Goal: Task Accomplishment & Management: Use online tool/utility

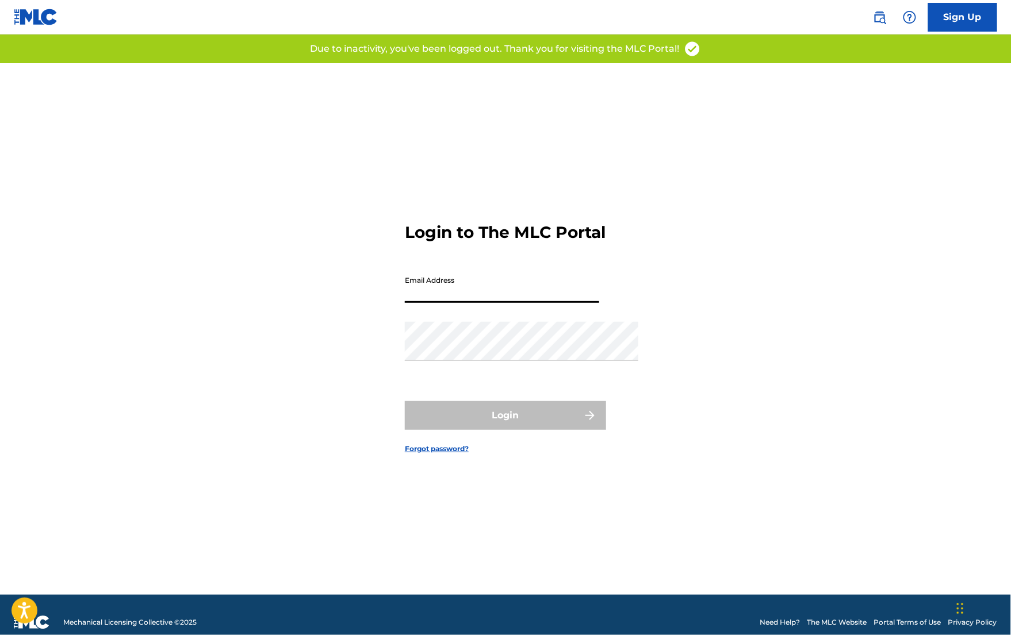
type input "michaelmotrb@gmail.com"
click at [505, 430] on button "Login" at bounding box center [505, 415] width 201 height 29
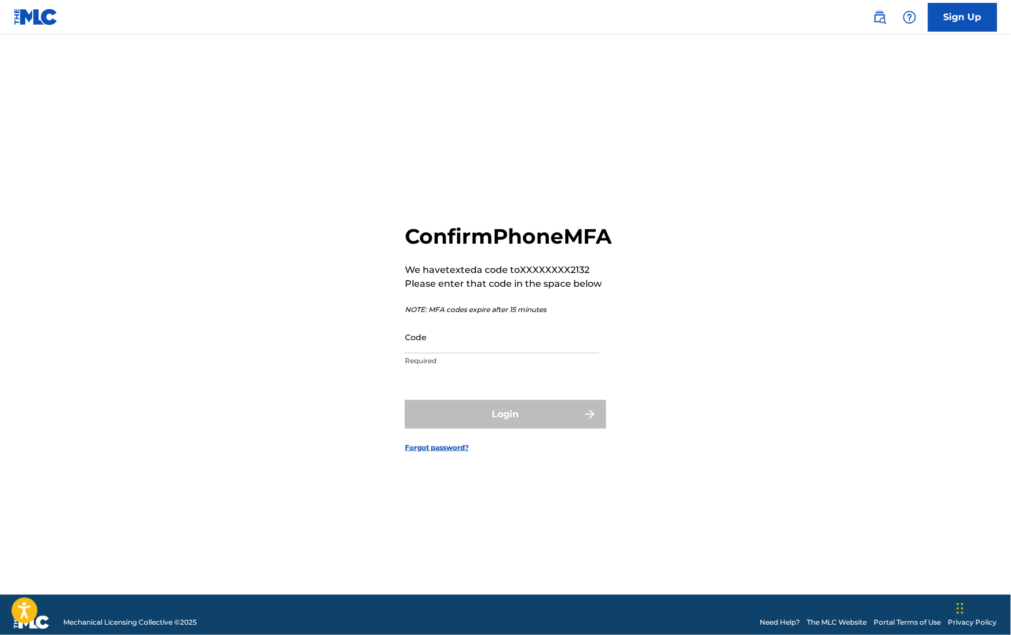
click at [481, 345] on input "Code" at bounding box center [502, 337] width 194 height 33
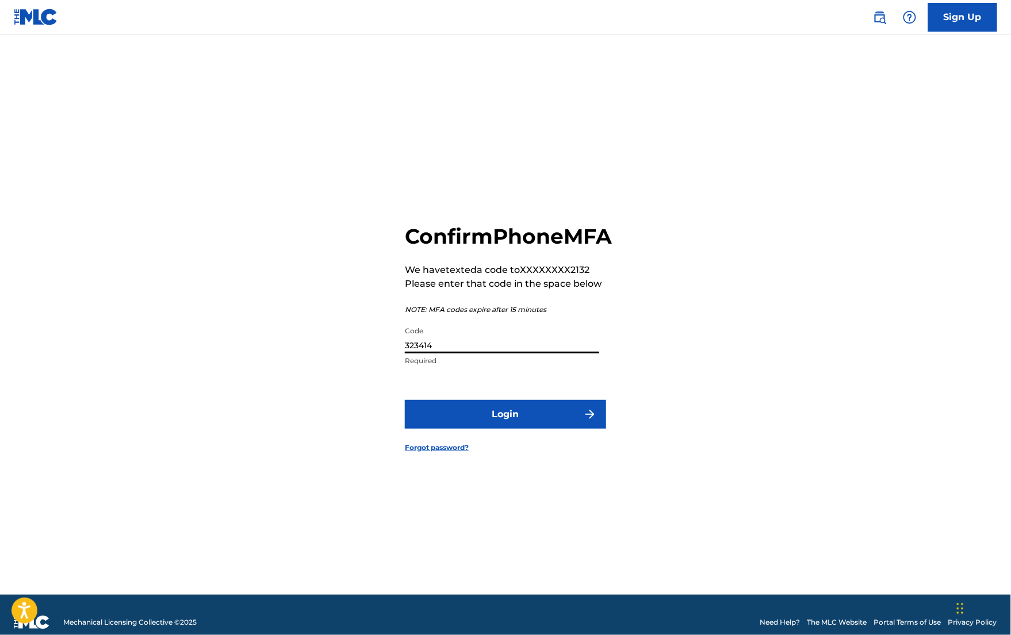
type input "323414"
click at [505, 428] on button "Login" at bounding box center [505, 414] width 201 height 29
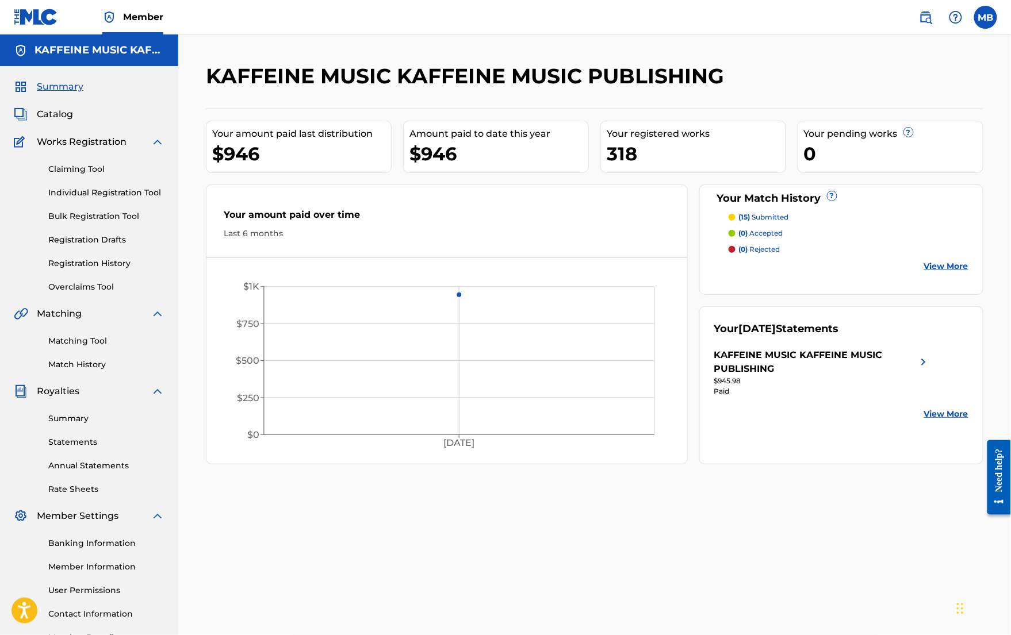
click at [658, 141] on div "Your registered works" at bounding box center [696, 134] width 179 height 14
click at [118, 371] on div "Matching Tool Match History" at bounding box center [89, 346] width 151 height 50
click at [105, 371] on link "Match History" at bounding box center [106, 365] width 116 height 12
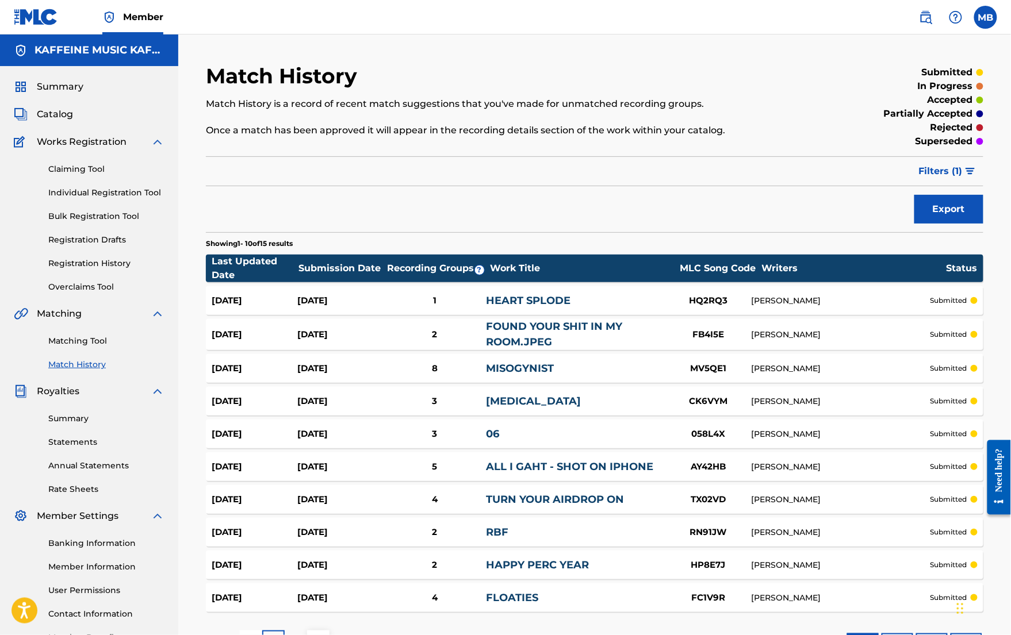
click at [109, 371] on div "Matching Tool Match History" at bounding box center [89, 346] width 151 height 50
click at [111, 347] on link "Matching Tool" at bounding box center [106, 341] width 116 height 12
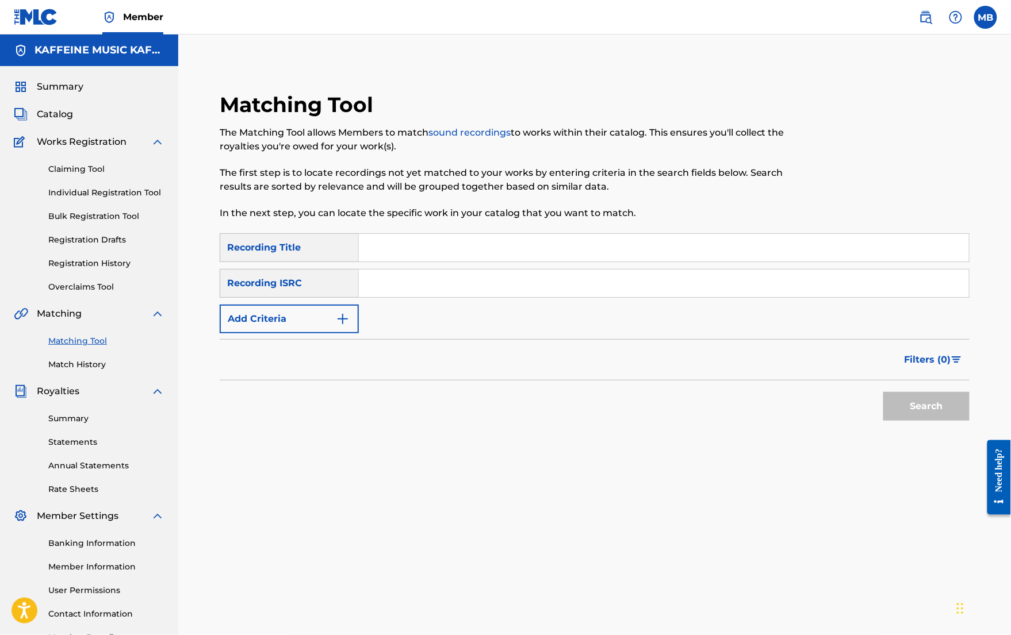
click at [66, 121] on span "Catalog" at bounding box center [55, 115] width 36 height 14
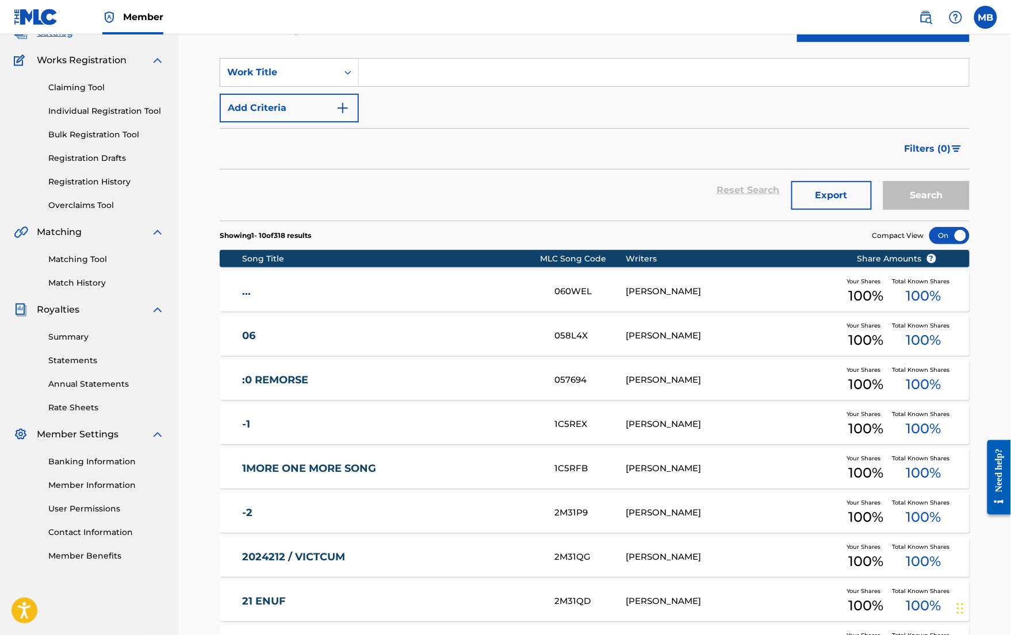
scroll to position [81, 0]
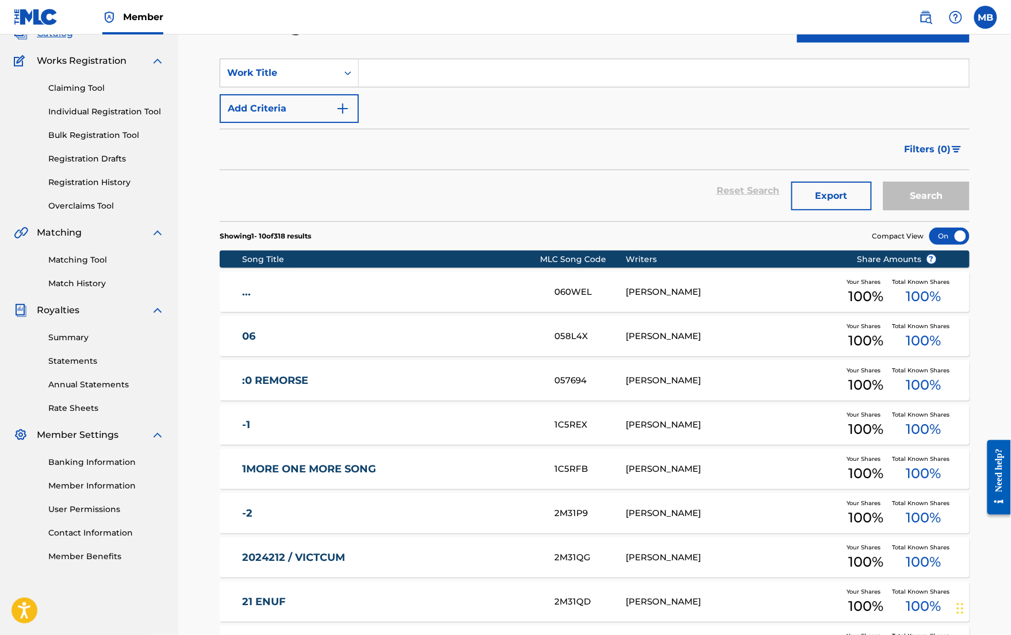
click at [90, 189] on link "Registration History" at bounding box center [106, 183] width 116 height 12
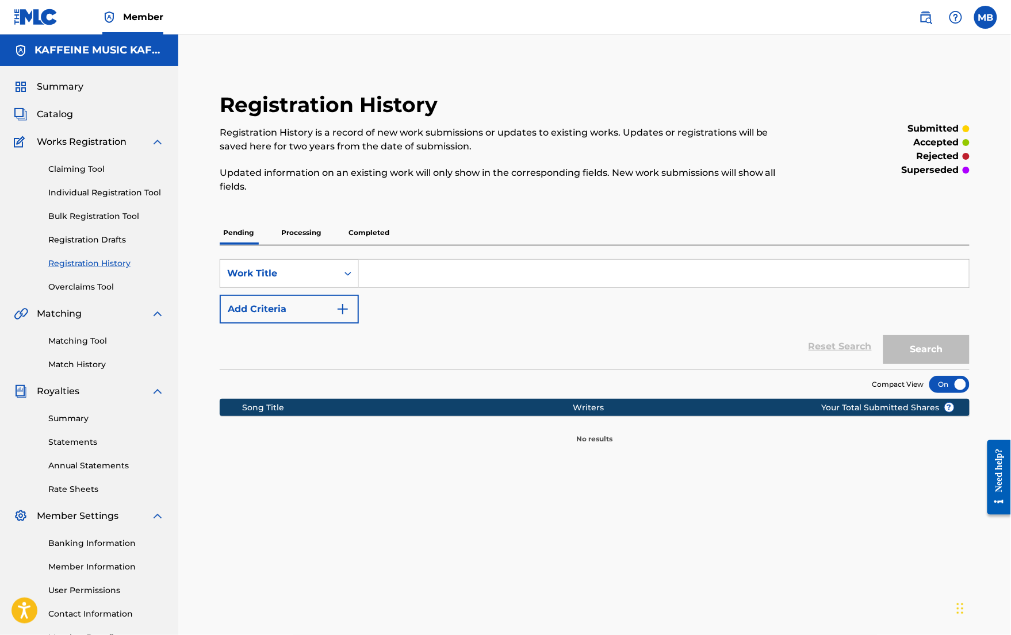
click at [393, 245] on p "Completed" at bounding box center [369, 233] width 48 height 24
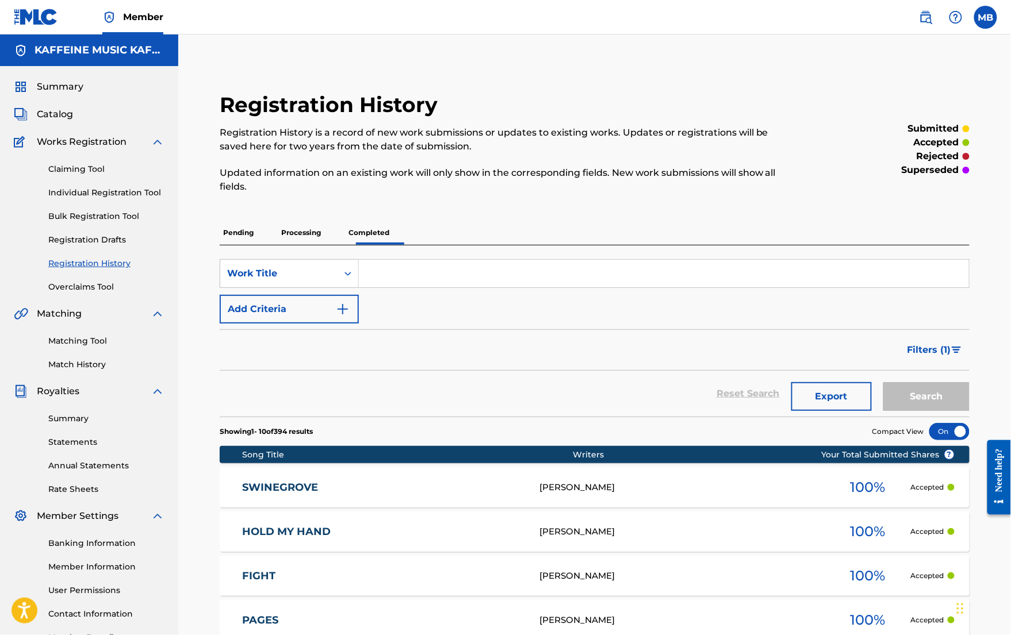
click at [324, 245] on p "Processing" at bounding box center [301, 233] width 47 height 24
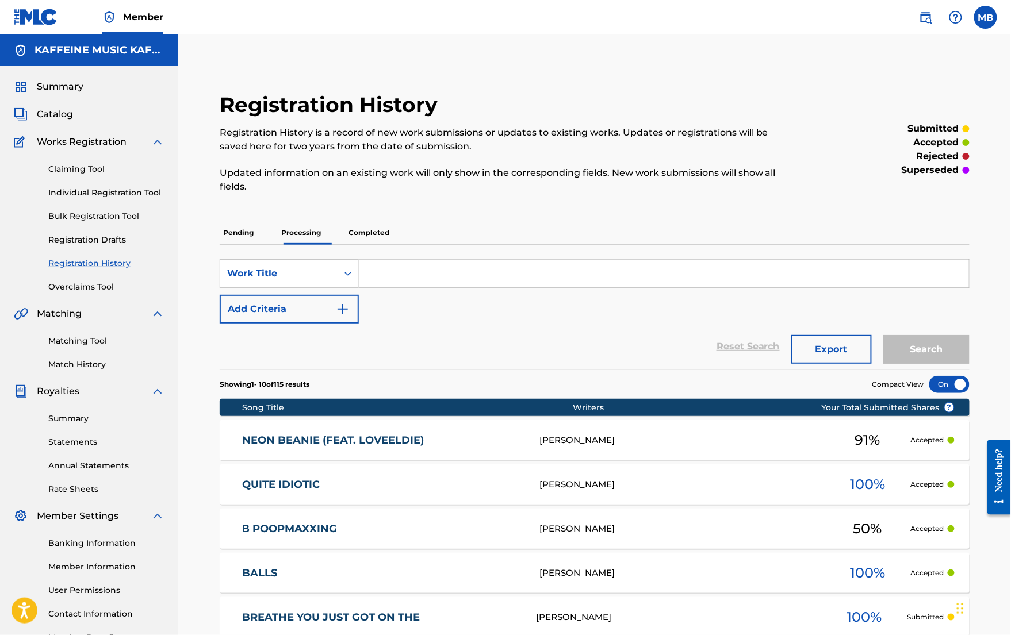
click at [393, 245] on p "Completed" at bounding box center [369, 233] width 48 height 24
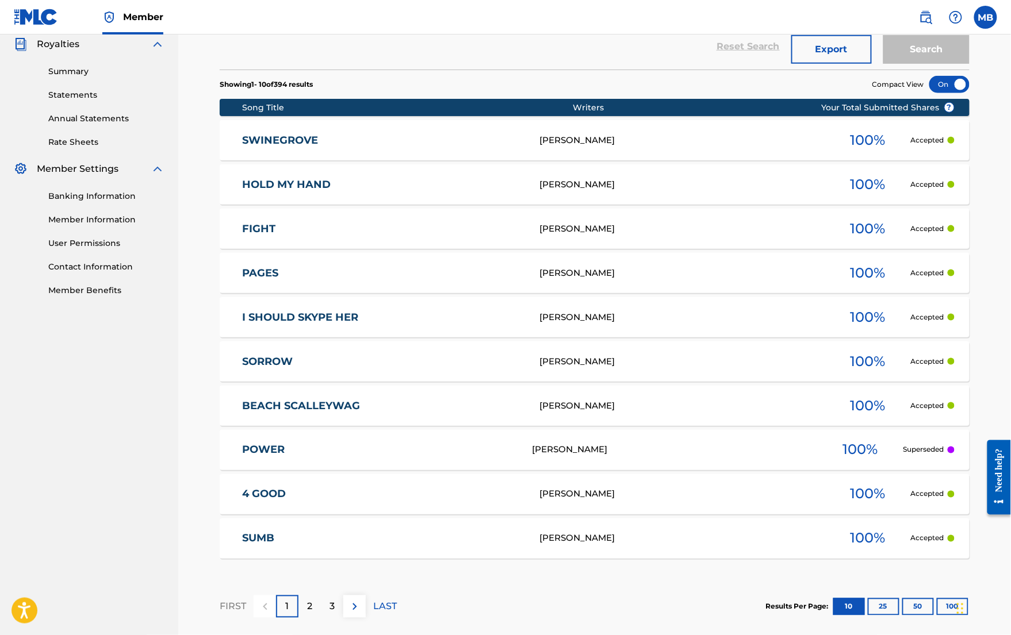
scroll to position [332, 0]
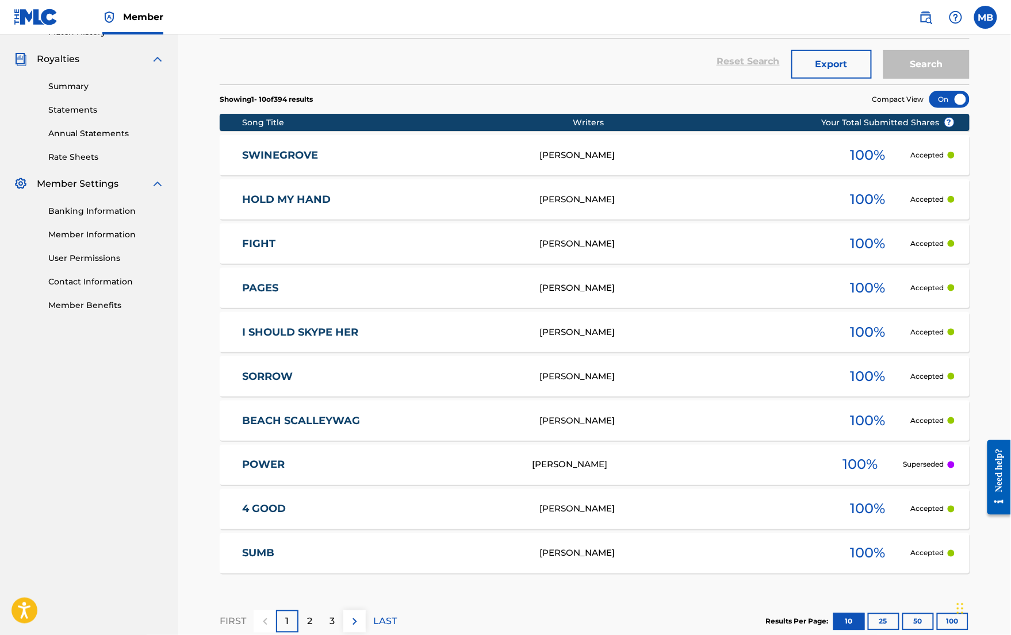
click at [934, 25] on span "Filters ( 1 )" at bounding box center [929, 18] width 44 height 14
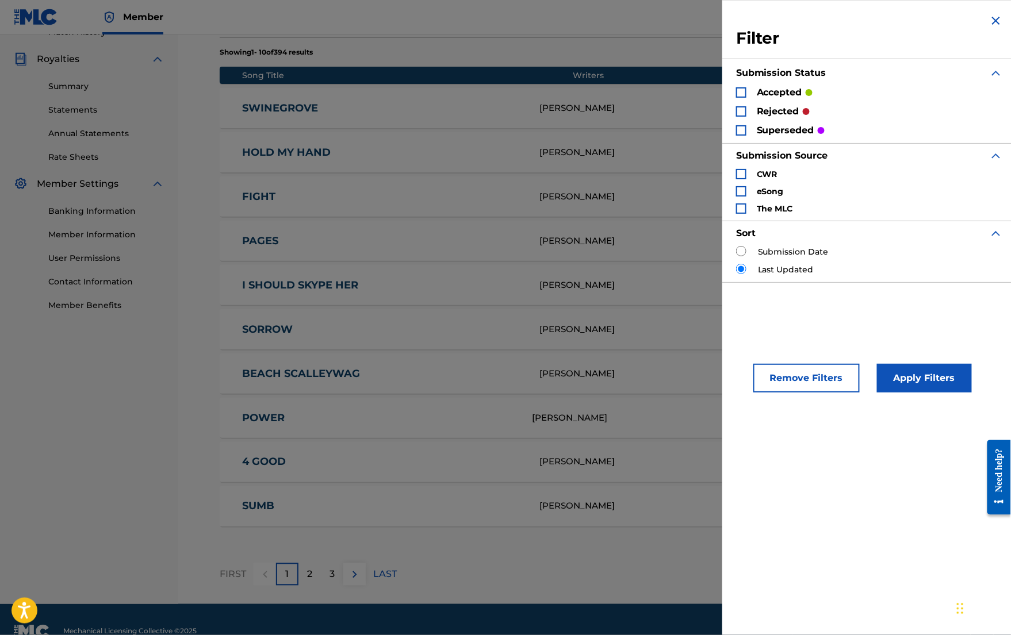
click at [584, 82] on div "Writers" at bounding box center [715, 76] width 285 height 12
click at [991, 21] on img "Search Form" at bounding box center [996, 21] width 14 height 14
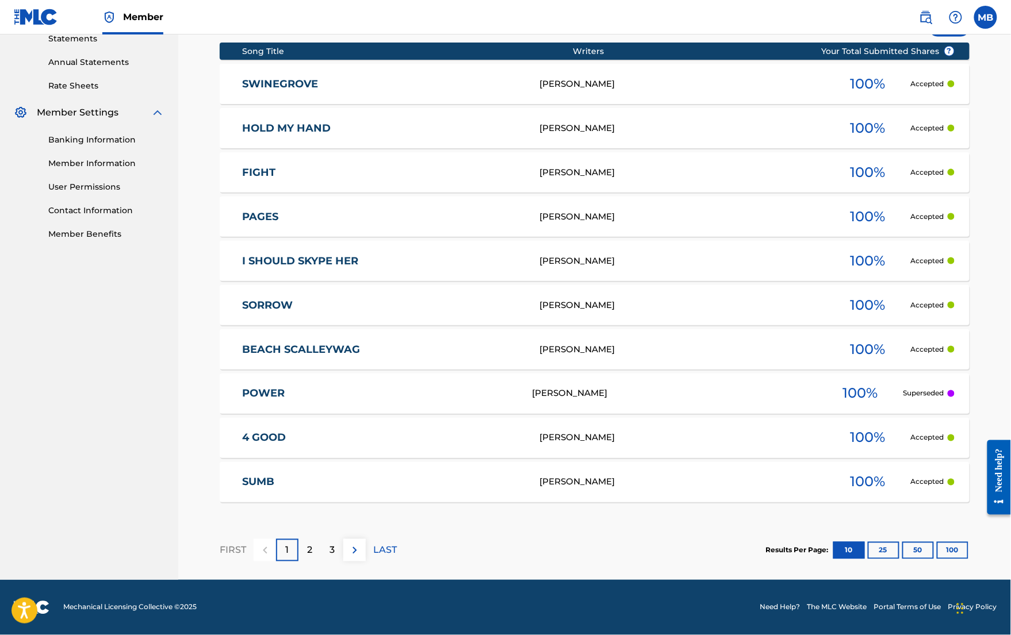
scroll to position [495, 0]
drag, startPoint x: 262, startPoint y: 235, endPoint x: 327, endPoint y: 231, distance: 64.6
click at [327, 241] on div "I SHOULD SKYPE HER MICHAEL BERNARDINO 100 % Accepted" at bounding box center [595, 261] width 750 height 40
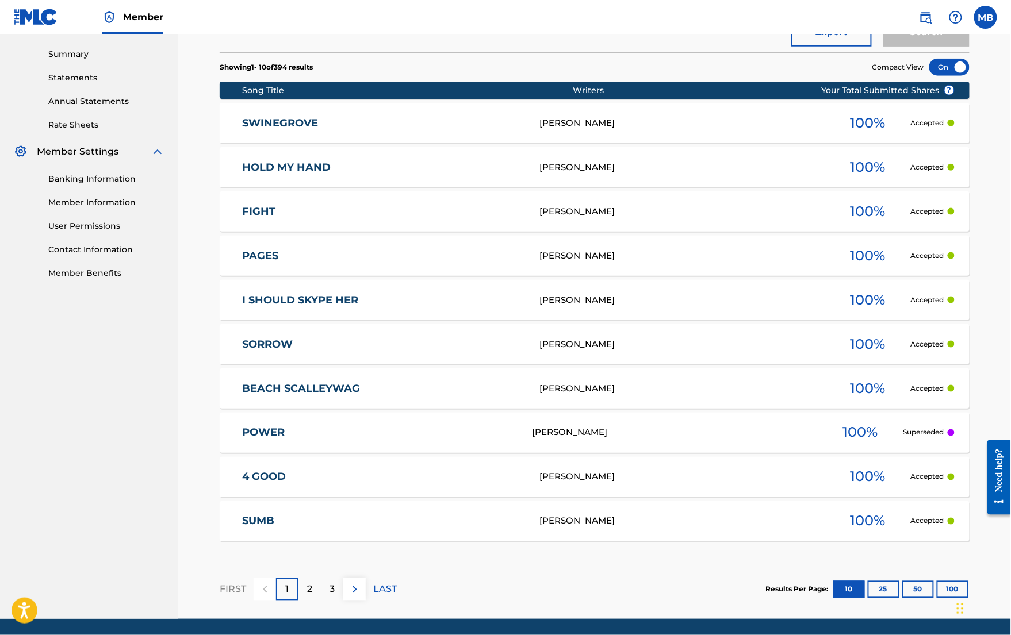
scroll to position [398, 0]
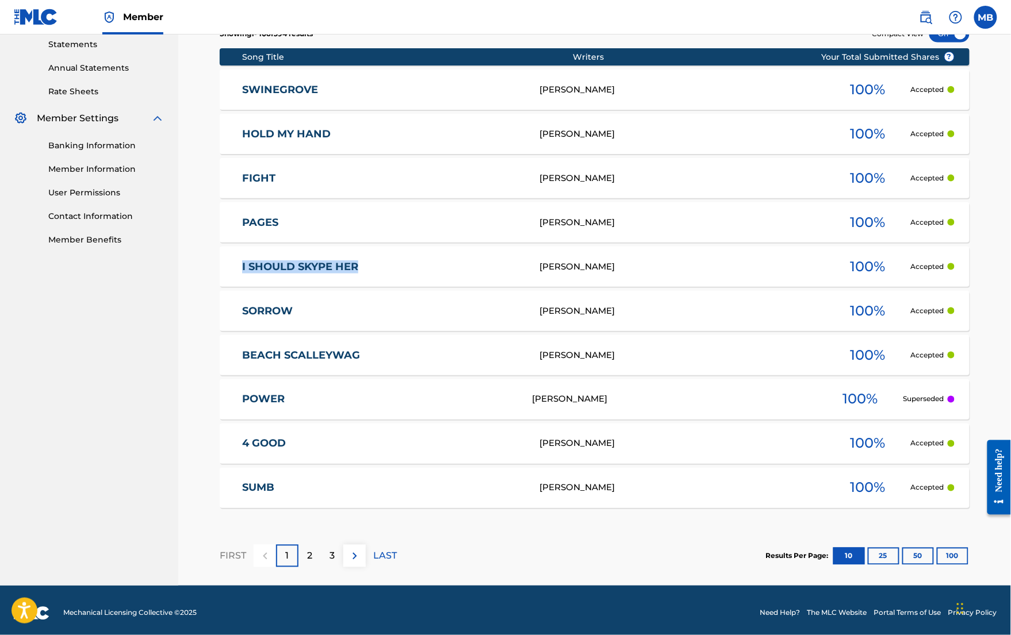
drag, startPoint x: 262, startPoint y: 327, endPoint x: 336, endPoint y: 345, distance: 76.4
click at [336, 287] on div "I SHOULD SKYPE HER MICHAEL BERNARDINO 100 % Accepted" at bounding box center [595, 267] width 750 height 40
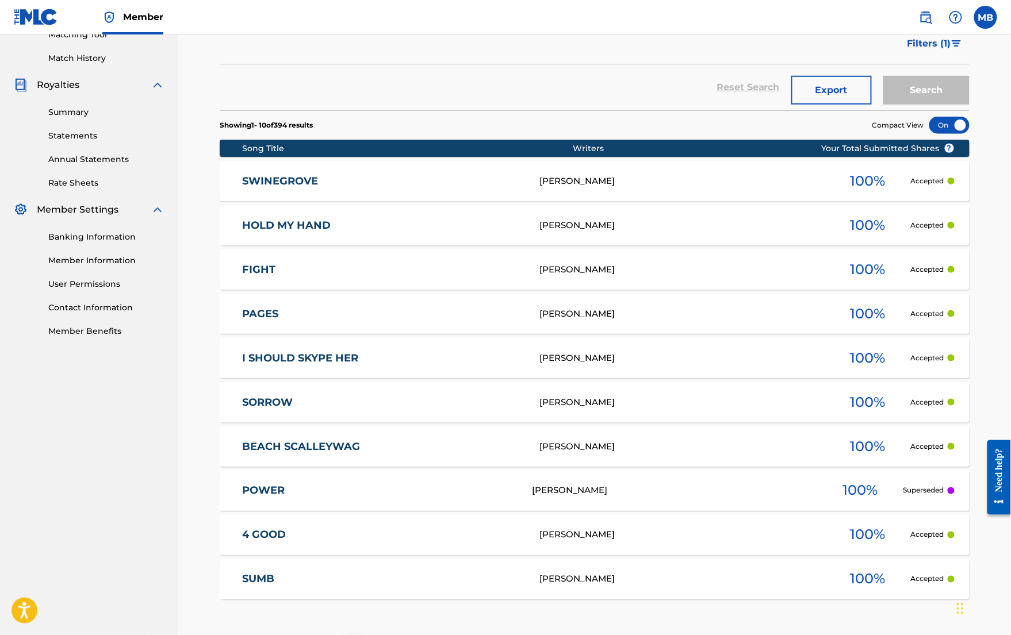
scroll to position [320, 0]
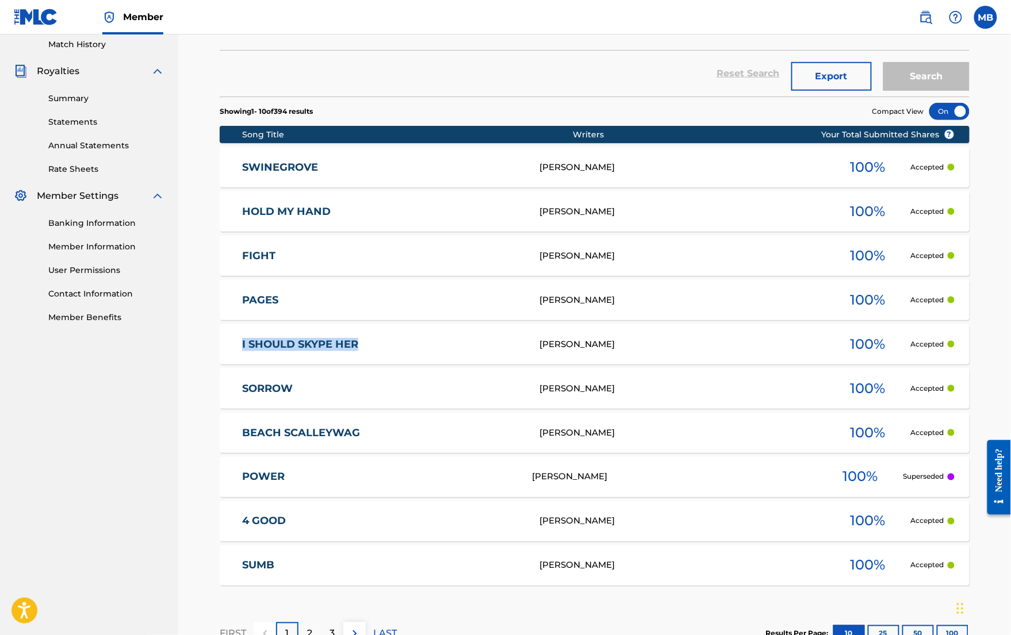
drag, startPoint x: 259, startPoint y: 418, endPoint x: 267, endPoint y: 413, distance: 9.3
click at [267, 365] on div "I SHOULD SKYPE HER MICHAEL BERNARDINO 100 % Accepted" at bounding box center [595, 344] width 750 height 40
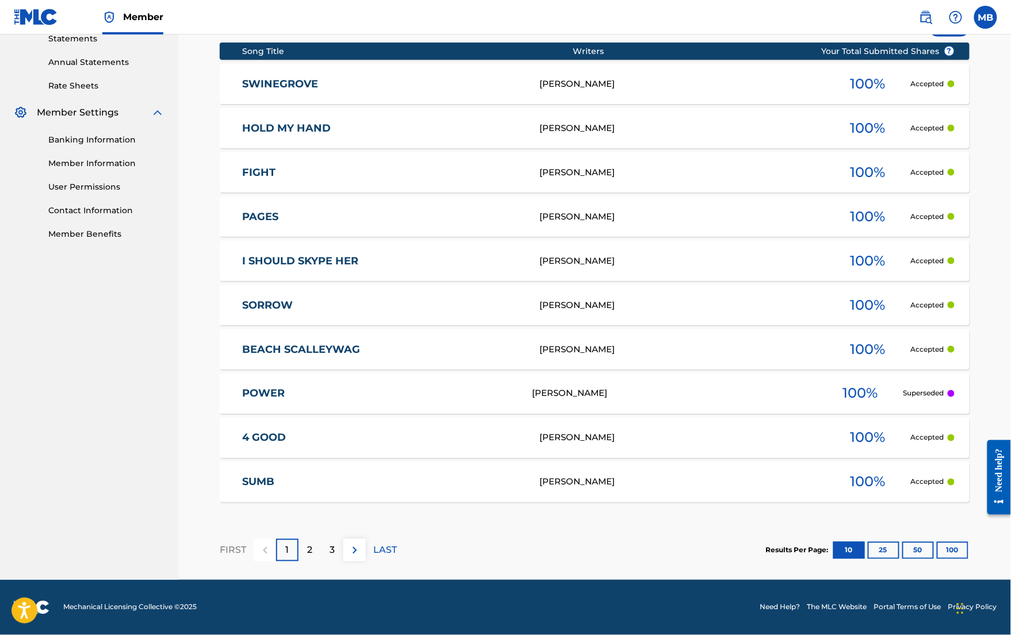
scroll to position [417, 0]
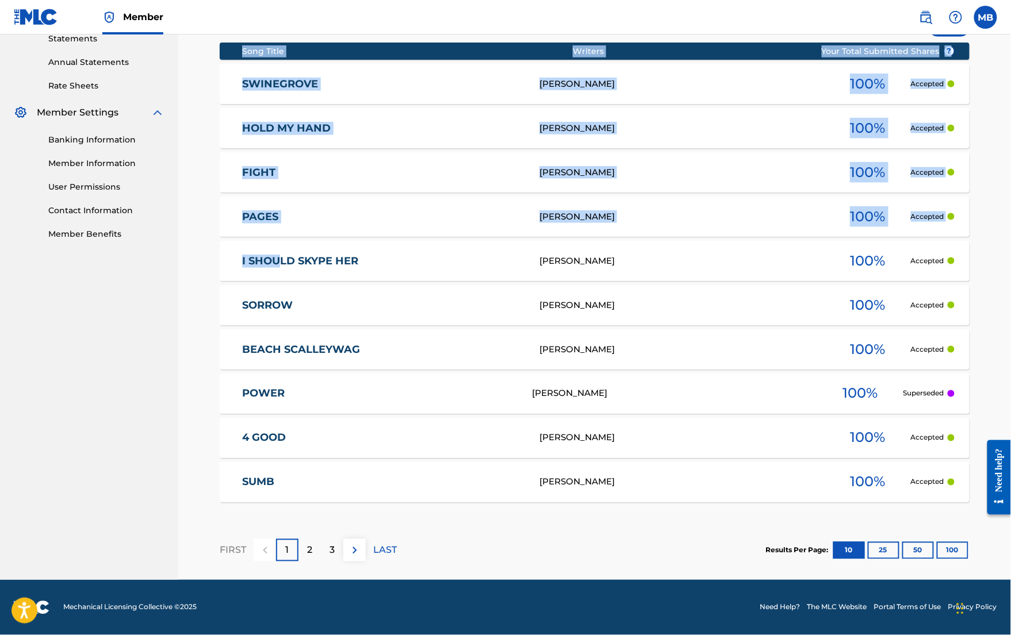
drag, startPoint x: 260, startPoint y: 310, endPoint x: 320, endPoint y: 313, distance: 59.9
click at [320, 281] on div "I SHOULD SKYPE HER MICHAEL BERNARDINO 100 % Accepted" at bounding box center [595, 261] width 750 height 40
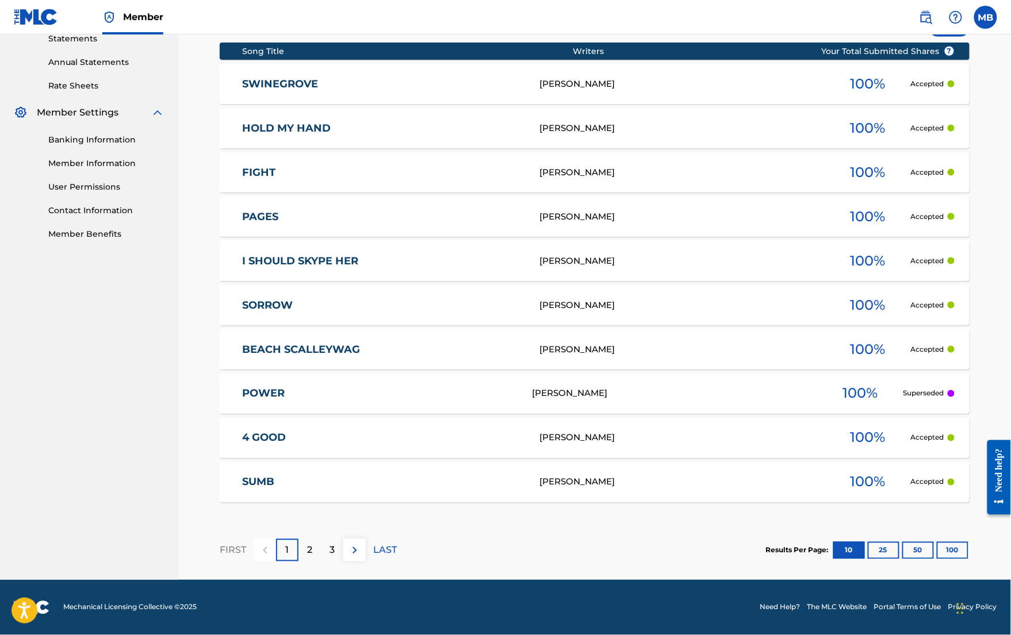
scroll to position [495, 0]
click at [953, 542] on button "100" at bounding box center [953, 550] width 32 height 17
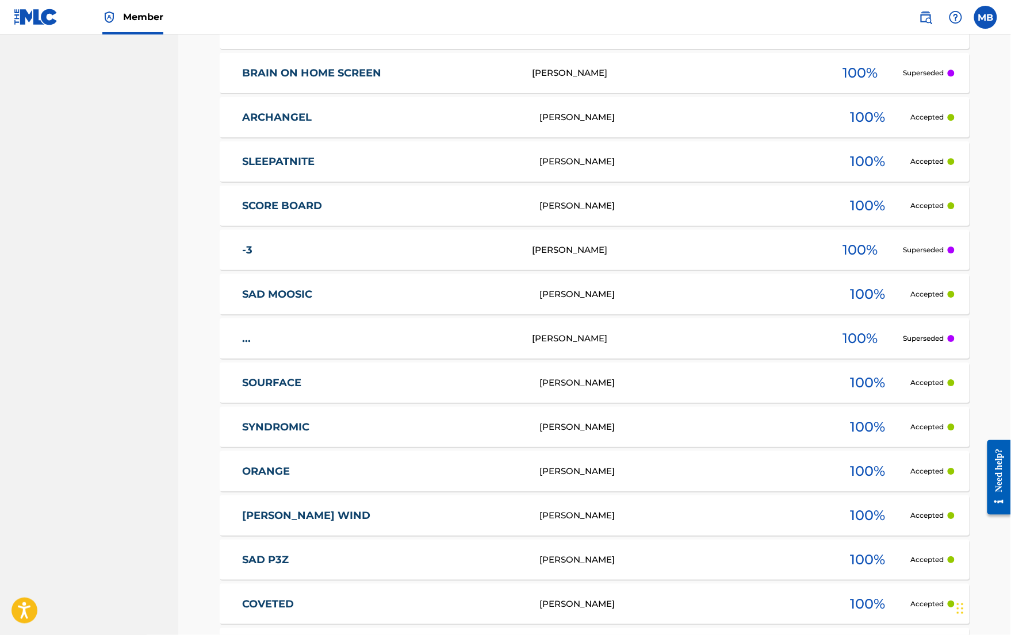
scroll to position [1181, 0]
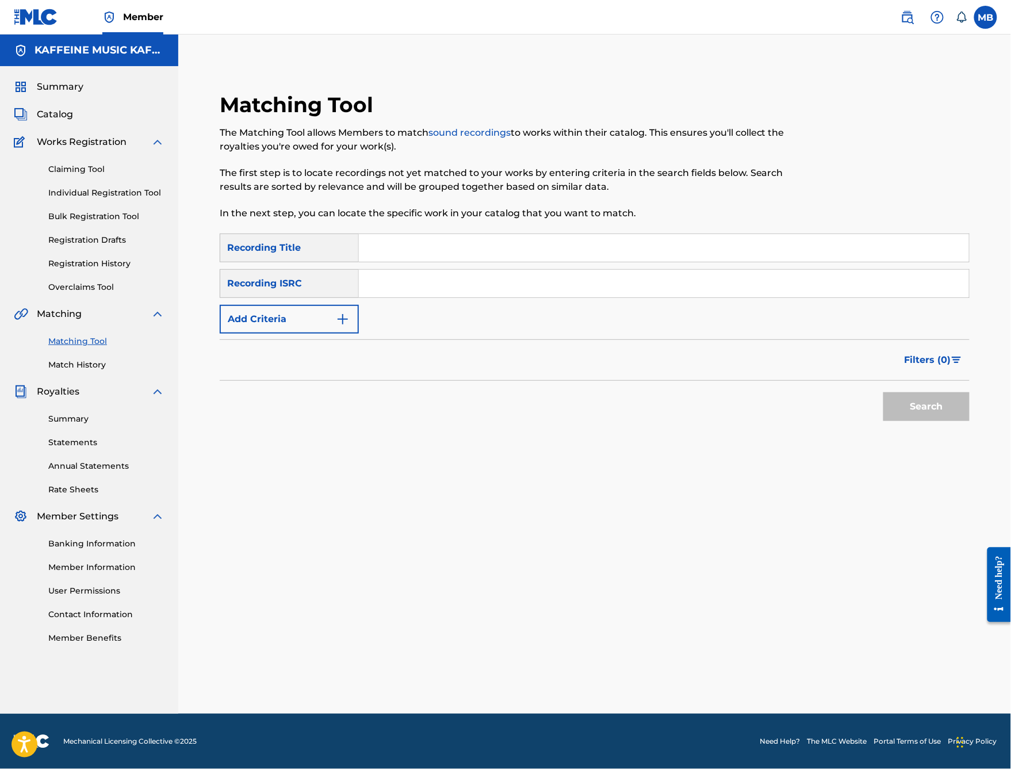
click at [66, 121] on span "Catalog" at bounding box center [55, 115] width 36 height 14
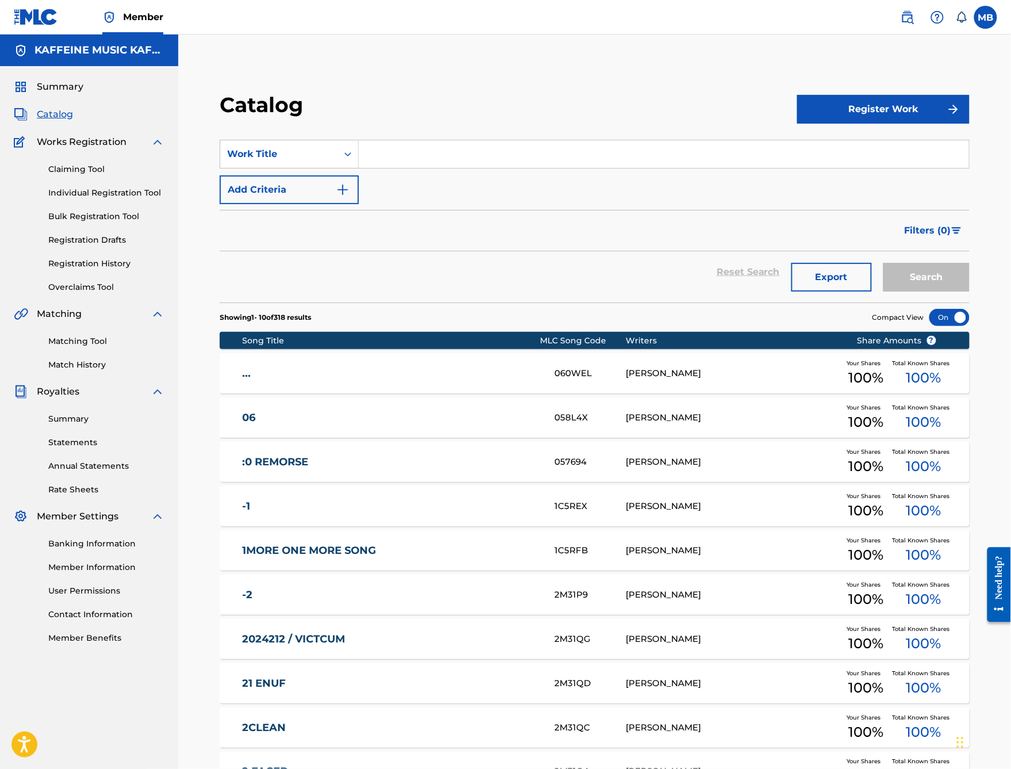
click at [62, 321] on span "Matching" at bounding box center [59, 314] width 45 height 14
click at [91, 347] on link "Matching Tool" at bounding box center [106, 341] width 116 height 12
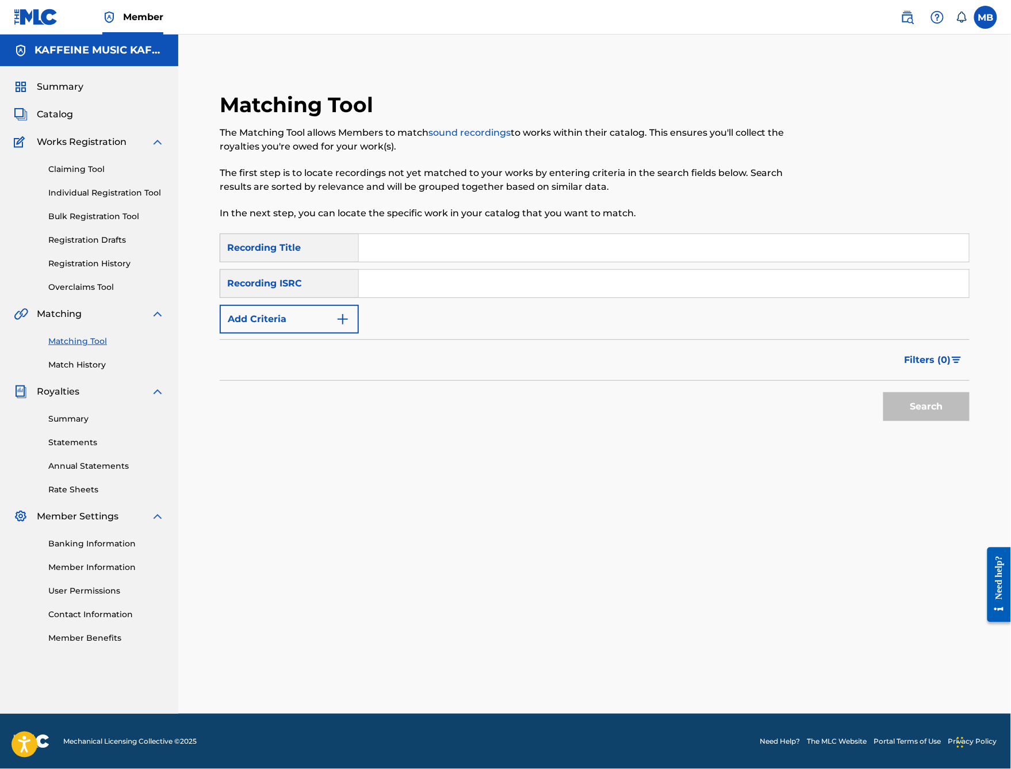
click at [74, 175] on link "Claiming Tool" at bounding box center [106, 169] width 116 height 12
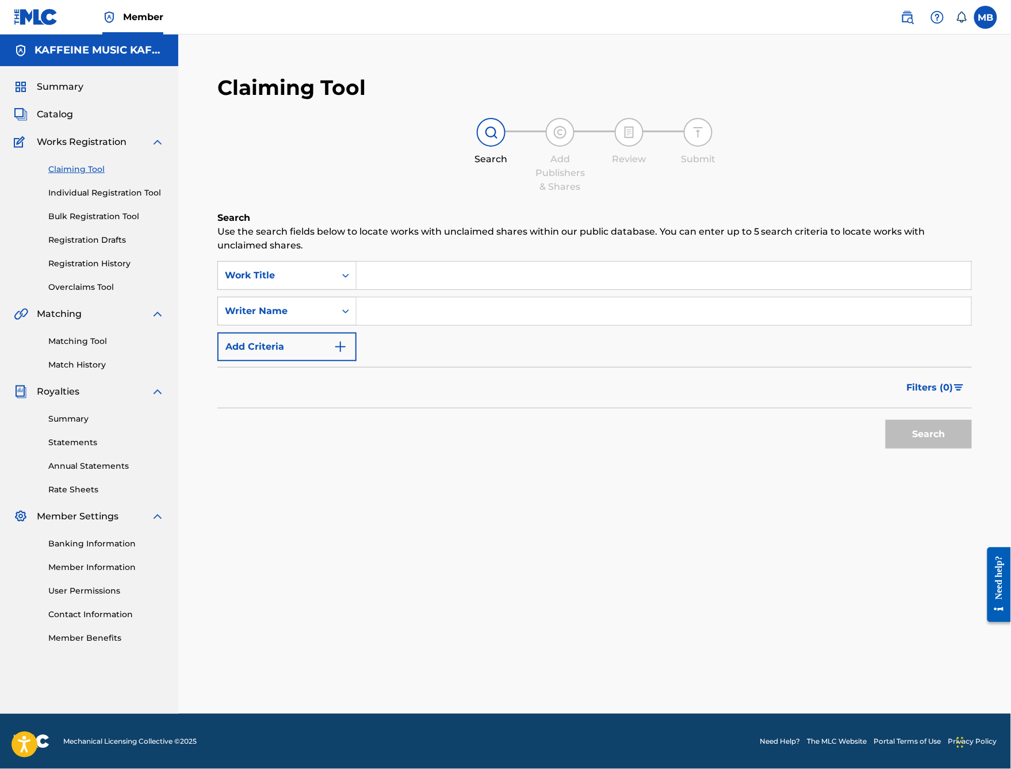
click at [72, 121] on span "Catalog" at bounding box center [55, 115] width 36 height 14
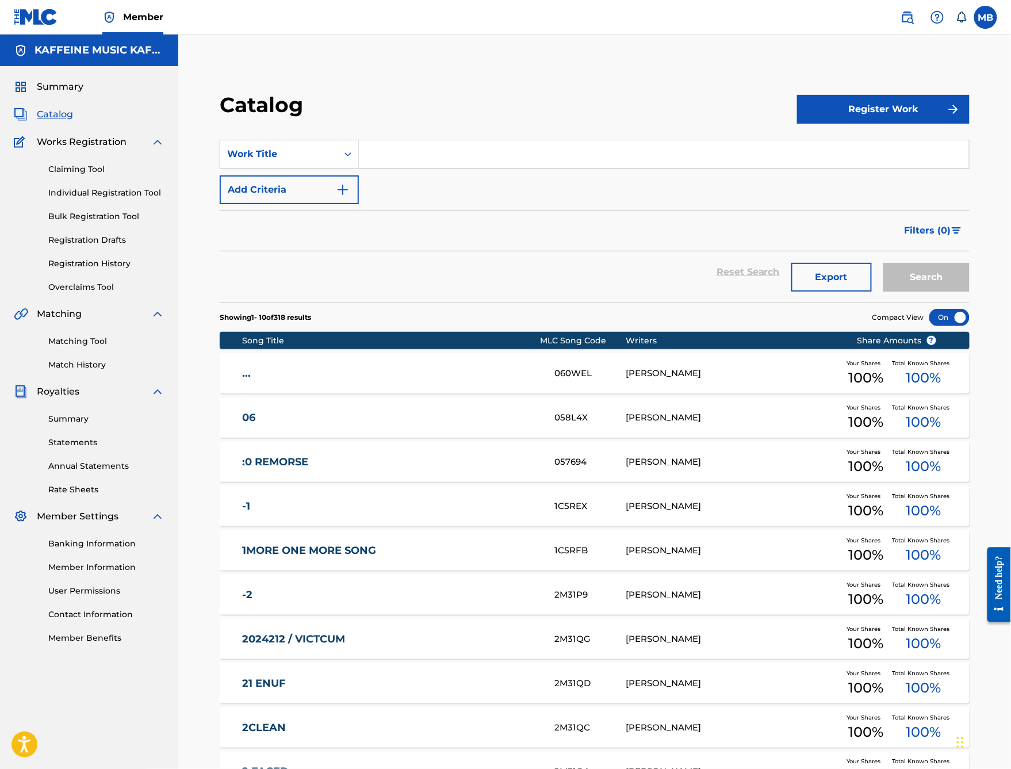
click at [948, 237] on span "Filters ( 0 )" at bounding box center [927, 231] width 47 height 14
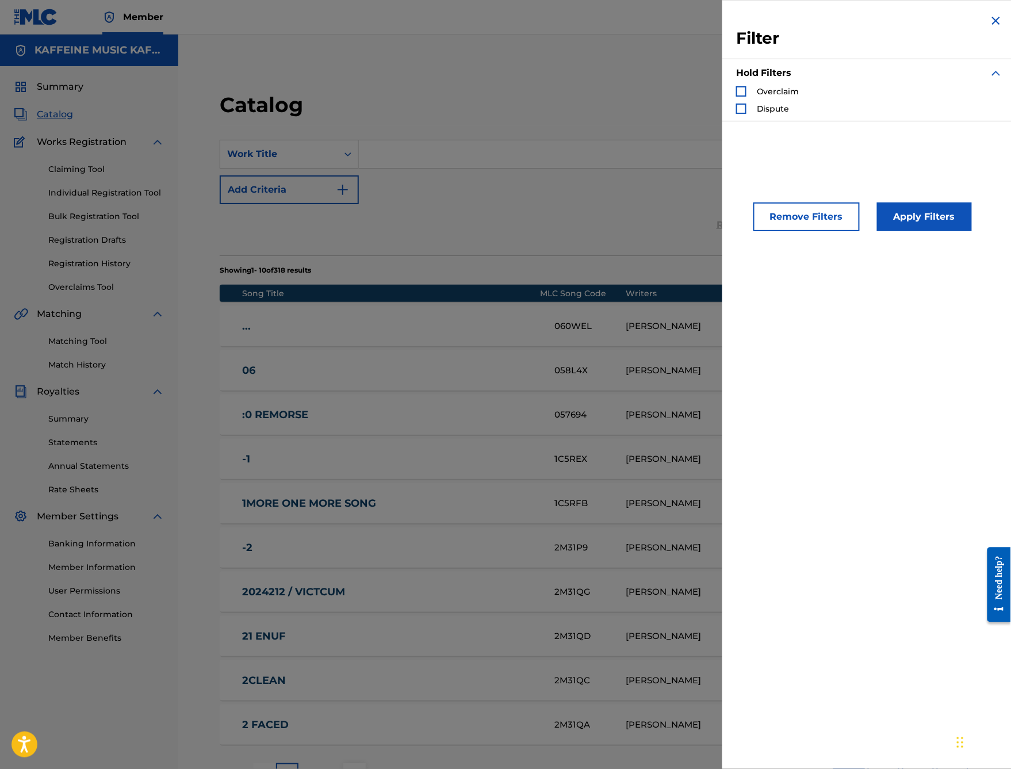
click at [989, 25] on img "Search Form" at bounding box center [996, 21] width 14 height 14
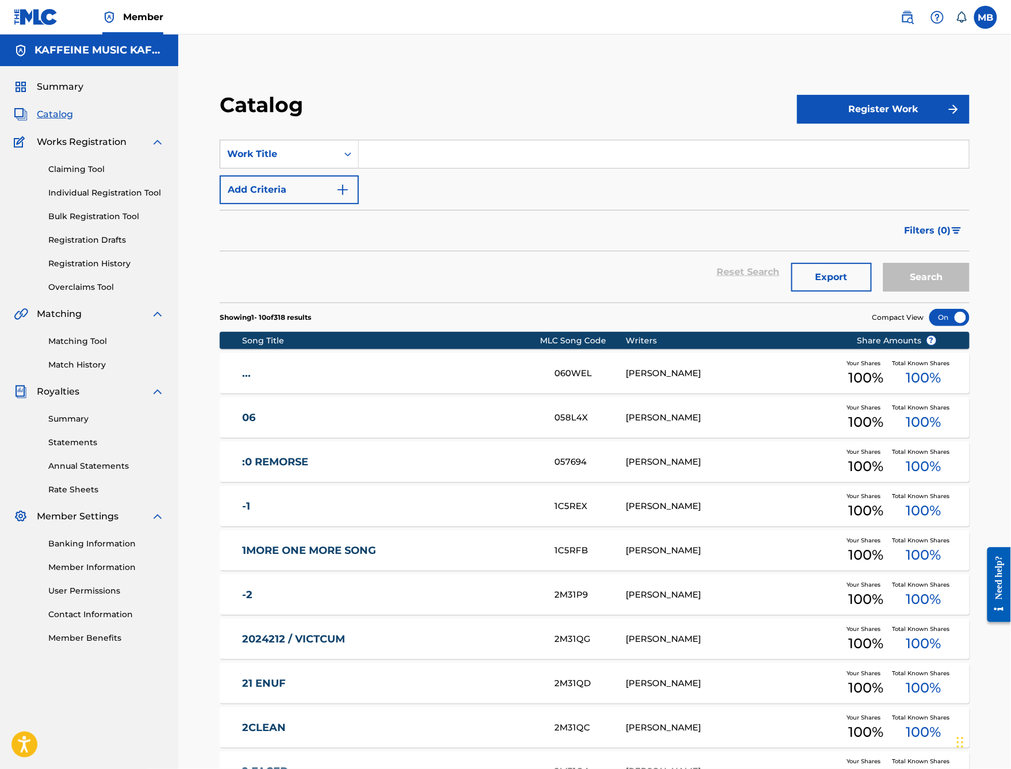
click at [70, 347] on link "Matching Tool" at bounding box center [106, 341] width 116 height 12
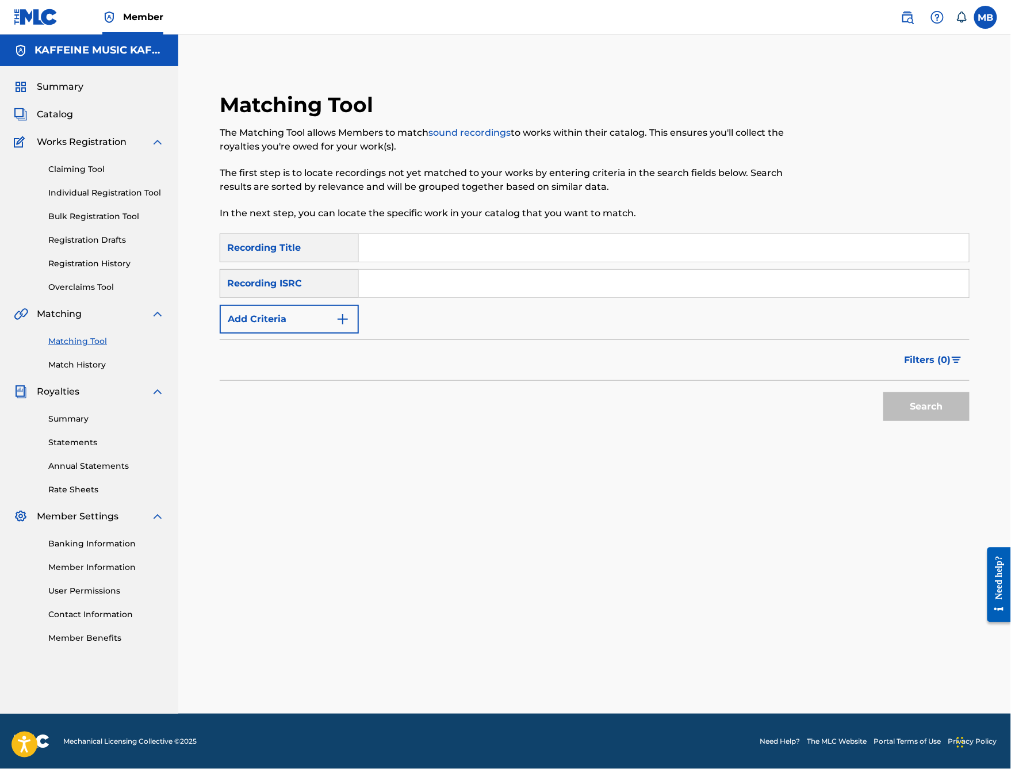
click at [930, 24] on img at bounding box center [937, 17] width 14 height 14
click at [536, 194] on p "The first step is to locate recordings not yet matched to your works by enterin…" at bounding box center [508, 180] width 577 height 28
click at [359, 333] on button "Add Criteria" at bounding box center [289, 319] width 139 height 29
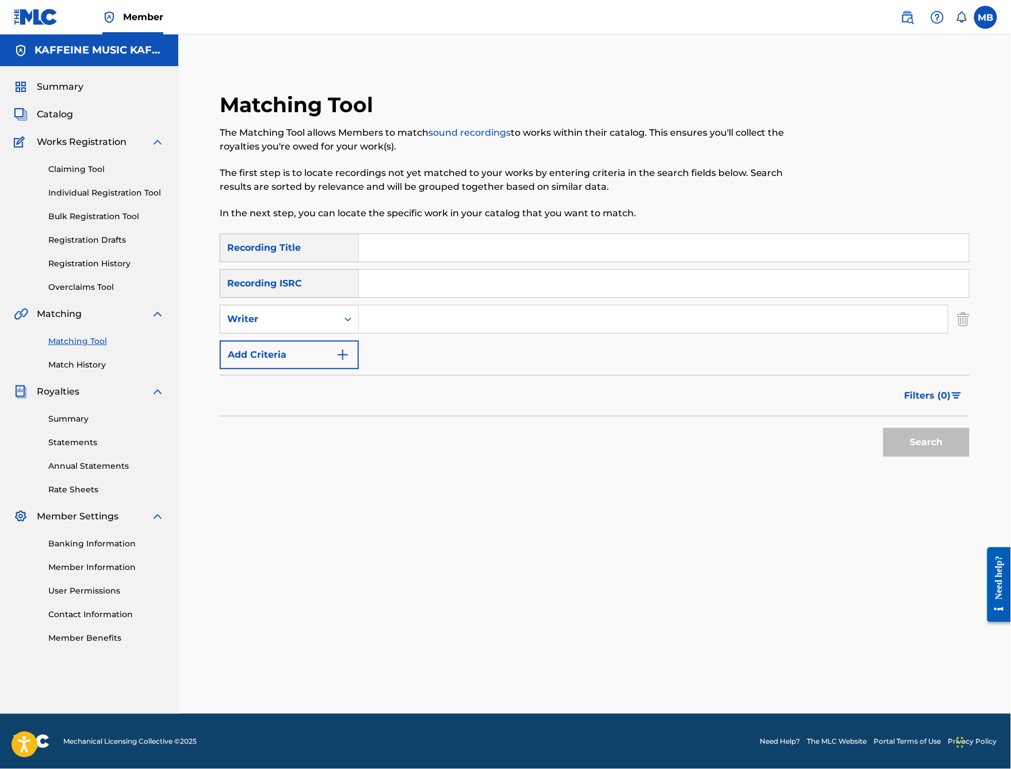
click at [331, 326] on div "Writer" at bounding box center [278, 319] width 103 height 14
click at [358, 362] on div "Recording Artist" at bounding box center [289, 347] width 138 height 29
click at [454, 333] on input "Search Form" at bounding box center [653, 319] width 589 height 28
type input "Michael Motorcycle"
click at [926, 457] on button "Search" at bounding box center [926, 442] width 86 height 29
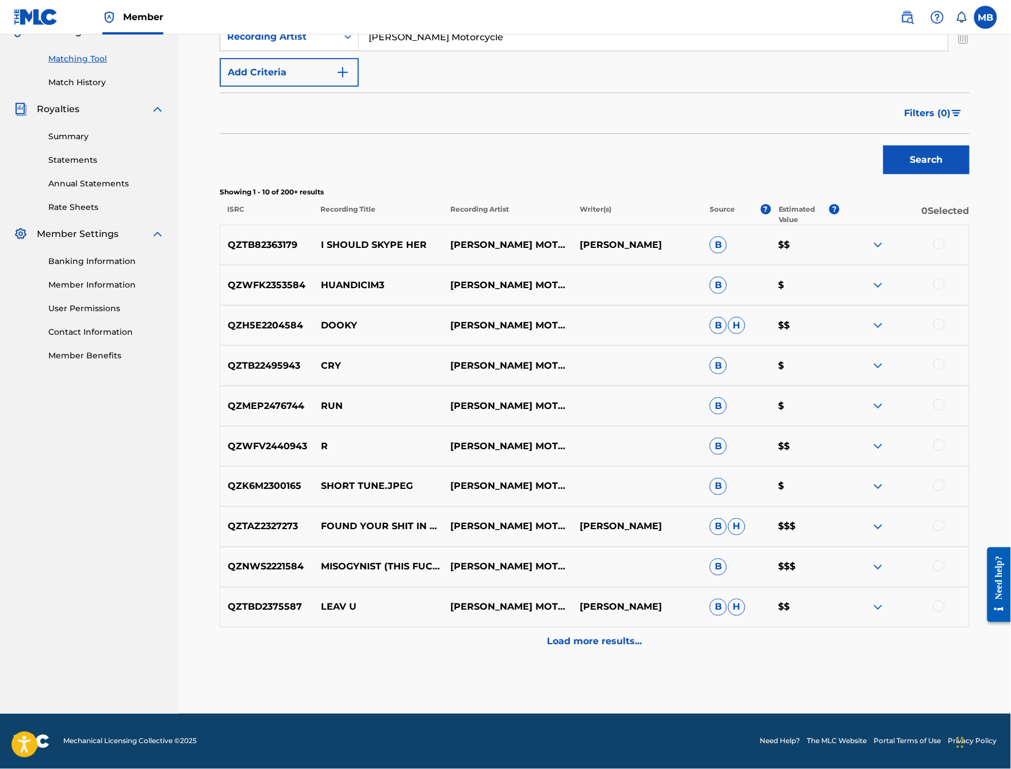
scroll to position [389, 0]
click at [945, 572] on div at bounding box center [938, 565] width 11 height 11
click at [872, 661] on button "Match 1 Group" at bounding box center [808, 675] width 127 height 29
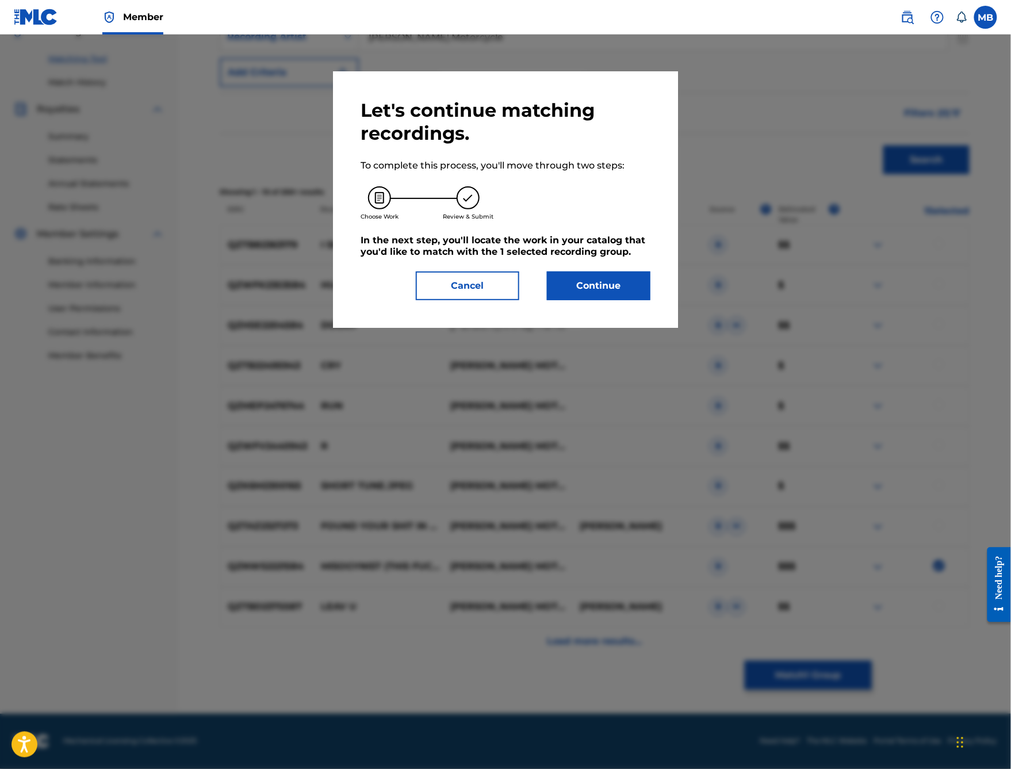
click at [566, 300] on div "Let's continue matching recordings. To complete this process, you'll move throu…" at bounding box center [505, 199] width 290 height 201
click at [576, 300] on button "Continue" at bounding box center [598, 285] width 103 height 29
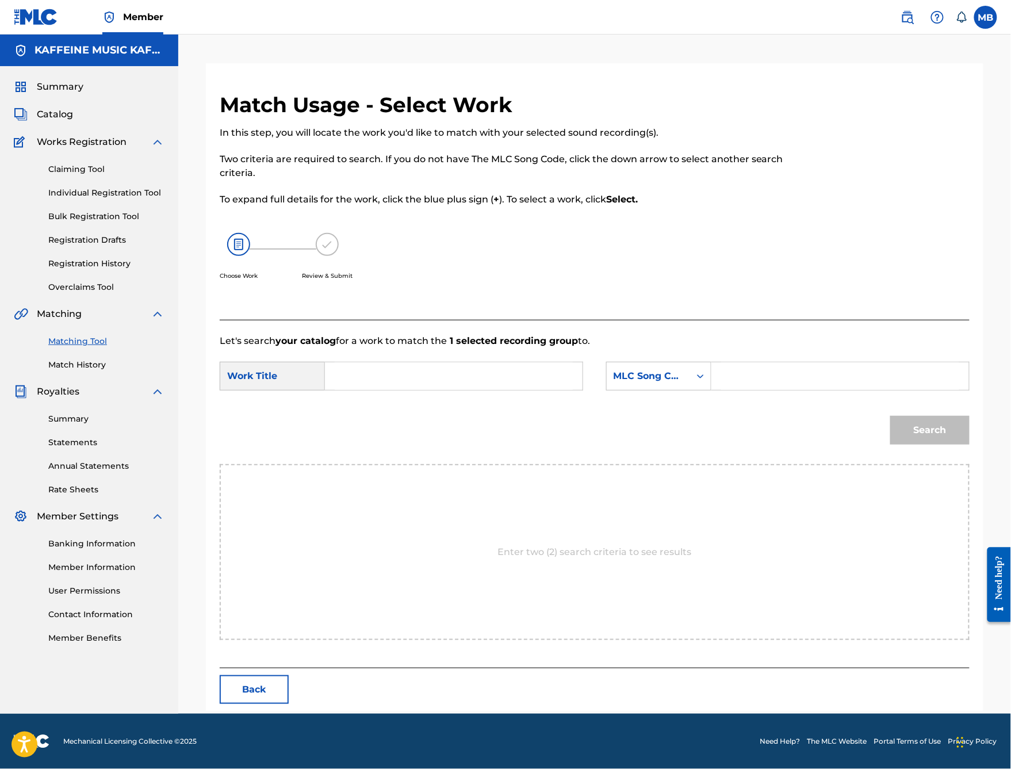
scroll to position [36, 0]
click at [483, 390] on input "Search Form" at bounding box center [454, 376] width 238 height 28
type input "M"
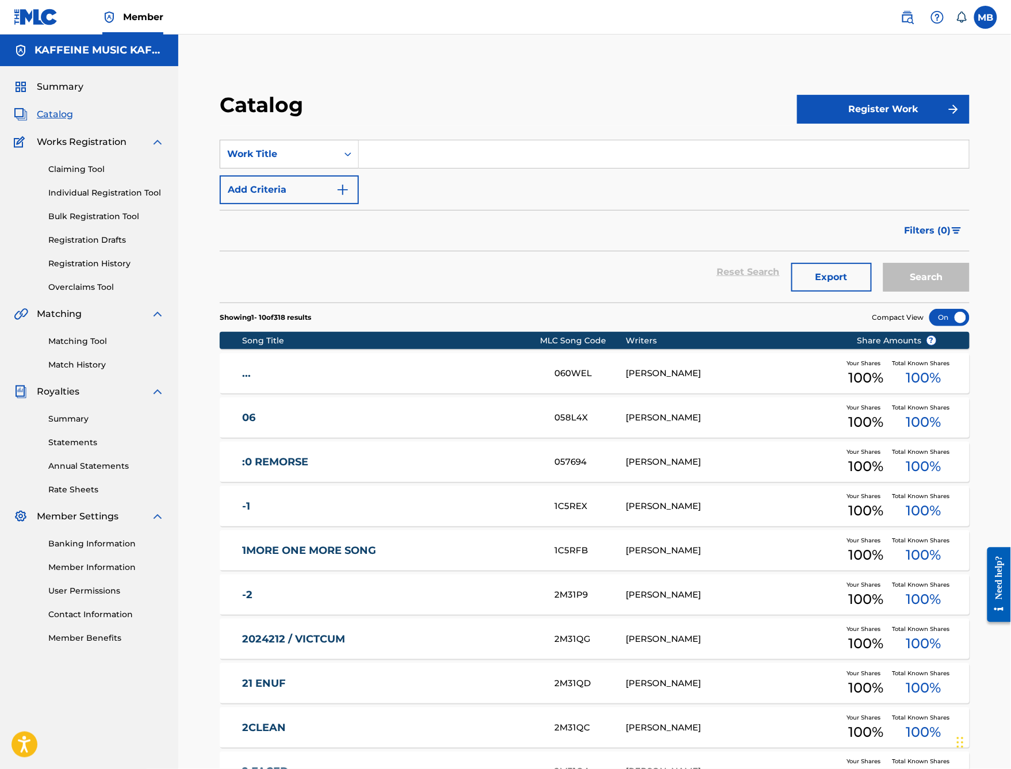
click at [83, 371] on div "Matching Tool Match History" at bounding box center [89, 346] width 151 height 50
click at [79, 347] on link "Matching Tool" at bounding box center [106, 341] width 116 height 12
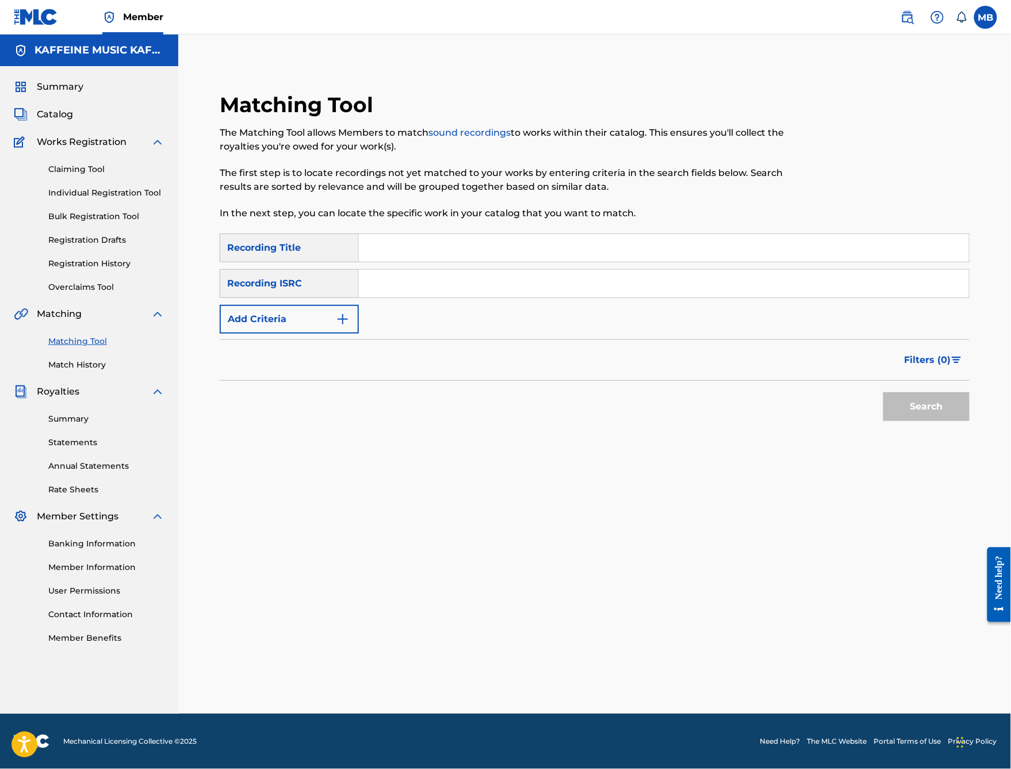
click at [359, 333] on button "Add Criteria" at bounding box center [289, 319] width 139 height 29
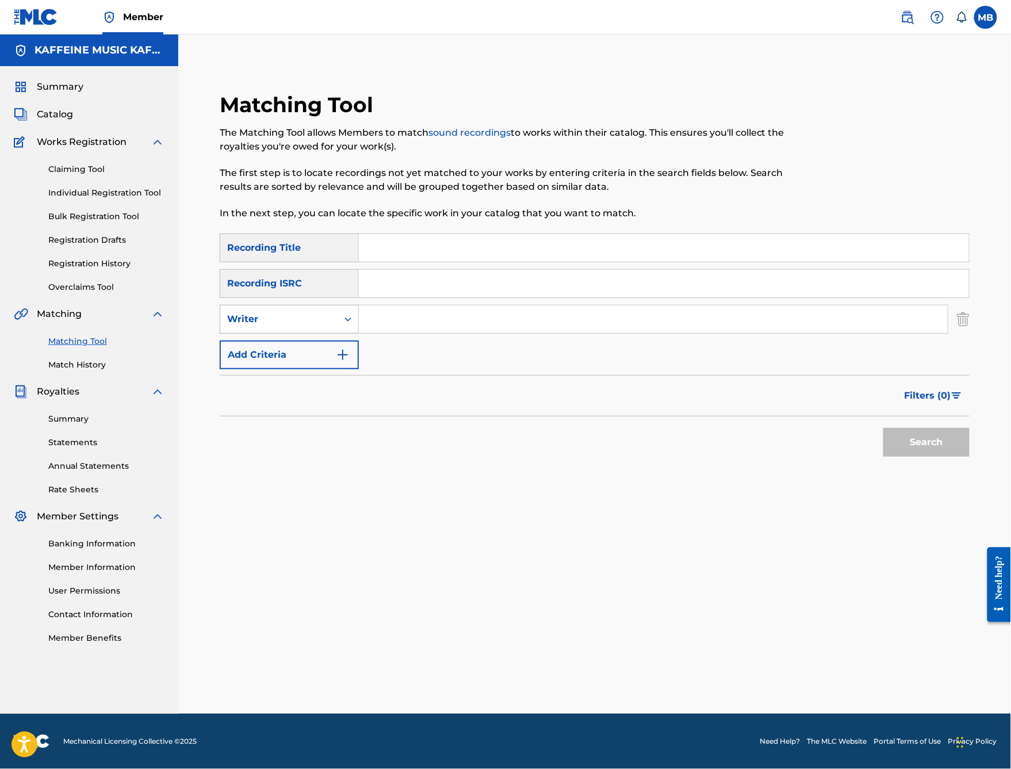
click at [337, 330] on div "Writer" at bounding box center [278, 319] width 117 height 22
click at [358, 362] on div "Recording Artist" at bounding box center [289, 347] width 138 height 29
click at [458, 369] on div "SearchWithCriteria5a9946db-ff4a-4ff4-8bb8-1540daa93f87 Recording Title SearchWi…" at bounding box center [595, 301] width 750 height 136
click at [458, 333] on input "Search Form" at bounding box center [653, 319] width 589 height 28
type input "[PERSON_NAME] Motorcycle"
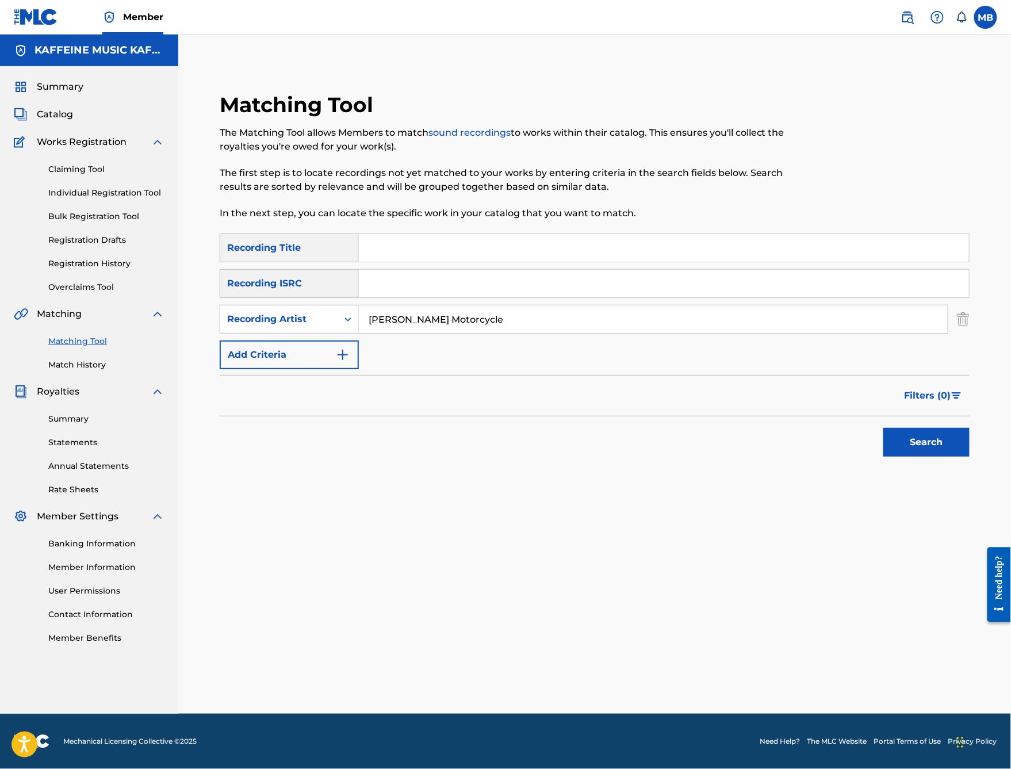
click at [926, 457] on button "Search" at bounding box center [926, 442] width 86 height 29
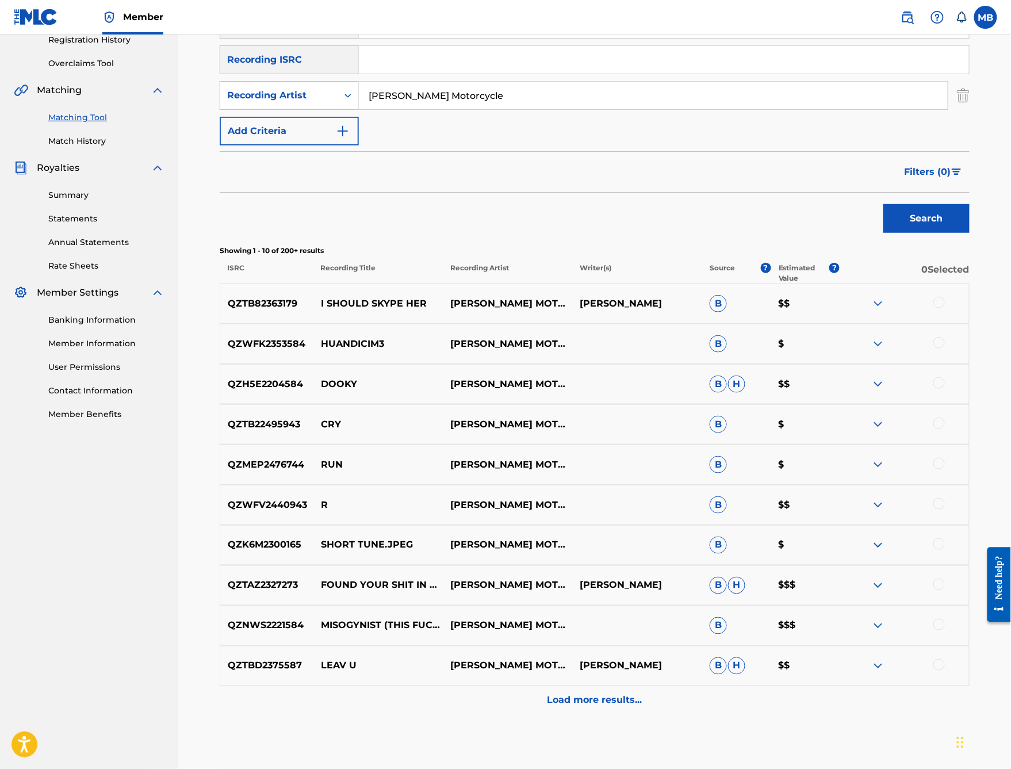
scroll to position [226, 0]
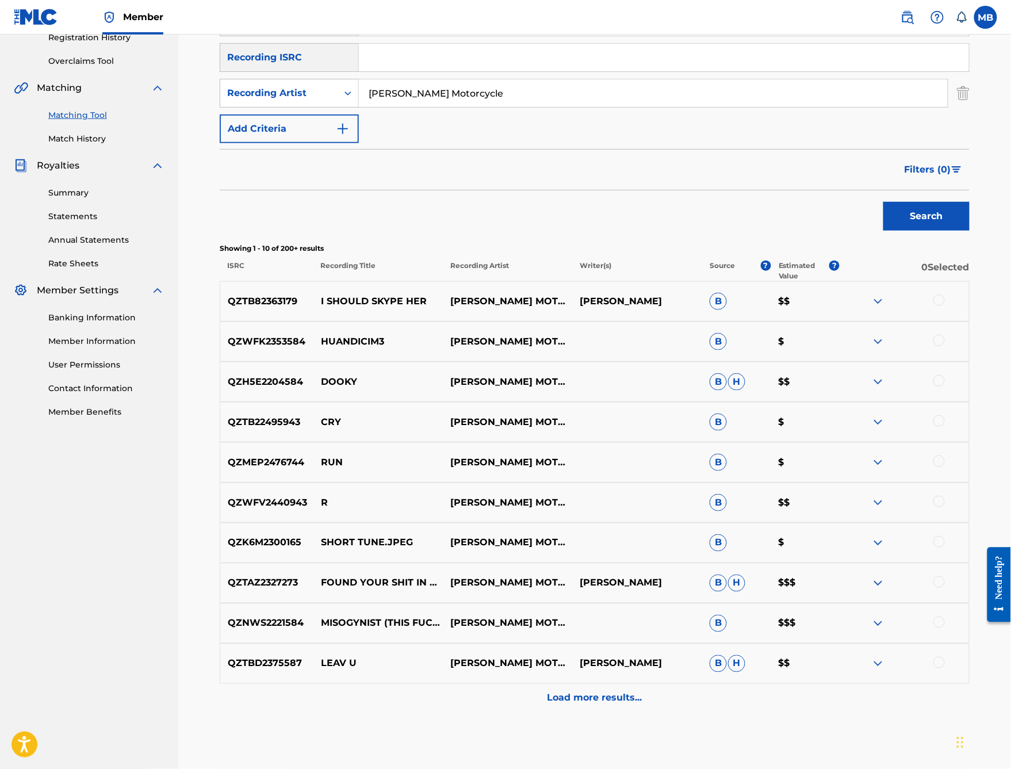
click at [958, 321] on div "QZTB82363179 I SHOULD SKYPE HER MICHAEL MOTORCYCLE MICHAEL BERNARDINO B $$" at bounding box center [595, 301] width 750 height 40
click at [944, 306] on div at bounding box center [938, 299] width 11 height 11
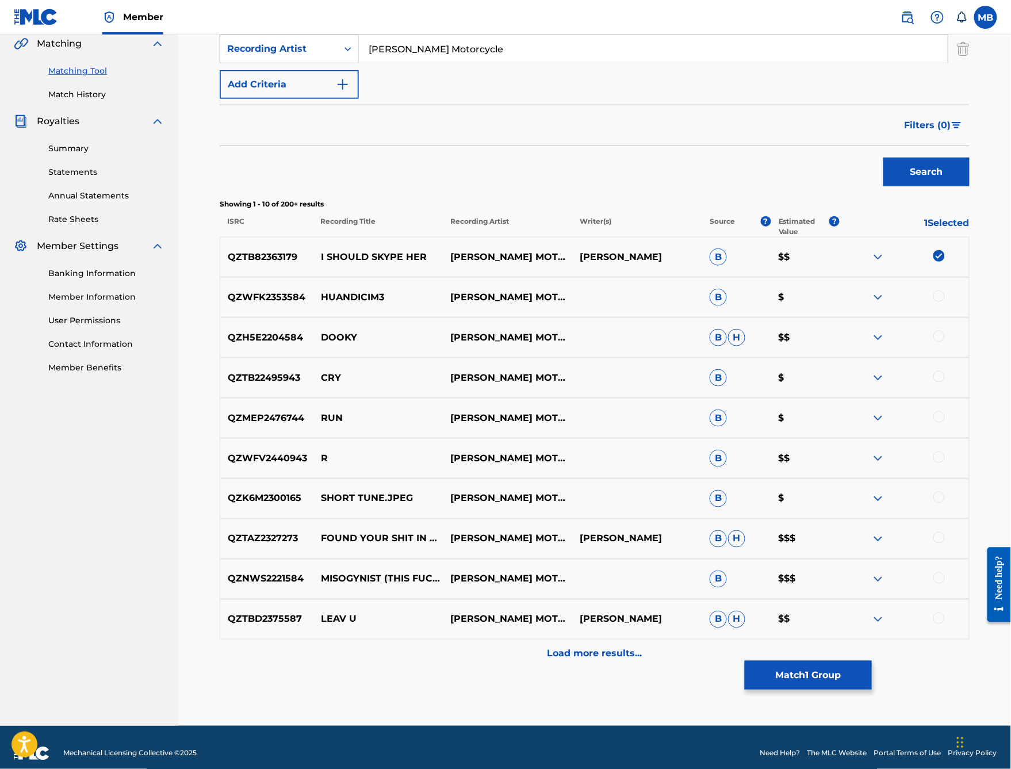
scroll to position [290, 0]
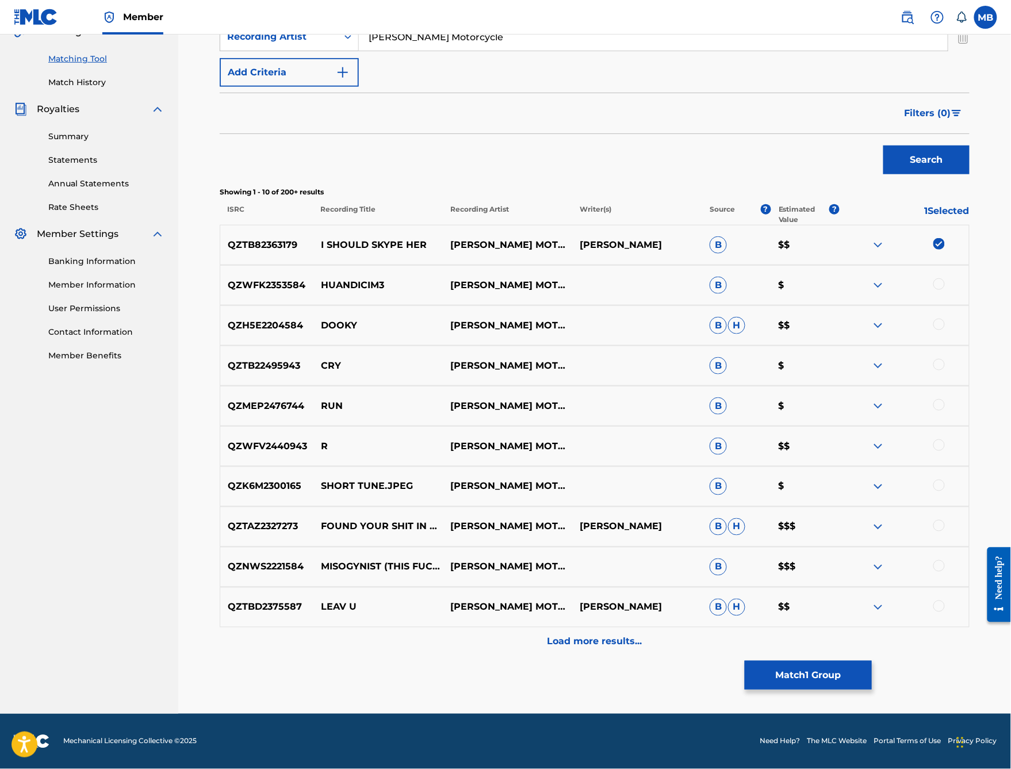
click at [946, 305] on div "QZWFK2353584 HUANDICIM3 MICHAEL MOTORCYCLE B $" at bounding box center [595, 285] width 750 height 40
click at [945, 290] on div at bounding box center [938, 283] width 11 height 11
click at [945, 330] on div at bounding box center [938, 324] width 11 height 11
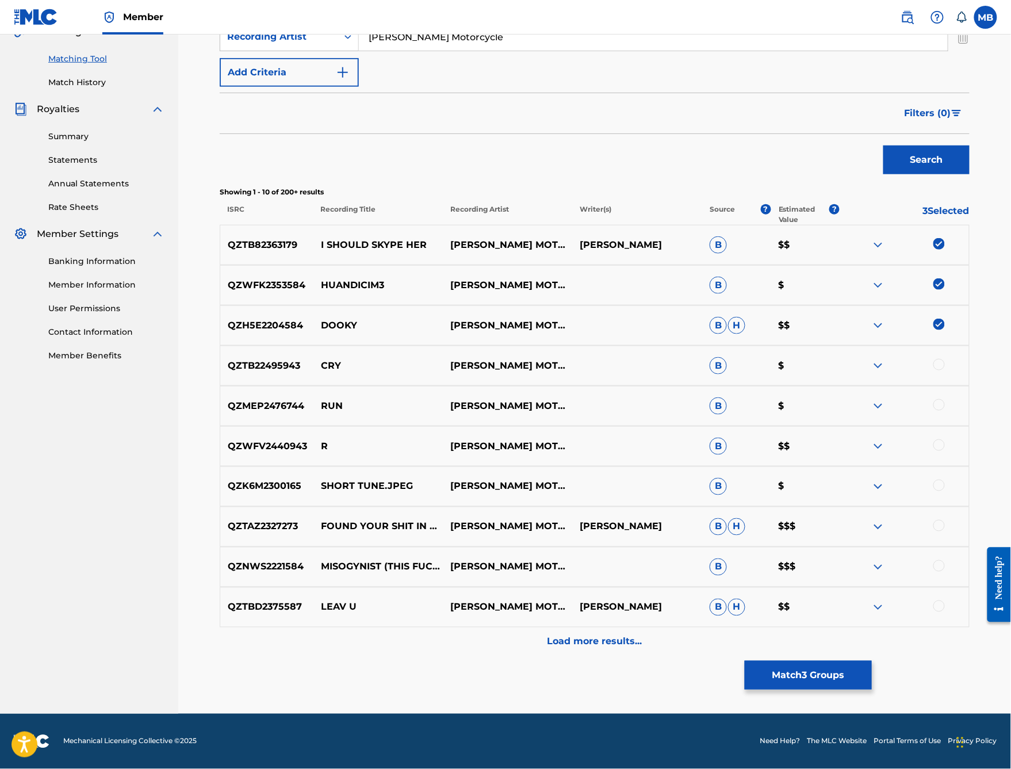
click at [948, 346] on div "QZH5E2204584 DOOKY MICHAEL MOTORCYCLE B H $$" at bounding box center [595, 325] width 750 height 40
click at [945, 330] on img at bounding box center [938, 324] width 11 height 11
click at [945, 290] on img at bounding box center [938, 283] width 11 height 11
click at [945, 250] on img at bounding box center [938, 243] width 11 height 11
click at [885, 614] on img at bounding box center [878, 607] width 14 height 14
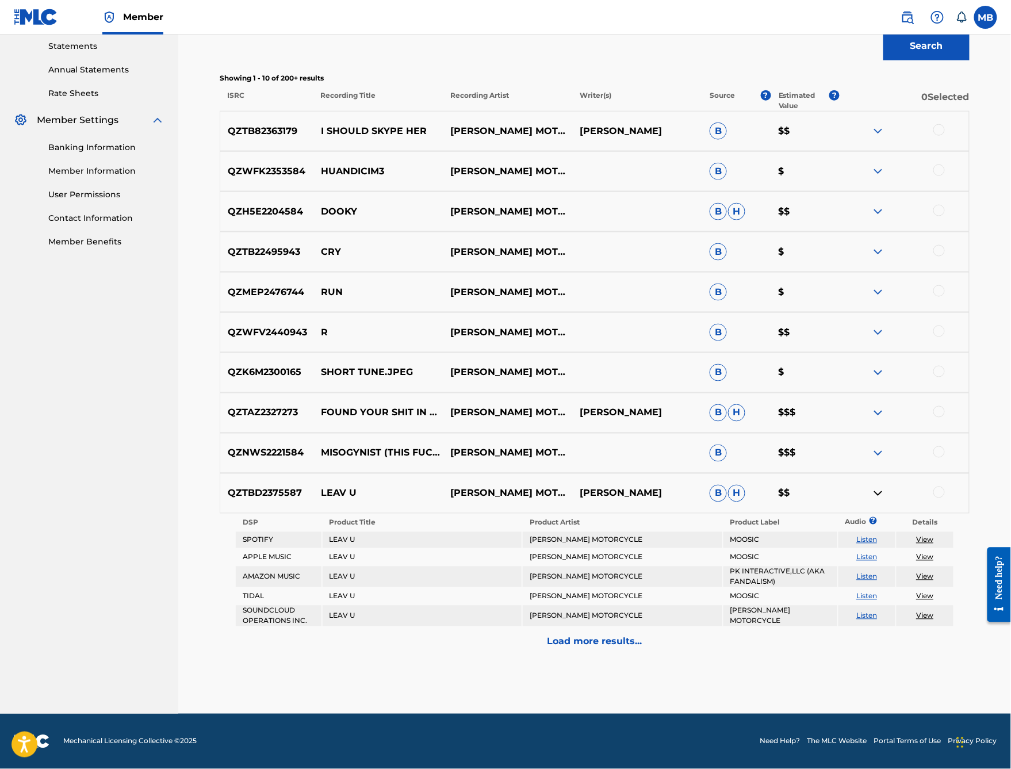
scroll to position [488, 0]
click at [885, 500] on img at bounding box center [878, 493] width 14 height 14
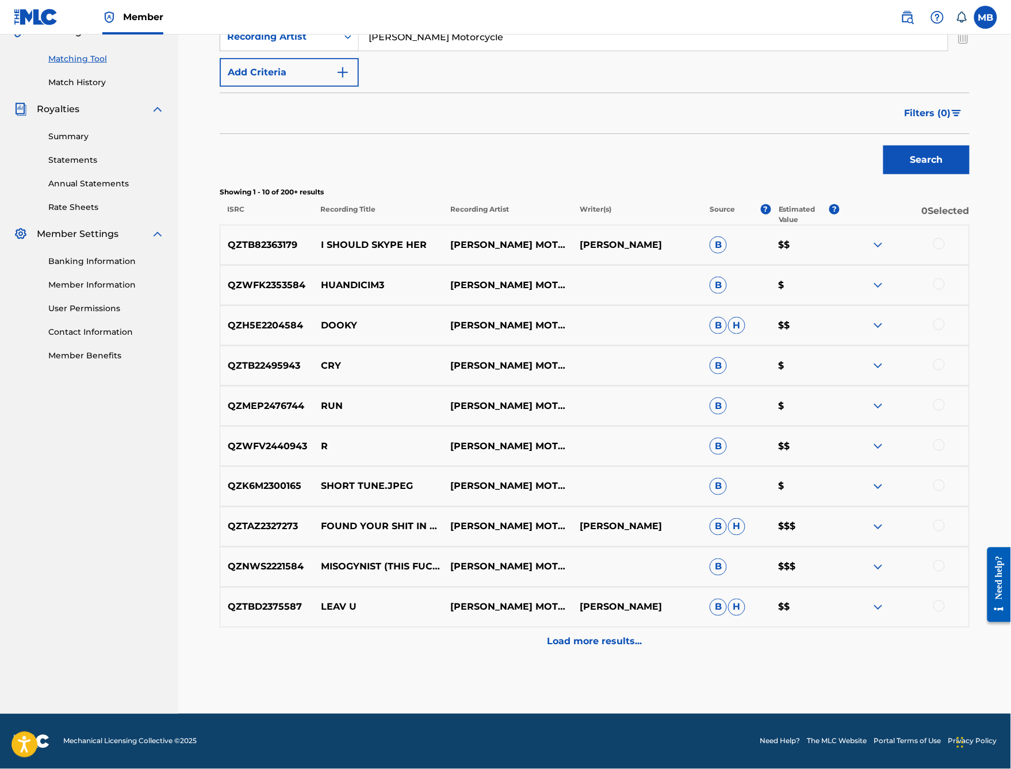
click at [642, 635] on p "Load more results..." at bounding box center [594, 642] width 95 height 14
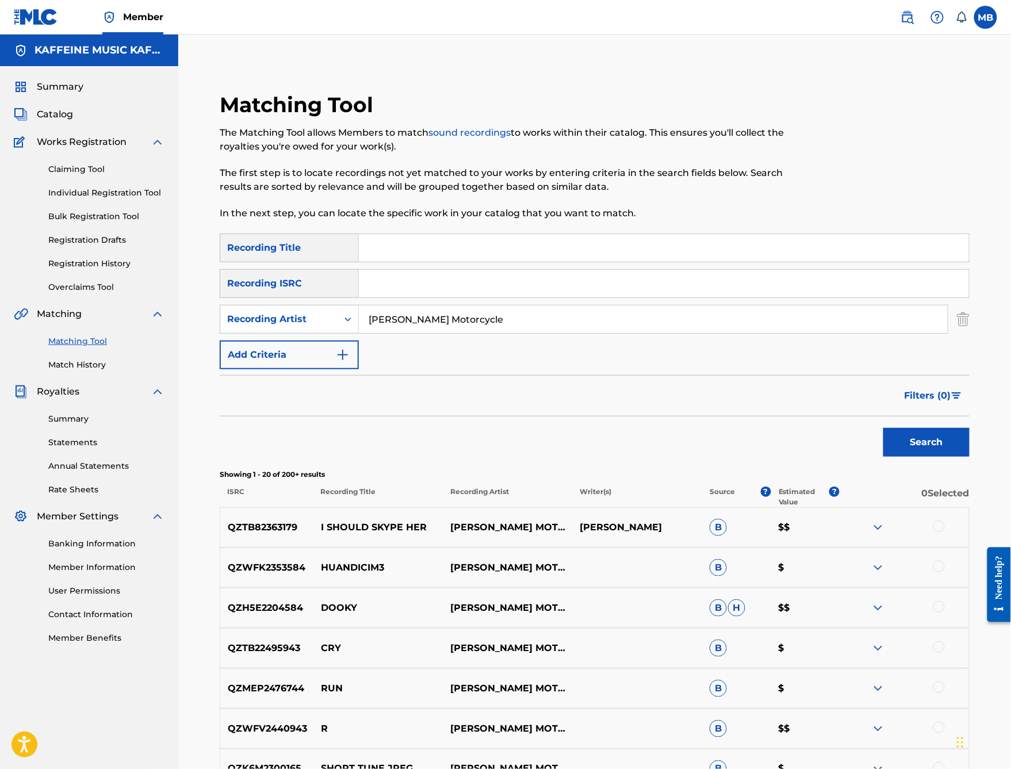
scroll to position [0, 0]
click at [941, 402] on span "Filters ( 0 )" at bounding box center [927, 396] width 47 height 14
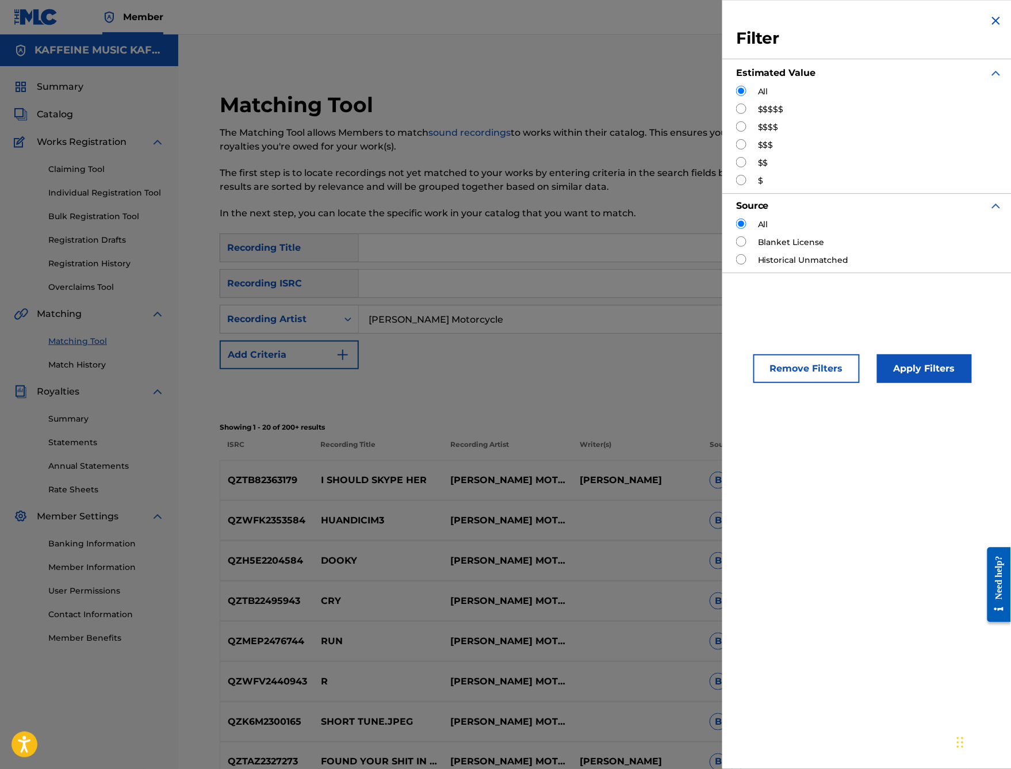
click at [615, 415] on div "Search" at bounding box center [595, 392] width 750 height 46
click at [736, 151] on div "$$$" at bounding box center [869, 145] width 267 height 12
click at [736, 149] on input "Search Form" at bounding box center [741, 144] width 10 height 10
radio input "true"
click at [877, 383] on button "Apply Filters" at bounding box center [924, 368] width 95 height 29
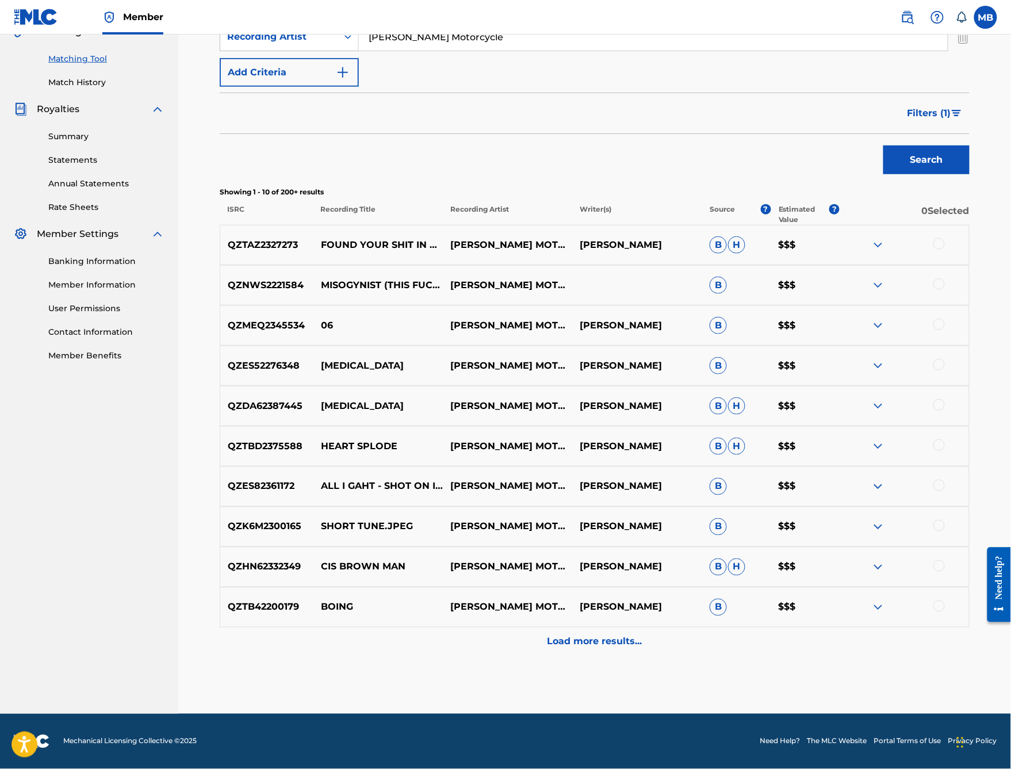
scroll to position [391, 0]
click at [653, 656] on div "Load more results..." at bounding box center [595, 641] width 750 height 29
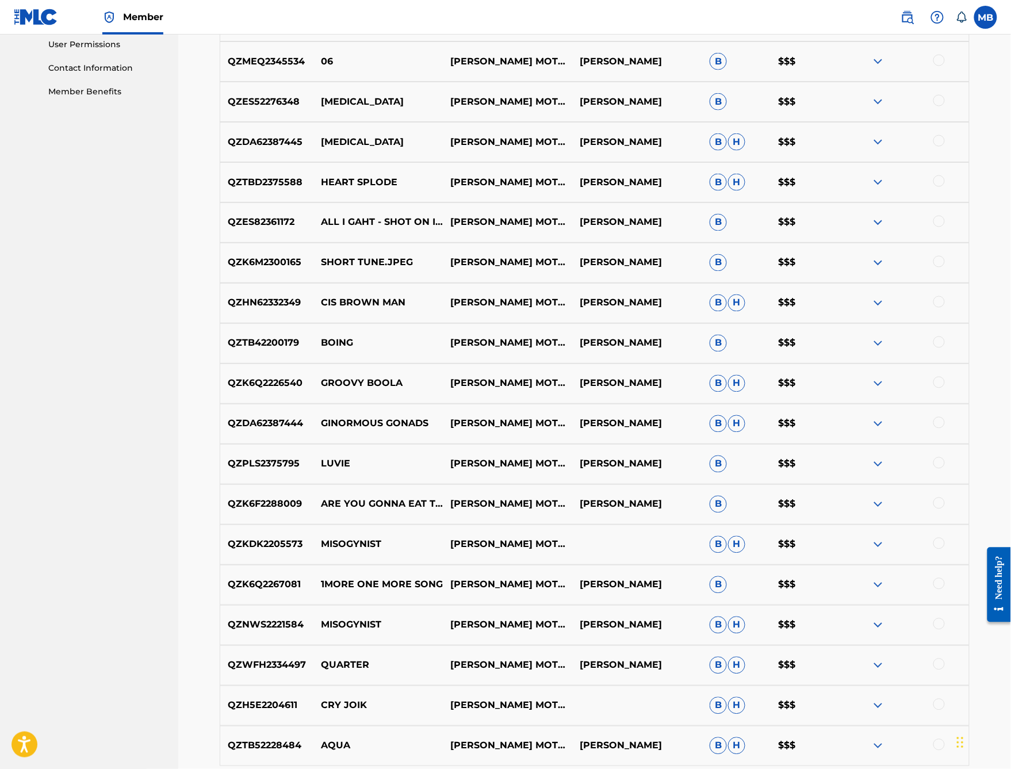
scroll to position [547, 0]
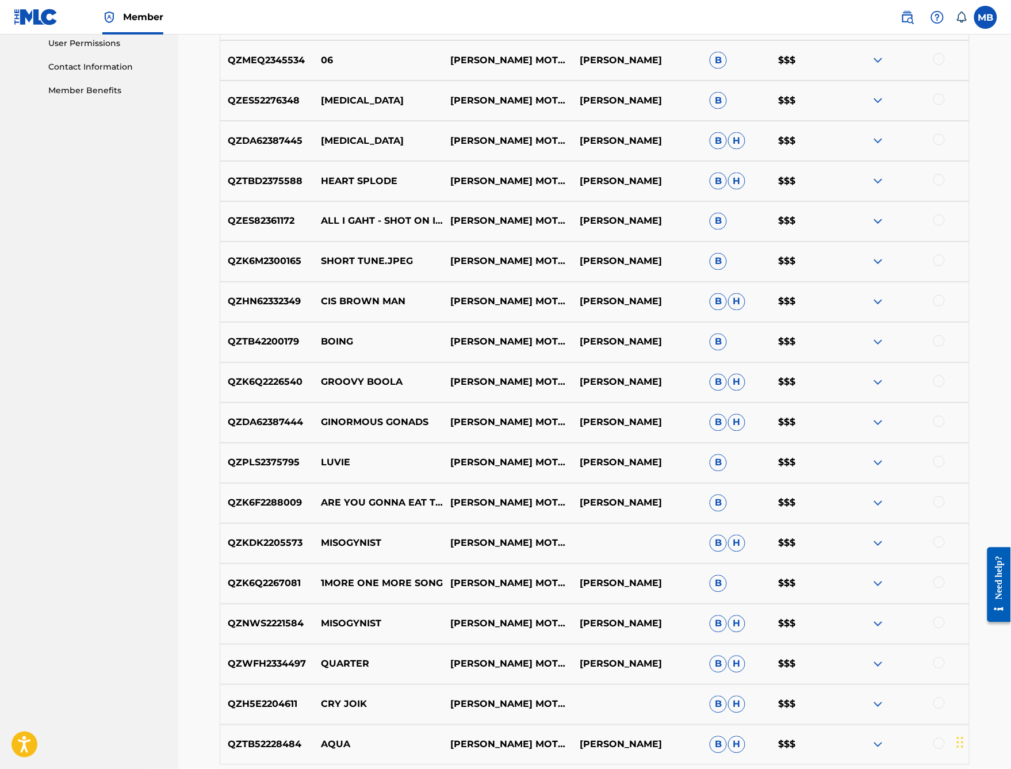
click at [945, 387] on div at bounding box center [938, 380] width 11 height 11
click at [872, 661] on button "Match 1 Group" at bounding box center [808, 675] width 127 height 29
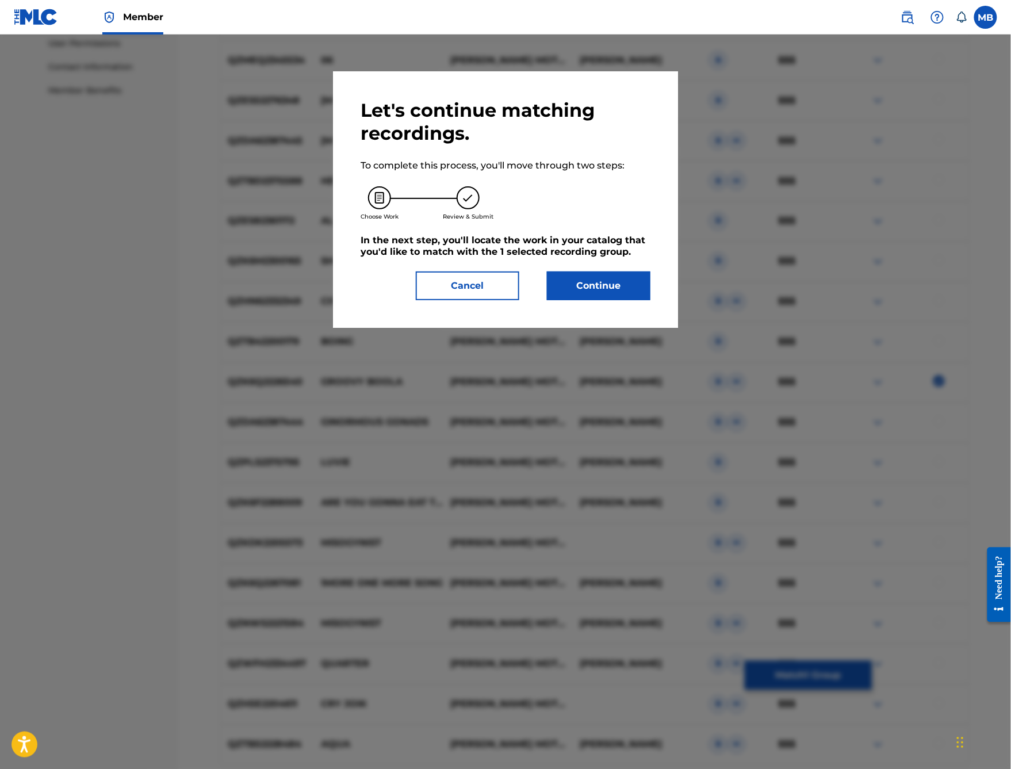
click at [596, 300] on button "Continue" at bounding box center [598, 285] width 103 height 29
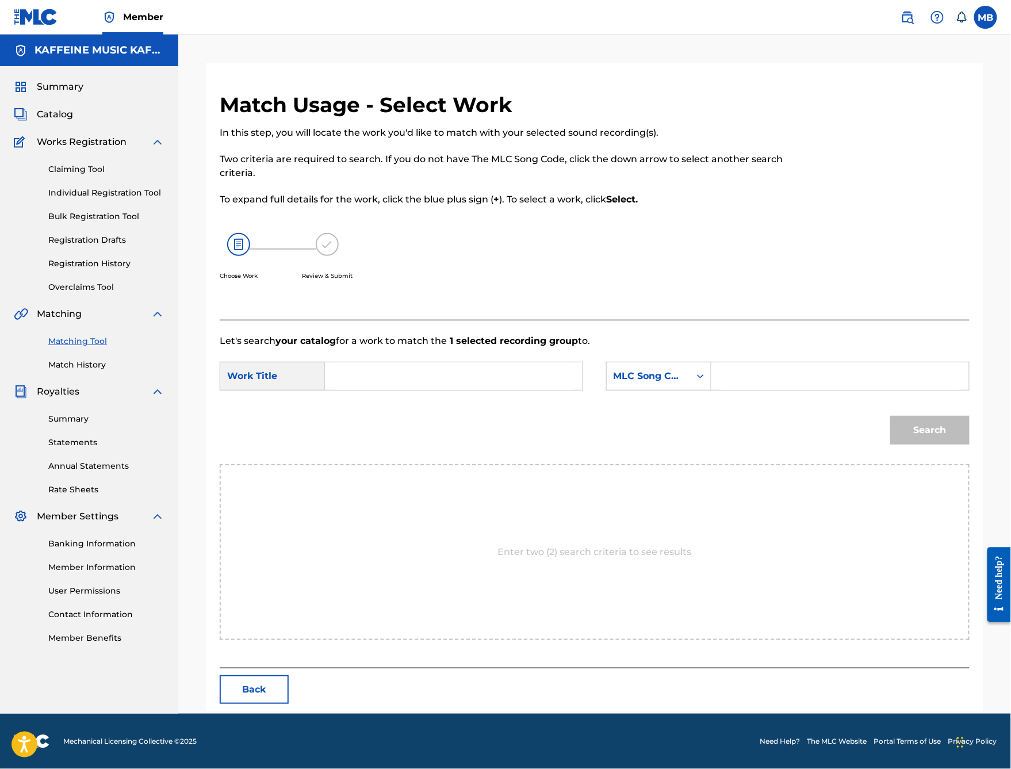
click at [546, 390] on input "Search Form" at bounding box center [454, 376] width 238 height 28
type input "ginormous gonads"
click at [532, 412] on div "ginormous gonads" at bounding box center [453, 402] width 237 height 21
click at [683, 383] on div "MLC Song Code" at bounding box center [648, 376] width 70 height 14
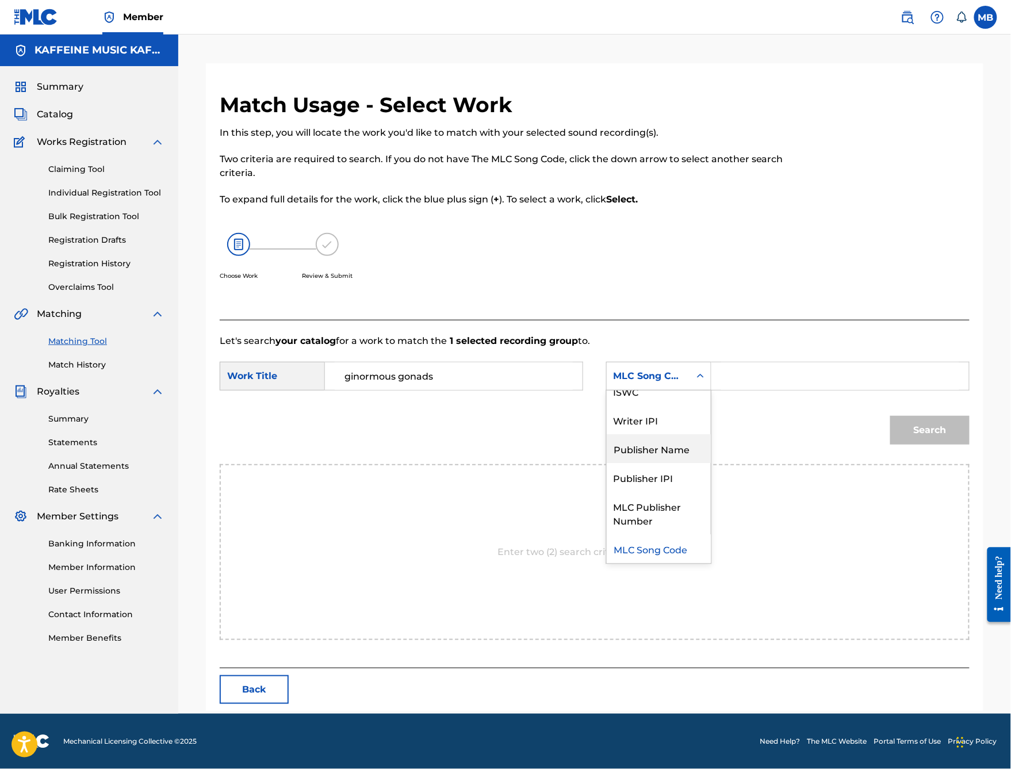
click at [691, 459] on div "Publisher Name" at bounding box center [659, 448] width 104 height 29
click at [788, 390] on input "Search Form" at bounding box center [840, 376] width 238 height 28
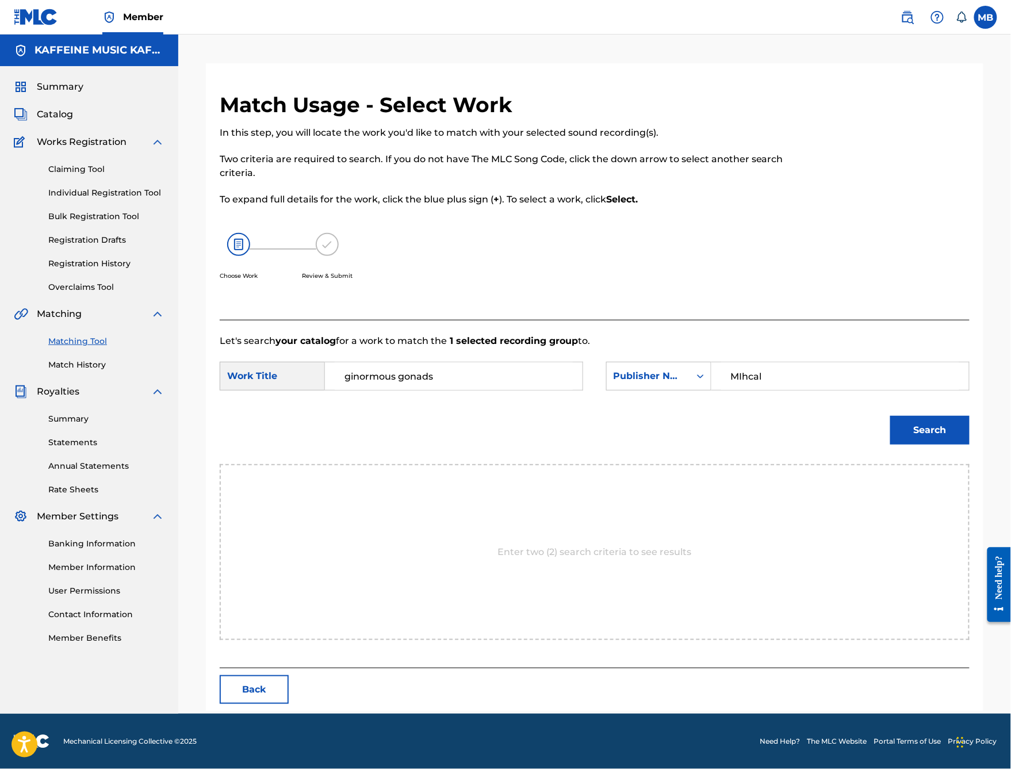
click at [930, 444] on button "Search" at bounding box center [929, 430] width 79 height 29
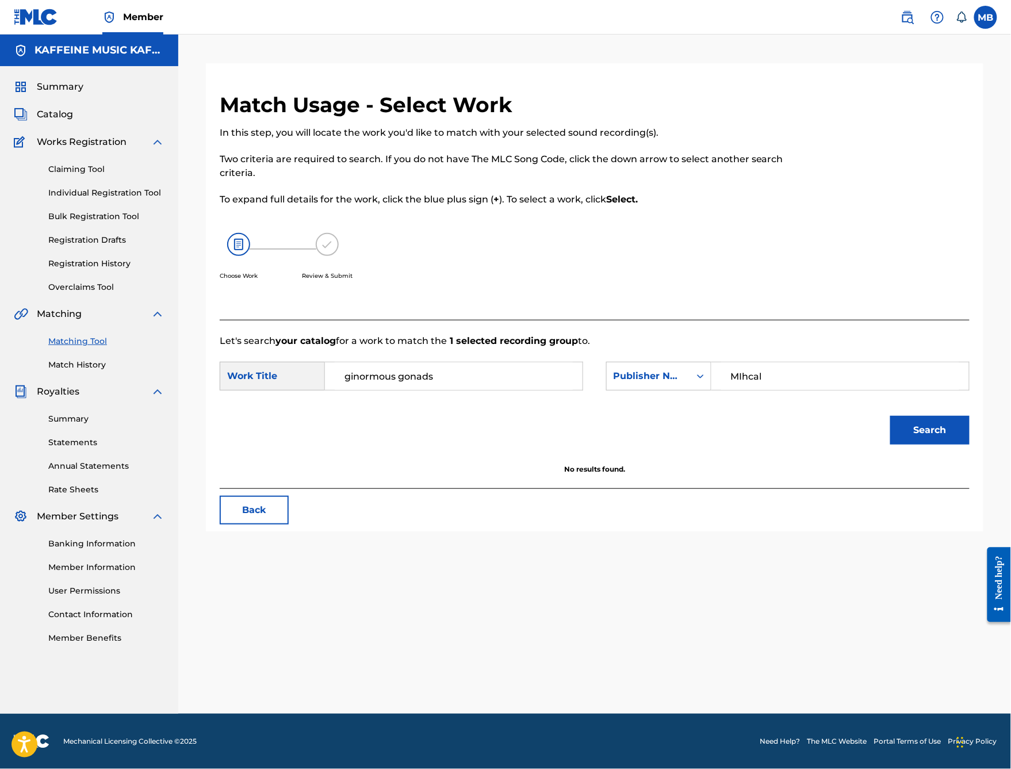
click at [797, 390] on input "MIhcal" at bounding box center [840, 376] width 238 height 28
click at [796, 390] on input "MIhcal" at bounding box center [840, 376] width 238 height 28
click at [930, 444] on button "Search" at bounding box center [929, 430] width 79 height 29
click at [793, 390] on input "[PERSON_NAME]" at bounding box center [840, 376] width 238 height 28
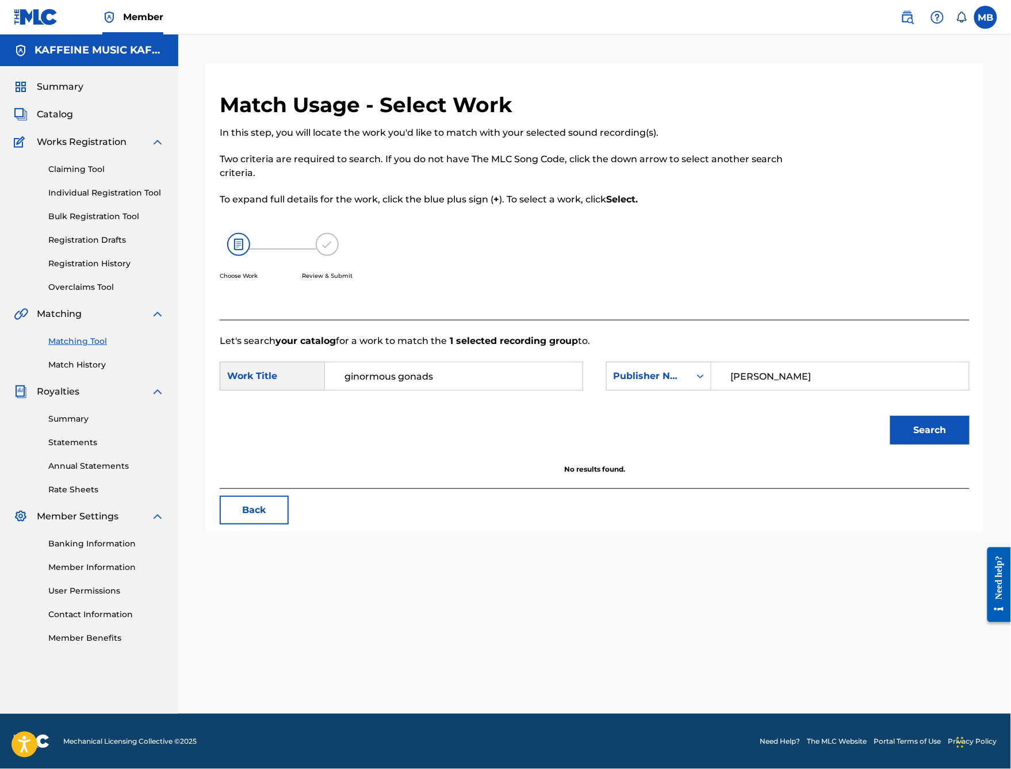
click at [793, 390] on input "[PERSON_NAME]" at bounding box center [840, 376] width 238 height 28
type input "[PERSON_NAME]"
type input "Kaff"
click at [930, 444] on button "Search" at bounding box center [929, 430] width 79 height 29
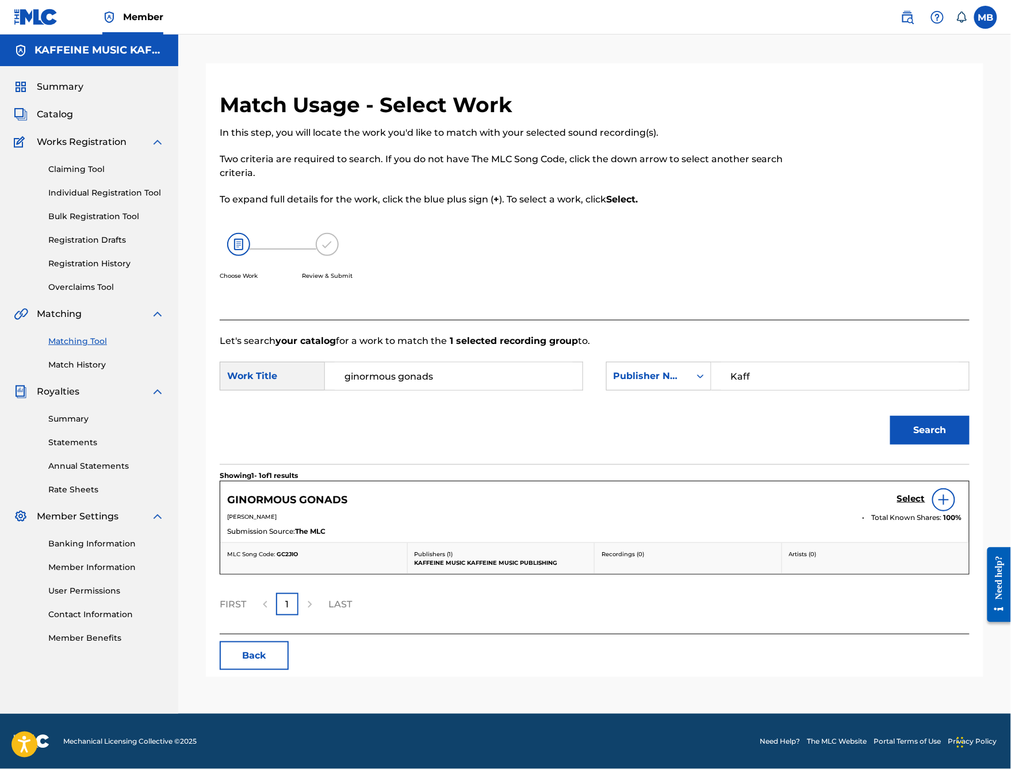
click at [909, 504] on h5 "Select" at bounding box center [911, 498] width 28 height 11
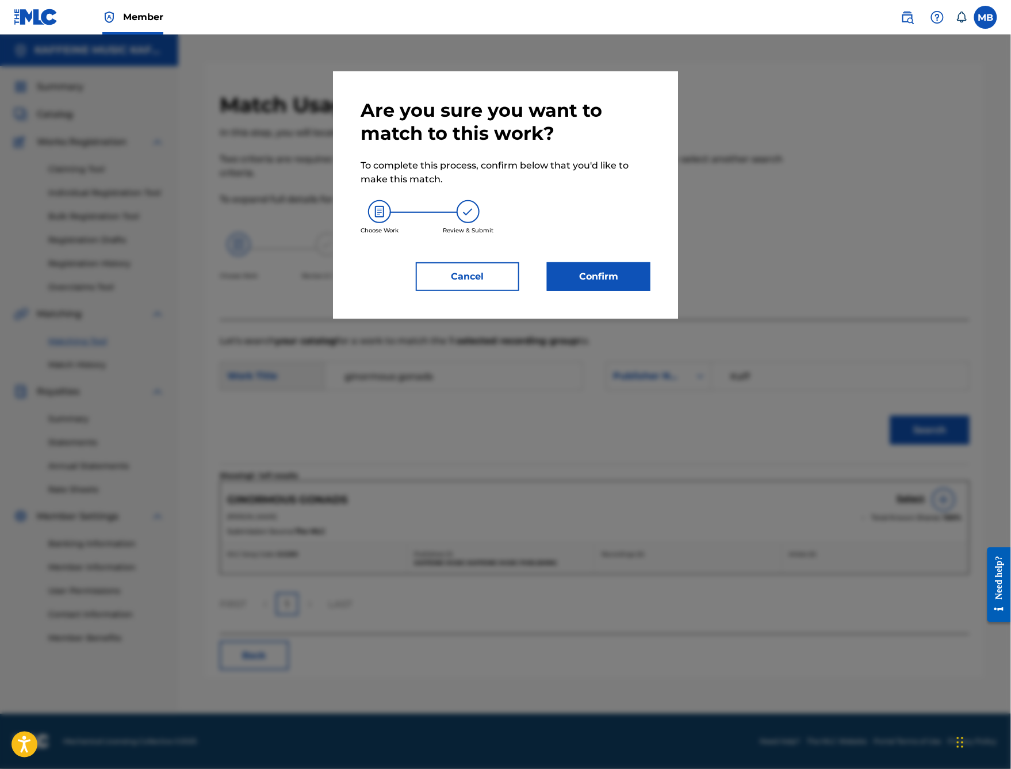
click at [623, 291] on button "Confirm" at bounding box center [598, 276] width 103 height 29
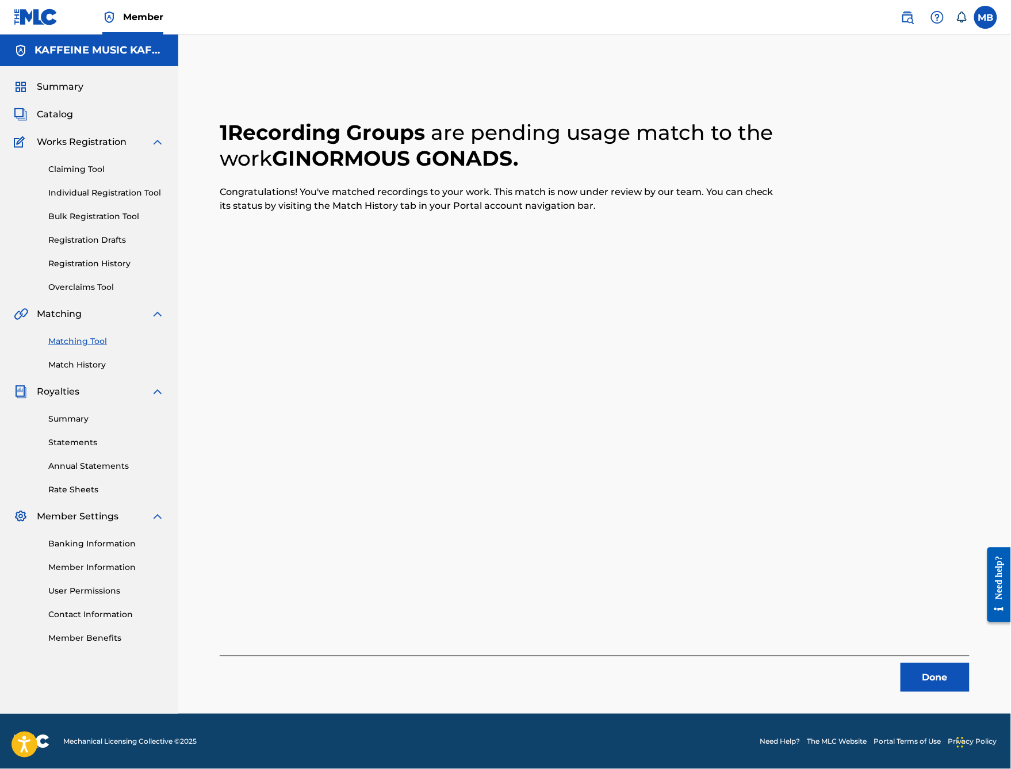
click at [948, 663] on button "Done" at bounding box center [934, 677] width 69 height 29
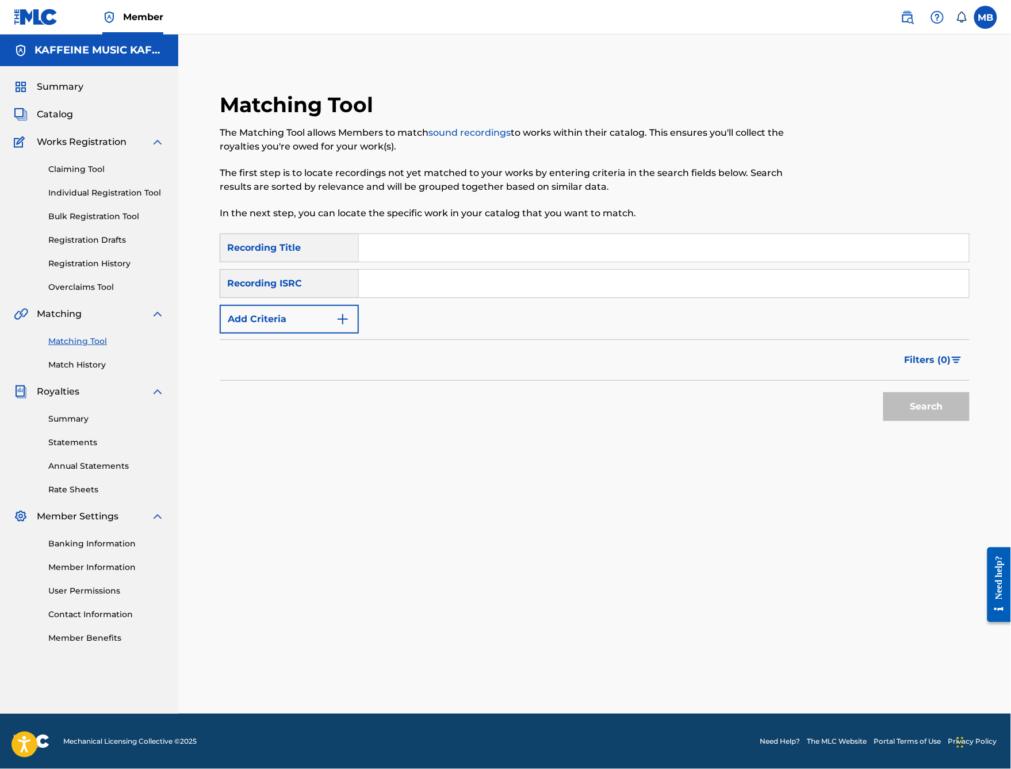
click at [462, 257] on input "Search Form" at bounding box center [664, 248] width 610 height 28
type input "swinegrove"
click at [359, 333] on button "Add Criteria" at bounding box center [289, 319] width 139 height 29
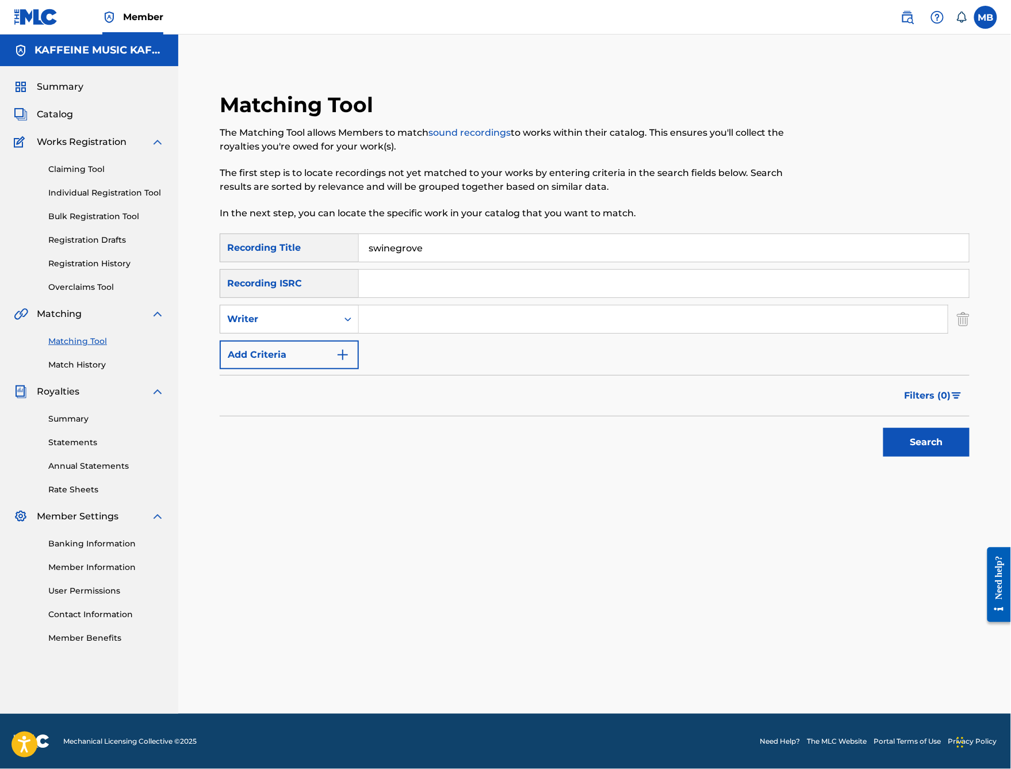
click at [451, 332] on input "Search Form" at bounding box center [653, 319] width 589 height 28
type input "[PERSON_NAME]"
click at [926, 457] on button "Search" at bounding box center [926, 442] width 86 height 29
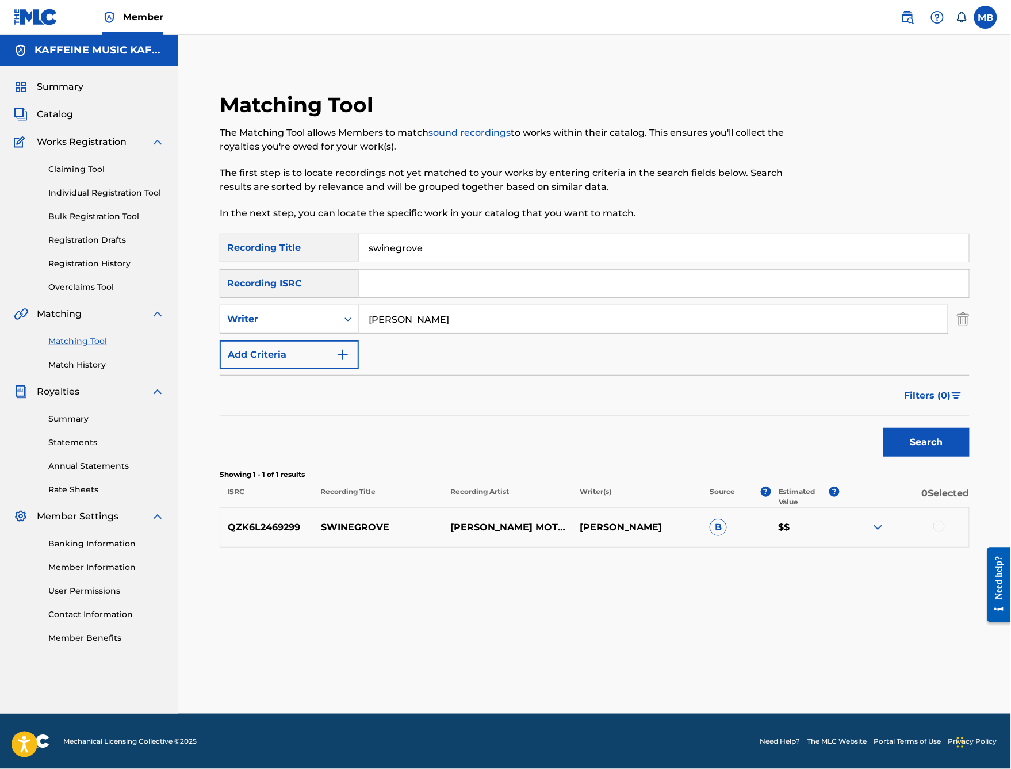
scroll to position [35, 0]
click at [944, 534] on div at bounding box center [903, 527] width 129 height 14
click at [945, 532] on div at bounding box center [938, 525] width 11 height 11
click at [872, 663] on button "Match 1 Group" at bounding box center [808, 675] width 127 height 29
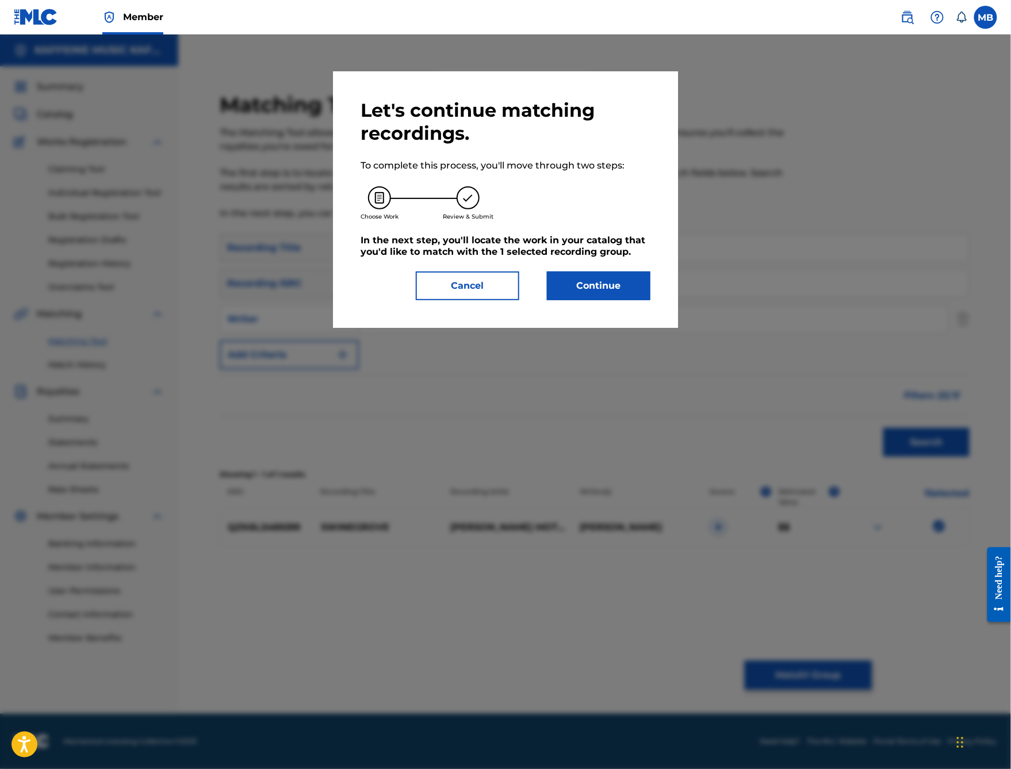
click at [613, 300] on button "Continue" at bounding box center [598, 285] width 103 height 29
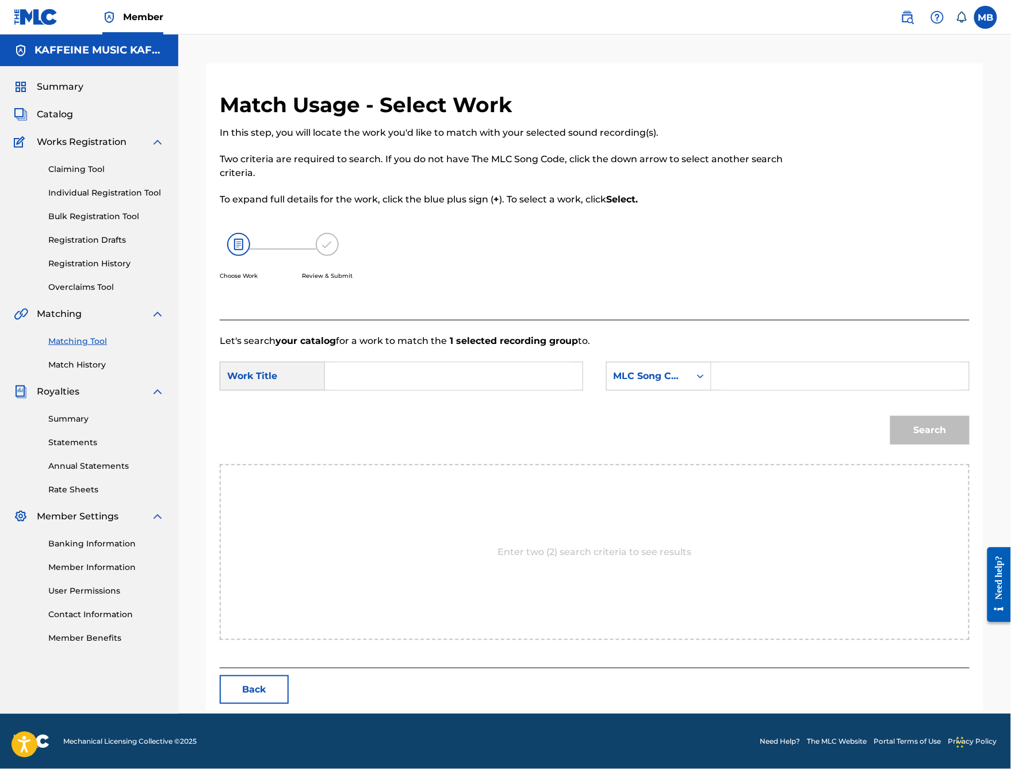
click at [573, 390] on input "Search Form" at bounding box center [454, 376] width 238 height 28
type input "swinegrove"
click at [528, 412] on div "swinegrove" at bounding box center [453, 402] width 237 height 21
drag, startPoint x: 679, startPoint y: 408, endPoint x: 707, endPoint y: 404, distance: 27.8
click at [690, 387] on div "MLC Song Code" at bounding box center [648, 376] width 83 height 22
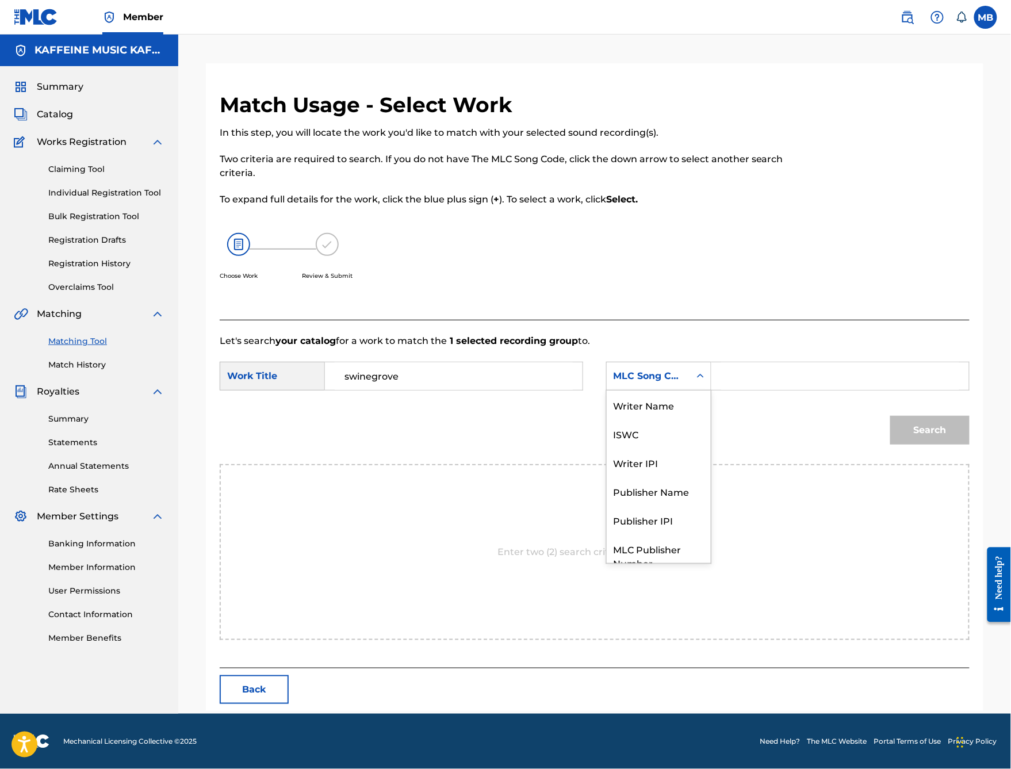
scroll to position [63, 0]
click at [704, 431] on div "Writer IPI" at bounding box center [659, 419] width 104 height 29
click at [690, 383] on div "Writer IPI" at bounding box center [648, 376] width 83 height 22
click at [691, 457] on div "Publisher Name" at bounding box center [659, 448] width 104 height 29
click at [796, 390] on input "Search Form" at bounding box center [840, 376] width 238 height 28
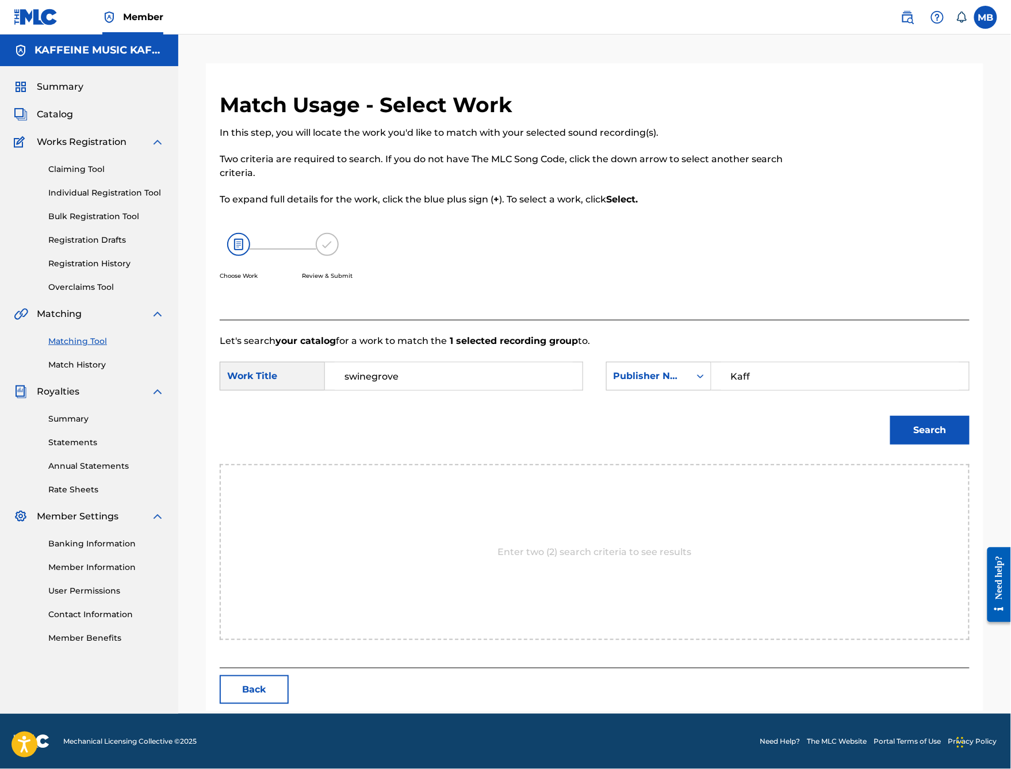
type input "Kaff"
click at [930, 444] on button "Search" at bounding box center [929, 430] width 79 height 29
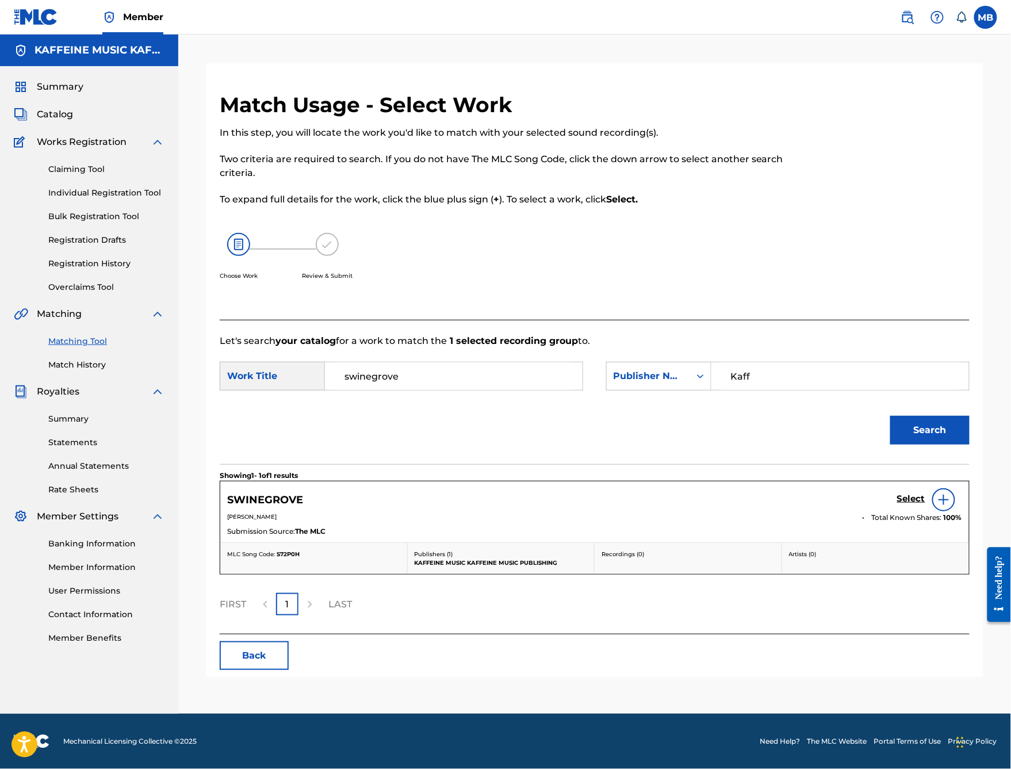
click at [911, 504] on h5 "Select" at bounding box center [911, 498] width 28 height 11
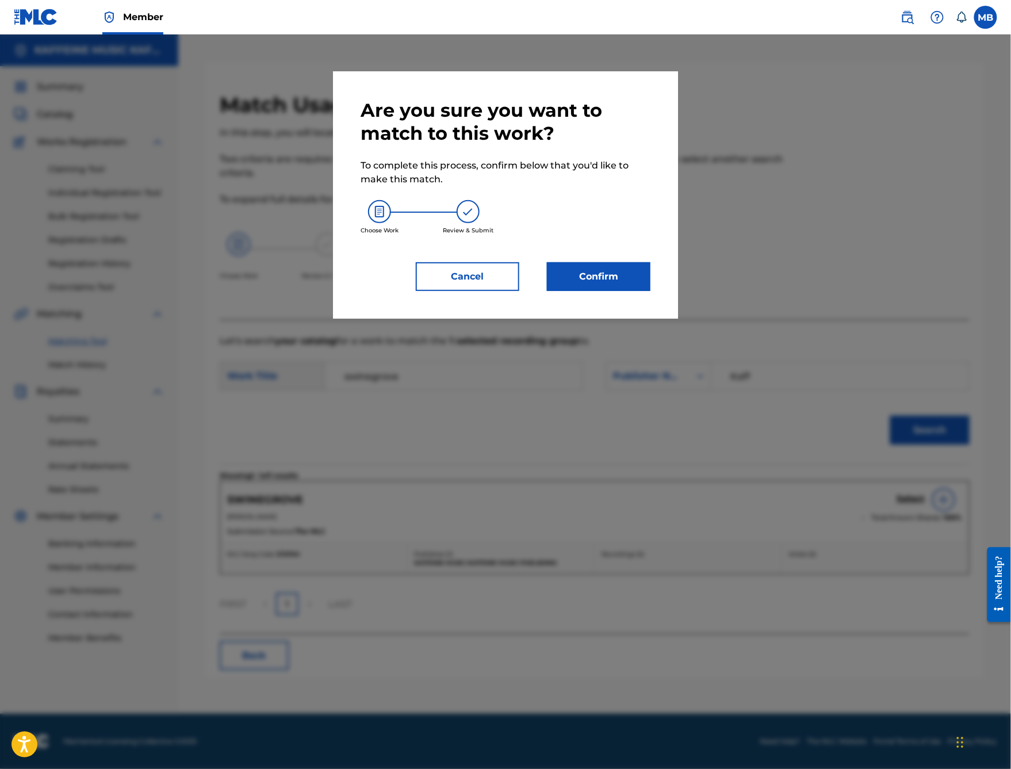
click at [612, 291] on button "Confirm" at bounding box center [598, 276] width 103 height 29
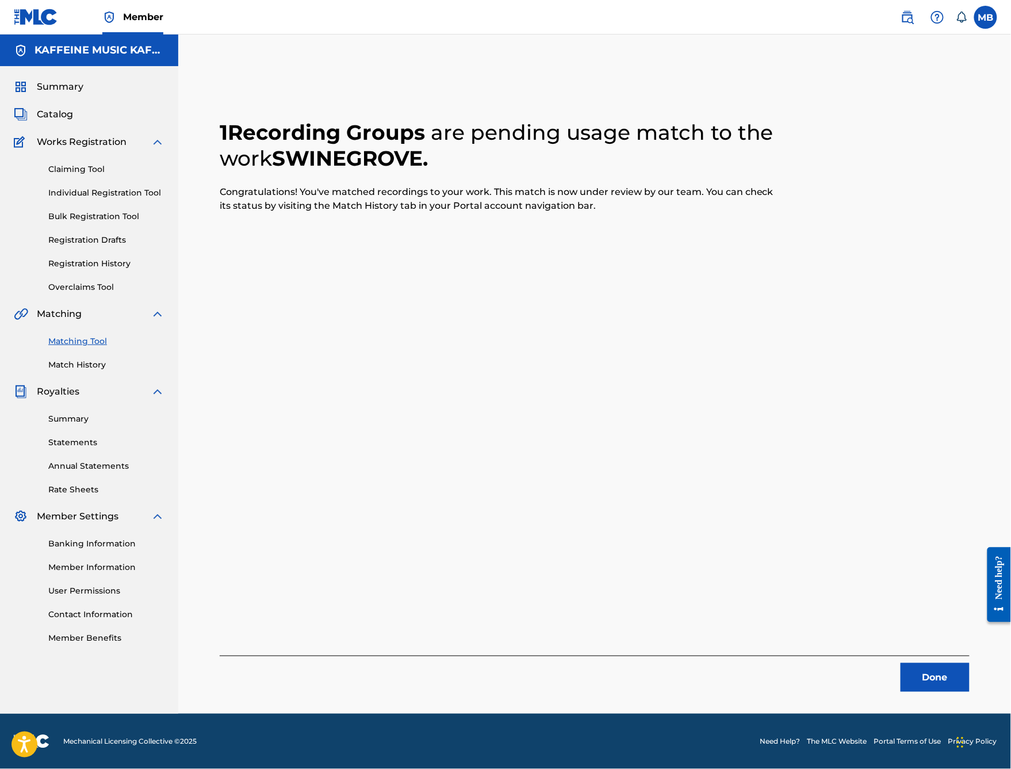
click at [920, 665] on button "Done" at bounding box center [934, 677] width 69 height 29
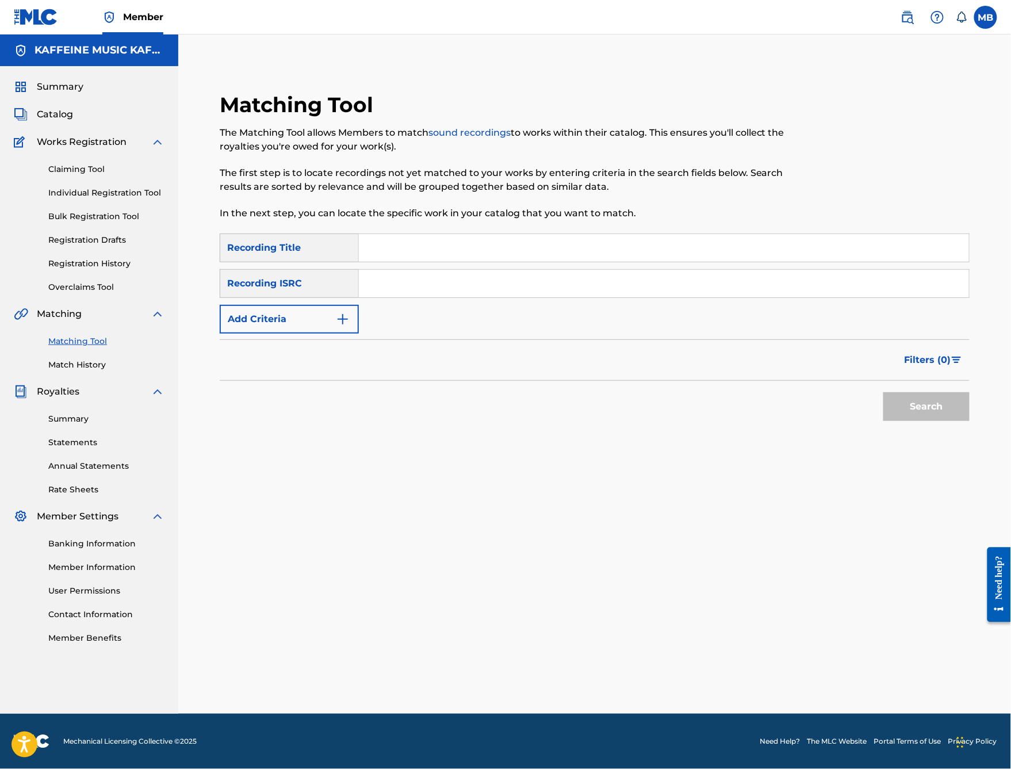
click at [490, 234] on input "Search Form" at bounding box center [664, 248] width 610 height 28
type input "Hold my hand"
click at [359, 323] on button "Add Criteria" at bounding box center [289, 319] width 139 height 29
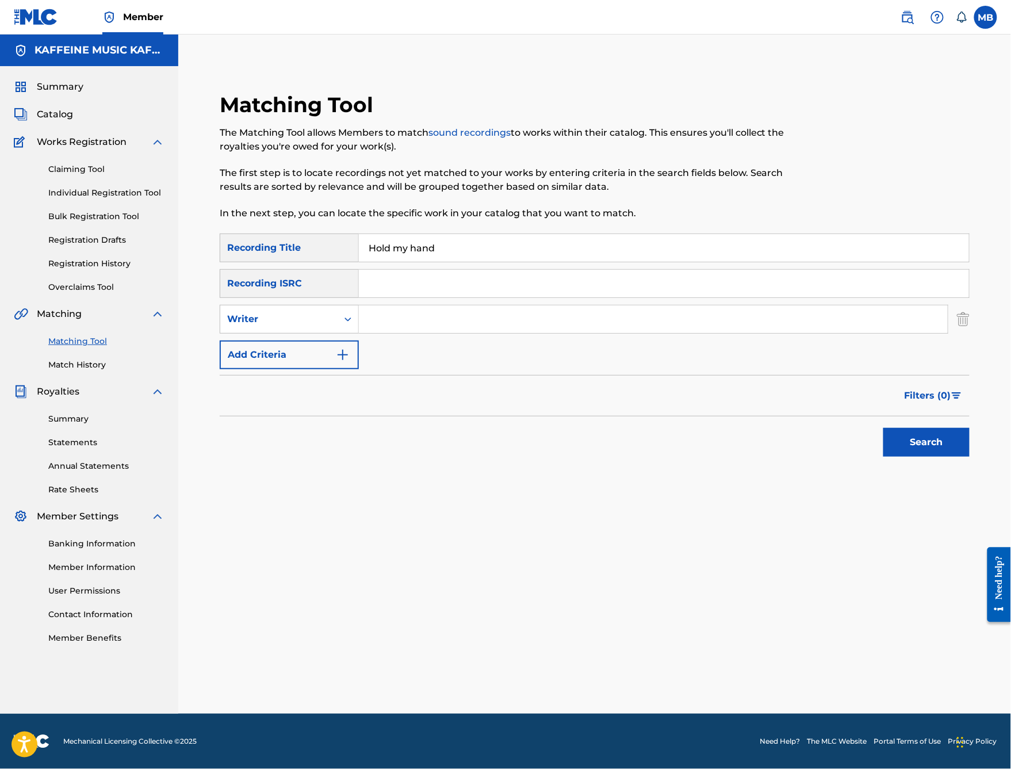
click at [440, 328] on input "Search Form" at bounding box center [653, 319] width 589 height 28
click at [926, 457] on button "Search" at bounding box center [926, 442] width 86 height 29
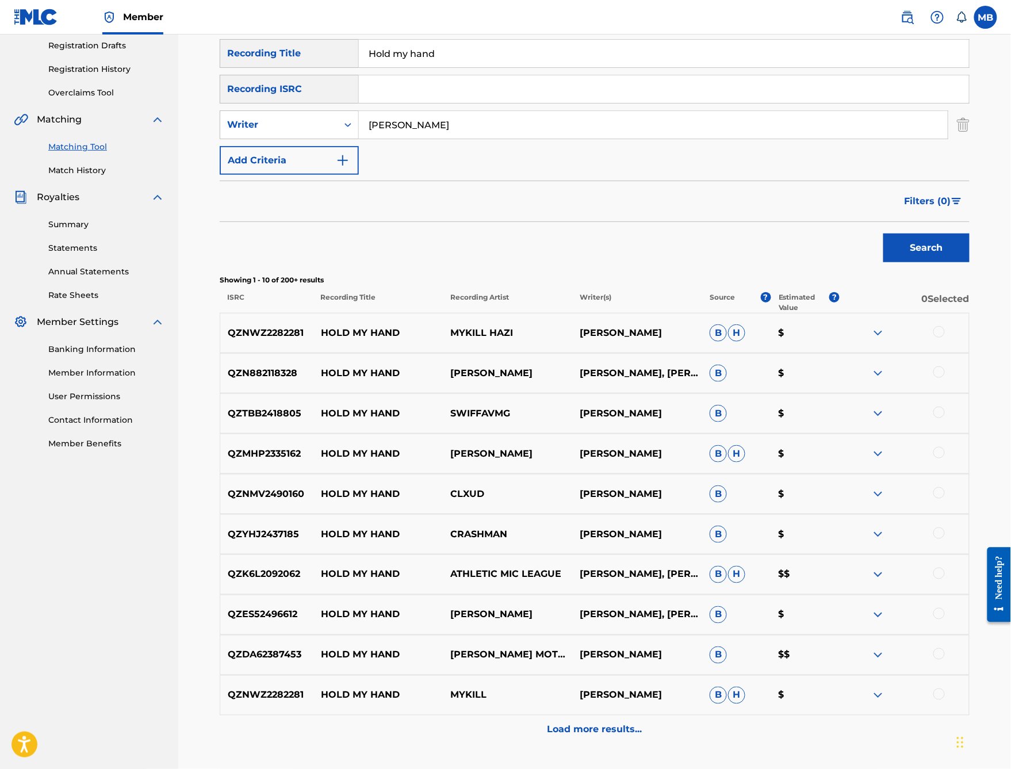
scroll to position [0, 0]
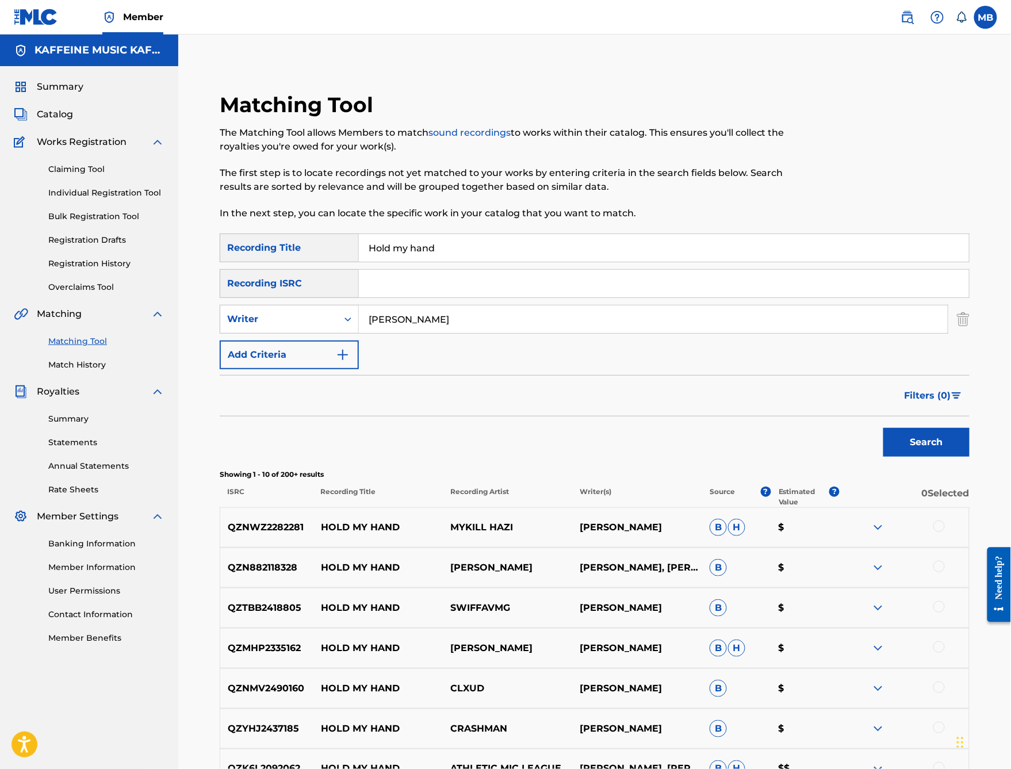
click at [488, 333] on input "[PERSON_NAME]" at bounding box center [653, 319] width 589 height 28
type input "[PERSON_NAME]"
click at [337, 330] on div "Writer" at bounding box center [278, 319] width 117 height 22
click at [358, 362] on div "Recording Artist" at bounding box center [289, 347] width 138 height 29
click at [454, 333] on input "Search Form" at bounding box center [653, 319] width 589 height 28
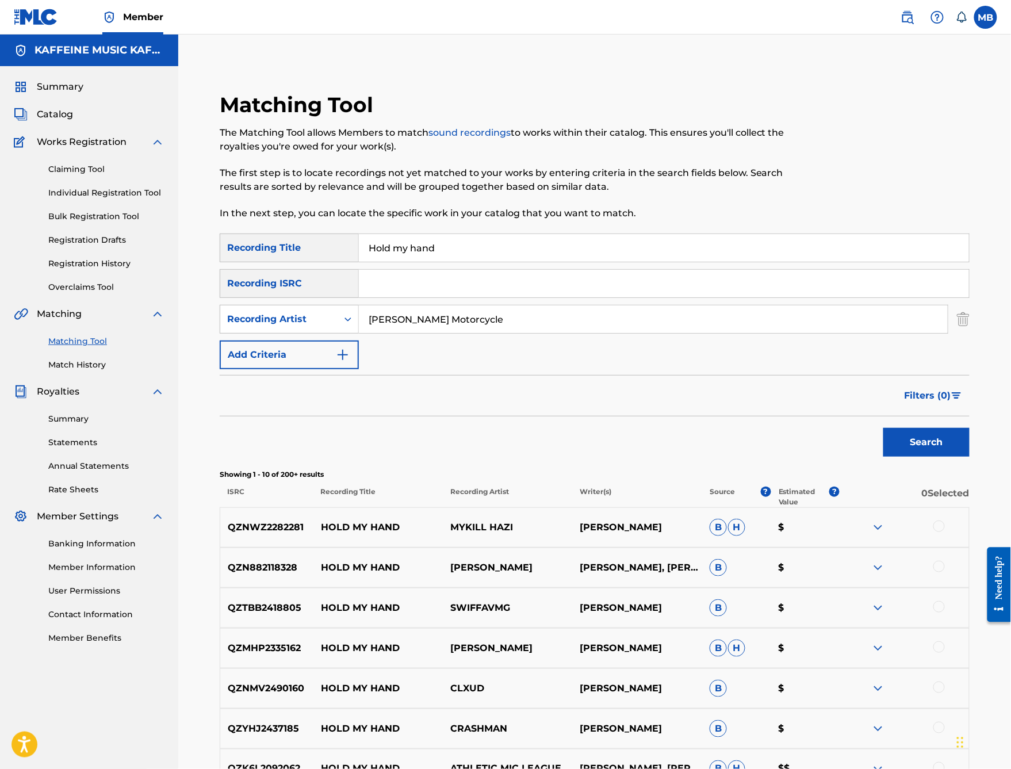
type input "[PERSON_NAME] Motorcycle"
click at [926, 457] on button "Search" at bounding box center [926, 442] width 86 height 29
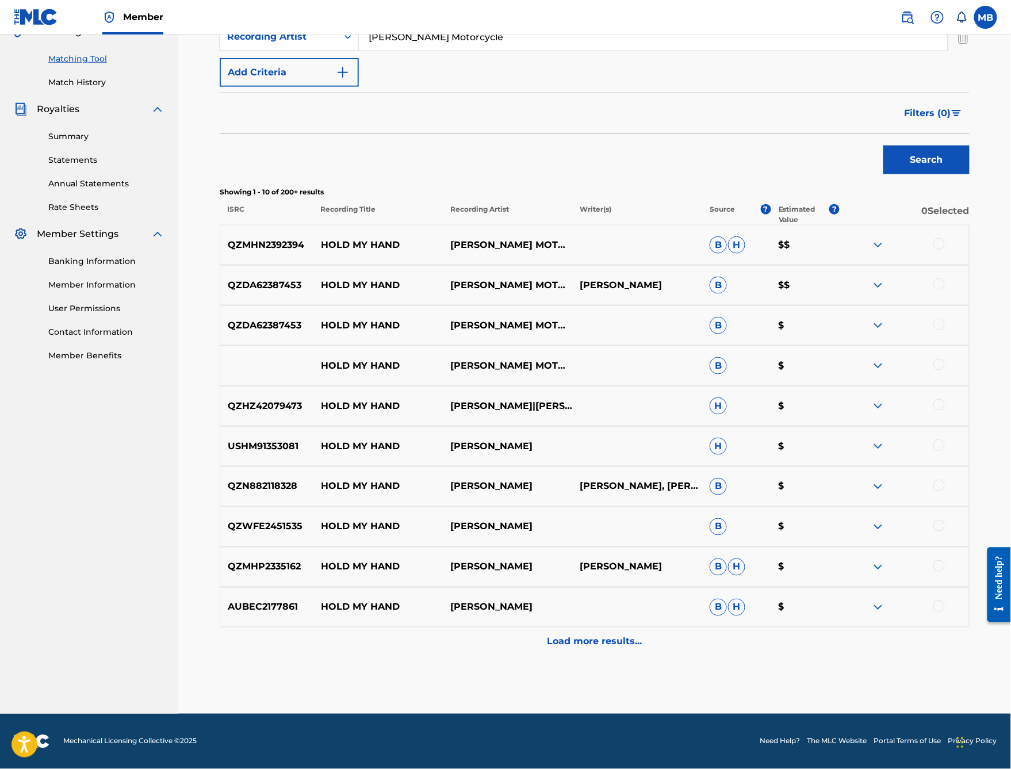
scroll to position [360, 0]
click at [945, 370] on div at bounding box center [938, 364] width 11 height 11
click at [945, 330] on div at bounding box center [938, 324] width 11 height 11
click at [950, 286] on div "QZDA62387453 HOLD MY HAND MICHAEL MOTORCYCLE MICHAEL BERNARDINO B $$" at bounding box center [595, 285] width 750 height 40
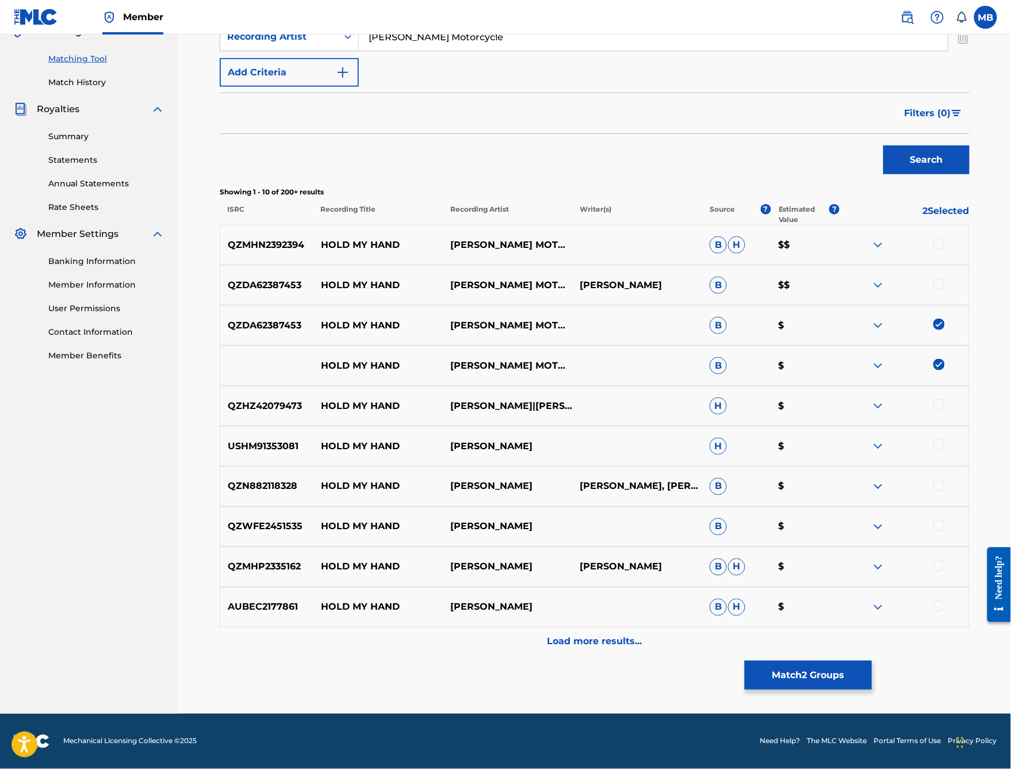
click at [945, 290] on div at bounding box center [938, 283] width 11 height 11
click at [945, 241] on div at bounding box center [938, 243] width 11 height 11
click at [872, 668] on button "Match 4 Groups" at bounding box center [808, 675] width 127 height 29
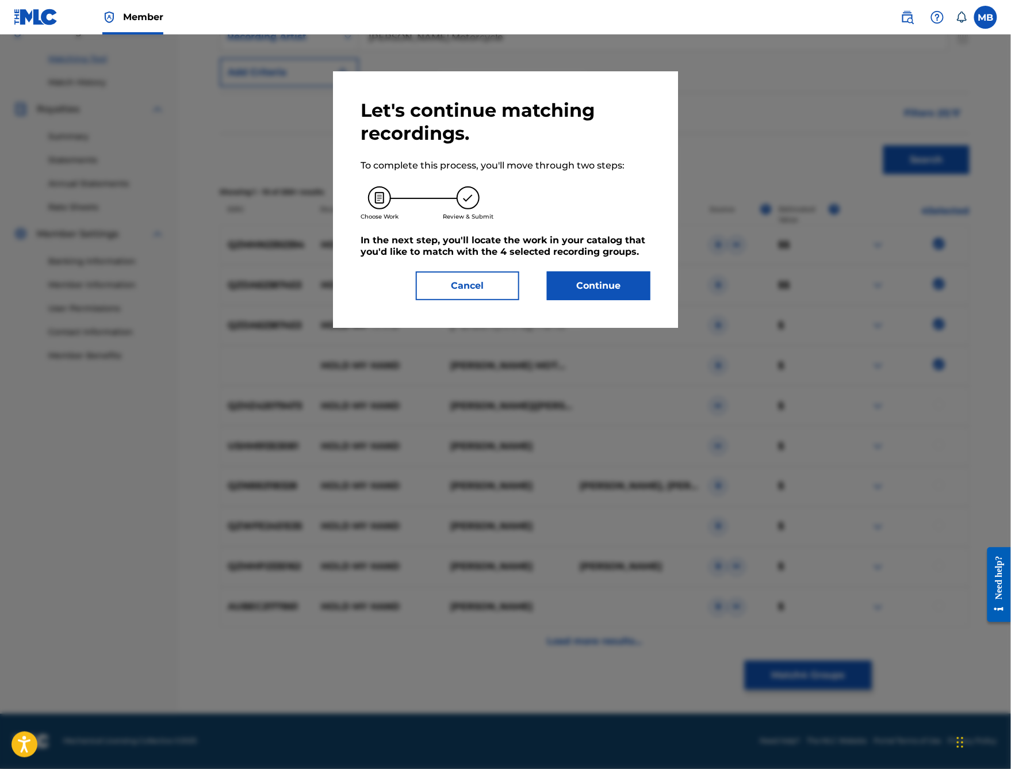
click at [623, 300] on button "Continue" at bounding box center [598, 285] width 103 height 29
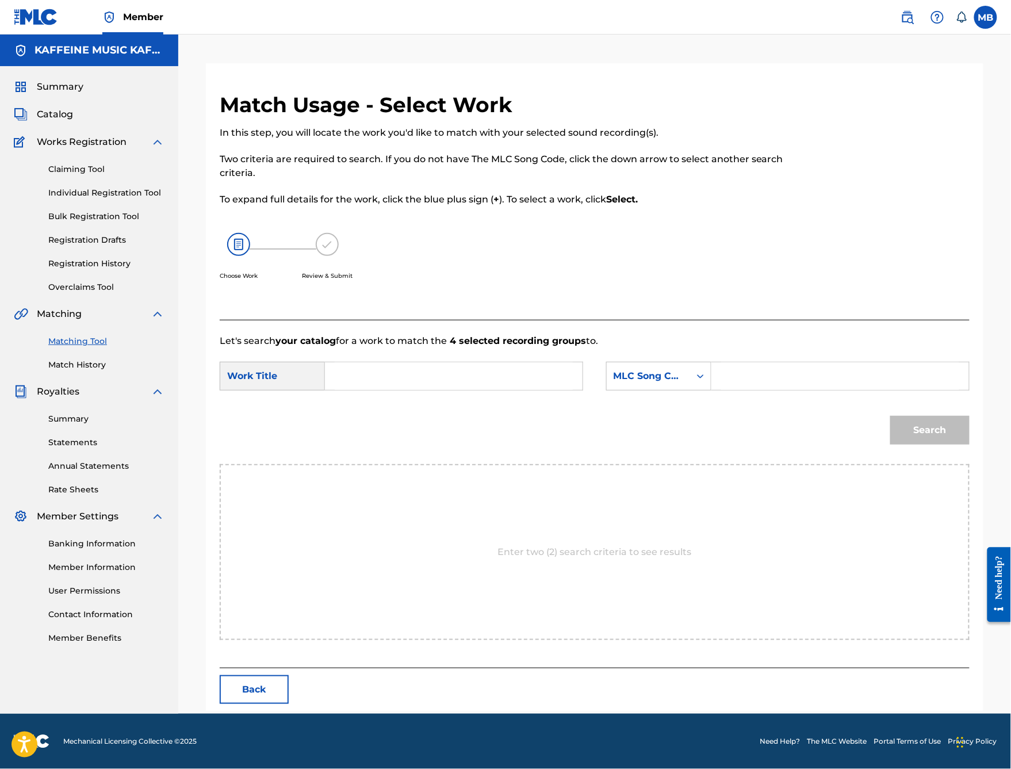
scroll to position [36, 0]
click at [534, 390] on input "Search Form" at bounding box center [454, 376] width 238 height 28
type input "H"
click at [509, 412] on div "hold m y hand" at bounding box center [453, 402] width 237 height 21
type input "hold my hand"
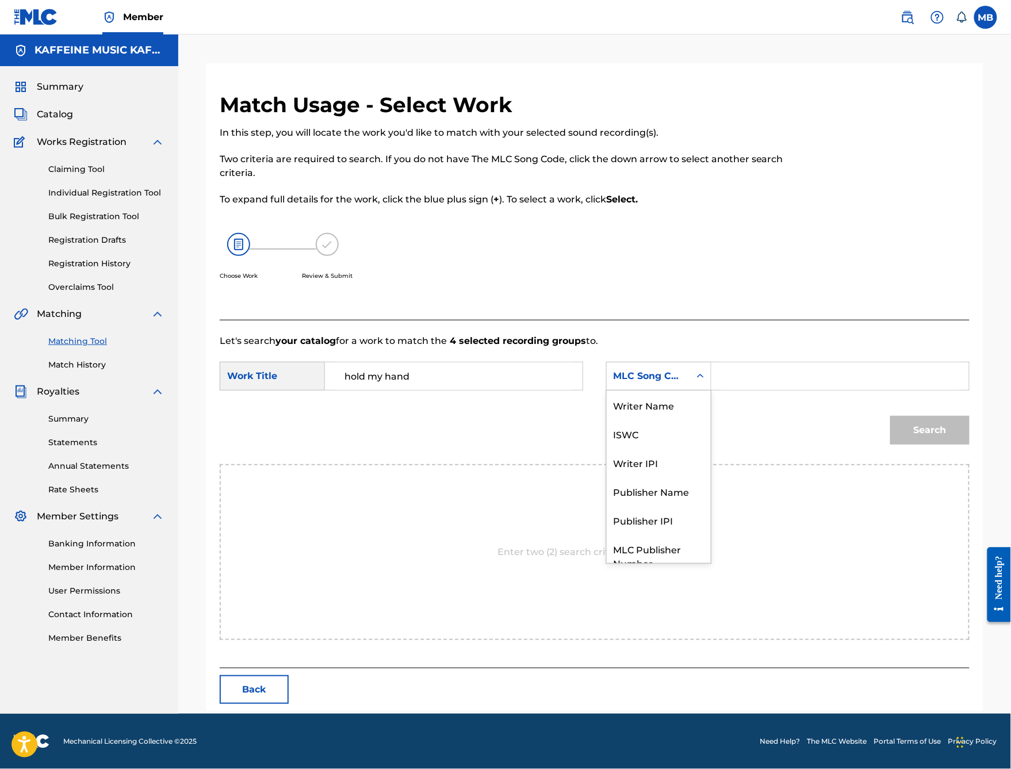
click at [675, 390] on div "MLC Song Code" at bounding box center [658, 376] width 105 height 29
click at [683, 459] on div "Publisher Name" at bounding box center [659, 448] width 104 height 29
click at [782, 390] on input "Search Form" at bounding box center [840, 376] width 238 height 28
type input "kaff"
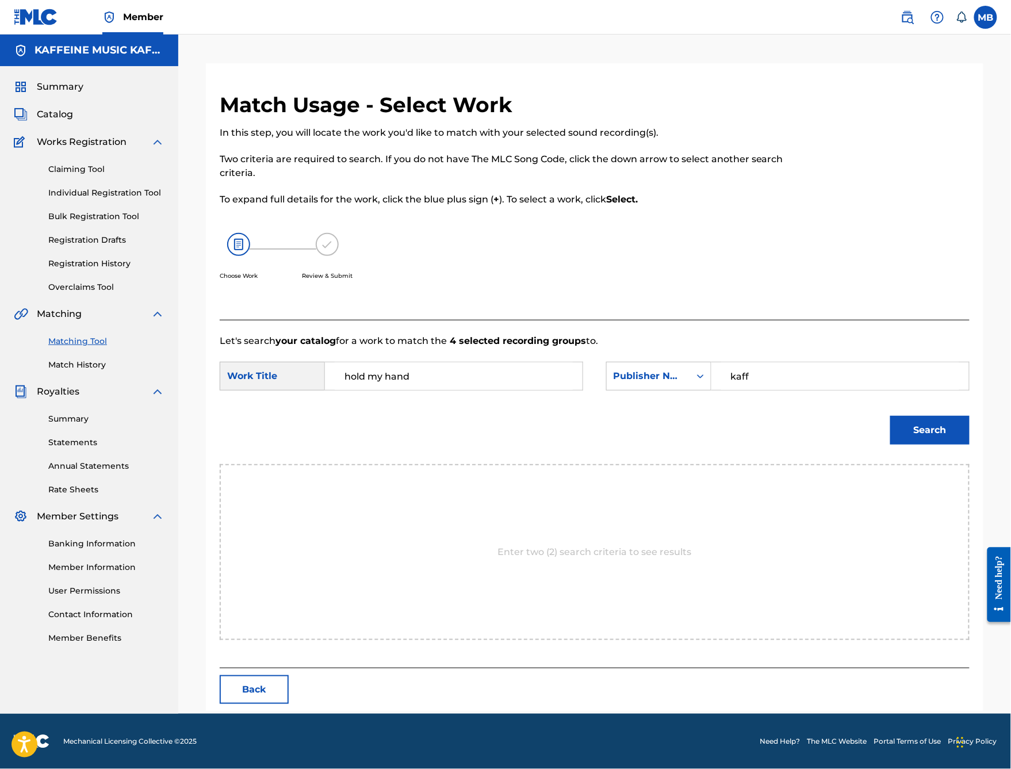
click at [930, 444] on button "Search" at bounding box center [929, 430] width 79 height 29
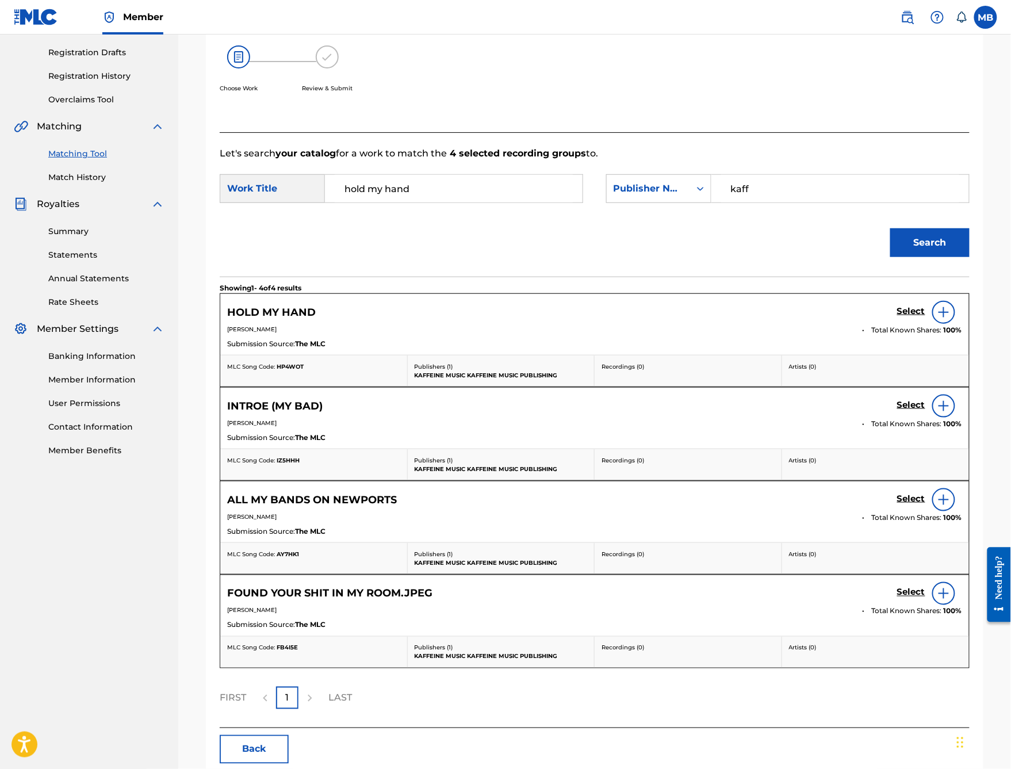
scroll to position [293, 0]
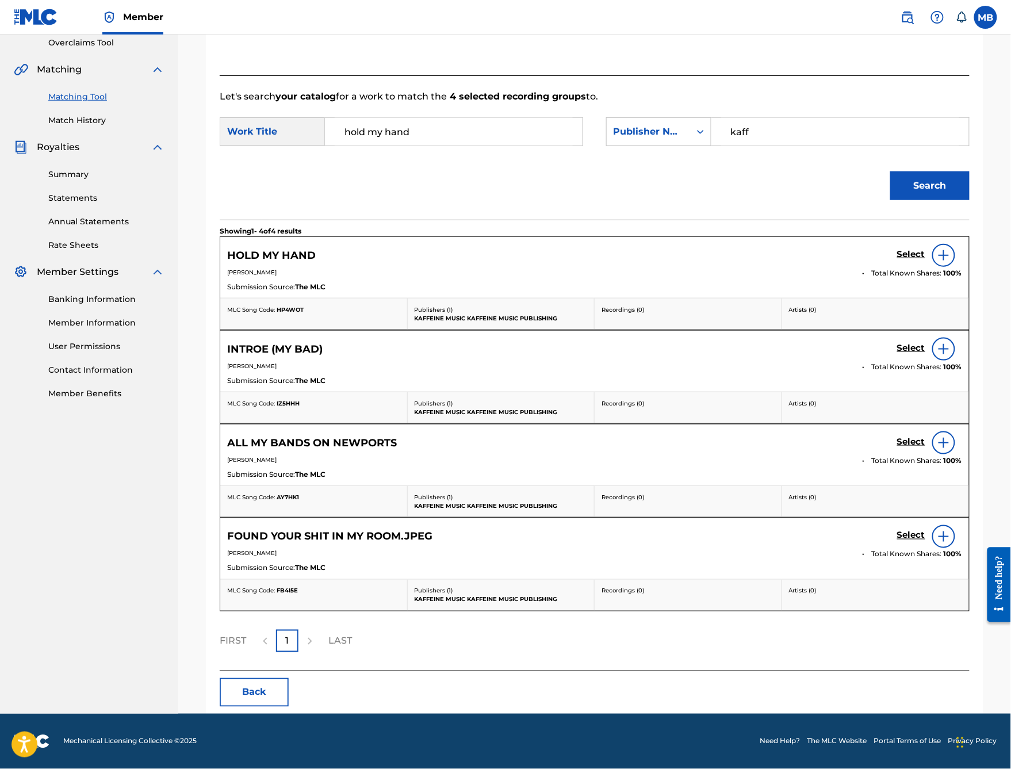
click at [916, 260] on h5 "Select" at bounding box center [911, 254] width 28 height 11
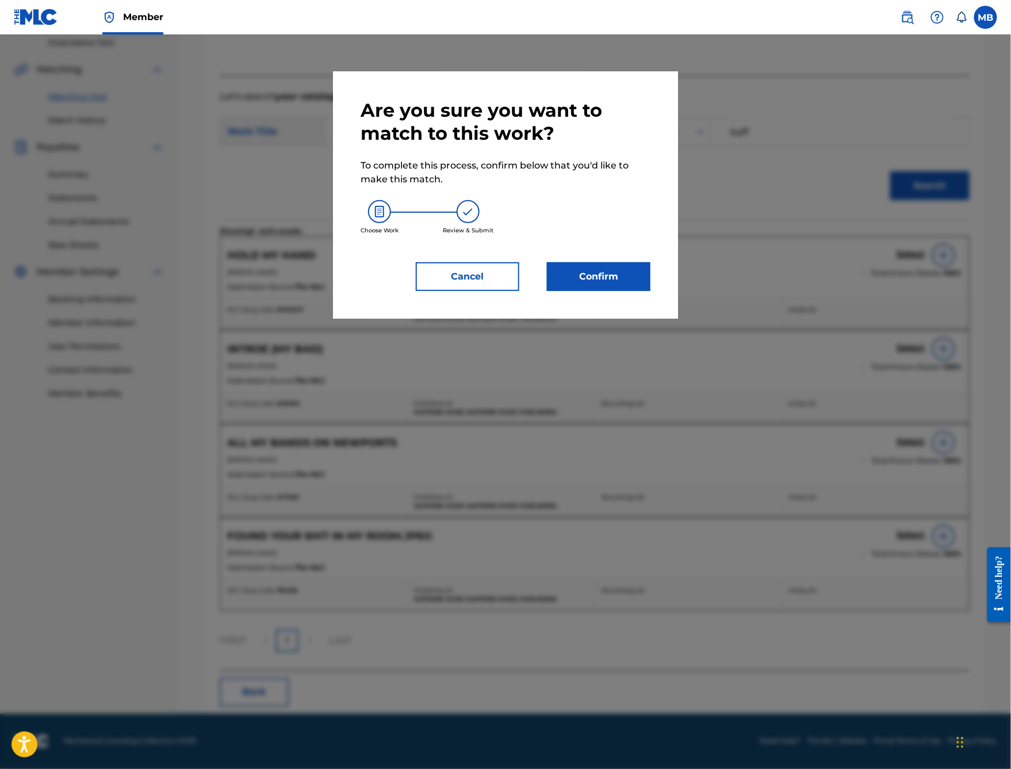
click at [640, 291] on button "Confirm" at bounding box center [598, 276] width 103 height 29
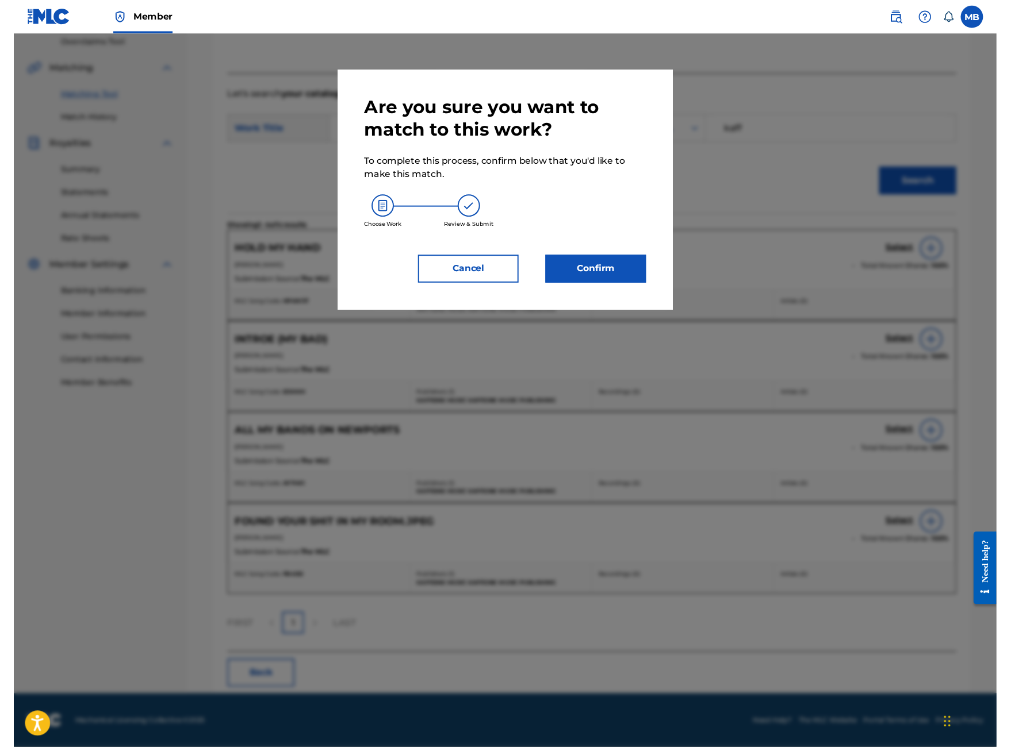
scroll to position [36, 0]
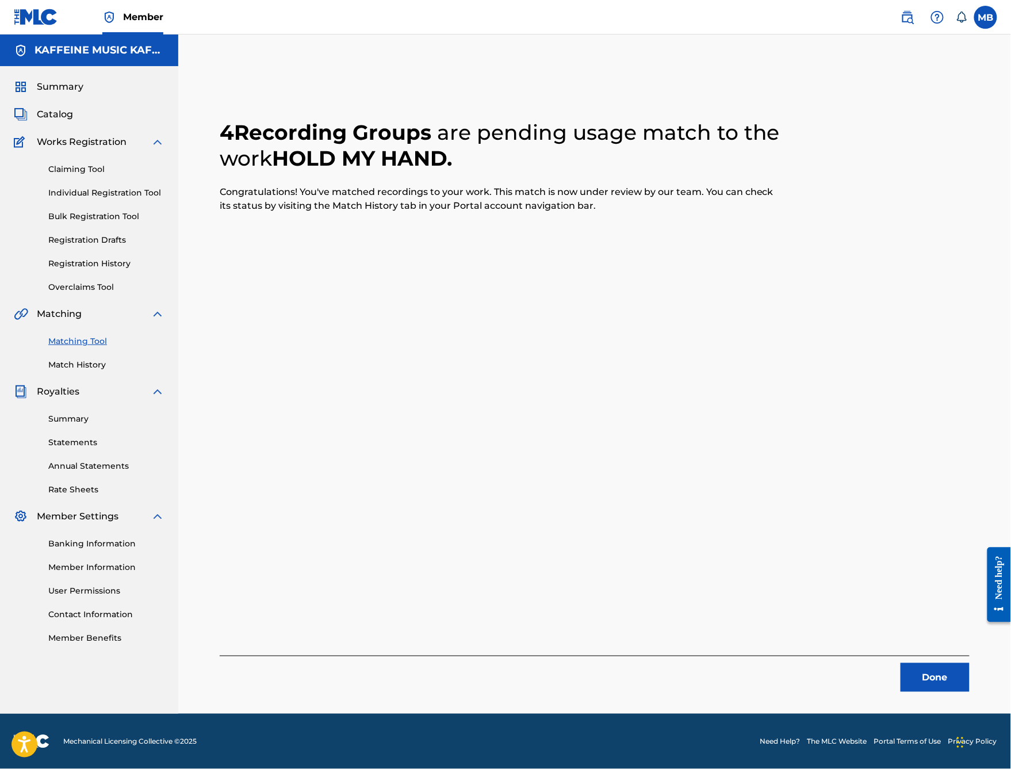
click at [952, 663] on button "Done" at bounding box center [934, 677] width 69 height 29
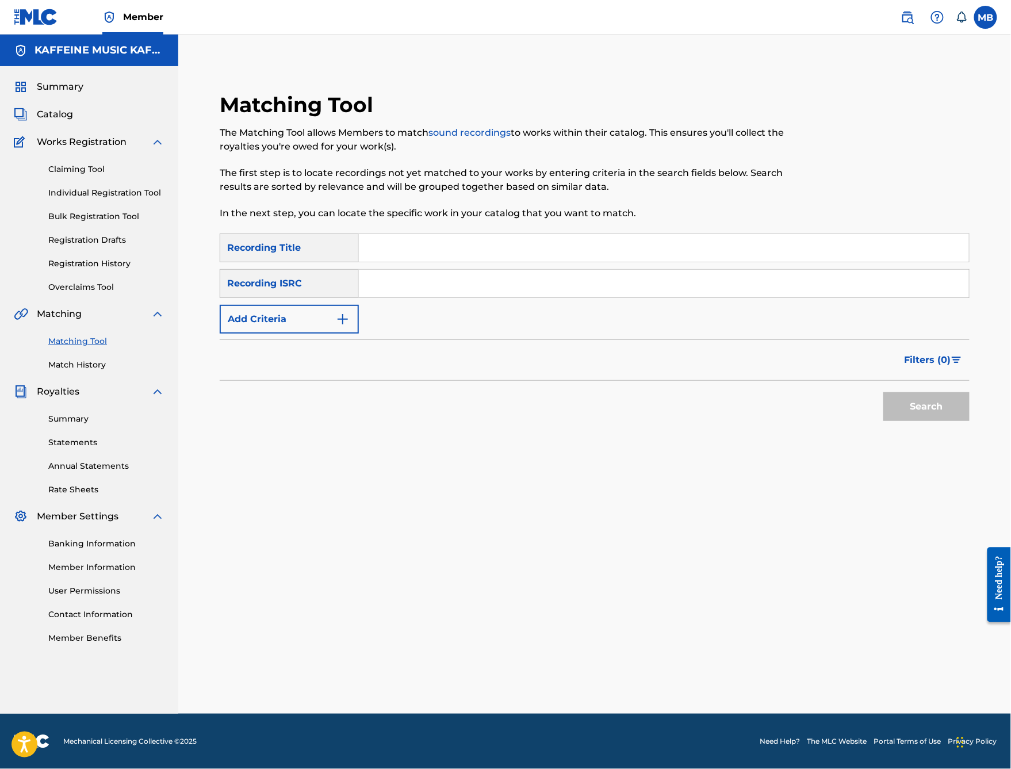
click at [445, 248] on input "Search Form" at bounding box center [664, 248] width 610 height 28
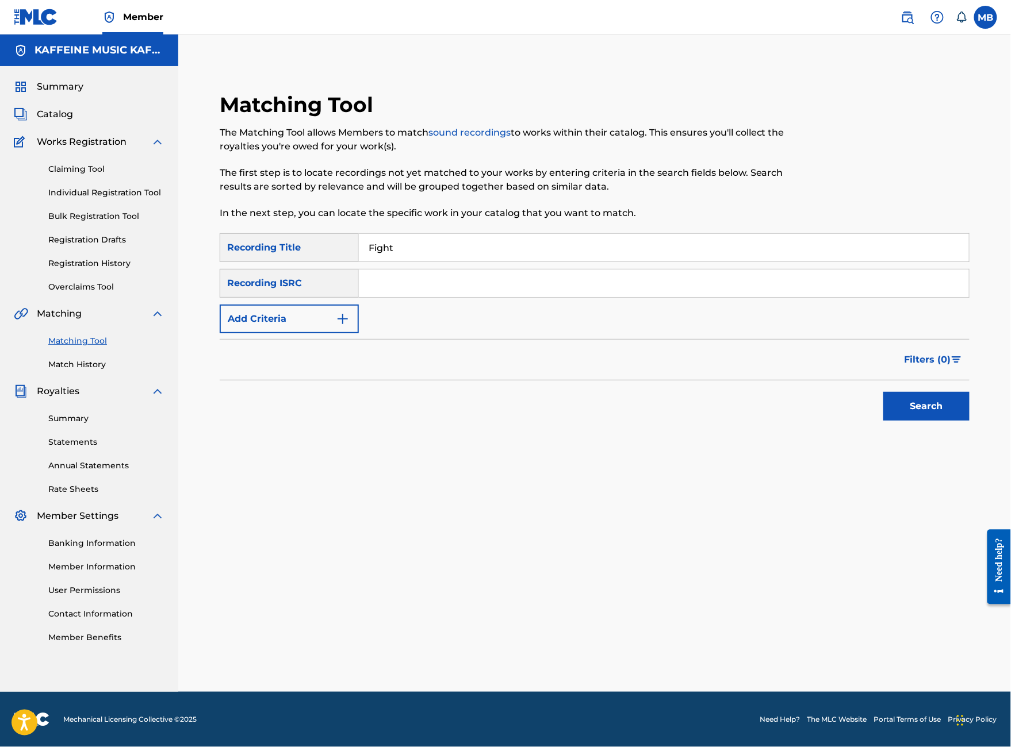
type input "Fight"
click at [359, 288] on div "Recording ISRC" at bounding box center [289, 283] width 139 height 29
click at [359, 319] on button "Add Criteria" at bounding box center [289, 319] width 139 height 29
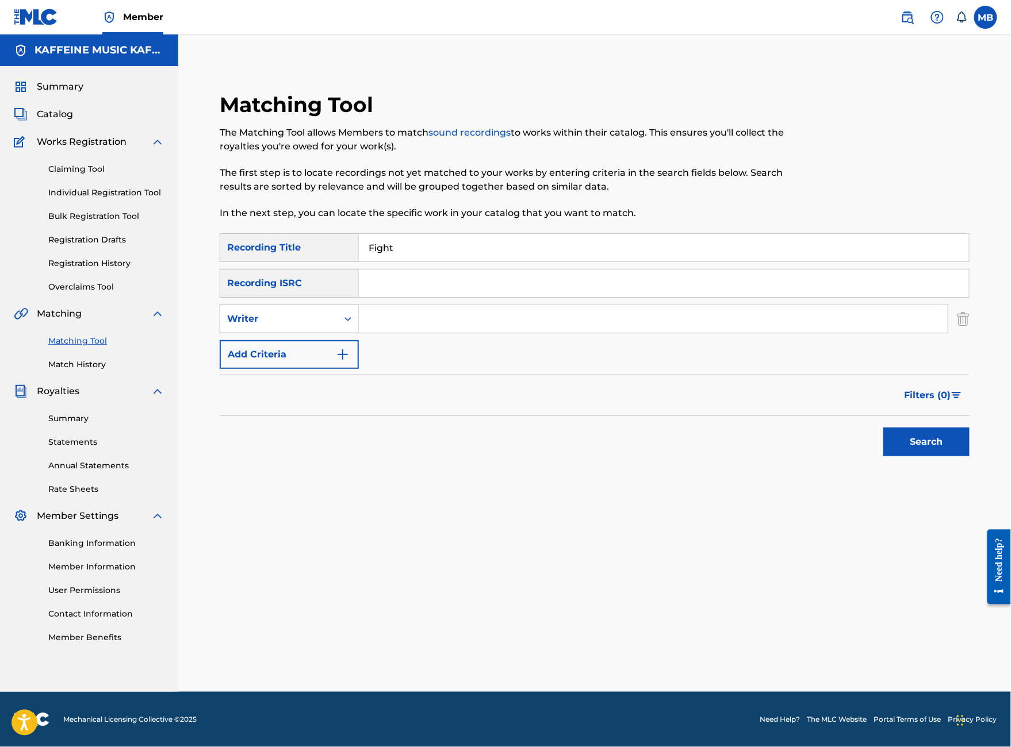
click at [354, 323] on icon "Search Form" at bounding box center [347, 318] width 11 height 11
click at [358, 359] on div "Recording Artist" at bounding box center [289, 347] width 138 height 29
click at [485, 329] on input "Search Form" at bounding box center [653, 319] width 589 height 28
click at [466, 325] on input "[PERSON_NAME] Motorcycle" at bounding box center [653, 319] width 589 height 28
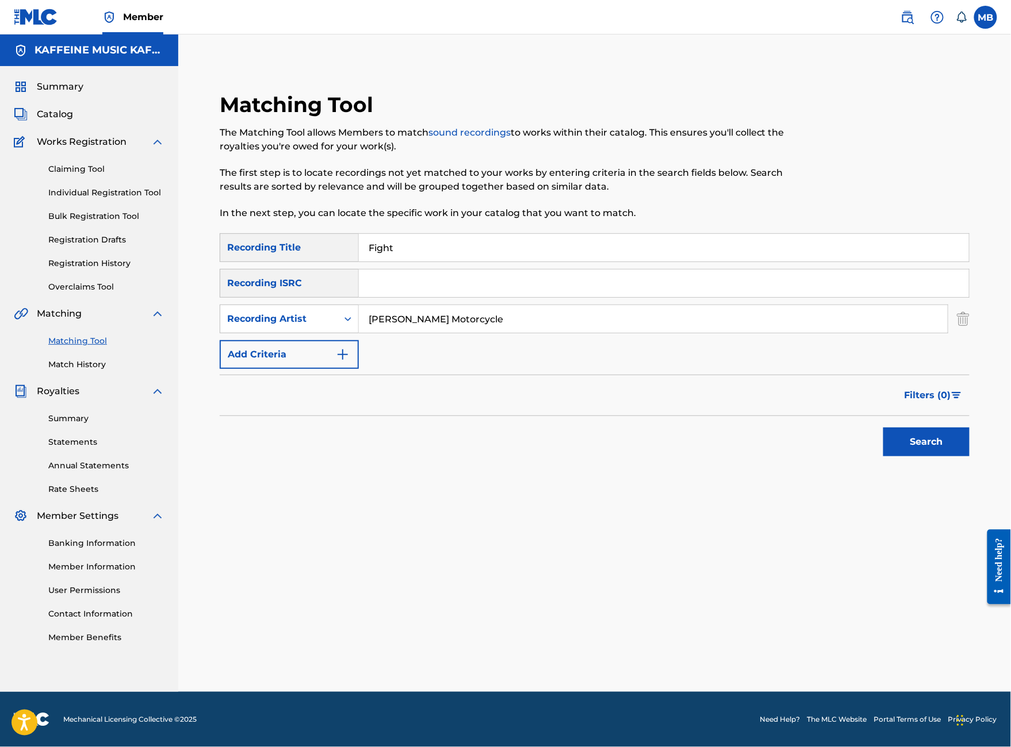
click at [466, 325] on input "[PERSON_NAME] Motorcycle" at bounding box center [653, 319] width 589 height 28
type input "[PERSON_NAME] Motorcycle"
click at [909, 457] on button "Search" at bounding box center [926, 442] width 86 height 29
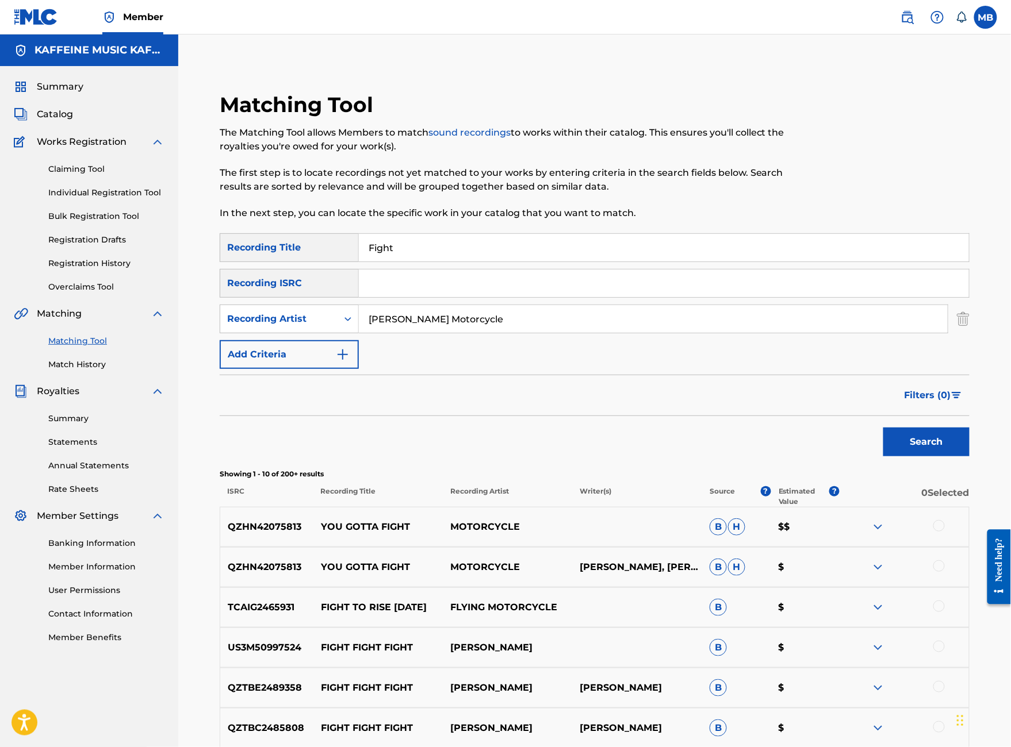
scroll to position [0, 0]
click at [472, 262] on input "Fight" at bounding box center [664, 248] width 610 height 28
type input "Pages"
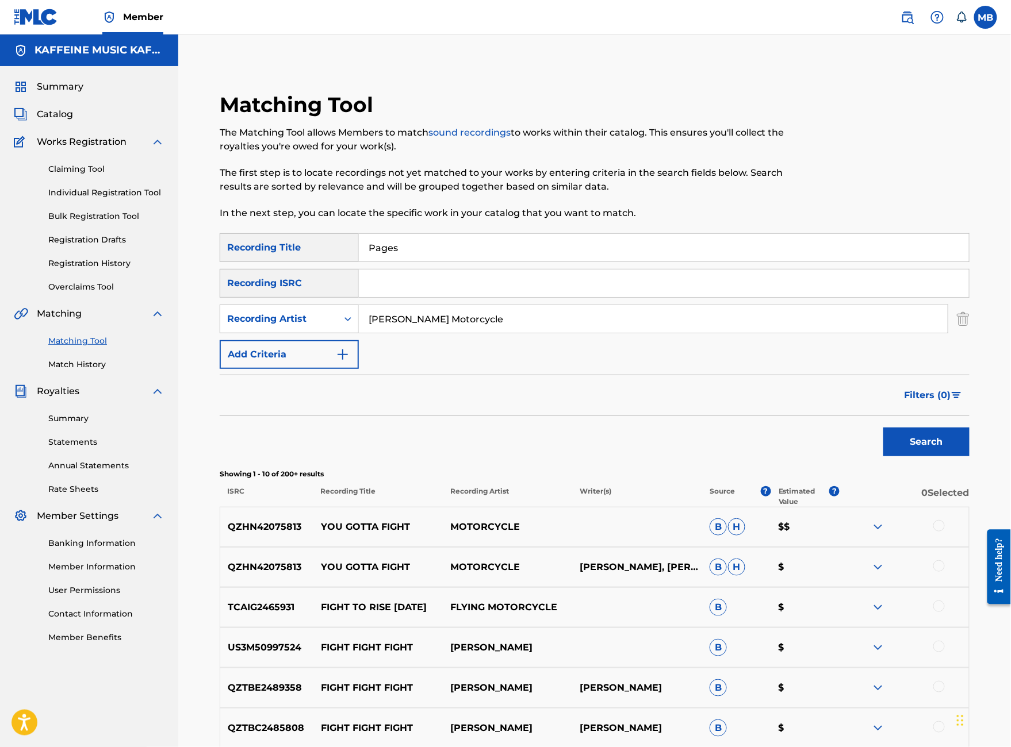
click at [926, 457] on button "Search" at bounding box center [926, 442] width 86 height 29
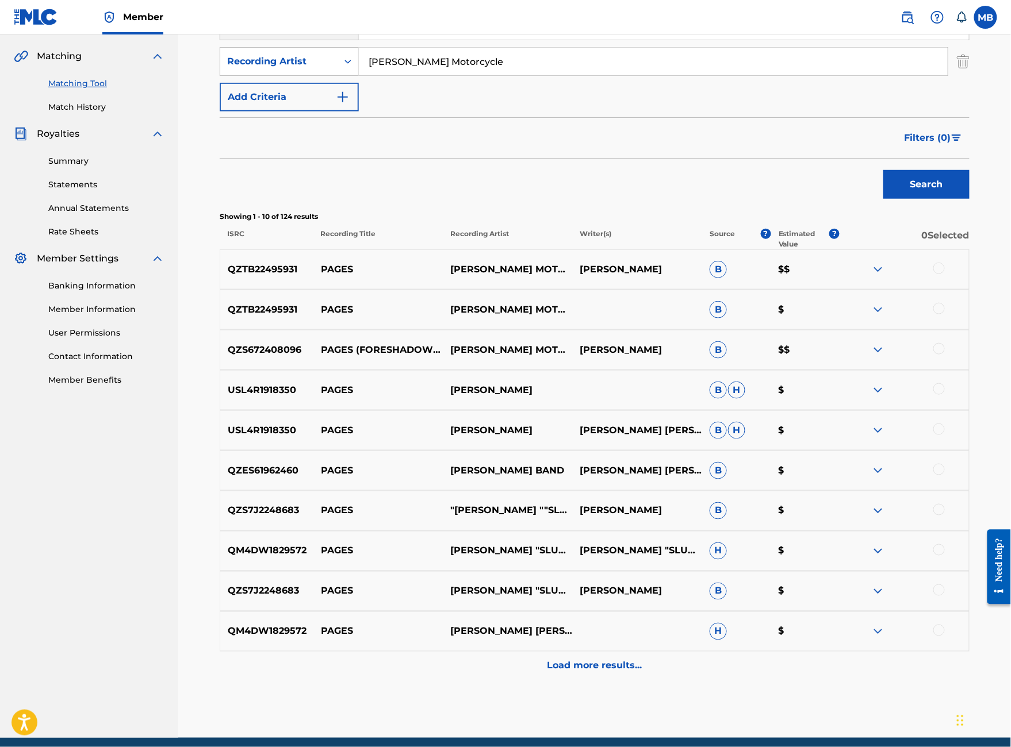
scroll to position [260, 0]
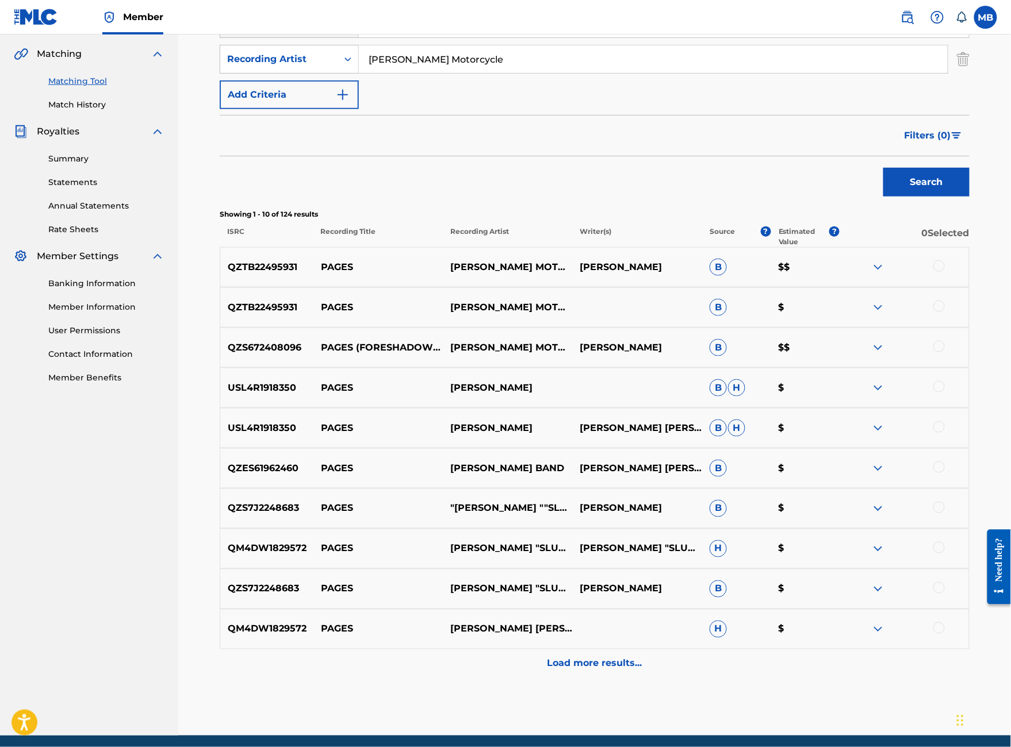
click at [945, 352] on div at bounding box center [938, 346] width 11 height 11
click at [948, 328] on div "QZTB22495931 PAGES MICHAEL MOTORCYCLE B $" at bounding box center [595, 307] width 750 height 40
click at [945, 312] on div at bounding box center [938, 306] width 11 height 11
click at [945, 272] on div at bounding box center [938, 265] width 11 height 11
click at [872, 641] on button "Match 3 Groups" at bounding box center [808, 653] width 127 height 29
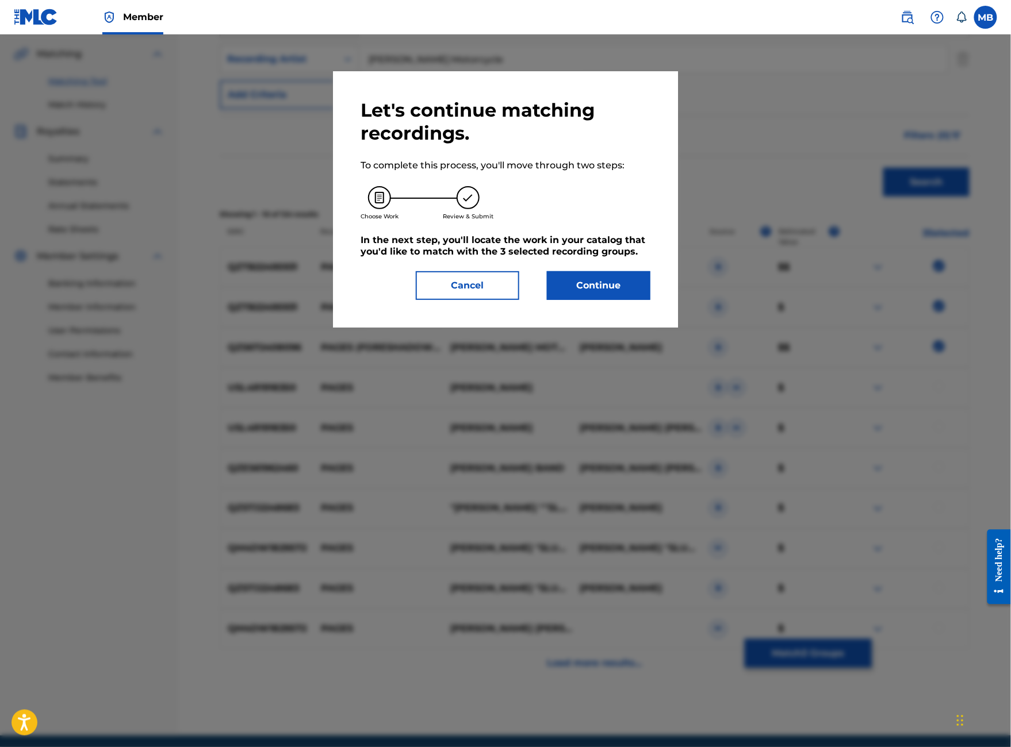
click at [619, 300] on button "Continue" at bounding box center [598, 285] width 103 height 29
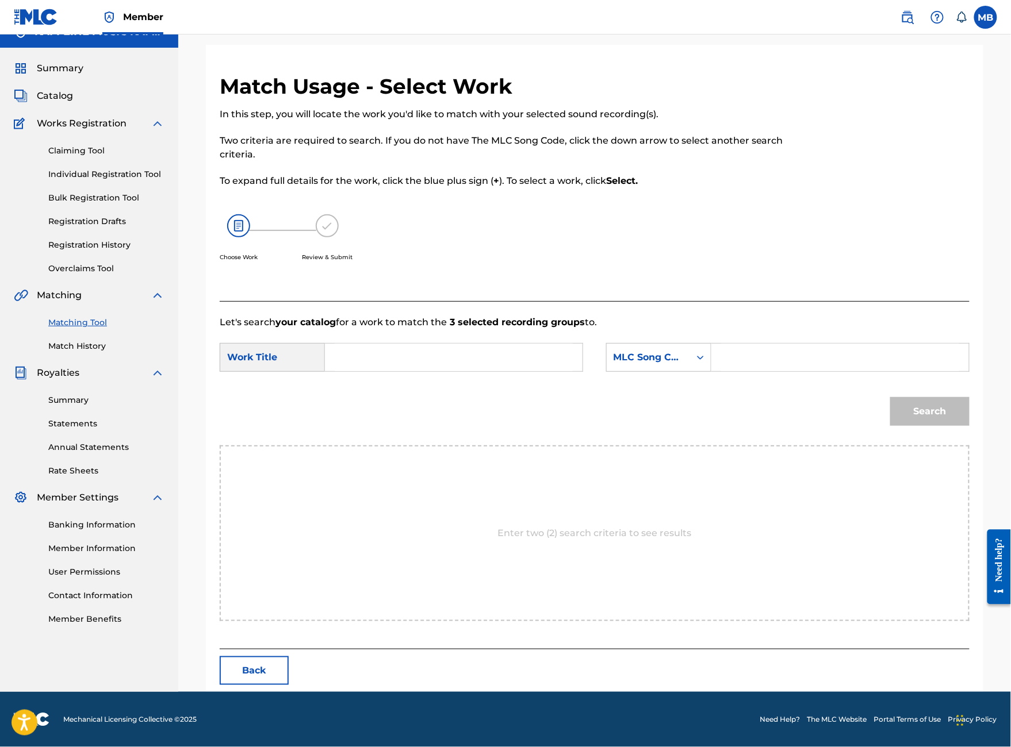
scroll to position [57, 0]
click at [411, 371] on input "Search Form" at bounding box center [454, 358] width 238 height 28
type input "pages"
click at [683, 365] on div "MLC Song Code" at bounding box center [648, 358] width 70 height 14
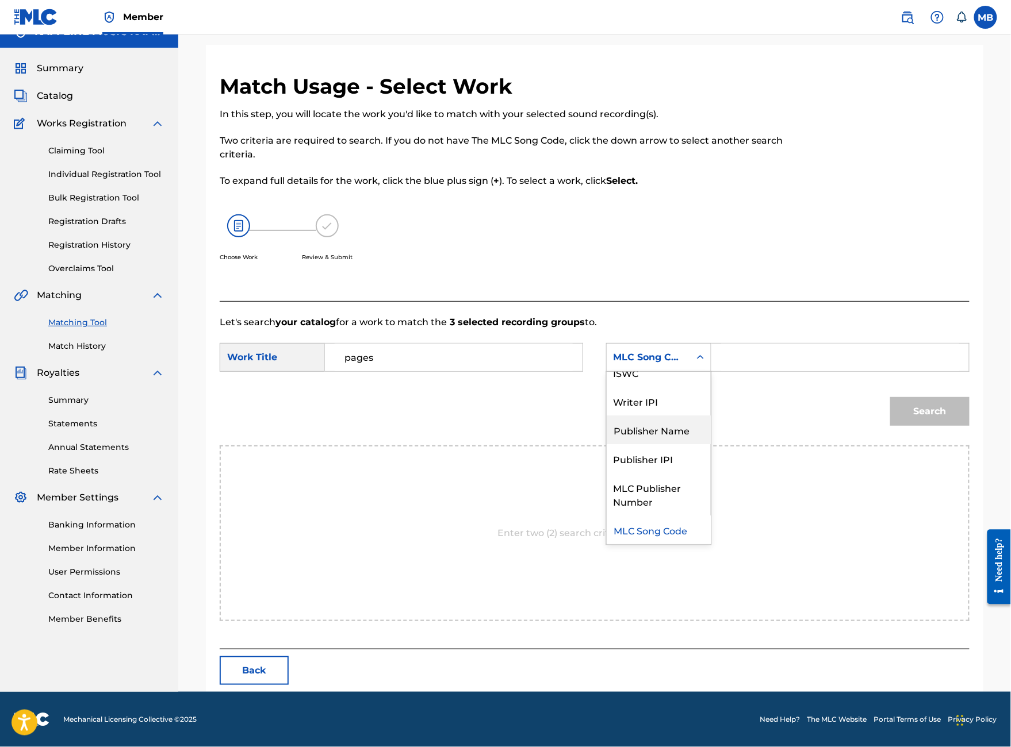
click at [703, 443] on div "Publisher Name" at bounding box center [659, 430] width 104 height 29
click at [783, 371] on input "Search Form" at bounding box center [840, 358] width 238 height 28
type input "l"
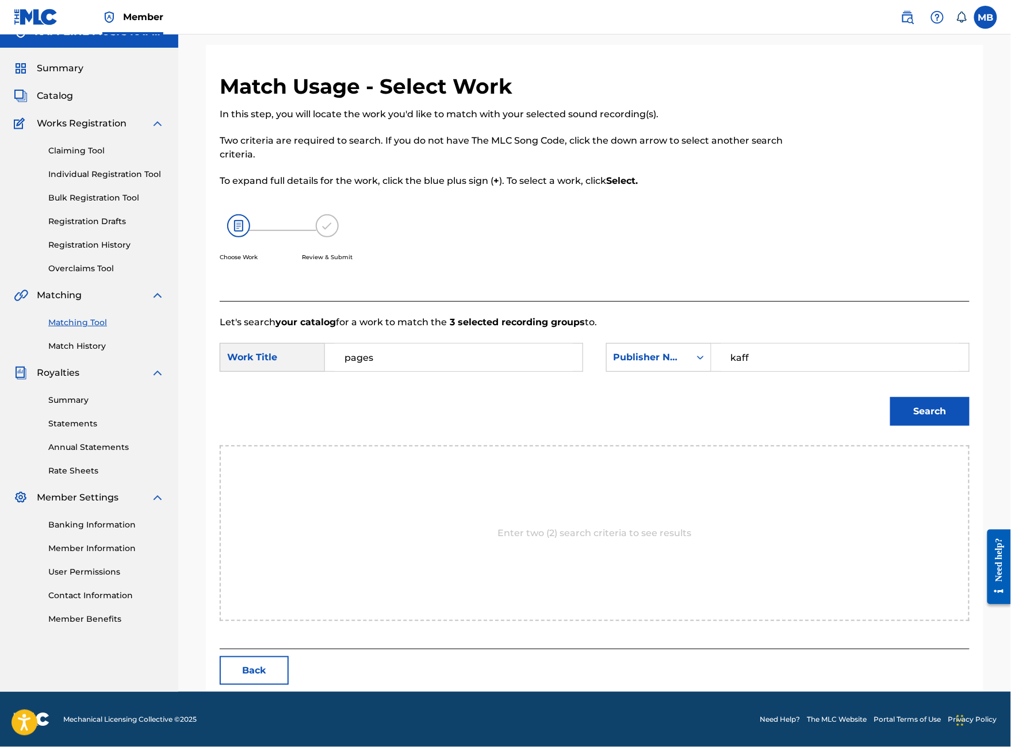
type input "kaff"
click at [930, 426] on button "Search" at bounding box center [929, 411] width 79 height 29
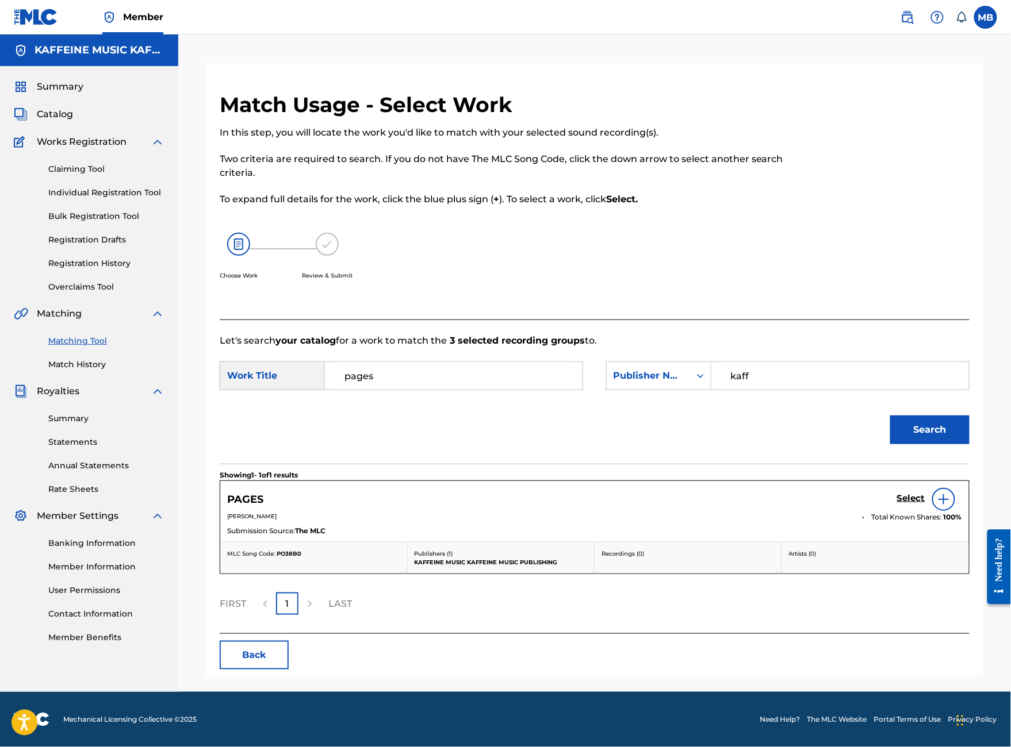
click at [908, 504] on h5 "Select" at bounding box center [911, 498] width 28 height 11
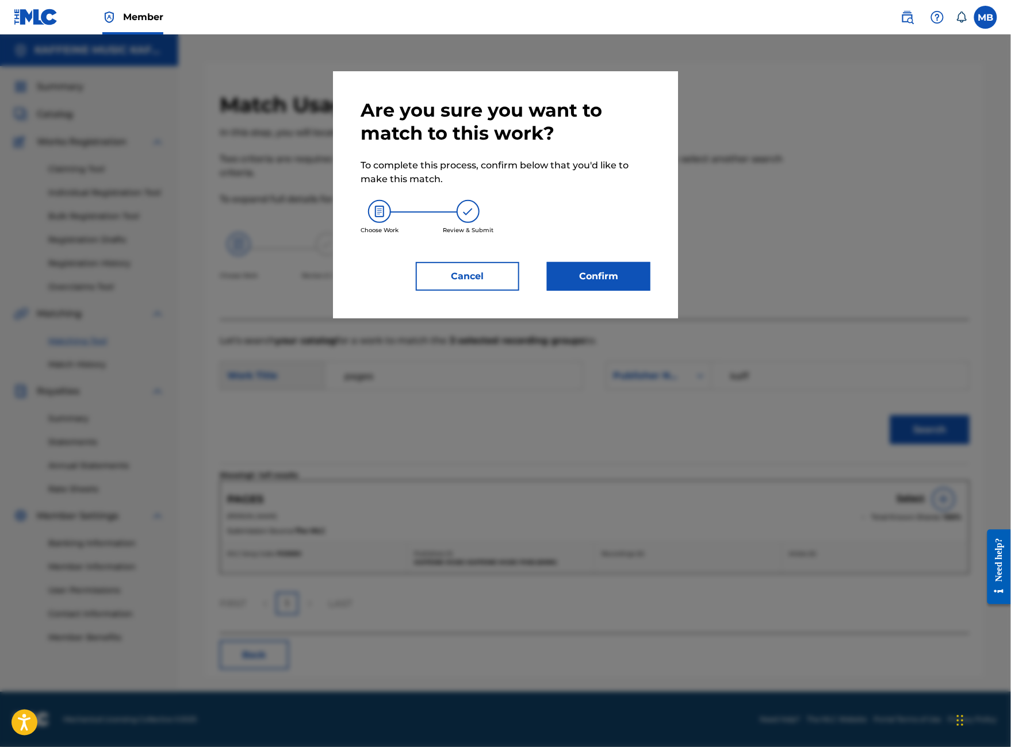
click at [635, 291] on button "Confirm" at bounding box center [598, 276] width 103 height 29
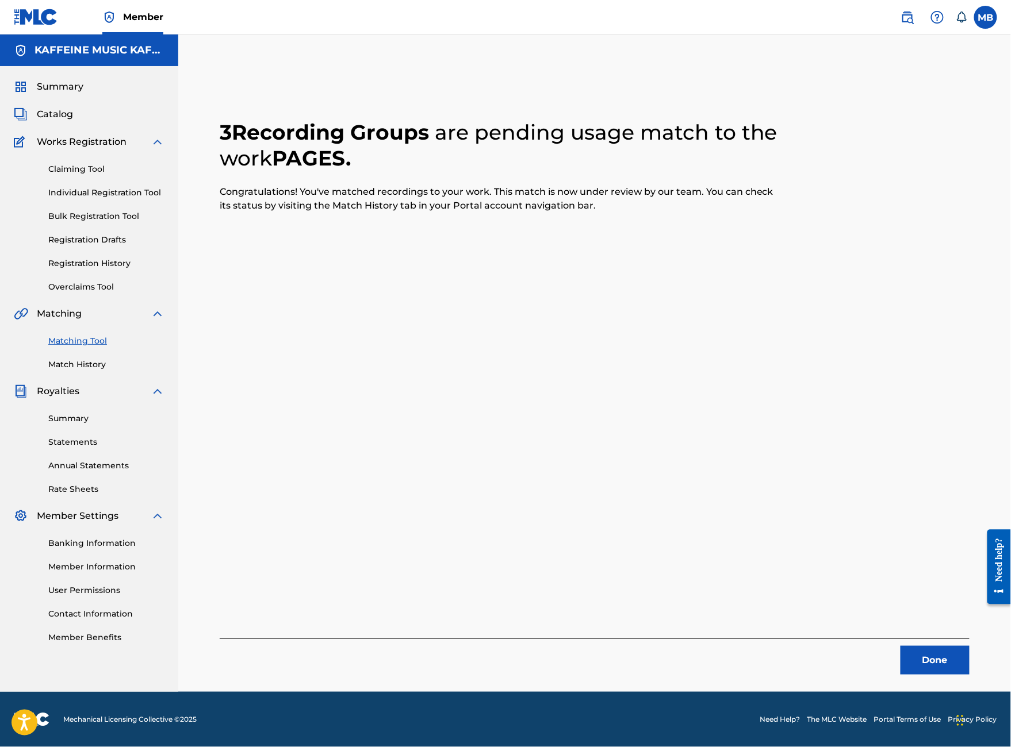
click at [942, 646] on button "Done" at bounding box center [934, 660] width 69 height 29
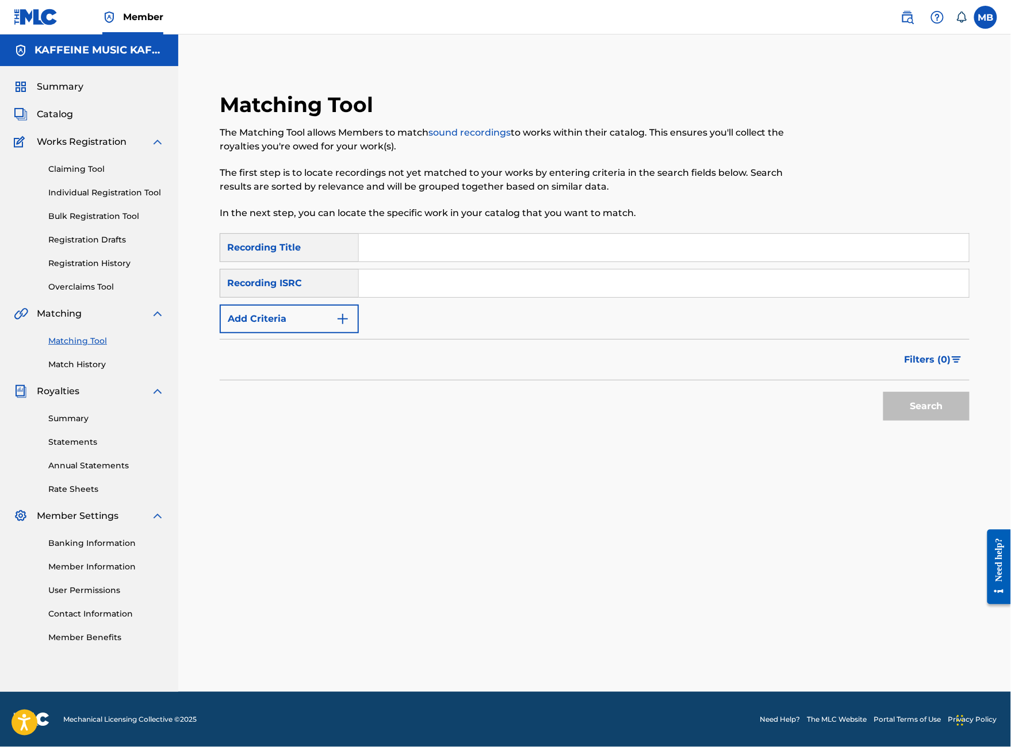
click at [440, 234] on input "Search Form" at bounding box center [664, 248] width 610 height 28
type input "I should skype her"
click at [907, 413] on button "Search" at bounding box center [926, 406] width 86 height 29
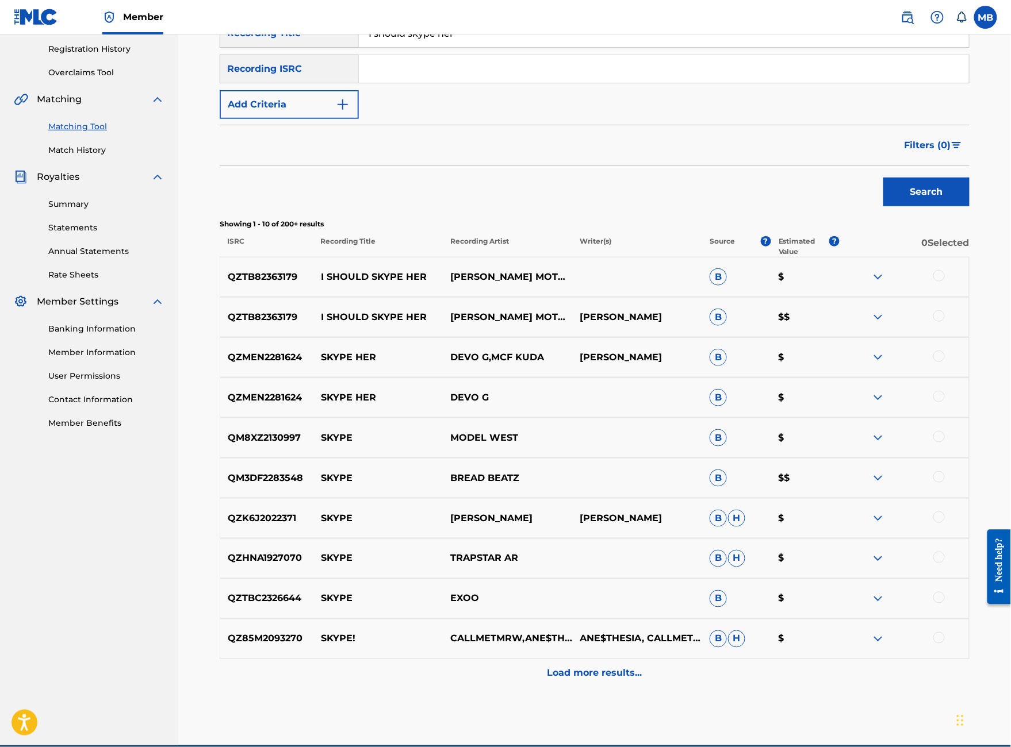
scroll to position [230, 0]
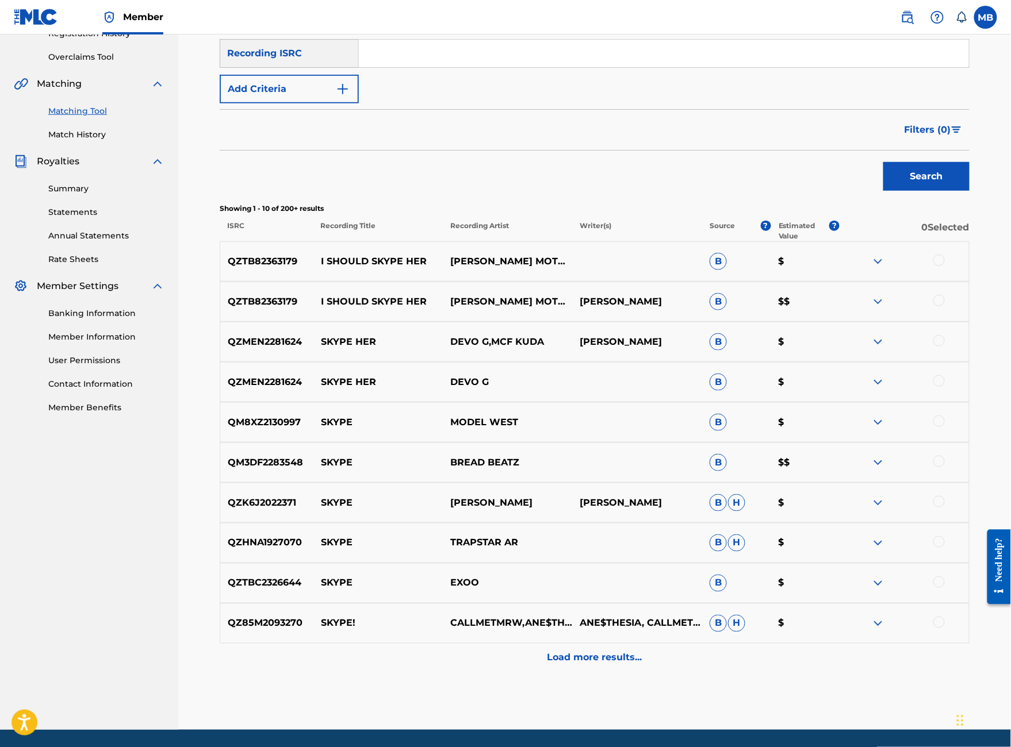
click at [945, 306] on div at bounding box center [938, 300] width 11 height 11
click at [944, 282] on div "QZTB82363179 I SHOULD SKYPE HER MICHAEL MOTORCYCLE B $" at bounding box center [595, 261] width 750 height 40
click at [945, 266] on div at bounding box center [938, 260] width 11 height 11
click at [872, 639] on button "Match 2 Groups" at bounding box center [808, 653] width 127 height 29
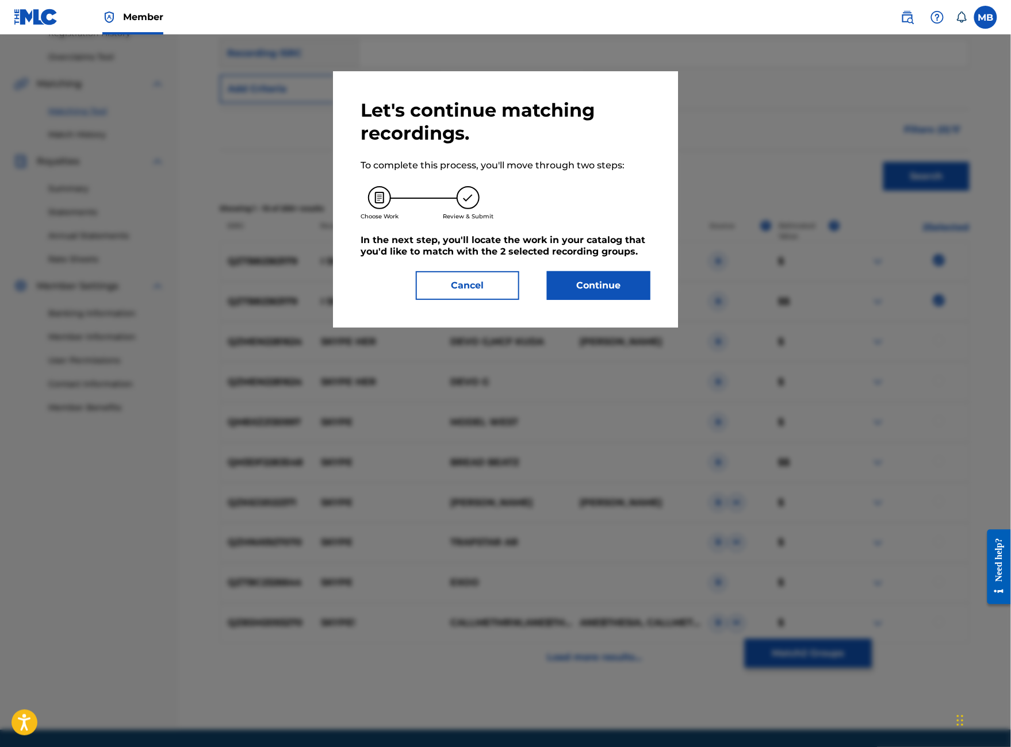
click at [607, 300] on button "Continue" at bounding box center [598, 285] width 103 height 29
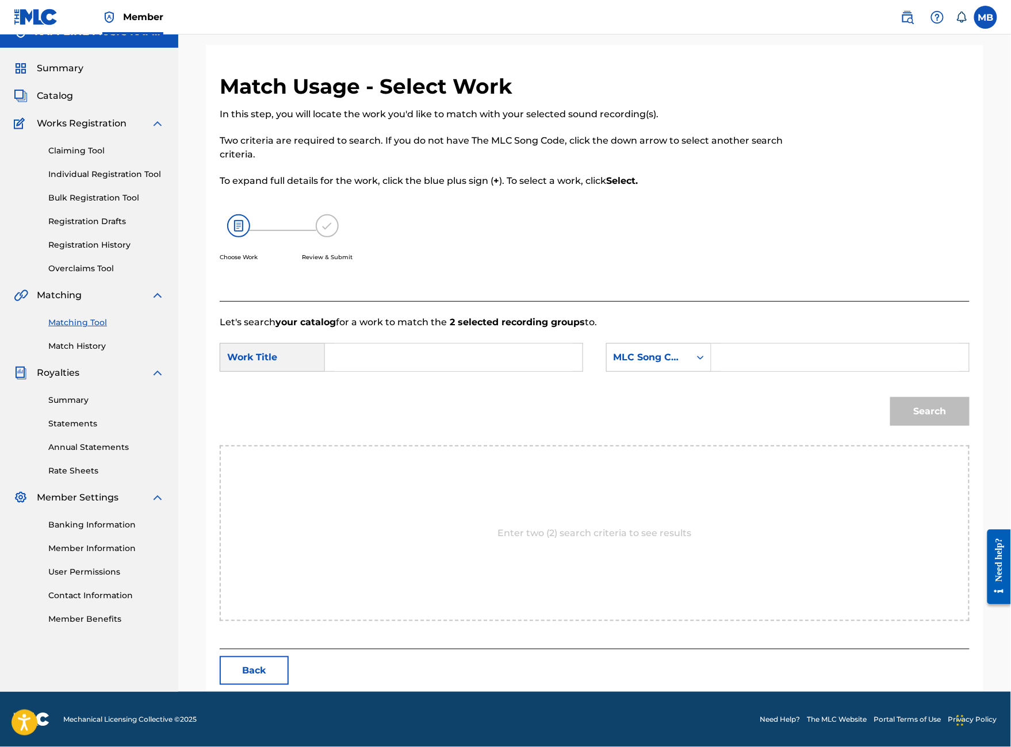
scroll to position [57, 0]
click at [416, 371] on input "Search Form" at bounding box center [454, 358] width 238 height 28
type input "i should skype her"
click at [711, 371] on div "Search Form" at bounding box center [700, 358] width 21 height 28
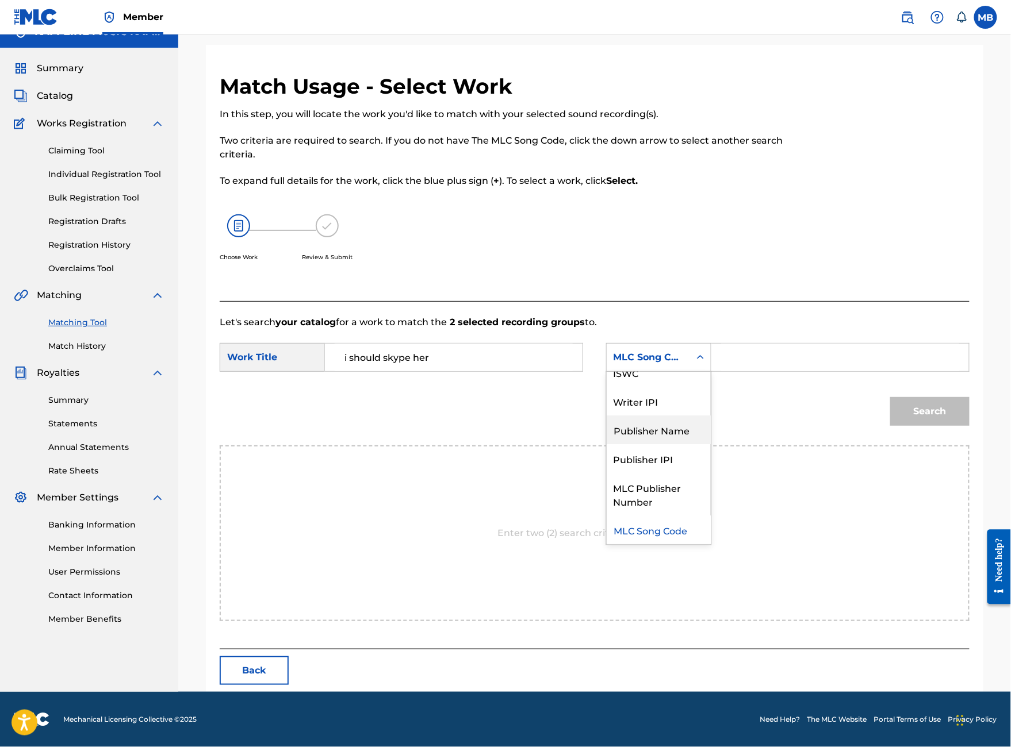
click at [688, 434] on div "Publisher Name" at bounding box center [659, 430] width 104 height 29
drag, startPoint x: 807, startPoint y: 373, endPoint x: 803, endPoint y: 369, distance: 6.1
click at [803, 369] on input "Search Form" at bounding box center [840, 358] width 238 height 28
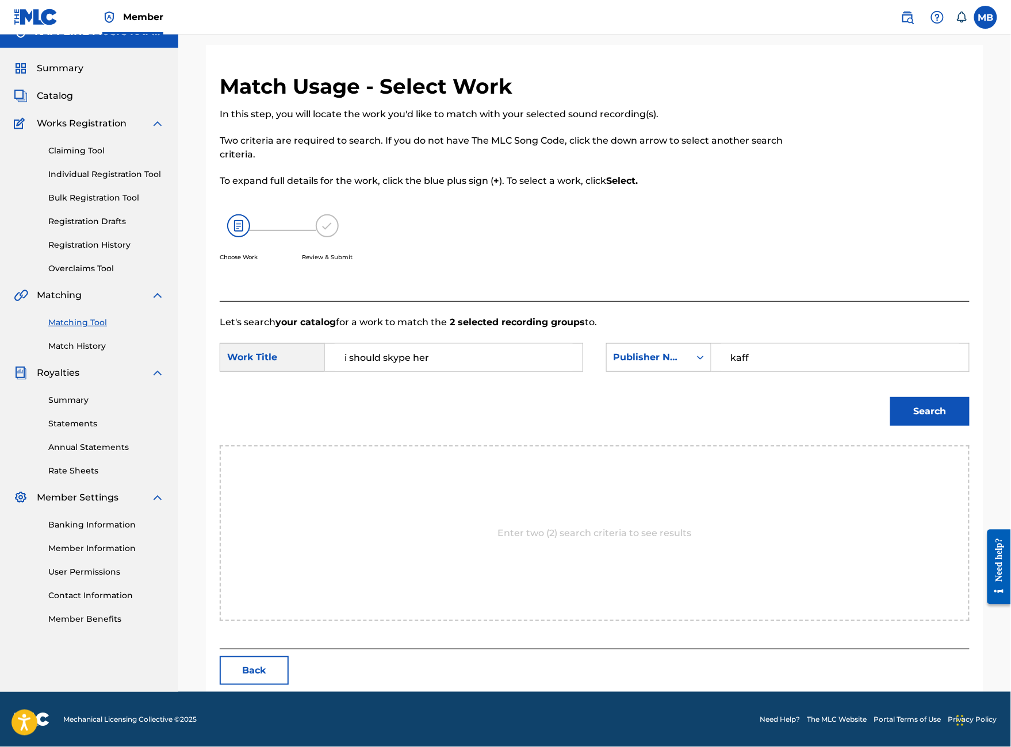
type input "kaff"
click at [930, 426] on button "Search" at bounding box center [929, 411] width 79 height 29
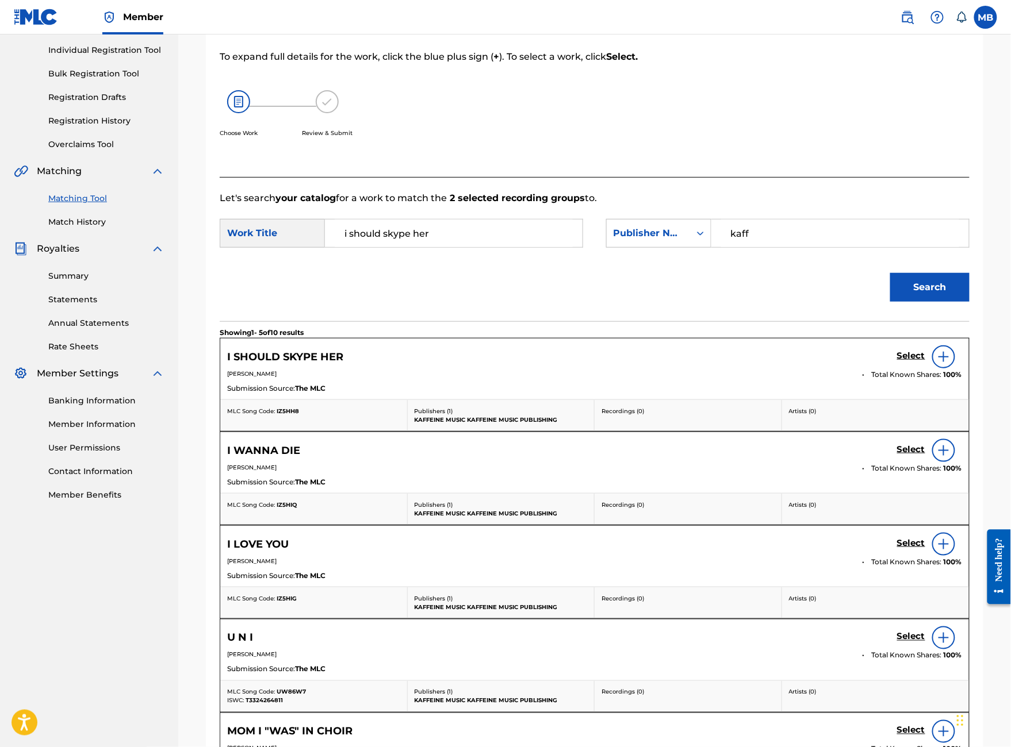
scroll to position [175, 0]
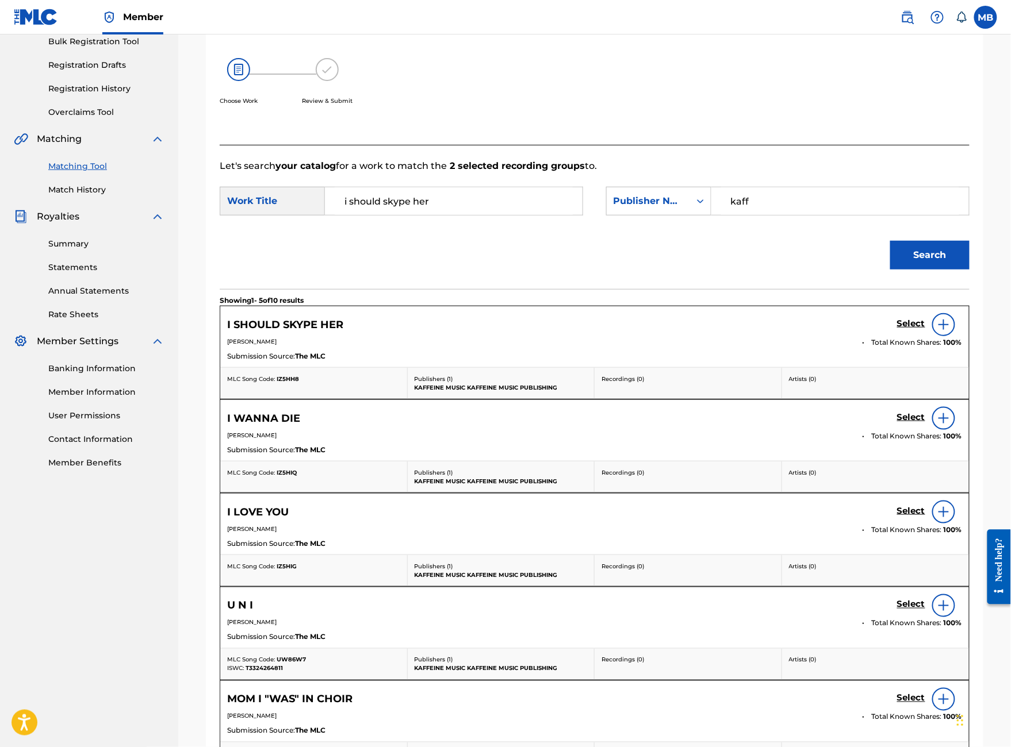
click at [949, 332] on img at bounding box center [944, 325] width 14 height 14
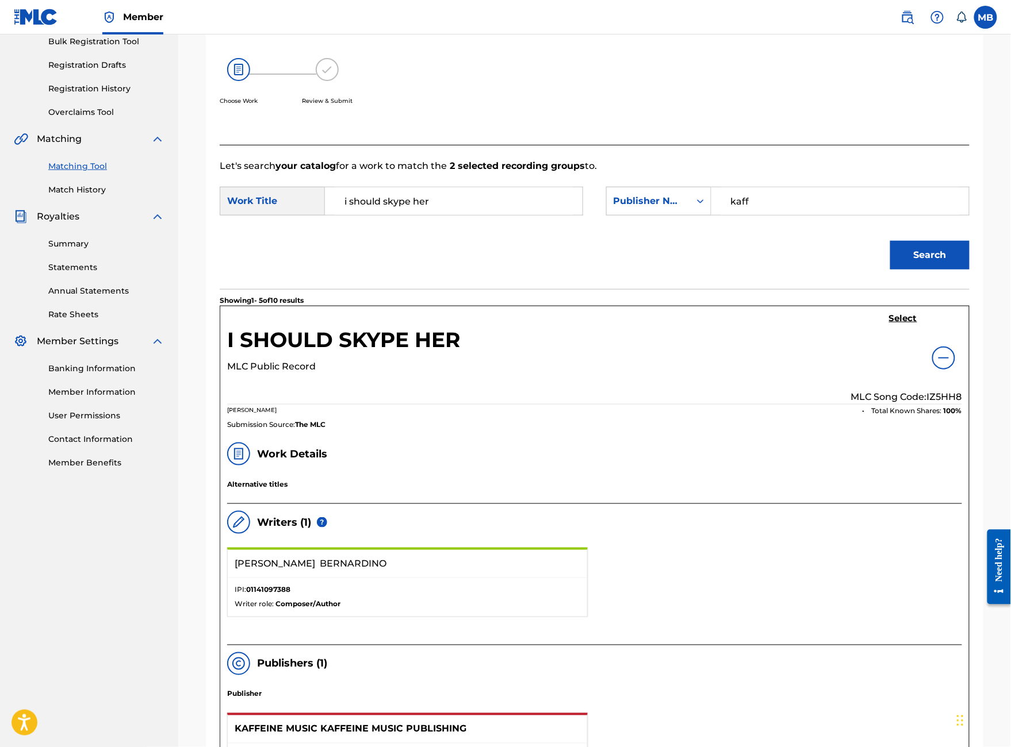
click at [912, 324] on h5 "Select" at bounding box center [903, 318] width 28 height 11
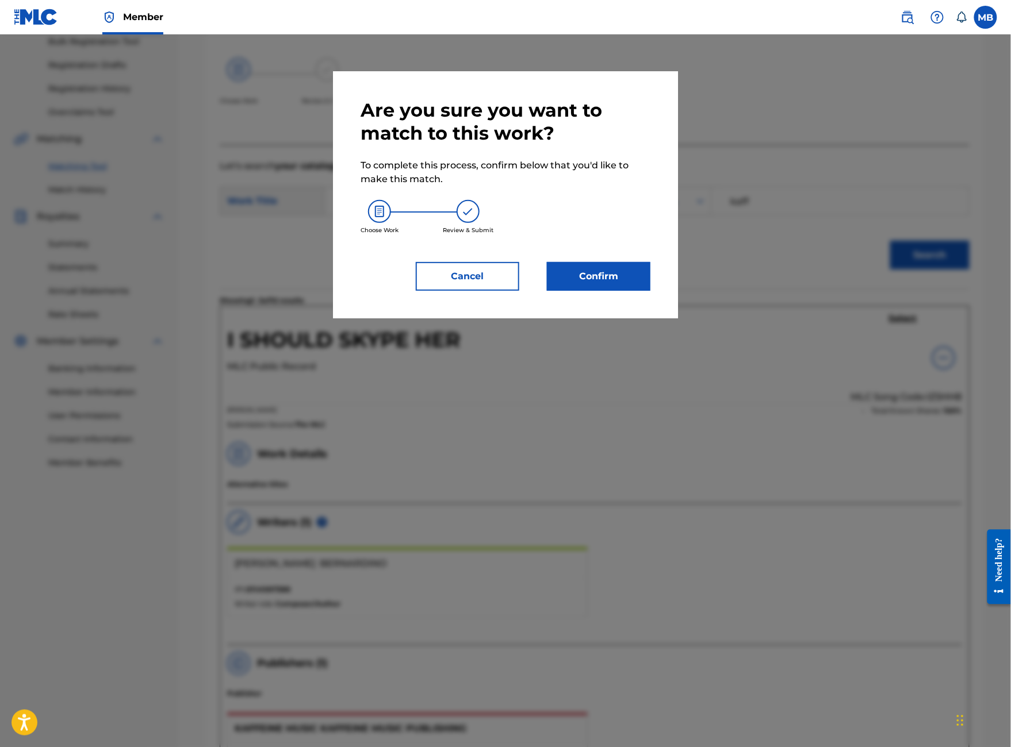
click at [641, 291] on button "Confirm" at bounding box center [598, 276] width 103 height 29
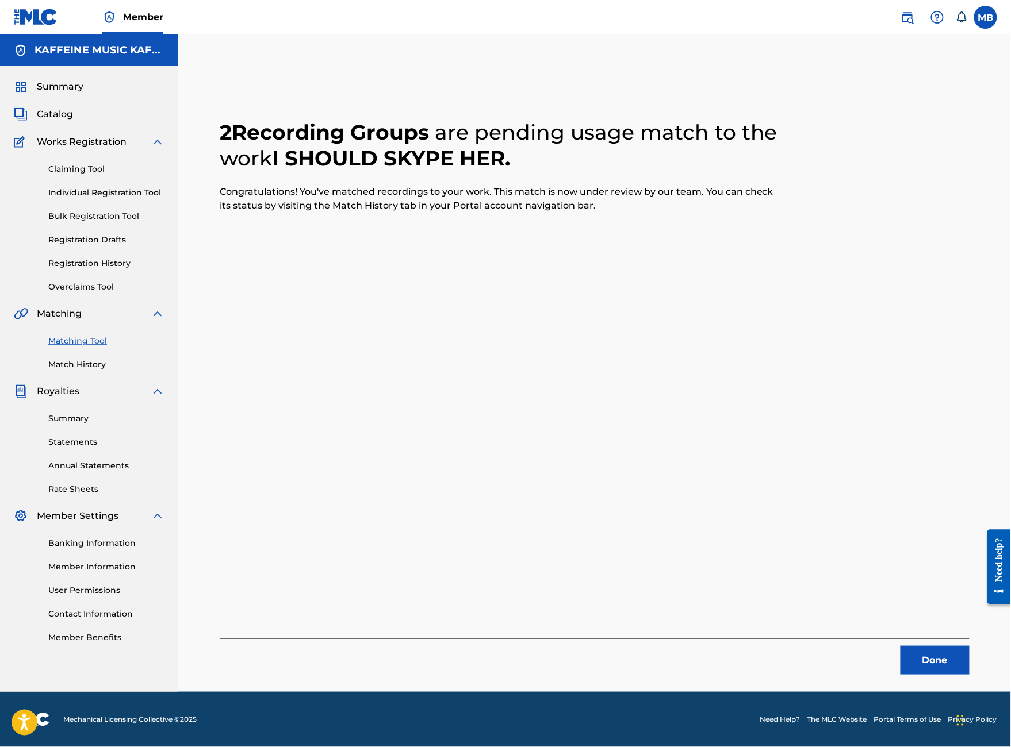
click at [959, 646] on button "Done" at bounding box center [934, 660] width 69 height 29
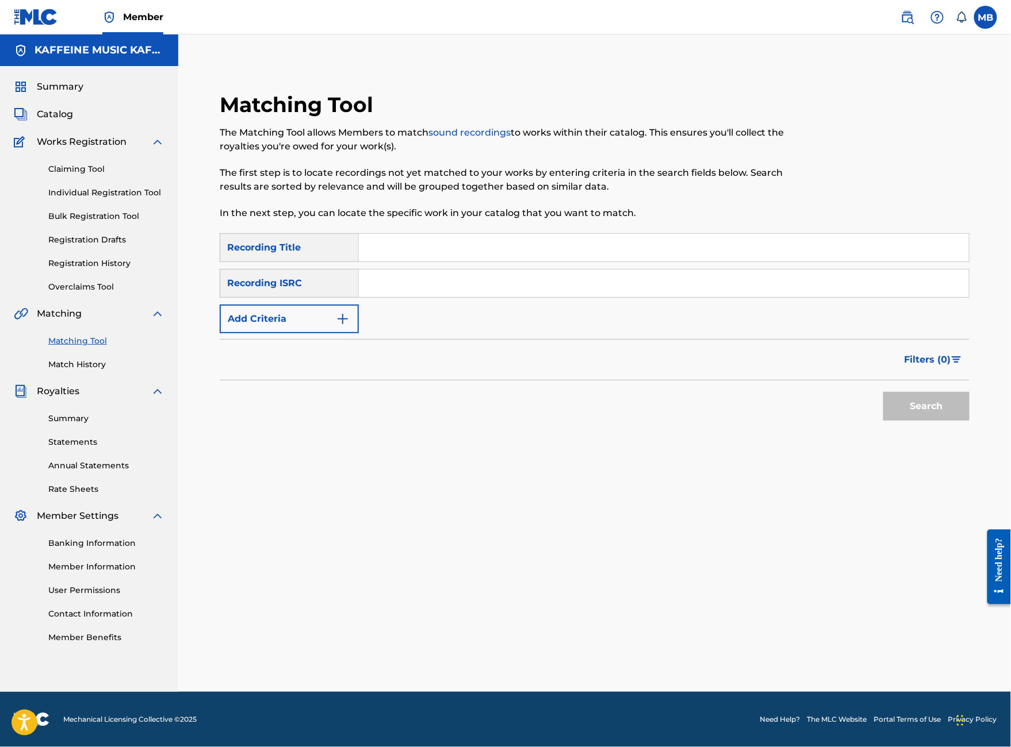
click at [440, 234] on input "Search Form" at bounding box center [664, 248] width 610 height 28
type input "sorrow"
click at [359, 305] on button "Add Criteria" at bounding box center [289, 319] width 139 height 29
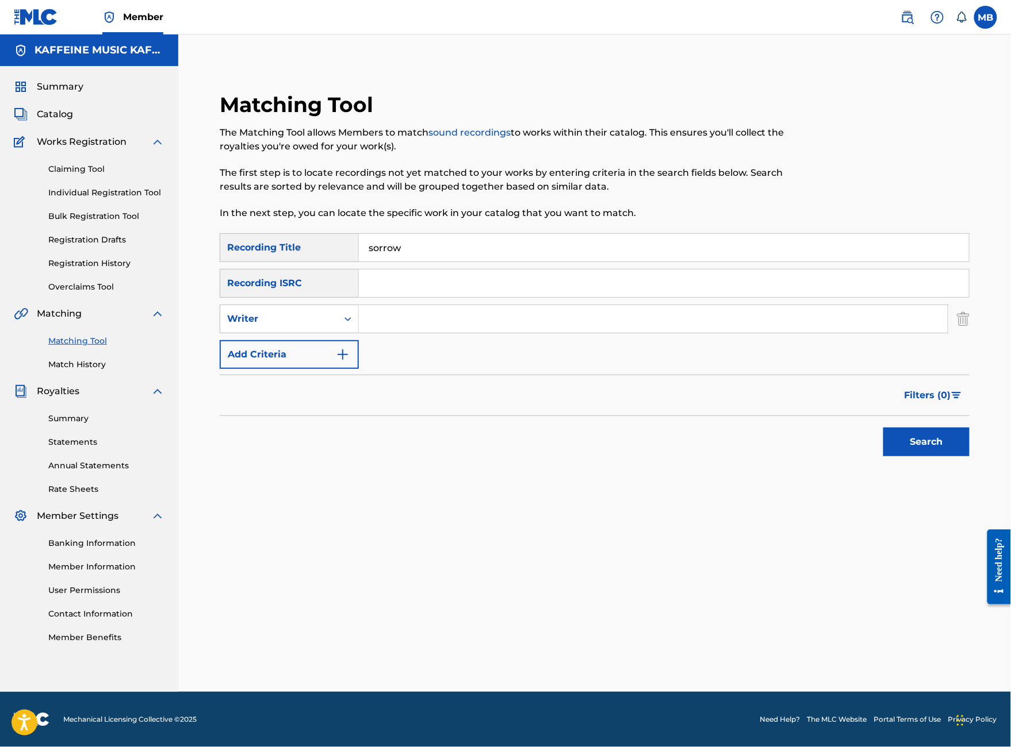
click at [474, 311] on input "Search Form" at bounding box center [653, 319] width 589 height 28
click at [359, 341] on button "Add Criteria" at bounding box center [289, 354] width 139 height 29
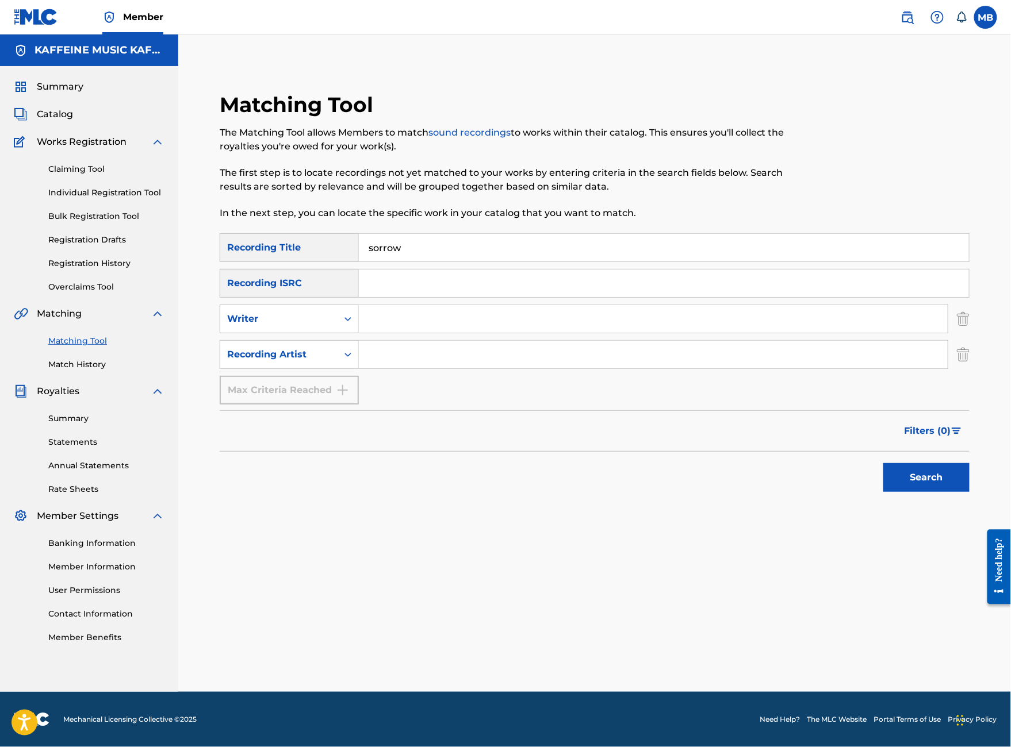
click at [478, 343] on input "Search Form" at bounding box center [653, 355] width 589 height 28
type input "[PERSON_NAME] Motorcycle"
click at [926, 492] on button "Search" at bounding box center [926, 477] width 86 height 29
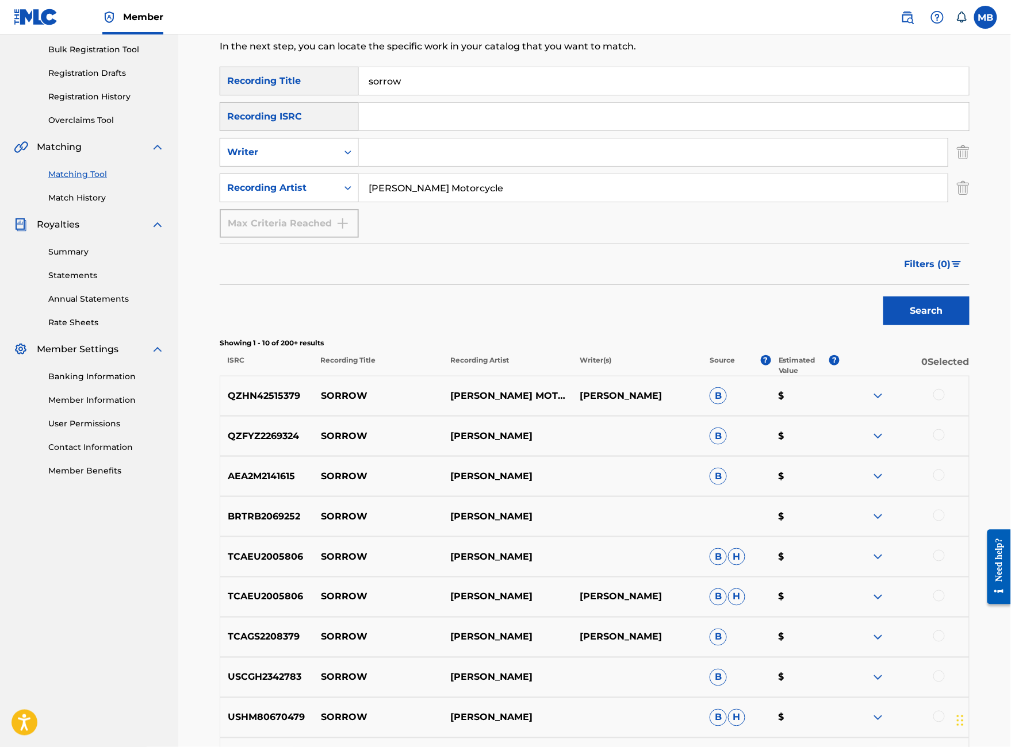
scroll to position [171, 0]
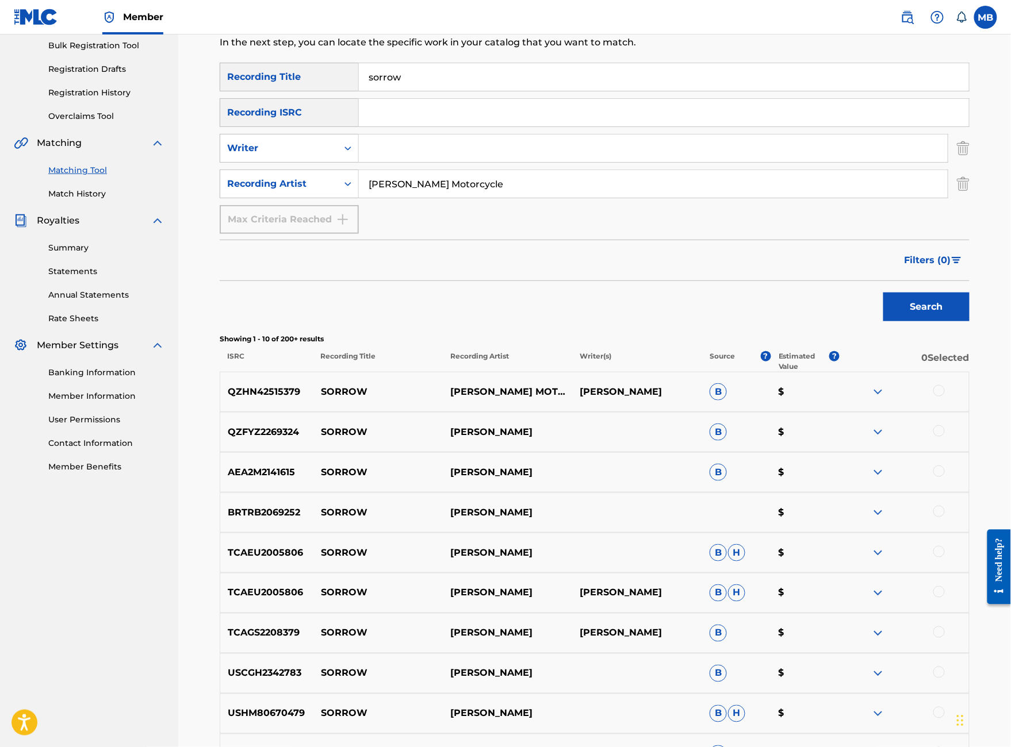
click at [945, 397] on div at bounding box center [938, 390] width 11 height 11
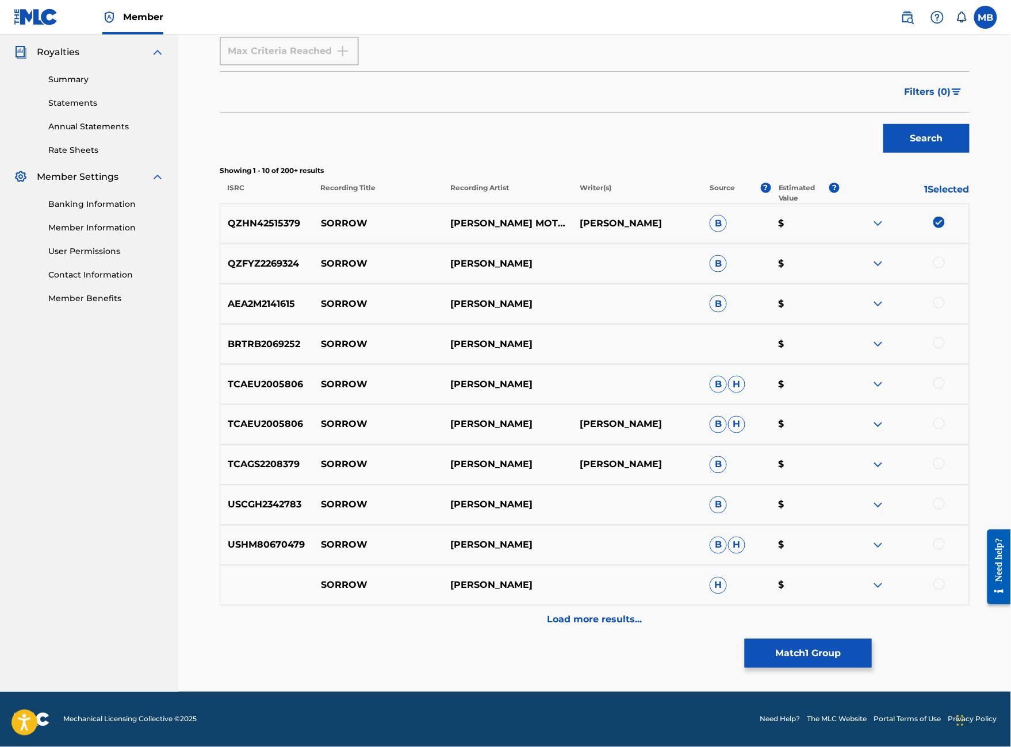
scroll to position [373, 0]
click at [872, 639] on button "Match 1 Group" at bounding box center [808, 653] width 127 height 29
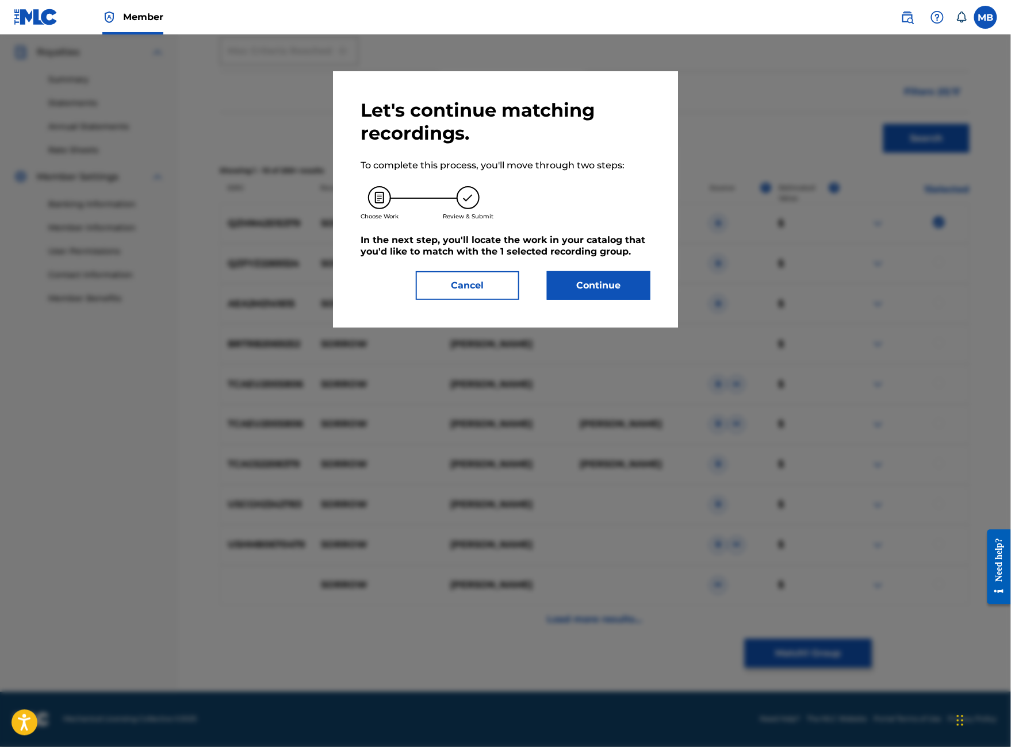
click at [580, 300] on button "Continue" at bounding box center [598, 285] width 103 height 29
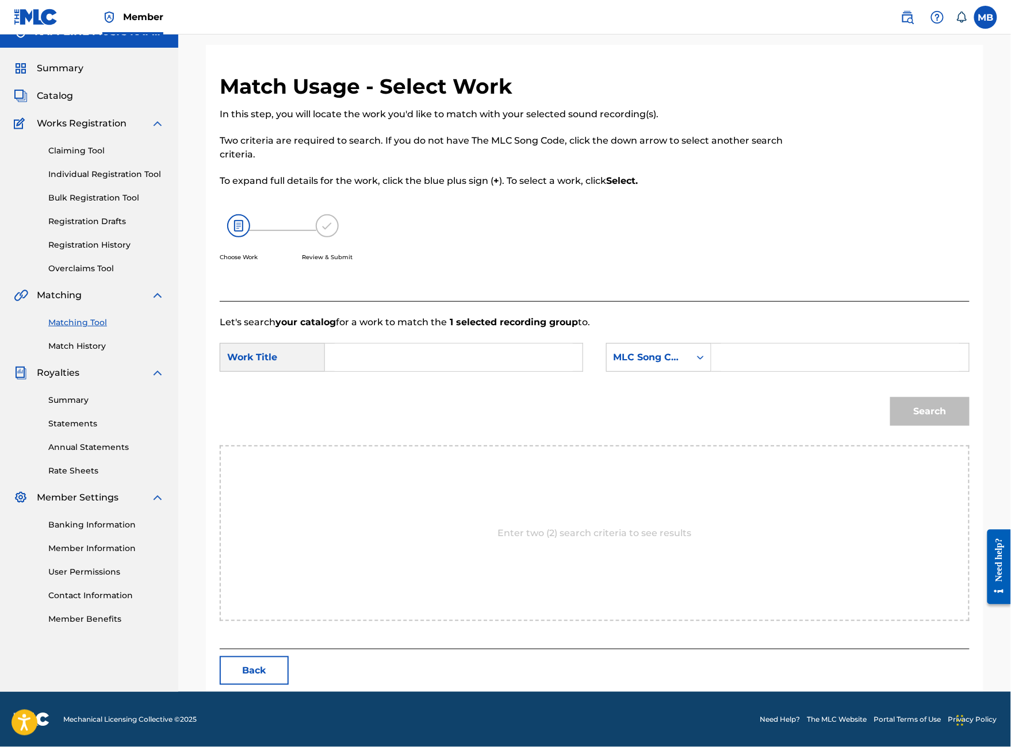
click at [557, 369] on input "Search Form" at bounding box center [454, 358] width 238 height 28
type input "sorrow"
click at [840, 371] on input "Search Form" at bounding box center [840, 358] width 238 height 28
click at [683, 365] on div "MLC Song Code" at bounding box center [648, 358] width 70 height 14
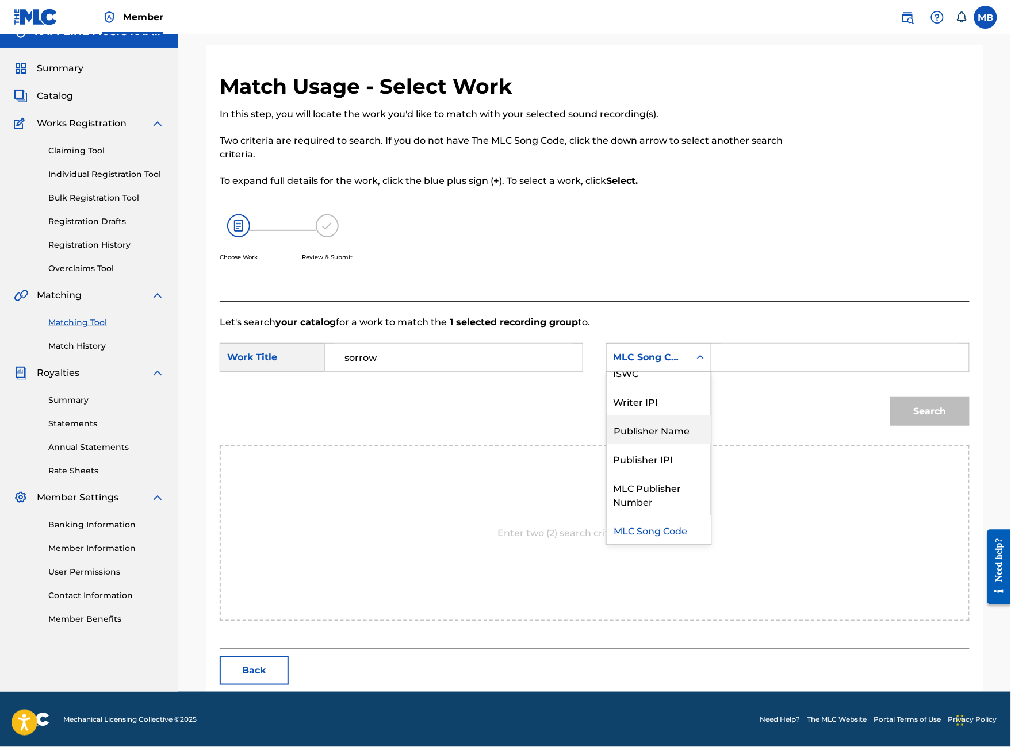
click at [711, 435] on div "Publisher Name" at bounding box center [659, 430] width 104 height 29
click at [783, 371] on input "Search Form" at bounding box center [840, 358] width 238 height 28
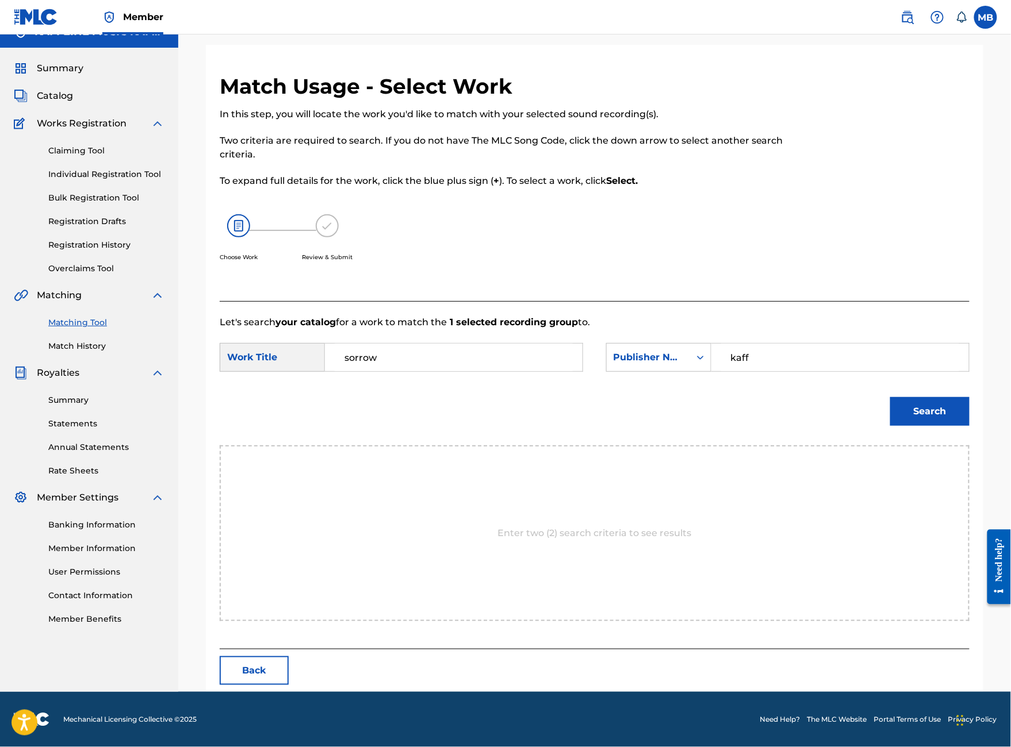
type input "kaff"
click at [930, 426] on button "Search" at bounding box center [929, 411] width 79 height 29
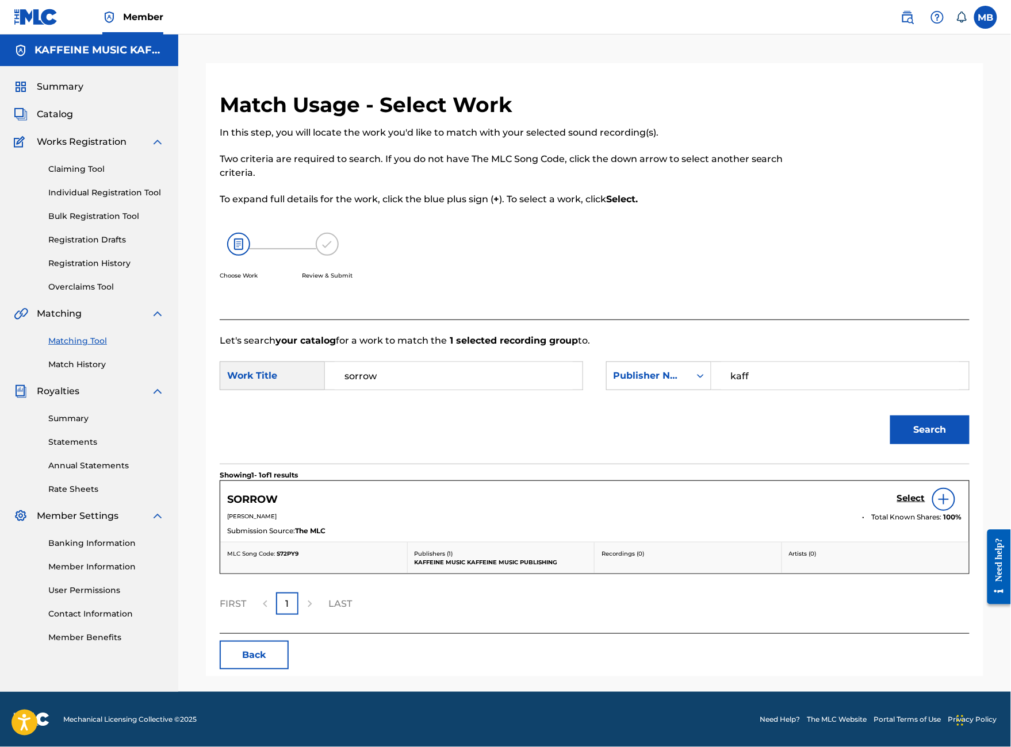
scroll to position [102, 0]
click at [895, 488] on div "SORROW Select" at bounding box center [594, 499] width 735 height 23
click at [900, 493] on h5 "Select" at bounding box center [911, 498] width 28 height 11
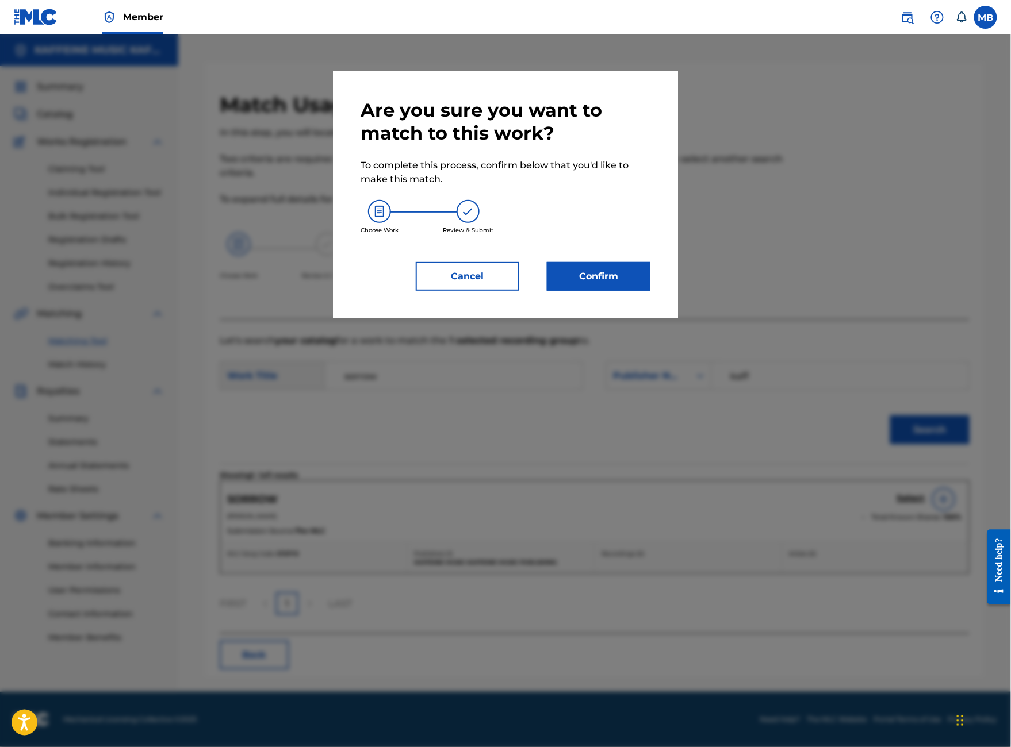
click at [650, 291] on button "Confirm" at bounding box center [598, 276] width 103 height 29
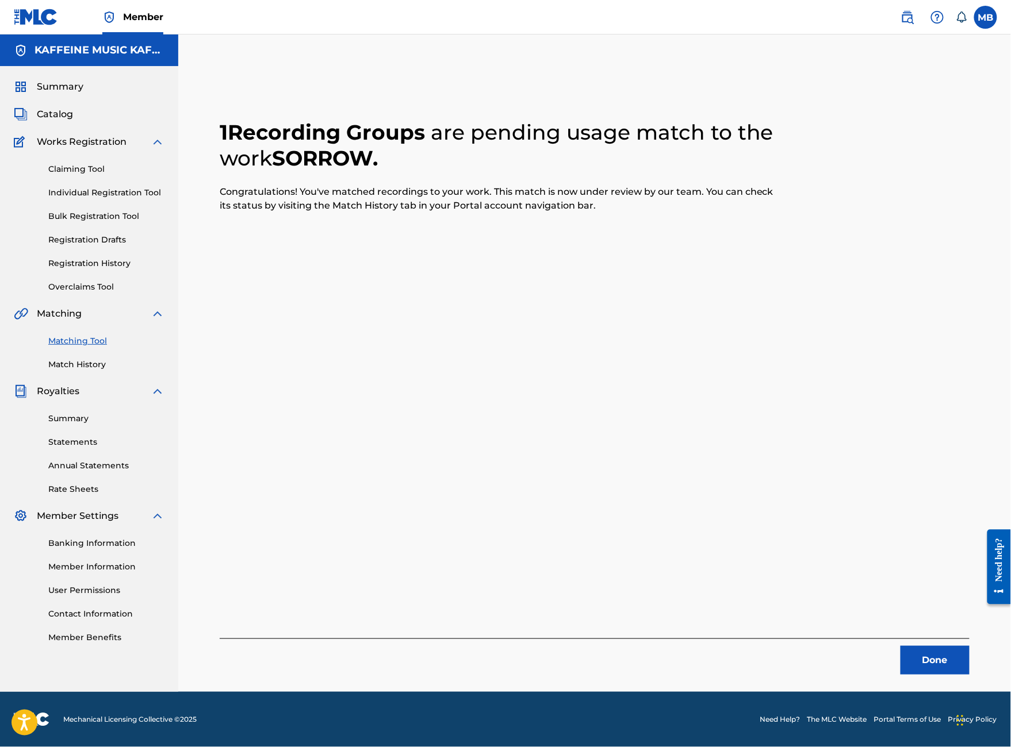
scroll to position [57, 0]
click at [919, 646] on button "Done" at bounding box center [934, 660] width 69 height 29
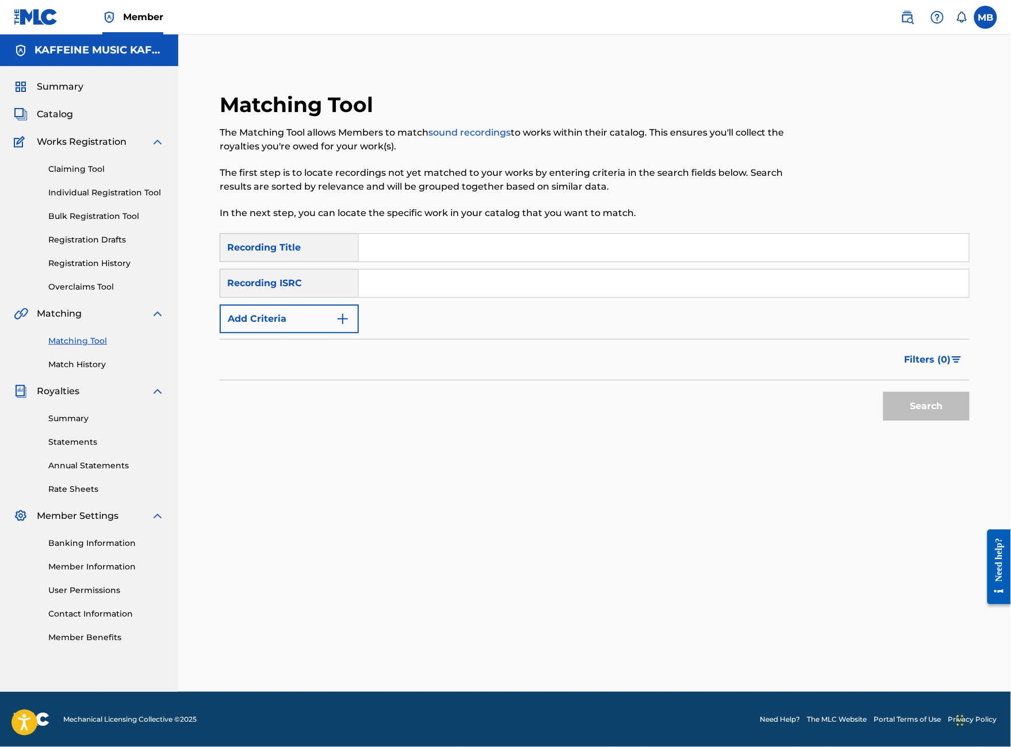
click at [500, 234] on input "Search Form" at bounding box center [664, 248] width 610 height 28
type input "Beach Scalleywag"
click at [918, 417] on button "Search" at bounding box center [926, 406] width 86 height 29
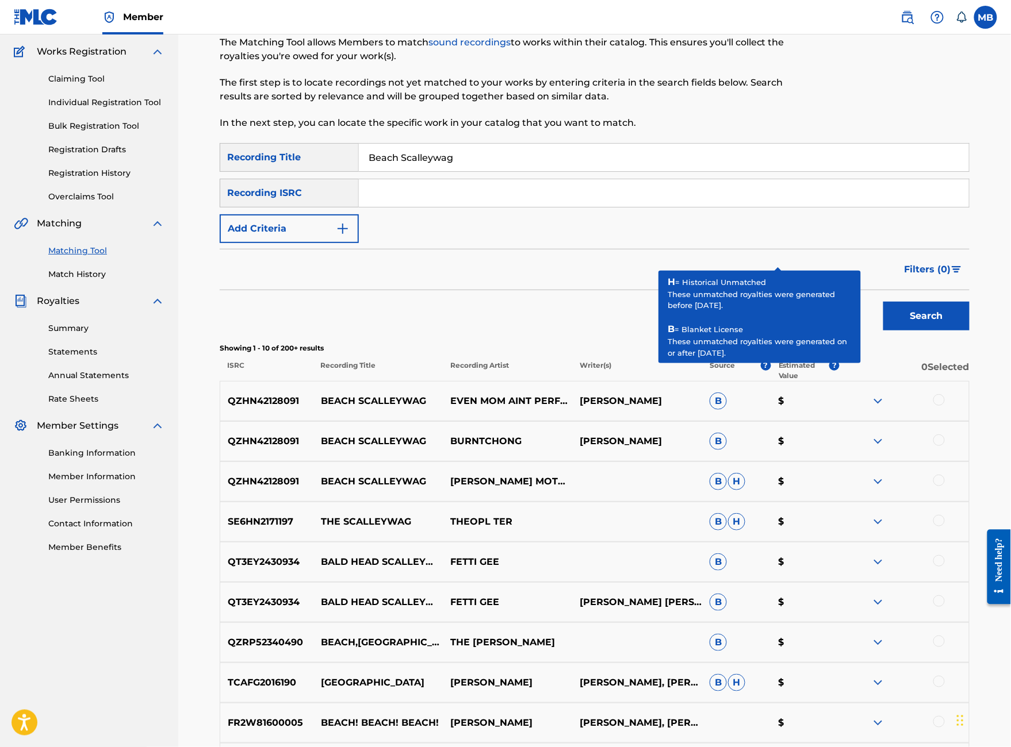
scroll to position [131, 0]
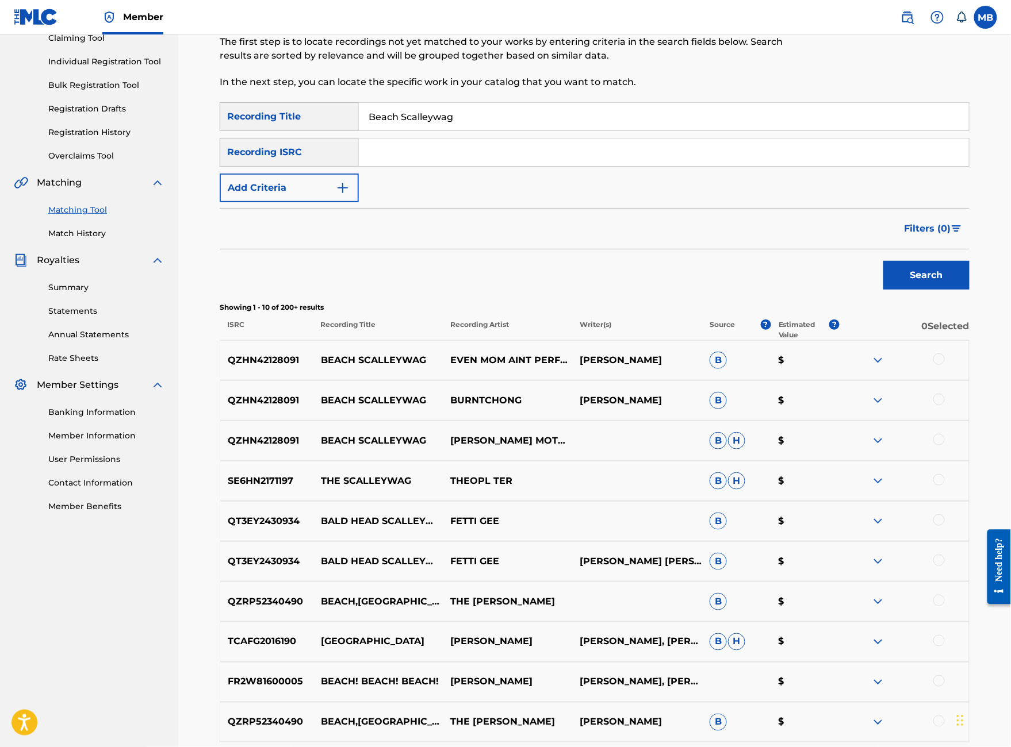
click at [945, 365] on div at bounding box center [938, 359] width 11 height 11
click at [945, 405] on div at bounding box center [938, 399] width 11 height 11
click at [945, 446] on div at bounding box center [938, 439] width 11 height 11
click at [872, 639] on button "Match 3 Groups" at bounding box center [808, 653] width 127 height 29
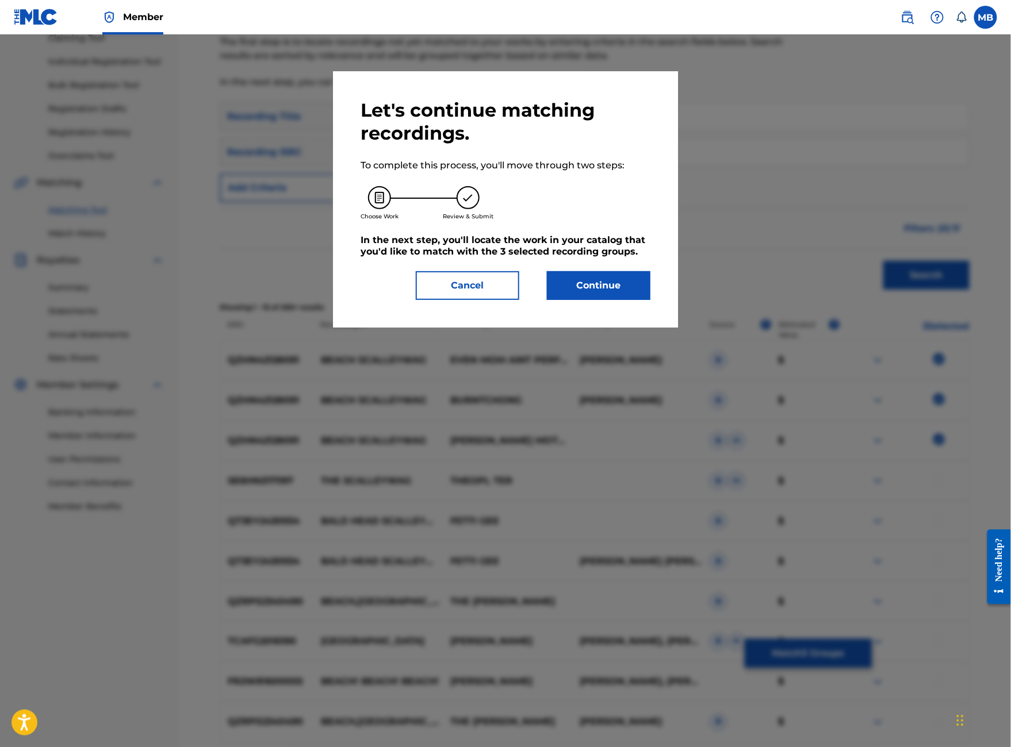
click at [598, 300] on button "Continue" at bounding box center [598, 285] width 103 height 29
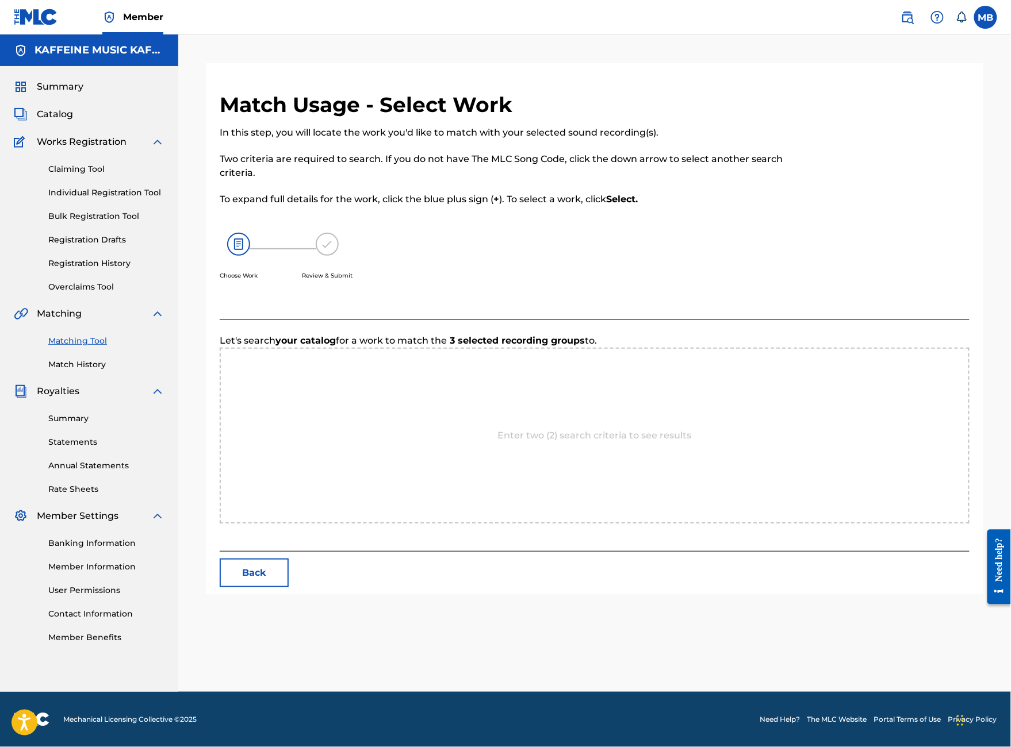
scroll to position [57, 0]
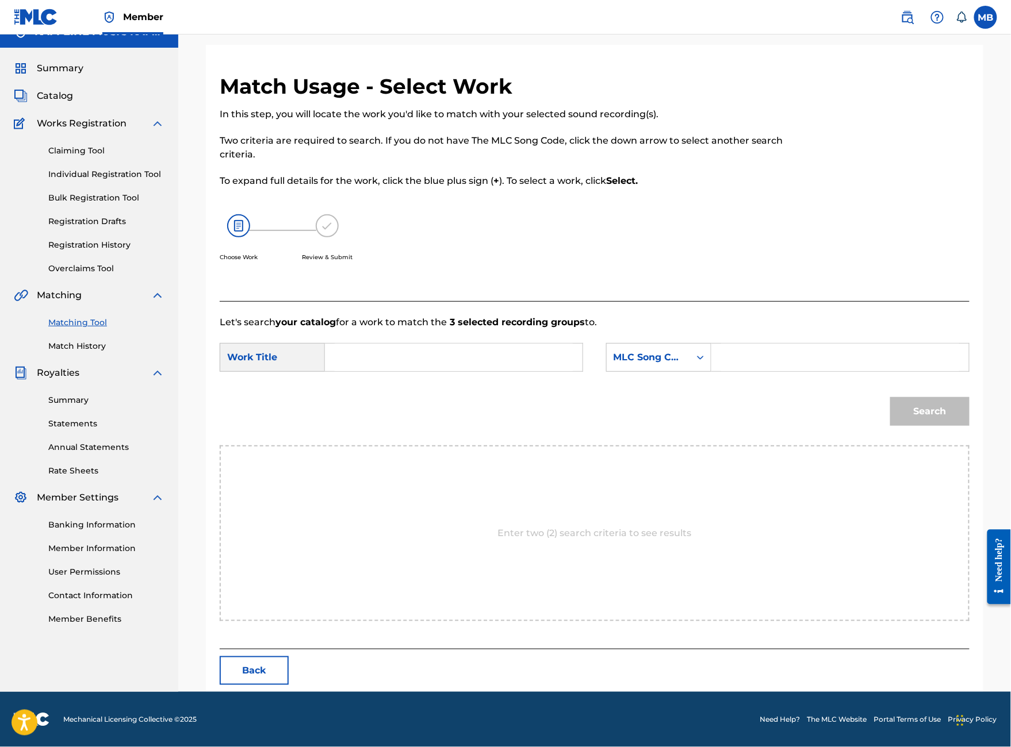
click at [509, 371] on input "Search Form" at bounding box center [454, 358] width 238 height 28
type input "beach scalleywag"
click at [683, 365] on div "MLC Song Code" at bounding box center [648, 358] width 70 height 14
click at [708, 438] on div "Publisher Name" at bounding box center [659, 430] width 104 height 29
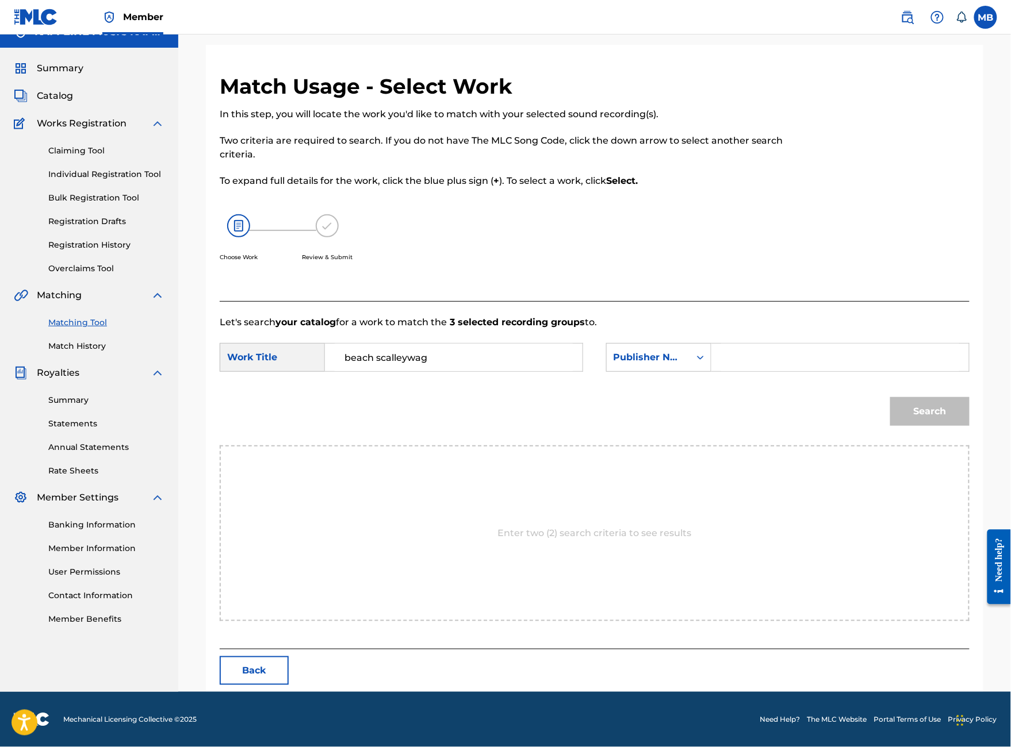
click at [812, 371] on input "Search Form" at bounding box center [840, 358] width 238 height 28
type input "kaff"
click at [916, 426] on button "Search" at bounding box center [929, 411] width 79 height 29
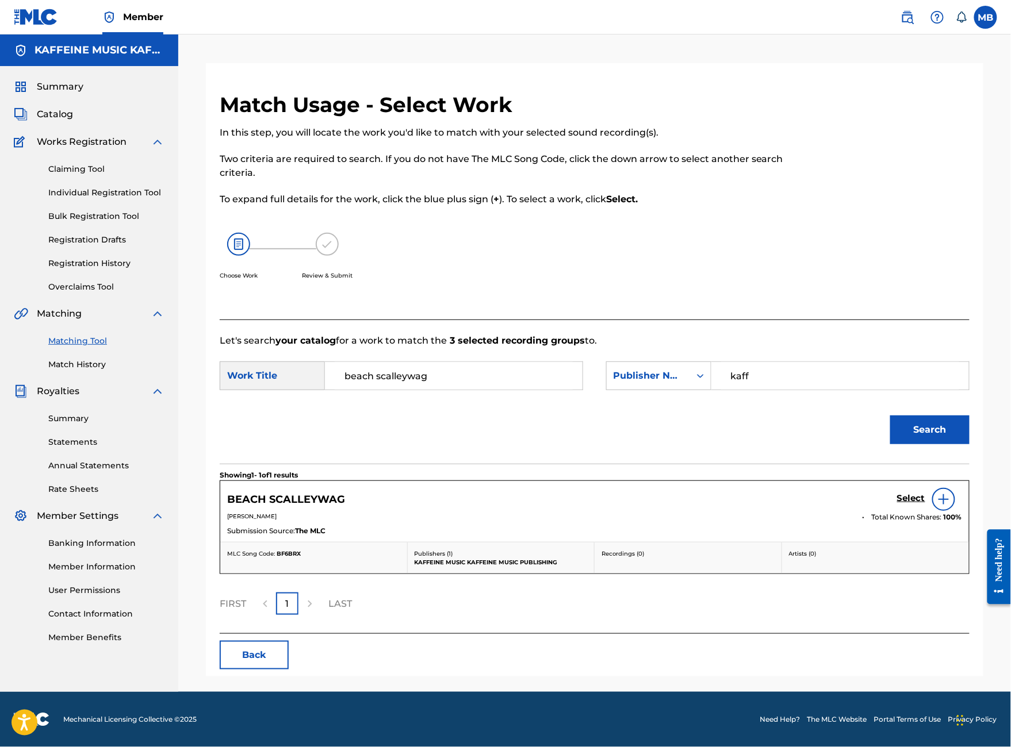
click at [909, 504] on h5 "Select" at bounding box center [911, 498] width 28 height 11
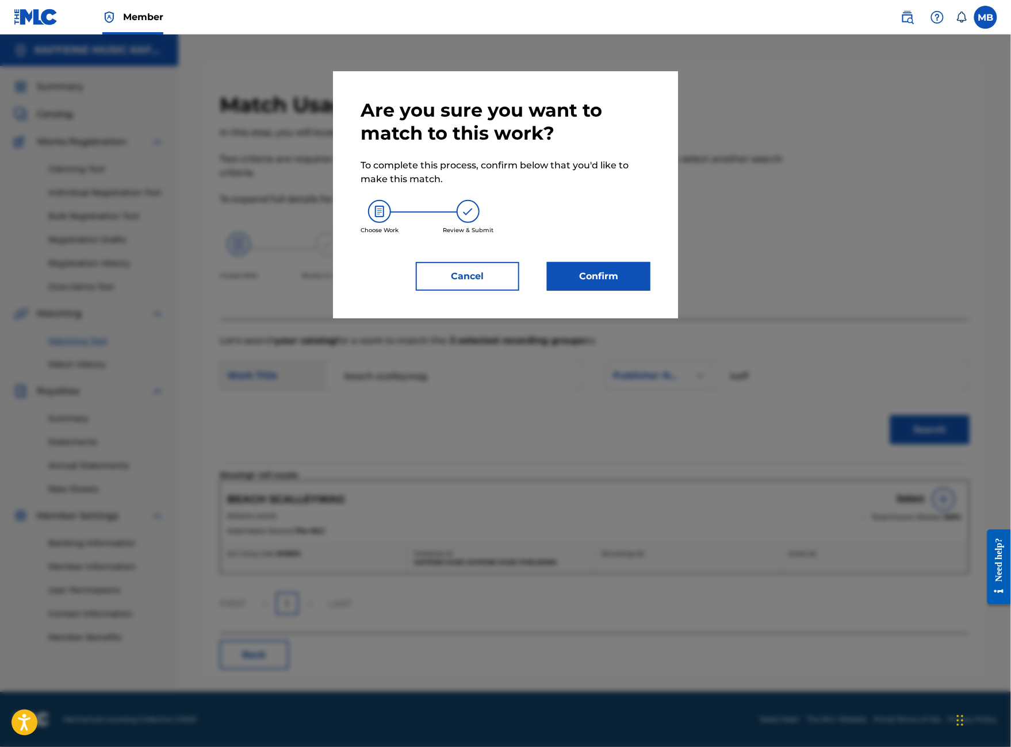
click at [605, 291] on button "Confirm" at bounding box center [598, 276] width 103 height 29
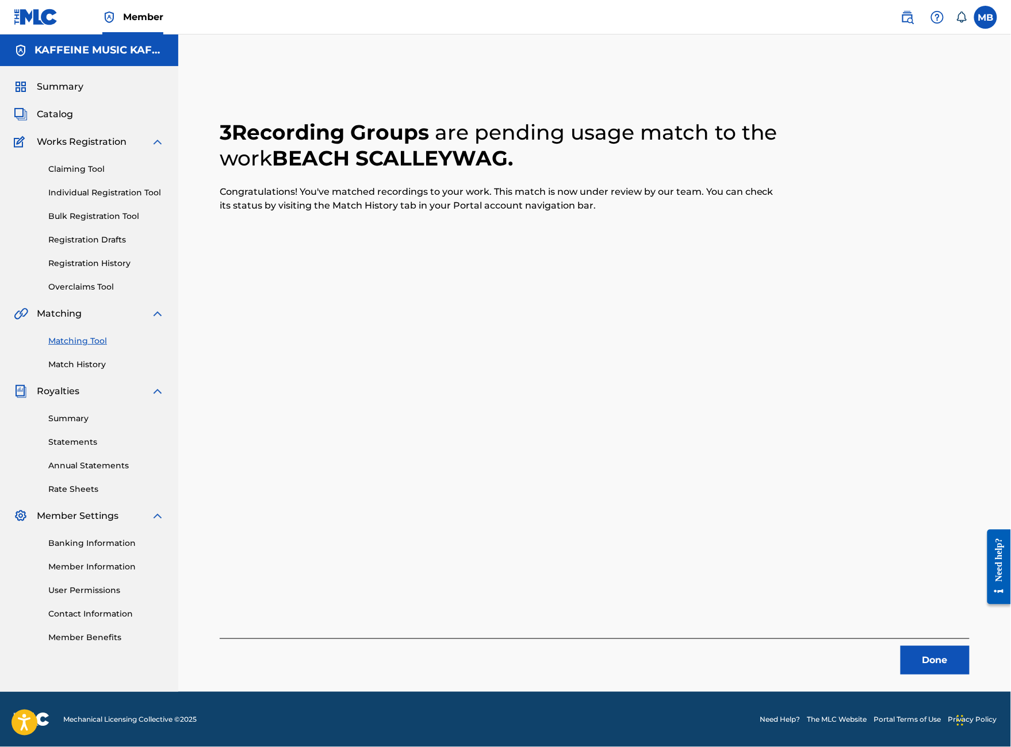
click at [942, 646] on button "Done" at bounding box center [934, 660] width 69 height 29
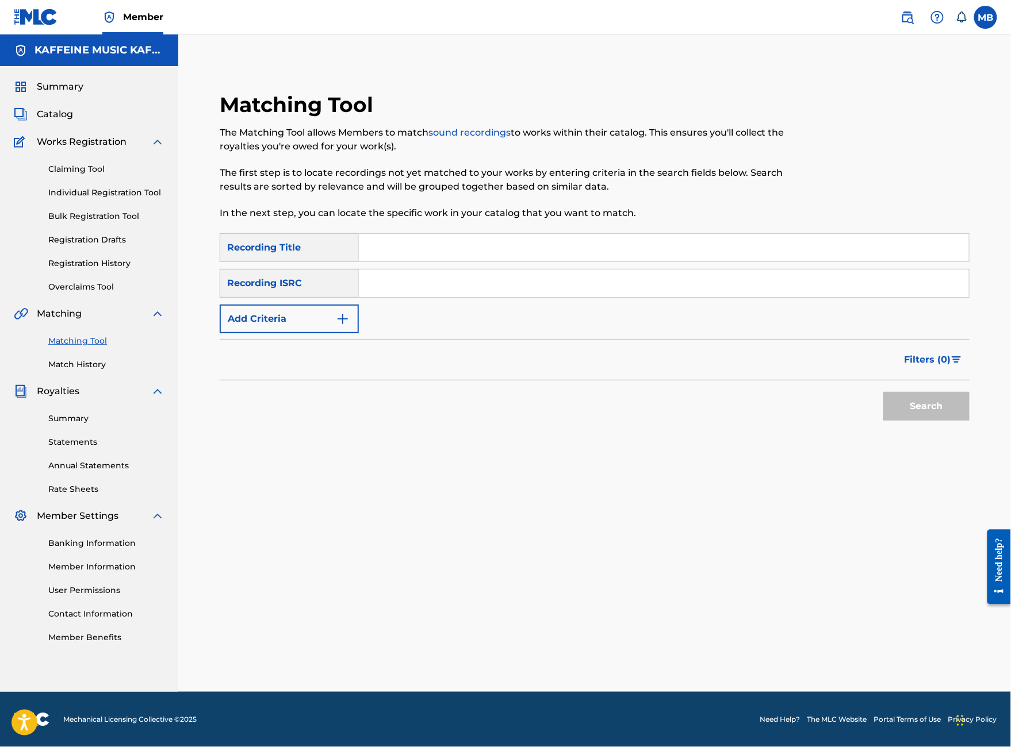
click at [530, 234] on input "Search Form" at bounding box center [664, 248] width 610 height 28
type input "power"
click at [360, 339] on div "Filters ( 0 )" at bounding box center [595, 359] width 750 height 41
click at [359, 305] on button "Add Criteria" at bounding box center [289, 319] width 139 height 29
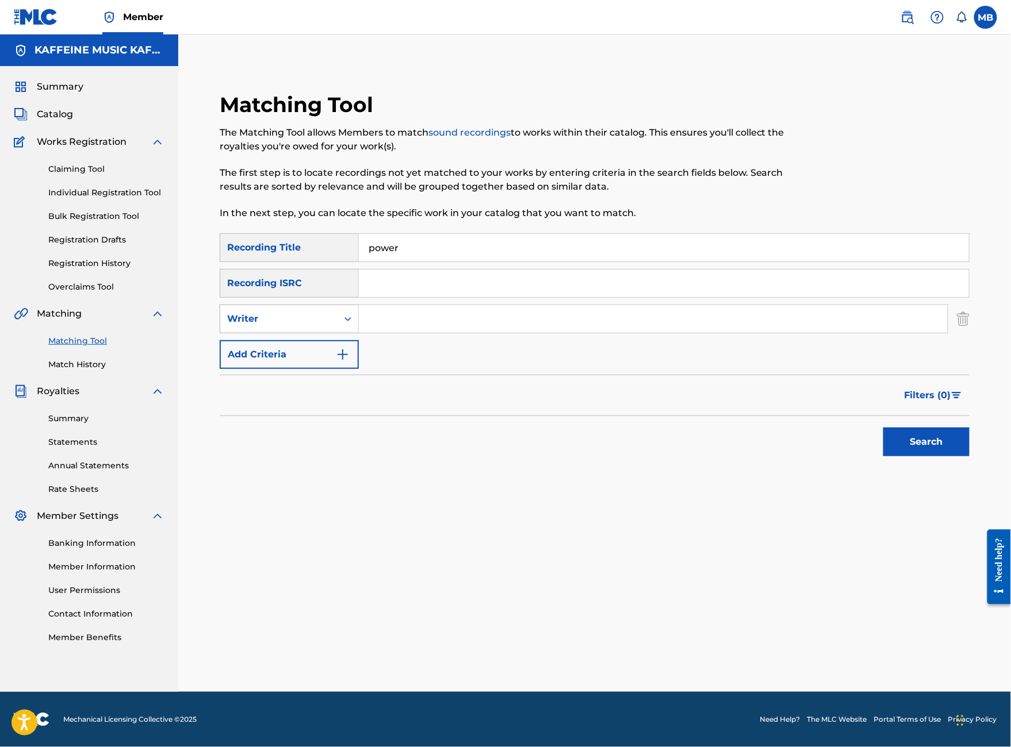
click at [331, 312] on div "Writer" at bounding box center [278, 319] width 103 height 14
click at [358, 333] on div "Recording Artist" at bounding box center [289, 347] width 138 height 29
click at [477, 305] on input "Search Form" at bounding box center [653, 319] width 589 height 28
click at [926, 454] on button "Search" at bounding box center [926, 442] width 86 height 29
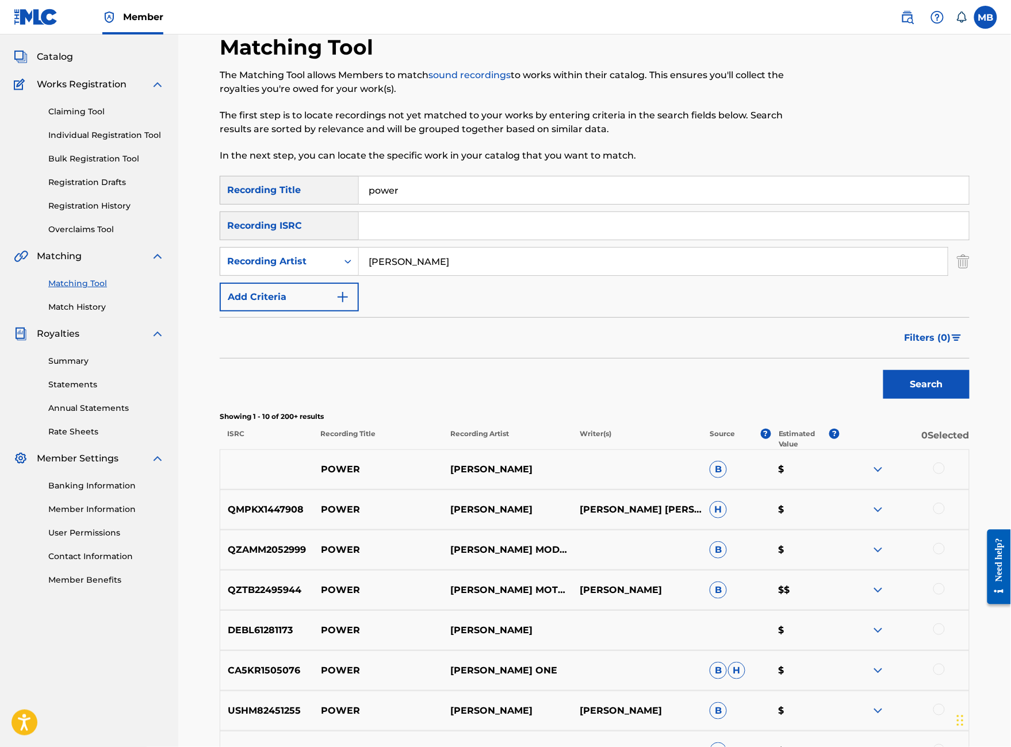
click at [527, 275] on input "[PERSON_NAME]" at bounding box center [653, 262] width 589 height 28
click at [483, 275] on input "Michael Mipot" at bounding box center [653, 262] width 589 height 28
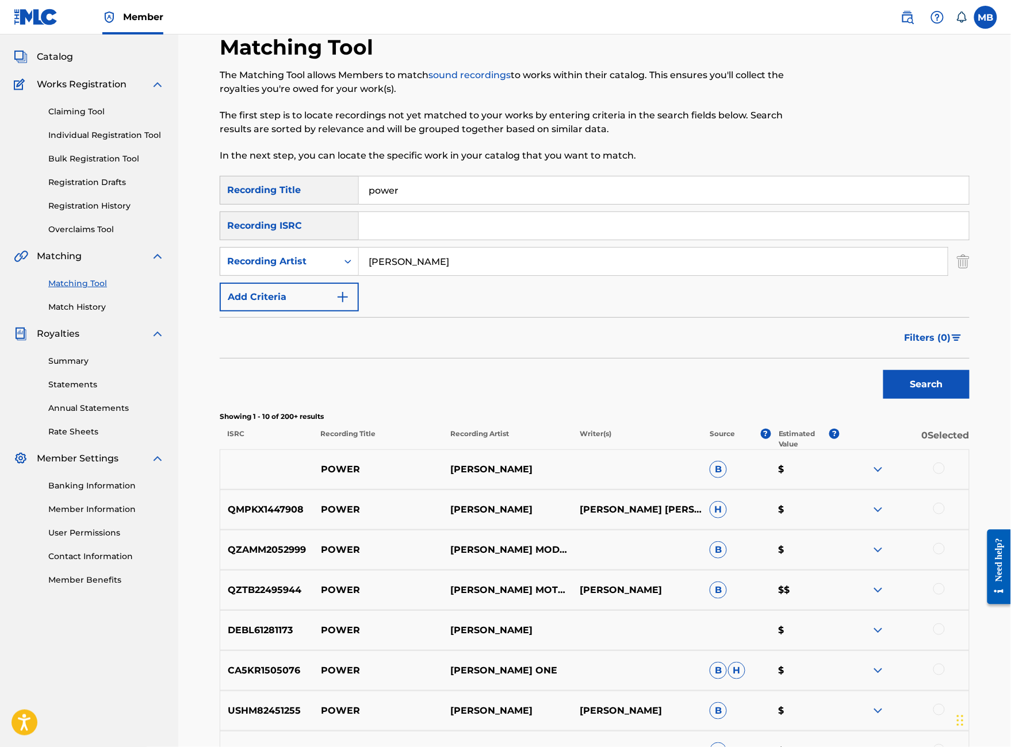
paste input "otorcycle"
type input "[PERSON_NAME] Motorcycle"
click at [926, 399] on button "Search" at bounding box center [926, 384] width 86 height 29
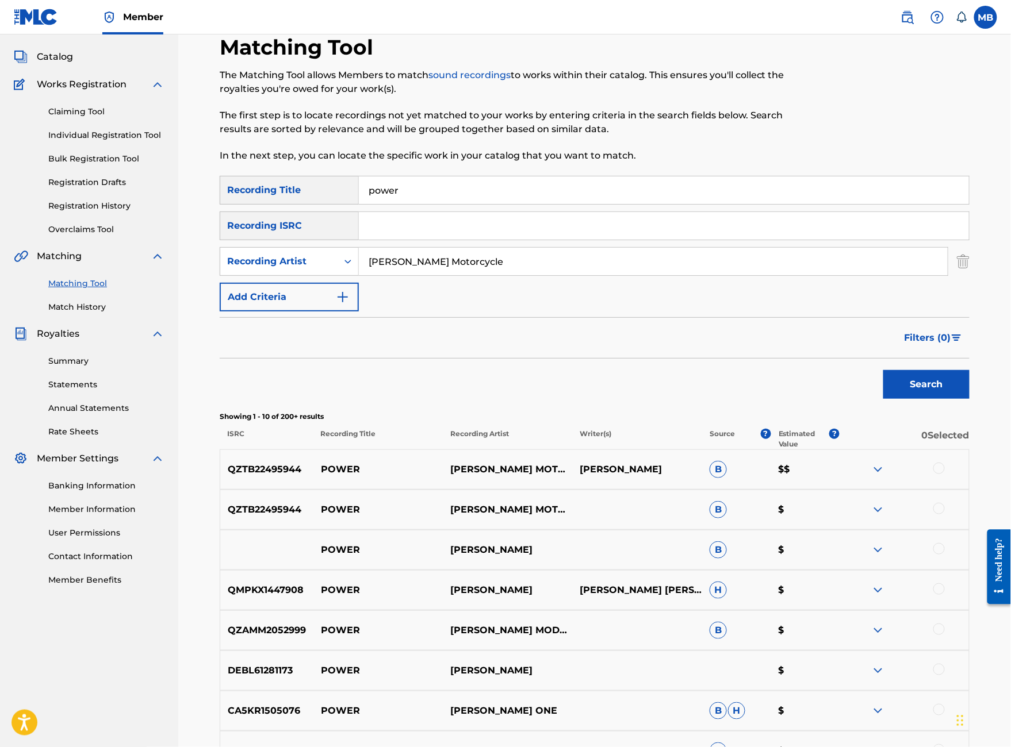
scroll to position [64, 0]
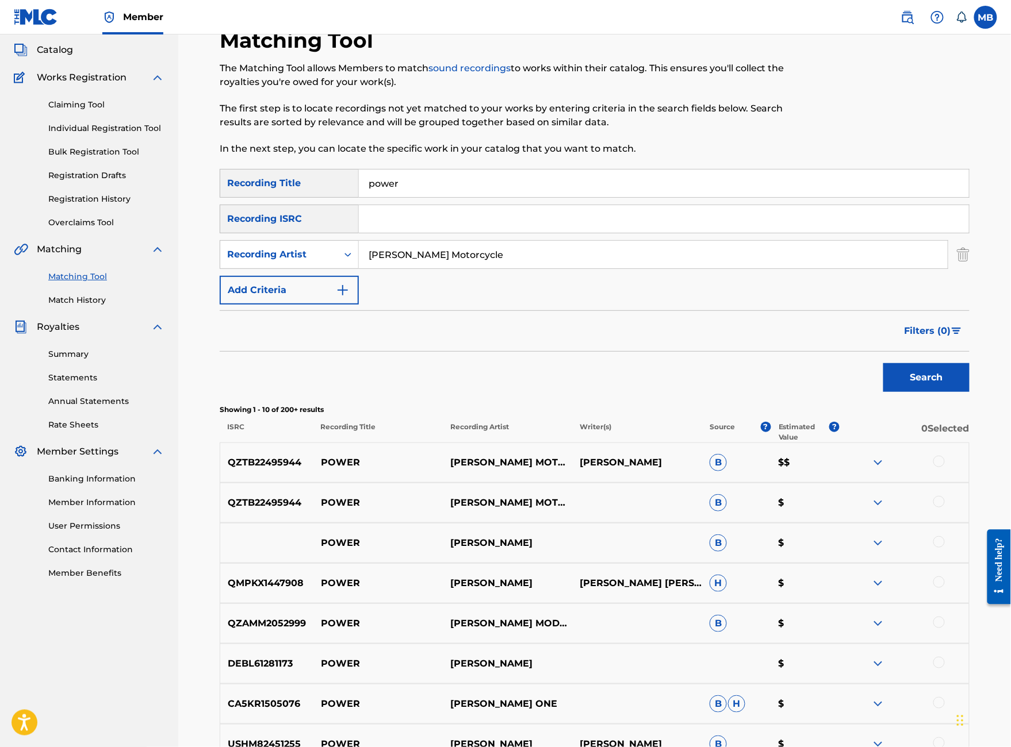
click at [945, 467] on div at bounding box center [938, 461] width 11 height 11
click at [945, 508] on div at bounding box center [938, 501] width 11 height 11
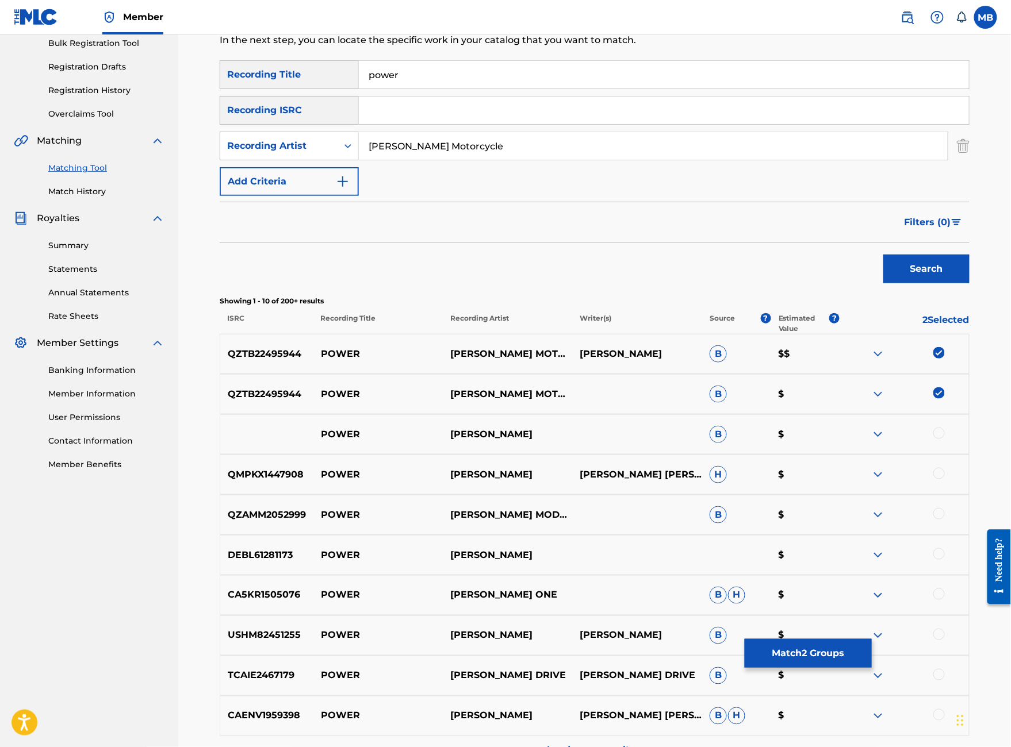
scroll to position [178, 0]
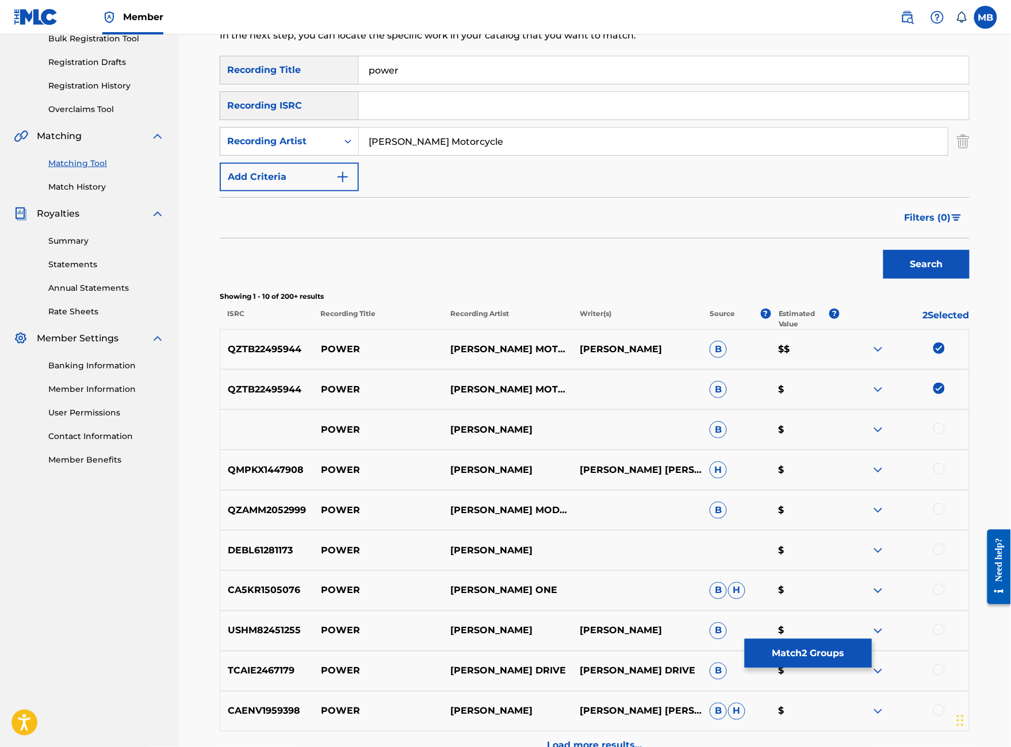
click at [885, 437] on img at bounding box center [878, 430] width 14 height 14
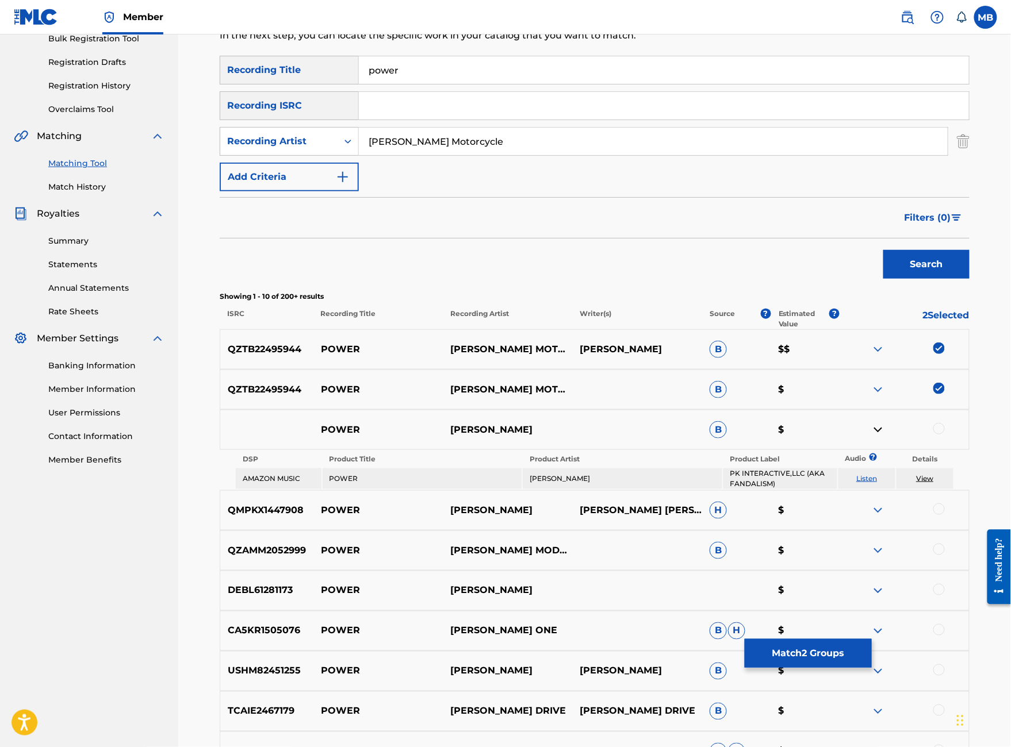
click at [885, 437] on img at bounding box center [878, 430] width 14 height 14
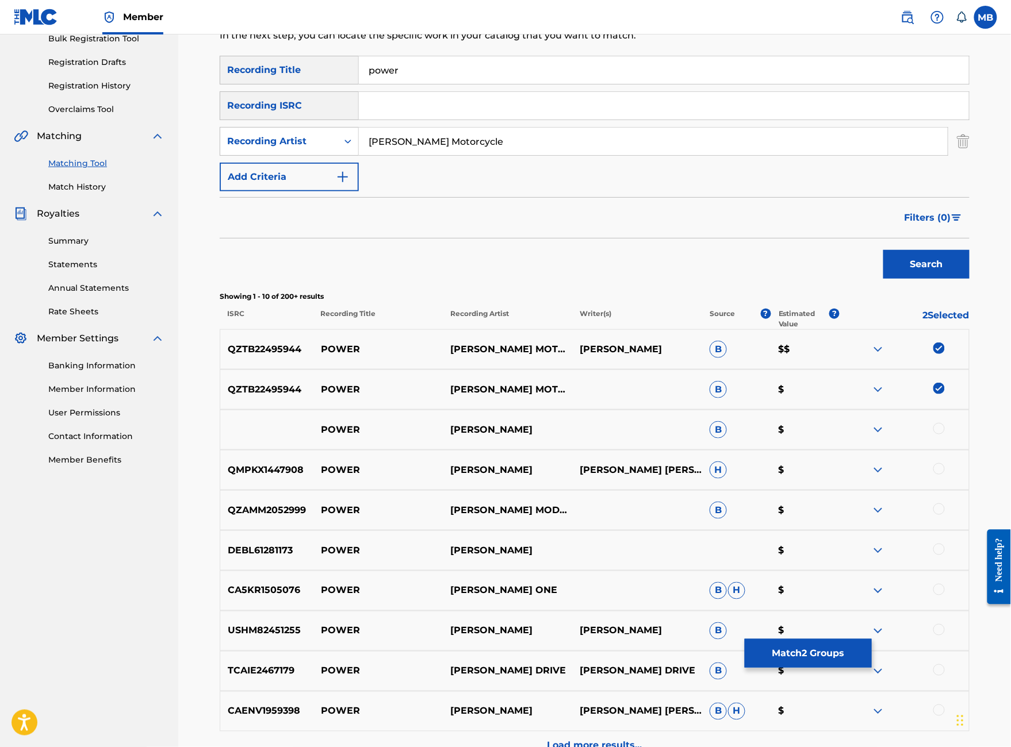
click at [872, 639] on button "Match 2 Groups" at bounding box center [808, 653] width 127 height 29
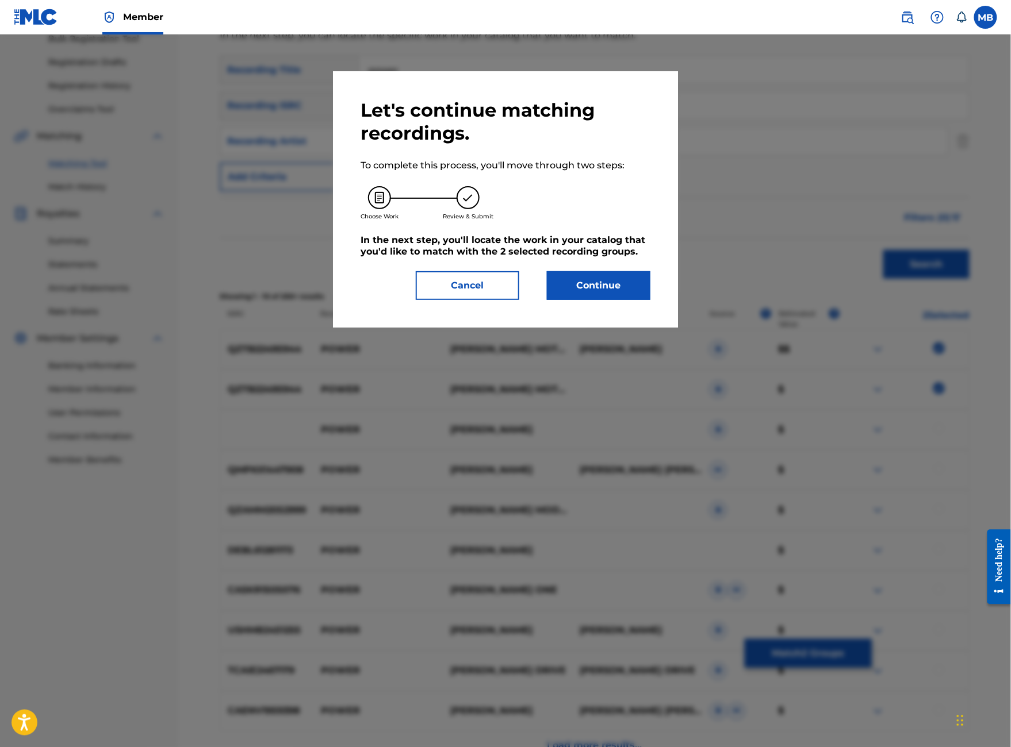
click at [632, 300] on button "Continue" at bounding box center [598, 285] width 103 height 29
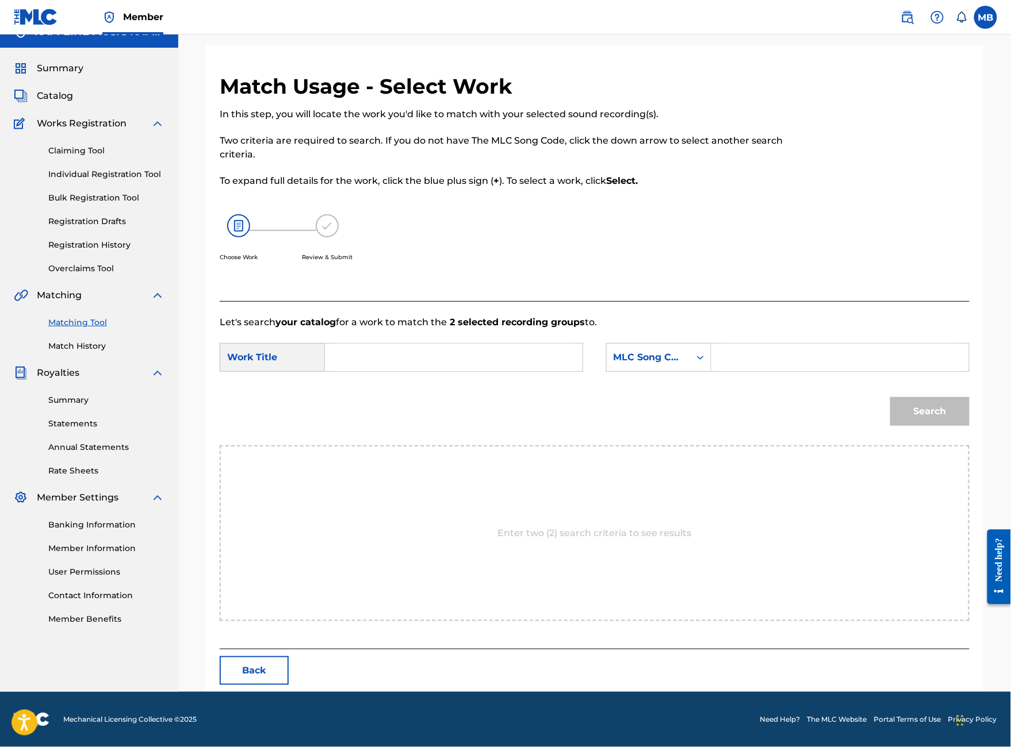
click at [474, 369] on input "Search Form" at bounding box center [454, 358] width 238 height 28
type input "power"
click at [683, 365] on div "MLC Song Code" at bounding box center [648, 358] width 70 height 14
click at [708, 432] on div "Publisher Name" at bounding box center [659, 430] width 104 height 29
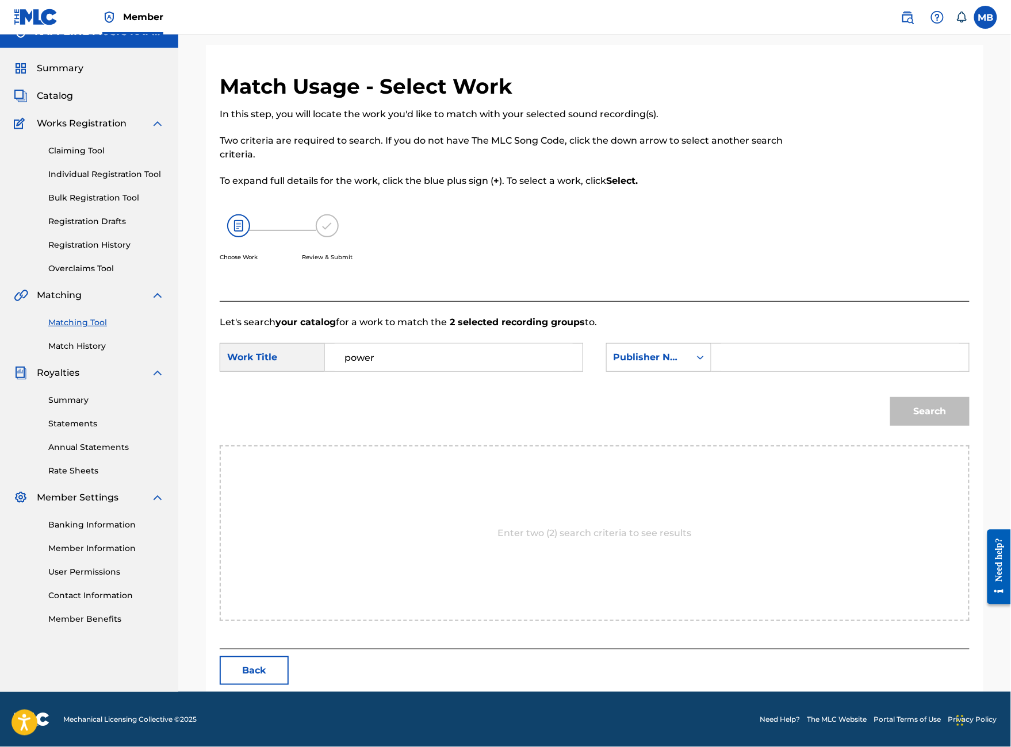
click at [815, 352] on form "SearchWithCriteriae76eba84-1e77-4310-a162-e53dabba7a96 Work Title power SearchW…" at bounding box center [595, 387] width 750 height 116
click at [815, 367] on input "Search Form" at bounding box center [840, 358] width 238 height 28
type input "kaff"
click at [930, 426] on button "Search" at bounding box center [929, 411] width 79 height 29
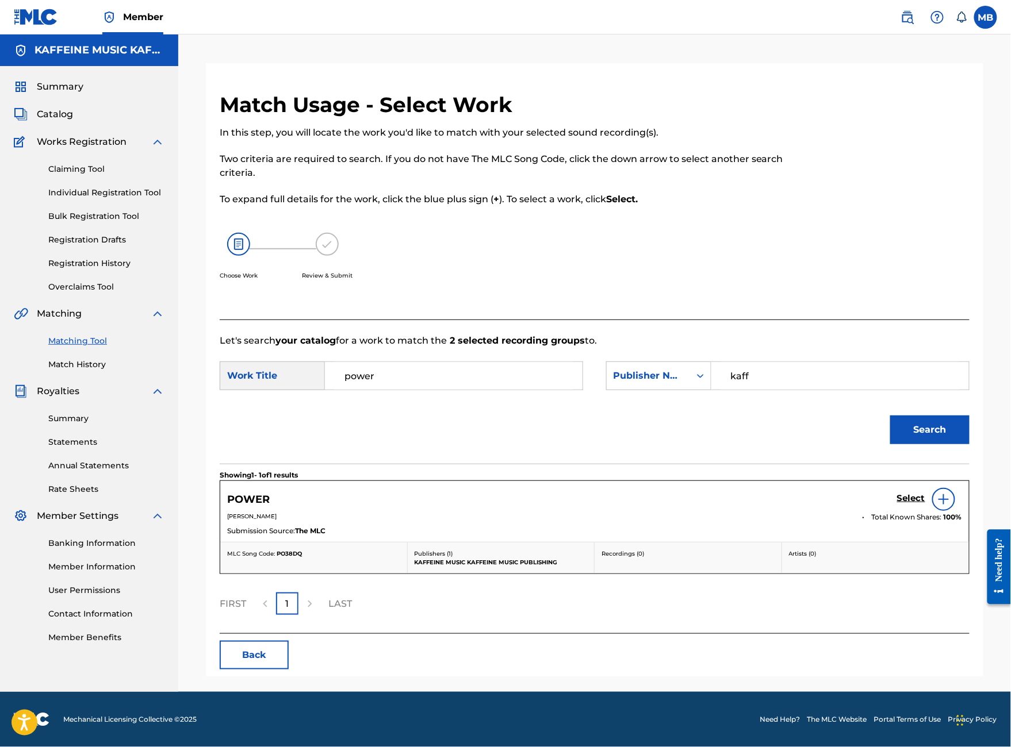
click at [916, 504] on h5 "Select" at bounding box center [911, 498] width 28 height 11
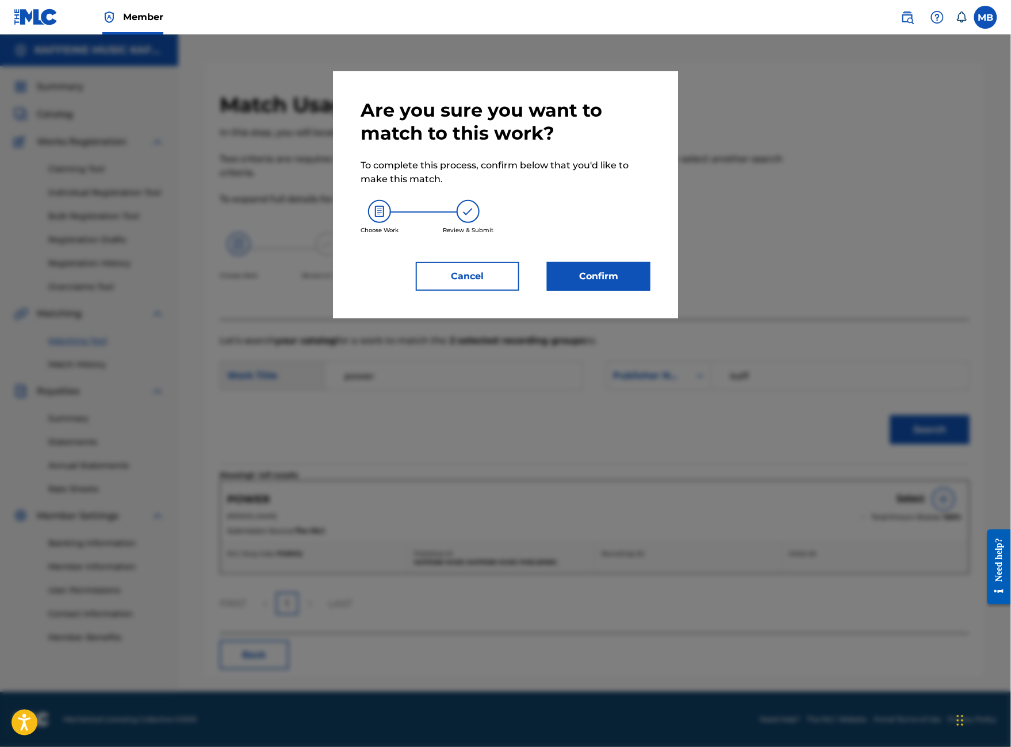
click at [650, 291] on button "Confirm" at bounding box center [598, 276] width 103 height 29
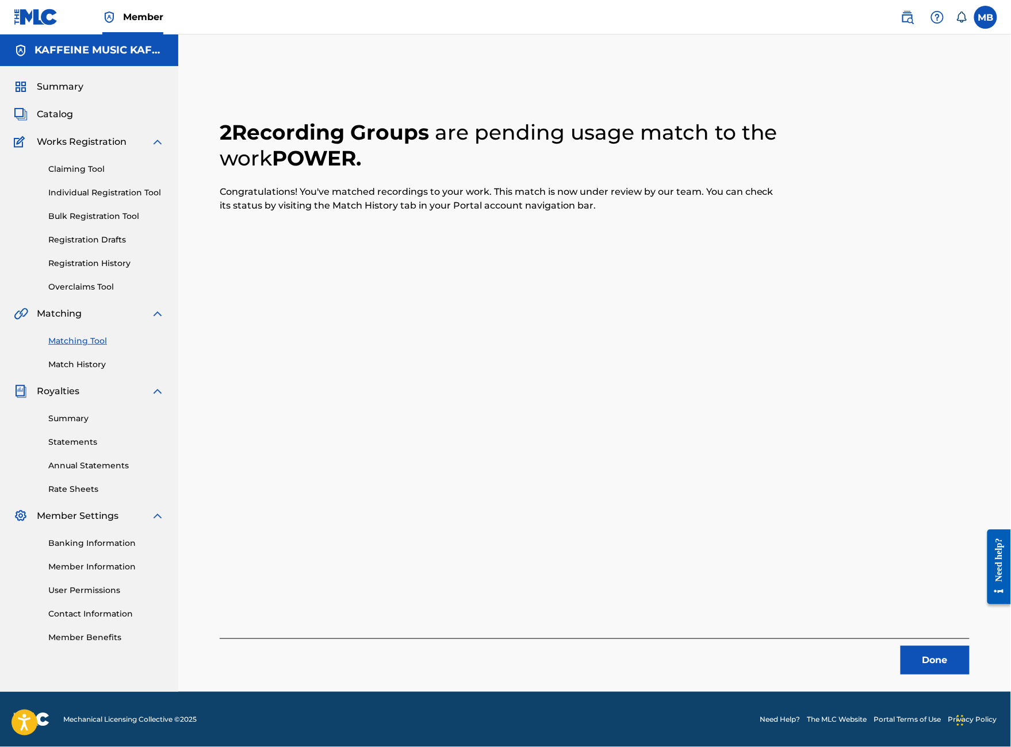
click at [939, 646] on button "Done" at bounding box center [934, 660] width 69 height 29
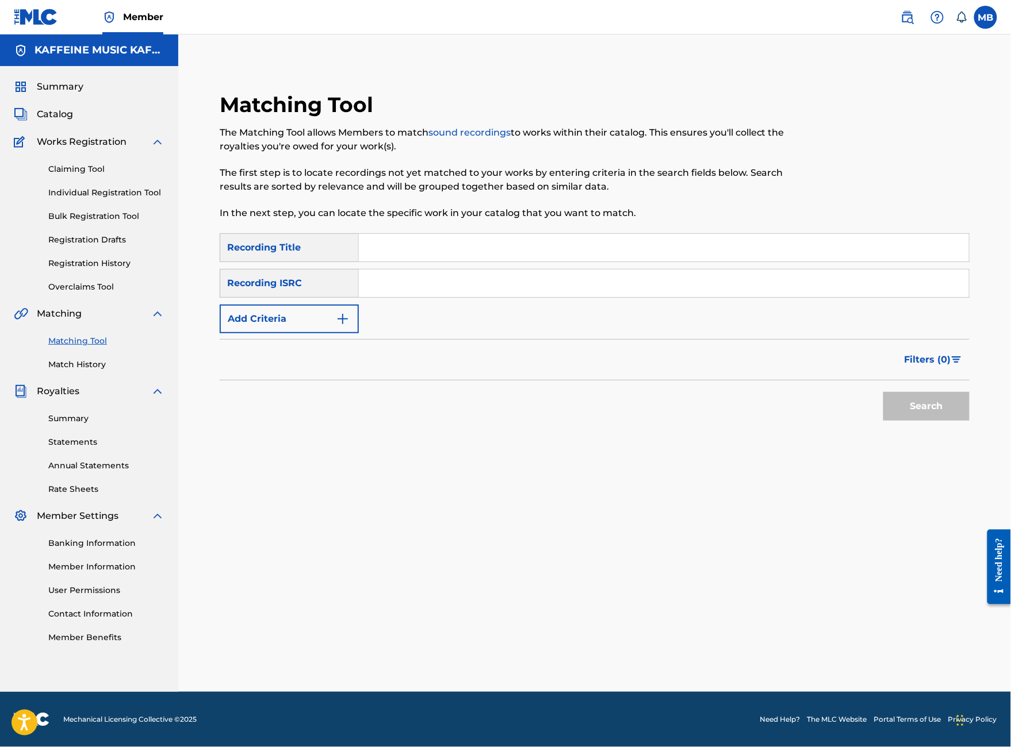
click at [454, 234] on input "Search Form" at bounding box center [664, 248] width 610 height 28
type input "4 good"
click at [316, 305] on button "Add Criteria" at bounding box center [289, 319] width 139 height 29
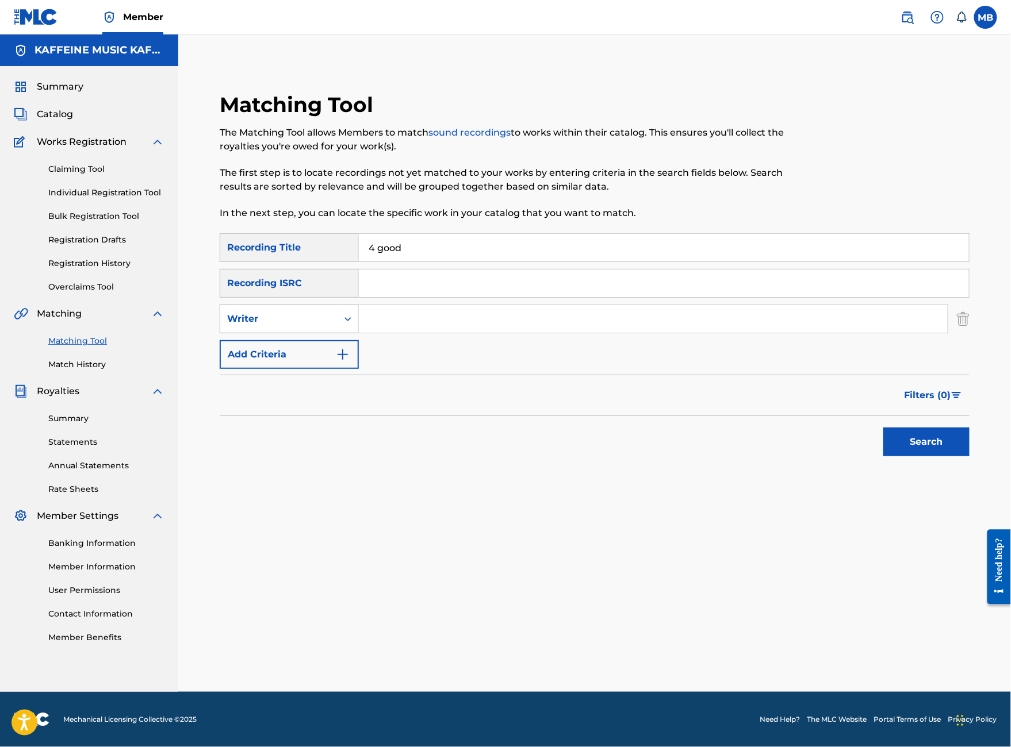
click at [337, 316] on div "Writer" at bounding box center [278, 319] width 117 height 22
click at [348, 344] on div "Recording Artist" at bounding box center [289, 347] width 138 height 29
click at [467, 306] on input "Search Form" at bounding box center [653, 319] width 589 height 28
type input "[PERSON_NAME] Motorcycle"
click at [926, 454] on button "Search" at bounding box center [926, 442] width 86 height 29
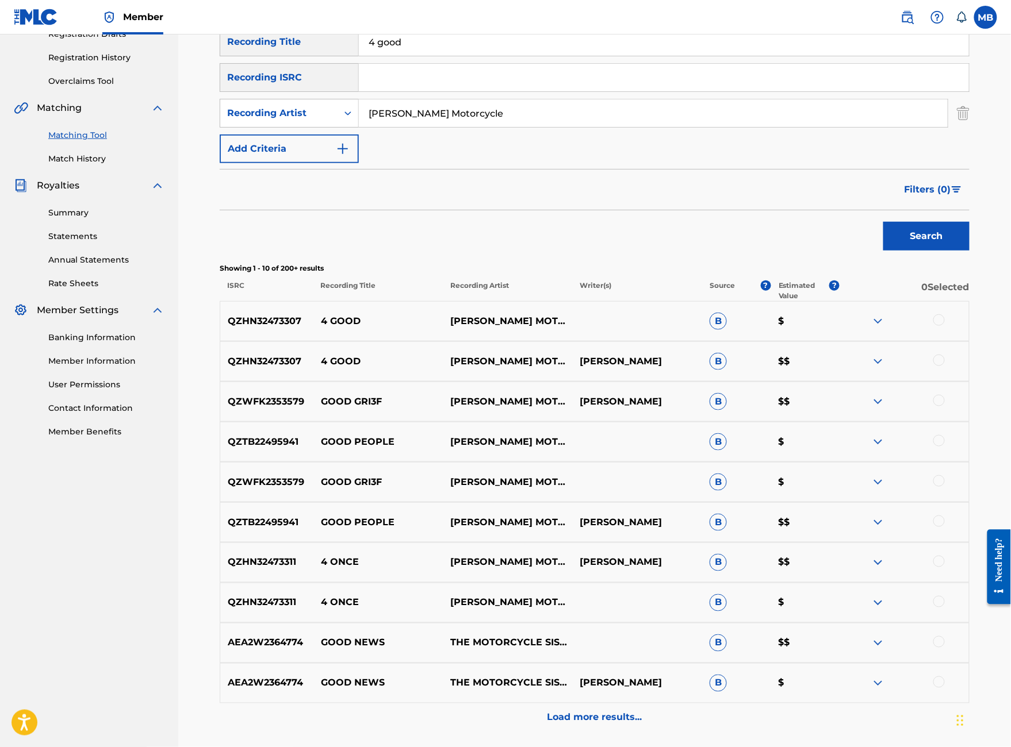
scroll to position [206, 0]
click at [945, 366] on div at bounding box center [938, 360] width 11 height 11
click at [945, 326] on div at bounding box center [938, 320] width 11 height 11
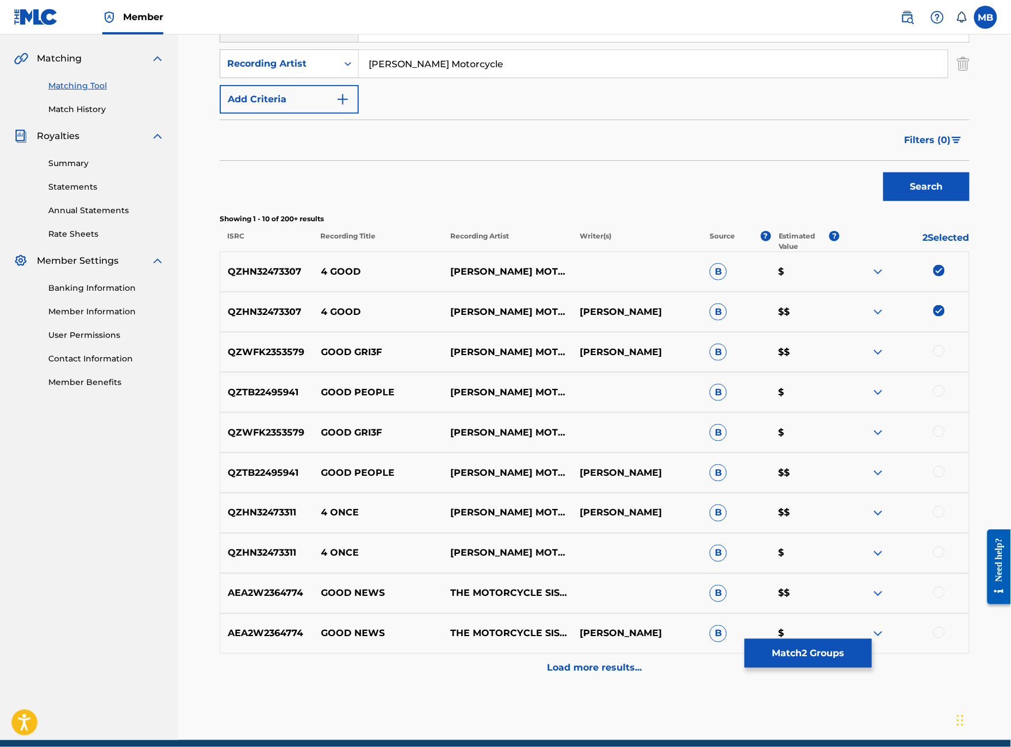
scroll to position [256, 0]
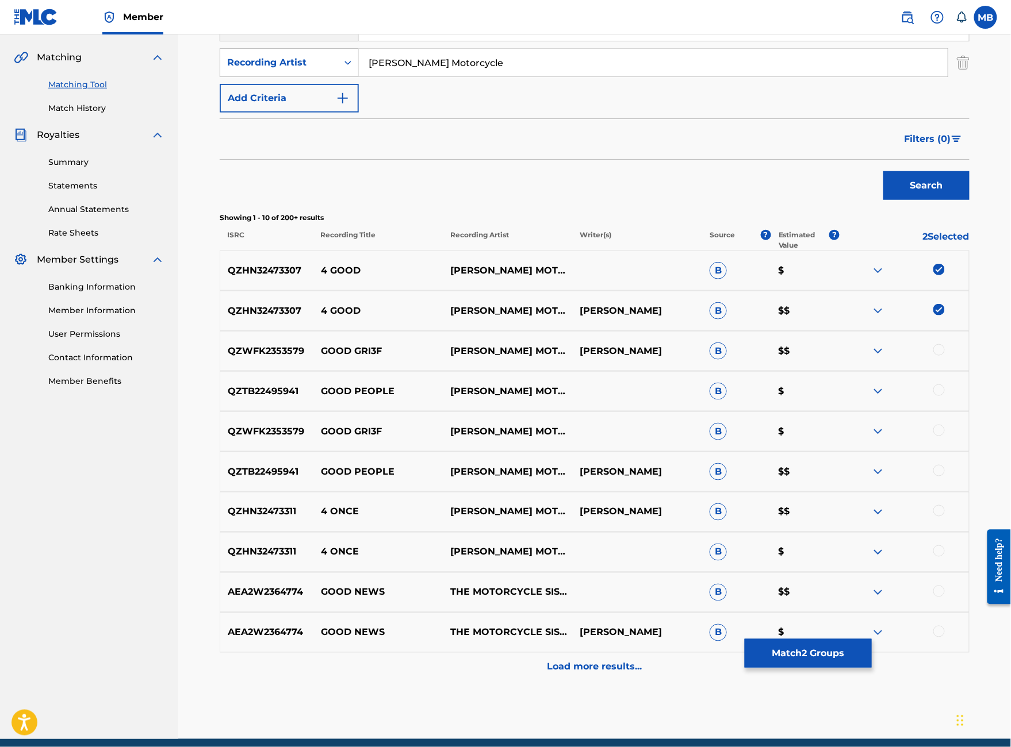
click at [872, 640] on button "Match 2 Groups" at bounding box center [808, 653] width 127 height 29
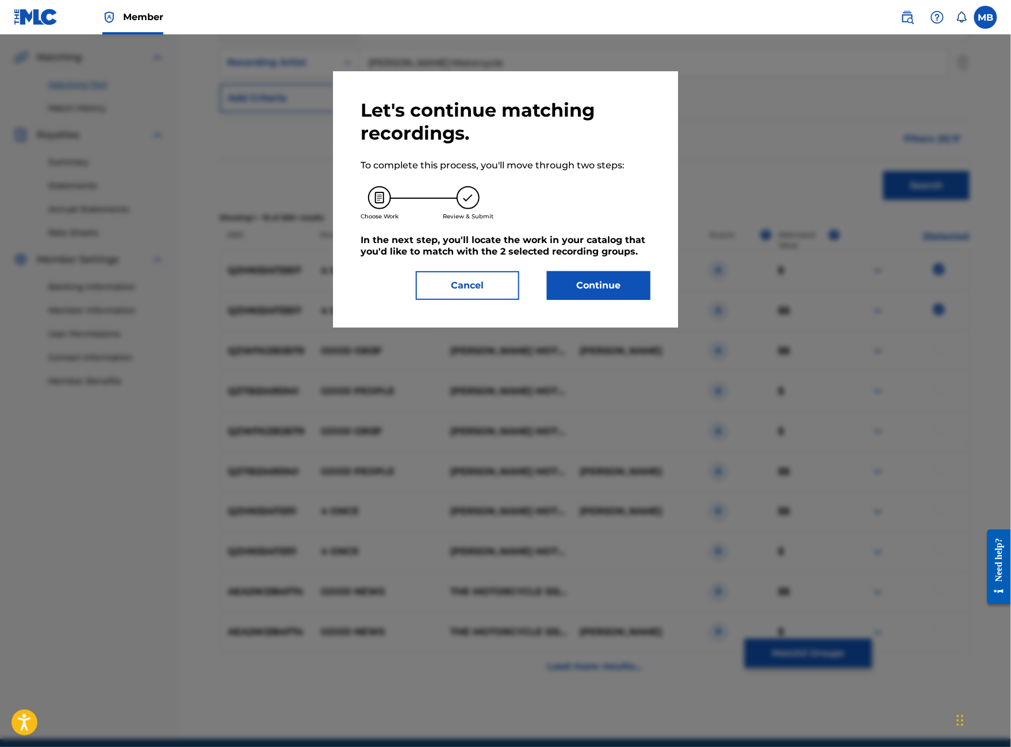
click at [631, 300] on button "Continue" at bounding box center [598, 285] width 103 height 29
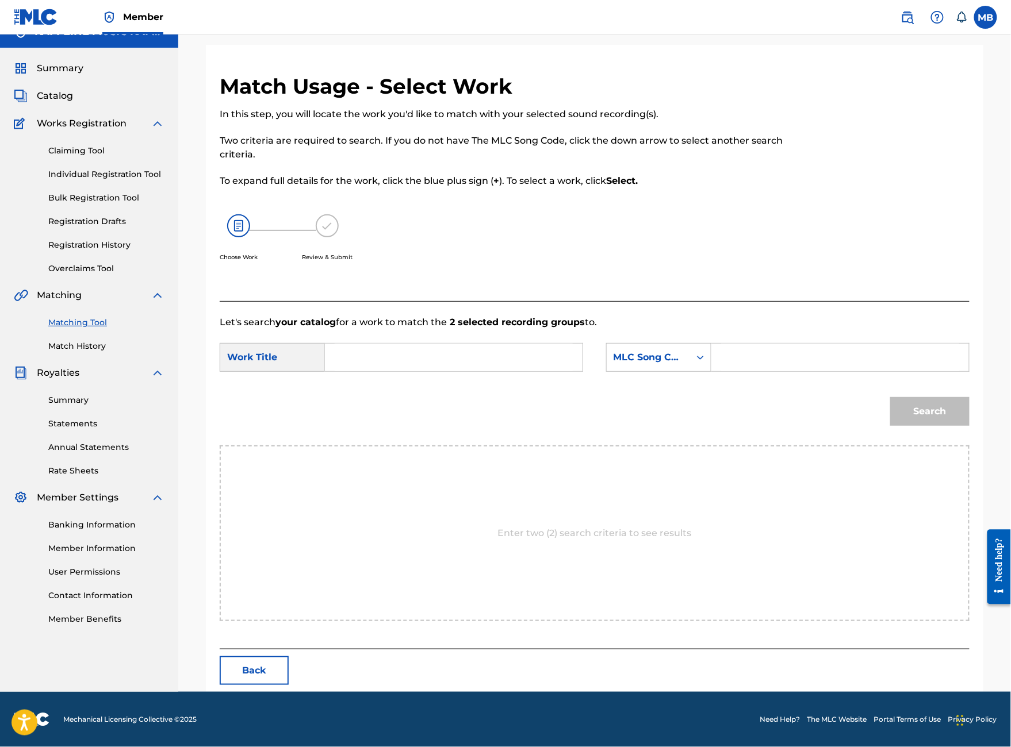
click at [562, 369] on input "Search Form" at bounding box center [454, 358] width 238 height 28
type input "M"
type input "4 good"
click at [572, 394] on div "4 good" at bounding box center [453, 383] width 237 height 21
click at [770, 367] on input "Search Form" at bounding box center [840, 358] width 238 height 28
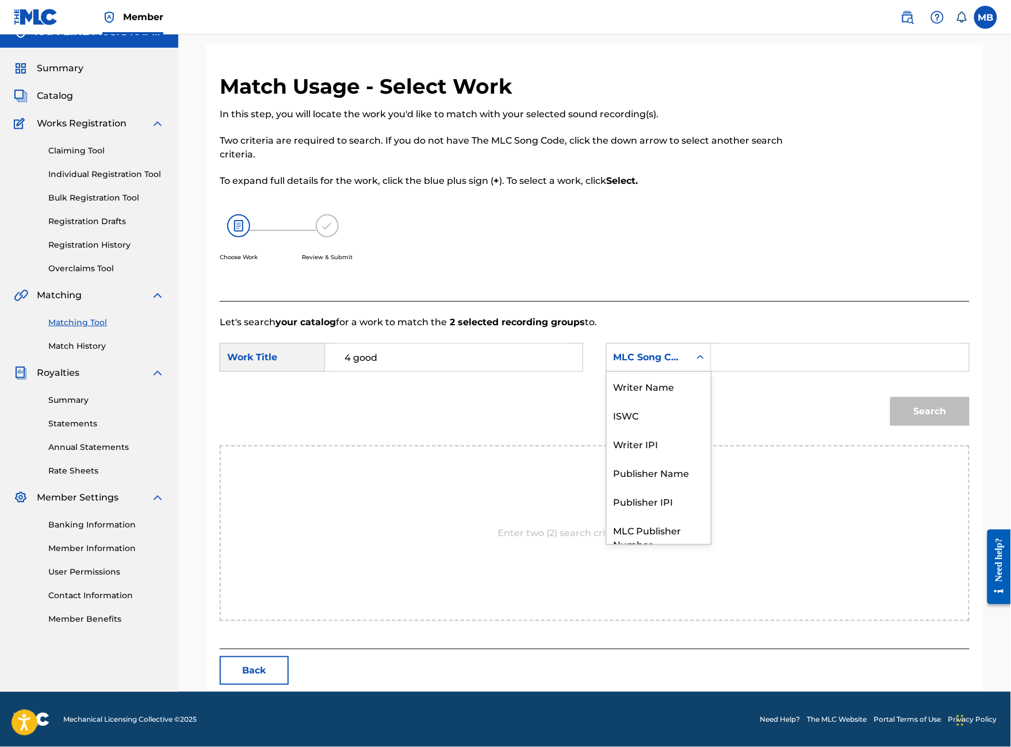
click at [690, 369] on div "MLC Song Code" at bounding box center [648, 358] width 83 height 22
click at [709, 433] on div "Publisher Name" at bounding box center [659, 430] width 104 height 29
click at [799, 371] on input "Search Form" at bounding box center [840, 358] width 238 height 28
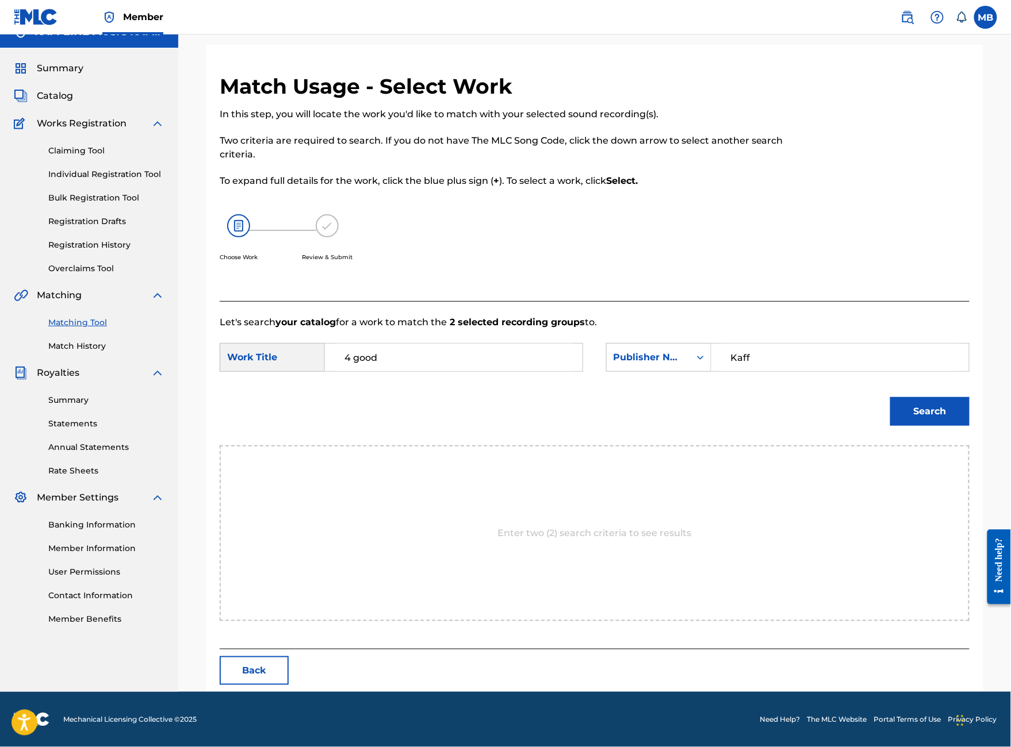
type input "Kaff"
click at [930, 426] on button "Search" at bounding box center [929, 411] width 79 height 29
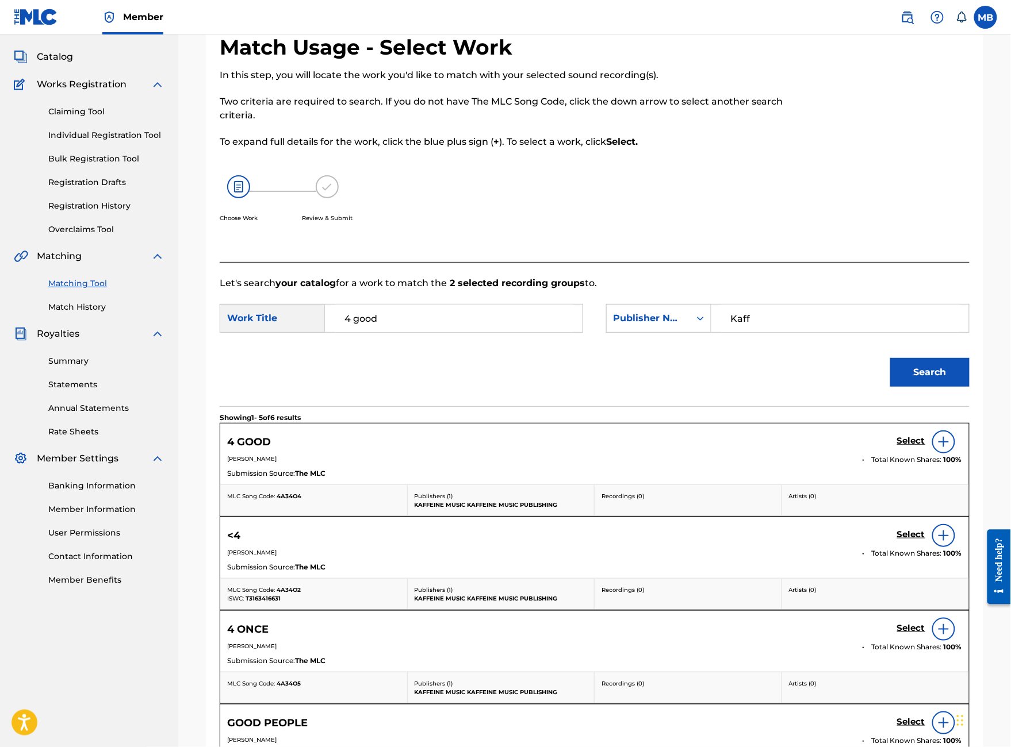
click at [914, 447] on h5 "Select" at bounding box center [911, 441] width 28 height 11
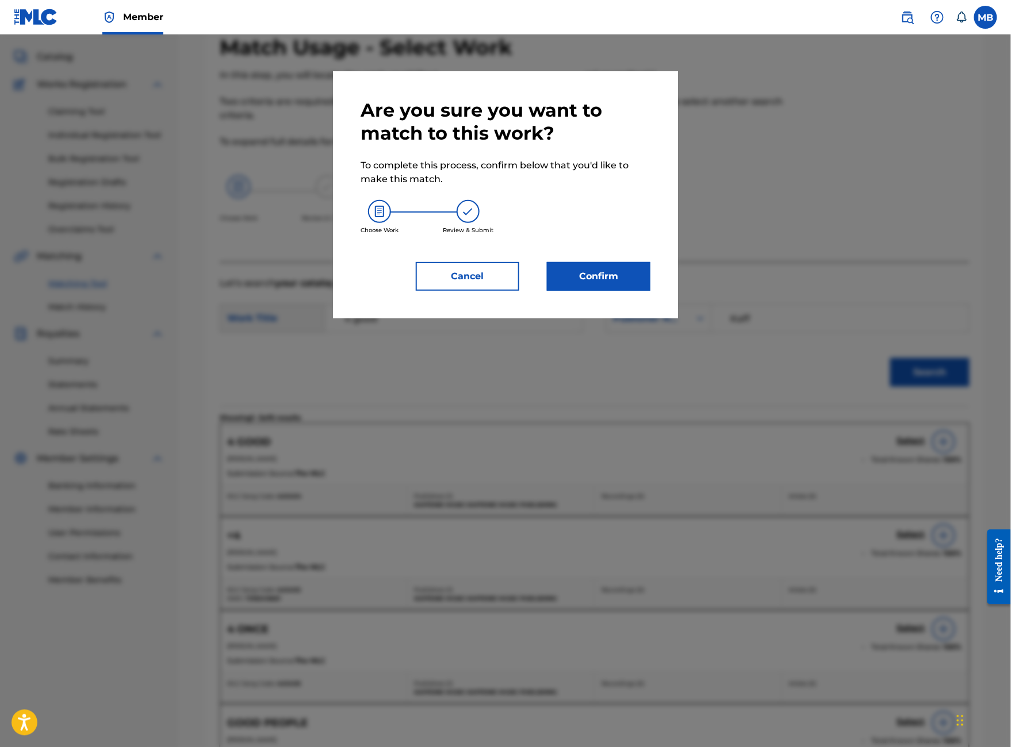
click at [650, 291] on button "Confirm" at bounding box center [598, 276] width 103 height 29
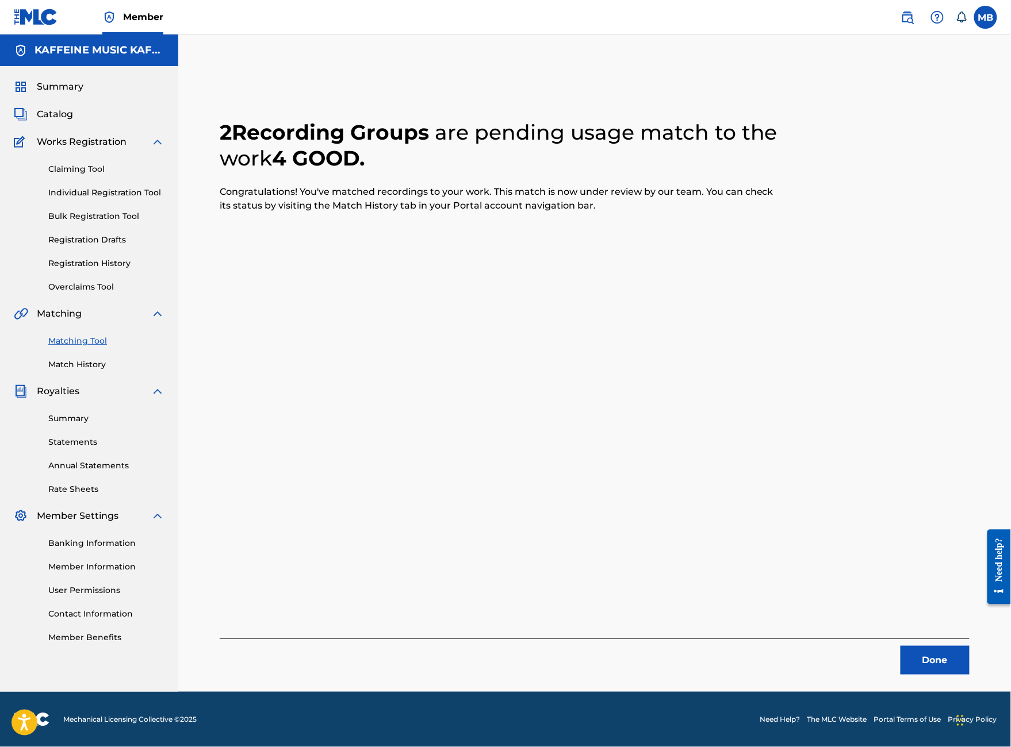
click at [958, 646] on button "Done" at bounding box center [934, 660] width 69 height 29
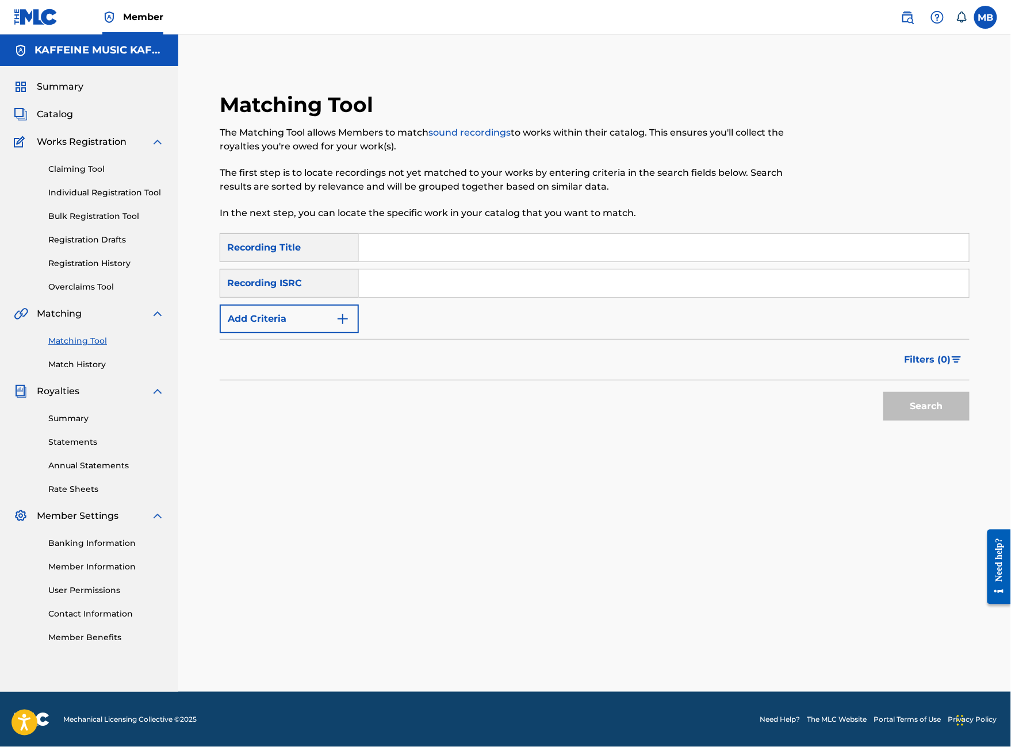
click at [534, 234] on input "Search Form" at bounding box center [664, 248] width 610 height 28
type input "S"
type input "u"
type input "sumb"
click at [356, 305] on button "Add Criteria" at bounding box center [289, 319] width 139 height 29
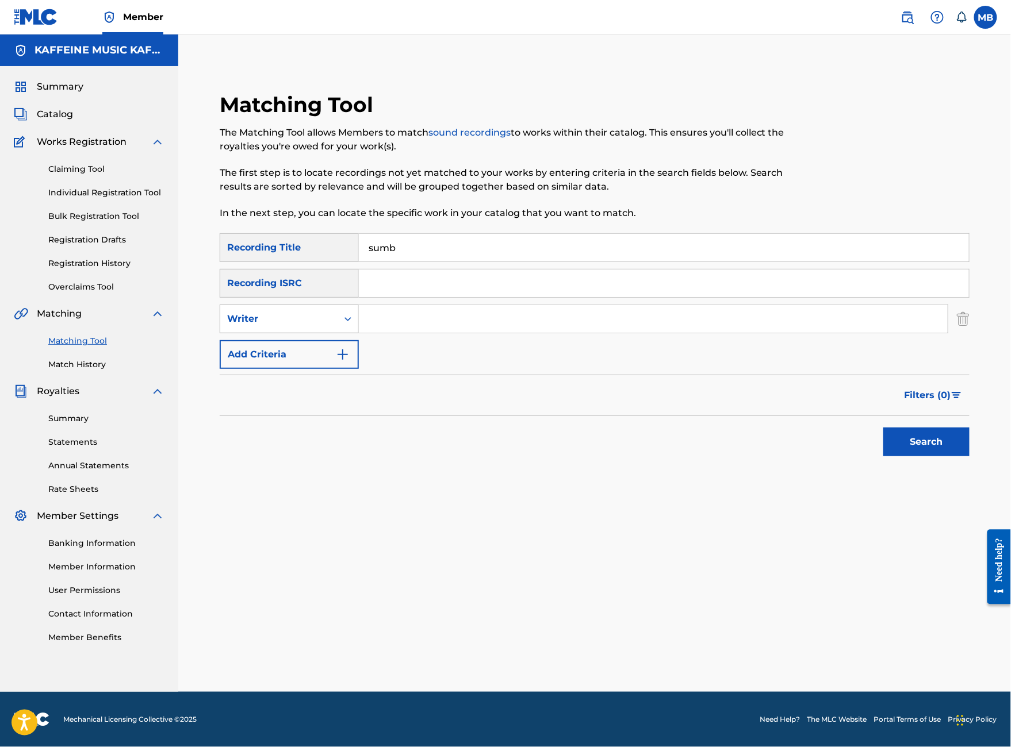
click at [337, 308] on div "Writer" at bounding box center [278, 319] width 117 height 22
click at [505, 315] on input "Search Form" at bounding box center [653, 319] width 589 height 28
type input "[PERSON_NAME] Motorcycle"
click at [926, 454] on button "Search" at bounding box center [926, 442] width 86 height 29
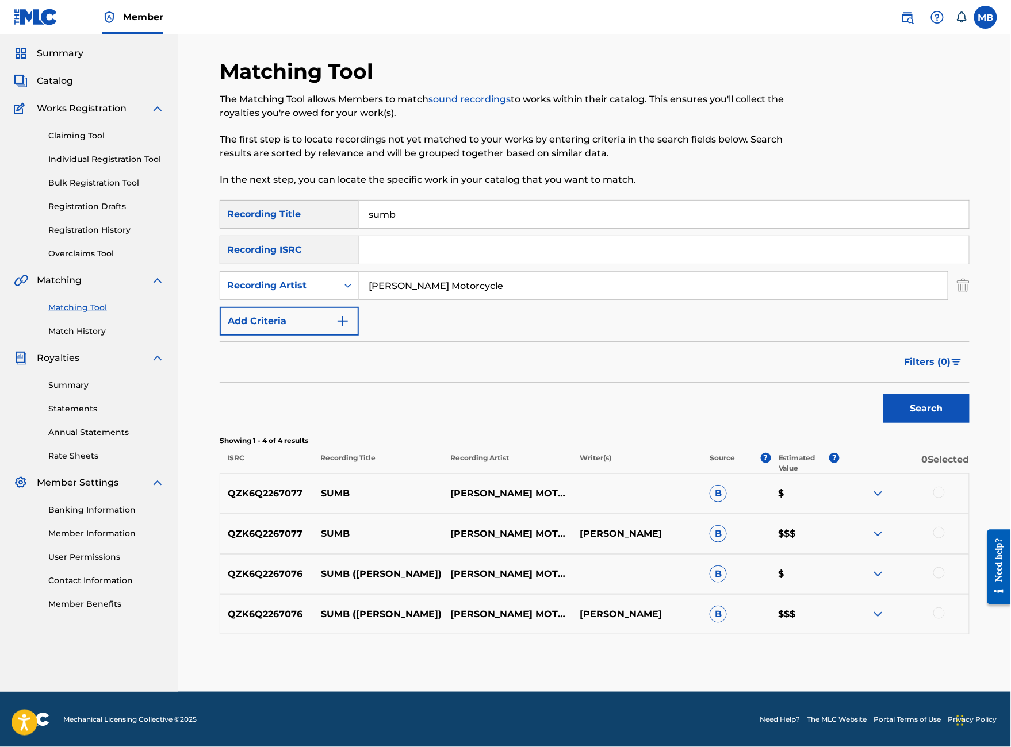
scroll to position [162, 0]
click at [943, 567] on div at bounding box center [938, 572] width 11 height 11
click at [945, 608] on div at bounding box center [938, 613] width 11 height 11
click at [950, 514] on div "QZK6Q2267077 SUMB MICHAEL MOTORCYCLE MICHAEL ALAN BERNARDINO B $$$" at bounding box center [595, 534] width 750 height 40
click at [945, 527] on div at bounding box center [938, 532] width 11 height 11
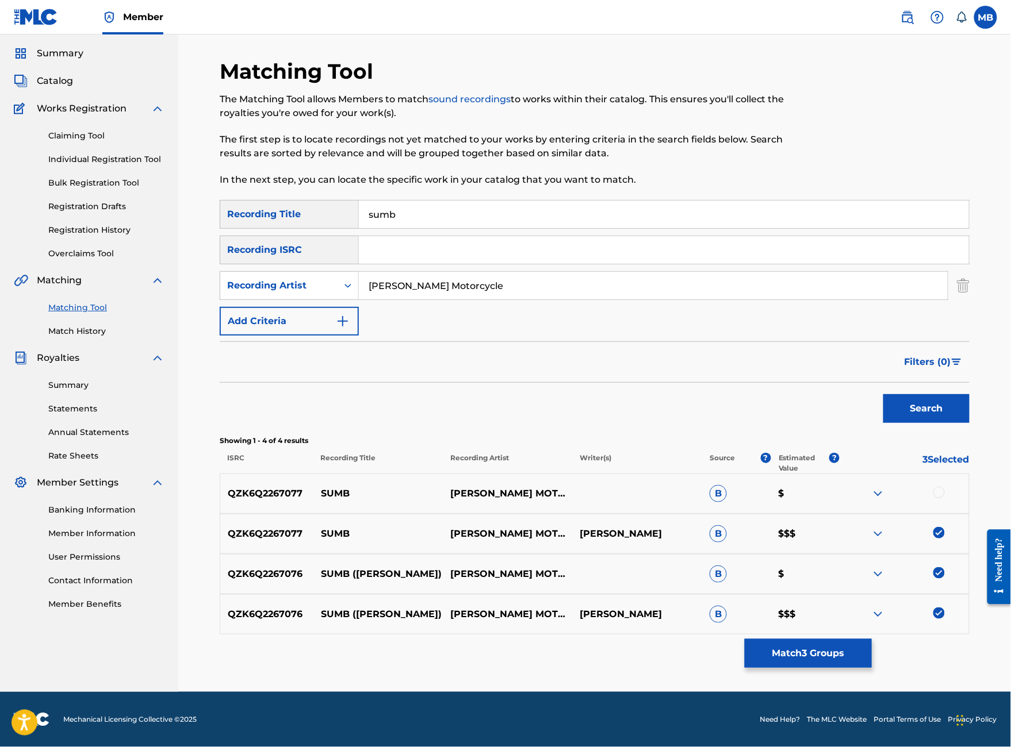
click at [945, 487] on div at bounding box center [938, 492] width 11 height 11
click at [872, 639] on button "Match 4 Groups" at bounding box center [808, 653] width 127 height 29
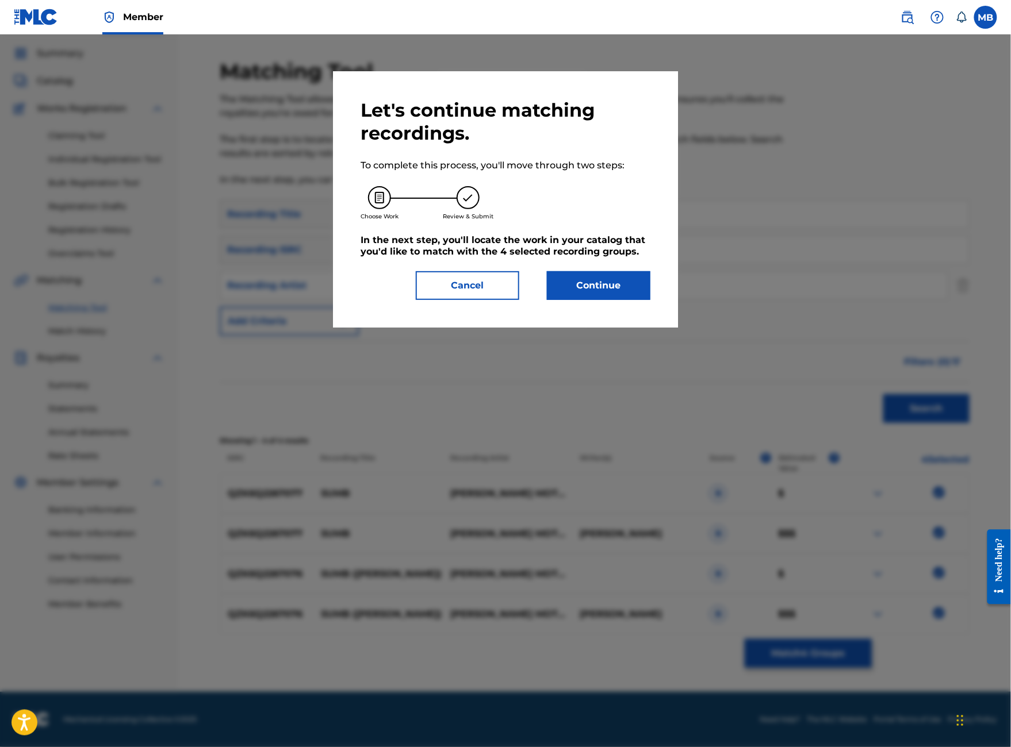
click at [639, 300] on button "Continue" at bounding box center [598, 285] width 103 height 29
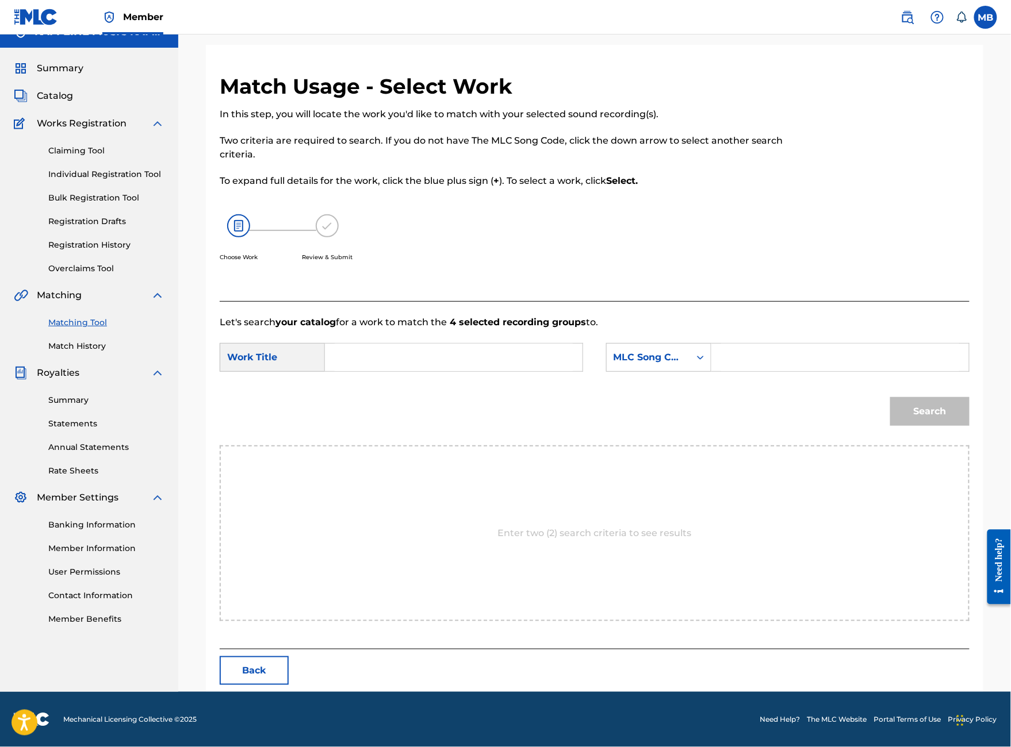
scroll to position [57, 0]
click at [555, 371] on input "Search Form" at bounding box center [454, 358] width 238 height 28
type input "sumb (mikey)"
click at [683, 365] on div "MLC Song Code" at bounding box center [648, 358] width 70 height 14
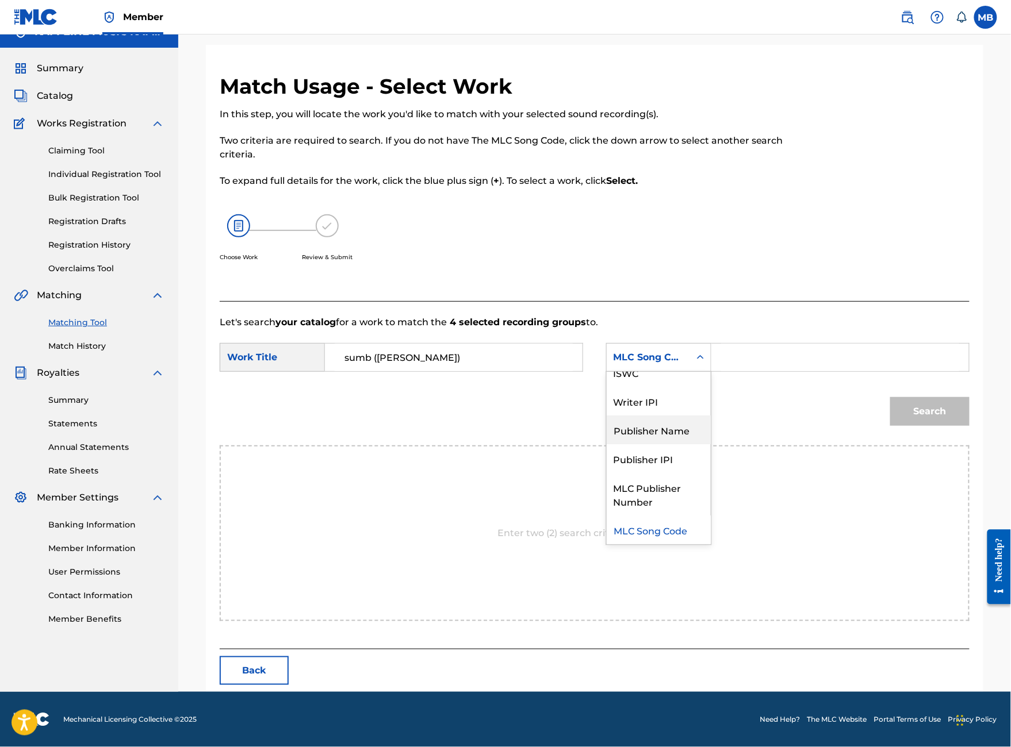
click at [693, 443] on div "Publisher Name" at bounding box center [659, 430] width 104 height 29
click at [770, 371] on input "Search Form" at bounding box center [840, 358] width 238 height 28
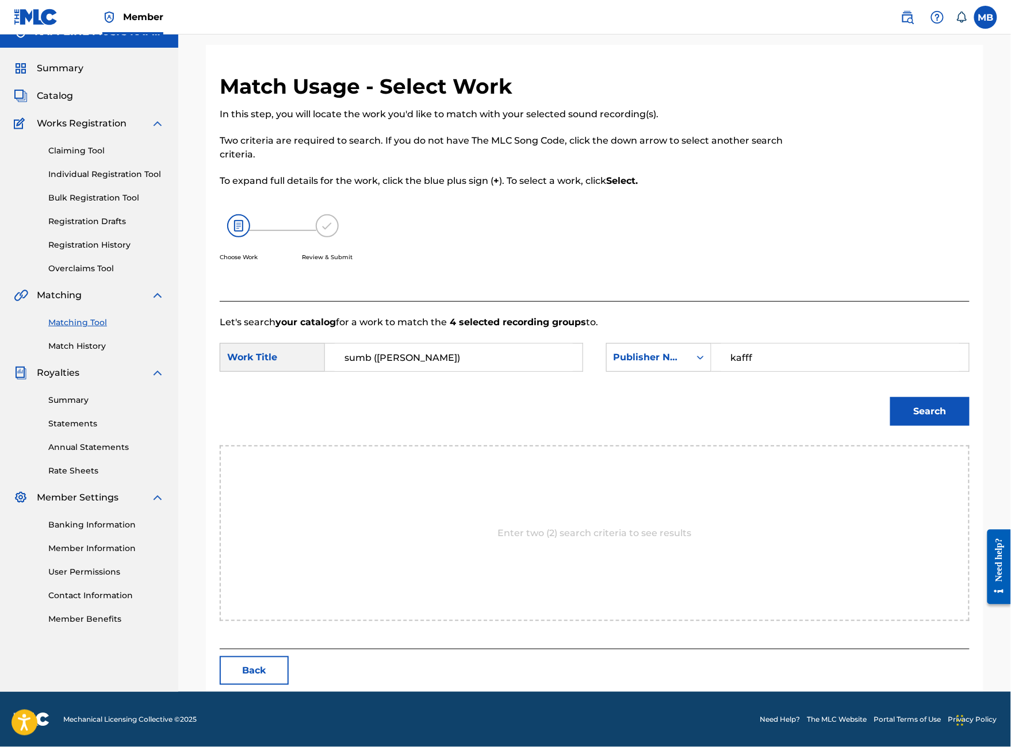
click at [930, 426] on button "Search" at bounding box center [929, 411] width 79 height 29
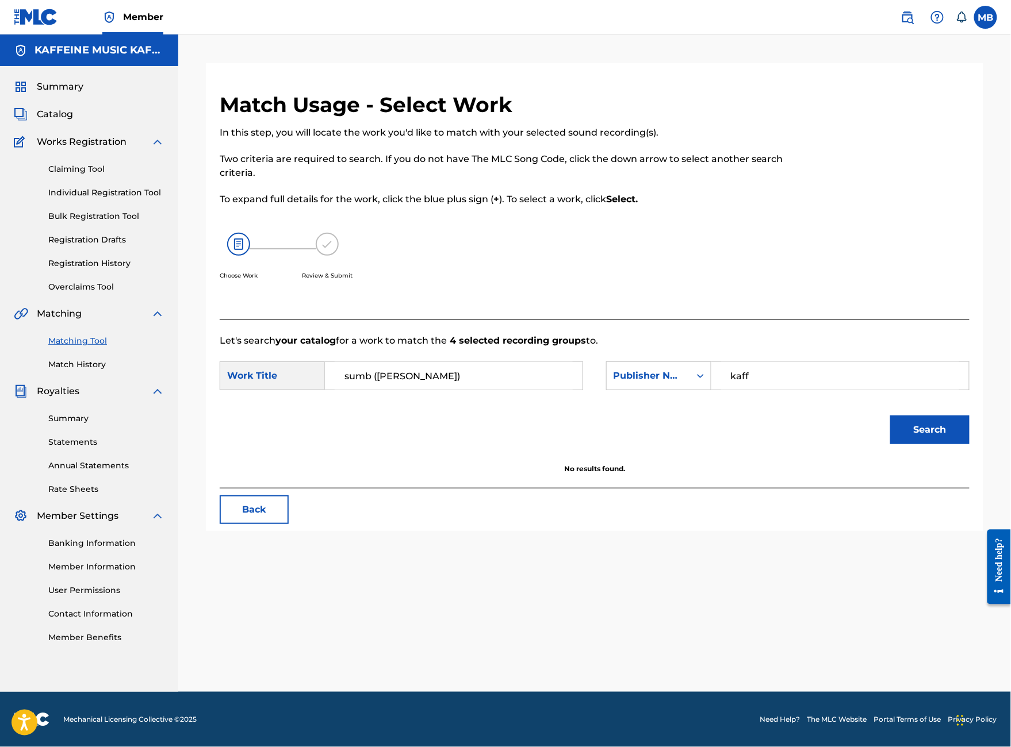
type input "kaff"
click at [930, 438] on button "Search" at bounding box center [929, 430] width 79 height 29
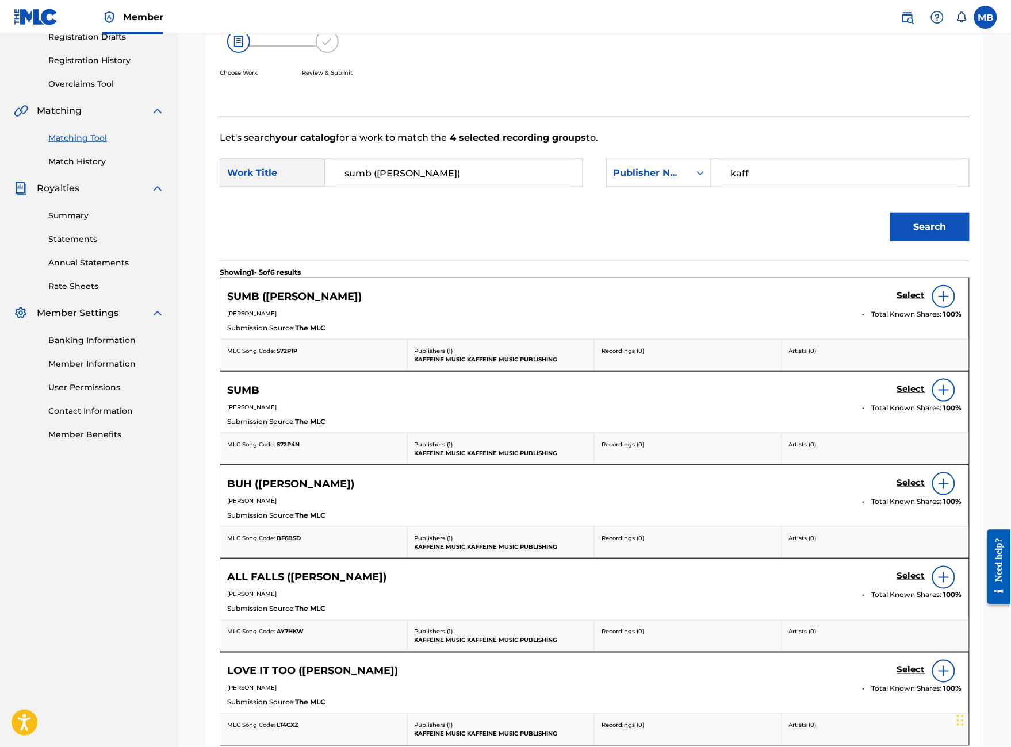
scroll to position [213, 0]
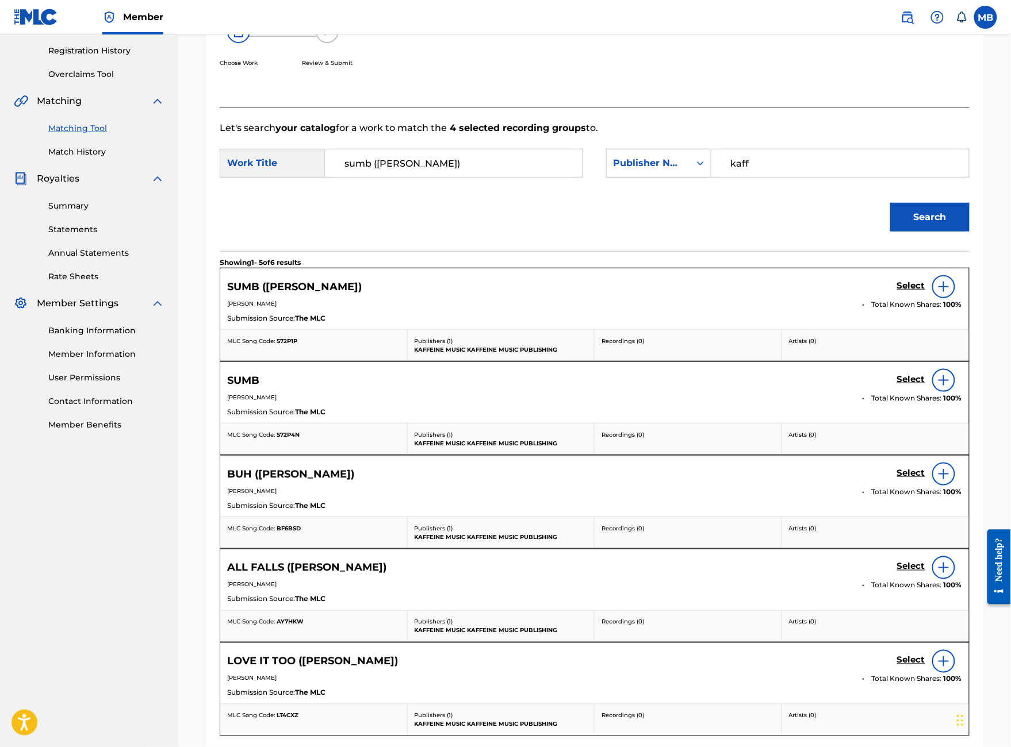
click at [916, 292] on h5 "Select" at bounding box center [911, 286] width 28 height 11
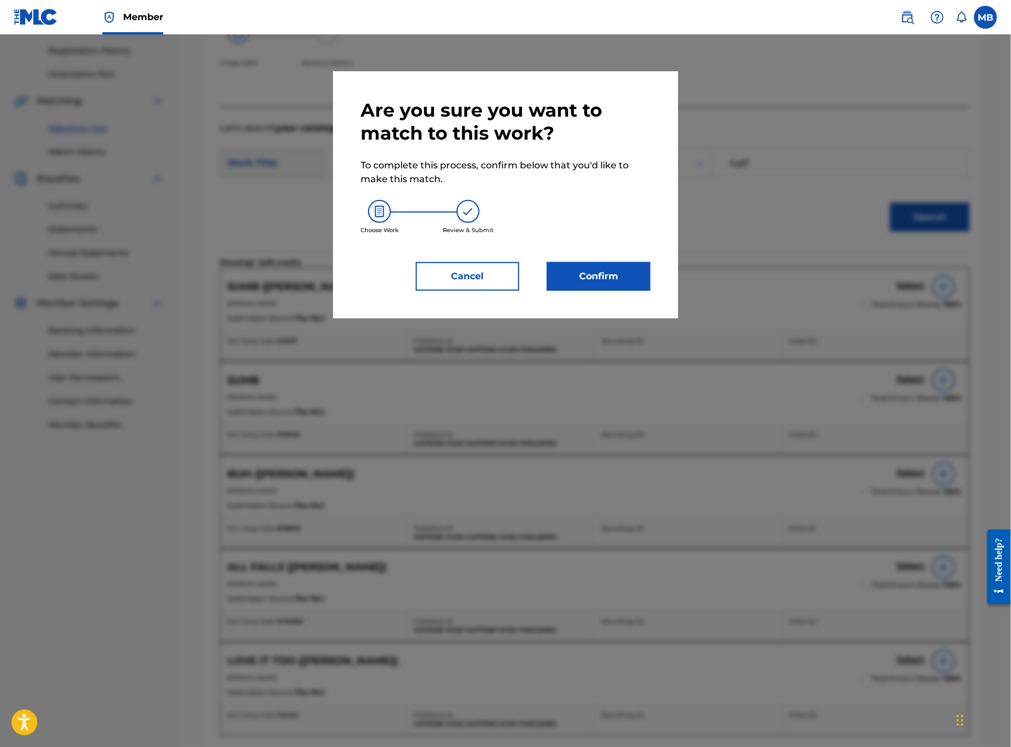
click at [503, 291] on button "Cancel" at bounding box center [467, 276] width 103 height 29
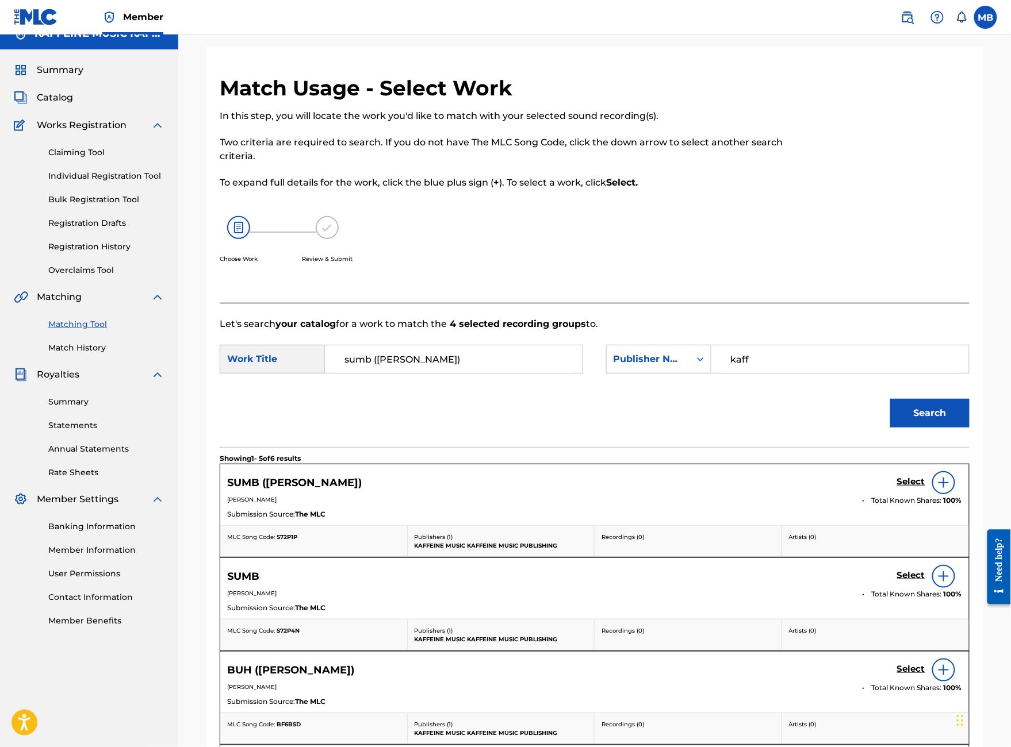
scroll to position [17, 0]
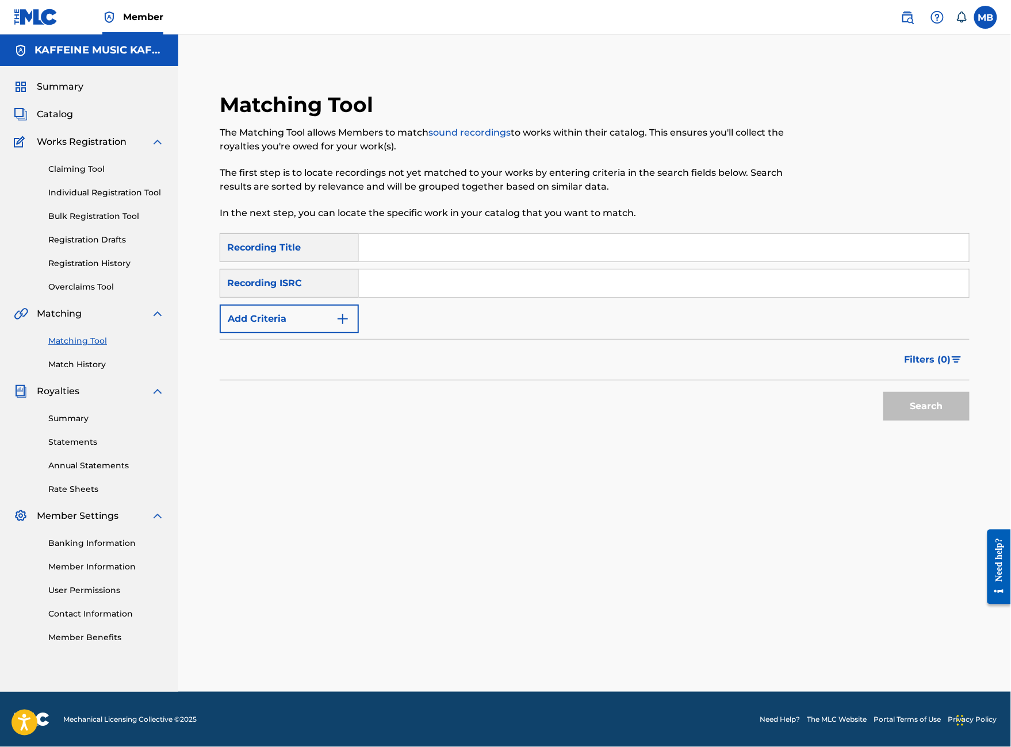
scroll to position [16, 0]
click at [479, 255] on input "Search Form" at bounding box center [664, 248] width 610 height 28
type input "sumb"
click at [359, 333] on button "Add Criteria" at bounding box center [289, 319] width 139 height 29
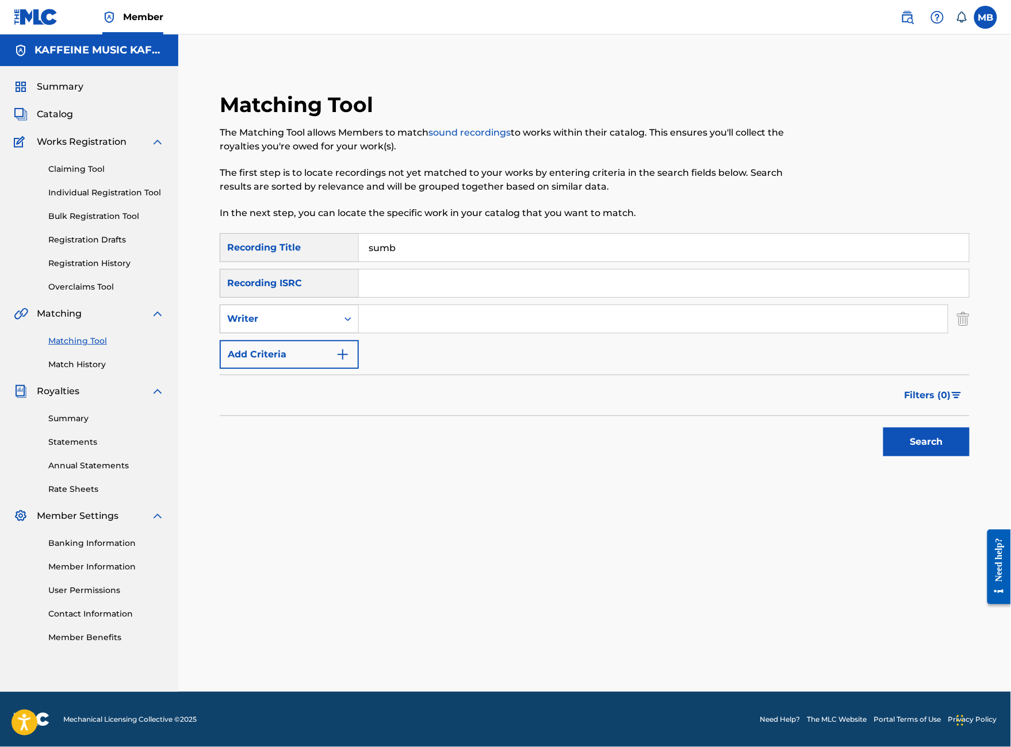
click at [337, 330] on div "Writer" at bounding box center [278, 319] width 117 height 22
click at [358, 362] on div "Recording Artist" at bounding box center [289, 347] width 138 height 29
click at [454, 333] on input "Search Form" at bounding box center [653, 319] width 589 height 28
type input "[PERSON_NAME] Motorcycle"
click at [926, 457] on button "Search" at bounding box center [926, 442] width 86 height 29
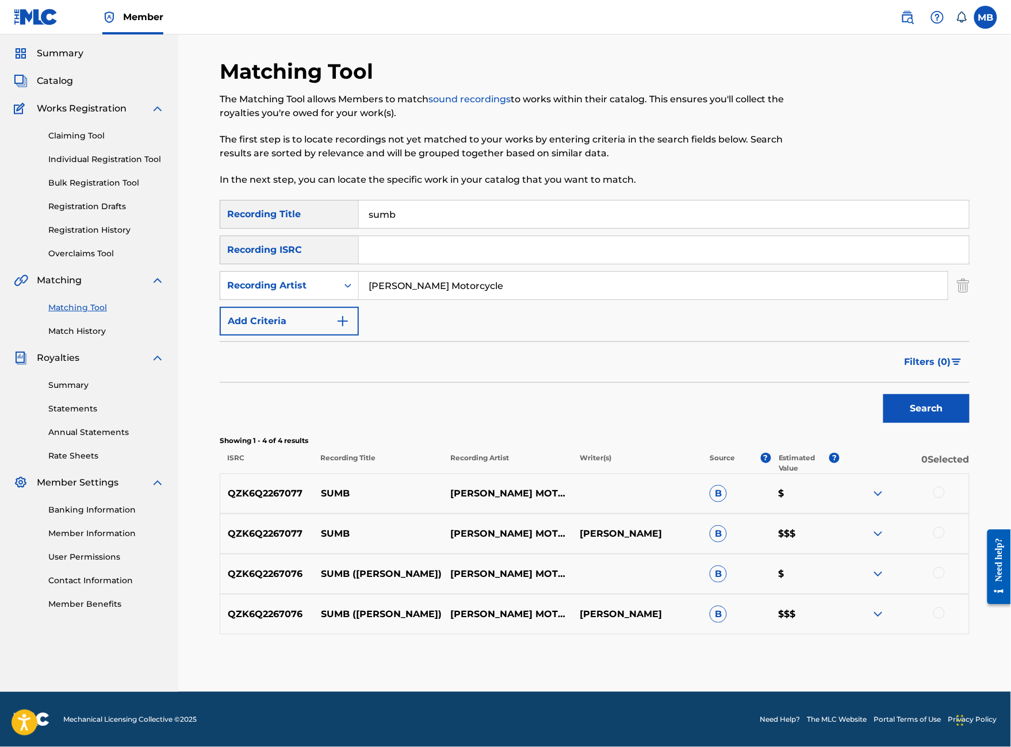
scroll to position [162, 0]
click at [942, 527] on div at bounding box center [938, 532] width 11 height 11
click at [948, 474] on div "QZK6Q2267077 SUMB MICHAEL MOTORCYCLE B $" at bounding box center [595, 494] width 750 height 40
click at [945, 487] on div at bounding box center [938, 492] width 11 height 11
click at [872, 639] on button "Match 2 Groups" at bounding box center [808, 653] width 127 height 29
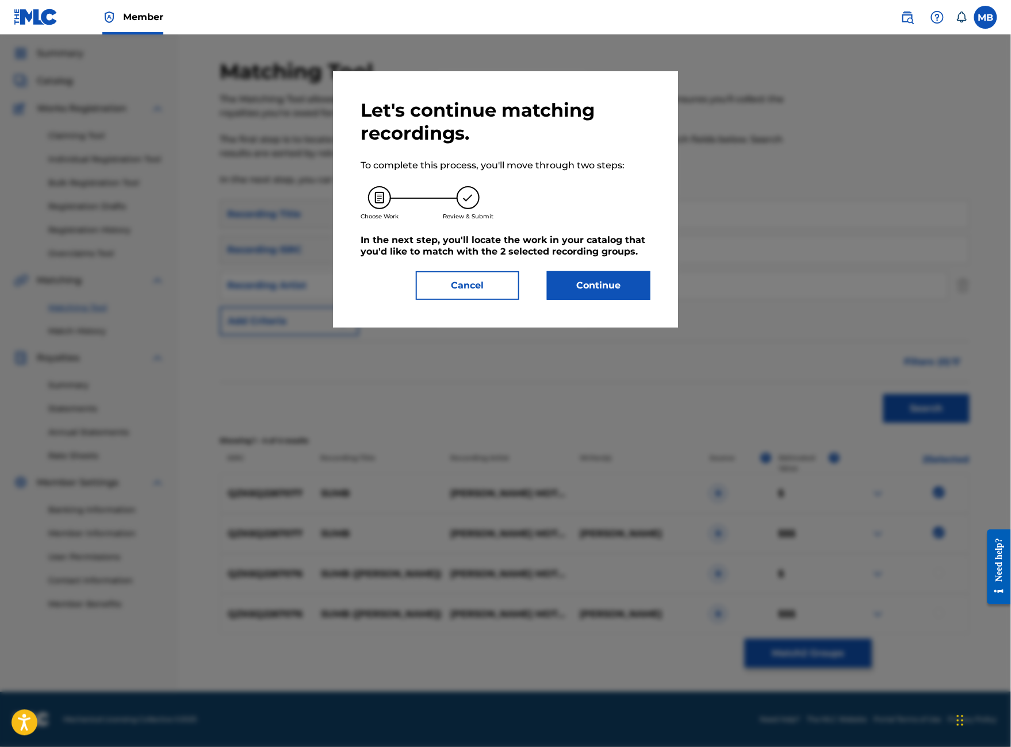
click at [624, 300] on button "Continue" at bounding box center [598, 285] width 103 height 29
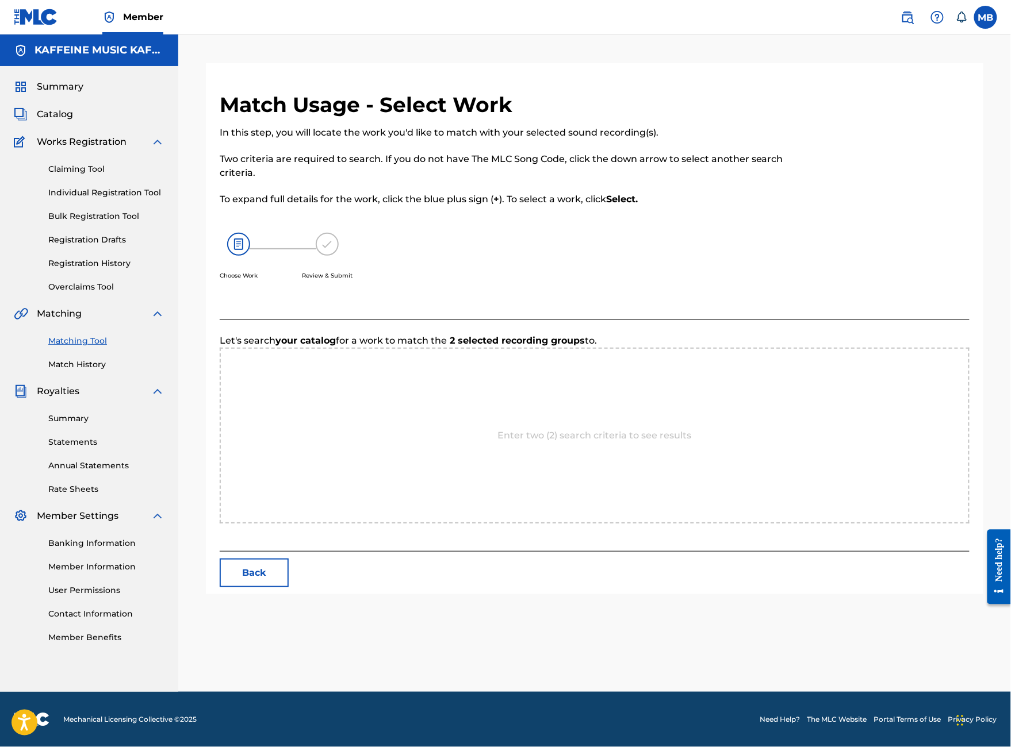
scroll to position [57, 0]
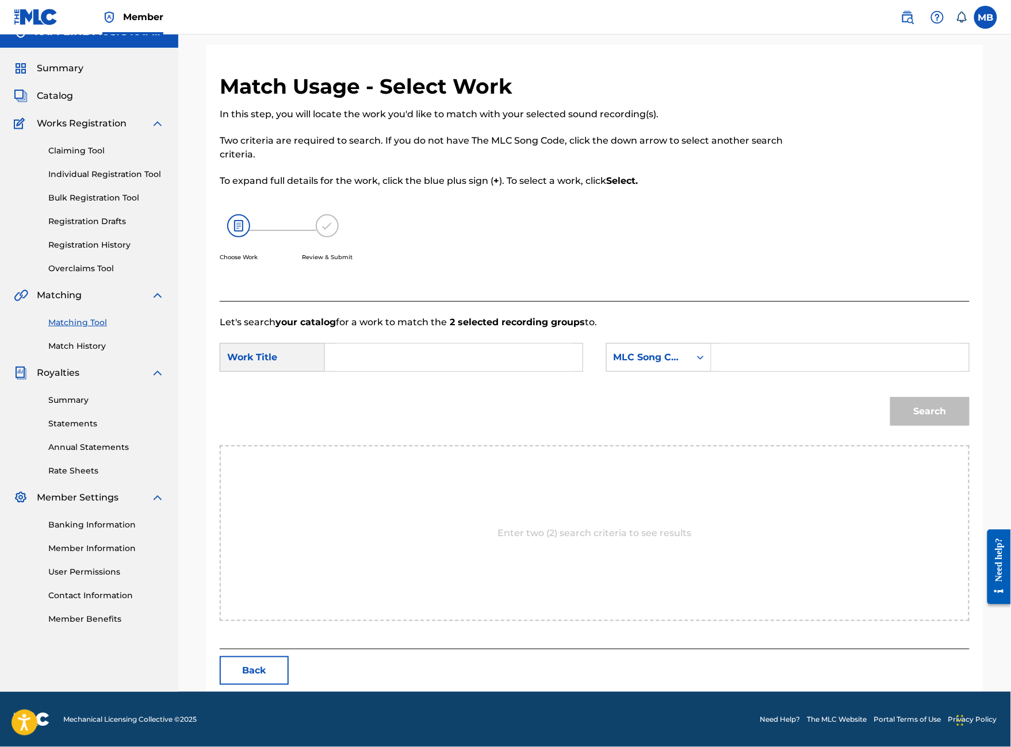
click at [454, 366] on input "Search Form" at bounding box center [454, 358] width 238 height 28
click at [459, 421] on div "sumb" at bounding box center [453, 411] width 237 height 21
type input "sumb"
click at [820, 370] on input "Search Form" at bounding box center [840, 358] width 238 height 28
click at [683, 365] on div "MLC Song Code" at bounding box center [648, 358] width 70 height 14
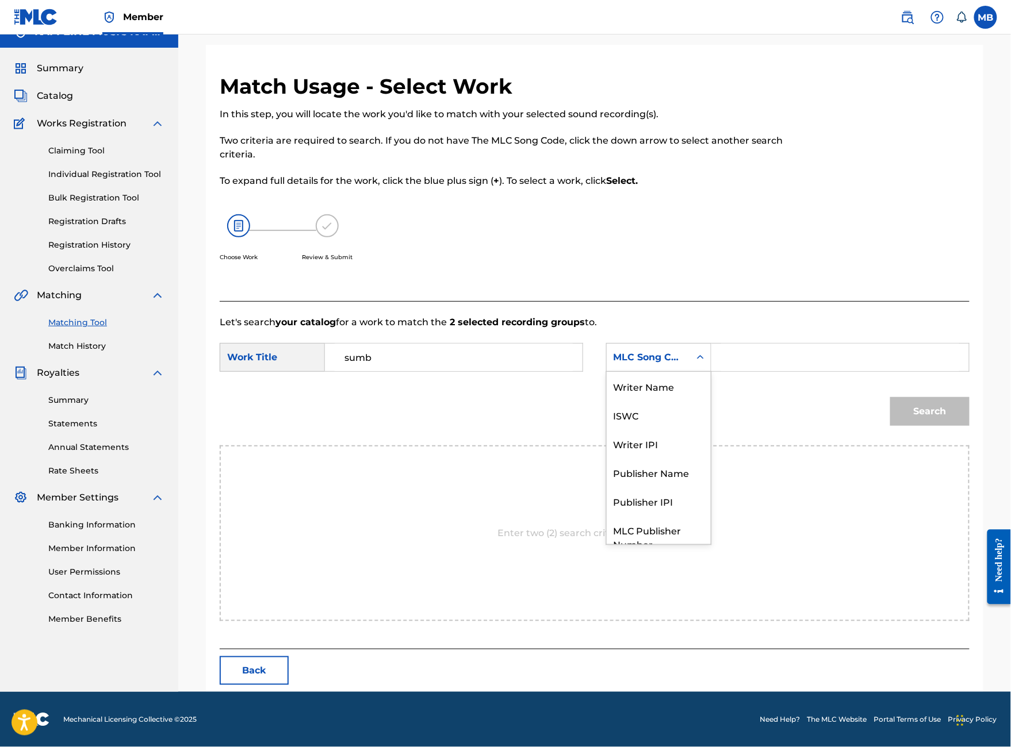
scroll to position [63, 0]
click at [711, 435] on div "Publisher Name" at bounding box center [659, 430] width 104 height 29
click at [782, 371] on input "Search Form" at bounding box center [840, 358] width 238 height 28
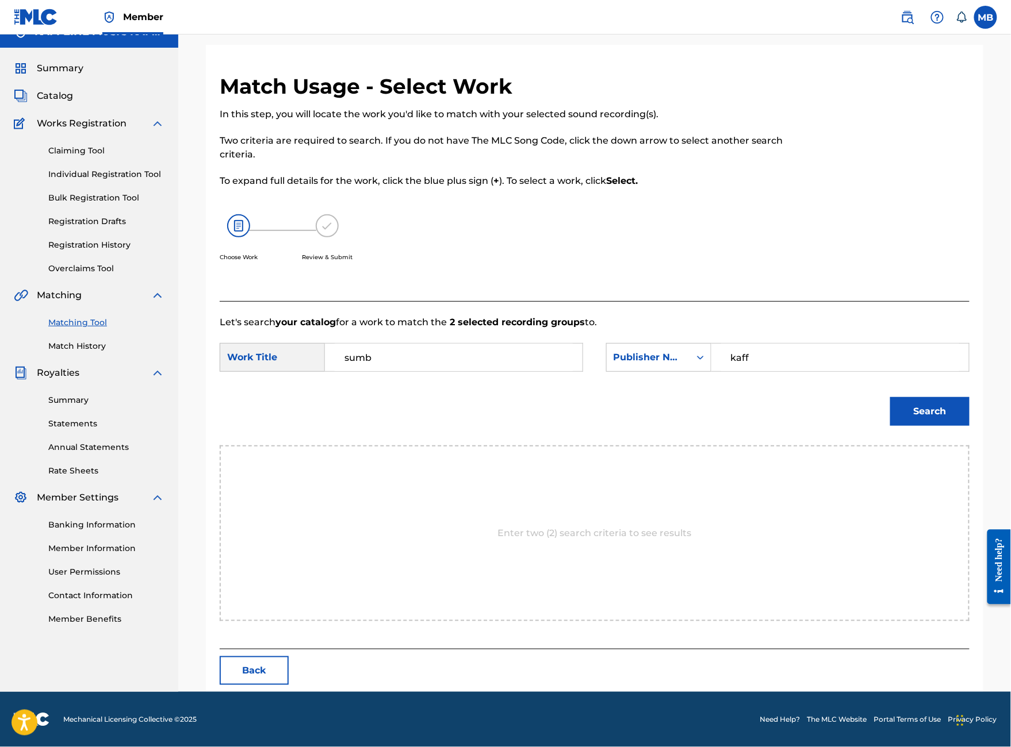
type input "kaff"
click at [930, 426] on button "Search" at bounding box center [929, 411] width 79 height 29
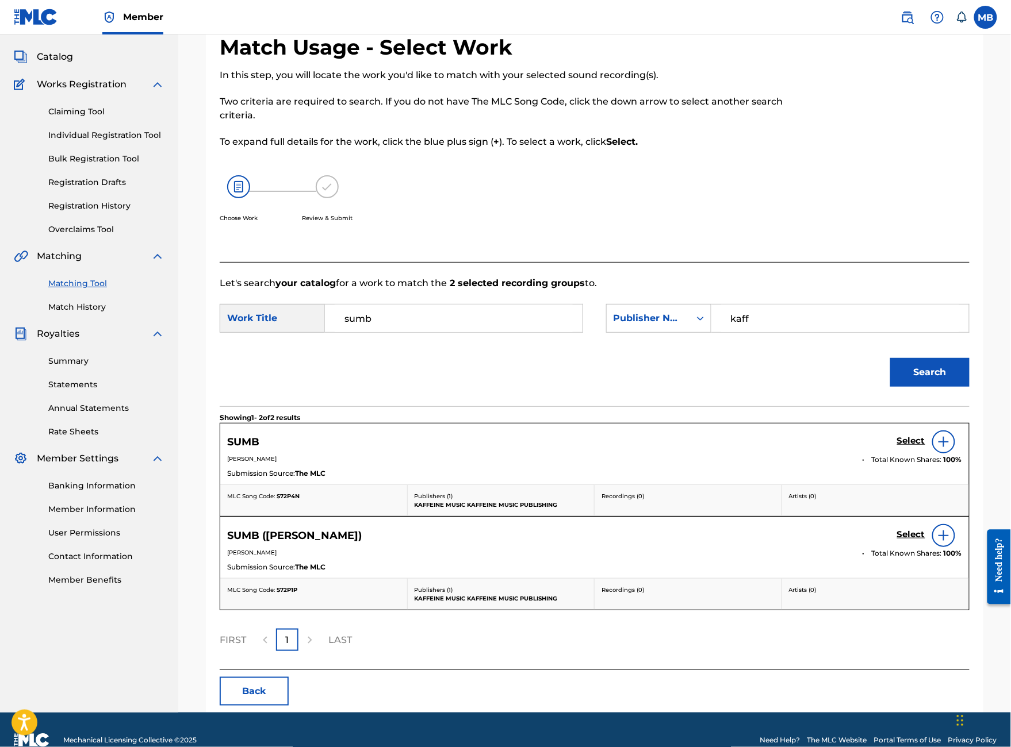
click at [916, 447] on h5 "Select" at bounding box center [911, 441] width 28 height 11
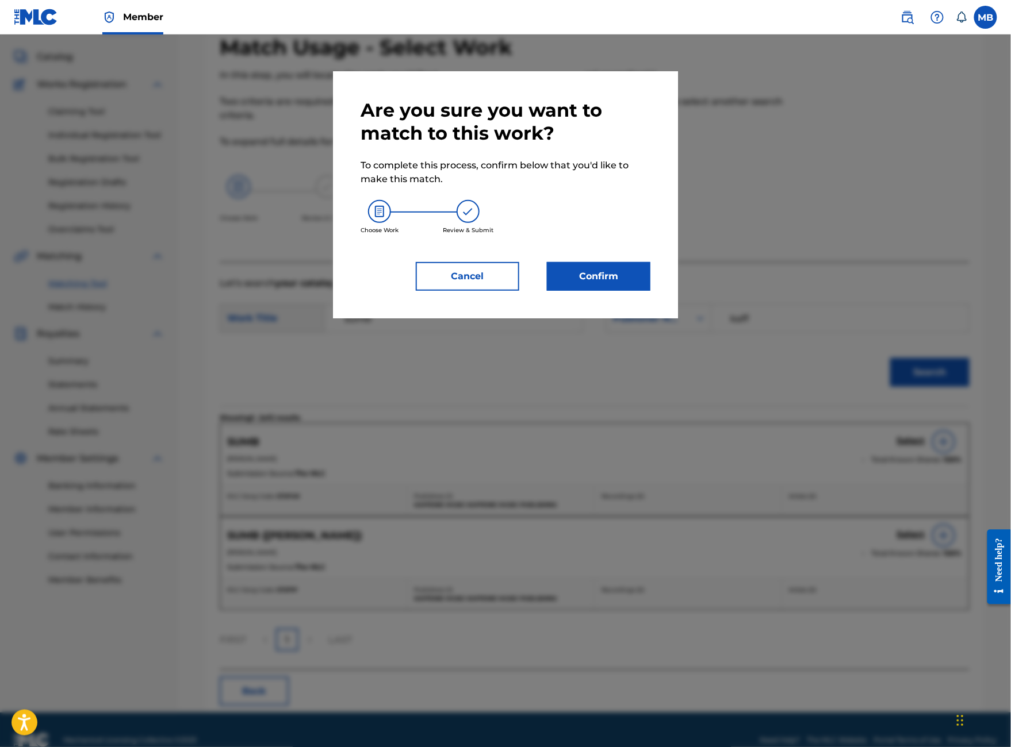
click at [610, 291] on button "Confirm" at bounding box center [598, 276] width 103 height 29
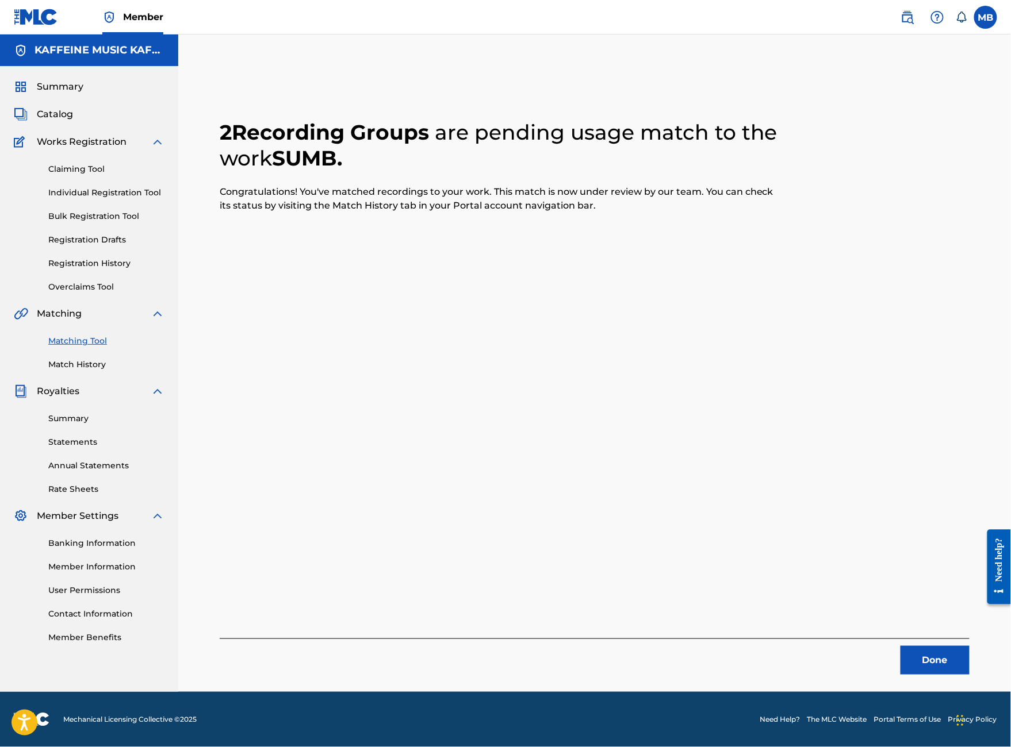
click at [935, 646] on button "Done" at bounding box center [934, 660] width 69 height 29
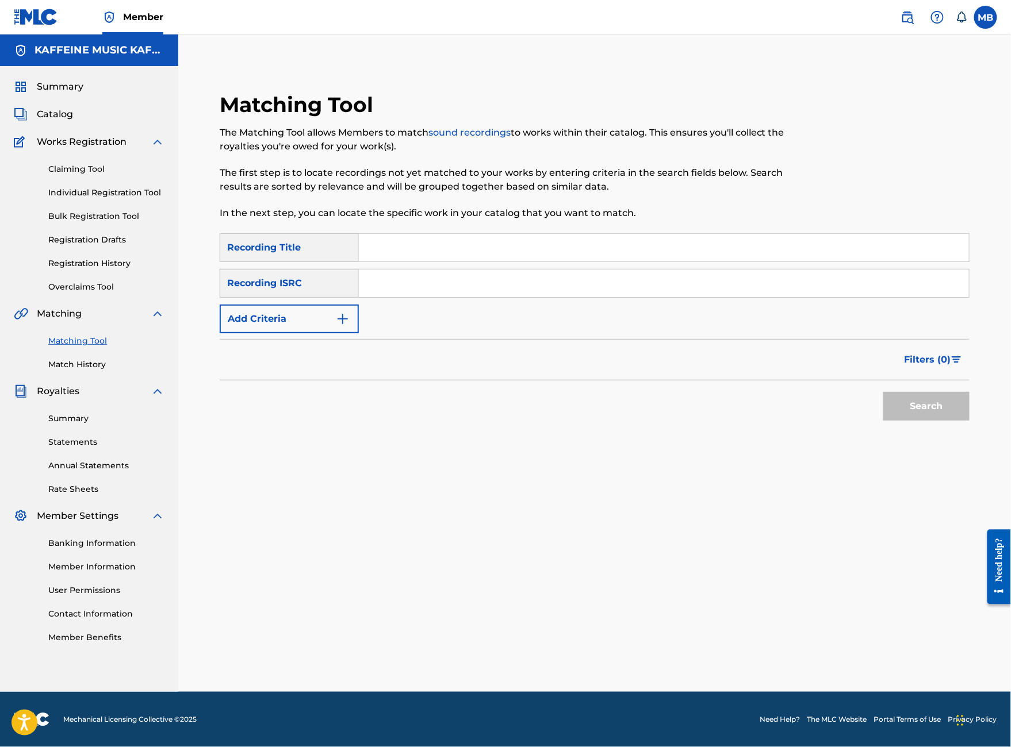
click at [569, 234] on input "Search Form" at bounding box center [664, 248] width 610 height 28
type input "sumb"
click at [926, 411] on button "Search" at bounding box center [926, 406] width 86 height 29
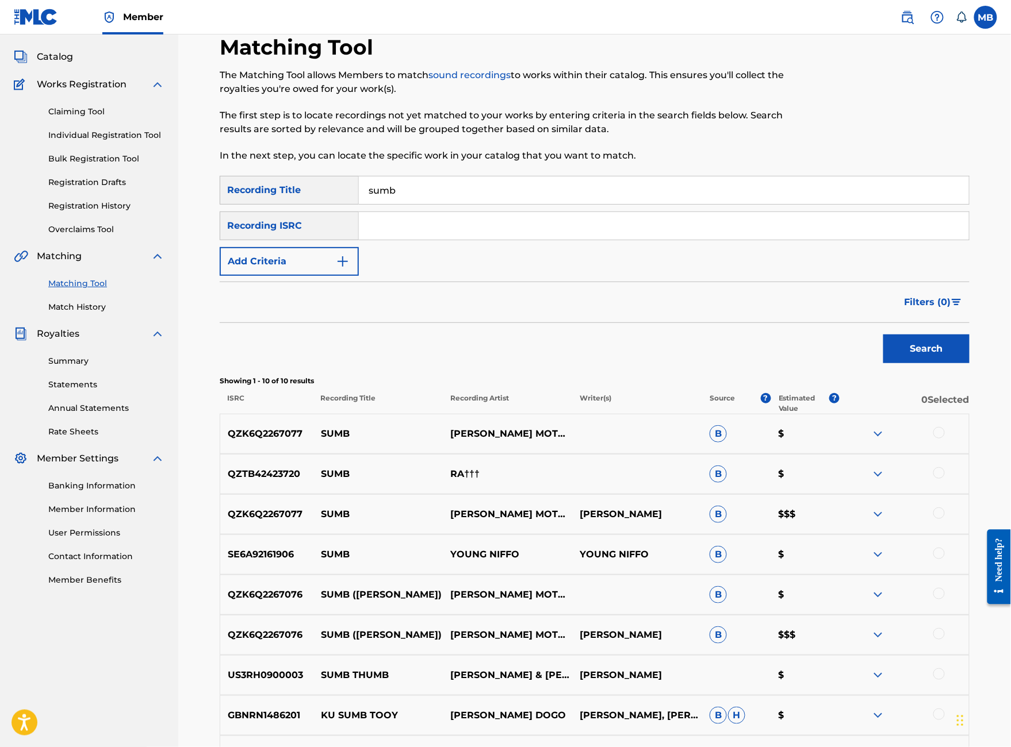
click at [350, 269] on img "Search Form" at bounding box center [343, 262] width 14 height 14
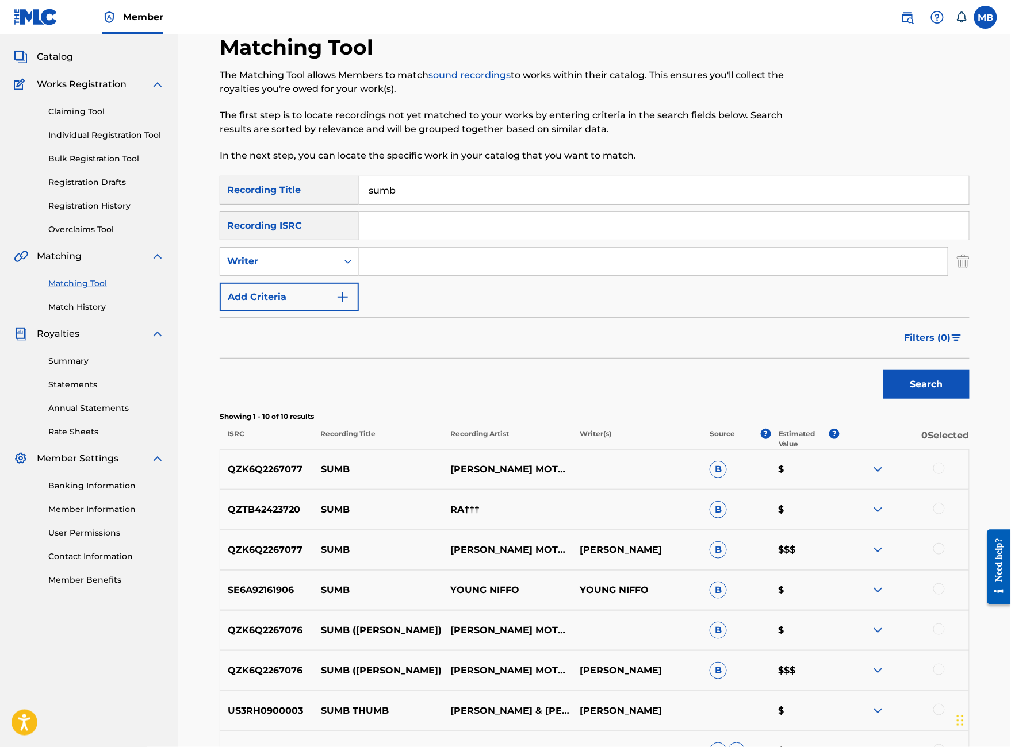
click at [438, 275] on input "Search Form" at bounding box center [653, 262] width 589 height 28
click at [358, 272] on div "Search Form" at bounding box center [347, 261] width 21 height 21
click at [358, 305] on div "Recording Artist" at bounding box center [289, 290] width 138 height 29
click at [451, 275] on input "Search Form" at bounding box center [653, 262] width 589 height 28
type input "M"
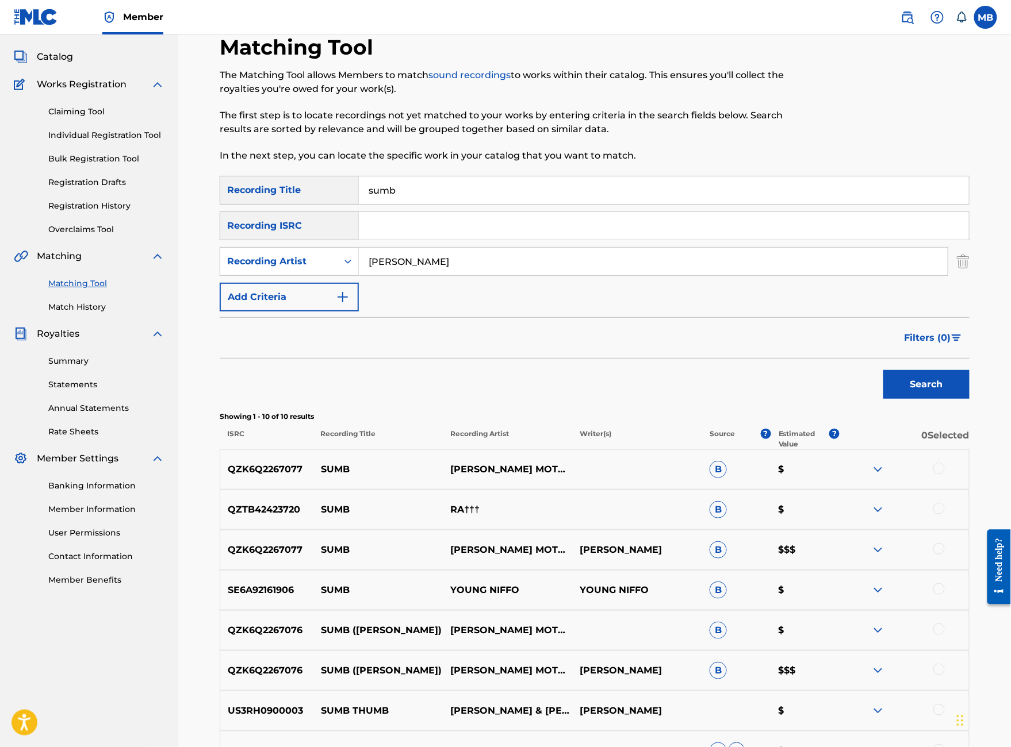
type input "Michael MOtor"
click at [926, 399] on button "Search" at bounding box center [926, 384] width 86 height 29
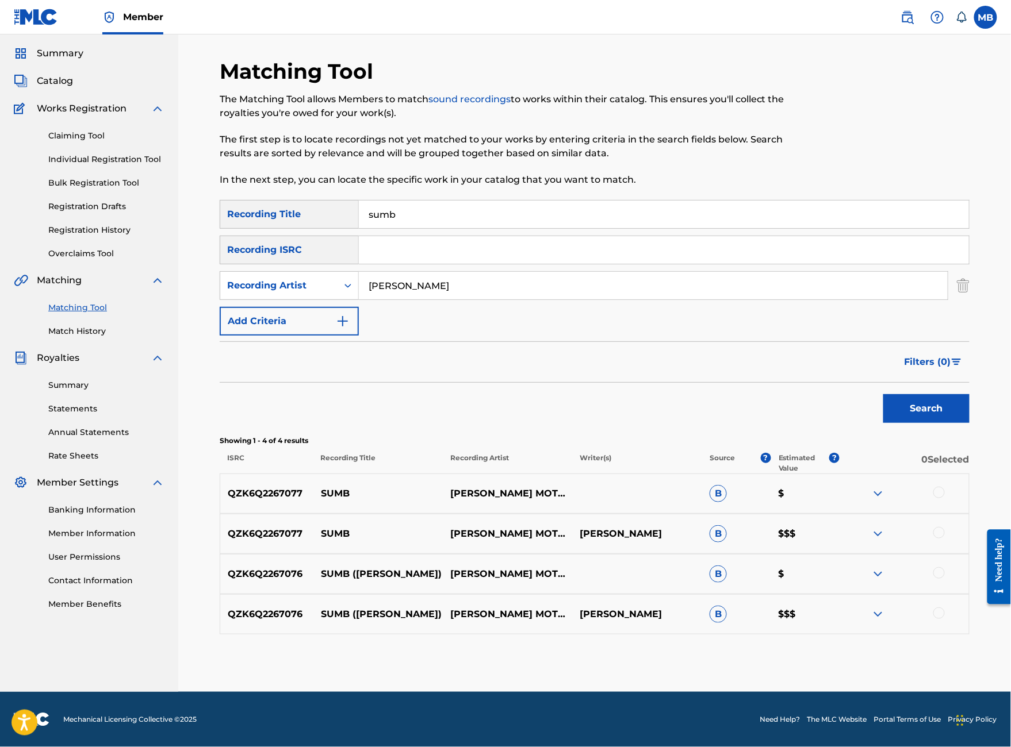
scroll to position [162, 0]
click at [945, 567] on div at bounding box center [938, 572] width 11 height 11
click at [945, 608] on div at bounding box center [938, 613] width 11 height 11
click at [872, 639] on button "Match 2 Groups" at bounding box center [808, 653] width 127 height 29
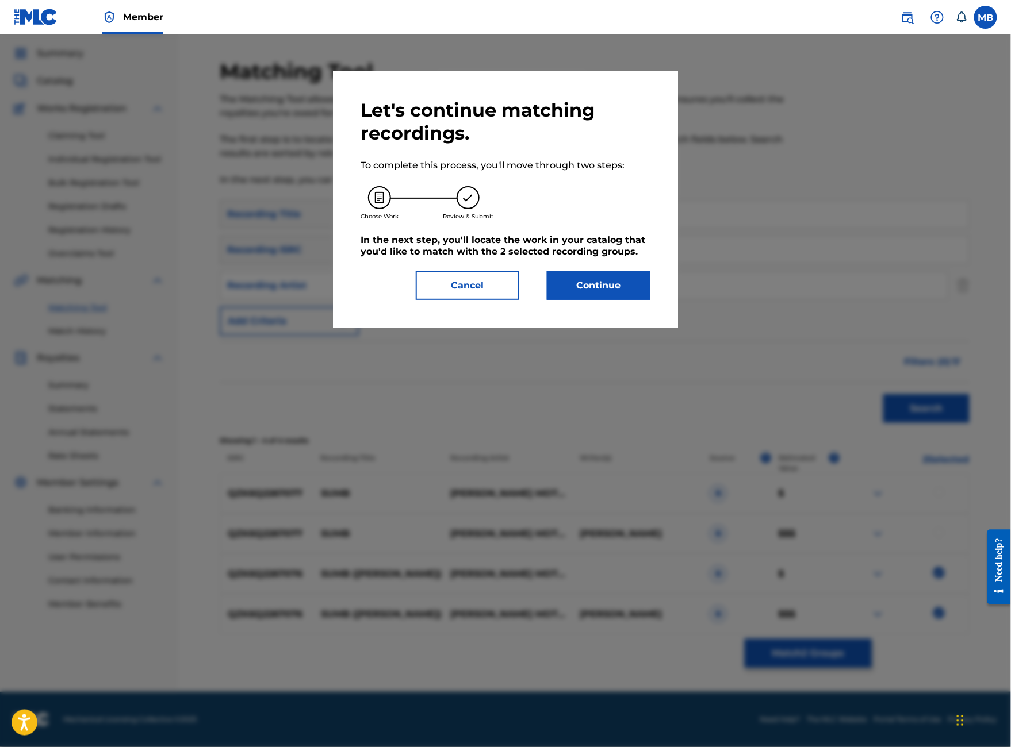
click at [638, 300] on button "Continue" at bounding box center [598, 285] width 103 height 29
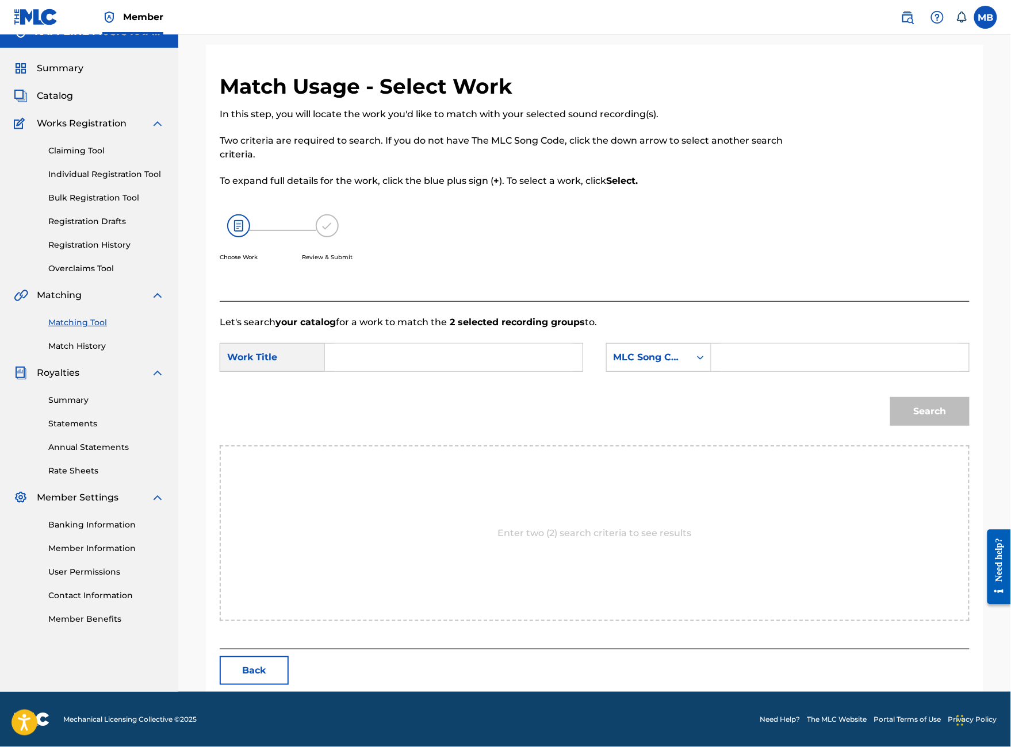
click at [456, 371] on input "Search Form" at bounding box center [454, 358] width 238 height 28
type input "sumb (mikey)"
click at [690, 369] on div "MLC Song Code" at bounding box center [648, 358] width 83 height 22
click at [704, 438] on div "Publisher Name" at bounding box center [659, 430] width 104 height 29
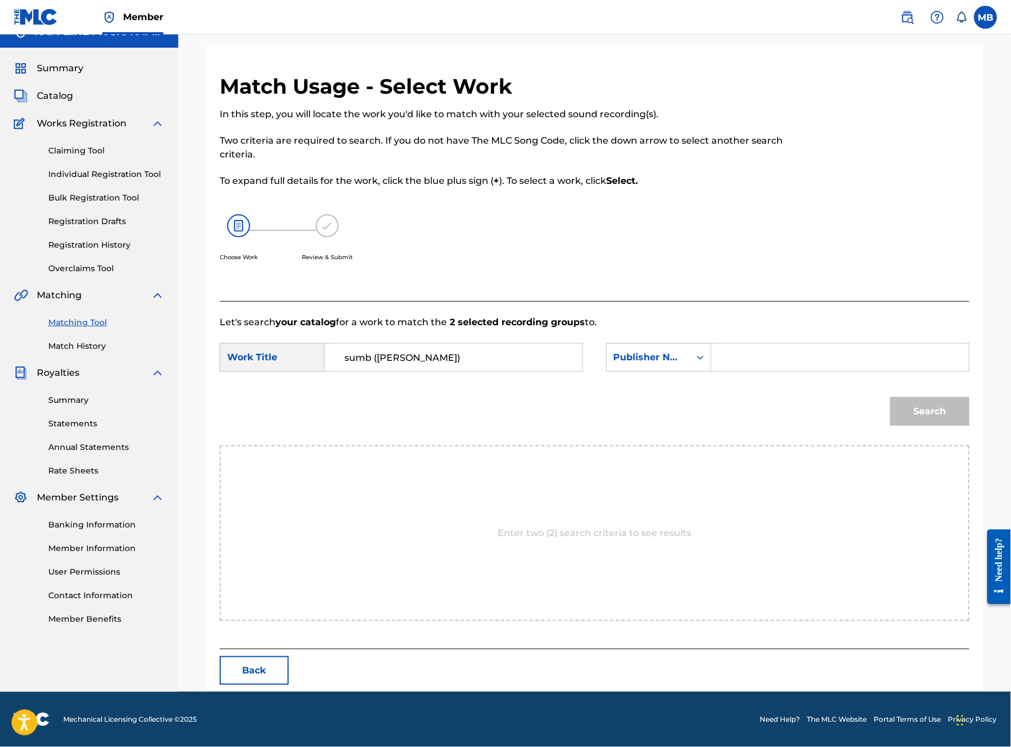
click at [793, 371] on input "Search Form" at bounding box center [840, 358] width 238 height 28
type input "kaff"
click at [930, 426] on button "Search" at bounding box center [929, 411] width 79 height 29
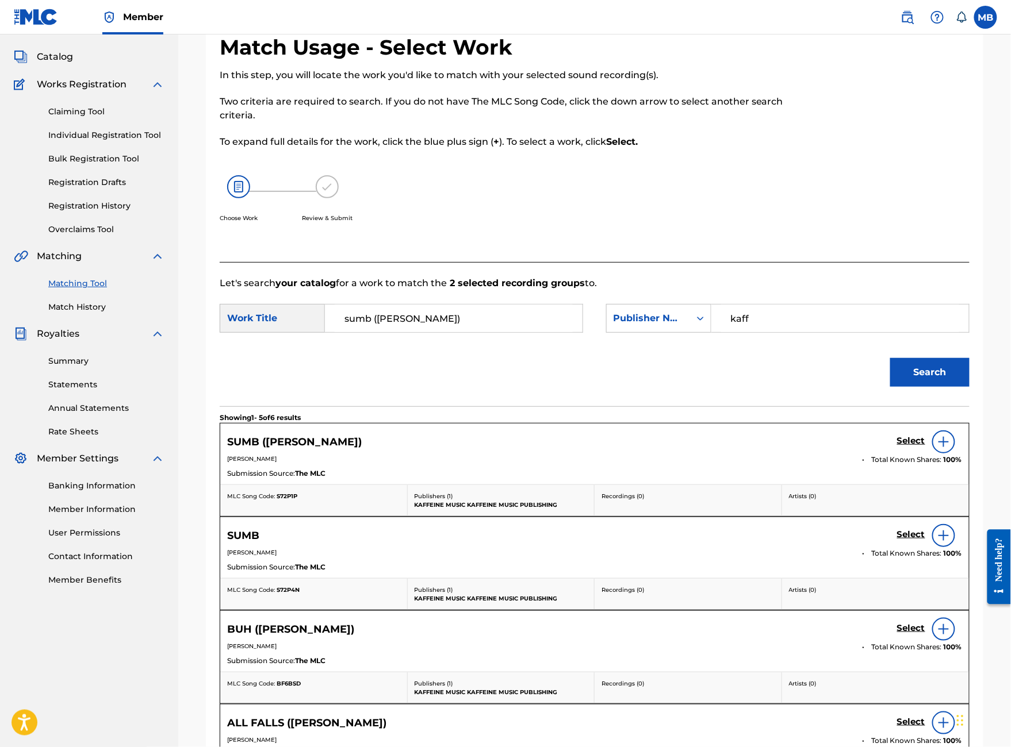
click at [921, 447] on h5 "Select" at bounding box center [911, 441] width 28 height 11
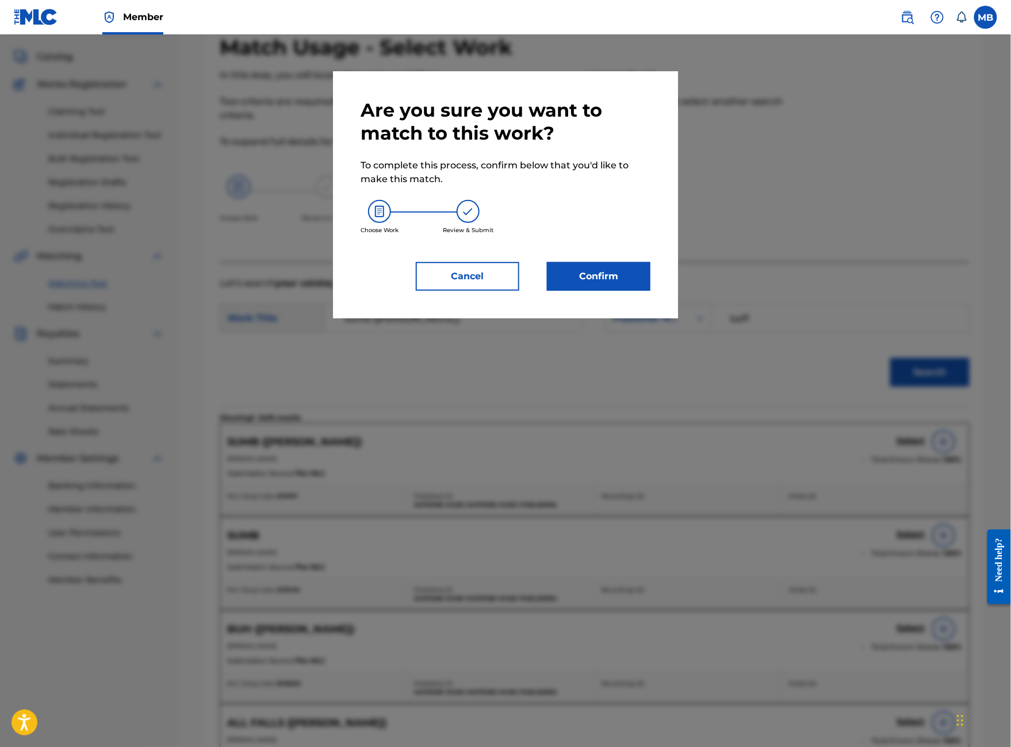
click at [637, 291] on button "Confirm" at bounding box center [598, 276] width 103 height 29
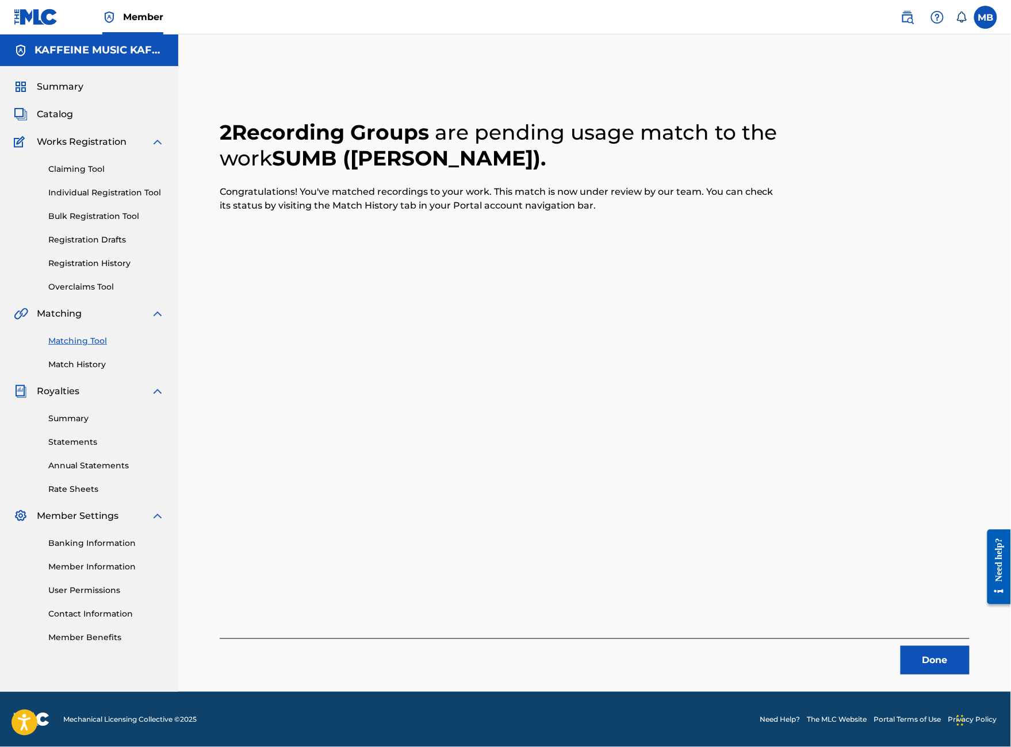
click at [942, 646] on button "Done" at bounding box center [934, 660] width 69 height 29
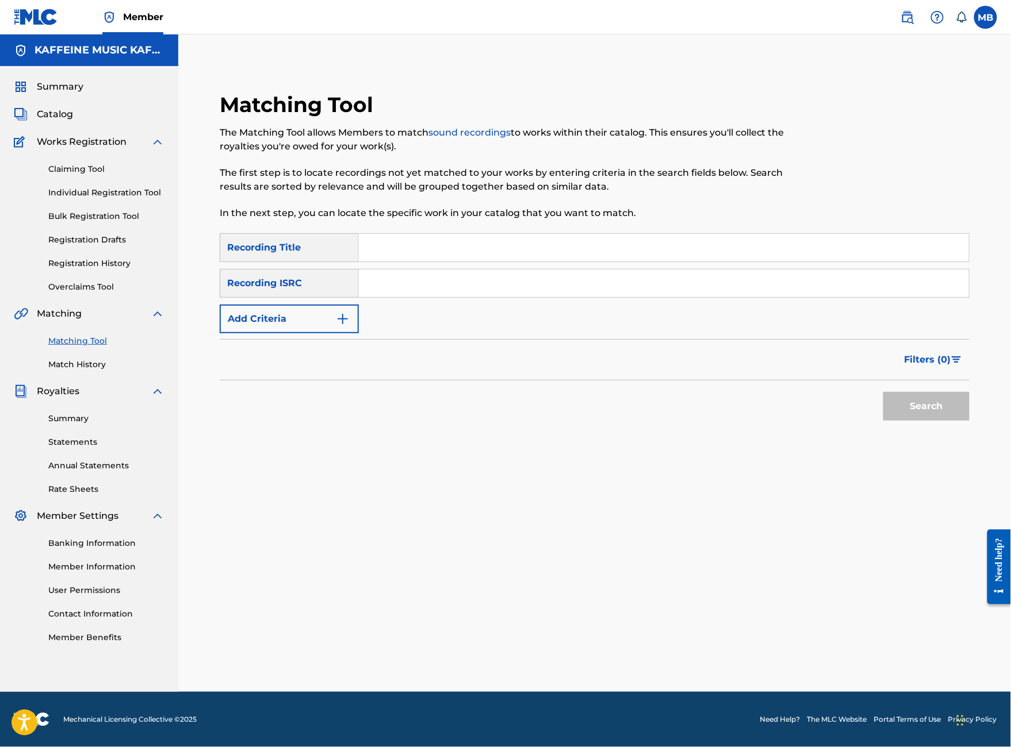
click at [463, 234] on input "Search Form" at bounding box center [664, 248] width 610 height 28
type input "huh?"
click at [357, 305] on button "Add Criteria" at bounding box center [289, 319] width 139 height 29
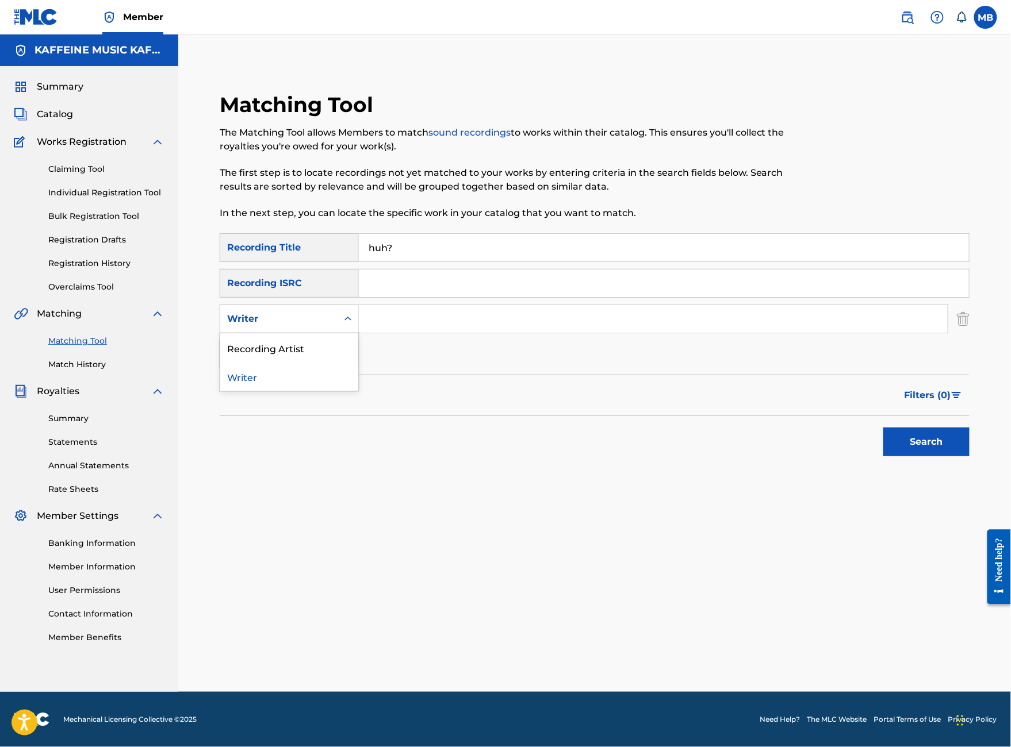
click at [359, 305] on div "Writer" at bounding box center [289, 319] width 139 height 29
click at [358, 335] on div "Recording Artist" at bounding box center [289, 347] width 138 height 29
click at [499, 305] on input "Search Form" at bounding box center [653, 319] width 589 height 28
paste input "[PERSON_NAME] Motorcycle"
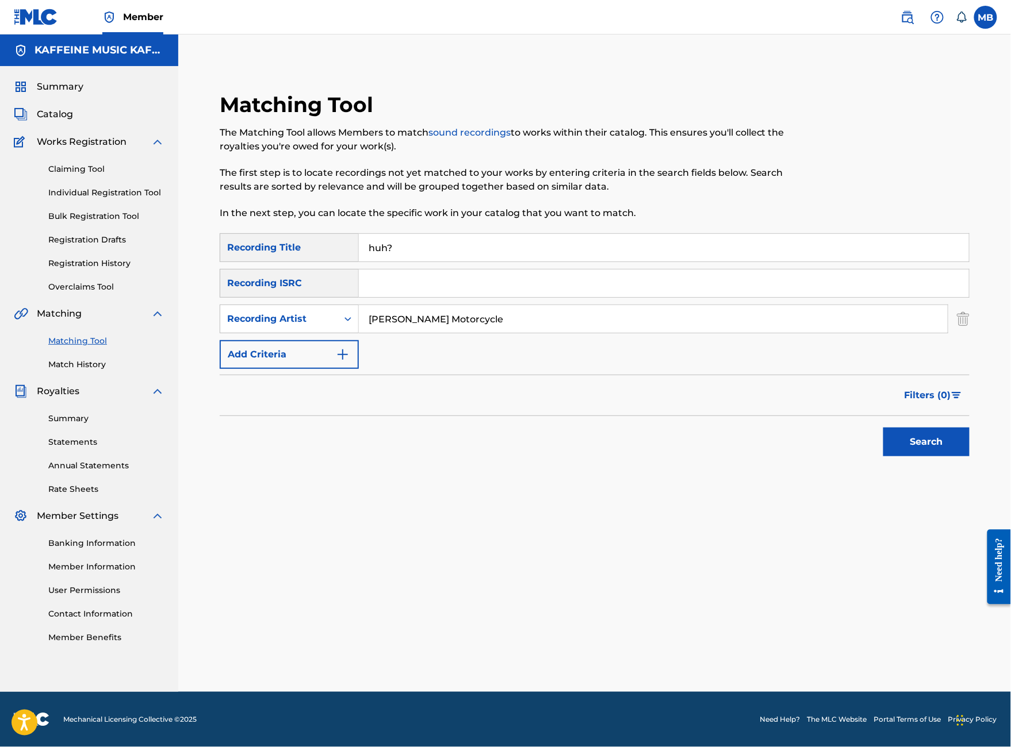
type input "[PERSON_NAME] Motorcycle"
click at [926, 454] on button "Search" at bounding box center [926, 442] width 86 height 29
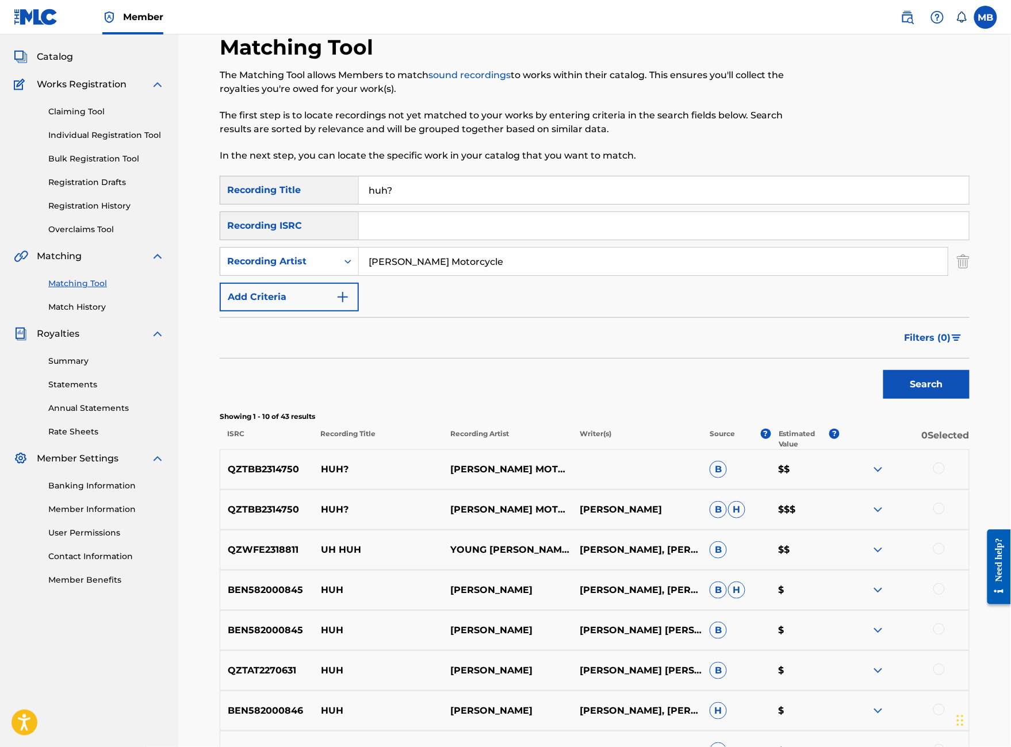
scroll to position [104, 0]
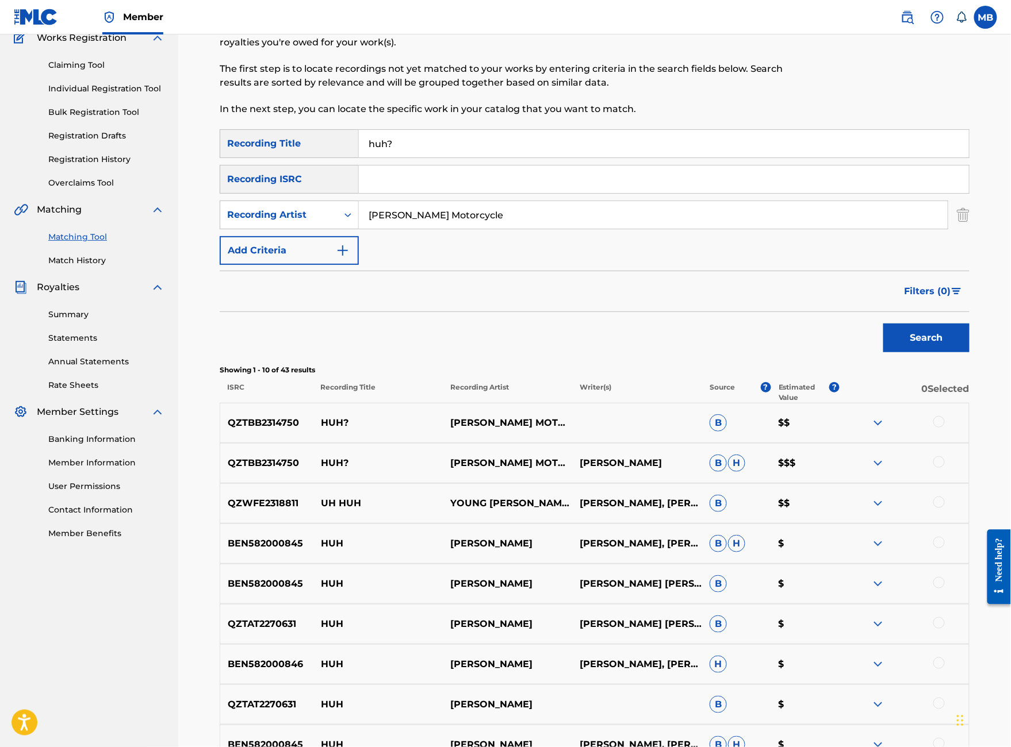
click at [945, 468] on div at bounding box center [938, 462] width 11 height 11
click at [946, 443] on div "QZTBB2314750 HUH? MICHAEL MOTORCYCLE B $$" at bounding box center [595, 423] width 750 height 40
click at [945, 428] on div at bounding box center [938, 421] width 11 height 11
click at [872, 639] on button "Match 2 Groups" at bounding box center [808, 653] width 127 height 29
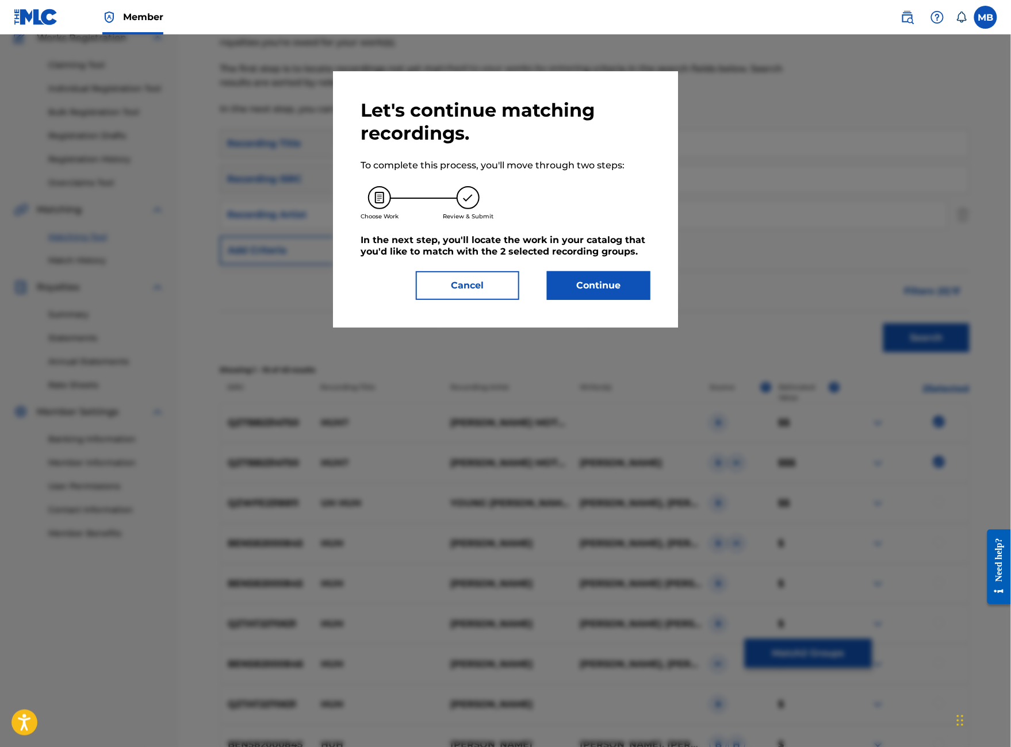
click at [585, 300] on button "Continue" at bounding box center [598, 285] width 103 height 29
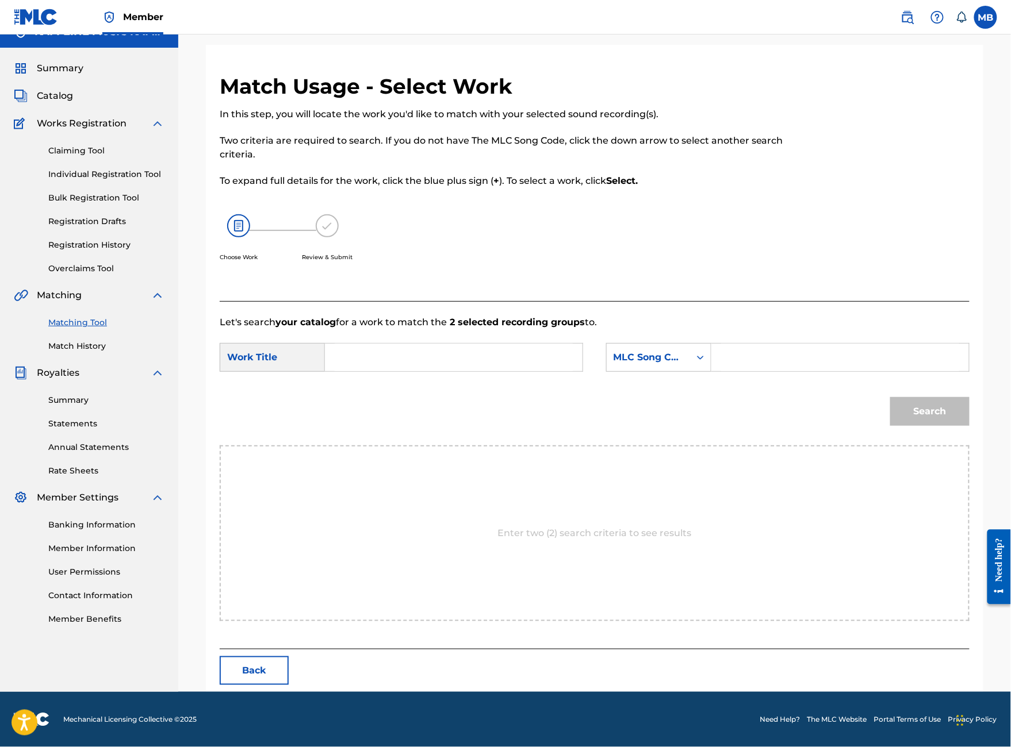
click at [471, 371] on input "Search Form" at bounding box center [454, 358] width 238 height 28
type input "huh?"
click at [750, 364] on div "Search Form" at bounding box center [840, 357] width 258 height 29
click at [690, 369] on div "MLC Song Code" at bounding box center [648, 358] width 83 height 22
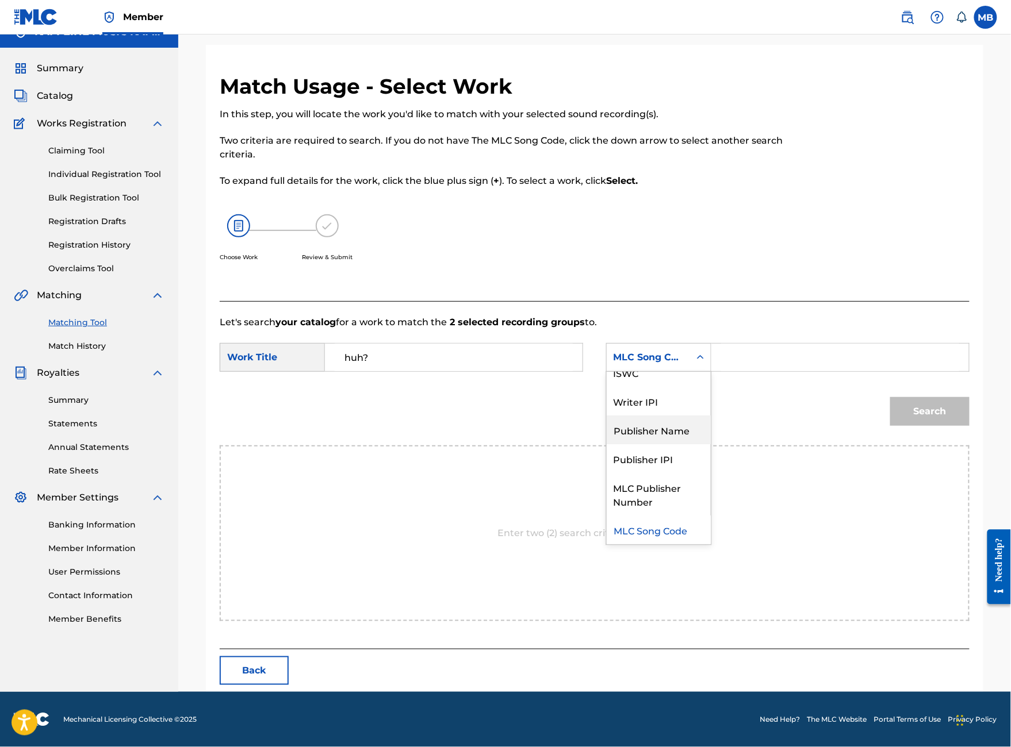
click at [711, 444] on div "Publisher Name" at bounding box center [659, 430] width 104 height 29
click at [787, 371] on input "Search Form" at bounding box center [840, 358] width 238 height 28
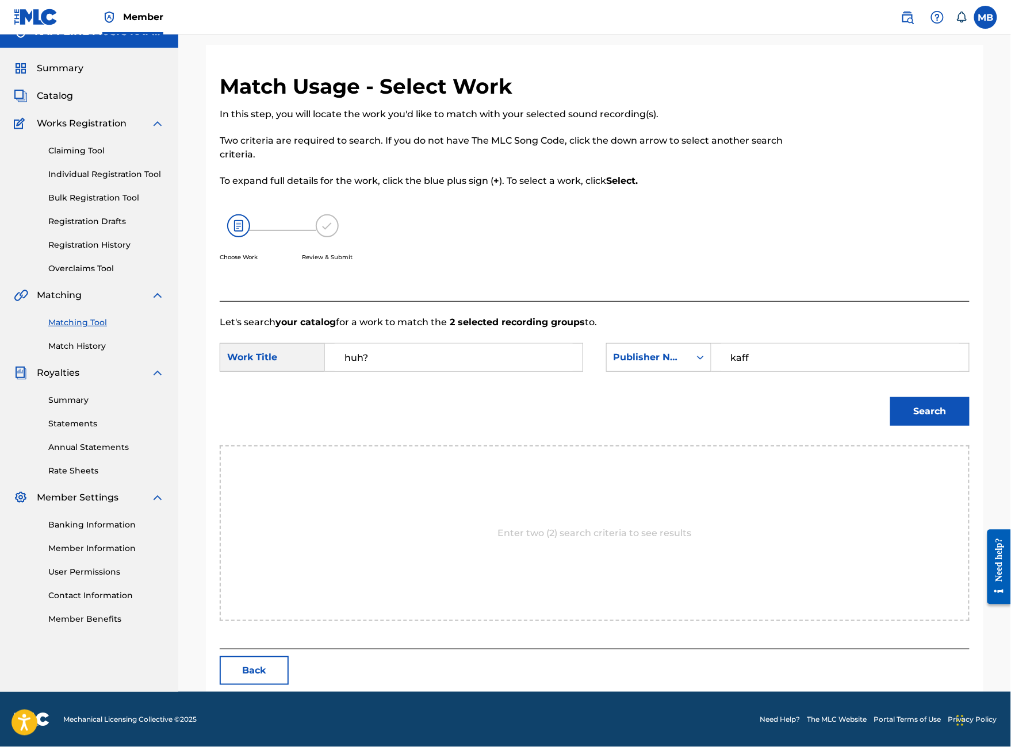
type input "kaff"
click at [930, 426] on button "Search" at bounding box center [929, 411] width 79 height 29
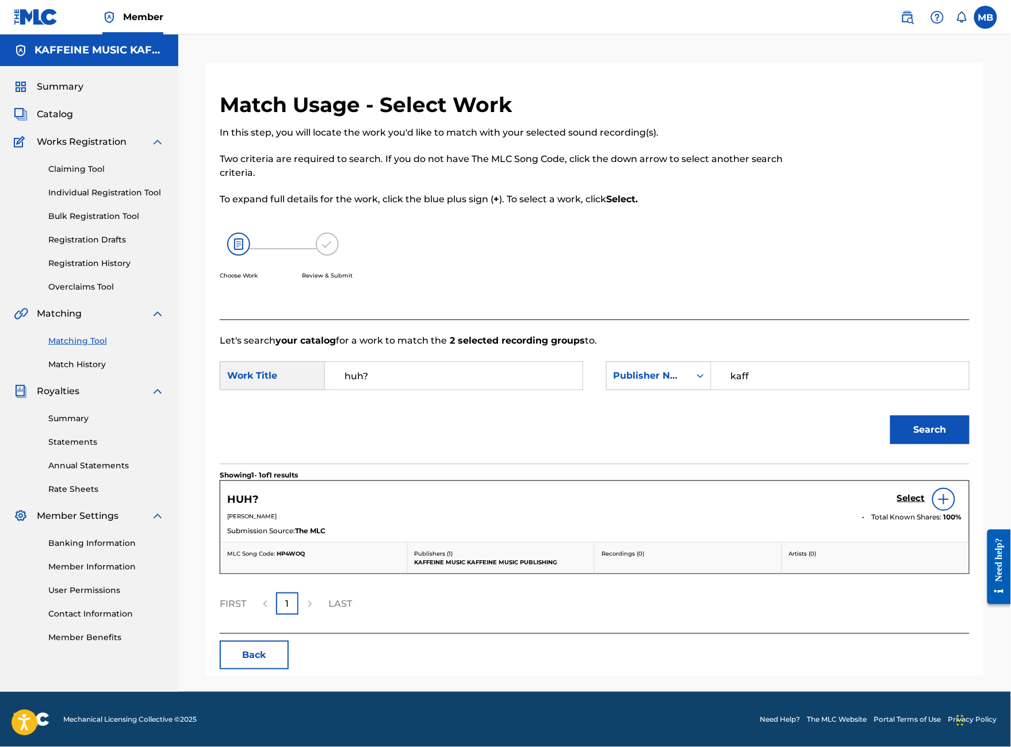
click at [904, 504] on h5 "Select" at bounding box center [911, 498] width 28 height 11
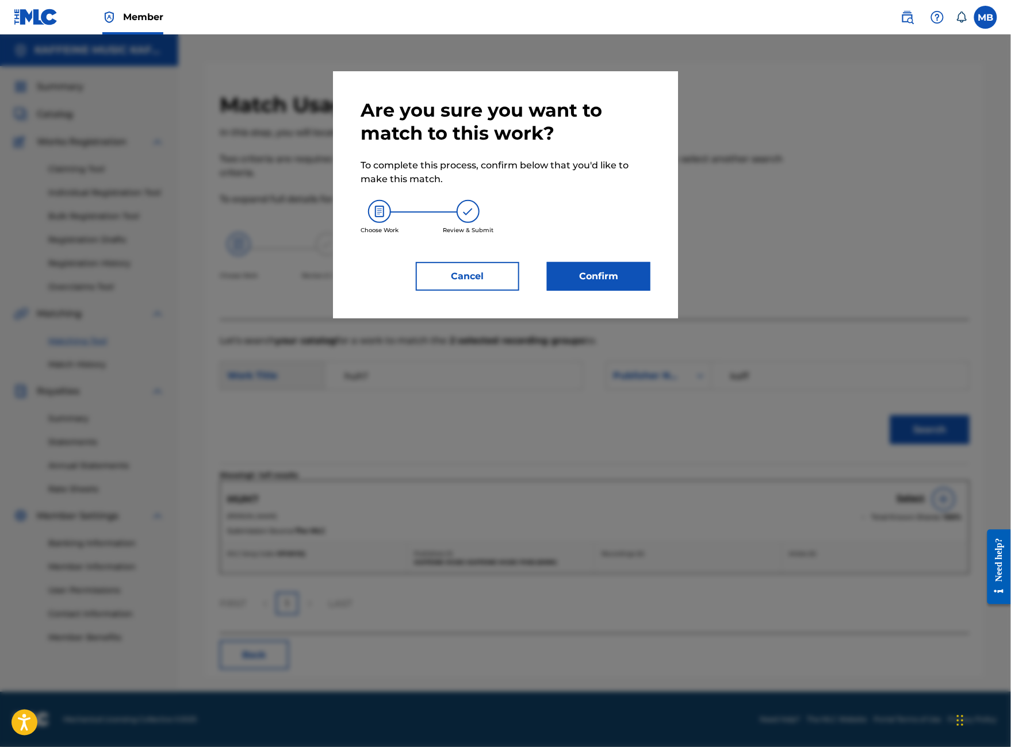
click at [645, 291] on button "Confirm" at bounding box center [598, 276] width 103 height 29
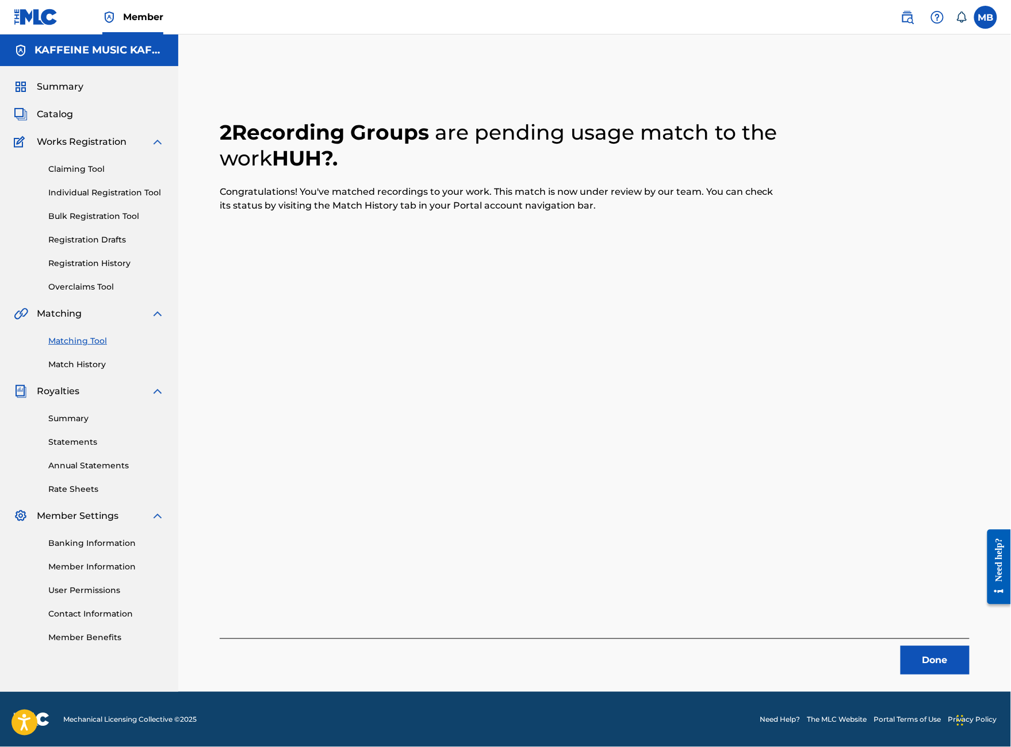
click at [933, 646] on button "Done" at bounding box center [934, 660] width 69 height 29
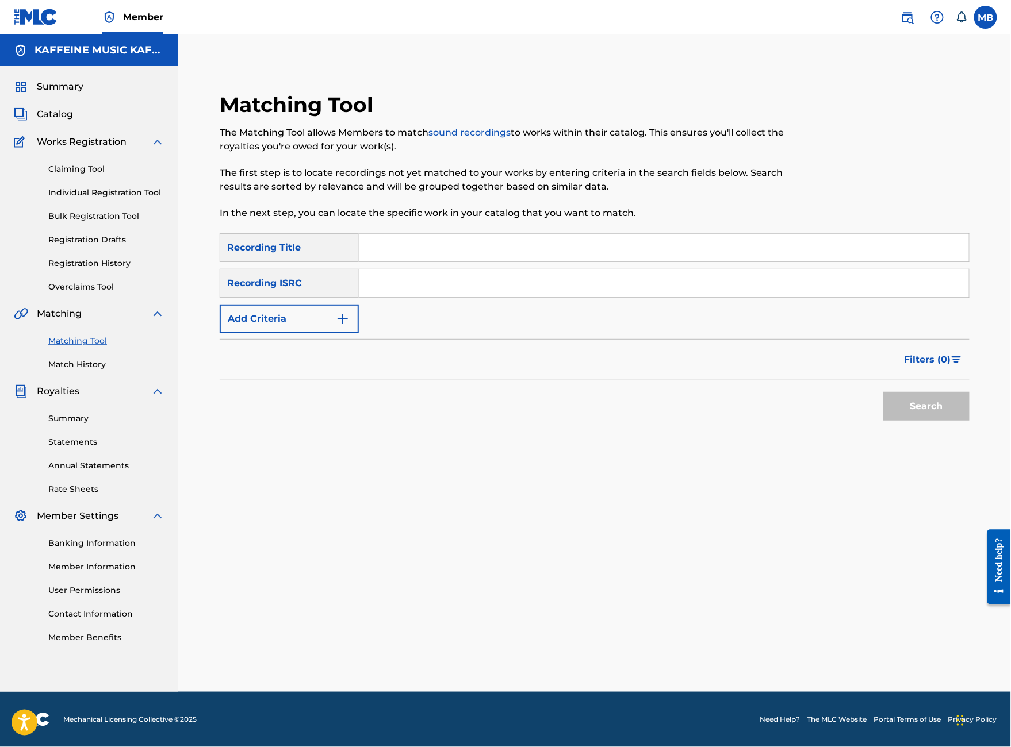
click at [520, 234] on input "Search Form" at bounding box center [664, 248] width 610 height 28
click at [481, 234] on input "Search Form" at bounding box center [664, 248] width 610 height 28
type input "6:30 AM"
click at [359, 313] on button "Add Criteria" at bounding box center [289, 319] width 139 height 29
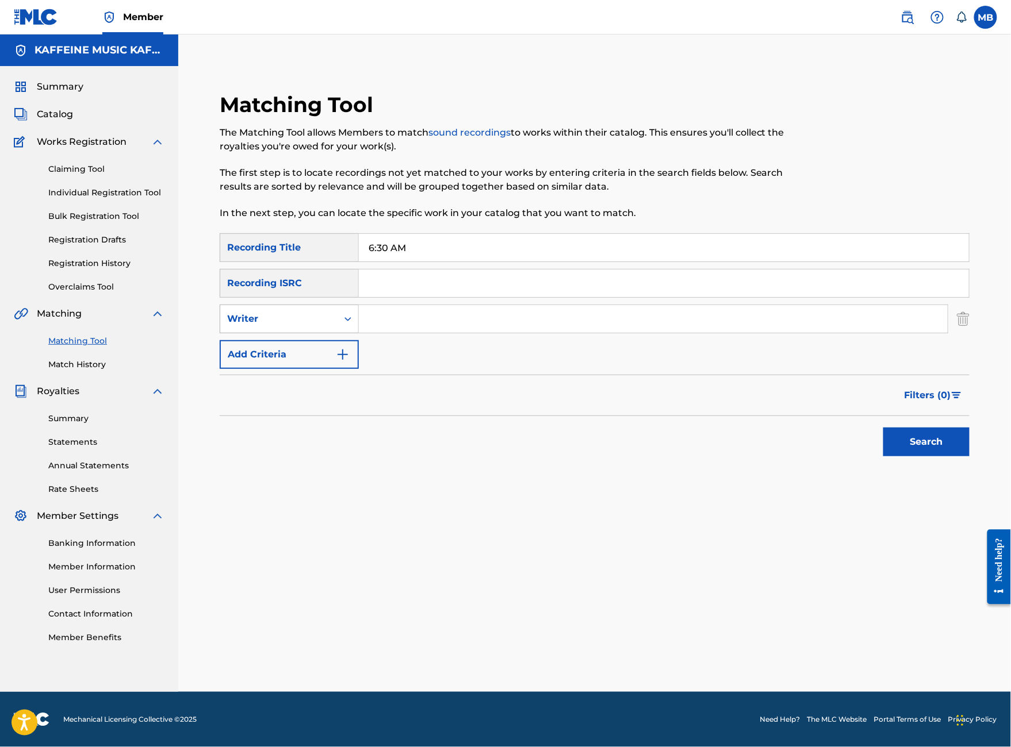
click at [337, 315] on div "Writer" at bounding box center [278, 319] width 117 height 22
click at [498, 305] on input "Search Form" at bounding box center [653, 319] width 589 height 28
paste input "[PERSON_NAME] Motorcycle"
type input "[PERSON_NAME] Motorcycle"
click at [926, 454] on button "Search" at bounding box center [926, 442] width 86 height 29
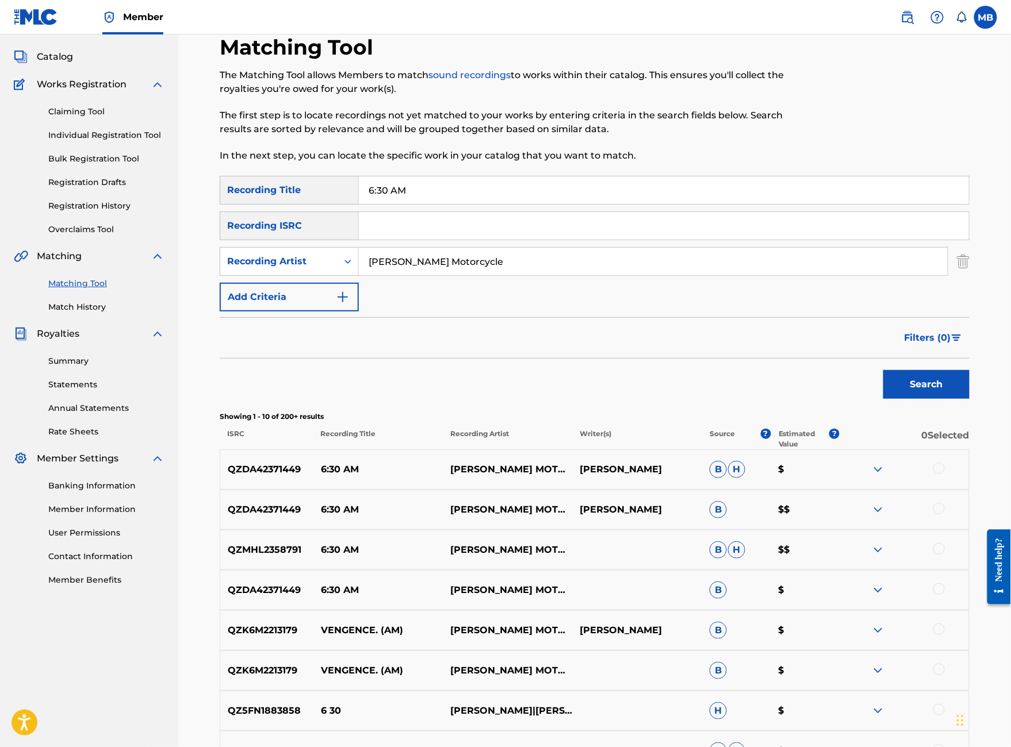
scroll to position [221, 0]
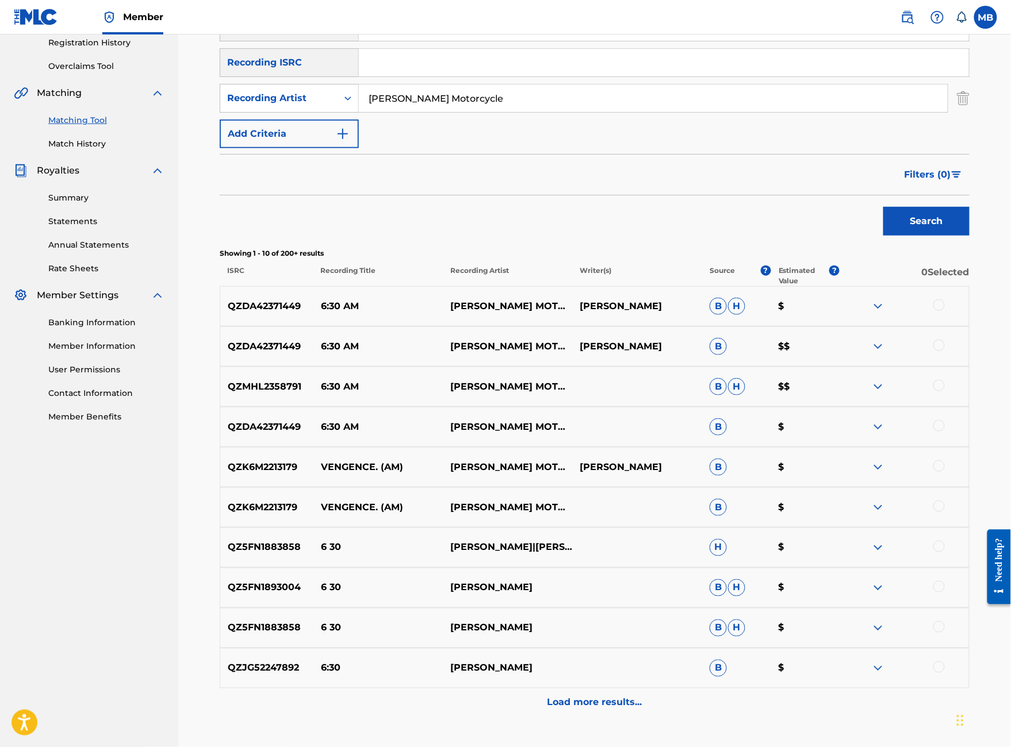
click at [951, 434] on div at bounding box center [903, 427] width 129 height 14
click at [945, 432] on div at bounding box center [938, 425] width 11 height 11
click at [949, 407] on div "QZMHL2358791 6:30 AM MICHAEL MOTORCYCLE B H $$" at bounding box center [595, 387] width 750 height 40
click at [941, 407] on div "QZMHL2358791 6:30 AM MICHAEL MOTORCYCLE B H $$" at bounding box center [595, 387] width 750 height 40
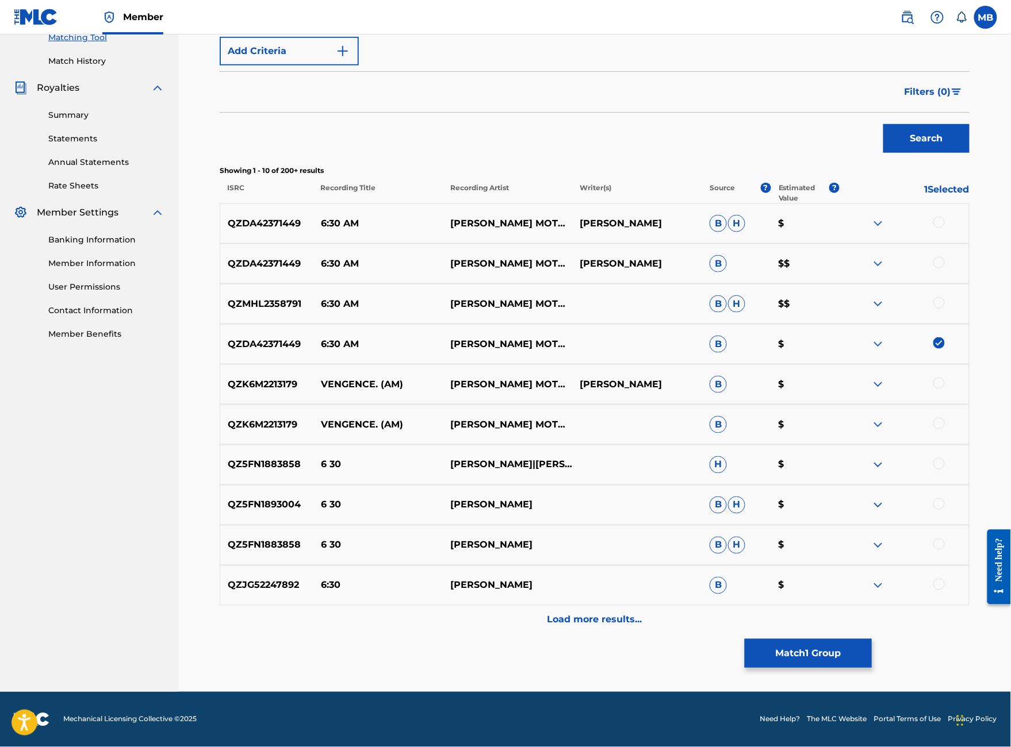
scroll to position [334, 0]
click at [945, 309] on div at bounding box center [938, 302] width 11 height 11
click at [950, 284] on div "QZDA42371449 6:30 AM MICHAEL MOTORCYCLE MICHAEL BERNARDINO B $$" at bounding box center [595, 264] width 750 height 40
click at [945, 269] on div at bounding box center [938, 262] width 11 height 11
click at [945, 228] on div at bounding box center [938, 222] width 11 height 11
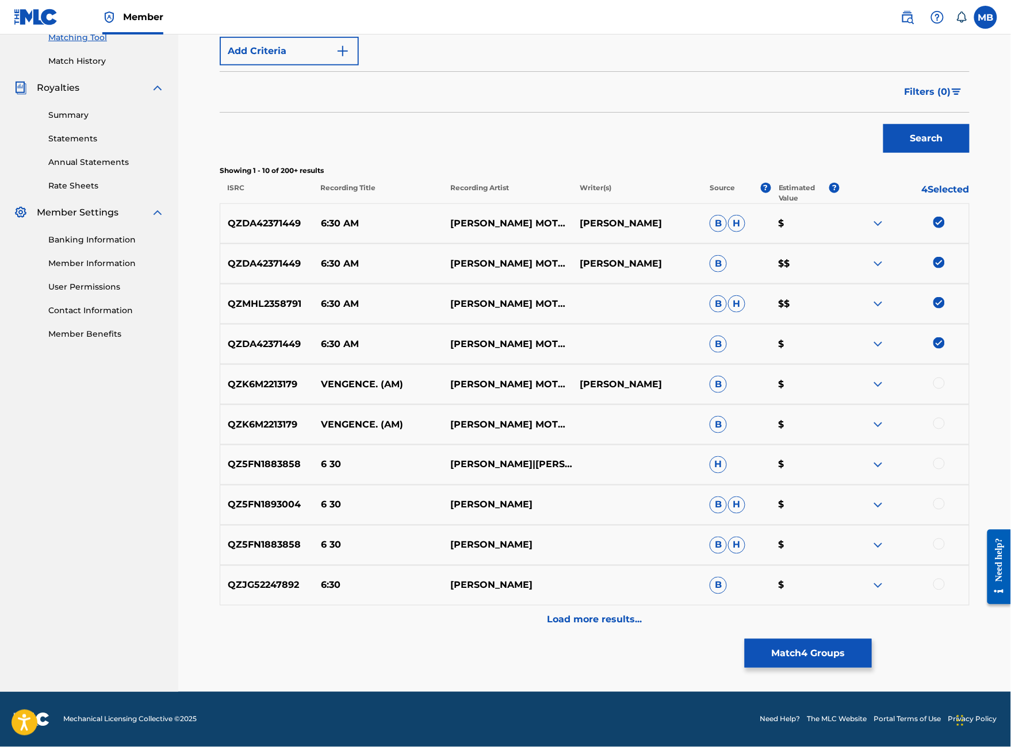
click at [872, 639] on button "Match 4 Groups" at bounding box center [808, 653] width 127 height 29
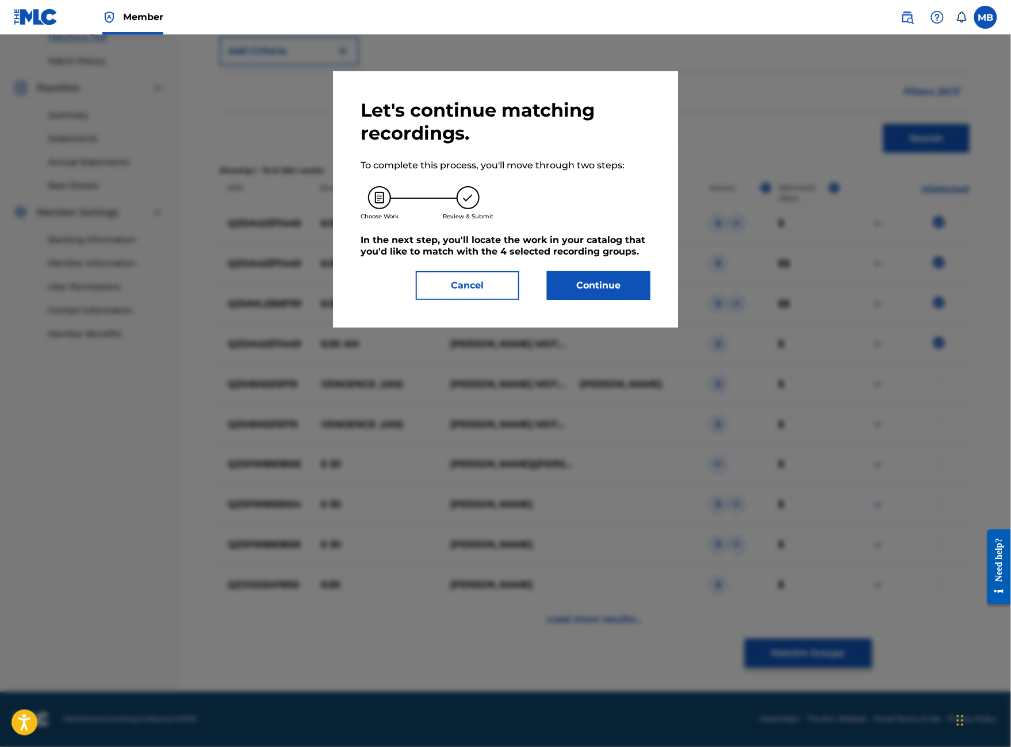
click at [612, 300] on div "Let's continue matching recordings. To complete this process, you'll move throu…" at bounding box center [505, 199] width 290 height 201
click at [616, 300] on button "Continue" at bounding box center [598, 285] width 103 height 29
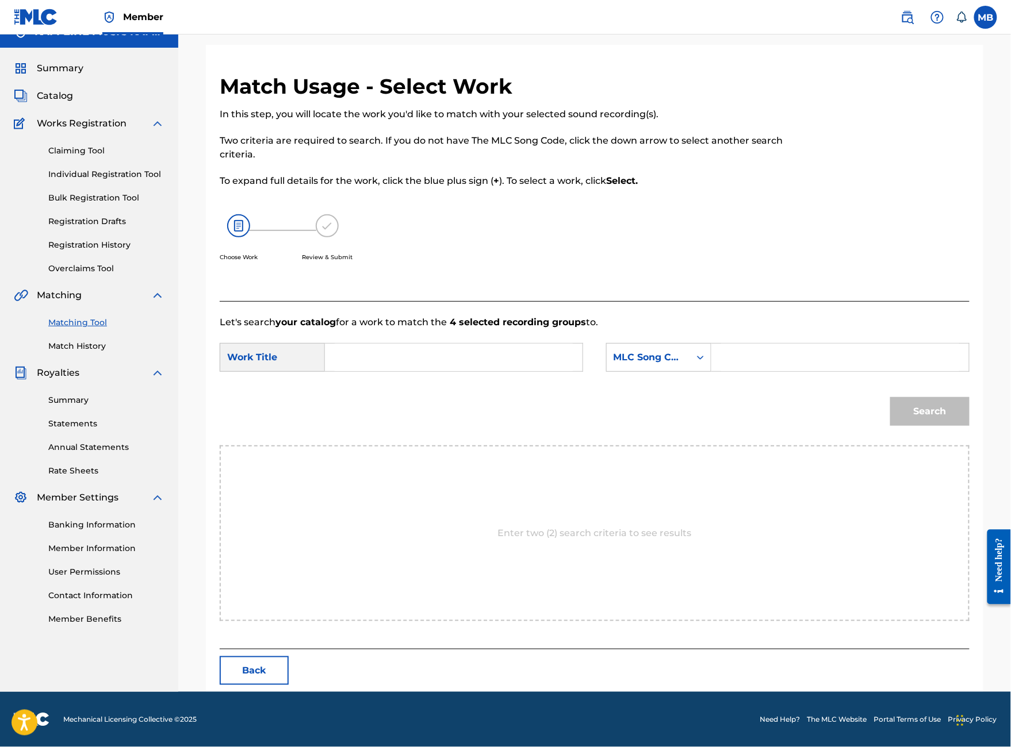
click at [442, 371] on input "Search Form" at bounding box center [454, 358] width 238 height 28
type input "M"
type input "6:30"
click at [683, 365] on div "MLC Song Code" at bounding box center [648, 358] width 70 height 14
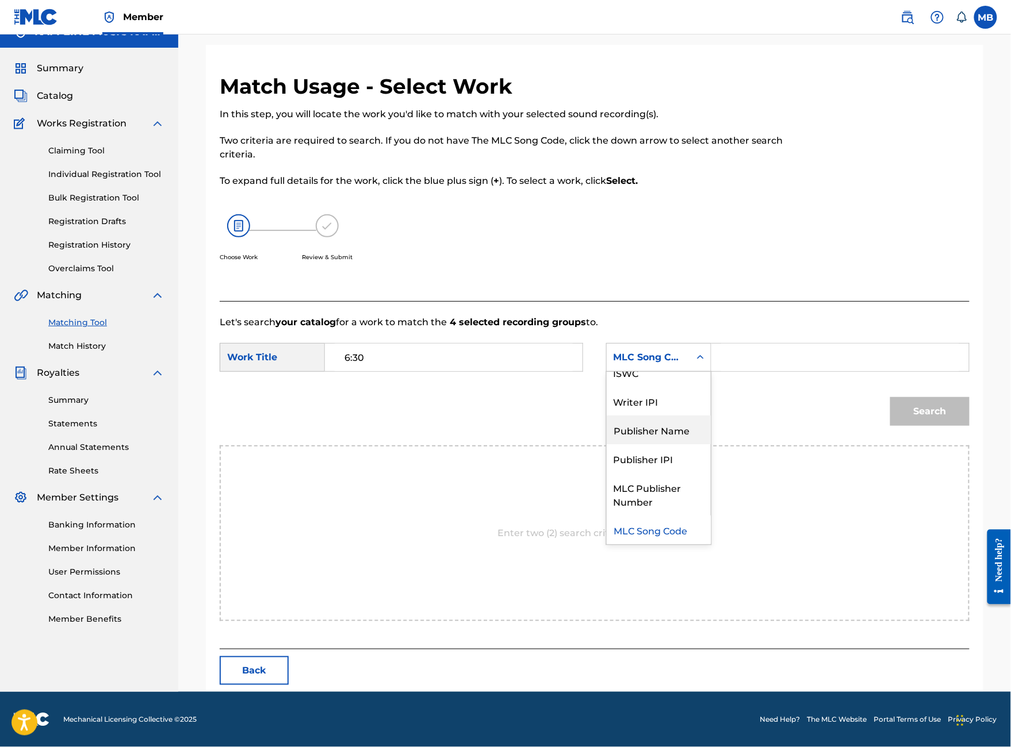
click at [695, 431] on div "Publisher Name" at bounding box center [659, 430] width 104 height 29
click at [770, 369] on input "Search Form" at bounding box center [840, 358] width 238 height 28
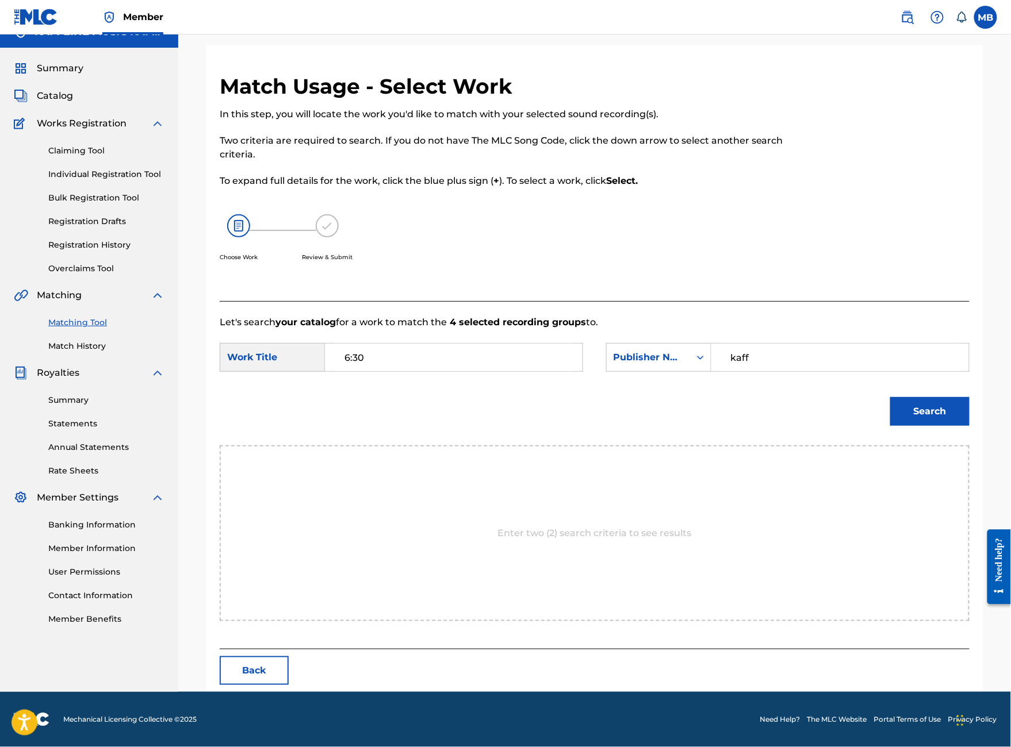
type input "kaff"
click at [930, 426] on button "Search" at bounding box center [929, 411] width 79 height 29
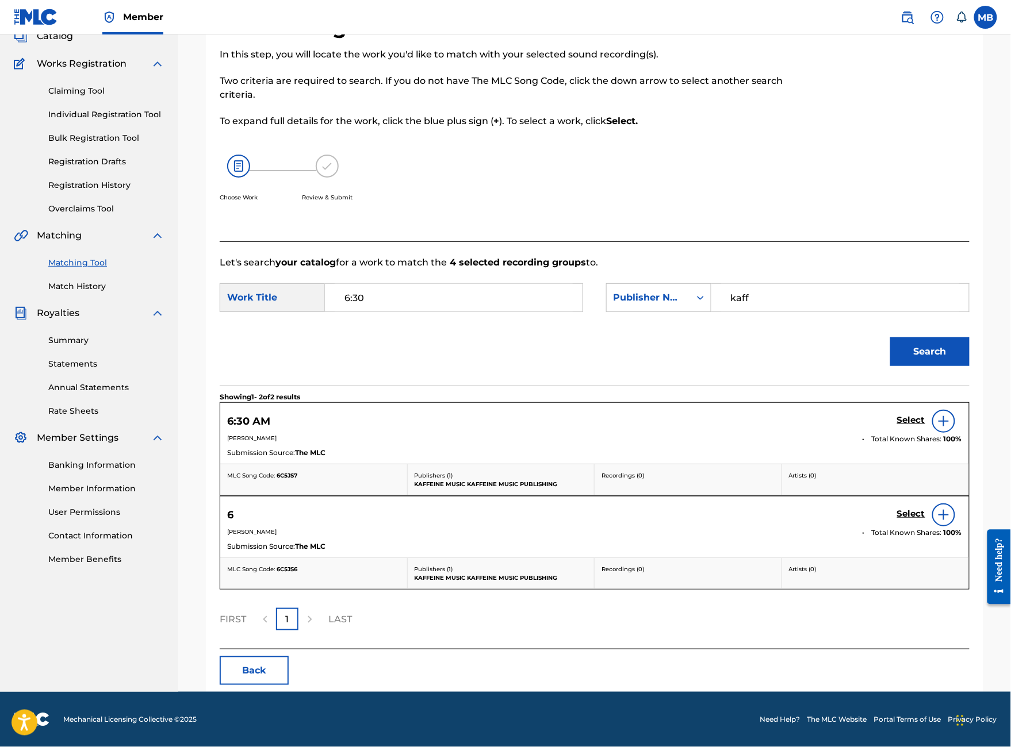
scroll to position [164, 0]
click at [912, 415] on h5 "Select" at bounding box center [911, 420] width 28 height 11
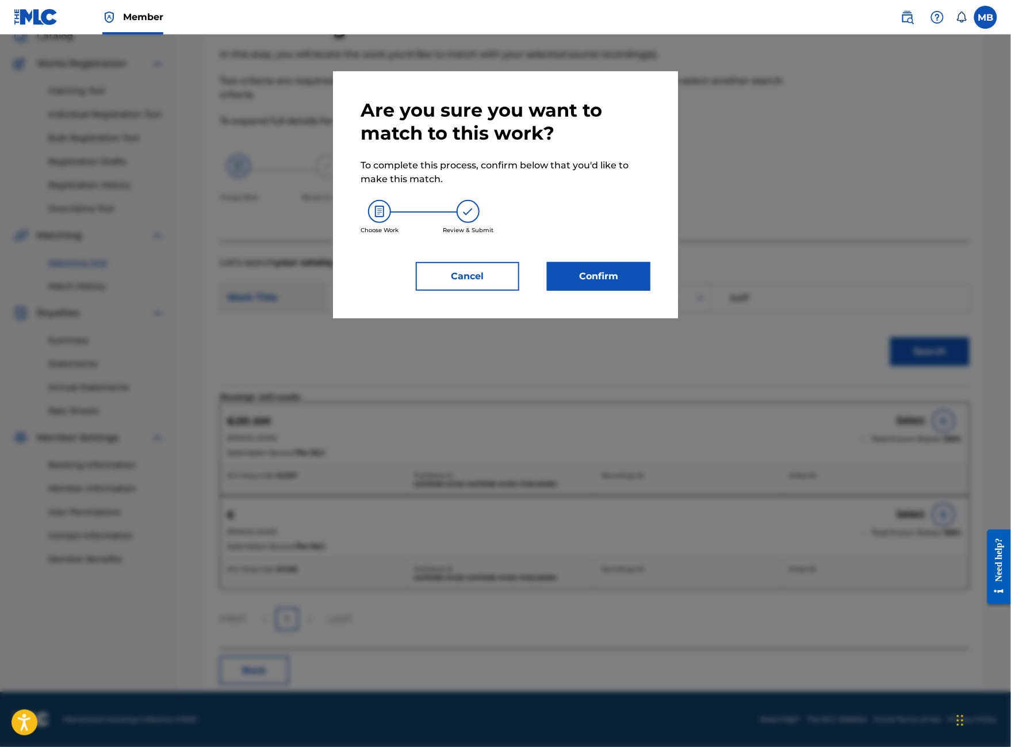
click at [650, 291] on button "Confirm" at bounding box center [598, 276] width 103 height 29
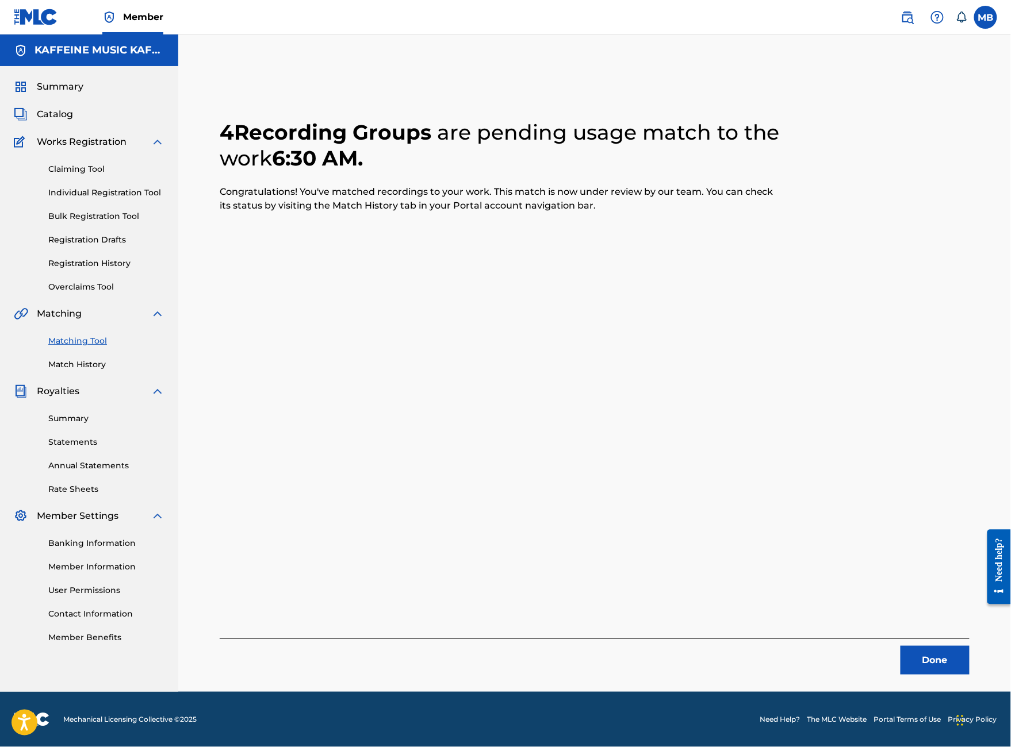
click at [937, 646] on button "Done" at bounding box center [934, 660] width 69 height 29
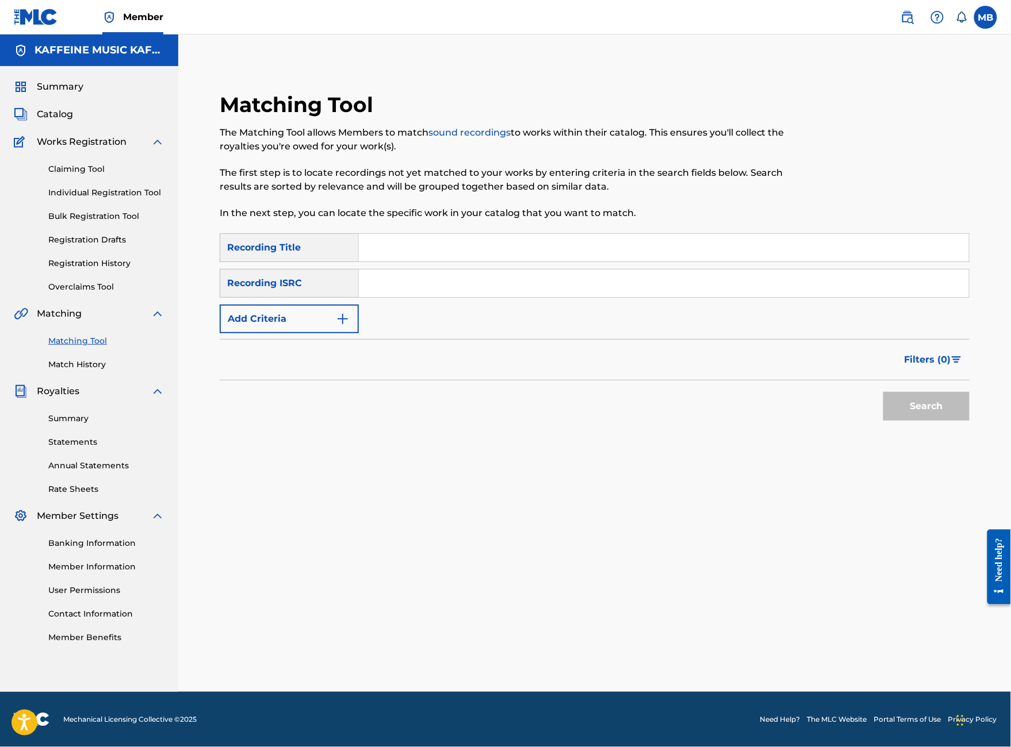
click at [436, 234] on input "Search Form" at bounding box center [664, 248] width 610 height 28
click at [442, 235] on input "Search Form" at bounding box center [664, 248] width 610 height 28
type input "Gud today"
click at [359, 309] on button "Add Criteria" at bounding box center [289, 319] width 139 height 29
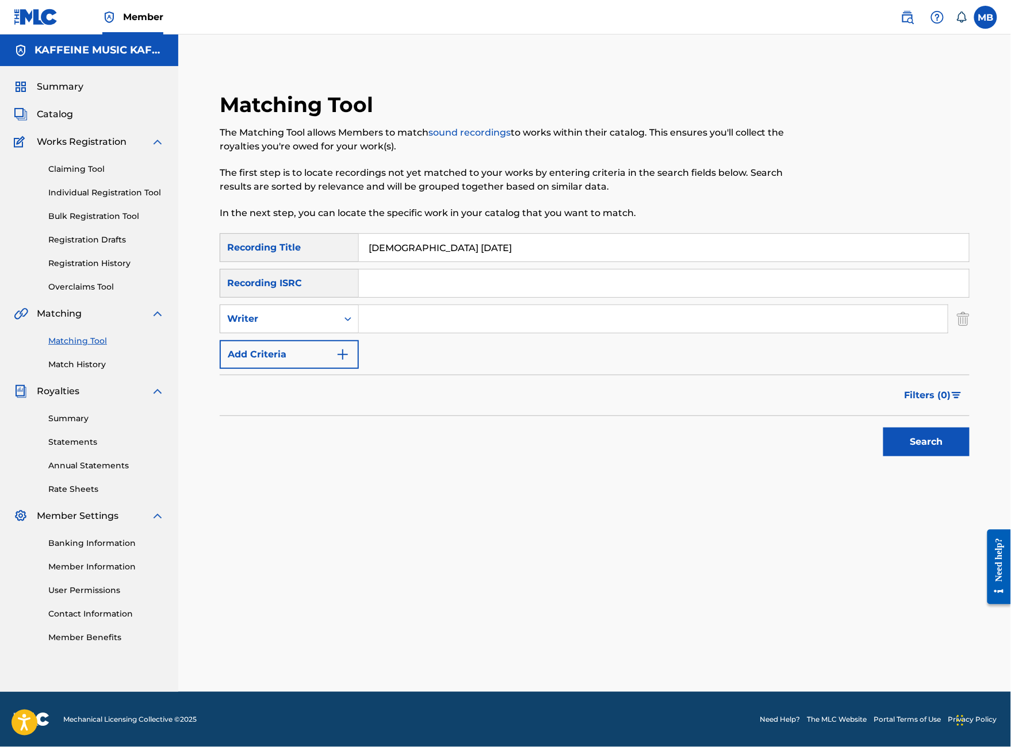
click at [371, 328] on div "SearchWithCriteria5a9946db-ff4a-4ff4-8bb8-1540daa93f87 Recording Title Gud toda…" at bounding box center [595, 301] width 750 height 136
click at [359, 320] on div "Writer" at bounding box center [289, 319] width 139 height 29
click at [358, 362] on div "Writer" at bounding box center [289, 376] width 138 height 29
click at [337, 316] on div "Writer" at bounding box center [278, 319] width 117 height 22
click at [358, 348] on div "Recording Artist" at bounding box center [289, 347] width 138 height 29
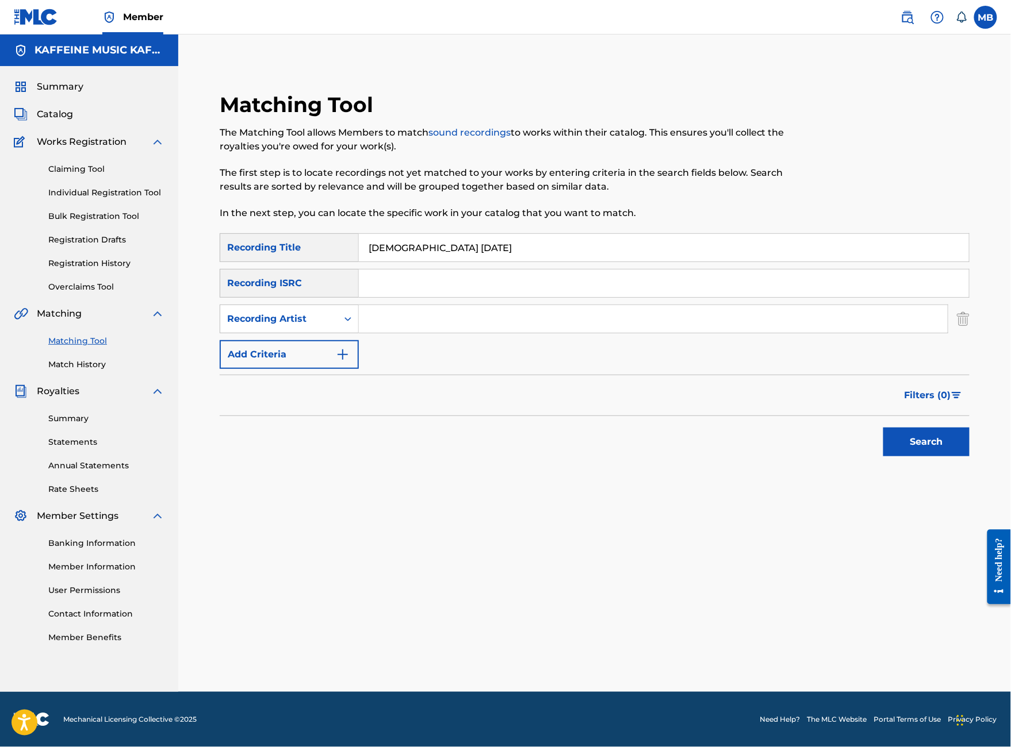
click at [486, 305] on input "Search Form" at bounding box center [653, 319] width 589 height 28
type input "[PERSON_NAME]"
paste input "[PERSON_NAME] Motorcycle"
type input "[PERSON_NAME] Motorcycle"
click at [926, 454] on button "Search" at bounding box center [926, 442] width 86 height 29
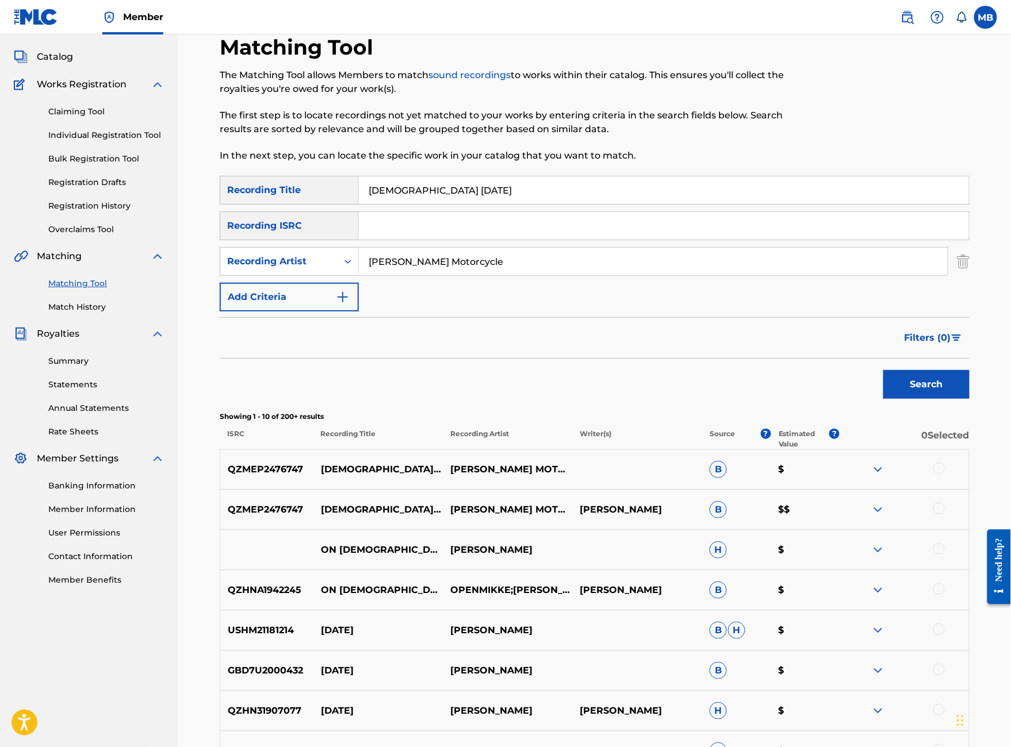
scroll to position [72, 0]
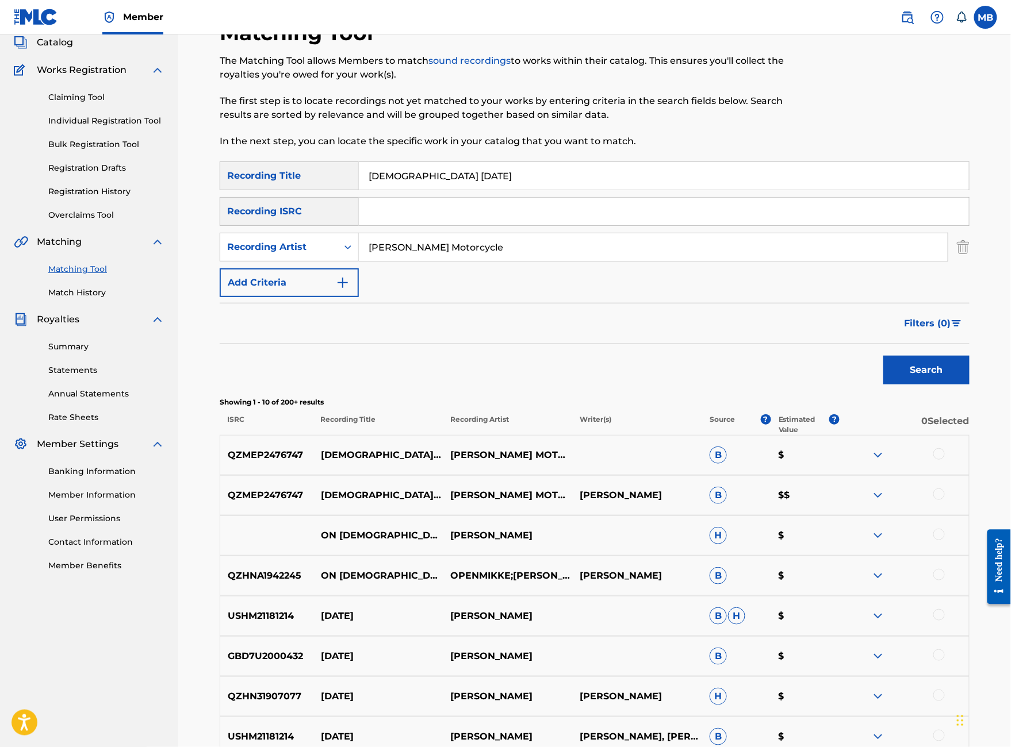
click at [937, 462] on div at bounding box center [903, 455] width 129 height 14
click at [957, 462] on div at bounding box center [903, 455] width 129 height 14
click at [945, 500] on div at bounding box center [938, 494] width 11 height 11
click at [945, 460] on div at bounding box center [938, 453] width 11 height 11
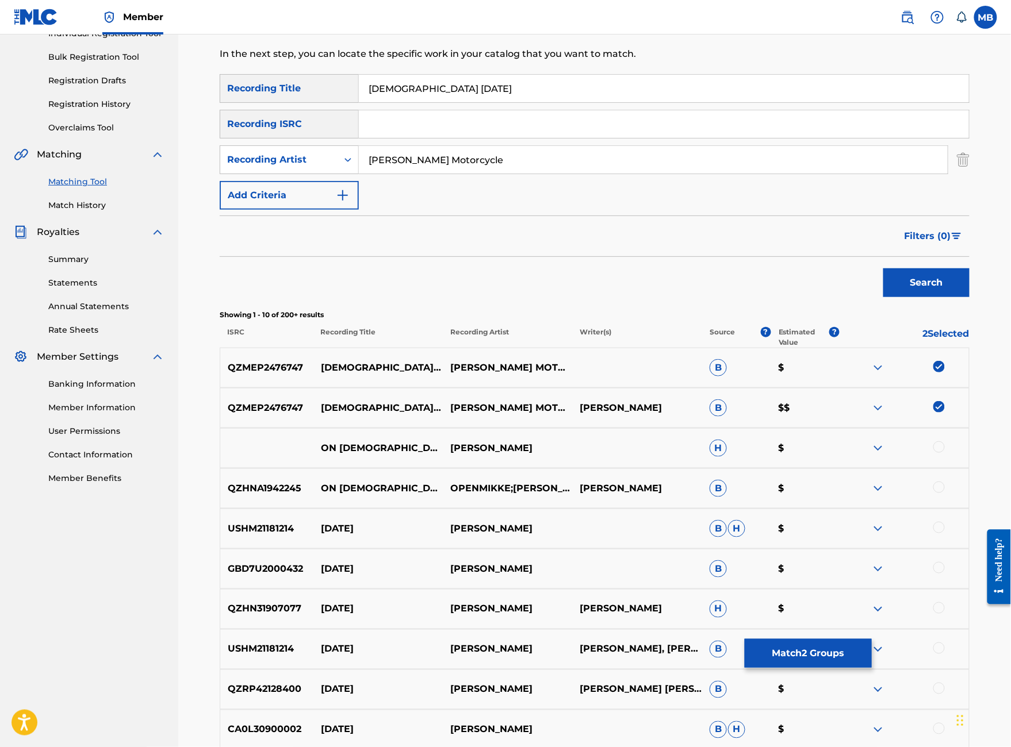
scroll to position [161, 0]
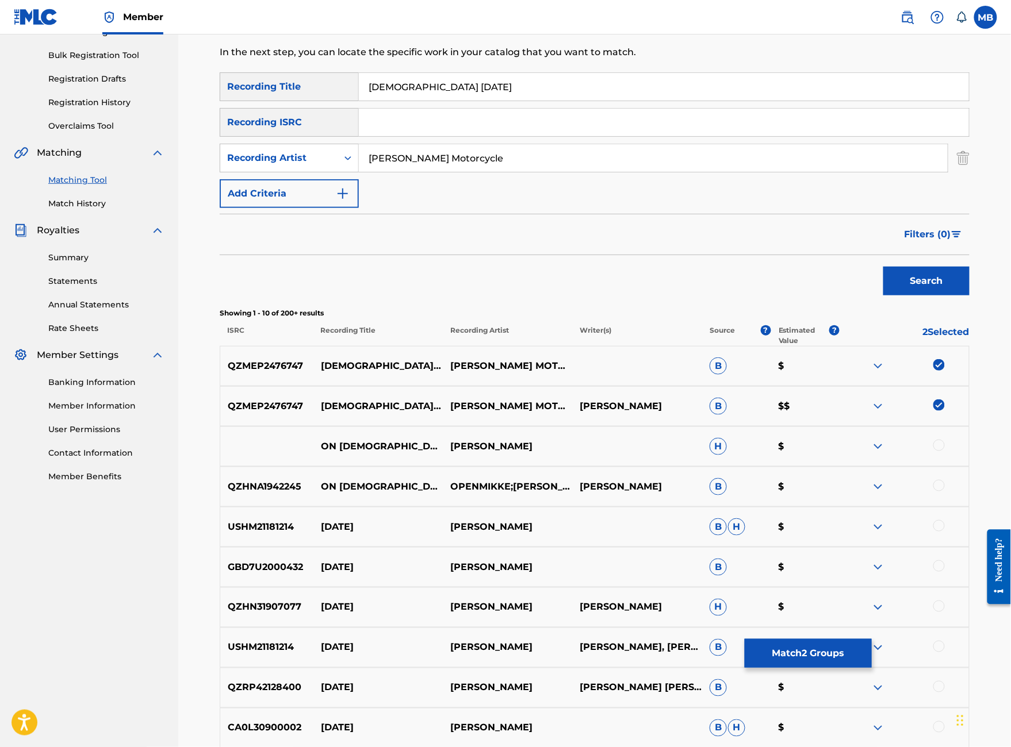
click at [872, 639] on button "Match 2 Groups" at bounding box center [808, 653] width 127 height 29
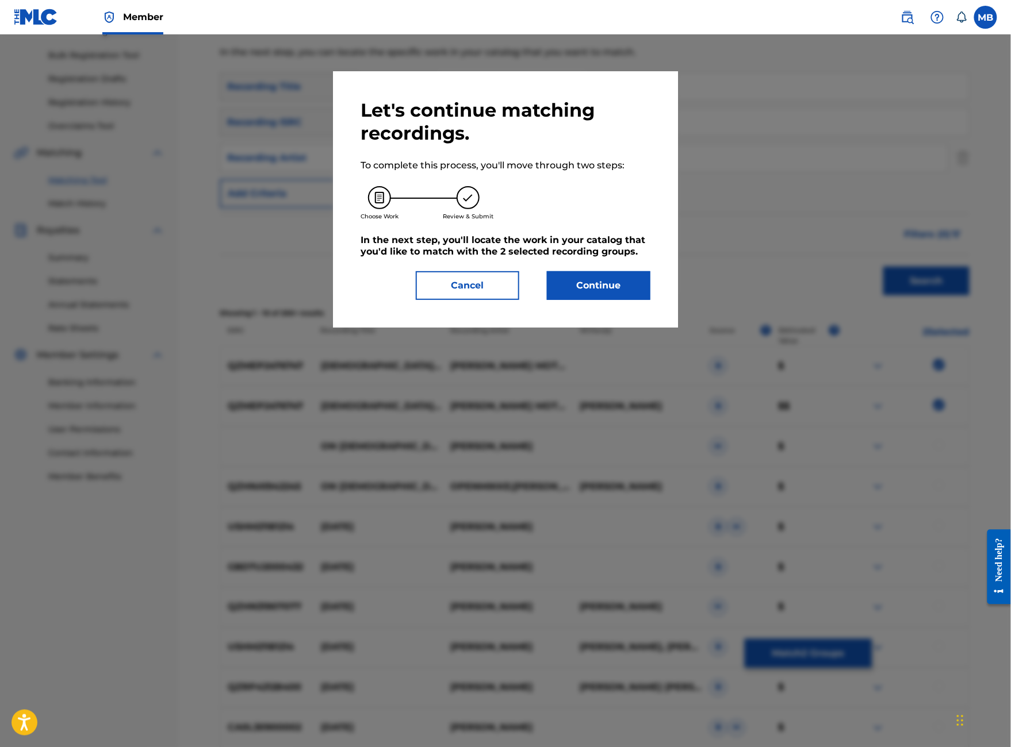
click at [623, 300] on button "Continue" at bounding box center [598, 285] width 103 height 29
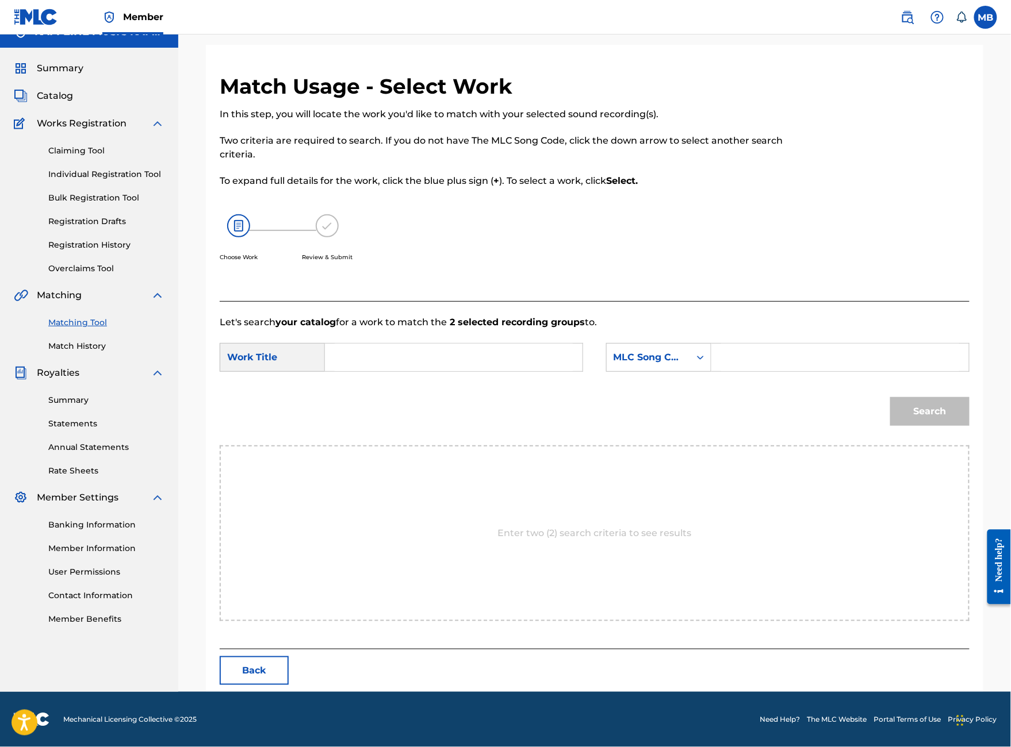
click at [422, 371] on input "Search Form" at bounding box center [454, 358] width 238 height 28
type input "gud today"
click at [683, 365] on div "MLC Song Code" at bounding box center [648, 358] width 70 height 14
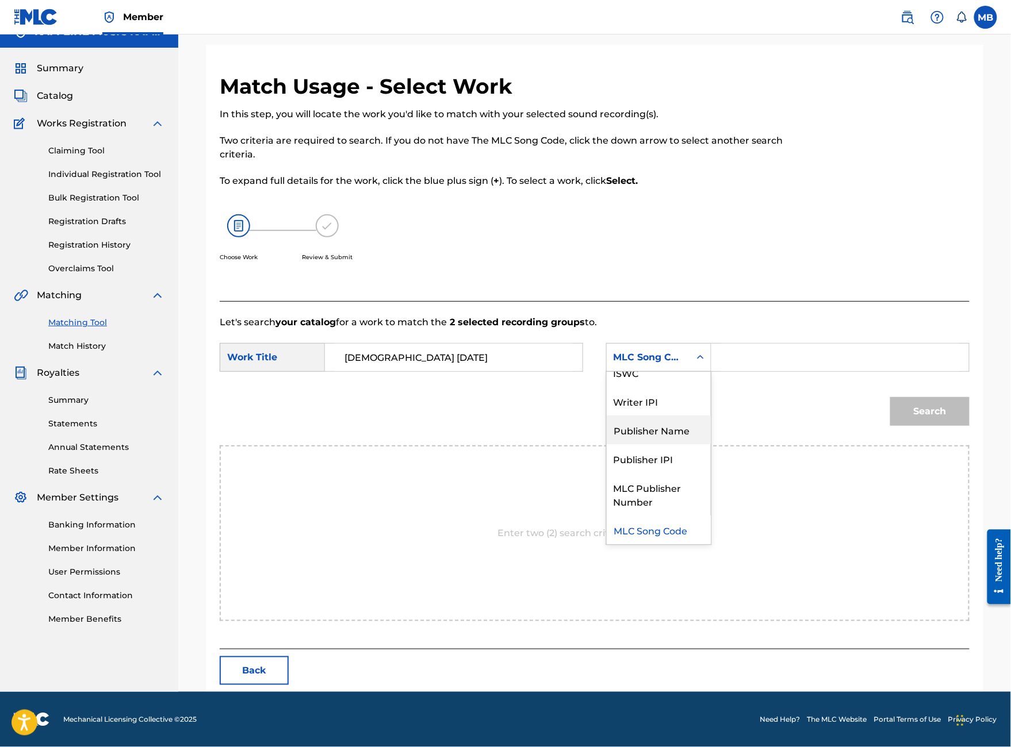
click at [705, 431] on div "Publisher Name" at bounding box center [659, 430] width 104 height 29
click at [788, 371] on input "Search Form" at bounding box center [840, 358] width 238 height 28
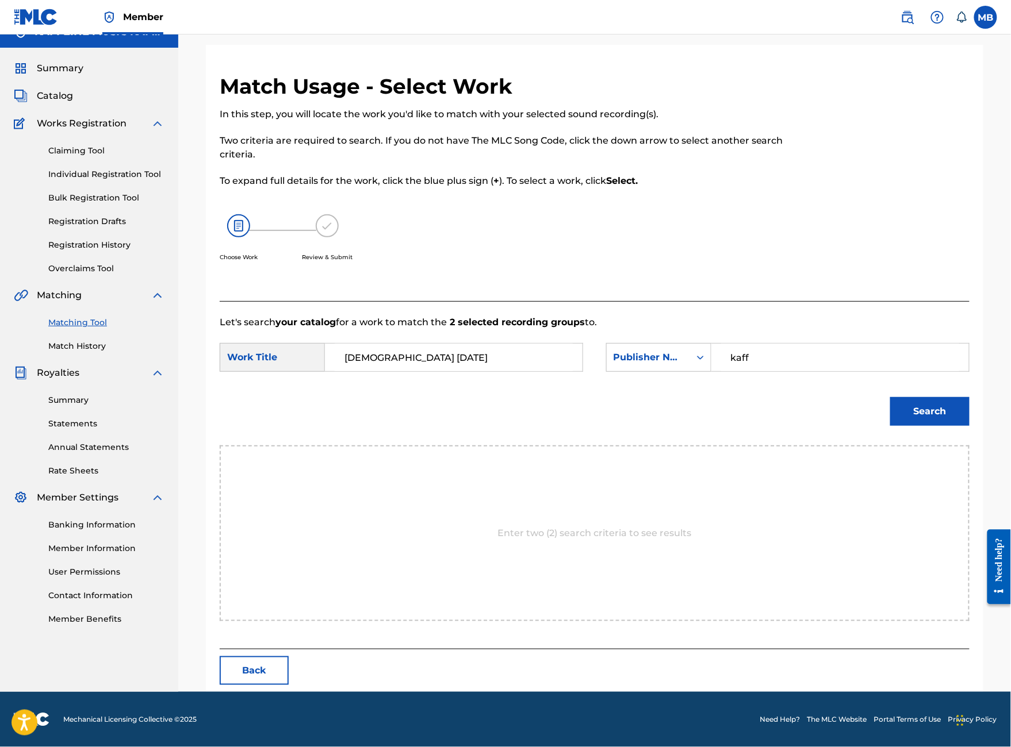
type input "kaff"
click at [930, 426] on button "Search" at bounding box center [929, 411] width 79 height 29
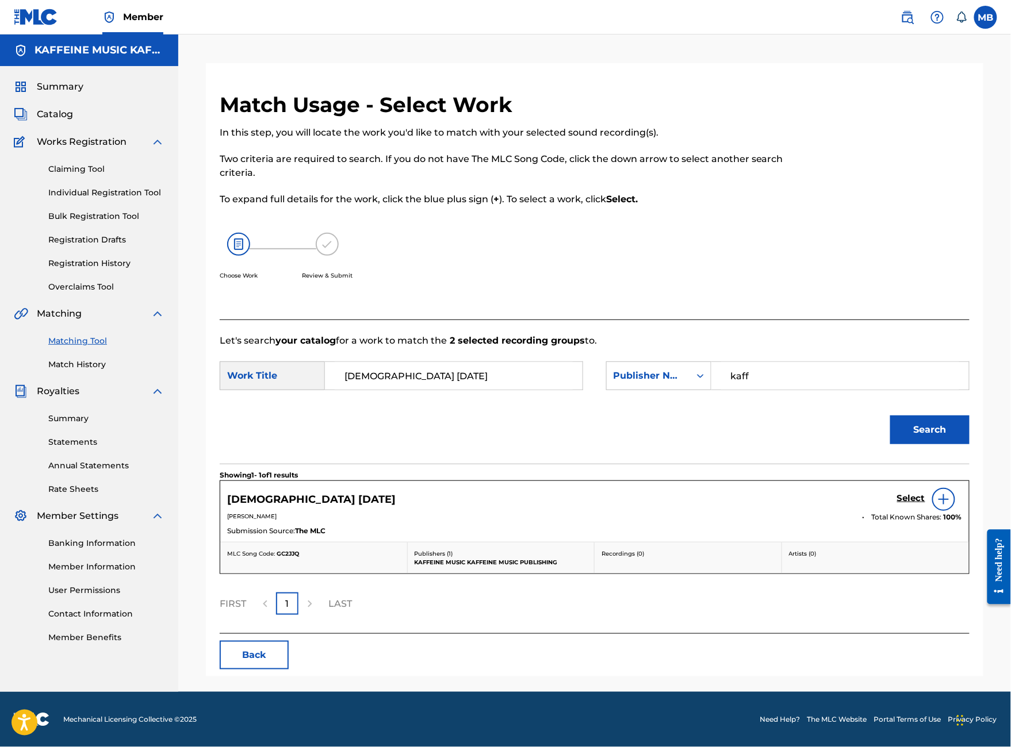
click at [905, 504] on h5 "Select" at bounding box center [911, 498] width 28 height 11
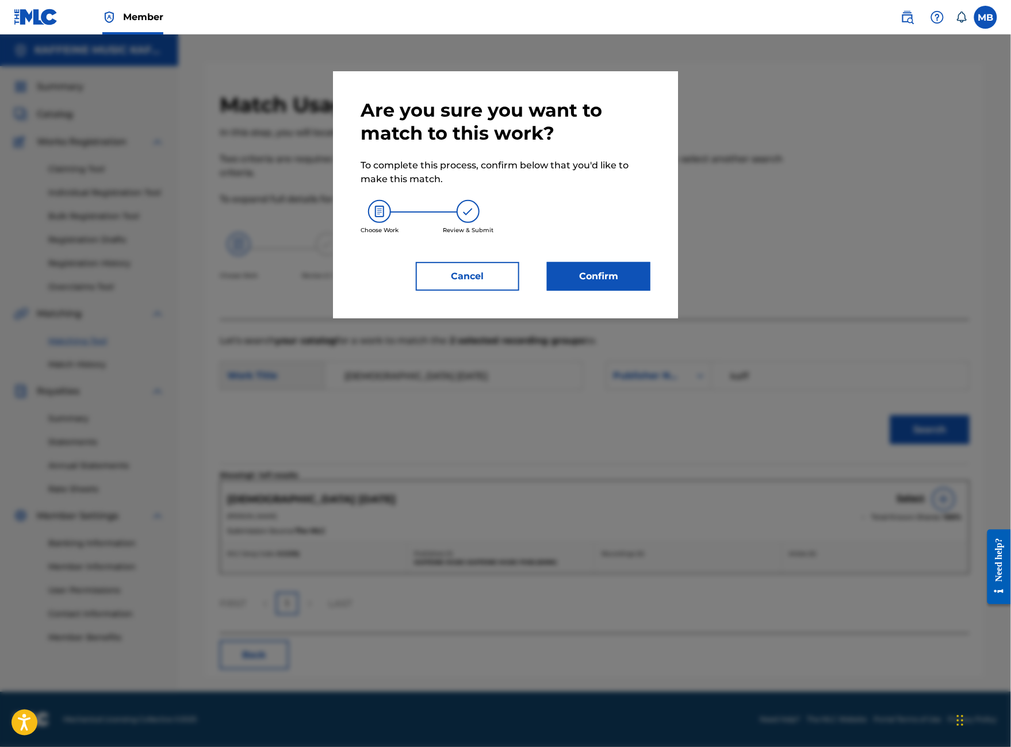
click at [631, 291] on button "Confirm" at bounding box center [598, 276] width 103 height 29
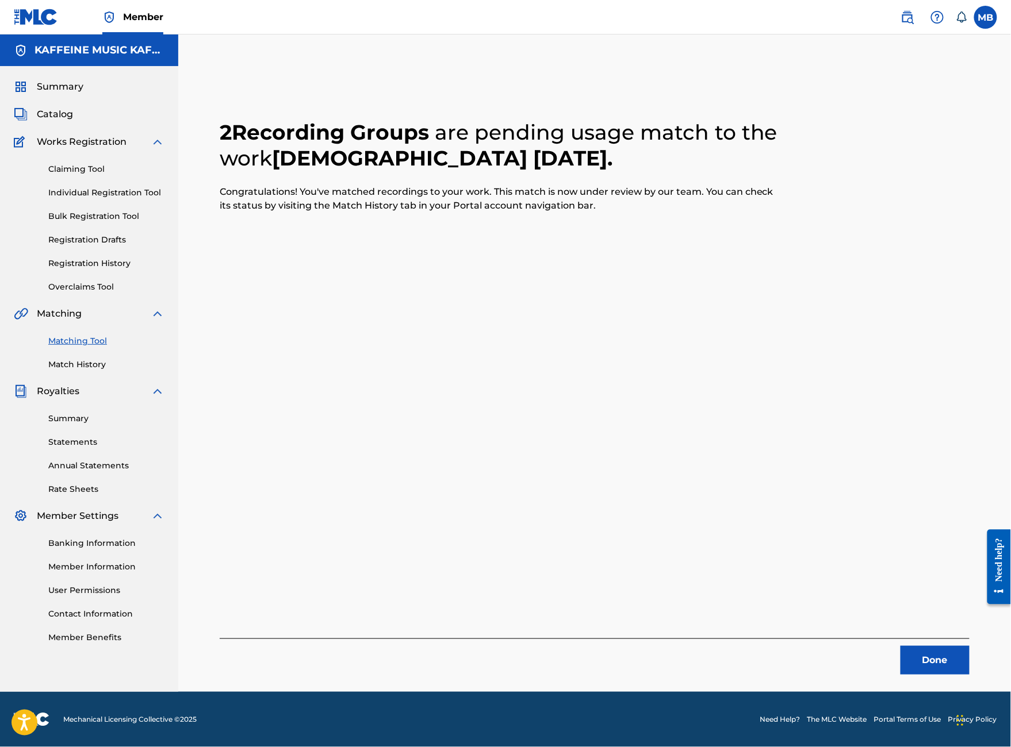
click at [955, 646] on button "Done" at bounding box center [934, 660] width 69 height 29
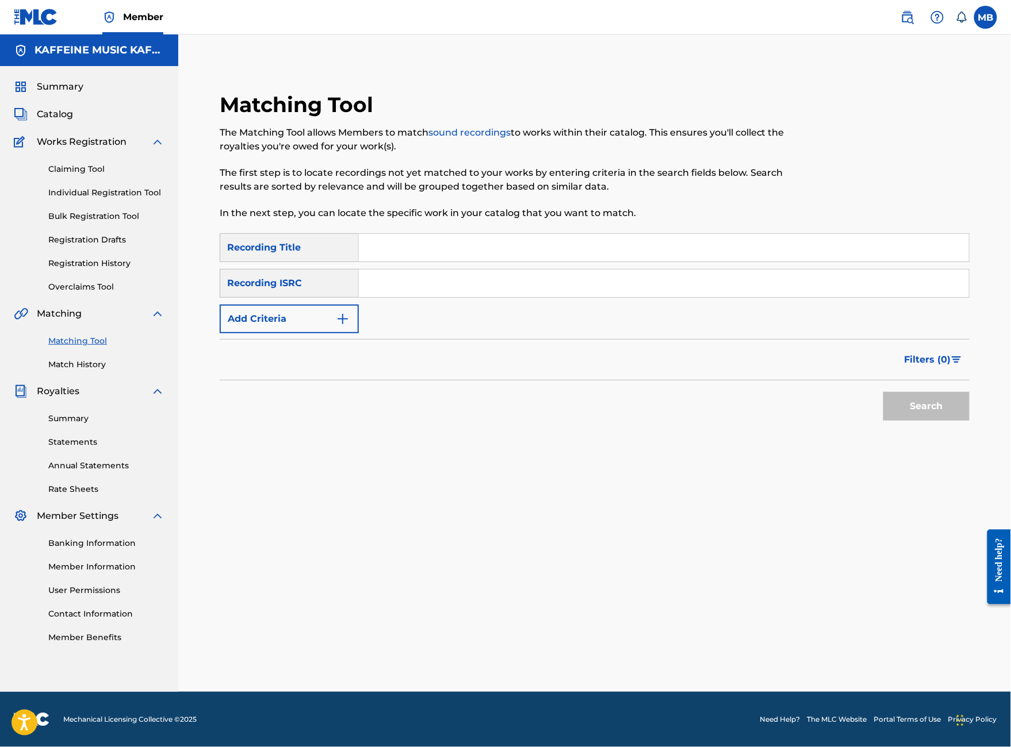
click at [490, 234] on input "Search Form" at bounding box center [664, 248] width 610 height 28
type input "And gaslyte"
click at [322, 311] on button "Add Criteria" at bounding box center [289, 319] width 139 height 29
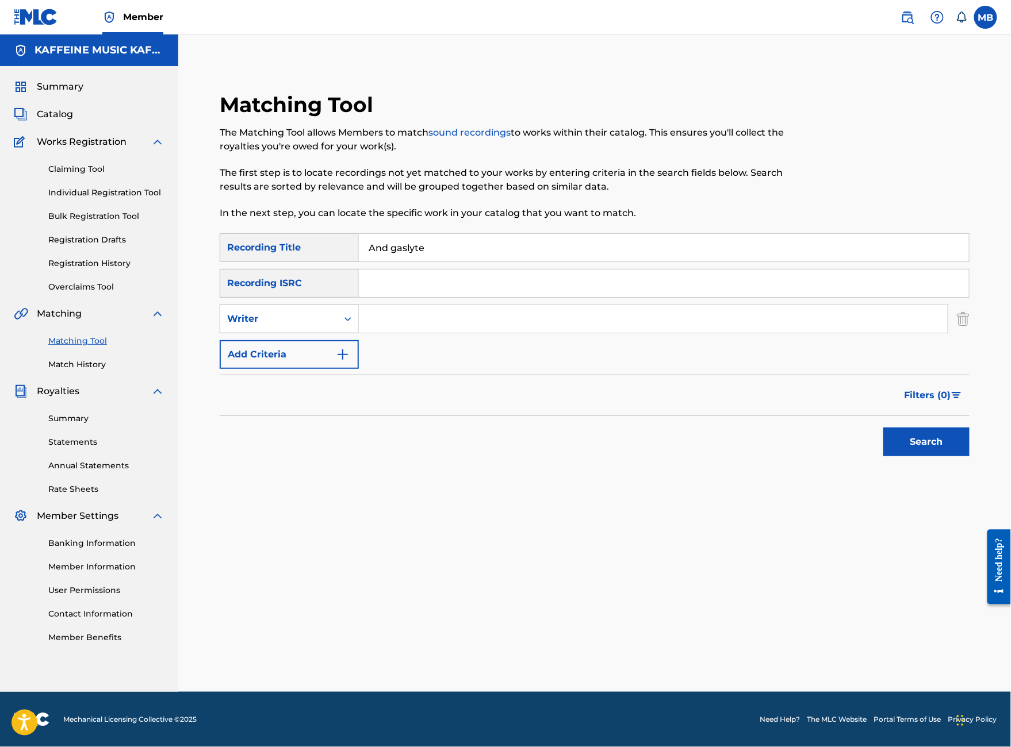
click at [324, 305] on div "Writer" at bounding box center [289, 319] width 139 height 29
click at [339, 333] on div "Recording Artist" at bounding box center [289, 347] width 138 height 29
click at [463, 318] on input "Search Form" at bounding box center [653, 319] width 589 height 28
paste input "[PERSON_NAME] Motorcycle"
type input "[PERSON_NAME] Motorcycle"
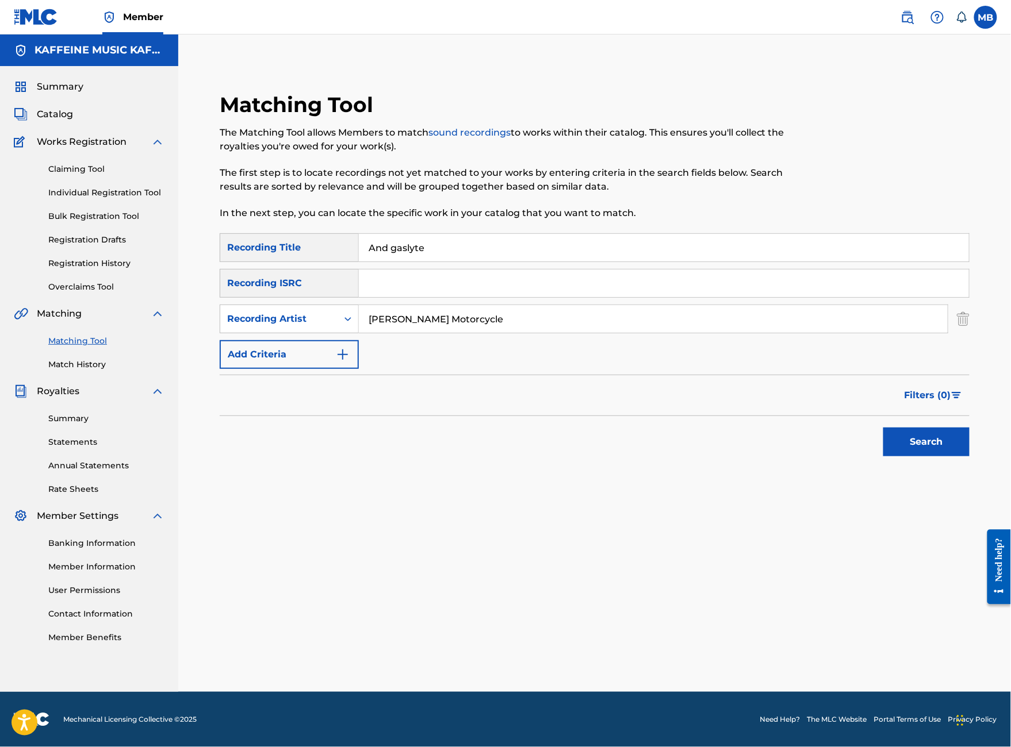
click at [926, 454] on button "Search" at bounding box center [926, 442] width 86 height 29
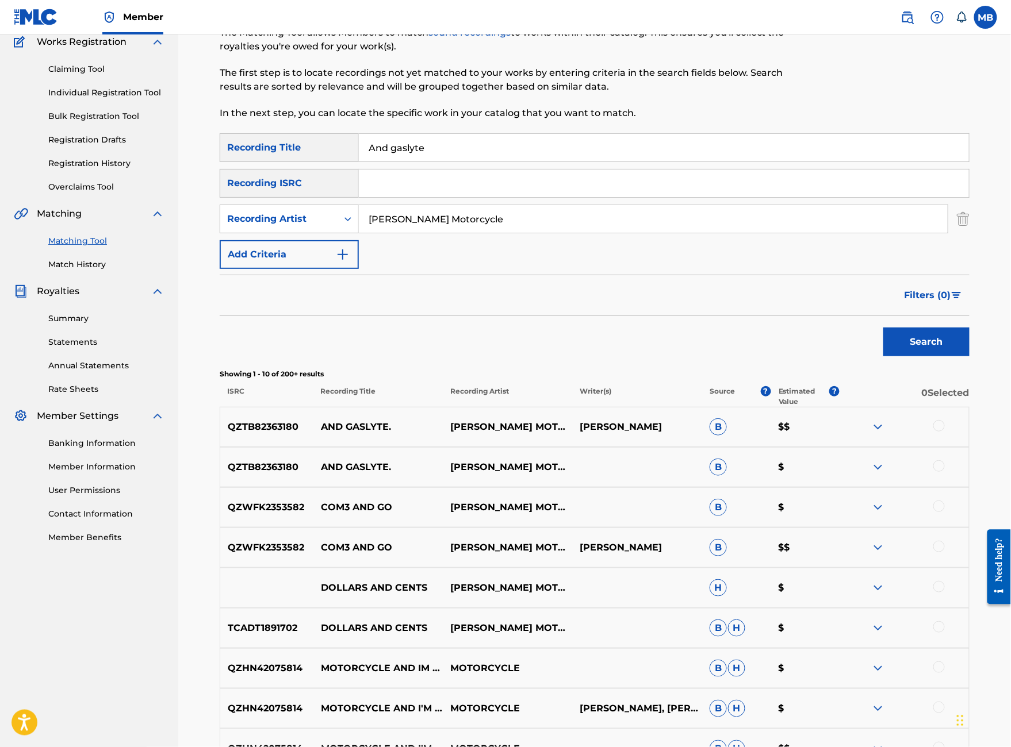
scroll to position [156, 0]
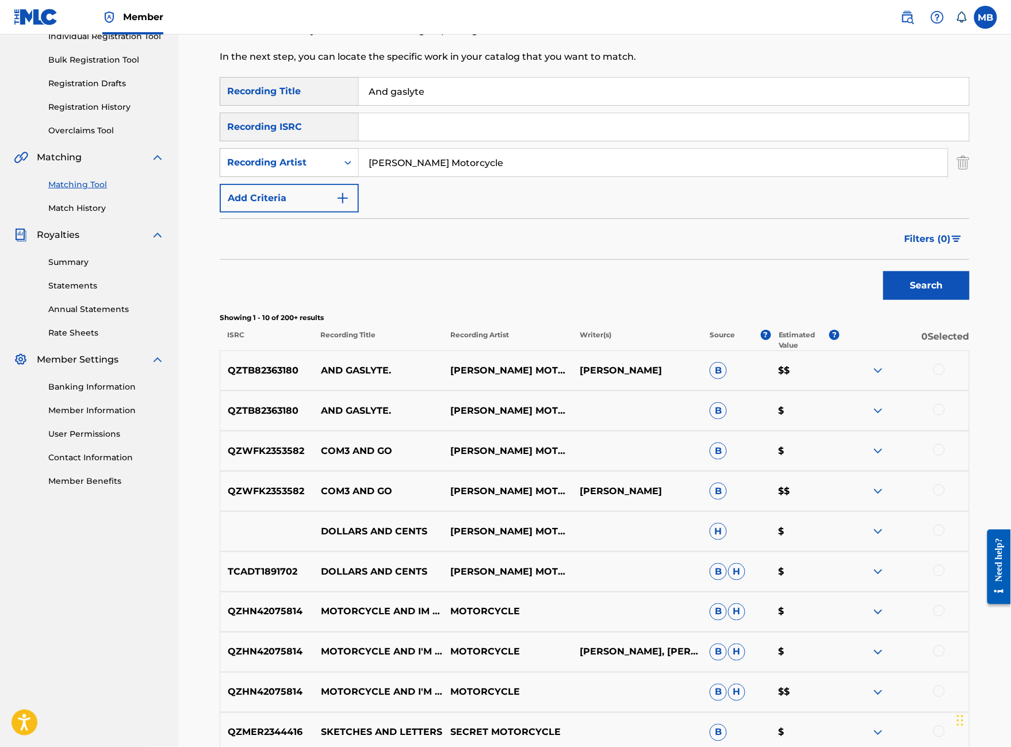
click at [945, 416] on div at bounding box center [938, 409] width 11 height 11
click at [945, 375] on div at bounding box center [938, 369] width 11 height 11
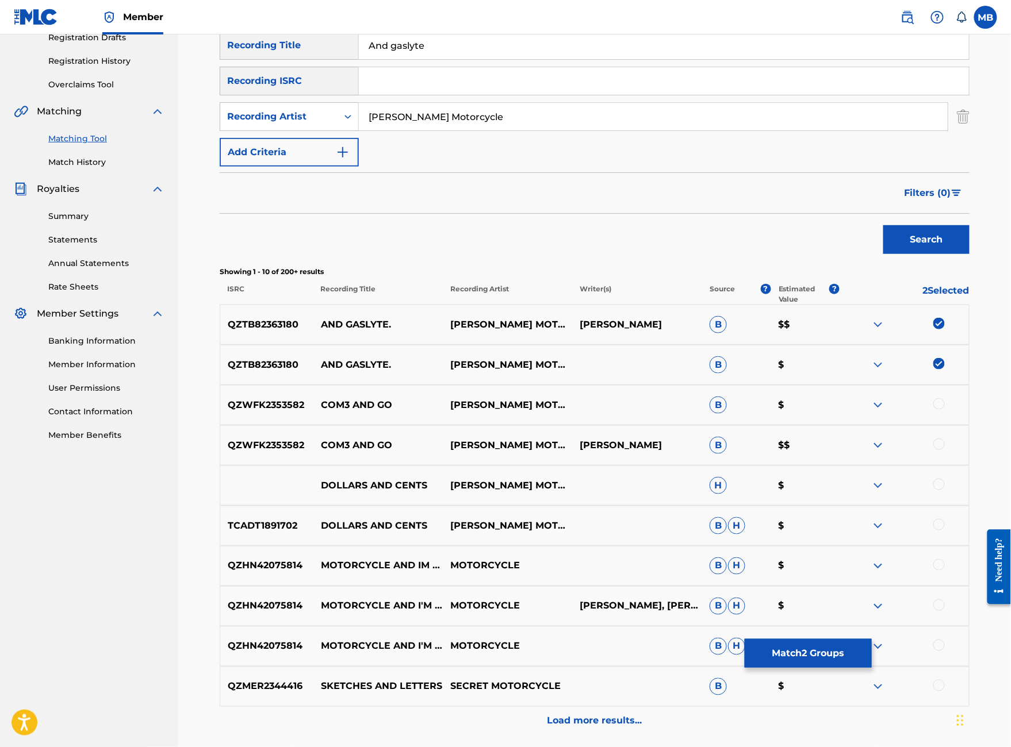
scroll to position [205, 0]
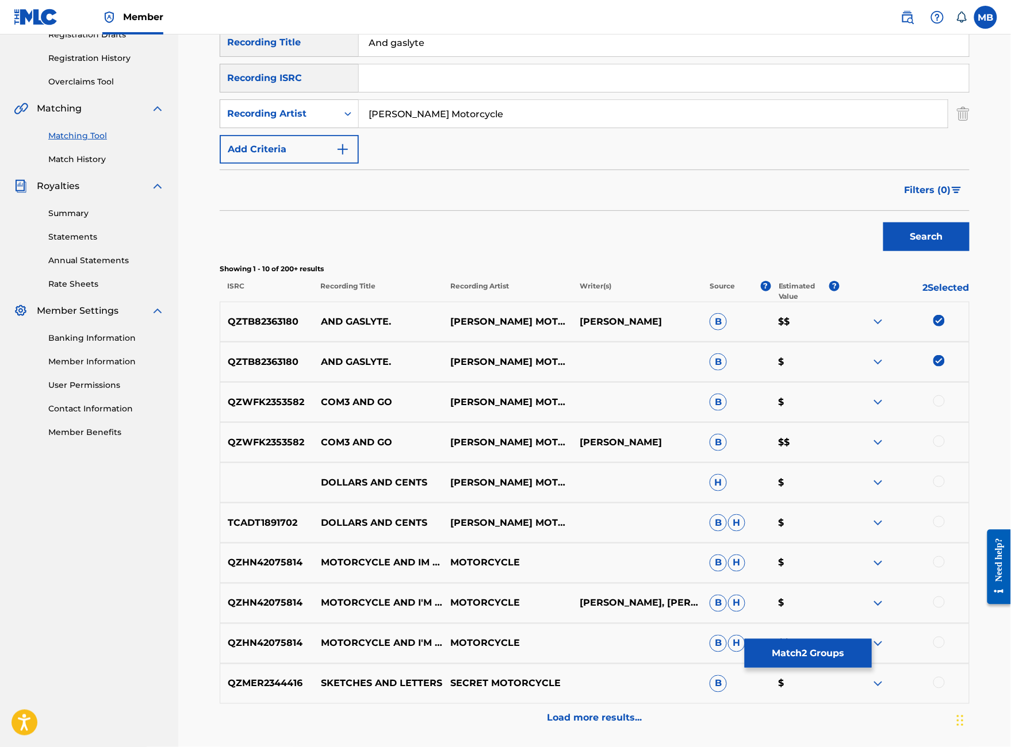
click at [872, 639] on button "Match 2 Groups" at bounding box center [808, 653] width 127 height 29
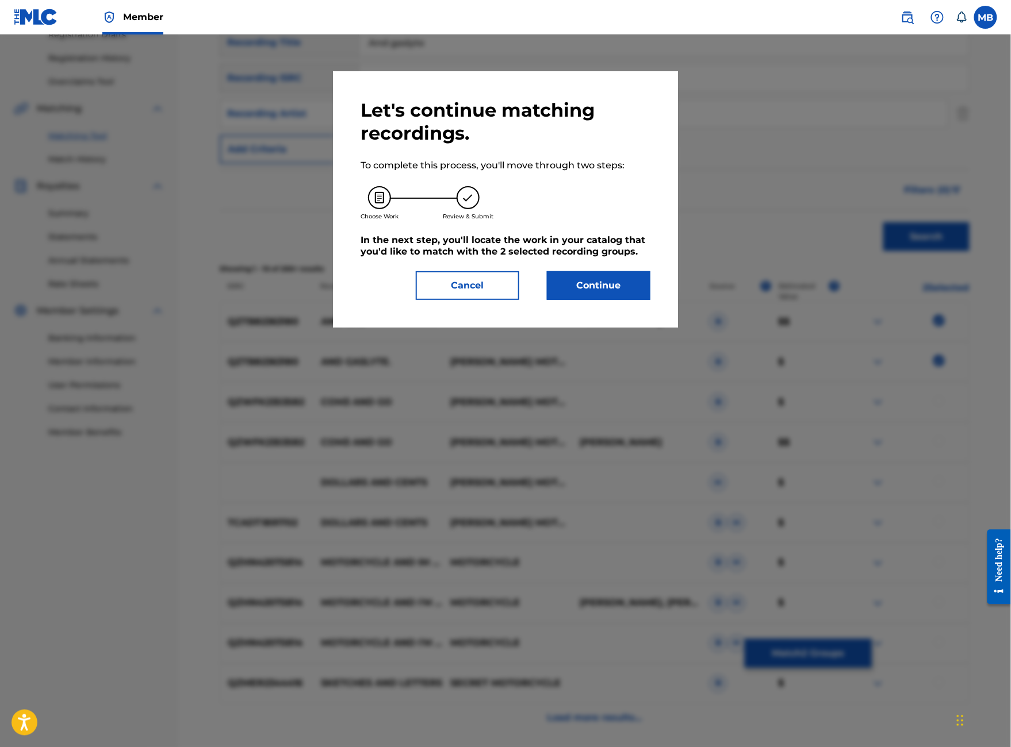
click at [616, 300] on button "Continue" at bounding box center [598, 285] width 103 height 29
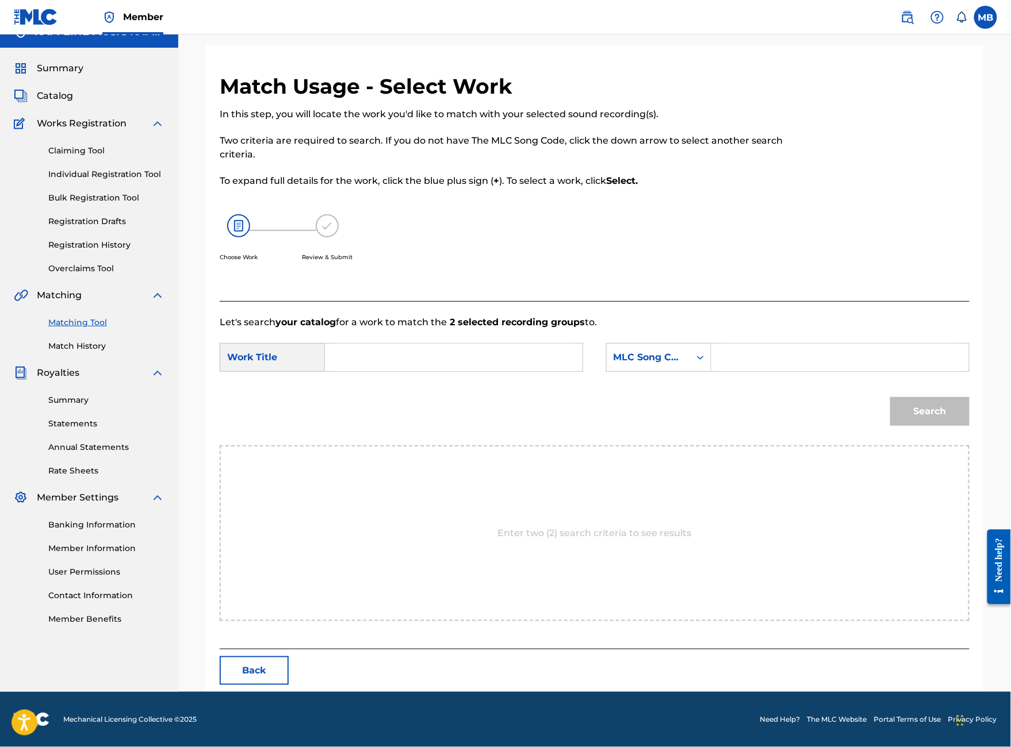
scroll to position [57, 0]
click at [481, 371] on input "Search Form" at bounding box center [454, 358] width 238 height 28
type input "and gaslyte."
click at [690, 362] on div "MLC Song Code" at bounding box center [648, 358] width 83 height 22
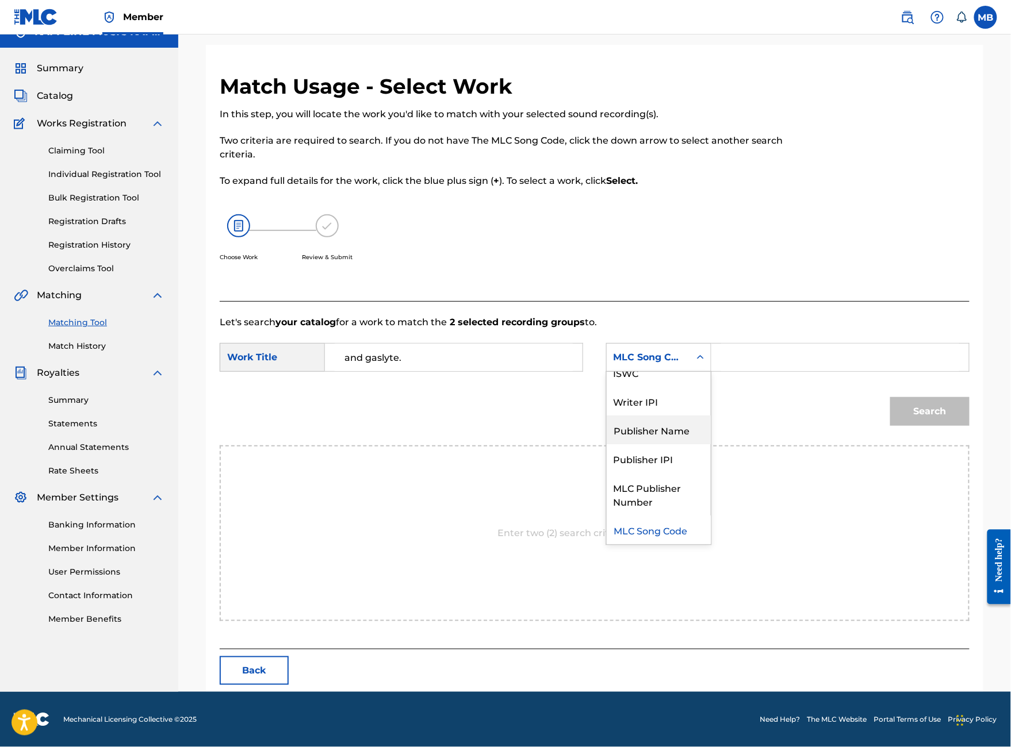
click at [711, 454] on div "Publisher IPI" at bounding box center [659, 458] width 104 height 29
click at [711, 372] on div "Publisher IPI selected, 7 of 7. 7 results available. Use Up and Down to choose …" at bounding box center [658, 357] width 105 height 29
click at [711, 467] on div "Publisher Name" at bounding box center [659, 458] width 104 height 29
click at [796, 369] on input "Search Form" at bounding box center [840, 358] width 238 height 28
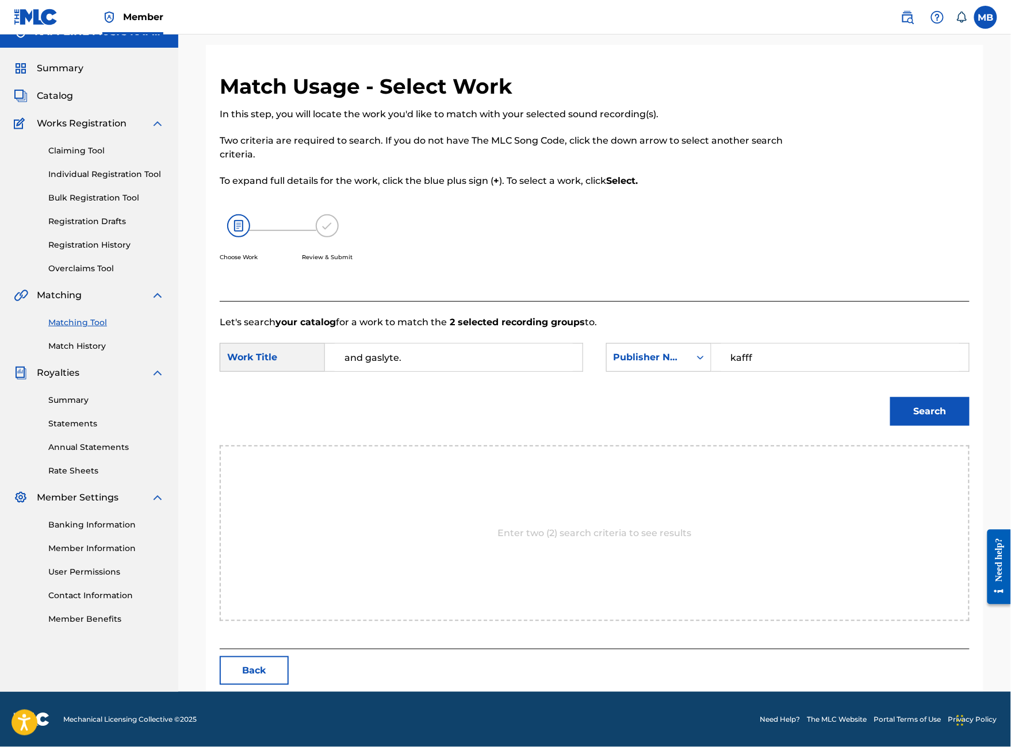
click at [930, 426] on button "Search" at bounding box center [929, 411] width 79 height 29
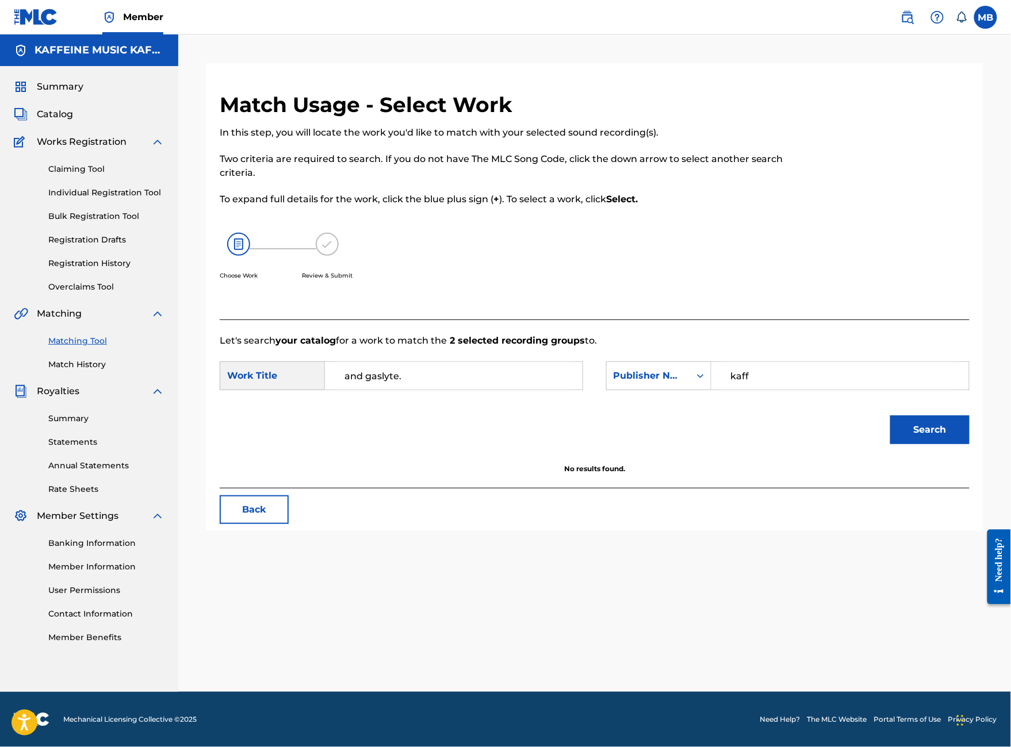
type input "kaff"
click at [930, 438] on button "Search" at bounding box center [929, 430] width 79 height 29
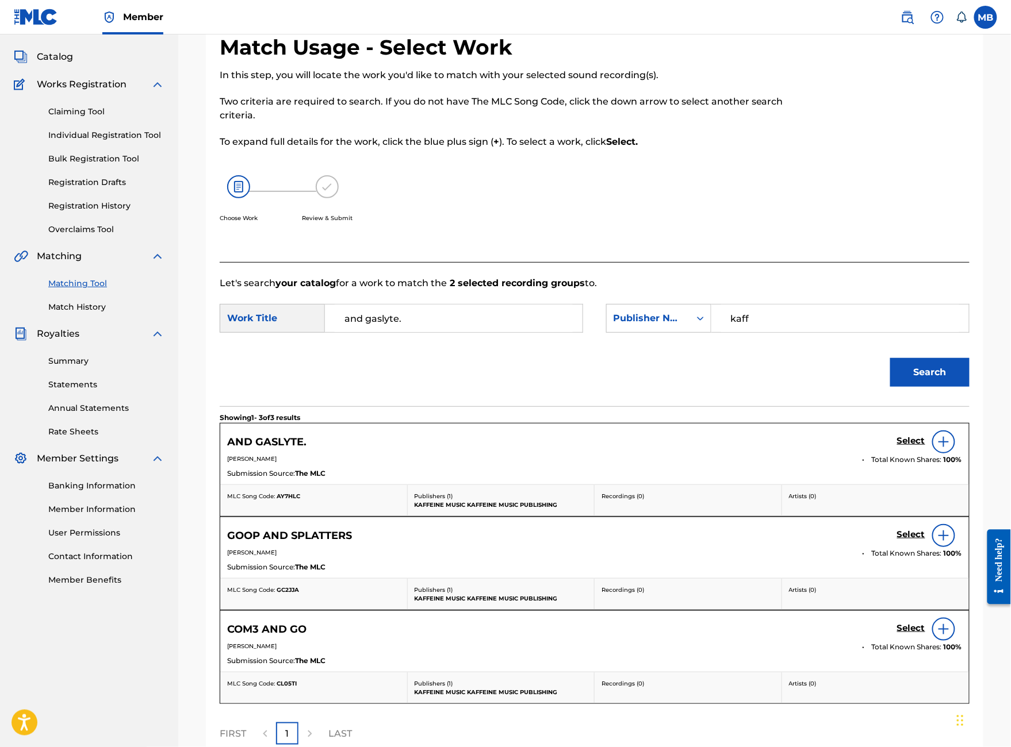
click at [921, 447] on h5 "Select" at bounding box center [911, 441] width 28 height 11
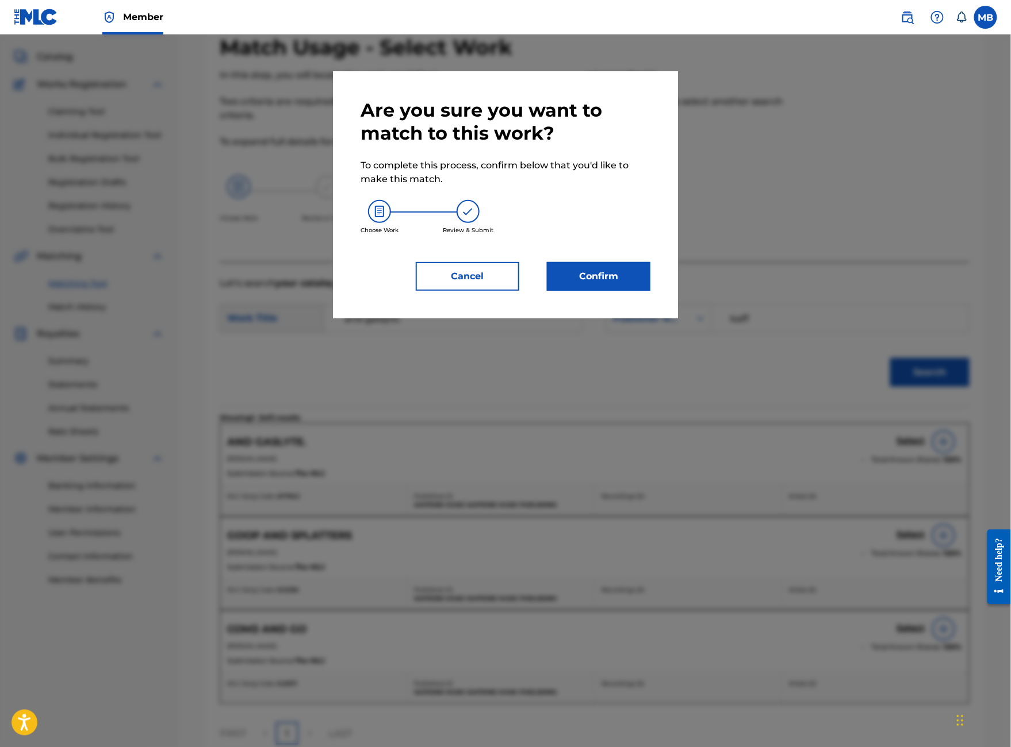
click at [650, 291] on button "Confirm" at bounding box center [598, 276] width 103 height 29
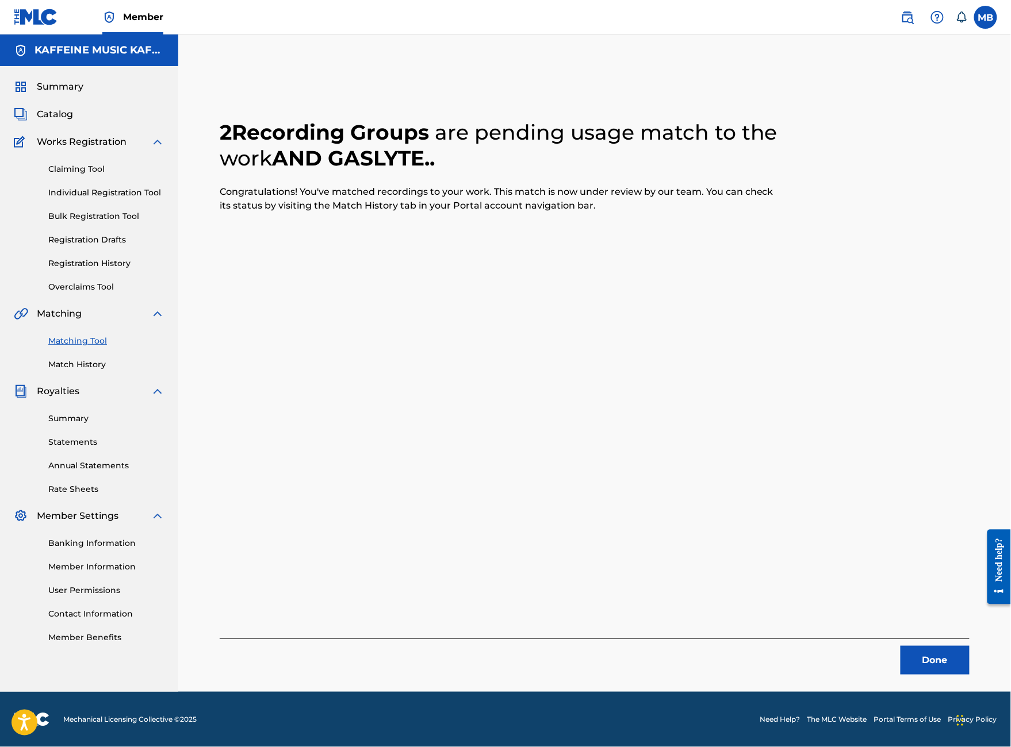
click at [921, 646] on button "Done" at bounding box center [934, 660] width 69 height 29
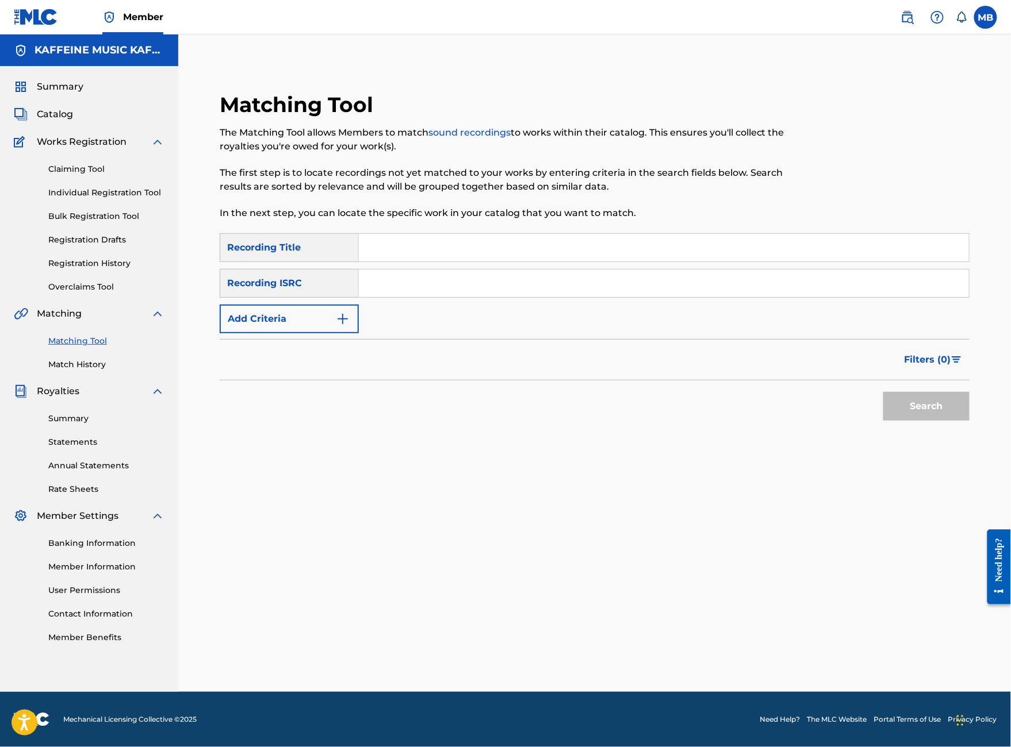
click at [452, 234] on input "Search Form" at bounding box center [664, 248] width 610 height 28
type input "<4"
click at [359, 309] on button "Add Criteria" at bounding box center [289, 319] width 139 height 29
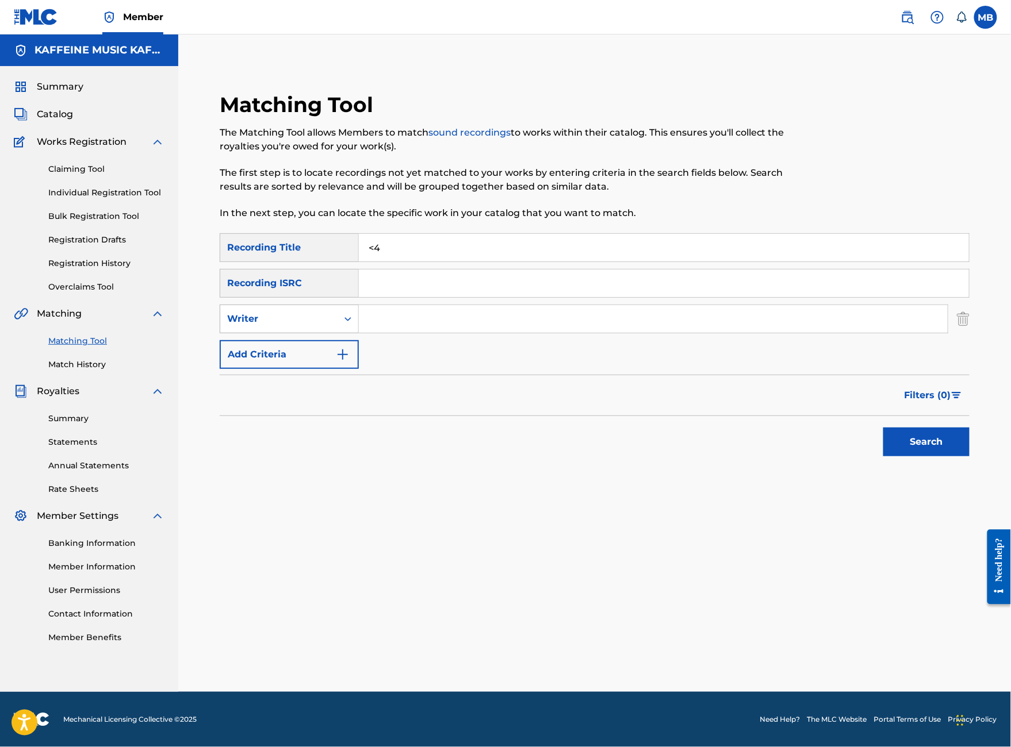
click at [354, 313] on icon "Search Form" at bounding box center [347, 318] width 11 height 11
click at [358, 336] on div "Recording Artist" at bounding box center [289, 347] width 138 height 29
click at [471, 320] on input "Search Form" at bounding box center [653, 319] width 589 height 28
paste input "[PERSON_NAME] Motorcycle"
type input "[PERSON_NAME] Motorcycle"
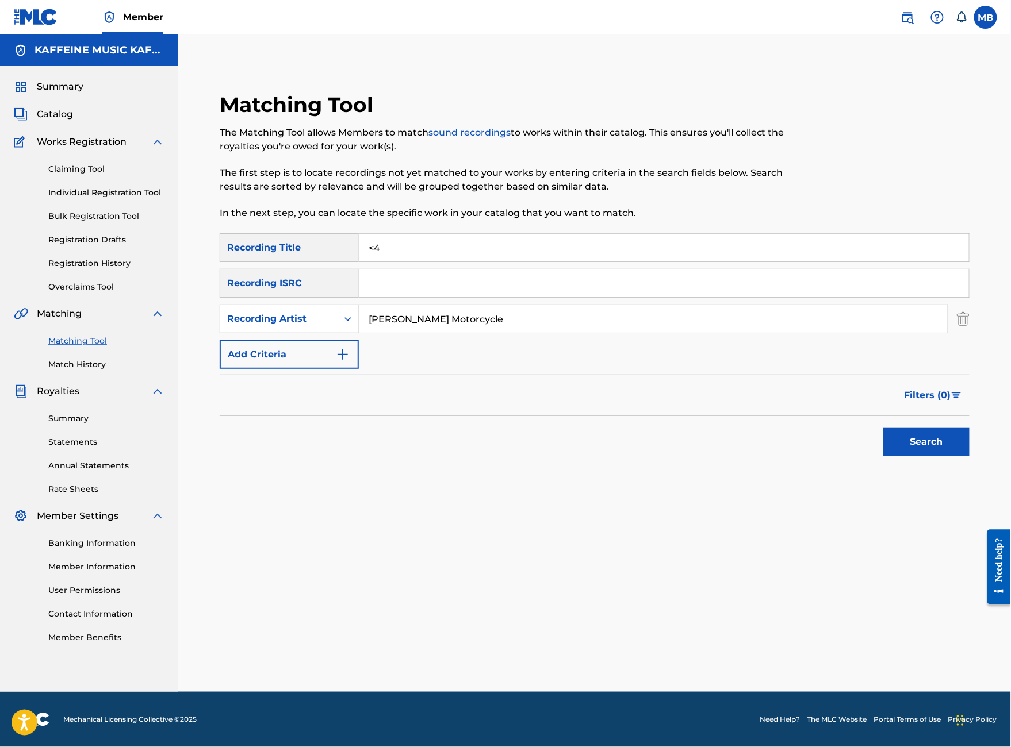
click at [496, 348] on div "SearchWithCriteria5a9946db-ff4a-4ff4-8bb8-1540daa93f87 Recording Title <4 Searc…" at bounding box center [595, 301] width 750 height 136
click at [337, 315] on div "Recording Artist" at bounding box center [278, 319] width 117 height 22
click at [354, 333] on div "Writer" at bounding box center [289, 347] width 138 height 29
click at [490, 306] on input "Search Form" at bounding box center [653, 319] width 589 height 28
paste input "Michael Alan Bernardino"
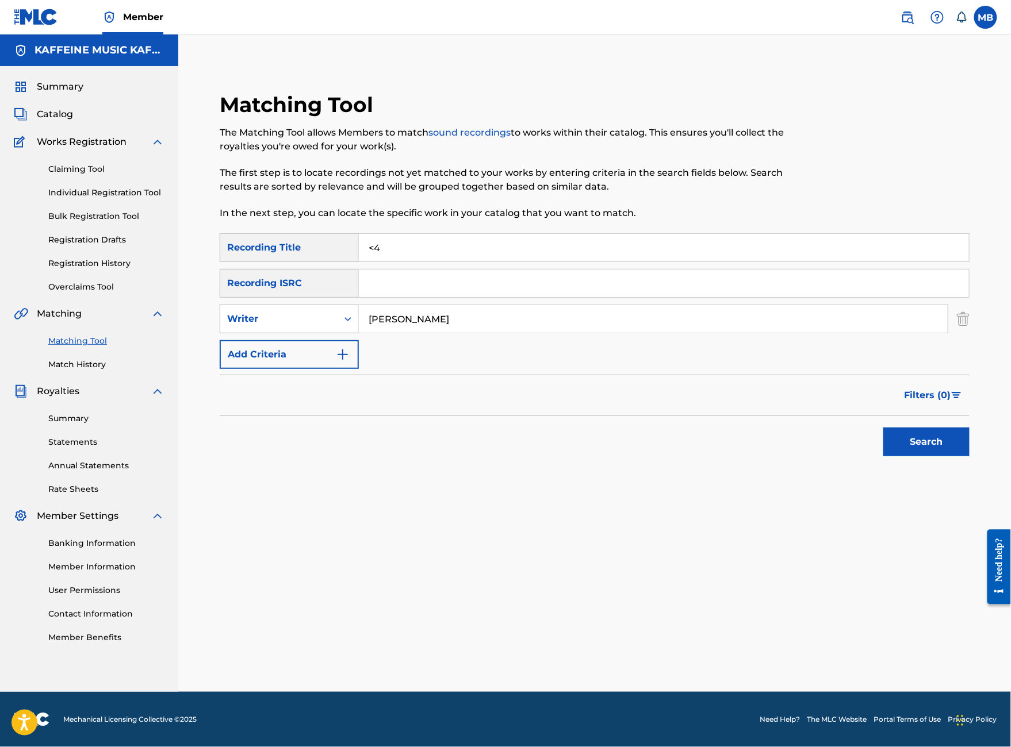
type input "Michael Alan Bernardino"
click at [914, 447] on button "Search" at bounding box center [926, 442] width 86 height 29
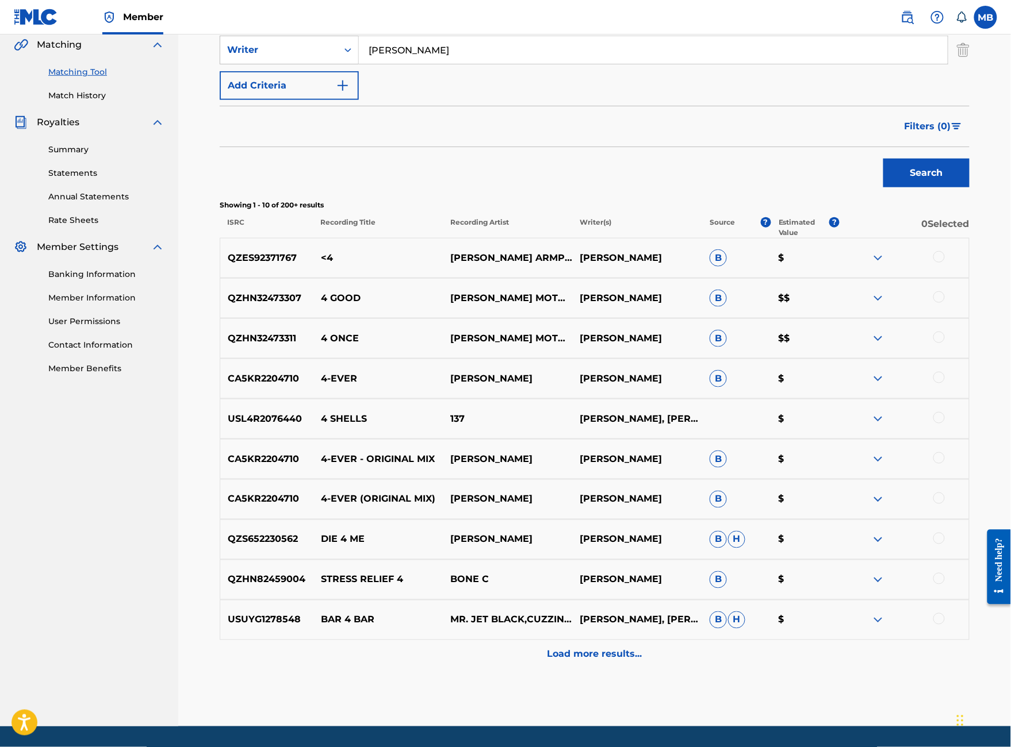
scroll to position [312, 0]
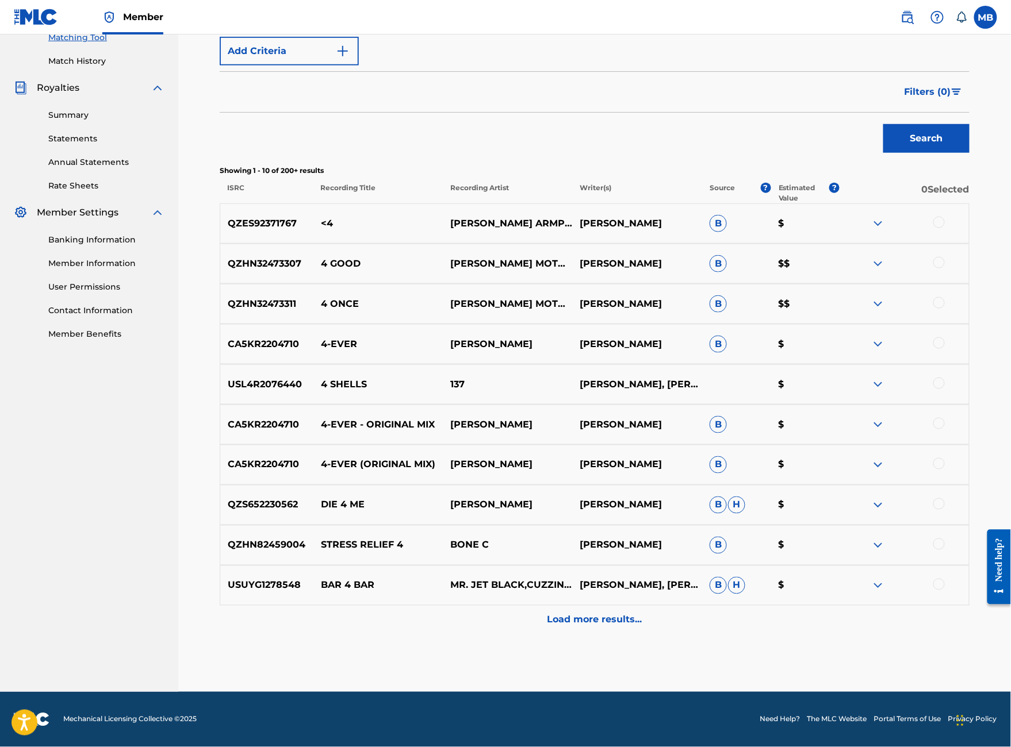
click at [945, 228] on div at bounding box center [938, 222] width 11 height 11
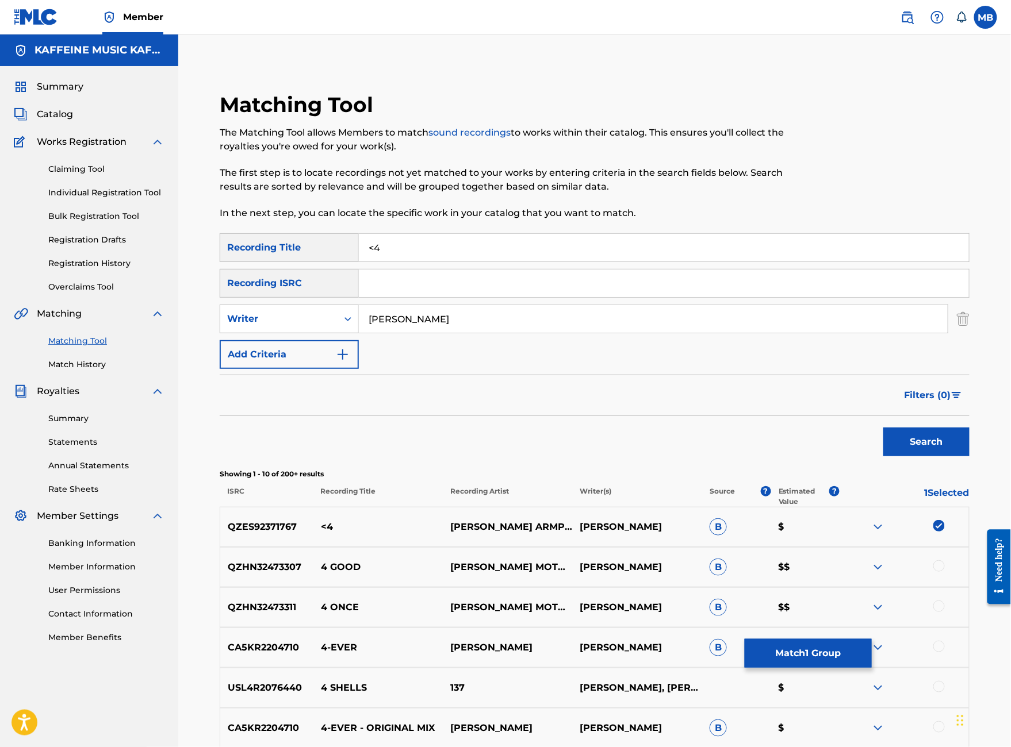
scroll to position [0, 0]
click at [479, 333] on input "Michael Alan Bernardino" at bounding box center [653, 319] width 589 height 28
click at [589, 333] on input "Michael Alan Bernardino" at bounding box center [653, 319] width 589 height 28
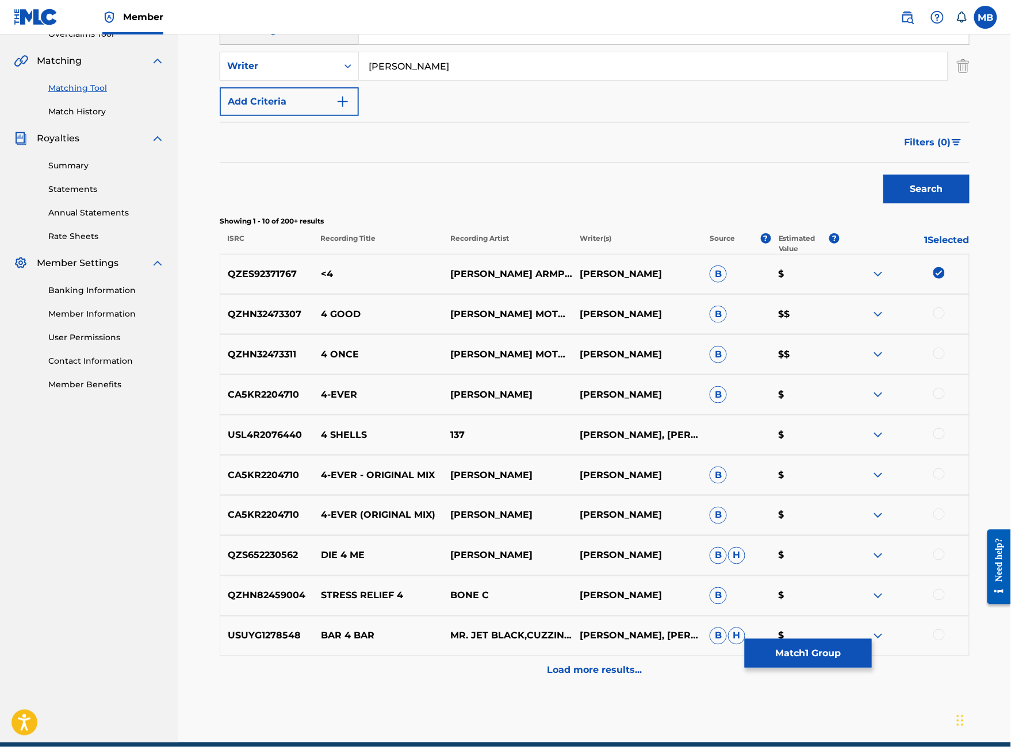
scroll to position [293, 0]
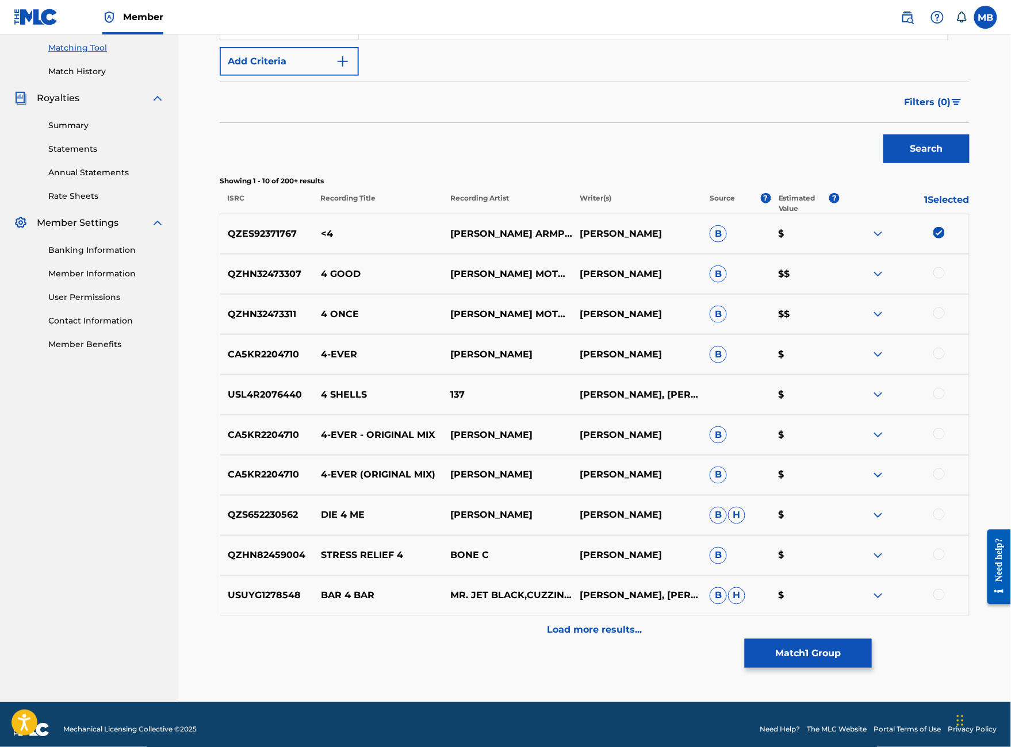
click at [872, 639] on button "Match 1 Group" at bounding box center [808, 653] width 127 height 29
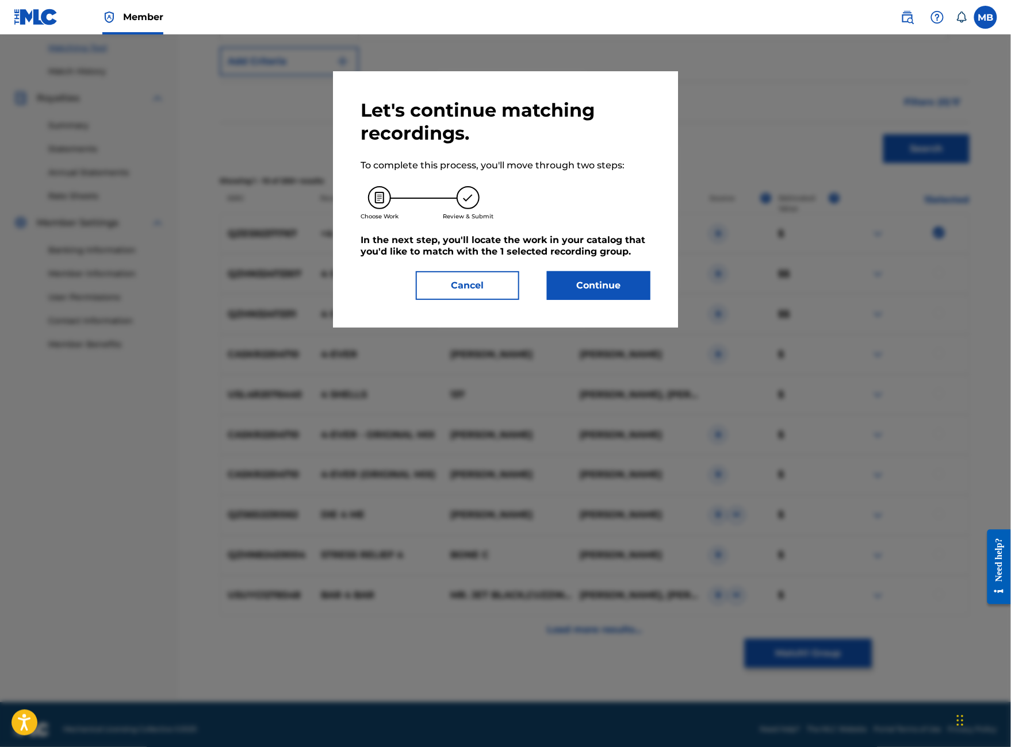
click at [619, 300] on button "Continue" at bounding box center [598, 285] width 103 height 29
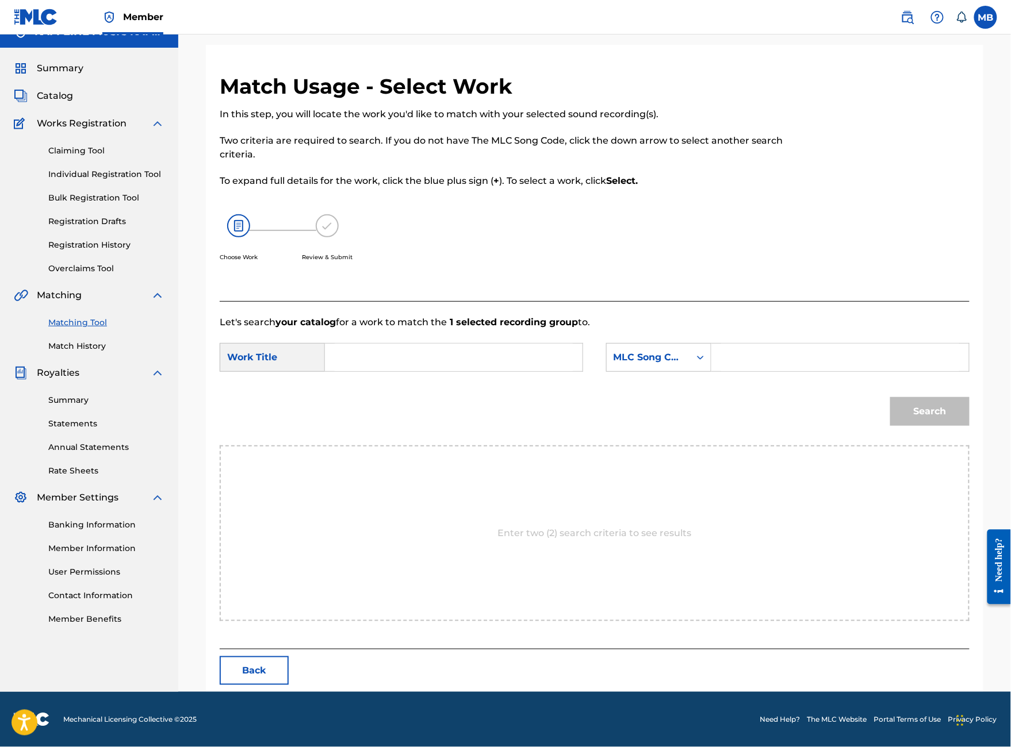
click at [451, 371] on input "Search Form" at bounding box center [454, 358] width 238 height 28
type input "<4"
click at [663, 372] on div "MLC Song Code" at bounding box center [658, 357] width 105 height 29
click at [783, 371] on input "Search Form" at bounding box center [840, 358] width 238 height 28
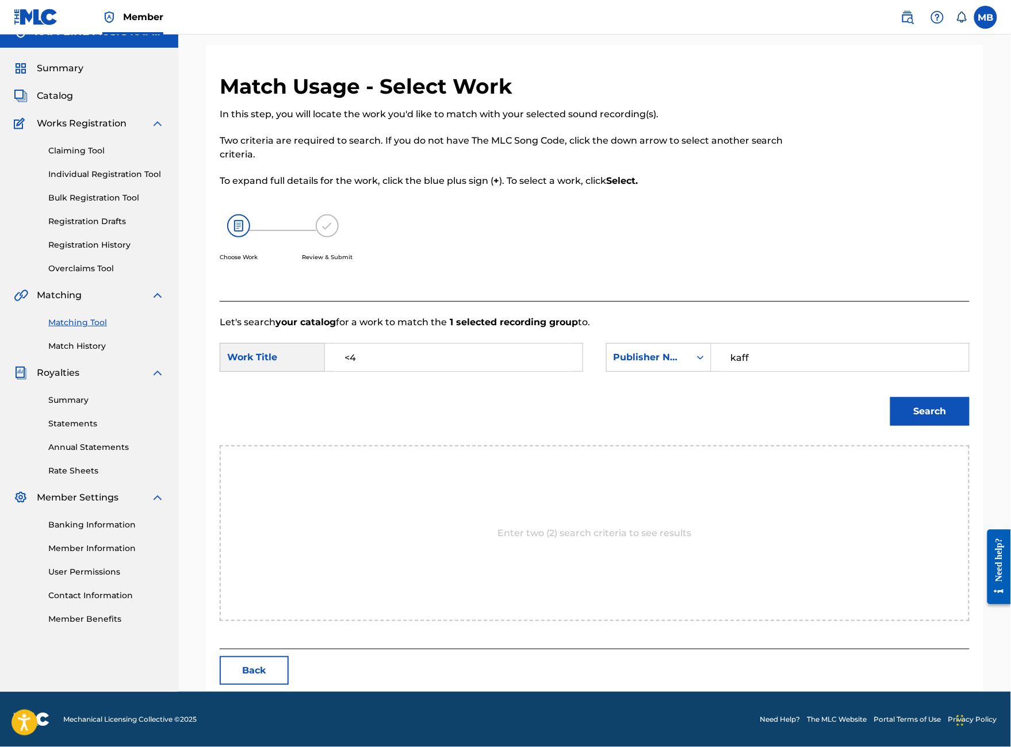
type input "kaff"
click at [930, 426] on button "Search" at bounding box center [929, 411] width 79 height 29
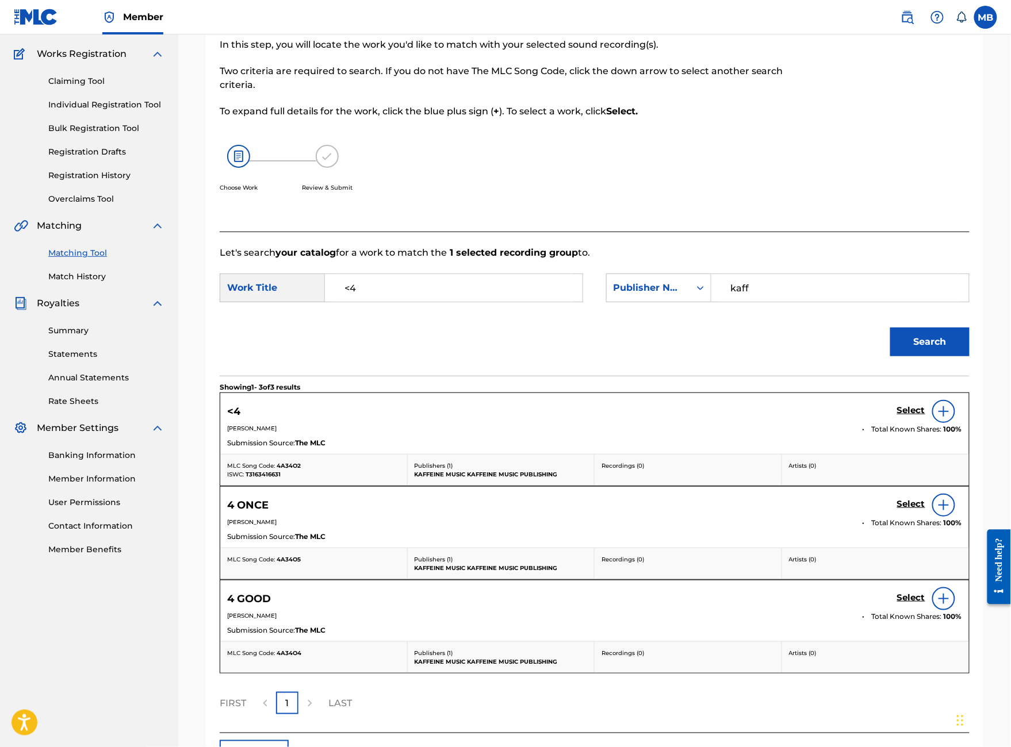
scroll to position [107, 0]
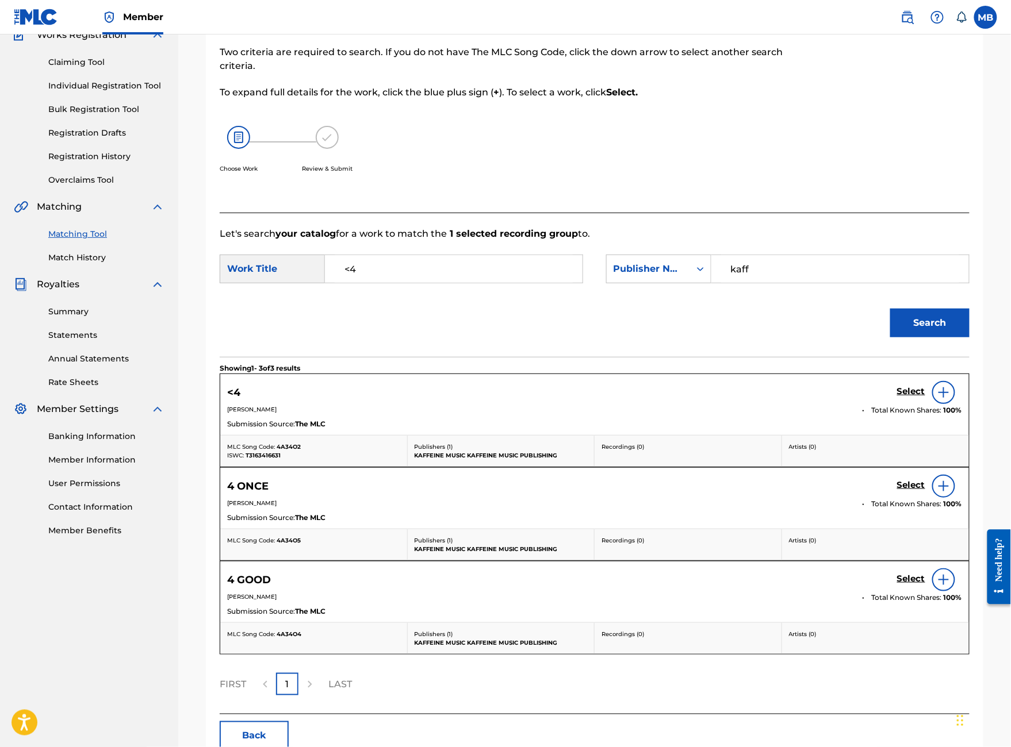
click at [908, 397] on h5 "Select" at bounding box center [911, 391] width 28 height 11
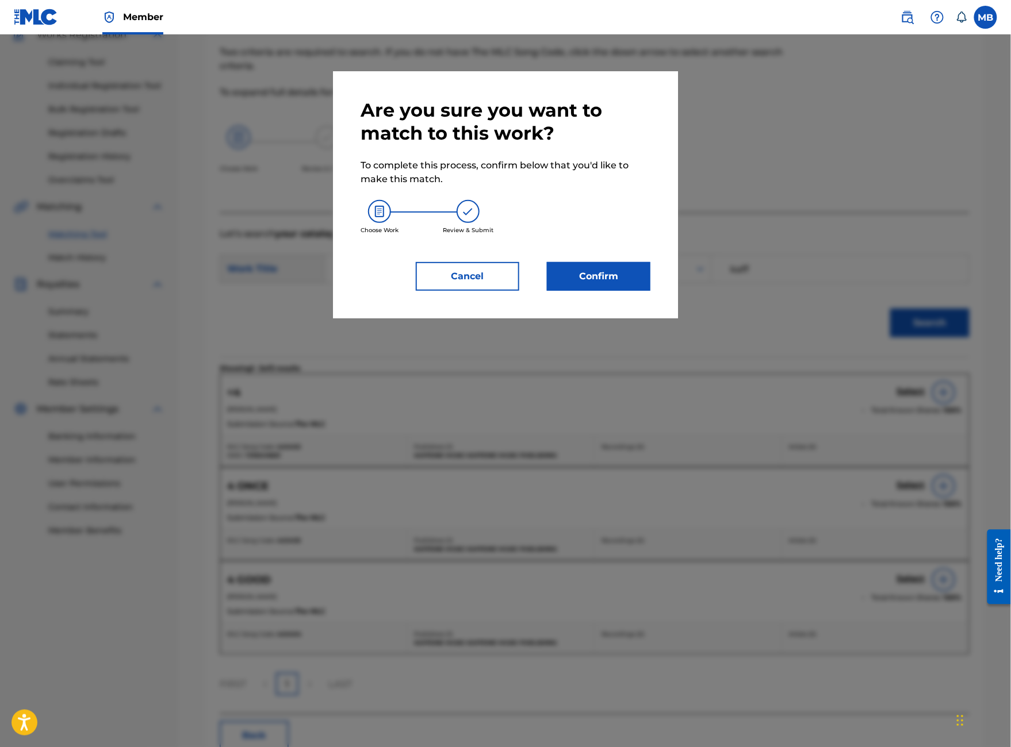
click at [586, 291] on button "Confirm" at bounding box center [598, 276] width 103 height 29
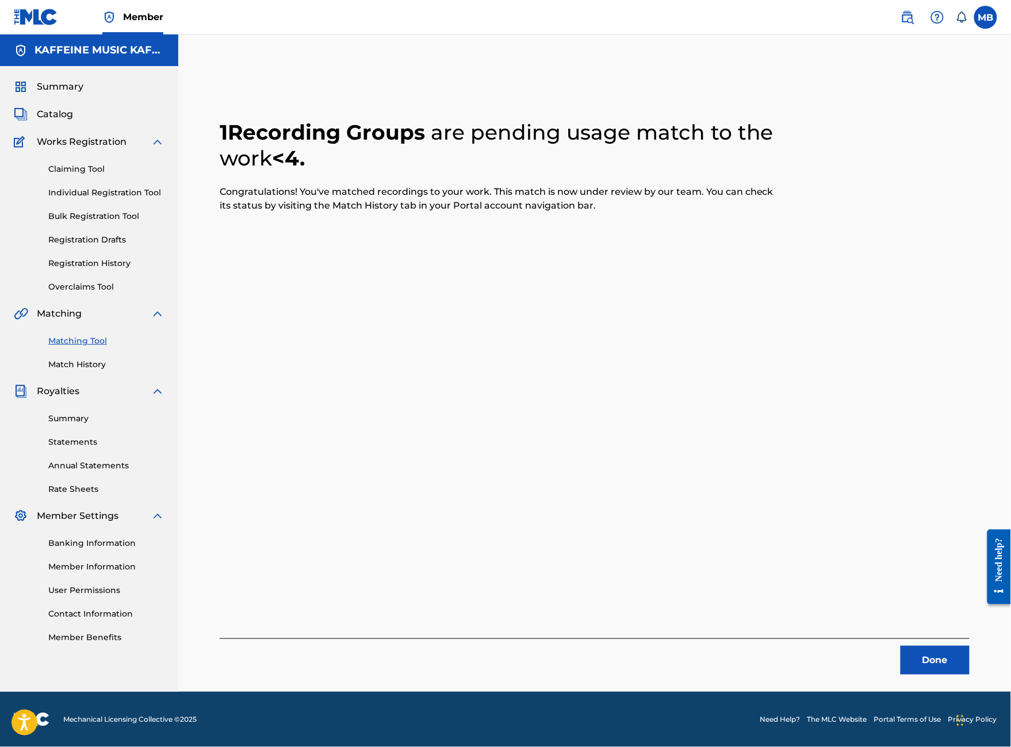
click at [938, 646] on button "Done" at bounding box center [934, 660] width 69 height 29
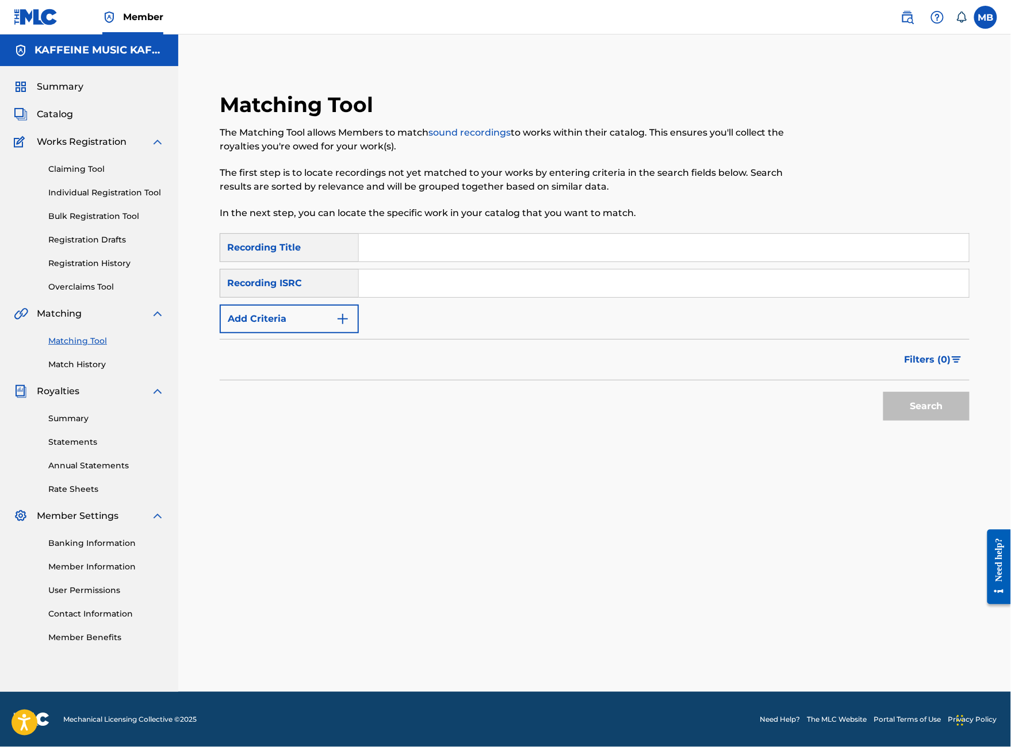
click at [509, 234] on input "Search Form" at bounding box center [664, 248] width 610 height 28
type input "Ding:(Doot:)"
click at [359, 305] on button "Add Criteria" at bounding box center [289, 319] width 139 height 29
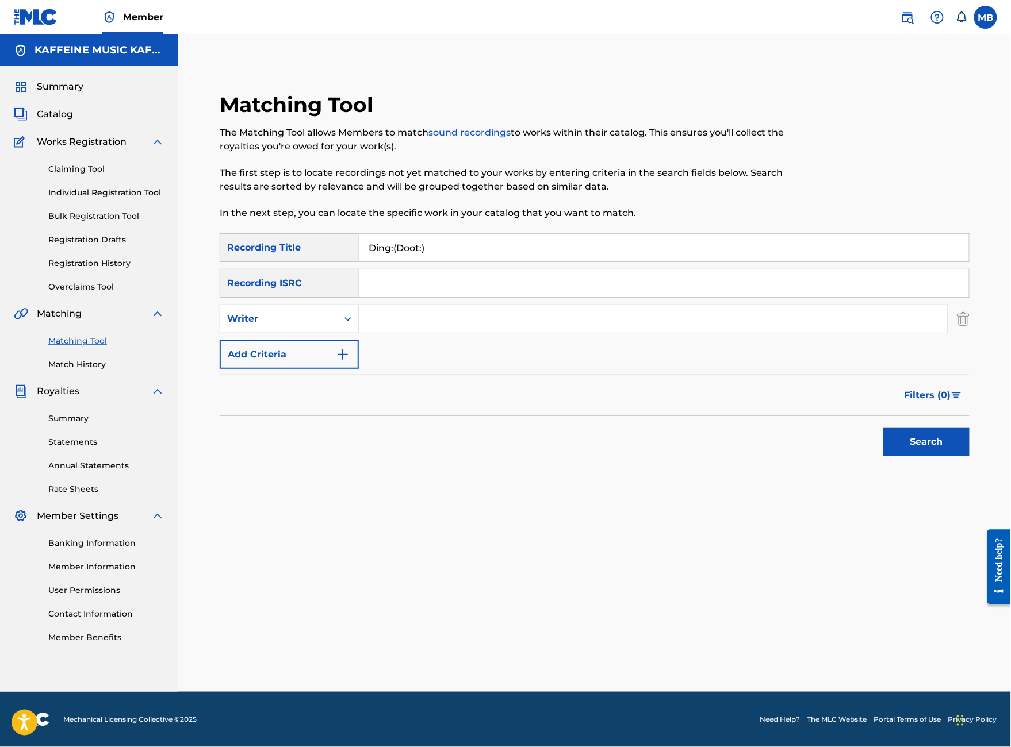
click at [477, 305] on input "Search Form" at bounding box center [653, 319] width 589 height 28
paste input "Michael Alan Bernardino"
click at [937, 424] on div "Search" at bounding box center [923, 439] width 92 height 46
click at [934, 446] on button "Search" at bounding box center [926, 442] width 86 height 29
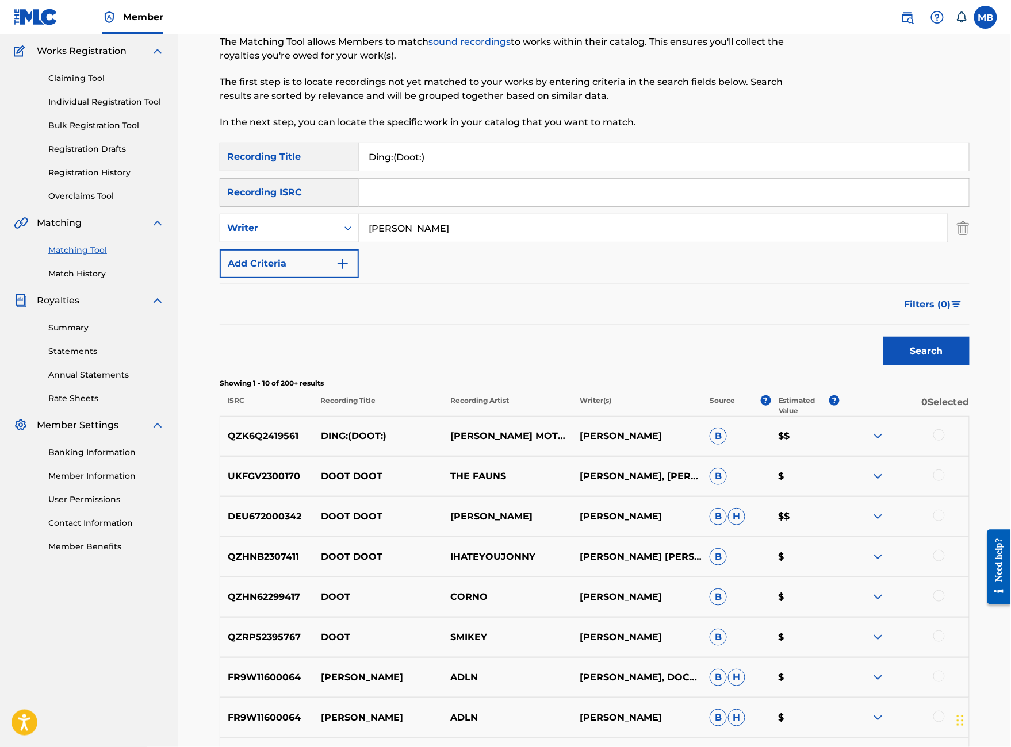
scroll to position [48, 0]
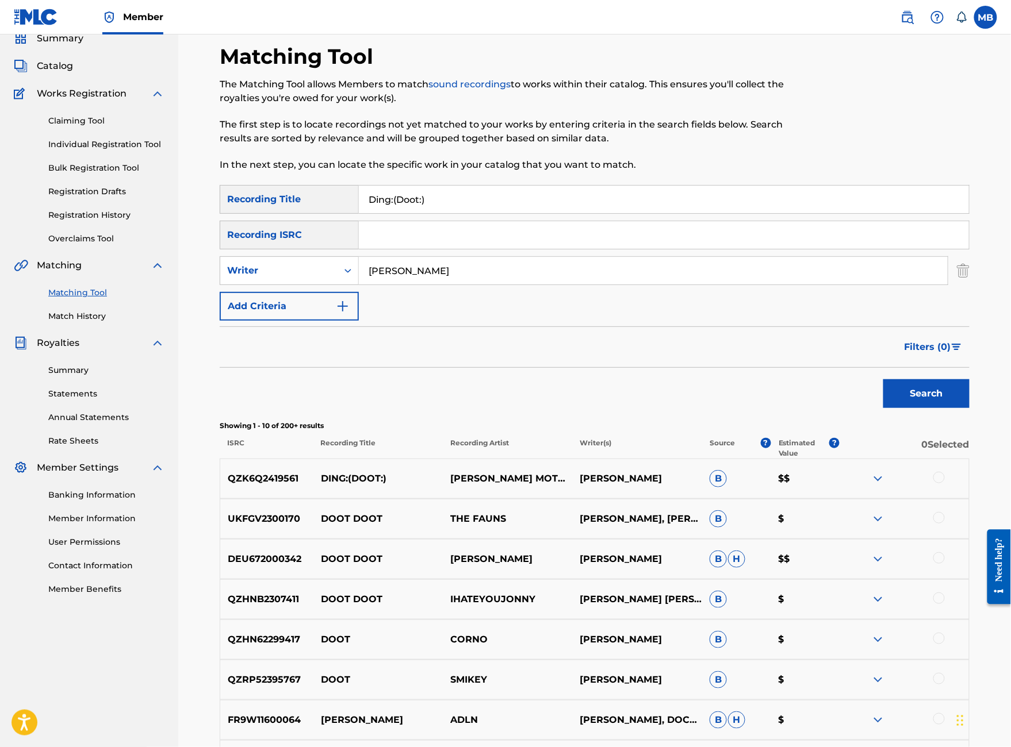
click at [482, 285] on input "Michael Alan Bernardino" at bounding box center [653, 271] width 589 height 28
click at [481, 285] on input "Michael Alan Bernardino" at bounding box center [653, 271] width 589 height 28
click at [950, 408] on button "Search" at bounding box center [926, 393] width 86 height 29
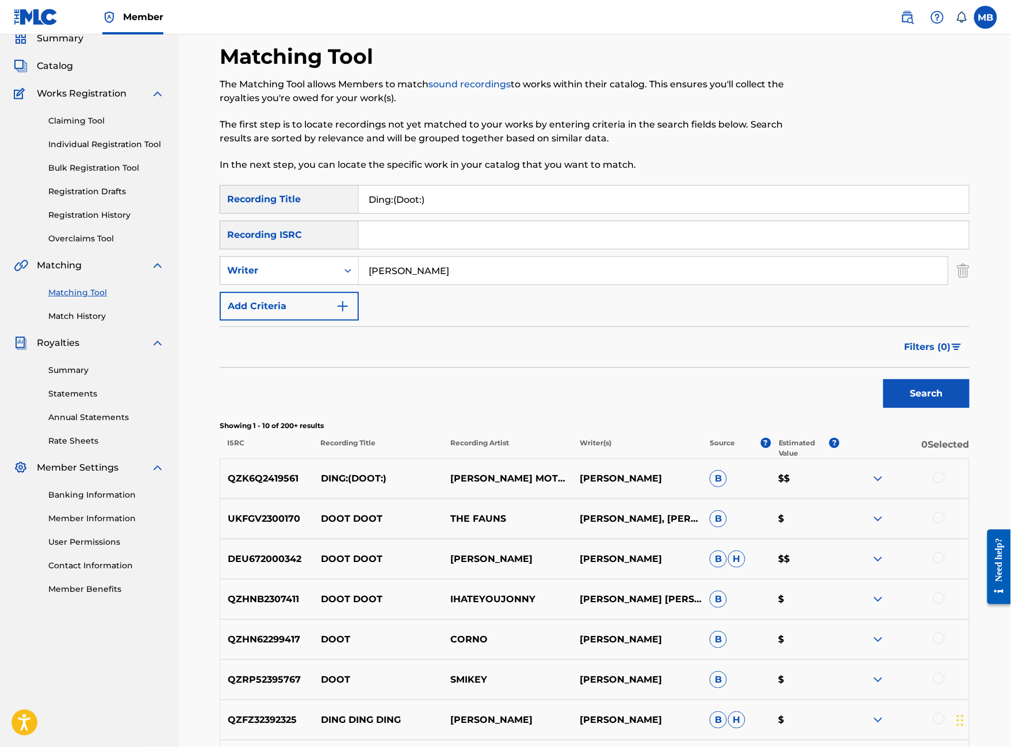
scroll to position [157, 0]
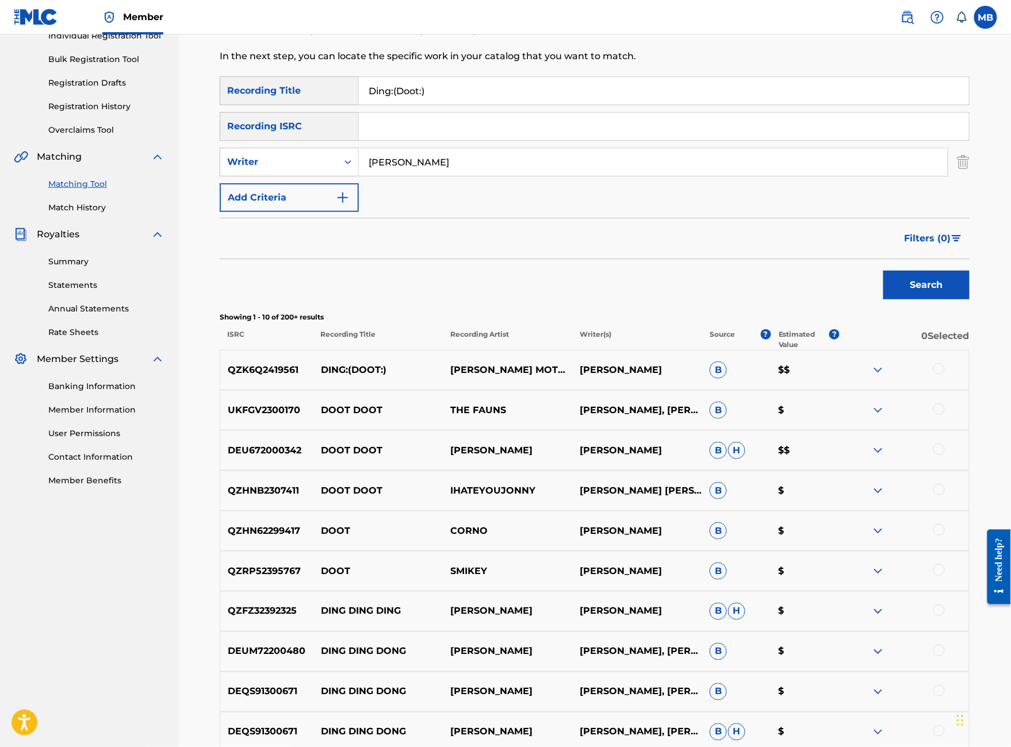
click at [945, 375] on div at bounding box center [938, 368] width 11 height 11
click at [470, 176] on input "[PERSON_NAME]" at bounding box center [653, 162] width 589 height 28
paste input "Alan"
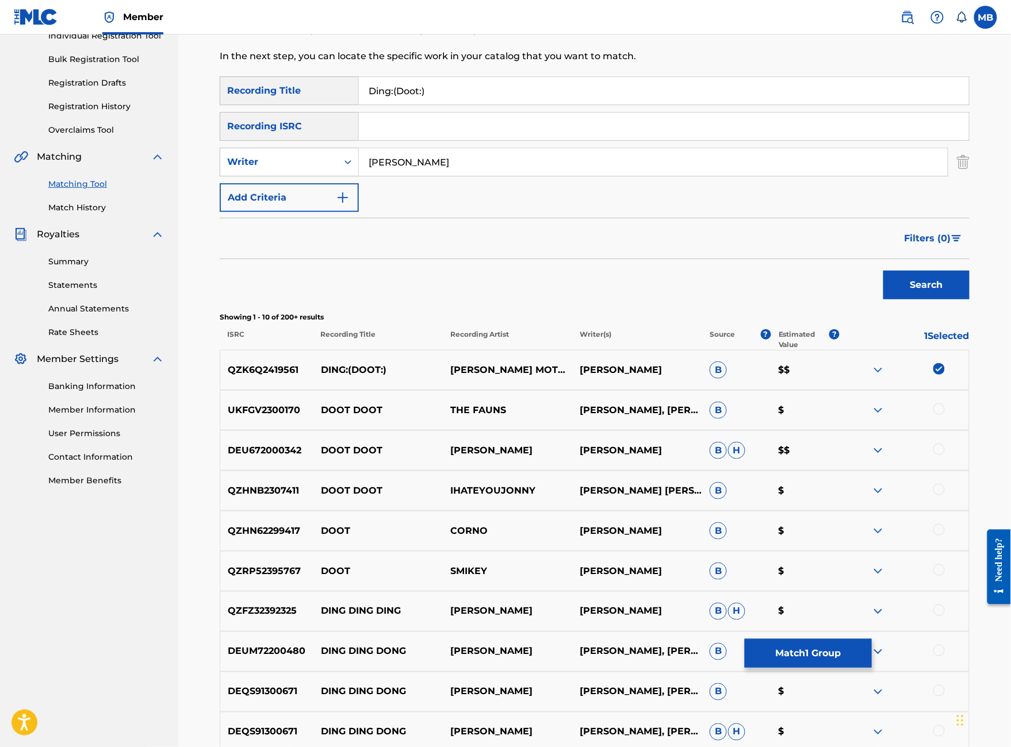
type input "[PERSON_NAME]"
click at [566, 259] on div "Filters ( 0 )" at bounding box center [595, 238] width 750 height 41
click at [908, 300] on button "Search" at bounding box center [926, 285] width 86 height 29
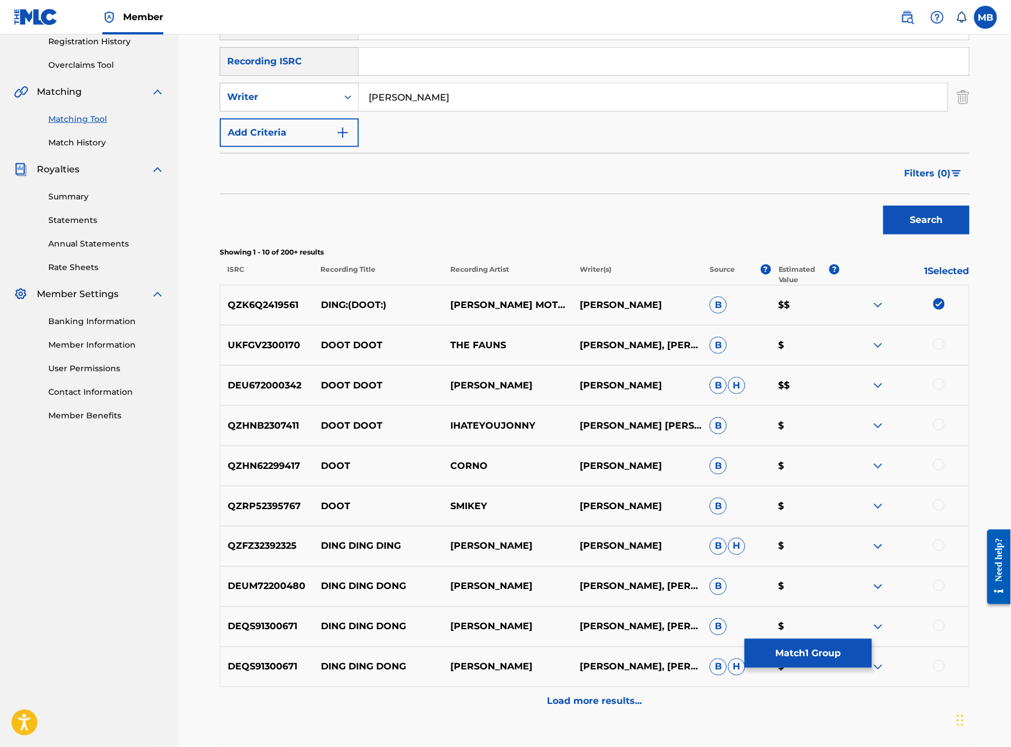
scroll to position [242, 0]
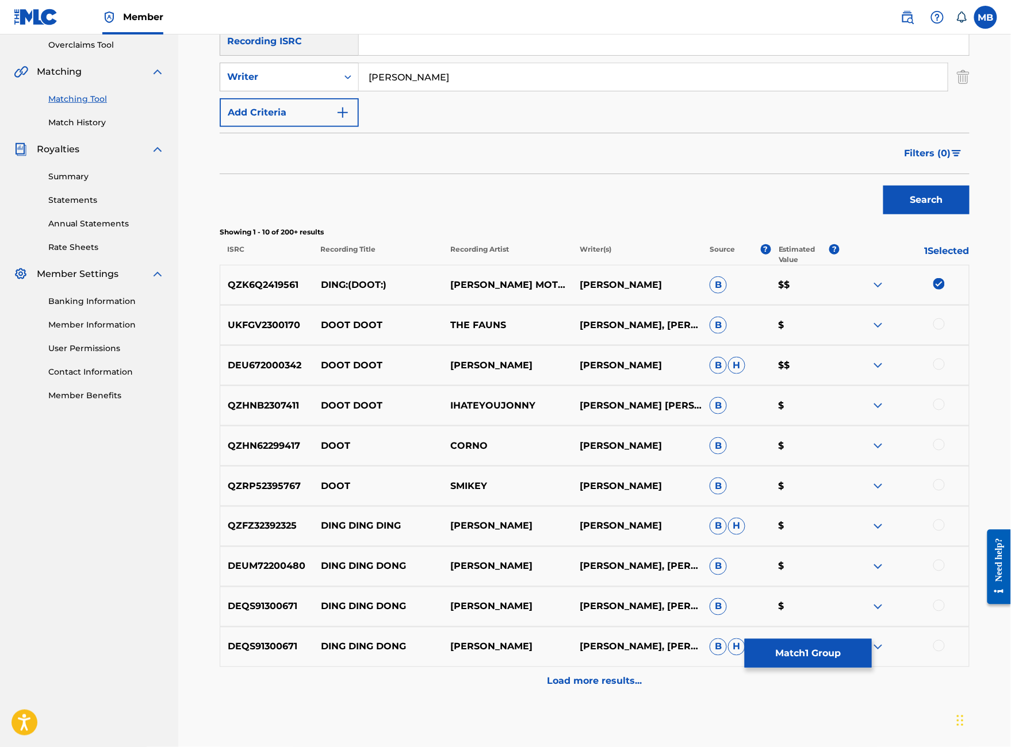
click at [872, 639] on button "Match 1 Group" at bounding box center [808, 653] width 127 height 29
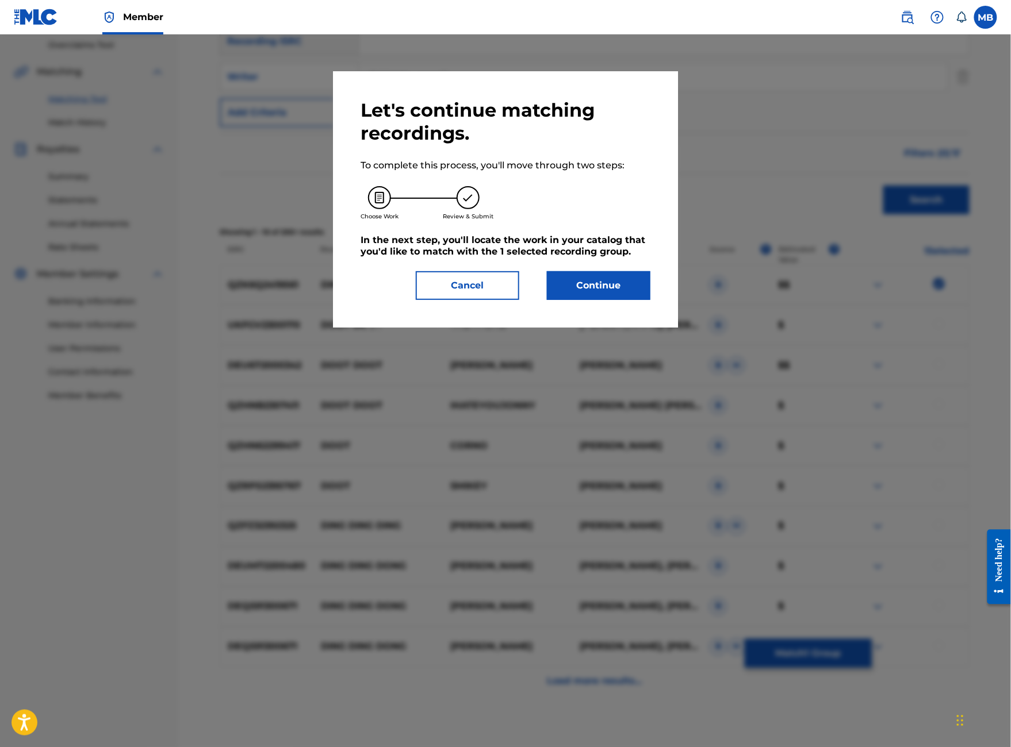
click at [617, 328] on div "Let's continue matching recordings. To complete this process, you'll move throu…" at bounding box center [505, 199] width 345 height 256
click at [617, 300] on button "Continue" at bounding box center [598, 285] width 103 height 29
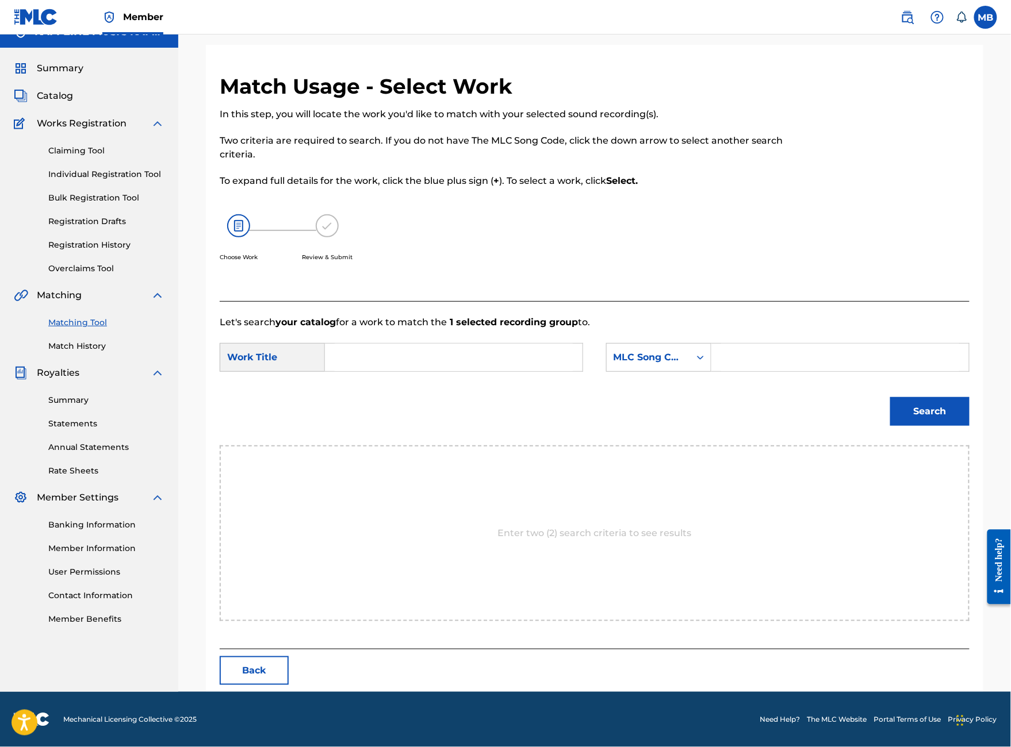
scroll to position [57, 0]
click at [523, 342] on form "SearchWithCriteriae76eba84-1e77-4310-a162-e53dabba7a96 Work Title SearchWithCri…" at bounding box center [595, 387] width 750 height 116
click at [524, 371] on input "Search Form" at bounding box center [454, 358] width 238 height 28
type input "ding:(doot:)"
click at [683, 365] on div "MLC Song Code" at bounding box center [648, 358] width 70 height 14
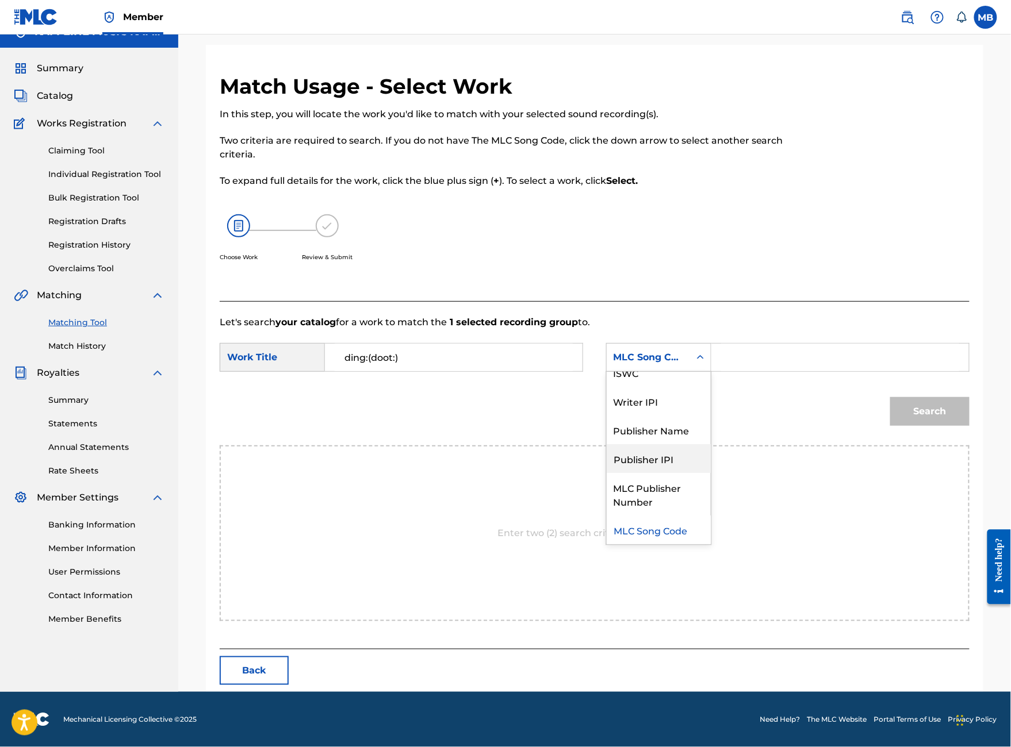
scroll to position [53, 0]
click at [801, 371] on input "Search Form" at bounding box center [840, 358] width 238 height 28
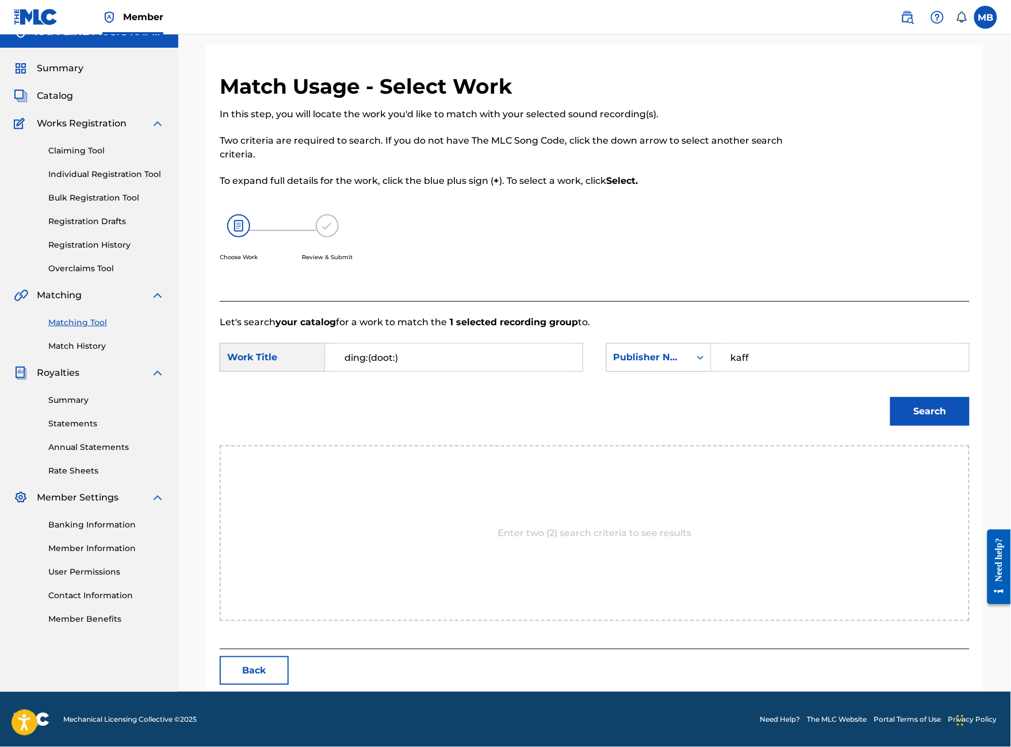
type input "kaff"
click at [930, 426] on button "Search" at bounding box center [929, 411] width 79 height 29
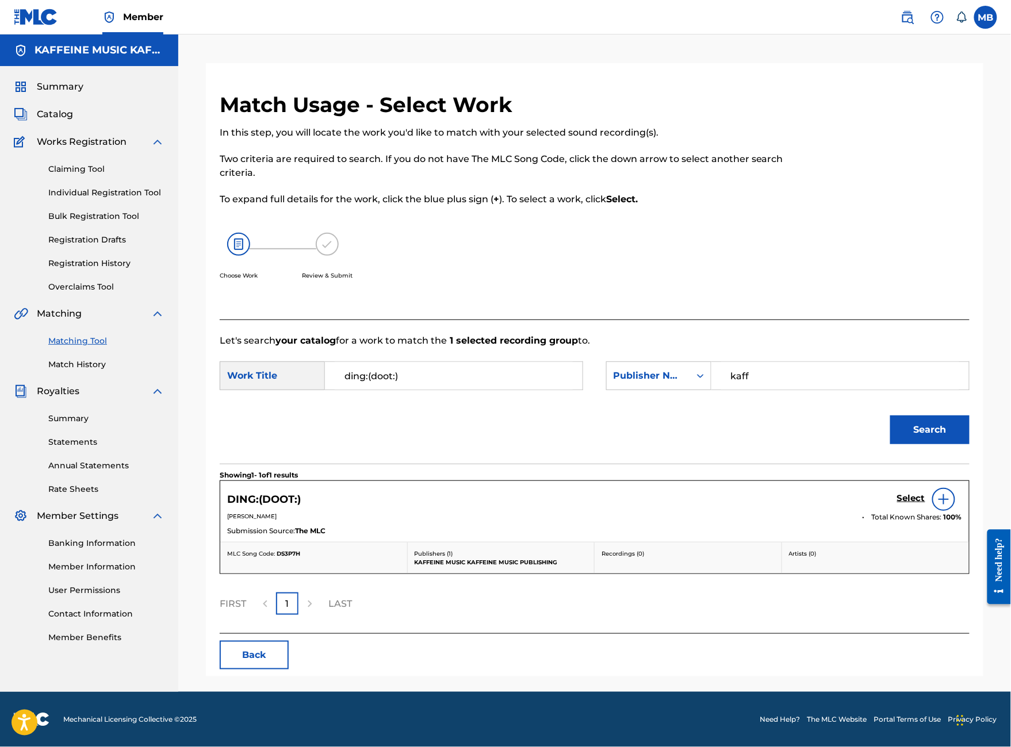
click at [919, 504] on h5 "Select" at bounding box center [911, 498] width 28 height 11
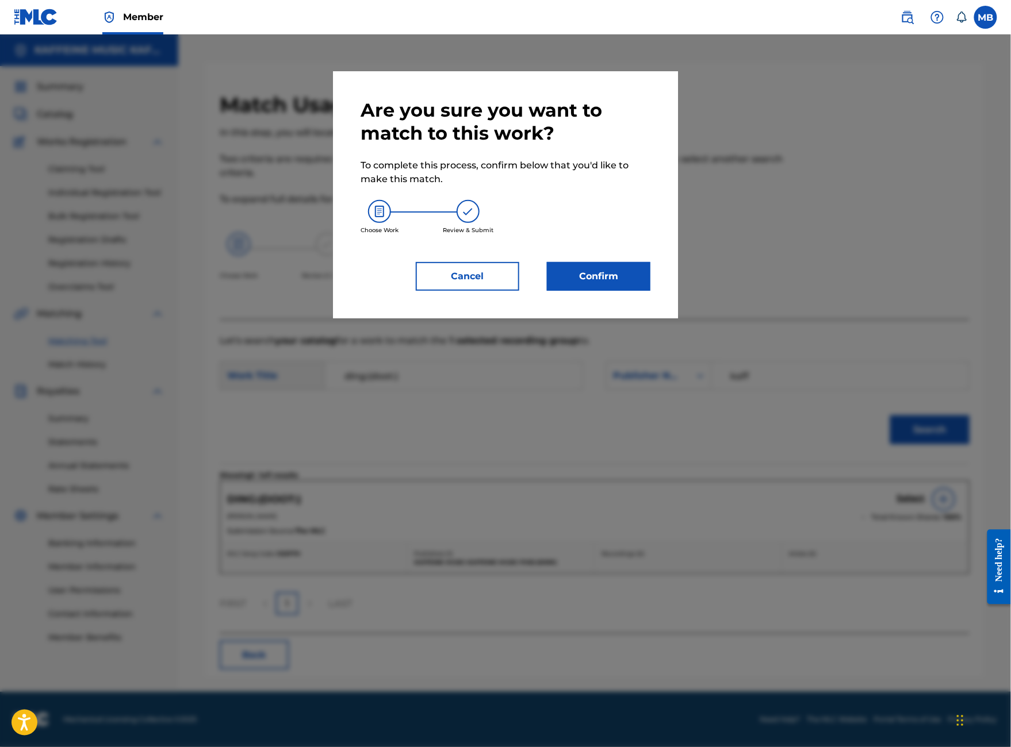
click at [618, 291] on button "Confirm" at bounding box center [598, 276] width 103 height 29
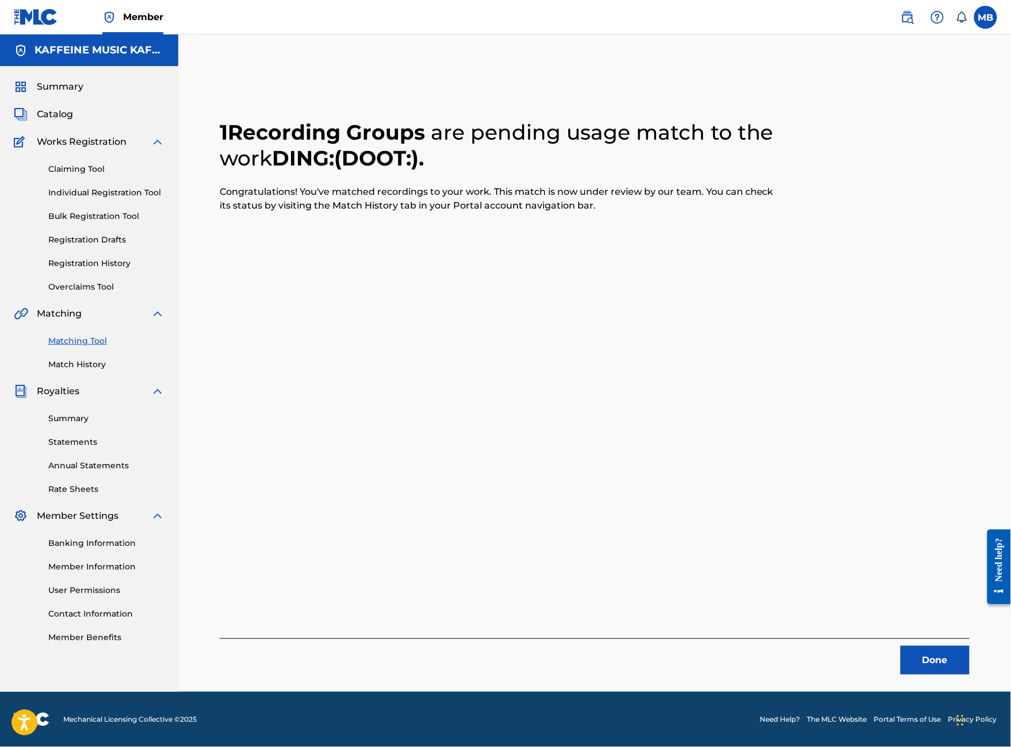
click at [946, 646] on button "Done" at bounding box center [934, 660] width 69 height 29
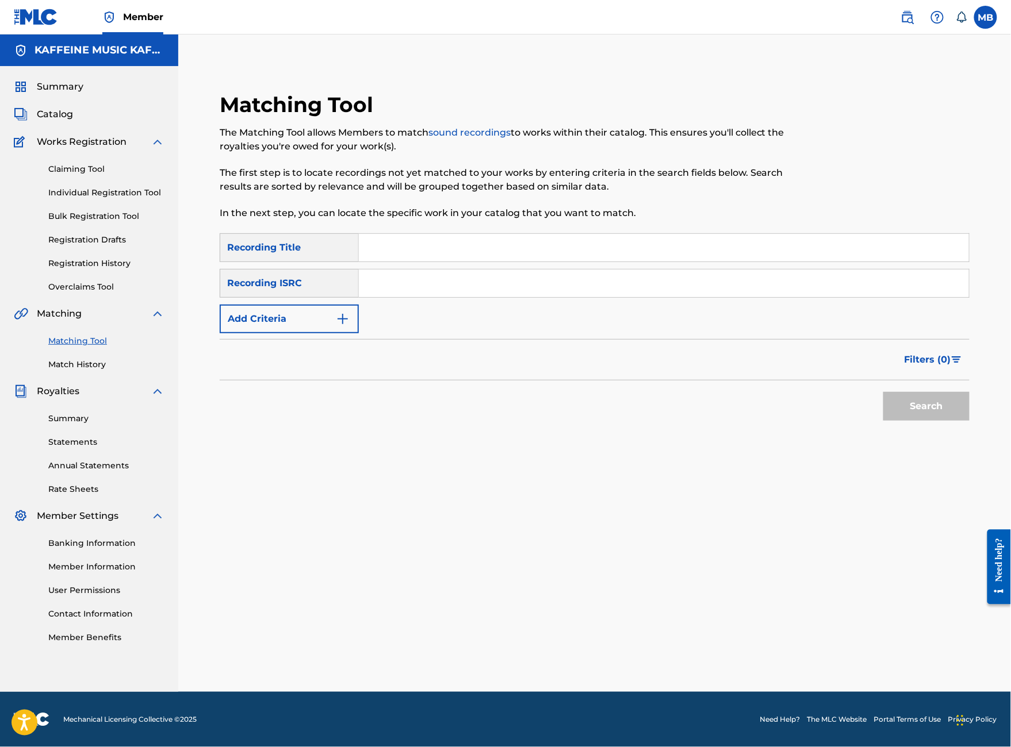
click at [426, 234] on input "Search Form" at bounding box center [664, 248] width 610 height 28
type input "M"
type input "z"
type input "g"
type input "GROTION"
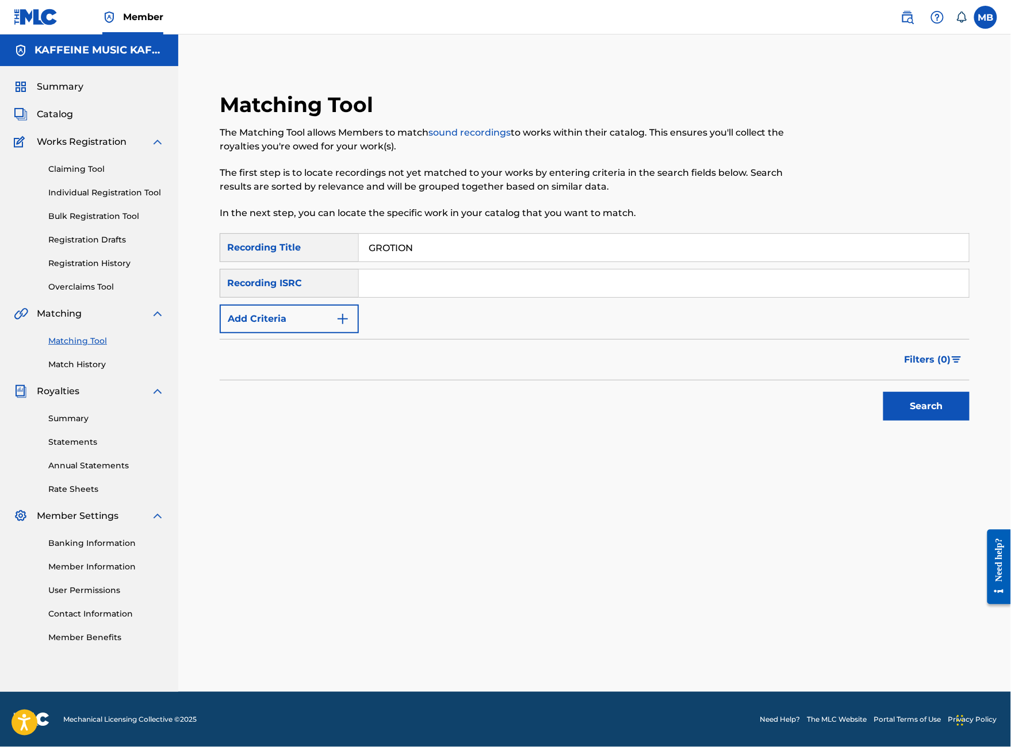
click at [359, 305] on button "Add Criteria" at bounding box center [289, 319] width 139 height 29
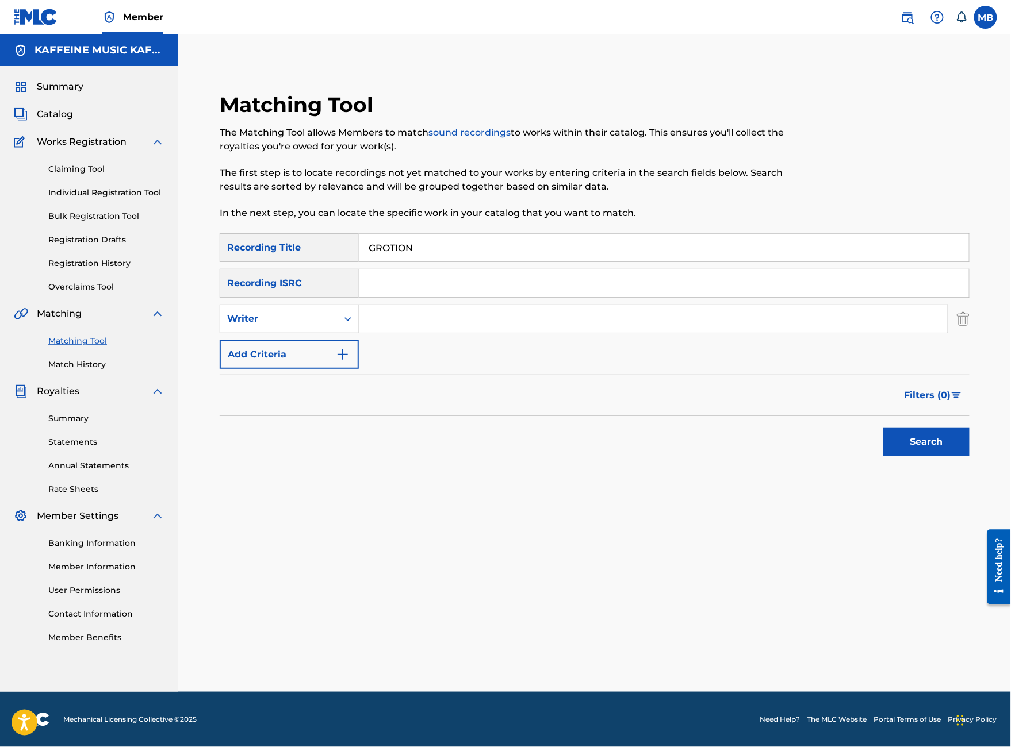
click at [437, 305] on input "Search Form" at bounding box center [653, 319] width 589 height 28
paste input "[PERSON_NAME]"
type input "[PERSON_NAME]"
click at [926, 454] on button "Search" at bounding box center [926, 442] width 86 height 29
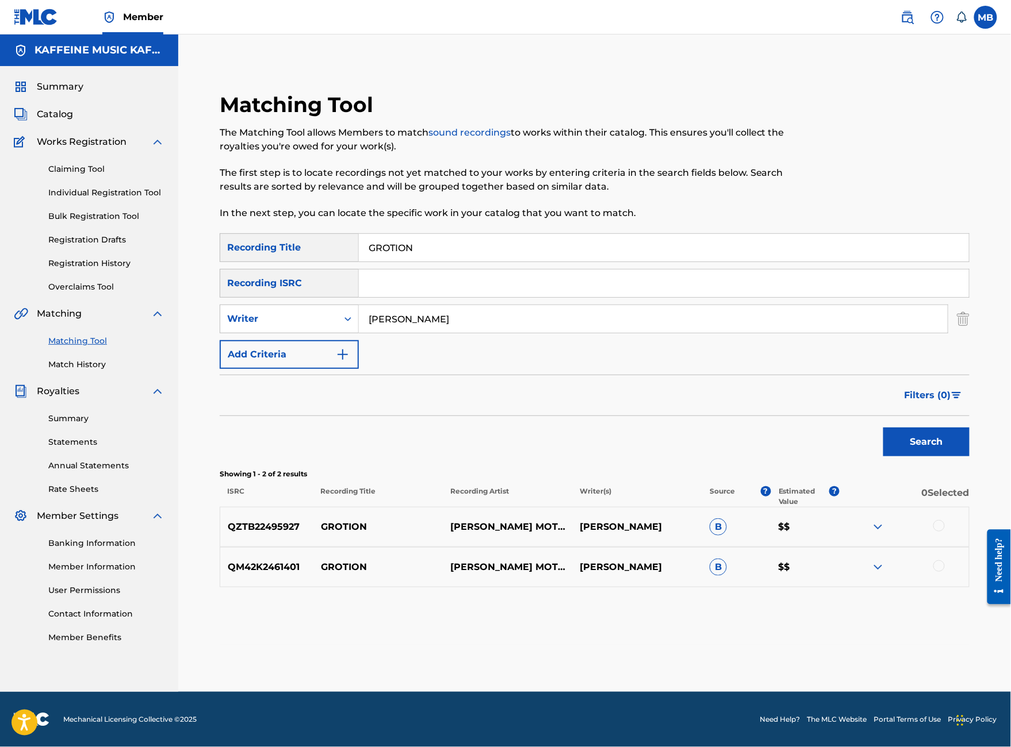
scroll to position [66, 0]
click at [945, 532] on div at bounding box center [938, 525] width 11 height 11
click at [945, 572] on div at bounding box center [938, 566] width 11 height 11
click at [872, 639] on button "Match 2 Groups" at bounding box center [808, 653] width 127 height 29
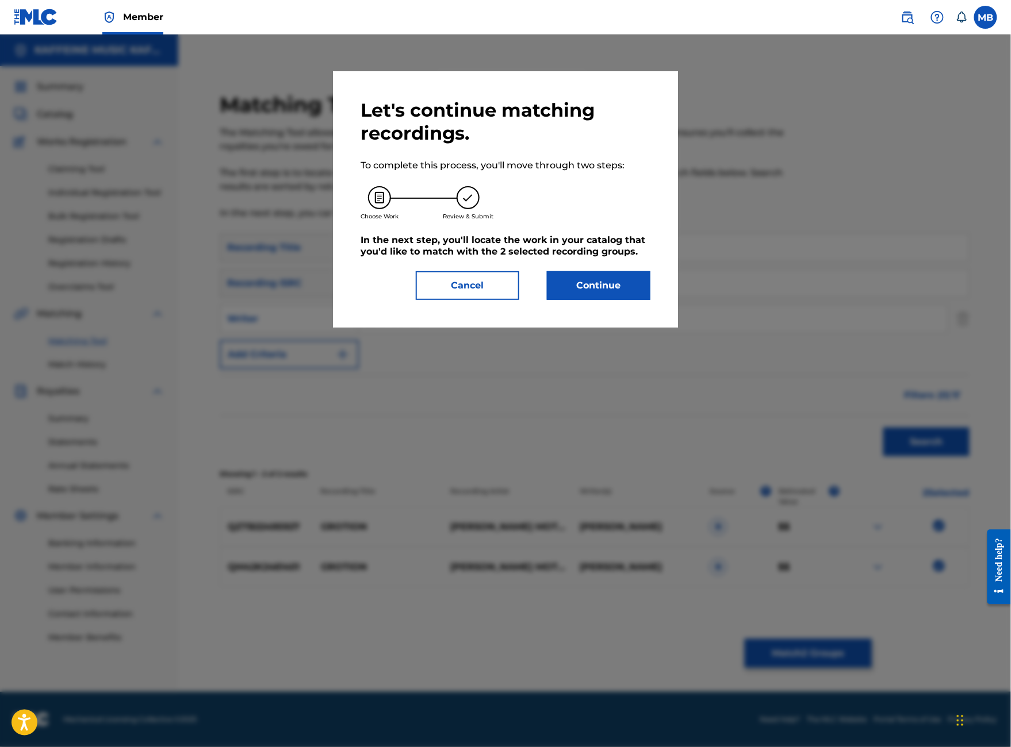
click at [645, 300] on button "Continue" at bounding box center [598, 285] width 103 height 29
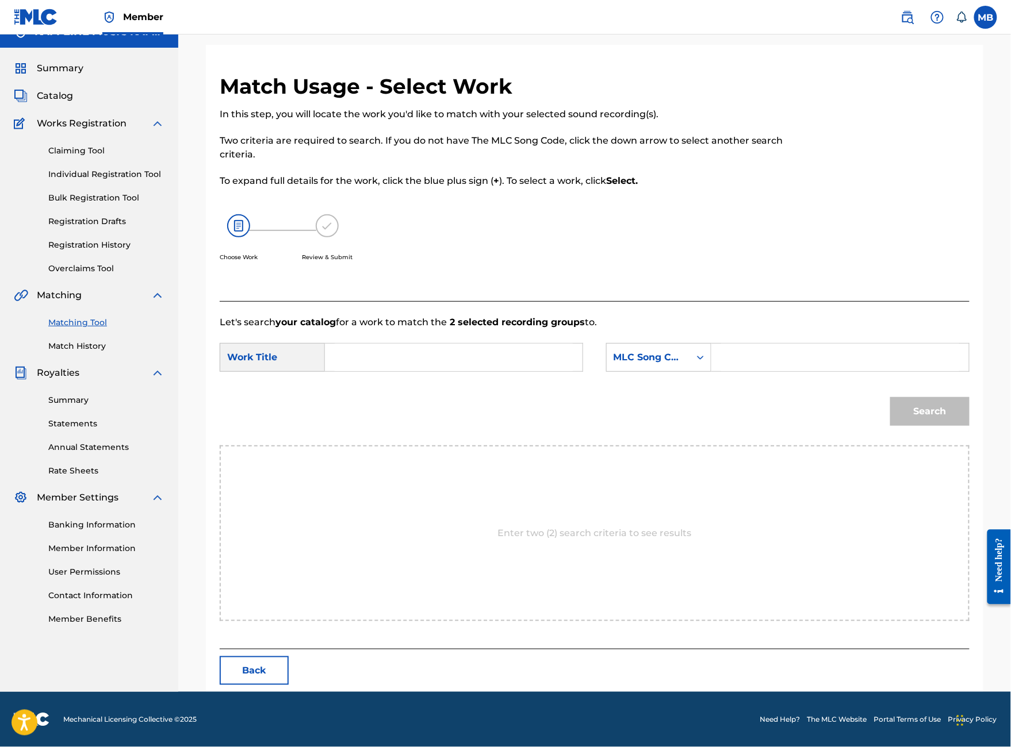
click at [514, 371] on input "Search Form" at bounding box center [454, 358] width 238 height 28
type input "grotion"
click at [654, 365] on div "MLC Song Code" at bounding box center [648, 358] width 70 height 14
click at [817, 363] on input "Search Form" at bounding box center [840, 358] width 238 height 28
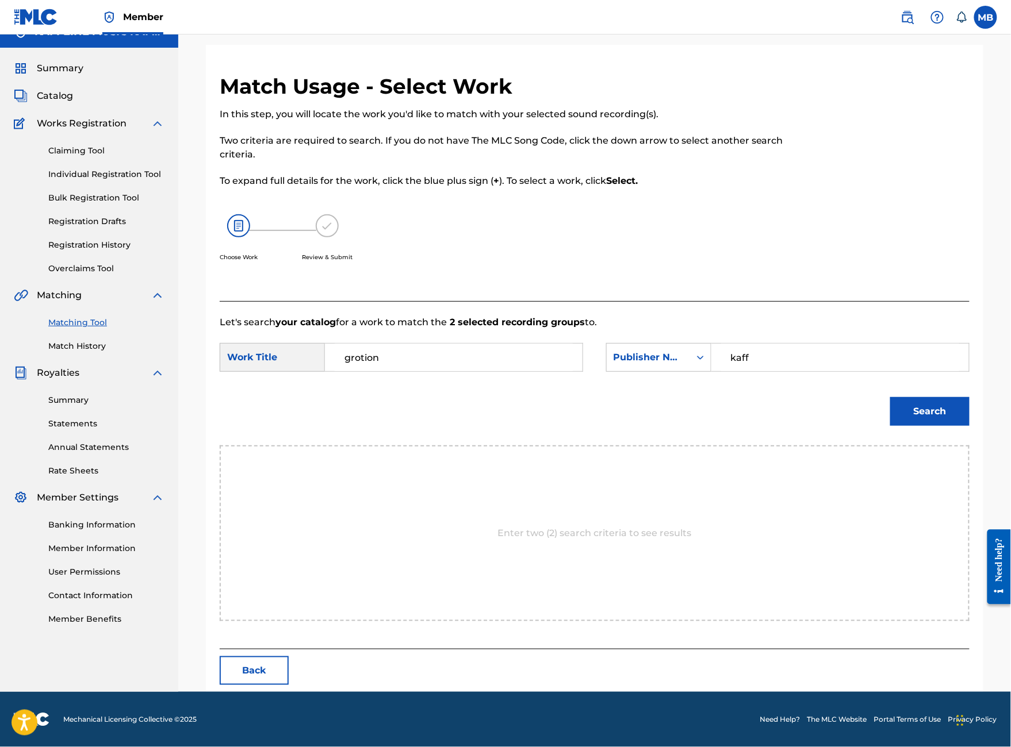
type input "kaff"
click at [930, 426] on button "Search" at bounding box center [929, 411] width 79 height 29
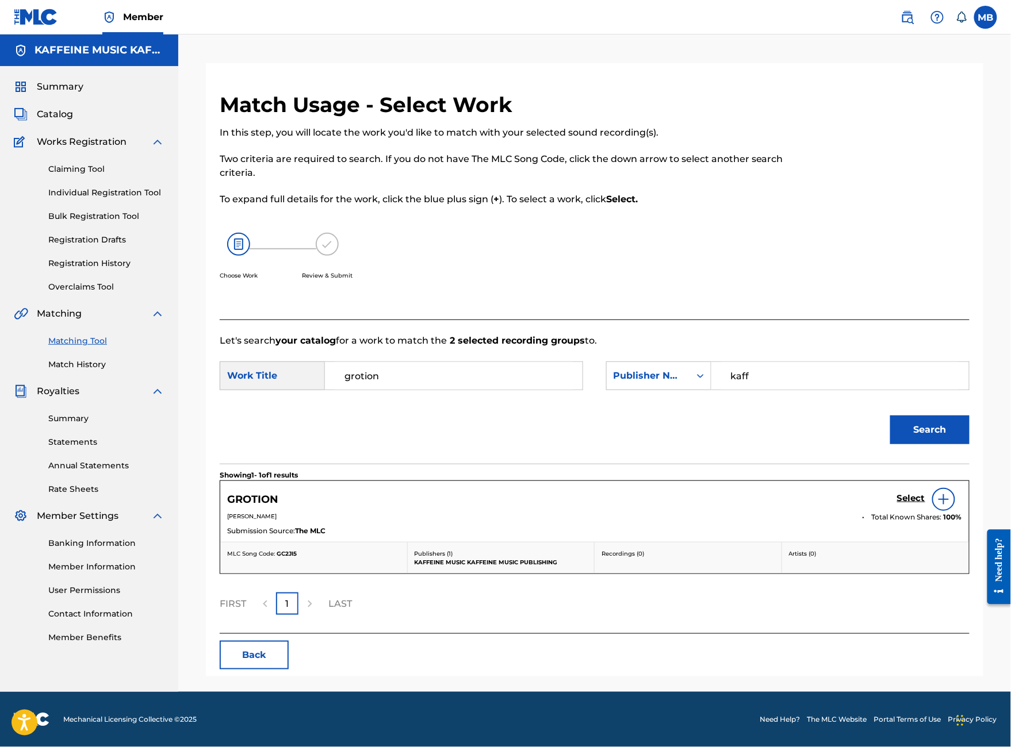
click at [907, 504] on h5 "Select" at bounding box center [911, 498] width 28 height 11
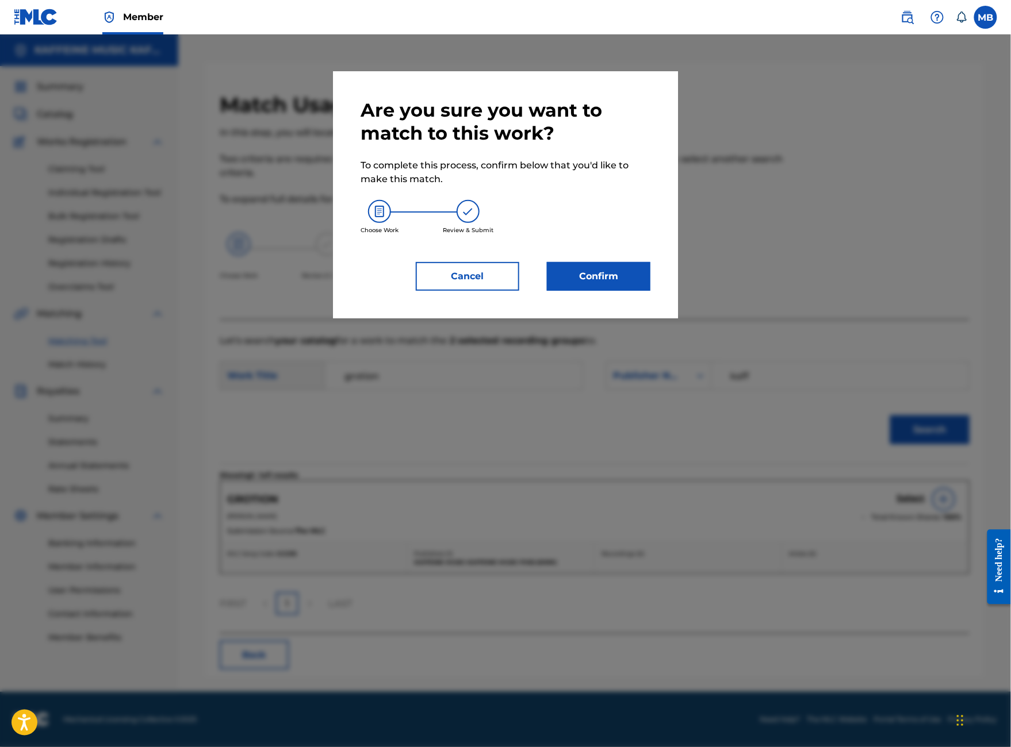
click at [587, 291] on button "Confirm" at bounding box center [598, 276] width 103 height 29
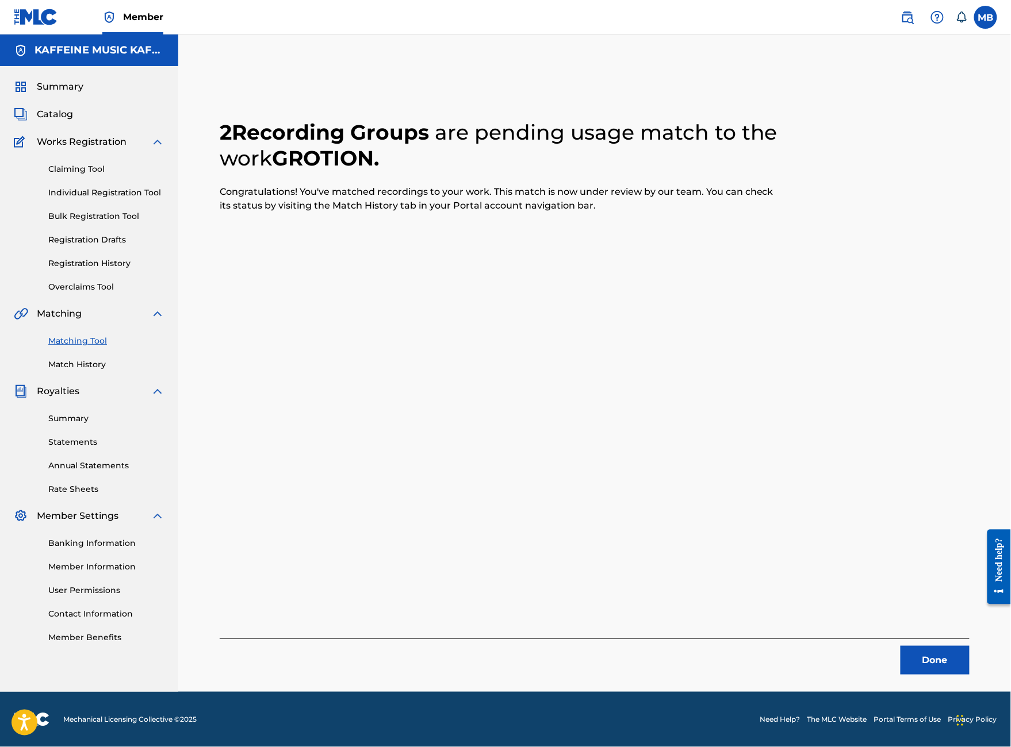
click at [916, 646] on button "Done" at bounding box center [934, 660] width 69 height 29
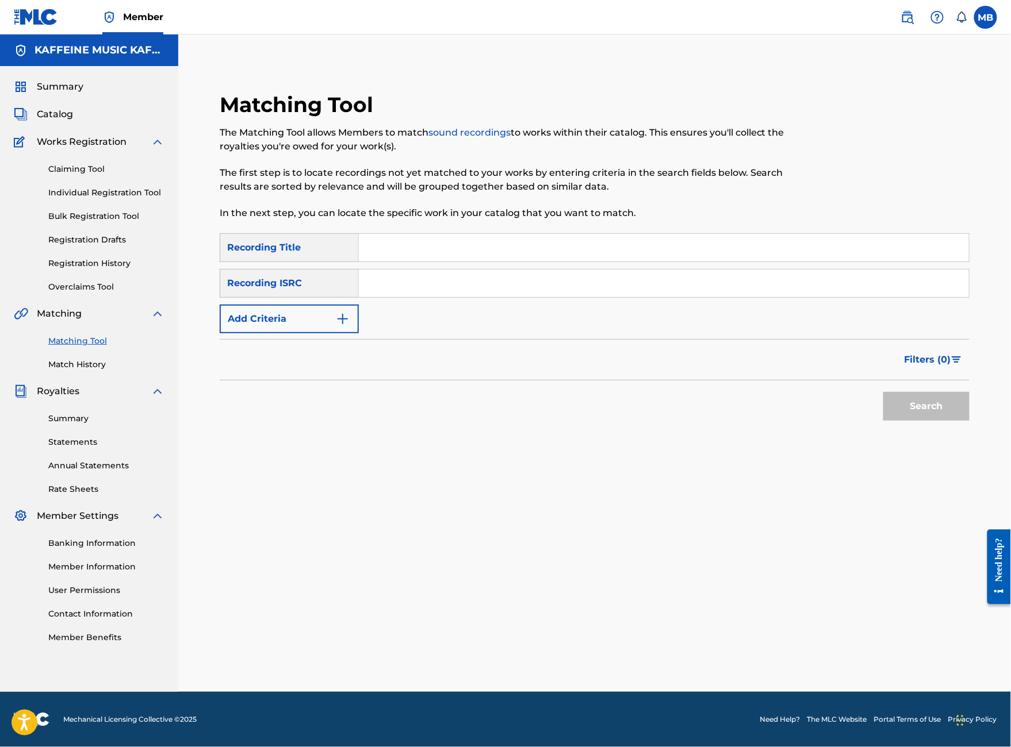
click at [461, 195] on div "Matching Tool The Matching Tool allows Members to match sound recordings to wor…" at bounding box center [508, 162] width 577 height 141
click at [461, 234] on input "Search Form" at bounding box center [664, 248] width 610 height 28
type input "Brain on home screen"
click at [359, 315] on button "Add Criteria" at bounding box center [289, 319] width 139 height 29
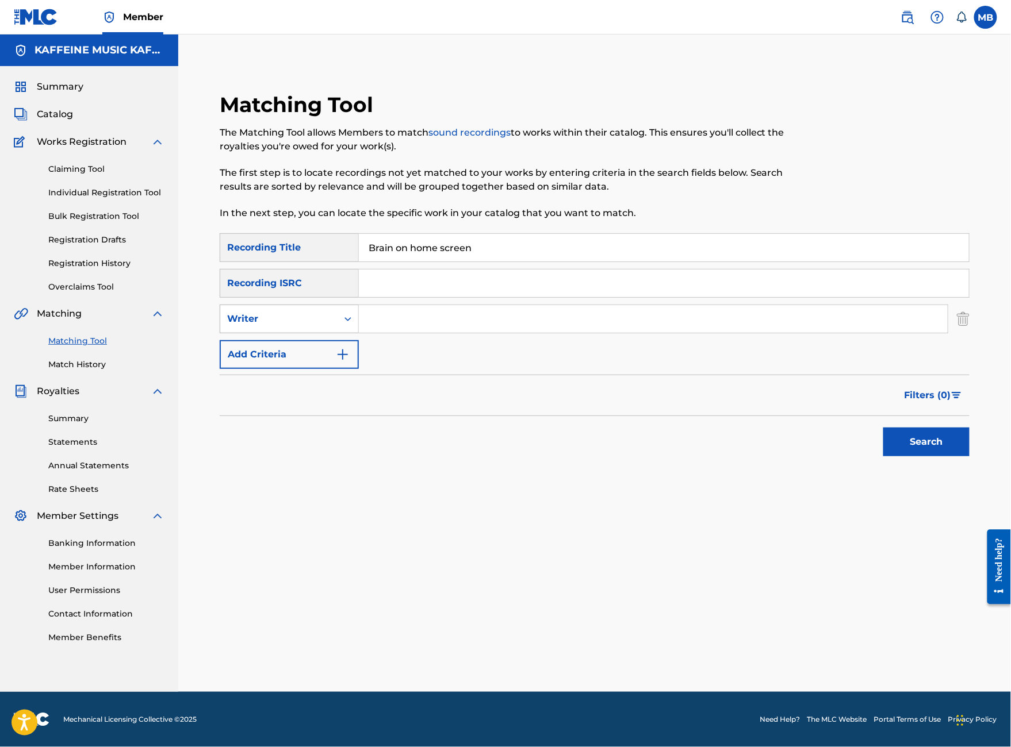
click at [337, 308] on div "Writer" at bounding box center [278, 319] width 117 height 22
click at [486, 305] on input "Search Form" at bounding box center [653, 319] width 589 height 28
type input "Micha"
click at [331, 312] on div "Recording Artist" at bounding box center [278, 319] width 103 height 14
click at [484, 316] on input "Search Form" at bounding box center [653, 319] width 589 height 28
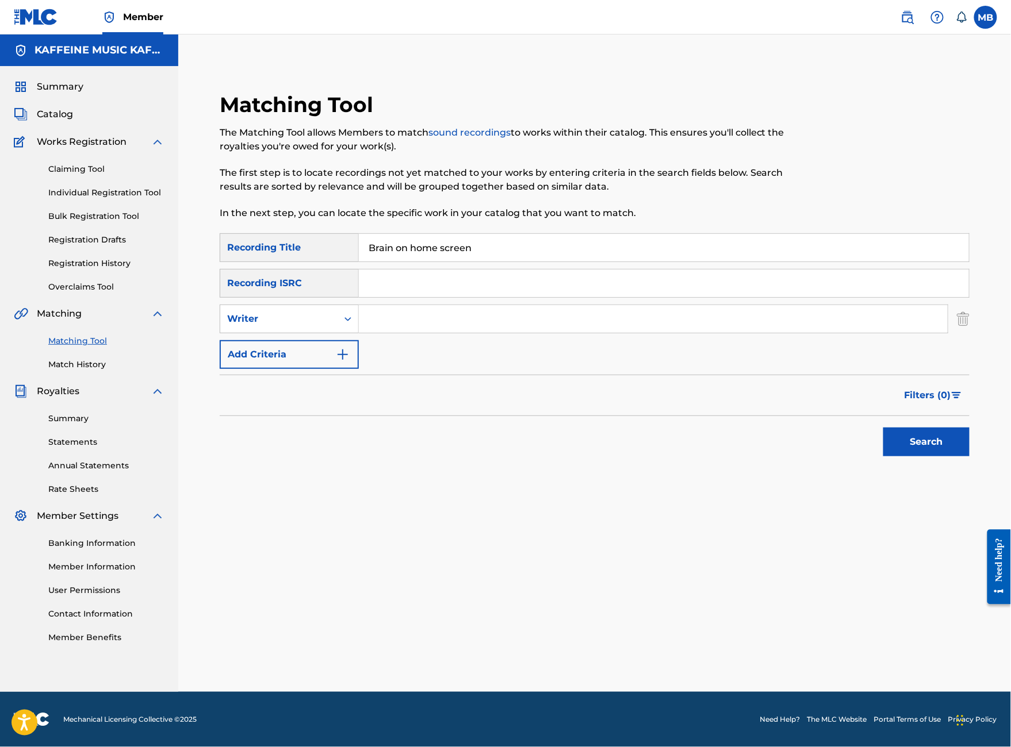
paste input "[PERSON_NAME]"
type input "[PERSON_NAME]"
click at [948, 457] on button "Search" at bounding box center [926, 442] width 86 height 29
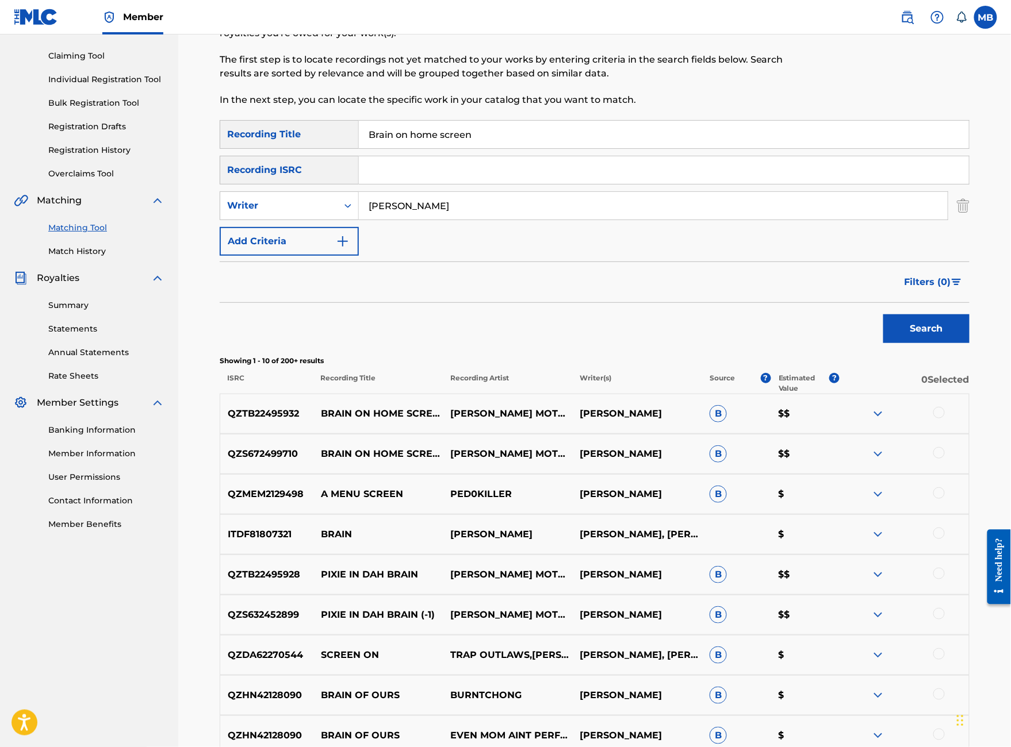
scroll to position [133, 0]
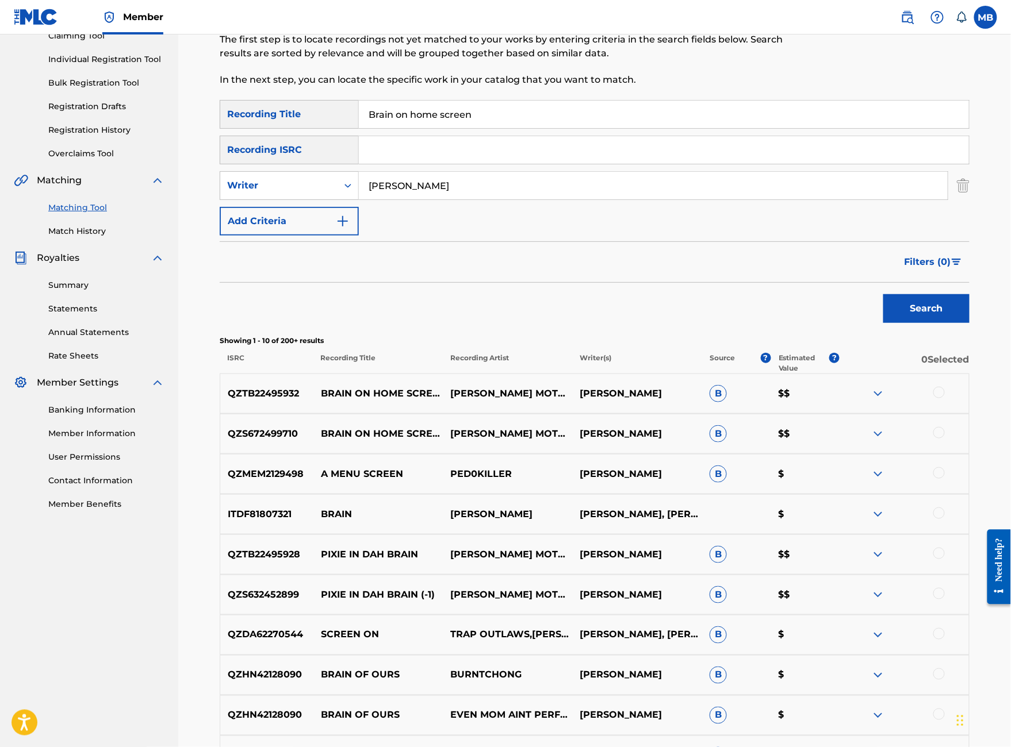
click at [946, 454] on div "QZS672499710 BRAIN ON HOME SCREEN MICHAEL MOTORCYCLE MICHAEL BERNARDINO B $$" at bounding box center [595, 434] width 750 height 40
click at [945, 439] on div at bounding box center [938, 432] width 11 height 11
click at [944, 398] on div at bounding box center [938, 392] width 11 height 11
click at [872, 646] on button "Match 2 Groups" at bounding box center [808, 653] width 127 height 29
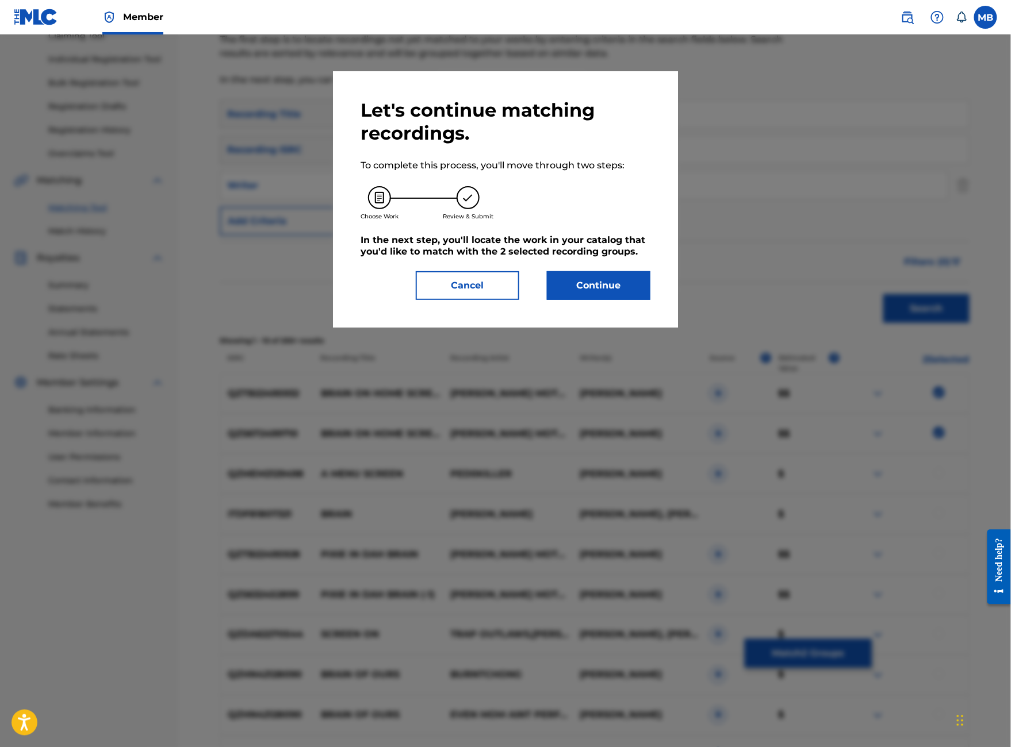
click at [635, 300] on button "Continue" at bounding box center [598, 285] width 103 height 29
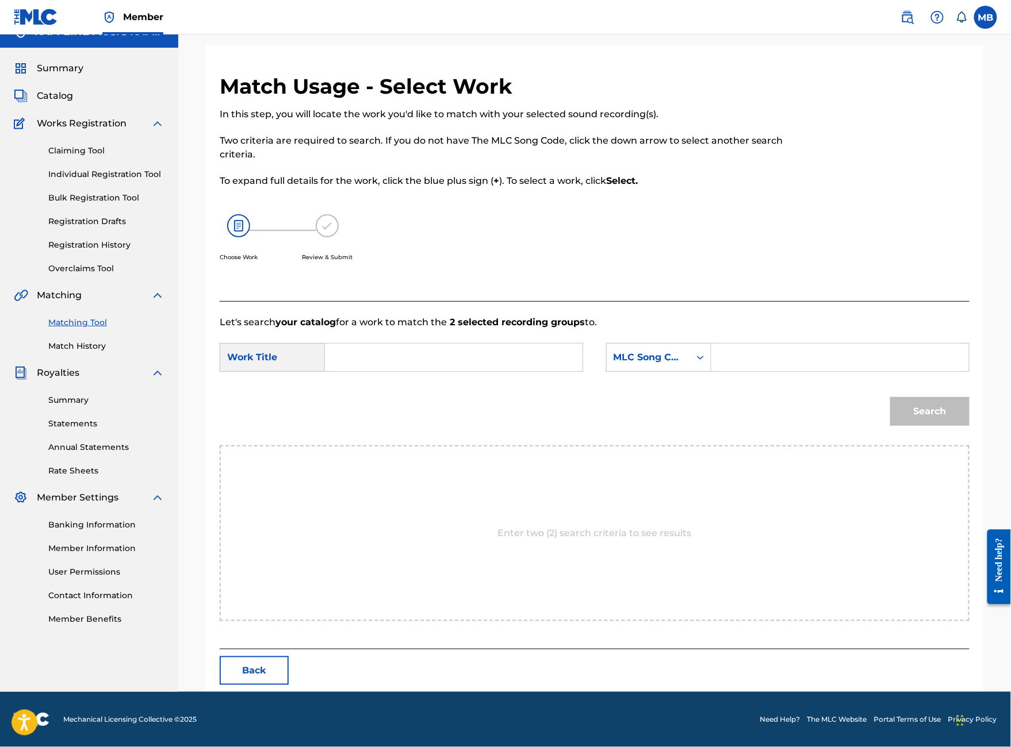
scroll to position [57, 0]
click at [448, 371] on input "Search Form" at bounding box center [454, 358] width 238 height 28
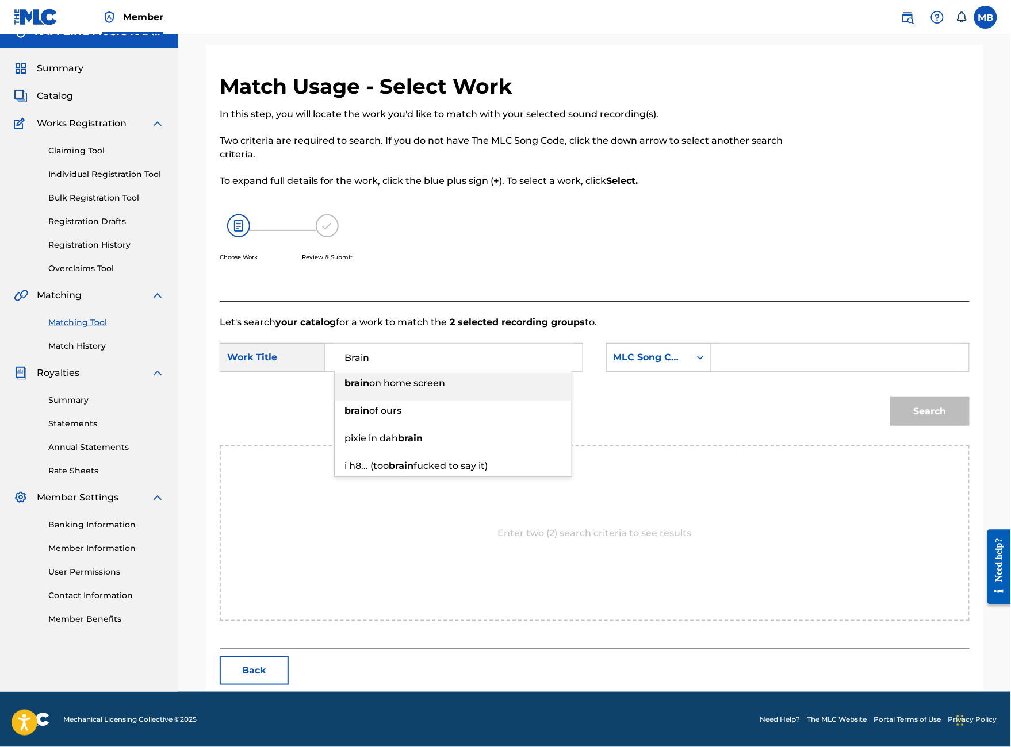
type input "brain on home screen"
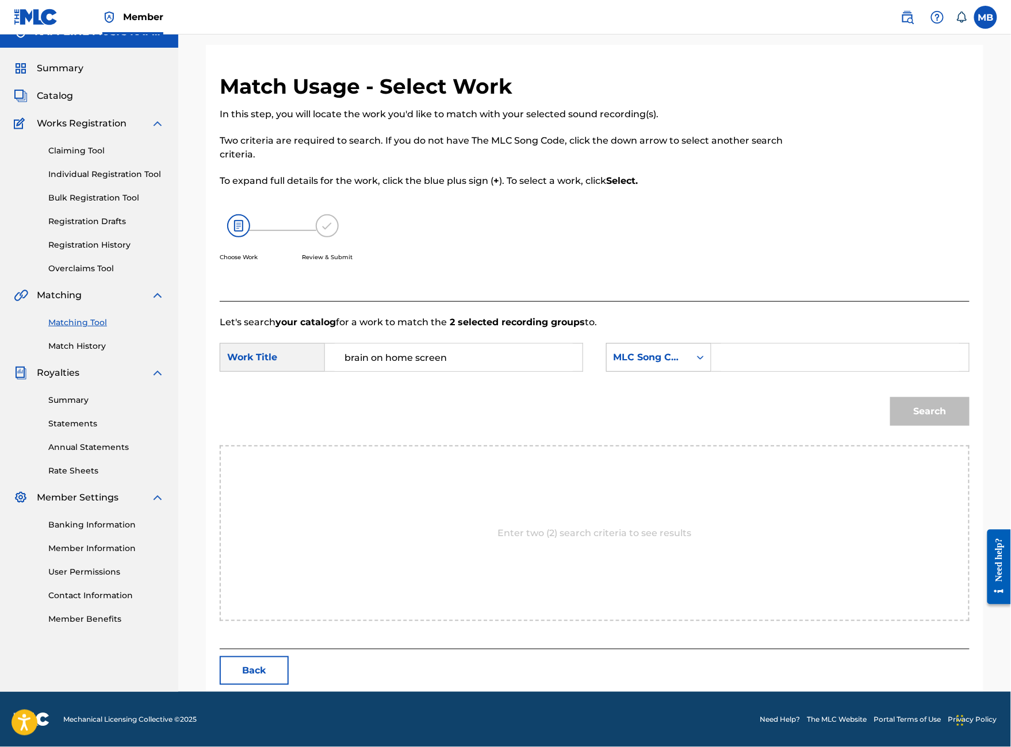
click at [711, 368] on div "Search Form" at bounding box center [700, 357] width 21 height 21
click at [796, 369] on input "Search Form" at bounding box center [840, 358] width 238 height 28
paste input "[PERSON_NAME]"
type input "[PERSON_NAME]"
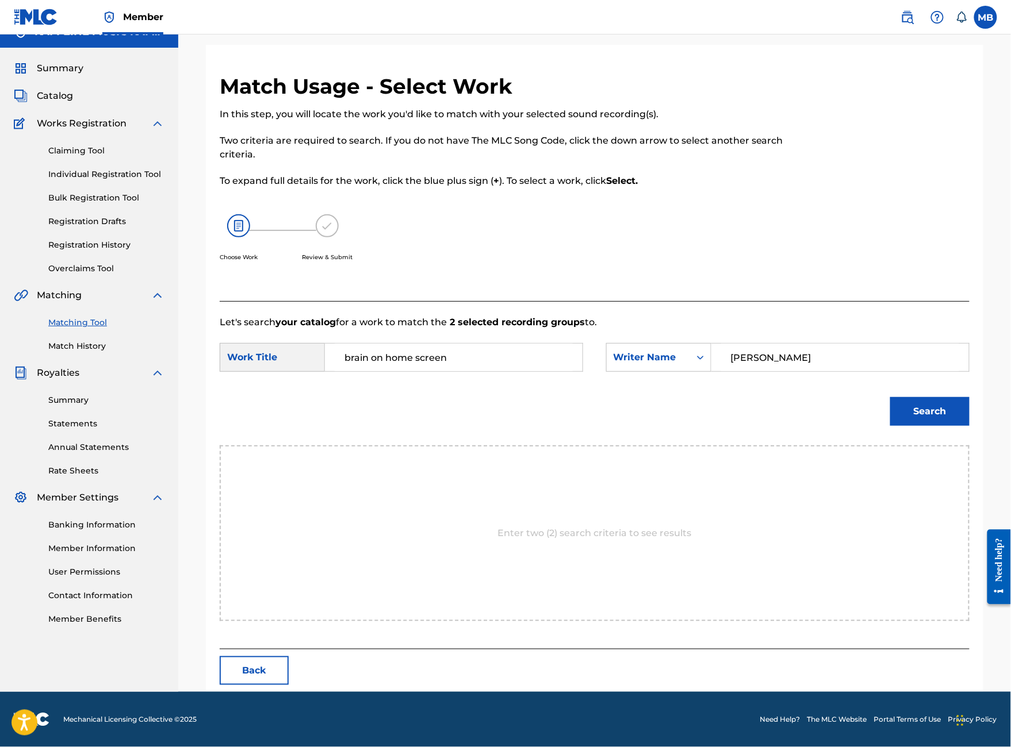
click at [930, 426] on button "Search" at bounding box center [929, 411] width 79 height 29
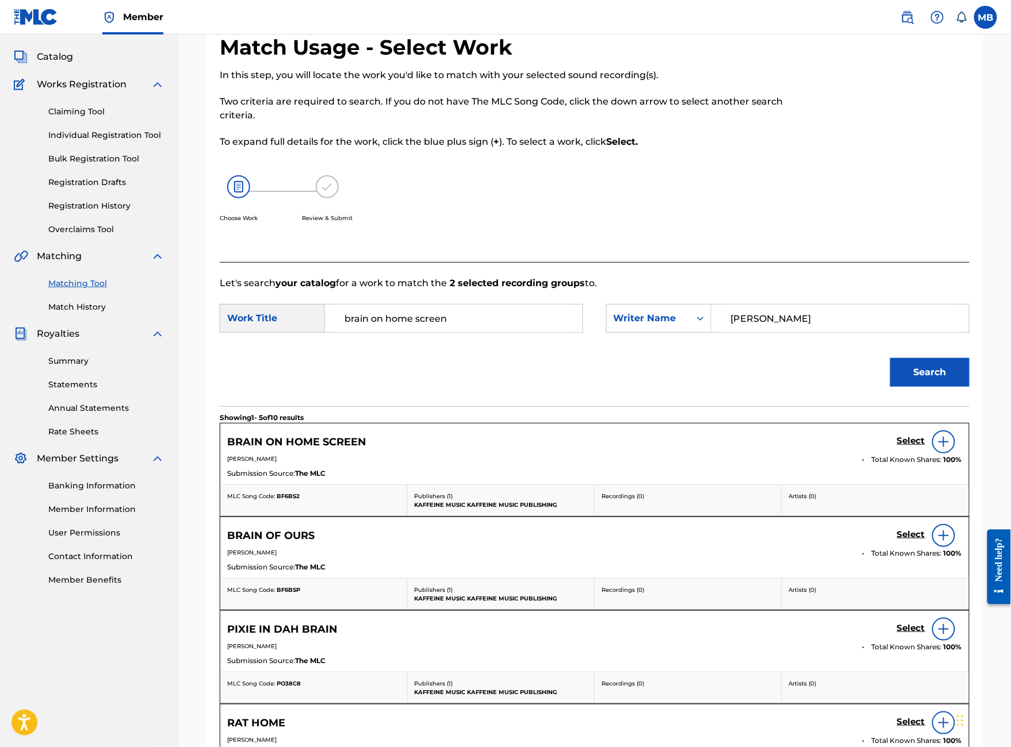
click at [913, 447] on h5 "Select" at bounding box center [911, 441] width 28 height 11
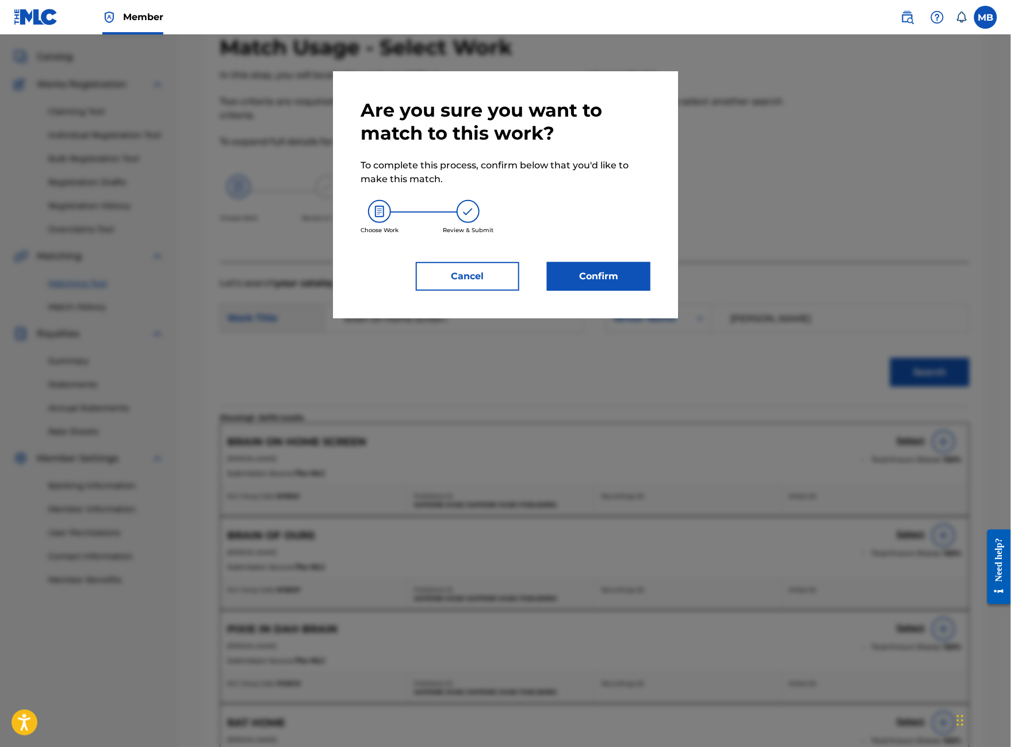
click at [650, 291] on button "Confirm" at bounding box center [598, 276] width 103 height 29
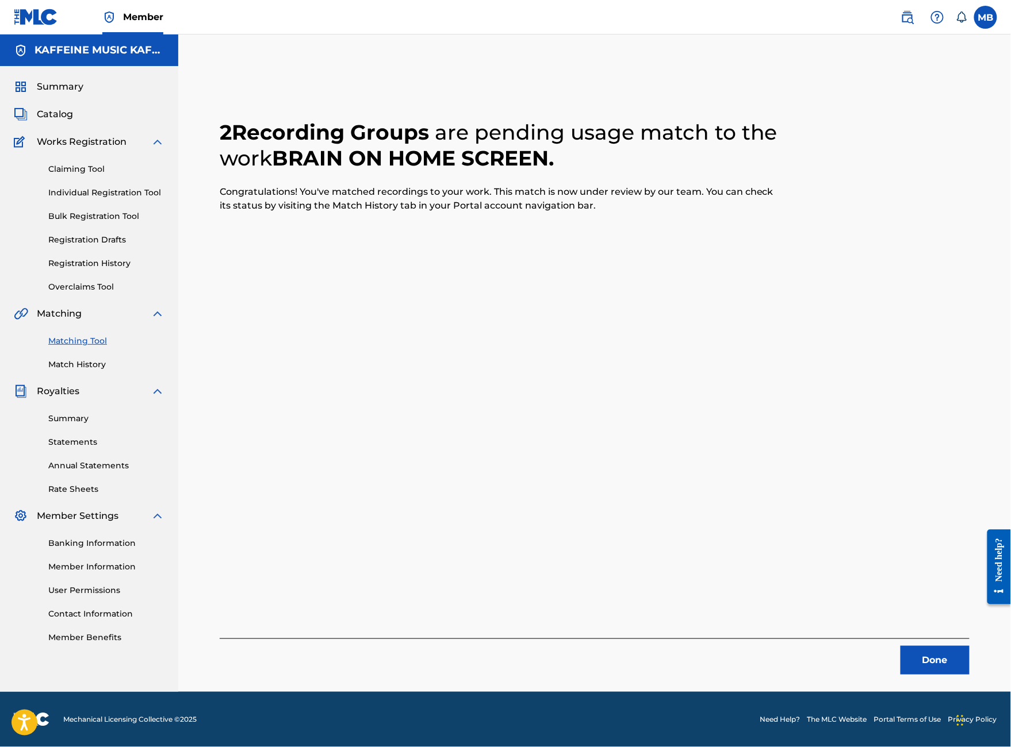
click at [959, 646] on button "Done" at bounding box center [934, 660] width 69 height 29
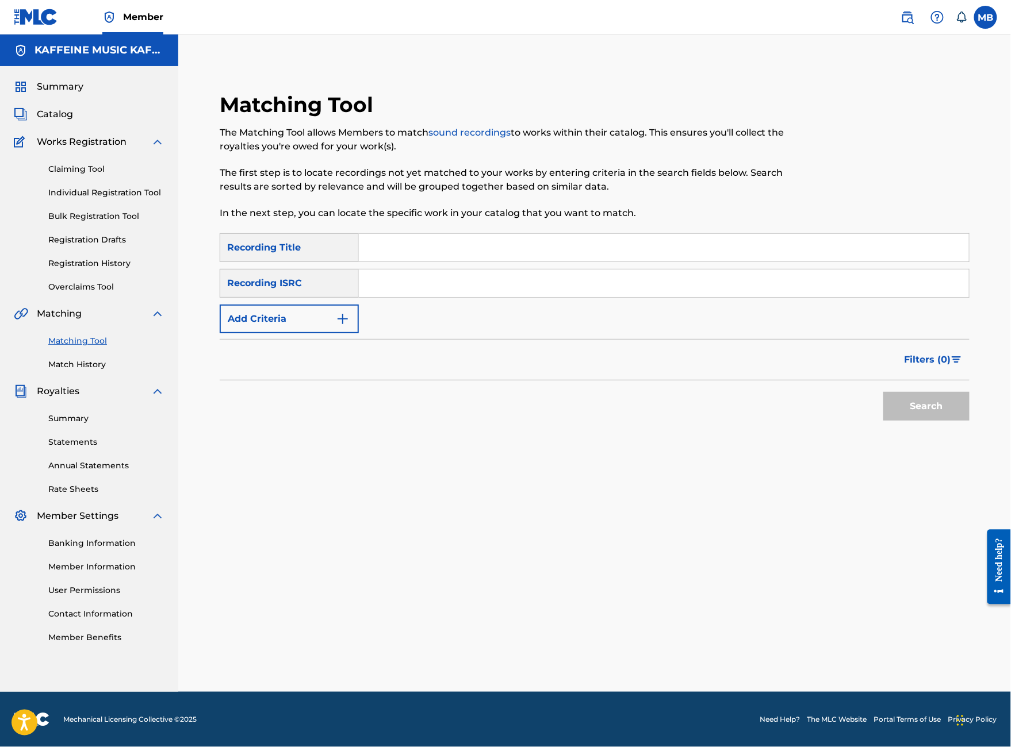
click at [529, 234] on input "Search Form" at bounding box center [664, 248] width 610 height 28
type input "Archangel"
click at [926, 411] on button "Search" at bounding box center [926, 406] width 86 height 29
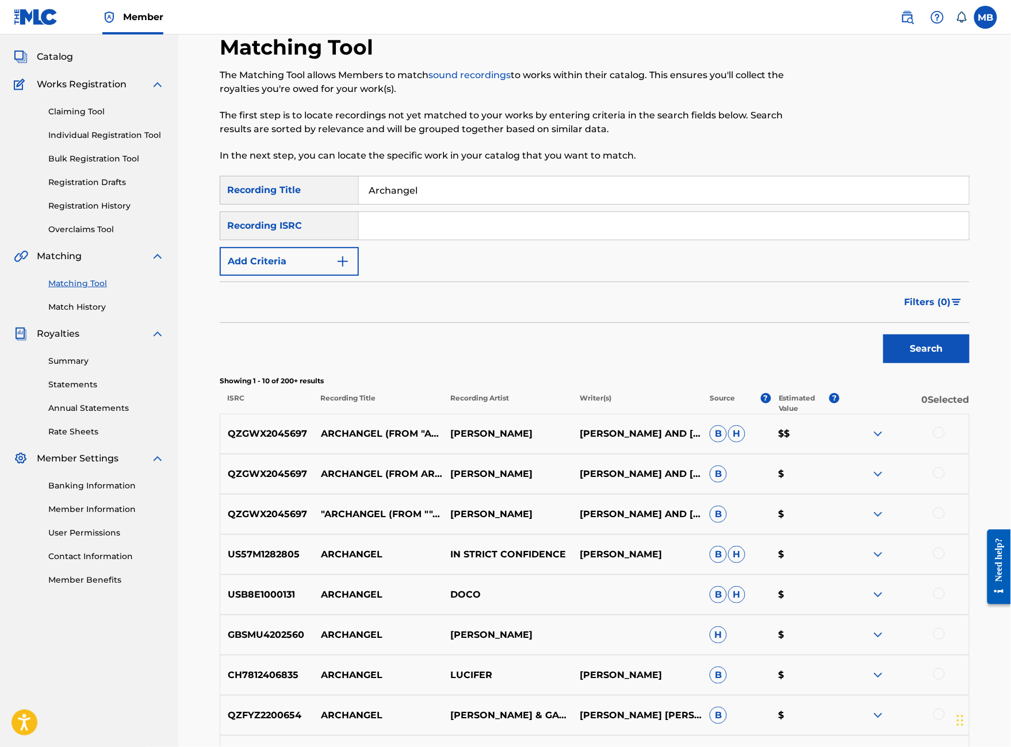
click at [359, 276] on button "Add Criteria" at bounding box center [289, 261] width 139 height 29
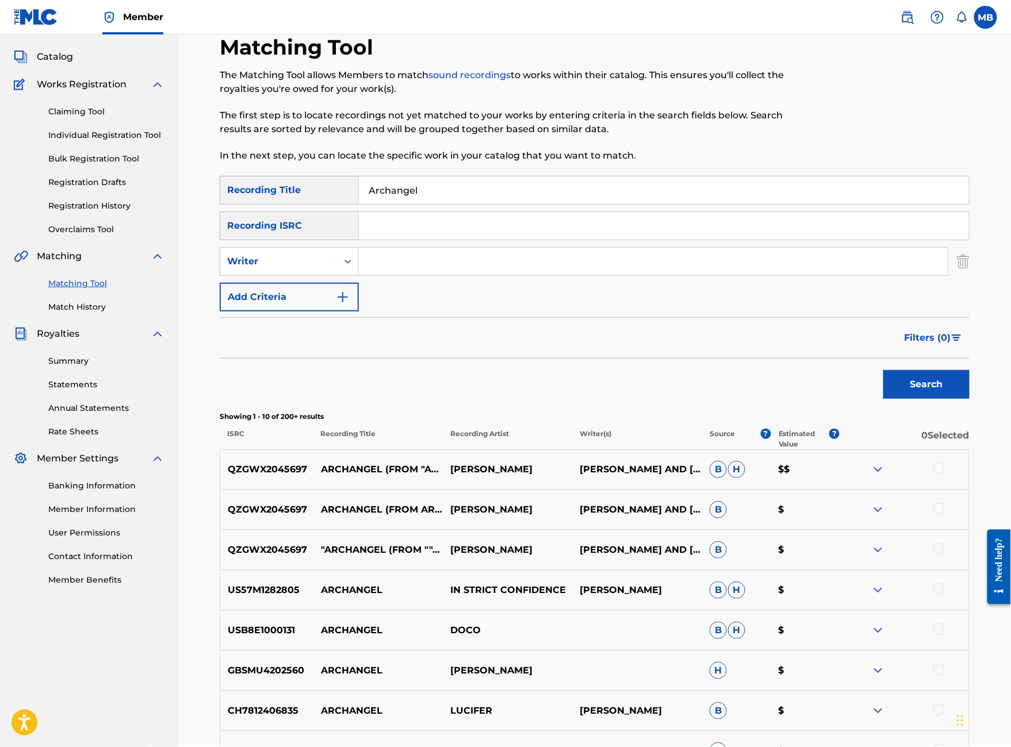
click at [457, 275] on input "Search Form" at bounding box center [653, 262] width 589 height 28
paste input "[PERSON_NAME]"
type input "[PERSON_NAME]"
click at [926, 399] on button "Search" at bounding box center [926, 384] width 86 height 29
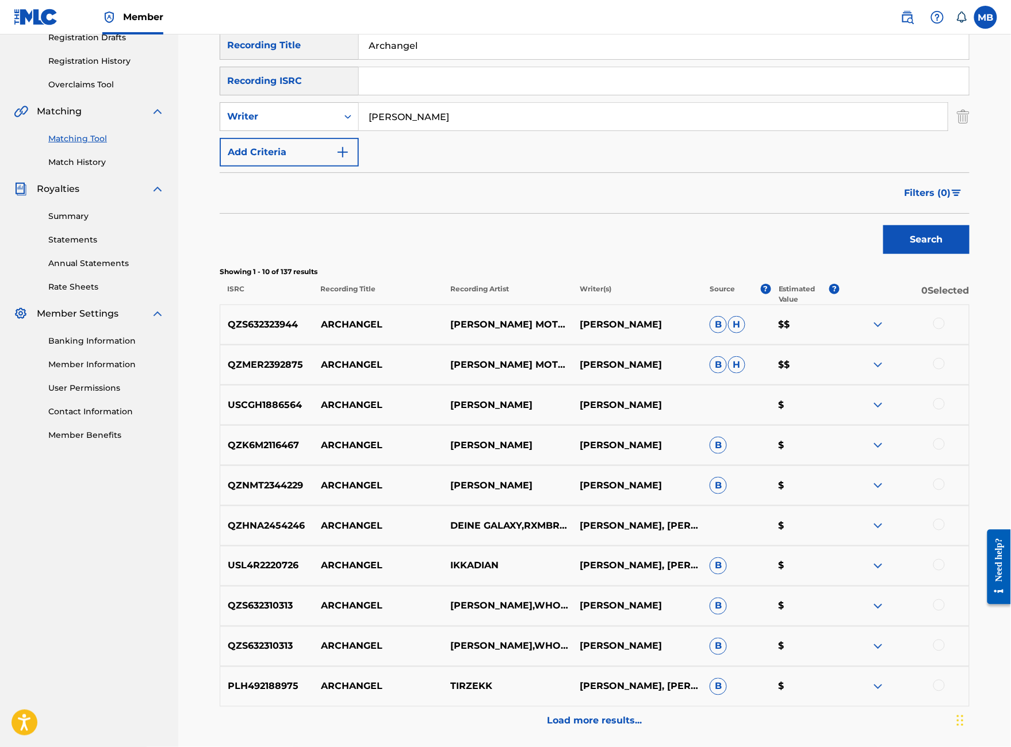
scroll to position [206, 0]
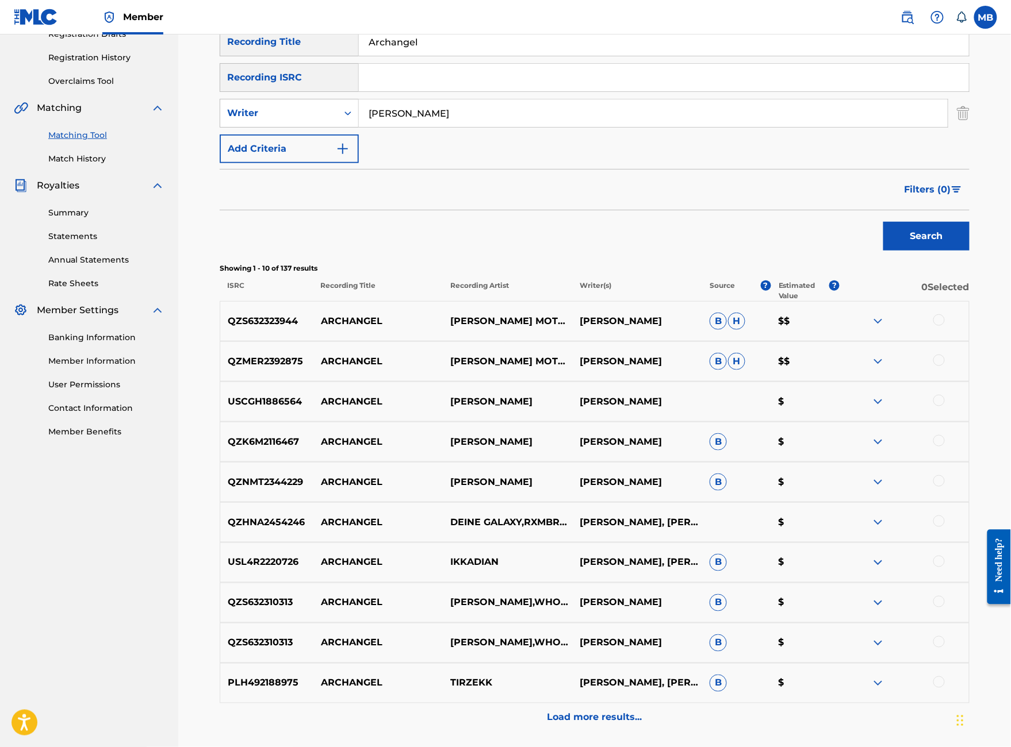
click at [945, 366] on div at bounding box center [938, 360] width 11 height 11
click at [945, 326] on div at bounding box center [938, 320] width 11 height 11
click at [872, 639] on button "Match 2 Groups" at bounding box center [808, 653] width 127 height 29
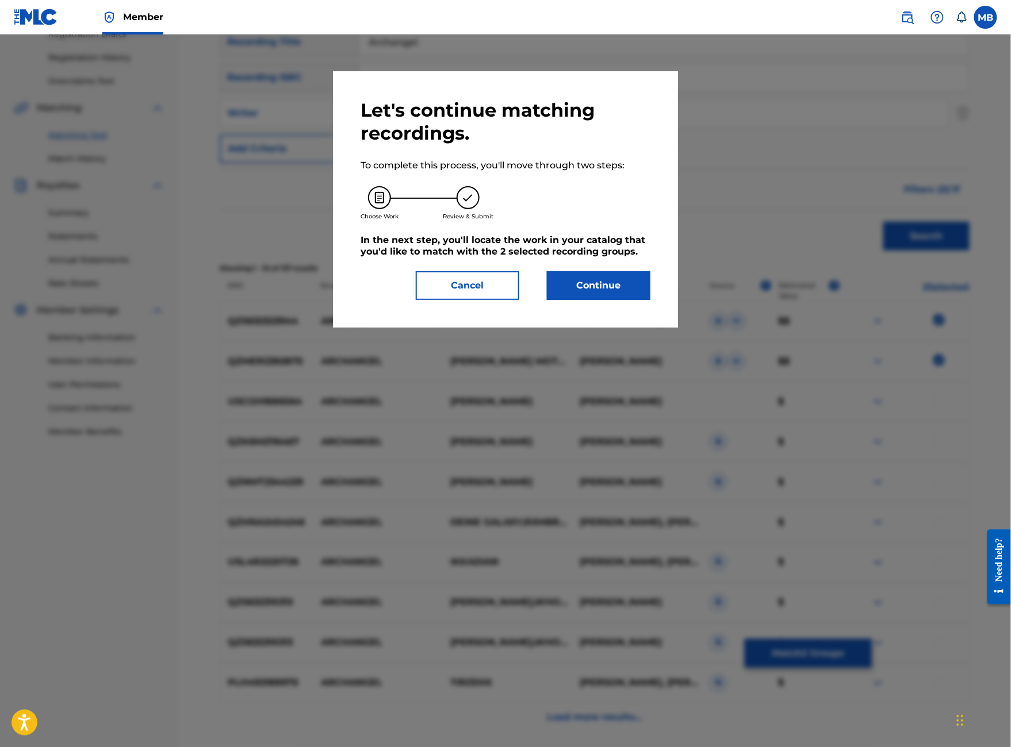
click at [626, 300] on button "Continue" at bounding box center [598, 285] width 103 height 29
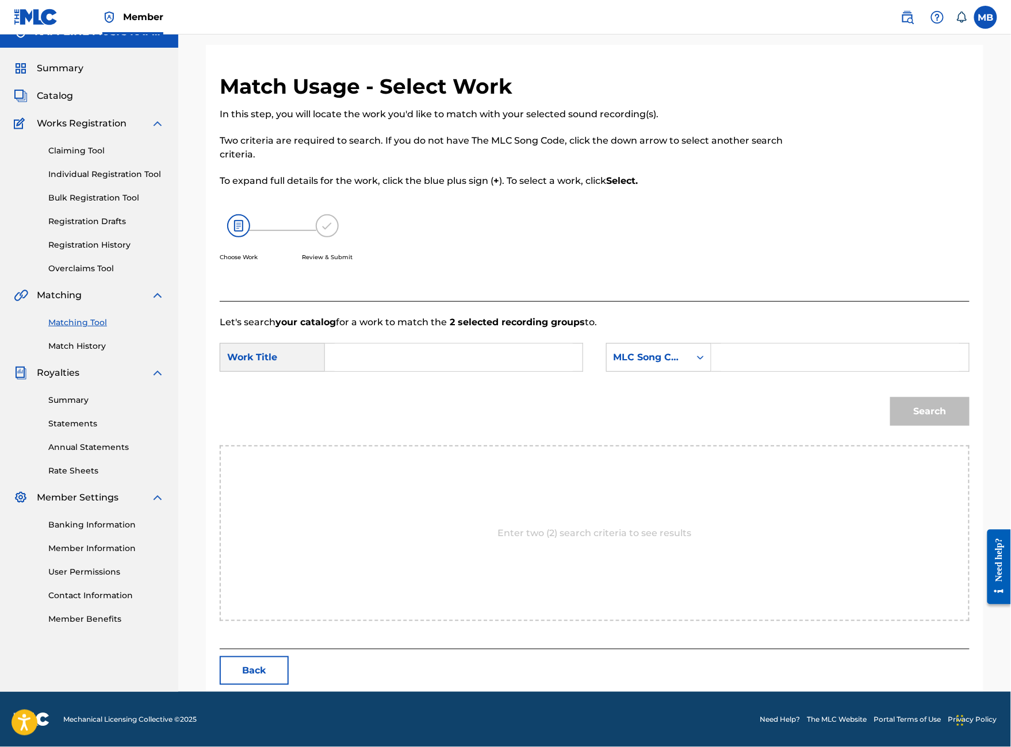
scroll to position [57, 0]
click at [530, 371] on input "Search Form" at bounding box center [454, 358] width 238 height 28
type input "archangel"
click at [690, 366] on div "MLC Song Code" at bounding box center [648, 358] width 83 height 22
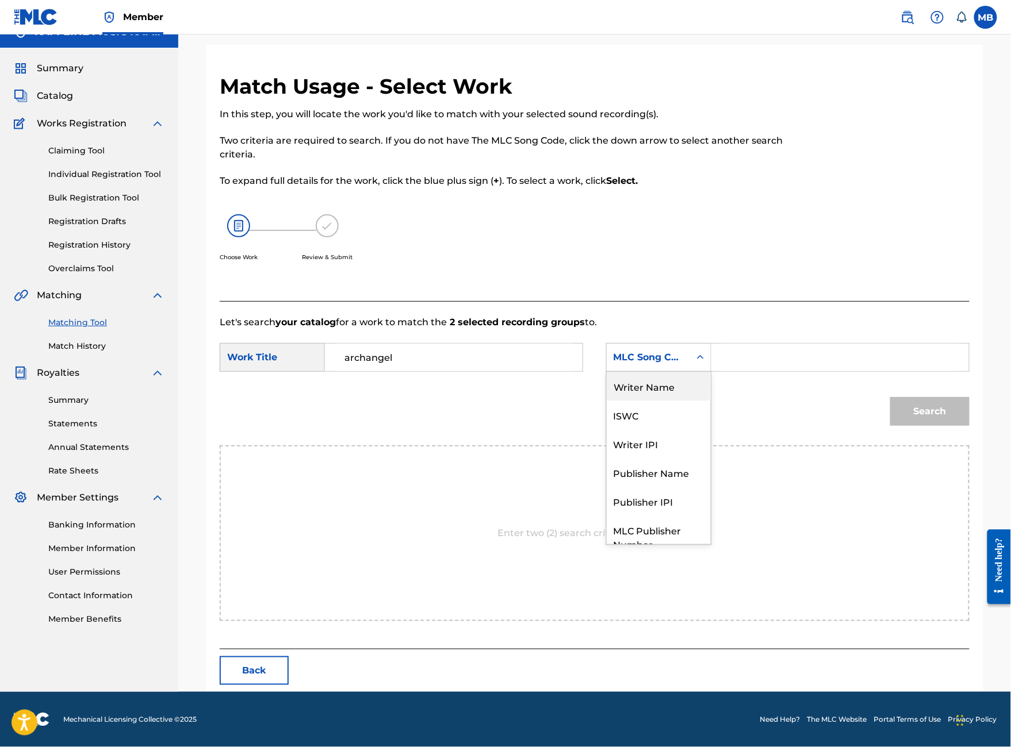
paste input "Search Form"
click at [705, 401] on div "Writer Name" at bounding box center [659, 386] width 104 height 29
click at [777, 371] on input "Search Form" at bounding box center [840, 358] width 238 height 28
paste input "[PERSON_NAME]"
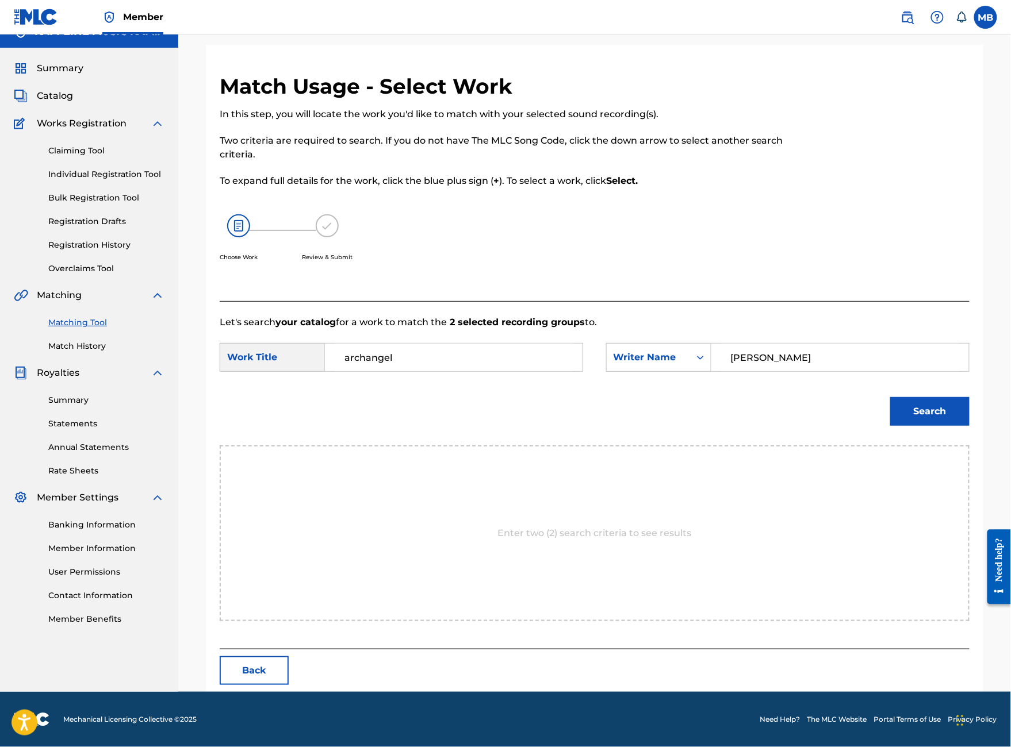
type input "[PERSON_NAME]"
click at [930, 426] on button "Search" at bounding box center [929, 411] width 79 height 29
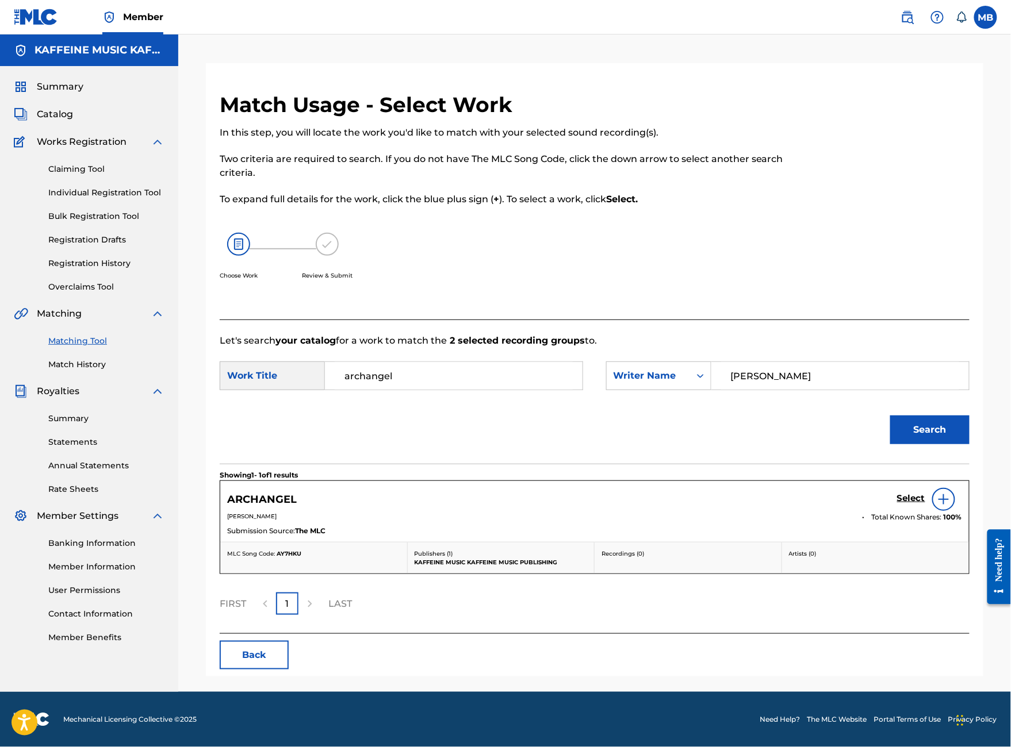
click at [915, 504] on h5 "Select" at bounding box center [911, 498] width 28 height 11
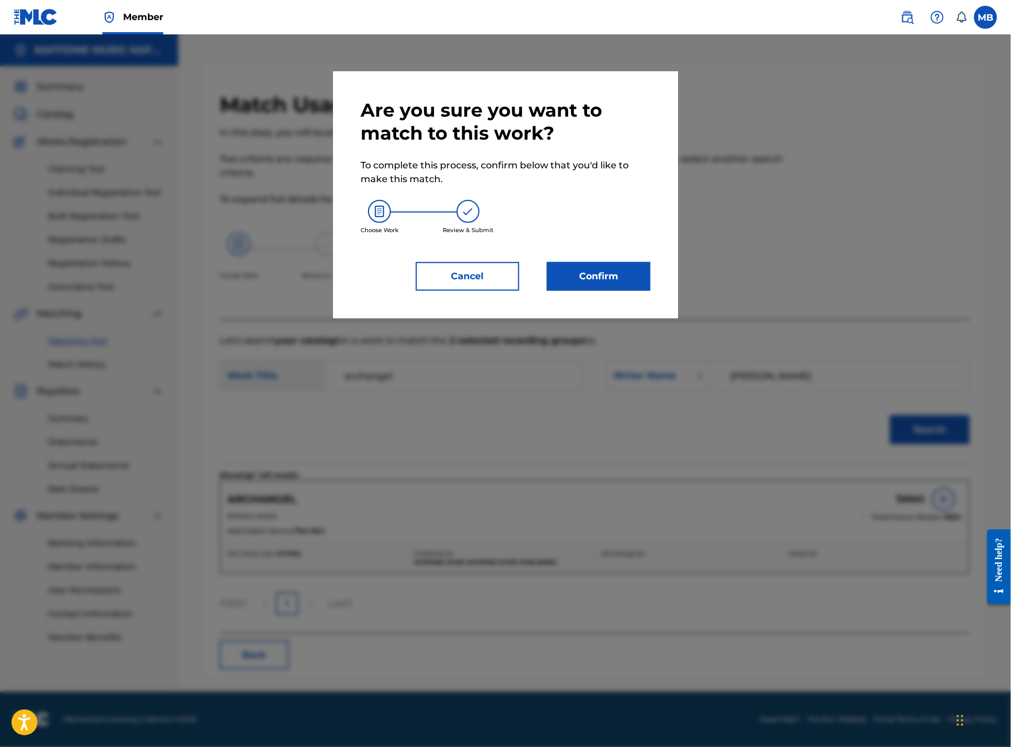
click at [580, 291] on button "Confirm" at bounding box center [598, 276] width 103 height 29
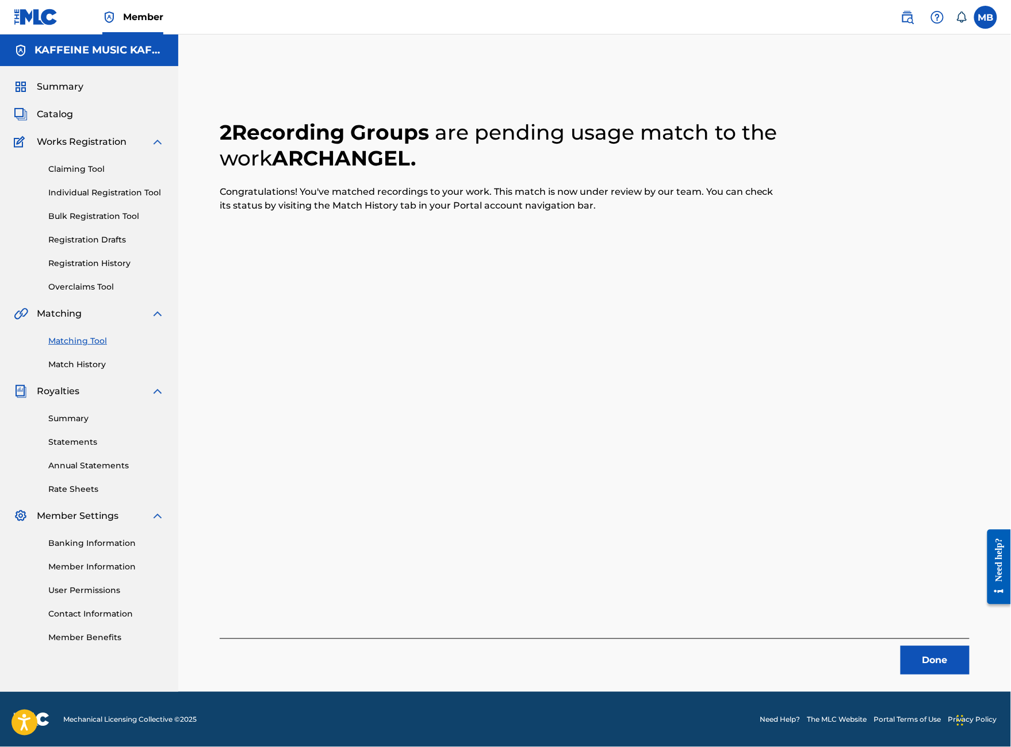
click at [916, 646] on button "Done" at bounding box center [934, 660] width 69 height 29
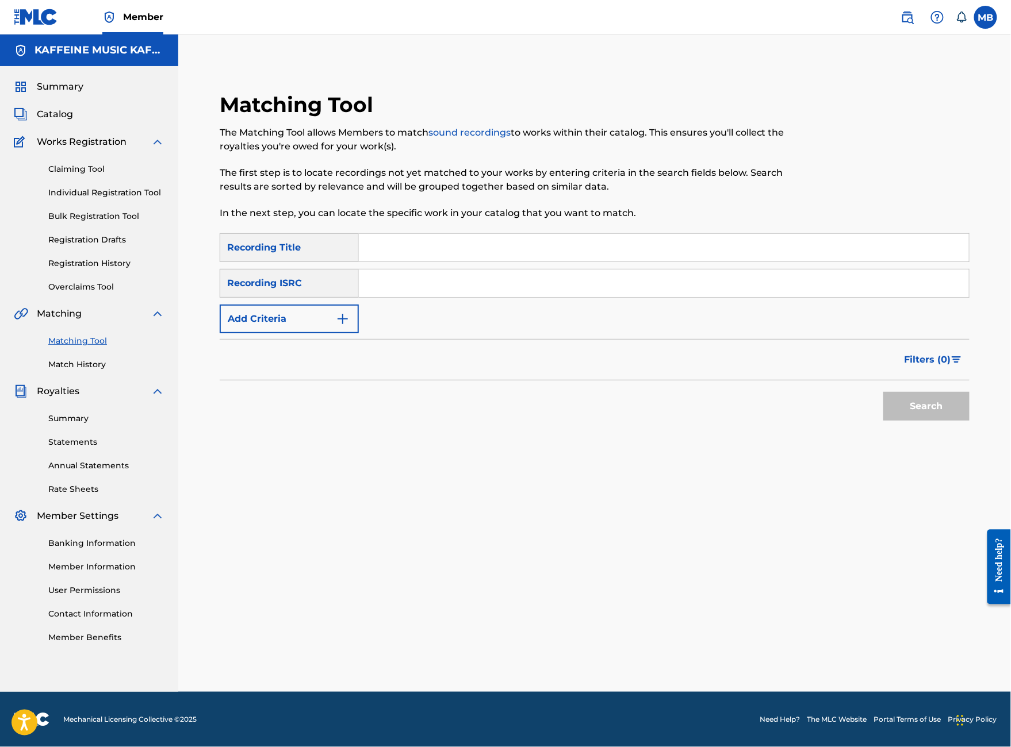
click at [490, 234] on input "Search Form" at bounding box center [664, 248] width 610 height 28
type input "Sleepatnite"
click at [470, 270] on input "Search Form" at bounding box center [664, 284] width 610 height 28
click at [359, 305] on button "Add Criteria" at bounding box center [289, 319] width 139 height 29
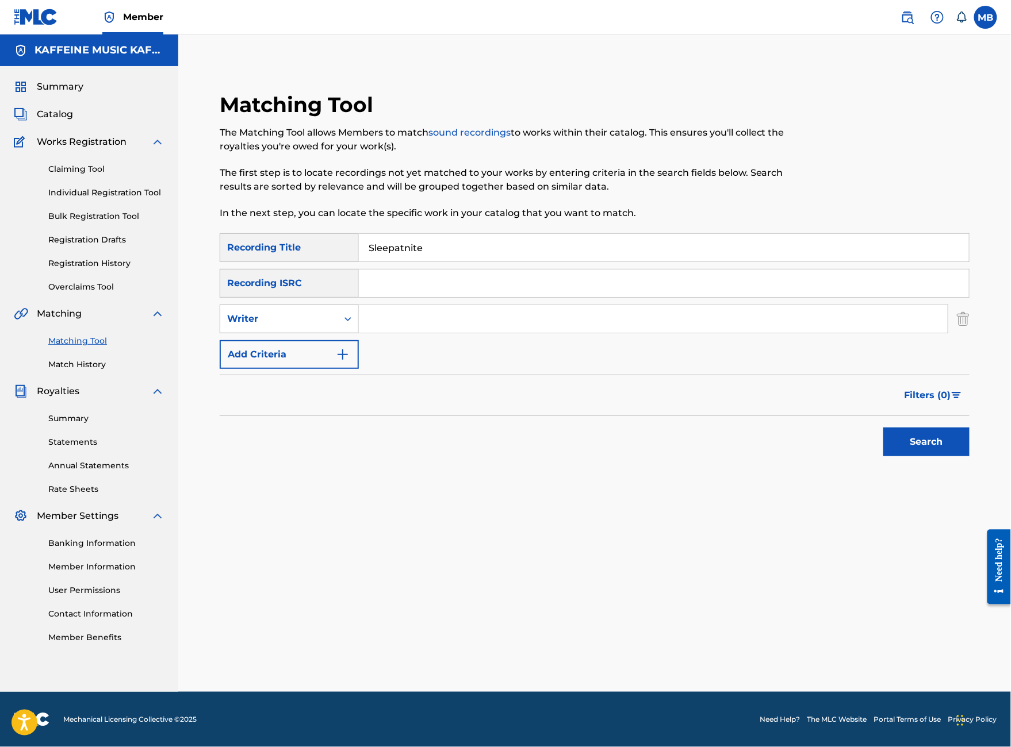
click at [331, 312] on div "Writer" at bounding box center [278, 319] width 103 height 14
click at [355, 333] on div "Recording Artist" at bounding box center [289, 347] width 138 height 29
click at [339, 319] on div "Recording Artist" at bounding box center [289, 319] width 139 height 29
click at [334, 343] on div "Writer" at bounding box center [289, 347] width 138 height 29
click at [434, 305] on input "Search Form" at bounding box center [653, 319] width 589 height 28
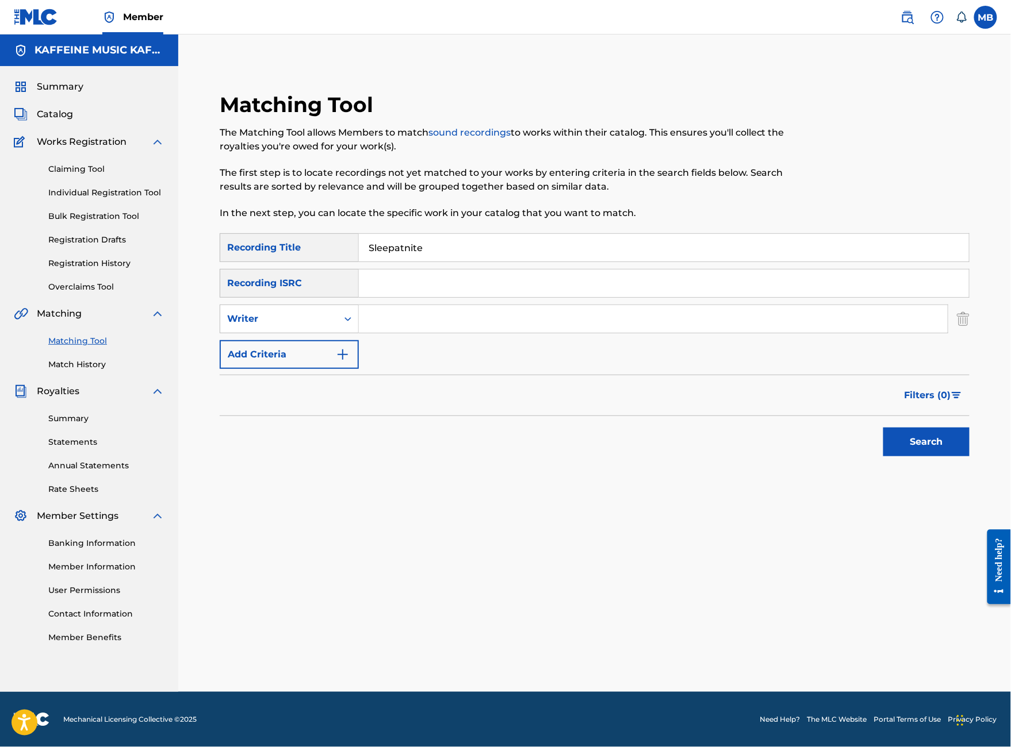
paste input "[PERSON_NAME]"
type input "[PERSON_NAME]"
click at [941, 457] on button "Search" at bounding box center [926, 442] width 86 height 29
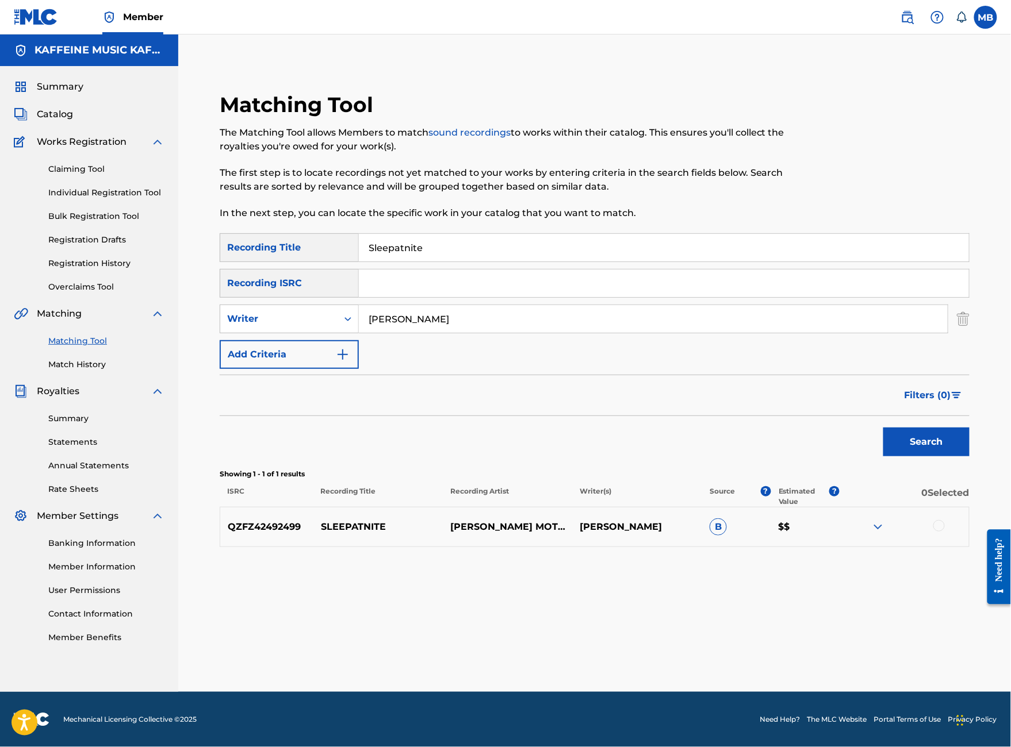
click at [955, 534] on div at bounding box center [903, 527] width 129 height 14
click at [964, 534] on div at bounding box center [903, 527] width 129 height 14
click at [945, 532] on div at bounding box center [938, 525] width 11 height 11
click at [872, 639] on button "Match 1 Group" at bounding box center [808, 653] width 127 height 29
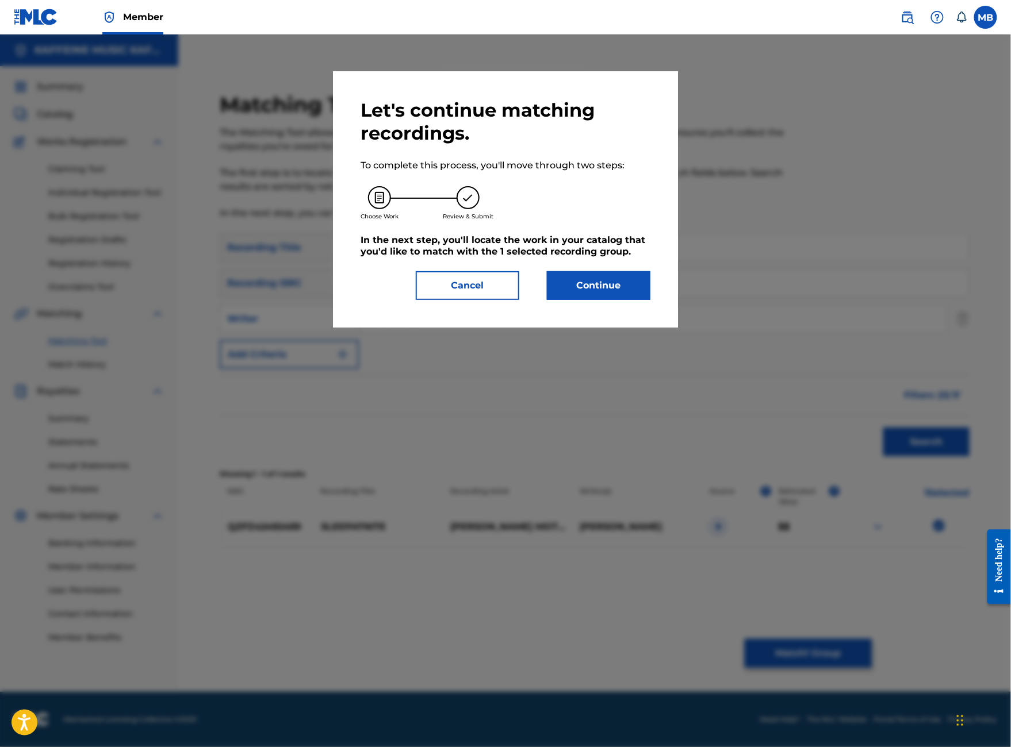
click at [619, 300] on button "Continue" at bounding box center [598, 285] width 103 height 29
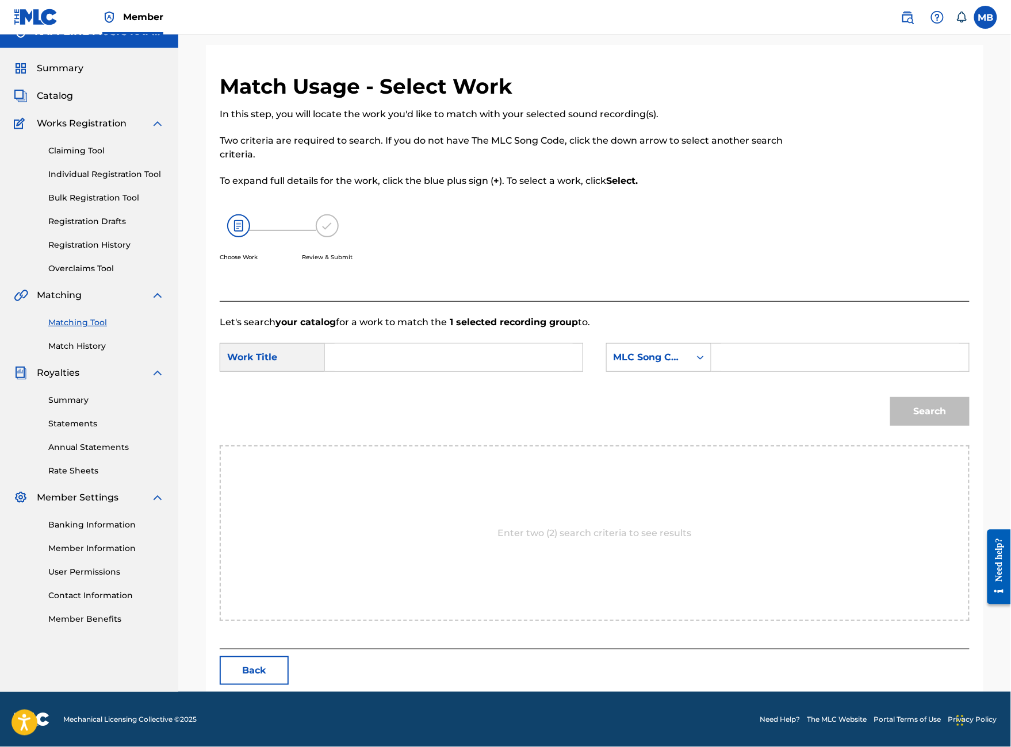
click at [474, 371] on input "Search Form" at bounding box center [454, 358] width 238 height 28
type input "sleepatnite"
click at [675, 365] on div "MLC Song Code" at bounding box center [648, 358] width 70 height 14
click at [812, 379] on div "SearchWithCriteriae76eba84-1e77-4310-a162-e53dabba7a96 Work Title sleepatnite S…" at bounding box center [595, 361] width 750 height 36
click at [806, 366] on input "Search Form" at bounding box center [840, 358] width 238 height 28
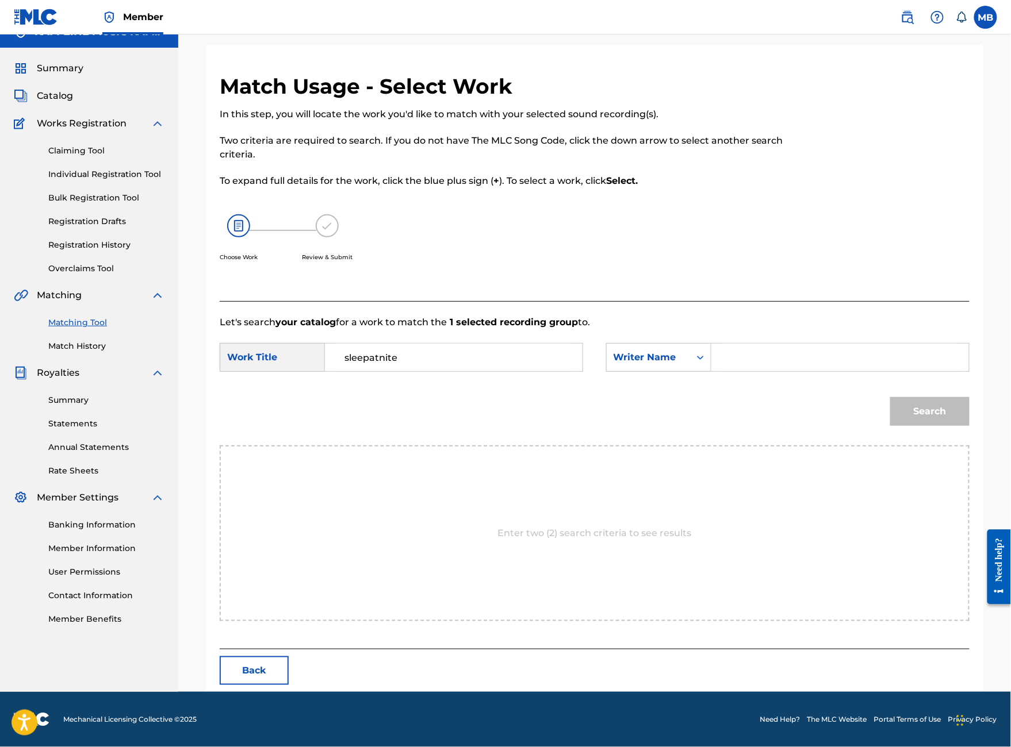
paste input "[PERSON_NAME]"
type input "[PERSON_NAME]"
click at [904, 426] on button "Search" at bounding box center [929, 411] width 79 height 29
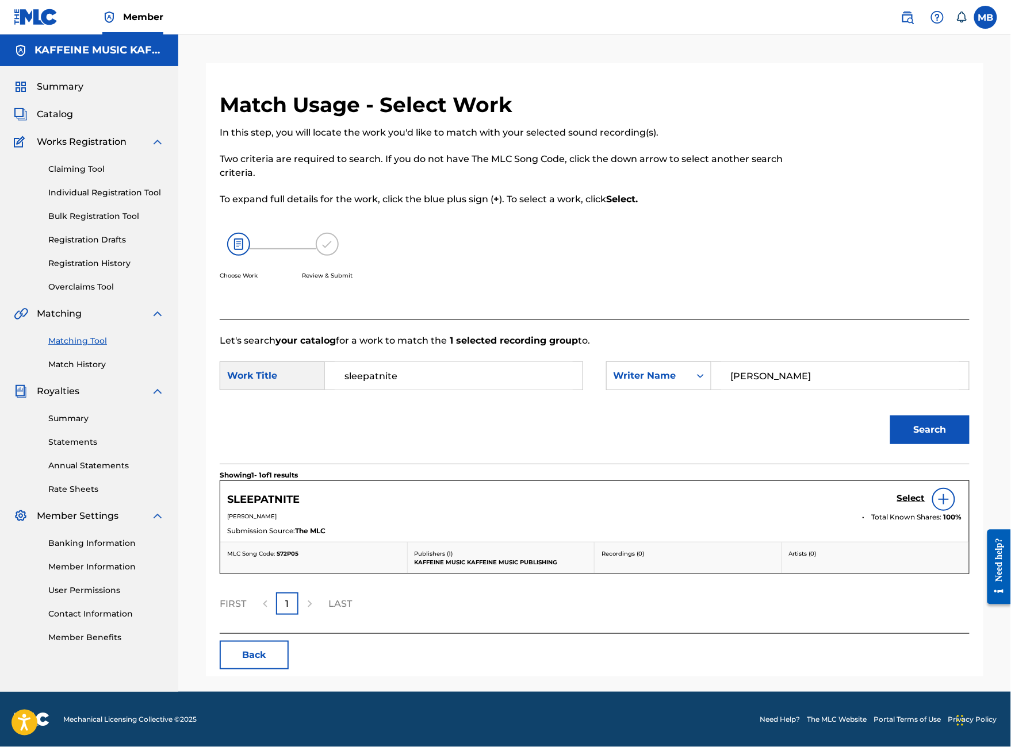
click at [912, 504] on h5 "Select" at bounding box center [911, 498] width 28 height 11
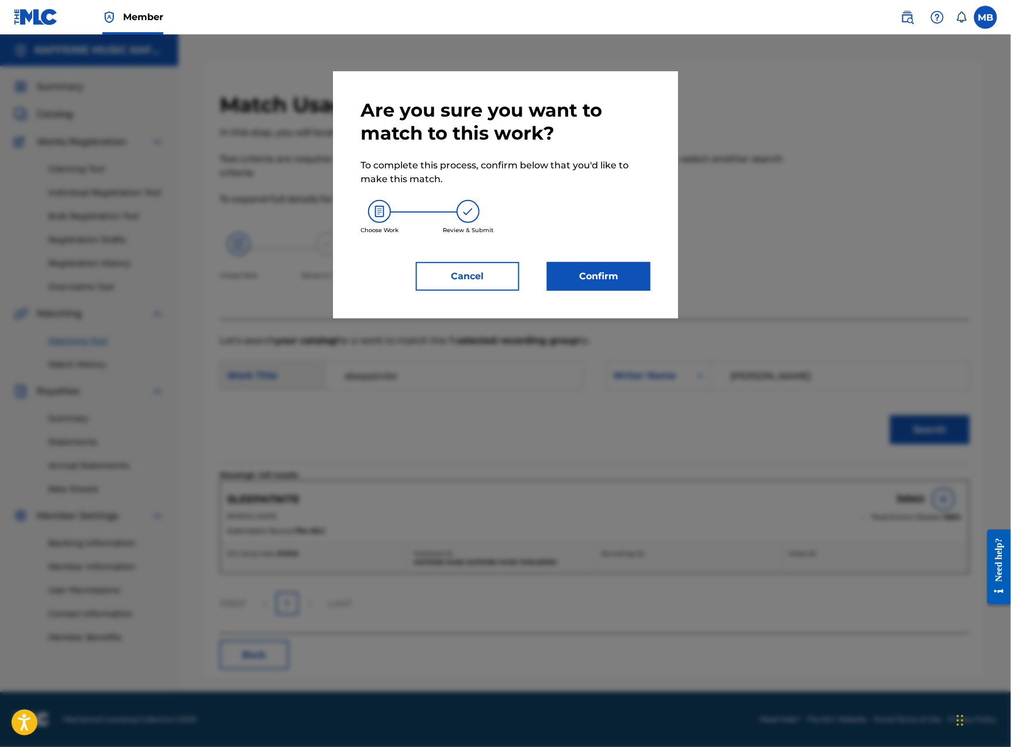
click at [631, 291] on button "Confirm" at bounding box center [598, 276] width 103 height 29
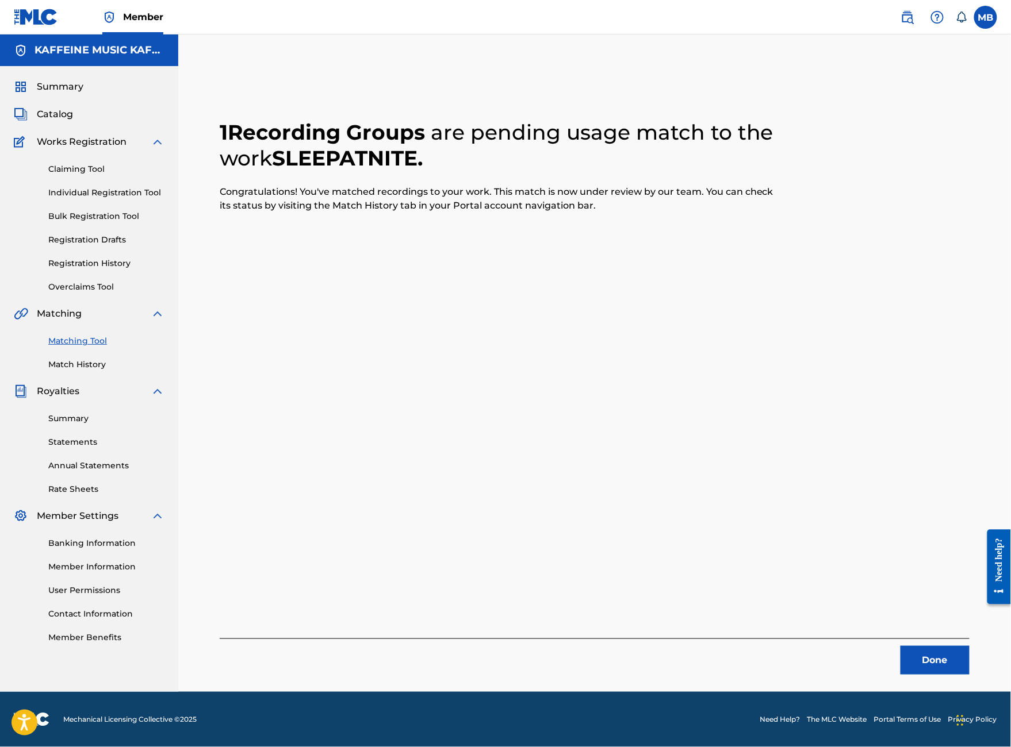
click at [932, 646] on button "Done" at bounding box center [934, 660] width 69 height 29
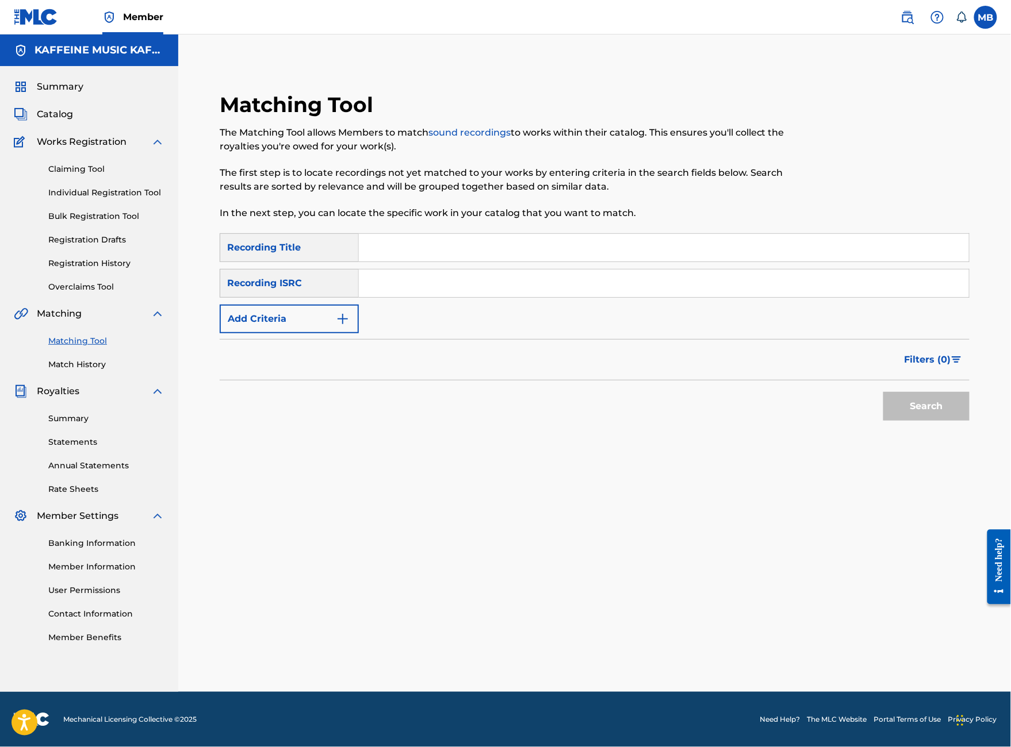
click at [544, 234] on input "Search Form" at bounding box center [664, 248] width 610 height 28
type input "score board"
click at [359, 305] on button "Add Criteria" at bounding box center [289, 319] width 139 height 29
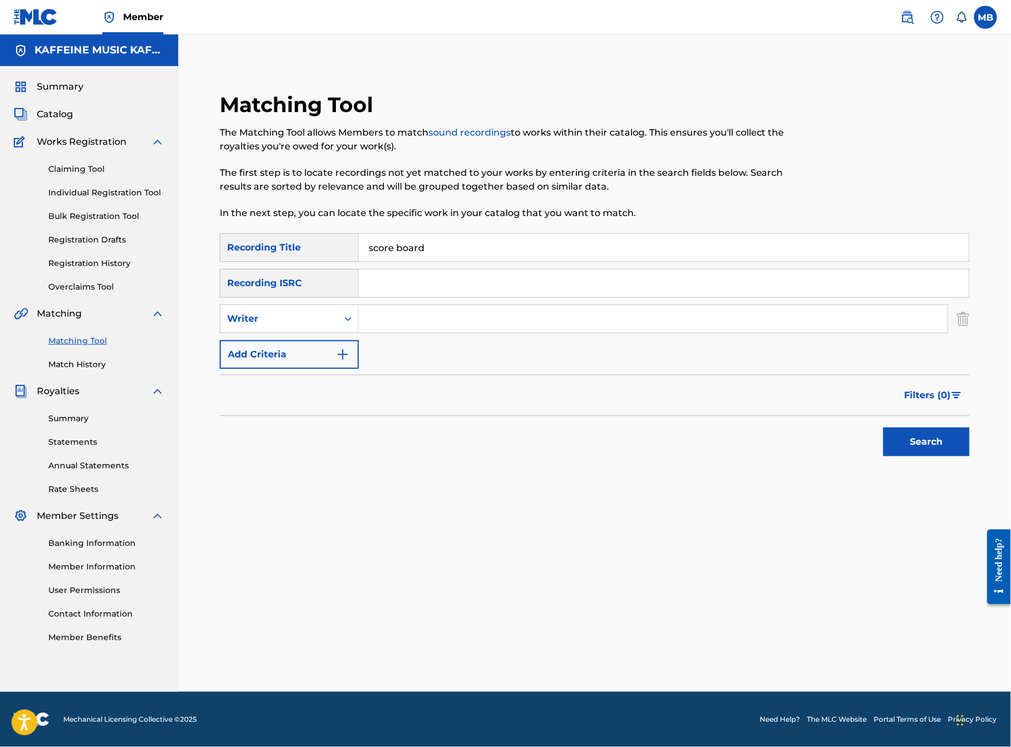
click at [454, 305] on input "Search Form" at bounding box center [653, 319] width 589 height 28
paste input "[PERSON_NAME]"
type input "[PERSON_NAME]"
click at [936, 436] on div "Search" at bounding box center [923, 439] width 92 height 46
click at [777, 428] on div "Search" at bounding box center [595, 439] width 750 height 46
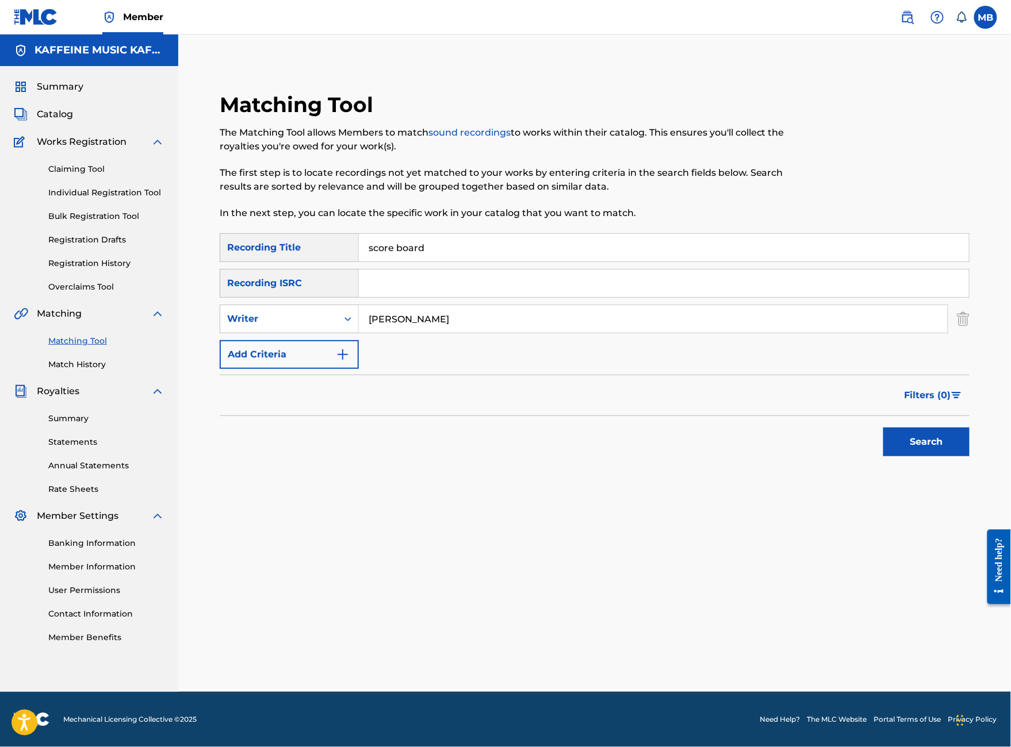
click at [896, 454] on button "Search" at bounding box center [926, 442] width 86 height 29
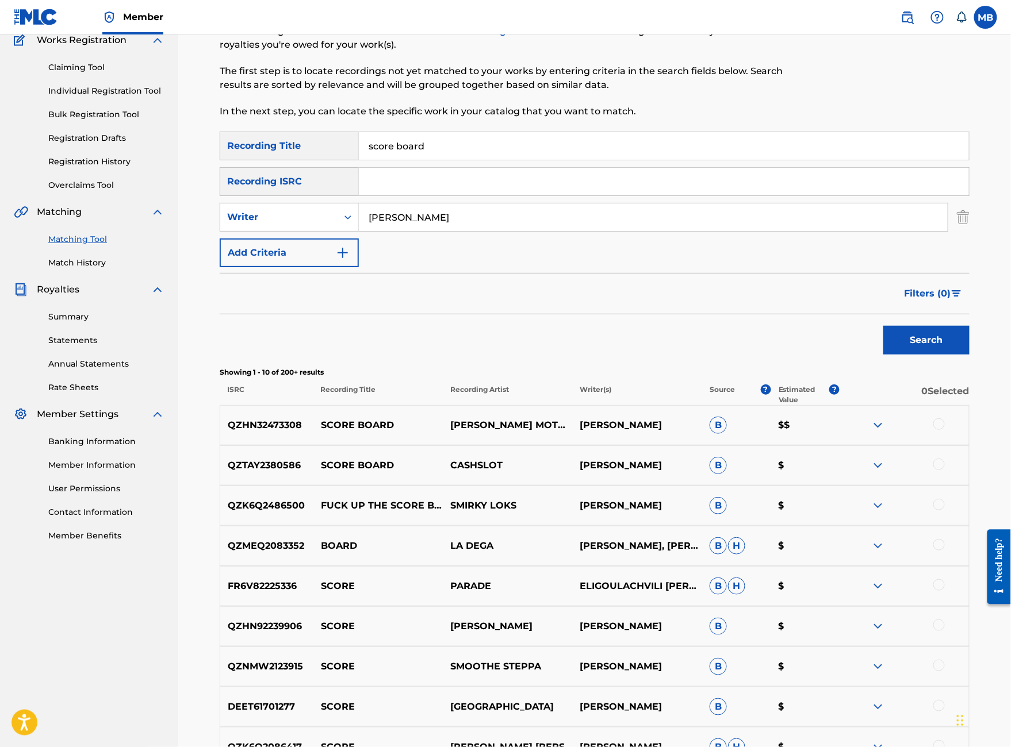
scroll to position [113, 0]
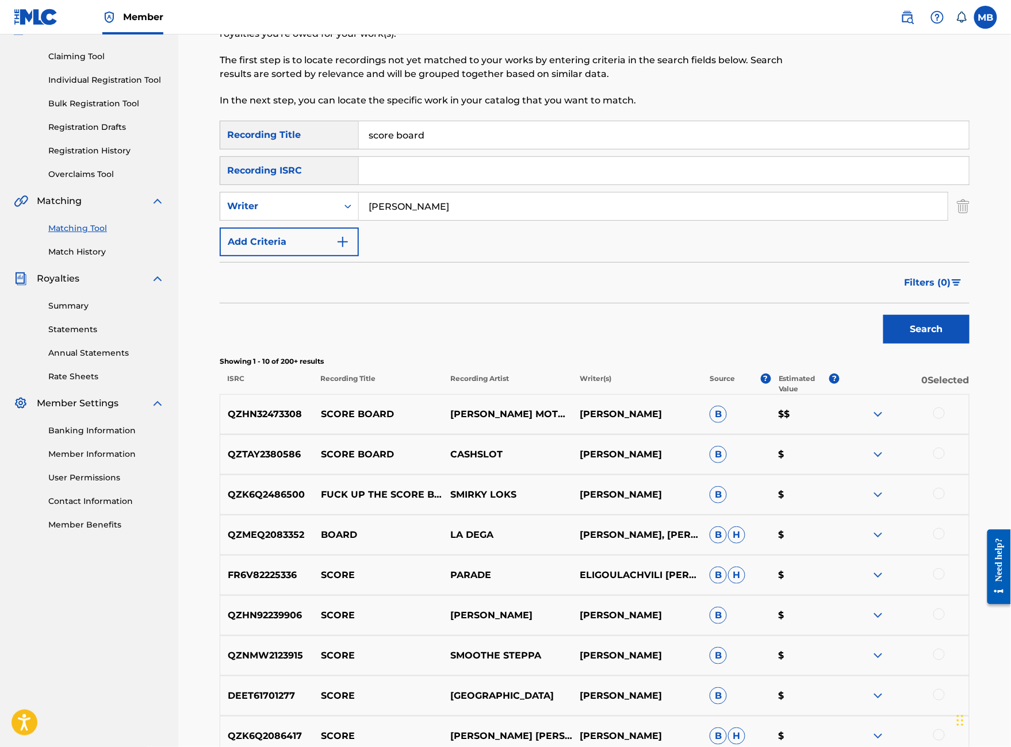
click at [945, 419] on div at bounding box center [938, 413] width 11 height 11
click at [872, 639] on button "Match 1 Group" at bounding box center [808, 653] width 127 height 29
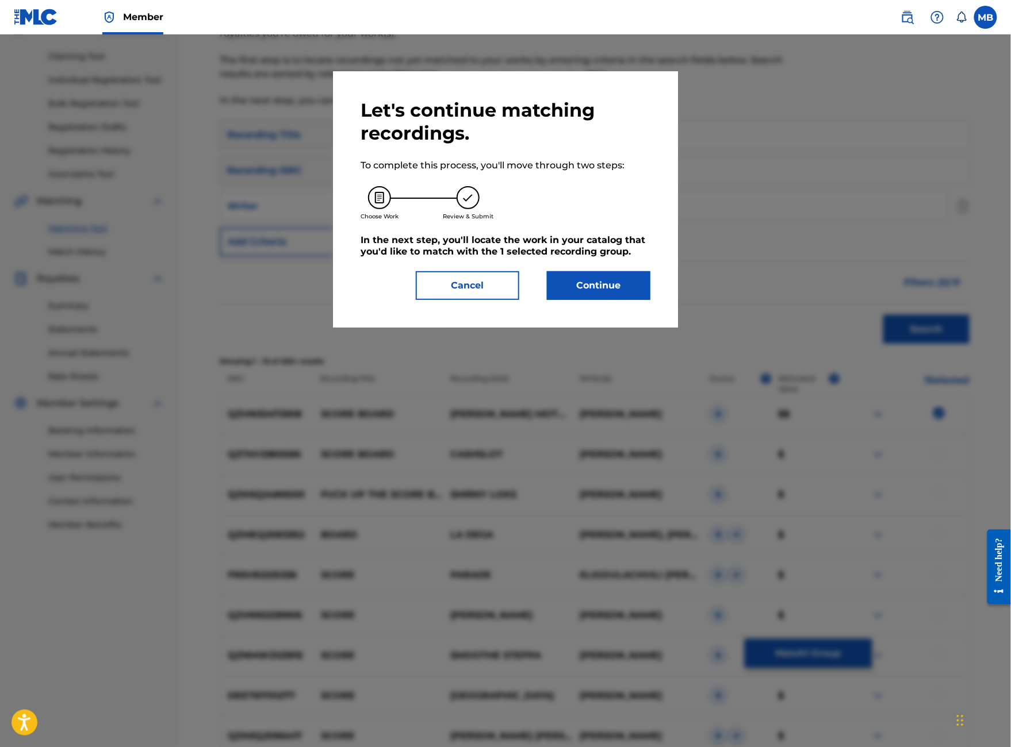
click at [643, 300] on button "Continue" at bounding box center [598, 285] width 103 height 29
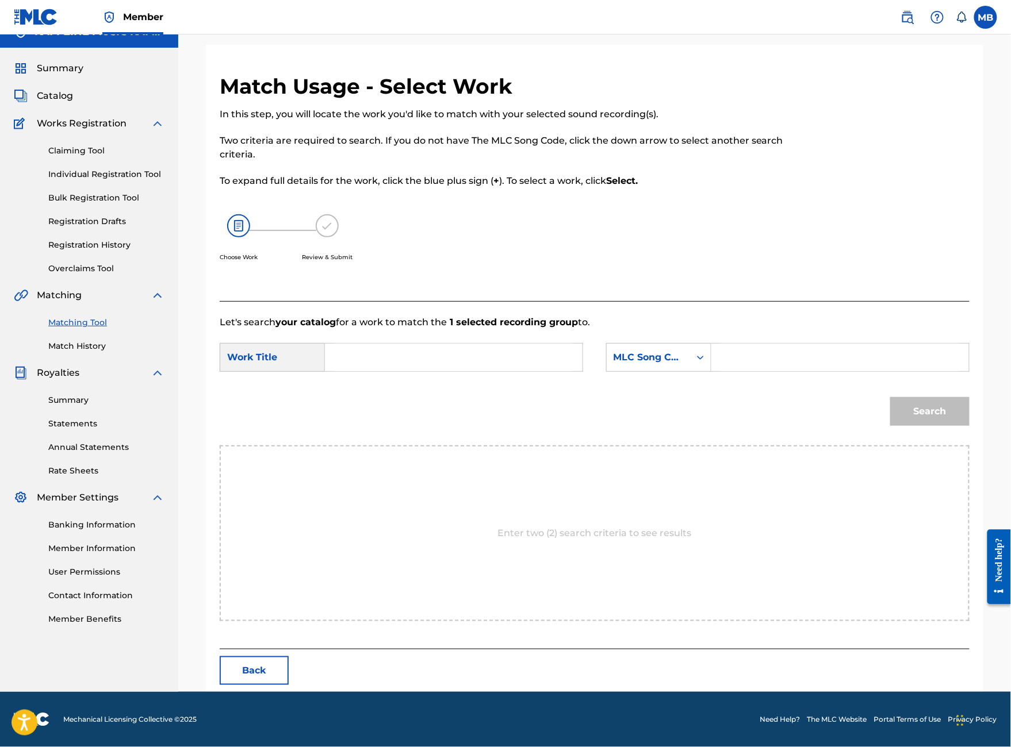
scroll to position [57, 0]
click at [447, 371] on input "Search Form" at bounding box center [454, 358] width 238 height 28
type input "score board"
click at [663, 365] on div "MLC Song Code" at bounding box center [648, 358] width 70 height 14
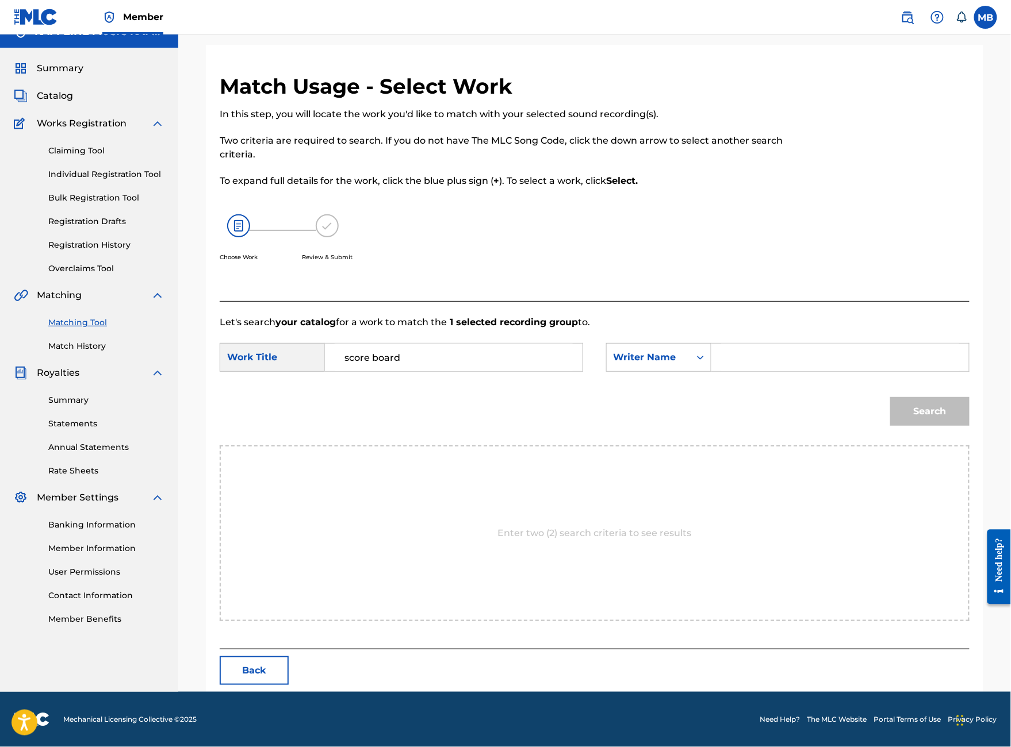
click at [800, 348] on form "SearchWithCriteriae76eba84-1e77-4310-a162-e53dabba7a96 Work Title score board S…" at bounding box center [595, 387] width 750 height 116
click at [799, 371] on input "Search Form" at bounding box center [840, 358] width 238 height 28
paste input "[PERSON_NAME]"
type input "[PERSON_NAME]"
click at [930, 426] on button "Search" at bounding box center [929, 411] width 79 height 29
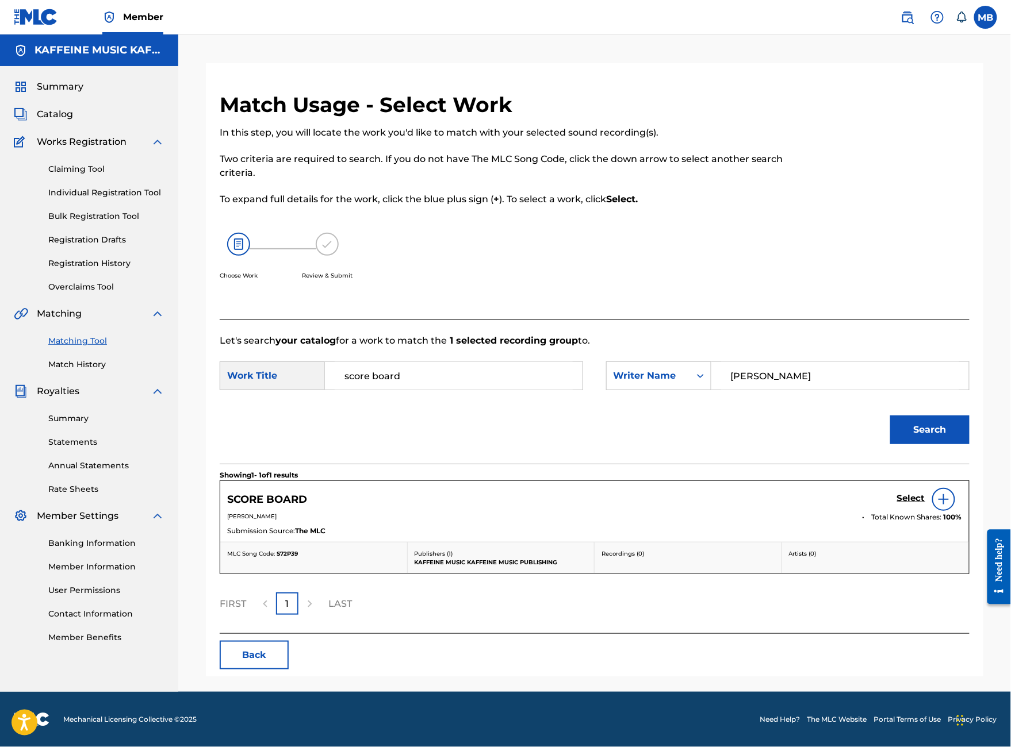
click at [921, 504] on h5 "Select" at bounding box center [911, 498] width 28 height 11
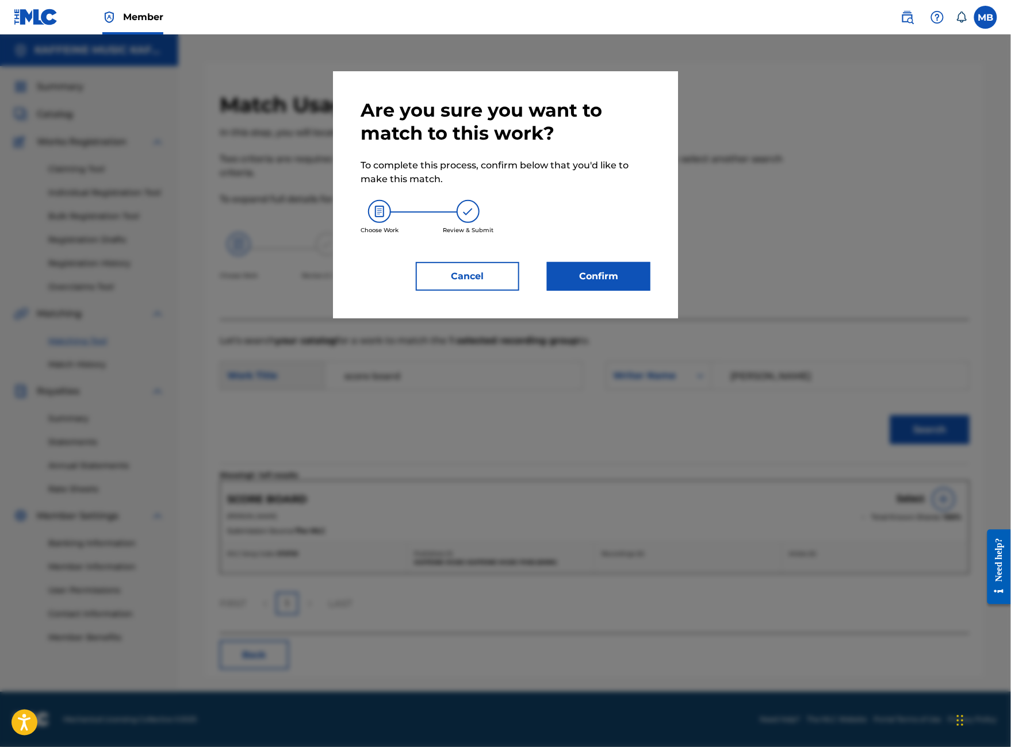
click at [650, 291] on button "Confirm" at bounding box center [598, 276] width 103 height 29
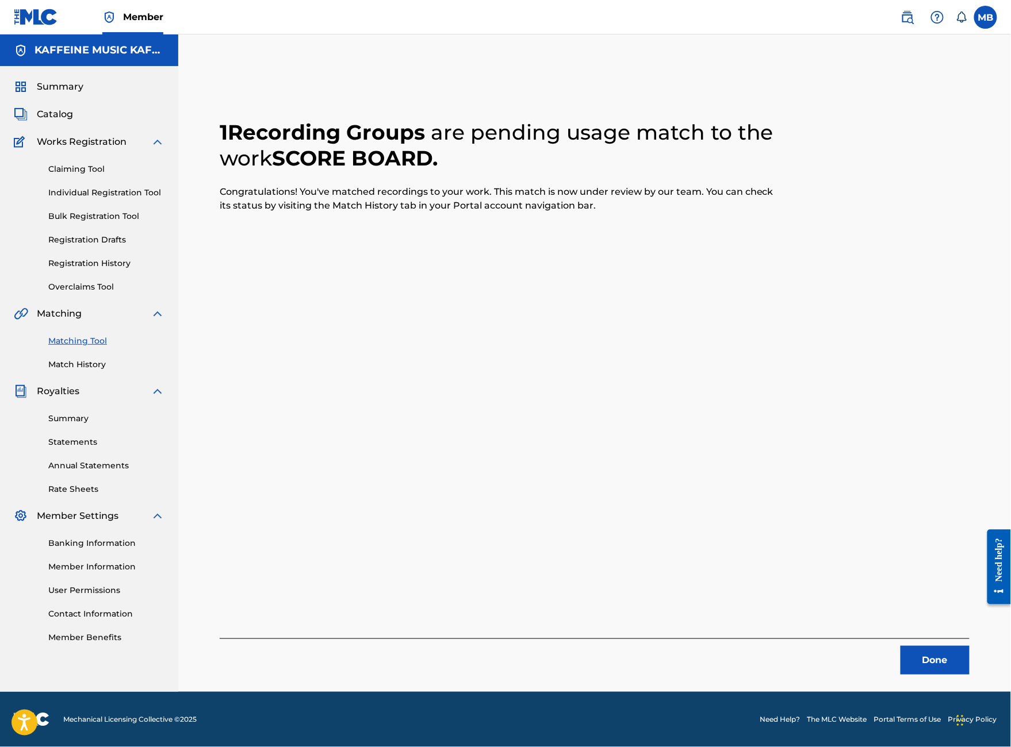
click at [913, 646] on button "Done" at bounding box center [934, 660] width 69 height 29
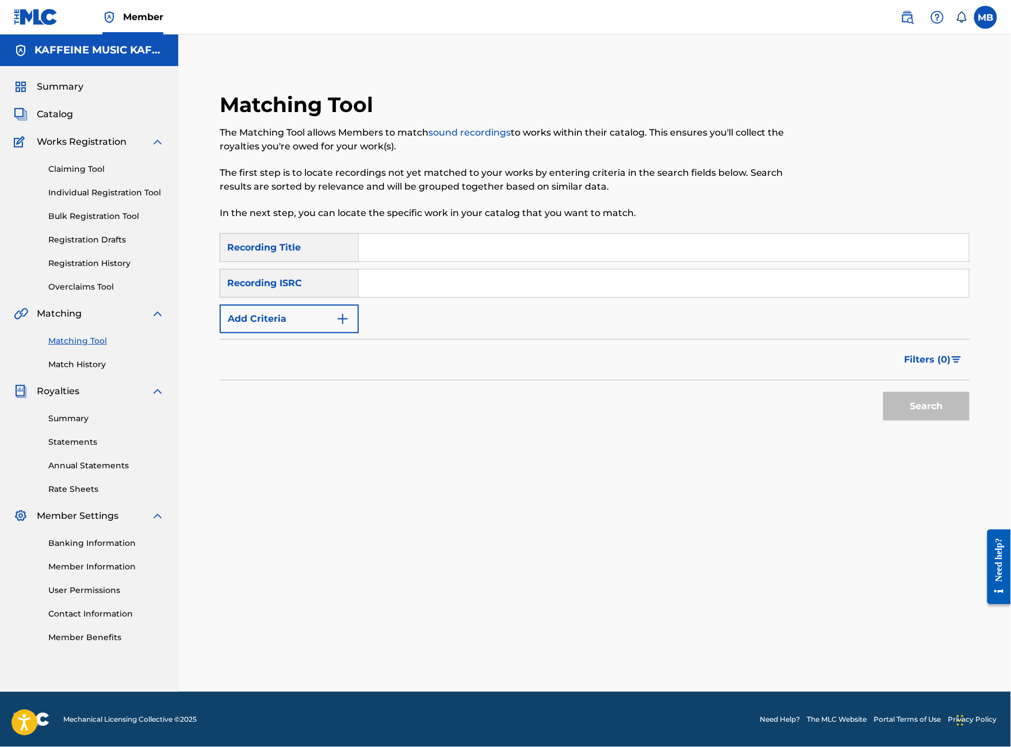
click at [447, 234] on input "Search Form" at bounding box center [664, 248] width 610 height 28
type input "-3"
click at [344, 313] on button "Add Criteria" at bounding box center [289, 319] width 139 height 29
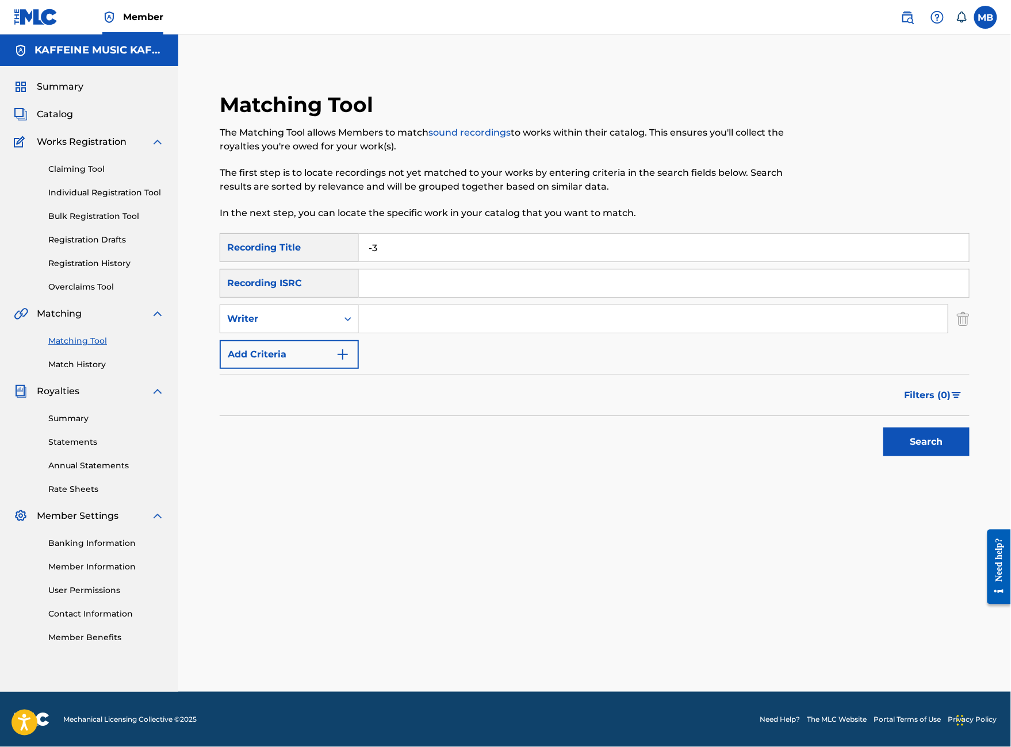
click at [443, 312] on input "Search Form" at bounding box center [653, 319] width 589 height 28
paste input "[PERSON_NAME]"
type input "[PERSON_NAME]"
click at [926, 454] on button "Search" at bounding box center [926, 442] width 86 height 29
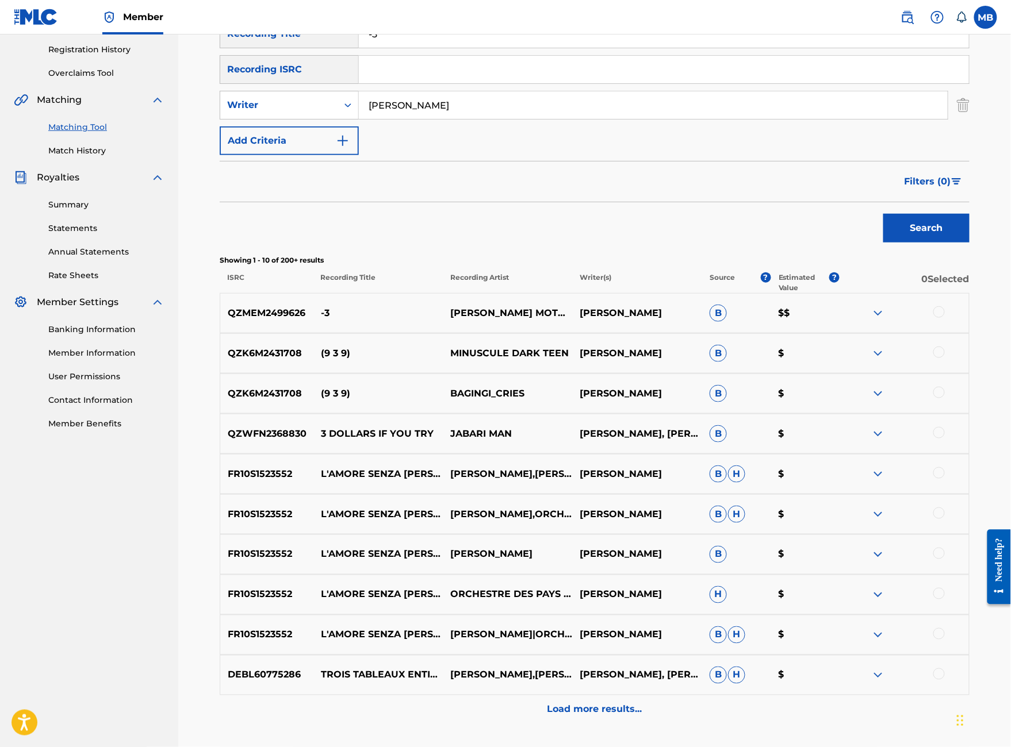
scroll to position [214, 0]
click at [945, 317] on div at bounding box center [938, 311] width 11 height 11
click at [872, 639] on button "Match 1 Group" at bounding box center [808, 653] width 127 height 29
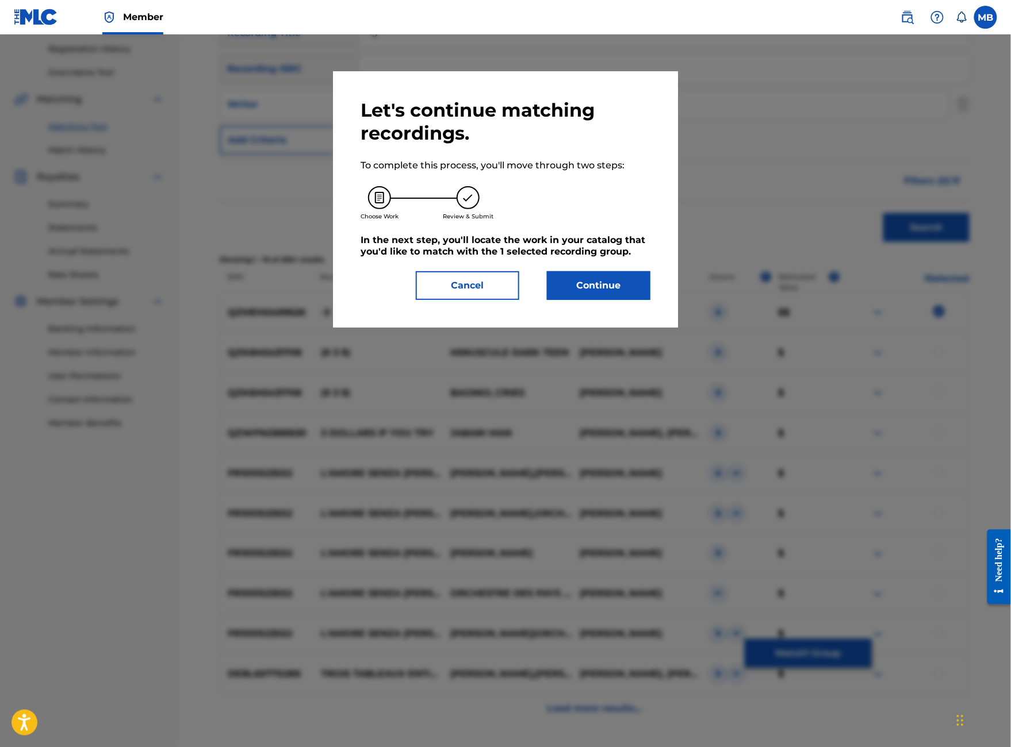
click at [613, 300] on button "Continue" at bounding box center [598, 285] width 103 height 29
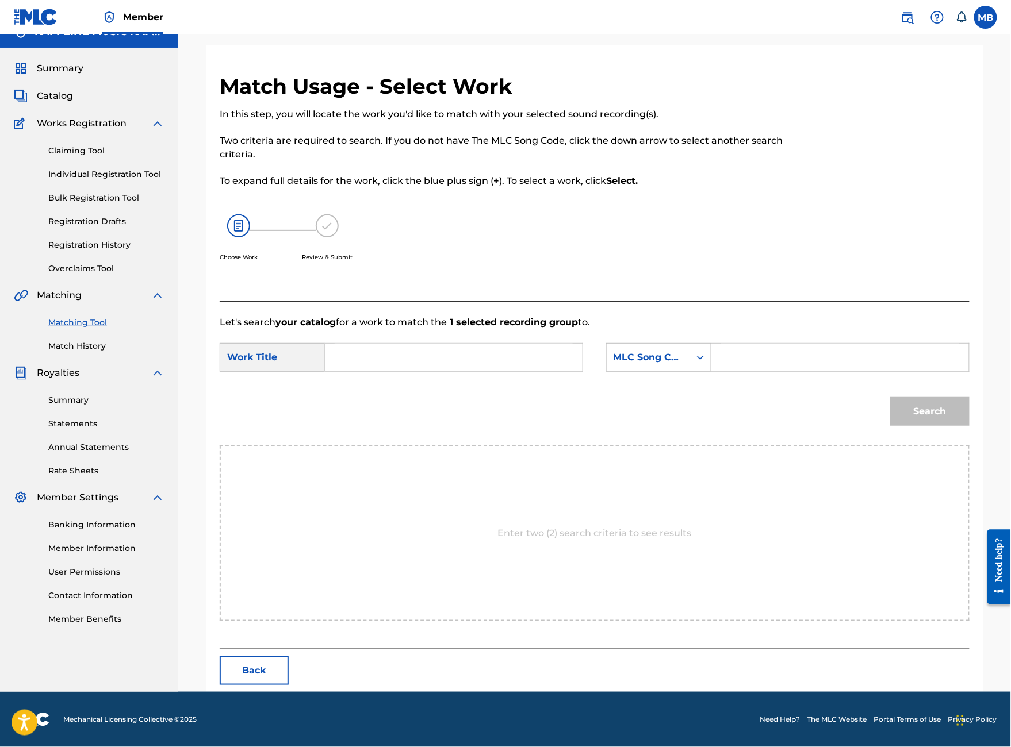
scroll to position [57, 0]
click at [485, 363] on input "Search Form" at bounding box center [454, 358] width 238 height 28
type input "-3"
click at [683, 365] on div "MLC Song Code" at bounding box center [648, 358] width 70 height 14
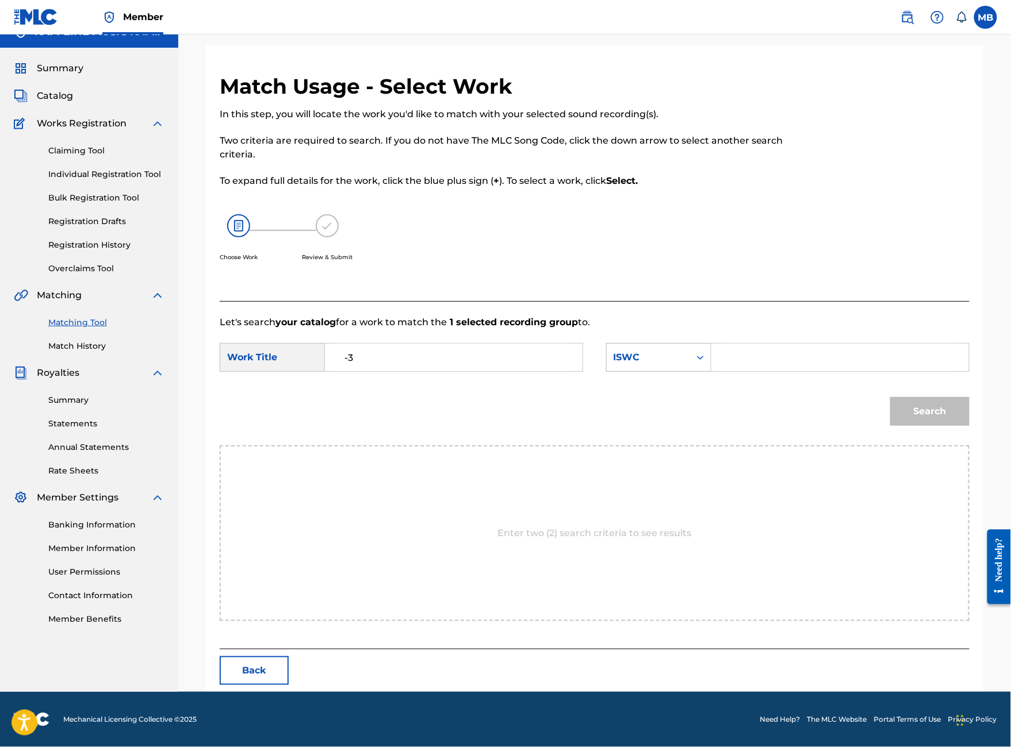
click at [683, 365] on div "ISWC" at bounding box center [648, 358] width 70 height 14
click at [683, 365] on div "MLC Publisher Number" at bounding box center [648, 358] width 70 height 14
click at [805, 371] on input "Search Form" at bounding box center [840, 358] width 238 height 28
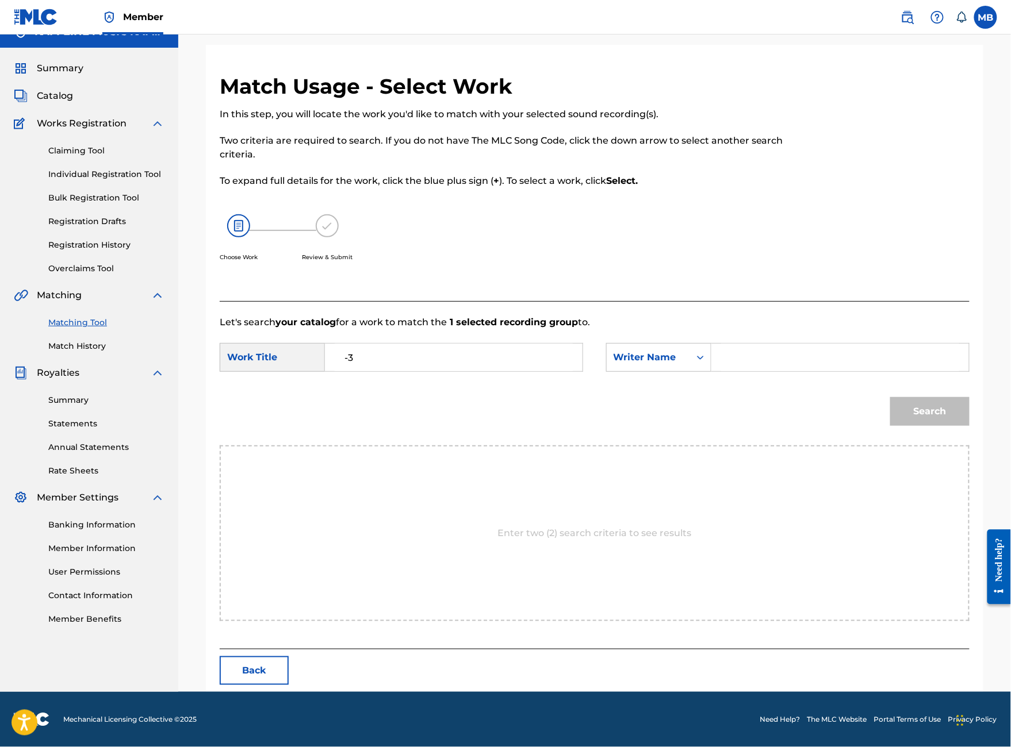
paste input "[PERSON_NAME]"
type input "[PERSON_NAME]"
click at [960, 426] on button "Search" at bounding box center [929, 411] width 79 height 29
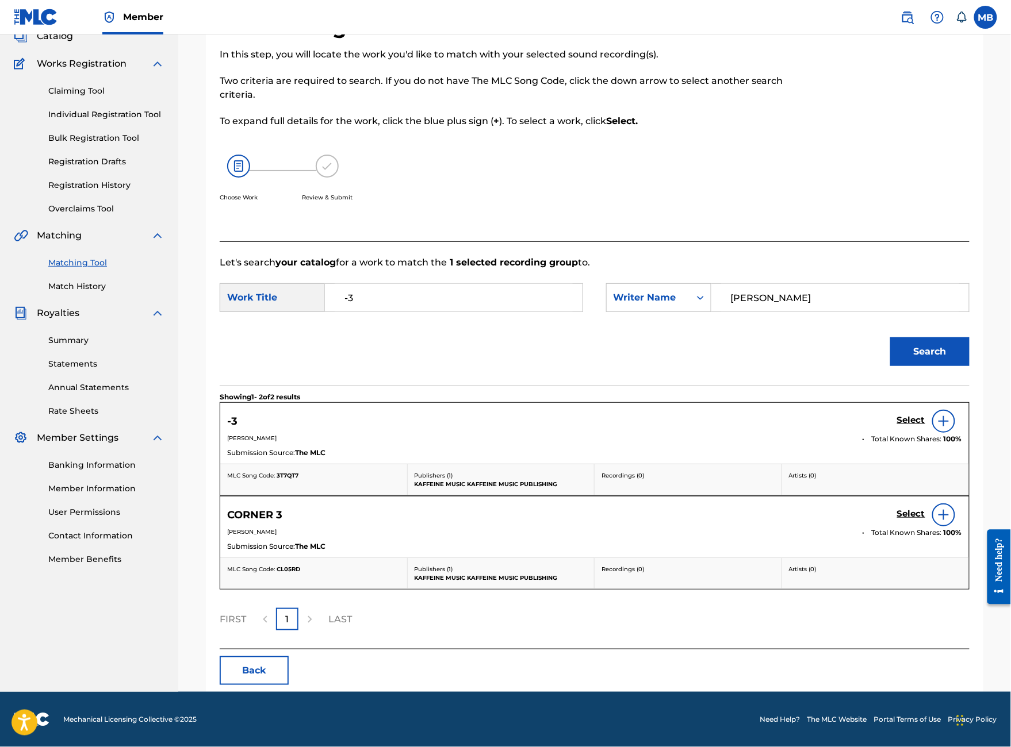
scroll to position [209, 0]
click at [918, 410] on div "Select" at bounding box center [929, 421] width 65 height 23
click at [916, 415] on h5 "Select" at bounding box center [911, 420] width 28 height 11
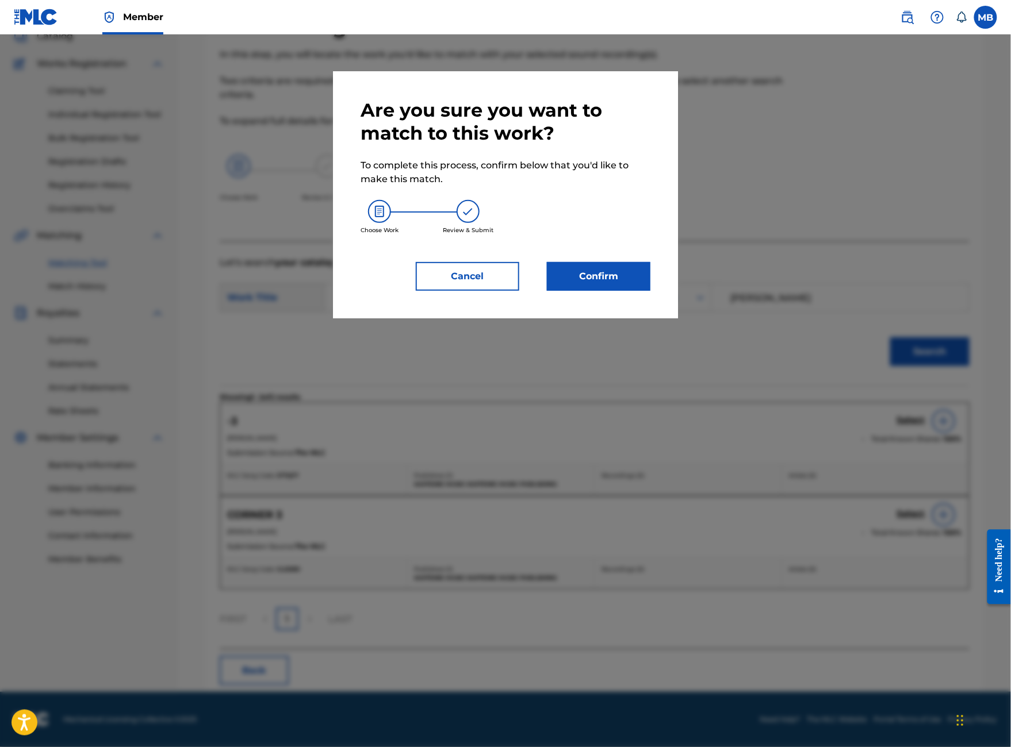
click at [593, 291] on button "Confirm" at bounding box center [598, 276] width 103 height 29
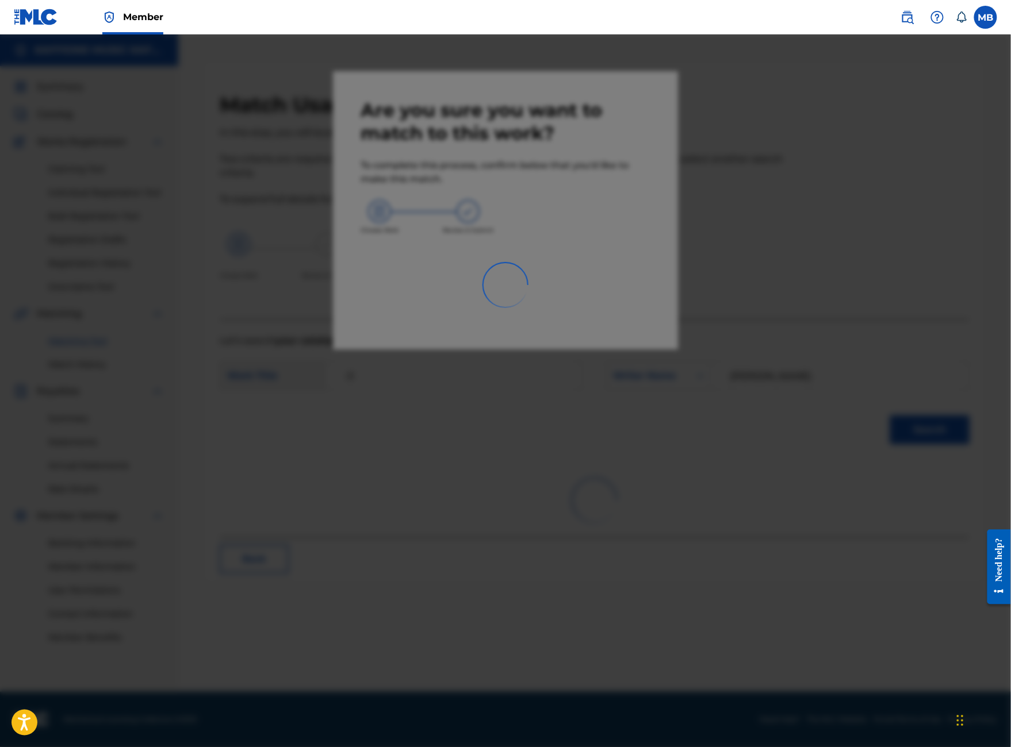
scroll to position [57, 0]
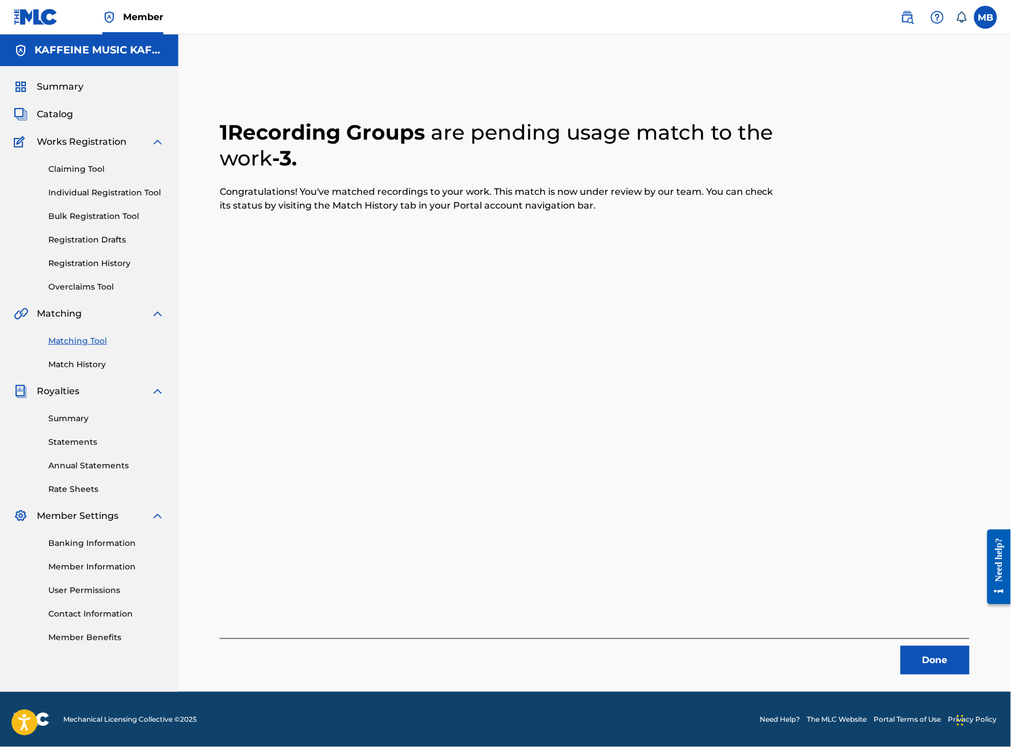
click at [934, 646] on button "Done" at bounding box center [934, 660] width 69 height 29
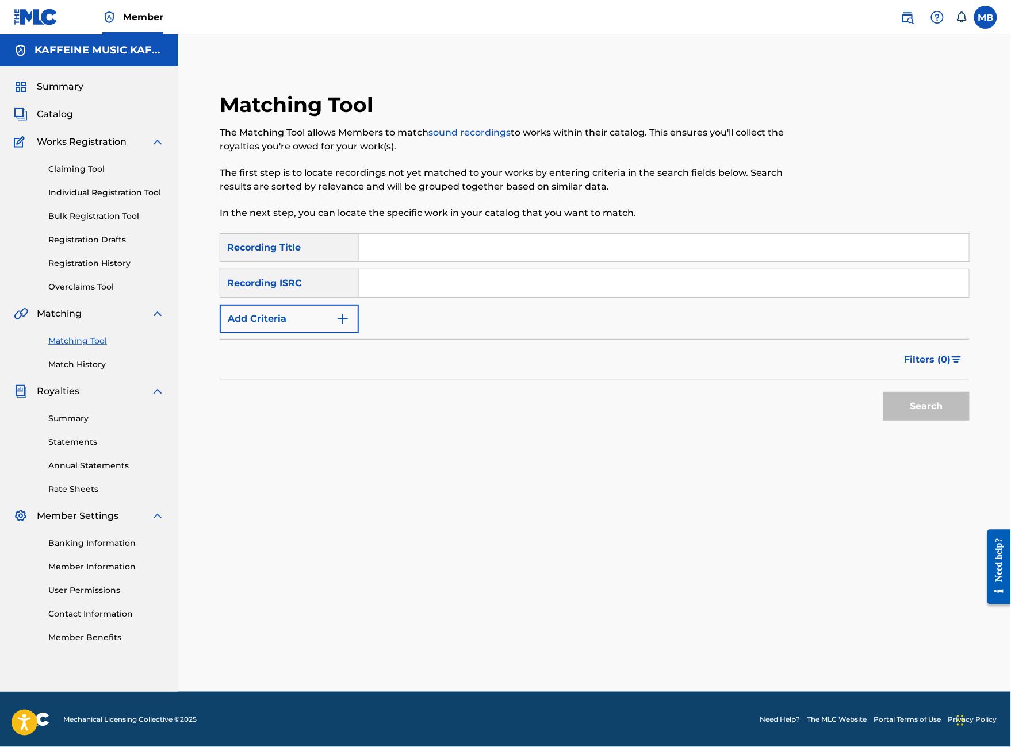
click at [476, 234] on input "Search Form" at bounding box center [664, 248] width 610 height 28
type input "sad moosic"
click at [926, 411] on button "Search" at bounding box center [926, 406] width 86 height 29
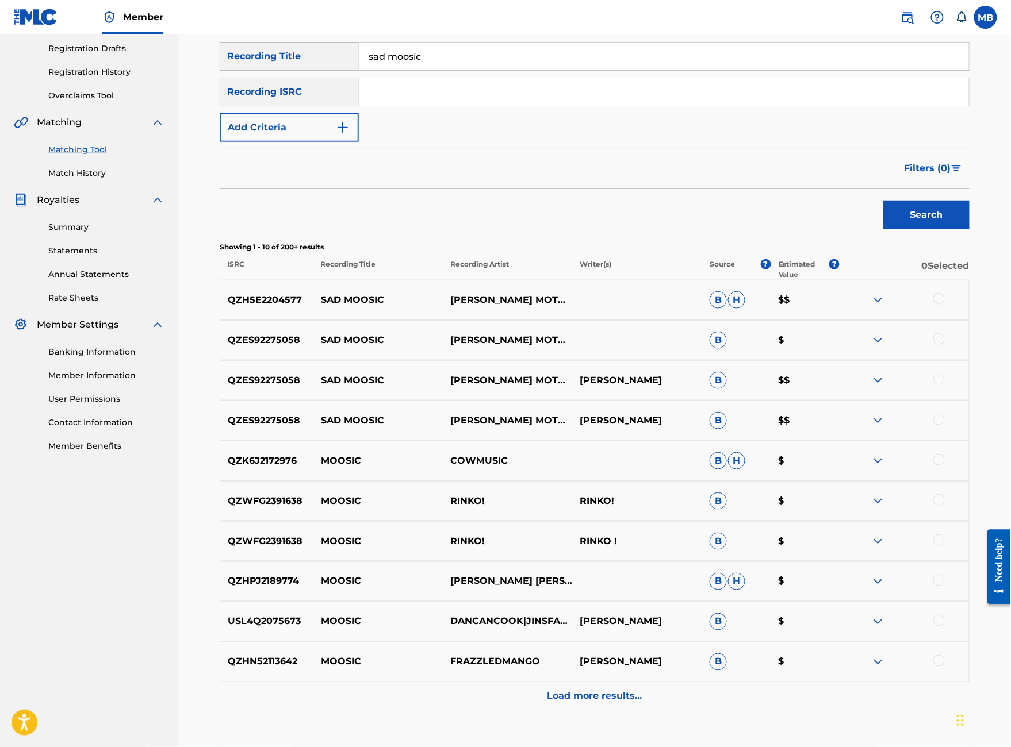
scroll to position [193, 0]
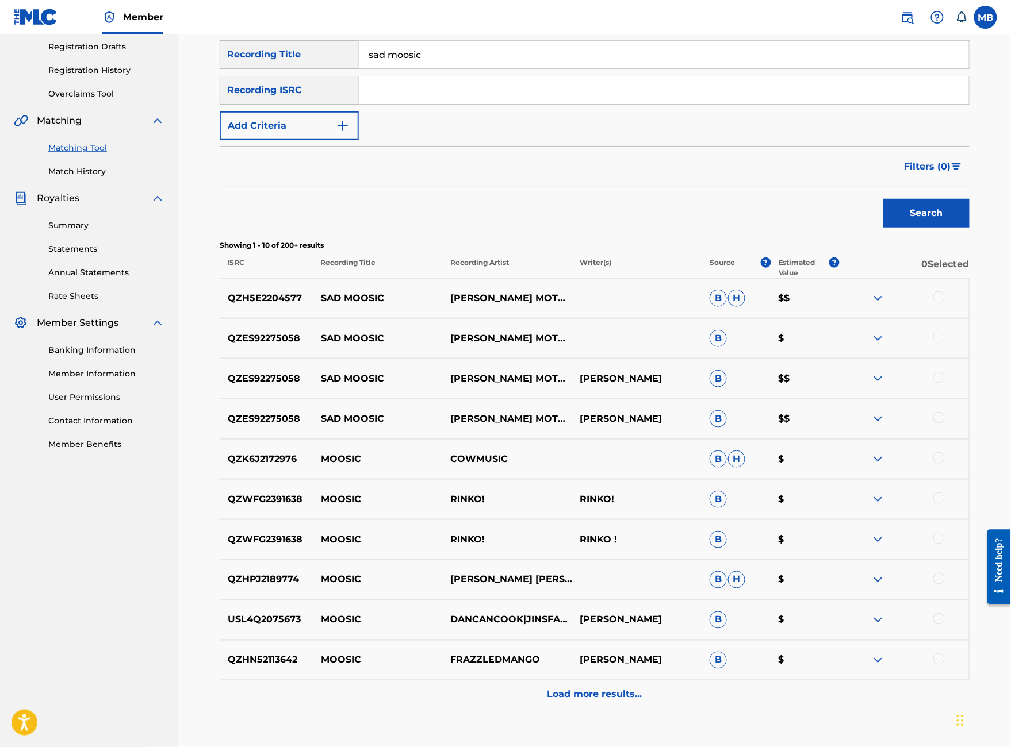
click at [359, 140] on button "Add Criteria" at bounding box center [289, 126] width 139 height 29
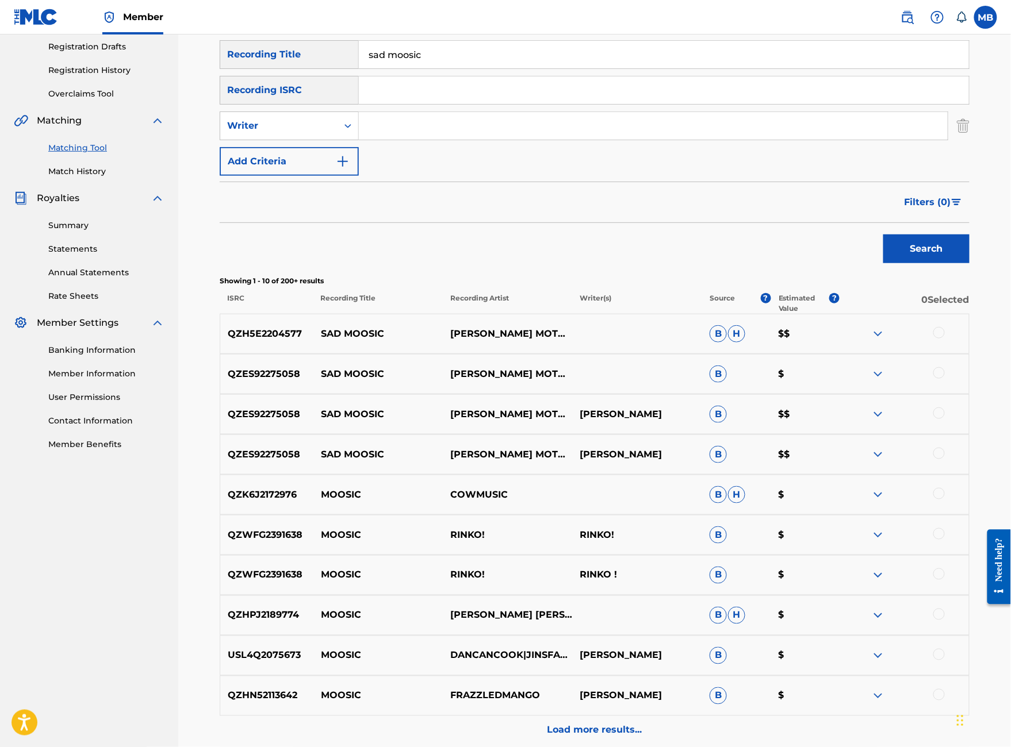
click at [458, 140] on input "Search Form" at bounding box center [653, 126] width 589 height 28
paste input "[PERSON_NAME]"
type input "[PERSON_NAME]"
click at [926, 263] on button "Search" at bounding box center [926, 249] width 86 height 29
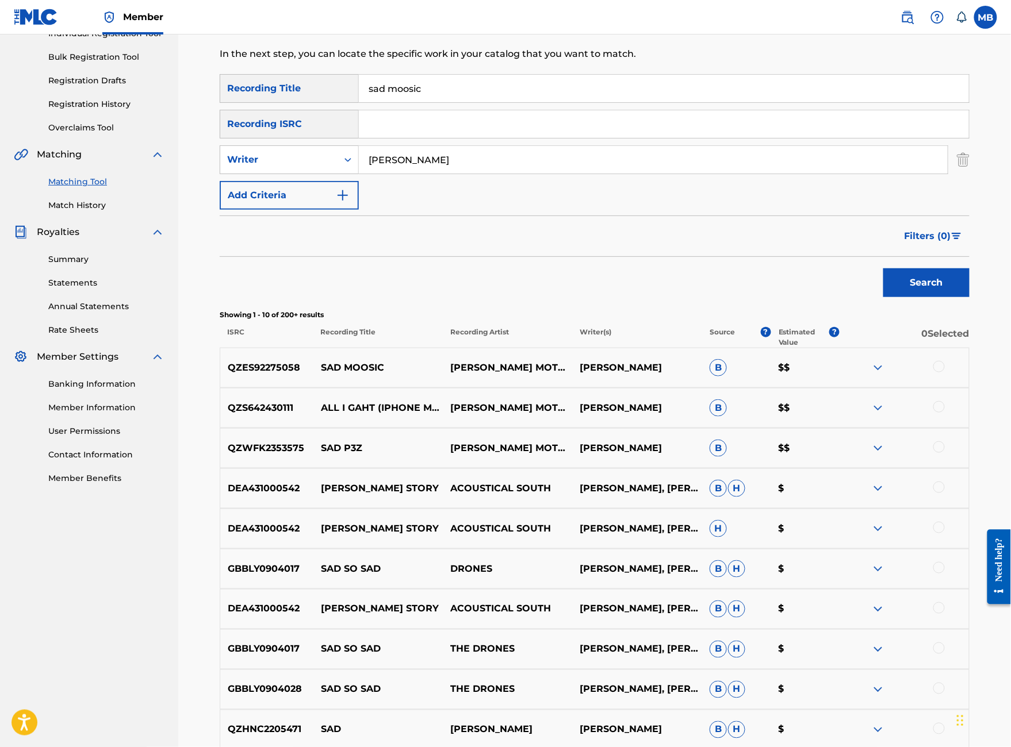
scroll to position [176, 0]
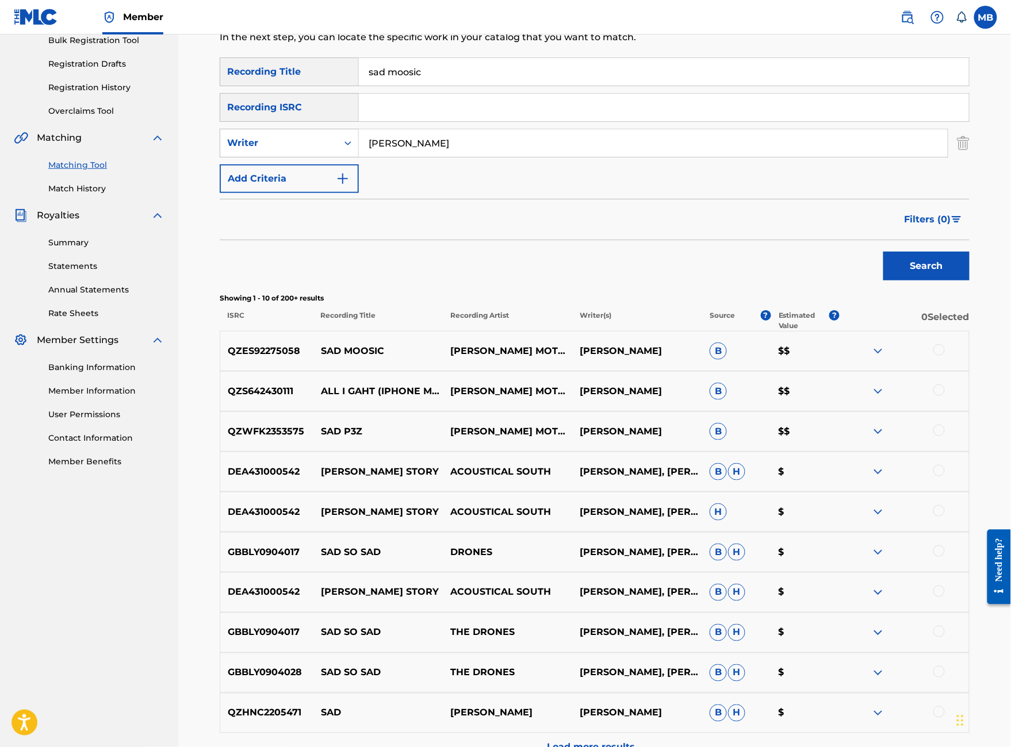
click at [945, 356] on div at bounding box center [938, 349] width 11 height 11
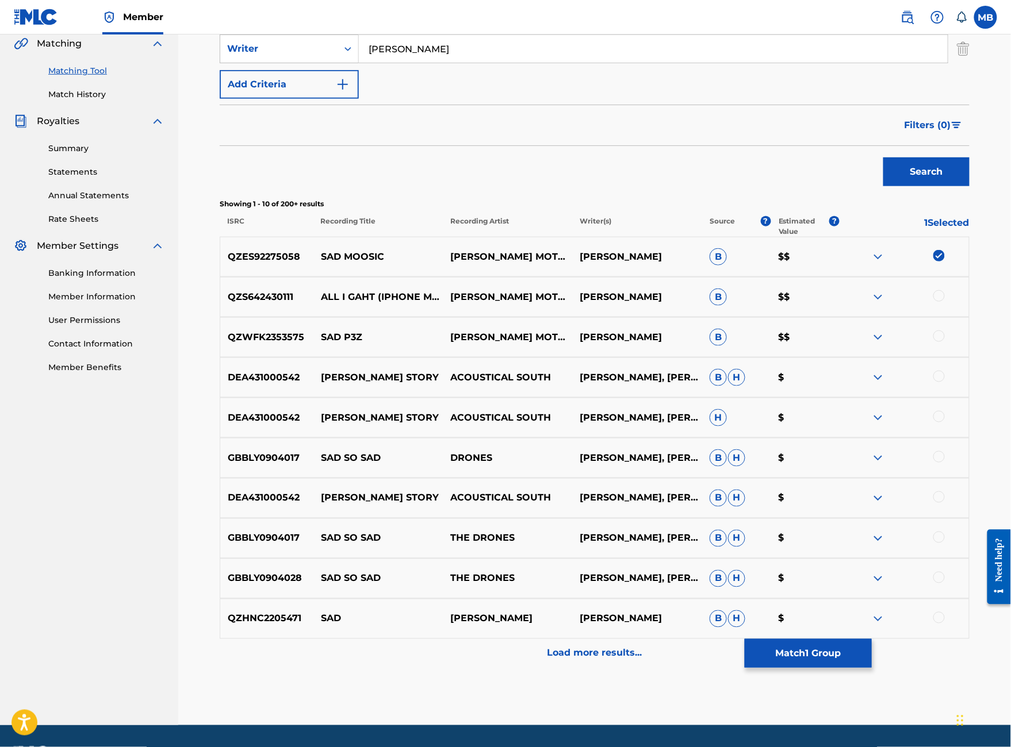
scroll to position [277, 0]
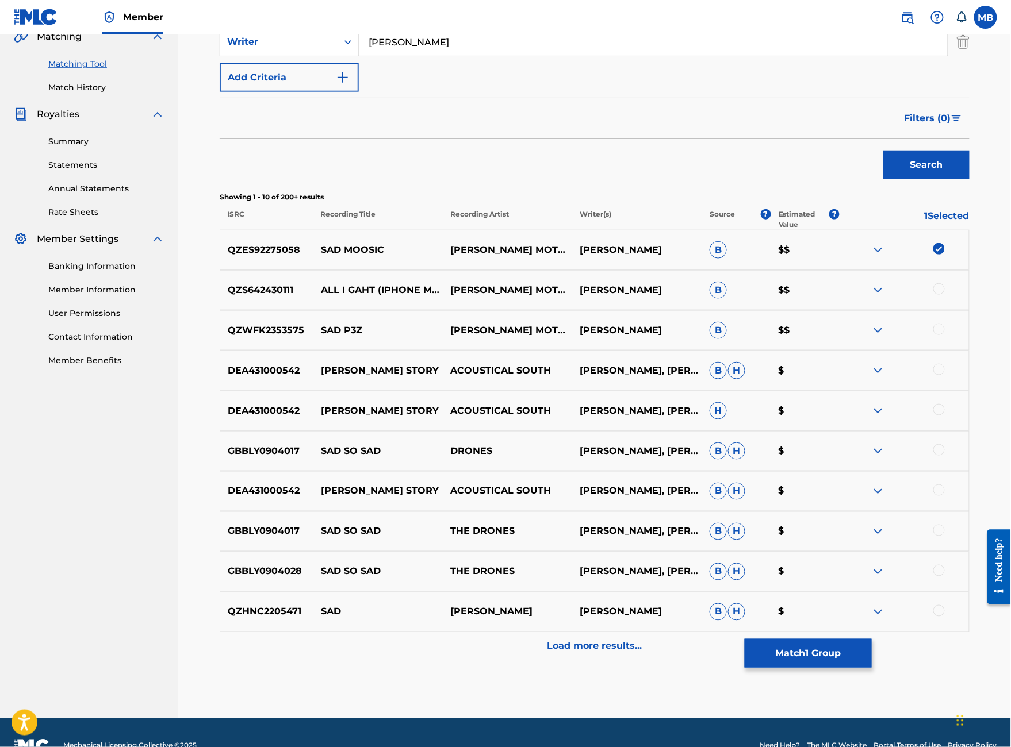
click at [872, 639] on button "Match 1 Group" at bounding box center [808, 653] width 127 height 29
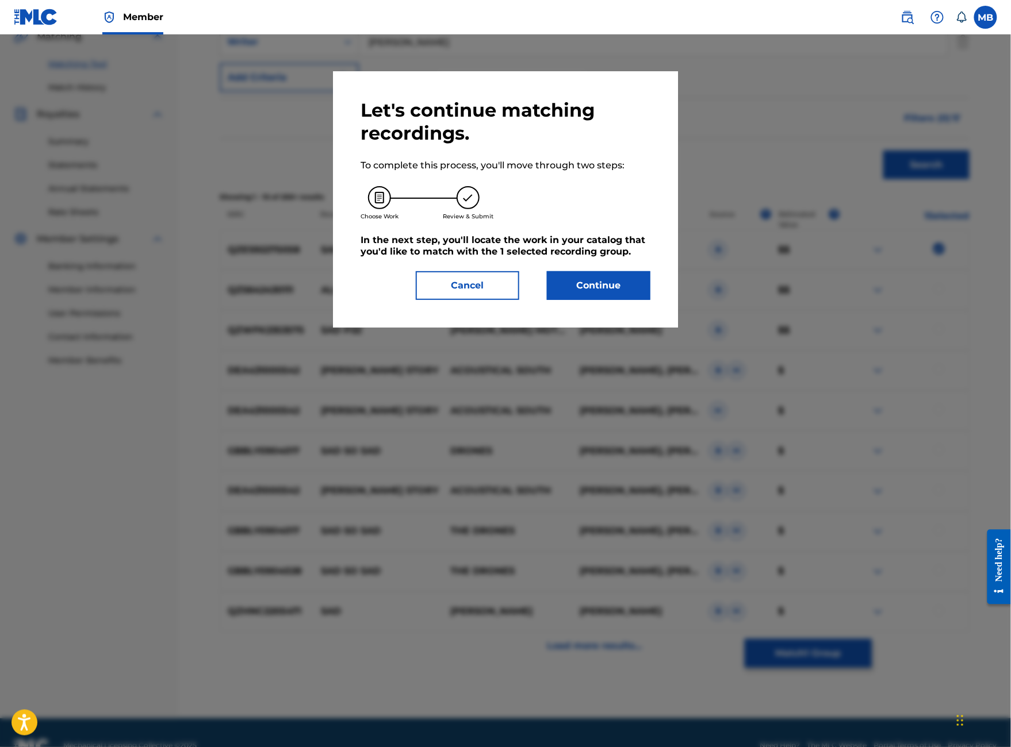
click at [599, 300] on button "Continue" at bounding box center [598, 285] width 103 height 29
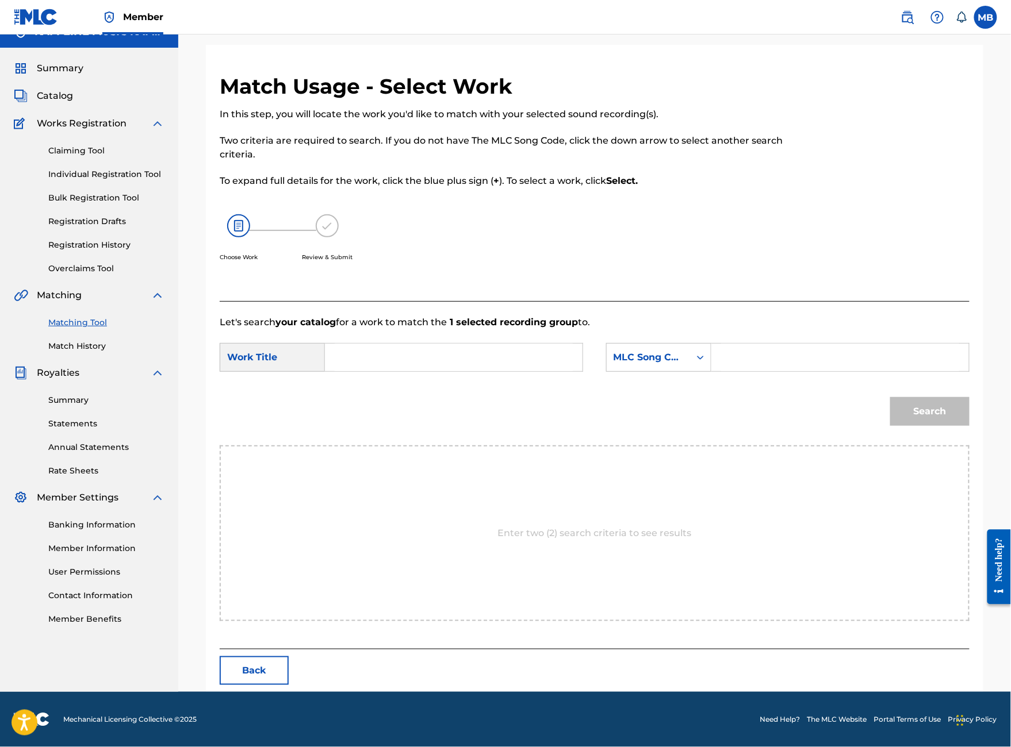
click at [473, 366] on input "Search Form" at bounding box center [454, 358] width 238 height 28
type input "sad moosic"
click at [706, 363] on icon "Search Form" at bounding box center [700, 357] width 11 height 11
click at [838, 365] on input "Search Form" at bounding box center [840, 358] width 238 height 28
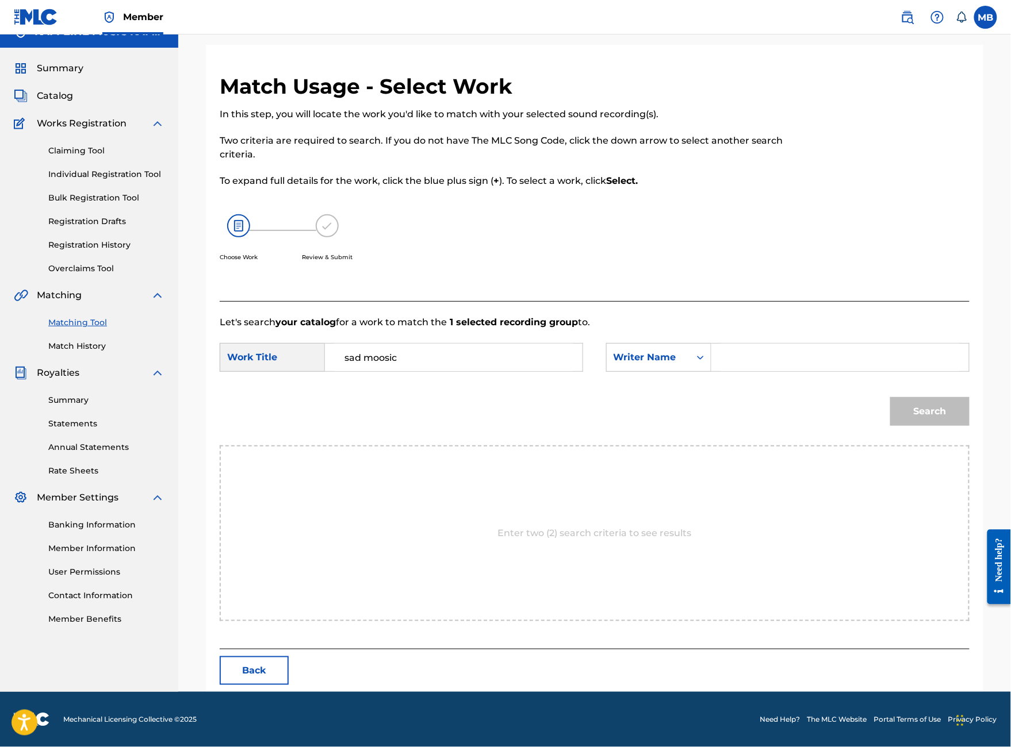
paste input "[PERSON_NAME]"
type input "[PERSON_NAME]"
click at [930, 426] on button "Search" at bounding box center [929, 411] width 79 height 29
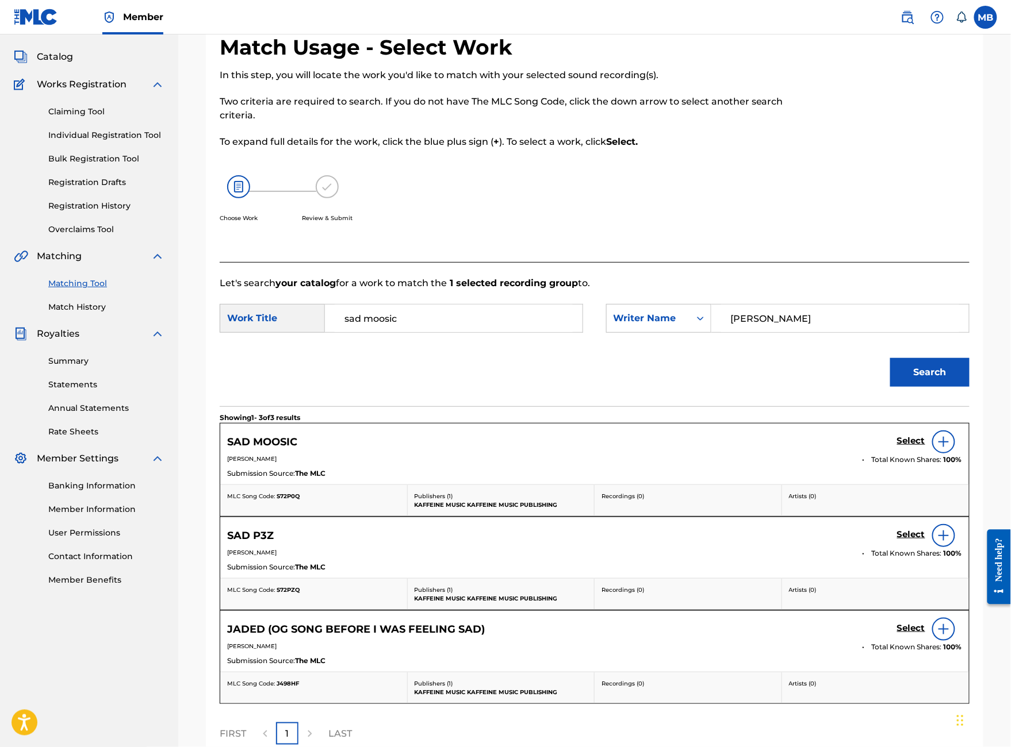
click at [909, 447] on h5 "Select" at bounding box center [911, 441] width 28 height 11
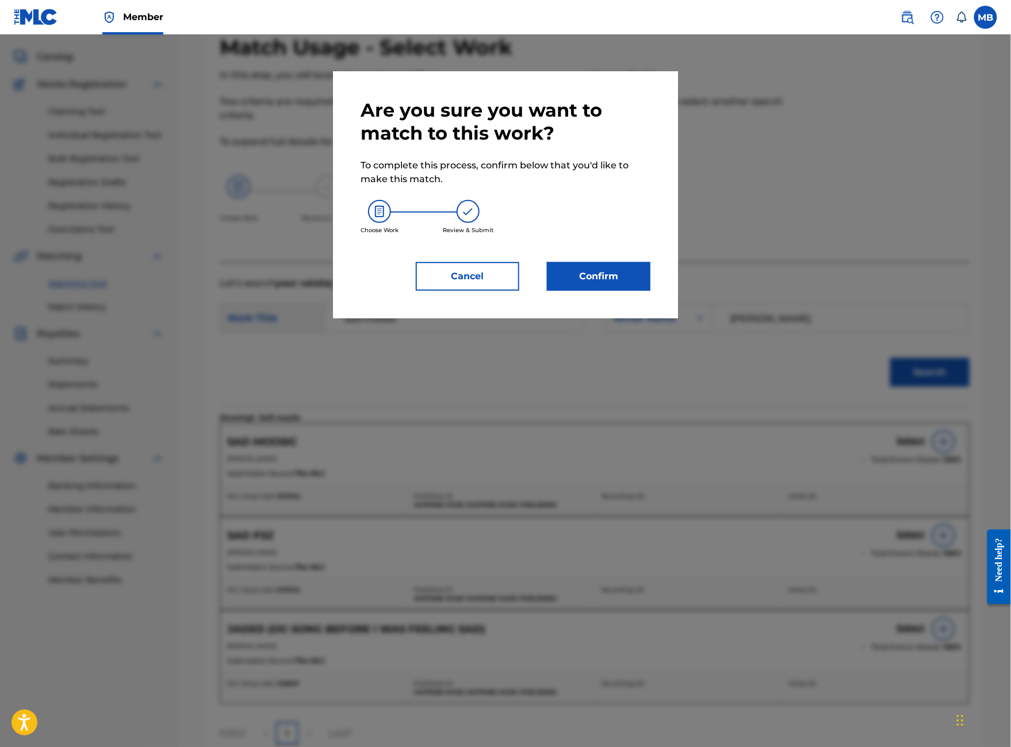
click at [636, 291] on button "Confirm" at bounding box center [598, 276] width 103 height 29
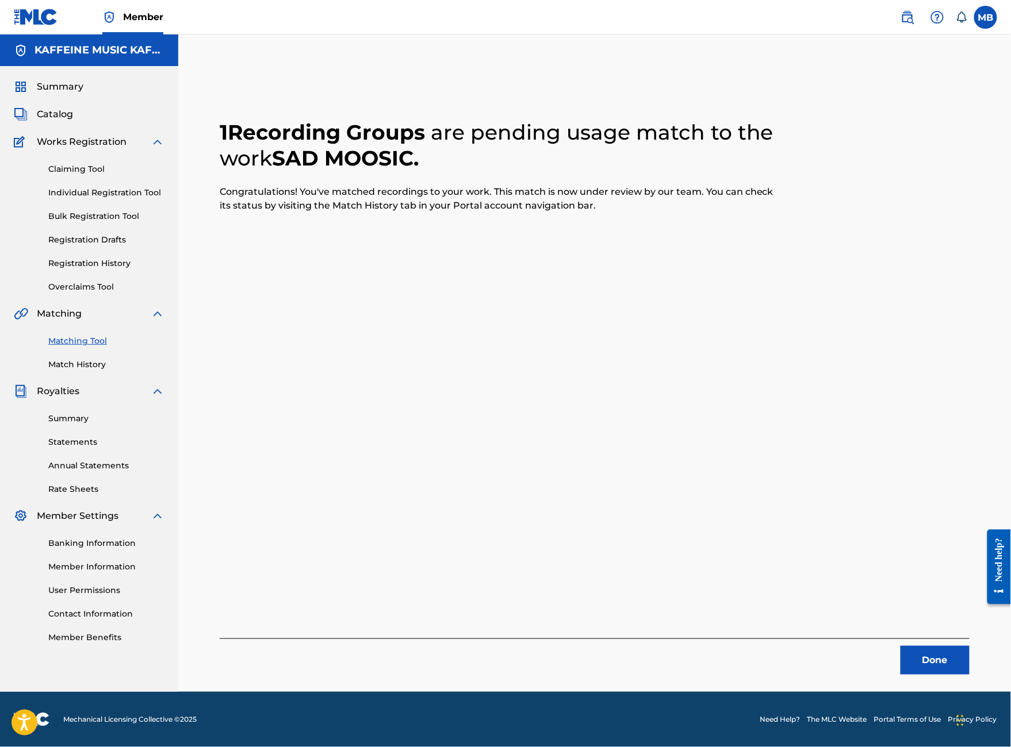
click at [918, 646] on button "Done" at bounding box center [934, 660] width 69 height 29
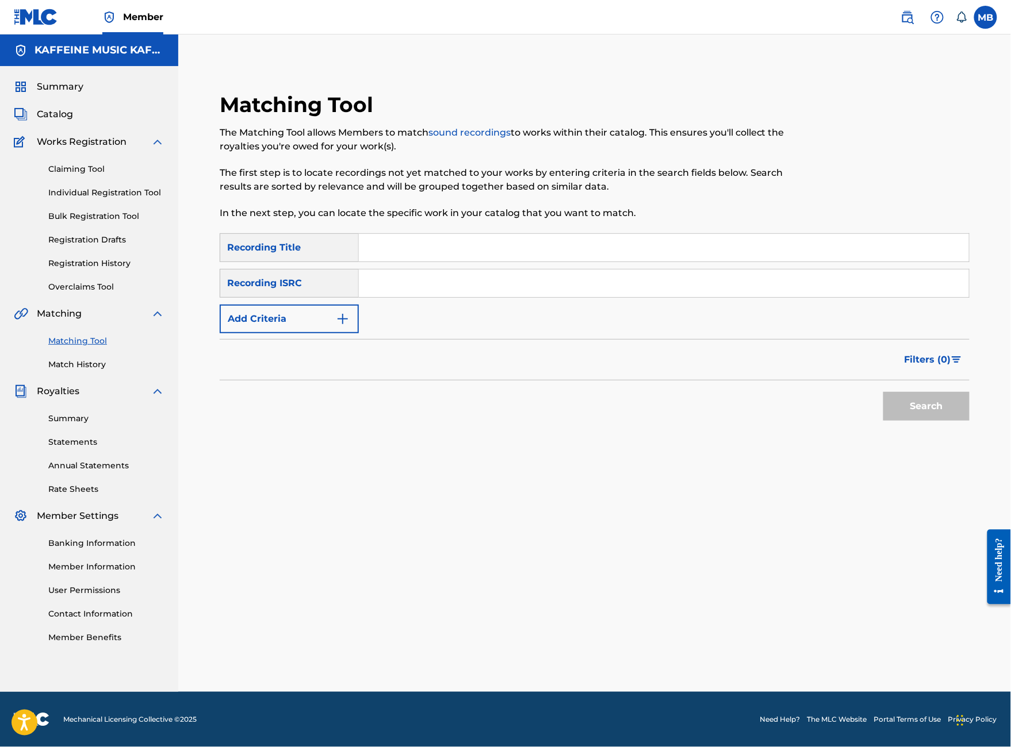
click at [531, 234] on input "Search Form" at bounding box center [664, 248] width 610 height 28
type input "..."
click at [359, 307] on button "Add Criteria" at bounding box center [289, 319] width 139 height 29
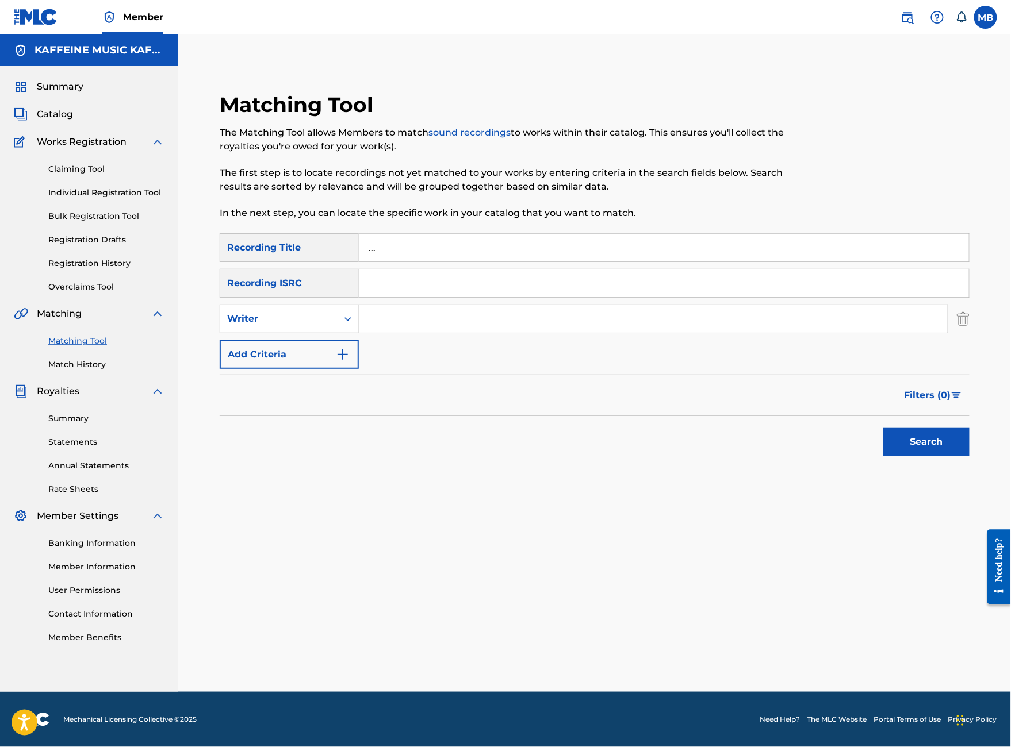
click at [458, 317] on input "Search Form" at bounding box center [653, 319] width 589 height 28
paste input "[PERSON_NAME]"
type input "[PERSON_NAME]"
click at [926, 454] on button "Search" at bounding box center [926, 442] width 86 height 29
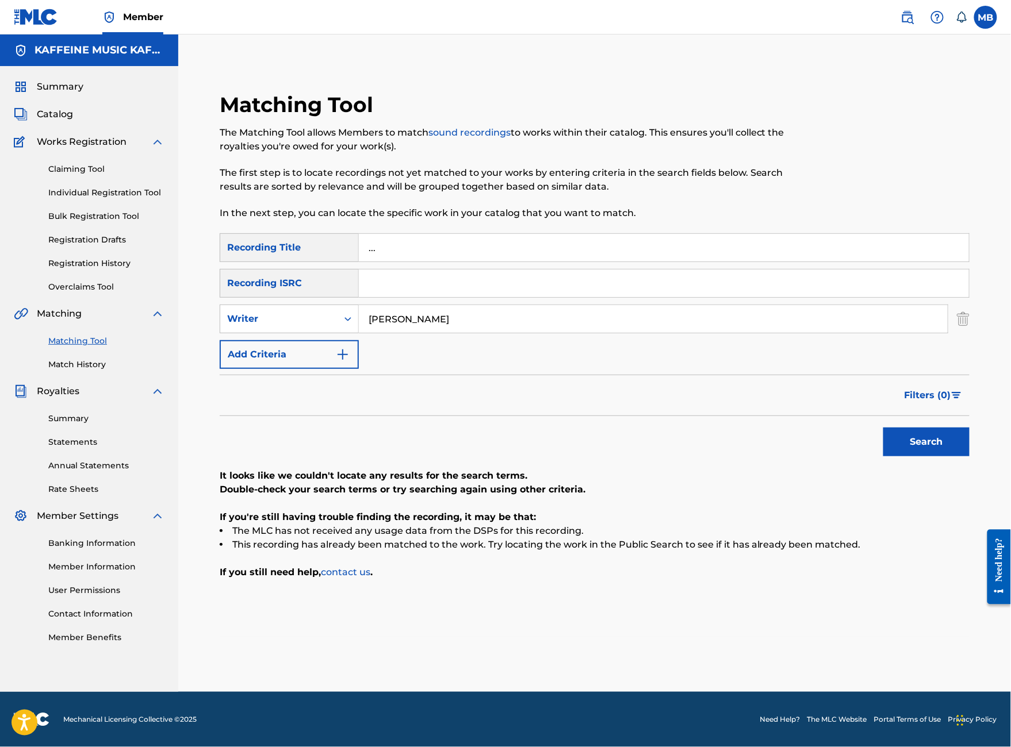
click at [926, 454] on button "Search" at bounding box center [926, 442] width 86 height 29
click at [447, 234] on input "..." at bounding box center [664, 248] width 610 height 28
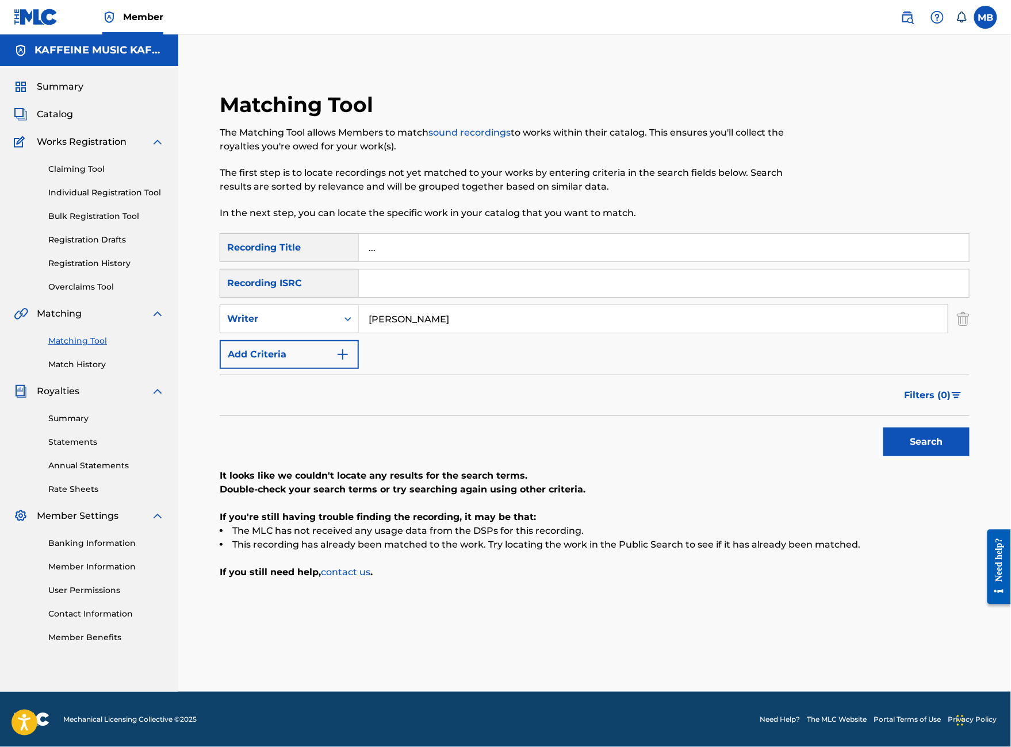
click at [447, 234] on input "..." at bounding box center [664, 248] width 610 height 28
type input "dot dot odt"
click at [926, 454] on button "Search" at bounding box center [926, 442] width 86 height 29
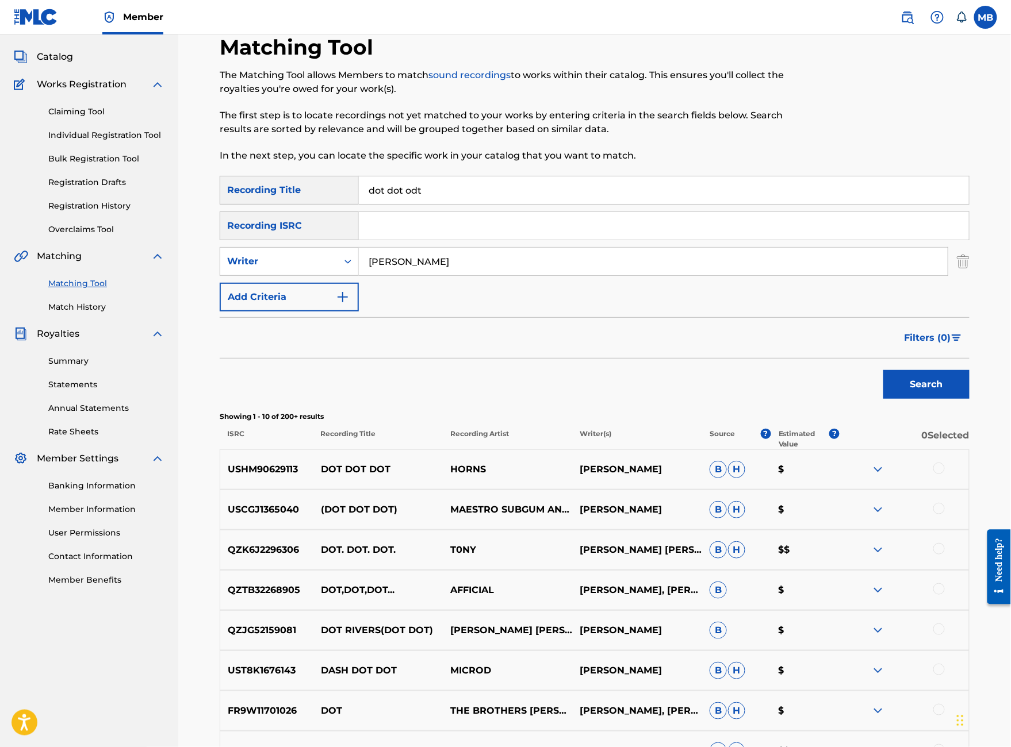
click at [447, 204] on input "dot dot odt" at bounding box center [664, 191] width 610 height 28
click at [461, 204] on input "dot dot odt" at bounding box center [664, 191] width 610 height 28
click at [465, 204] on input "dot dot odt" at bounding box center [664, 191] width 610 height 28
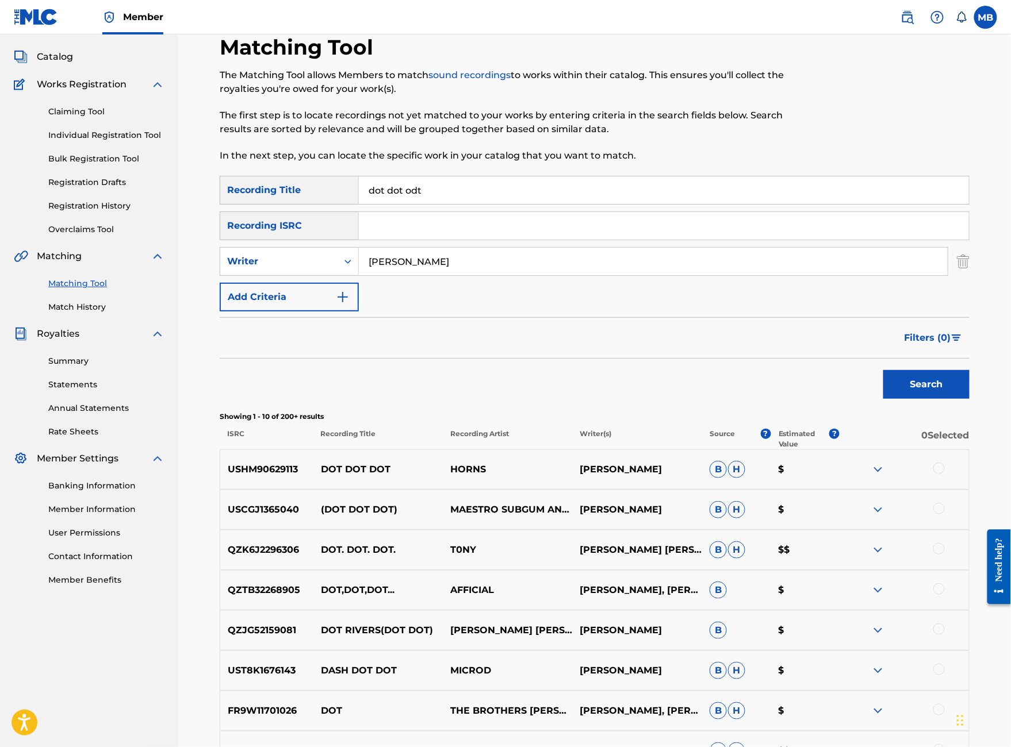
click at [465, 204] on input "dot dot odt" at bounding box center [664, 191] width 610 height 28
type input "..."
click at [926, 399] on button "Search" at bounding box center [926, 384] width 86 height 29
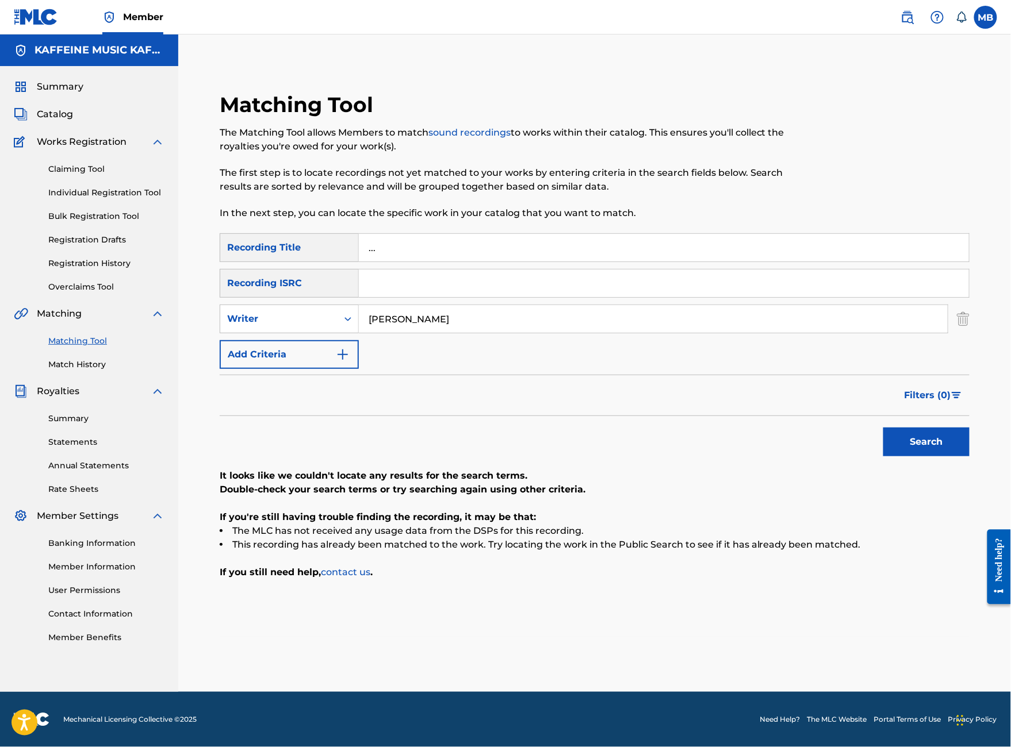
click at [465, 308] on input "[PERSON_NAME]" at bounding box center [653, 319] width 589 height 28
click at [331, 312] on div "Writer" at bounding box center [278, 319] width 103 height 14
click at [358, 333] on div "Recording Artist" at bounding box center [289, 347] width 138 height 29
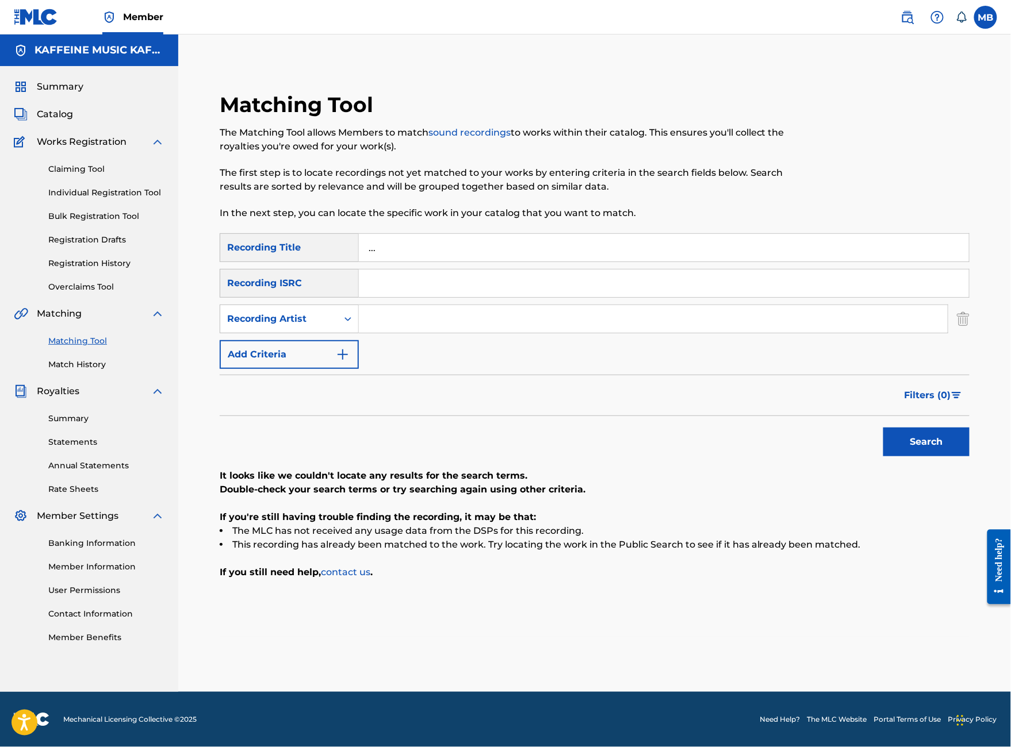
click at [442, 321] on input "Search Form" at bounding box center [653, 319] width 589 height 28
click at [926, 454] on button "Search" at bounding box center [926, 442] width 86 height 29
type input "[PERSON_NAME] Motorcycle"
click at [926, 454] on button "Search" at bounding box center [926, 442] width 86 height 29
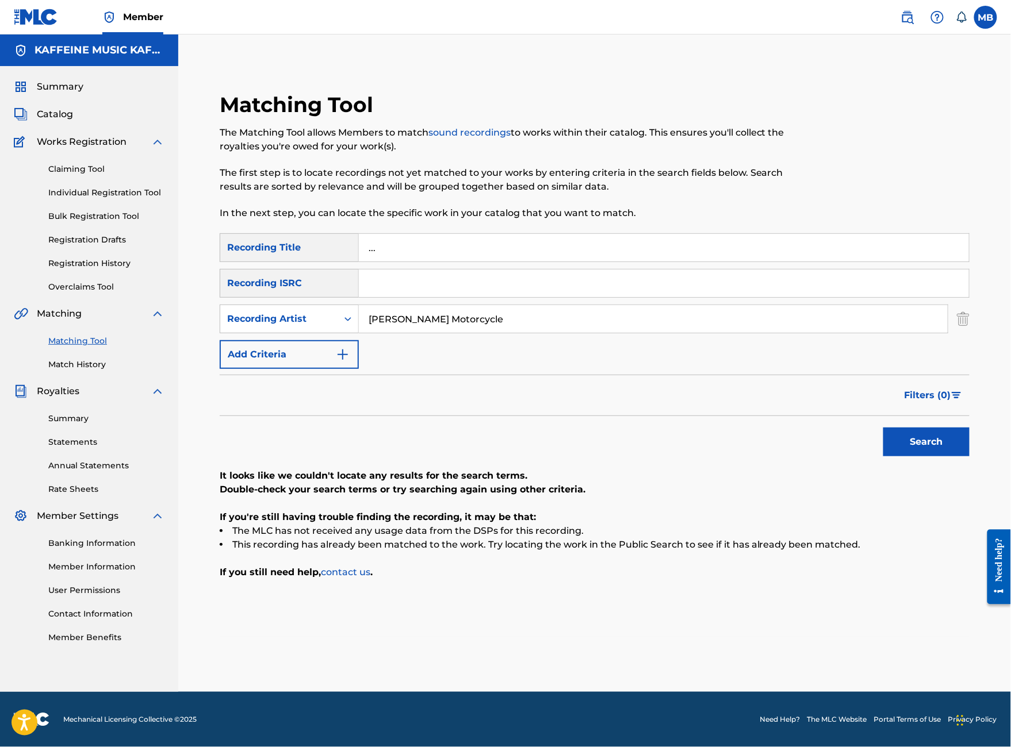
click at [445, 234] on input "..." at bounding box center [664, 248] width 610 height 28
type input "."
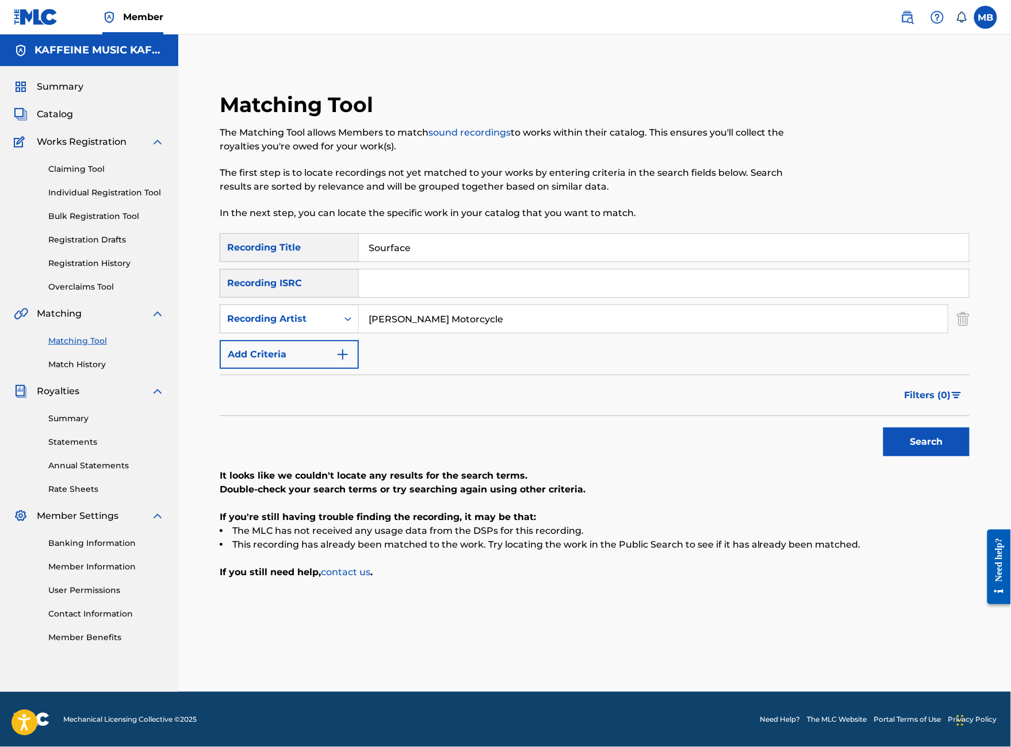
type input "Sourface"
click at [926, 454] on button "Search" at bounding box center [926, 442] width 86 height 29
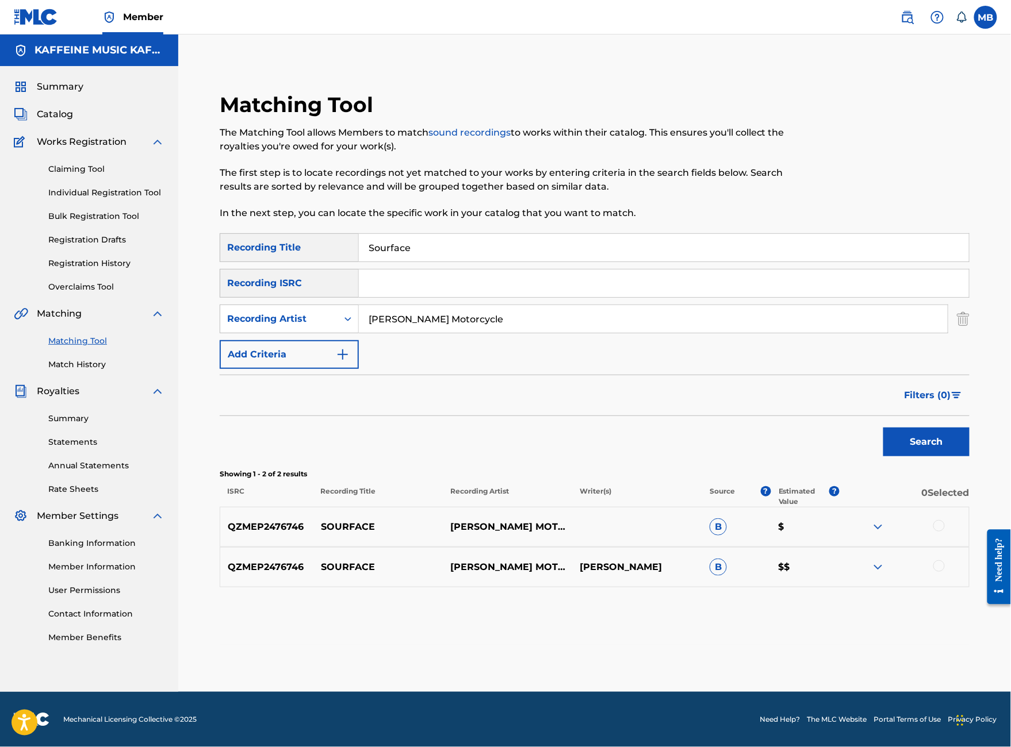
click at [945, 572] on div at bounding box center [938, 566] width 11 height 11
click at [945, 532] on div at bounding box center [938, 525] width 11 height 11
click at [872, 639] on button "Match 2 Groups" at bounding box center [808, 653] width 127 height 29
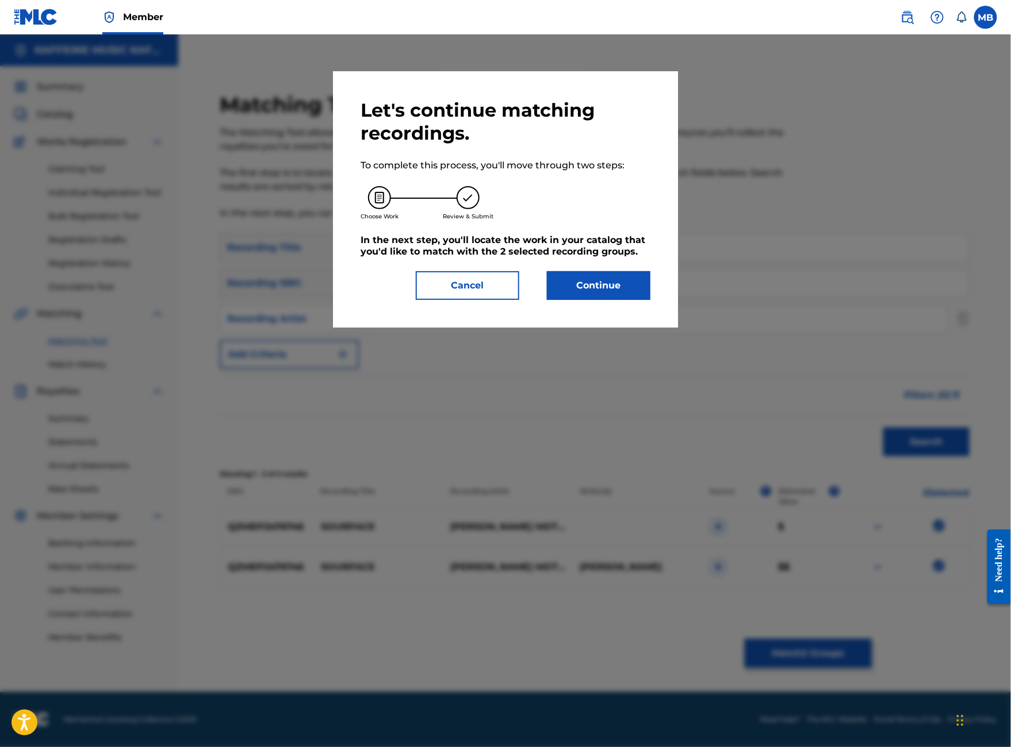
click at [640, 300] on button "Continue" at bounding box center [598, 285] width 103 height 29
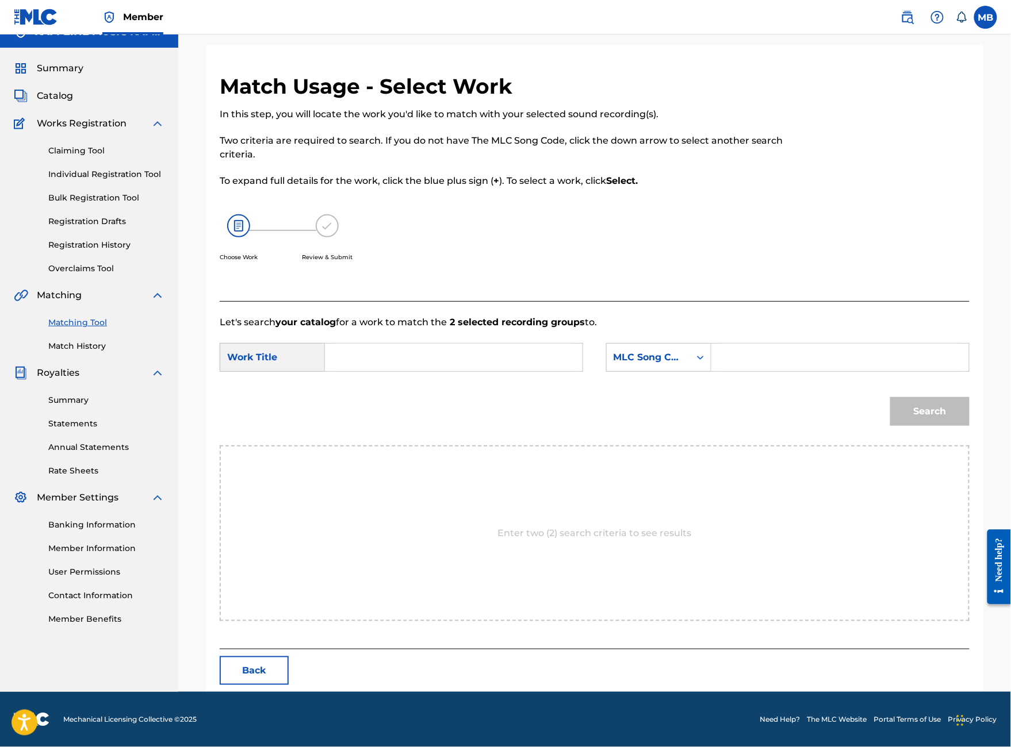
click at [513, 365] on input "Search Form" at bounding box center [454, 358] width 238 height 28
type input "sourface"
click at [690, 369] on div "MLC Song Code" at bounding box center [648, 358] width 83 height 22
click at [774, 367] on input "Search Form" at bounding box center [840, 358] width 238 height 28
paste input "[PERSON_NAME]"
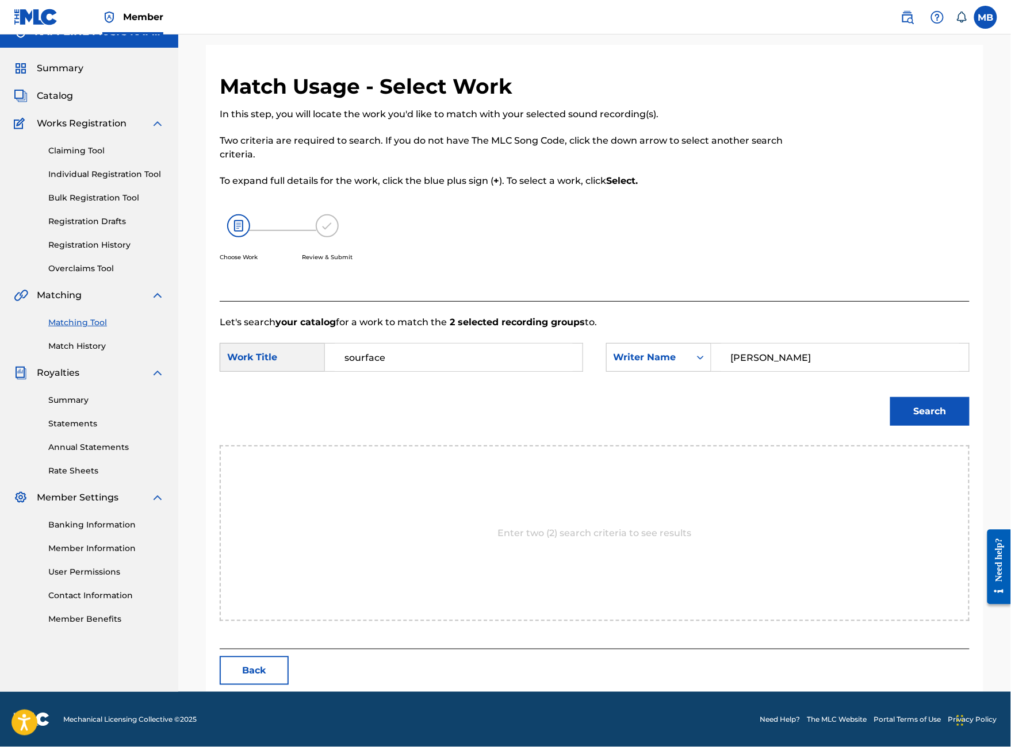
type input "[PERSON_NAME]"
click at [930, 426] on button "Search" at bounding box center [929, 411] width 79 height 29
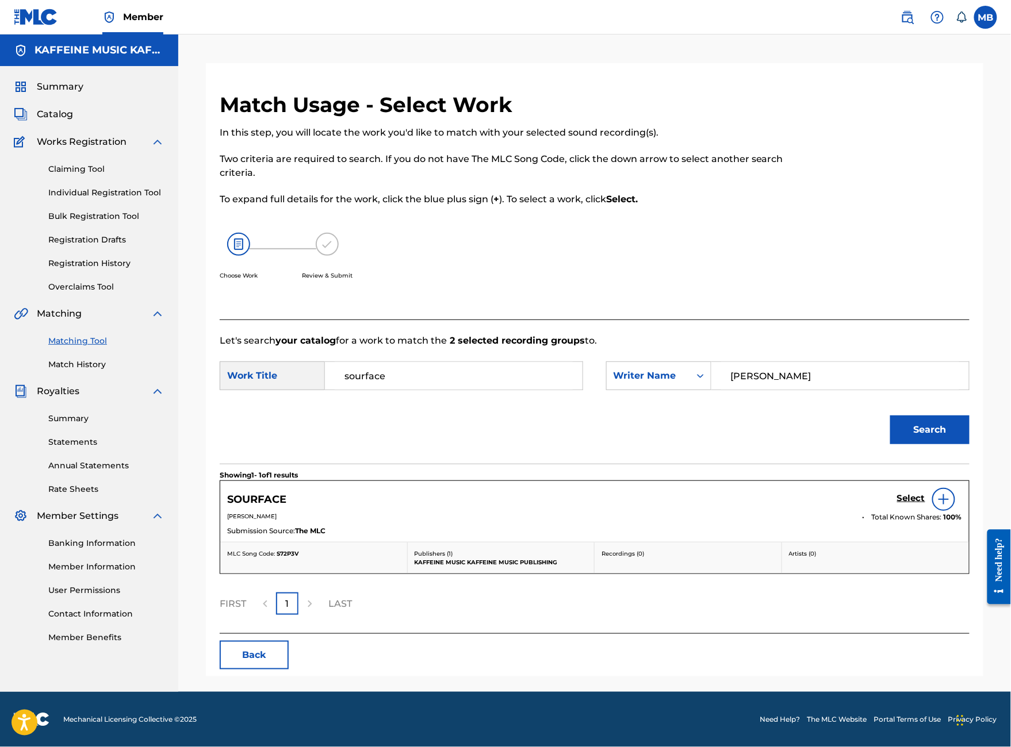
click at [911, 509] on div "Select" at bounding box center [929, 499] width 65 height 23
click at [911, 504] on h5 "Select" at bounding box center [911, 498] width 28 height 11
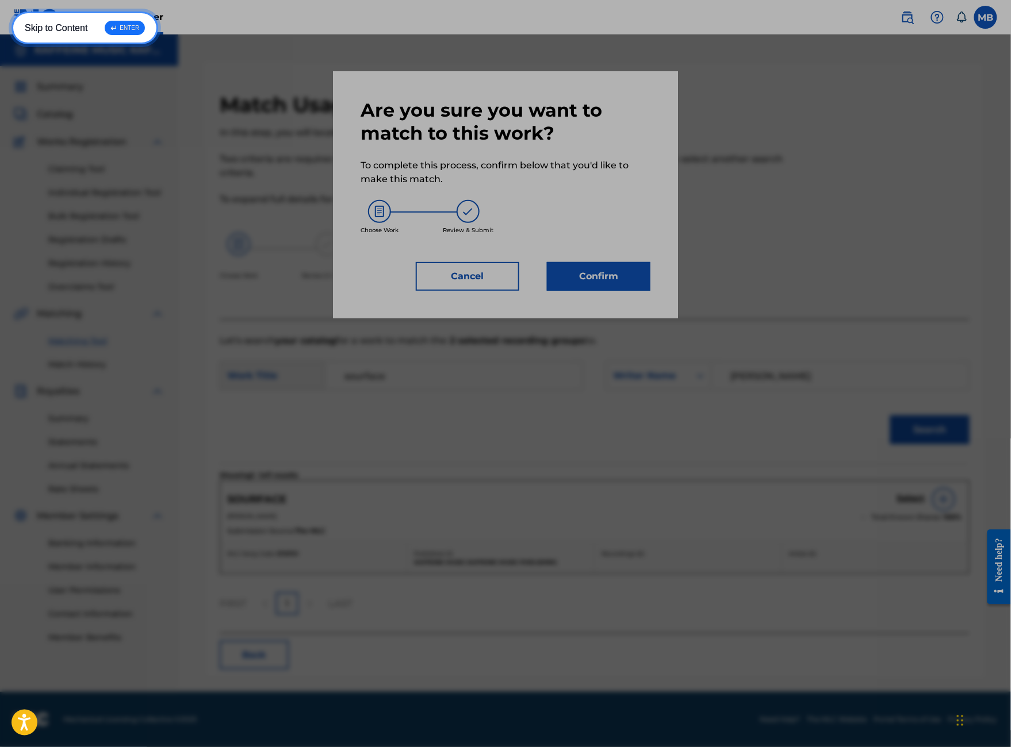
click at [87, 28] on link "Skip to Content ↵ ENTER" at bounding box center [84, 27] width 147 height 33
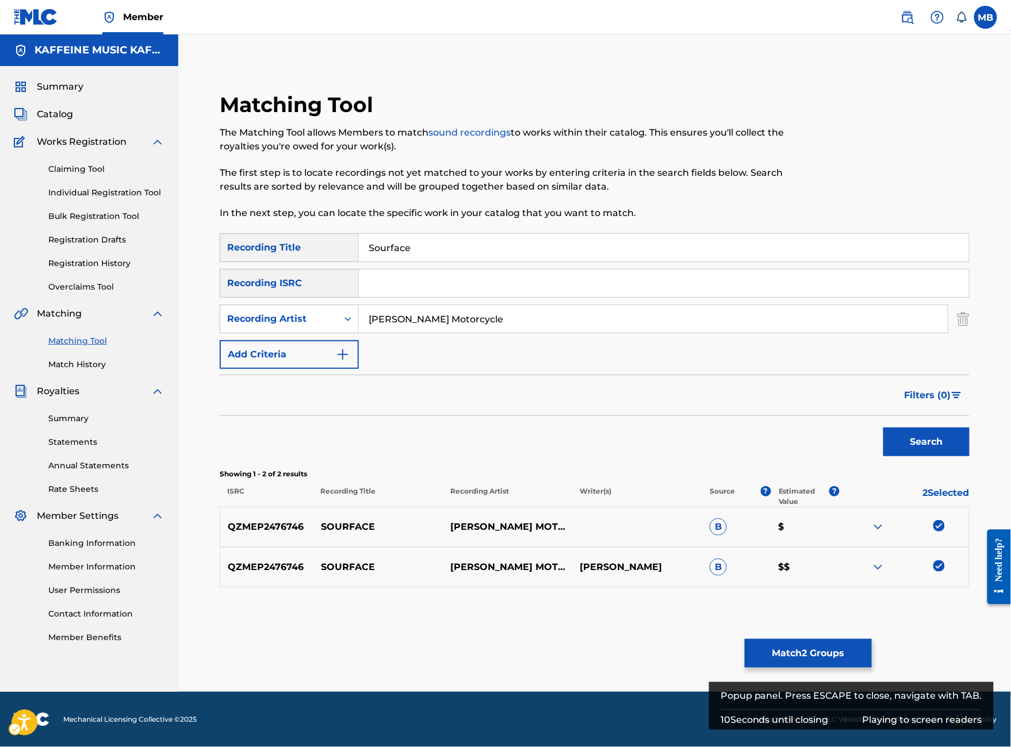
scroll to position [41, 0]
click at [641, 388] on form "SearchWithCriteria5a9946db-ff4a-4ff4-8bb8-1540daa93f87 Recording Title Sourface…" at bounding box center [595, 347] width 750 height 229
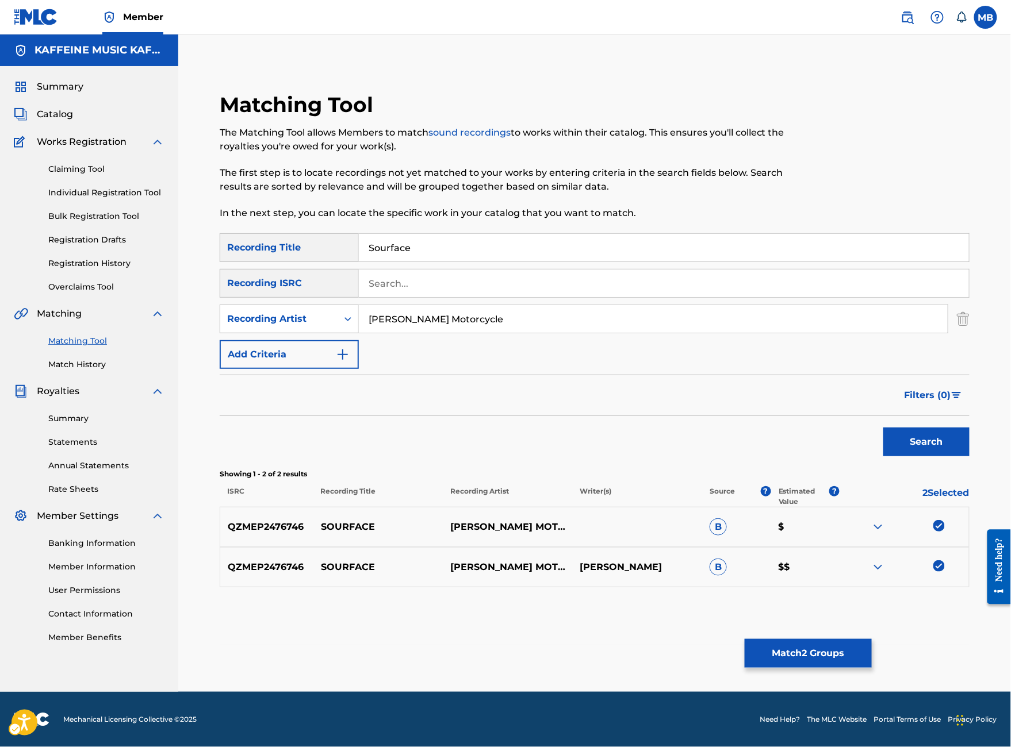
click at [872, 639] on button "Match 2 Groups" at bounding box center [808, 653] width 127 height 29
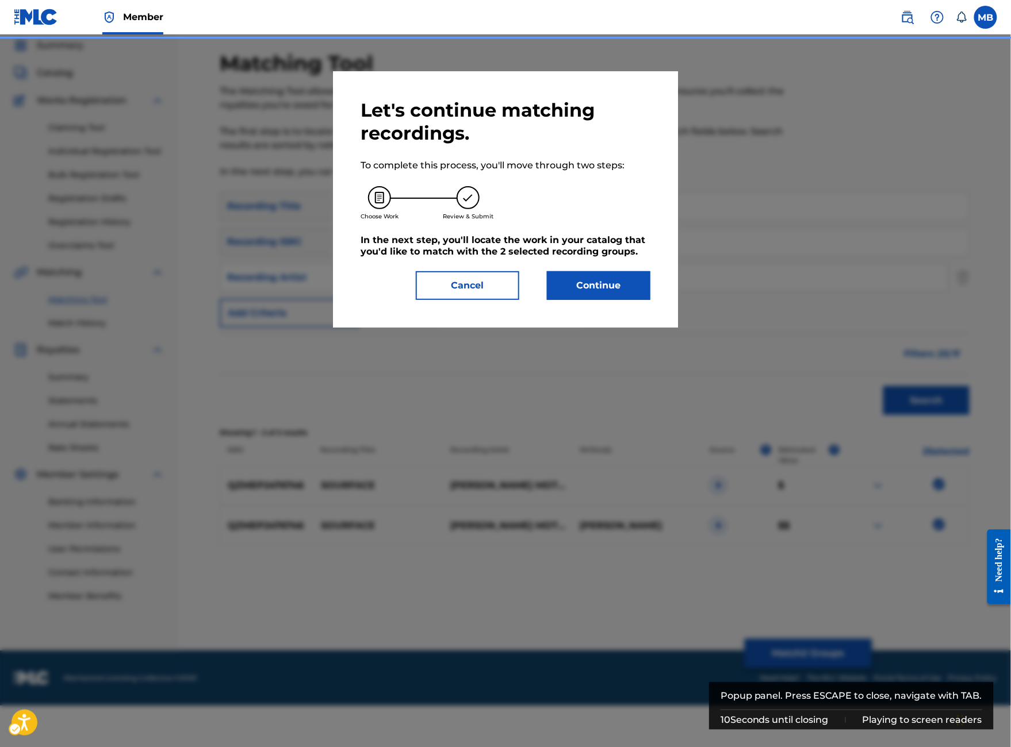
click at [592, 300] on button "Continue" at bounding box center [598, 285] width 103 height 29
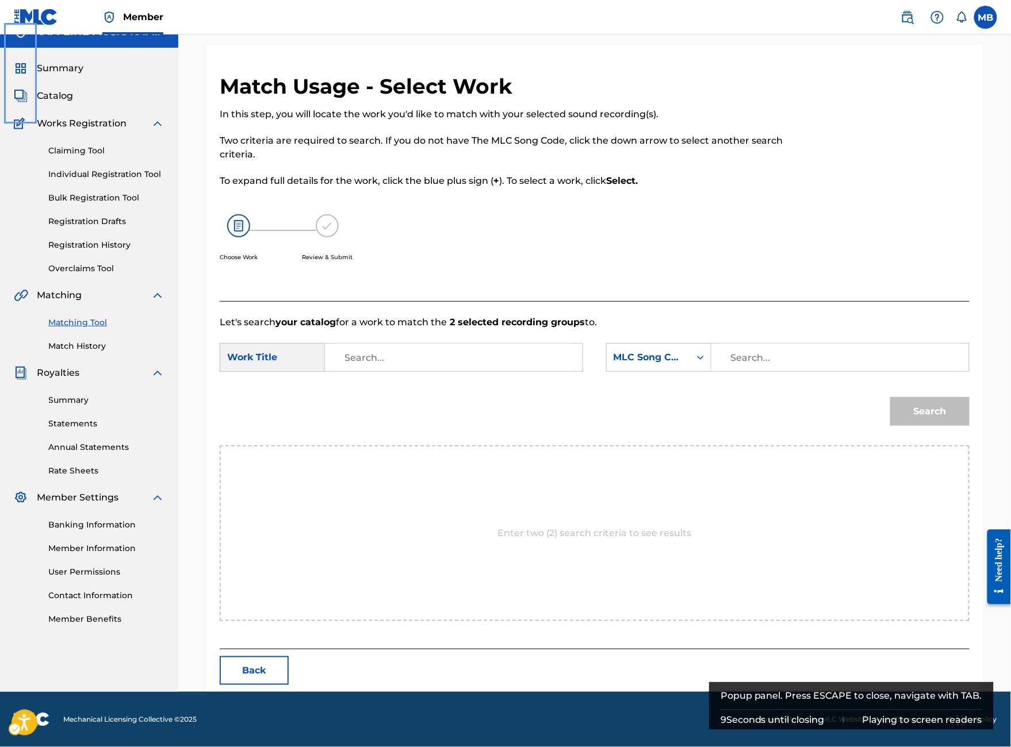
click at [608, 539] on div "Enter two (2) search criteria to see results" at bounding box center [595, 534] width 750 height 176
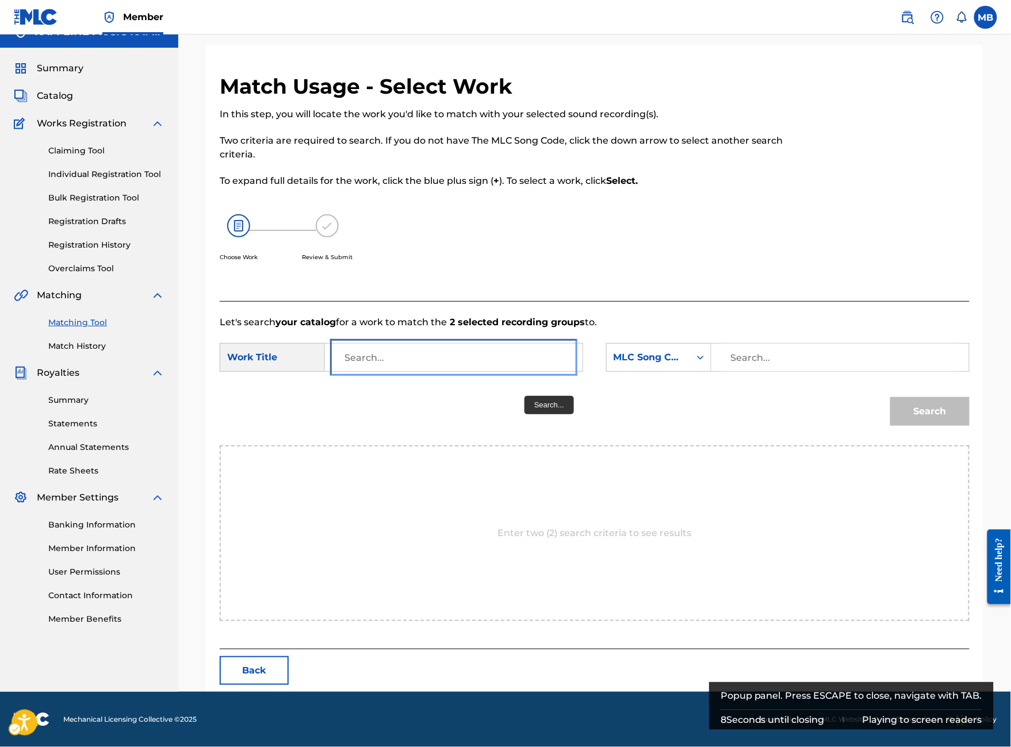
click at [532, 371] on input "Search..." at bounding box center [454, 358] width 238 height 28
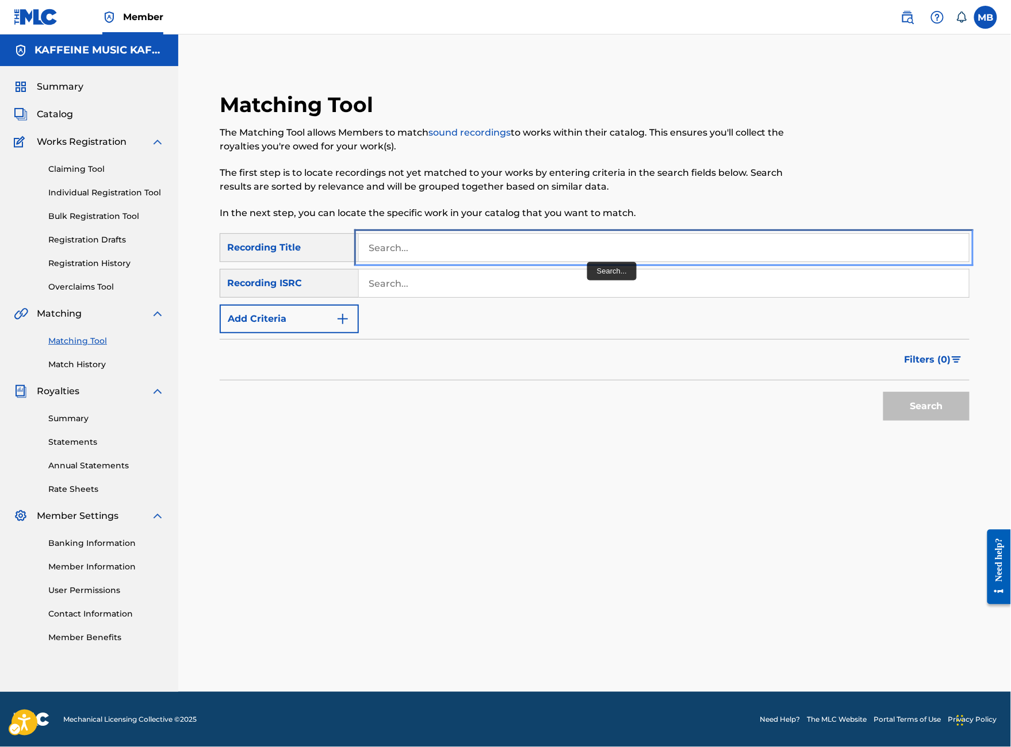
click at [553, 262] on input "Search..." at bounding box center [664, 248] width 610 height 28
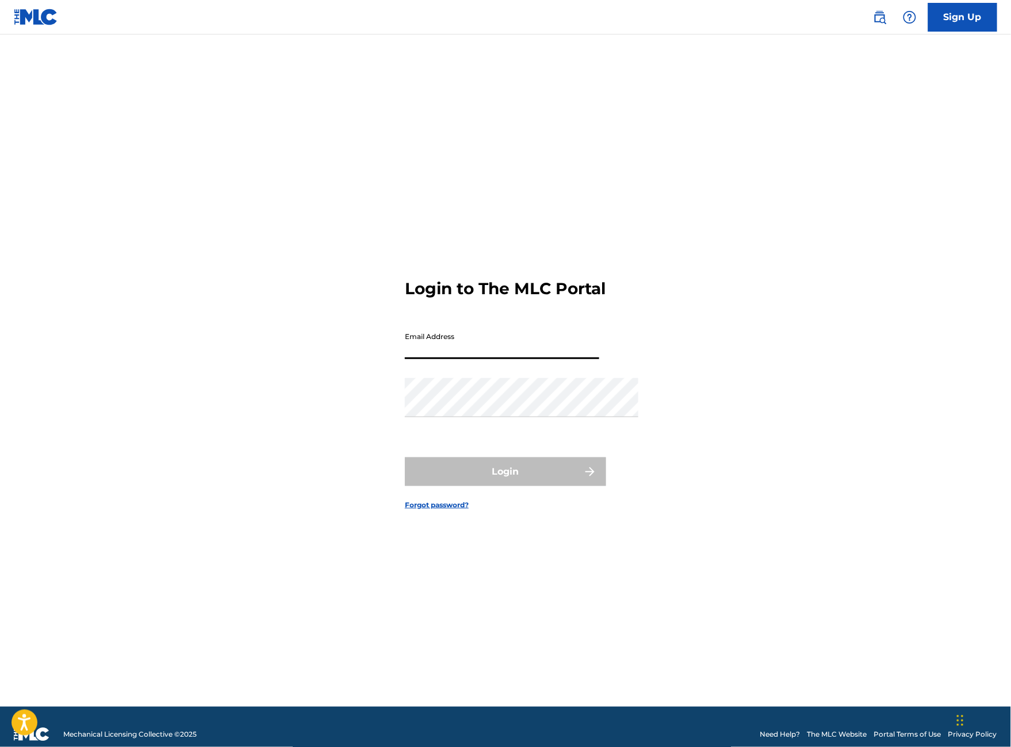
click at [471, 344] on input "Email Address" at bounding box center [502, 343] width 194 height 33
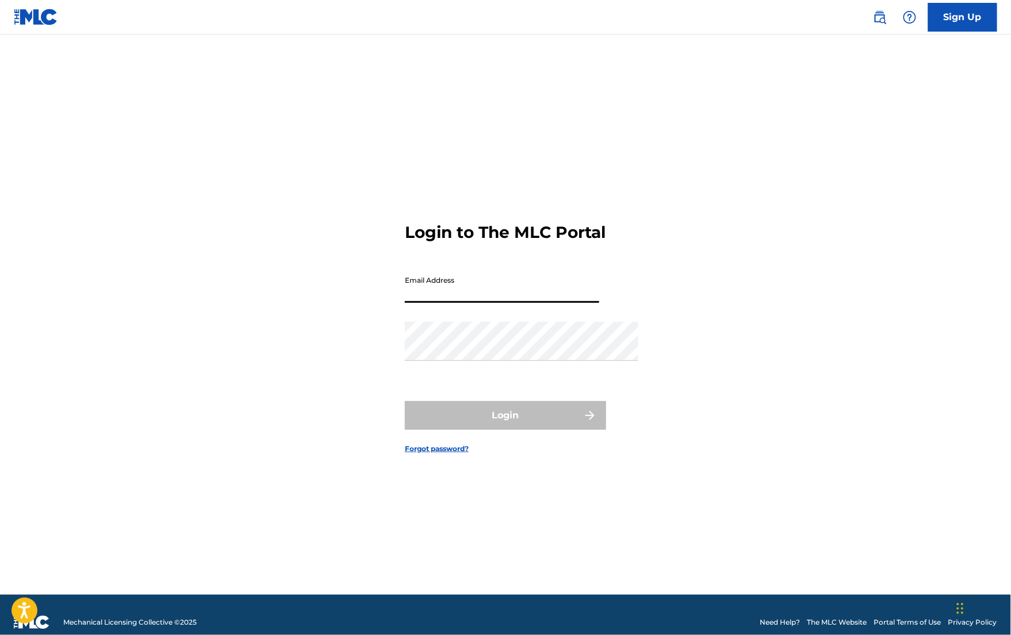
type input "[EMAIL_ADDRESS][DOMAIN_NAME]"
click at [505, 430] on button "Login" at bounding box center [505, 415] width 201 height 29
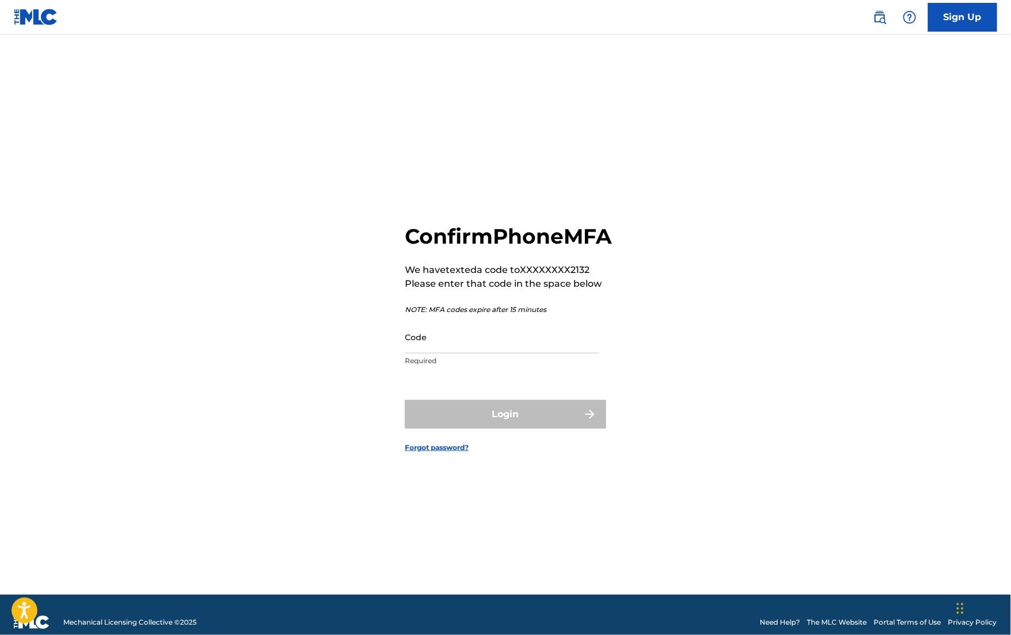
click at [530, 335] on input "Code" at bounding box center [502, 337] width 194 height 33
click at [551, 337] on input "Code" at bounding box center [502, 337] width 194 height 33
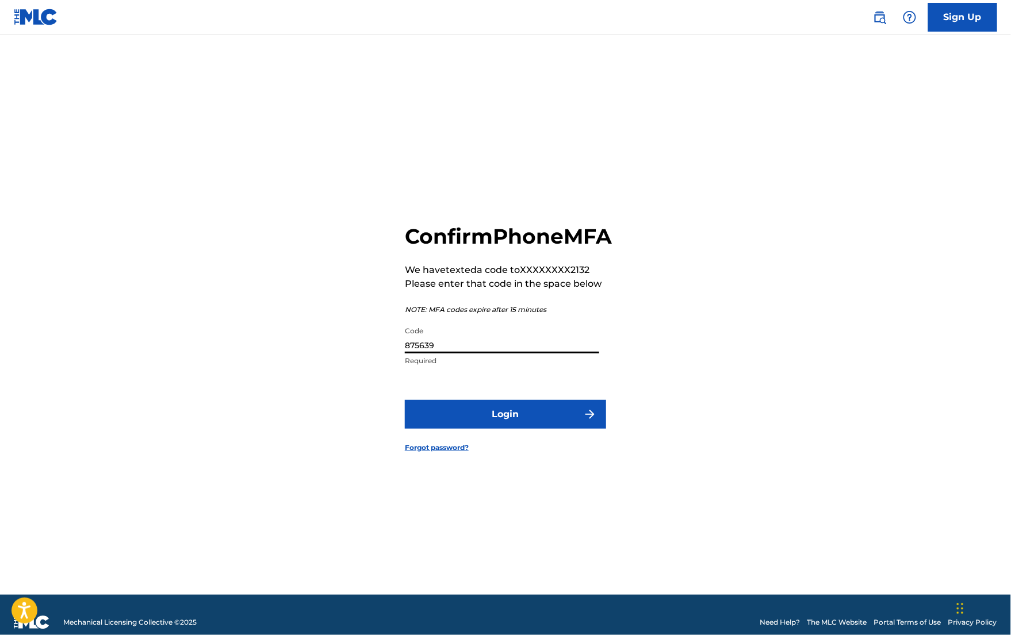
type input "875639"
click at [505, 428] on button "Login" at bounding box center [505, 414] width 201 height 29
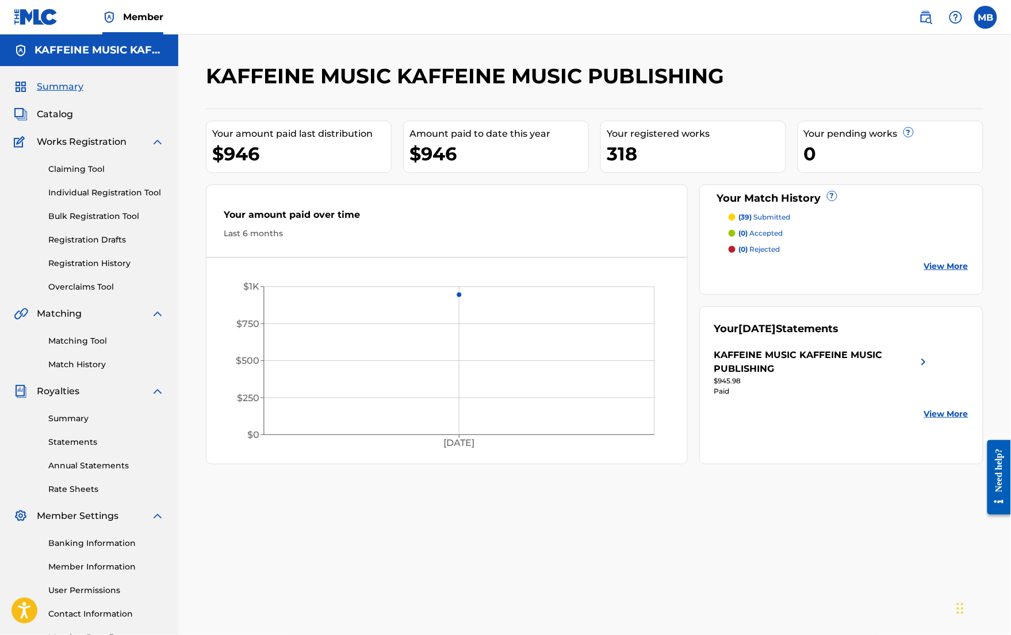
click at [794, 47] on div "KAFFEINE MUSIC KAFFEINE MUSIC PUBLISHING Your amount paid last distribution $94…" at bounding box center [594, 345] width 833 height 623
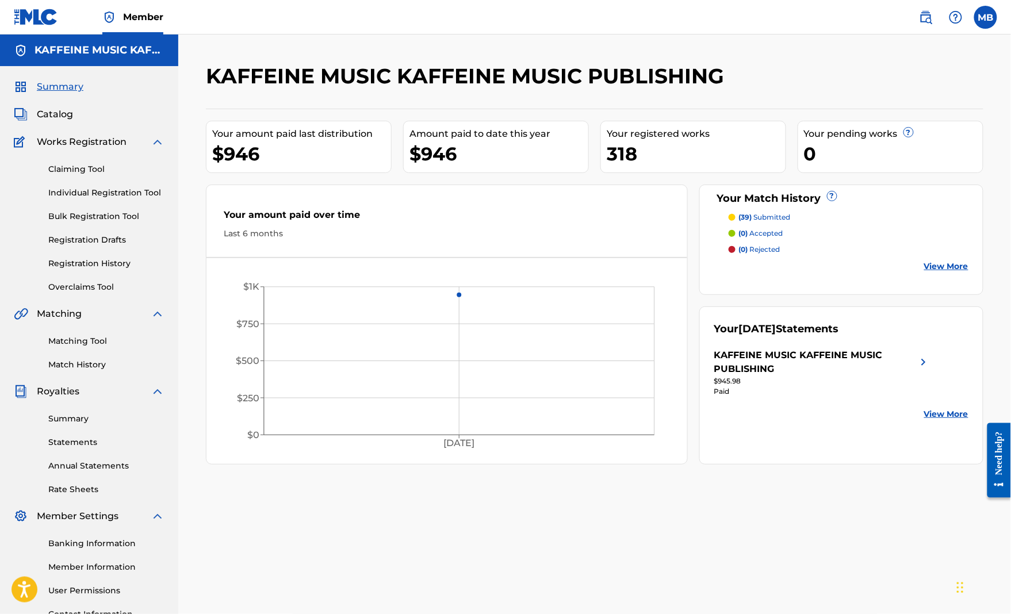
click at [72, 121] on span "Catalog" at bounding box center [55, 115] width 36 height 14
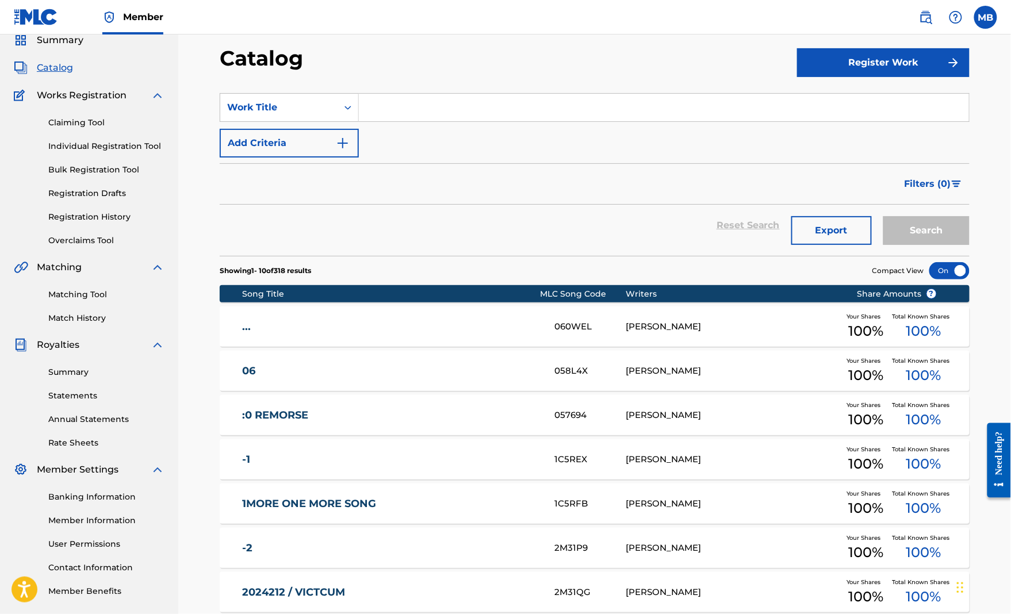
scroll to position [33, 0]
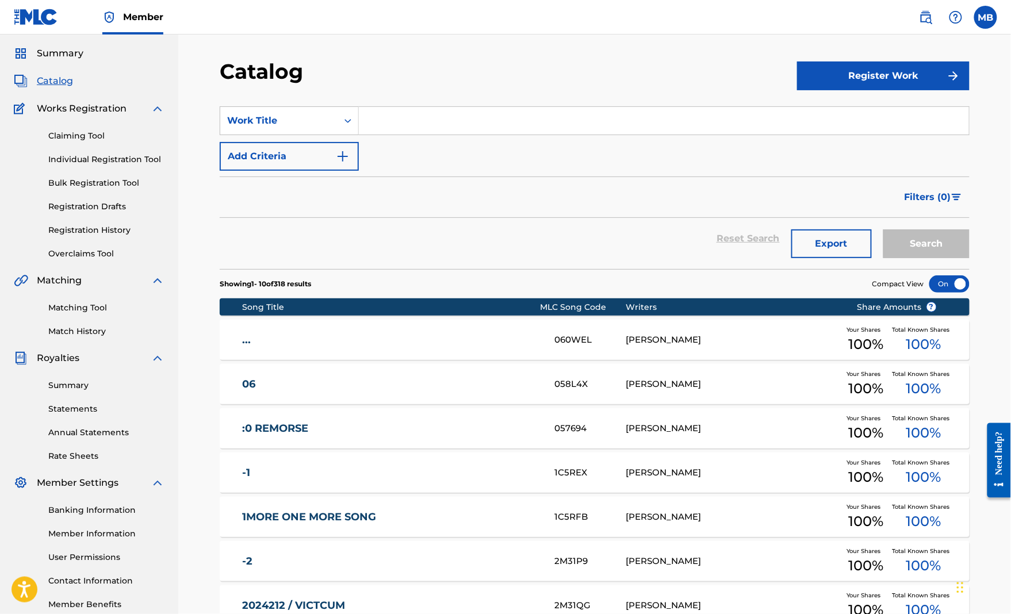
click at [941, 204] on span "Filters ( 0 )" at bounding box center [927, 197] width 47 height 14
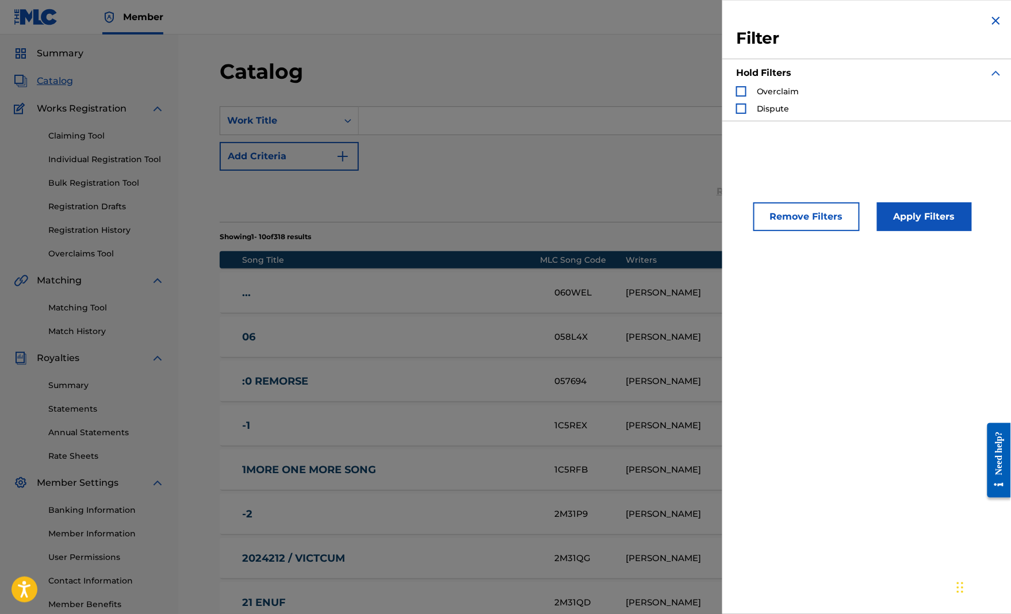
click at [595, 210] on div "Reset Search Export Search" at bounding box center [595, 191] width 750 height 41
click at [992, 28] on img "Search Form" at bounding box center [996, 21] width 14 height 14
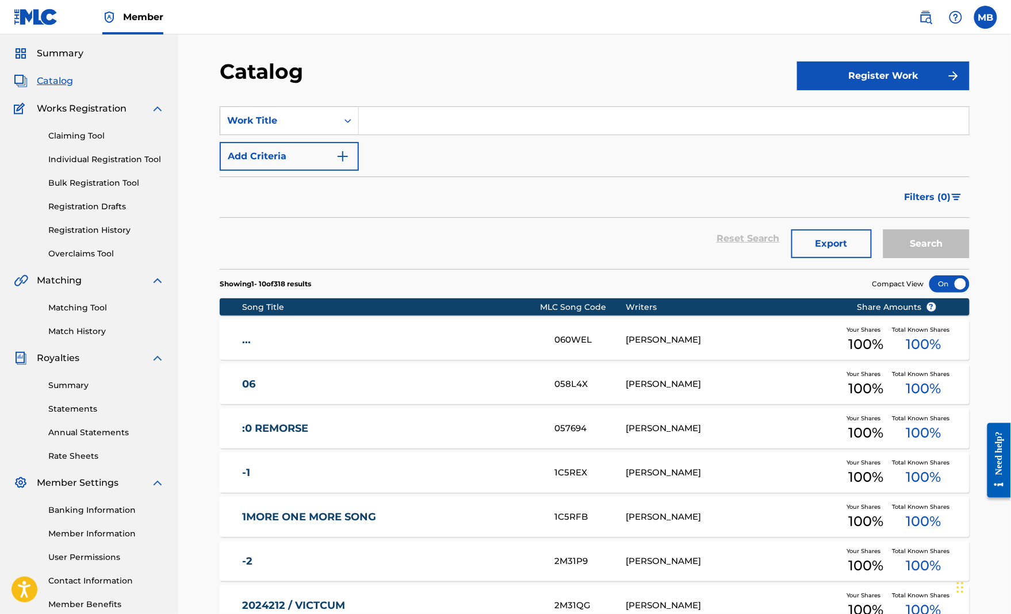
click at [95, 236] on link "Registration History" at bounding box center [106, 230] width 116 height 12
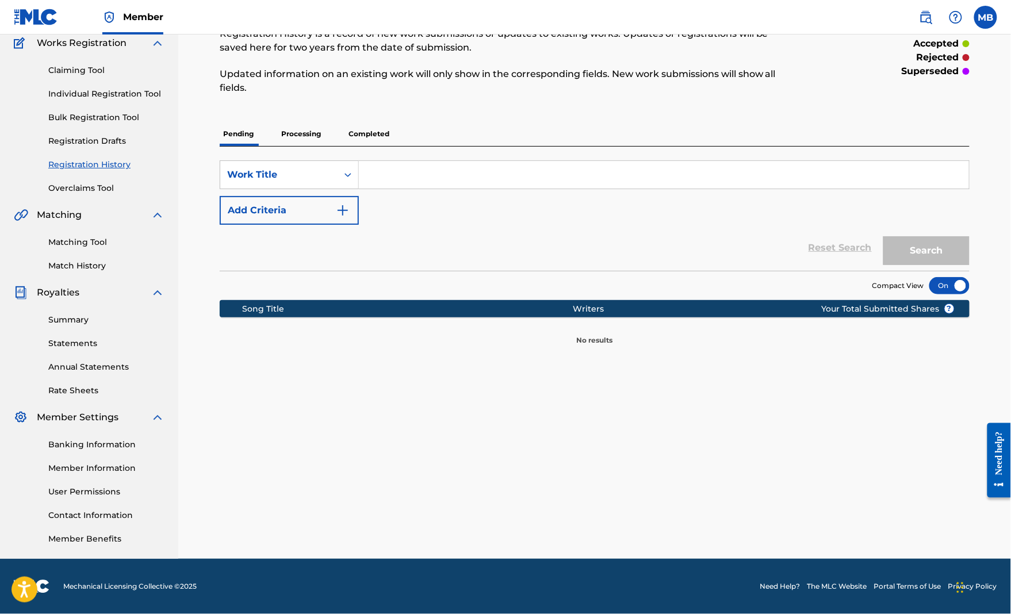
scroll to position [125, 0]
click at [393, 137] on p "Completed" at bounding box center [369, 134] width 48 height 24
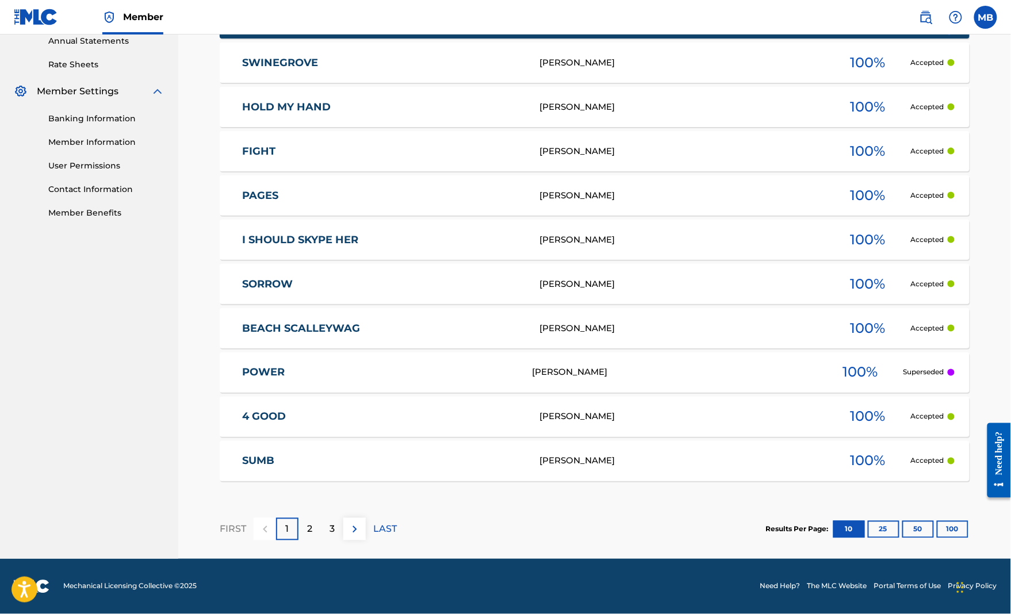
scroll to position [516, 0]
click at [961, 521] on button "100" at bounding box center [953, 529] width 32 height 17
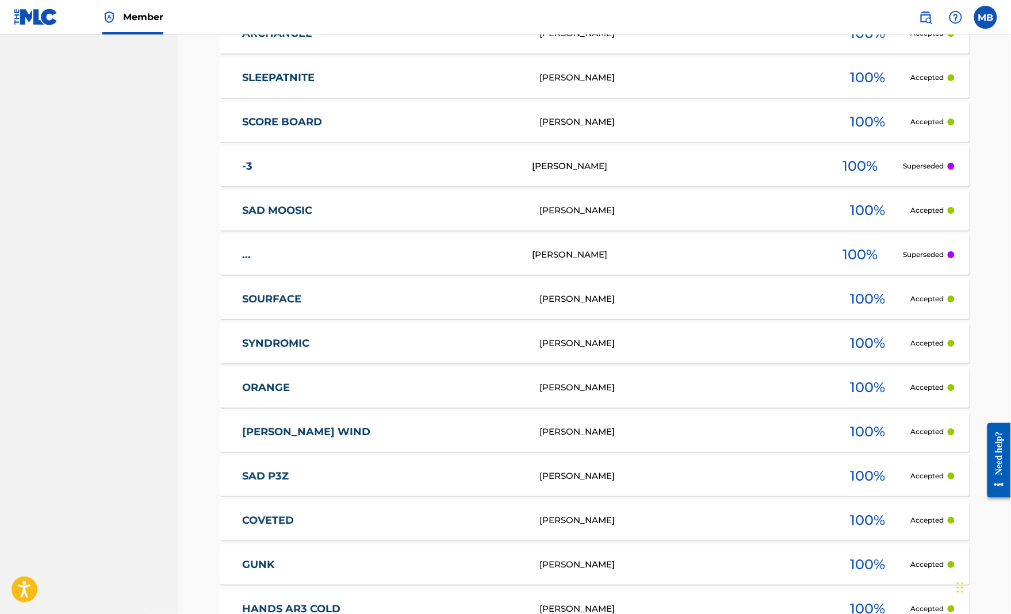
scroll to position [1252, 0]
click at [467, 394] on link "ORANGE" at bounding box center [383, 387] width 282 height 13
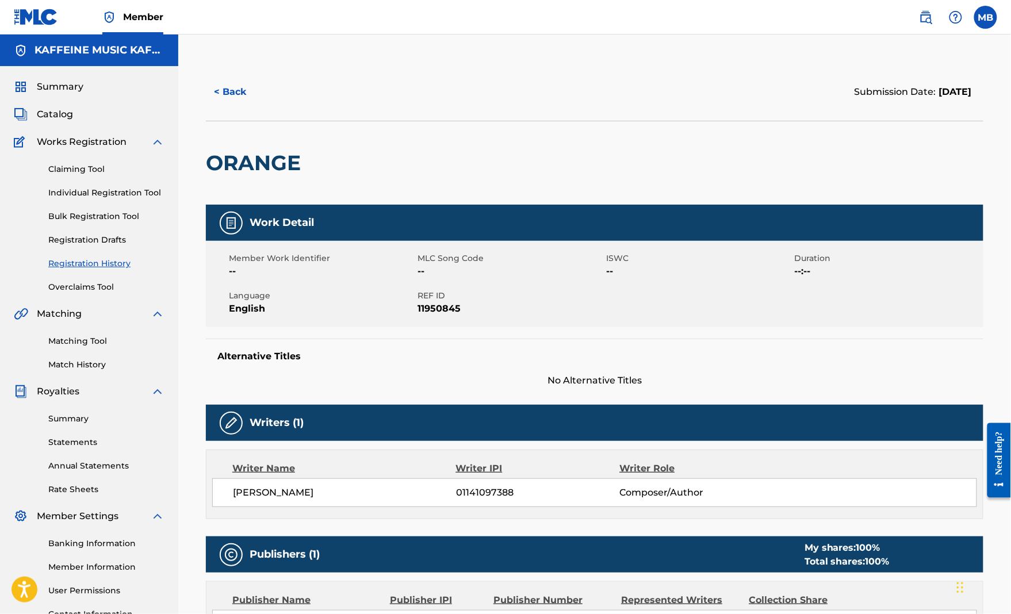
click at [266, 103] on button "< Back" at bounding box center [240, 92] width 69 height 29
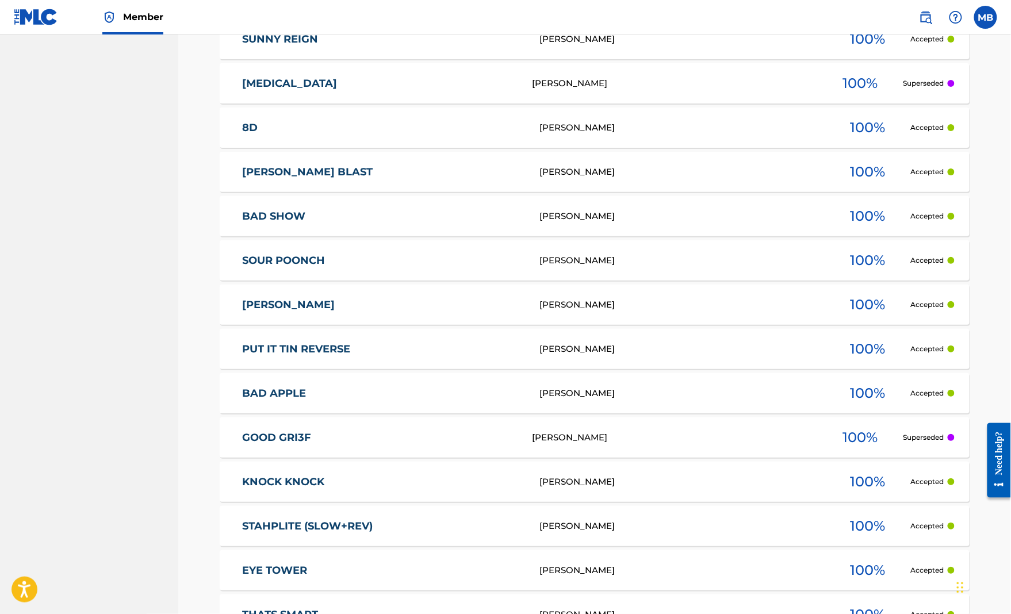
scroll to position [2975, 0]
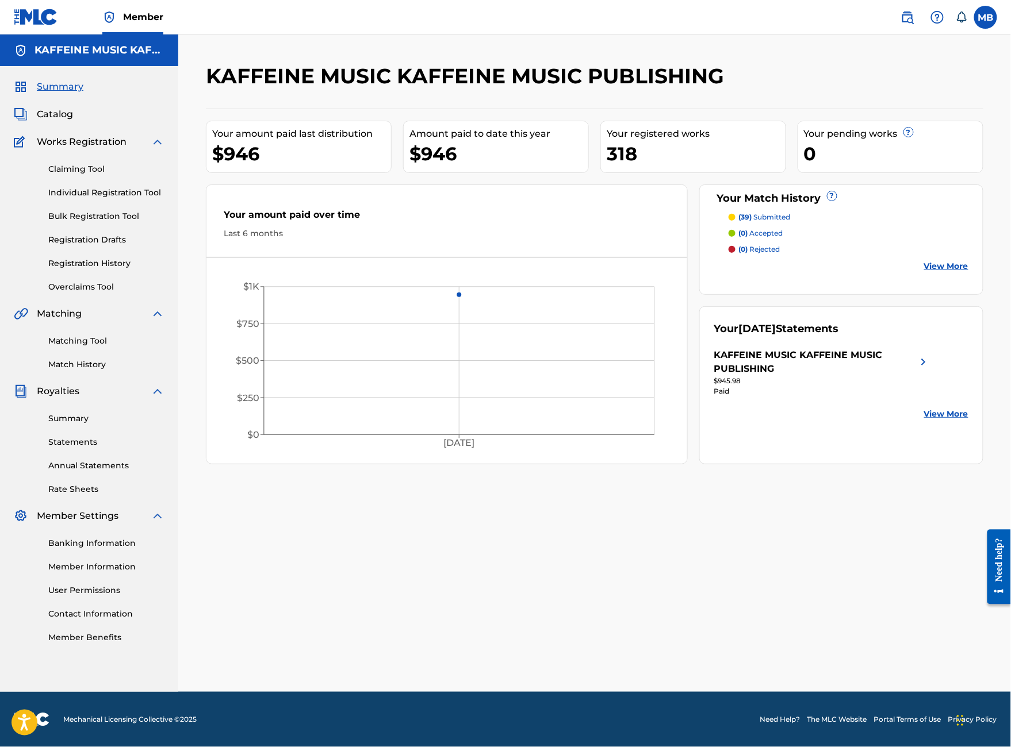
click at [97, 371] on link "Match History" at bounding box center [106, 365] width 116 height 12
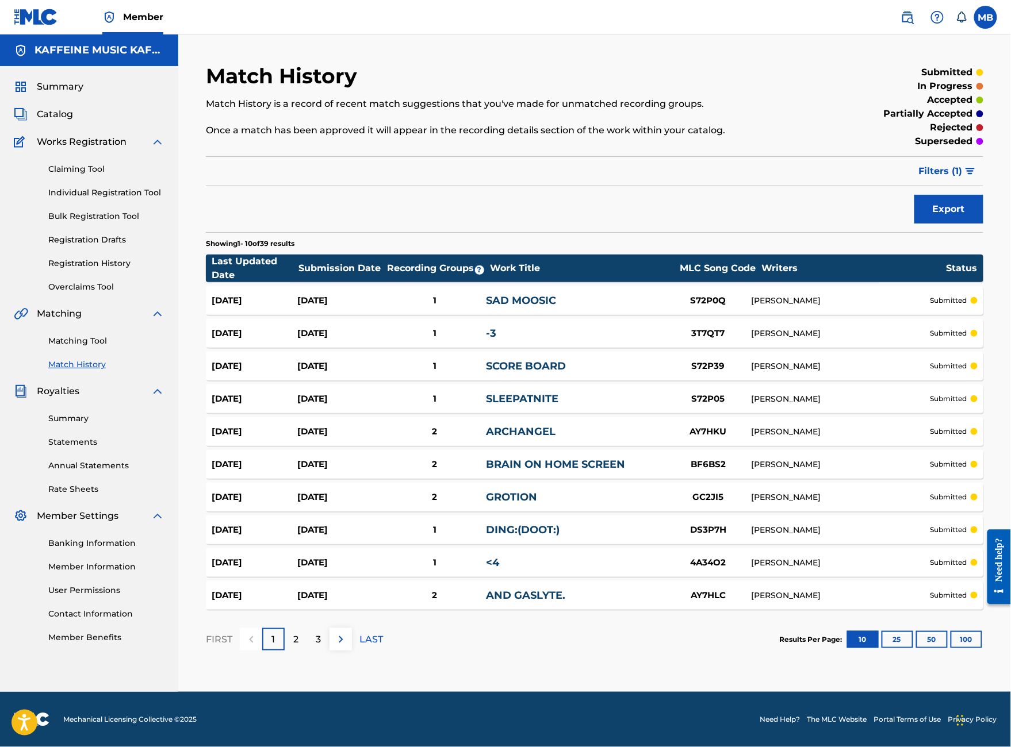
click at [89, 347] on link "Matching Tool" at bounding box center [106, 341] width 116 height 12
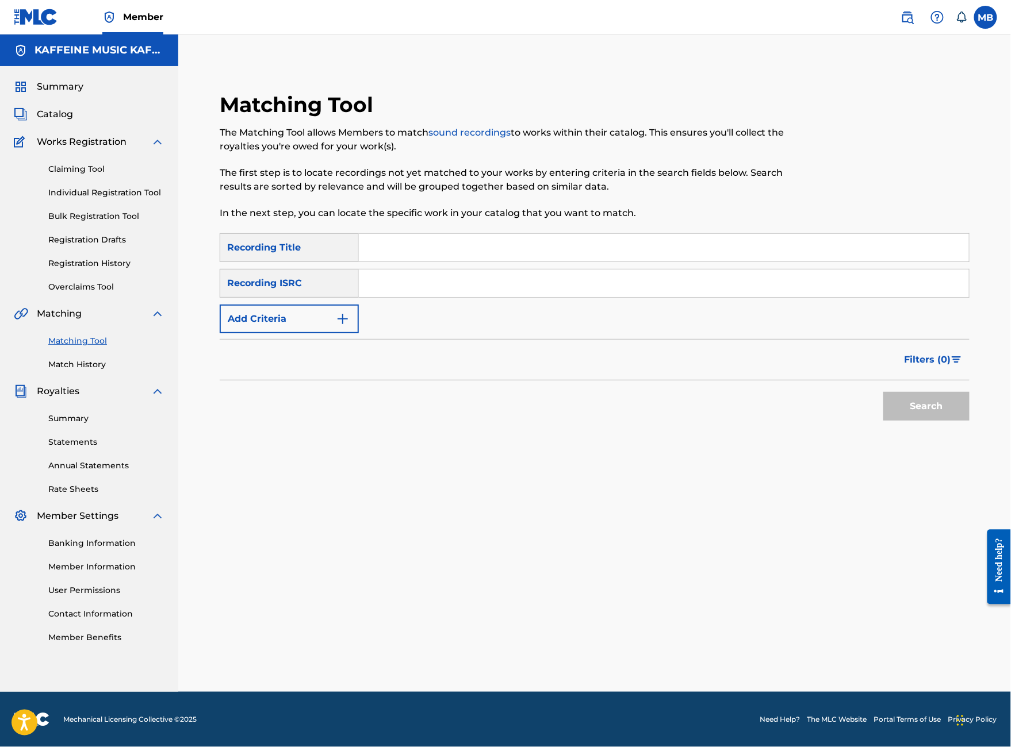
click at [494, 262] on input "Search Form" at bounding box center [664, 248] width 610 height 28
type input "syndromic"
click at [359, 333] on button "Add Criteria" at bounding box center [289, 319] width 139 height 29
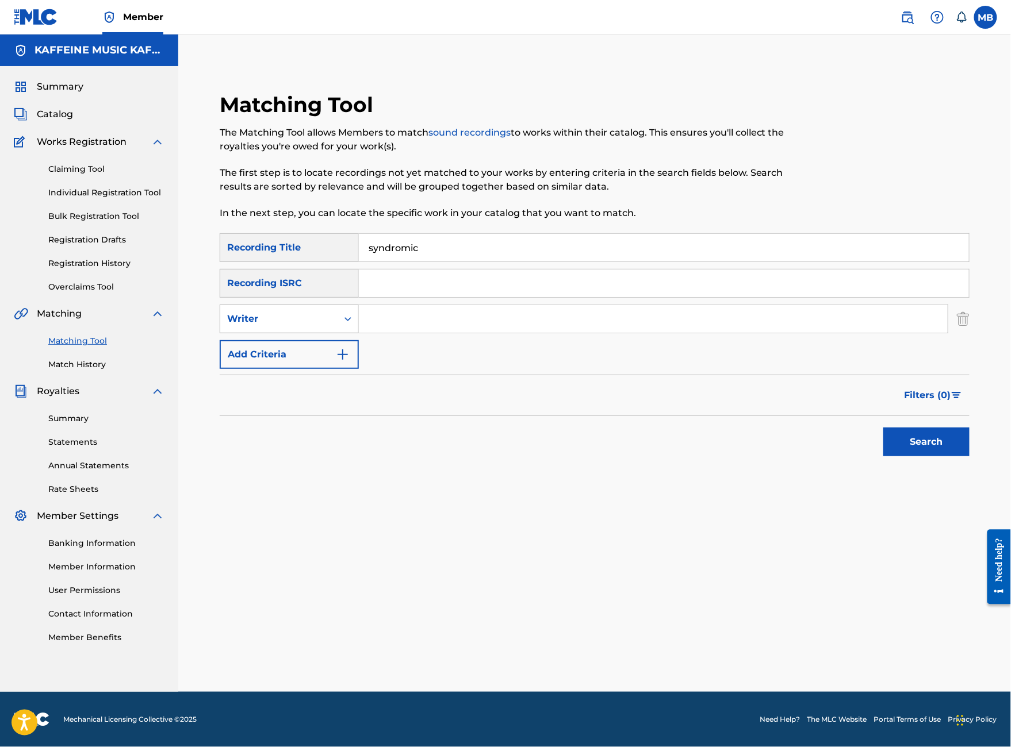
click at [331, 326] on div "Writer" at bounding box center [278, 319] width 103 height 14
click at [442, 333] on input "Search Form" at bounding box center [653, 319] width 589 height 28
paste input "[PERSON_NAME]"
type input "[PERSON_NAME]"
click at [926, 457] on button "Search" at bounding box center [926, 442] width 86 height 29
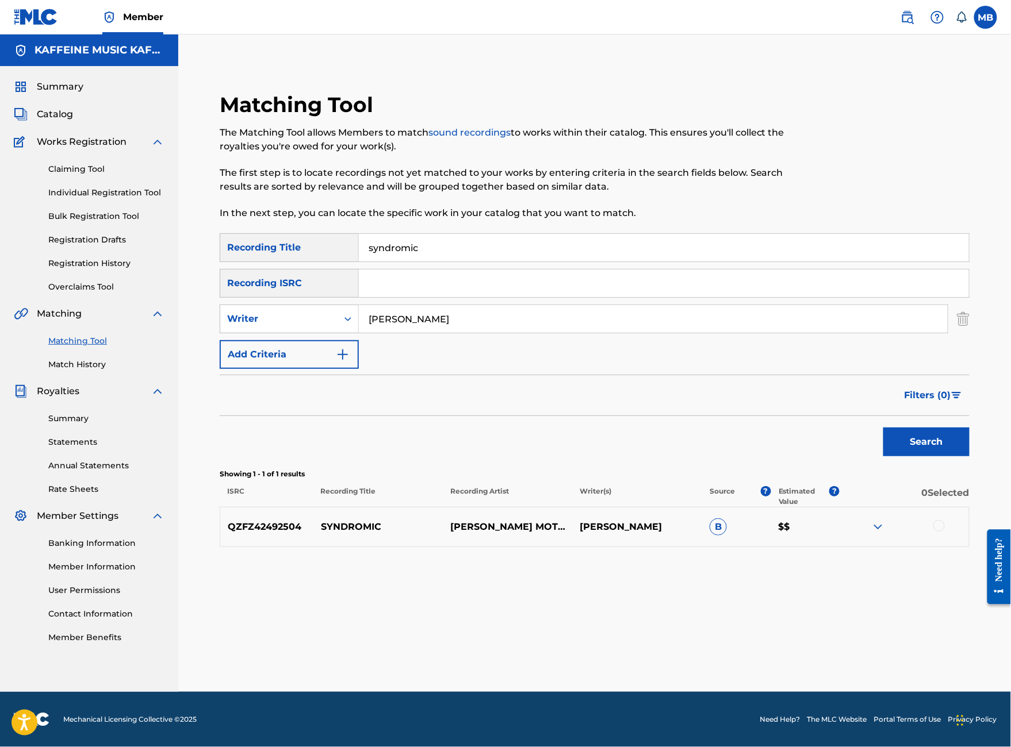
scroll to position [1, 0]
click at [945, 532] on div at bounding box center [938, 525] width 11 height 11
click at [872, 613] on button "Match 1 Group" at bounding box center [808, 653] width 127 height 29
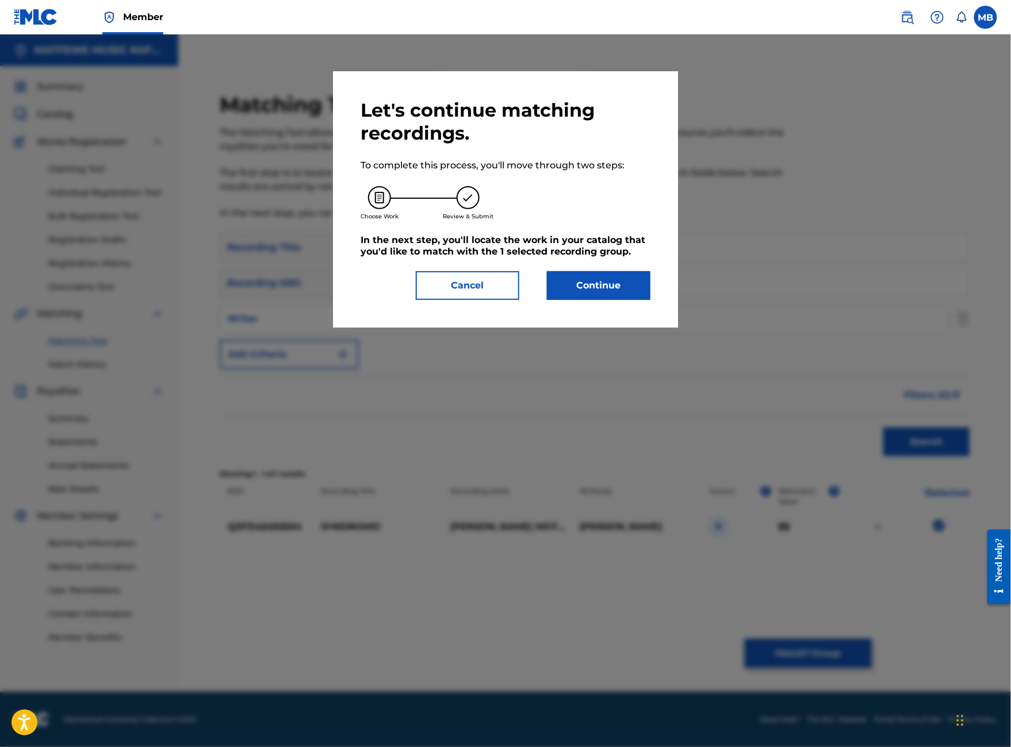
click at [626, 300] on button "Continue" at bounding box center [598, 285] width 103 height 29
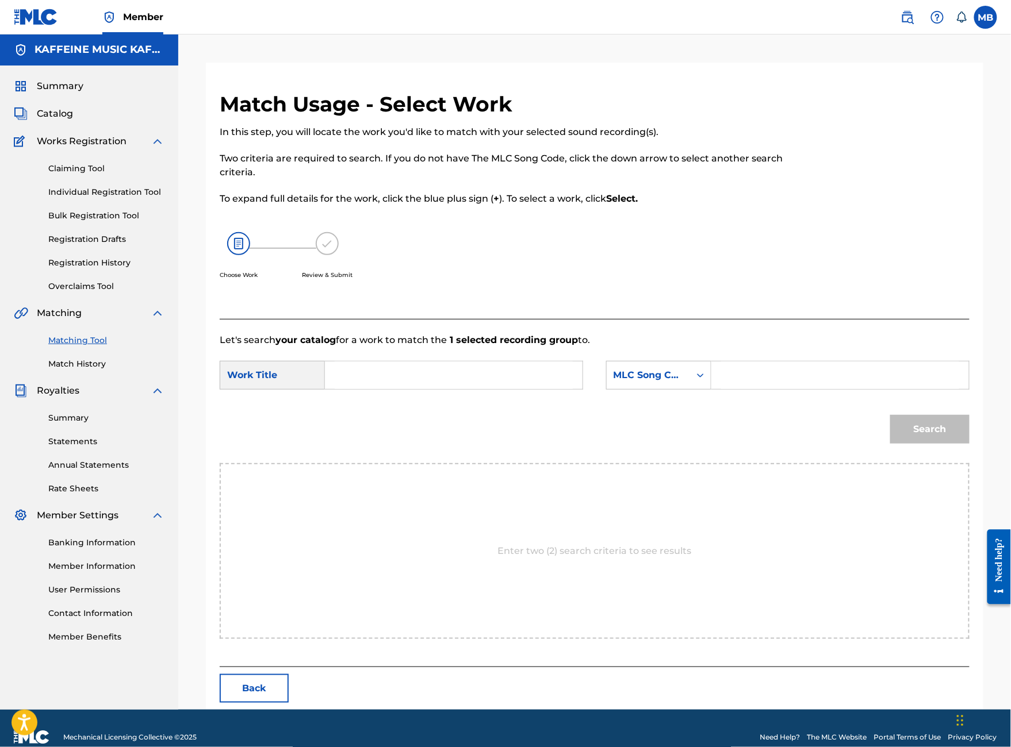
click at [447, 389] on input "Search Form" at bounding box center [454, 376] width 238 height 28
type input "syndromic"
click at [655, 386] on div "MLC Song Code" at bounding box center [648, 376] width 83 height 22
click at [801, 389] on input "Search Form" at bounding box center [840, 376] width 238 height 28
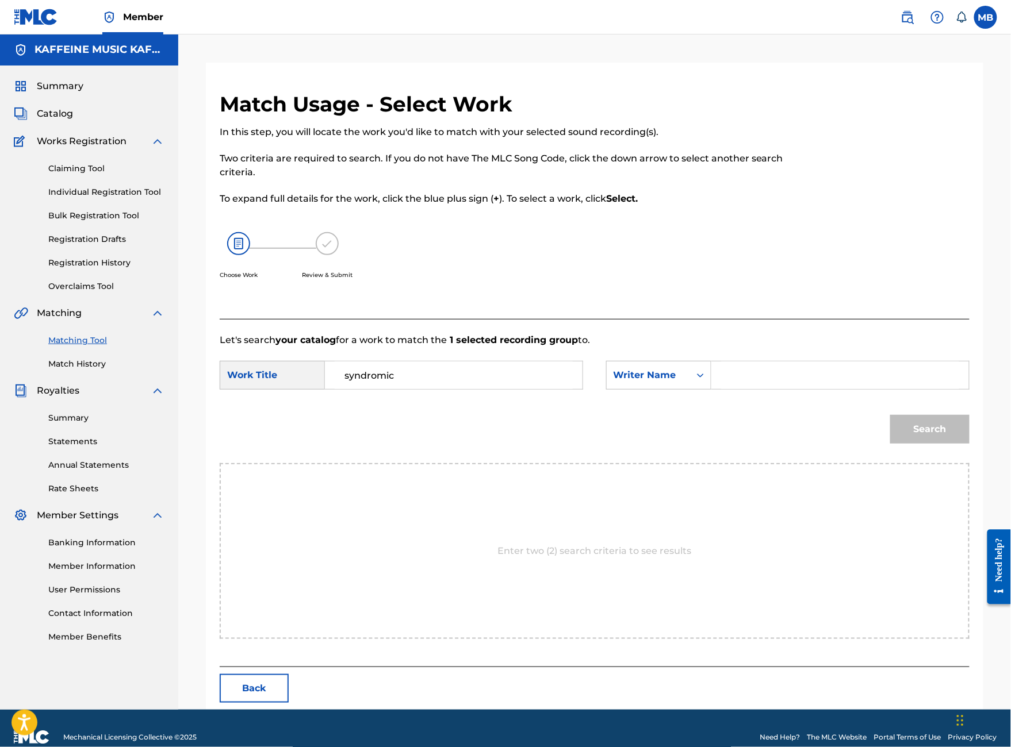
paste input "[PERSON_NAME]"
click at [930, 444] on button "Search" at bounding box center [929, 429] width 79 height 29
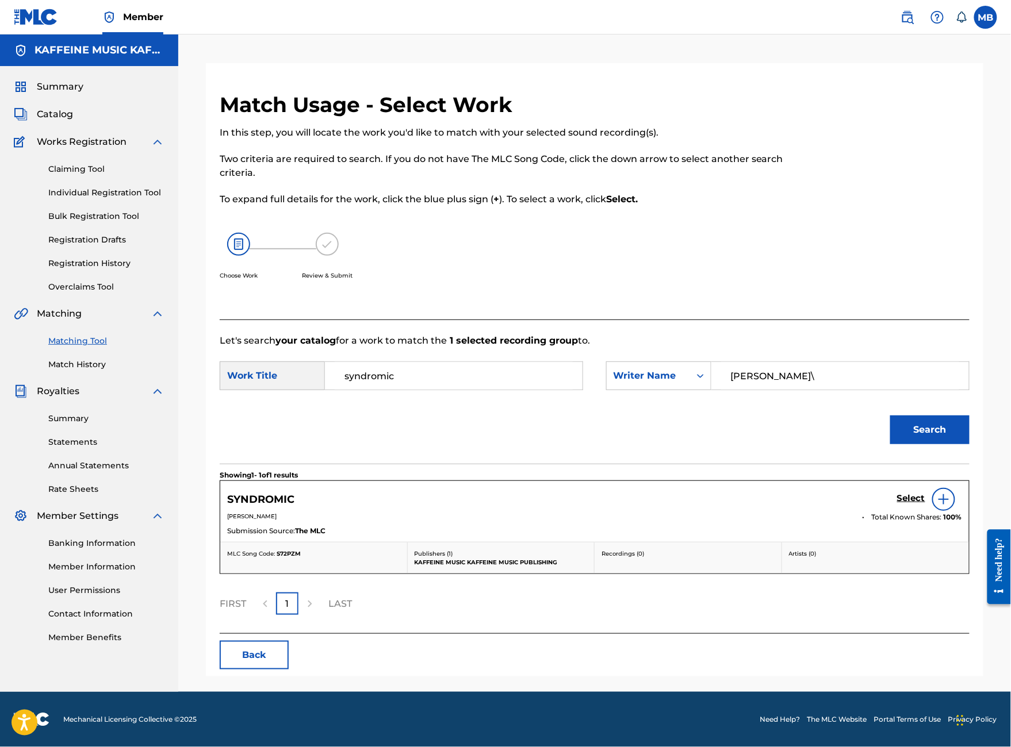
type input "[PERSON_NAME]\"
click at [918, 506] on link "Select" at bounding box center [911, 499] width 28 height 13
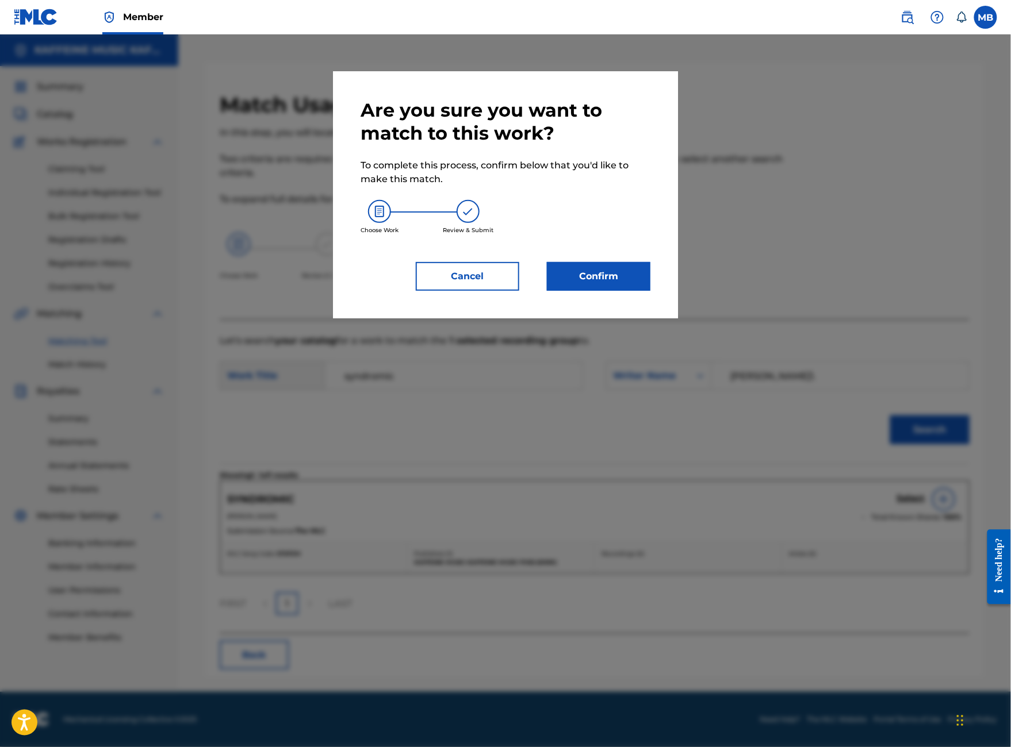
click at [610, 291] on button "Confirm" at bounding box center [598, 276] width 103 height 29
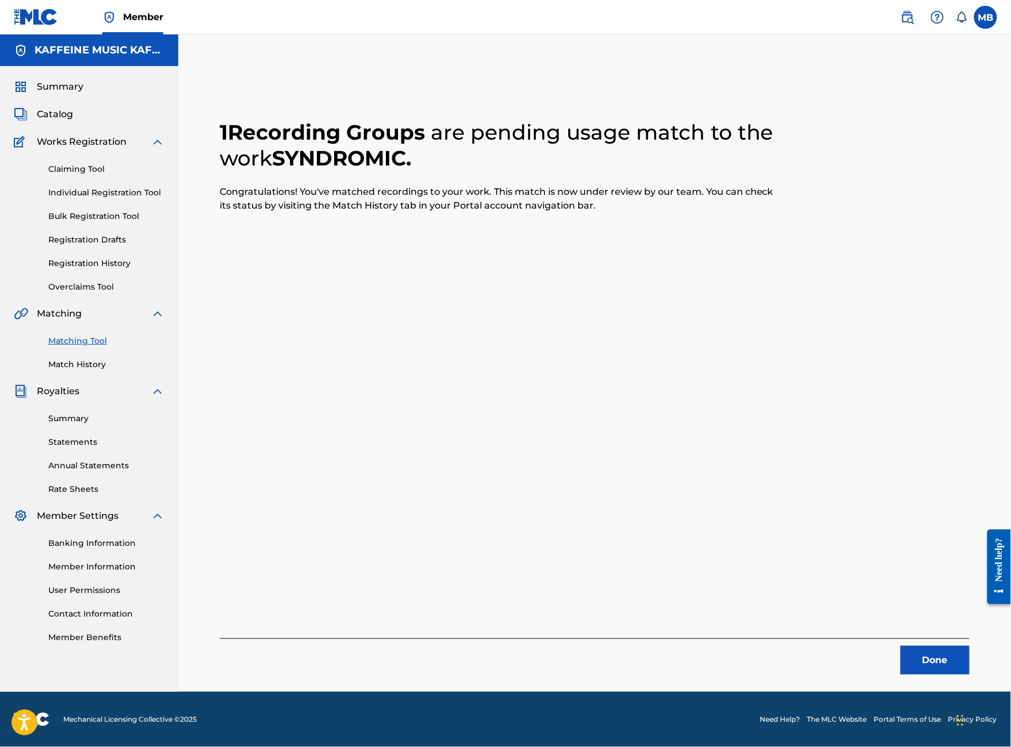
click at [934, 613] on button "Done" at bounding box center [934, 660] width 69 height 29
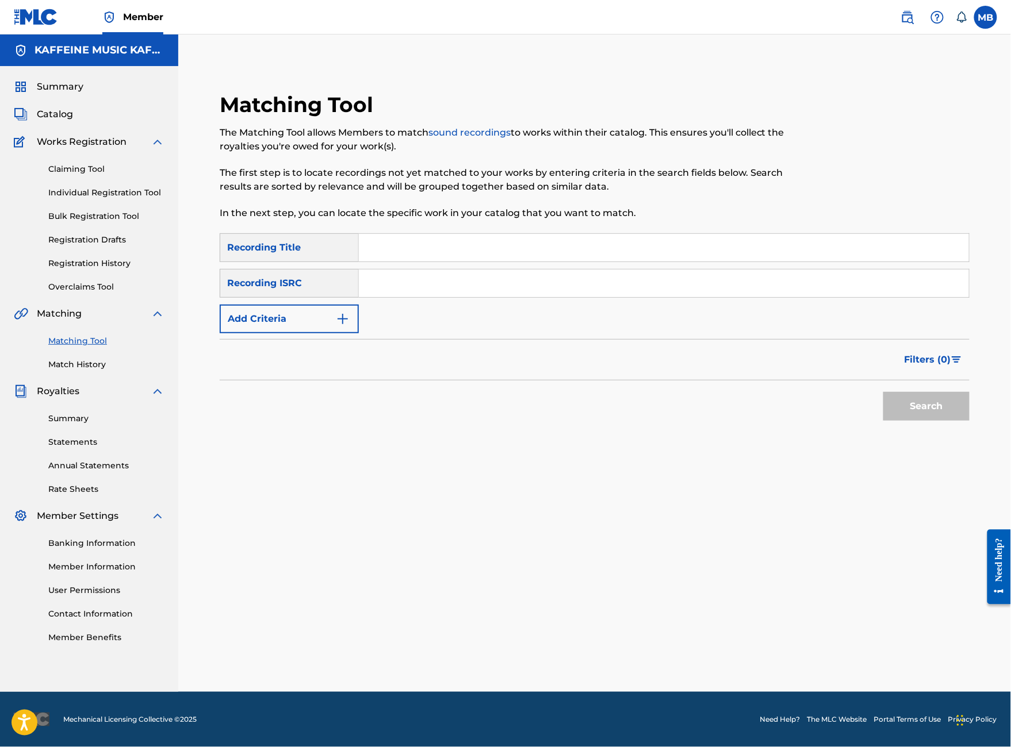
drag, startPoint x: 934, startPoint y: 682, endPoint x: 699, endPoint y: 458, distance: 324.5
click at [709, 470] on div "Matching Tool The Matching Tool allows Members to match sound recordings to wor…" at bounding box center [594, 377] width 805 height 629
click at [557, 333] on div "SearchWithCriteria29468663-b8be-4d2b-afb7-dece17dd3df3 Recording Title SearchWi…" at bounding box center [595, 283] width 750 height 100
click at [469, 262] on input "Search Form" at bounding box center [664, 248] width 610 height 28
click at [503, 262] on input "Search Form" at bounding box center [664, 248] width 610 height 28
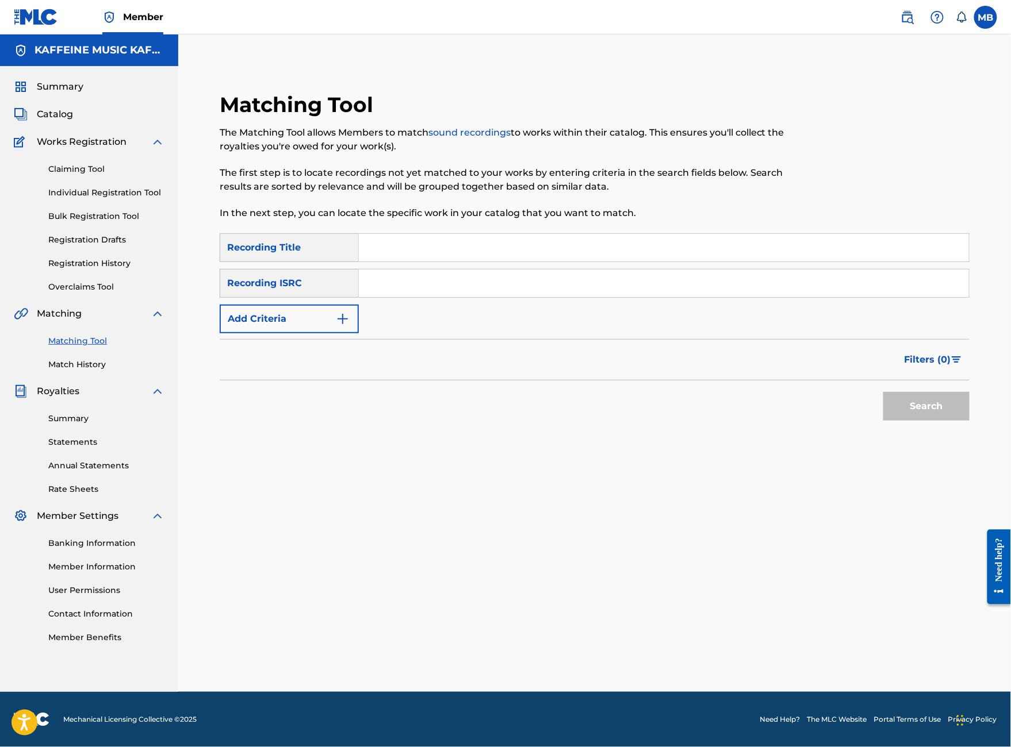
click at [503, 262] on input "Search Form" at bounding box center [664, 248] width 610 height 28
type input "orange"
click at [359, 333] on button "Add Criteria" at bounding box center [289, 319] width 139 height 29
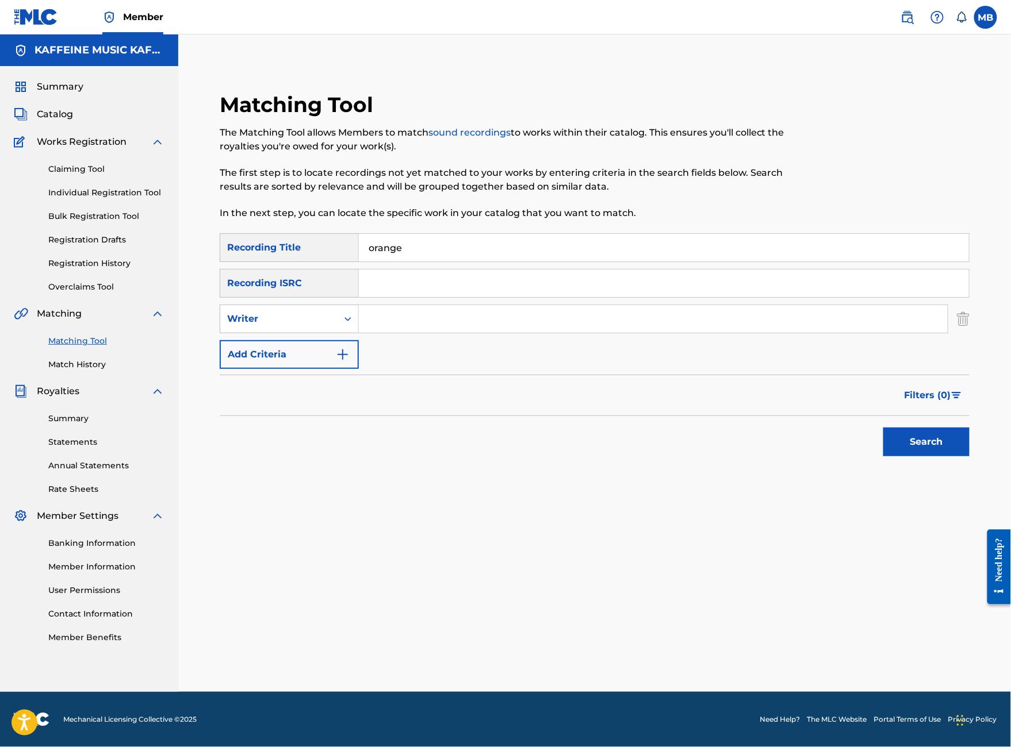
click at [446, 369] on div "SearchWithCriteria29468663-b8be-4d2b-afb7-dece17dd3df3 Recording Title orange S…" at bounding box center [595, 301] width 750 height 136
click at [446, 333] on input "Search Form" at bounding box center [653, 319] width 589 height 28
paste input "[PERSON_NAME]"
type input "[PERSON_NAME]"
click at [926, 457] on button "Search" at bounding box center [926, 442] width 86 height 29
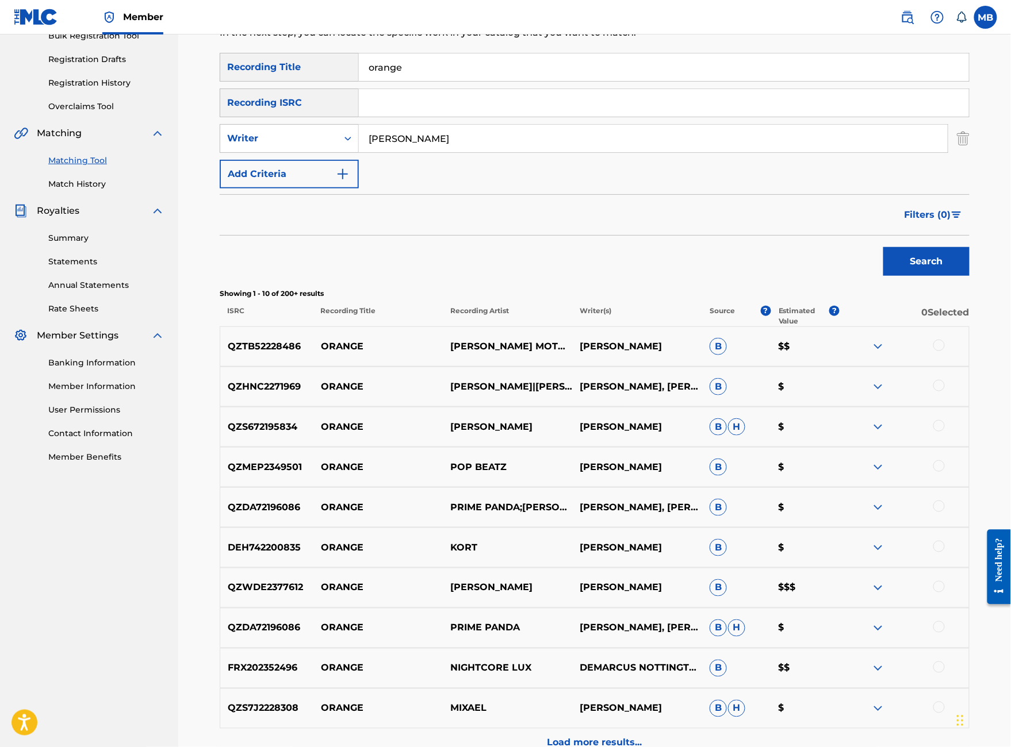
scroll to position [183, 0]
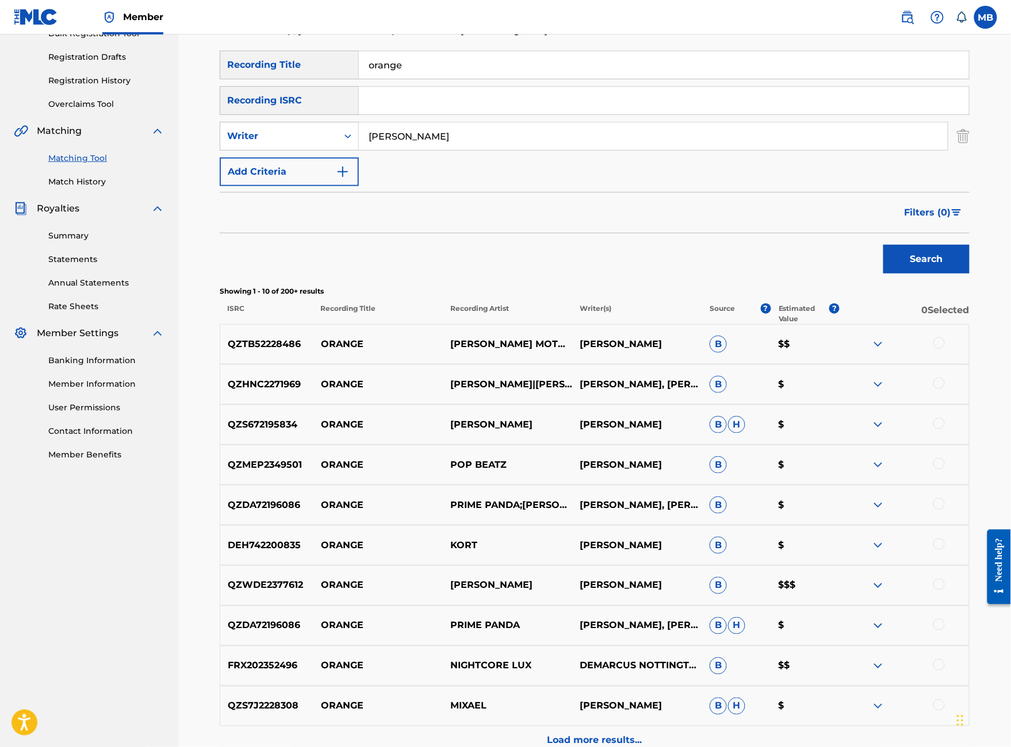
click at [945, 349] on div at bounding box center [938, 342] width 11 height 11
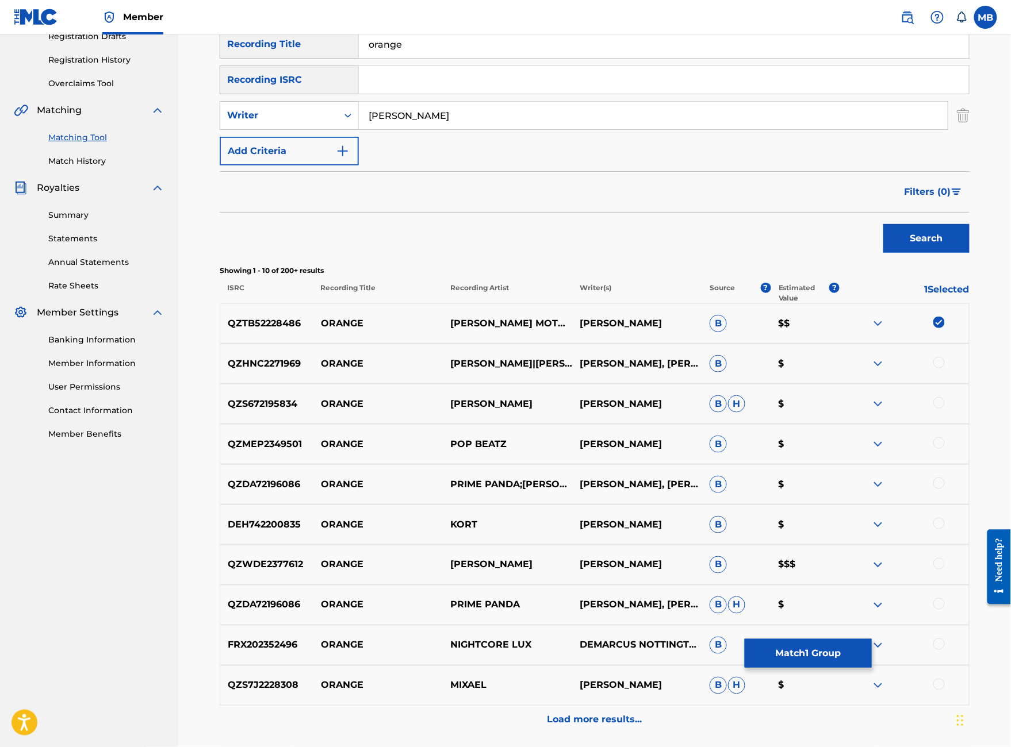
scroll to position [213, 0]
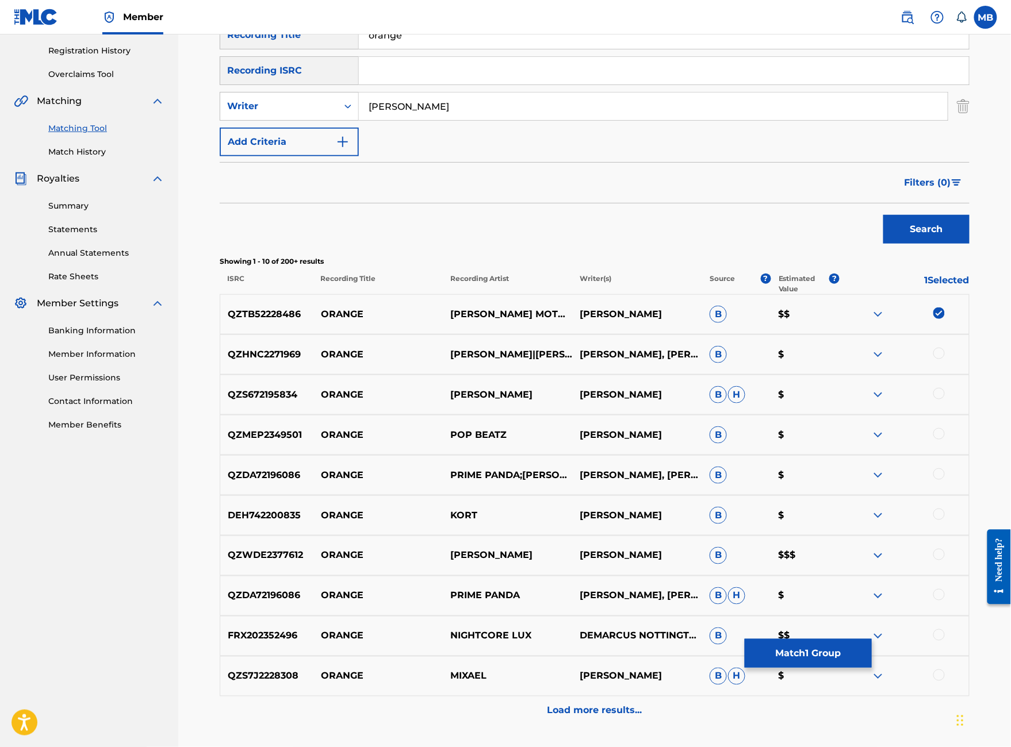
click at [872, 613] on button "Match 1 Group" at bounding box center [808, 653] width 127 height 29
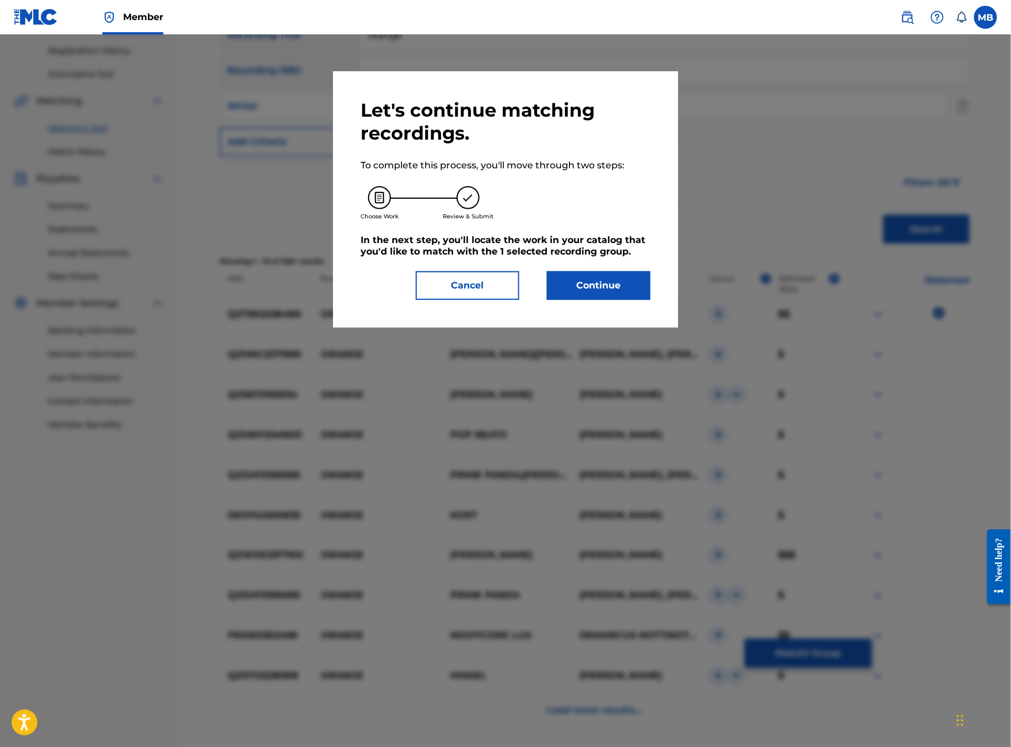
click at [603, 300] on button "Continue" at bounding box center [598, 285] width 103 height 29
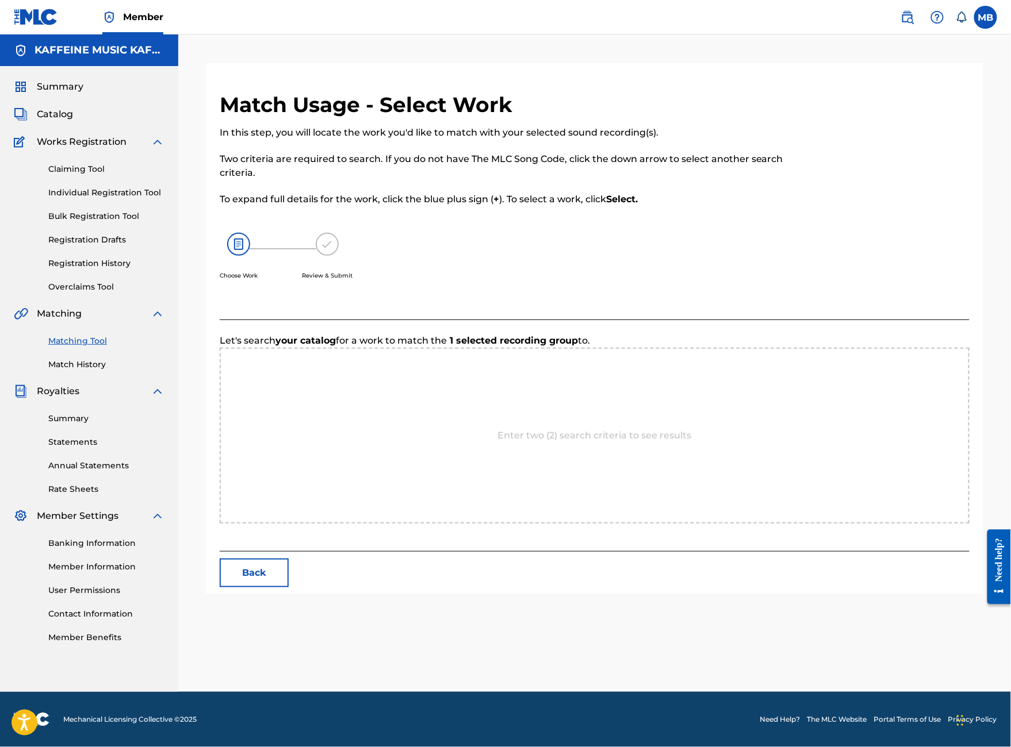
scroll to position [57, 0]
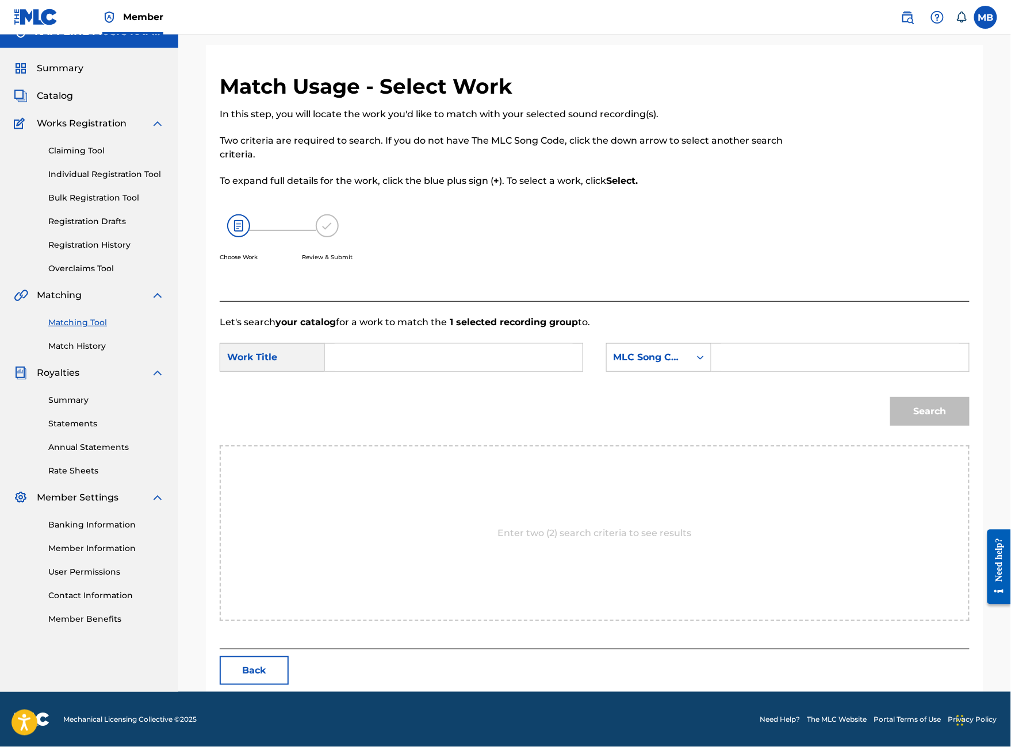
click at [488, 360] on input "Search Form" at bounding box center [454, 358] width 238 height 28
type input "orange"
click at [666, 365] on div "MLC Song Code" at bounding box center [648, 358] width 70 height 14
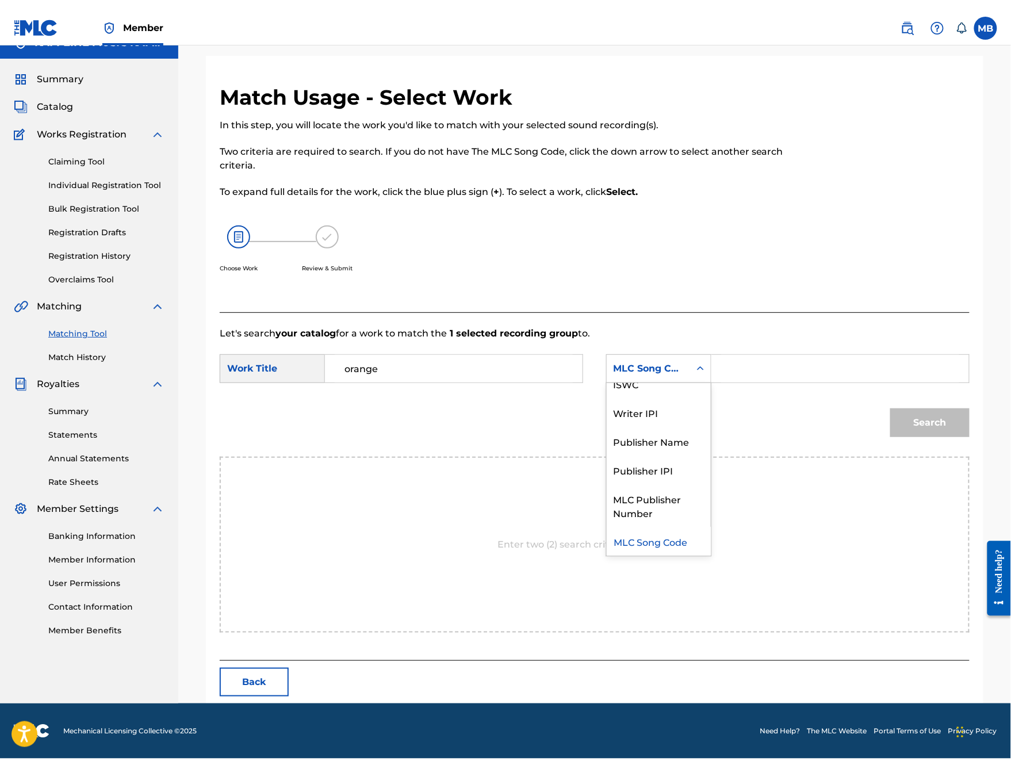
scroll to position [0, 0]
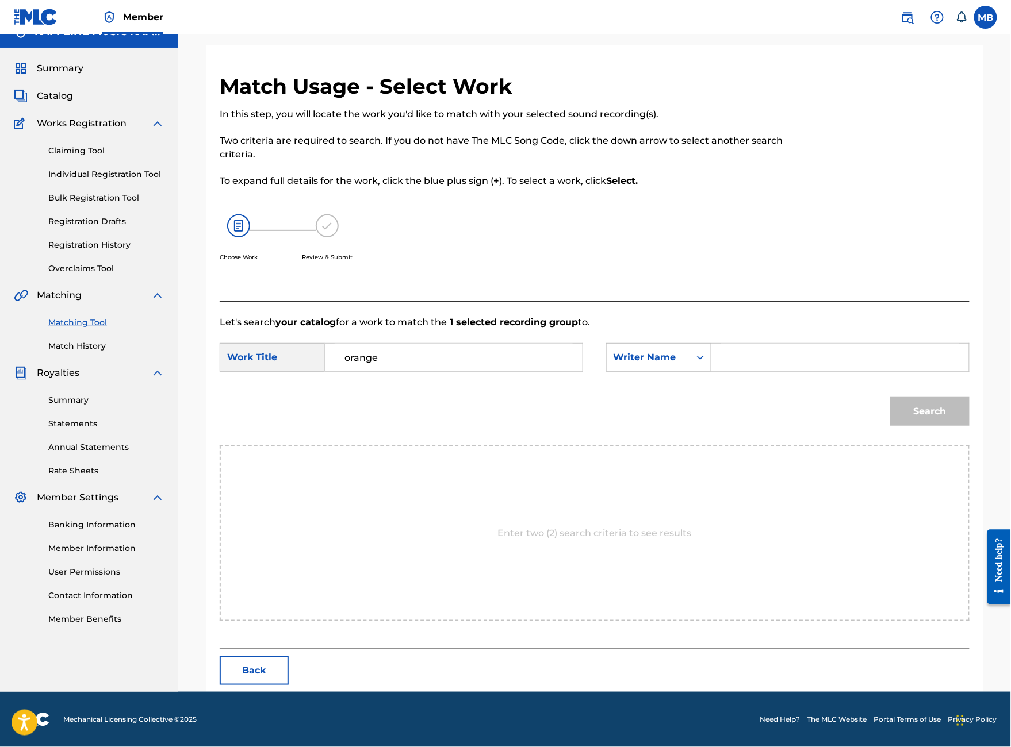
click at [814, 371] on input "Search Form" at bounding box center [840, 358] width 238 height 28
paste input "[PERSON_NAME]"
type input "[PERSON_NAME]"
click at [923, 426] on button "Search" at bounding box center [929, 411] width 79 height 29
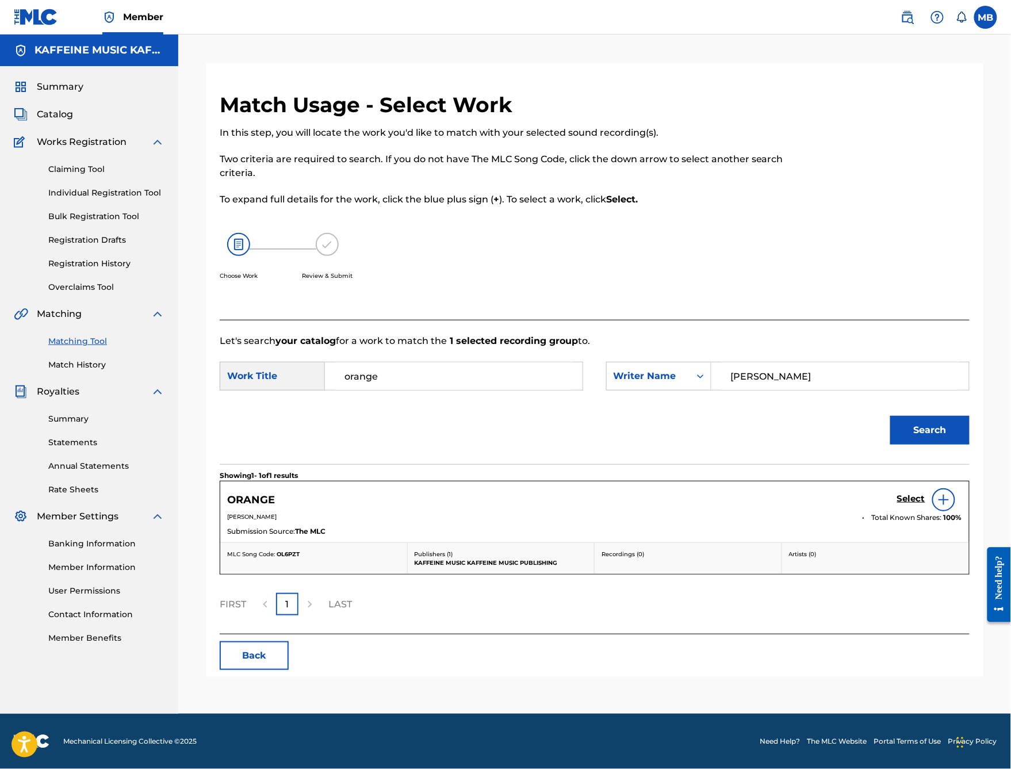
click at [690, 464] on div "Search" at bounding box center [595, 434] width 750 height 60
click at [896, 511] on div "ORANGE Select" at bounding box center [594, 499] width 735 height 23
click at [907, 504] on h5 "Select" at bounding box center [911, 498] width 28 height 11
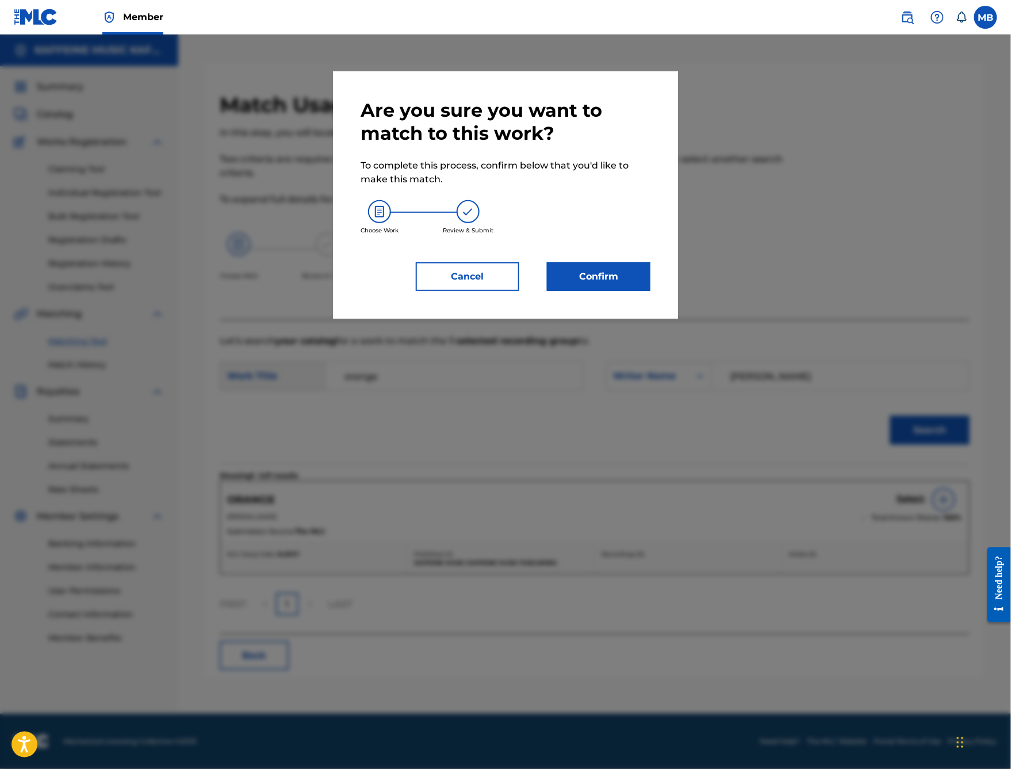
click at [589, 291] on button "Confirm" at bounding box center [598, 276] width 103 height 29
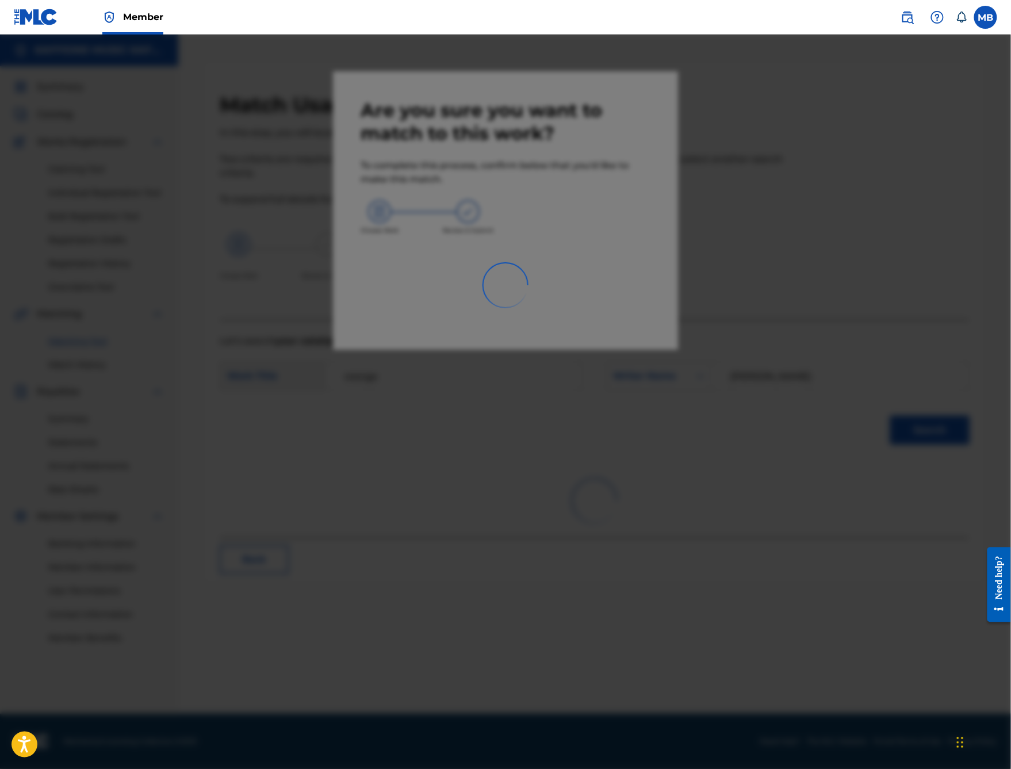
scroll to position [36, 0]
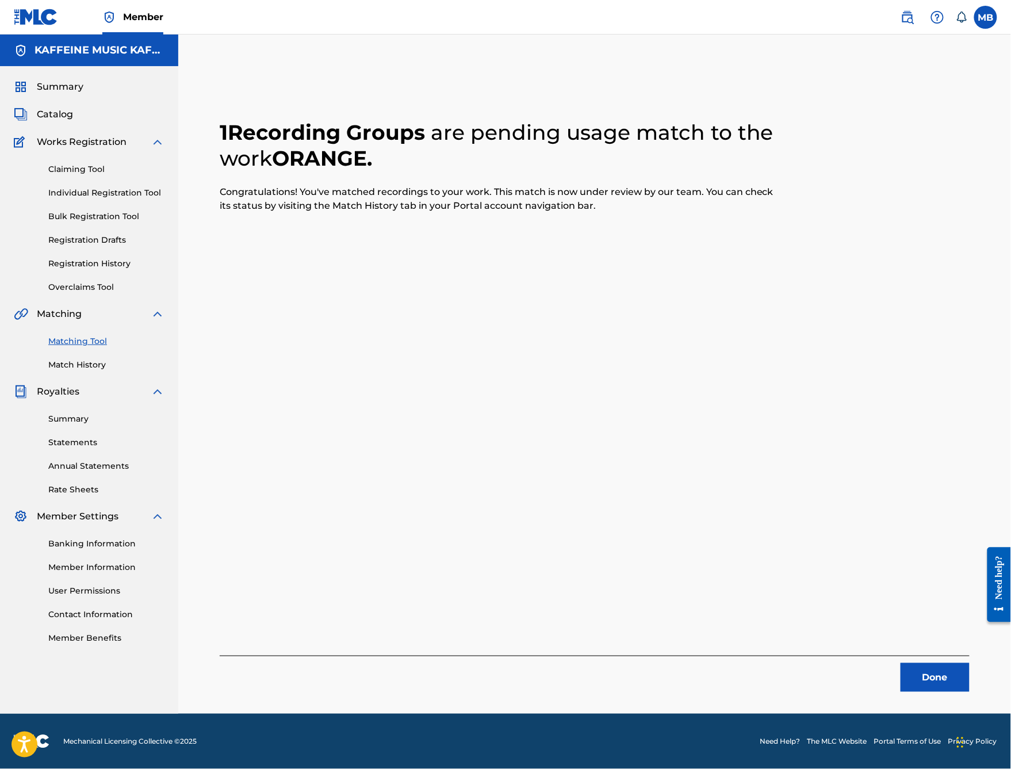
click at [925, 613] on button "Done" at bounding box center [934, 677] width 69 height 29
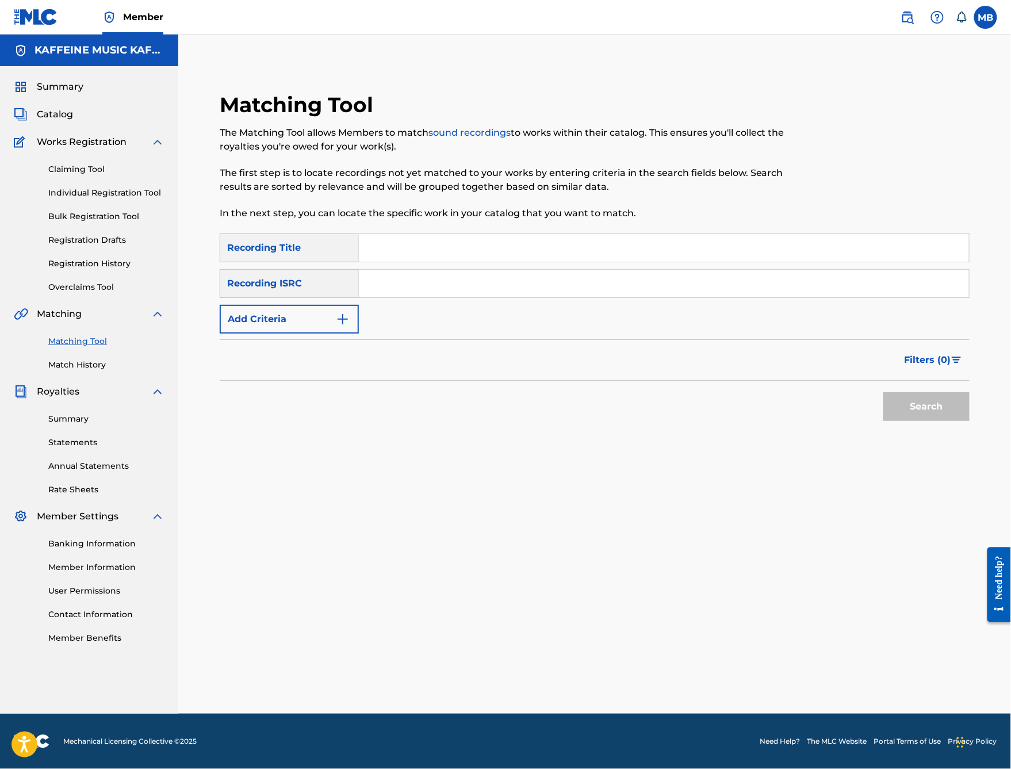
click at [540, 248] on input "Search Form" at bounding box center [664, 248] width 610 height 28
type input "kims wind"
click at [334, 333] on button "Add Criteria" at bounding box center [289, 319] width 139 height 29
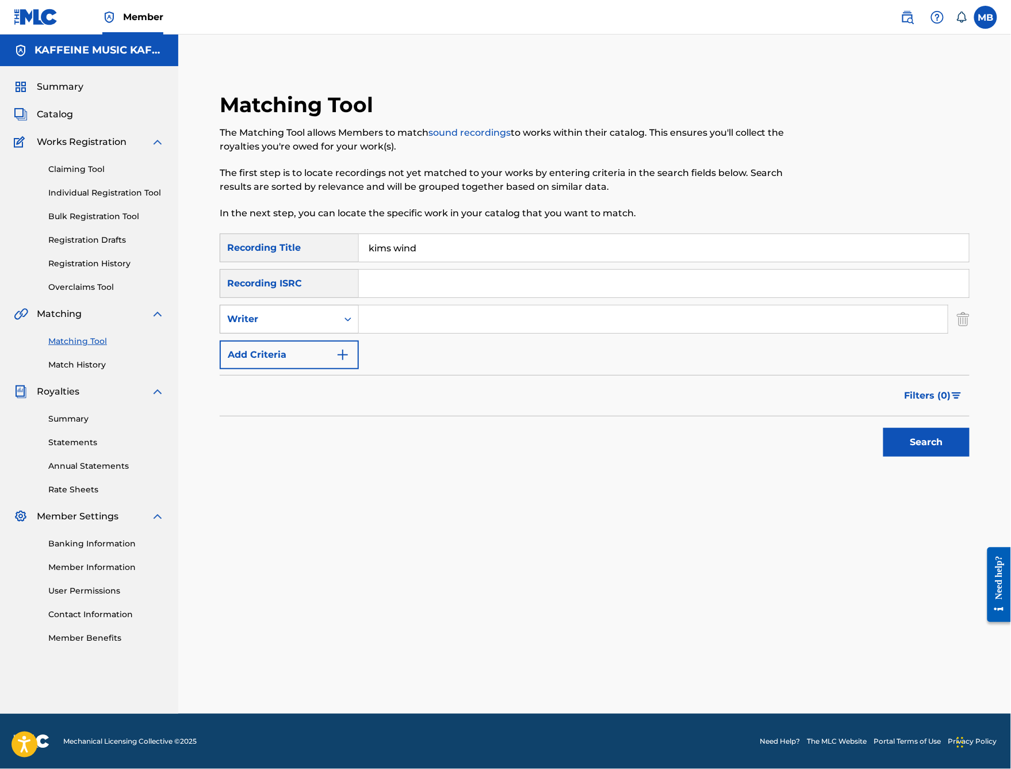
click at [331, 326] on div "Writer" at bounding box center [278, 319] width 103 height 14
click at [511, 325] on input "Search Form" at bounding box center [653, 319] width 589 height 28
paste input "[PERSON_NAME]"
type input "[PERSON_NAME]"
click at [926, 457] on button "Search" at bounding box center [926, 442] width 86 height 29
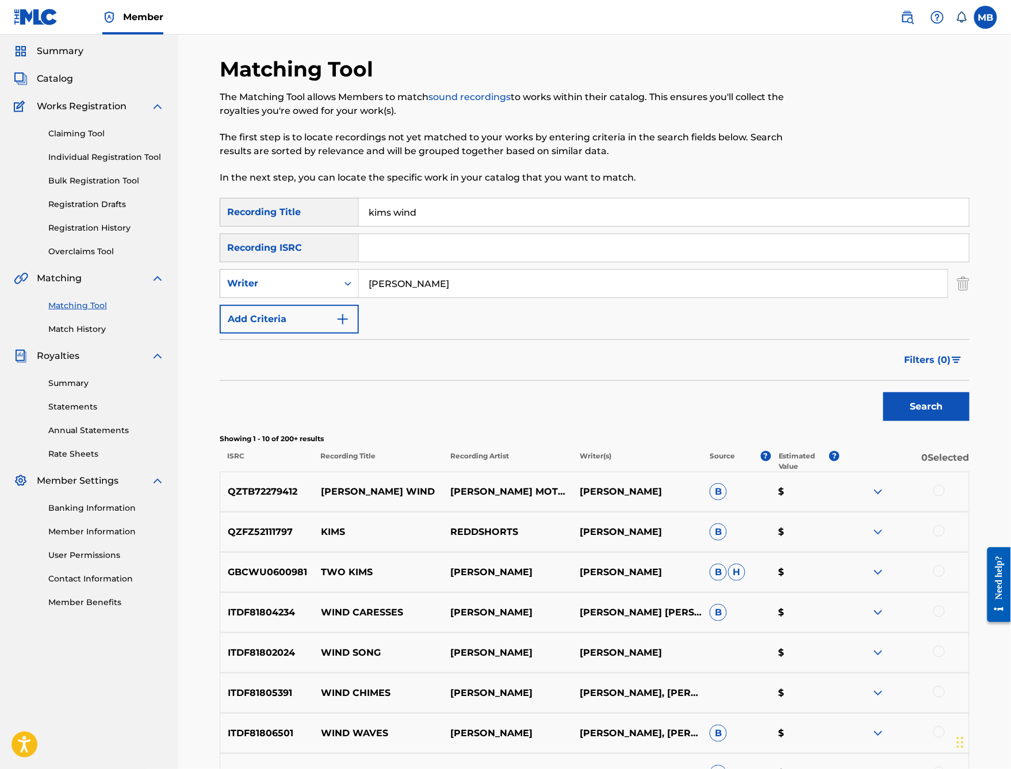
click at [954, 498] on div at bounding box center [903, 492] width 129 height 14
click at [945, 496] on div at bounding box center [938, 490] width 11 height 11
click at [872, 613] on button "Match 1 Group" at bounding box center [808, 675] width 127 height 29
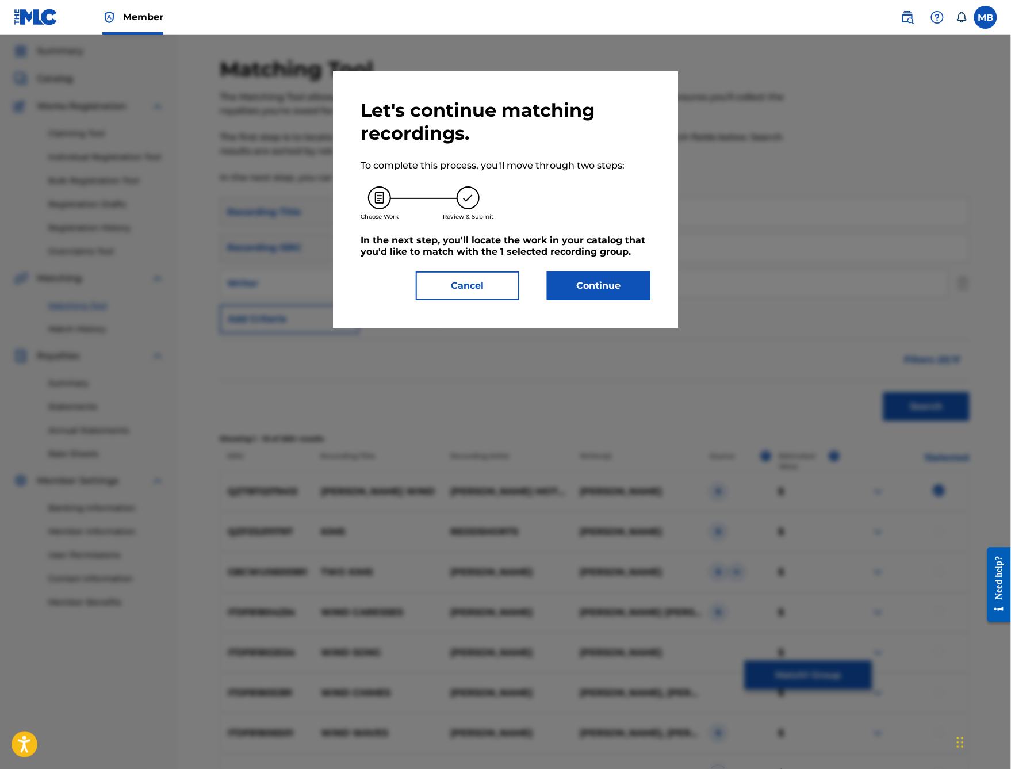
click at [614, 300] on button "Continue" at bounding box center [598, 285] width 103 height 29
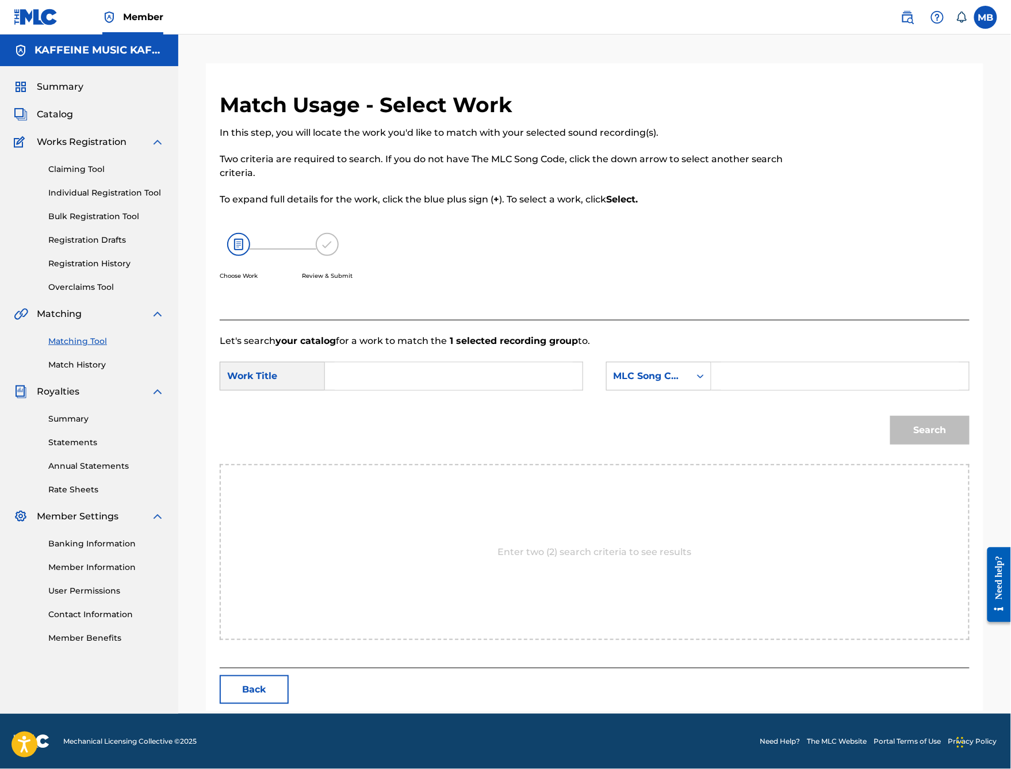
click at [514, 390] on input "Search Form" at bounding box center [454, 376] width 238 height 28
type input "kims wind"
click at [665, 390] on div "MLC Song Code" at bounding box center [658, 376] width 105 height 29
click at [776, 390] on input "Search Form" at bounding box center [840, 376] width 238 height 28
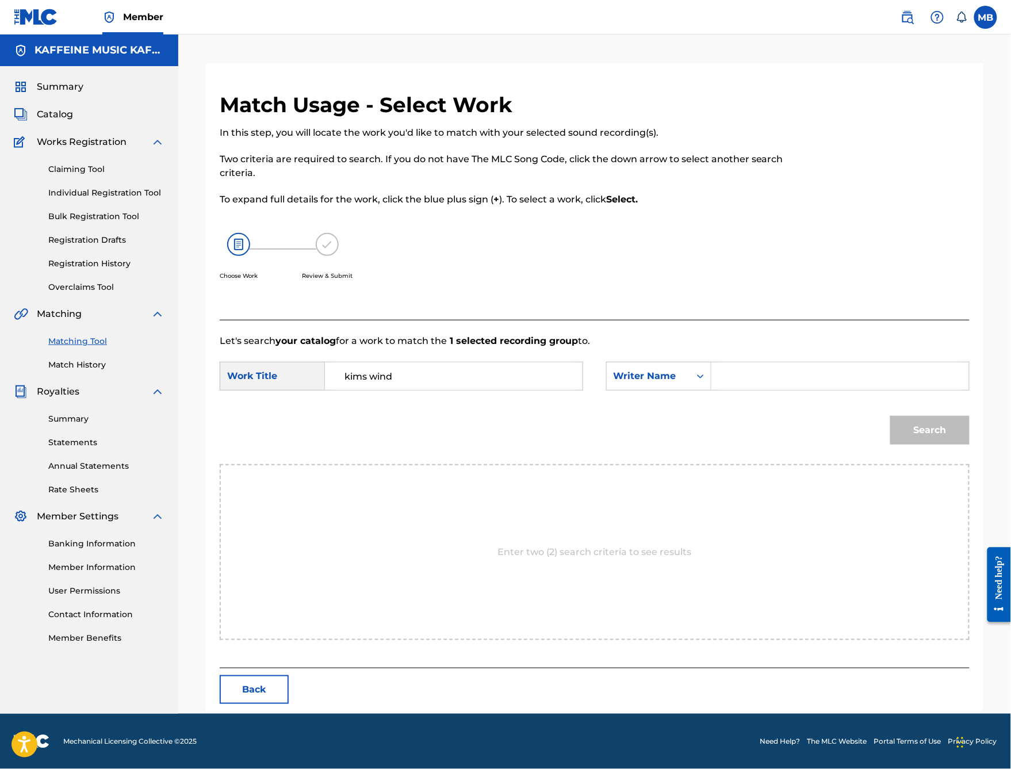
paste input "[PERSON_NAME]"
type input "[PERSON_NAME]"
click at [930, 444] on button "Search" at bounding box center [929, 430] width 79 height 29
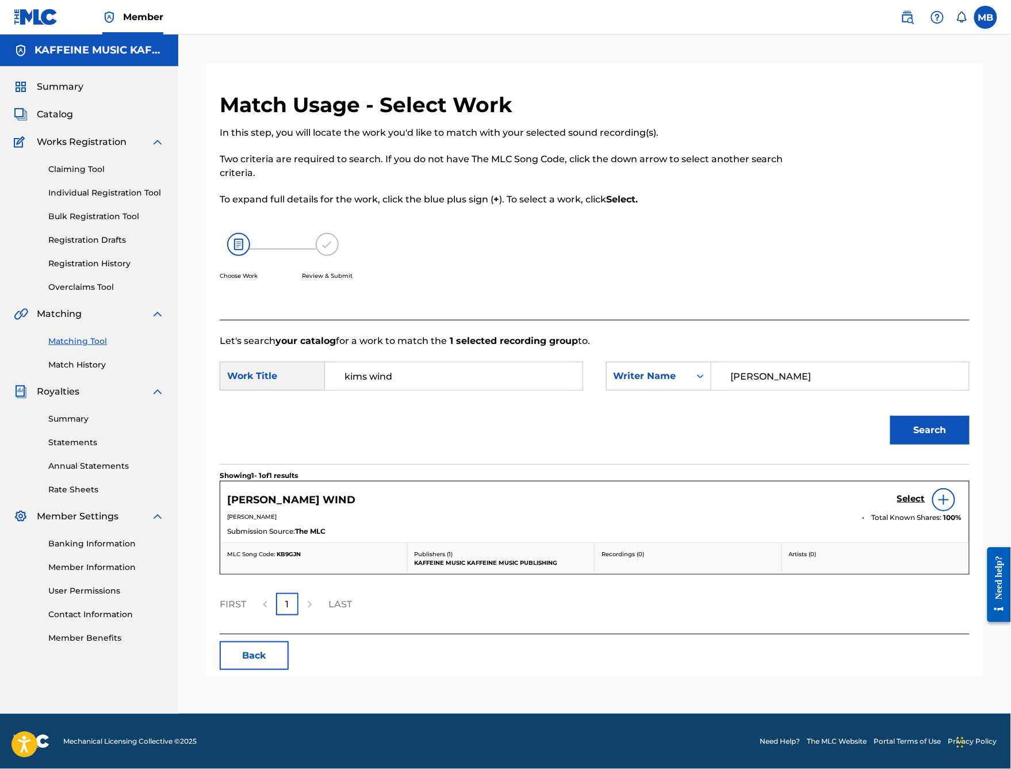
click at [914, 504] on h5 "Select" at bounding box center [911, 498] width 28 height 11
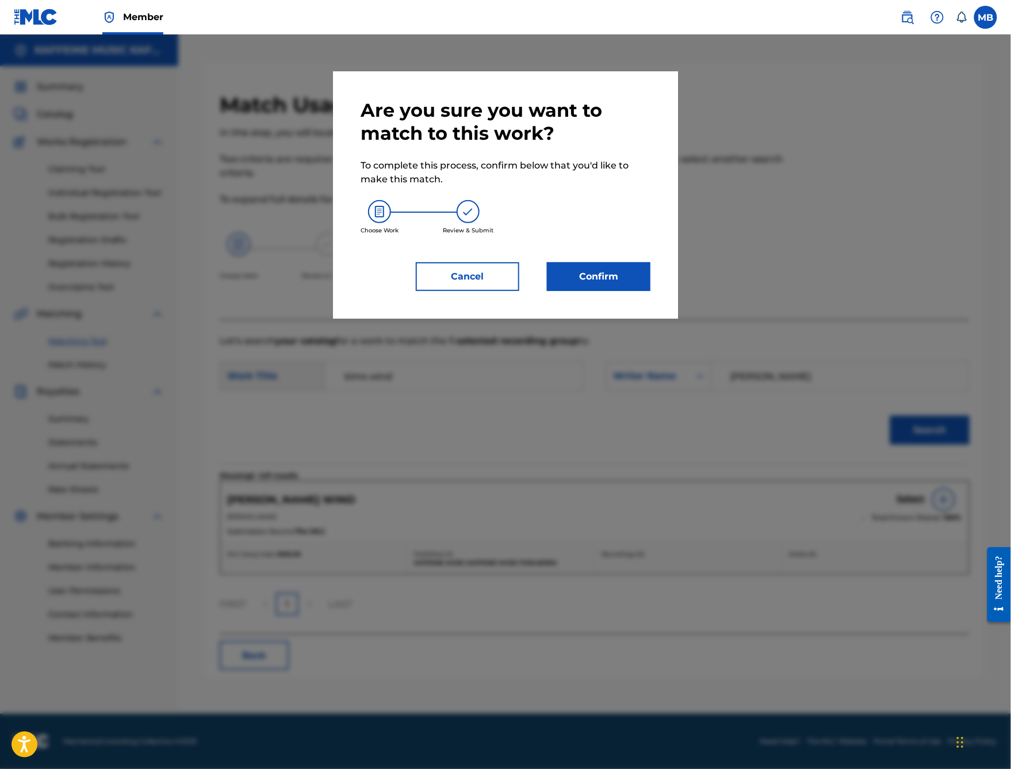
click at [589, 291] on button "Confirm" at bounding box center [598, 276] width 103 height 29
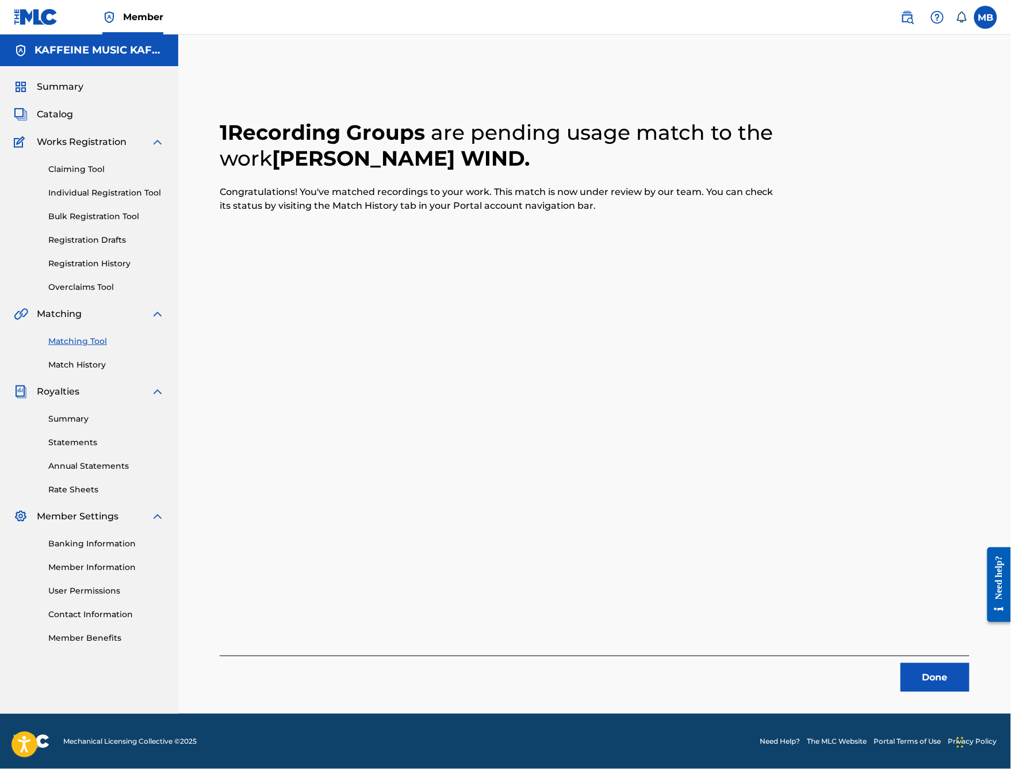
click at [946, 613] on button "Done" at bounding box center [934, 677] width 69 height 29
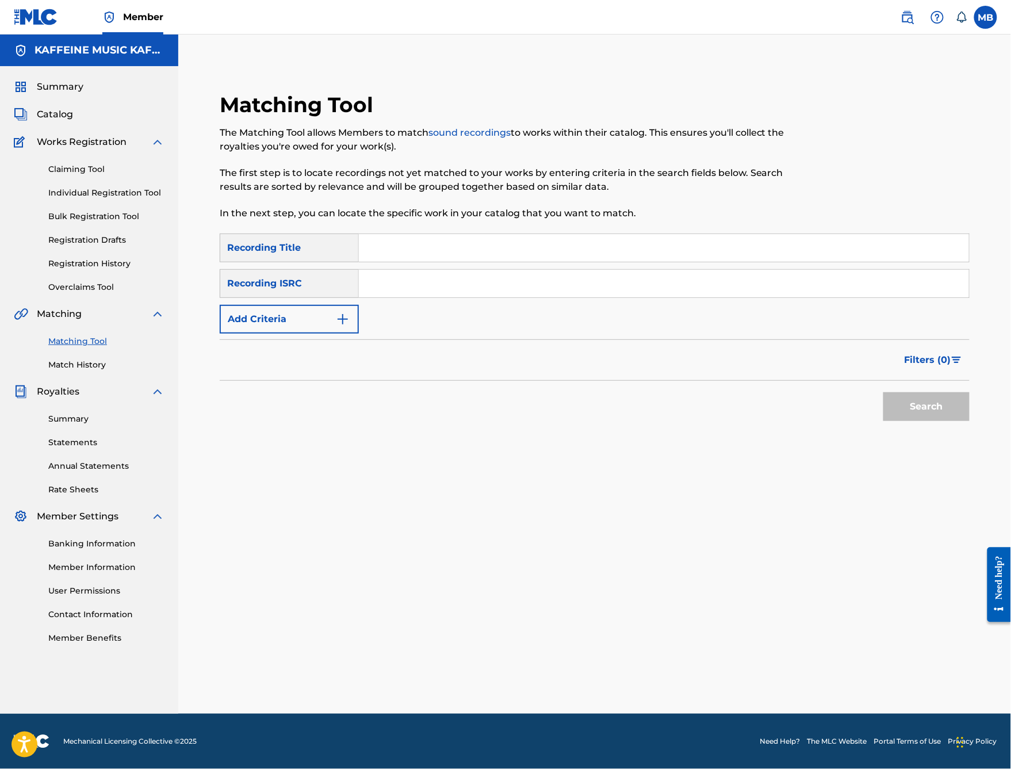
click at [491, 238] on input "Search Form" at bounding box center [664, 248] width 610 height 28
type input "sad p3z"
click at [346, 332] on button "Add Criteria" at bounding box center [289, 319] width 139 height 29
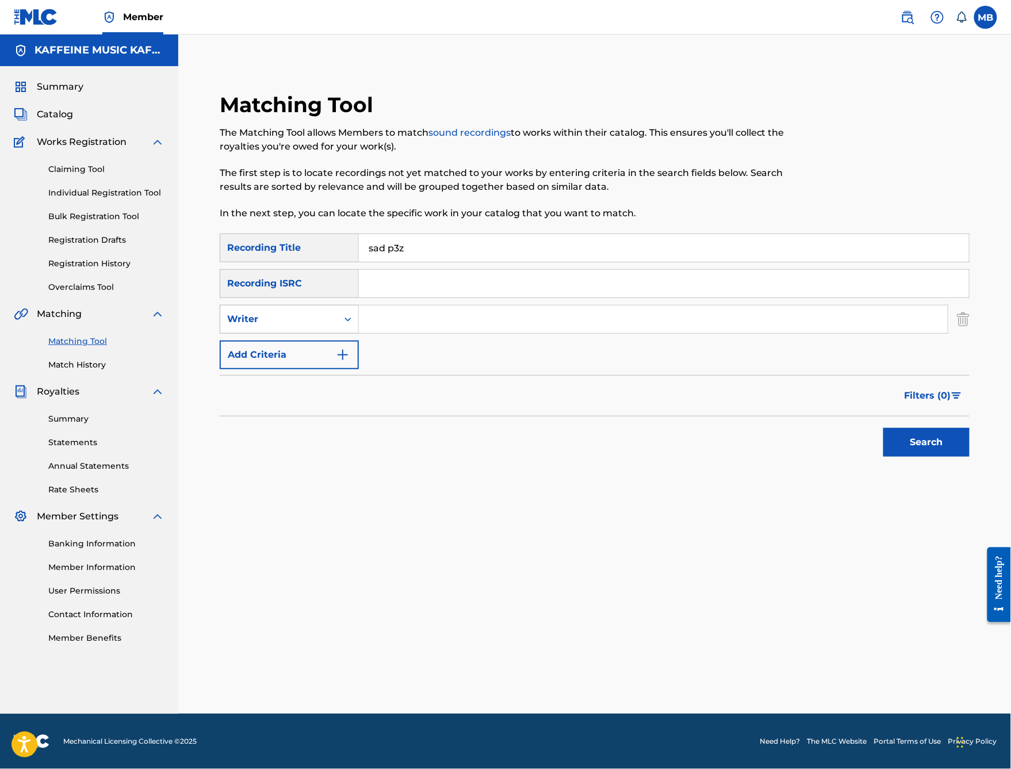
click at [331, 321] on div "Writer" at bounding box center [278, 319] width 103 height 14
click at [472, 332] on input "Search Form" at bounding box center [653, 319] width 589 height 28
paste input "[PERSON_NAME]"
type input "[PERSON_NAME]"
click at [926, 457] on button "Search" at bounding box center [926, 442] width 86 height 29
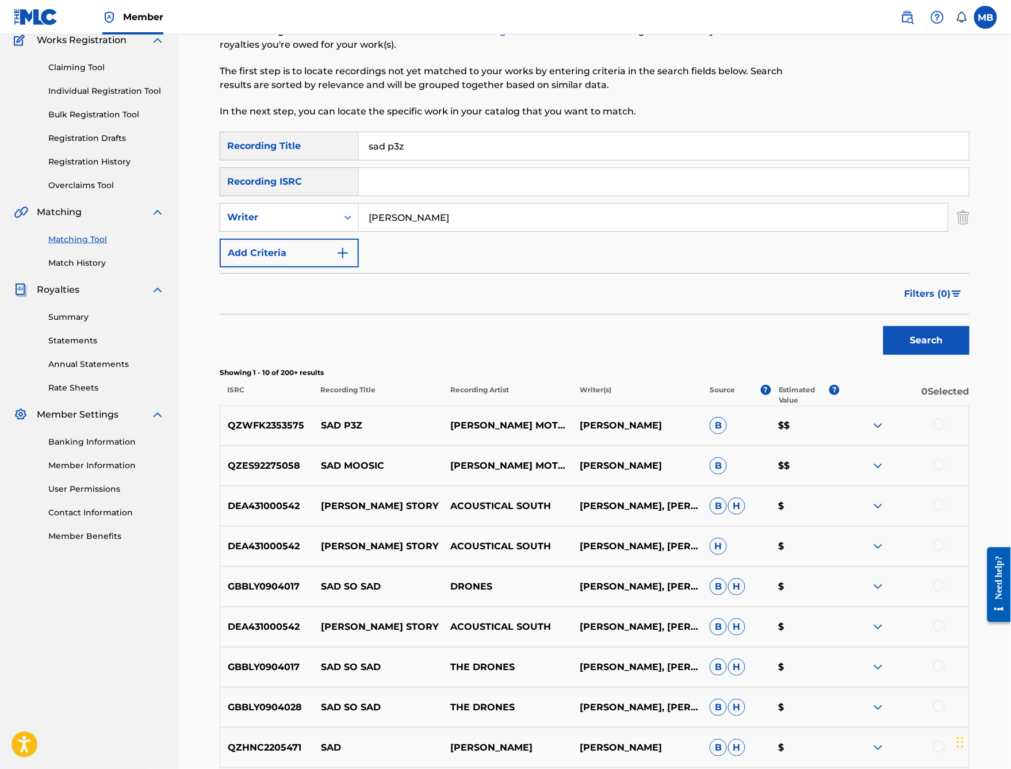
scroll to position [110, 0]
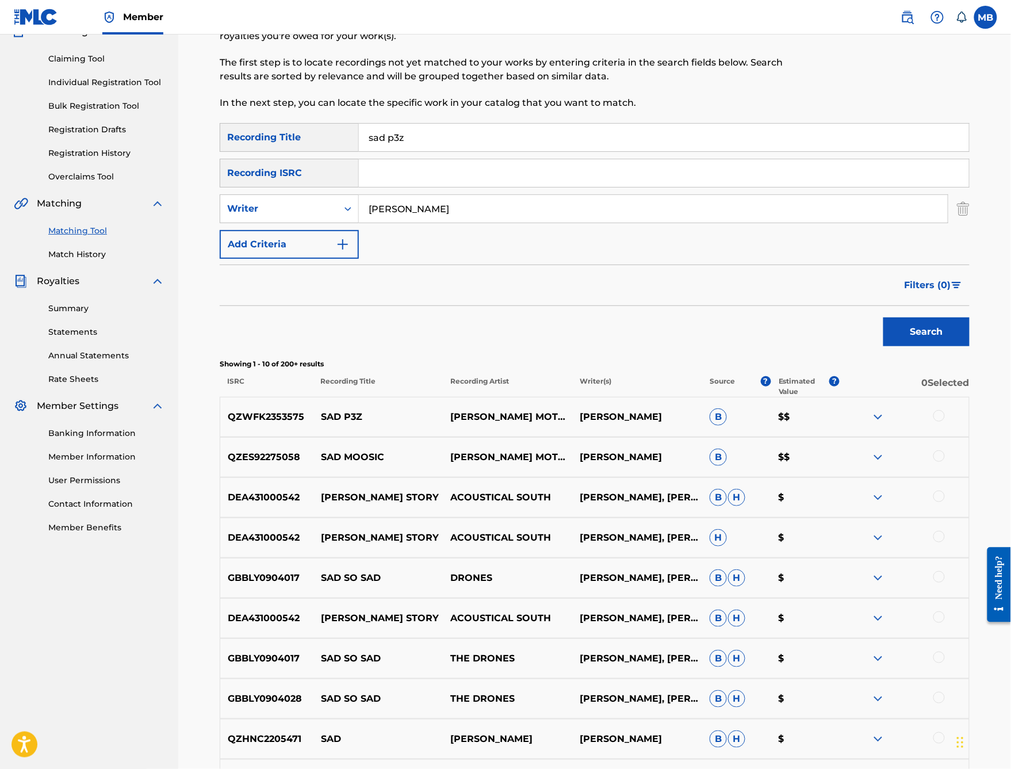
click at [943, 421] on div at bounding box center [938, 415] width 11 height 11
click at [872, 613] on button "Match 1 Group" at bounding box center [808, 675] width 127 height 29
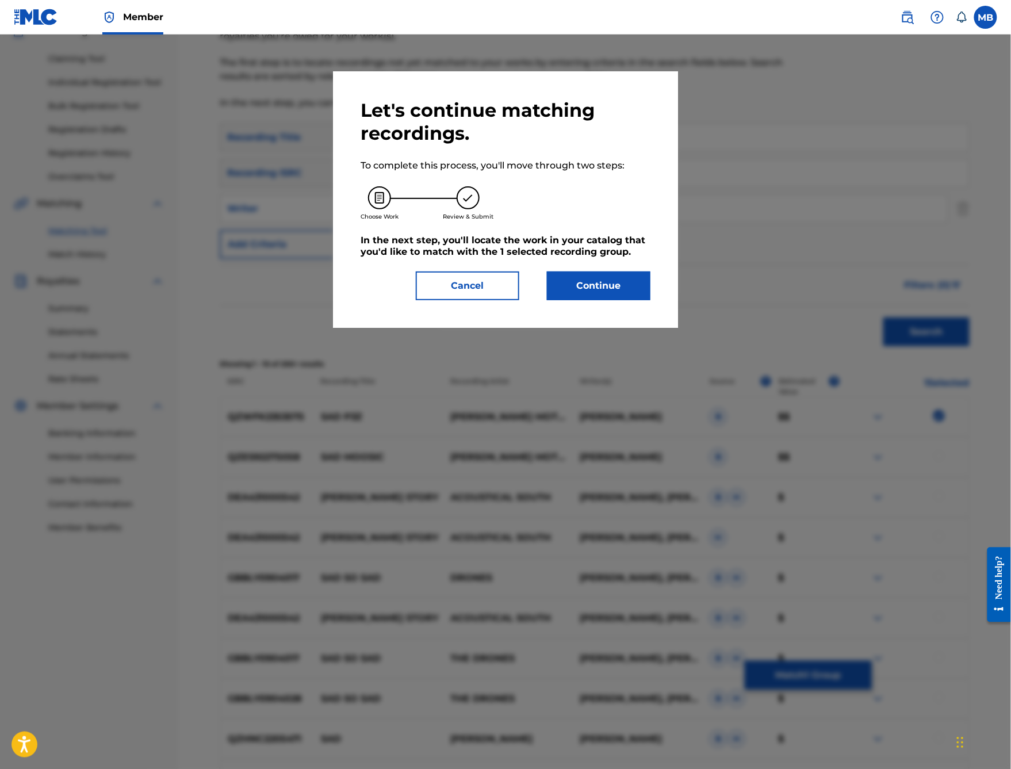
click at [615, 300] on button "Continue" at bounding box center [598, 285] width 103 height 29
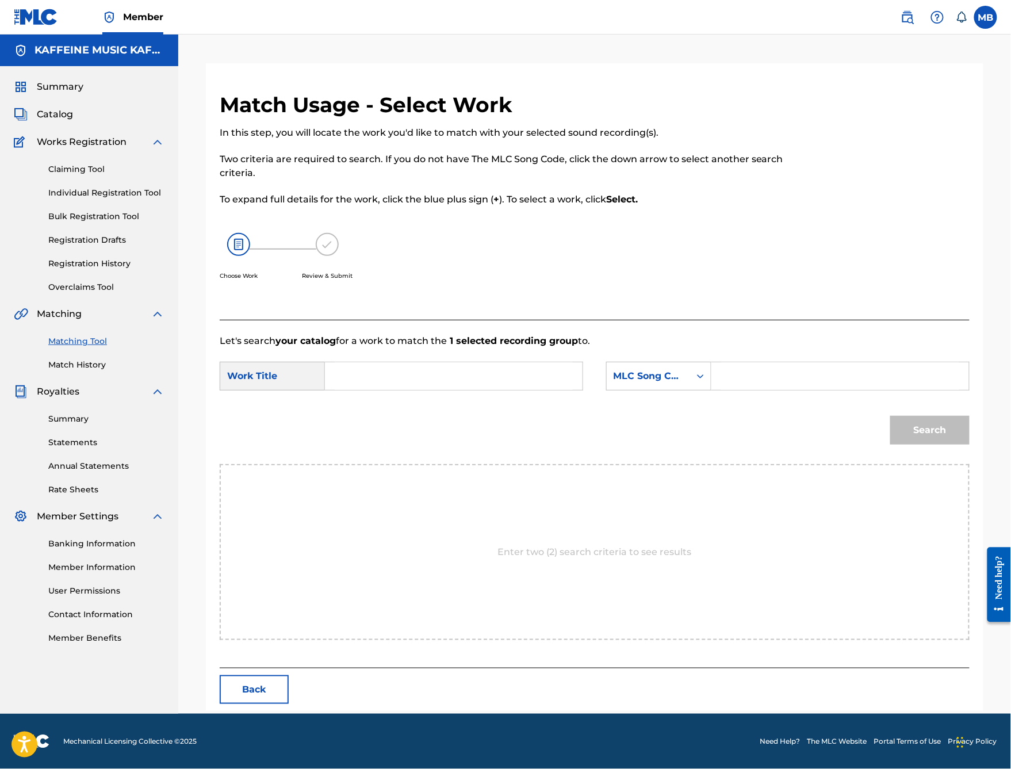
click at [504, 390] on input "Search Form" at bounding box center [454, 376] width 238 height 28
type input "sad p3z"
click at [690, 387] on div "MLC Song Code" at bounding box center [648, 376] width 83 height 22
click at [785, 390] on input "Search Form" at bounding box center [840, 376] width 238 height 28
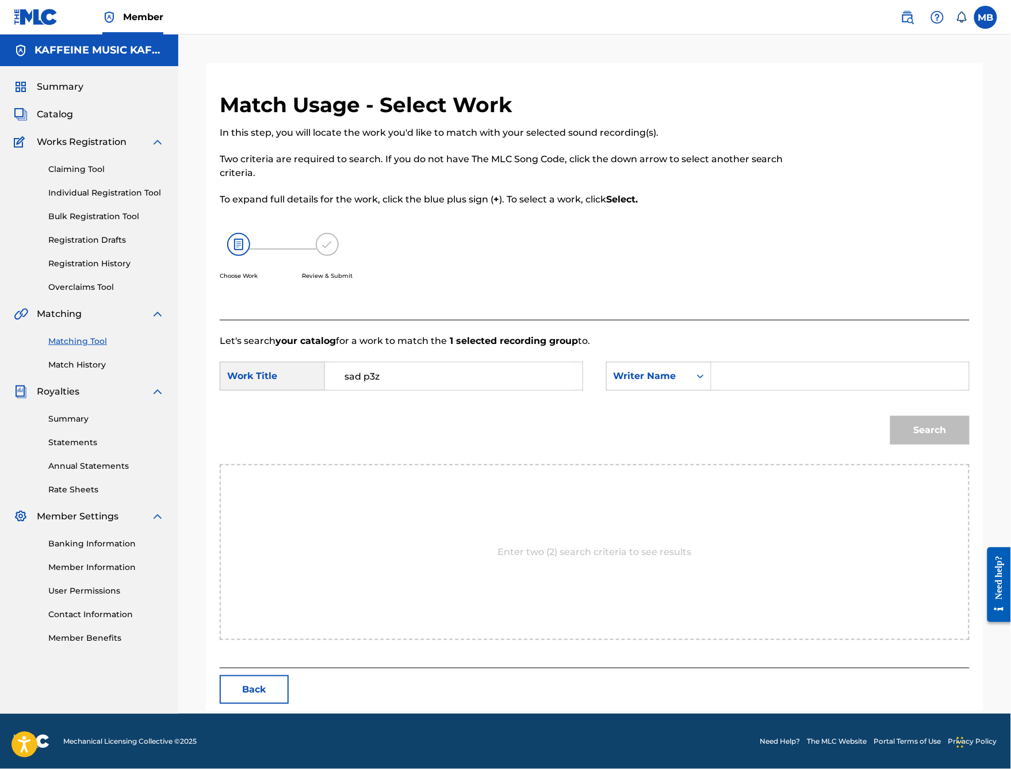
paste input "[PERSON_NAME]"
type input "[PERSON_NAME]"
click at [930, 444] on button "Search" at bounding box center [929, 430] width 79 height 29
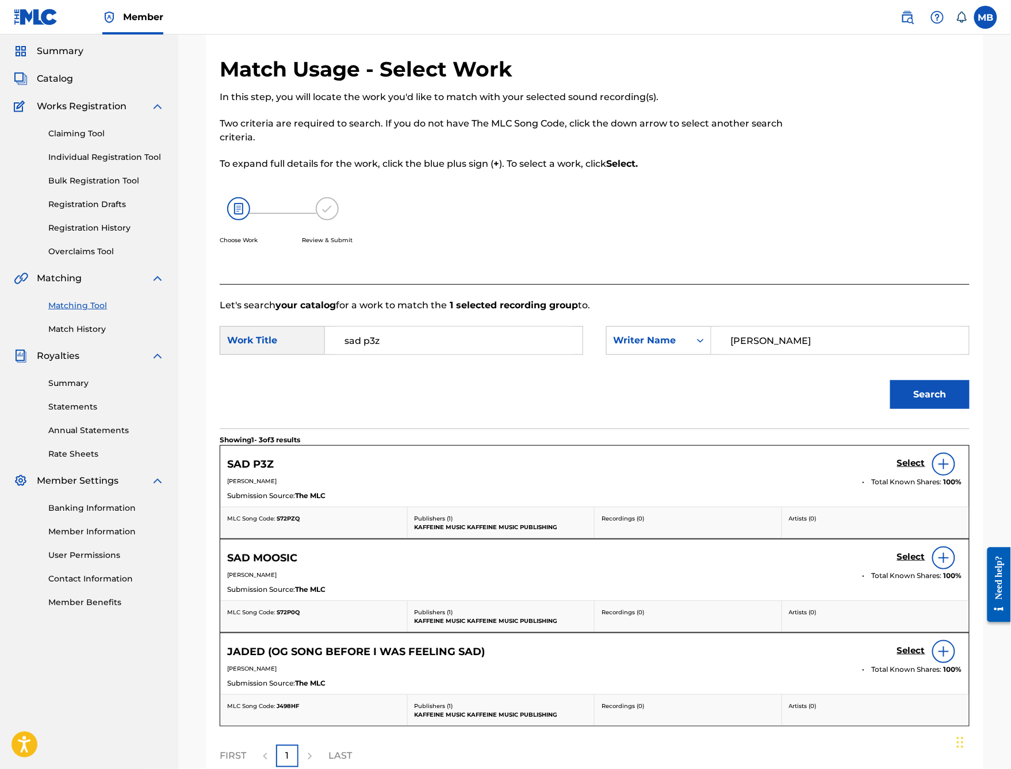
click at [904, 469] on h5 "Select" at bounding box center [911, 463] width 28 height 11
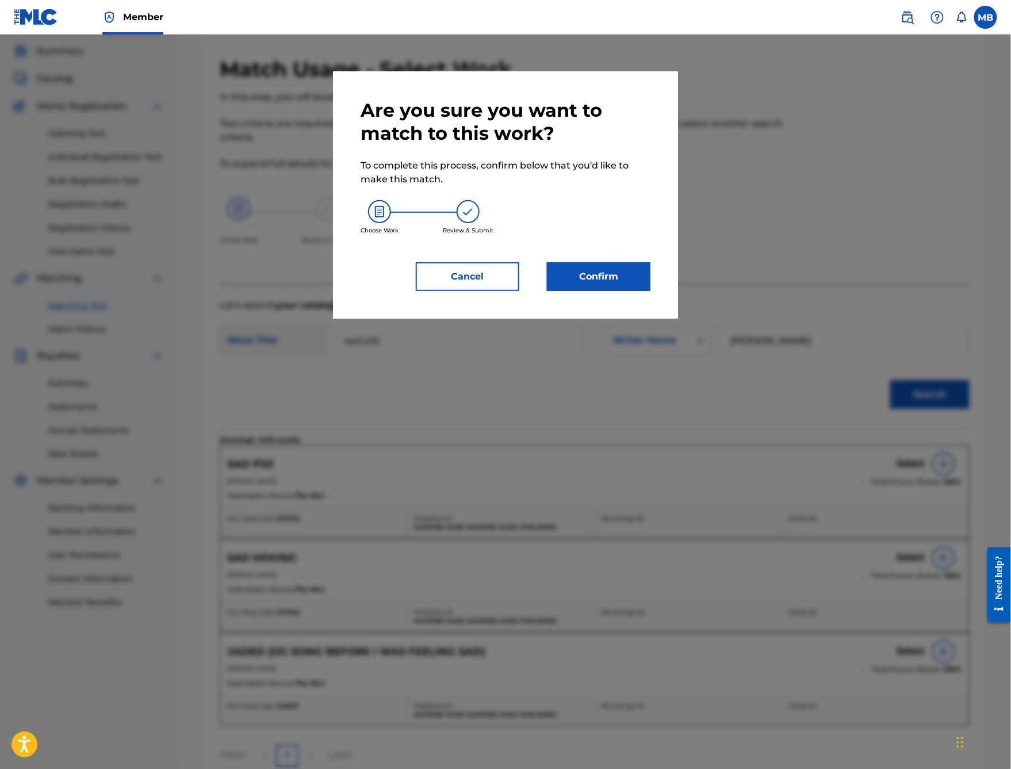
click at [650, 291] on button "Confirm" at bounding box center [598, 276] width 103 height 29
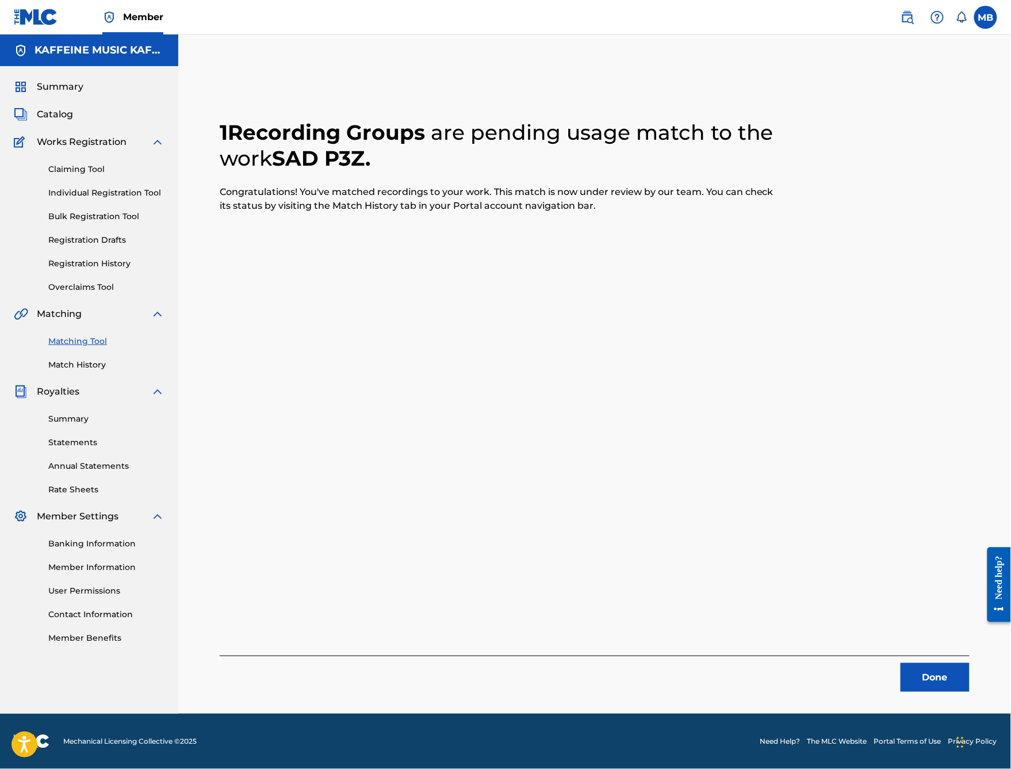
click at [925, 613] on button "Done" at bounding box center [934, 677] width 69 height 29
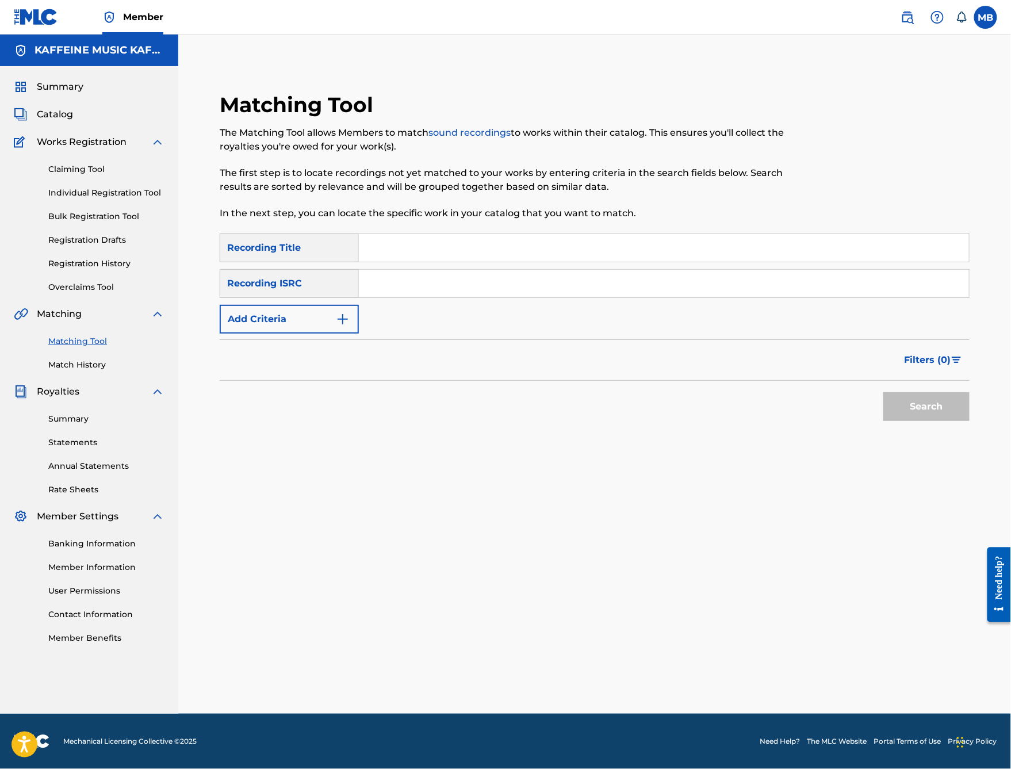
click at [440, 241] on input "Search Form" at bounding box center [664, 248] width 610 height 28
type input "sad p3z"
click at [926, 421] on button "Search" at bounding box center [926, 406] width 86 height 29
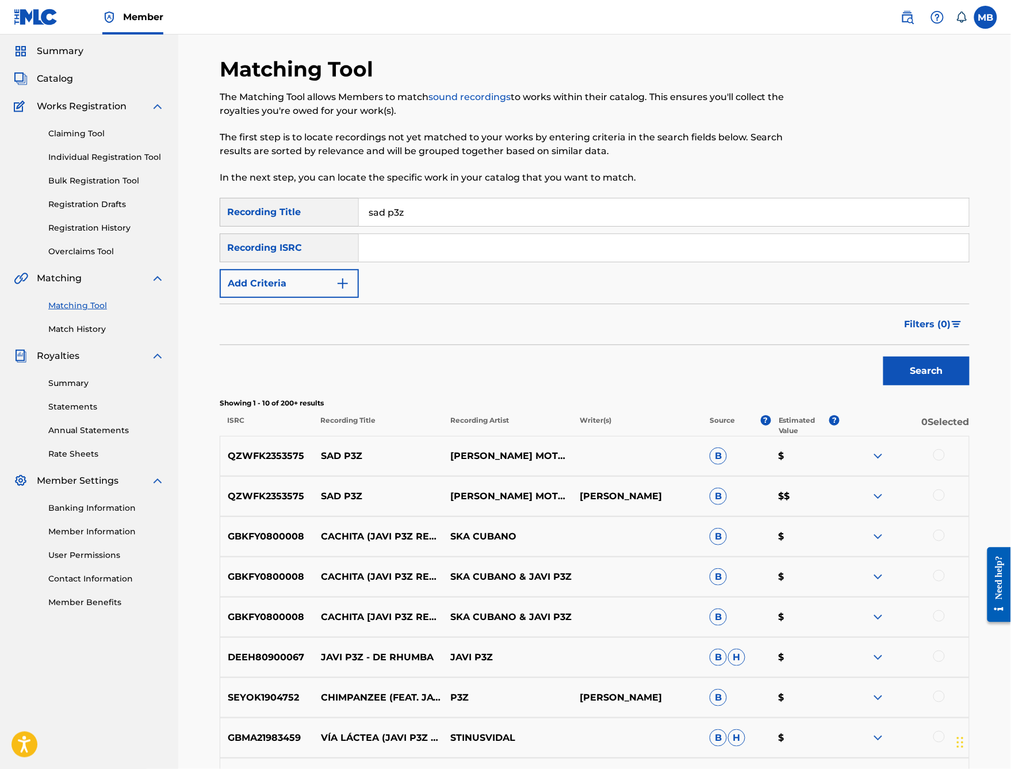
click at [945, 501] on div at bounding box center [938, 494] width 11 height 11
click at [945, 461] on div at bounding box center [938, 454] width 11 height 11
click at [872, 613] on button "Match 2 Groups" at bounding box center [808, 675] width 127 height 29
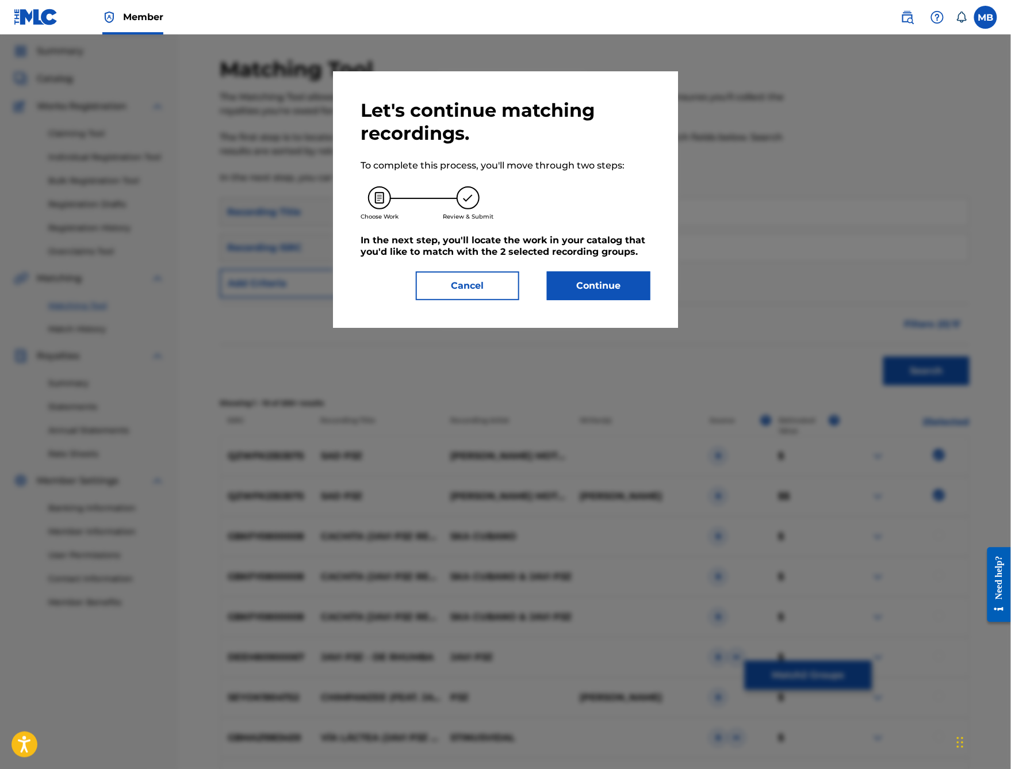
click at [610, 300] on button "Continue" at bounding box center [598, 285] width 103 height 29
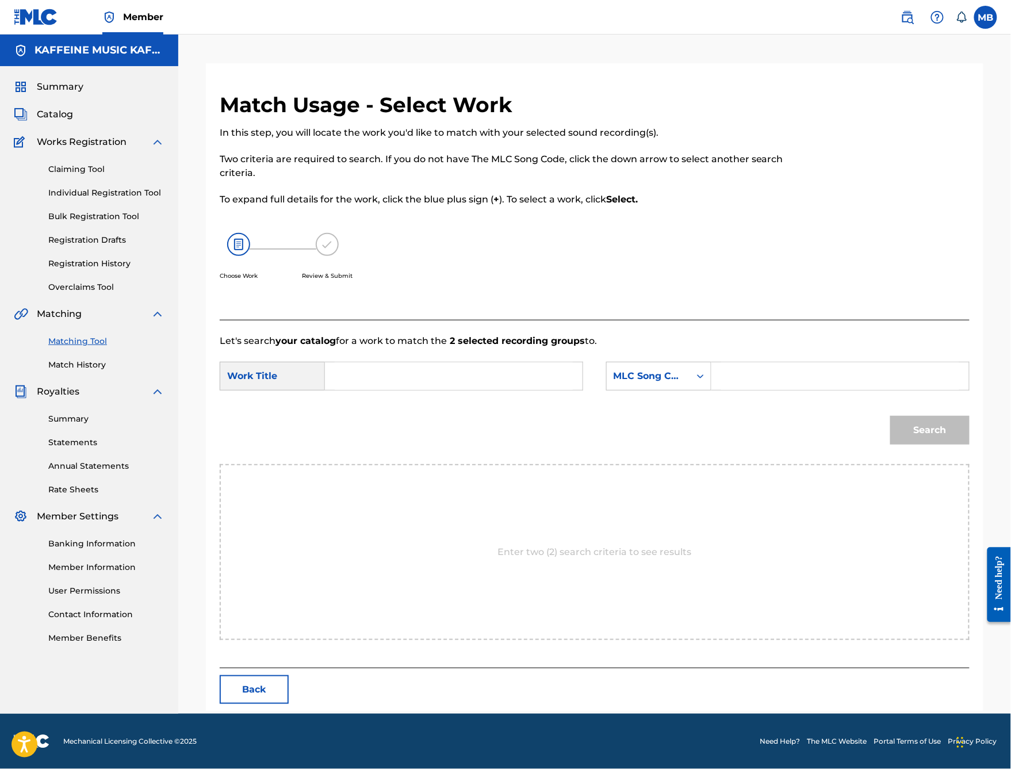
click at [498, 379] on input "Search Form" at bounding box center [454, 376] width 238 height 28
type input "sad p3z"
click at [683, 383] on div "MLC Song Code" at bounding box center [648, 376] width 70 height 14
click at [774, 390] on input "Search Form" at bounding box center [840, 376] width 238 height 28
paste input "[PERSON_NAME]"
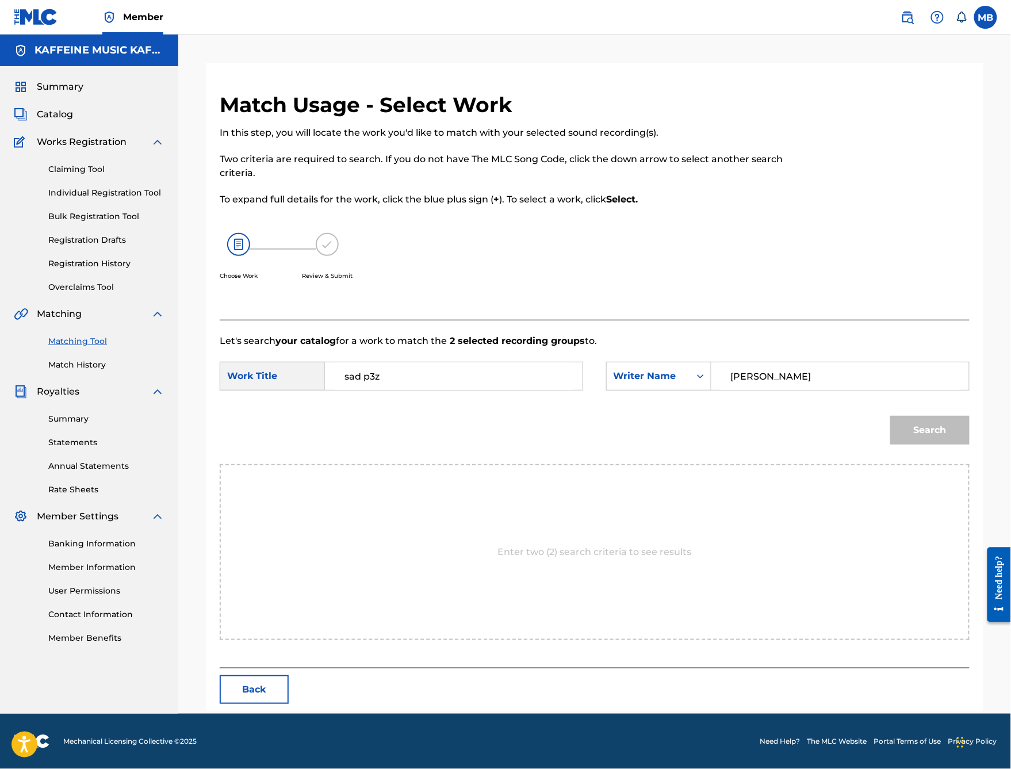
type input "[PERSON_NAME]"
click at [930, 444] on button "Search" at bounding box center [929, 430] width 79 height 29
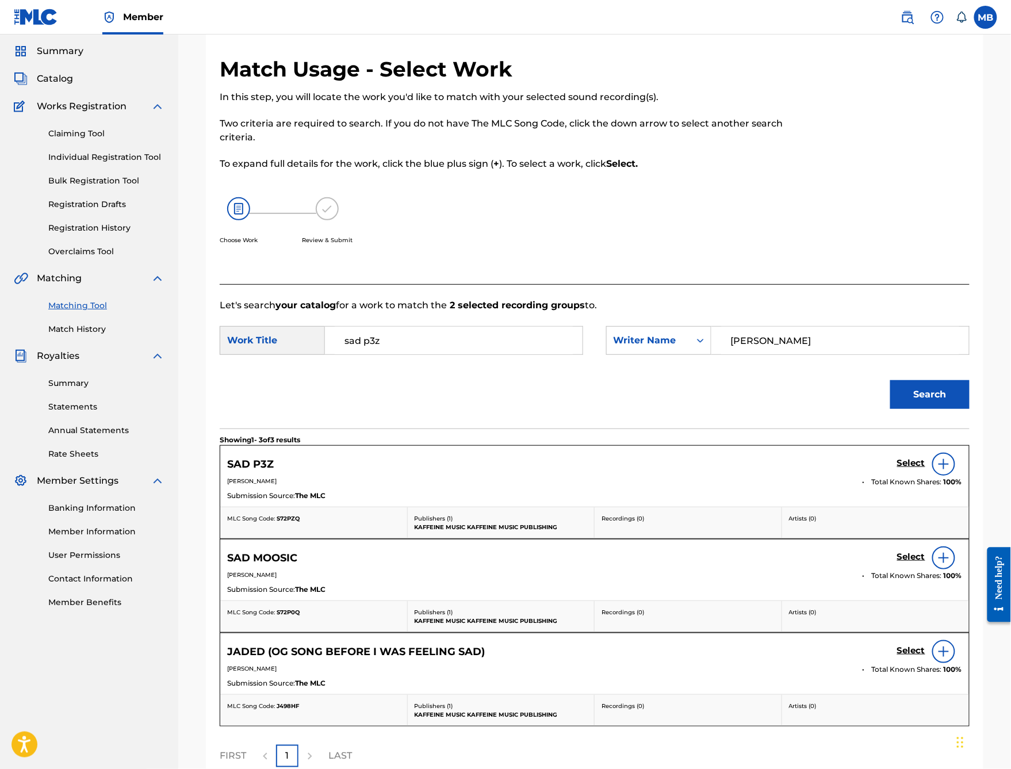
click at [914, 469] on h5 "Select" at bounding box center [911, 463] width 28 height 11
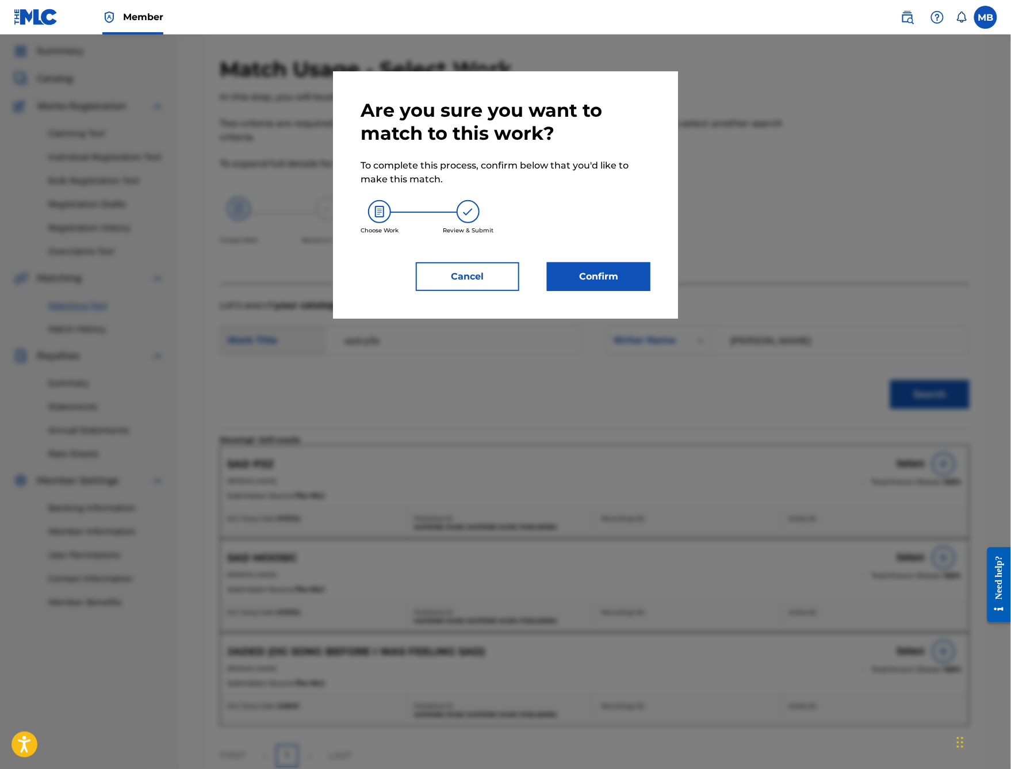
click at [650, 291] on button "Confirm" at bounding box center [598, 276] width 103 height 29
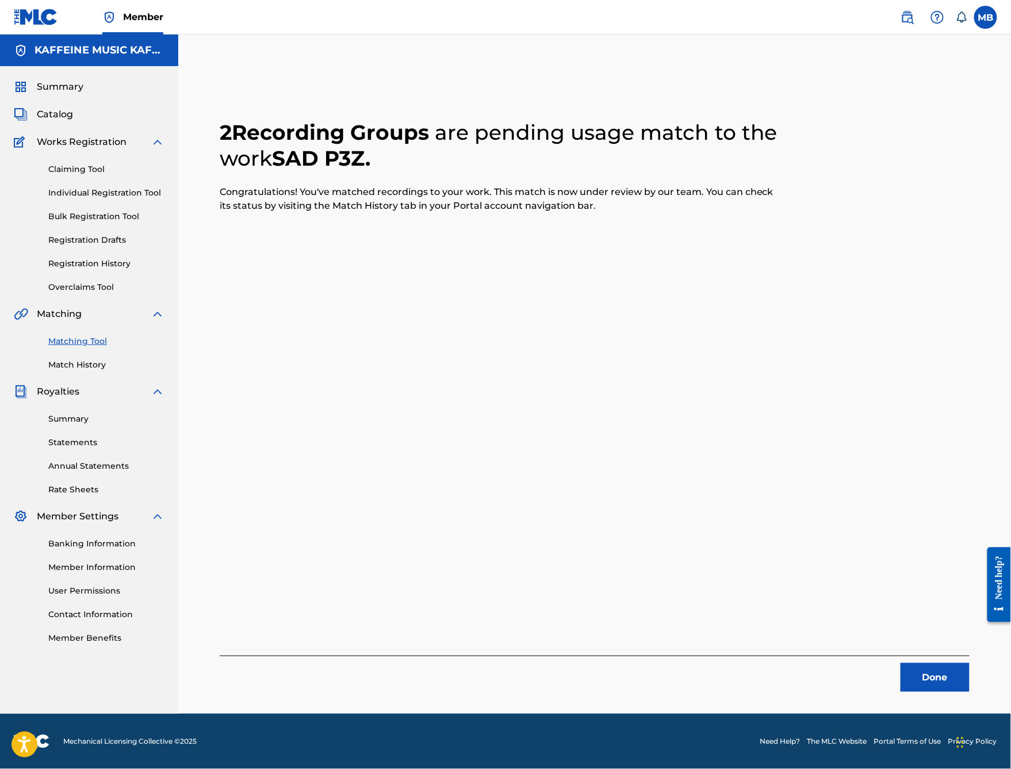
click at [921, 613] on button "Done" at bounding box center [934, 677] width 69 height 29
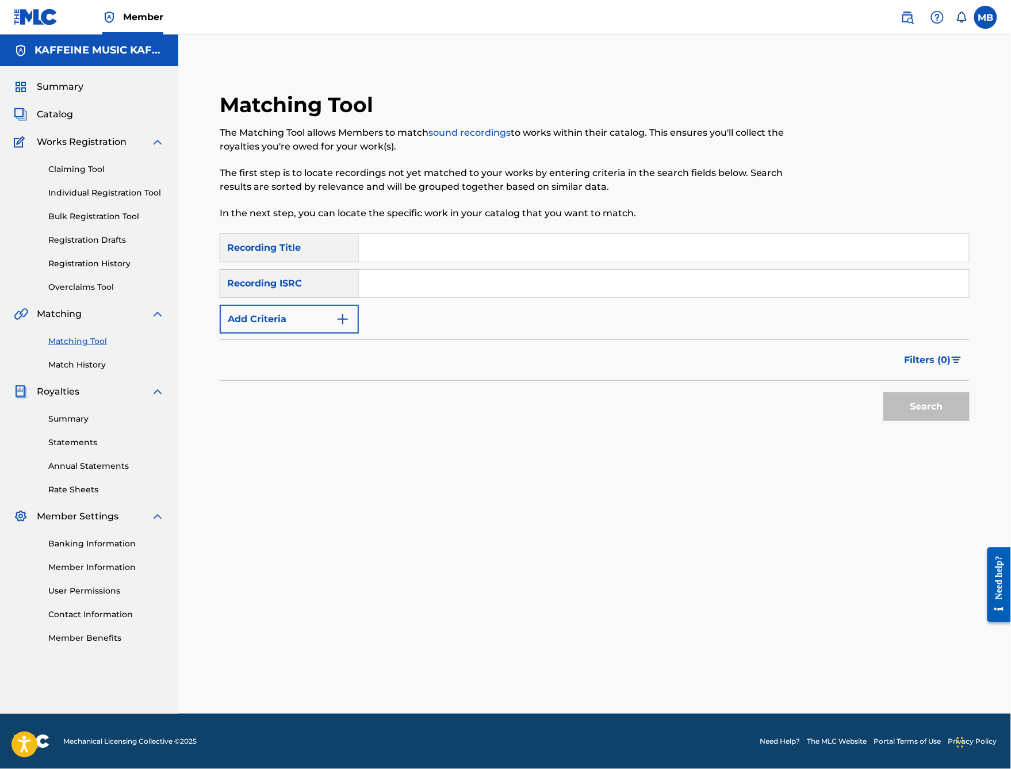
click at [534, 241] on input "Search Form" at bounding box center [664, 248] width 610 height 28
type input "coveted"
click at [350, 326] on img "Search Form" at bounding box center [343, 319] width 14 height 14
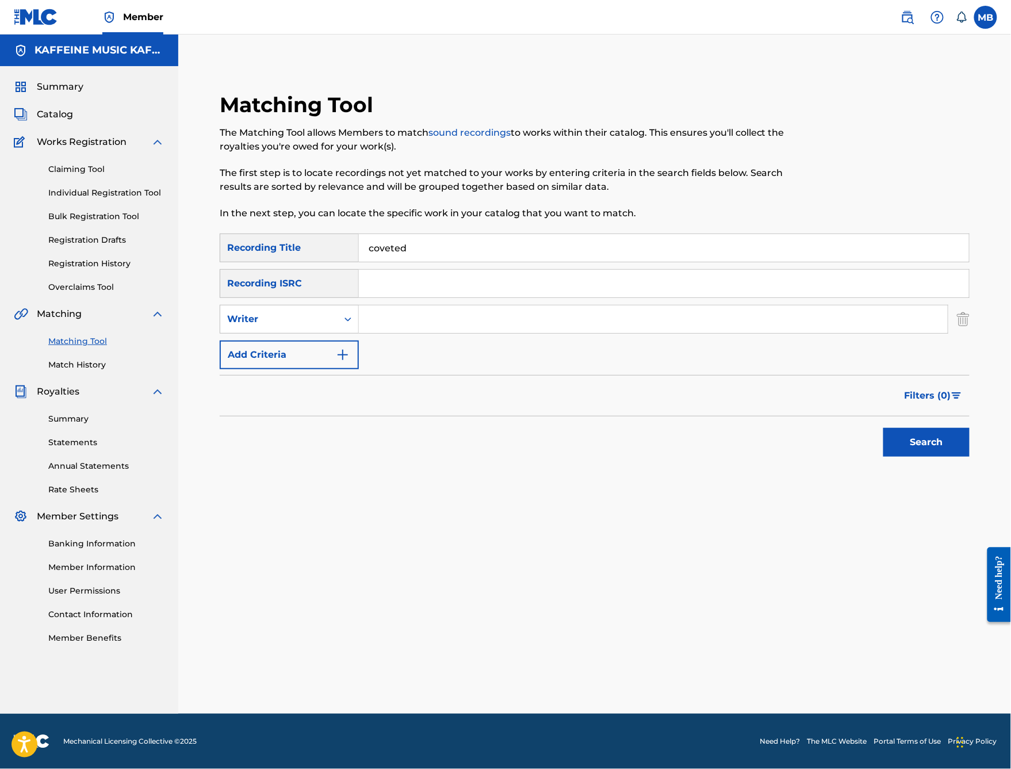
click at [428, 325] on input "Search Form" at bounding box center [653, 319] width 589 height 28
paste input "[PERSON_NAME]"
click at [926, 457] on button "Search" at bounding box center [926, 442] width 86 height 29
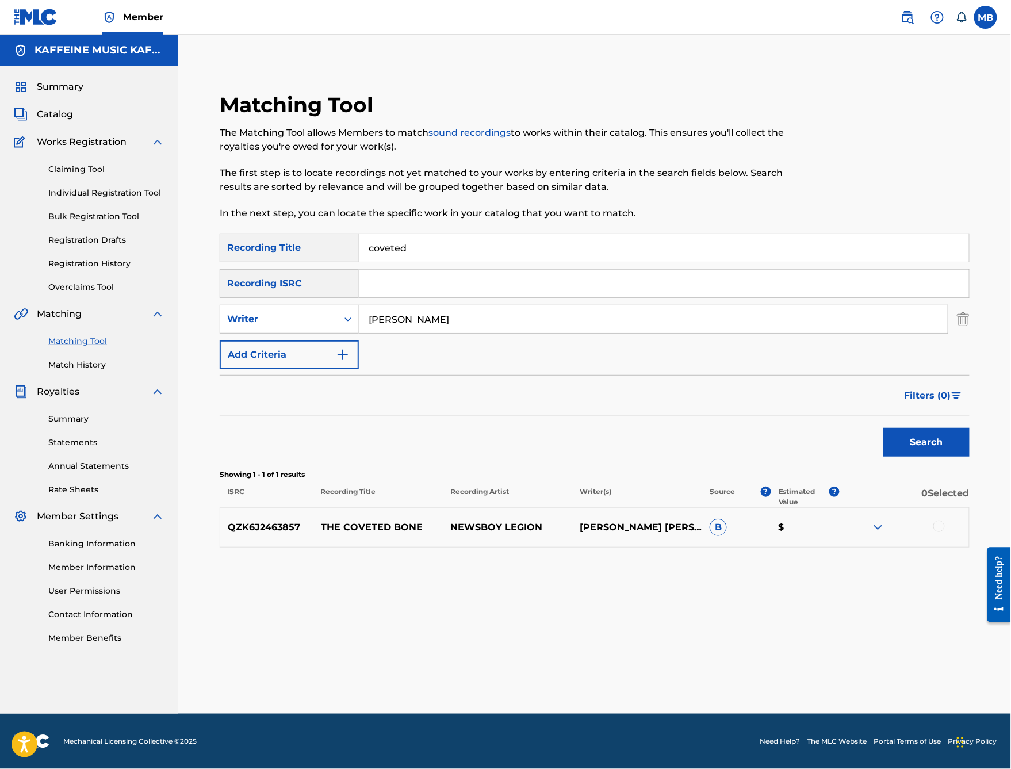
click at [535, 327] on input "[PERSON_NAME]" at bounding box center [653, 319] width 589 height 28
type input "[PERSON_NAME]"
click at [319, 314] on div "Writer" at bounding box center [289, 319] width 139 height 29
click at [652, 332] on input "Search Form" at bounding box center [653, 319] width 589 height 28
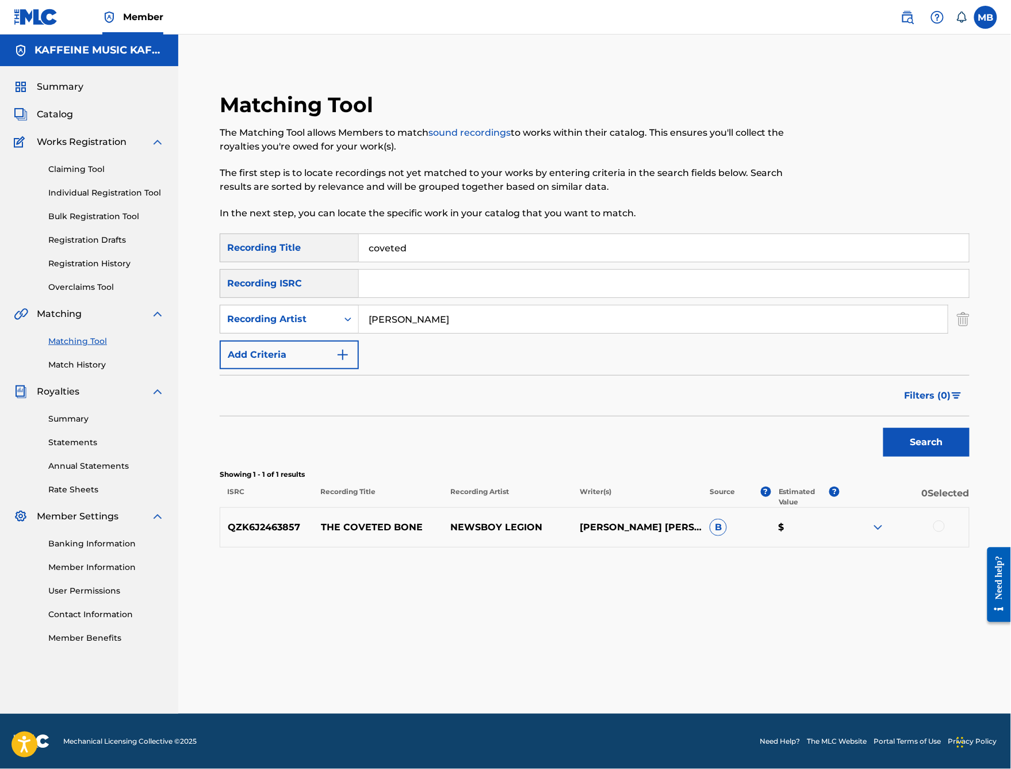
click at [926, 457] on button "Search" at bounding box center [926, 442] width 86 height 29
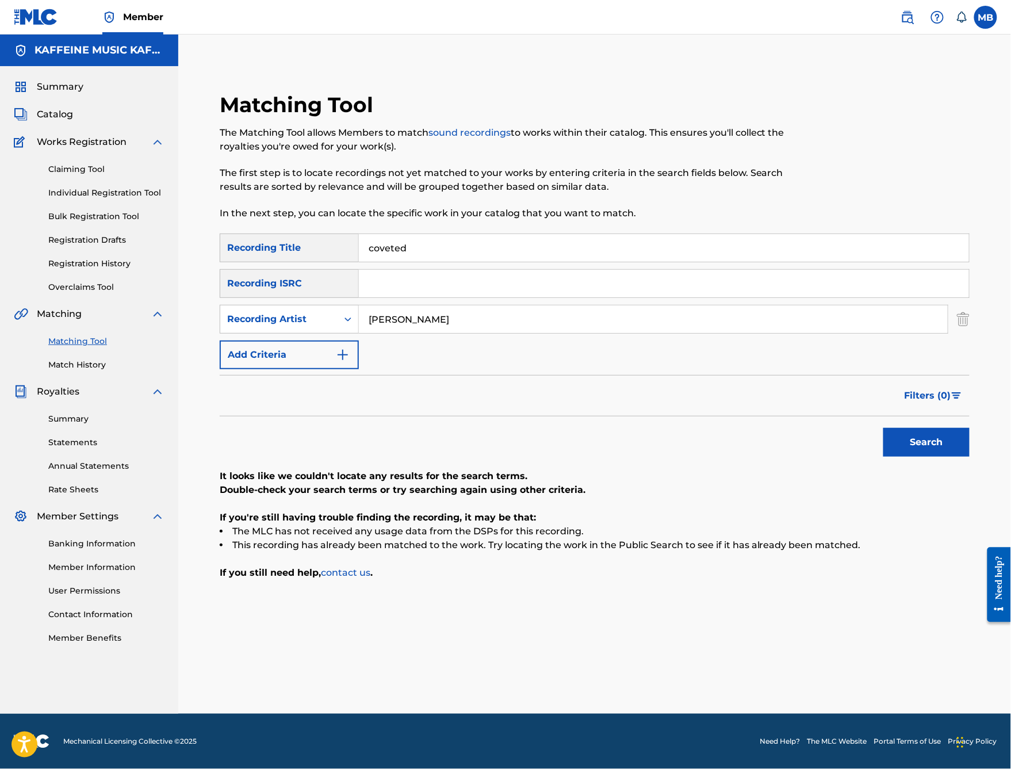
click at [652, 331] on input "[PERSON_NAME]" at bounding box center [653, 319] width 589 height 28
type input "[PERSON_NAME] Motorcycle"
click at [926, 457] on button "Search" at bounding box center [926, 442] width 86 height 29
click at [923, 457] on button "Search" at bounding box center [926, 442] width 86 height 29
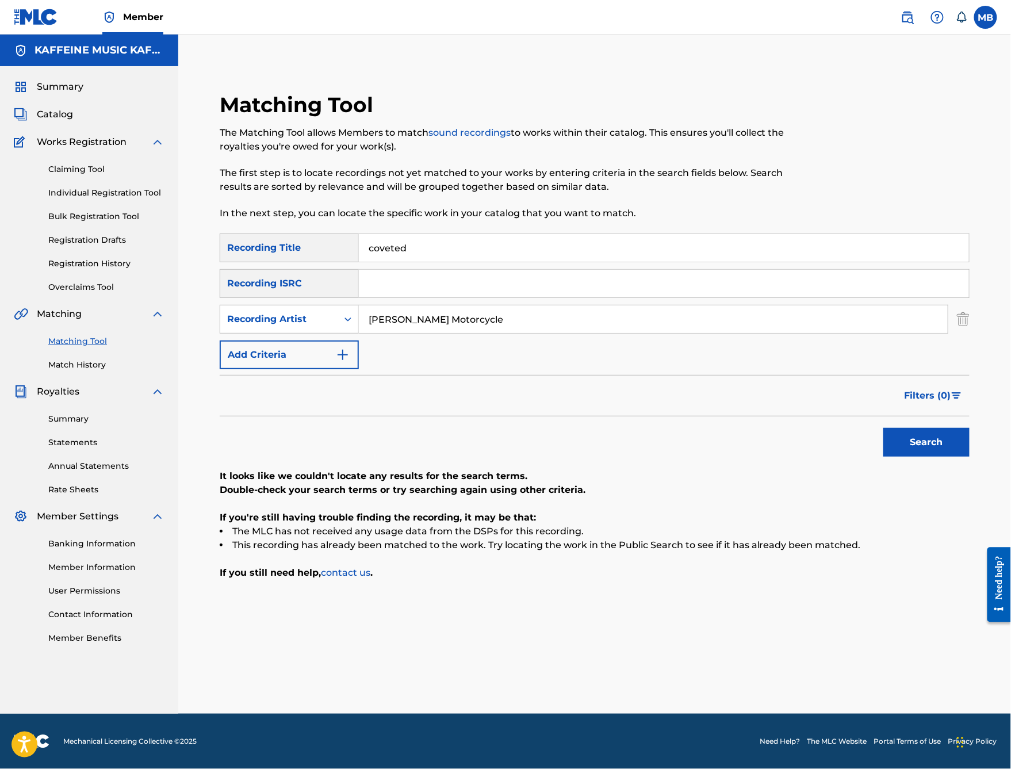
click at [538, 243] on input "coveted" at bounding box center [664, 248] width 610 height 28
click at [926, 457] on button "Search" at bounding box center [926, 442] width 86 height 29
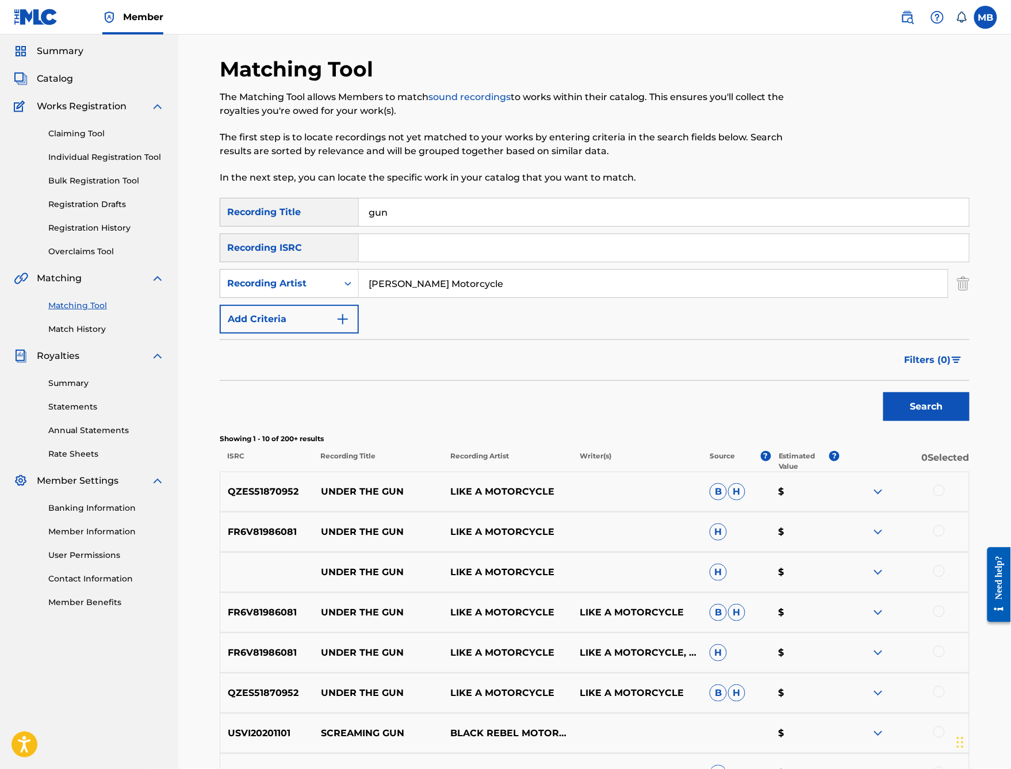
click at [501, 226] on input "gun" at bounding box center [664, 212] width 610 height 28
type input "gunk"
click at [926, 421] on button "Search" at bounding box center [926, 406] width 86 height 29
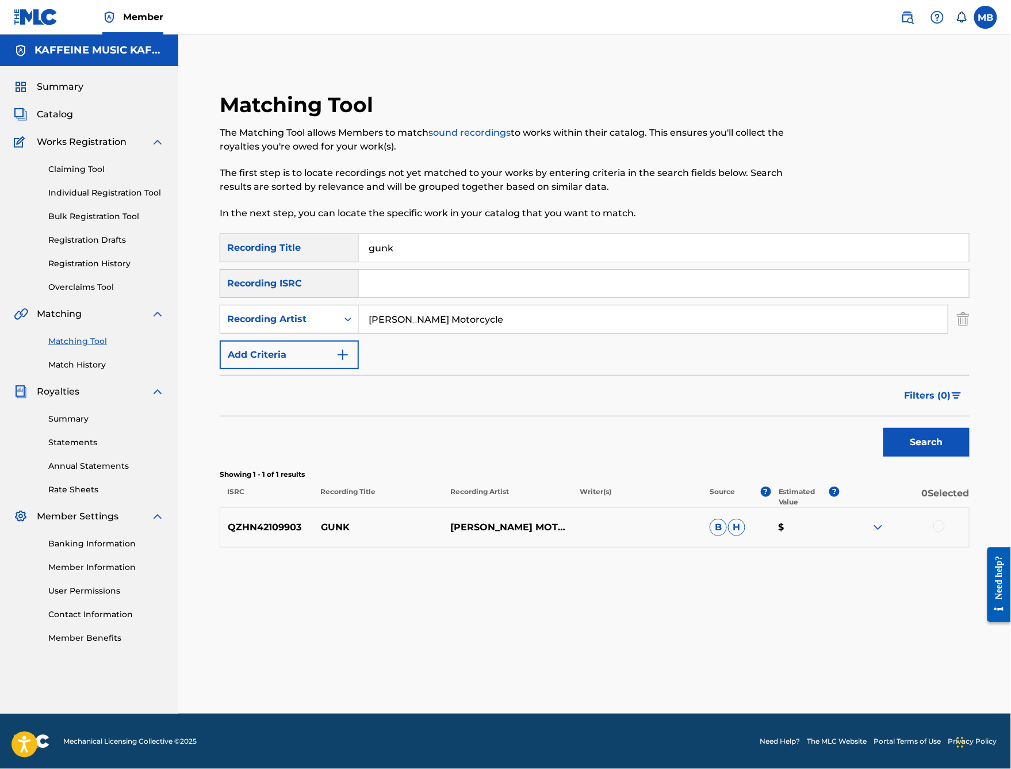
click at [942, 532] on div at bounding box center [938, 525] width 11 height 11
click at [872, 613] on button "Match 1 Group" at bounding box center [808, 675] width 127 height 29
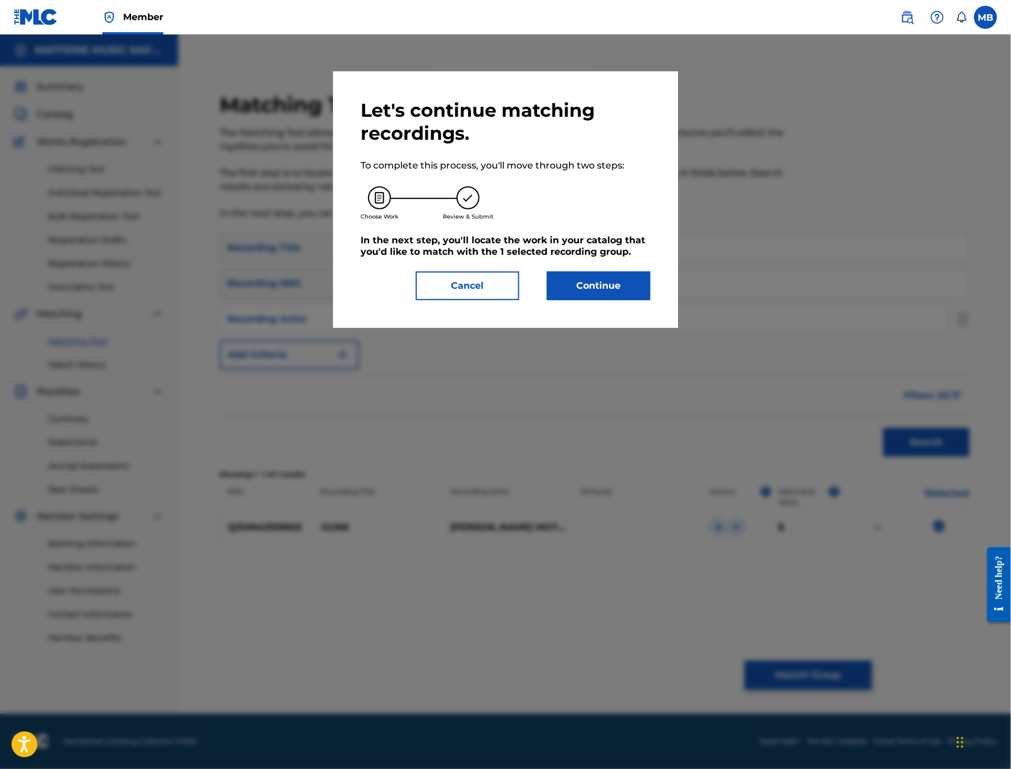
drag, startPoint x: 643, startPoint y: 310, endPoint x: 643, endPoint y: 316, distance: 6.3
click at [643, 300] on button "Continue" at bounding box center [598, 285] width 103 height 29
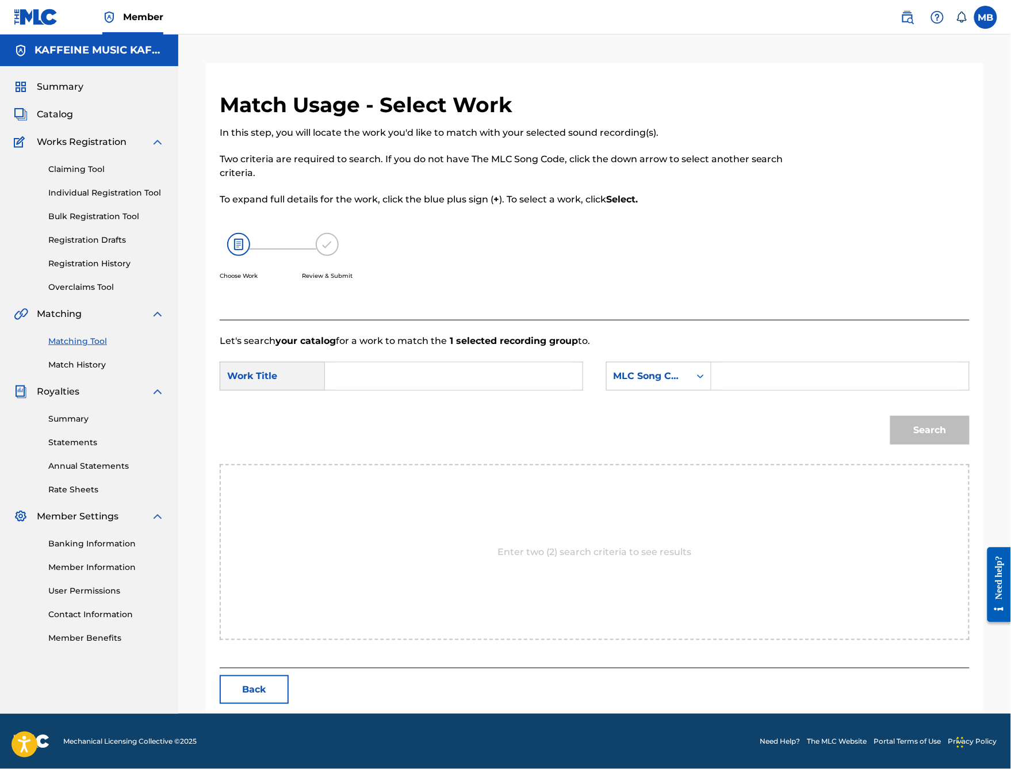
click at [538, 374] on form "SearchWithCriteria9714ecc6-20af-4584-a77b-314a546a646e Work Title SearchWithCri…" at bounding box center [595, 406] width 750 height 116
click at [538, 390] on input "Search Form" at bounding box center [454, 376] width 238 height 28
type input "gunk"
click at [690, 387] on div "MLC Song Code" at bounding box center [648, 376] width 83 height 22
click at [780, 390] on input "Search Form" at bounding box center [840, 376] width 238 height 28
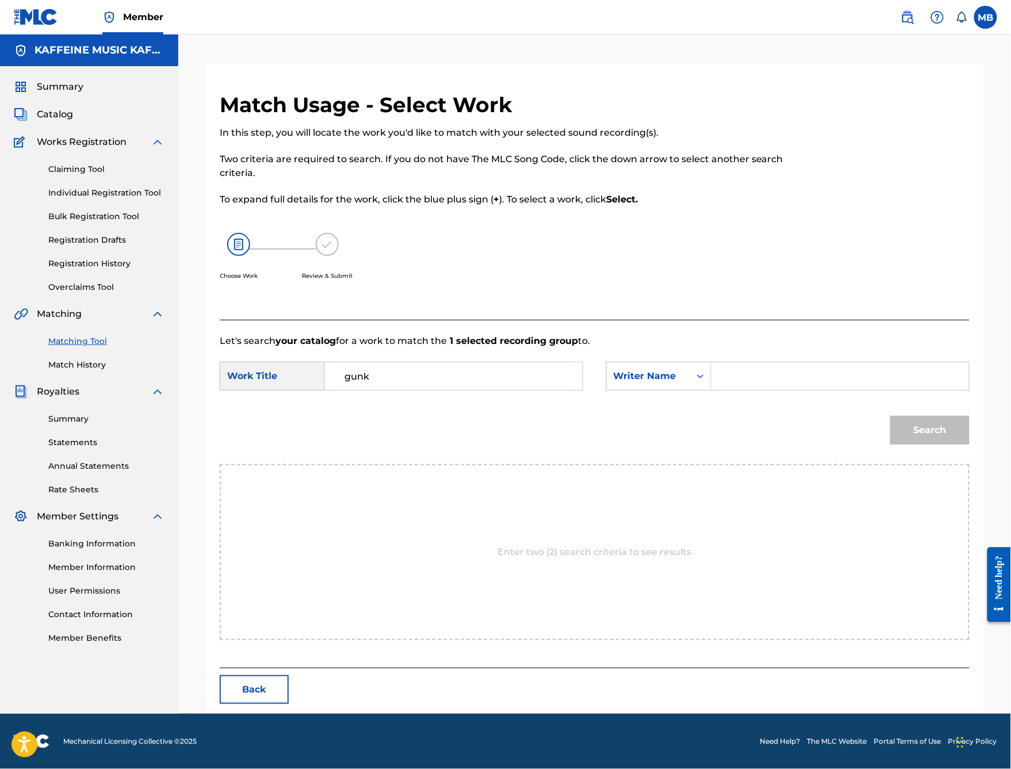
paste input "[PERSON_NAME]"
type input "[PERSON_NAME]"
click at [930, 444] on button "Search" at bounding box center [929, 430] width 79 height 29
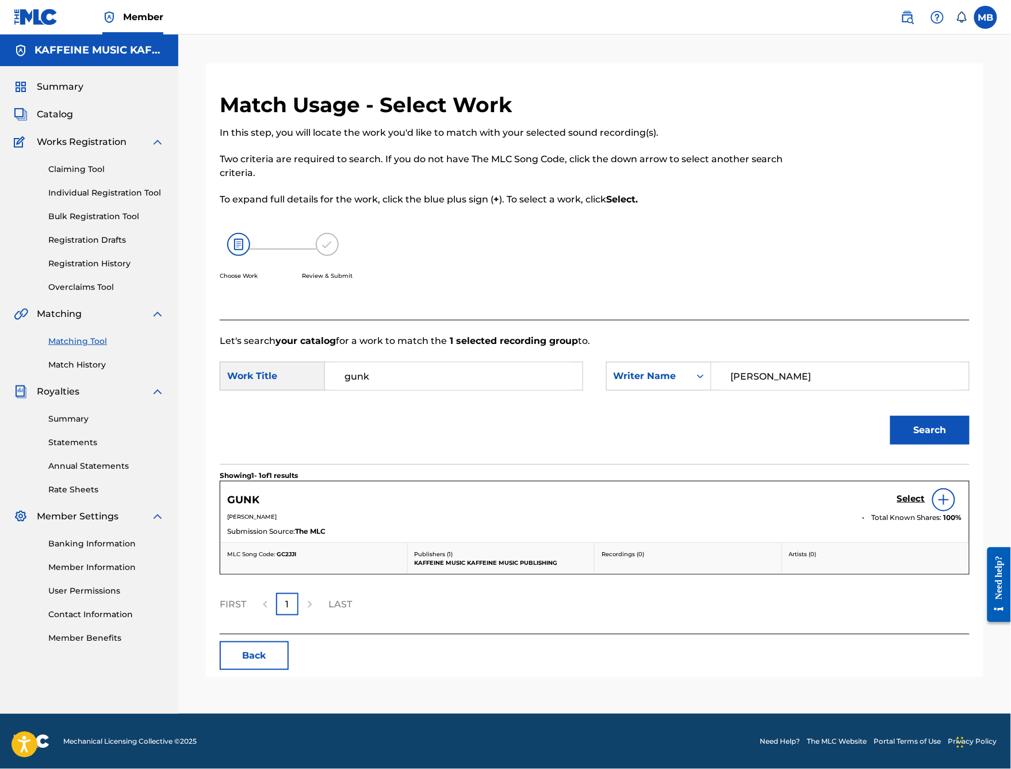
click at [913, 504] on h5 "Select" at bounding box center [911, 498] width 28 height 11
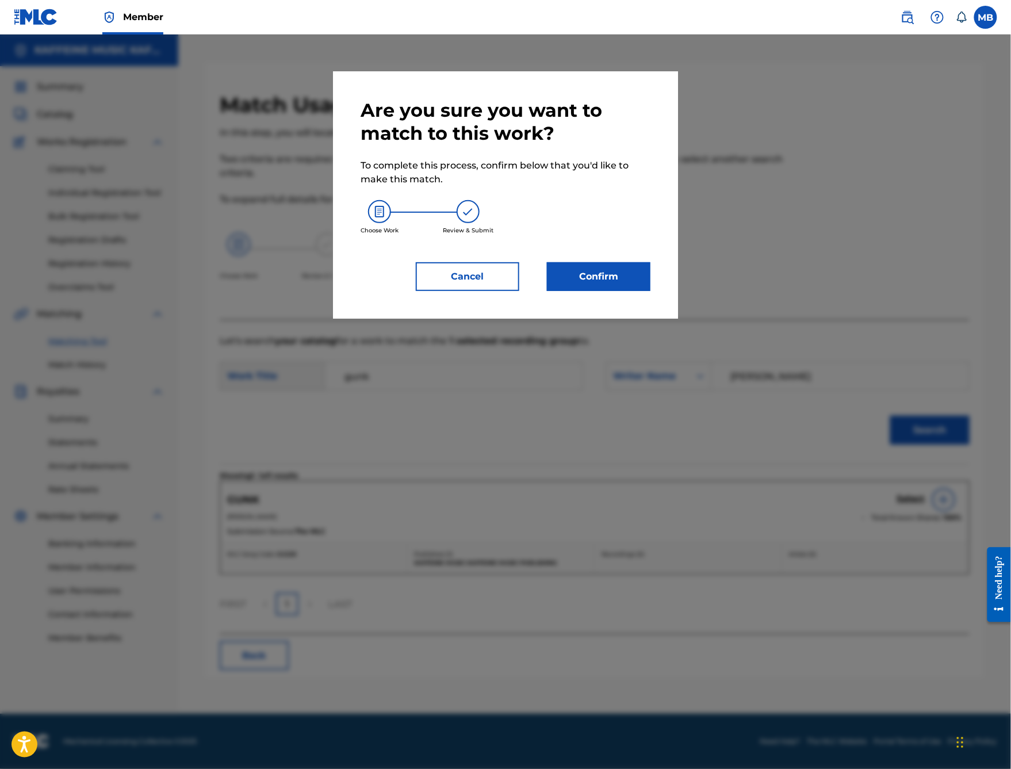
click at [645, 291] on button "Confirm" at bounding box center [598, 276] width 103 height 29
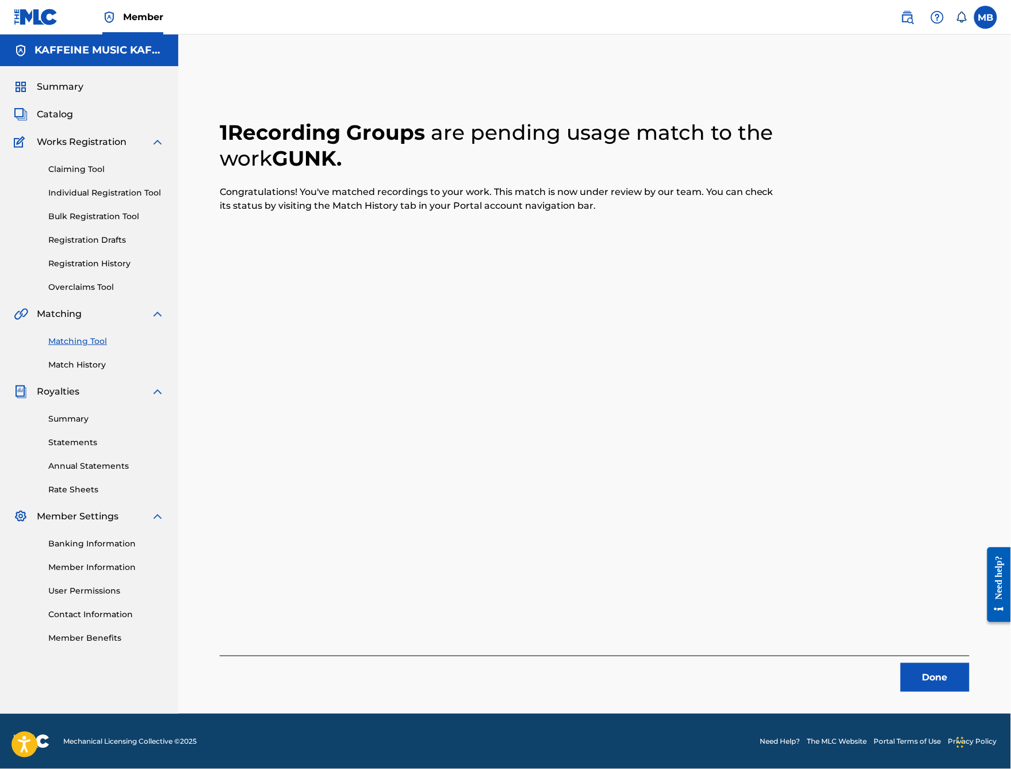
click at [941, 613] on button "Done" at bounding box center [934, 677] width 69 height 29
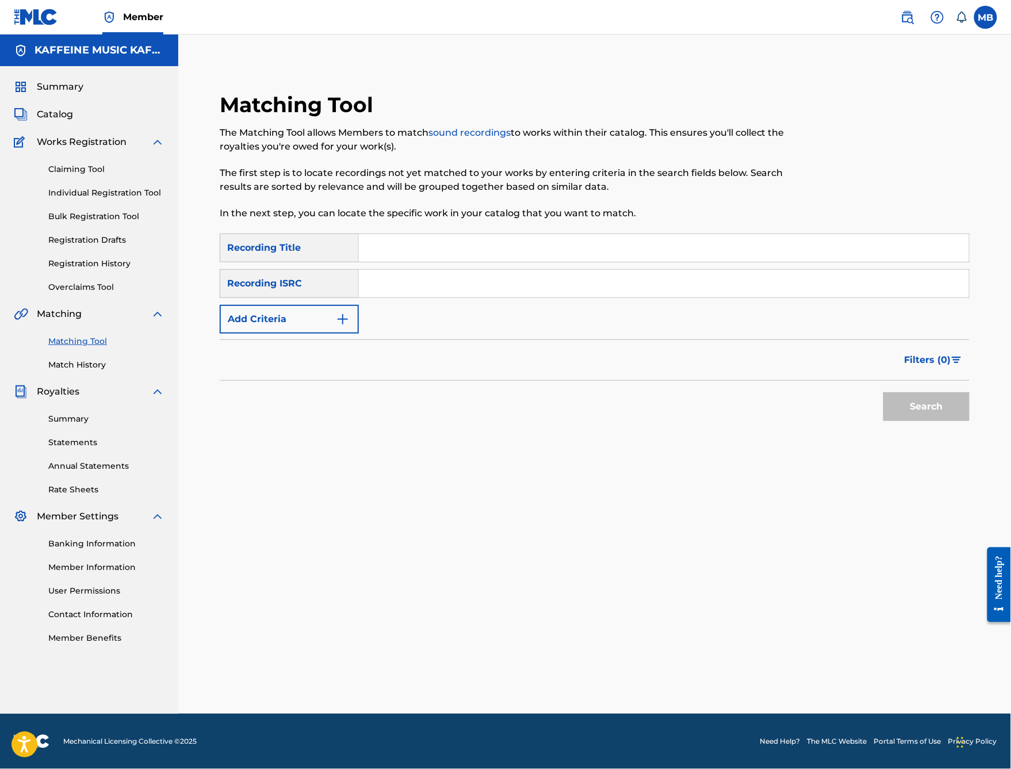
click at [497, 242] on input "Search Form" at bounding box center [664, 248] width 610 height 28
type input "hands ar3 cold"
click at [926, 421] on button "Search" at bounding box center [926, 406] width 86 height 29
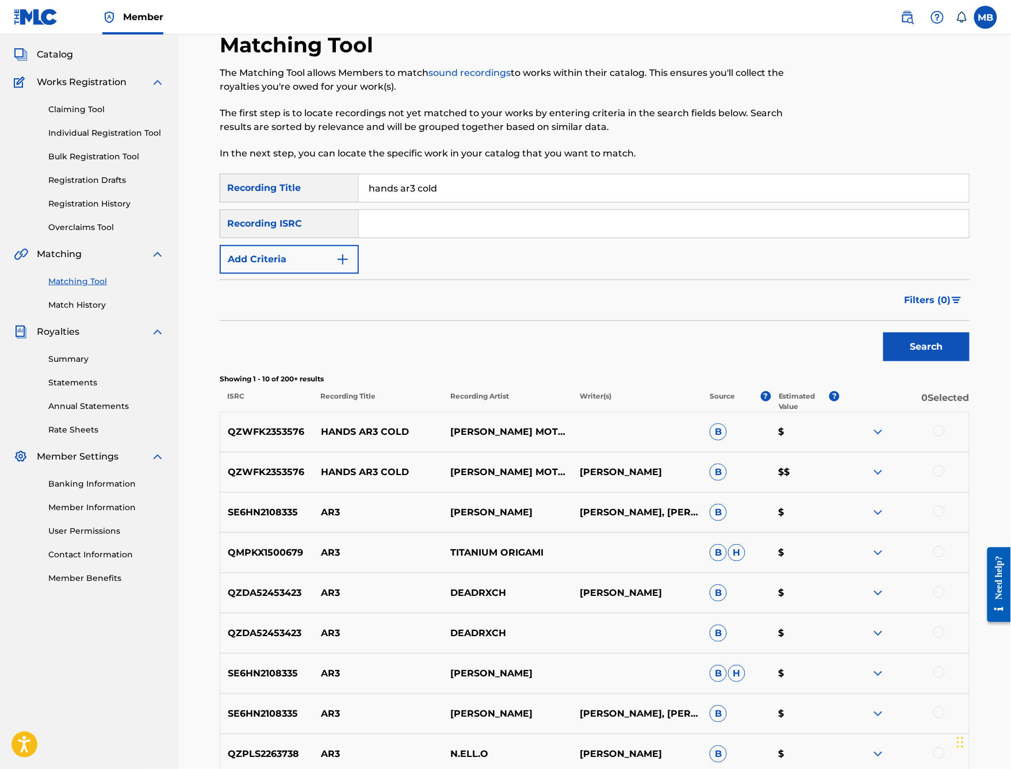
scroll to position [101, 0]
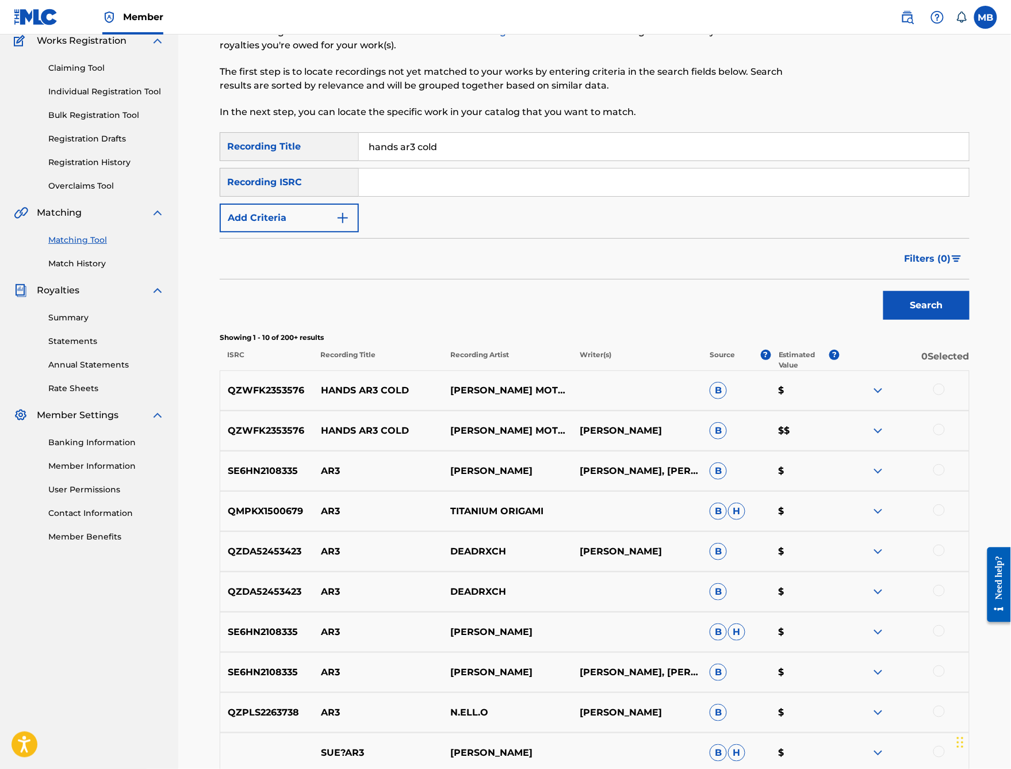
click at [945, 435] on div at bounding box center [938, 429] width 11 height 11
click at [945, 395] on div at bounding box center [938, 388] width 11 height 11
click at [872, 613] on button "Match 2 Groups" at bounding box center [808, 675] width 127 height 29
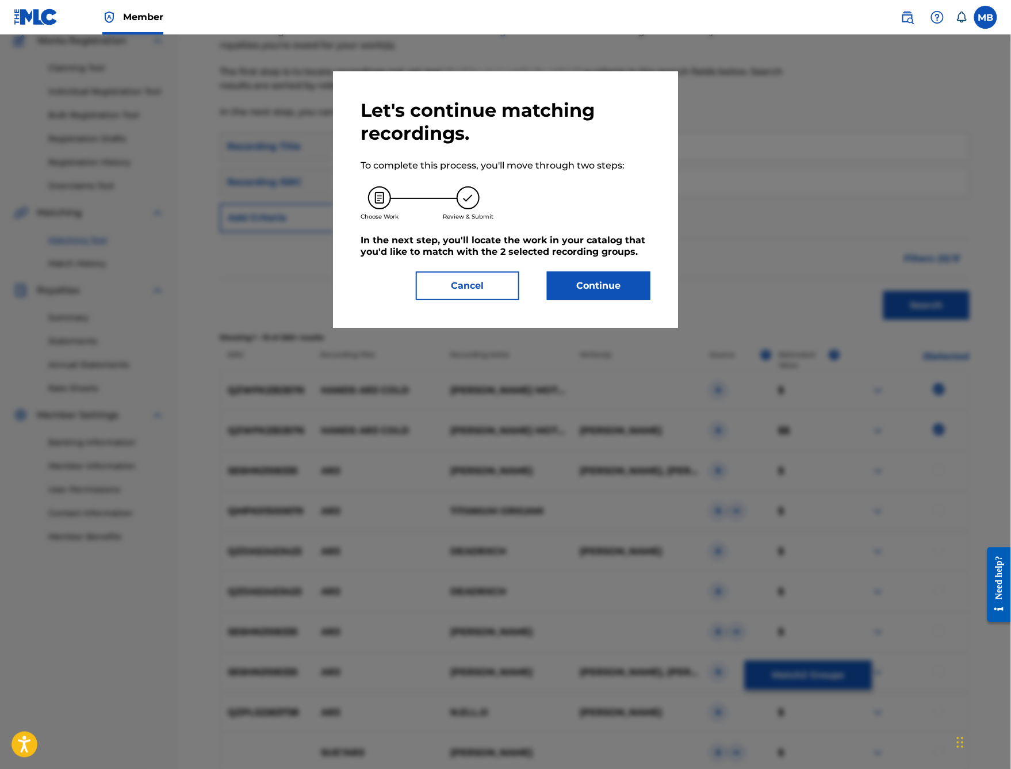
click at [620, 300] on button "Continue" at bounding box center [598, 285] width 103 height 29
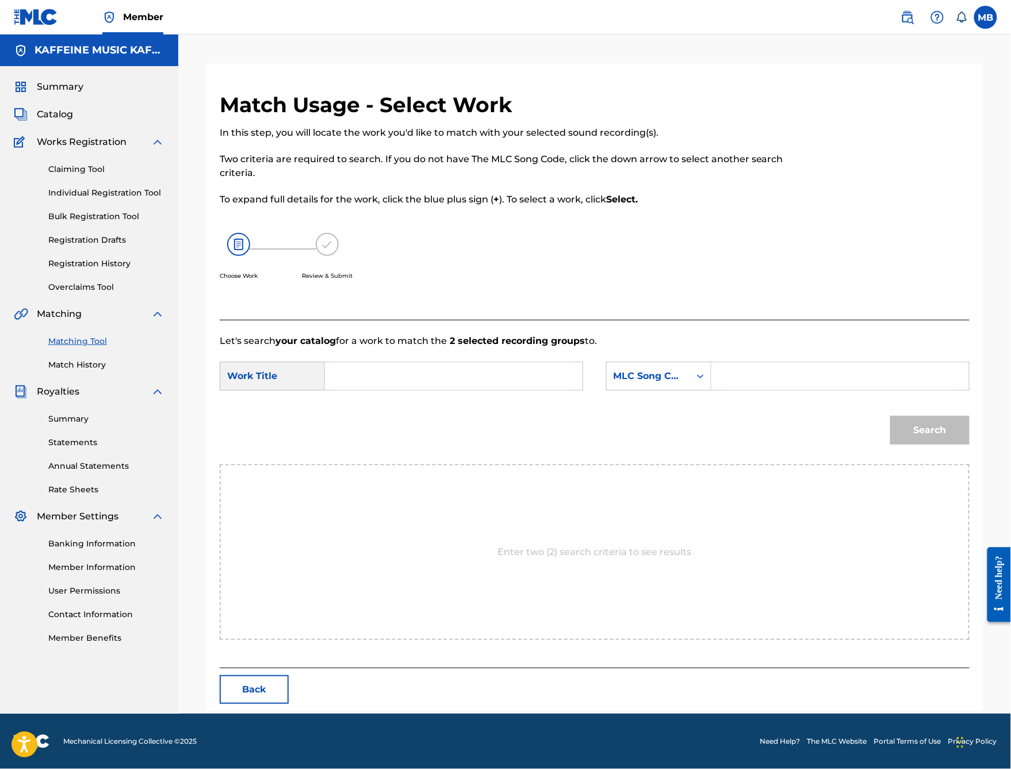
click at [432, 390] on input "Search Form" at bounding box center [454, 376] width 238 height 28
click at [432, 383] on input "hold my hand" at bounding box center [454, 376] width 238 height 28
type input "hands ar3 cold"
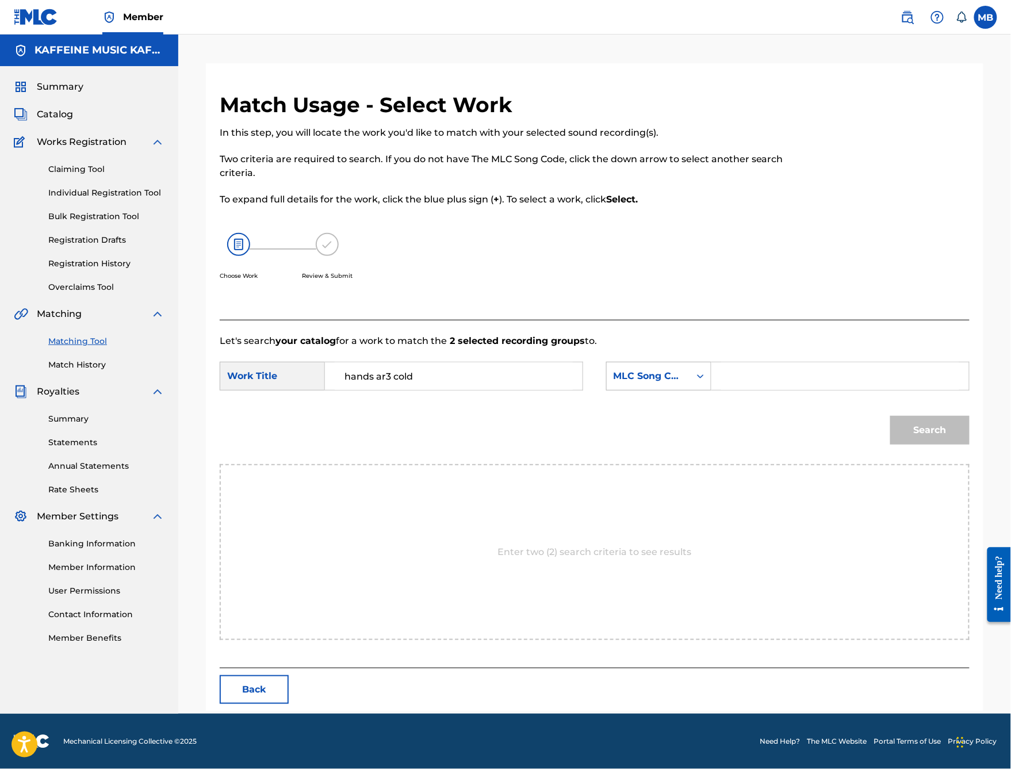
click at [667, 383] on div "MLC Song Code" at bounding box center [648, 376] width 70 height 14
click at [783, 390] on input "Search Form" at bounding box center [840, 376] width 238 height 28
paste input "[PERSON_NAME]"
type input "[PERSON_NAME]"
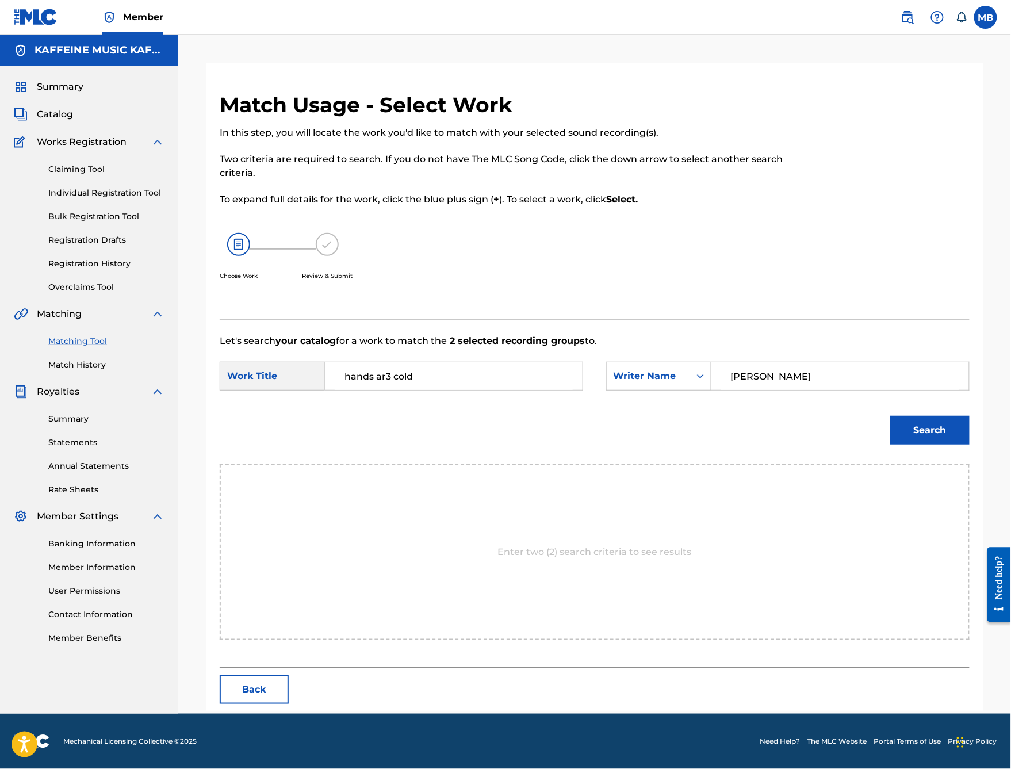
click at [930, 444] on button "Search" at bounding box center [929, 430] width 79 height 29
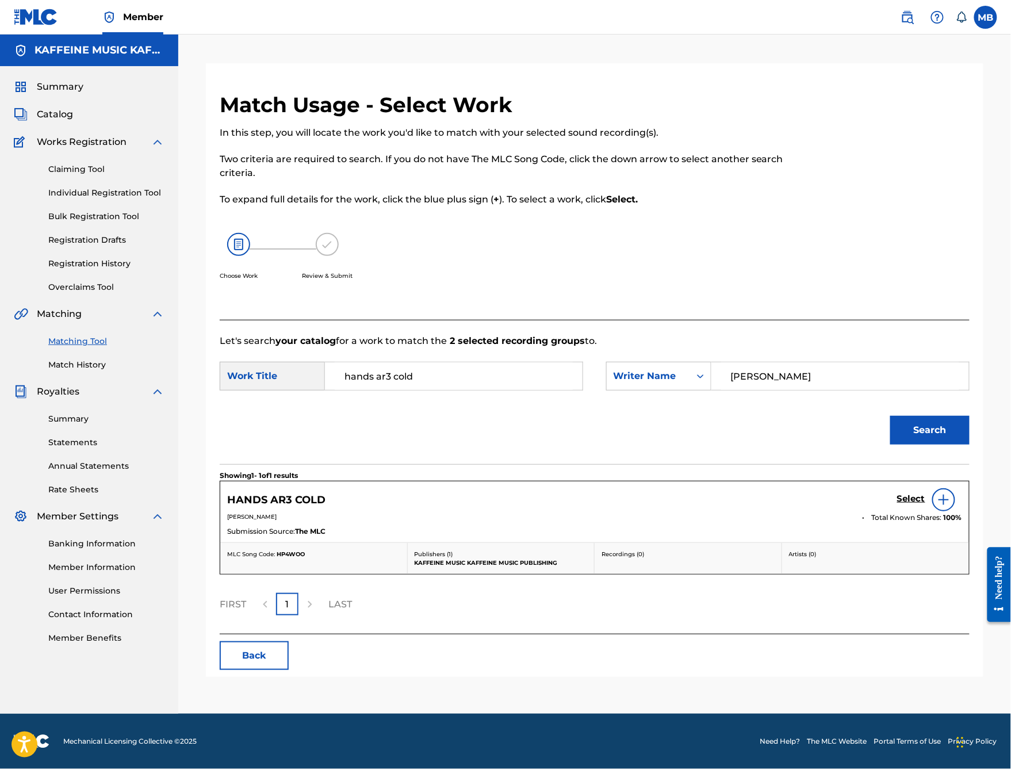
click at [914, 504] on h5 "Select" at bounding box center [911, 498] width 28 height 11
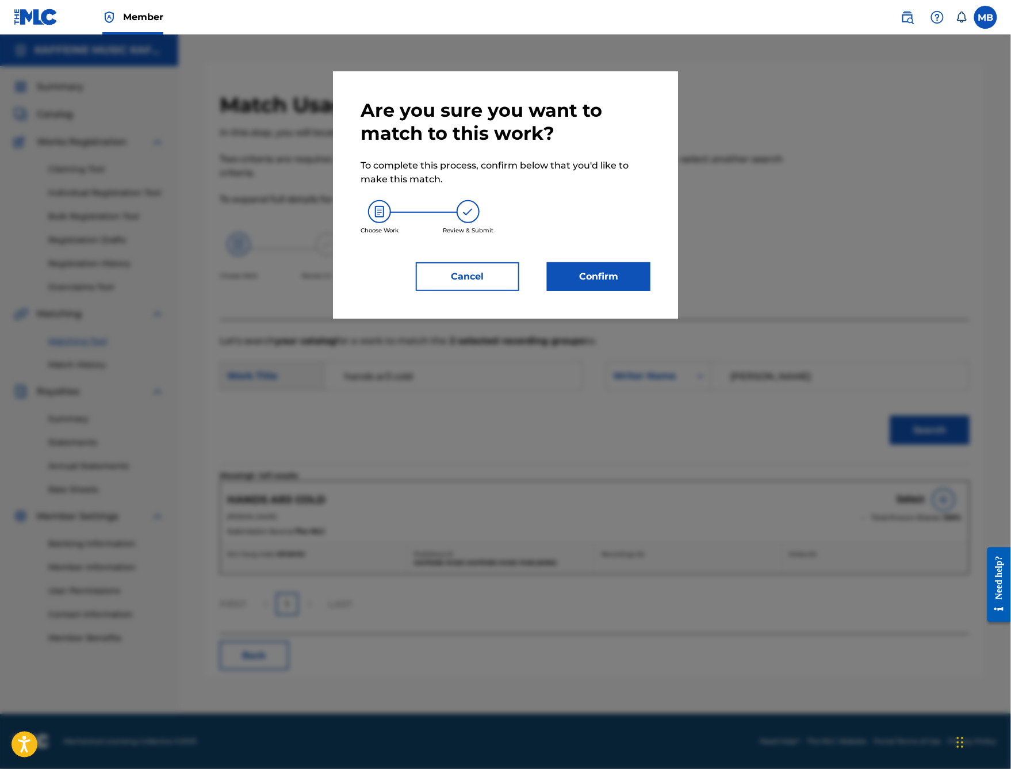
click at [650, 291] on button "Confirm" at bounding box center [598, 276] width 103 height 29
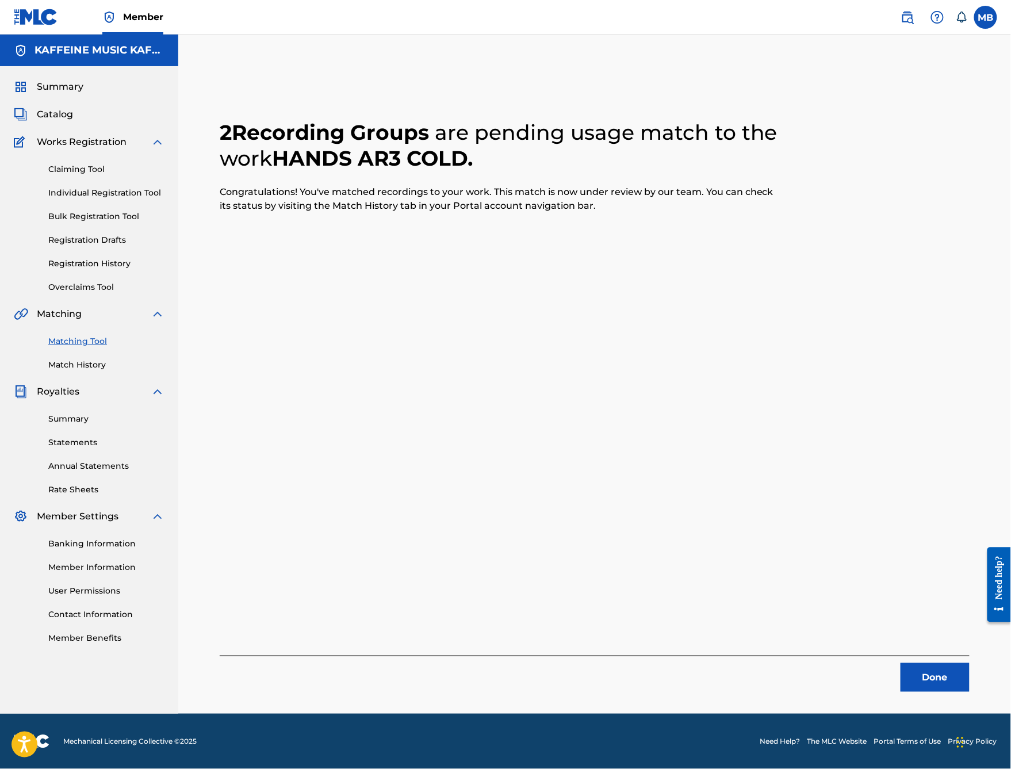
click at [904, 613] on button "Done" at bounding box center [934, 677] width 69 height 29
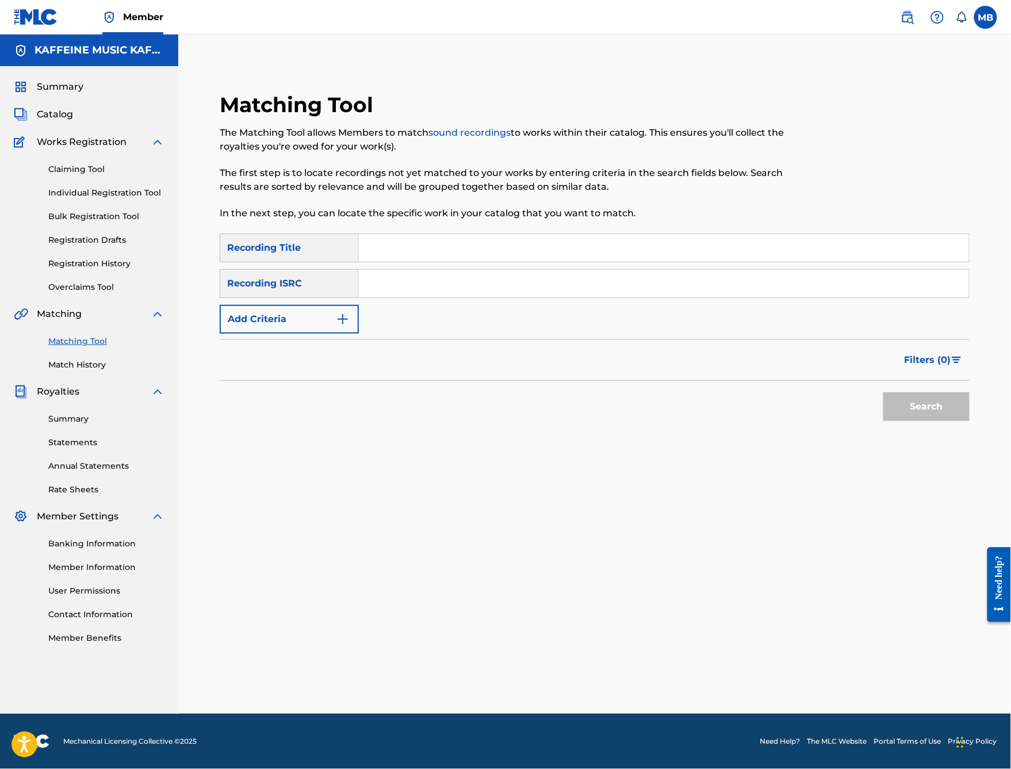
click at [493, 233] on div "Search Form" at bounding box center [664, 247] width 611 height 29
click at [493, 237] on input "Search Form" at bounding box center [664, 248] width 610 height 28
type input "[PERSON_NAME]"
click at [926, 421] on button "Search" at bounding box center [926, 406] width 86 height 29
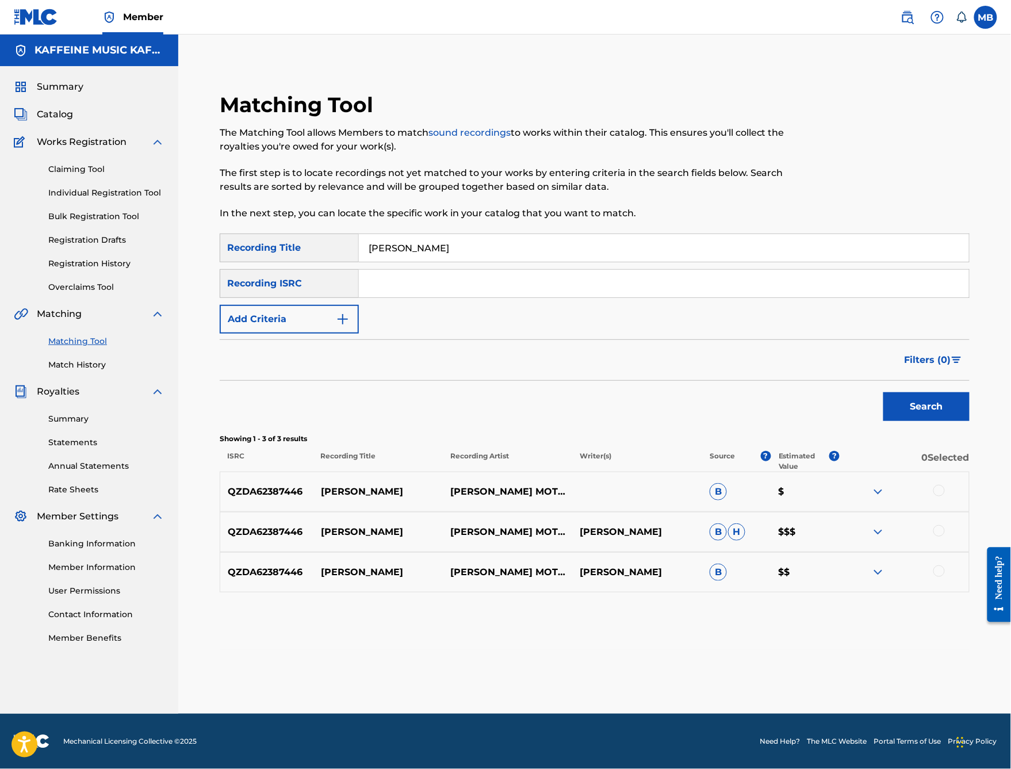
click at [944, 536] on div at bounding box center [938, 530] width 11 height 11
click at [945, 577] on div at bounding box center [938, 570] width 11 height 11
click at [945, 496] on div at bounding box center [938, 490] width 11 height 11
click at [872, 613] on button "Match 3 Groups" at bounding box center [808, 675] width 127 height 29
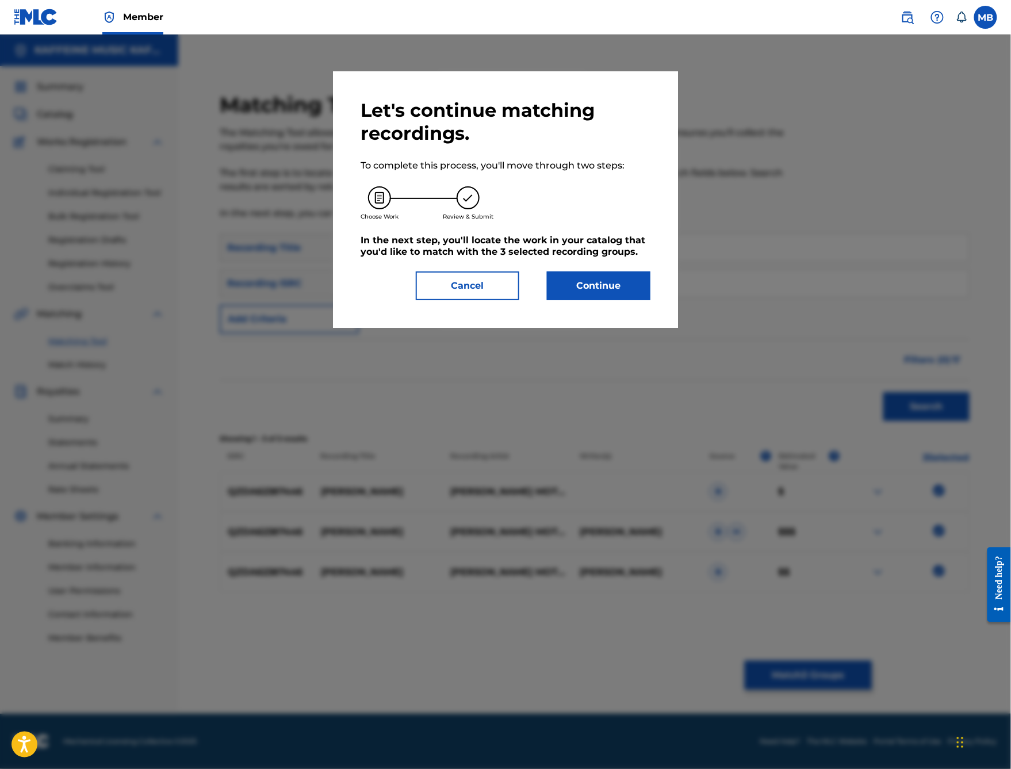
click at [608, 300] on button "Continue" at bounding box center [598, 285] width 103 height 29
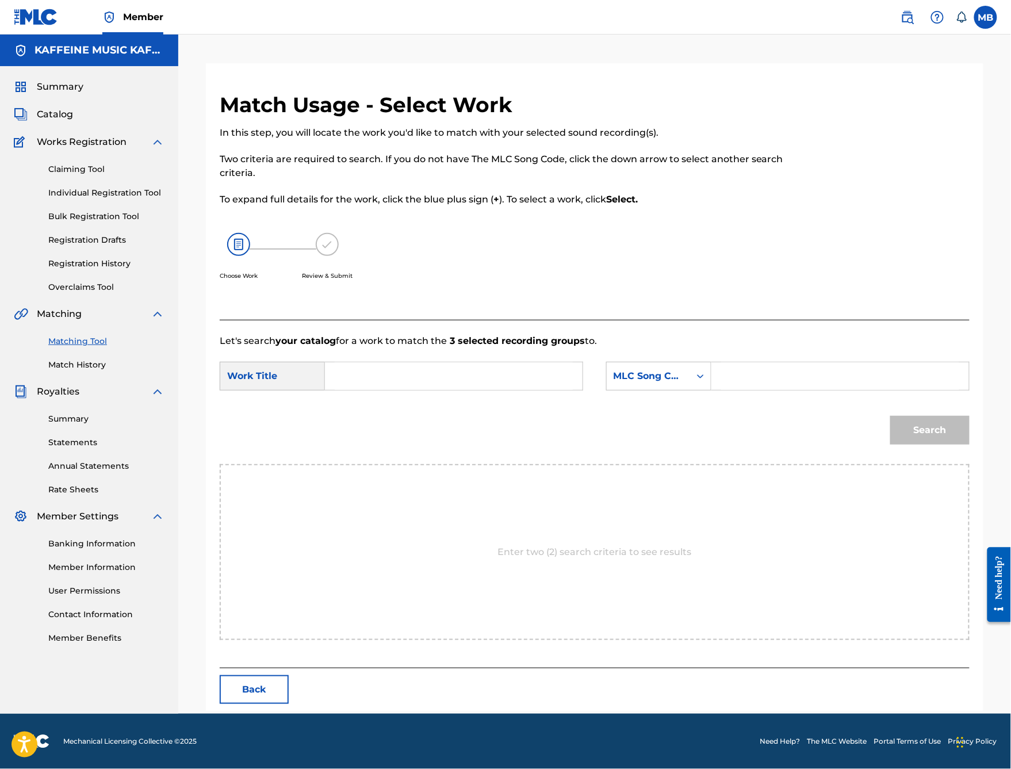
click at [400, 390] on input "Search Form" at bounding box center [454, 376] width 238 height 28
type input "[PERSON_NAME]"
click at [681, 383] on div "MLC Song Code" at bounding box center [648, 376] width 70 height 14
click at [795, 390] on input "Search Form" at bounding box center [840, 376] width 238 height 28
paste input "[PERSON_NAME]"
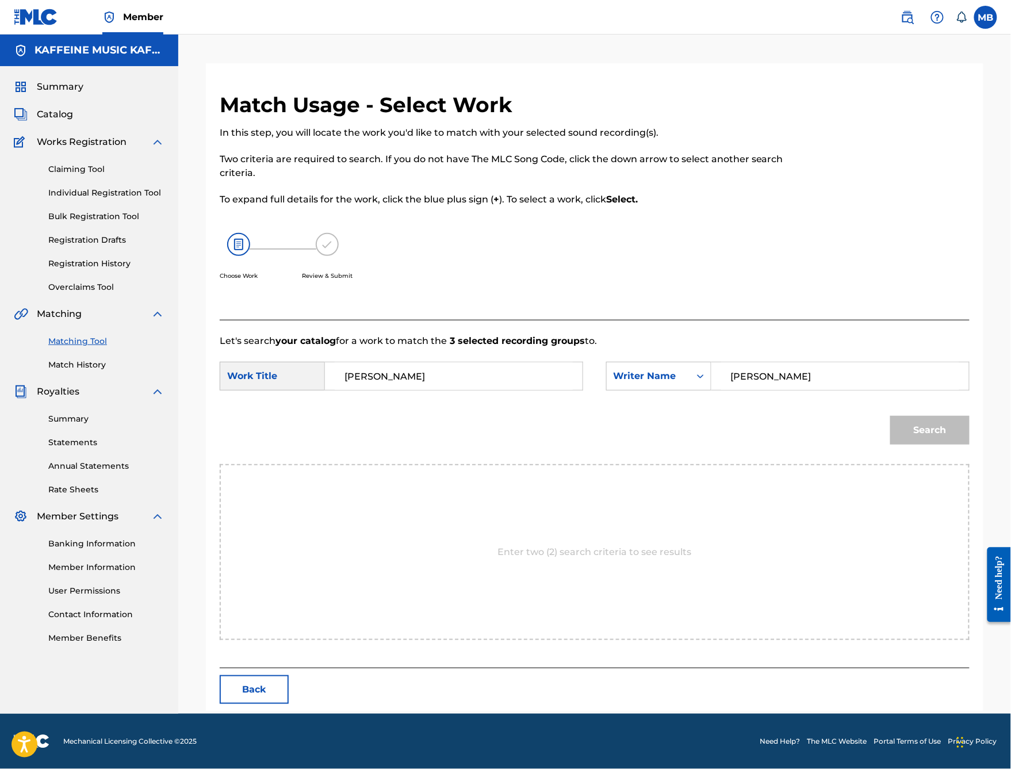
type input "[PERSON_NAME]"
click at [930, 444] on button "Search" at bounding box center [929, 430] width 79 height 29
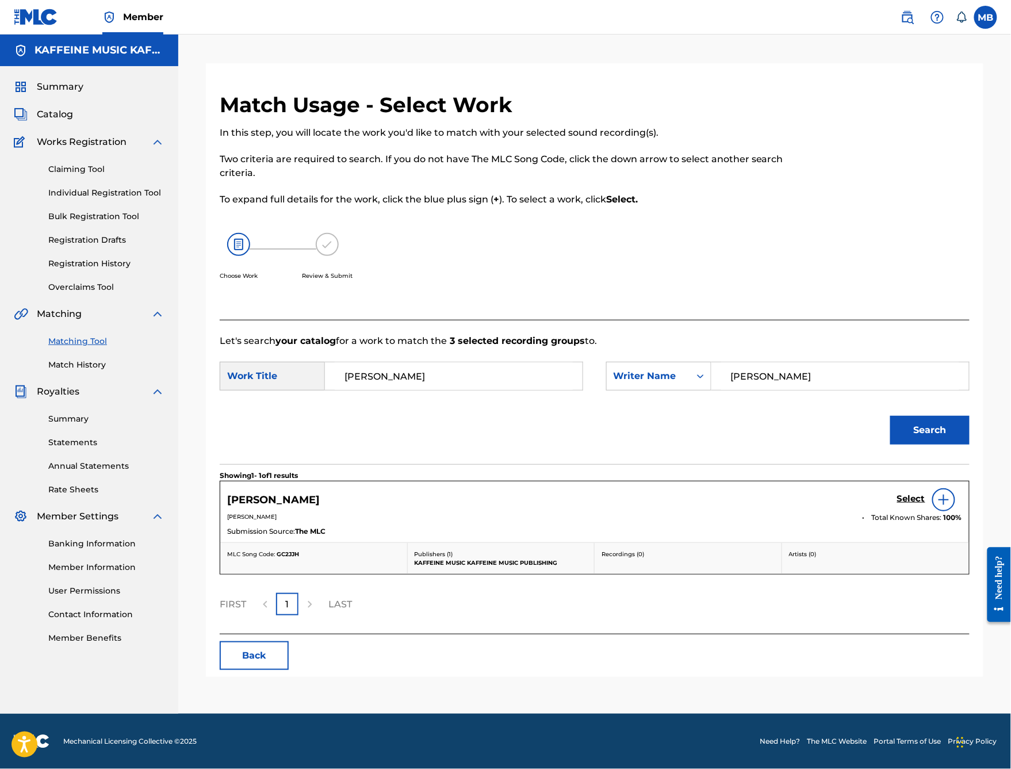
click at [919, 444] on button "Search" at bounding box center [929, 430] width 79 height 29
click at [914, 511] on div "Select" at bounding box center [929, 499] width 65 height 23
click at [911, 504] on h5 "Select" at bounding box center [911, 498] width 28 height 11
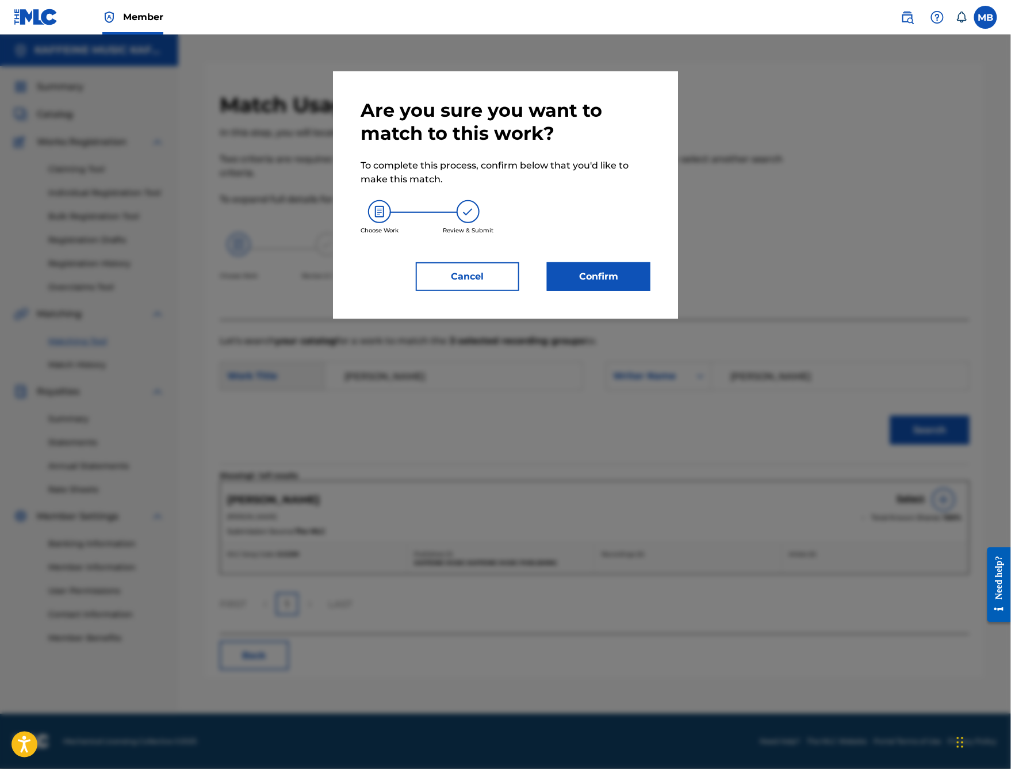
click at [631, 291] on div "Are you sure you want to match to this work? To complete this process, confirm …" at bounding box center [505, 195] width 290 height 192
click at [631, 291] on button "Confirm" at bounding box center [598, 276] width 103 height 29
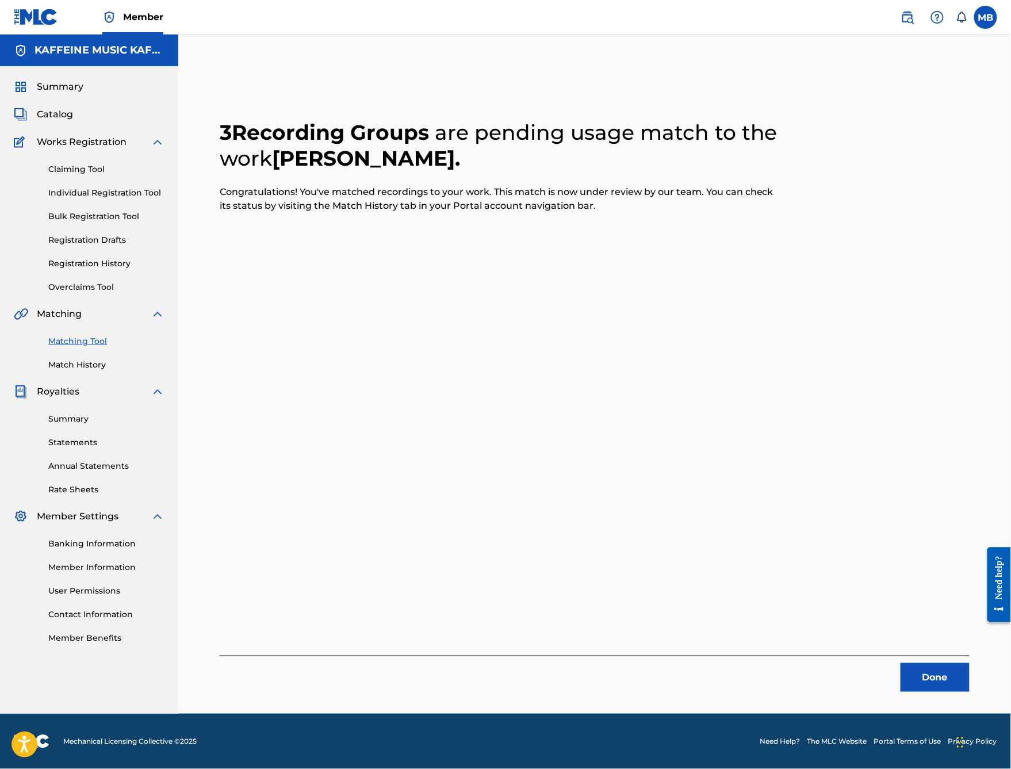
click at [923, 613] on button "Done" at bounding box center [934, 677] width 69 height 29
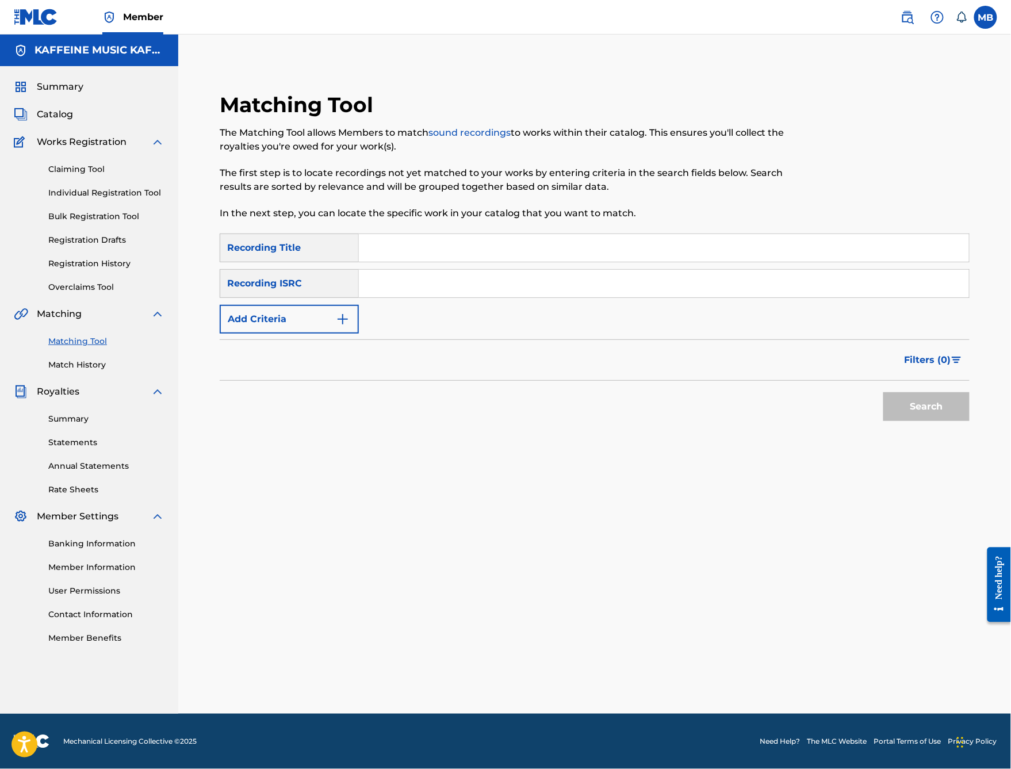
click at [543, 236] on input "Search Form" at bounding box center [664, 248] width 610 height 28
type input "But"
click at [926, 421] on button "Search" at bounding box center [926, 406] width 86 height 29
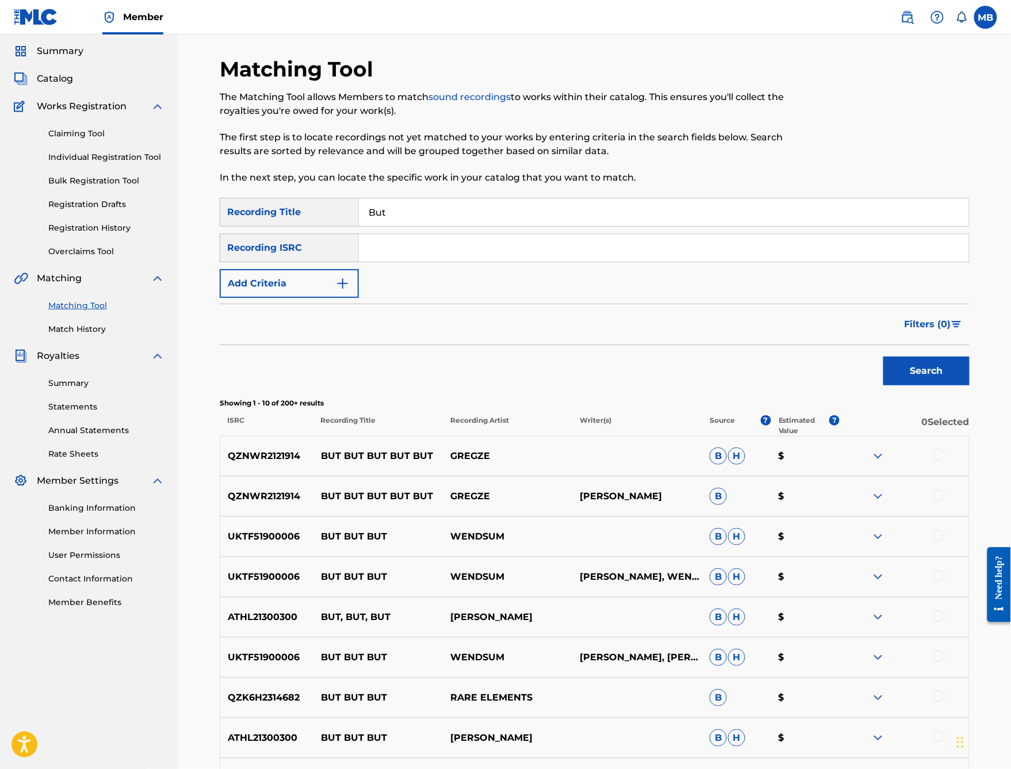
click at [359, 298] on button "Add Criteria" at bounding box center [289, 283] width 139 height 29
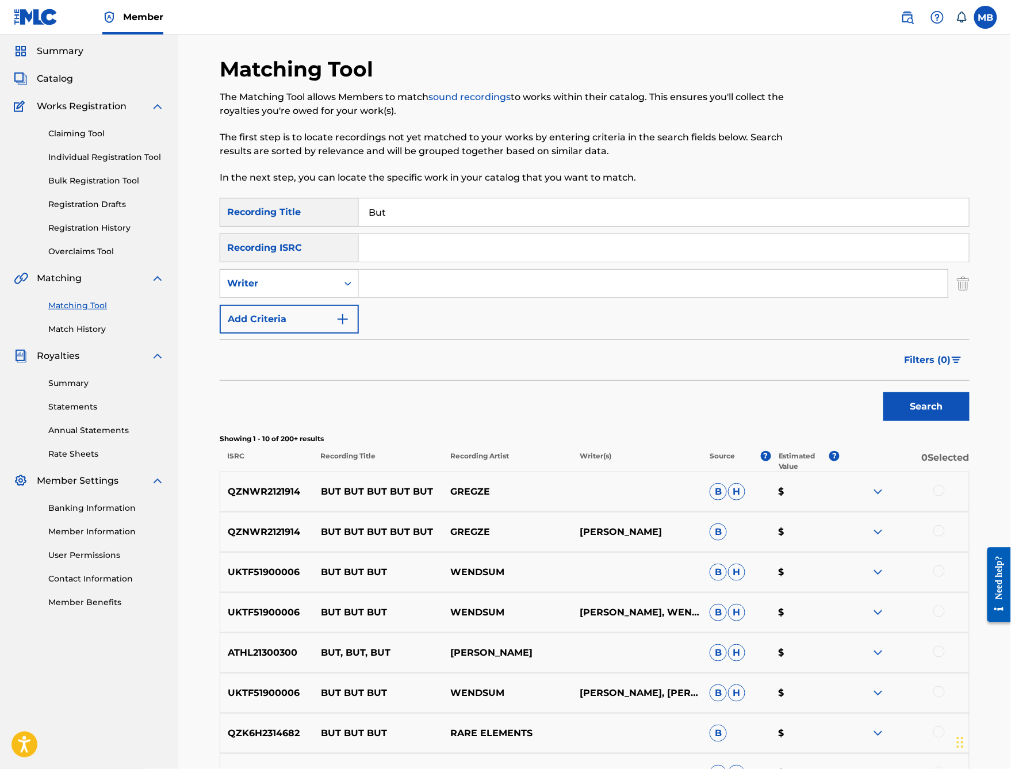
click at [472, 297] on input "Search Form" at bounding box center [653, 284] width 589 height 28
type input "M"
click at [397, 333] on div "SearchWithCriteria29468663-b8be-4d2b-afb7-dece17dd3df3 Recording Title But Sear…" at bounding box center [595, 266] width 750 height 136
click at [354, 289] on icon "Search Form" at bounding box center [347, 283] width 11 height 11
click at [438, 297] on input "Search Form" at bounding box center [653, 284] width 589 height 28
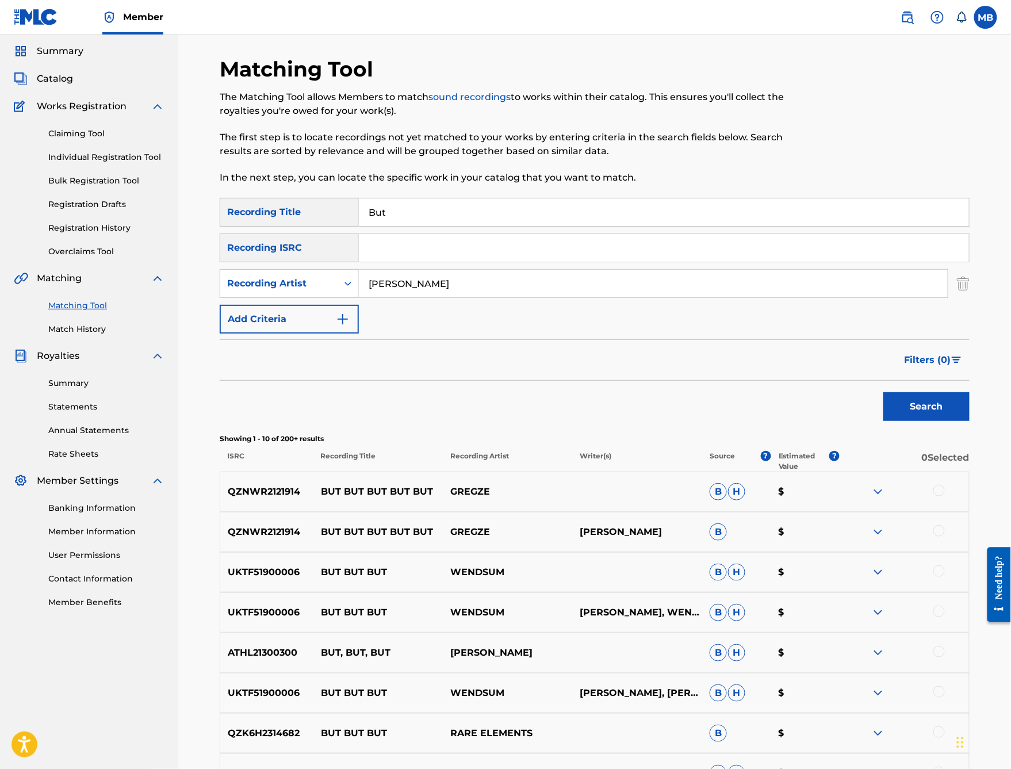
type input "[PERSON_NAME]"
click at [926, 421] on button "Search" at bounding box center [926, 406] width 86 height 29
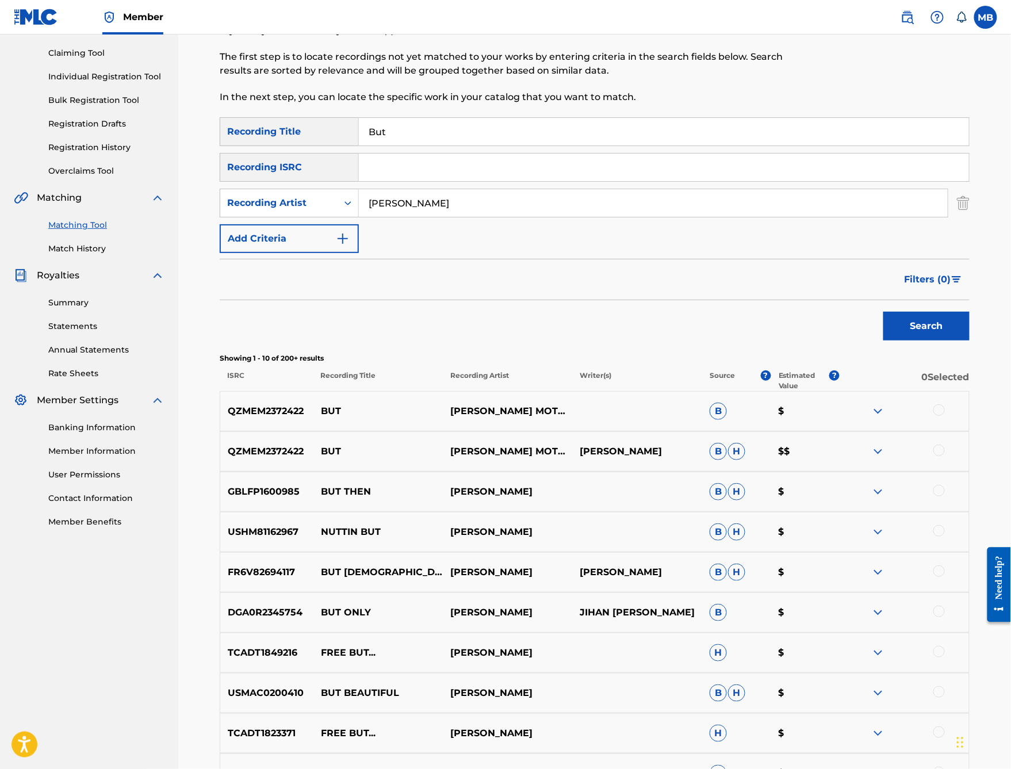
scroll to position [247, 0]
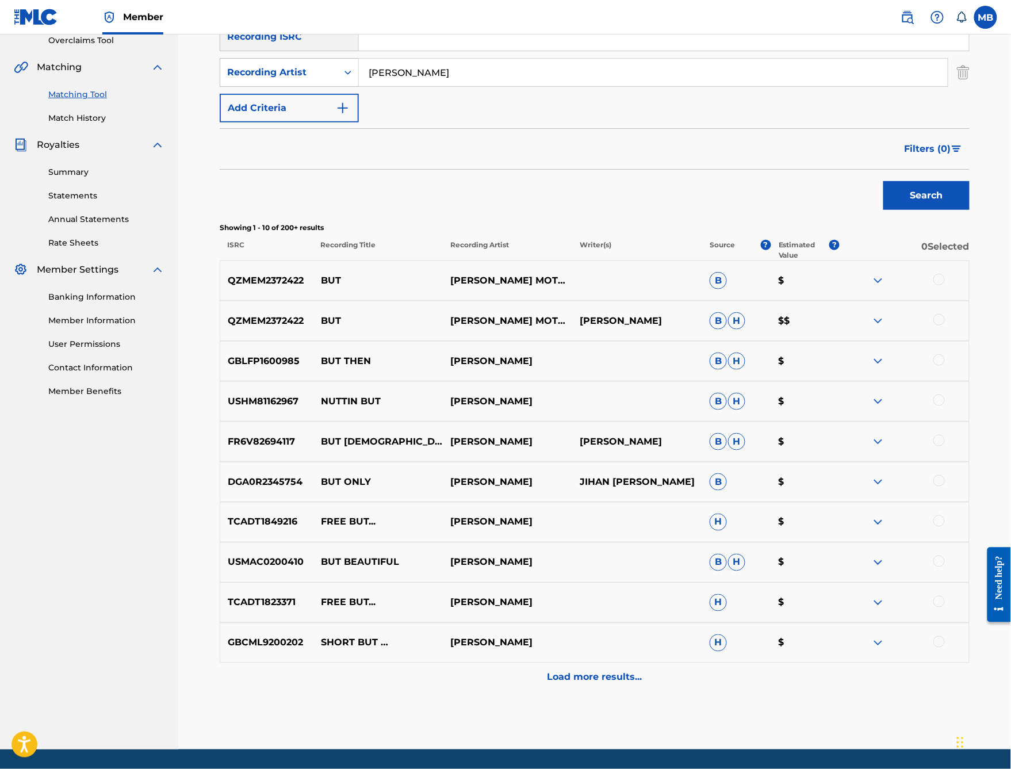
click at [945, 325] on div at bounding box center [938, 319] width 11 height 11
click at [945, 285] on div at bounding box center [938, 279] width 11 height 11
click at [872, 613] on button "Match 2 Groups" at bounding box center [808, 675] width 127 height 29
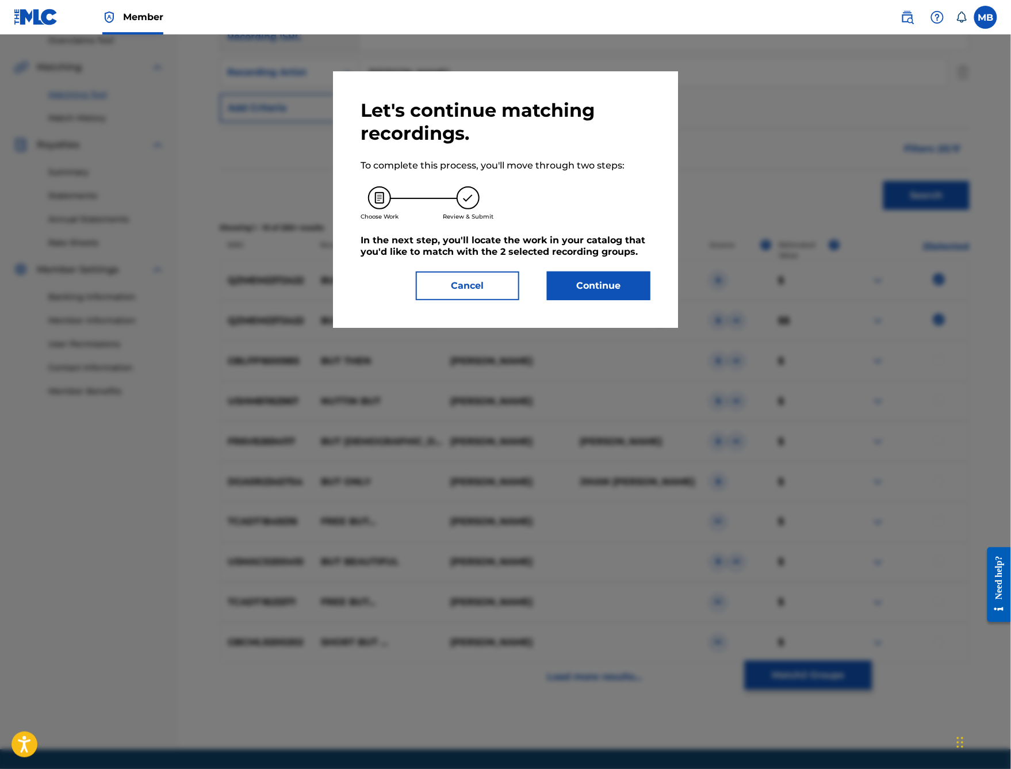
click at [650, 300] on button "Continue" at bounding box center [598, 285] width 103 height 29
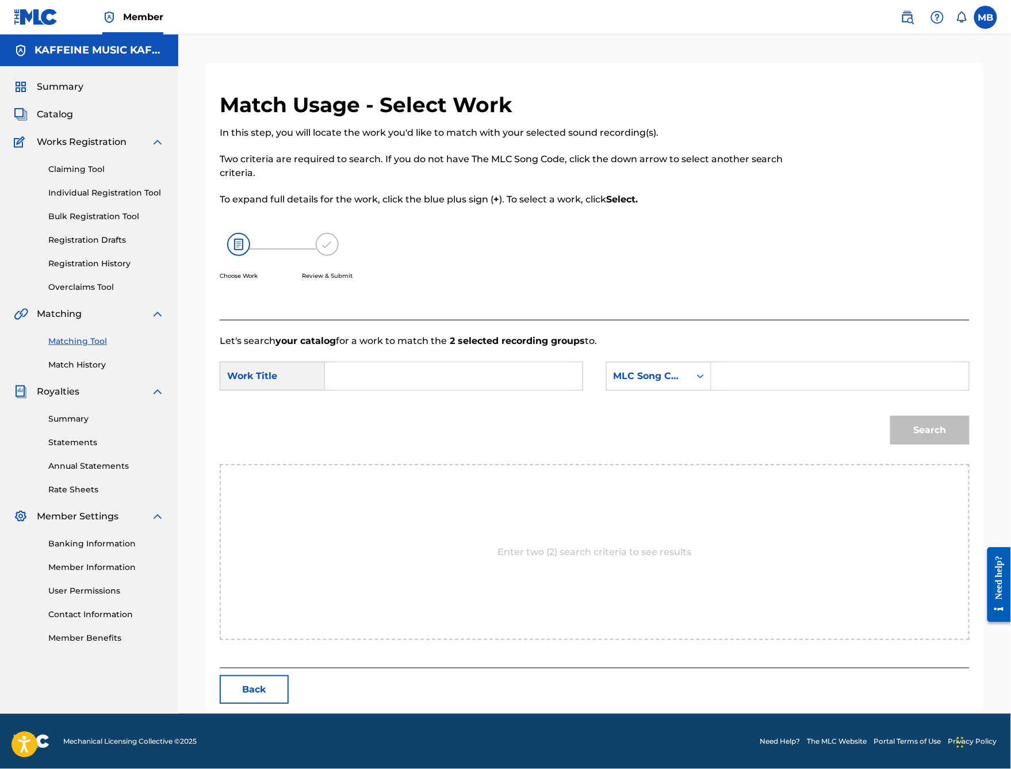
click at [542, 390] on input "Search Form" at bounding box center [454, 376] width 238 height 28
type input "t"
click at [815, 390] on input "Search Form" at bounding box center [840, 376] width 238 height 28
click at [690, 386] on div "MLC Song Code" at bounding box center [648, 376] width 83 height 22
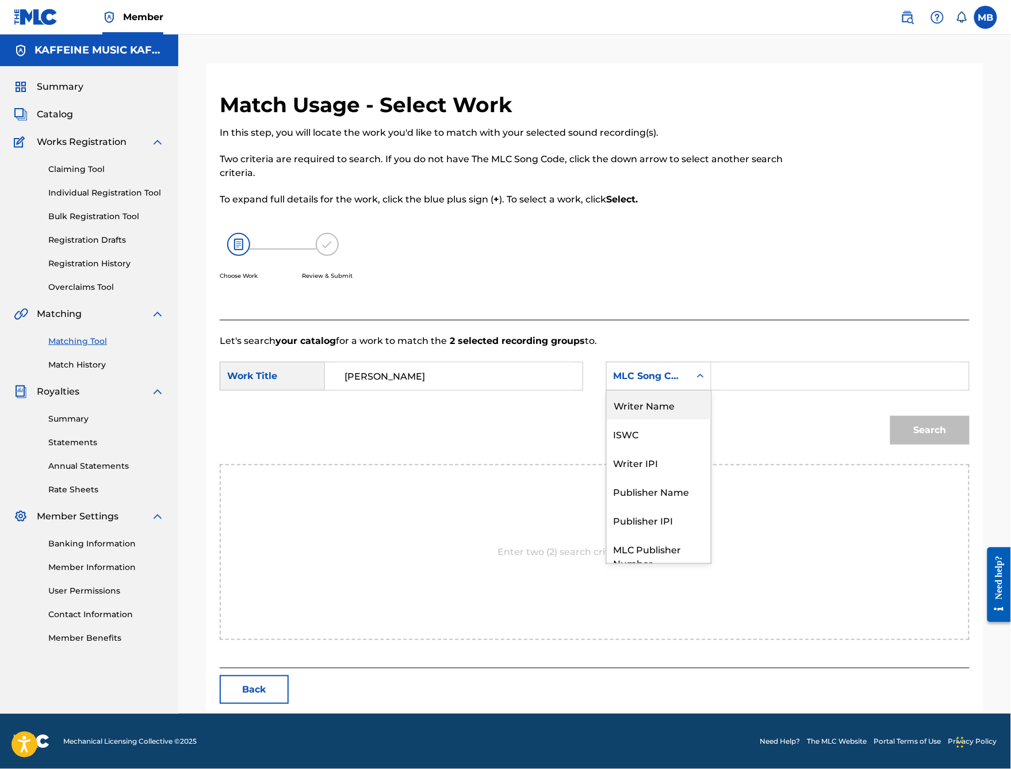
click at [518, 390] on input "[PERSON_NAME]" at bounding box center [454, 376] width 238 height 28
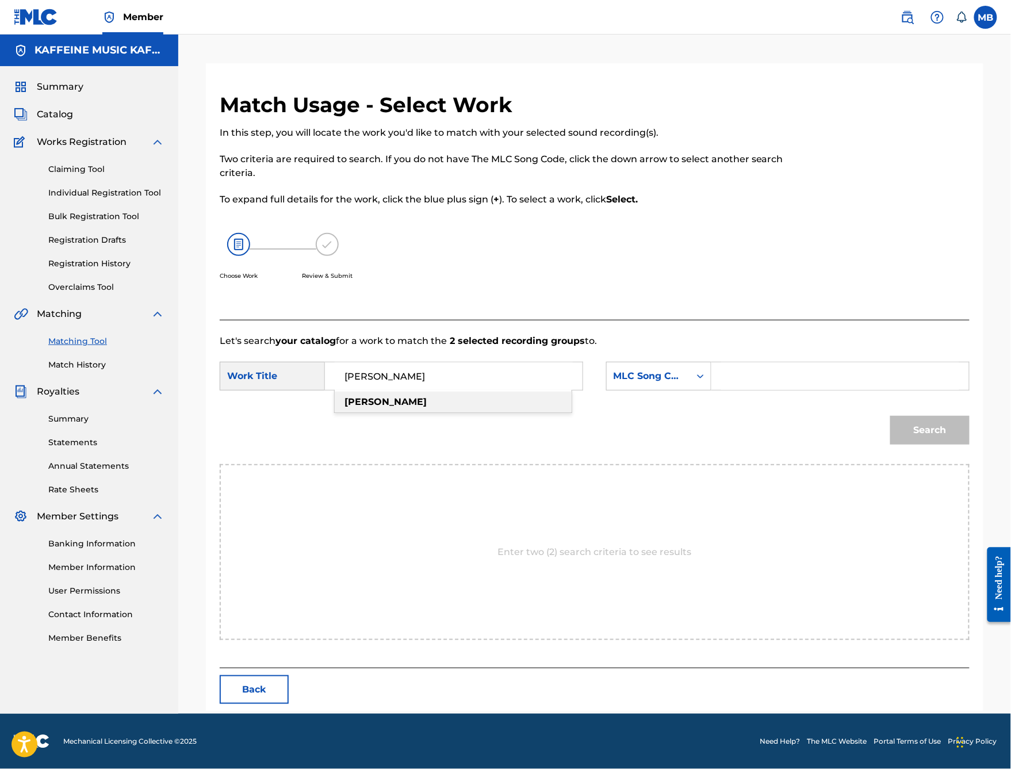
click at [518, 390] on input "[PERSON_NAME]" at bounding box center [454, 376] width 238 height 28
click at [479, 387] on input "[PERSON_NAME]" at bounding box center [454, 376] width 238 height 28
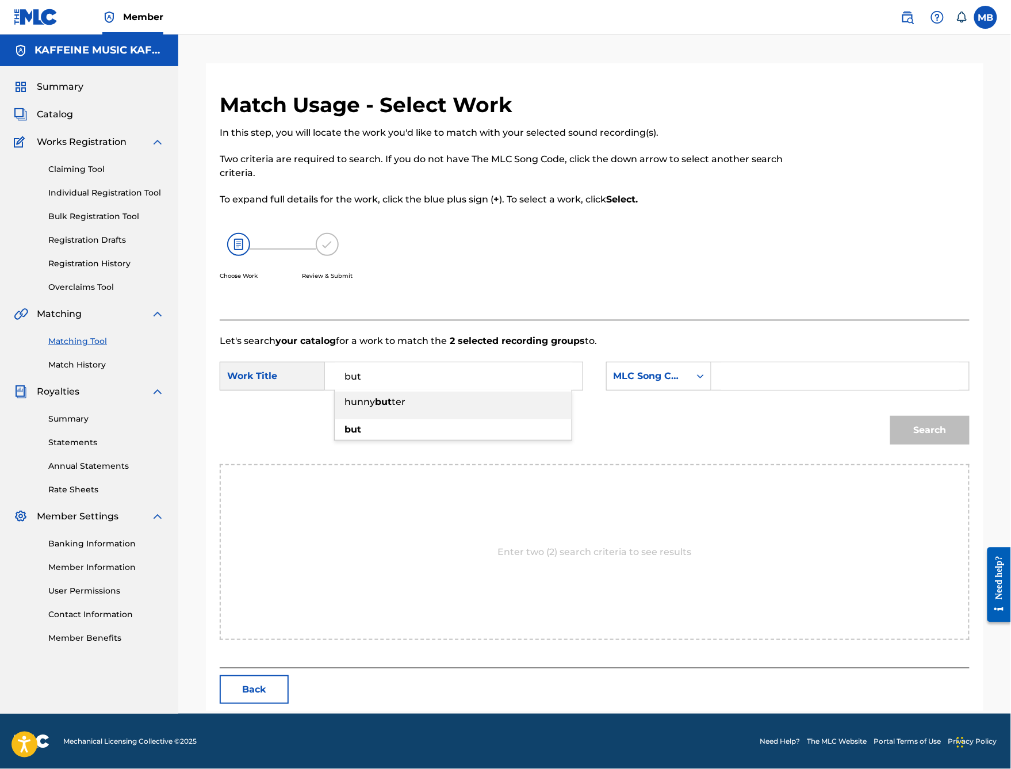
type input "but"
click at [459, 440] on div "but" at bounding box center [453, 429] width 237 height 21
click at [711, 386] on div "Search Form" at bounding box center [700, 376] width 21 height 21
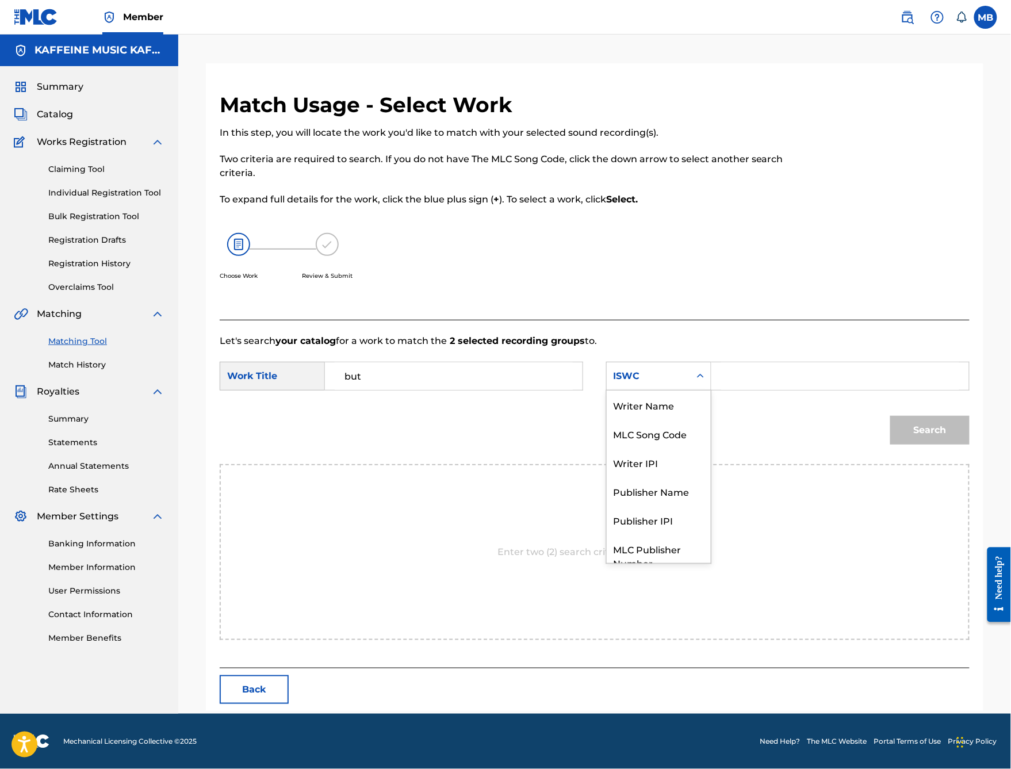
click at [711, 390] on div "ISWC selected, 7 of 7. 7 results available. Use Up and Down to choose options, …" at bounding box center [658, 376] width 105 height 29
click at [711, 390] on div "MLC Song Code, 3 of 7. 7 results available. Use Up and Down to choose options, …" at bounding box center [658, 376] width 105 height 29
click at [858, 390] on input "Search Form" at bounding box center [840, 376] width 238 height 28
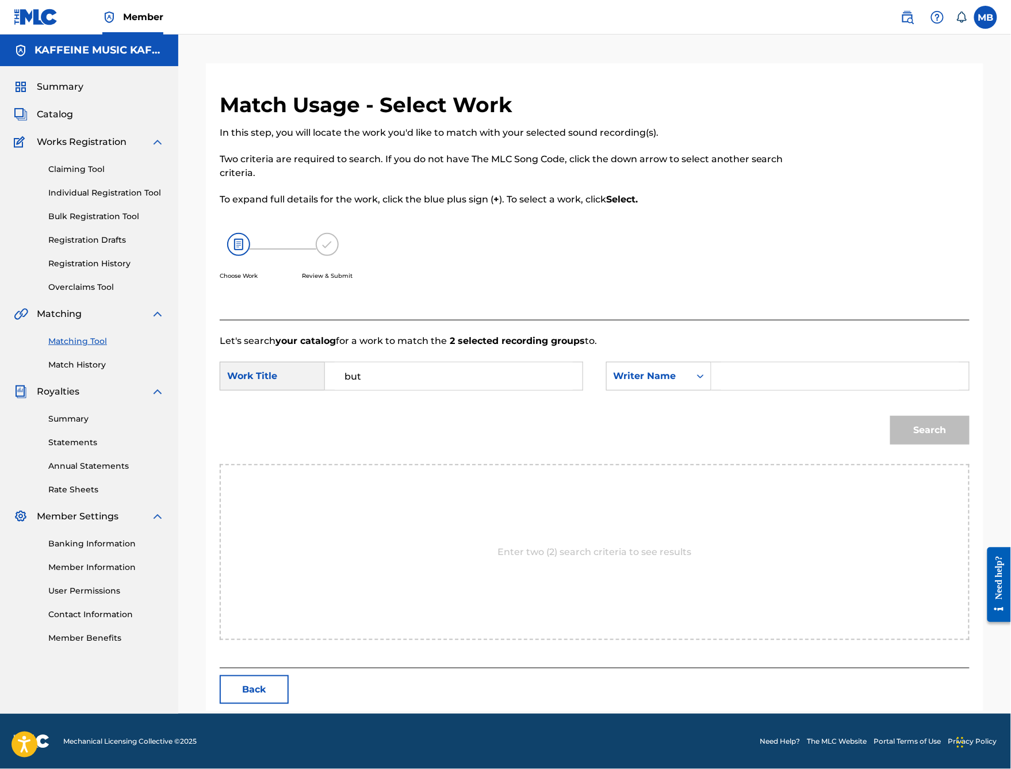
paste input "[PERSON_NAME]"
type input "[PERSON_NAME]"
click at [930, 444] on button "Search" at bounding box center [929, 430] width 79 height 29
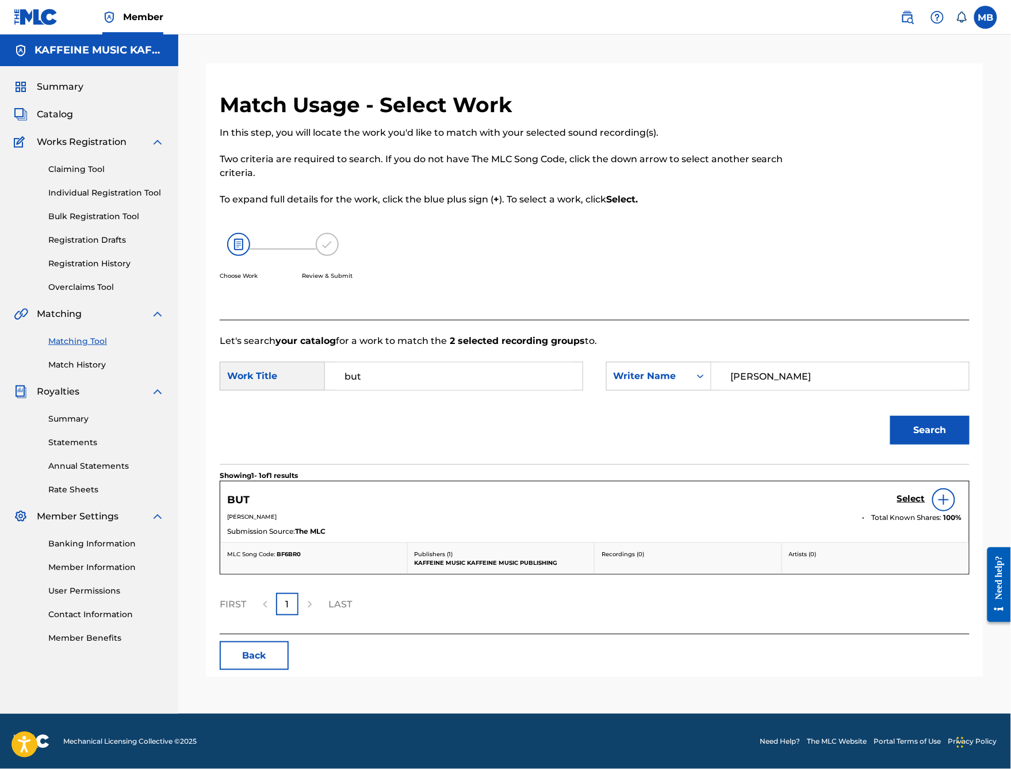
click at [903, 504] on h5 "Select" at bounding box center [911, 498] width 28 height 11
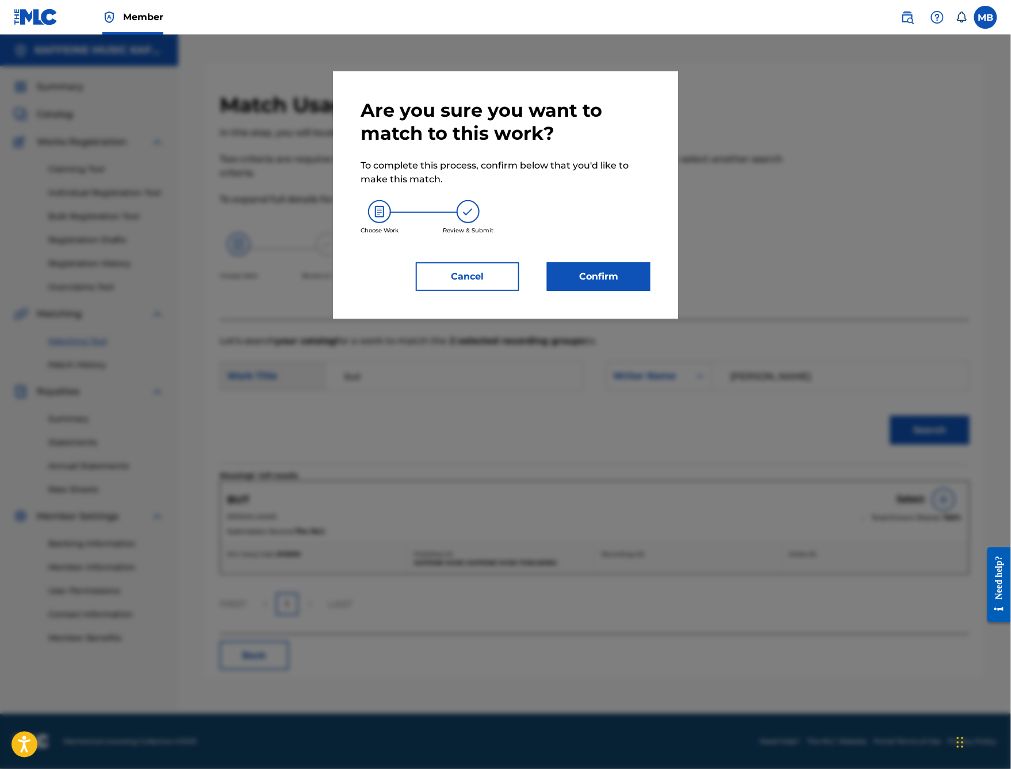
click at [576, 291] on button "Confirm" at bounding box center [598, 276] width 103 height 29
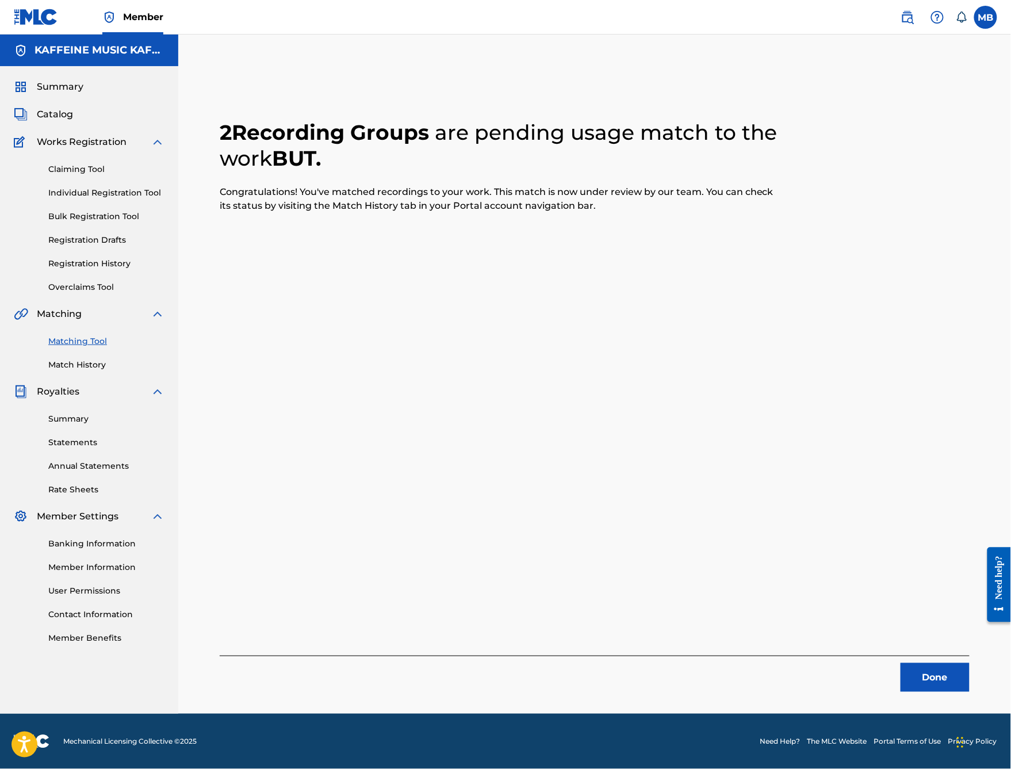
click at [915, 613] on button "Done" at bounding box center [934, 677] width 69 height 29
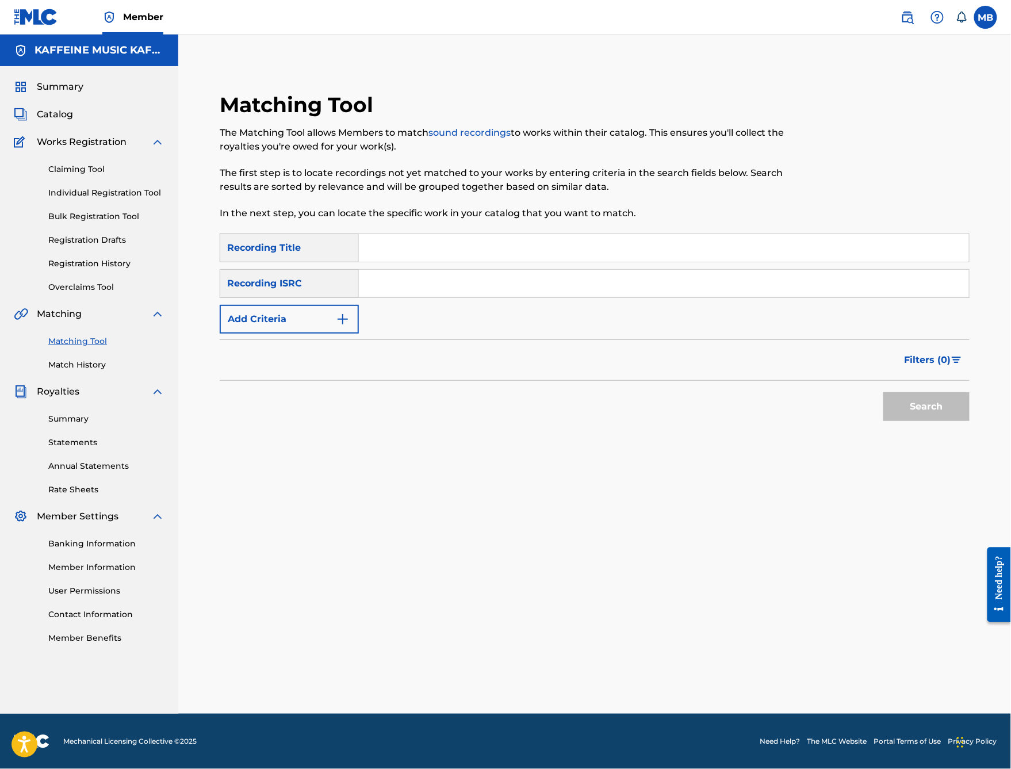
click at [474, 234] on input "Search Form" at bounding box center [664, 248] width 610 height 28
type input "tbh"
click at [359, 324] on button "Add Criteria" at bounding box center [289, 319] width 139 height 29
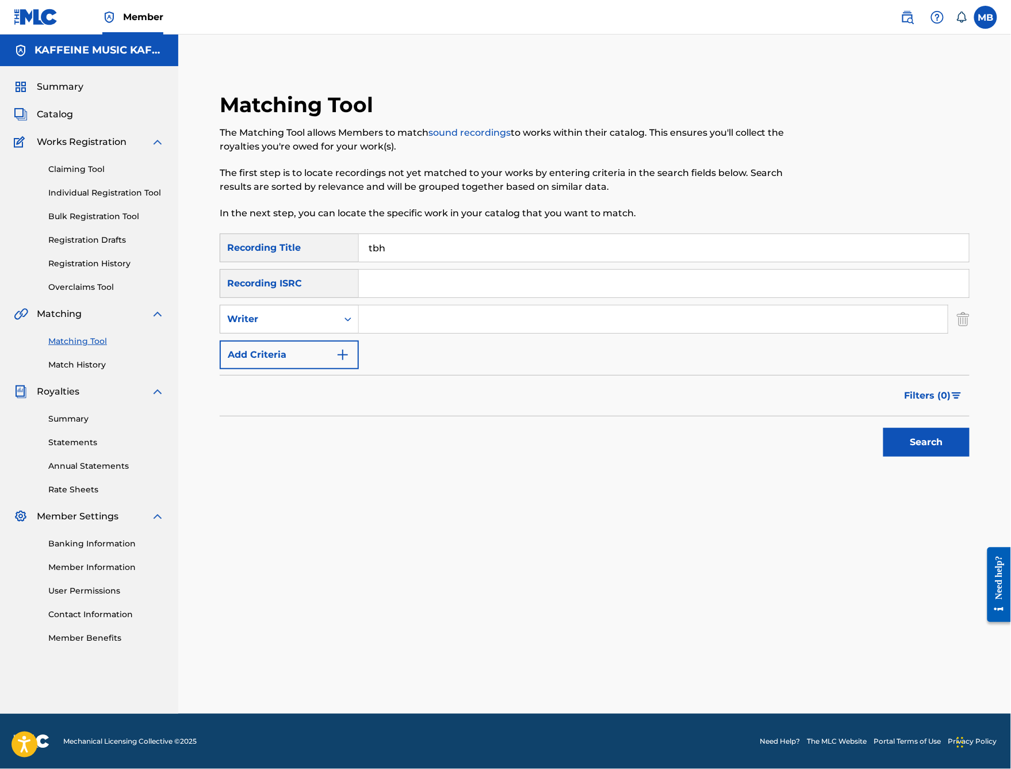
click at [442, 324] on input "Search Form" at bounding box center [653, 319] width 589 height 28
click at [337, 318] on div "Writer" at bounding box center [278, 319] width 117 height 22
click at [359, 333] on div "Writer" at bounding box center [289, 319] width 139 height 29
click at [358, 329] on div "Search Form" at bounding box center [347, 319] width 21 height 21
click at [358, 350] on div "Recording Artist" at bounding box center [289, 347] width 138 height 29
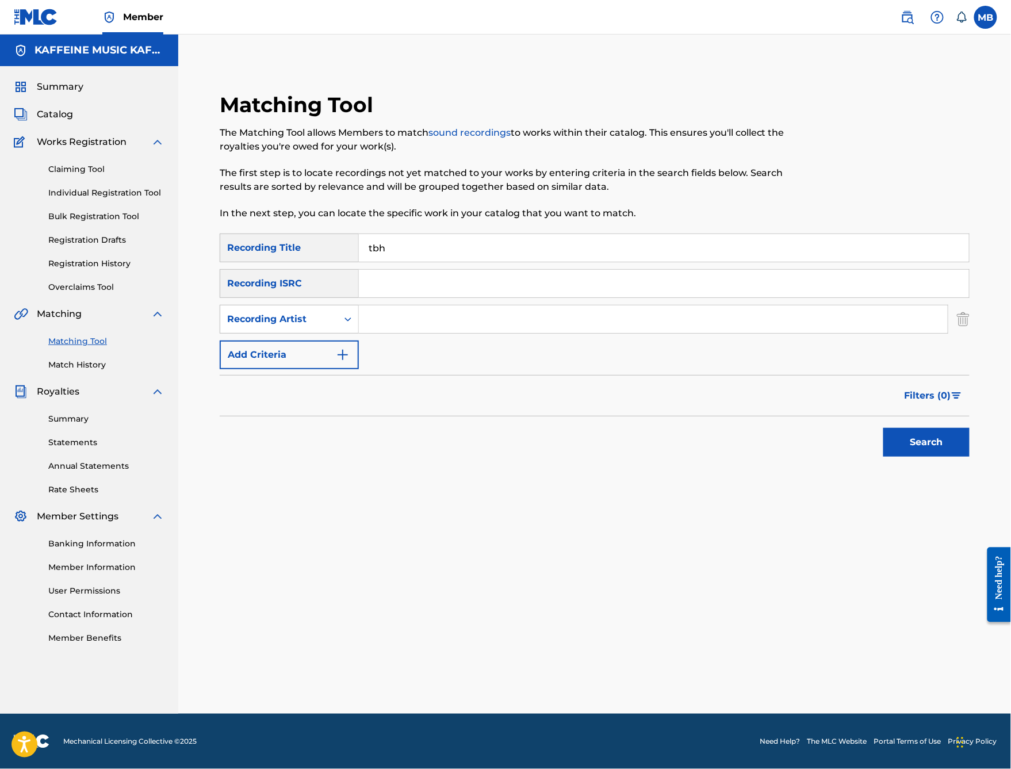
click at [453, 326] on input "Search Form" at bounding box center [653, 319] width 589 height 28
click at [926, 457] on button "Search" at bounding box center [926, 442] width 86 height 29
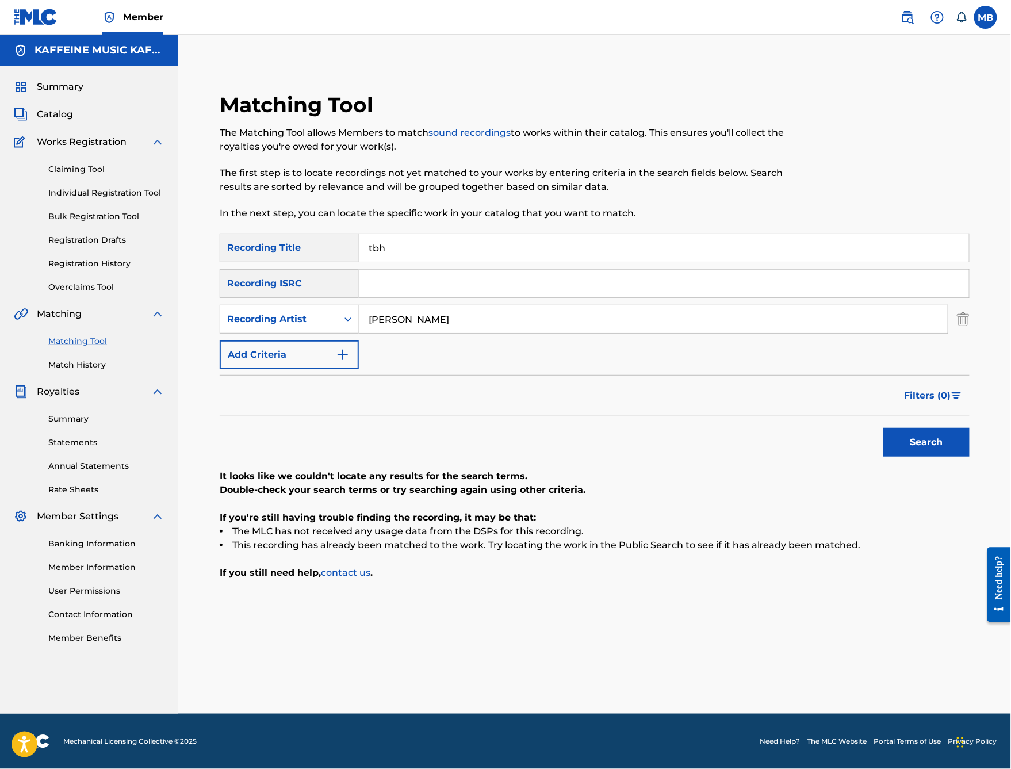
click at [453, 326] on input "[PERSON_NAME]" at bounding box center [653, 319] width 589 height 28
type input "[PERSON_NAME]"
click at [926, 457] on button "Search" at bounding box center [926, 442] width 86 height 29
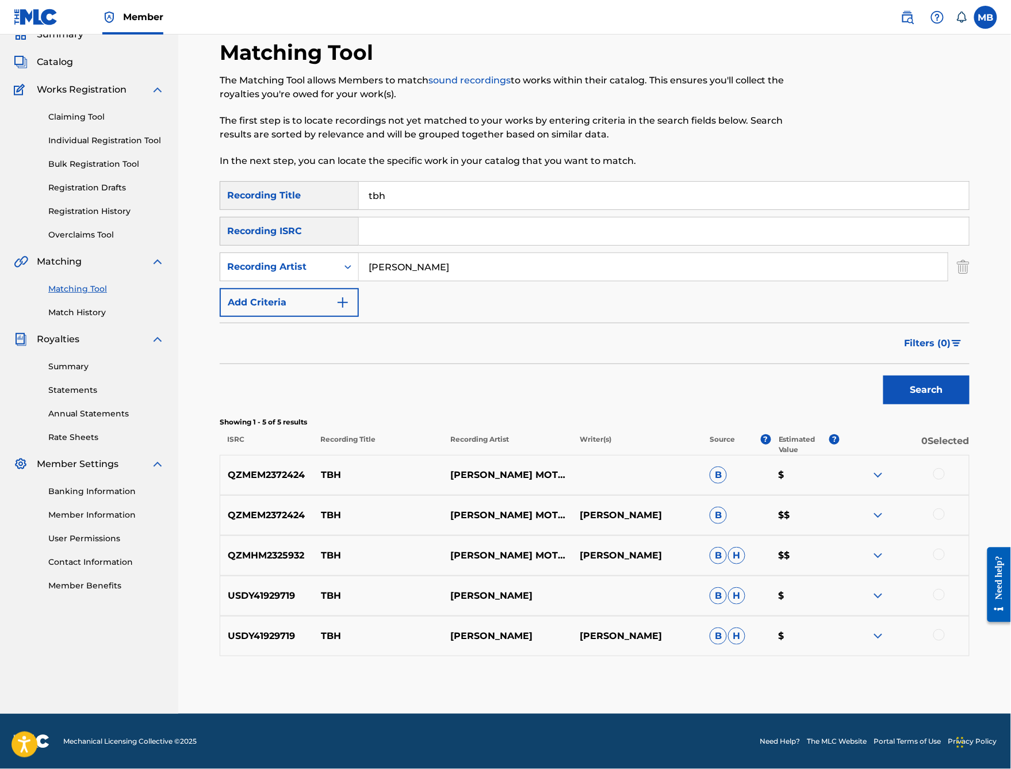
scroll to position [149, 0]
click at [942, 553] on div at bounding box center [938, 554] width 11 height 11
click at [945, 508] on div at bounding box center [938, 513] width 11 height 11
click at [949, 455] on div "QZMEM2372424 TBH [PERSON_NAME] MOTORCYCLE B $" at bounding box center [595, 475] width 750 height 40
click at [945, 468] on div at bounding box center [938, 473] width 11 height 11
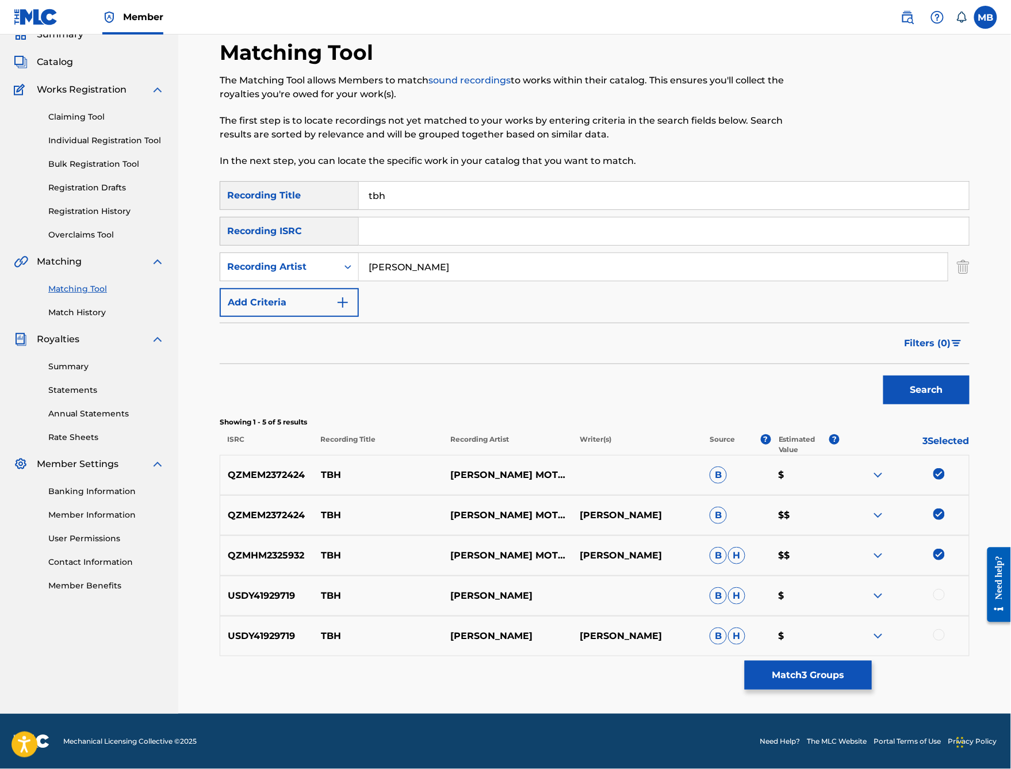
click at [872, 613] on button "Match 3 Groups" at bounding box center [808, 675] width 127 height 29
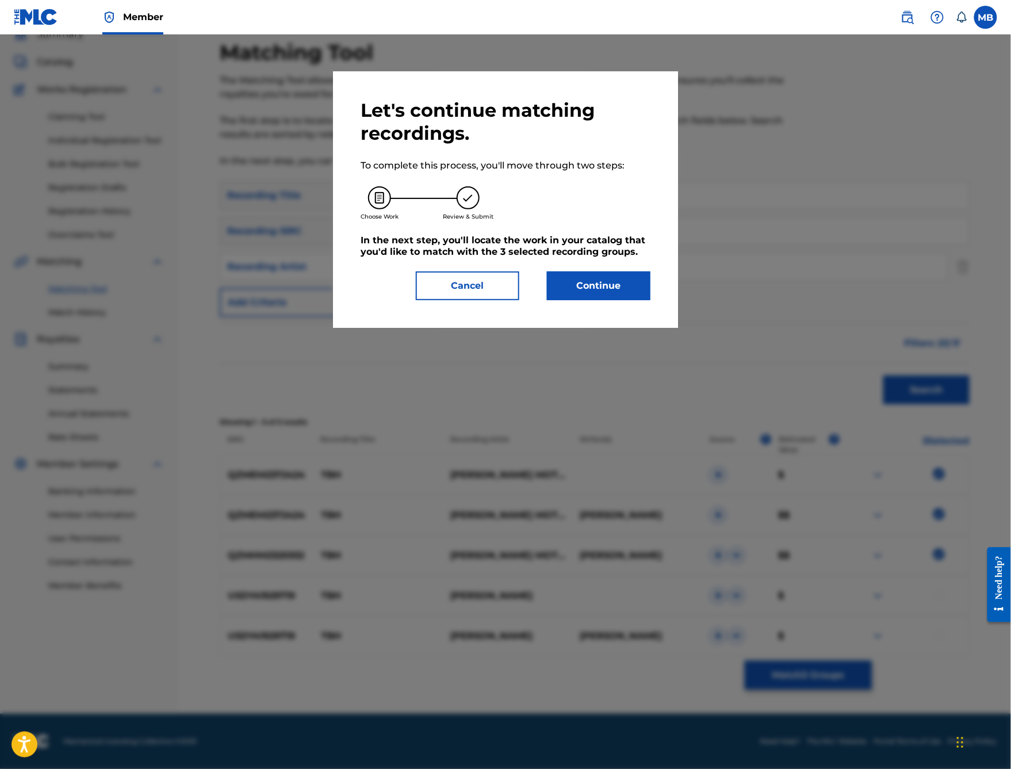
click at [613, 300] on button "Continue" at bounding box center [598, 285] width 103 height 29
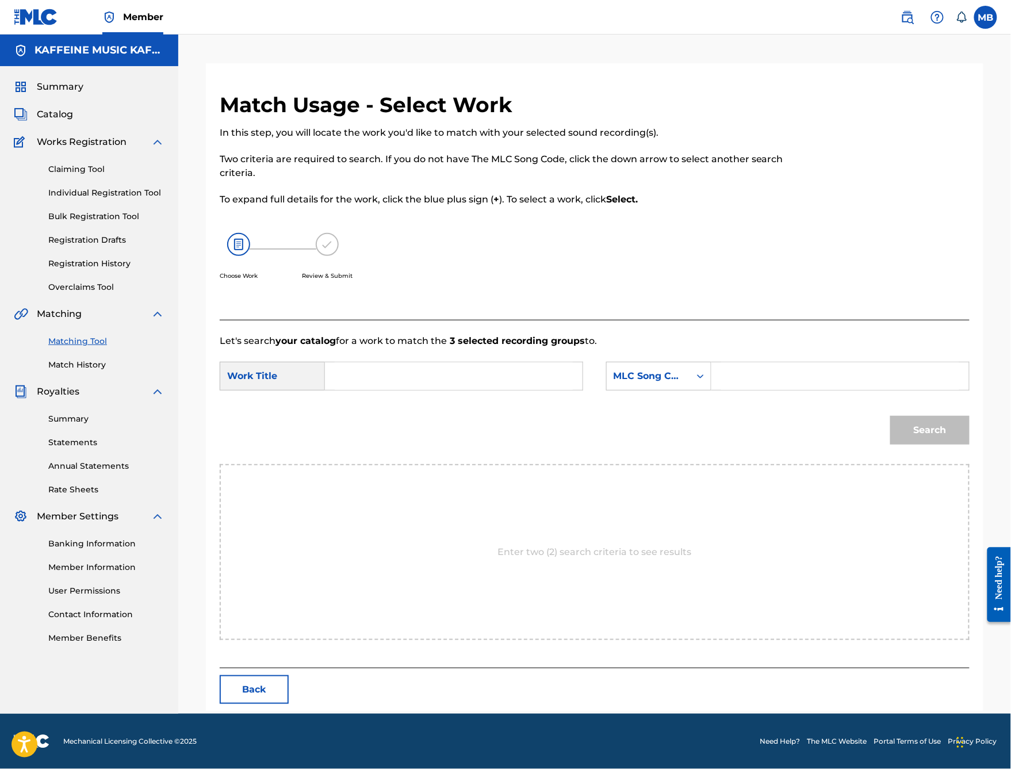
click at [497, 390] on input "Search Form" at bounding box center [454, 376] width 238 height 28
type input "tbh"
click at [711, 378] on div "MLC Song Code" at bounding box center [658, 376] width 105 height 29
click at [796, 390] on input "Search Form" at bounding box center [840, 376] width 238 height 28
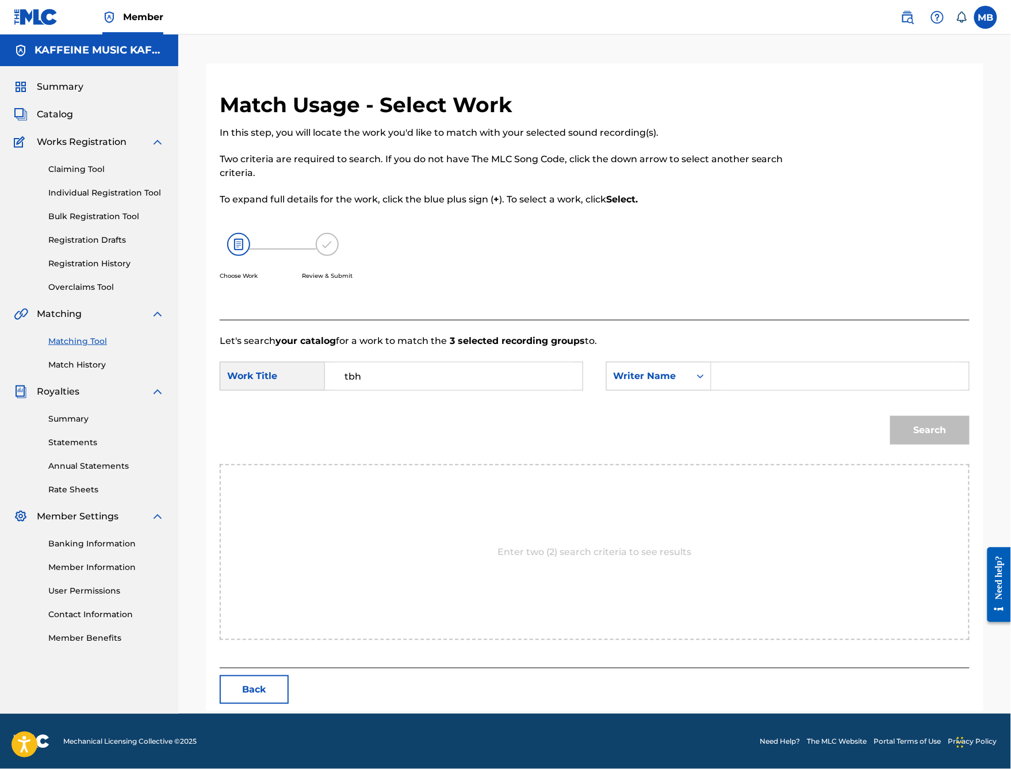
paste input "[PERSON_NAME]"
type input "[PERSON_NAME]"
click at [930, 444] on button "Search" at bounding box center [929, 430] width 79 height 29
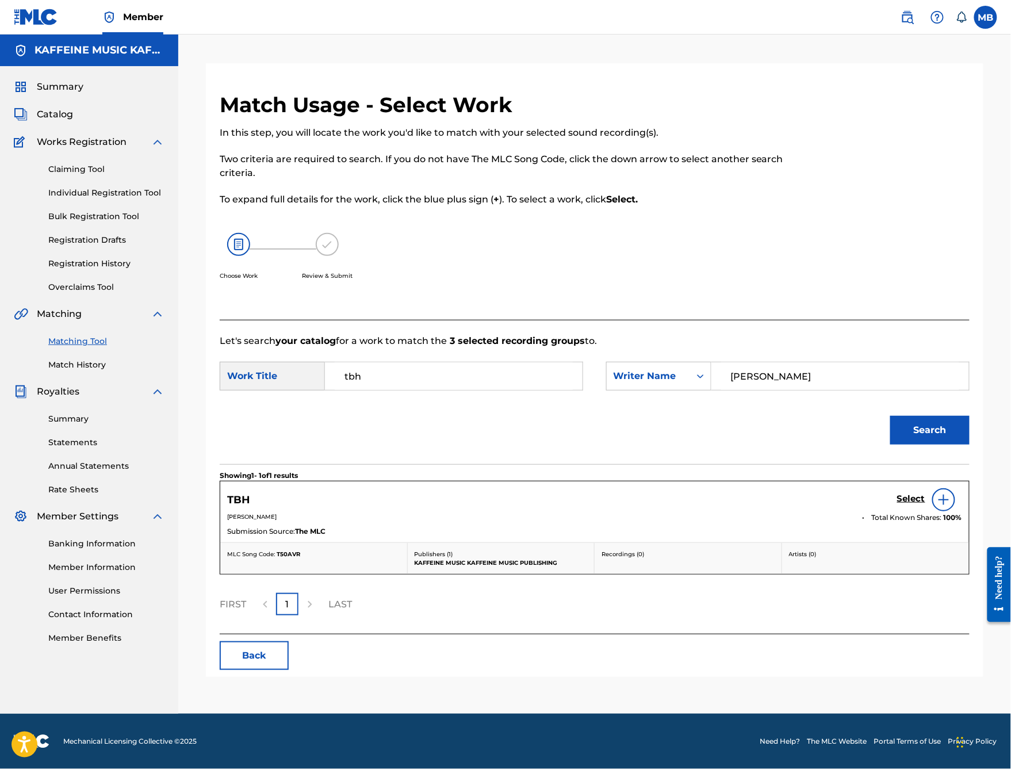
click at [900, 504] on h5 "Select" at bounding box center [911, 498] width 28 height 11
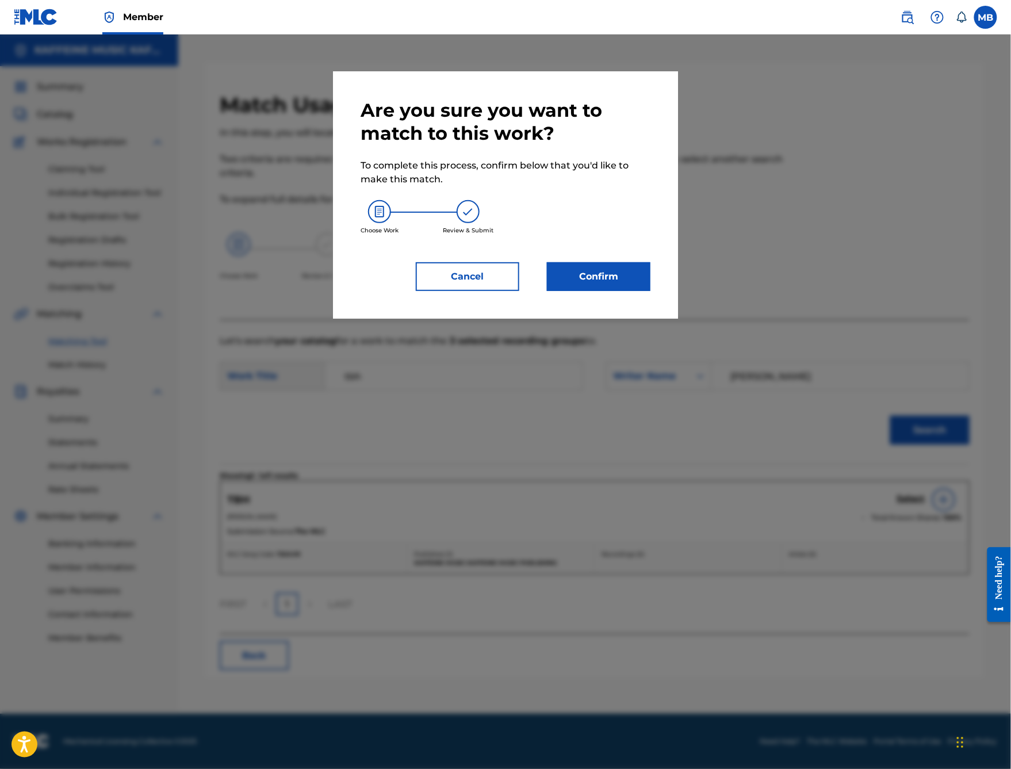
click at [629, 291] on button "Confirm" at bounding box center [598, 276] width 103 height 29
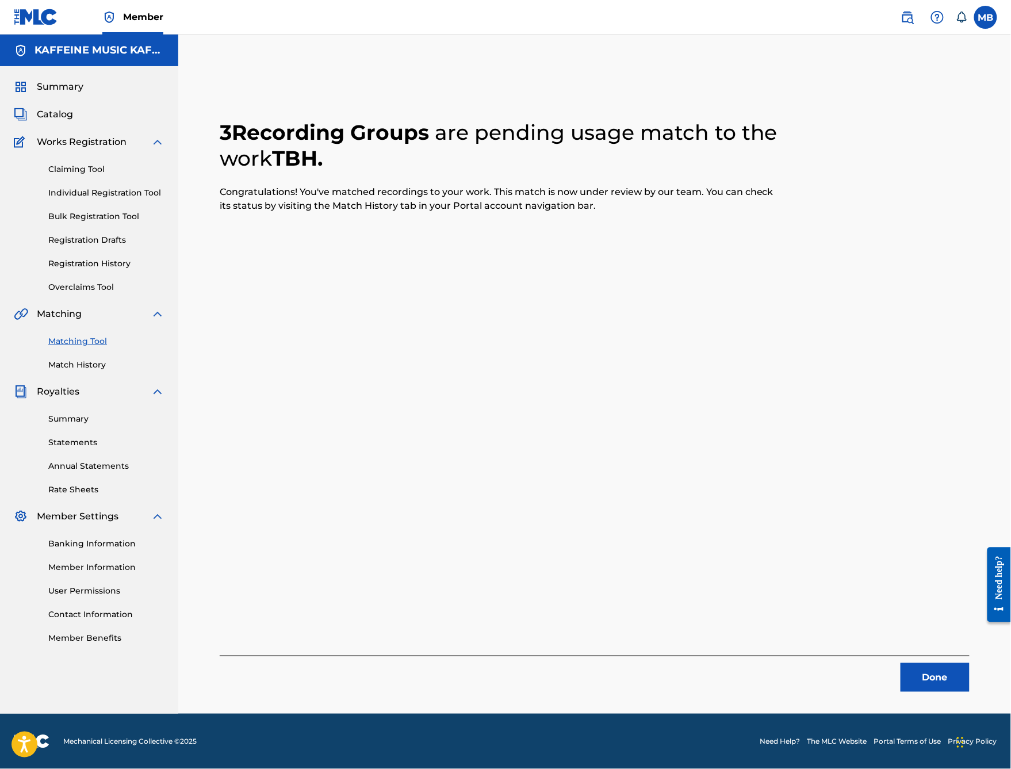
click at [930, 613] on button "Done" at bounding box center [934, 677] width 69 height 29
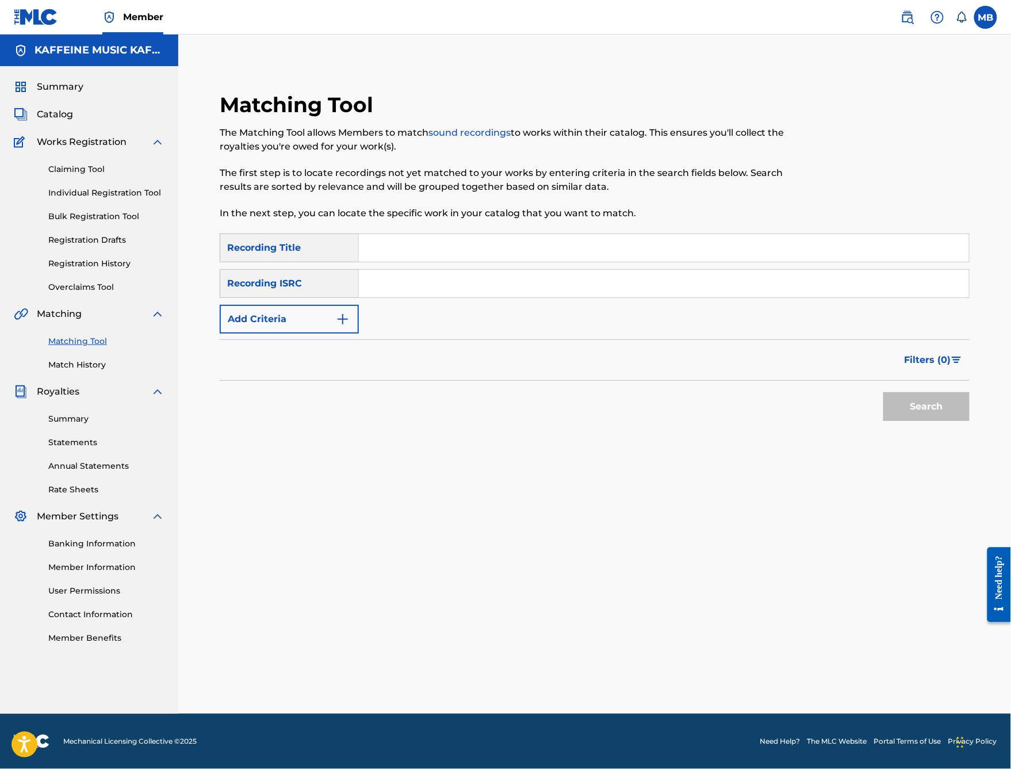
click at [491, 237] on input "Search Form" at bounding box center [664, 248] width 610 height 28
type input "com3 and go"
click at [359, 323] on button "Add Criteria" at bounding box center [289, 319] width 139 height 29
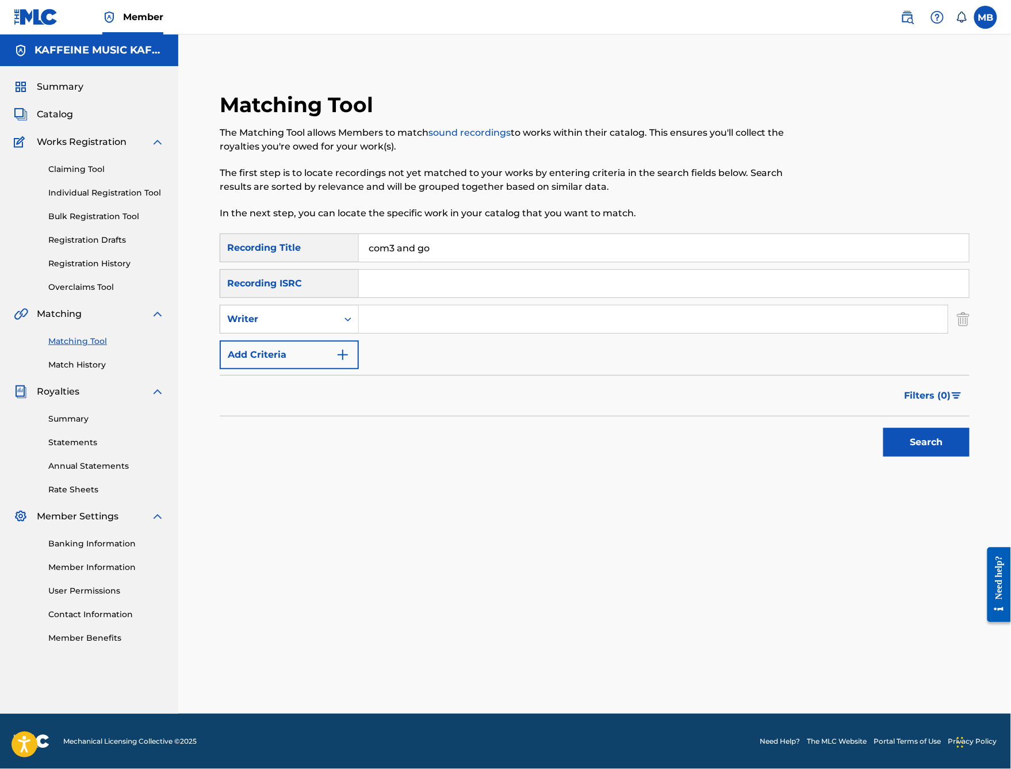
click at [451, 328] on input "Search Form" at bounding box center [653, 319] width 589 height 28
click at [337, 327] on div "Writer" at bounding box center [278, 319] width 117 height 22
click at [358, 347] on div "Recording Artist" at bounding box center [289, 347] width 138 height 29
click at [461, 321] on input "Search Form" at bounding box center [653, 319] width 589 height 28
type input "[PERSON_NAME]"
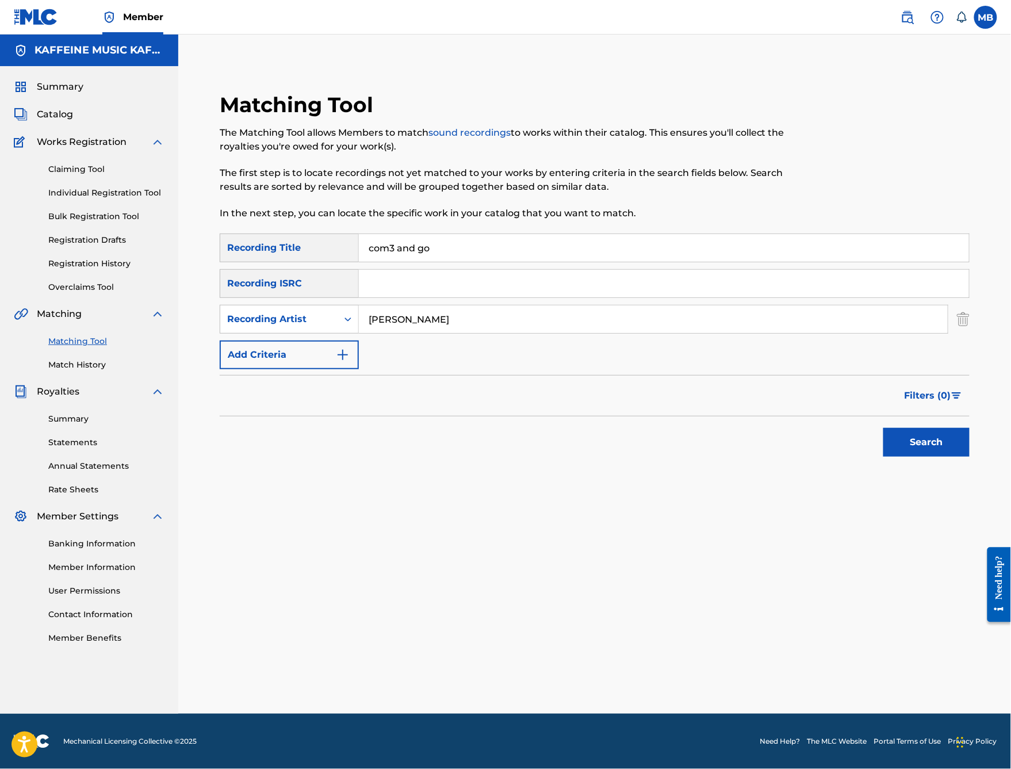
click at [926, 457] on button "Search" at bounding box center [926, 442] width 86 height 29
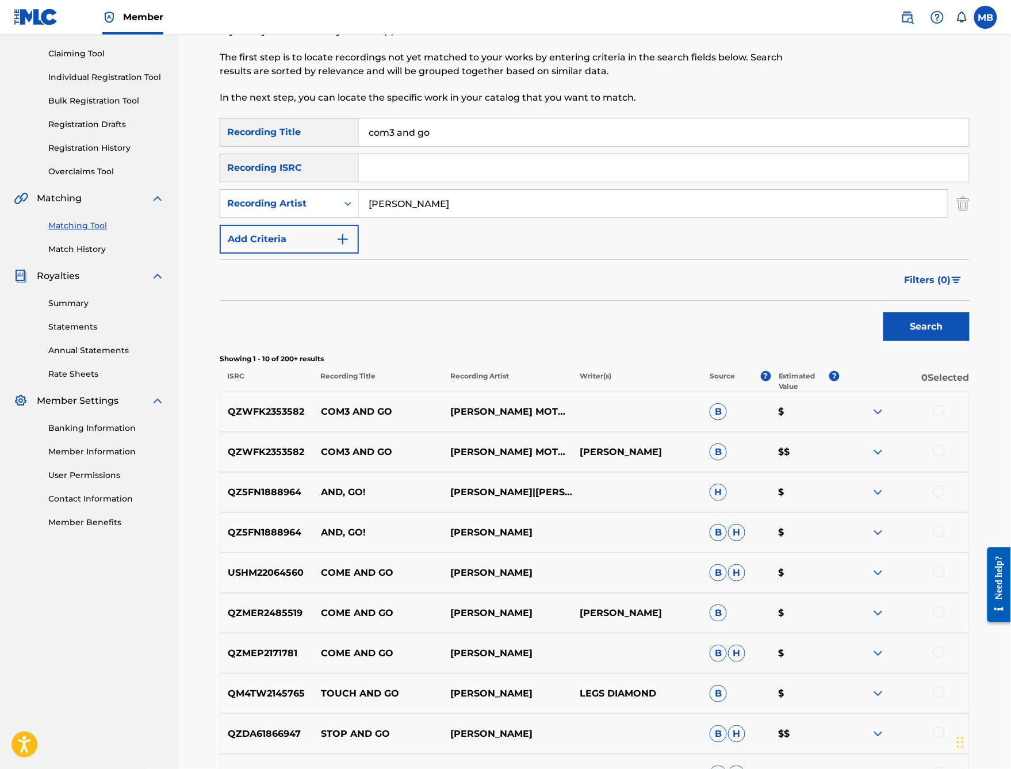
scroll to position [135, 0]
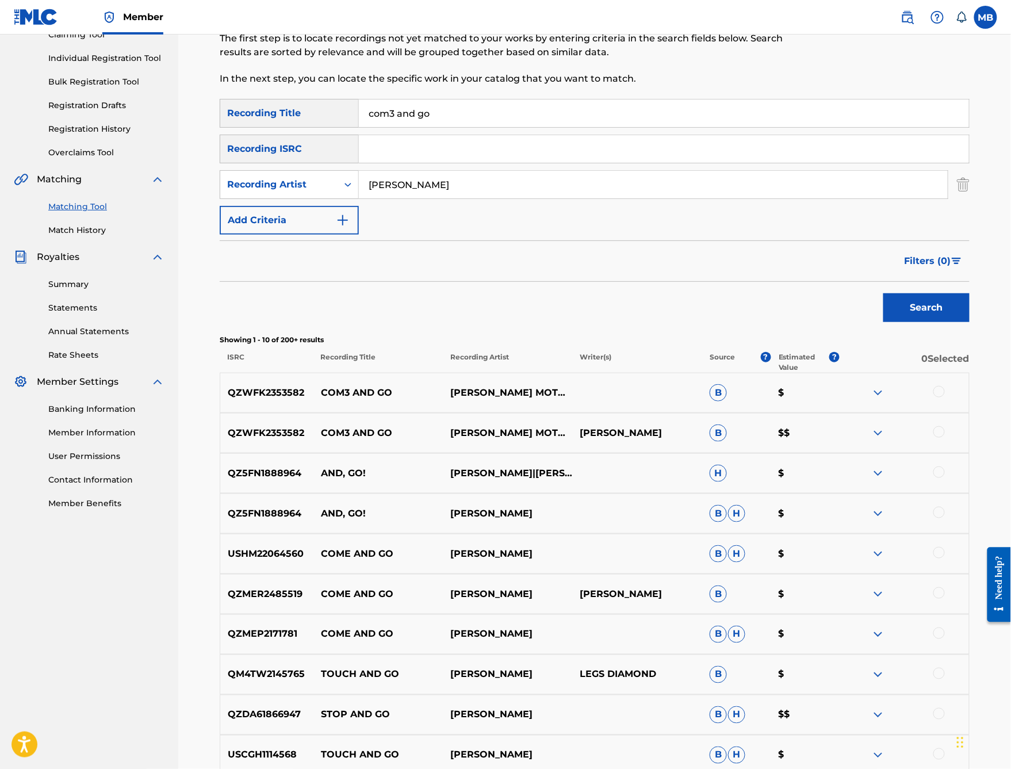
click at [944, 438] on div at bounding box center [938, 431] width 11 height 11
click at [945, 397] on div at bounding box center [938, 391] width 11 height 11
click at [872, 613] on button "Match 2 Groups" at bounding box center [808, 675] width 127 height 29
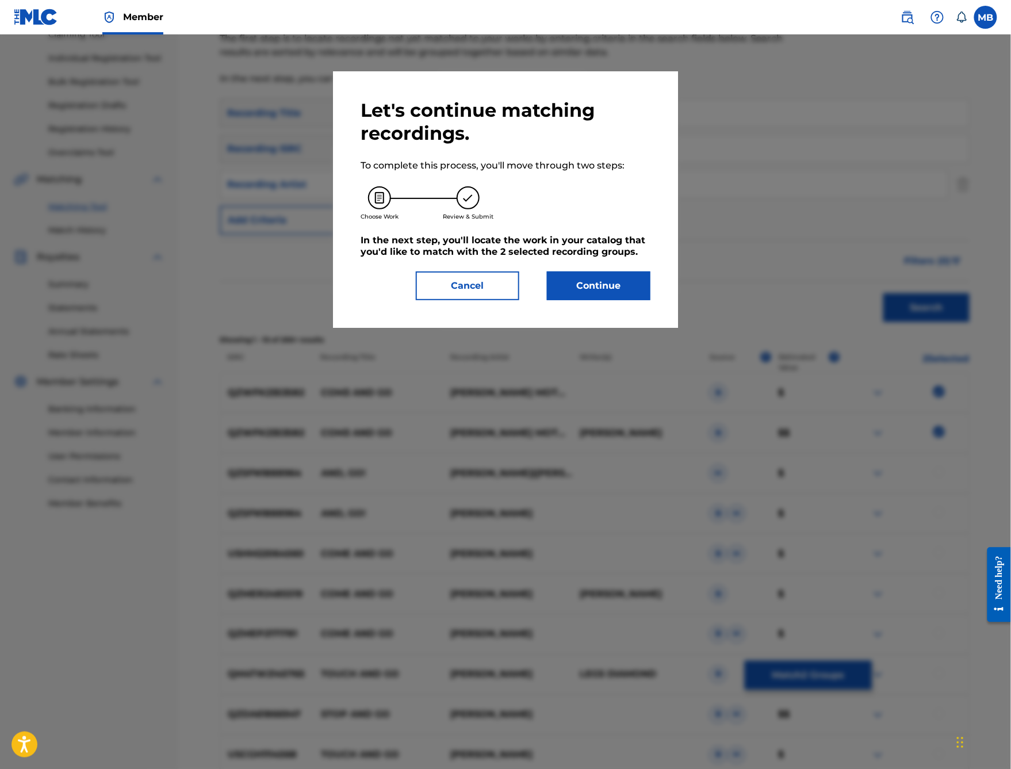
click at [650, 300] on button "Continue" at bounding box center [598, 285] width 103 height 29
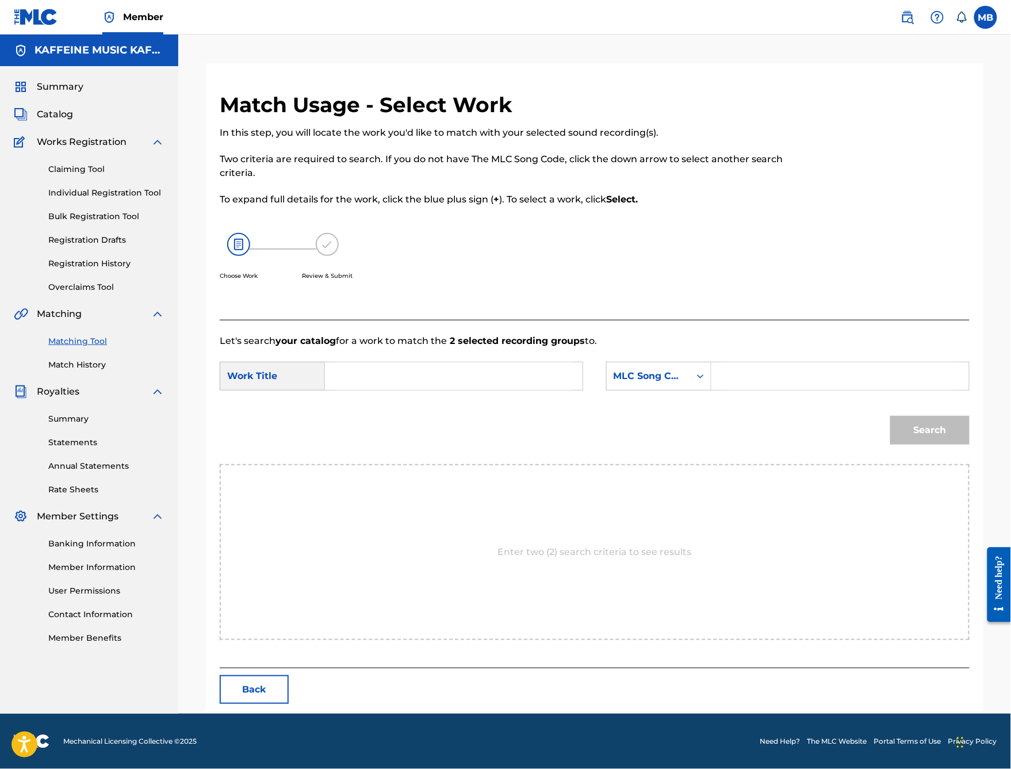
click at [507, 390] on input "Search Form" at bounding box center [454, 376] width 238 height 28
type input "M"
type input "com3 and go"
click at [706, 382] on icon "Search Form" at bounding box center [700, 375] width 11 height 11
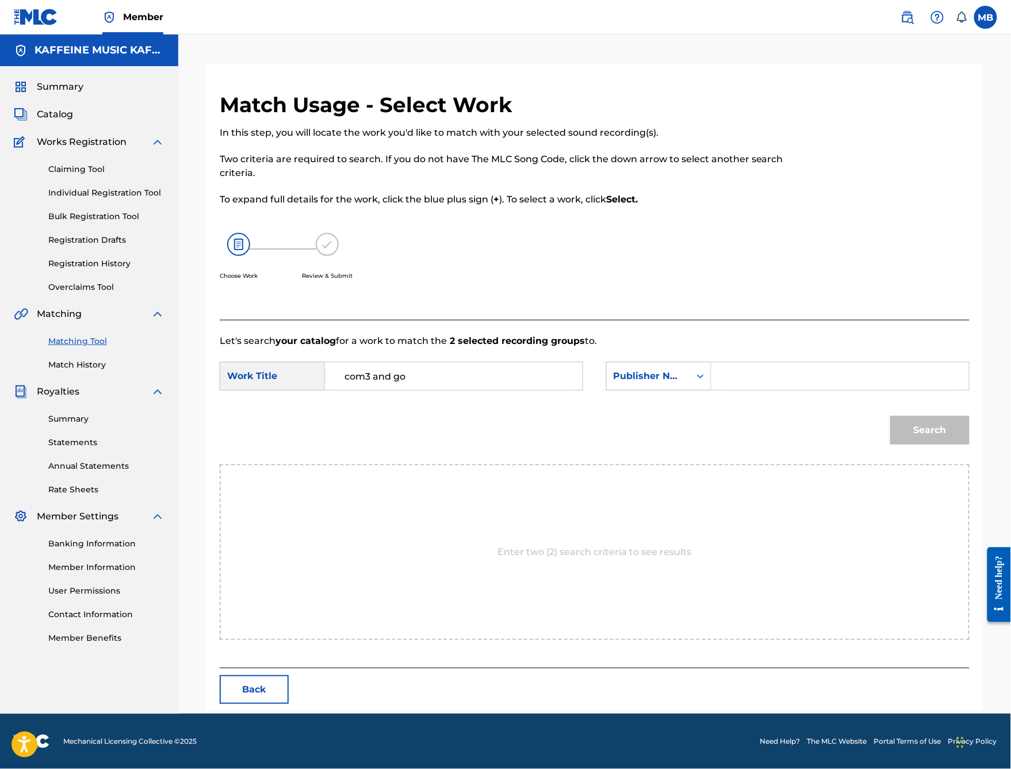
click at [817, 377] on form "SearchWithCriteria9714ecc6-20af-4584-a77b-314a546a646e Work Title com3 and go S…" at bounding box center [595, 406] width 750 height 116
click at [818, 383] on input "Search Form" at bounding box center [840, 376] width 238 height 28
type input "kaff"
click at [930, 444] on button "Search" at bounding box center [929, 430] width 79 height 29
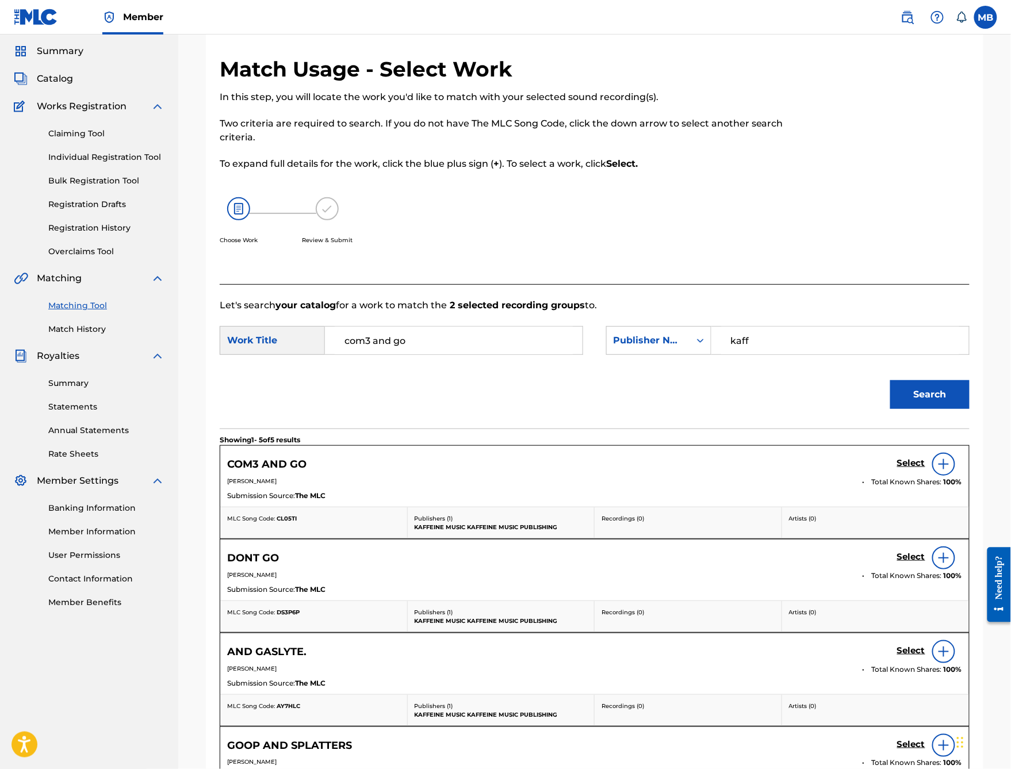
click at [914, 469] on h5 "Select" at bounding box center [911, 463] width 28 height 11
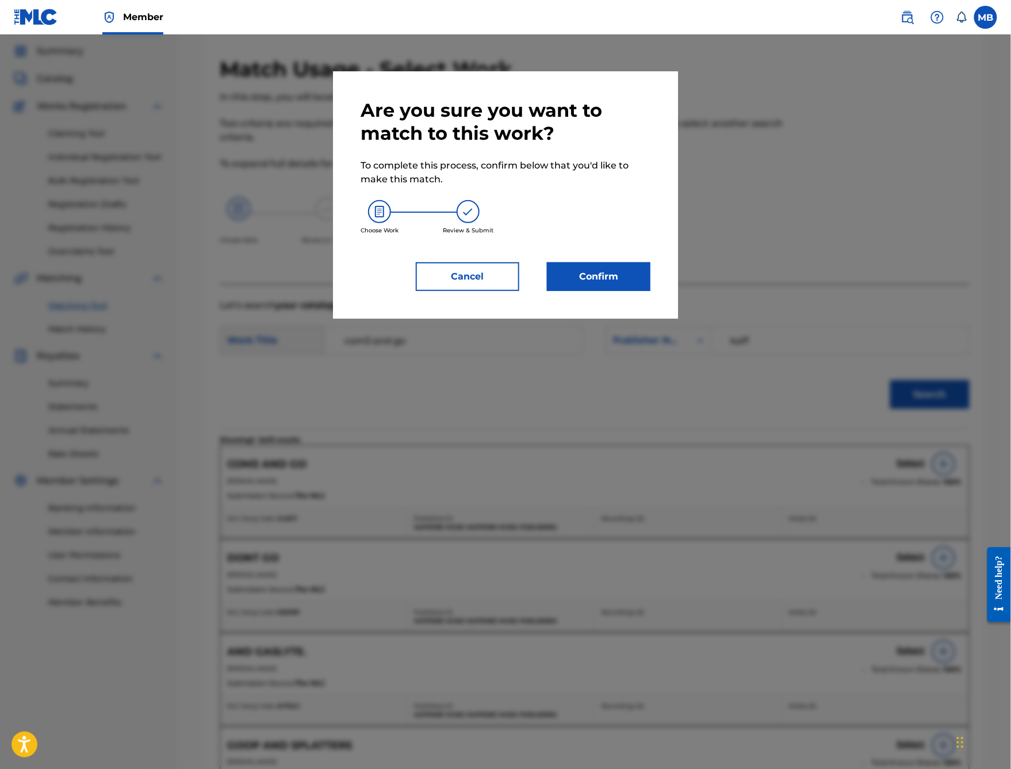
click at [650, 291] on button "Confirm" at bounding box center [598, 276] width 103 height 29
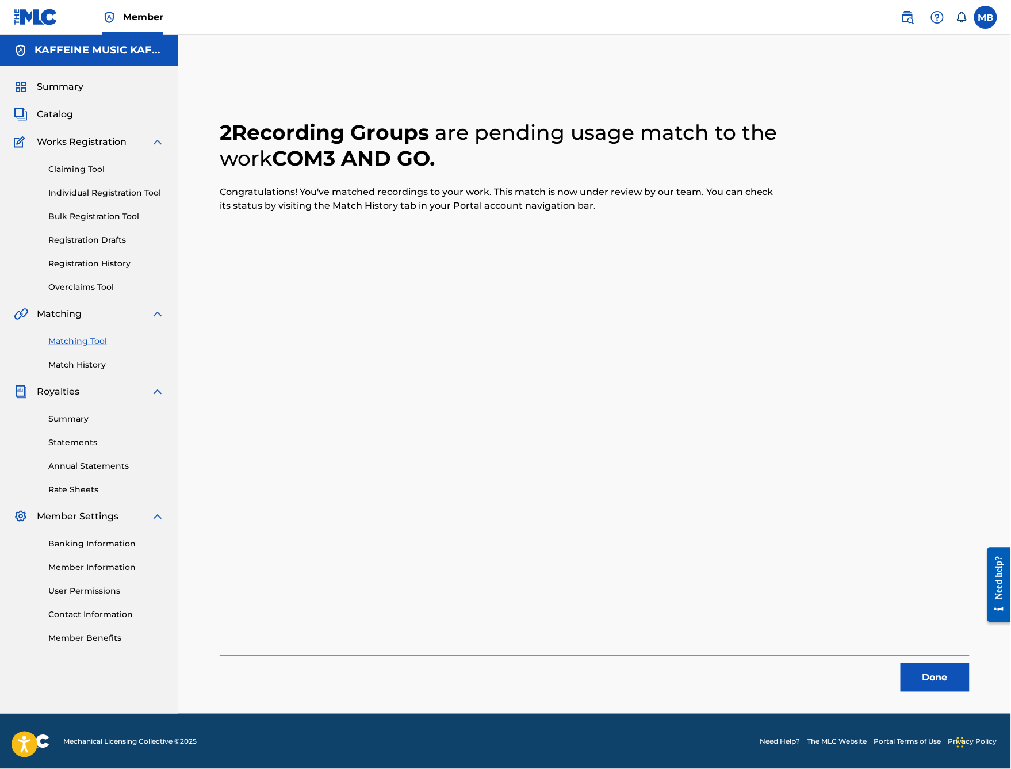
click at [925, 613] on button "Done" at bounding box center [934, 677] width 69 height 29
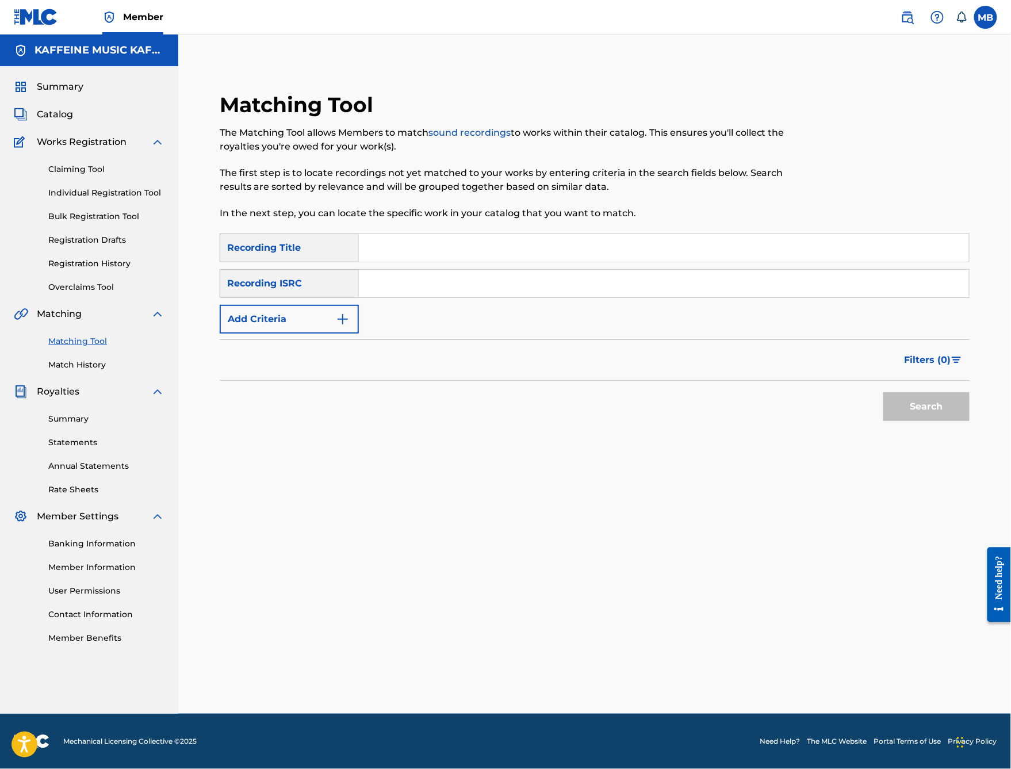
click at [493, 240] on input "Search Form" at bounding box center [664, 248] width 610 height 28
type input "Kuntrol3"
click at [359, 321] on button "Add Criteria" at bounding box center [289, 319] width 139 height 29
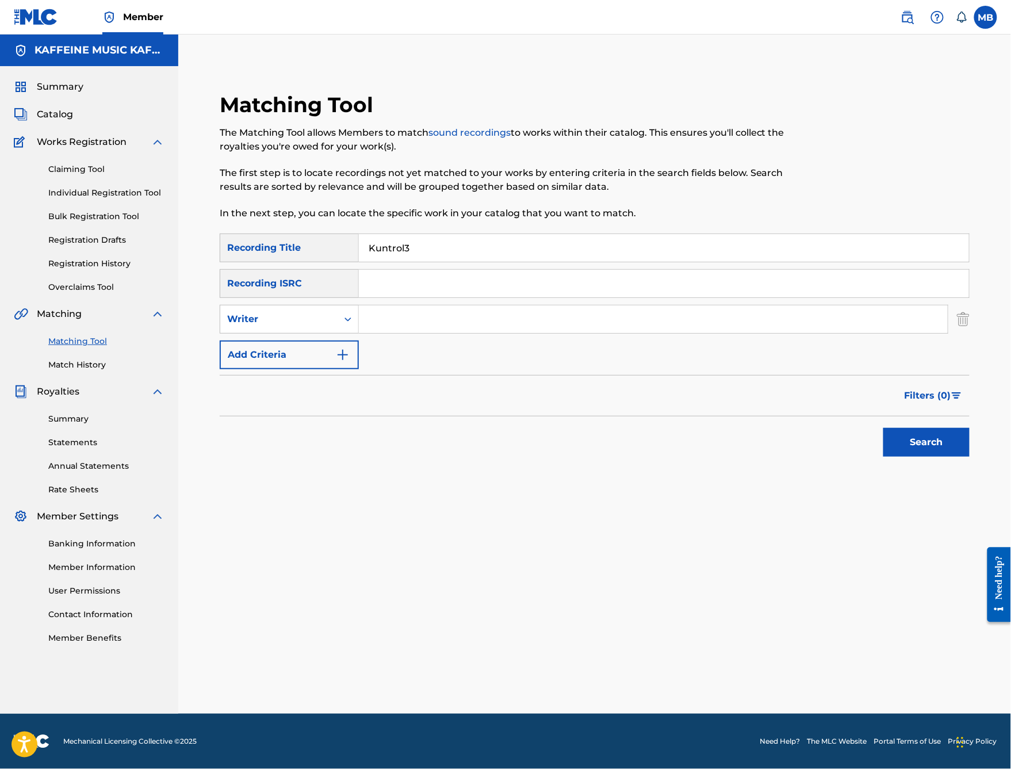
scroll to position [36, 0]
click at [331, 321] on div "Writer" at bounding box center [278, 319] width 103 height 14
click at [493, 325] on input "Search Form" at bounding box center [653, 319] width 589 height 28
paste input "[PERSON_NAME]"
type input "[PERSON_NAME]"
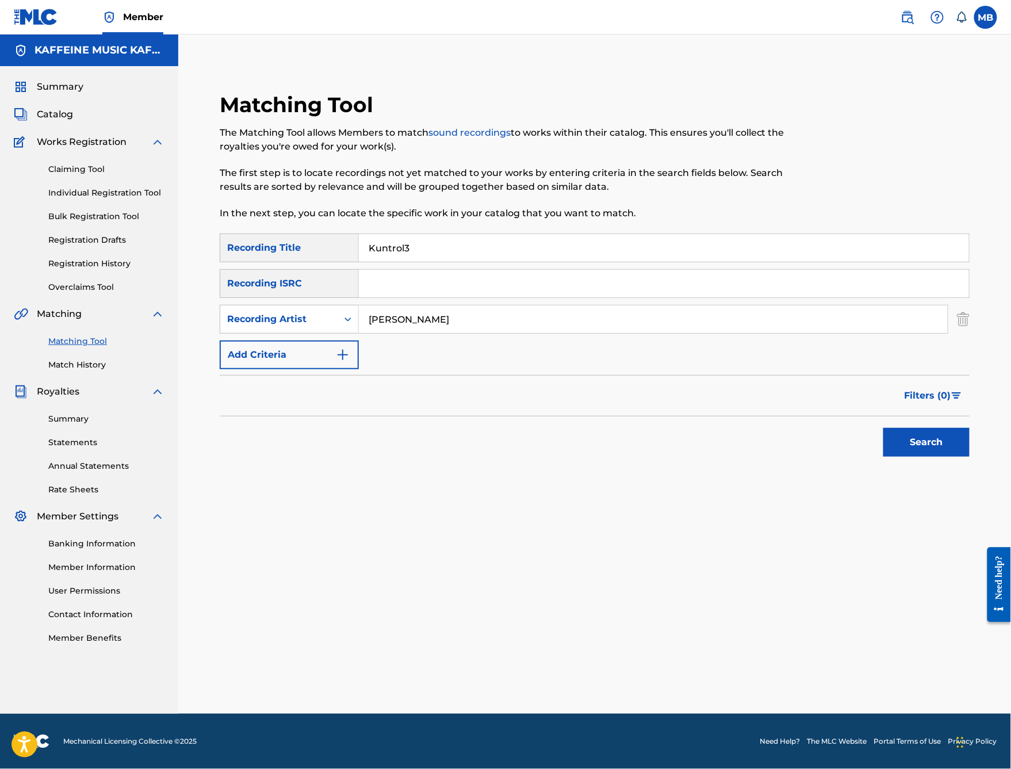
click at [926, 457] on button "Search" at bounding box center [926, 442] width 86 height 29
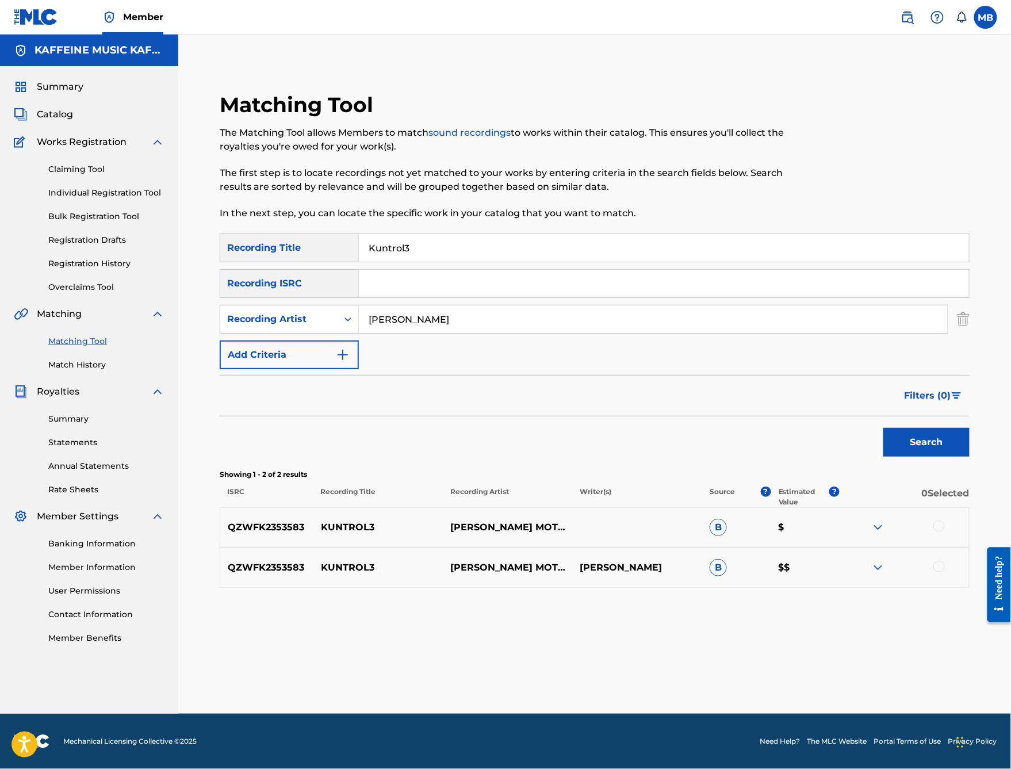
click at [942, 572] on div at bounding box center [938, 566] width 11 height 11
click at [952, 547] on div "QZWFK2353583 KUNTROL3 [PERSON_NAME] MOTORCYCLE B $" at bounding box center [595, 527] width 750 height 40
click at [945, 532] on div at bounding box center [938, 525] width 11 height 11
click at [872, 613] on button "Match 2 Groups" at bounding box center [808, 675] width 127 height 29
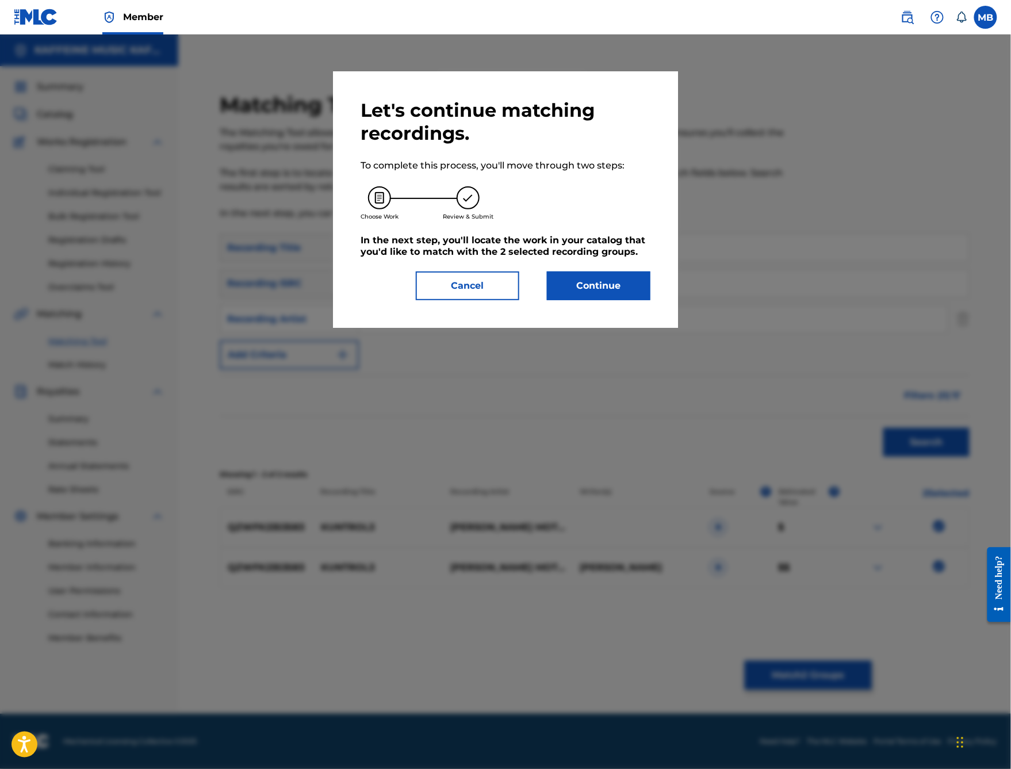
click at [609, 300] on button "Continue" at bounding box center [598, 285] width 103 height 29
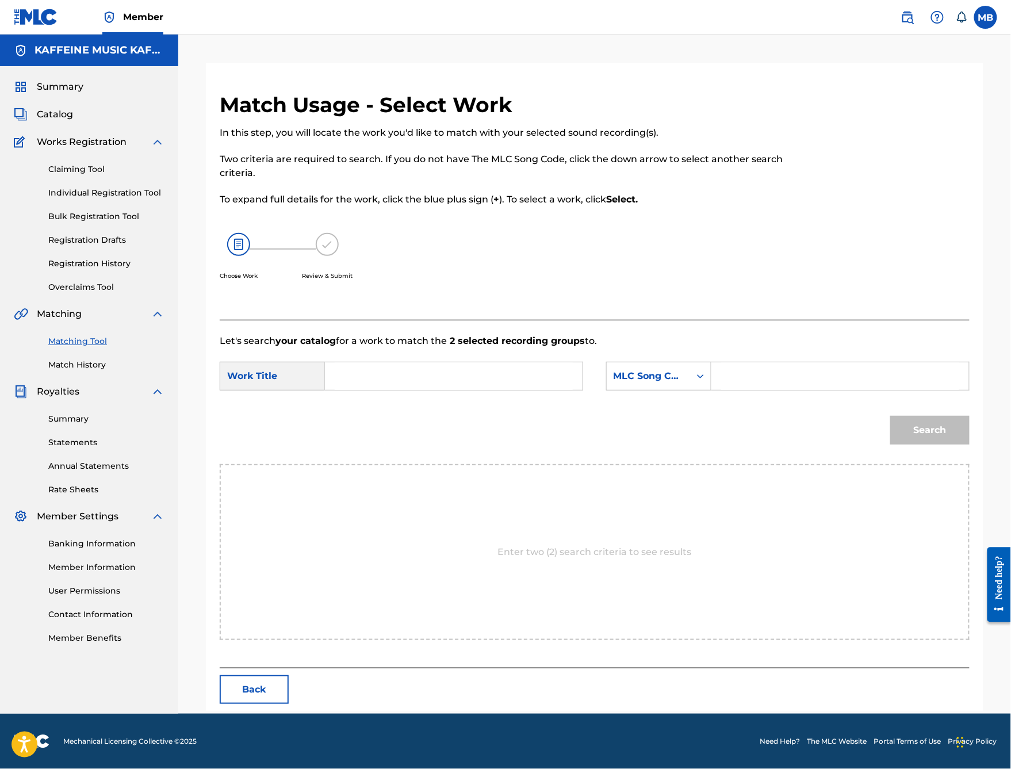
click at [421, 390] on input "Search Form" at bounding box center [454, 376] width 238 height 28
type input "kuntrol3"
click at [642, 390] on div "MLC Song Code" at bounding box center [658, 376] width 105 height 29
click at [792, 390] on input "Search Form" at bounding box center [840, 376] width 238 height 28
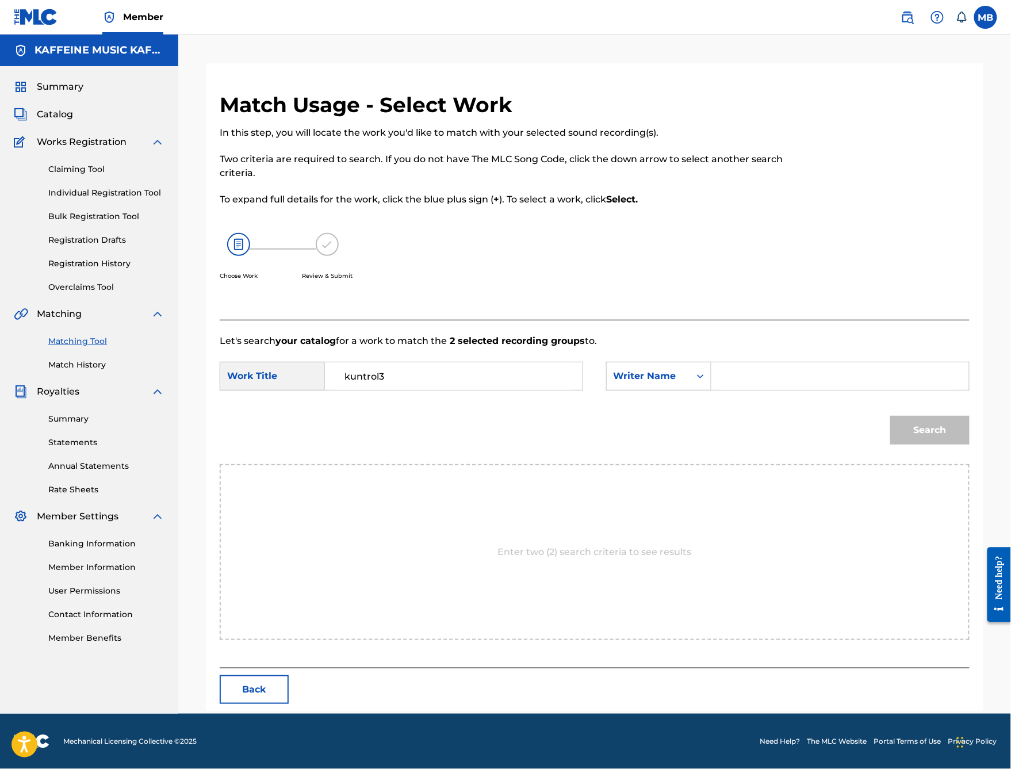
paste input "[PERSON_NAME]"
type input "[PERSON_NAME]"
click at [930, 444] on button "Search" at bounding box center [929, 430] width 79 height 29
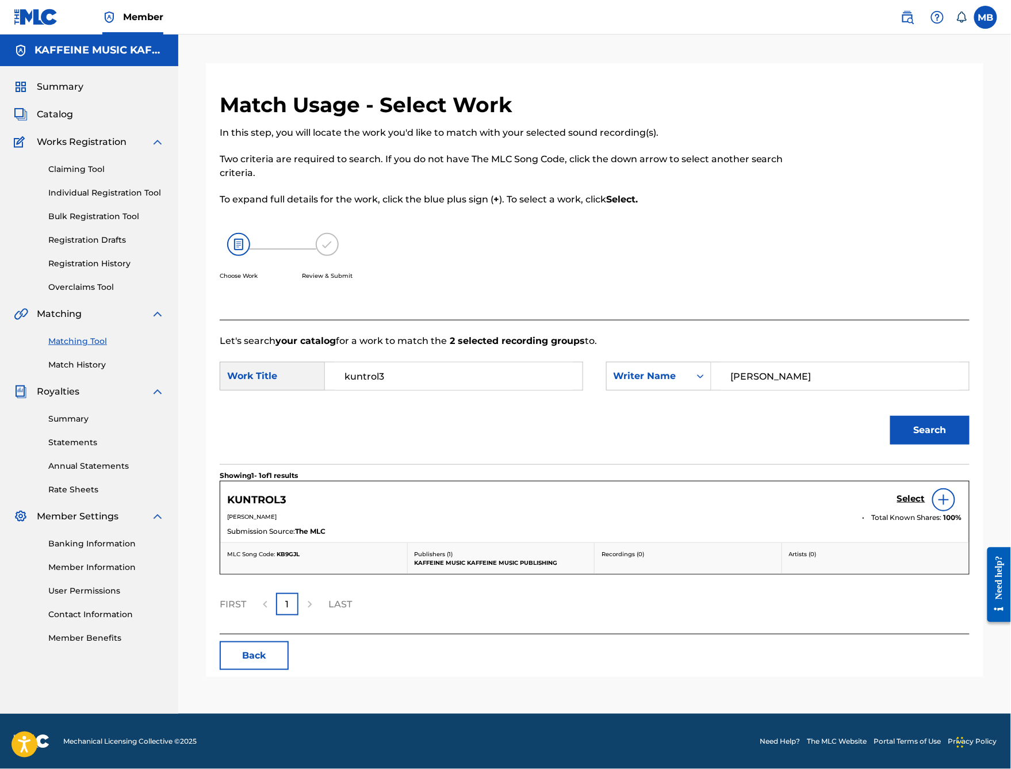
click at [918, 504] on h5 "Select" at bounding box center [911, 498] width 28 height 11
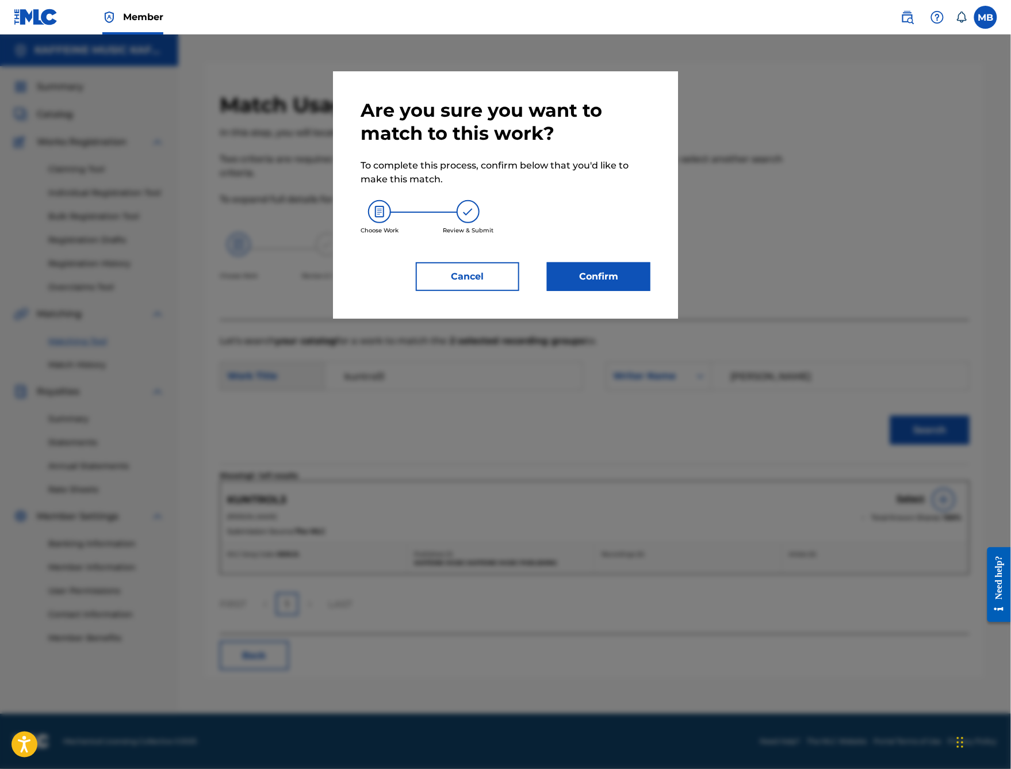
click at [635, 291] on button "Confirm" at bounding box center [598, 276] width 103 height 29
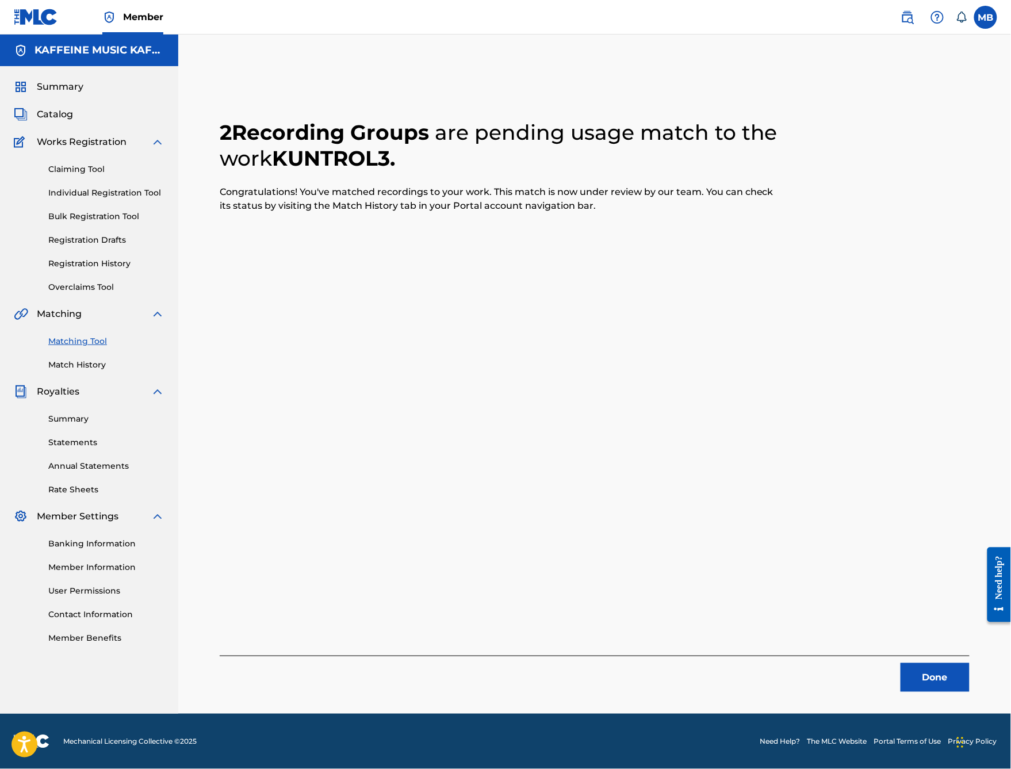
click at [956, 613] on button "Done" at bounding box center [934, 677] width 69 height 29
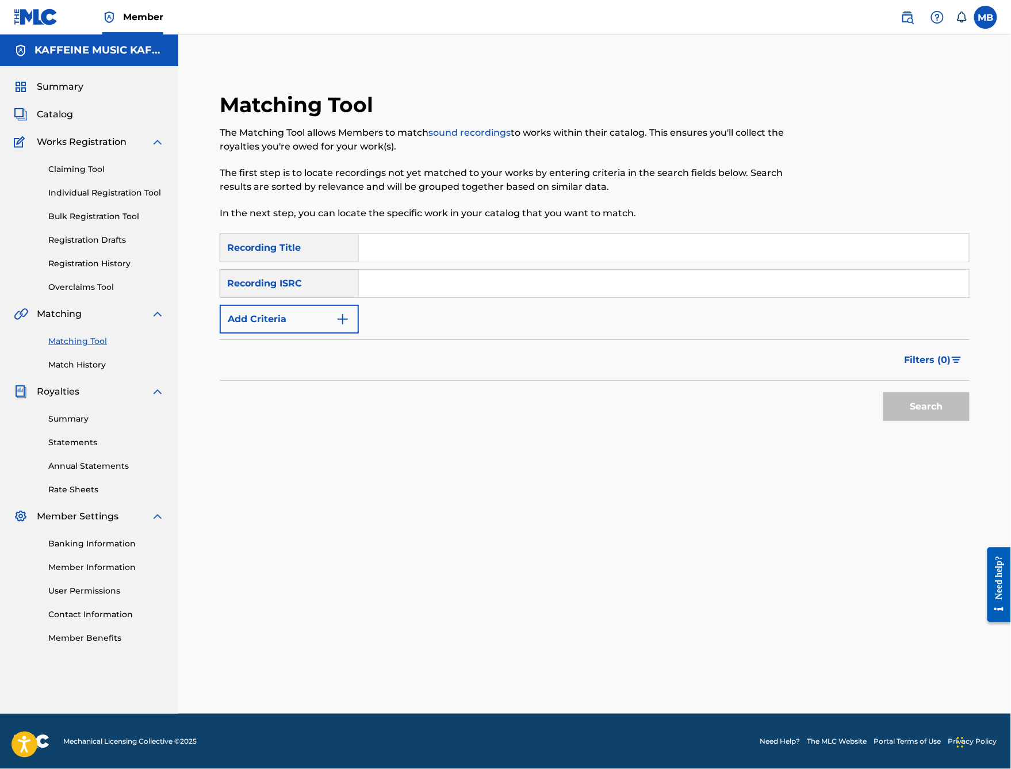
click at [492, 245] on input "Search Form" at bounding box center [664, 248] width 610 height 28
type input "Groovy Boola"
click at [358, 320] on button "Add Criteria" at bounding box center [289, 319] width 139 height 29
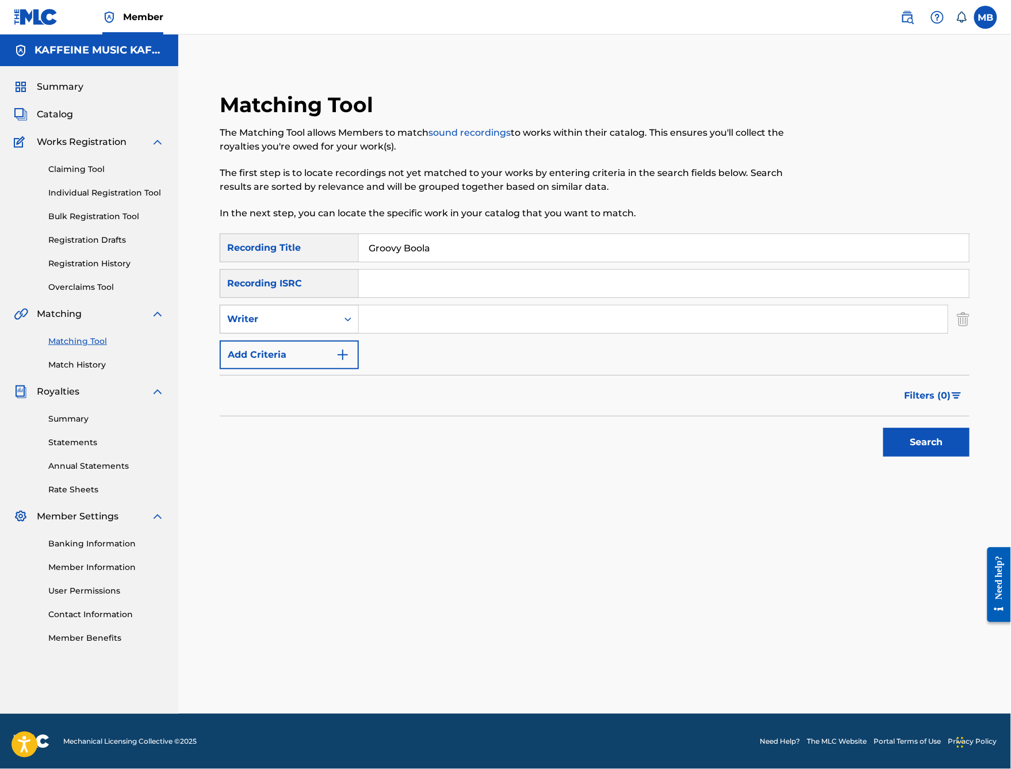
scroll to position [36, 0]
click at [337, 315] on div "Writer" at bounding box center [278, 319] width 117 height 22
click at [484, 309] on div "SearchWithCriteria29468663-b8be-4d2b-afb7-dece17dd3df3 Recording Title Groovy B…" at bounding box center [595, 301] width 750 height 136
click at [491, 327] on input "Search Form" at bounding box center [653, 319] width 589 height 28
type input "[PERSON_NAME]"
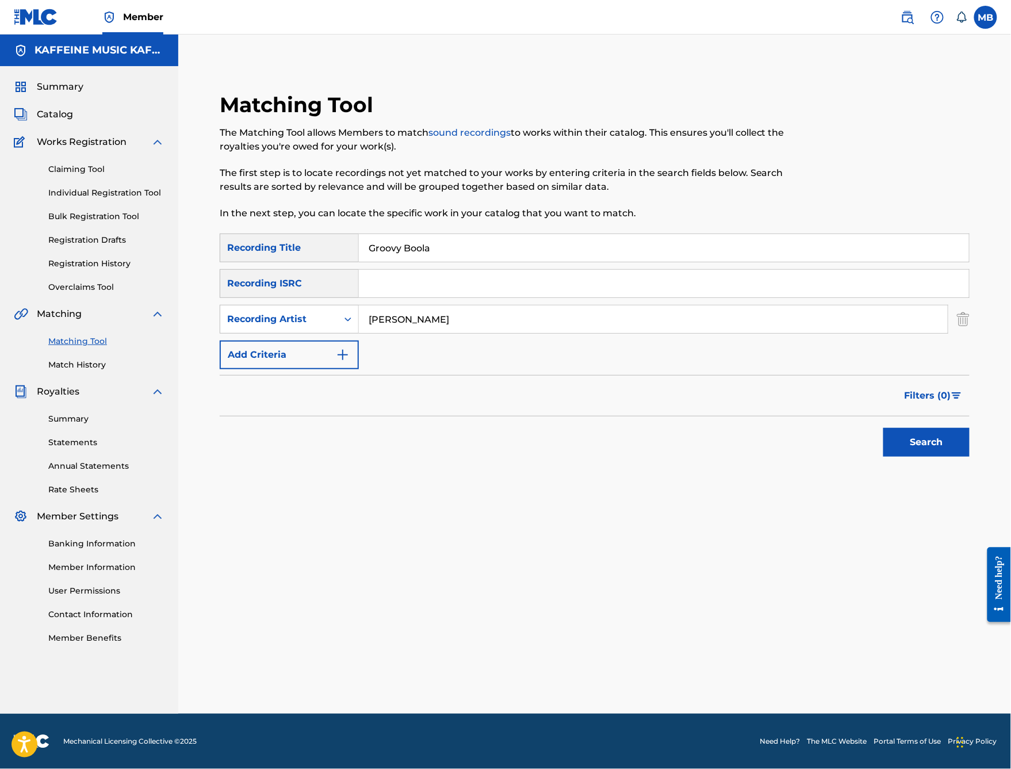
click at [926, 457] on button "Search" at bounding box center [926, 442] width 86 height 29
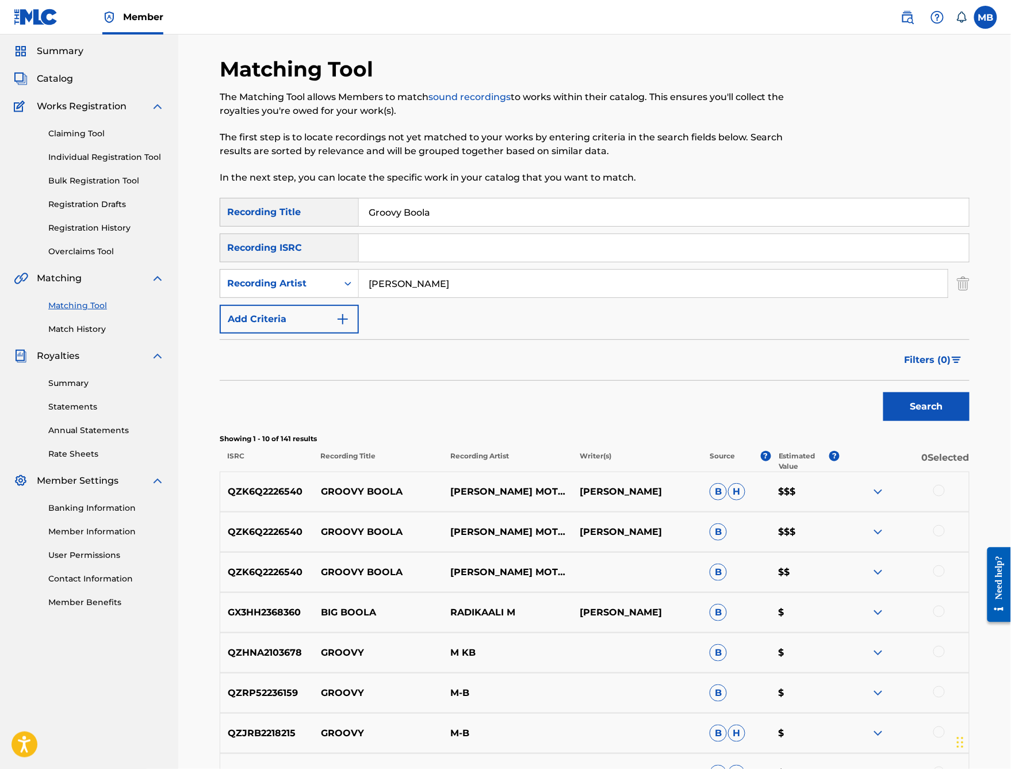
click at [474, 297] on input "[PERSON_NAME]" at bounding box center [653, 284] width 589 height 28
click at [521, 333] on div "SearchWithCriteria29468663-b8be-4d2b-afb7-dece17dd3df3 Recording Title Groovy B…" at bounding box center [595, 266] width 750 height 136
click at [471, 297] on input "[PERSON_NAME]" at bounding box center [653, 284] width 589 height 28
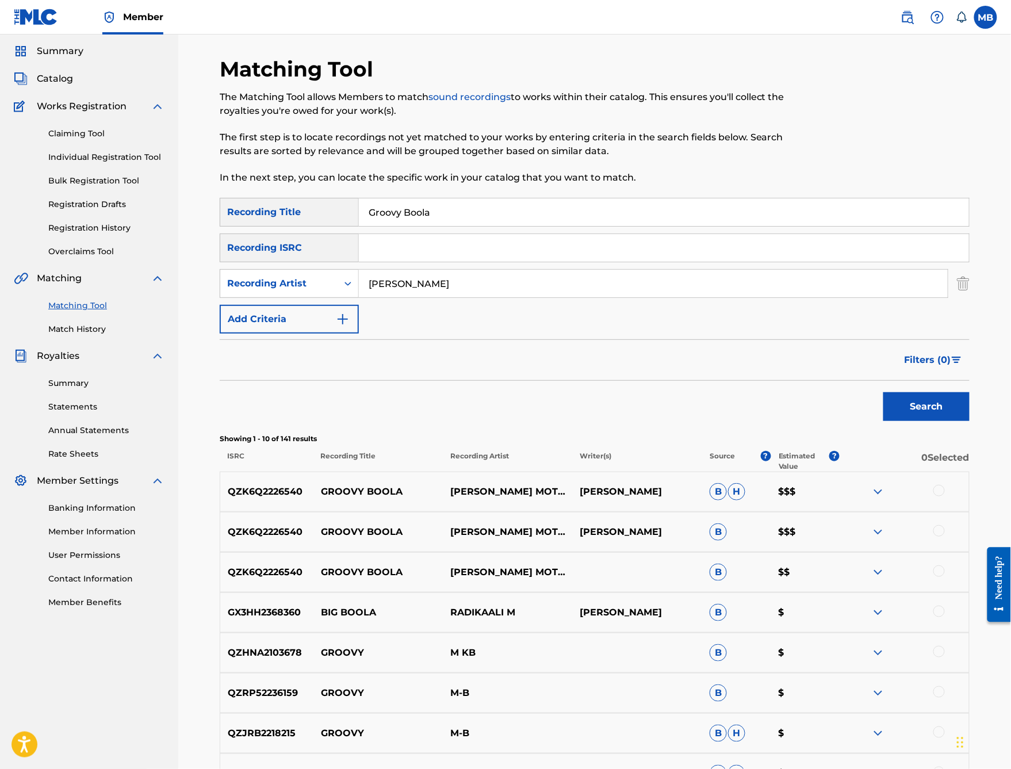
click at [471, 297] on input "[PERSON_NAME]" at bounding box center [653, 284] width 589 height 28
click at [697, 427] on div "Search" at bounding box center [595, 404] width 750 height 46
click at [944, 496] on div at bounding box center [938, 490] width 11 height 11
click at [945, 536] on div at bounding box center [938, 530] width 11 height 11
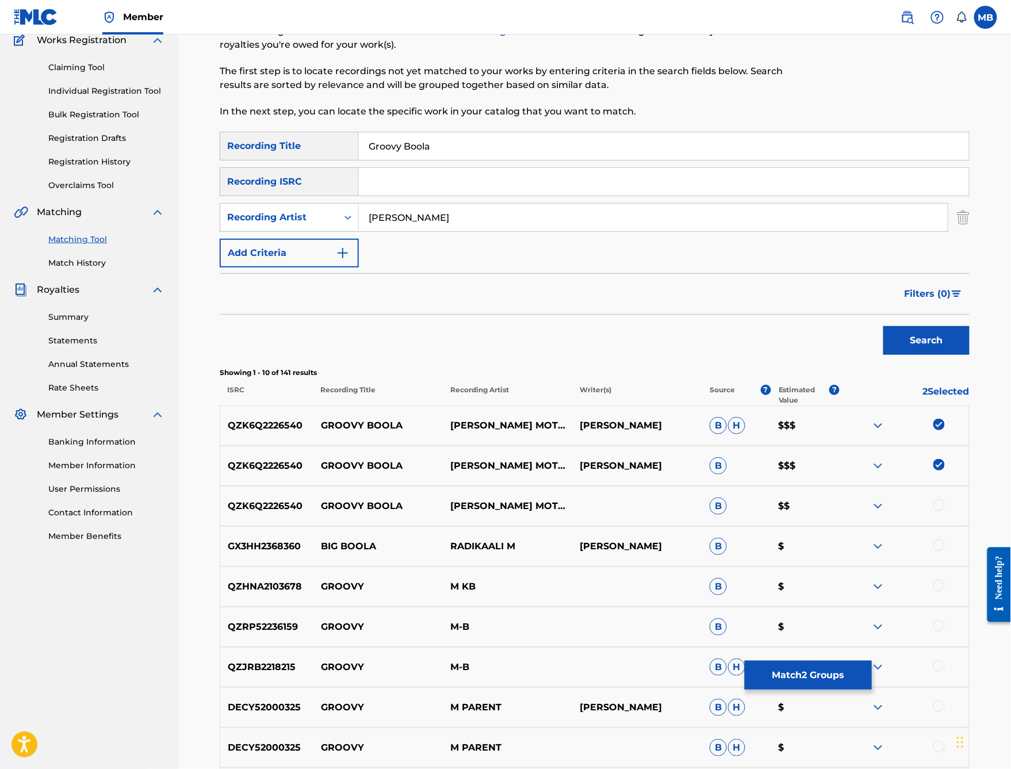
scroll to position [101, 0]
click at [945, 511] on div at bounding box center [938, 505] width 11 height 11
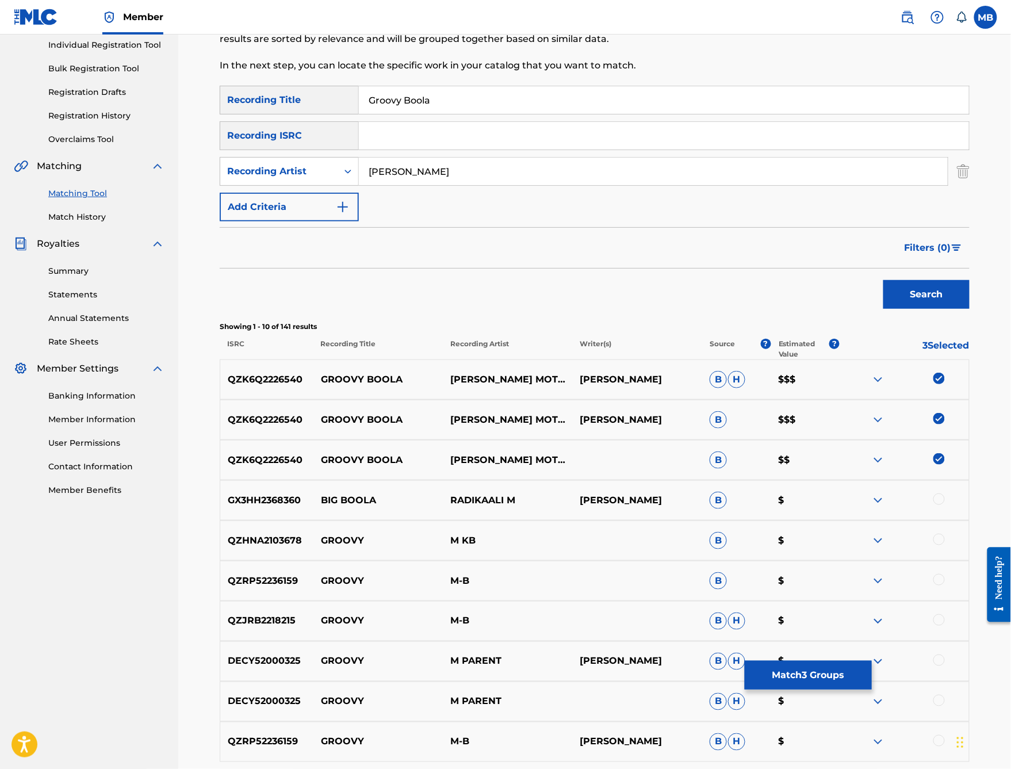
scroll to position [162, 0]
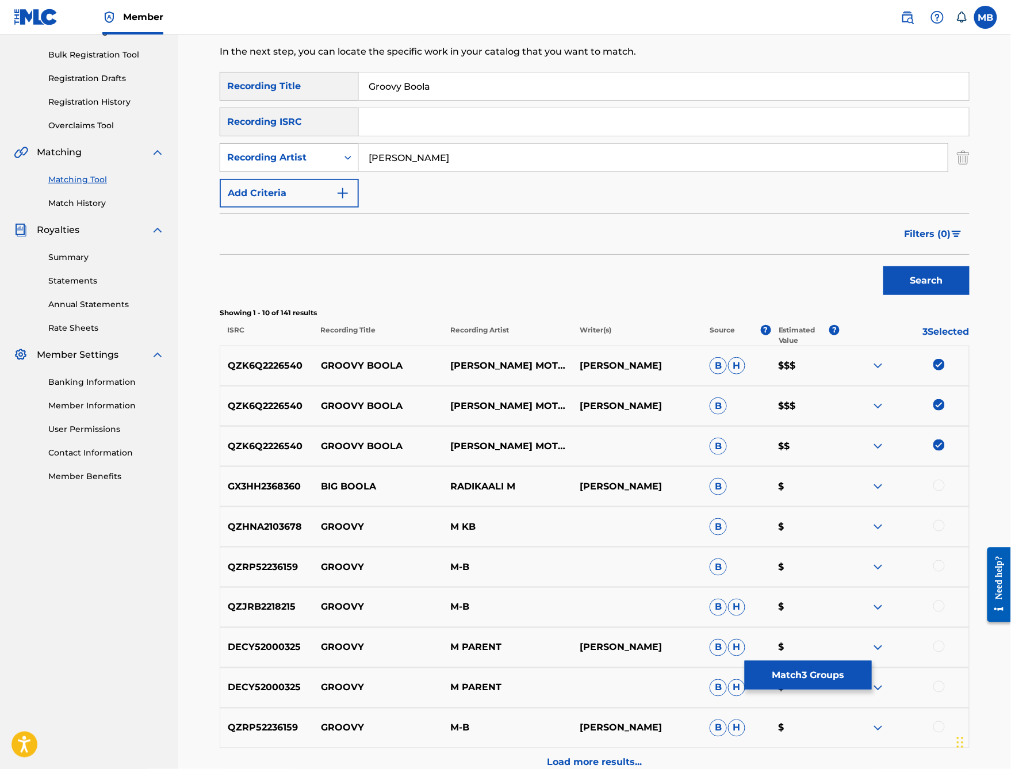
click at [872, 613] on button "Match 3 Groups" at bounding box center [808, 675] width 127 height 29
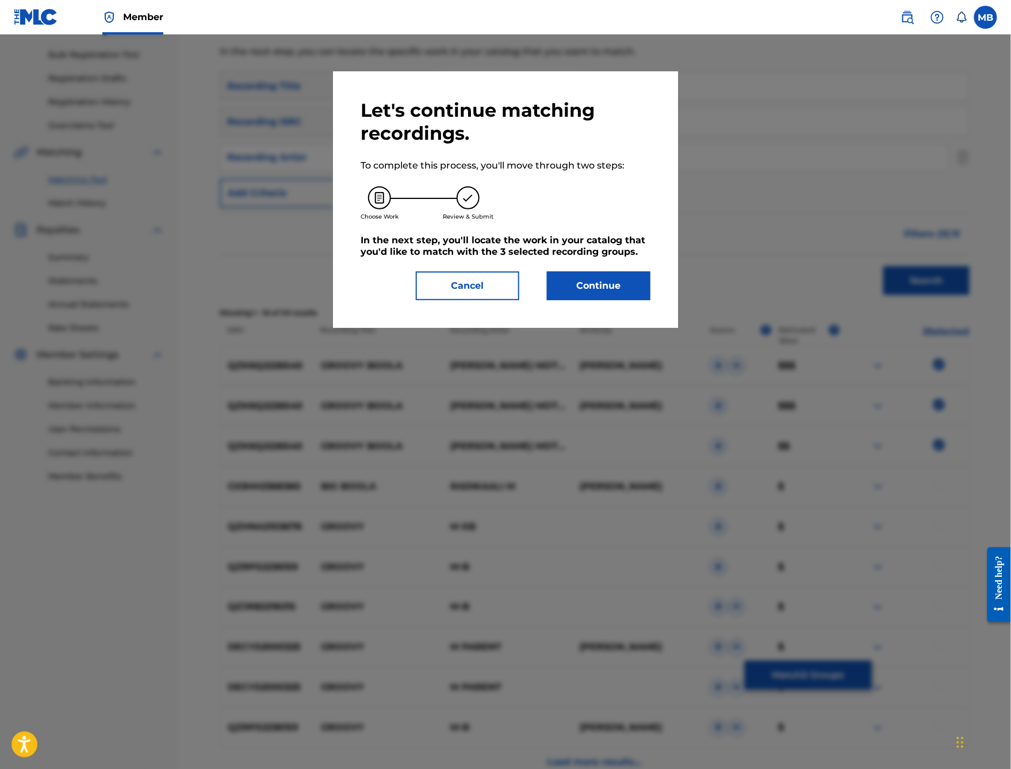
click at [608, 300] on button "Continue" at bounding box center [598, 285] width 103 height 29
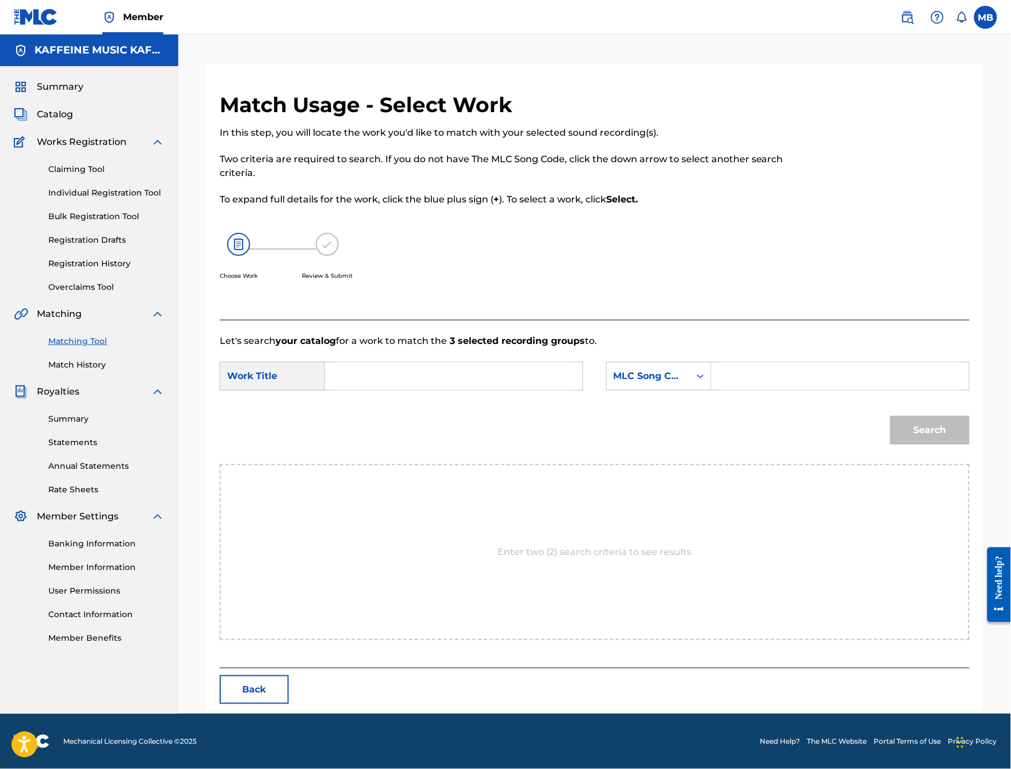
click at [452, 390] on input "Search Form" at bounding box center [454, 376] width 238 height 28
type input "groovy boola"
click at [683, 383] on div "MLC Song Code" at bounding box center [648, 376] width 70 height 14
click at [773, 390] on input "Search Form" at bounding box center [840, 376] width 238 height 28
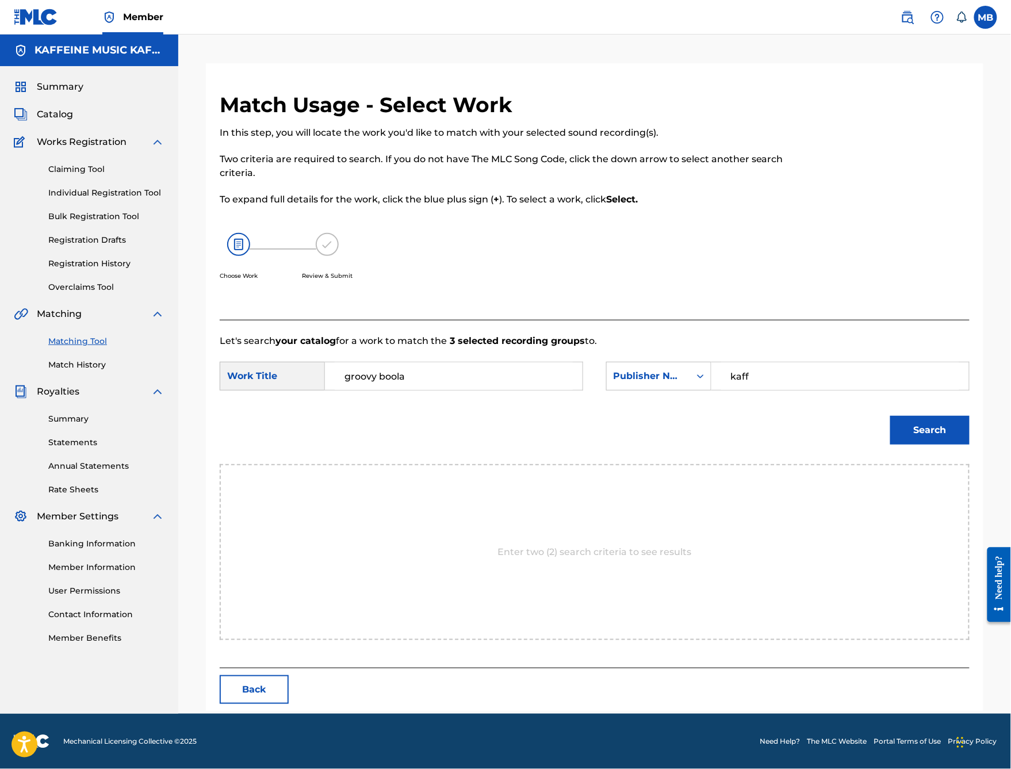
type input "kaff"
click at [930, 444] on button "Search" at bounding box center [929, 430] width 79 height 29
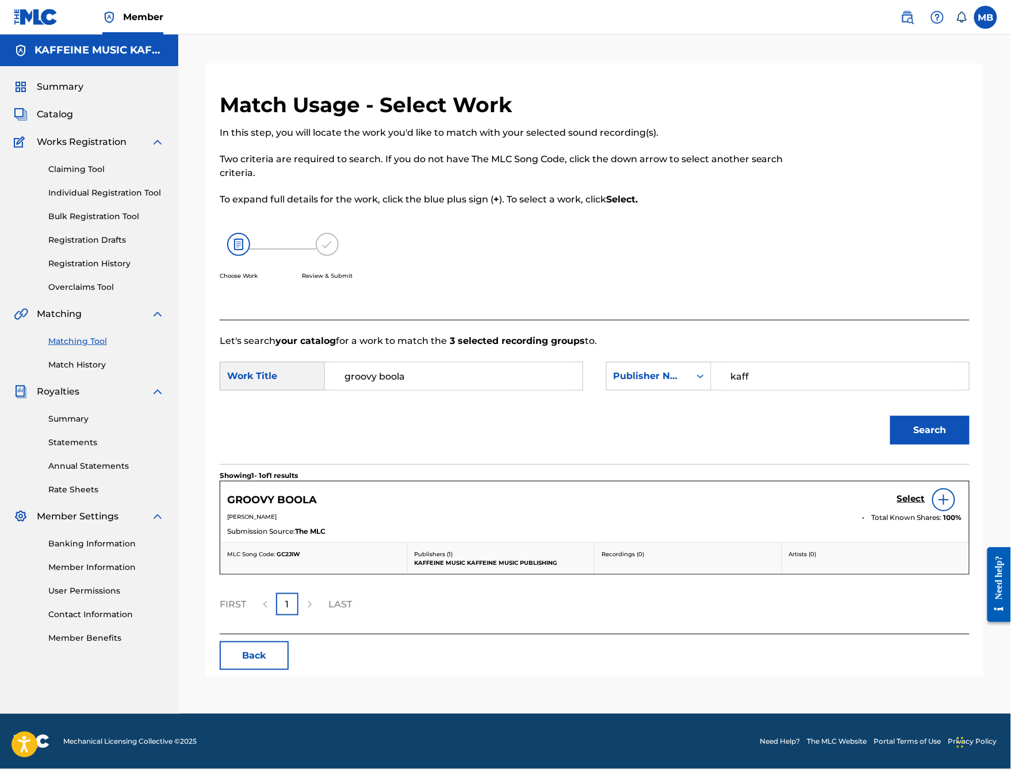
click at [911, 504] on h5 "Select" at bounding box center [911, 498] width 28 height 11
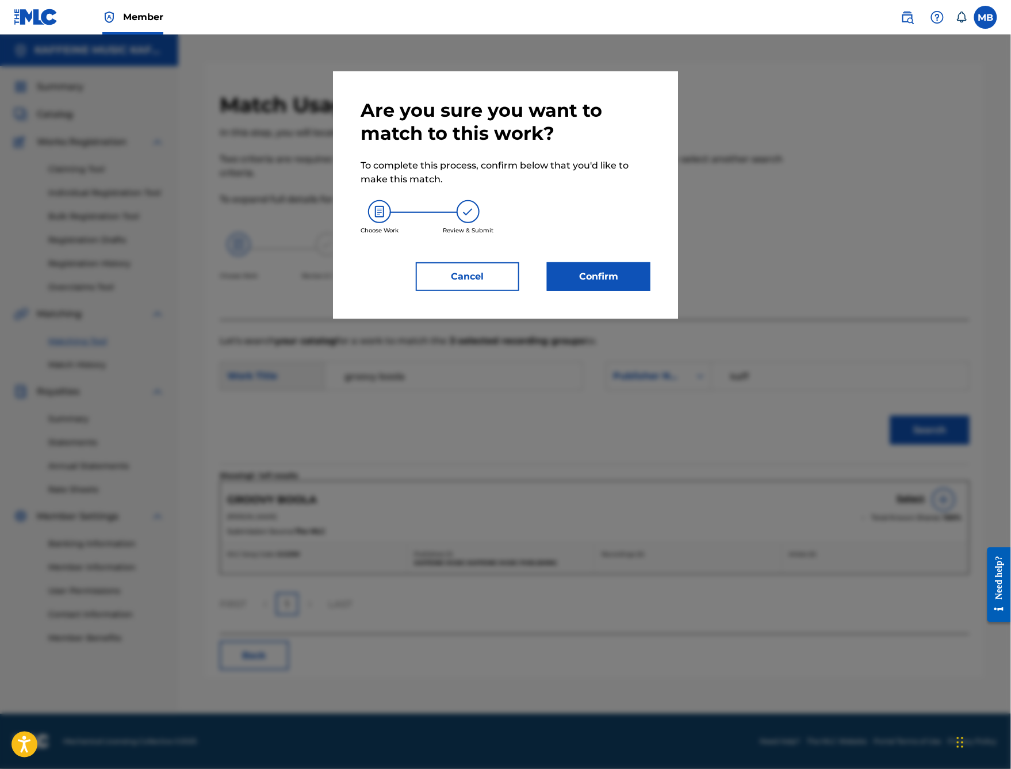
click at [621, 291] on button "Confirm" at bounding box center [598, 276] width 103 height 29
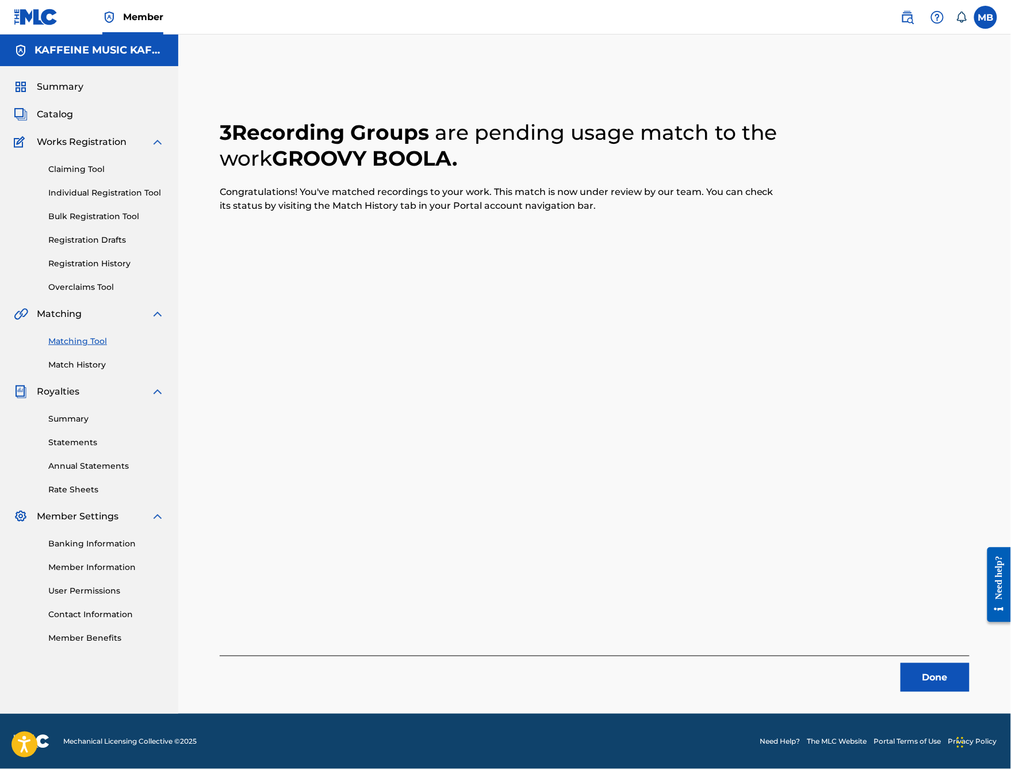
click at [923, 613] on button "Done" at bounding box center [934, 677] width 69 height 29
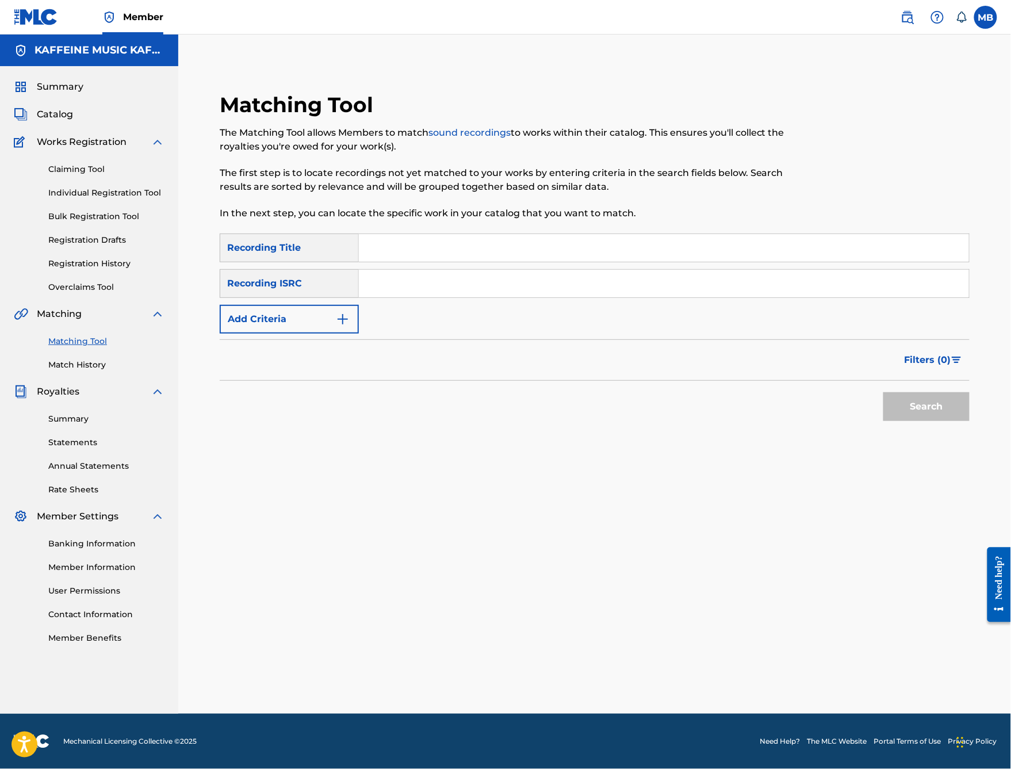
click at [473, 243] on input "Search Form" at bounding box center [664, 248] width 610 height 28
type input "sm3lly"
click at [351, 333] on button "Add Criteria" at bounding box center [289, 319] width 139 height 29
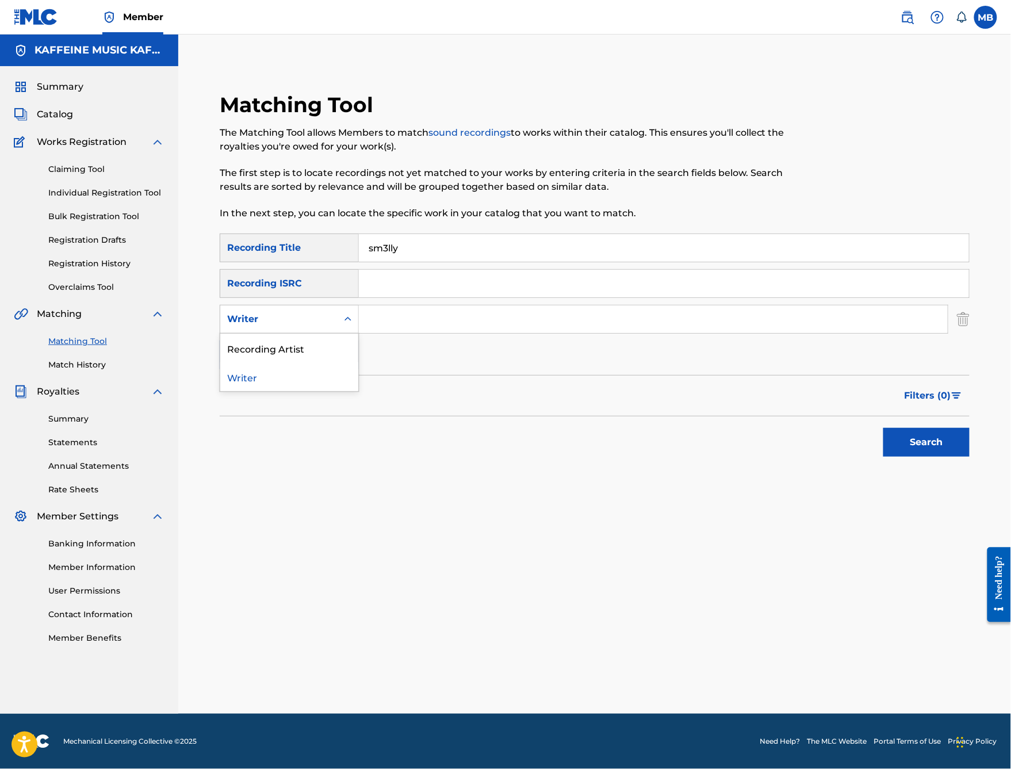
click at [337, 326] on div "Writer" at bounding box center [278, 319] width 117 height 22
click at [359, 333] on div "Writer" at bounding box center [289, 319] width 139 height 29
click at [358, 321] on div "Search Form" at bounding box center [347, 319] width 21 height 21
click at [358, 348] on div "Recording Artist" at bounding box center [289, 347] width 138 height 29
click at [435, 333] on input "Search Form" at bounding box center [653, 319] width 589 height 28
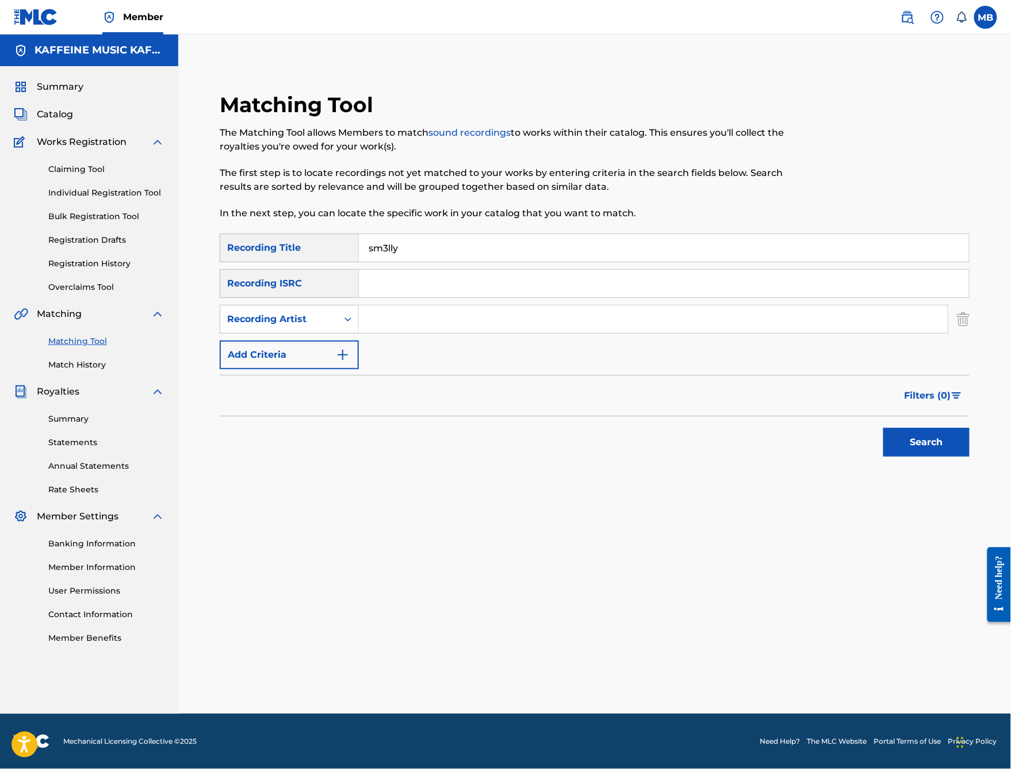
paste input "[PERSON_NAME]"
type input "[PERSON_NAME]"
click at [926, 457] on button "Search" at bounding box center [926, 442] width 86 height 29
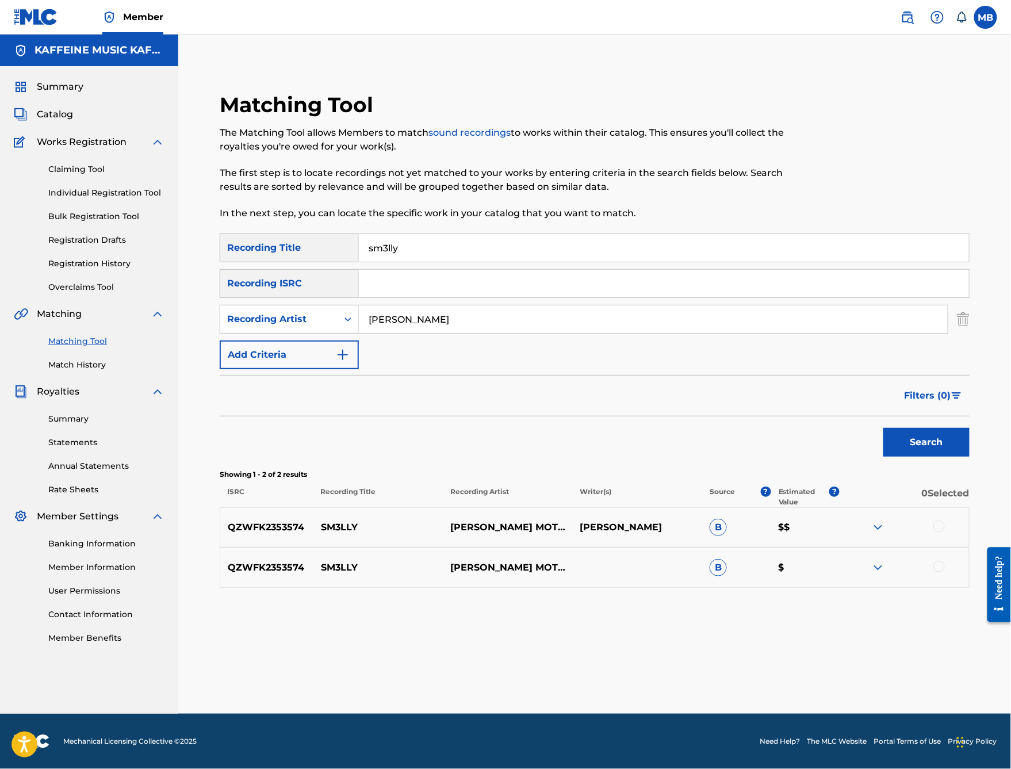
click at [945, 532] on div at bounding box center [938, 525] width 11 height 11
click at [945, 588] on div "QZWFK2353574 SM3LLY [PERSON_NAME] MOTORCYCLE B $" at bounding box center [595, 567] width 750 height 40
click at [955, 574] on div at bounding box center [903, 568] width 129 height 14
click at [945, 572] on div at bounding box center [938, 566] width 11 height 11
click at [872, 613] on button "Match 2 Groups" at bounding box center [808, 675] width 127 height 29
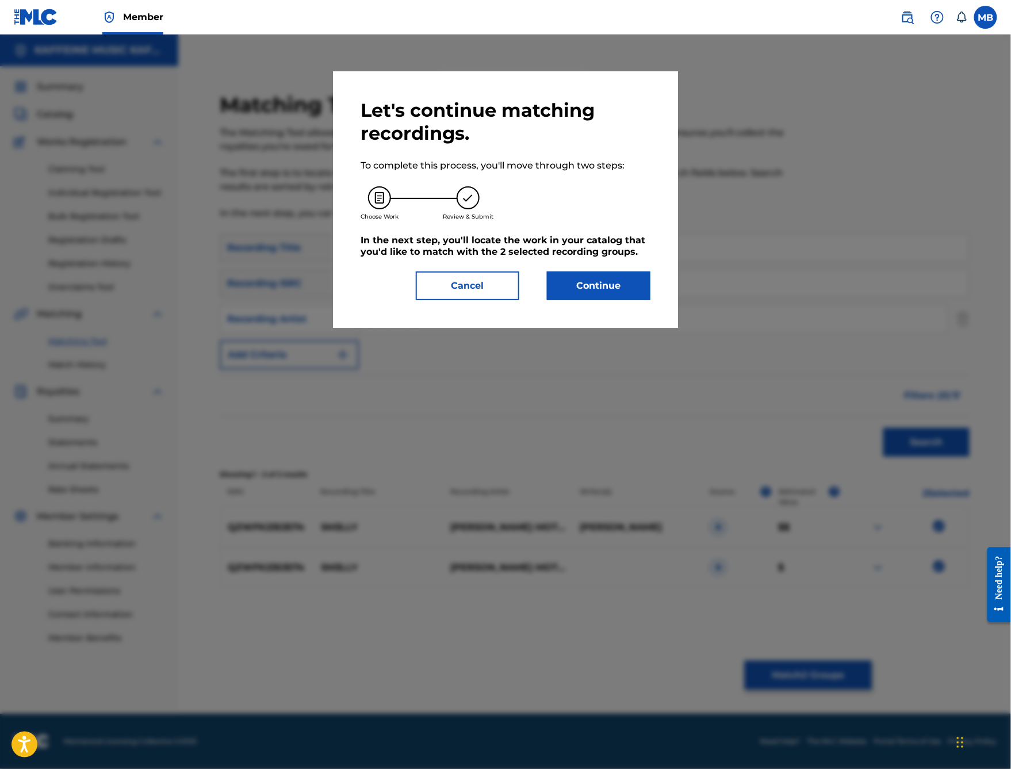
click at [596, 300] on button "Continue" at bounding box center [598, 285] width 103 height 29
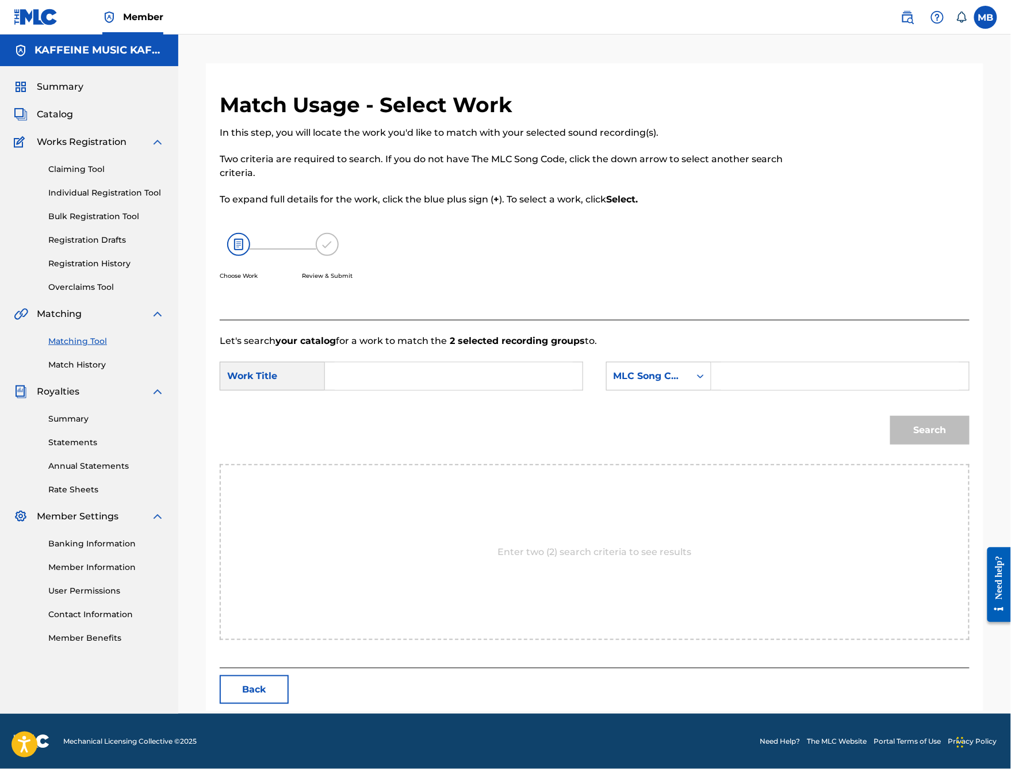
click at [461, 390] on input "Search Form" at bounding box center [454, 376] width 238 height 28
type input "sm3lly"
click at [711, 381] on div "MLC Song Code" at bounding box center [658, 376] width 105 height 29
click at [823, 390] on input "Search Form" at bounding box center [840, 376] width 238 height 28
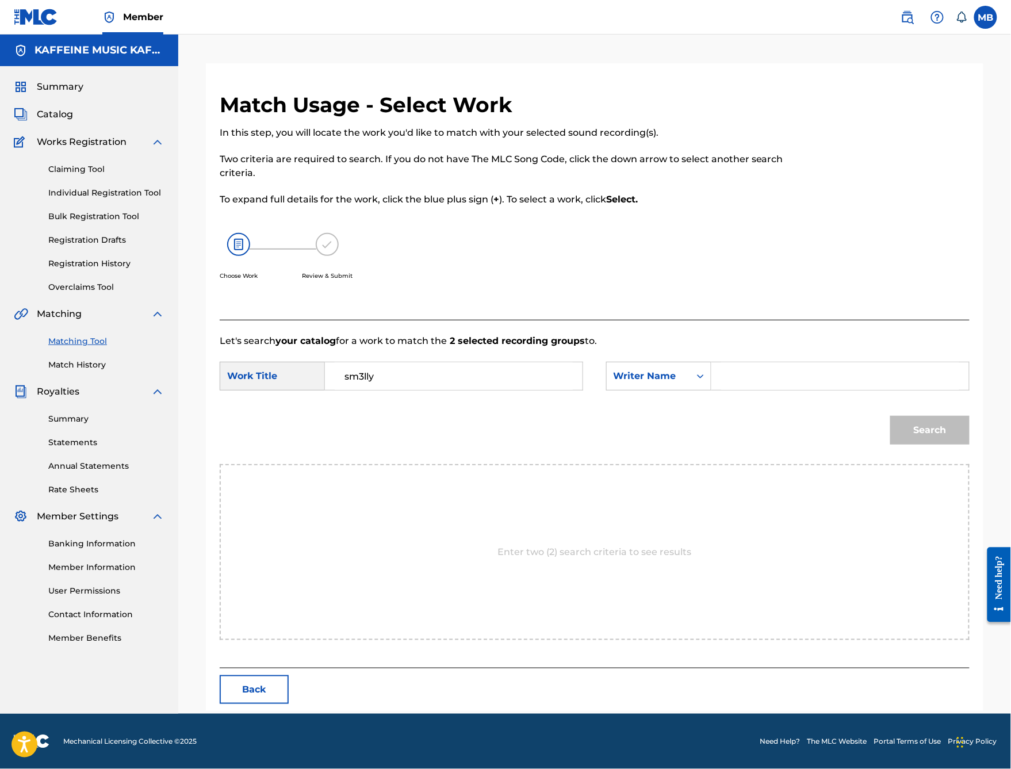
paste input "[PERSON_NAME]"
click at [930, 444] on button "Search" at bounding box center [929, 430] width 79 height 29
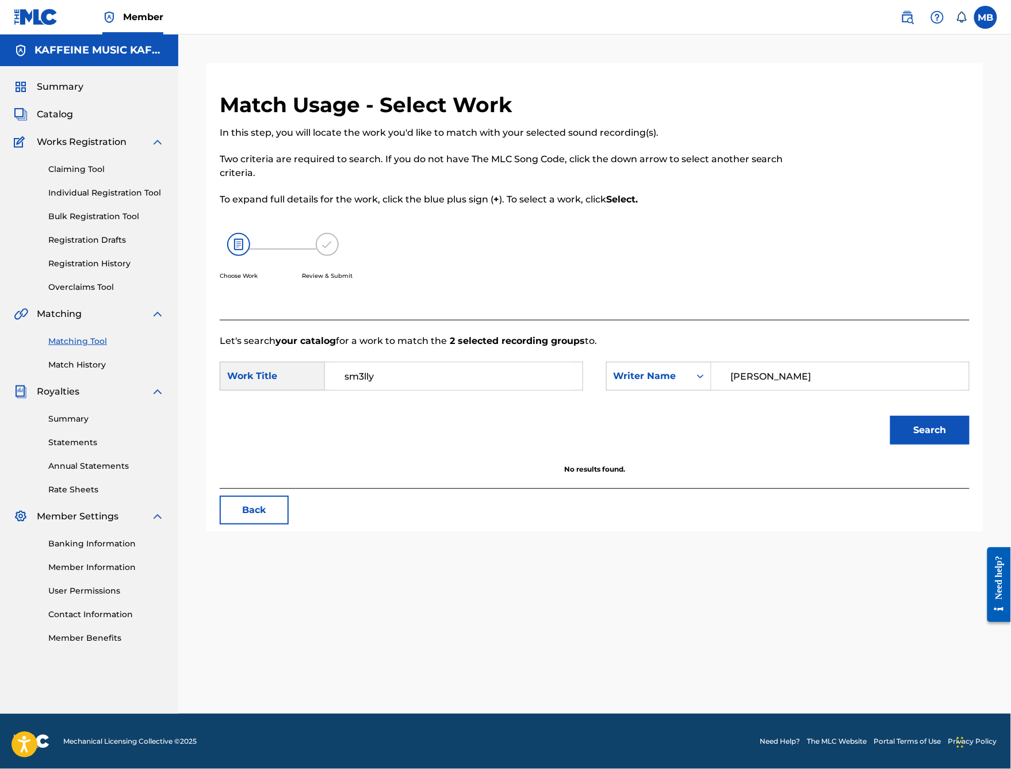
click at [813, 390] on input "[PERSON_NAME]" at bounding box center [840, 376] width 238 height 28
type input "[PERSON_NAME]"
click at [930, 444] on button "Search" at bounding box center [929, 430] width 79 height 29
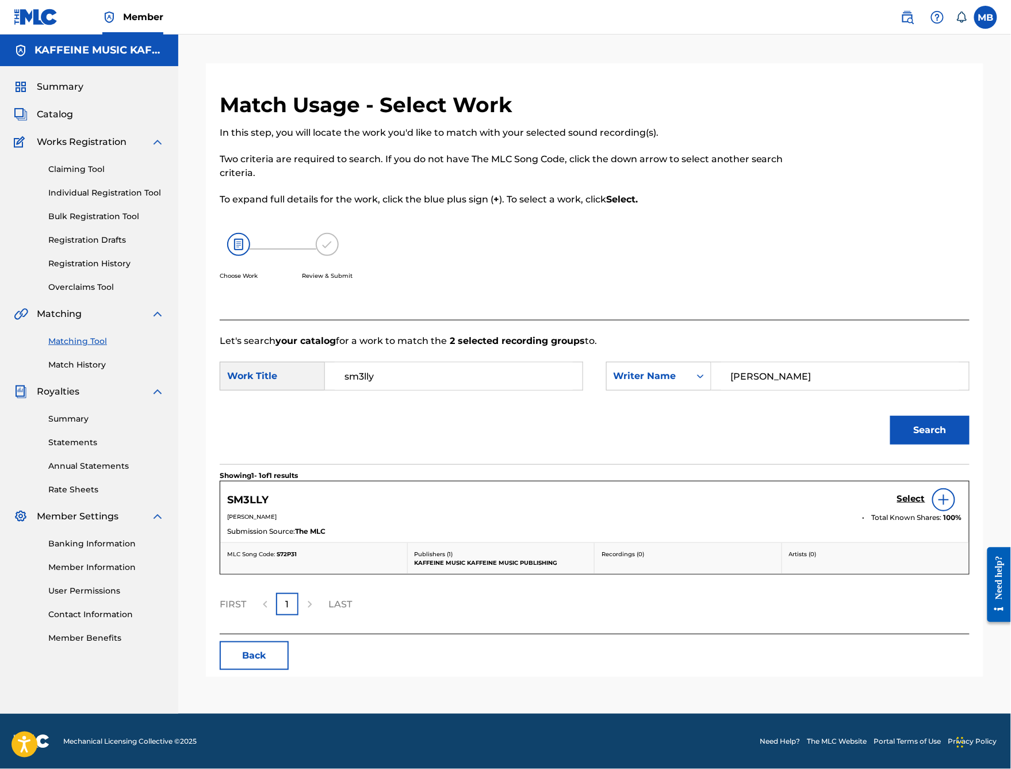
click at [914, 444] on button "Search" at bounding box center [929, 430] width 79 height 29
click at [907, 504] on h5 "Select" at bounding box center [911, 498] width 28 height 11
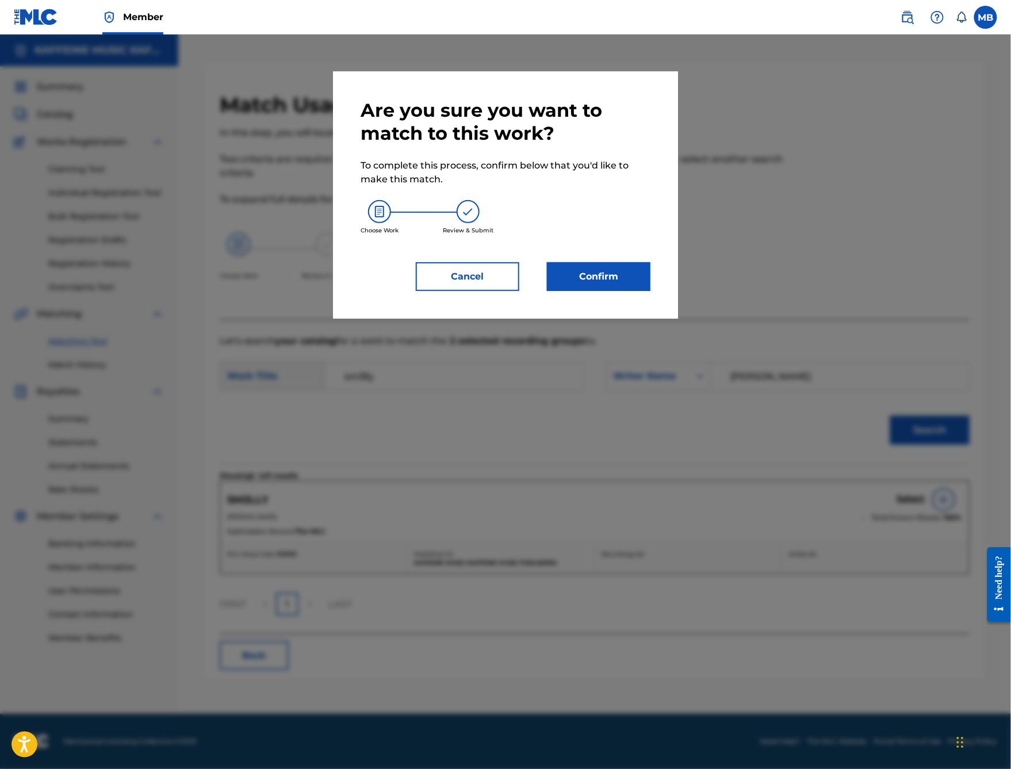
click at [589, 291] on button "Confirm" at bounding box center [598, 276] width 103 height 29
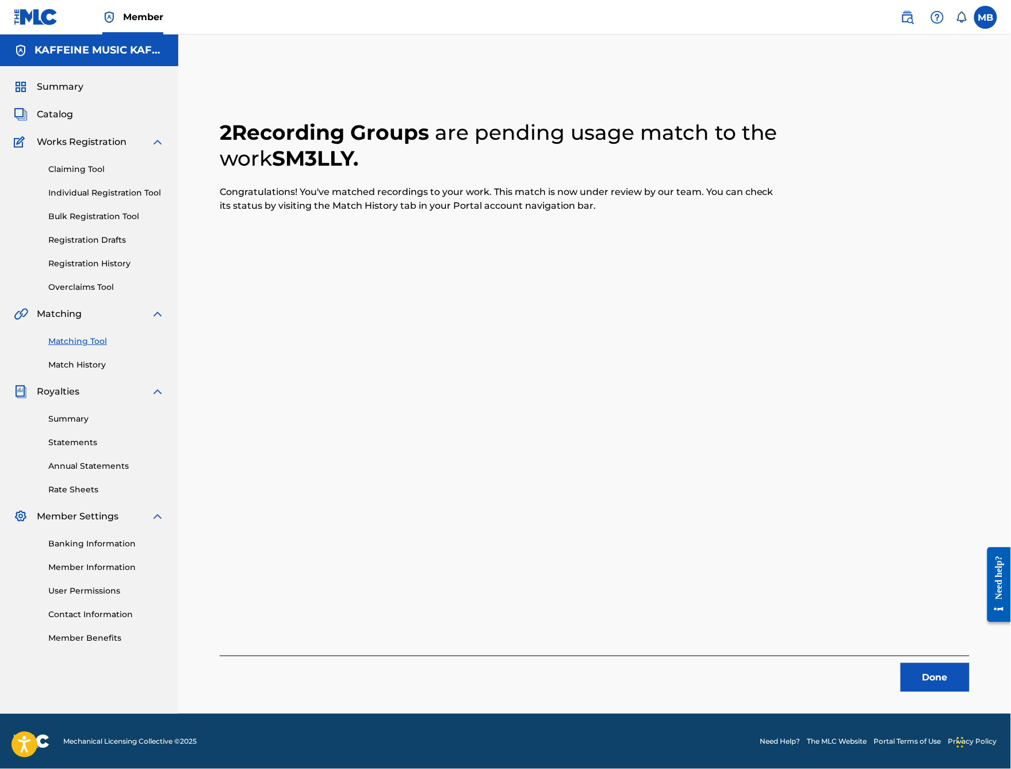
click at [939, 613] on button "Done" at bounding box center [934, 677] width 69 height 29
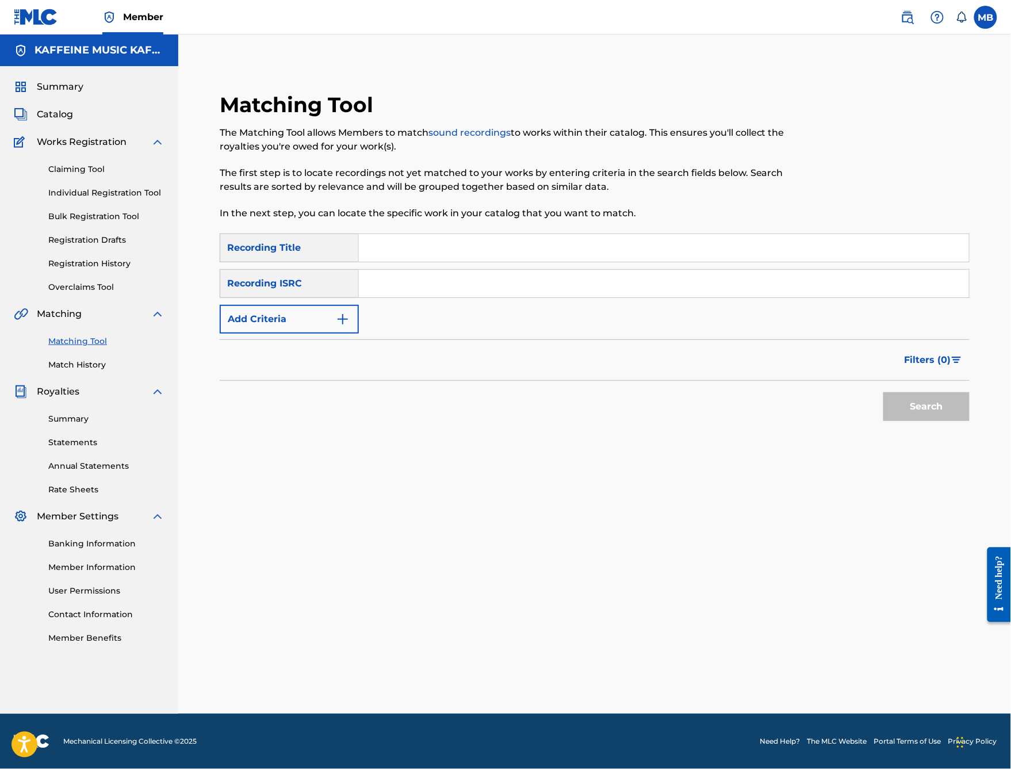
click at [474, 243] on input "Search Form" at bounding box center [664, 248] width 610 height 28
type input "DUDE!"
click at [359, 333] on button "Add Criteria" at bounding box center [289, 319] width 139 height 29
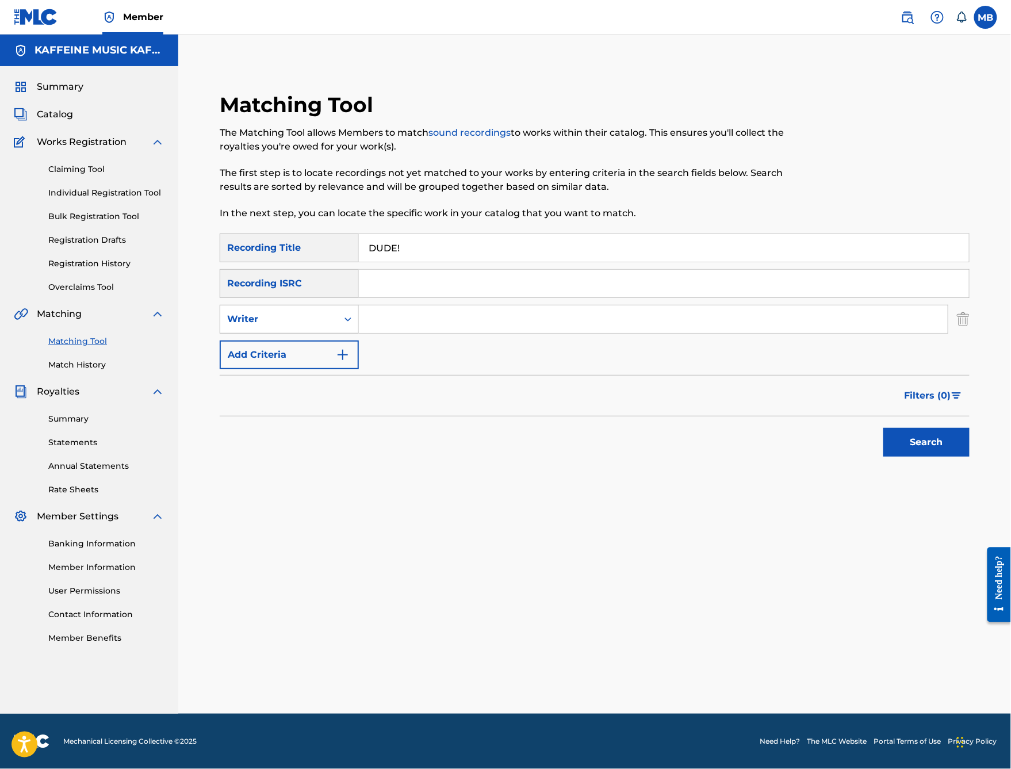
click at [358, 318] on div "Search Form" at bounding box center [347, 319] width 21 height 21
click at [358, 333] on div "Search Form" at bounding box center [347, 319] width 21 height 28
click at [358, 329] on div "Search Form" at bounding box center [347, 319] width 21 height 21
click at [358, 351] on div "Recording Artist" at bounding box center [289, 347] width 138 height 29
click at [456, 333] on input "Search Form" at bounding box center [653, 319] width 589 height 28
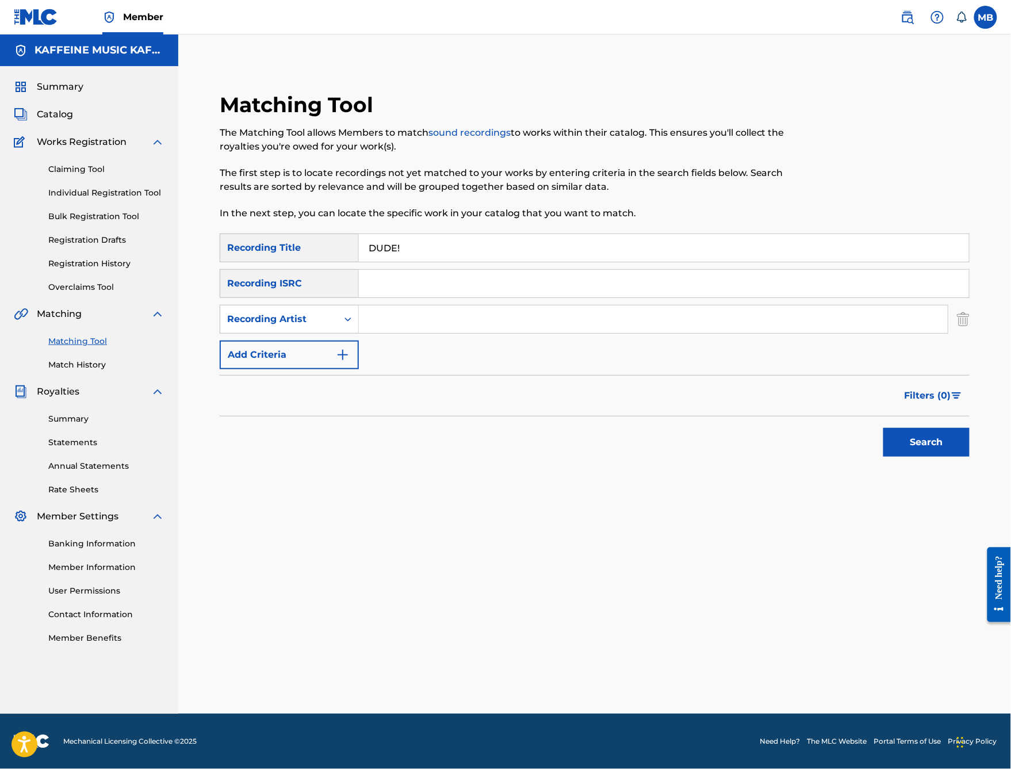
paste input "[PERSON_NAME]"
type input "[PERSON_NAME]"
click at [926, 457] on button "Search" at bounding box center [926, 442] width 86 height 29
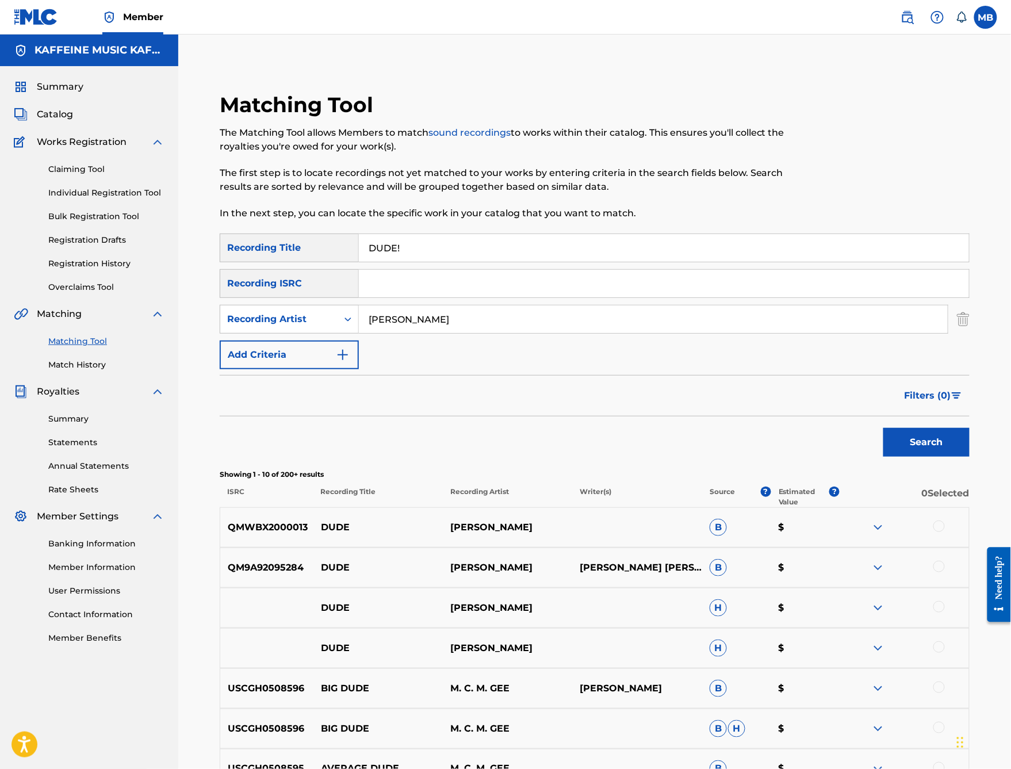
click at [457, 262] on input "DUDE!" at bounding box center [664, 248] width 610 height 28
type input "Fortnite vs apex"
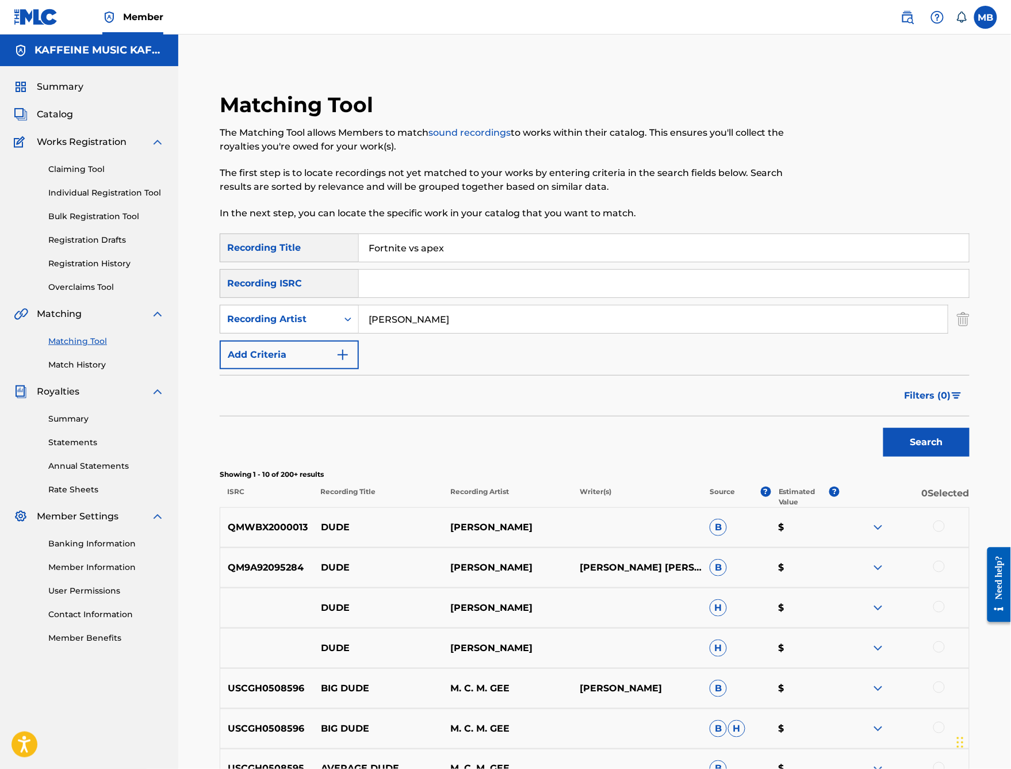
click at [926, 457] on button "Search" at bounding box center [926, 442] width 86 height 29
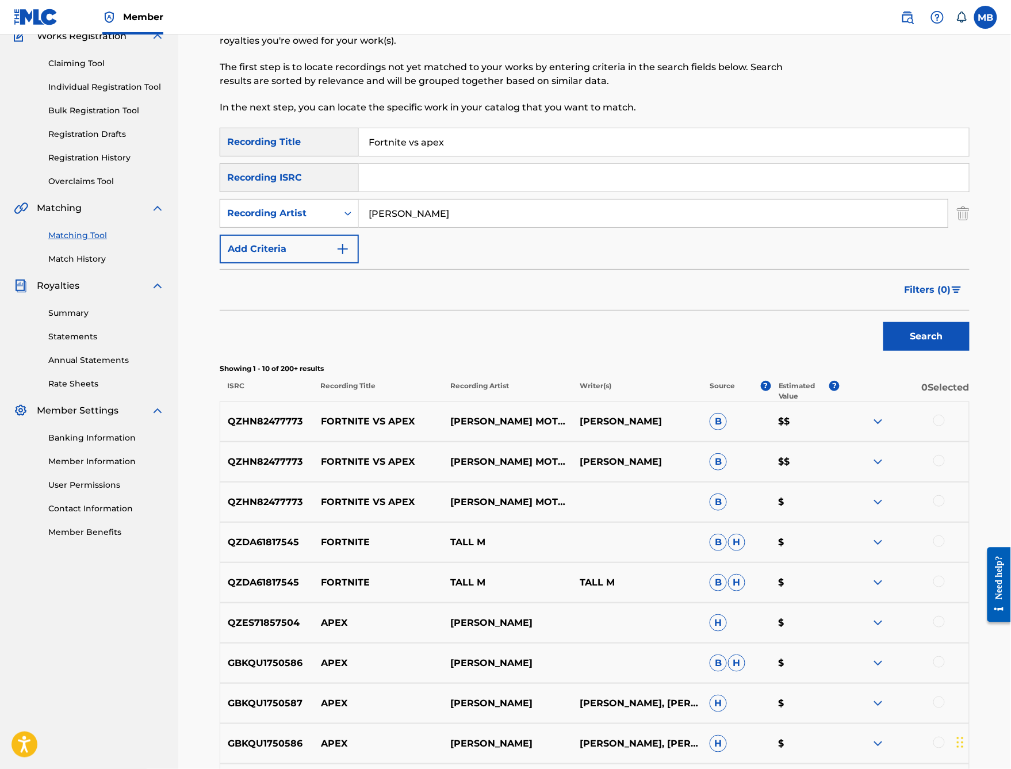
scroll to position [139, 0]
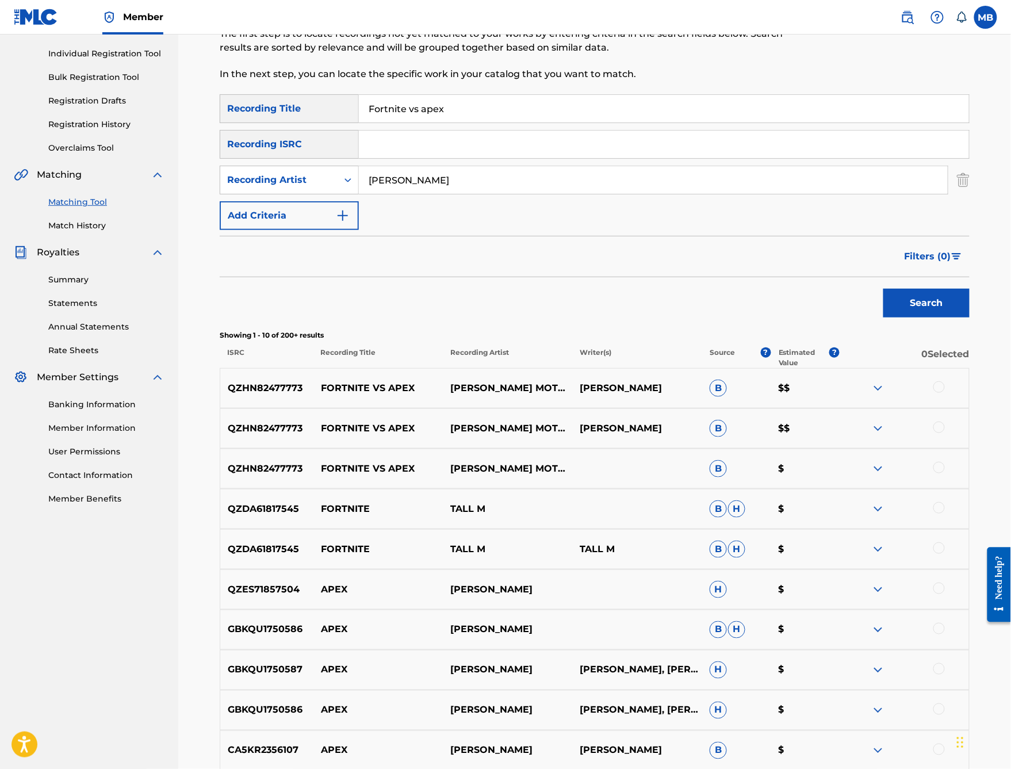
click at [944, 473] on div at bounding box center [938, 467] width 11 height 11
click at [948, 448] on div "QZHN82477773 FORTNITE VS APEX [PERSON_NAME] MOTORCYCLE [PERSON_NAME]" at bounding box center [595, 428] width 750 height 40
click at [945, 433] on div at bounding box center [938, 426] width 11 height 11
click at [953, 408] on div "QZHN82477773 FORTNITE VS APEX [PERSON_NAME] MOTORCYCLE [PERSON_NAME] B $$" at bounding box center [595, 388] width 750 height 40
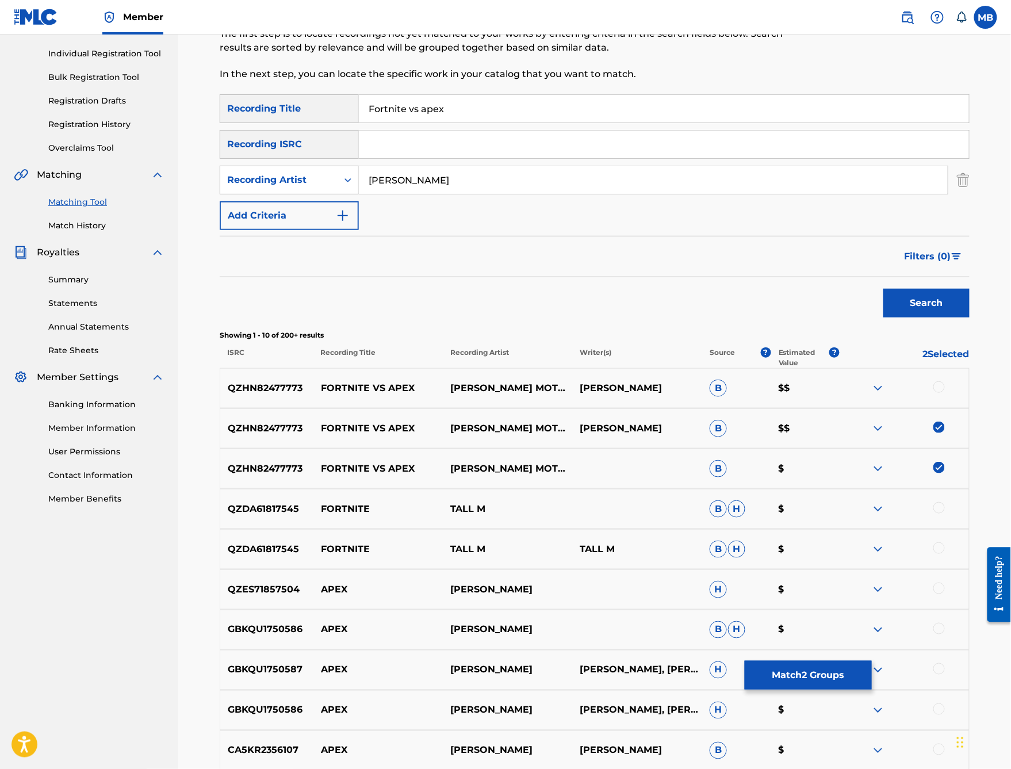
click at [945, 393] on div at bounding box center [938, 386] width 11 height 11
click at [872, 613] on button "Match 3 Groups" at bounding box center [808, 675] width 127 height 29
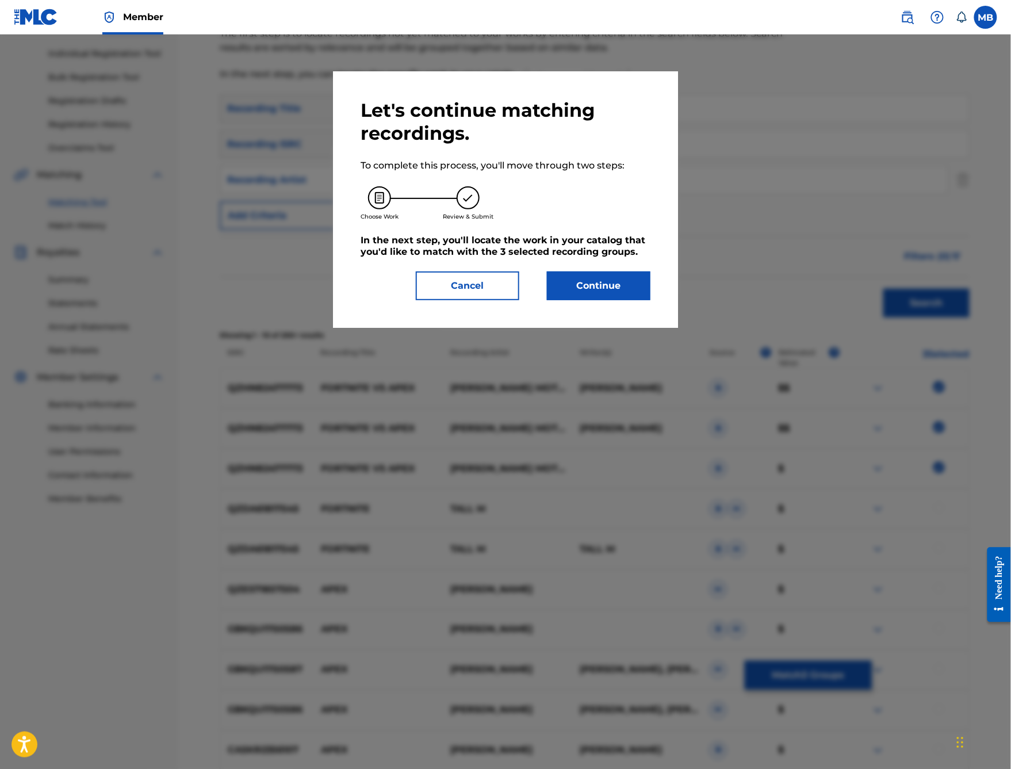
click at [628, 300] on button "Continue" at bounding box center [598, 285] width 103 height 29
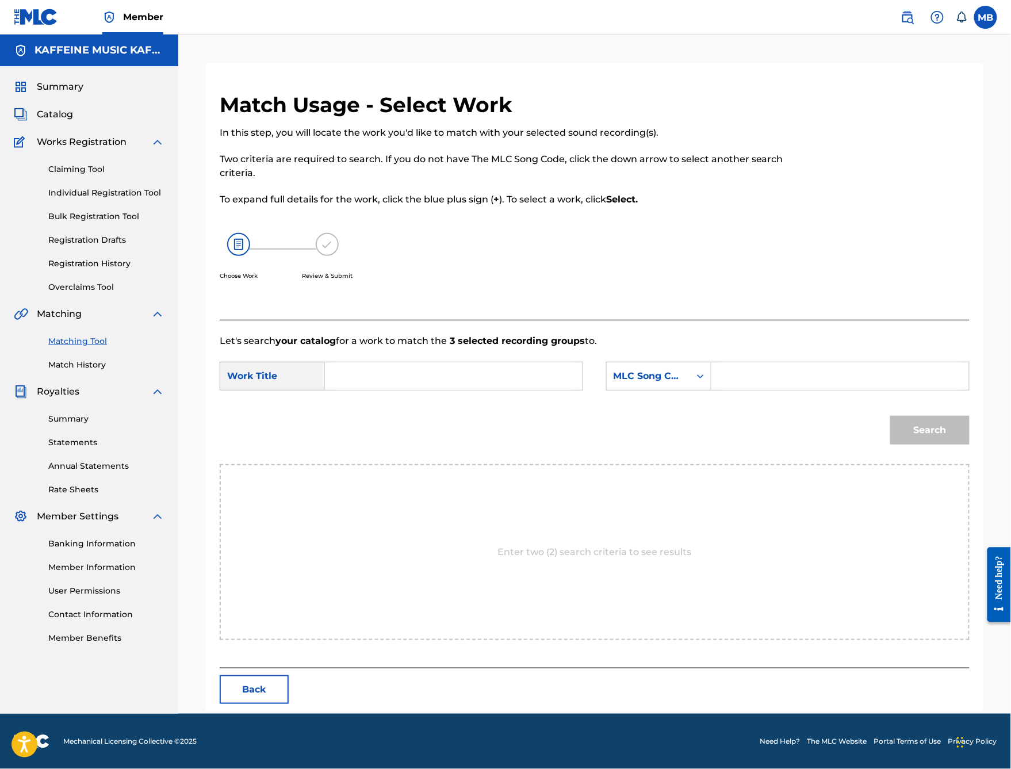
scroll to position [36, 0]
click at [506, 390] on input "Search Form" at bounding box center [454, 376] width 238 height 28
type input "fortnite vs apex\"
click at [661, 383] on div "MLC Song Code" at bounding box center [648, 376] width 70 height 14
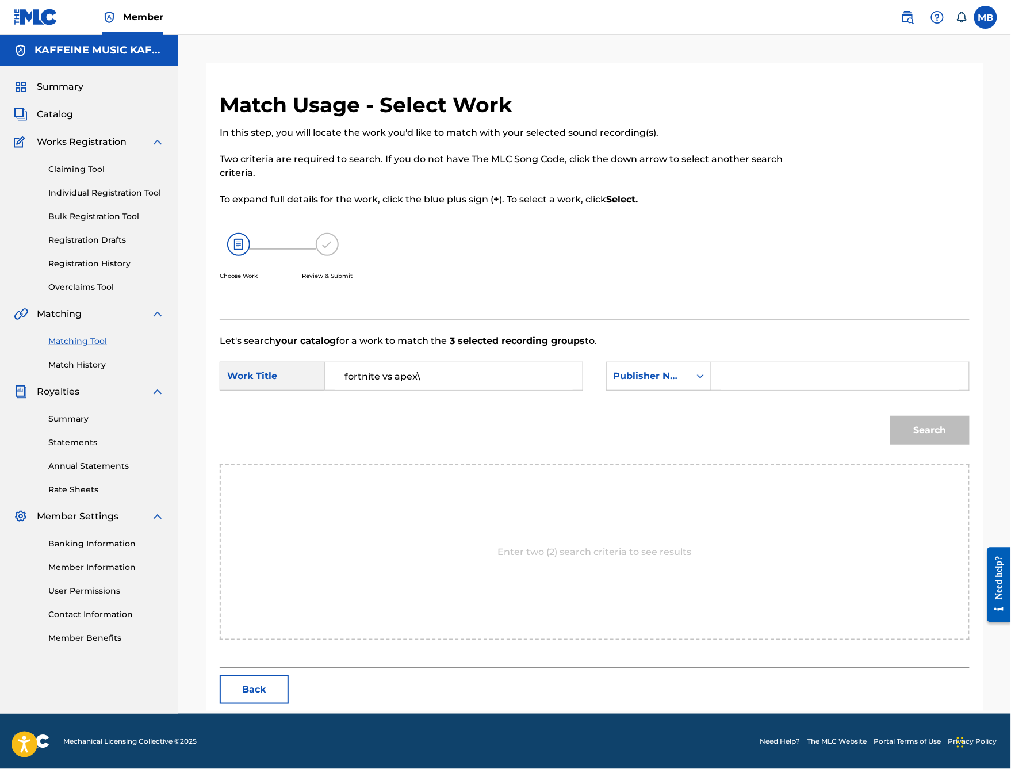
click at [835, 390] on input "Search Form" at bounding box center [840, 376] width 238 height 28
type input "kaff"
click at [930, 444] on button "Search" at bounding box center [929, 430] width 79 height 29
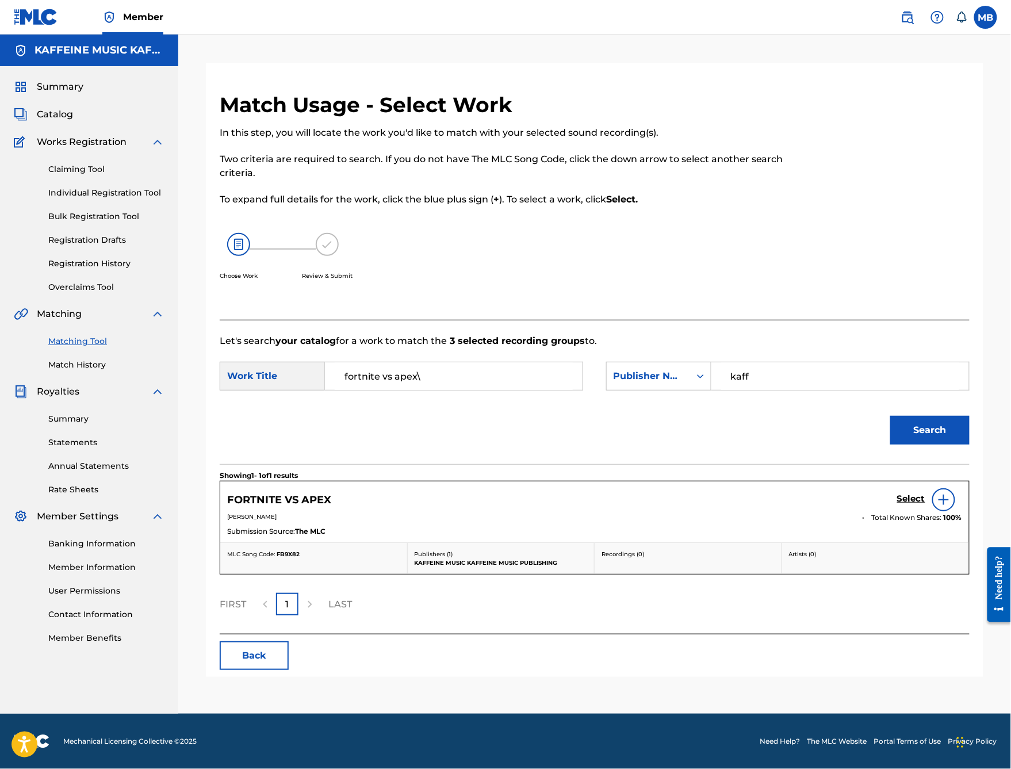
click at [914, 504] on h5 "Select" at bounding box center [911, 498] width 28 height 11
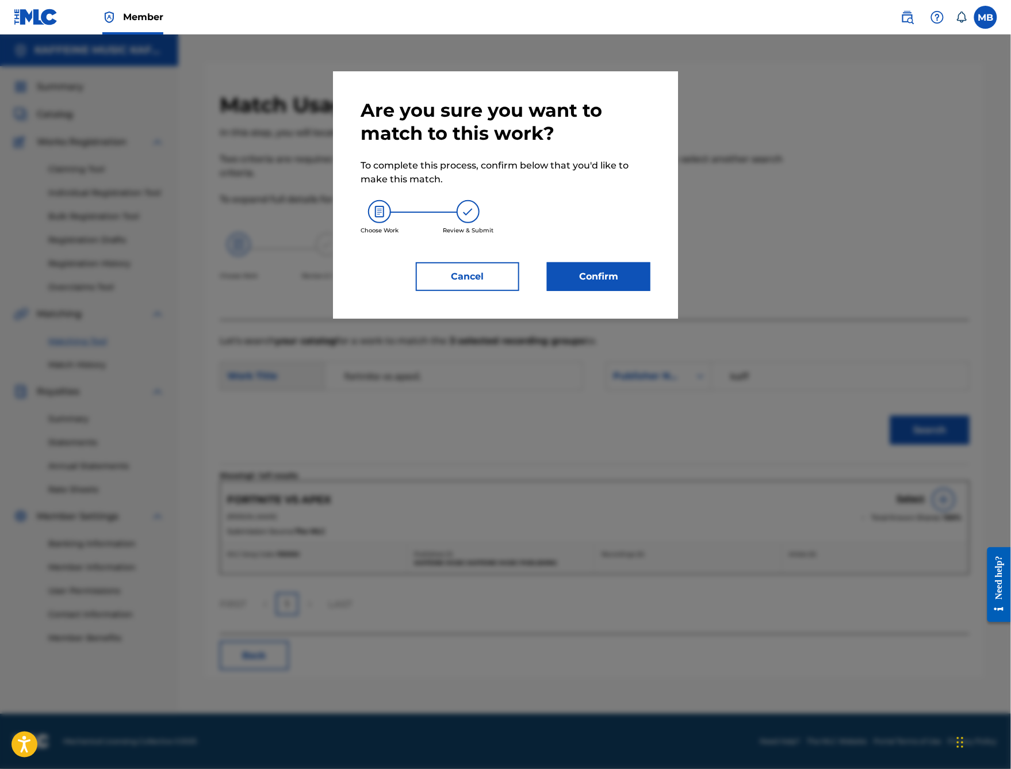
click at [634, 291] on button "Confirm" at bounding box center [598, 276] width 103 height 29
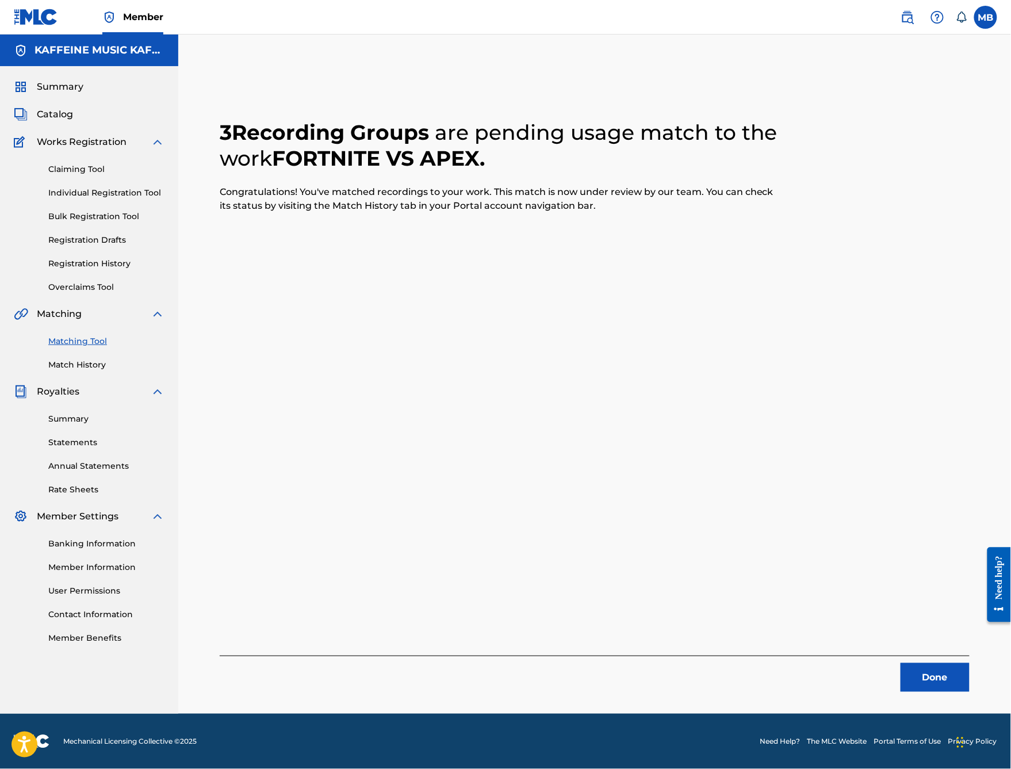
click at [916, 613] on button "Done" at bounding box center [934, 677] width 69 height 29
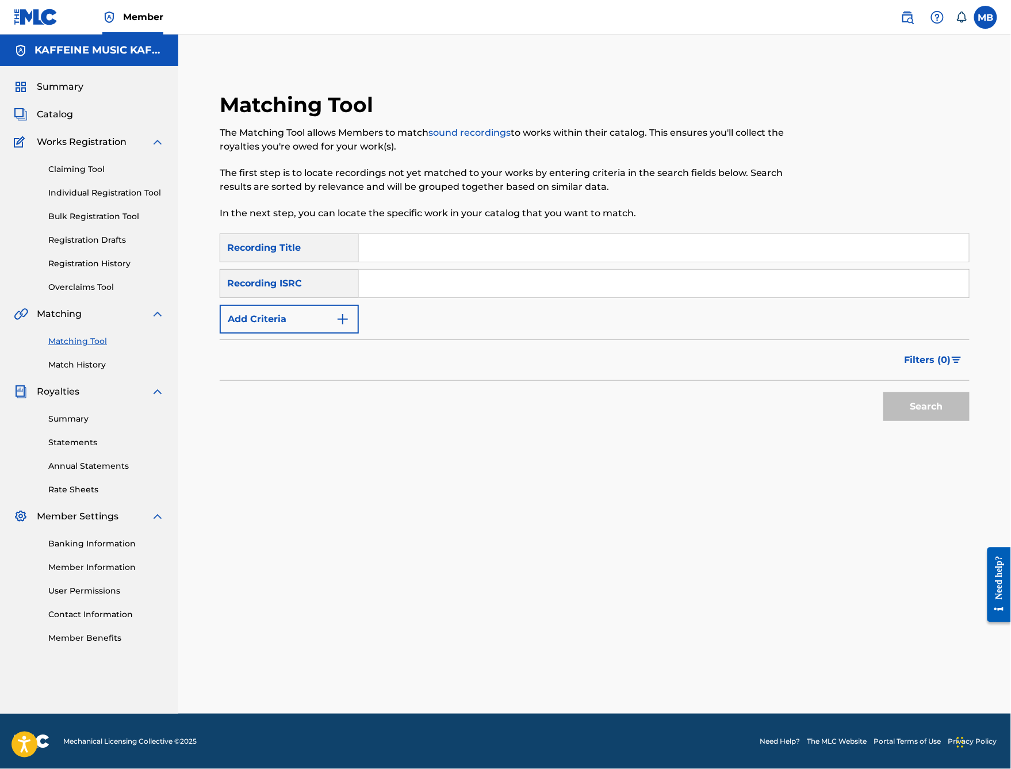
click at [440, 242] on input "Search Form" at bounding box center [664, 248] width 610 height 28
type input "gone before you"
click at [359, 333] on button "Add Criteria" at bounding box center [289, 319] width 139 height 29
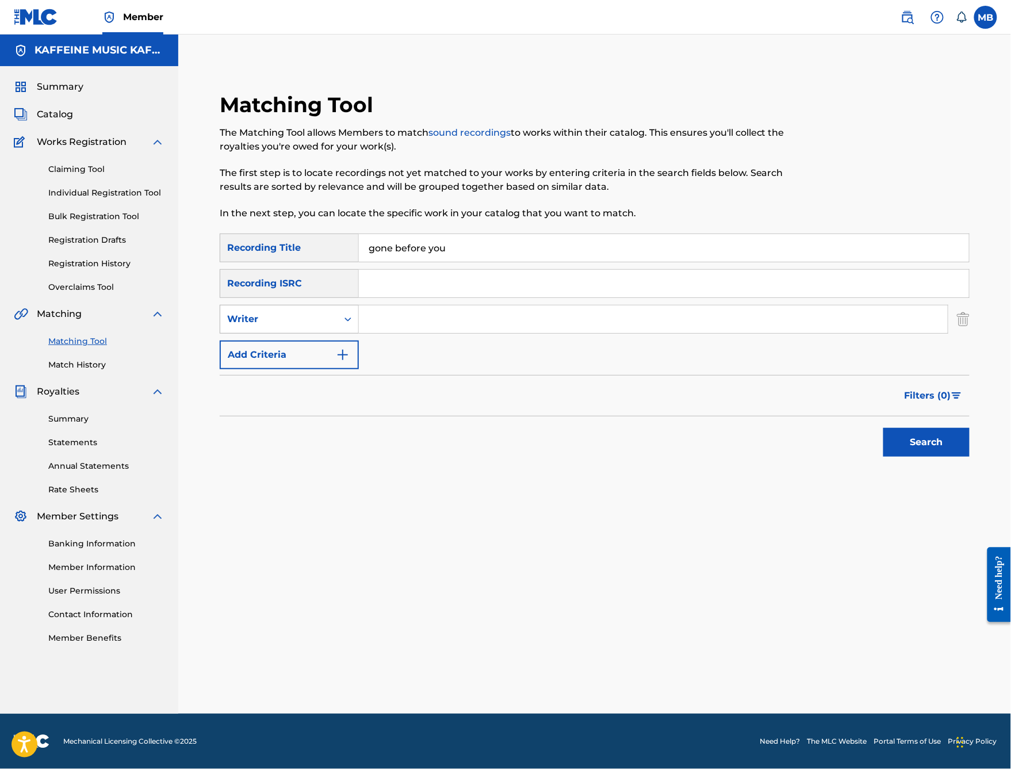
click at [331, 326] on div "Writer" at bounding box center [278, 319] width 103 height 14
click at [358, 362] on div "Recording Artist" at bounding box center [289, 347] width 138 height 29
click at [465, 328] on input "Search Form" at bounding box center [653, 319] width 589 height 28
paste input "[PERSON_NAME]"
type input "[PERSON_NAME]"
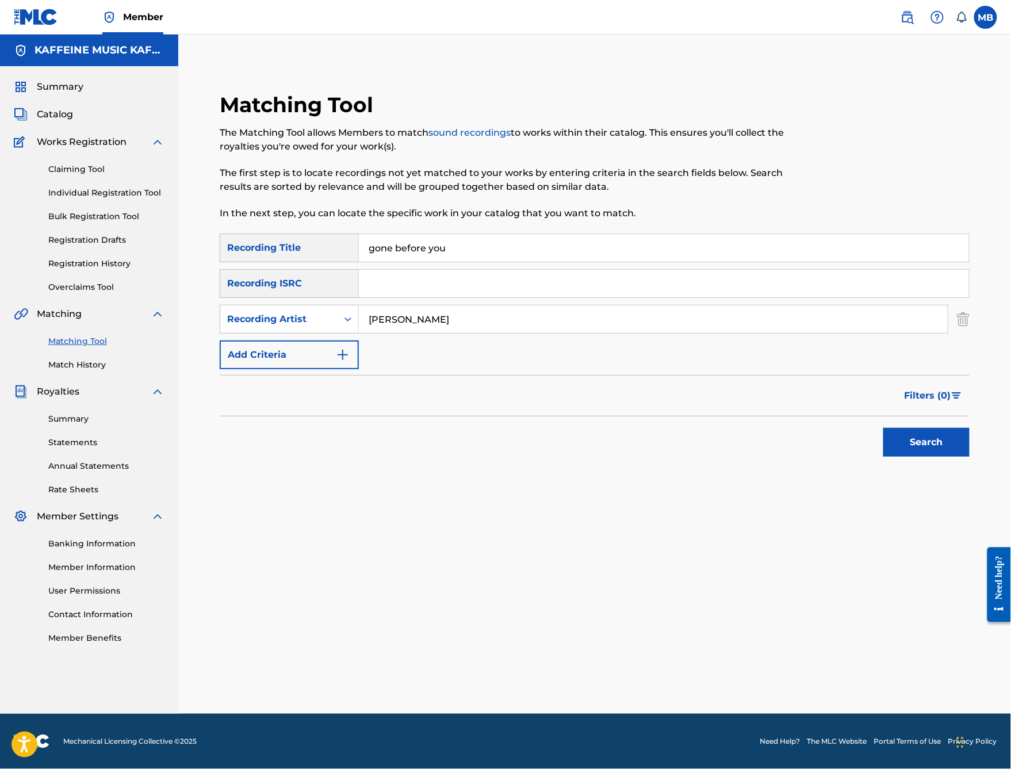
click at [926, 457] on button "Search" at bounding box center [926, 442] width 86 height 29
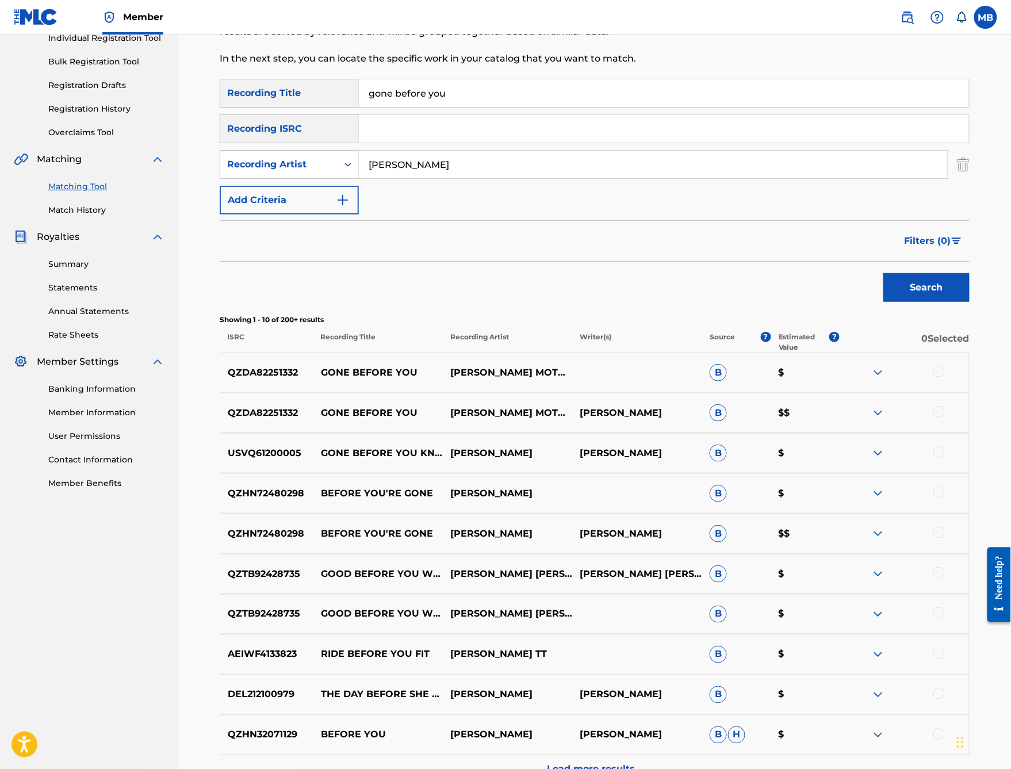
scroll to position [163, 0]
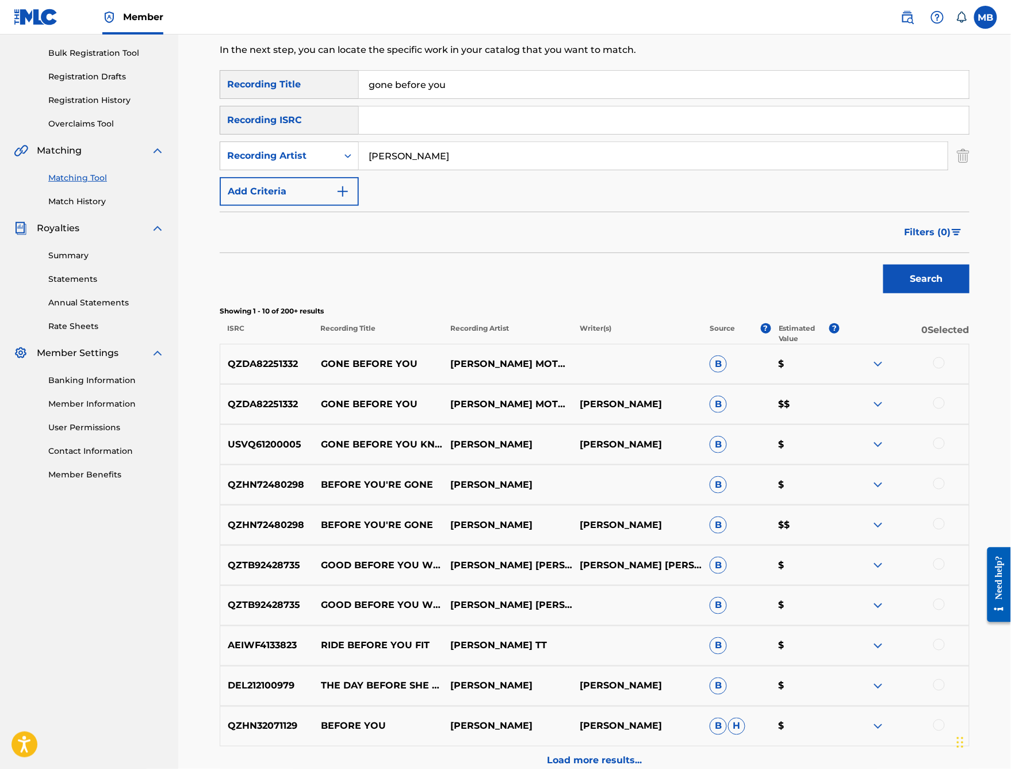
click at [945, 409] on div at bounding box center [938, 402] width 11 height 11
click at [945, 369] on div at bounding box center [938, 362] width 11 height 11
click at [872, 613] on button "Match 2 Groups" at bounding box center [808, 675] width 127 height 29
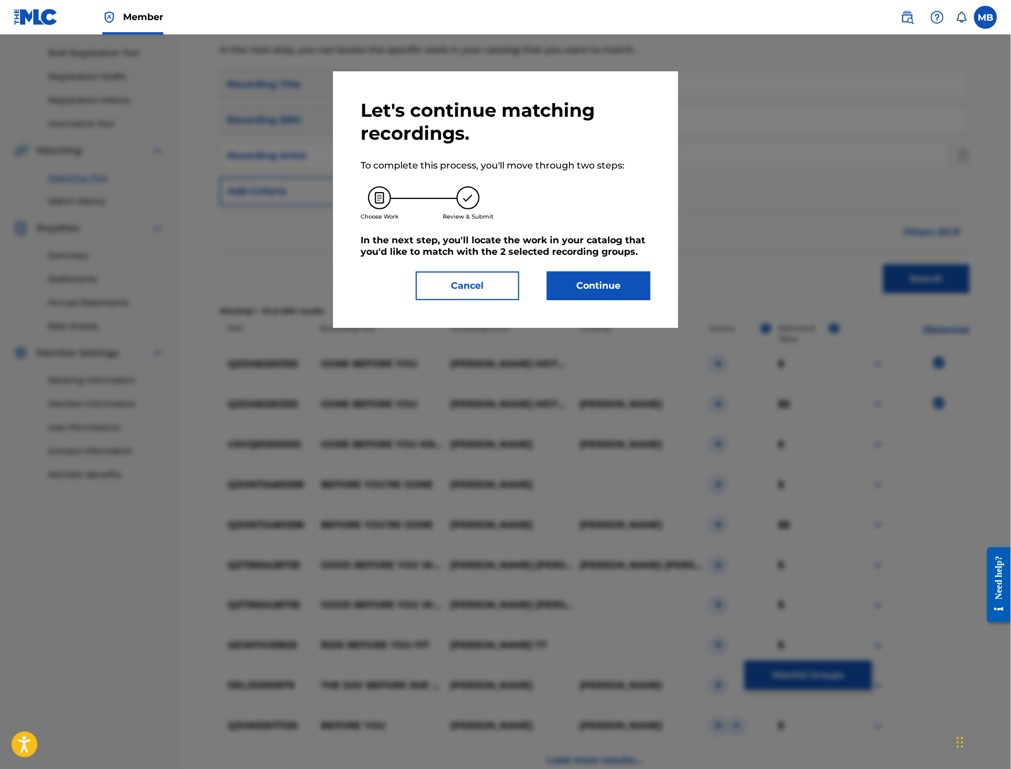
click at [637, 300] on button "Continue" at bounding box center [598, 285] width 103 height 29
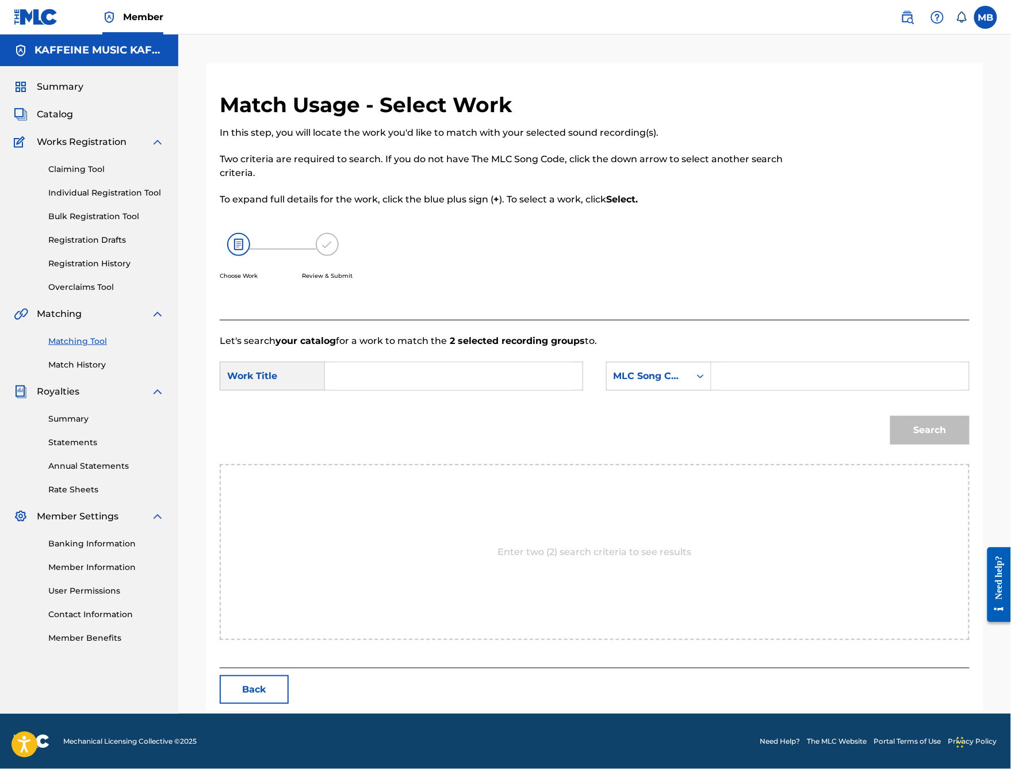
click at [504, 388] on input "Search Form" at bounding box center [454, 376] width 238 height 28
type input "gone before you"
click at [711, 390] on div "Search Form" at bounding box center [700, 376] width 21 height 28
click at [823, 390] on input "Search Form" at bounding box center [840, 376] width 238 height 28
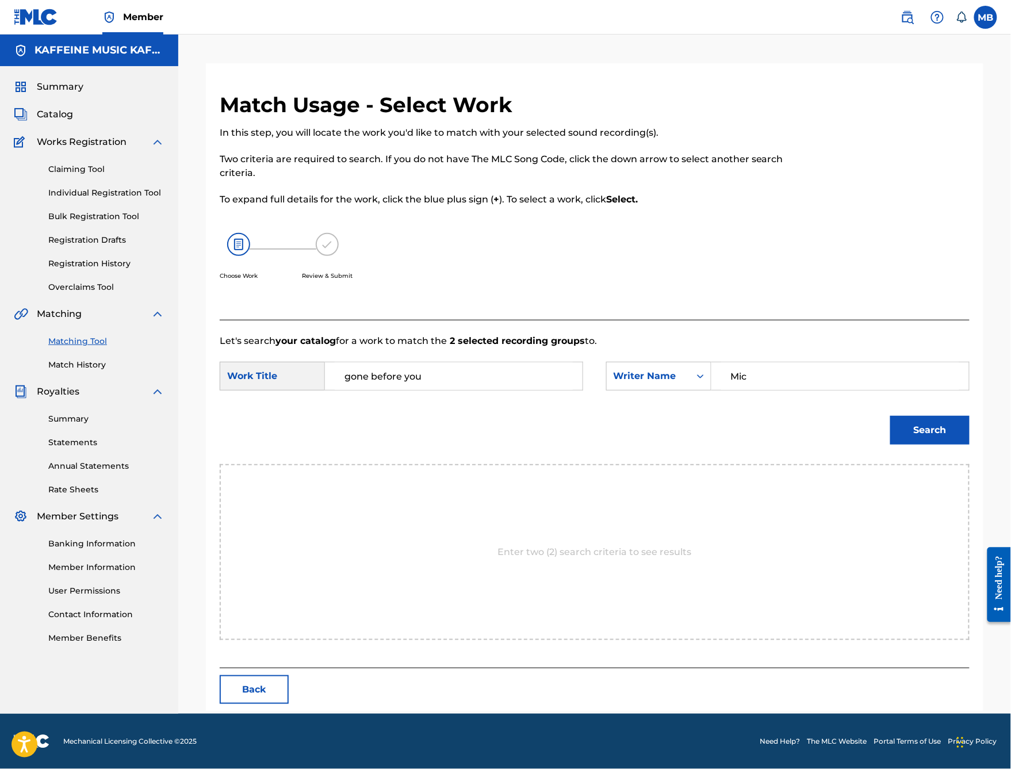
click at [930, 444] on button "Search" at bounding box center [929, 430] width 79 height 29
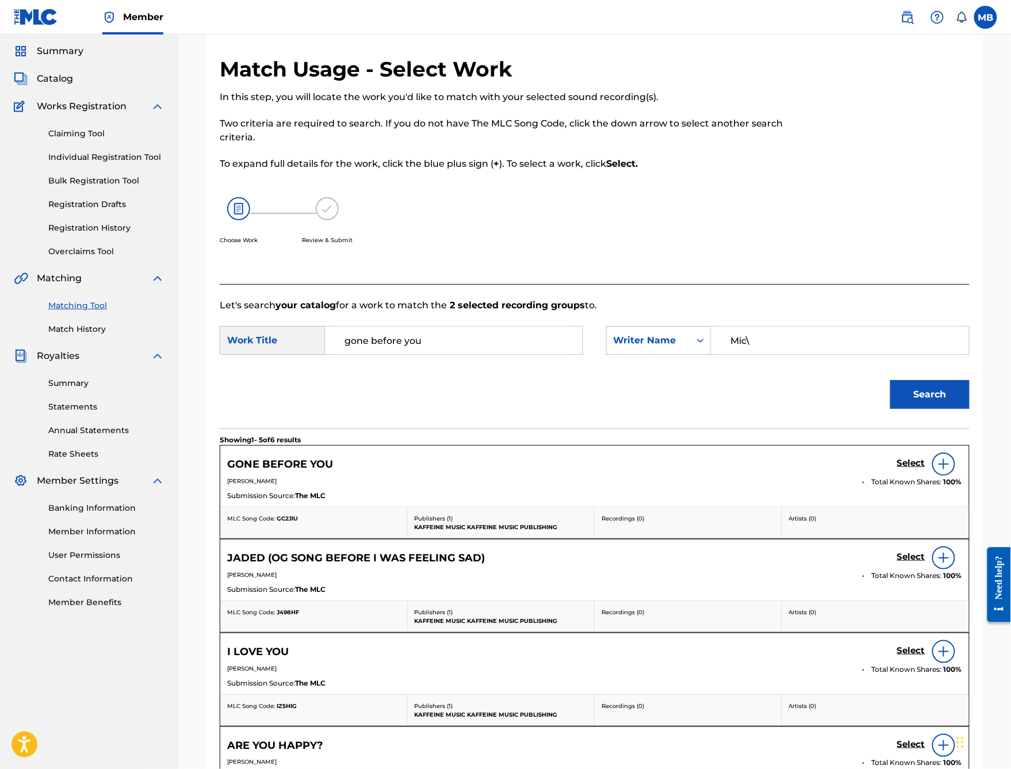
type input "Mic\"
click at [908, 469] on h5 "Select" at bounding box center [911, 463] width 28 height 11
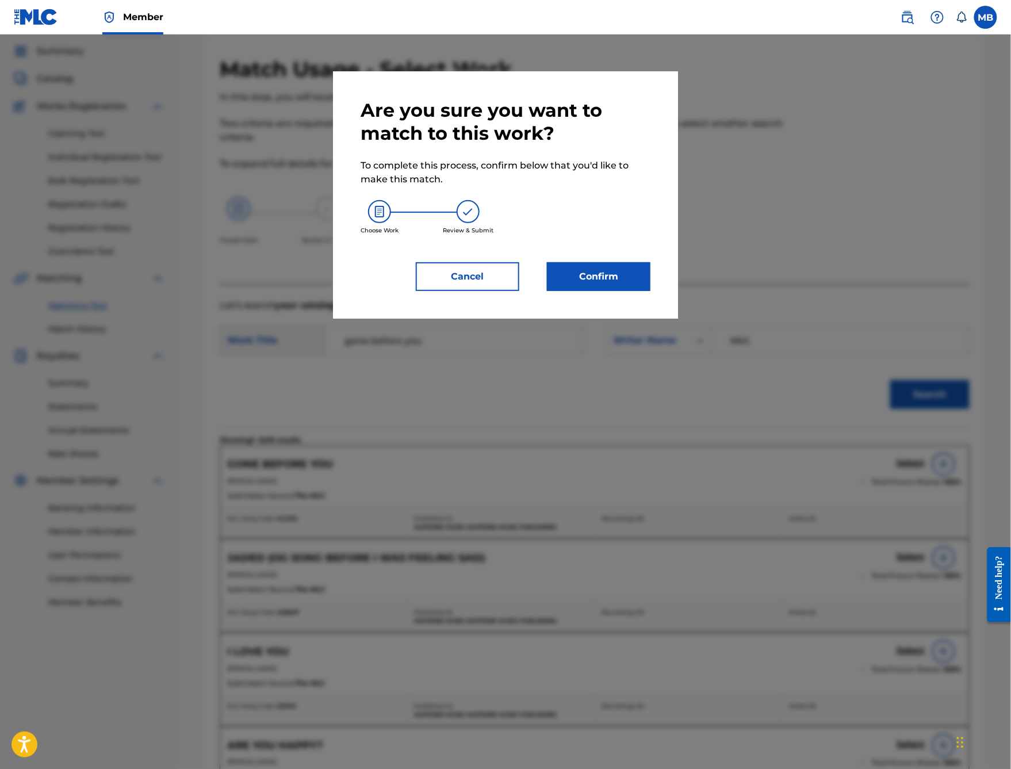
click at [650, 290] on div "Are you sure you want to match to this work? To complete this process, confirm …" at bounding box center [505, 195] width 290 height 192
click at [650, 291] on button "Confirm" at bounding box center [598, 276] width 103 height 29
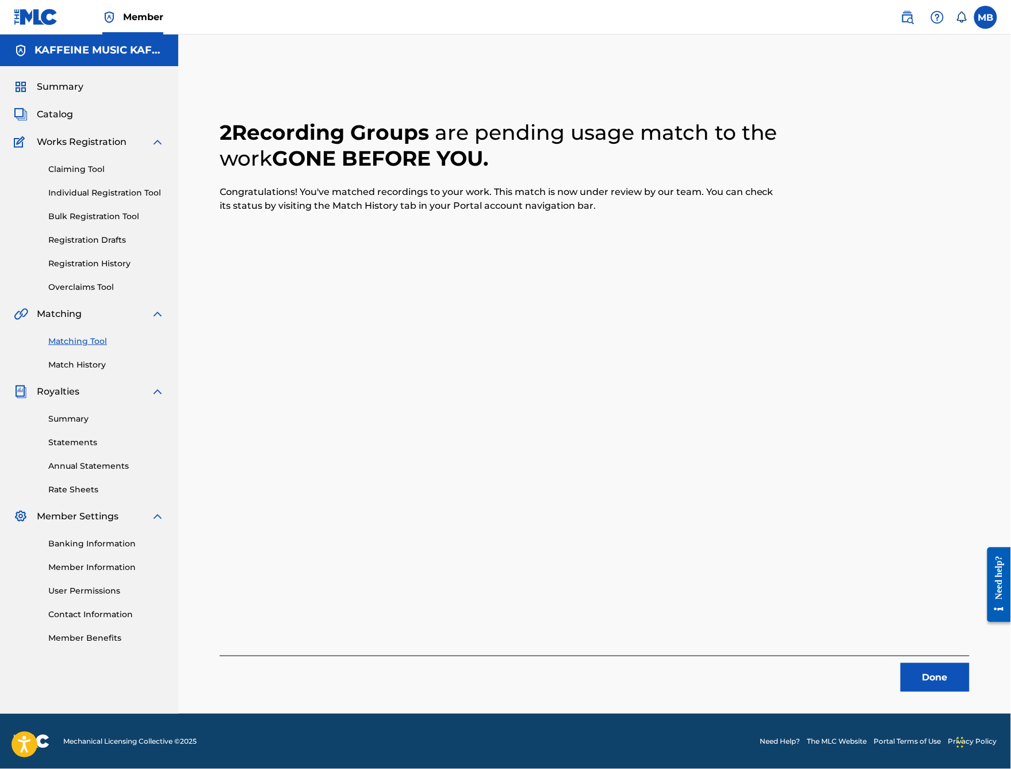
click at [934, 613] on button "Done" at bounding box center [934, 677] width 69 height 29
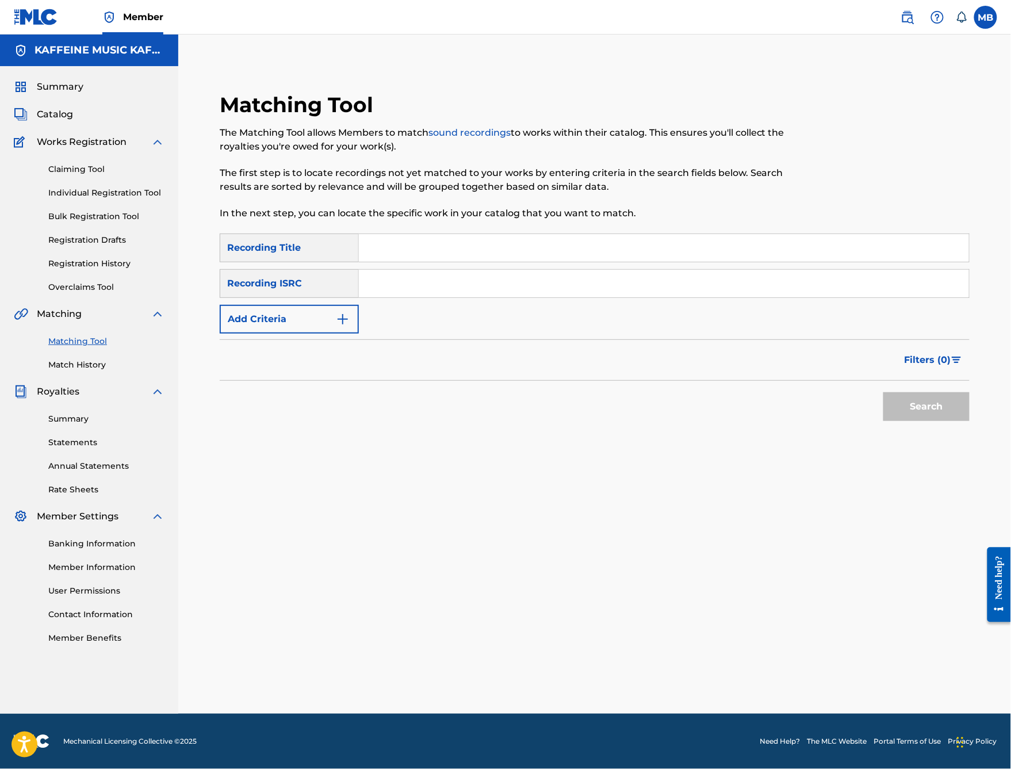
click at [446, 240] on input "Search Form" at bounding box center [664, 248] width 610 height 28
type input "Paperthin walls"
click at [358, 333] on button "Add Criteria" at bounding box center [289, 319] width 139 height 29
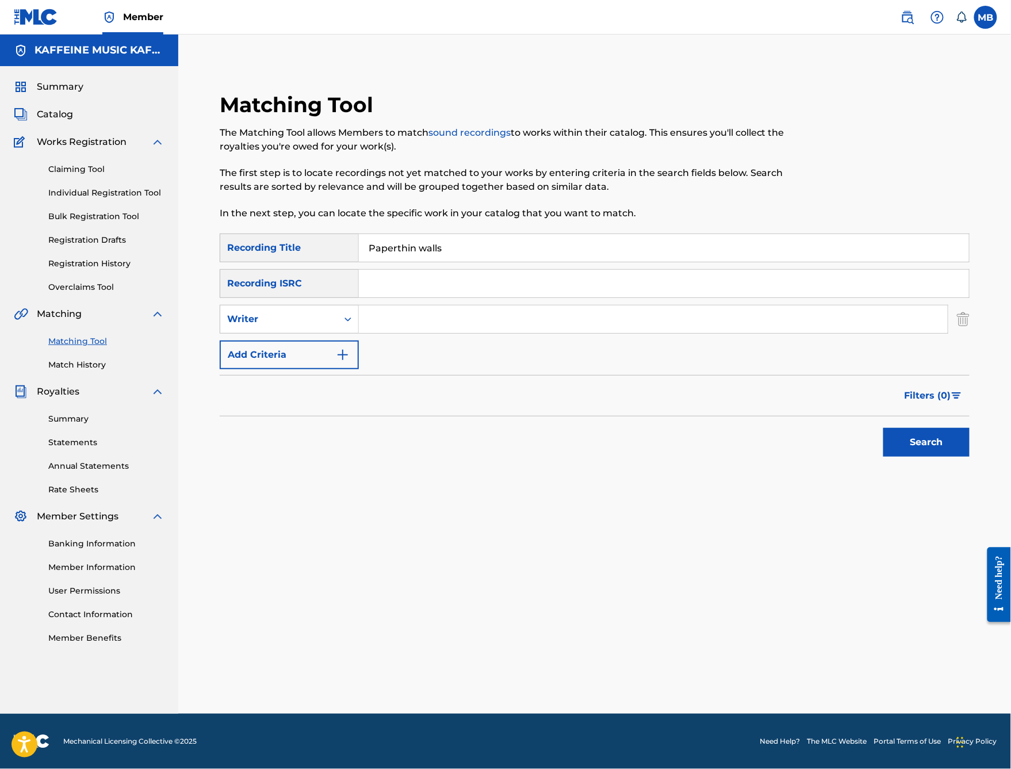
scroll to position [36, 0]
click at [358, 321] on div "Search Form" at bounding box center [347, 319] width 21 height 28
click at [550, 309] on div "SearchWithCriteria29468663-b8be-4d2b-afb7-dece17dd3df3 Recording Title Paperthi…" at bounding box center [595, 301] width 750 height 136
click at [550, 330] on input "Search Form" at bounding box center [653, 319] width 589 height 28
paste input "[PERSON_NAME]"
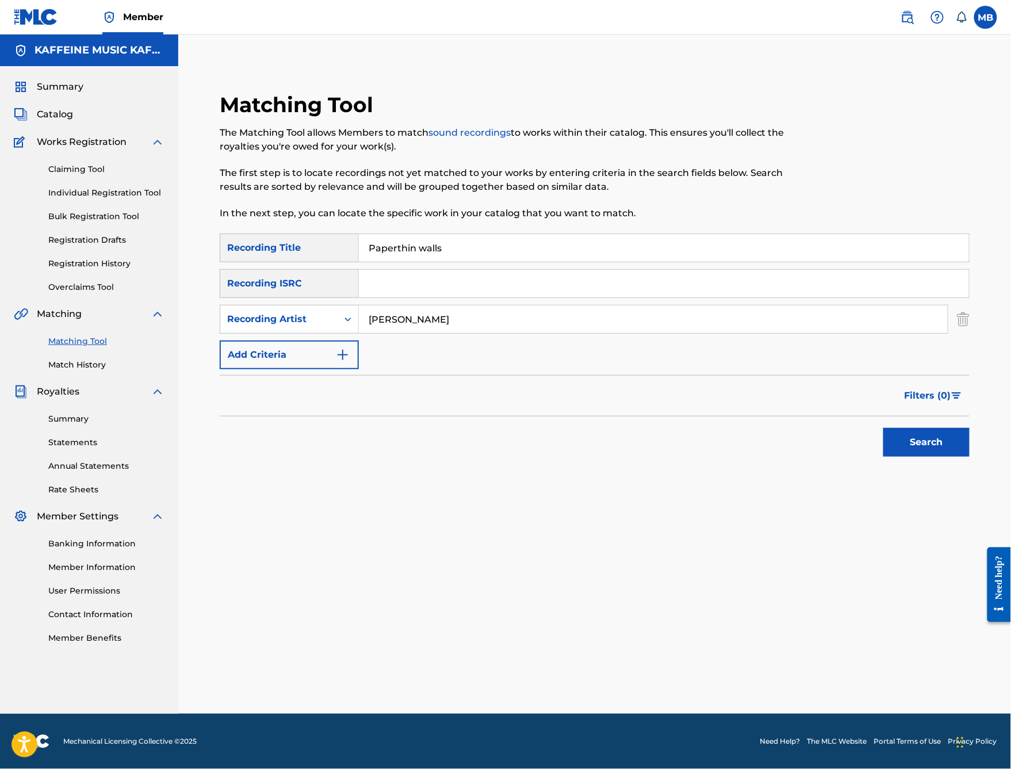
type input "[PERSON_NAME]"
click at [926, 457] on button "Search" at bounding box center [926, 442] width 86 height 29
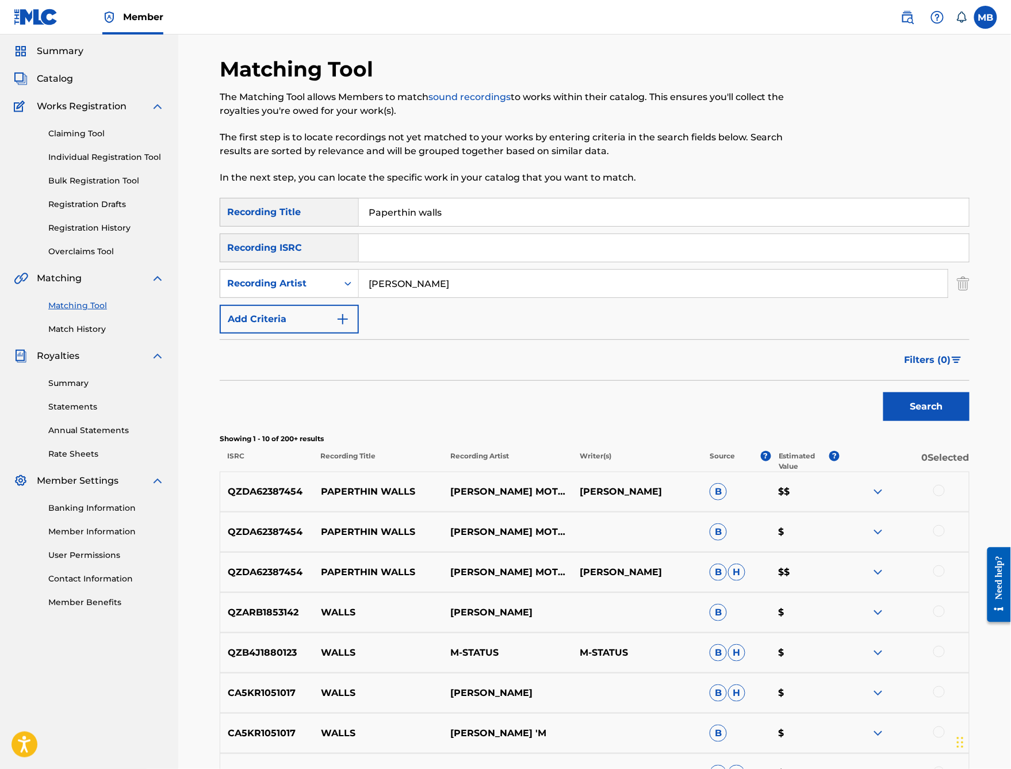
click at [945, 496] on div at bounding box center [938, 490] width 11 height 11
click at [945, 536] on div at bounding box center [938, 530] width 11 height 11
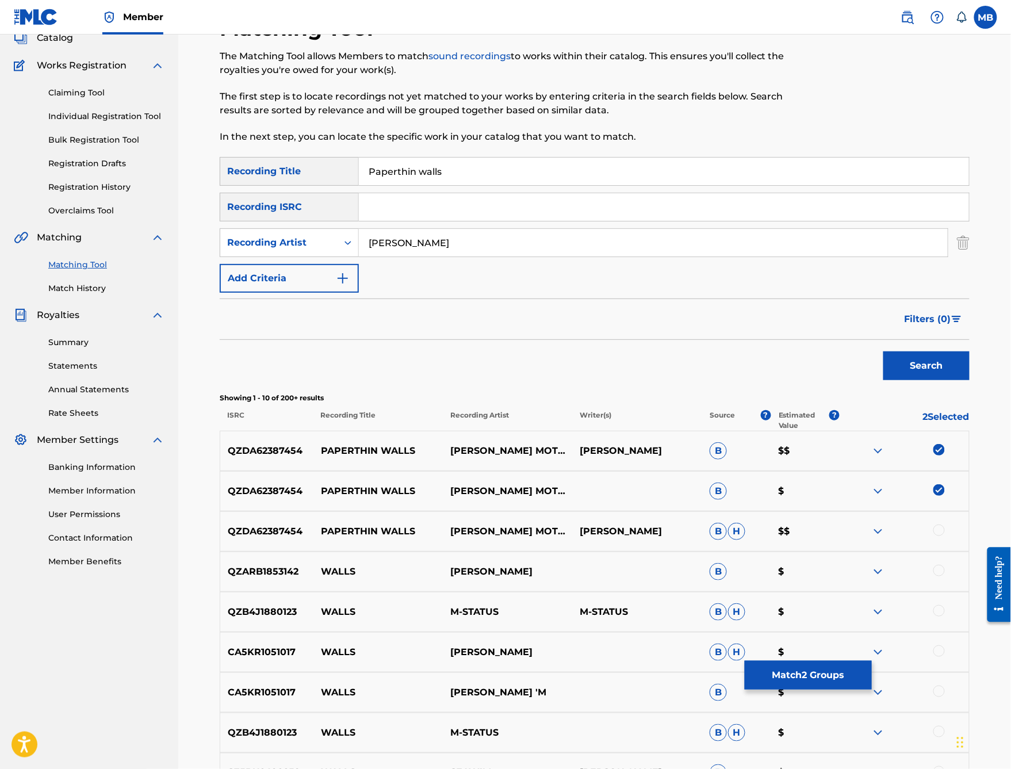
click at [945, 536] on div at bounding box center [938, 529] width 11 height 11
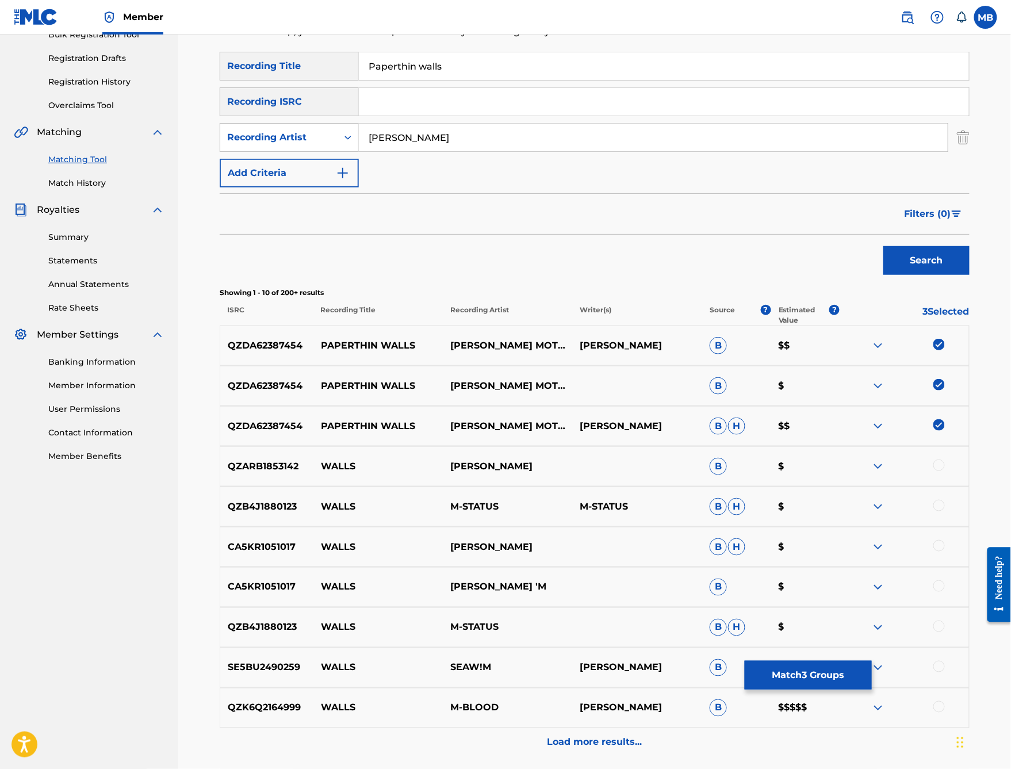
scroll to position [182, 0]
click at [872, 613] on button "Match 3 Groups" at bounding box center [808, 675] width 127 height 29
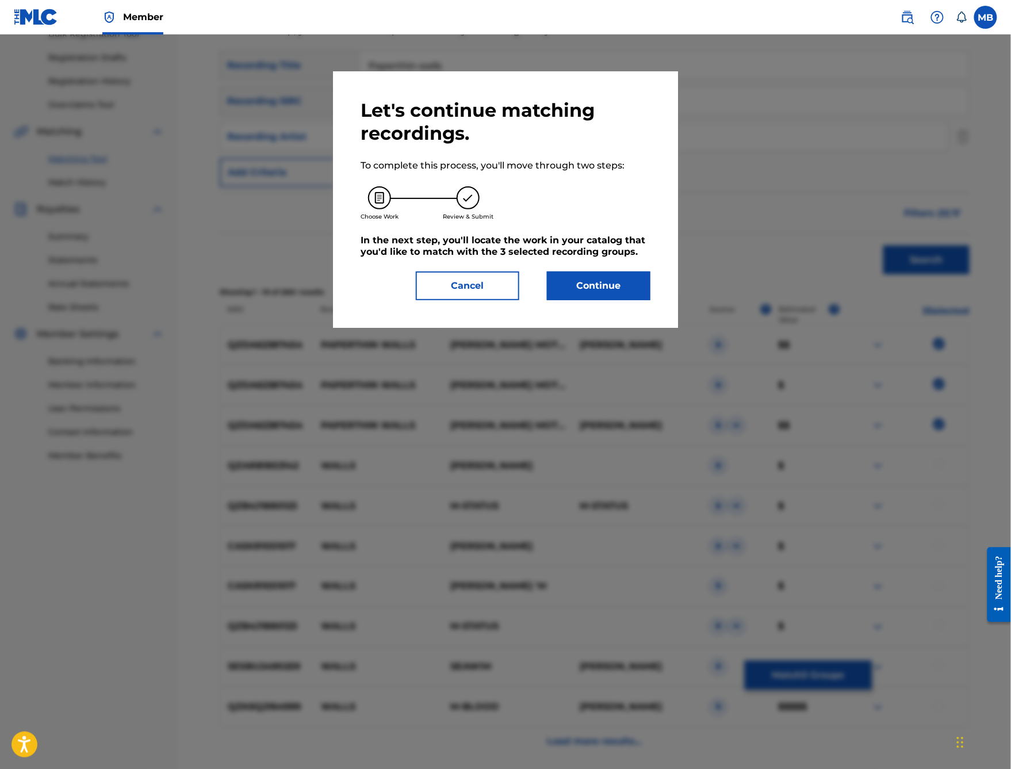
click at [620, 300] on button "Continue" at bounding box center [598, 285] width 103 height 29
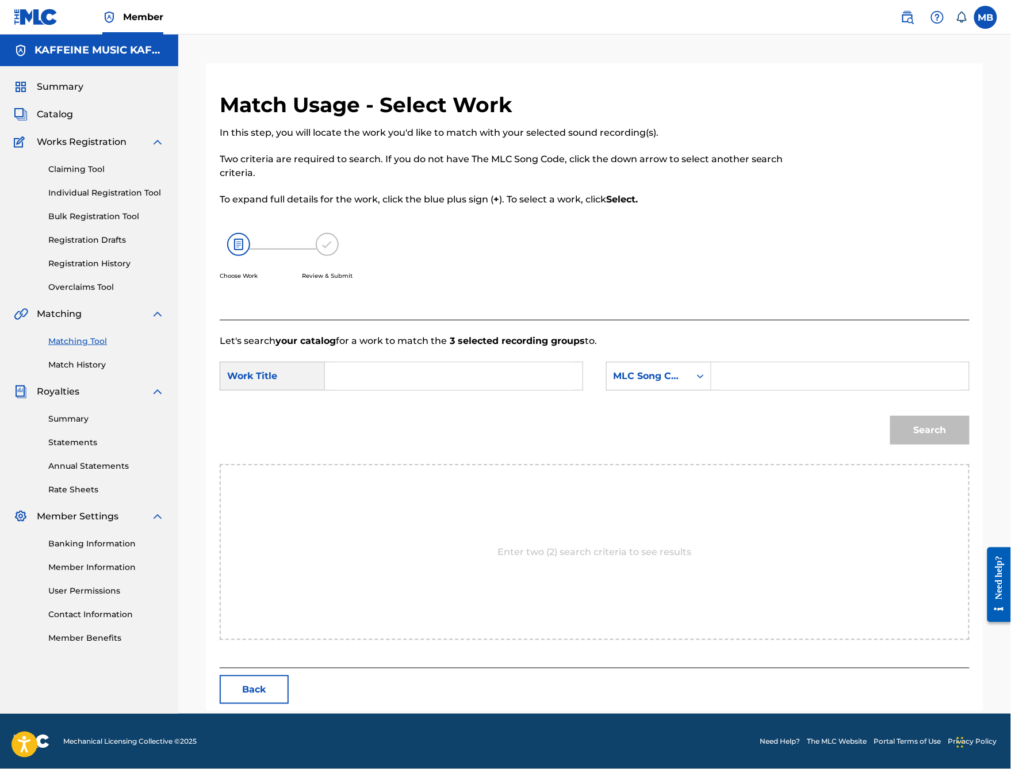
click at [477, 390] on input "Search Form" at bounding box center [454, 376] width 238 height 28
type input "a"
type input "paperthin walls"
click at [641, 387] on div "MLC Song Code" at bounding box center [648, 376] width 83 height 22
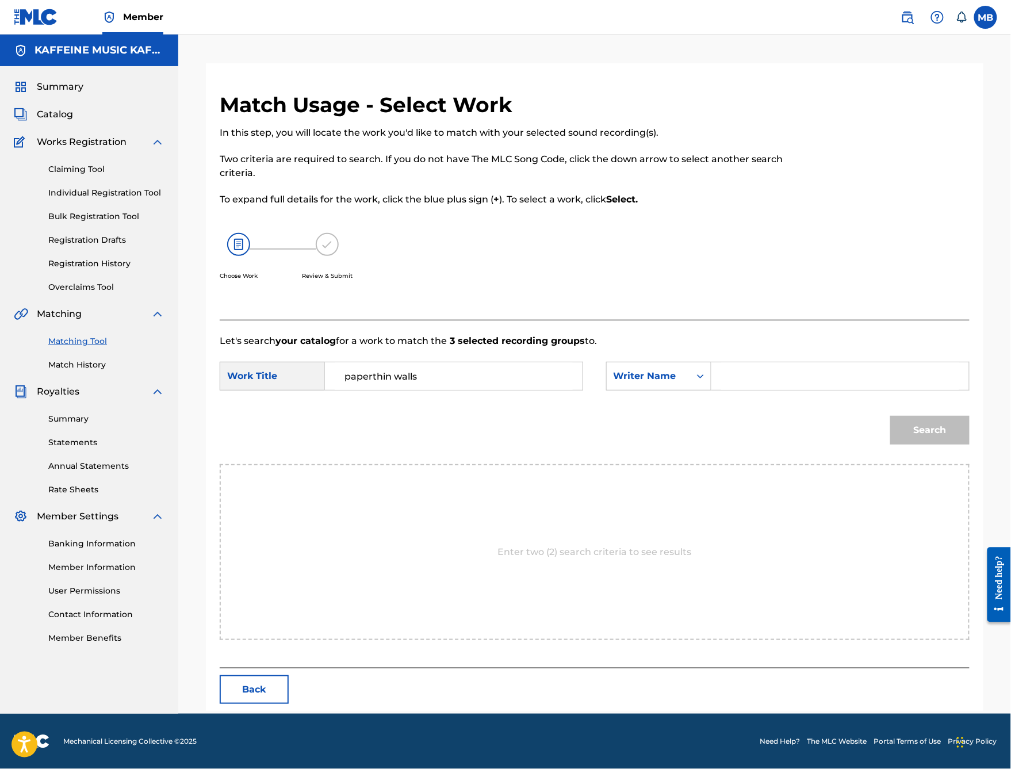
click at [767, 390] on input "Search Form" at bounding box center [840, 376] width 238 height 28
click at [690, 387] on div "Writer Name" at bounding box center [648, 376] width 83 height 22
click at [810, 383] on input "Search Form" at bounding box center [840, 376] width 238 height 28
type input "kaff"
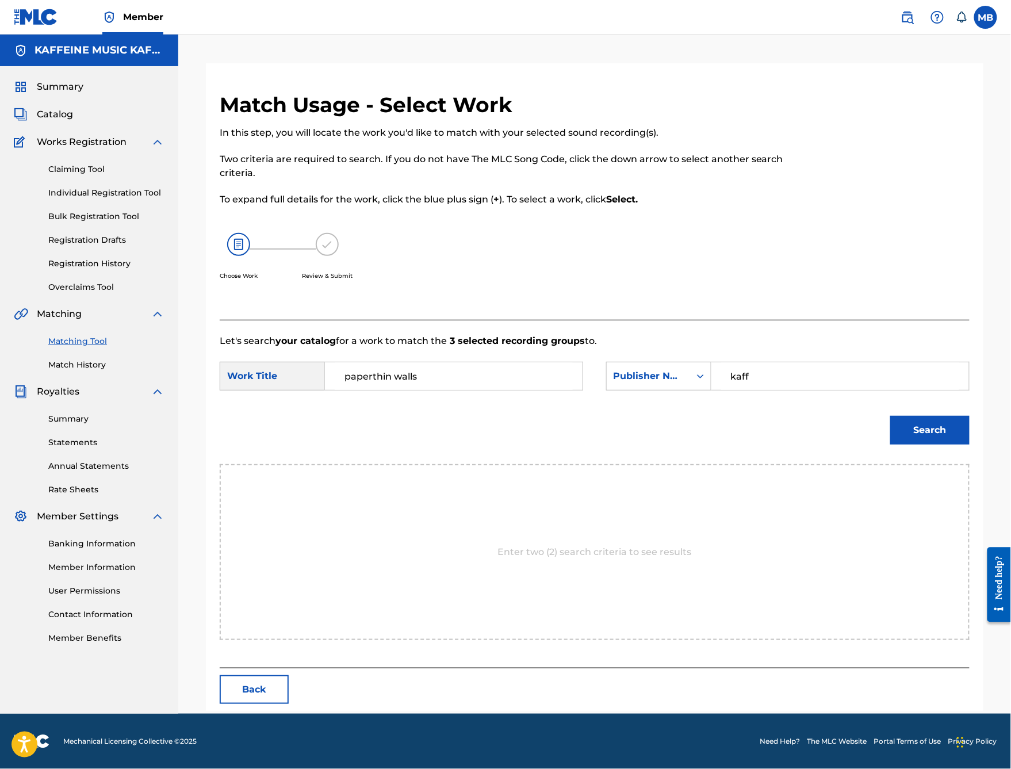
click at [930, 444] on button "Search" at bounding box center [929, 430] width 79 height 29
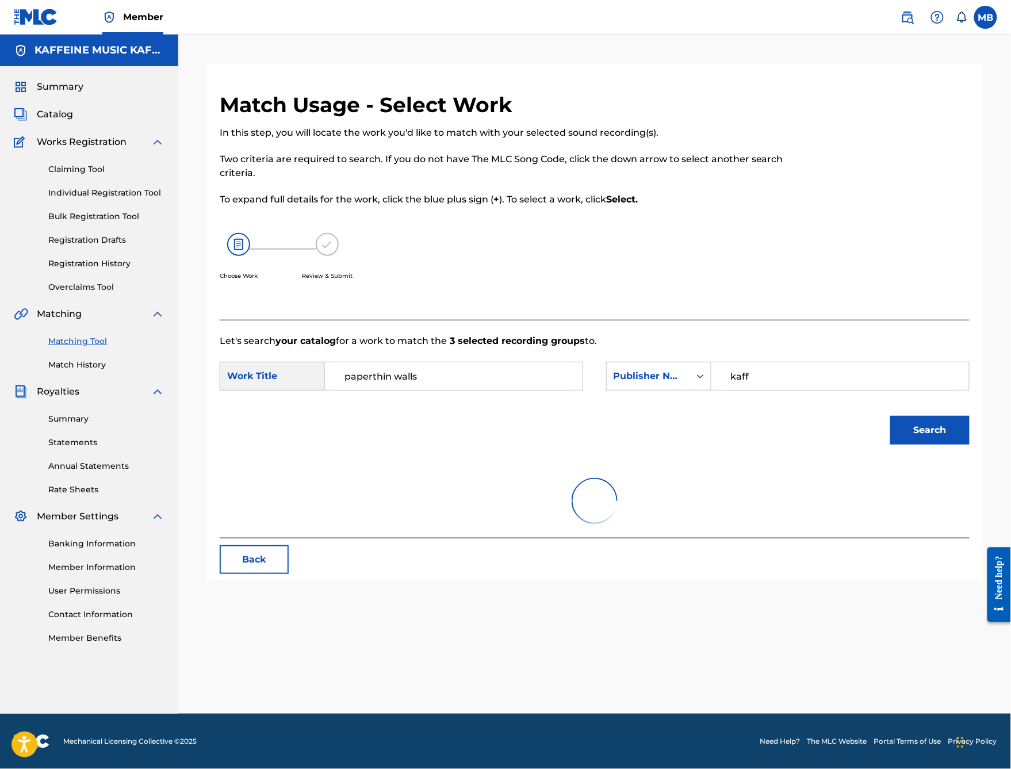
click at [930, 444] on button "Search" at bounding box center [929, 430] width 79 height 29
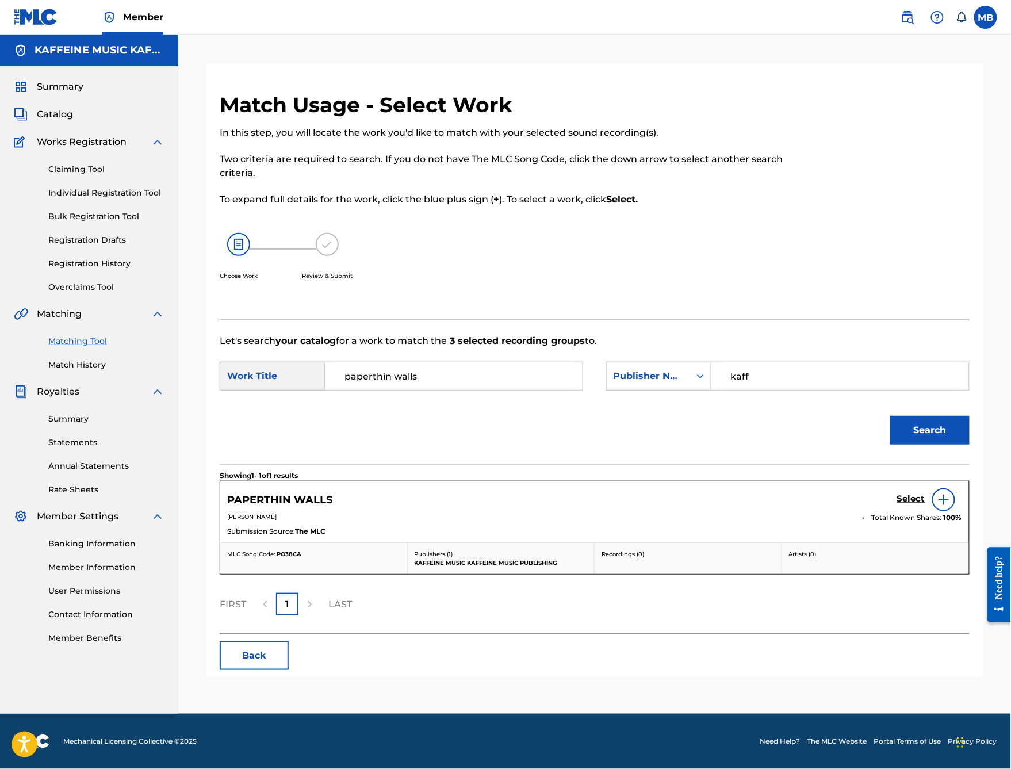
click at [902, 504] on h5 "Select" at bounding box center [911, 498] width 28 height 11
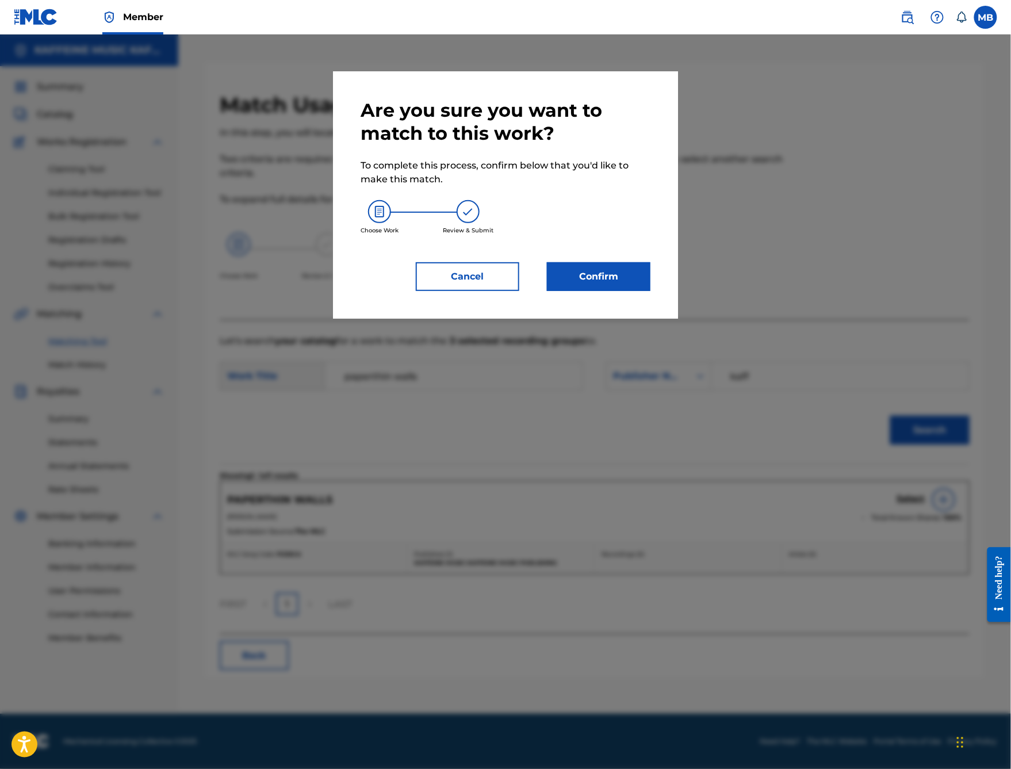
click at [624, 291] on button "Confirm" at bounding box center [598, 276] width 103 height 29
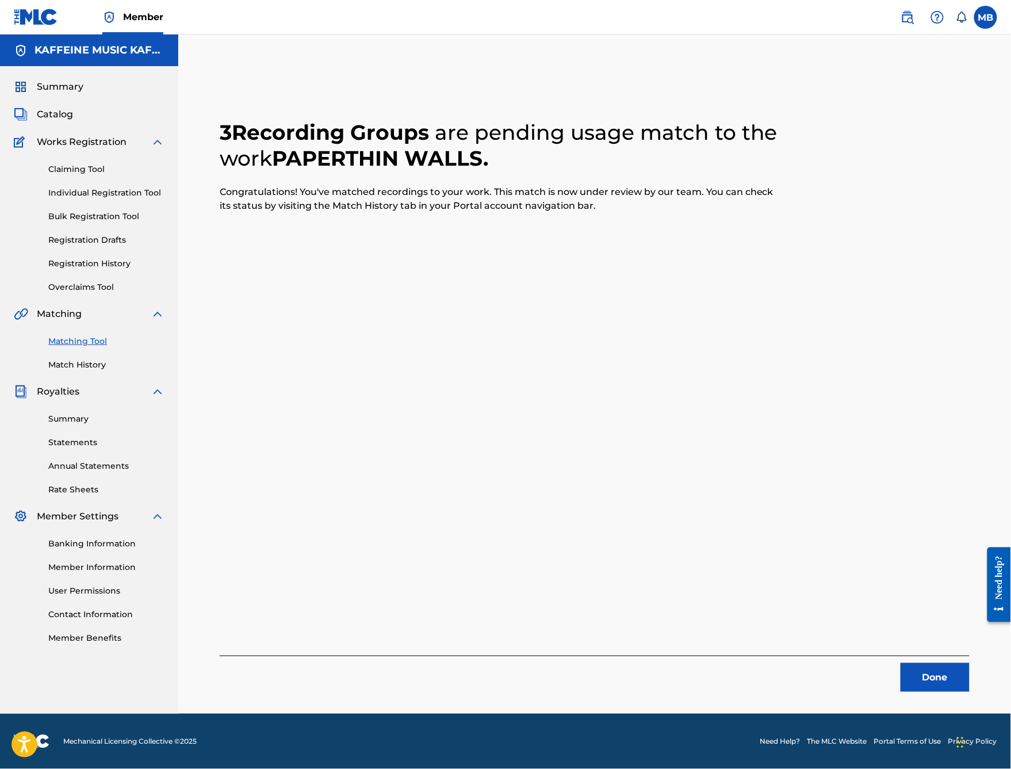
click at [922, 613] on button "Done" at bounding box center [934, 677] width 69 height 29
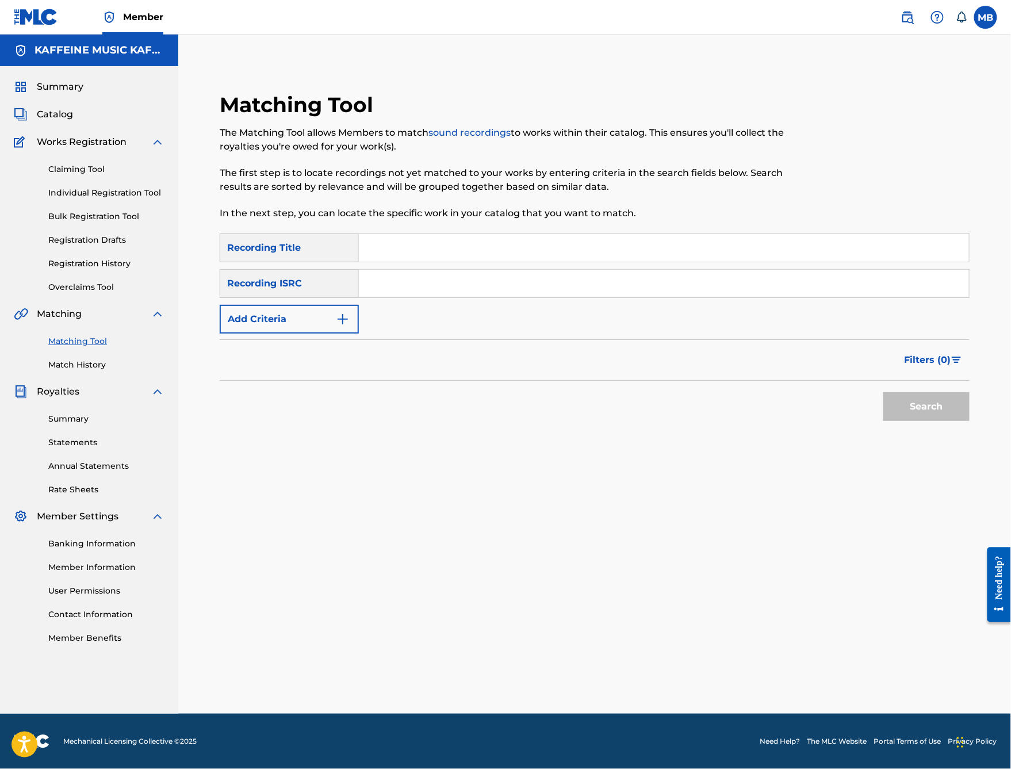
click at [462, 236] on input "Search Form" at bounding box center [664, 248] width 610 height 28
type input "[PERSON_NAME] opiate Adiction"
click at [359, 309] on button "Add Criteria" at bounding box center [289, 319] width 139 height 29
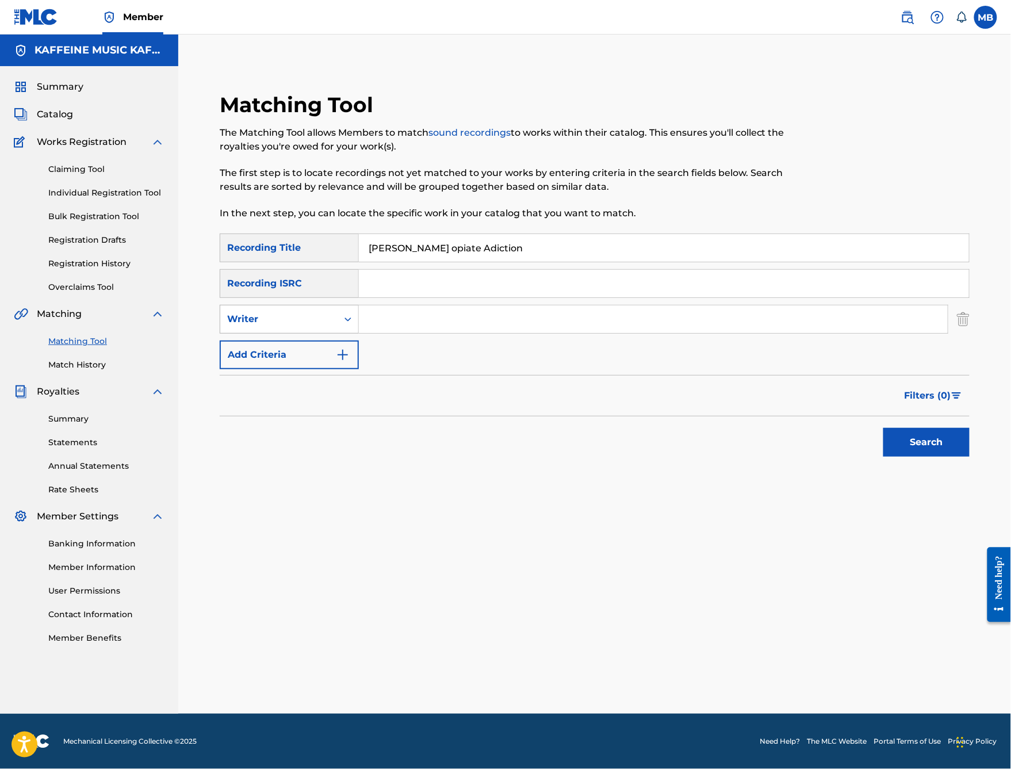
click at [358, 319] on div "Search Form" at bounding box center [347, 319] width 21 height 21
click at [358, 347] on div "Recording Artist" at bounding box center [289, 347] width 138 height 29
click at [467, 333] on input "Search Form" at bounding box center [653, 319] width 589 height 28
paste input "[PERSON_NAME]"
type input "[PERSON_NAME]"
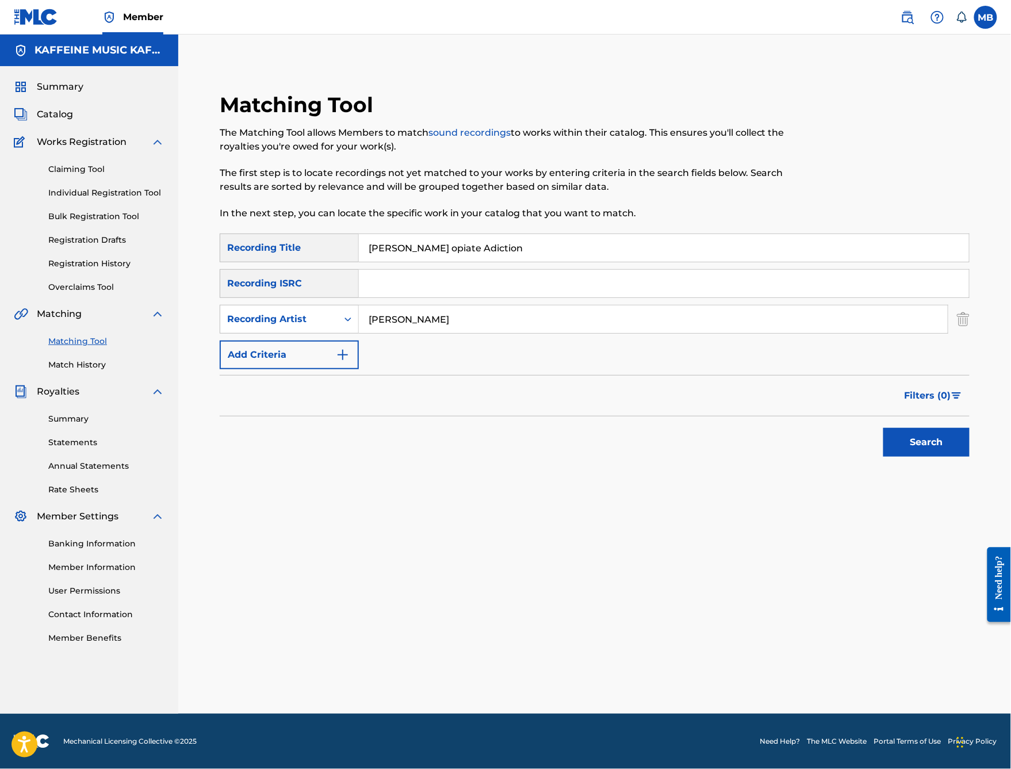
click at [926, 457] on button "Search" at bounding box center [926, 442] width 86 height 29
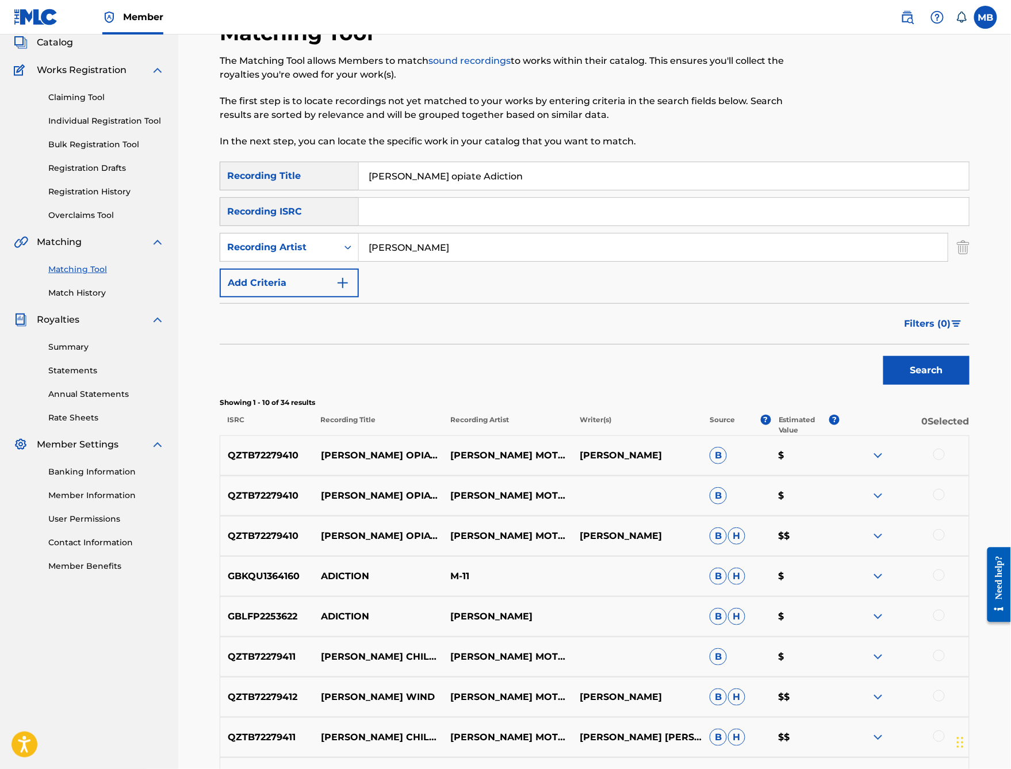
scroll to position [77, 0]
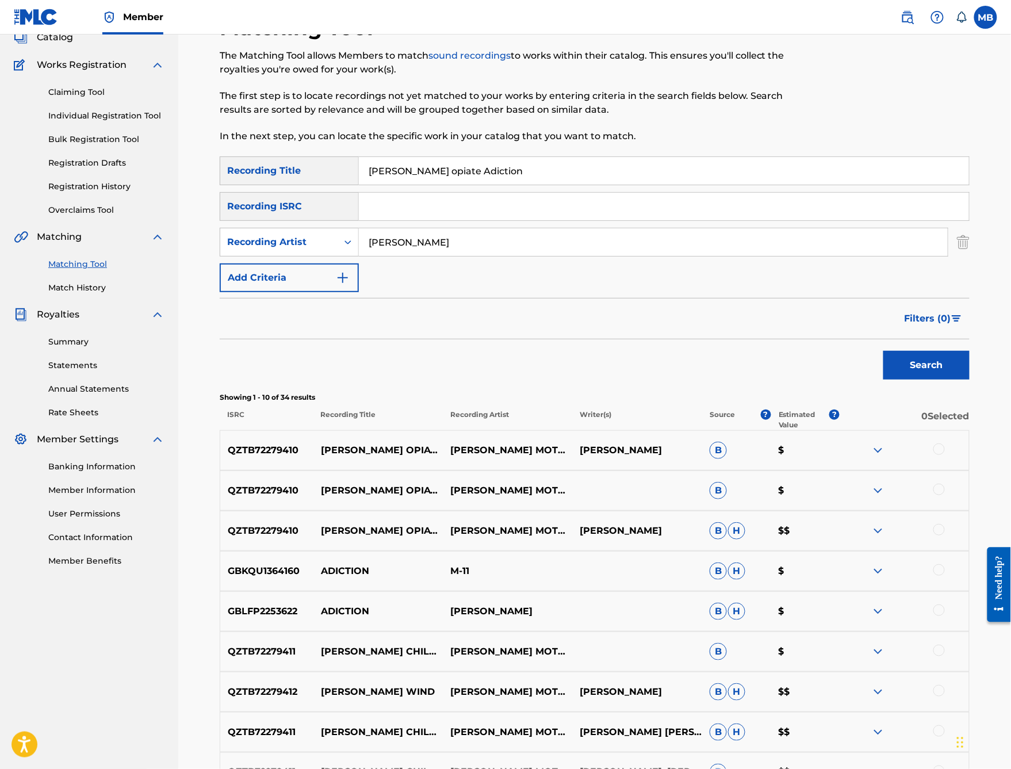
click at [945, 535] on div at bounding box center [938, 529] width 11 height 11
click at [945, 495] on div at bounding box center [938, 489] width 11 height 11
click at [945, 455] on div at bounding box center [938, 448] width 11 height 11
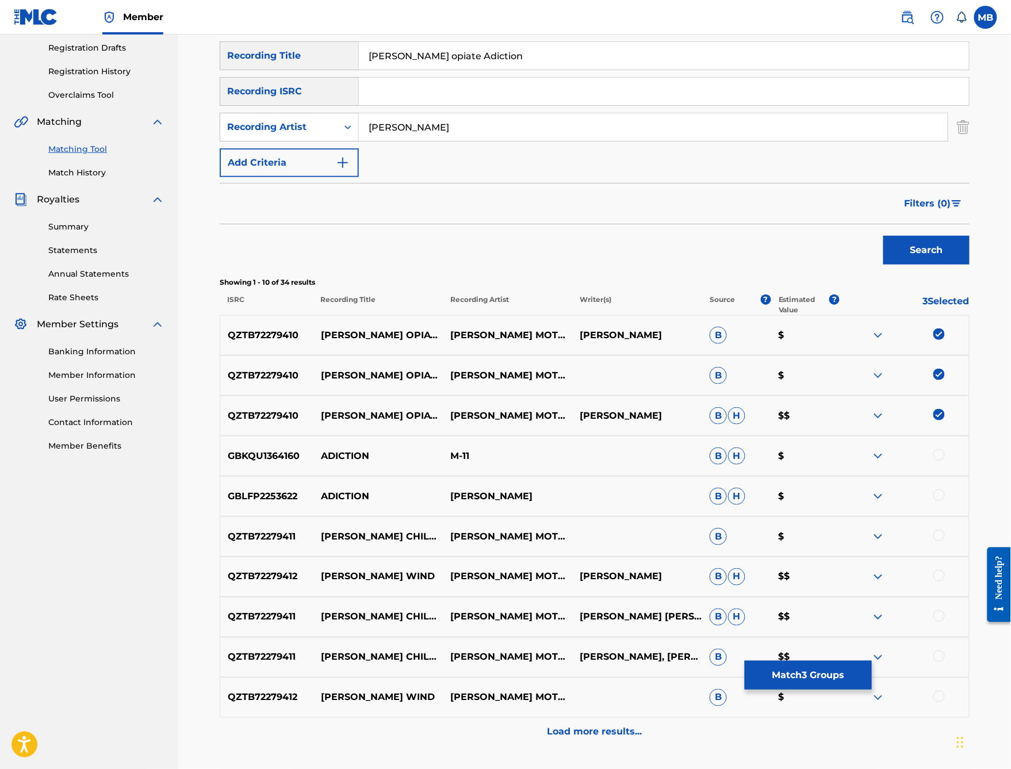
scroll to position [194, 0]
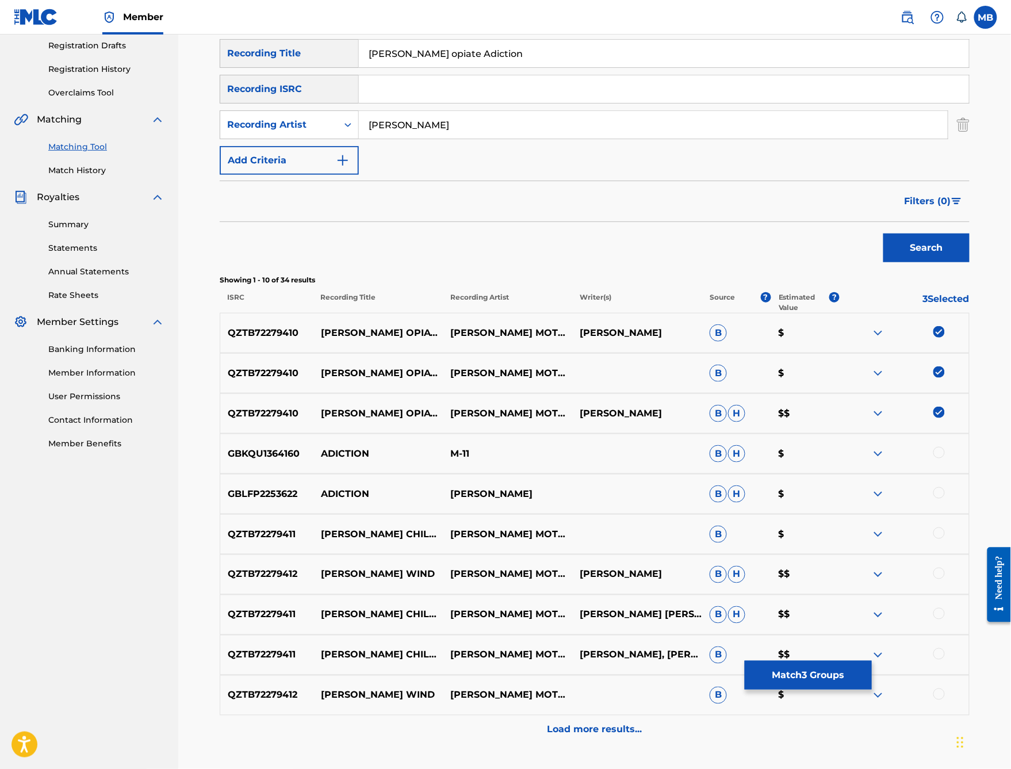
click at [872, 613] on button "Match 3 Groups" at bounding box center [808, 675] width 127 height 29
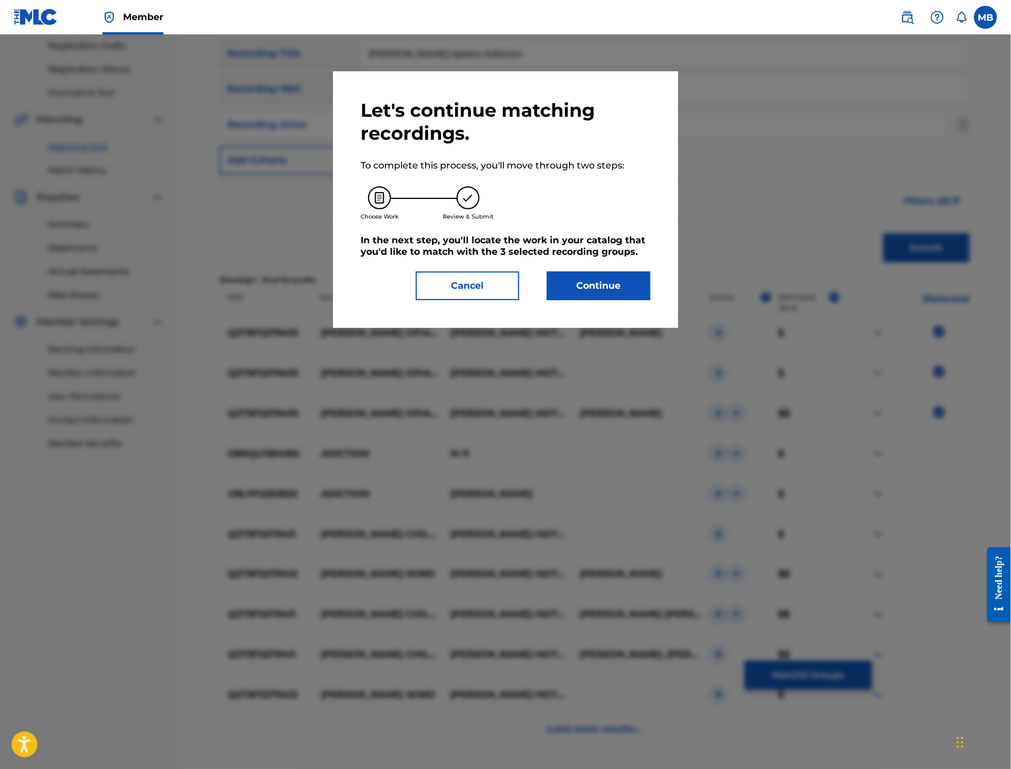
click at [603, 300] on button "Continue" at bounding box center [598, 285] width 103 height 29
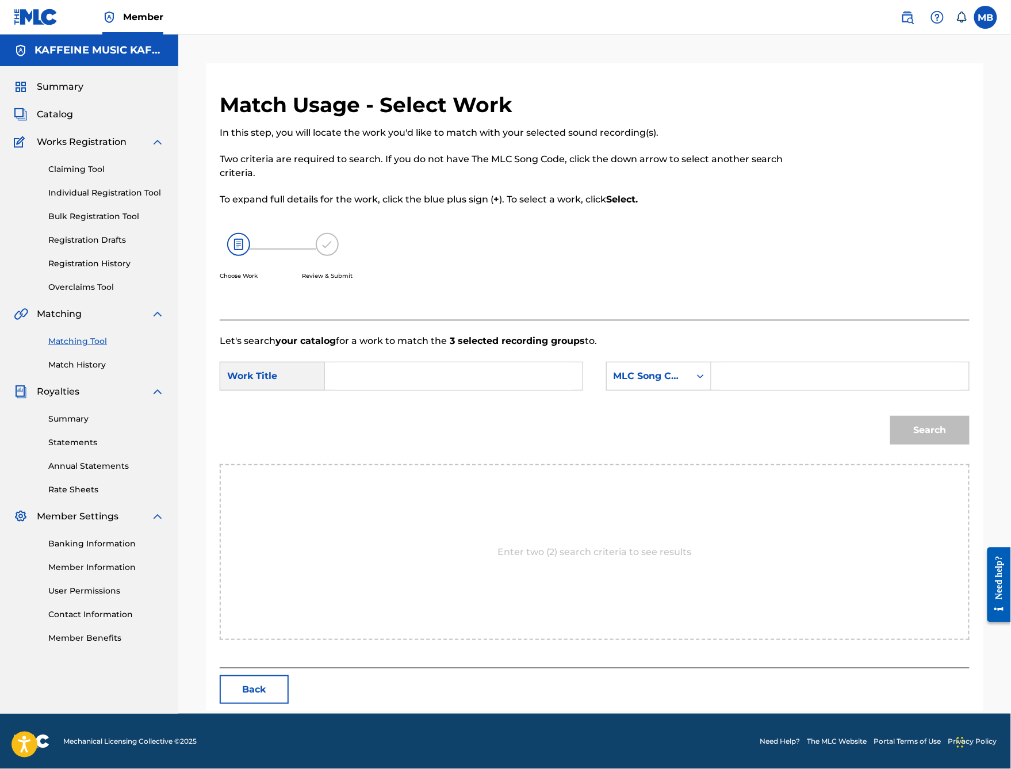
click at [447, 390] on input "Search Form" at bounding box center [454, 376] width 238 height 28
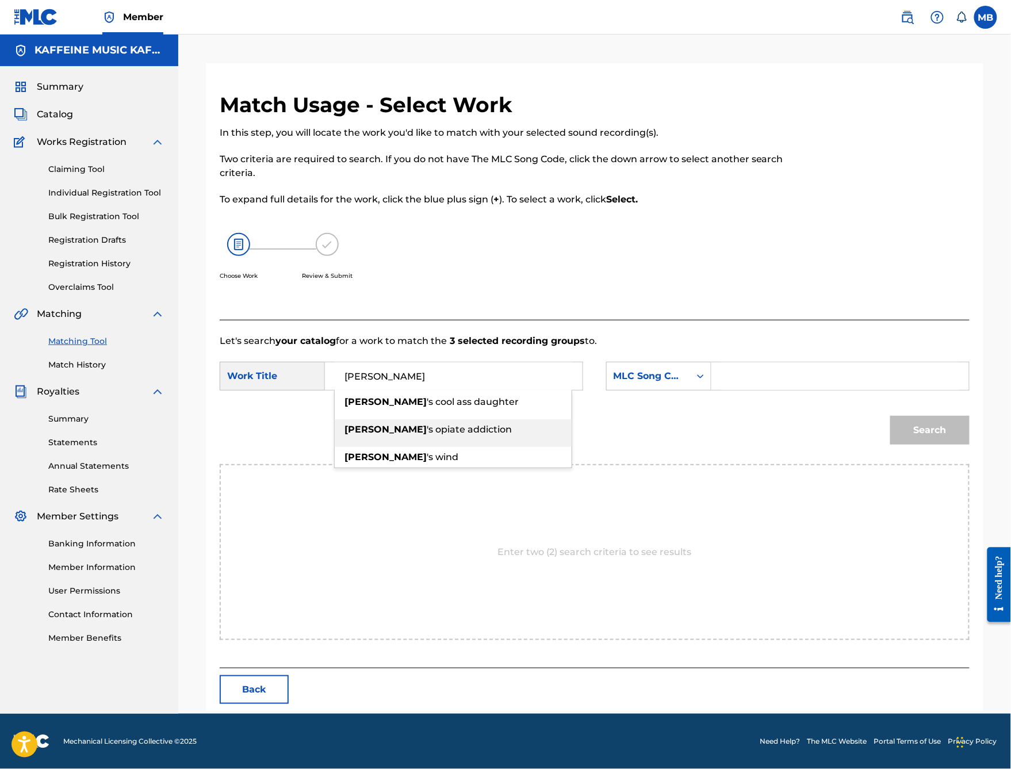
type input "[PERSON_NAME] opiate addiction"
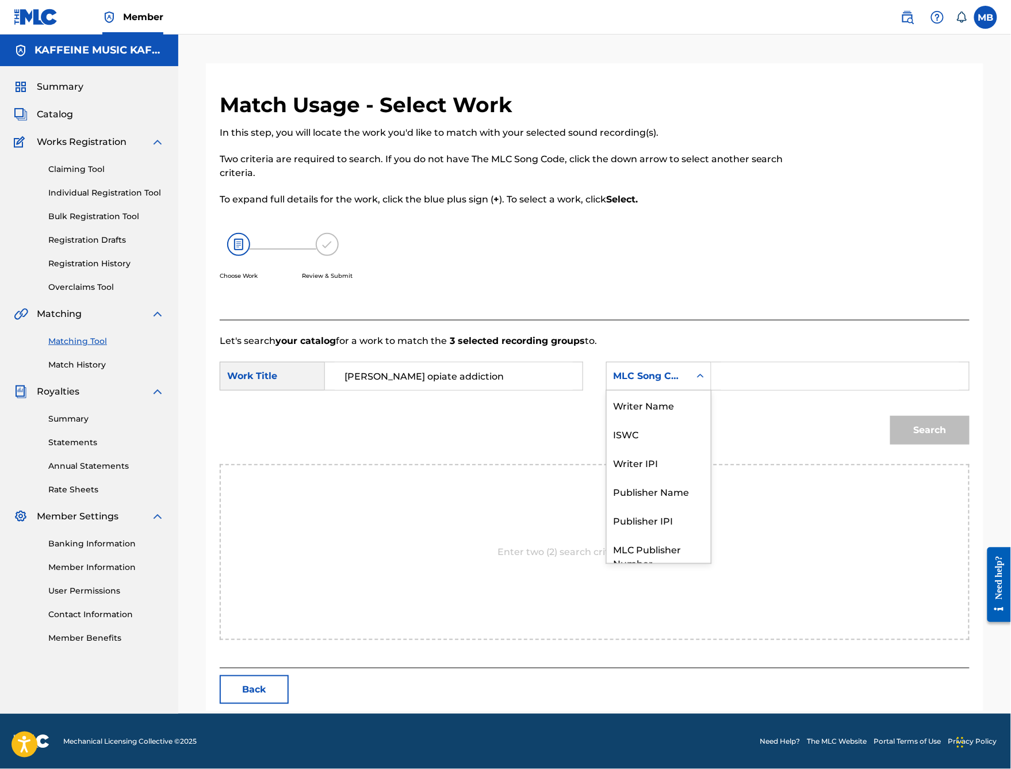
scroll to position [63, 0]
click at [690, 387] on div "MLC Song Code" at bounding box center [648, 376] width 83 height 22
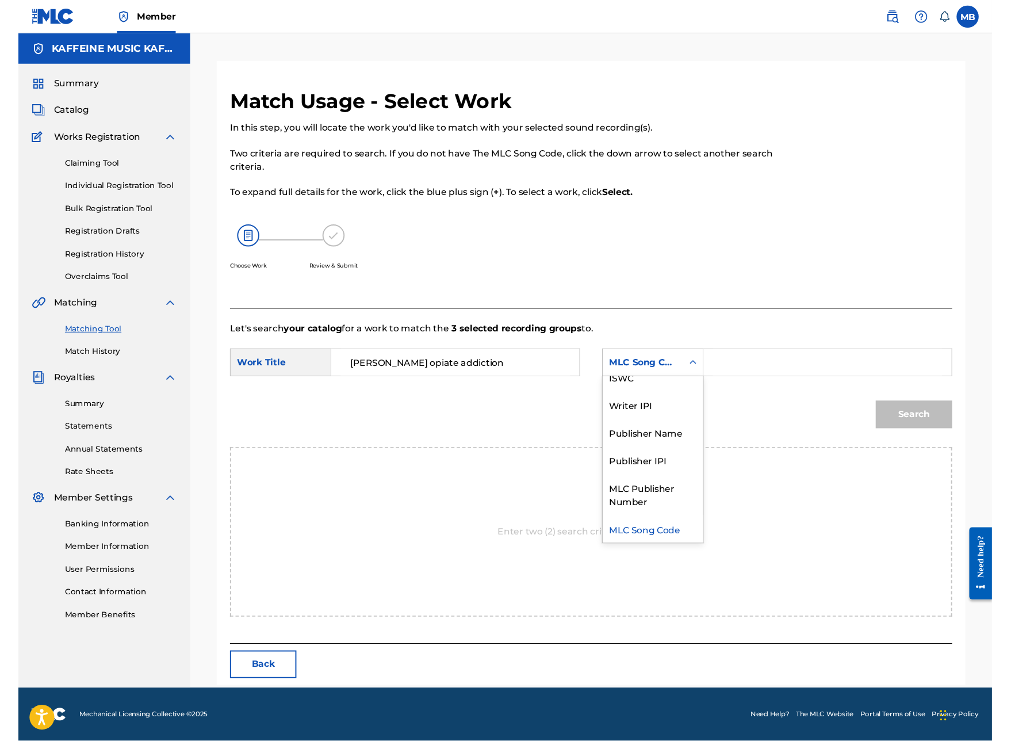
scroll to position [0, 0]
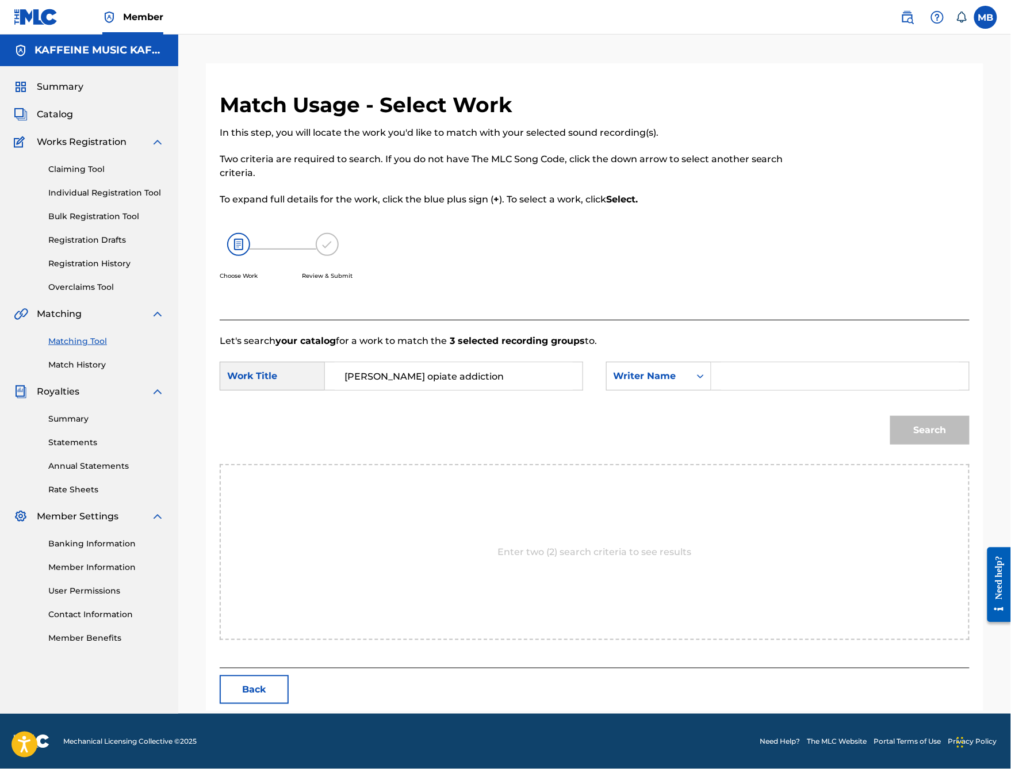
click at [798, 390] on input "Search Form" at bounding box center [840, 376] width 238 height 28
type input "Mich"
click at [930, 444] on button "Search" at bounding box center [929, 430] width 79 height 29
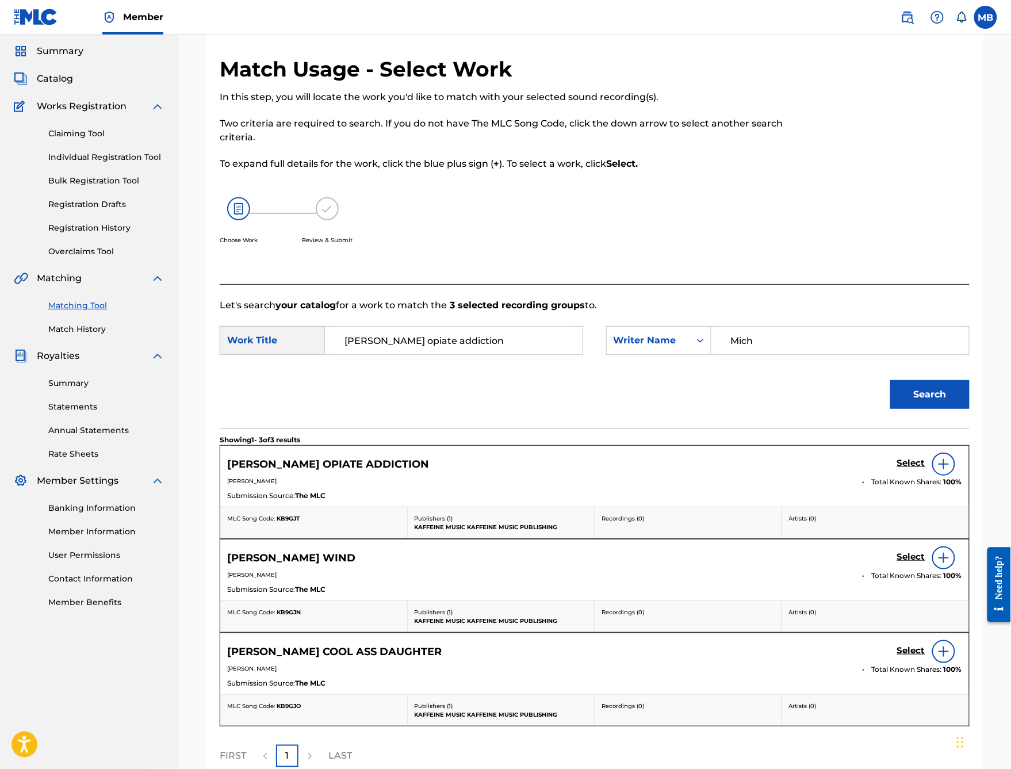
click at [904, 469] on h5 "Select" at bounding box center [911, 463] width 28 height 11
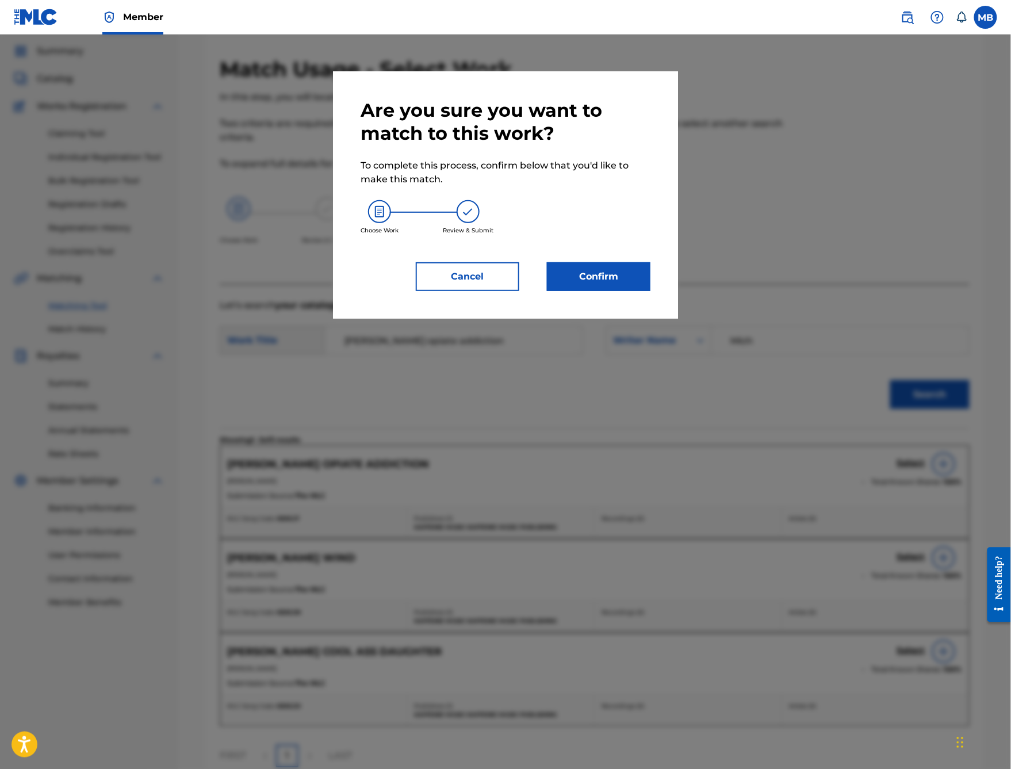
click at [650, 291] on button "Confirm" at bounding box center [598, 276] width 103 height 29
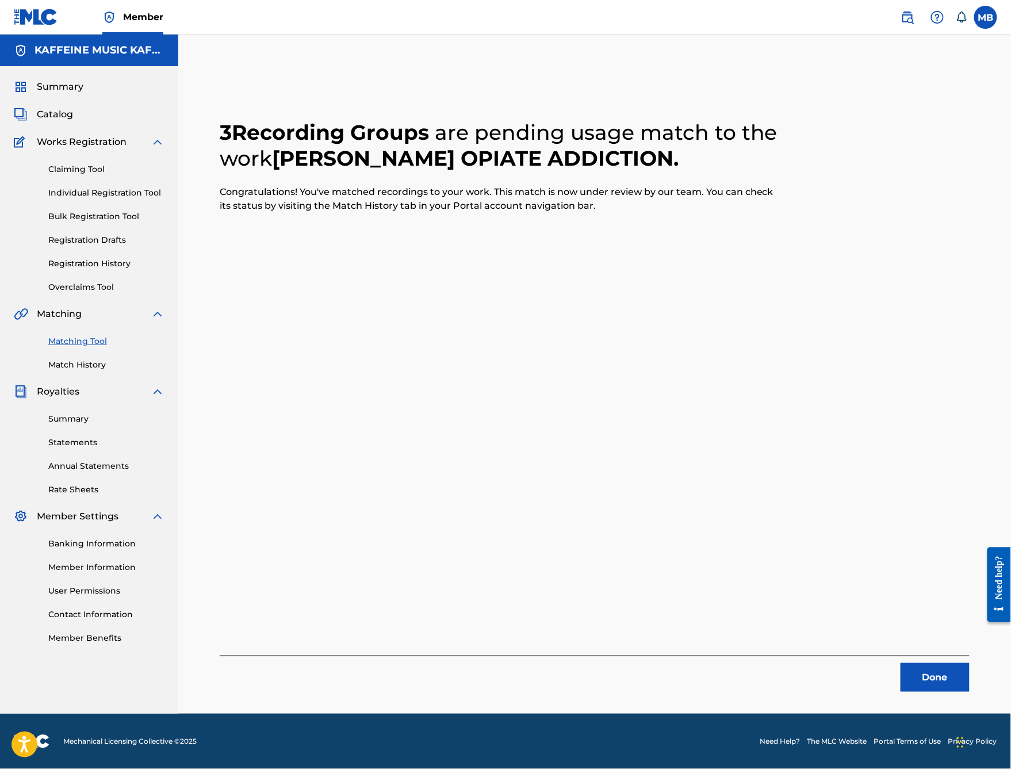
click at [960, 613] on button "Done" at bounding box center [934, 677] width 69 height 29
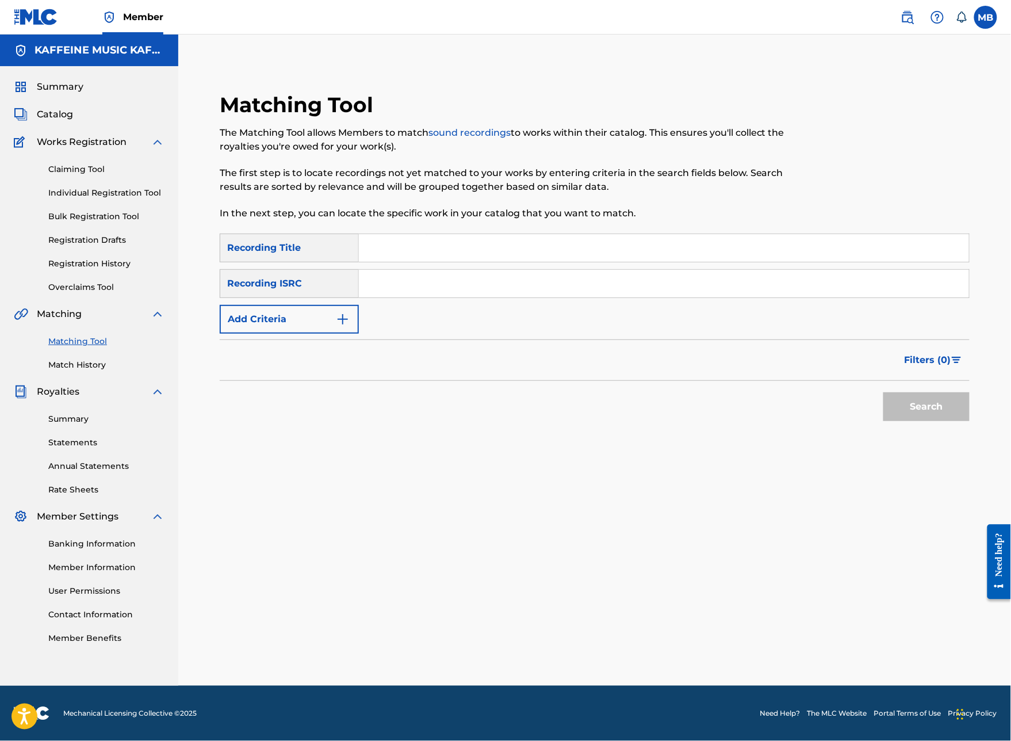
click at [523, 239] on input "Search Form" at bounding box center [664, 248] width 610 height 28
type input "kims opiate add"
click at [302, 324] on button "Add Criteria" at bounding box center [289, 319] width 139 height 29
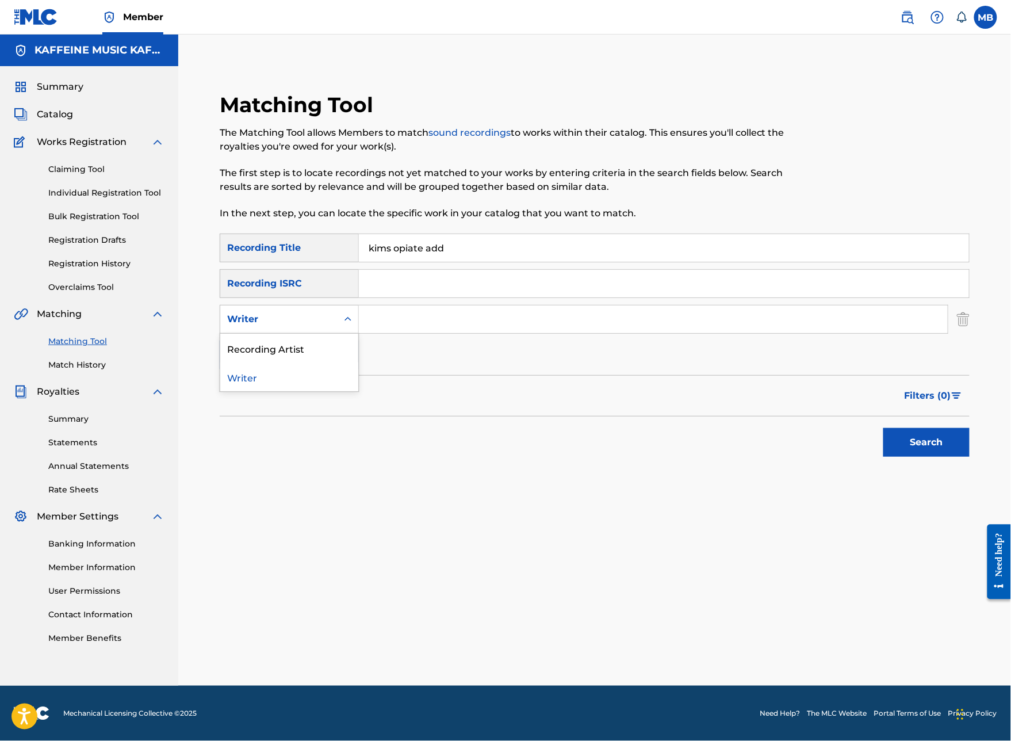
click at [302, 324] on div "Writer" at bounding box center [278, 319] width 103 height 14
click at [331, 353] on div "Recording Artist" at bounding box center [289, 347] width 138 height 29
click at [421, 348] on div "SearchWithCriteria29468663-b8be-4d2b-afb7-dece17dd3df3 Recording Title kims opi…" at bounding box center [595, 301] width 750 height 136
click at [446, 327] on input "Search Form" at bounding box center [653, 319] width 589 height 28
paste input "[PERSON_NAME]"
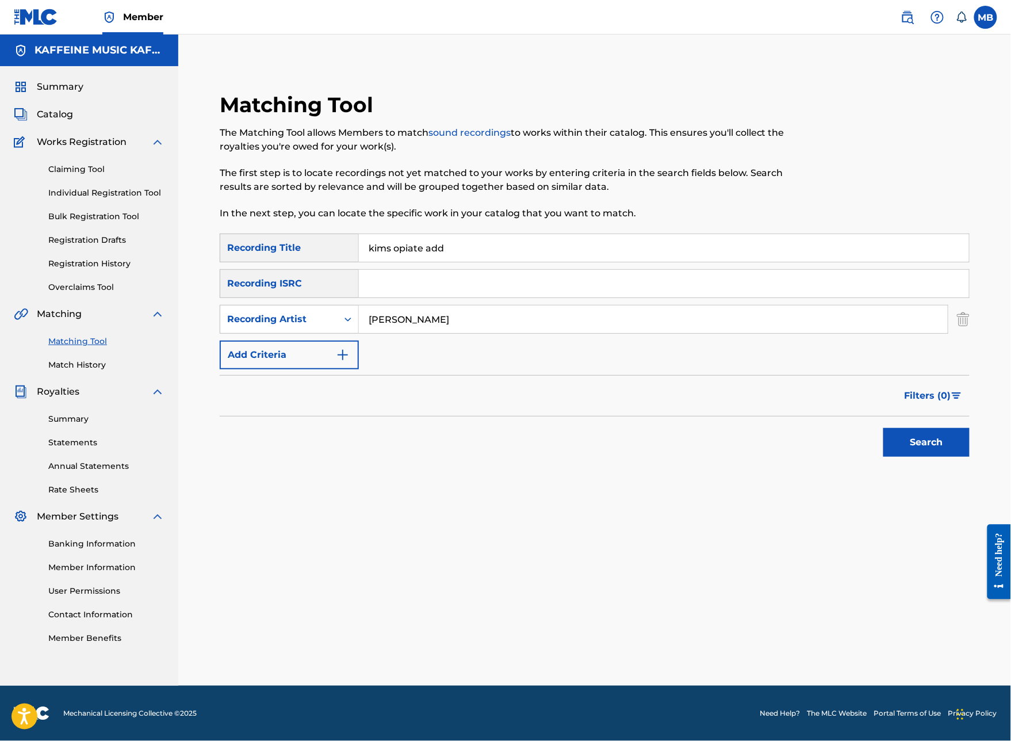
type input "[PERSON_NAME]"
click at [926, 457] on button "Search" at bounding box center [926, 442] width 86 height 29
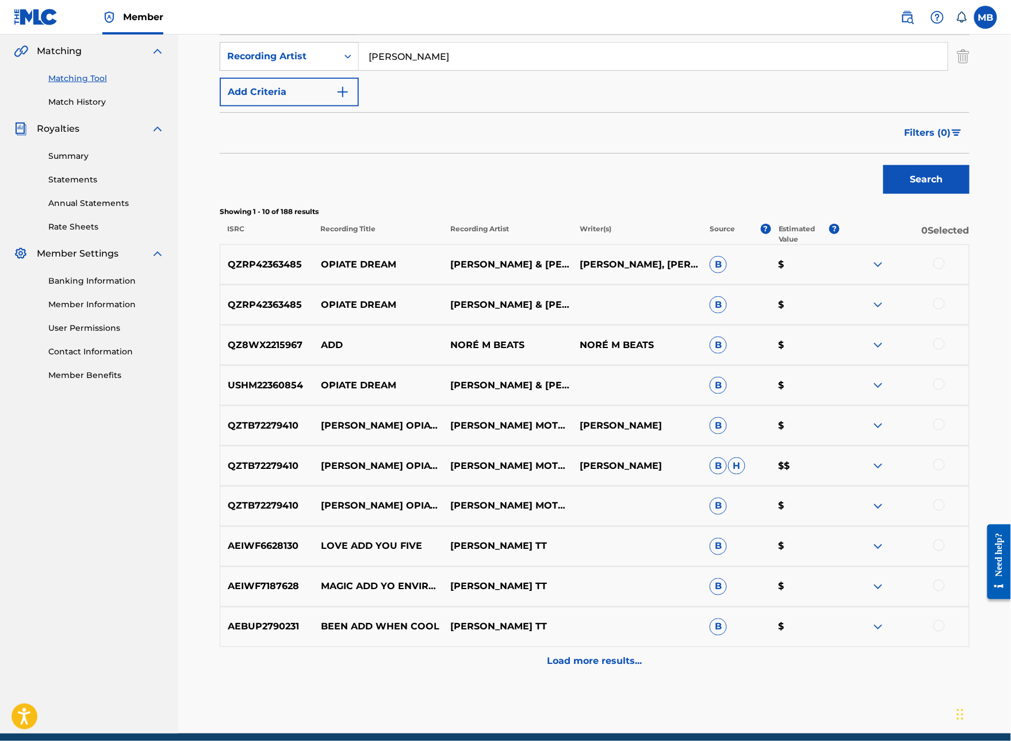
scroll to position [283, 0]
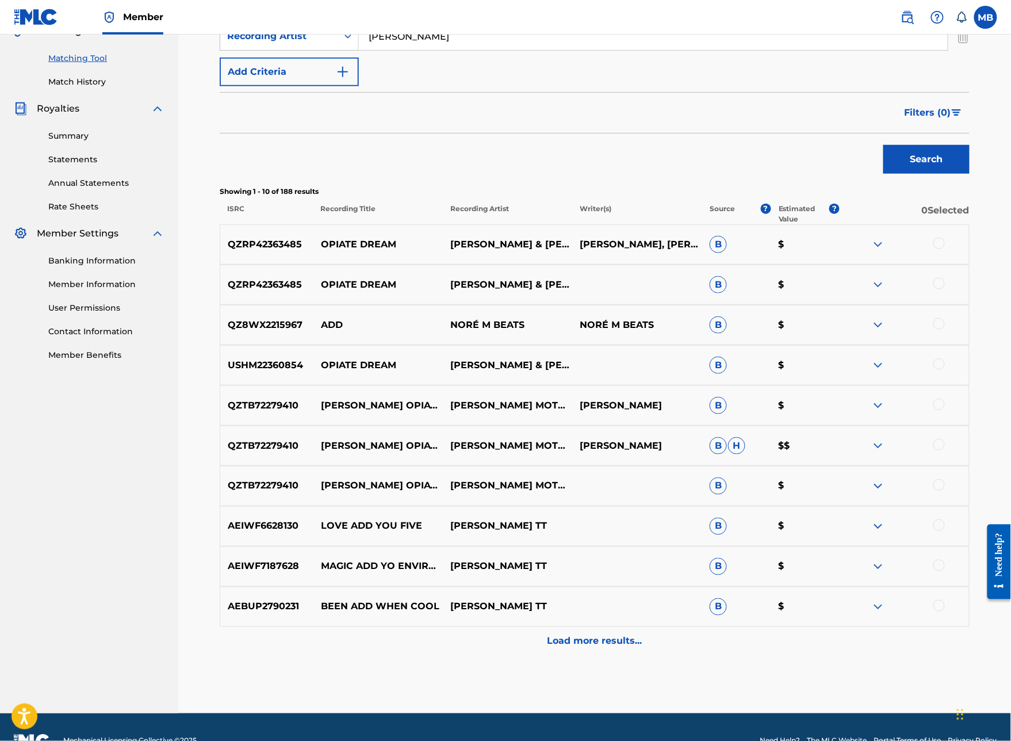
click at [945, 410] on div at bounding box center [938, 403] width 11 height 11
click at [942, 450] on div at bounding box center [938, 444] width 11 height 11
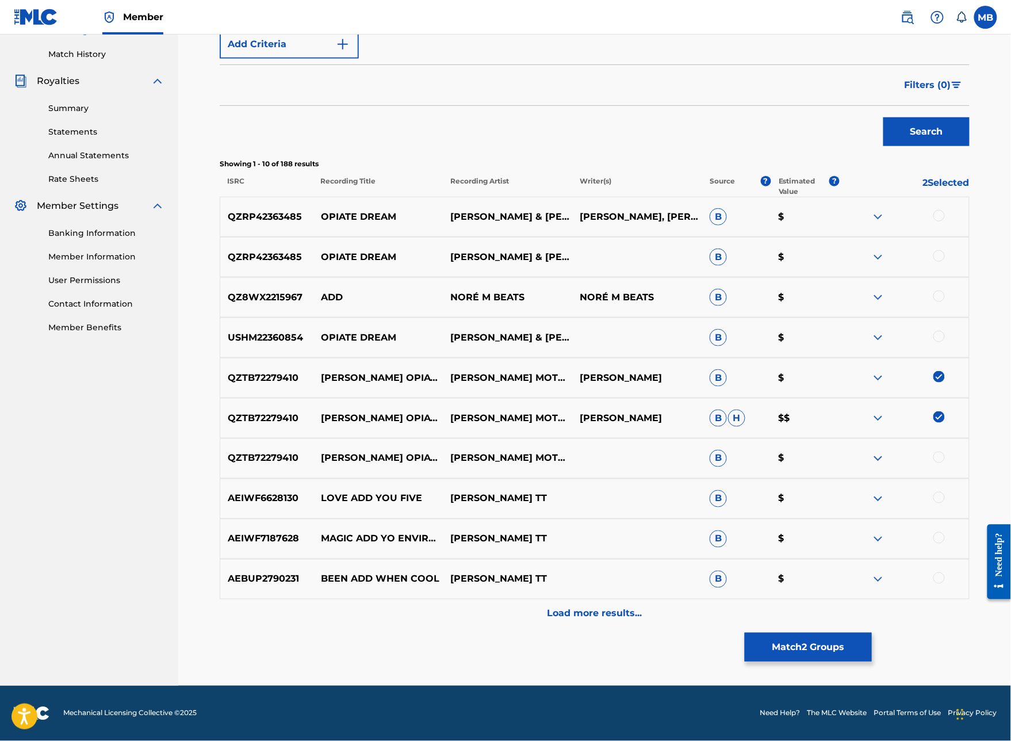
scroll to position [328, 0]
click at [945, 463] on div at bounding box center [938, 456] width 11 height 11
click at [872, 613] on button "Match 3 Groups" at bounding box center [808, 646] width 127 height 29
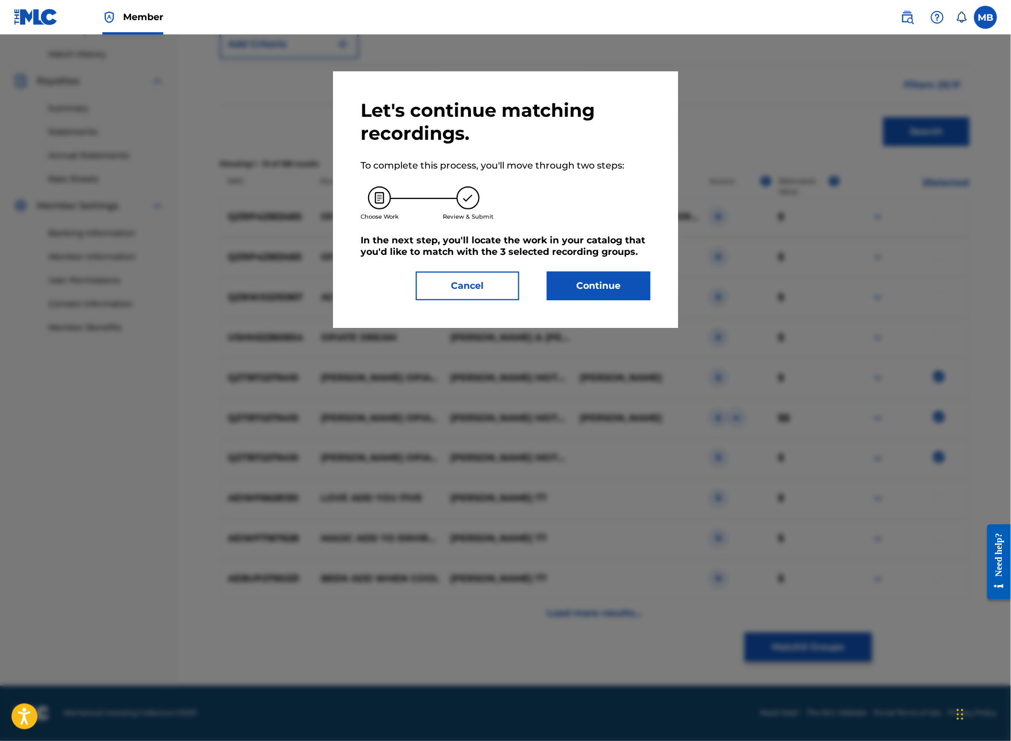
click at [649, 300] on button "Continue" at bounding box center [598, 285] width 103 height 29
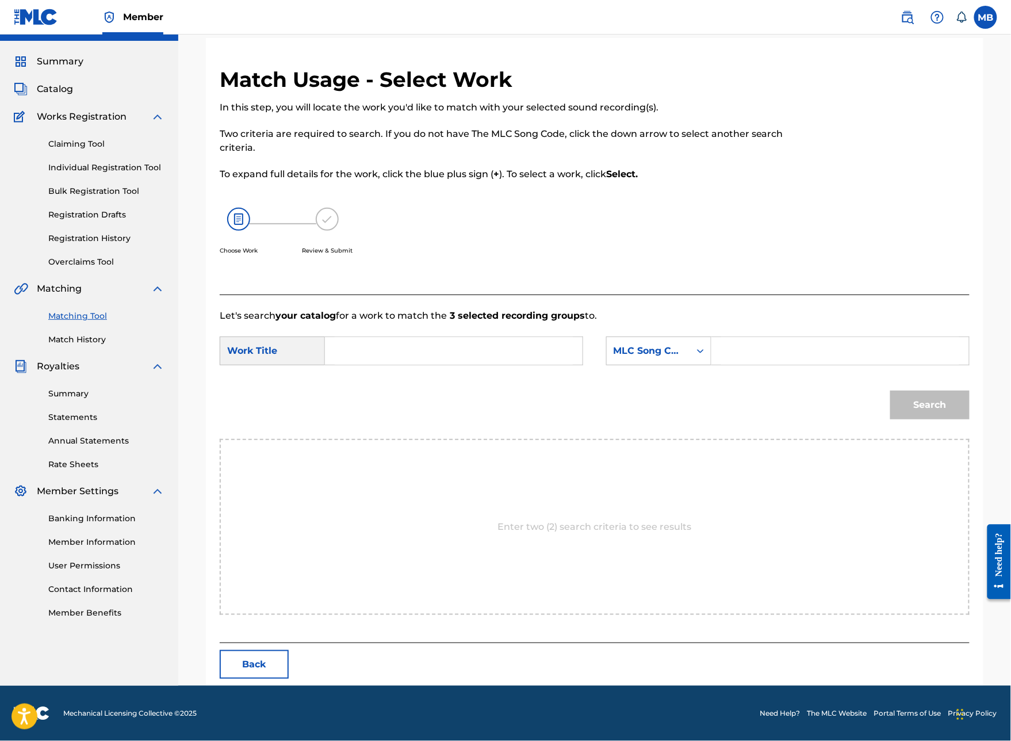
click at [501, 362] on input "Search Form" at bounding box center [454, 351] width 238 height 28
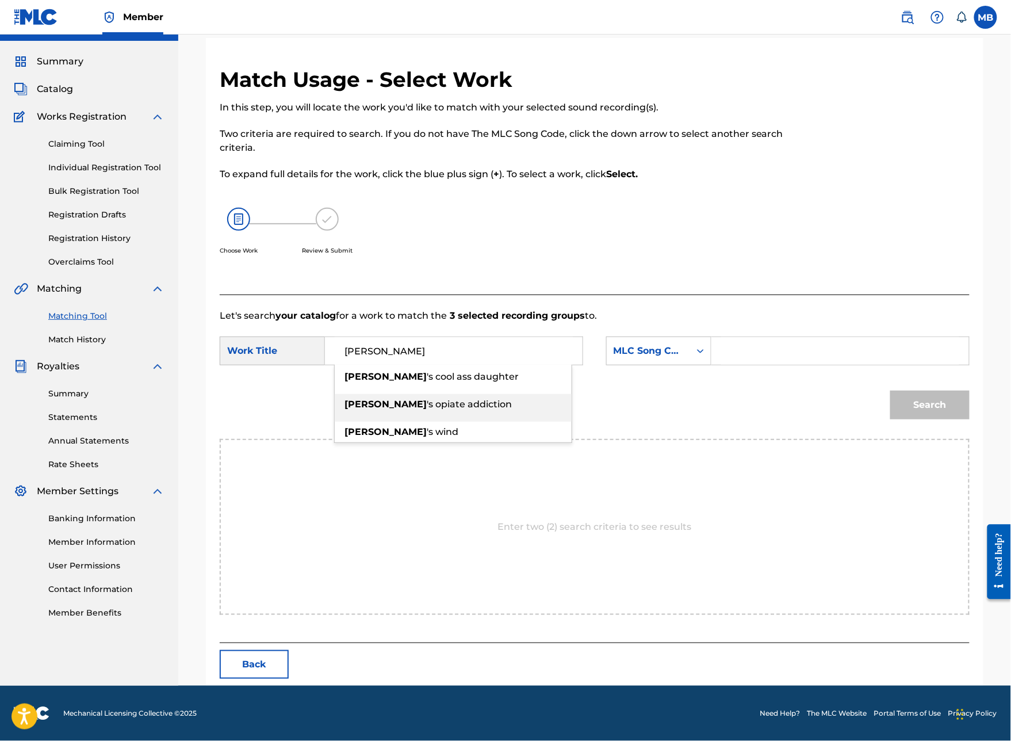
type input "[PERSON_NAME] opiate addiction"
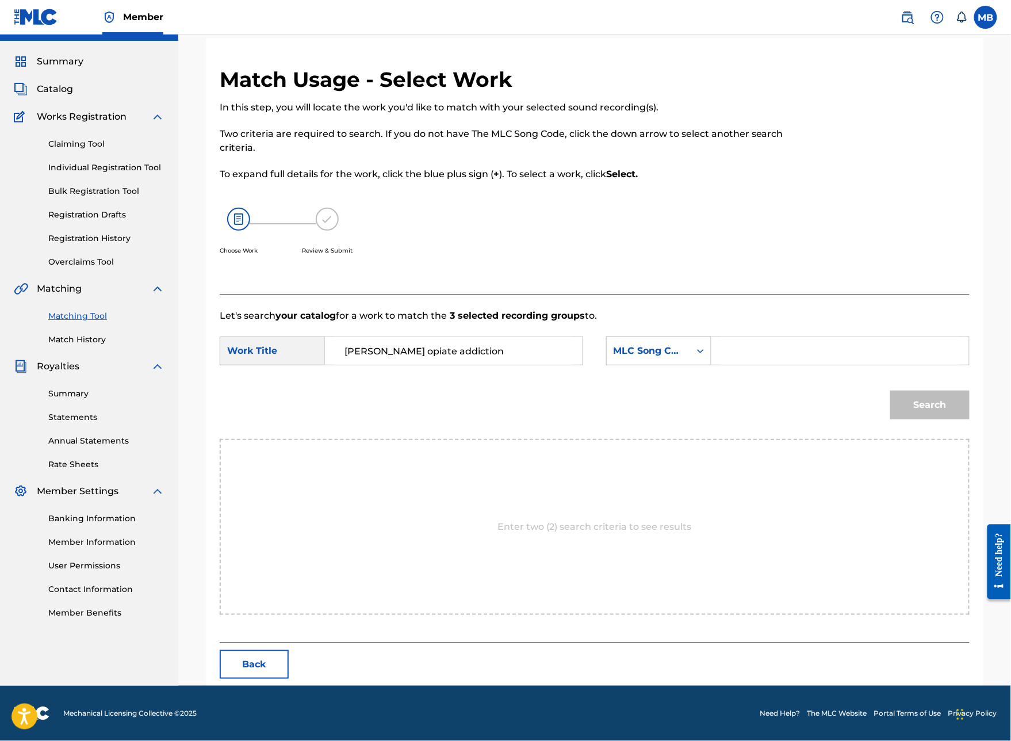
click at [706, 356] on icon "Search Form" at bounding box center [700, 350] width 11 height 11
click at [711, 427] on div "Publisher Name" at bounding box center [659, 423] width 104 height 29
click at [775, 372] on div "SearchWithCriteria9714ecc6-20af-4584-a77b-314a546a646e Work Title [PERSON_NAME]…" at bounding box center [595, 354] width 750 height 36
click at [777, 365] on input "Search Form" at bounding box center [840, 351] width 238 height 28
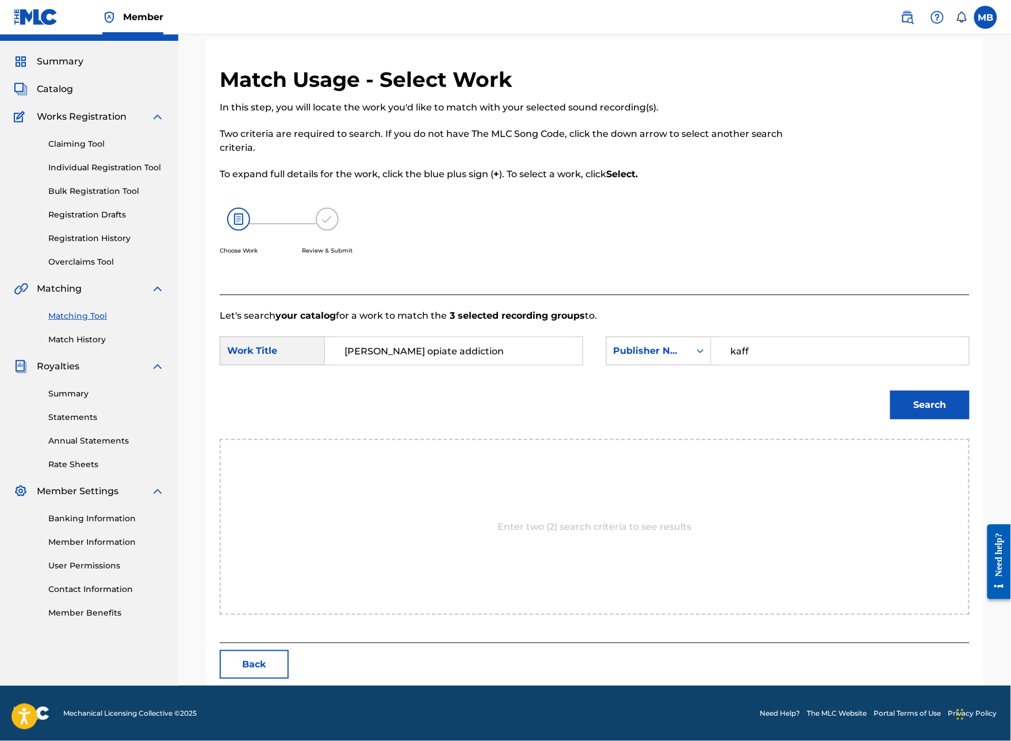
type input "kaff"
click at [930, 419] on button "Search" at bounding box center [929, 404] width 79 height 29
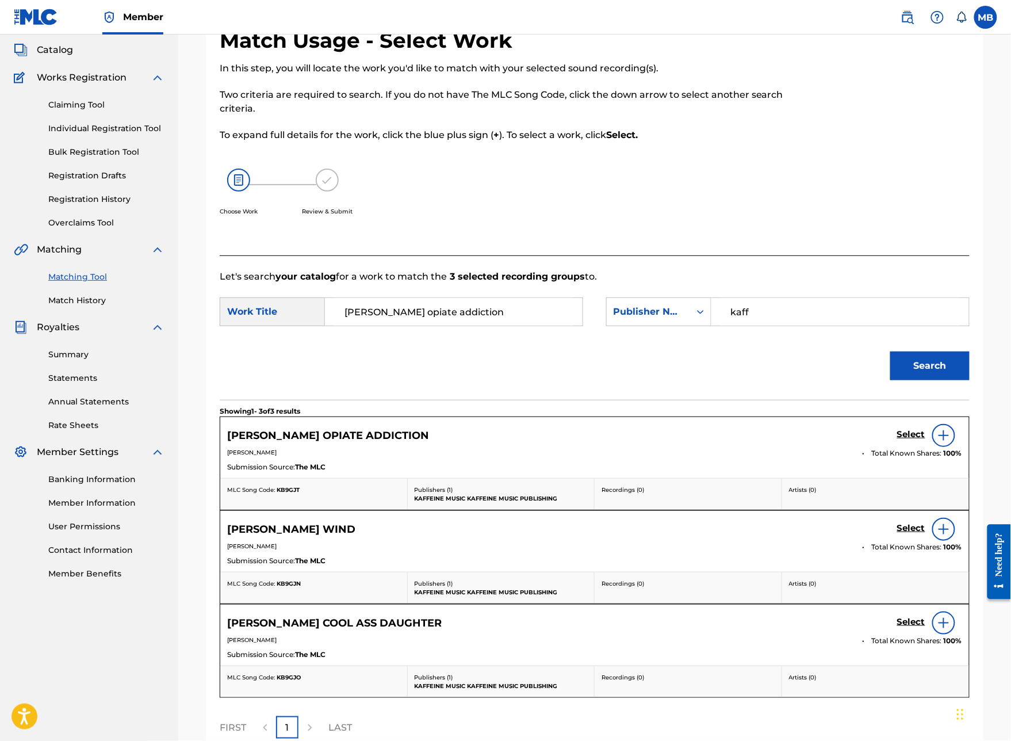
click at [916, 440] on h5 "Select" at bounding box center [911, 434] width 28 height 11
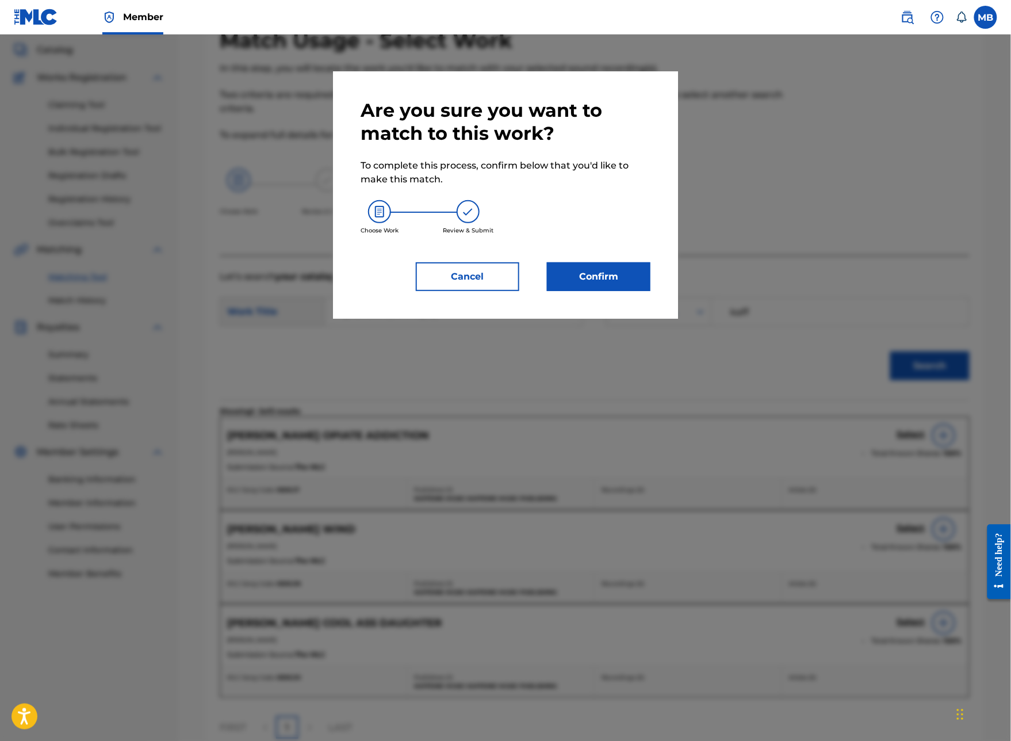
click at [626, 291] on button "Confirm" at bounding box center [598, 276] width 103 height 29
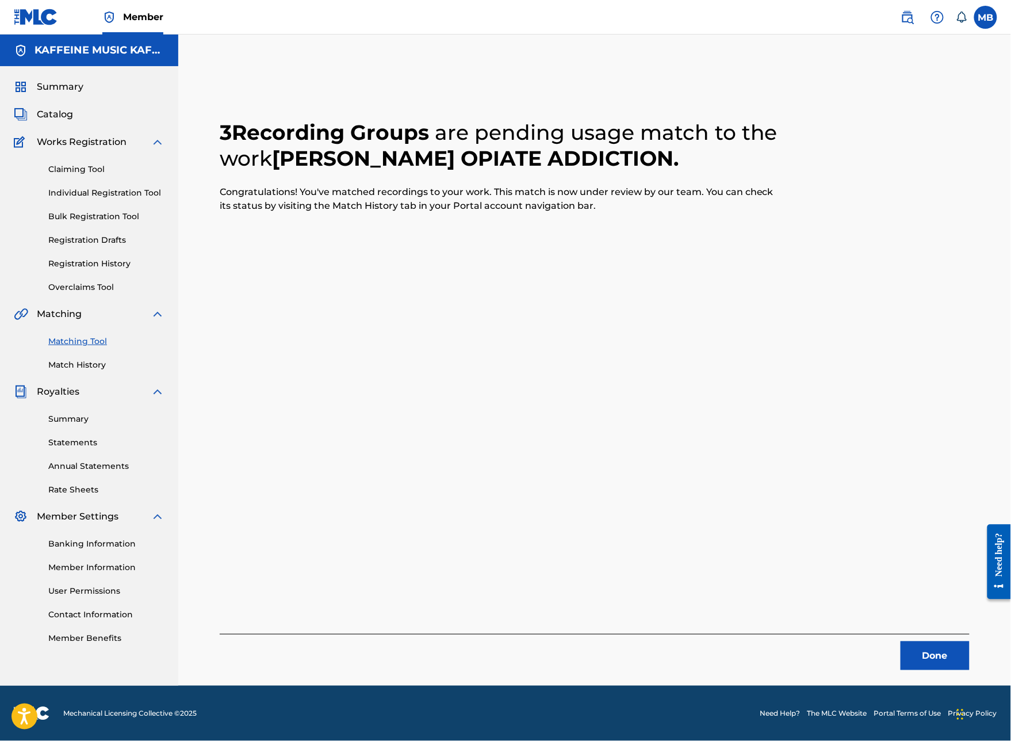
click at [933, 613] on button "Done" at bounding box center [934, 655] width 69 height 29
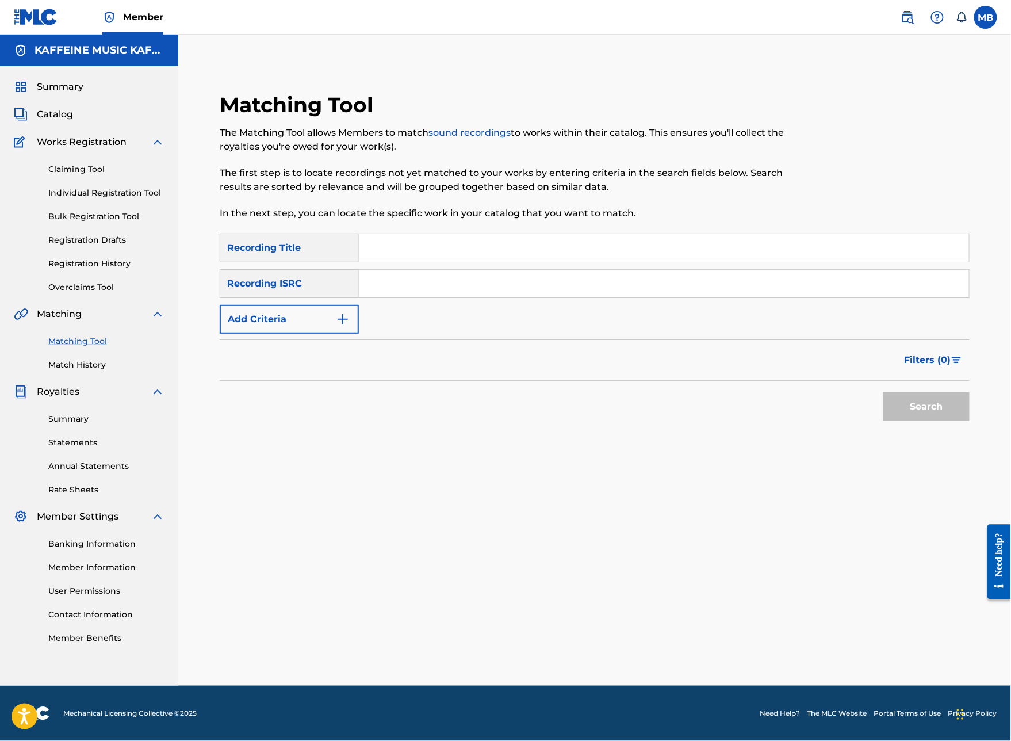
click at [443, 234] on input "Search Form" at bounding box center [664, 248] width 610 height 28
type input "pedialyte"
click at [350, 312] on img "Search Form" at bounding box center [343, 319] width 14 height 14
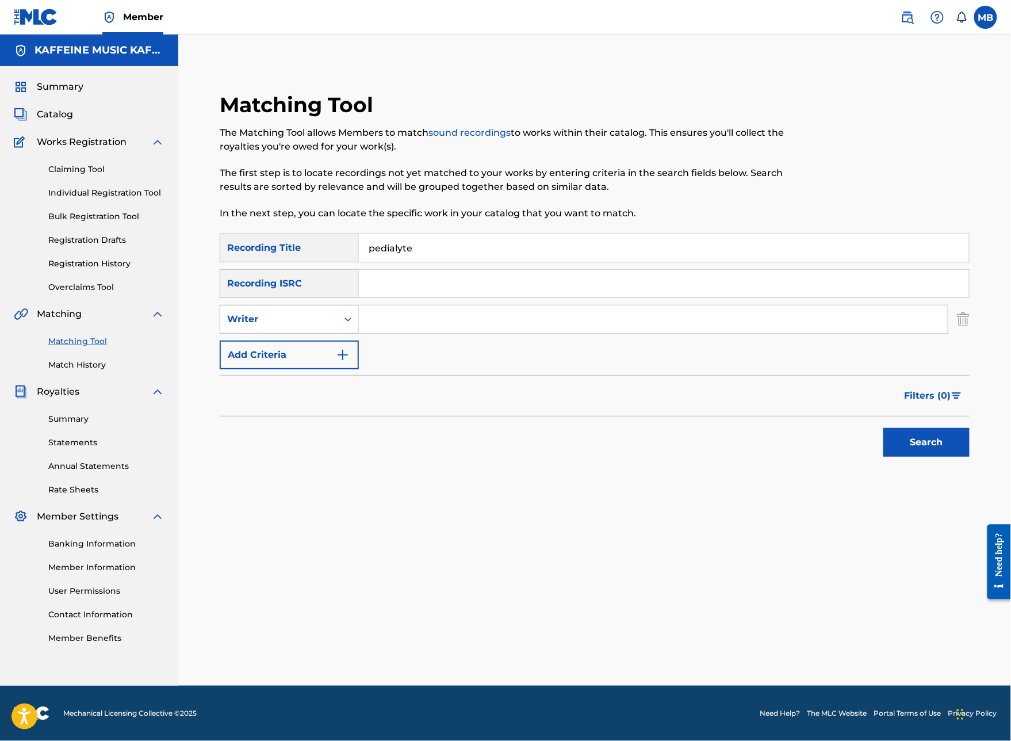
click at [337, 308] on div "Writer" at bounding box center [278, 319] width 117 height 22
click at [358, 333] on div "Recording Artist" at bounding box center [289, 347] width 138 height 29
click at [456, 308] on input "Search Form" at bounding box center [653, 319] width 589 height 28
paste input "[PERSON_NAME]"
type input "[PERSON_NAME]"
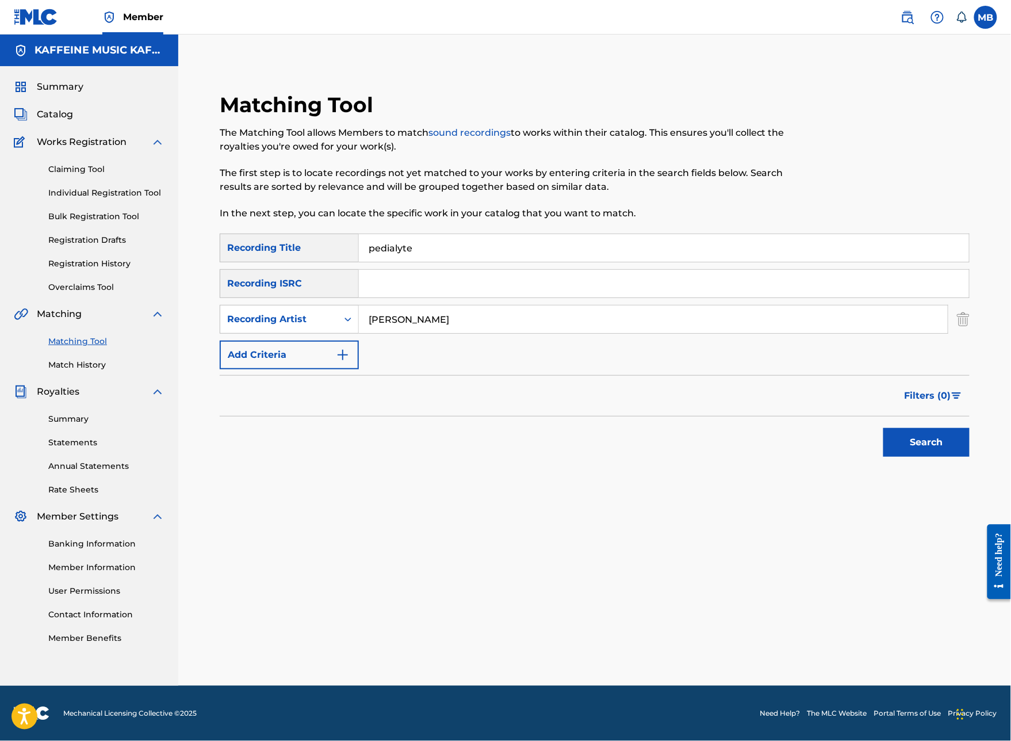
click at [926, 447] on button "Search" at bounding box center [926, 442] width 86 height 29
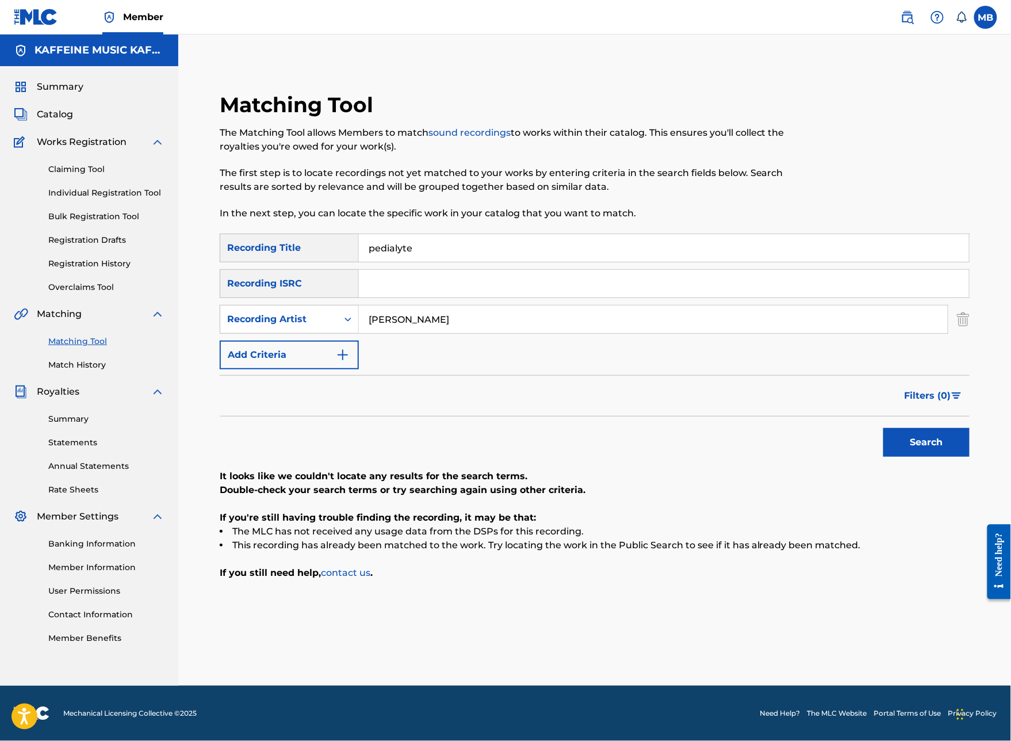
click at [491, 234] on input "pedialyte" at bounding box center [664, 248] width 610 height 28
click at [926, 447] on button "Search" at bounding box center [926, 442] width 86 height 29
type input "pedialy"
click at [926, 447] on button "Search" at bounding box center [926, 442] width 86 height 29
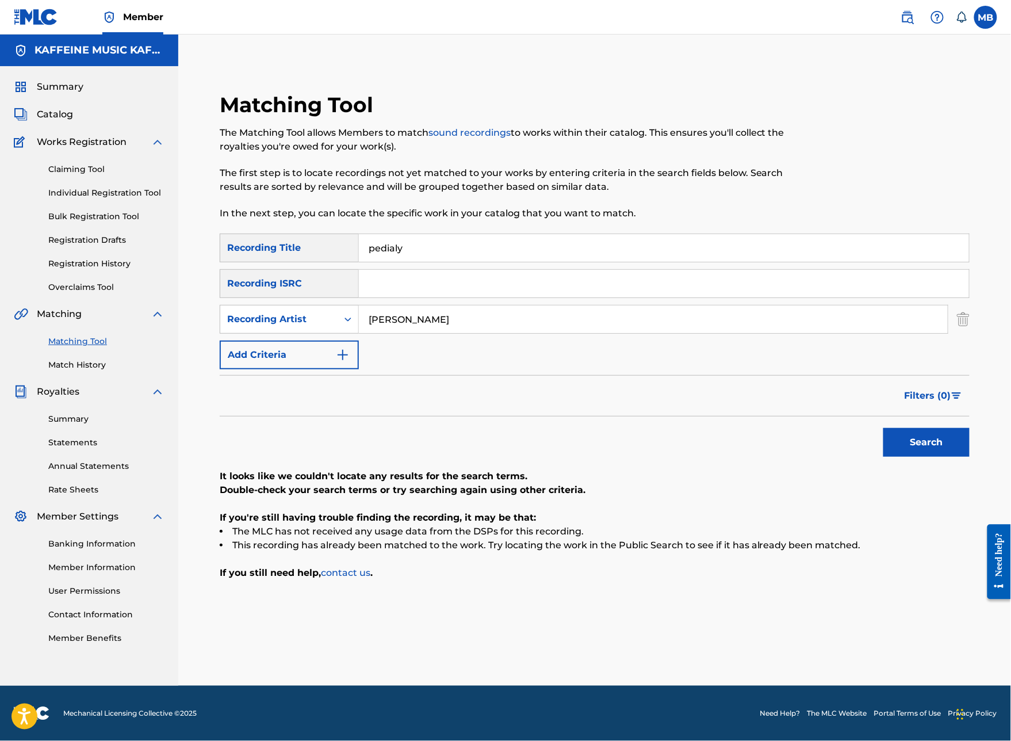
click at [522, 305] on input "[PERSON_NAME]" at bounding box center [653, 319] width 589 height 28
type input "[PERSON_NAME]"
click at [331, 312] on div "Recording Artist" at bounding box center [278, 319] width 103 height 14
click at [358, 335] on div "Writer" at bounding box center [289, 347] width 138 height 29
click at [468, 305] on input "Search Form" at bounding box center [653, 319] width 589 height 28
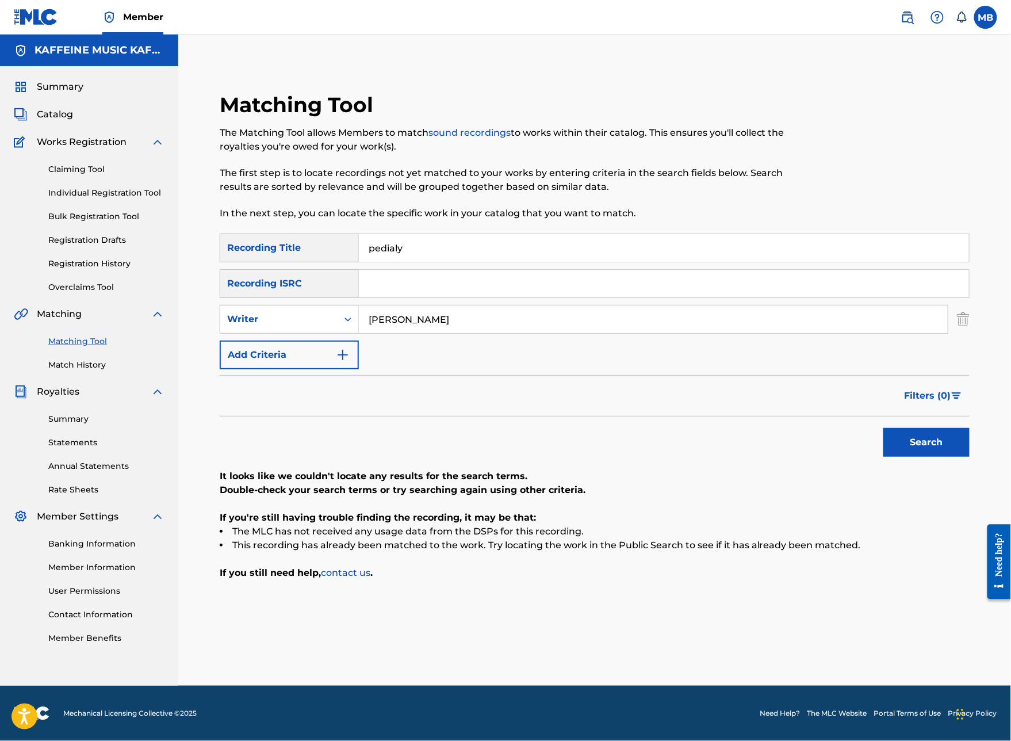
type input "[PERSON_NAME]"
click at [926, 447] on button "Search" at bounding box center [926, 442] width 86 height 29
click at [474, 234] on input "pedialy" at bounding box center [664, 248] width 610 height 28
type input "giventup"
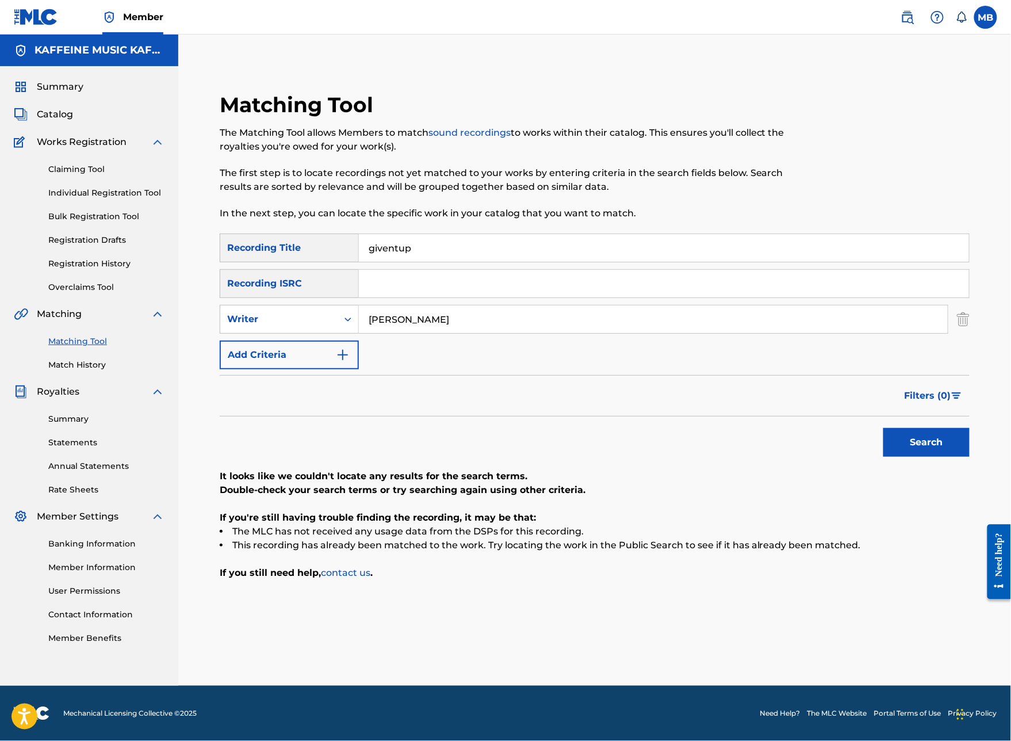
click at [926, 447] on button "Search" at bounding box center [926, 442] width 86 height 29
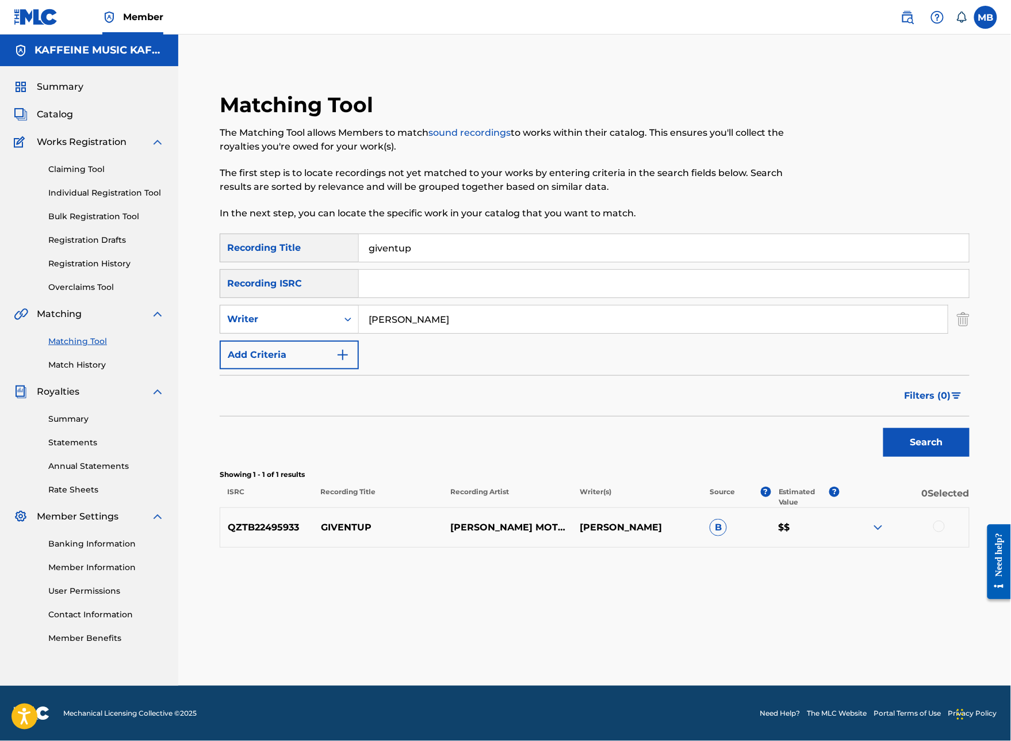
click at [945, 532] on div at bounding box center [938, 525] width 11 height 11
click at [872, 613] on button "Match 1 Group" at bounding box center [808, 646] width 127 height 29
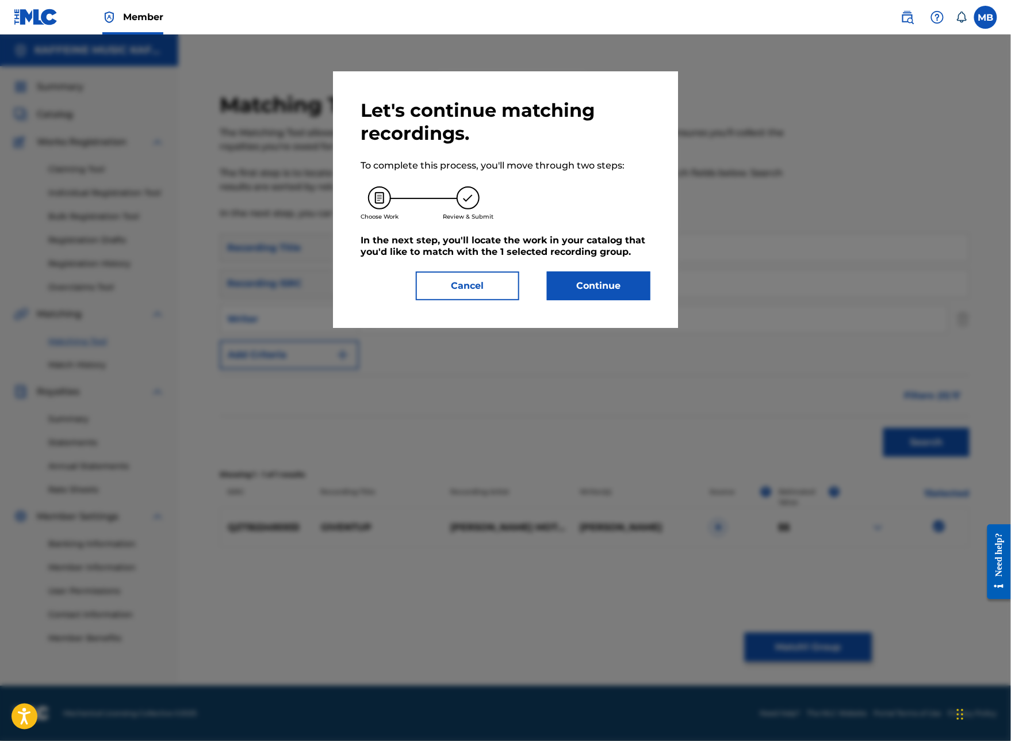
click at [636, 328] on div "Let's continue matching recordings. To complete this process, you'll move throu…" at bounding box center [505, 199] width 345 height 256
click at [624, 300] on button "Continue" at bounding box center [598, 285] width 103 height 29
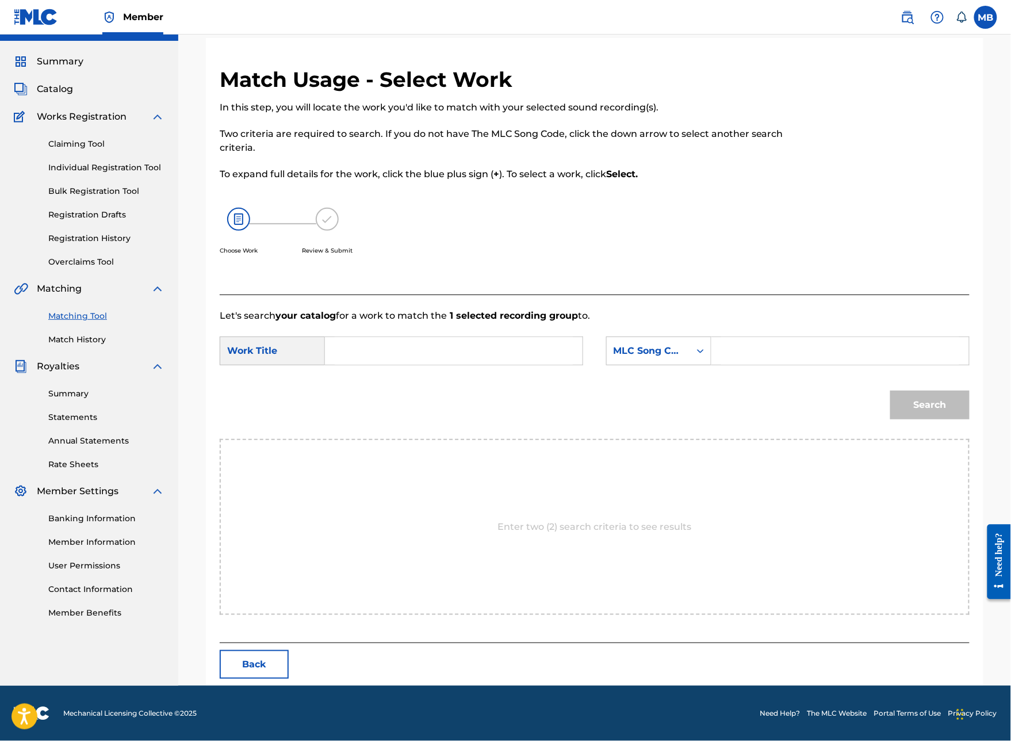
click at [507, 363] on input "Search Form" at bounding box center [454, 351] width 238 height 28
type input "giventup"
click at [706, 356] on icon "Search Form" at bounding box center [700, 350] width 11 height 11
click at [711, 424] on div "Publisher Name" at bounding box center [659, 423] width 104 height 29
click at [769, 365] on input "Search Form" at bounding box center [840, 351] width 238 height 28
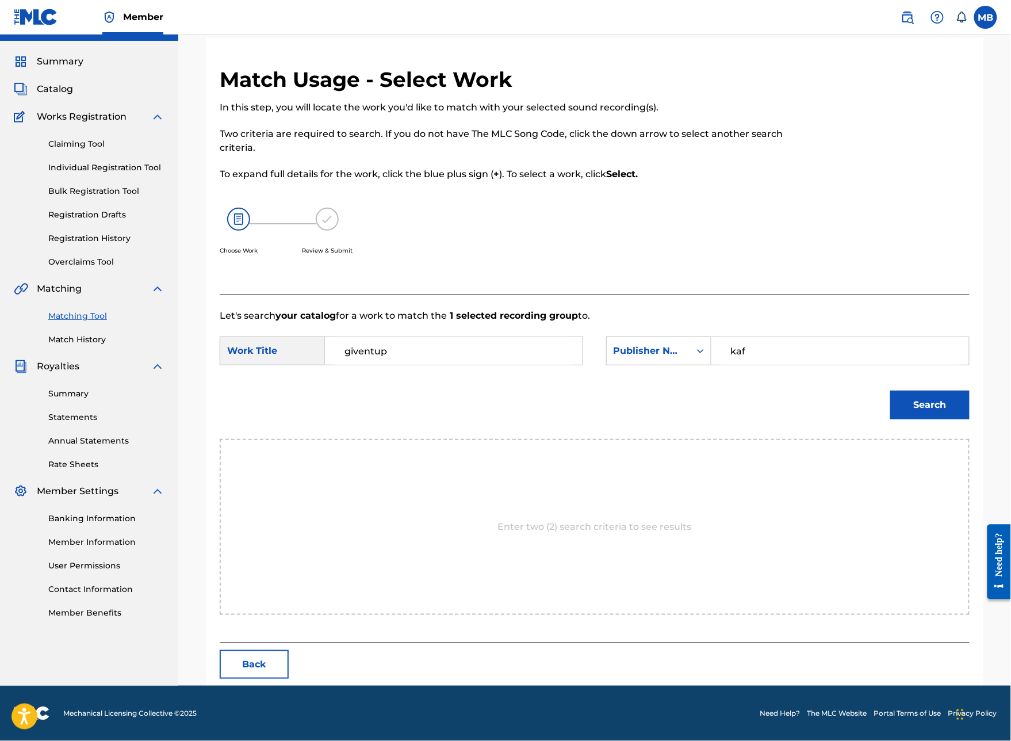
type input "kaf"
click at [930, 419] on button "Search" at bounding box center [929, 404] width 79 height 29
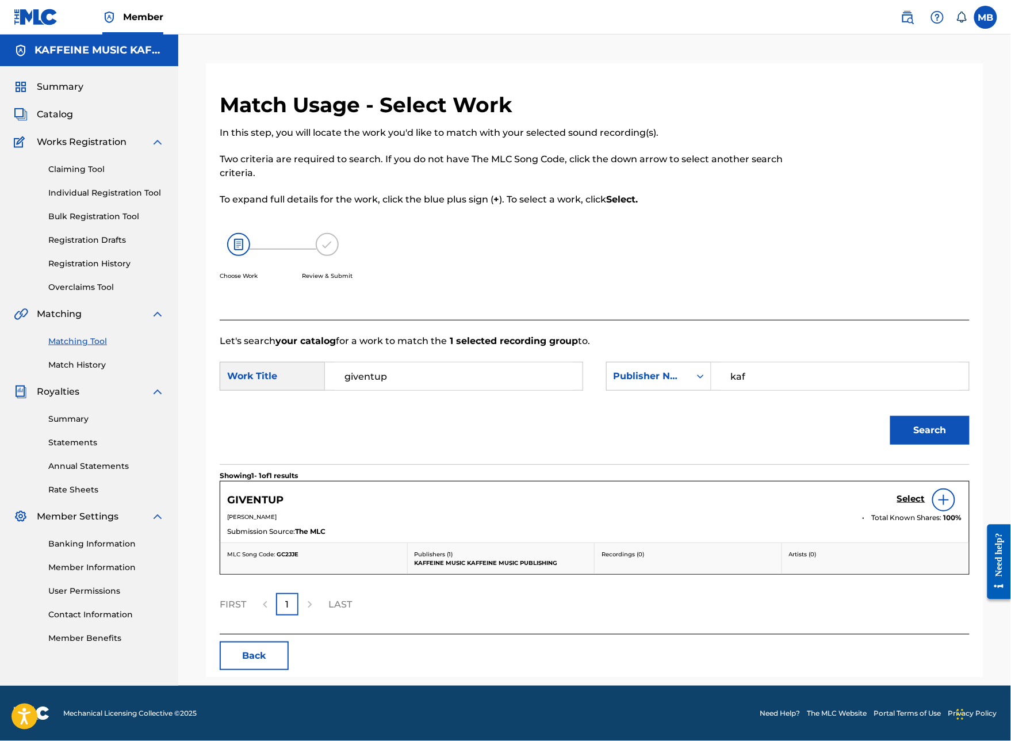
click at [908, 506] on link "Select" at bounding box center [911, 499] width 28 height 13
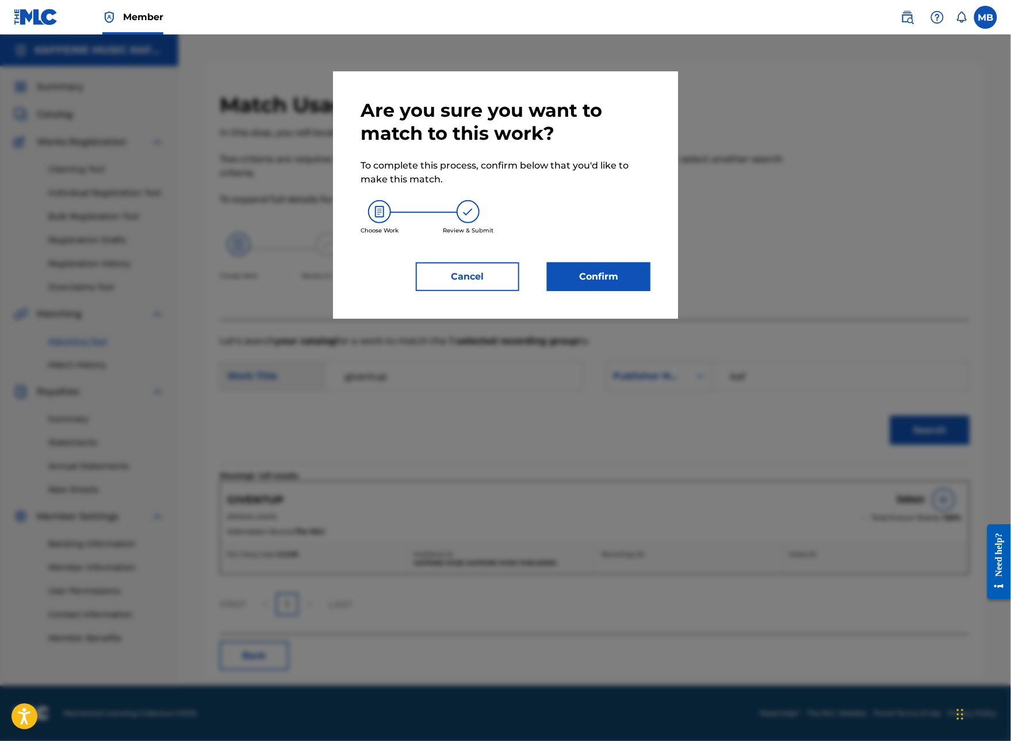
click at [622, 291] on button "Confirm" at bounding box center [598, 276] width 103 height 29
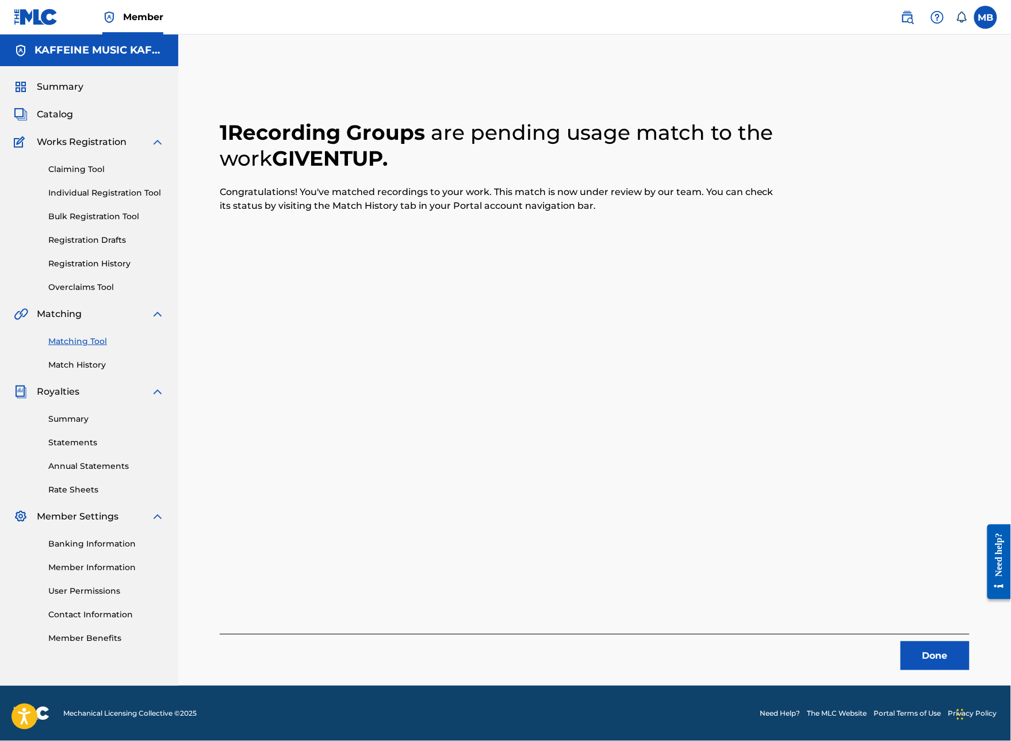
click at [969, 613] on button "Done" at bounding box center [934, 655] width 69 height 29
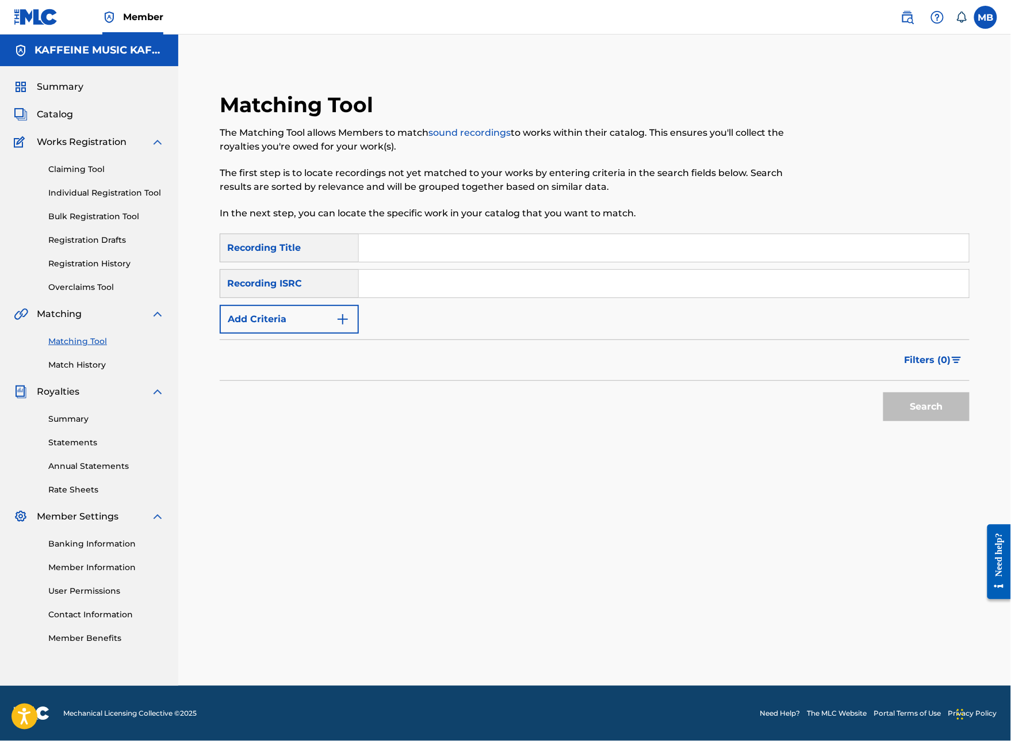
click at [466, 234] on input "Search Form" at bounding box center [664, 248] width 610 height 28
type input "IDW3"
click at [359, 305] on button "Add Criteria" at bounding box center [289, 319] width 139 height 29
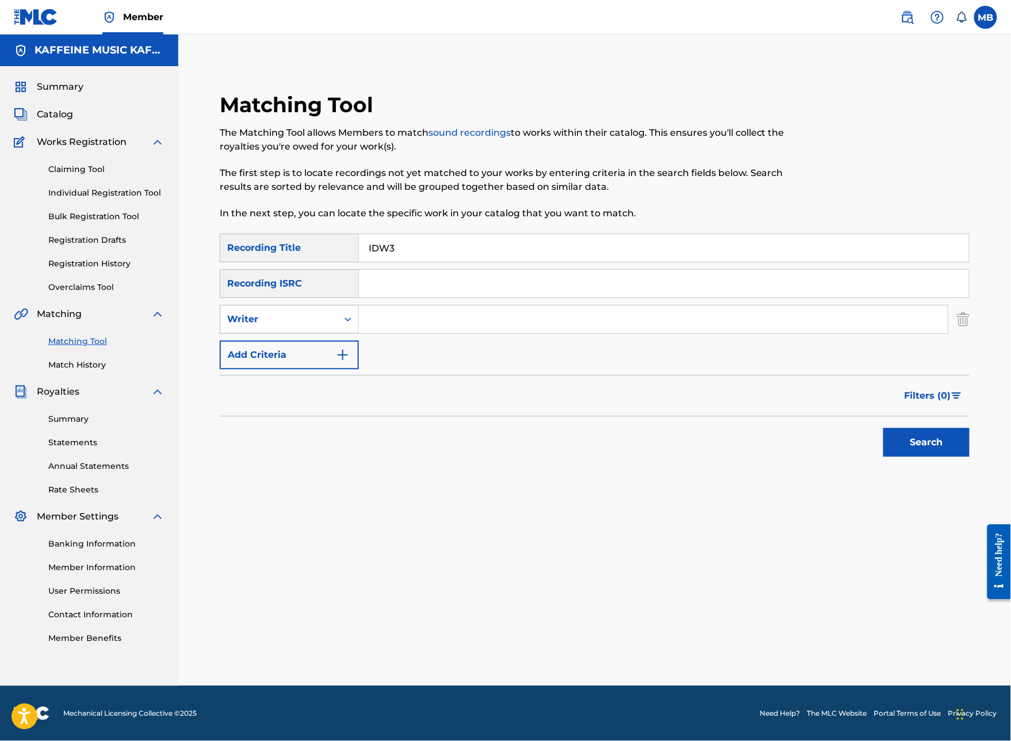
click at [337, 308] on div "Writer" at bounding box center [278, 319] width 117 height 22
click at [358, 333] on div "Recording Artist" at bounding box center [289, 347] width 138 height 29
click at [438, 305] on input "Search Form" at bounding box center [653, 319] width 589 height 28
click at [926, 447] on button "Search" at bounding box center [926, 442] width 86 height 29
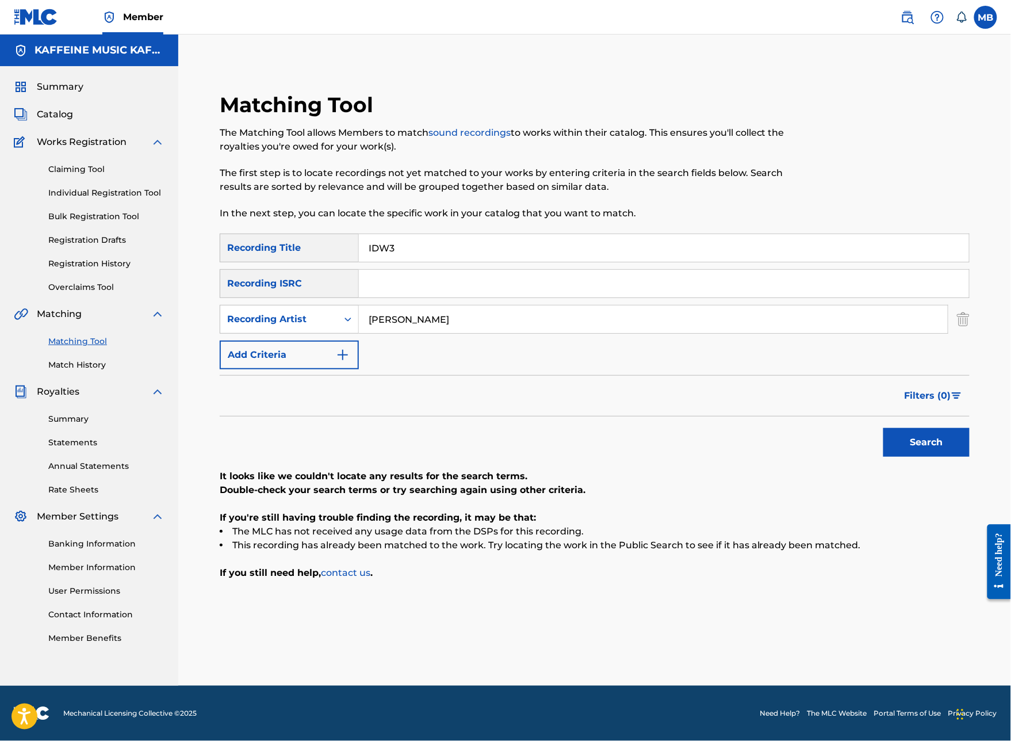
click at [438, 305] on input "[PERSON_NAME]" at bounding box center [653, 319] width 589 height 28
click at [437, 305] on input "[PERSON_NAME]" at bounding box center [653, 319] width 589 height 28
type input "[PERSON_NAME]"
click at [926, 447] on button "Search" at bounding box center [926, 442] width 86 height 29
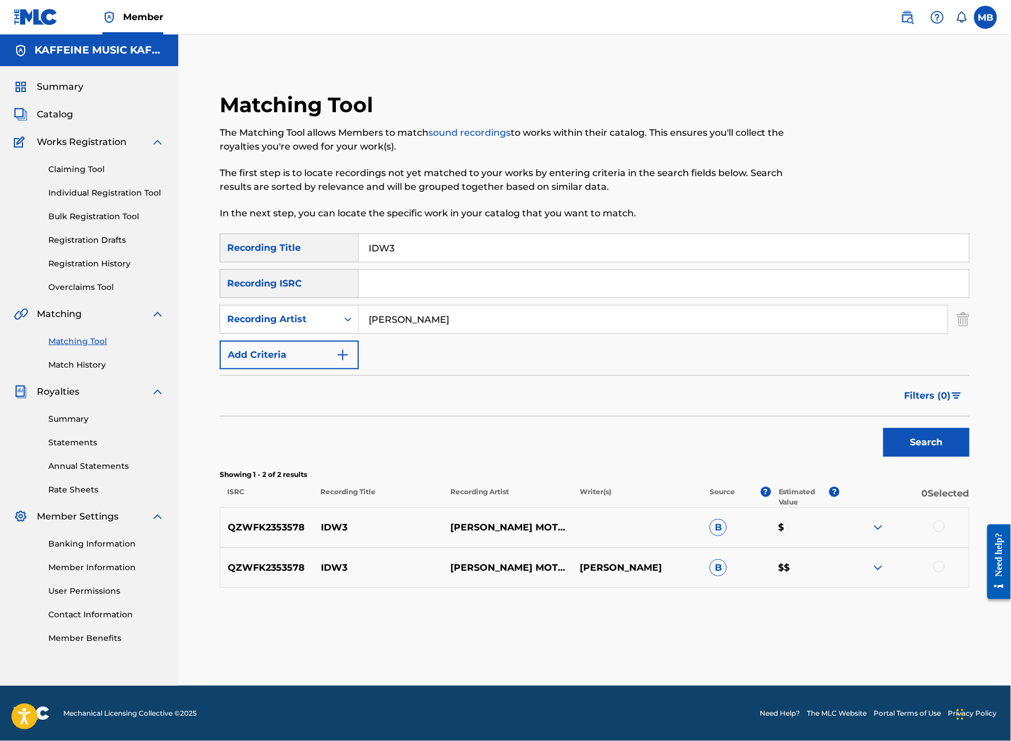
click at [957, 534] on div at bounding box center [903, 527] width 129 height 14
click at [955, 534] on div at bounding box center [903, 527] width 129 height 14
click at [945, 532] on div at bounding box center [938, 525] width 11 height 11
click at [945, 572] on div at bounding box center [938, 566] width 11 height 11
click at [872, 613] on button "Match 2 Groups" at bounding box center [808, 646] width 127 height 29
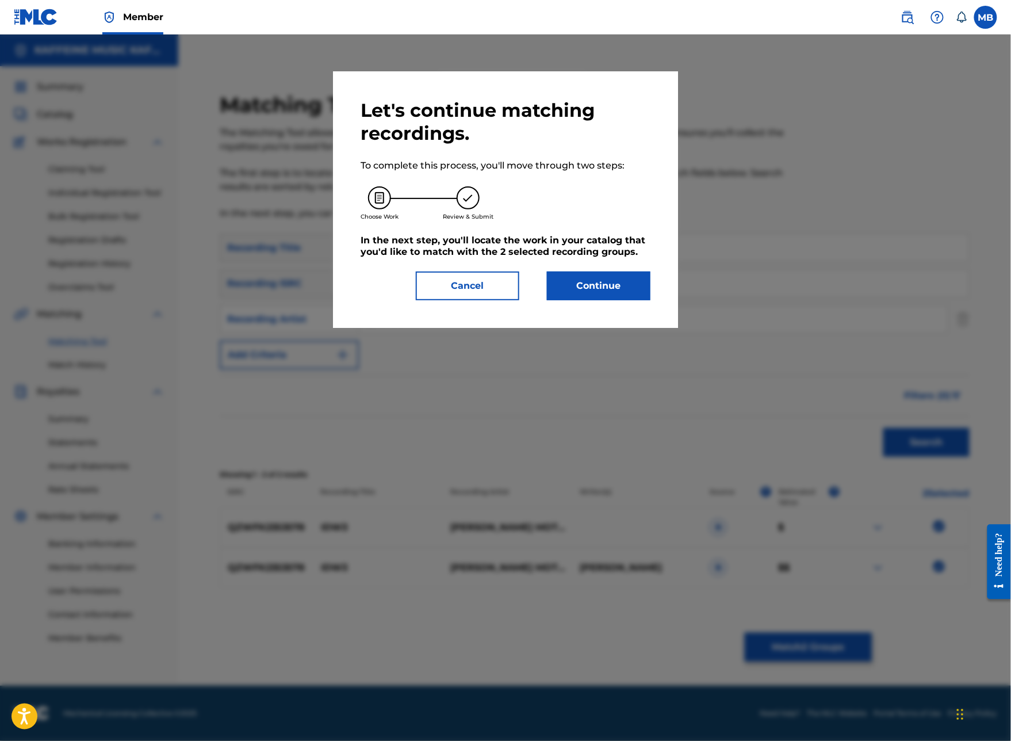
click at [650, 300] on button "Continue" at bounding box center [598, 285] width 103 height 29
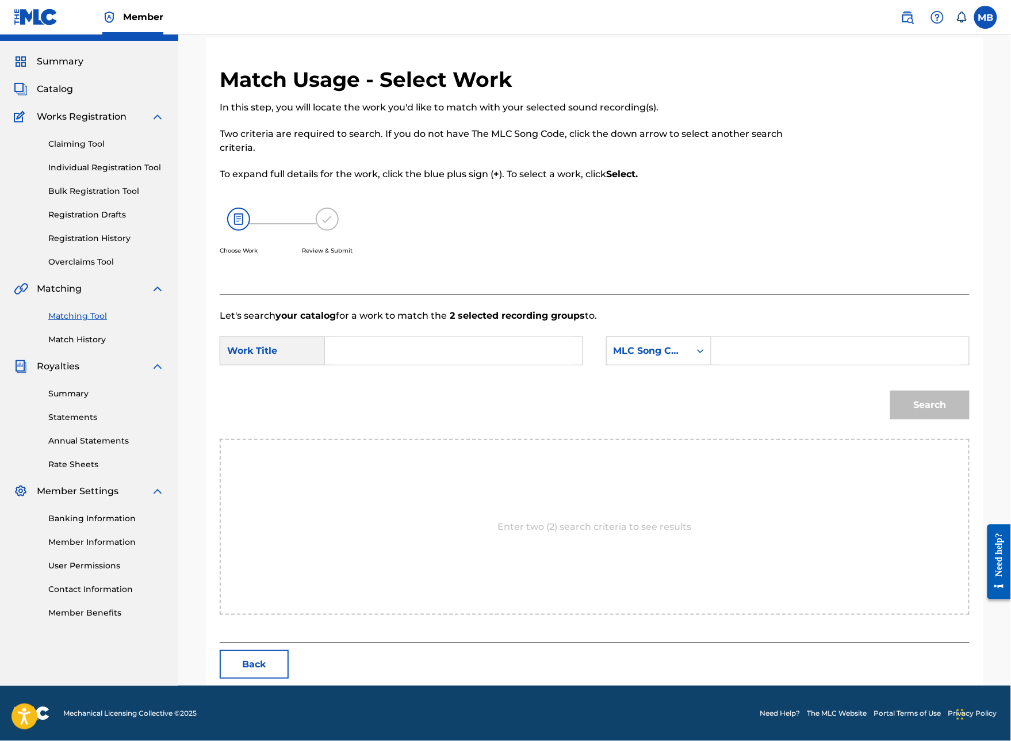
click at [573, 365] on input "Search Form" at bounding box center [454, 351] width 238 height 28
type input "M"
click at [573, 365] on input "Idw" at bounding box center [454, 351] width 238 height 28
click at [557, 387] on div "idw 3" at bounding box center [453, 376] width 237 height 21
type input "idw3"
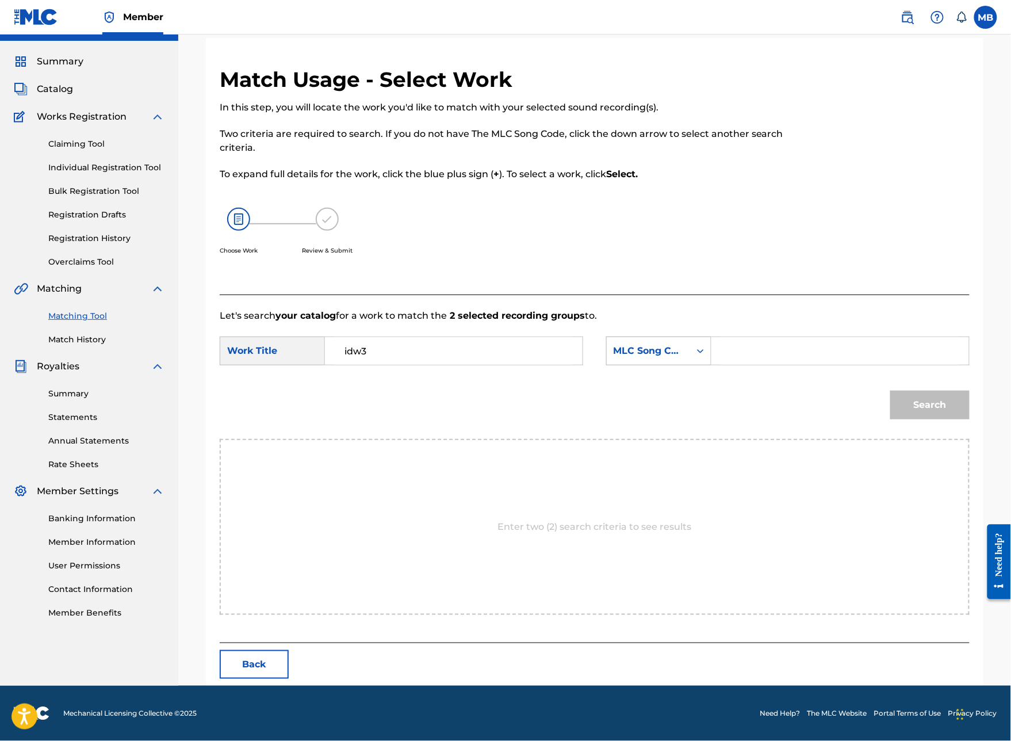
click at [683, 358] on div "MLC Song Code" at bounding box center [648, 351] width 70 height 14
click at [827, 365] on input "Search Form" at bounding box center [840, 351] width 238 height 28
click at [930, 419] on button "Search" at bounding box center [929, 404] width 79 height 29
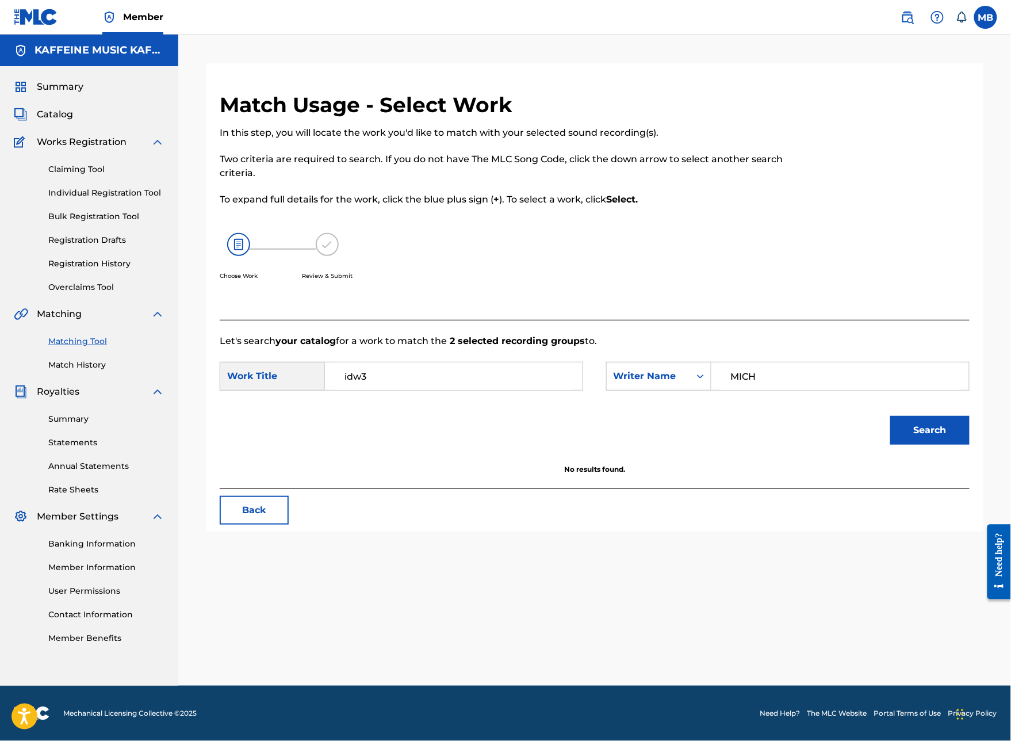
type input "MICH"
click at [930, 431] on button "Search" at bounding box center [929, 430] width 79 height 29
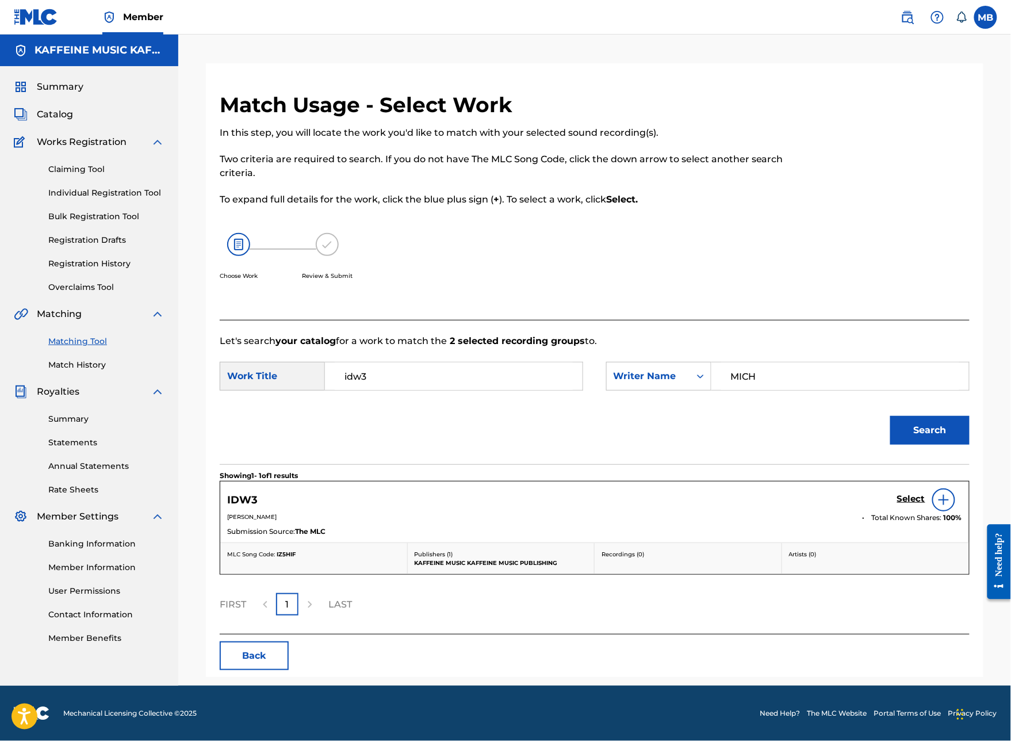
click at [918, 504] on h5 "Select" at bounding box center [911, 498] width 28 height 11
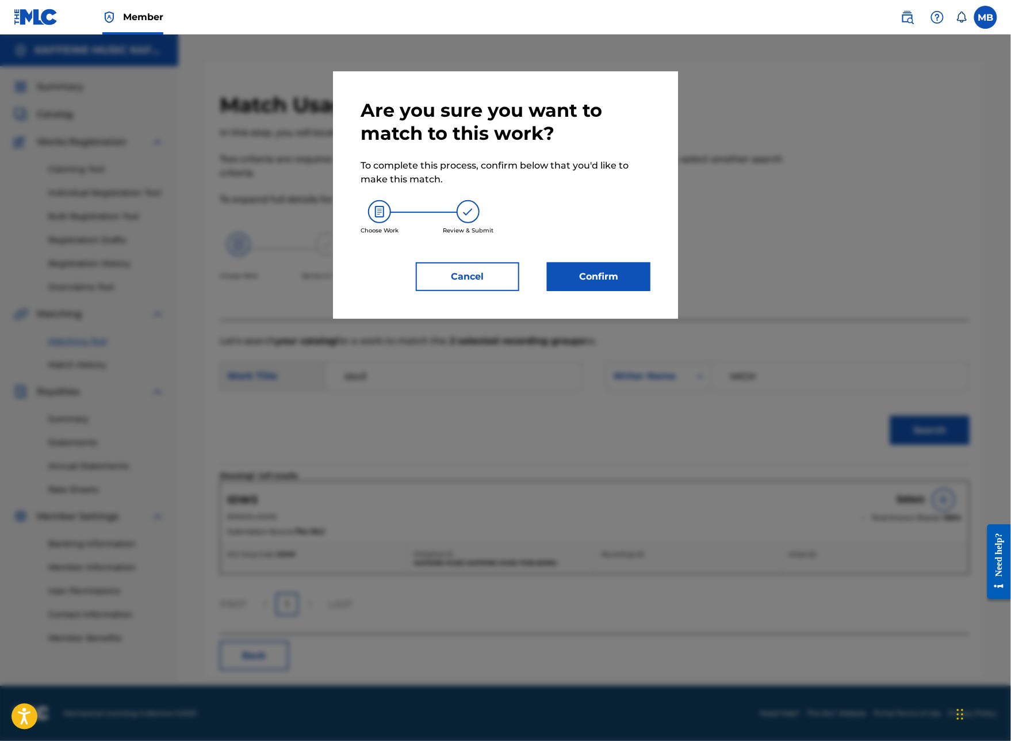
click at [650, 291] on button "Confirm" at bounding box center [598, 276] width 103 height 29
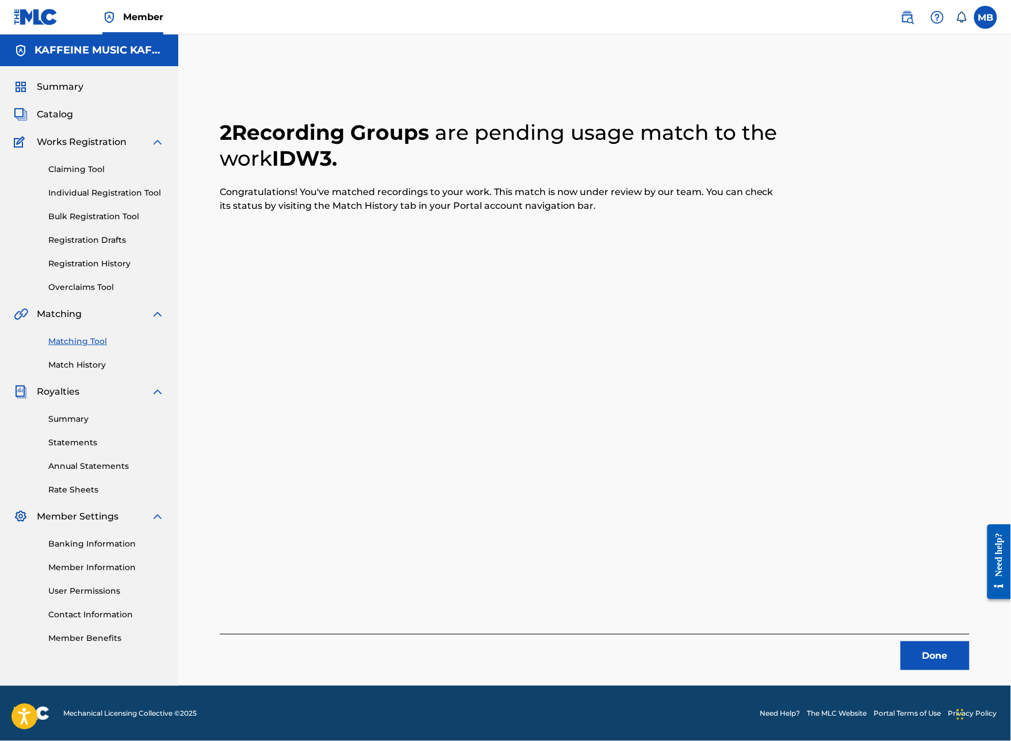
click at [960, 613] on div "Done" at bounding box center [595, 652] width 750 height 36
click at [953, 613] on button "Done" at bounding box center [934, 655] width 69 height 29
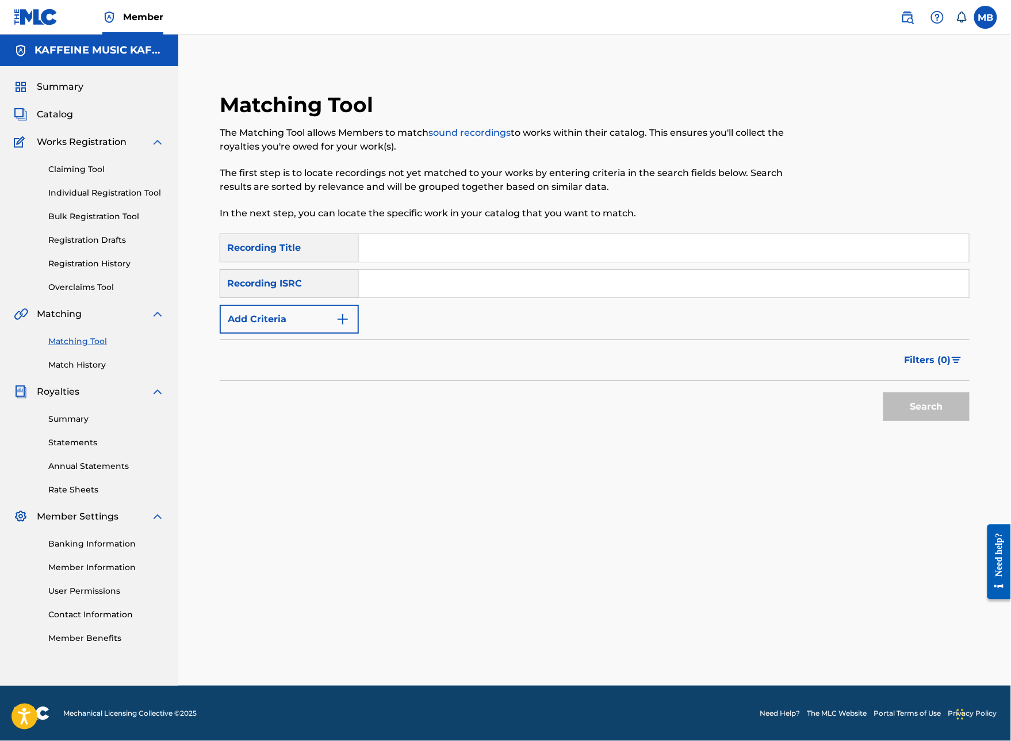
click at [468, 234] on input "Search Form" at bounding box center [664, 248] width 610 height 28
type input "-2"
click at [359, 305] on button "Add Criteria" at bounding box center [289, 319] width 139 height 29
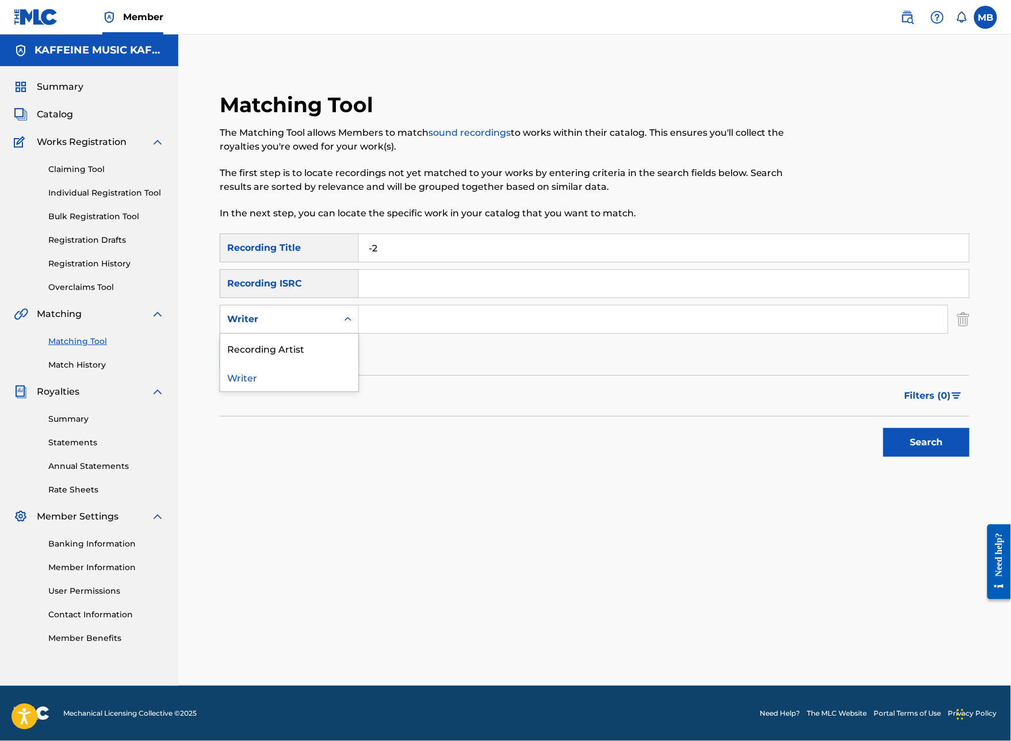
click at [331, 312] on div "Writer" at bounding box center [278, 319] width 103 height 14
click at [358, 333] on div "Recording Artist" at bounding box center [289, 347] width 138 height 29
click at [454, 305] on input "Search Form" at bounding box center [653, 319] width 589 height 28
paste input "[PERSON_NAME]"
click at [926, 447] on button "Search" at bounding box center [926, 442] width 86 height 29
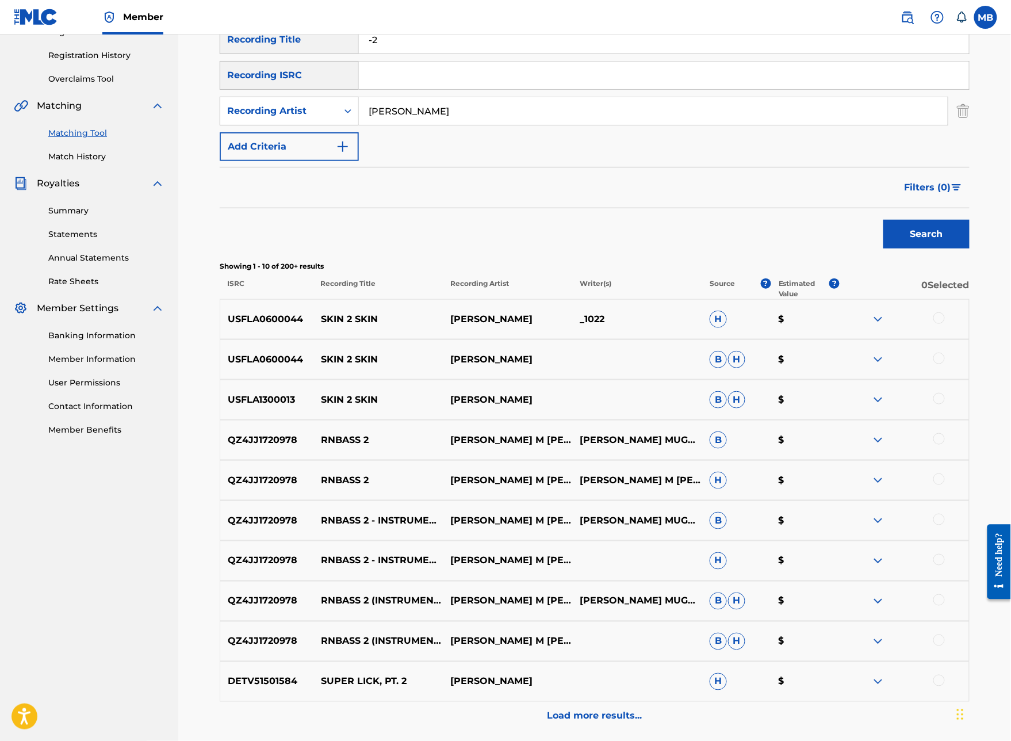
scroll to position [162, 0]
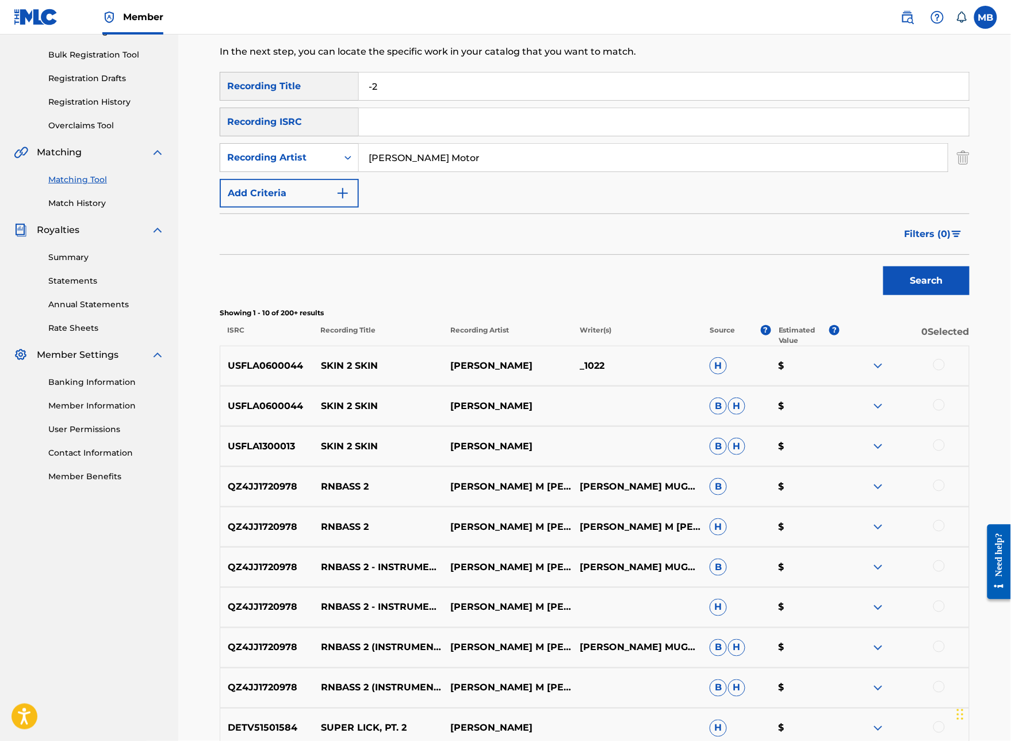
click at [926, 295] on button "Search" at bounding box center [926, 280] width 86 height 29
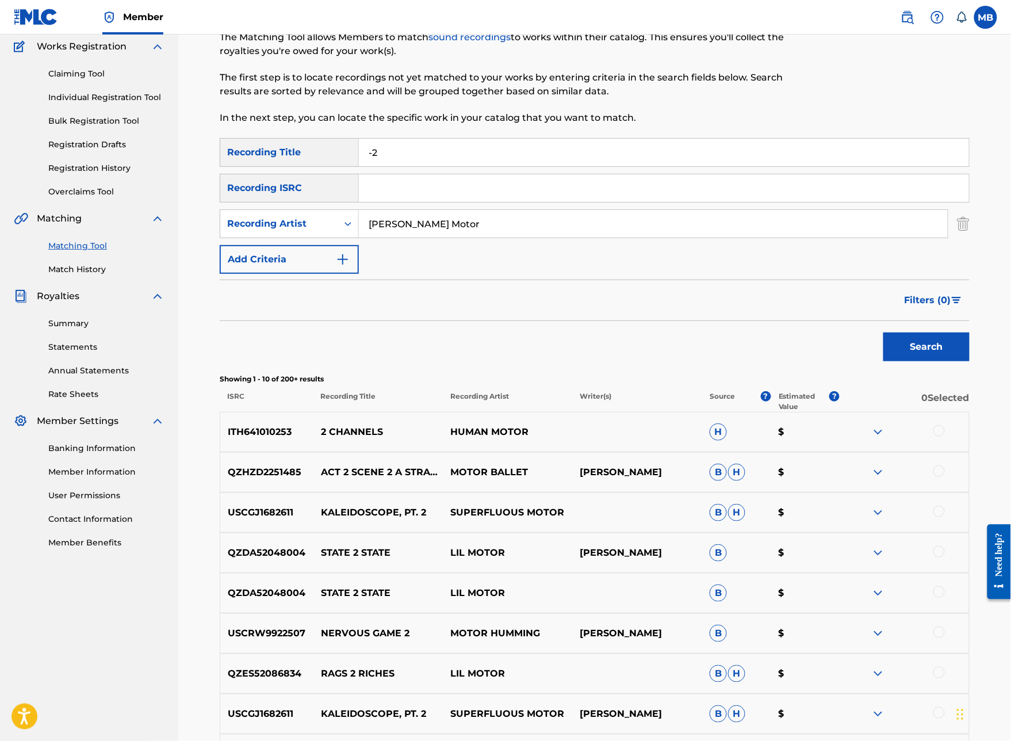
scroll to position [95, 0]
type input "[PERSON_NAME] Motorcycle"
click at [926, 361] on button "Search" at bounding box center [926, 346] width 86 height 29
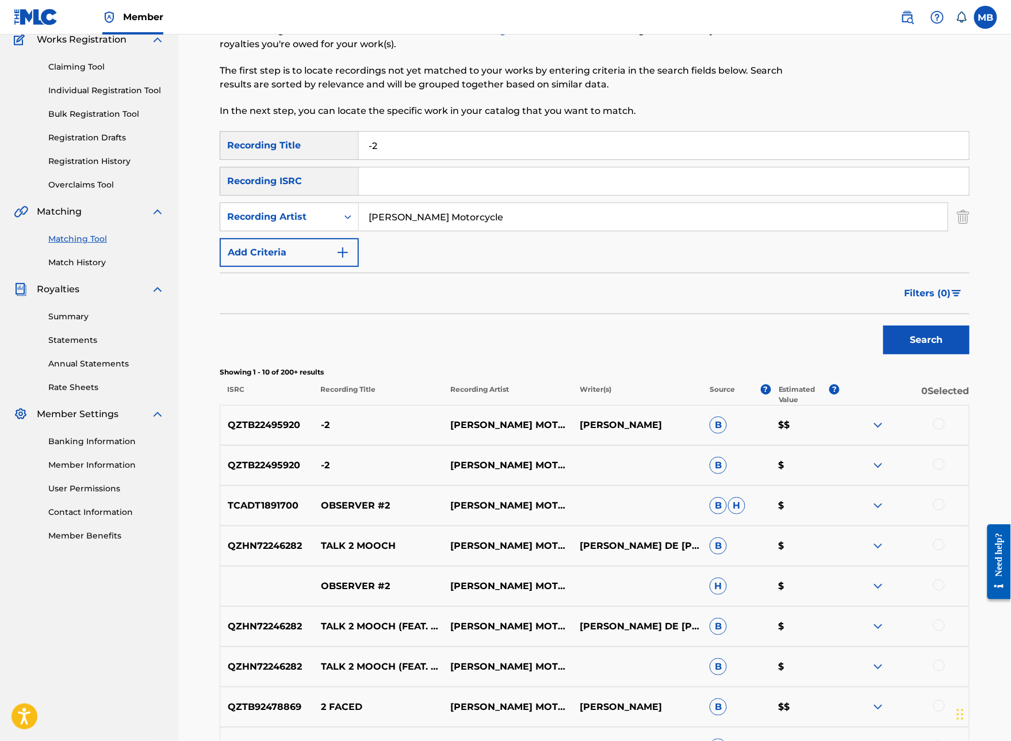
scroll to position [186, 0]
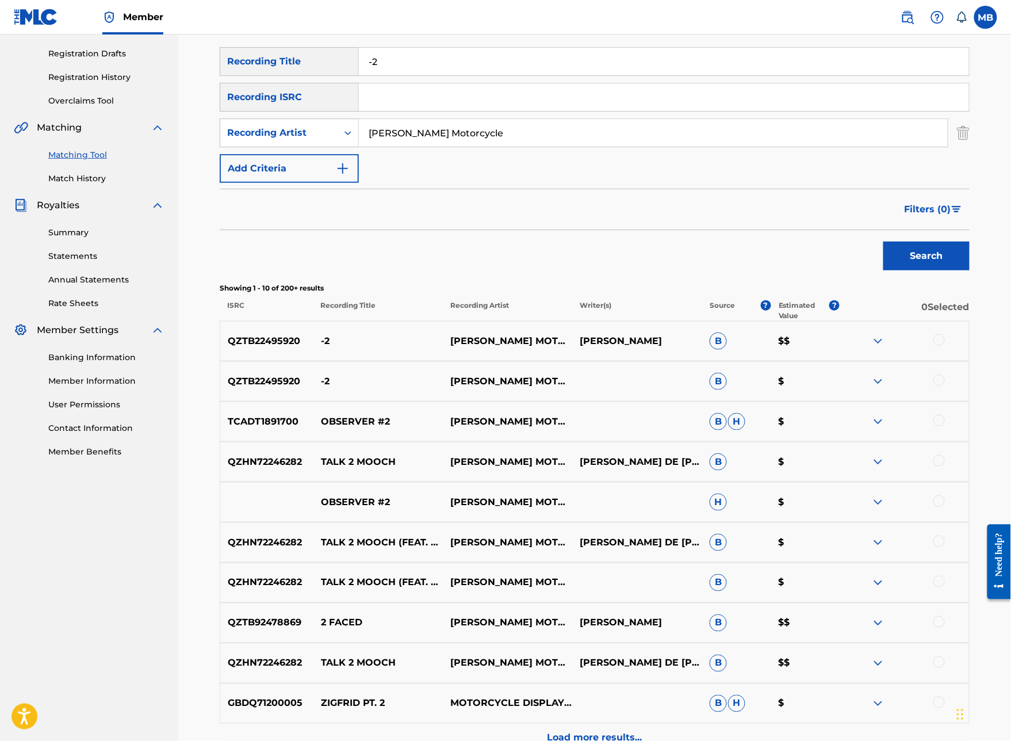
click at [509, 147] on input "[PERSON_NAME] Motorcycle" at bounding box center [653, 133] width 589 height 28
click at [560, 276] on div "Search" at bounding box center [595, 253] width 750 height 46
click at [958, 348] on div at bounding box center [903, 341] width 129 height 14
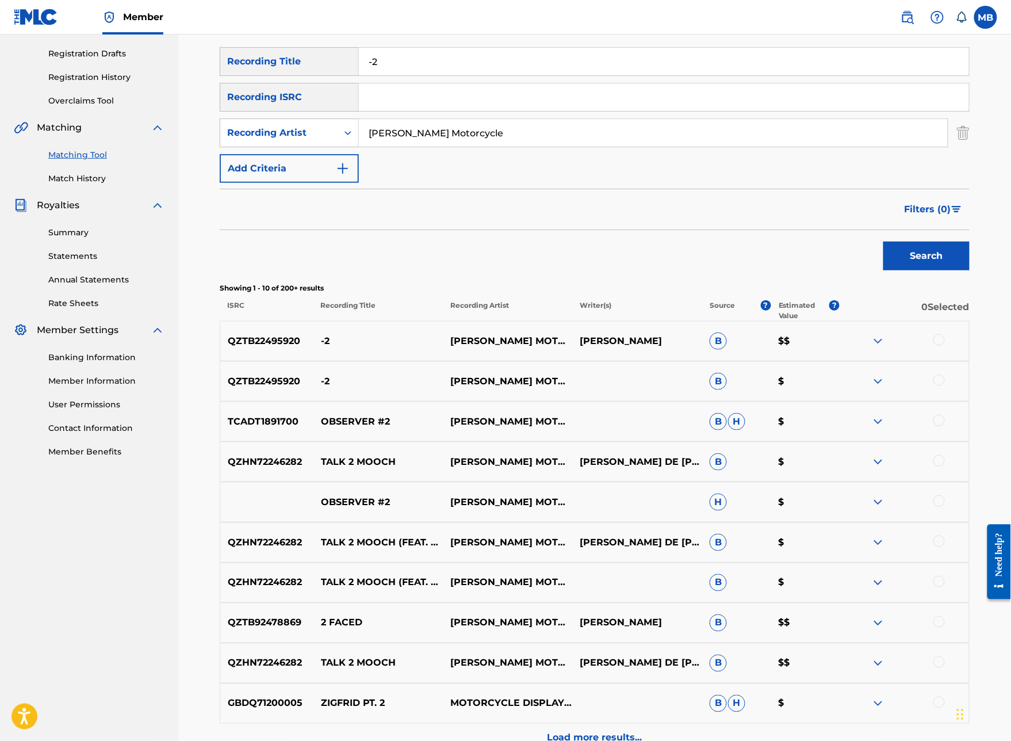
click at [945, 346] on div at bounding box center [938, 339] width 11 height 11
click at [945, 386] on div at bounding box center [938, 379] width 11 height 11
click at [872, 613] on button "Match 2 Groups" at bounding box center [808, 646] width 127 height 29
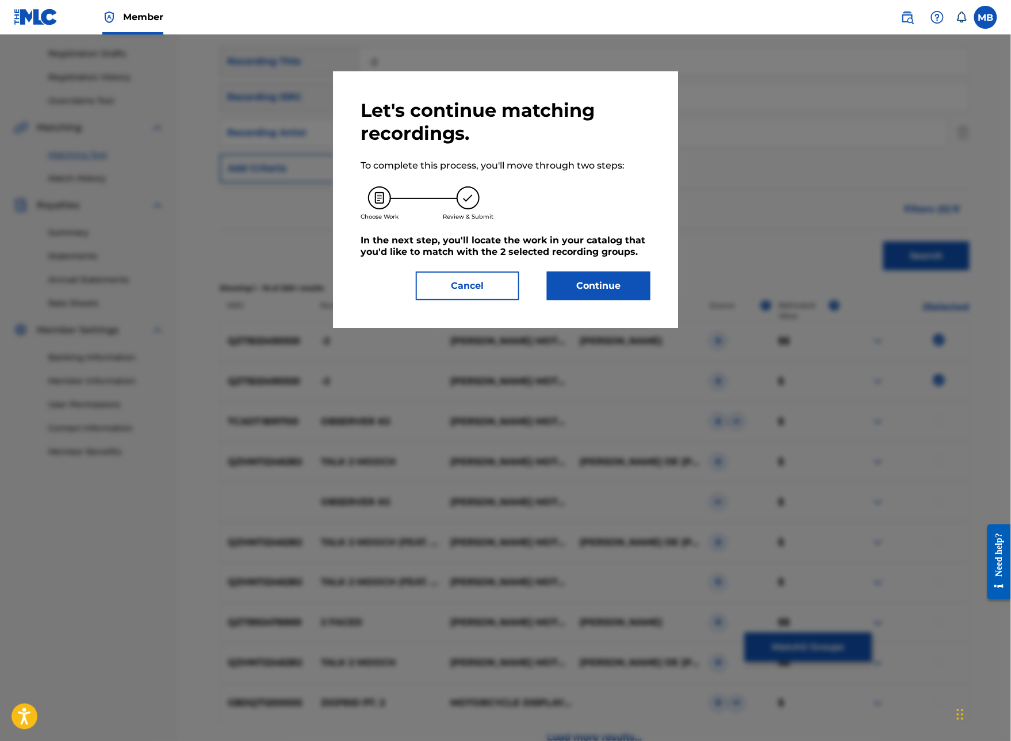
click at [650, 300] on button "Continue" at bounding box center [598, 285] width 103 height 29
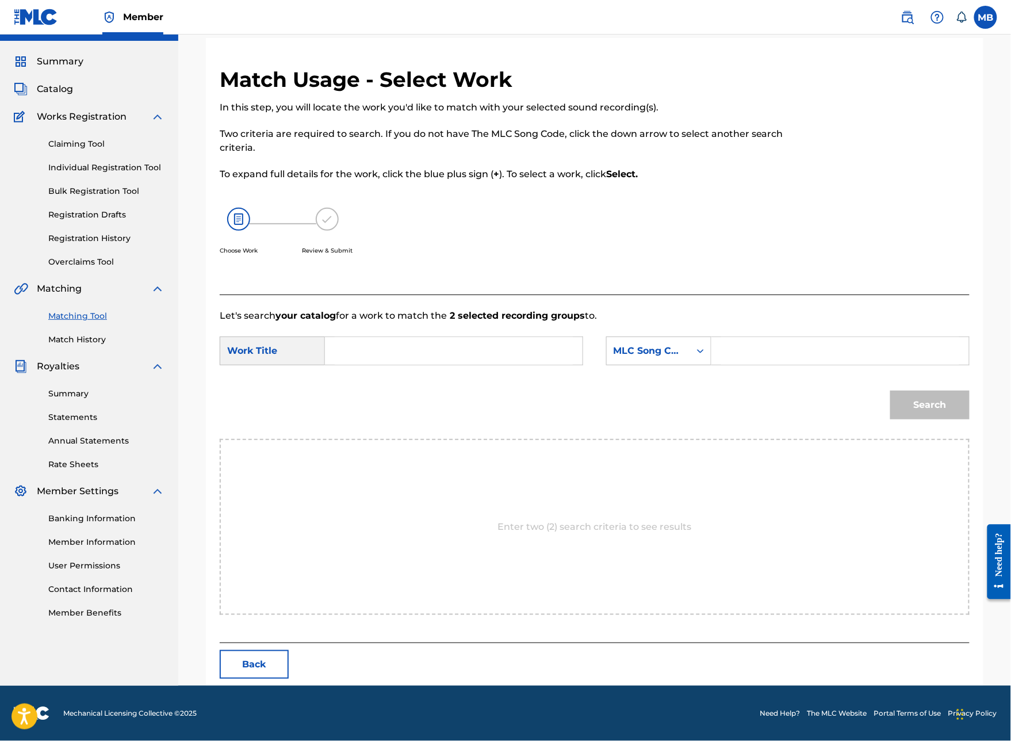
click at [490, 355] on input "Search Form" at bounding box center [454, 351] width 238 height 28
type input "-2"
click at [659, 358] on div "MLC Song Code" at bounding box center [648, 351] width 70 height 14
click at [789, 365] on input "Search Form" at bounding box center [840, 351] width 238 height 28
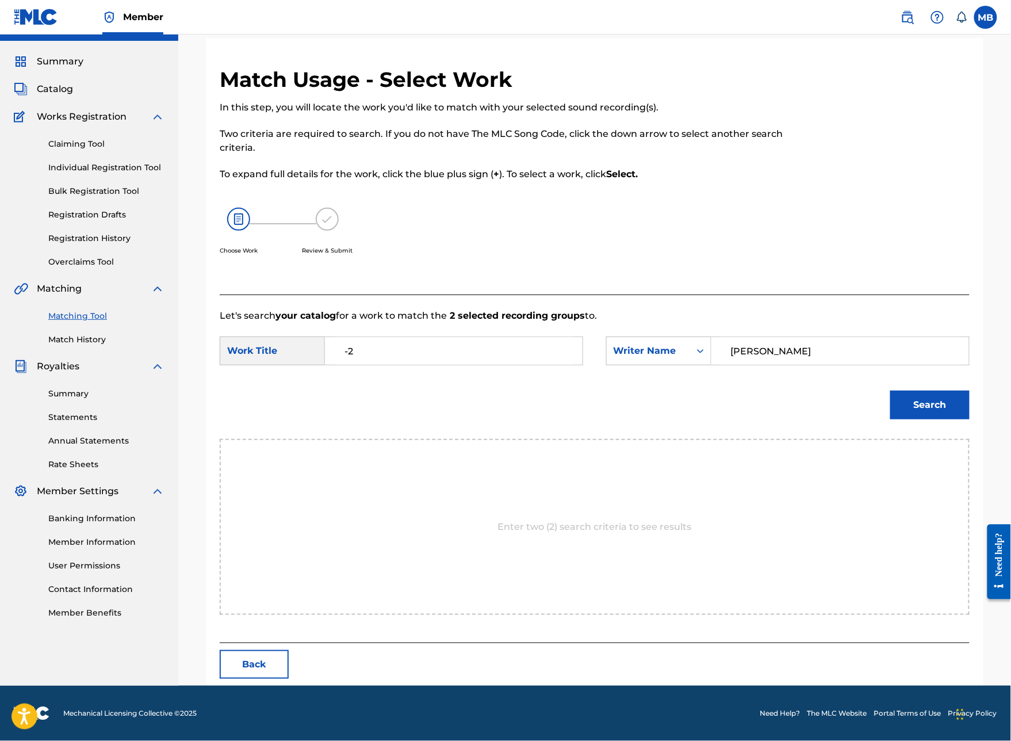
type input "[PERSON_NAME]"
click at [930, 419] on button "Search" at bounding box center [929, 404] width 79 height 29
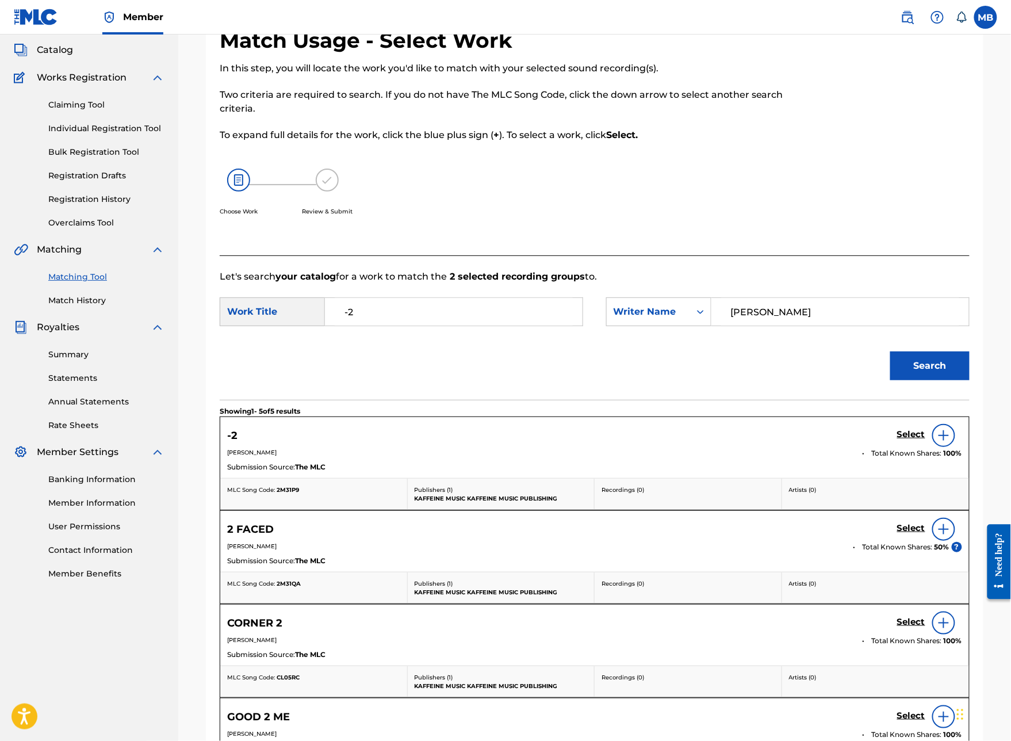
click at [916, 440] on h5 "Select" at bounding box center [911, 434] width 28 height 11
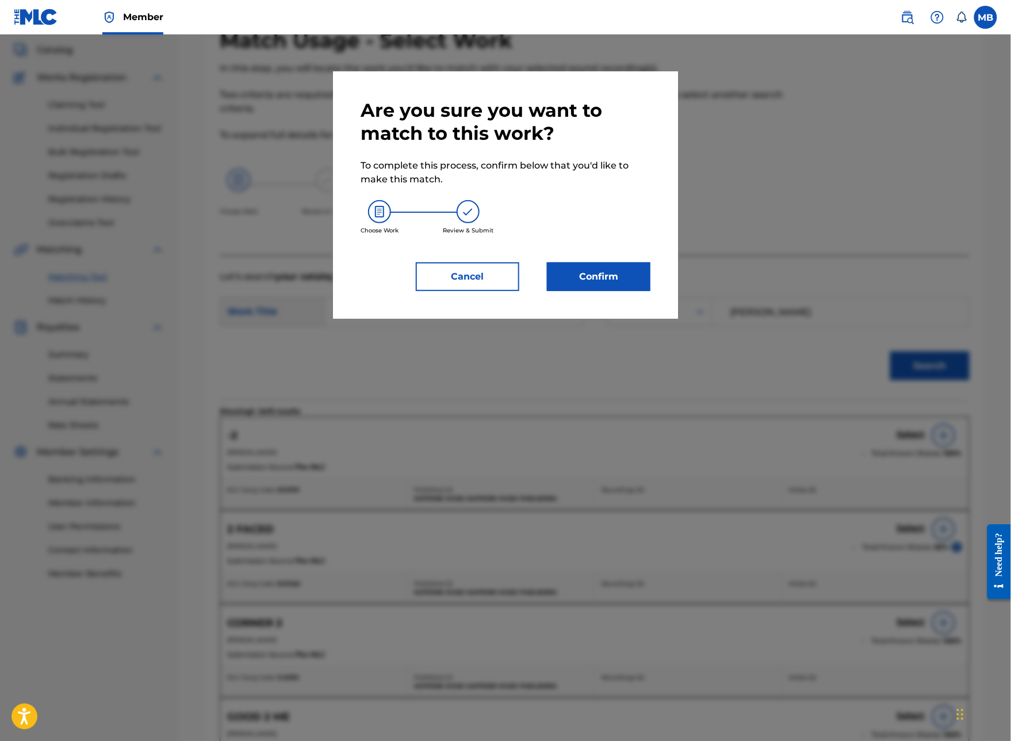
click at [613, 248] on div "Choose Work Review & Submit" at bounding box center [505, 217] width 290 height 62
click at [620, 291] on button "Confirm" at bounding box center [598, 276] width 103 height 29
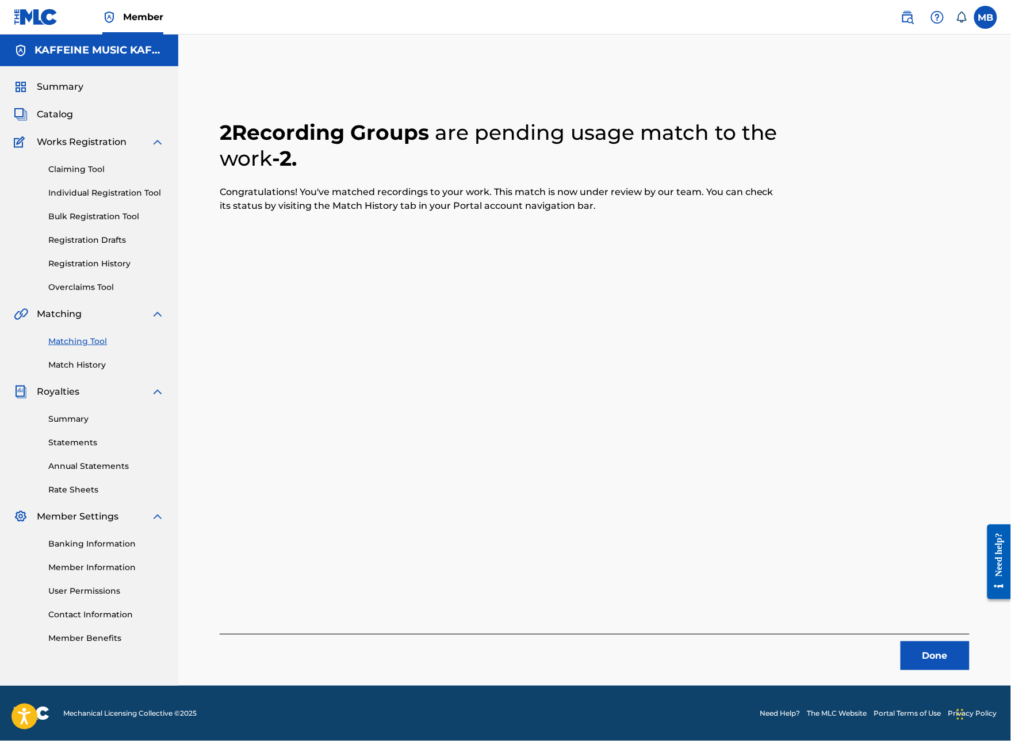
click at [912, 613] on button "Done" at bounding box center [934, 655] width 69 height 29
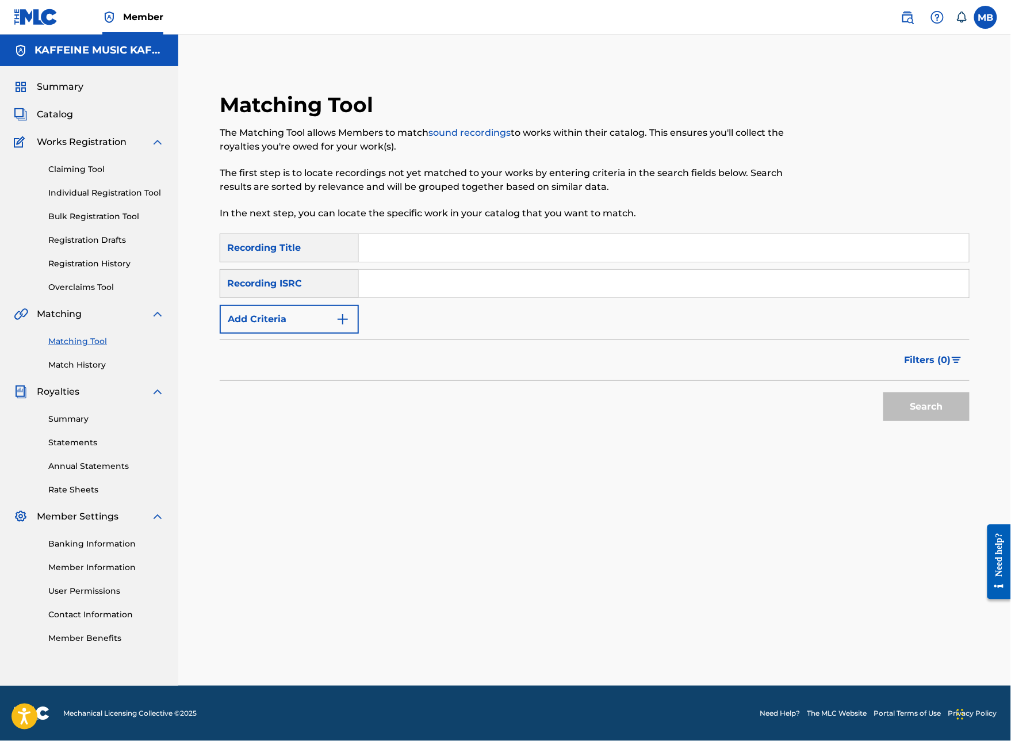
click at [504, 234] on input "Search Form" at bounding box center [664, 248] width 610 height 28
type input "Corner 1"
click at [359, 313] on button "Add Criteria" at bounding box center [289, 319] width 139 height 29
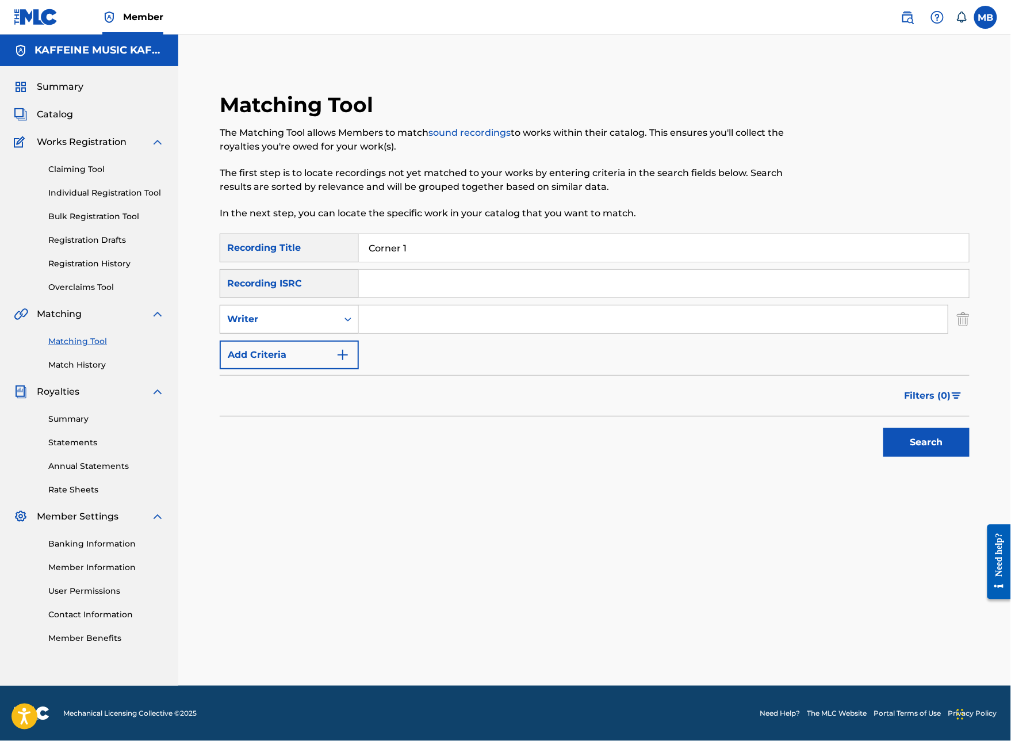
click at [337, 308] on div "Writer" at bounding box center [278, 319] width 117 height 22
click at [486, 305] on input "Search Form" at bounding box center [653, 319] width 589 height 28
paste input "[PERSON_NAME] Motorcycle"
type input "[PERSON_NAME] Motorcycle"
click at [926, 447] on button "Search" at bounding box center [926, 442] width 86 height 29
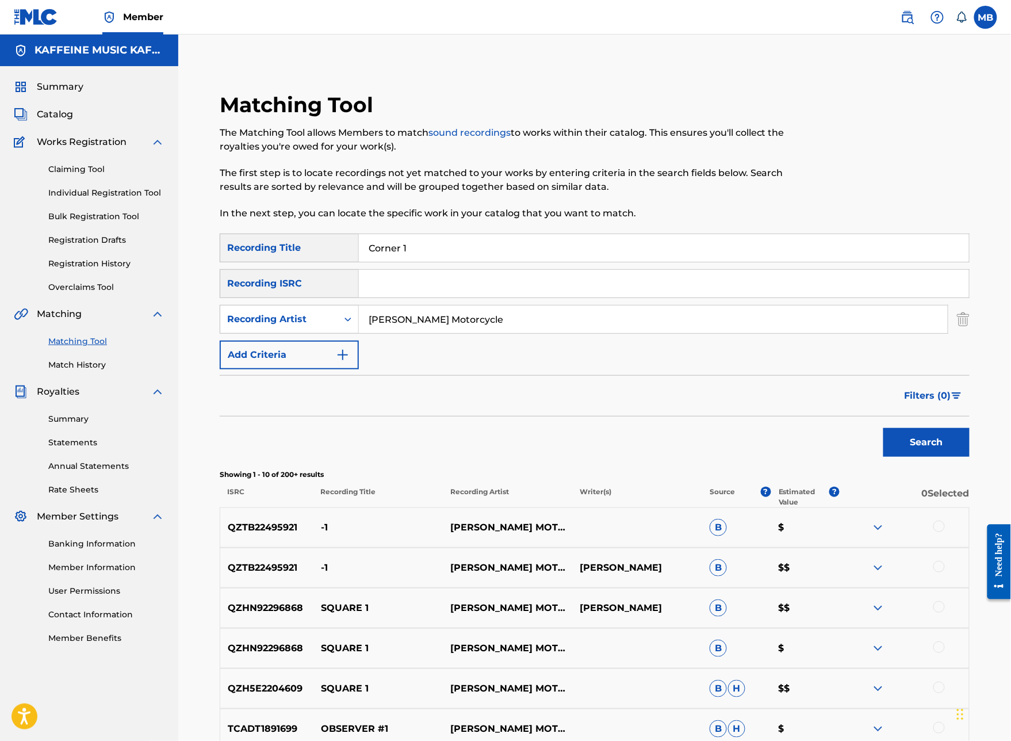
click at [527, 333] on input "[PERSON_NAME] Motorcycle" at bounding box center [653, 319] width 589 height 28
click at [478, 262] on input "Corner 1" at bounding box center [664, 248] width 610 height 28
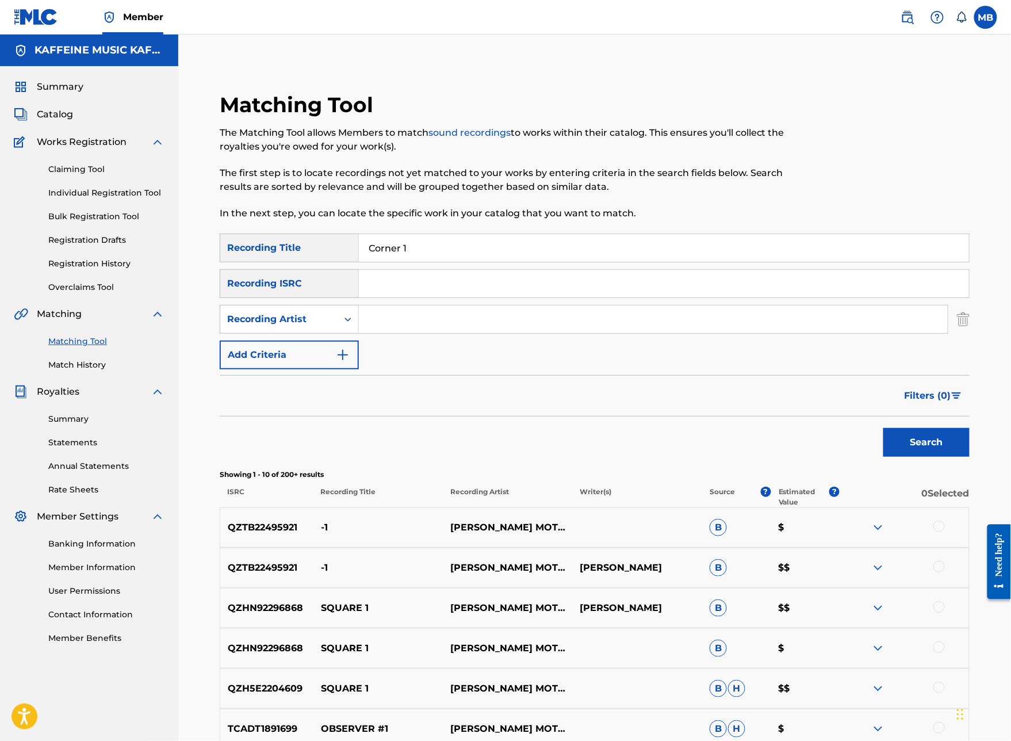
click at [477, 262] on input "Corner 1" at bounding box center [664, 248] width 610 height 28
type input "Sped"
click at [454, 333] on input "Search Form" at bounding box center [653, 319] width 589 height 28
paste input "[PERSON_NAME] Motorcycle"
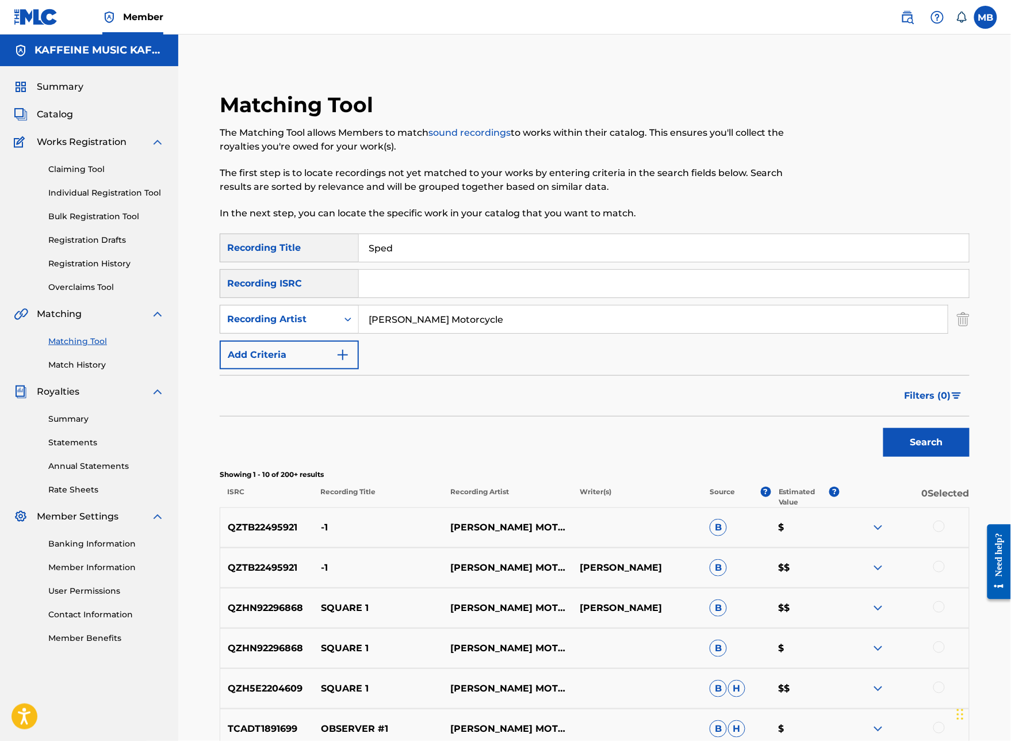
type input "[PERSON_NAME] Motorcycle"
click at [926, 457] on button "Search" at bounding box center [926, 442] width 86 height 29
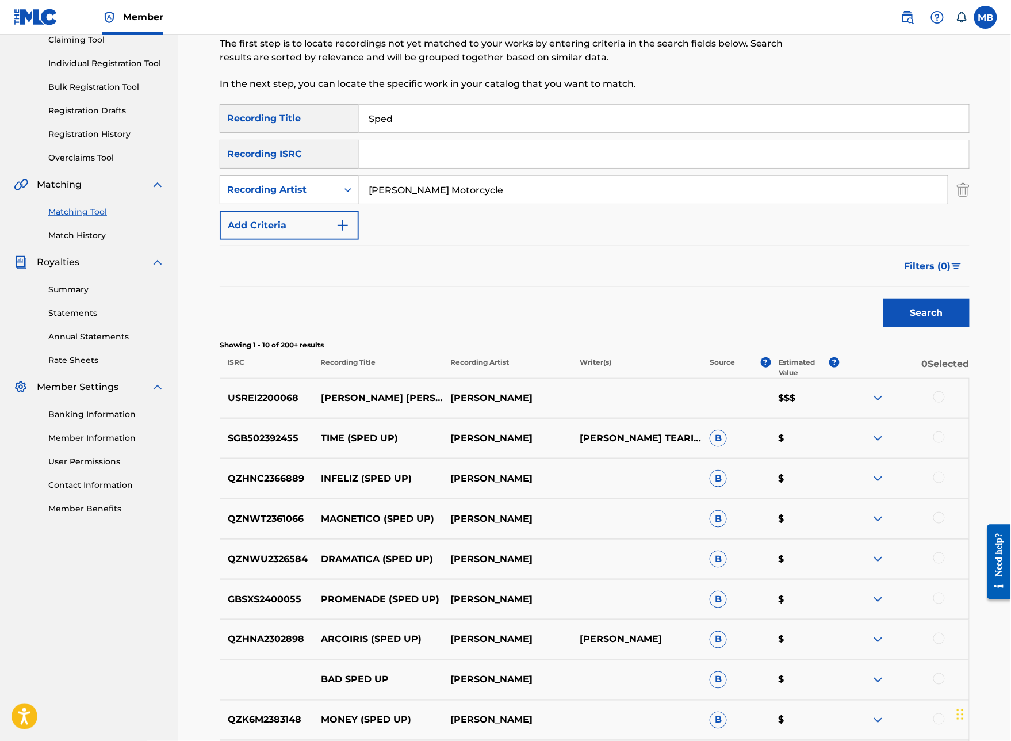
scroll to position [131, 0]
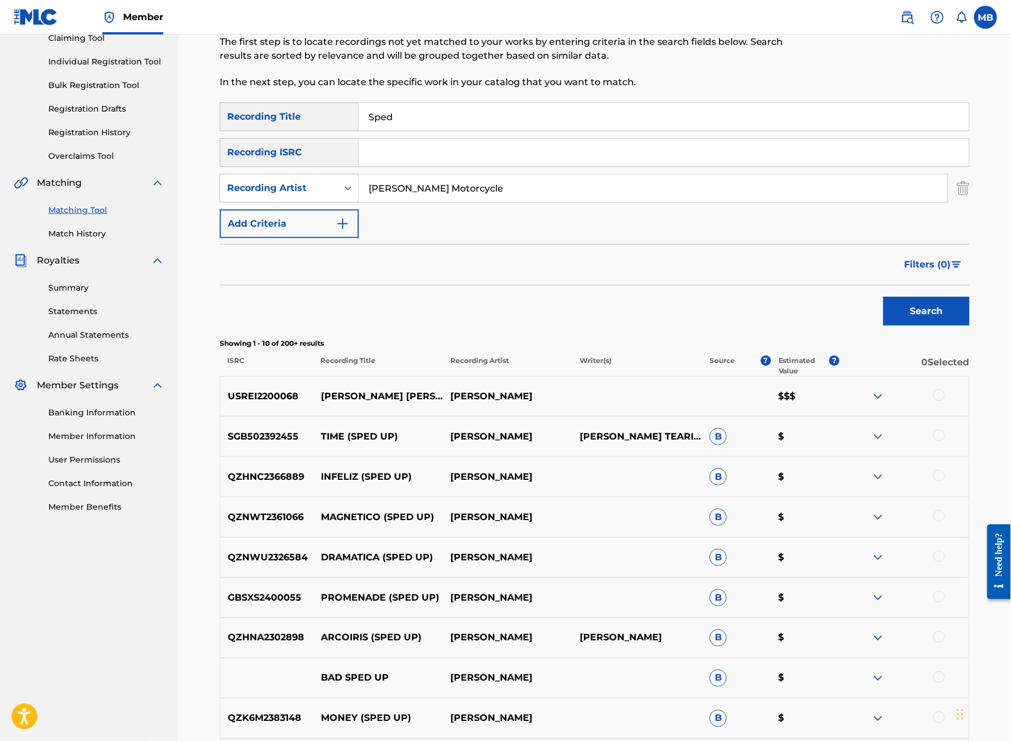
click at [524, 202] on input "[PERSON_NAME] Motorcycle" at bounding box center [653, 188] width 589 height 28
type input "[PERSON_NAME]"
click at [926, 325] on button "Search" at bounding box center [926, 311] width 86 height 29
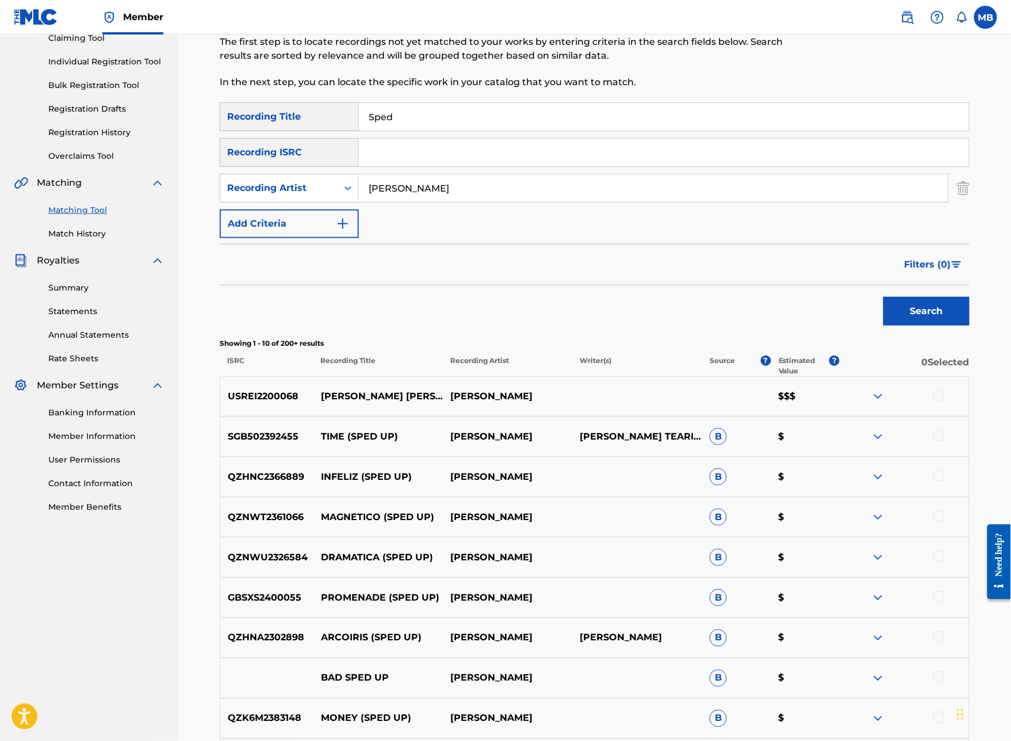
scroll to position [64, 0]
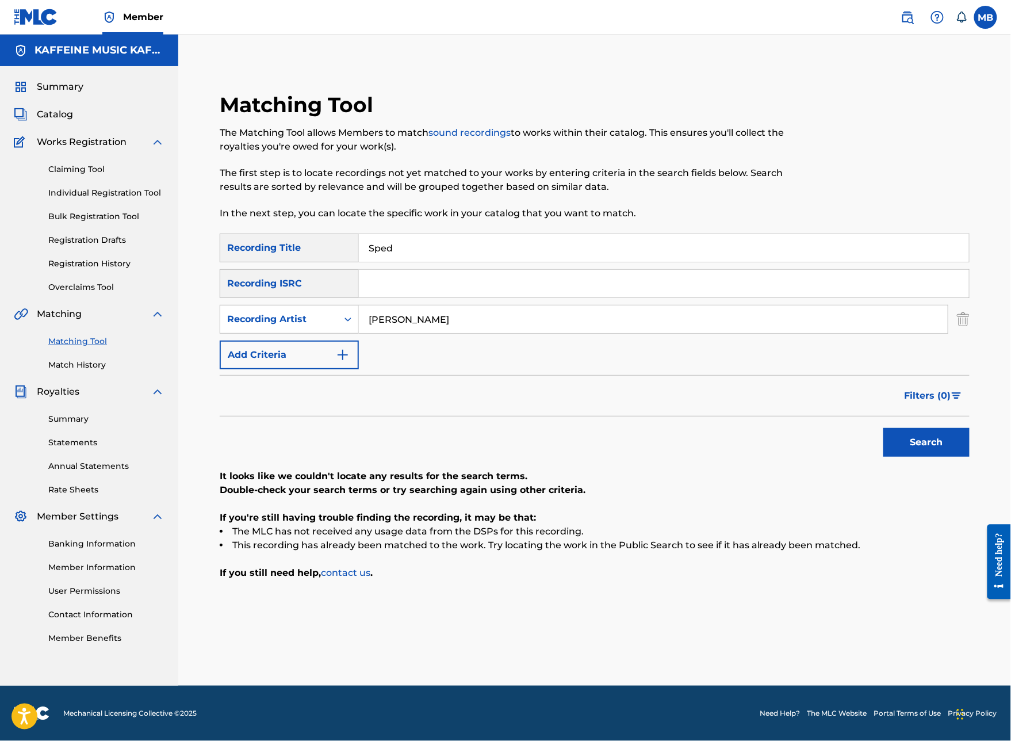
click at [492, 309] on input "[PERSON_NAME]" at bounding box center [653, 319] width 589 height 28
click at [926, 447] on button "Search" at bounding box center [926, 442] width 86 height 29
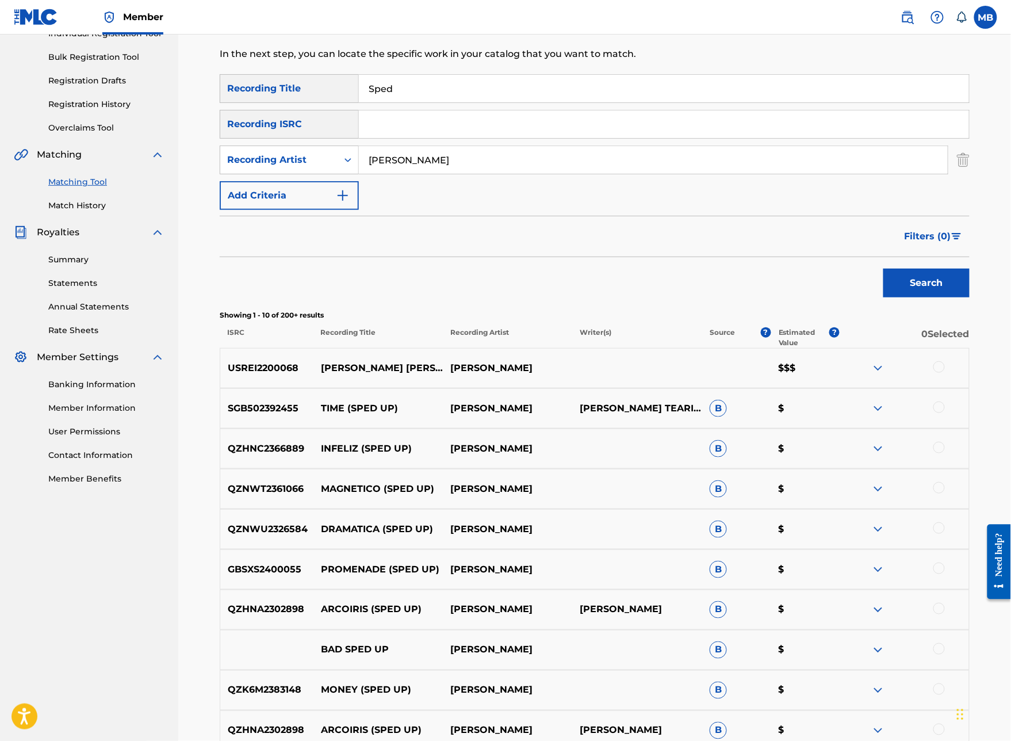
scroll to position [166, 0]
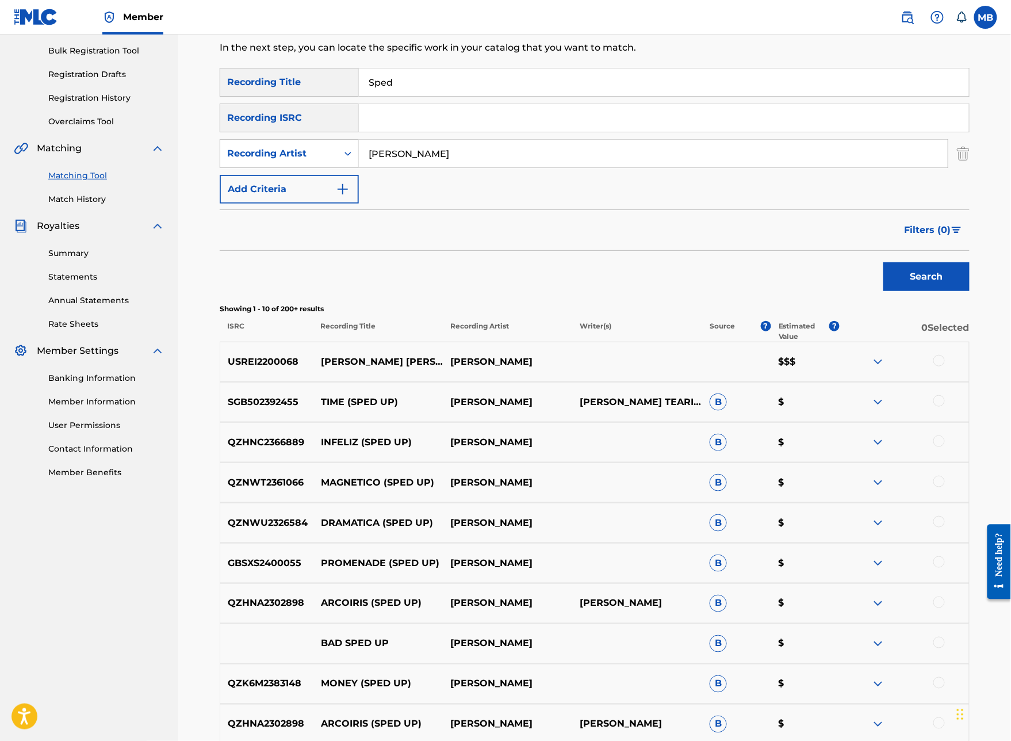
click at [484, 167] on input "[PERSON_NAME]" at bounding box center [653, 154] width 589 height 28
click at [926, 291] on button "Search" at bounding box center [926, 276] width 86 height 29
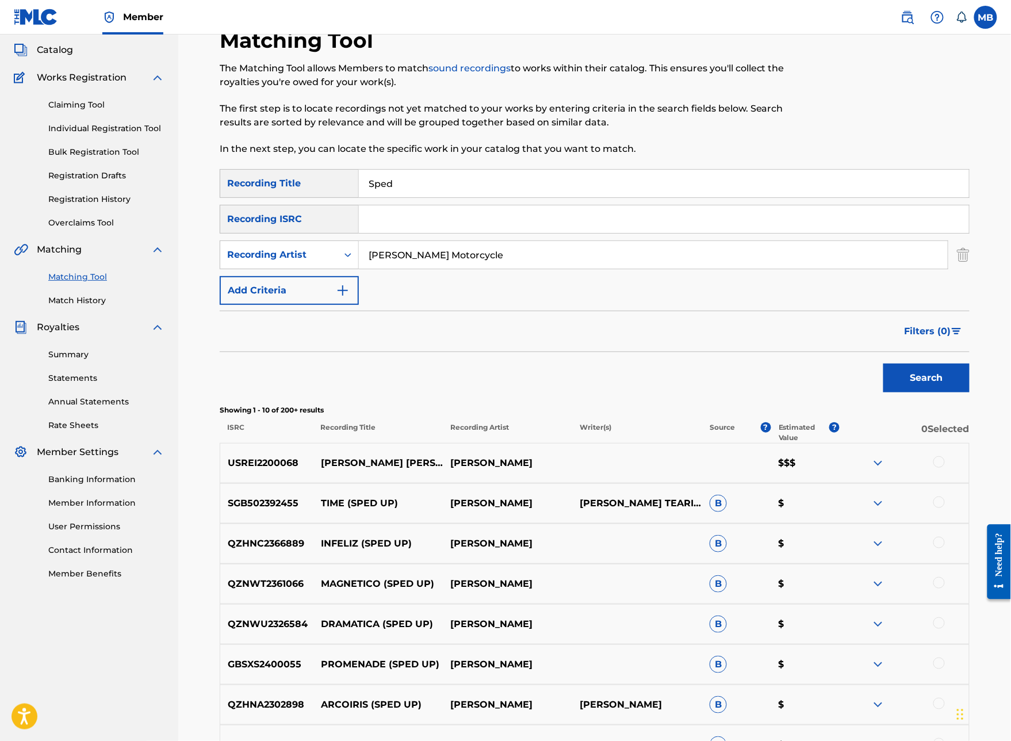
click at [513, 269] on input "[PERSON_NAME] Motorcycle" at bounding box center [653, 255] width 589 height 28
type input "[PERSON_NAME] armpits"
click at [926, 392] on button "Search" at bounding box center [926, 377] width 86 height 29
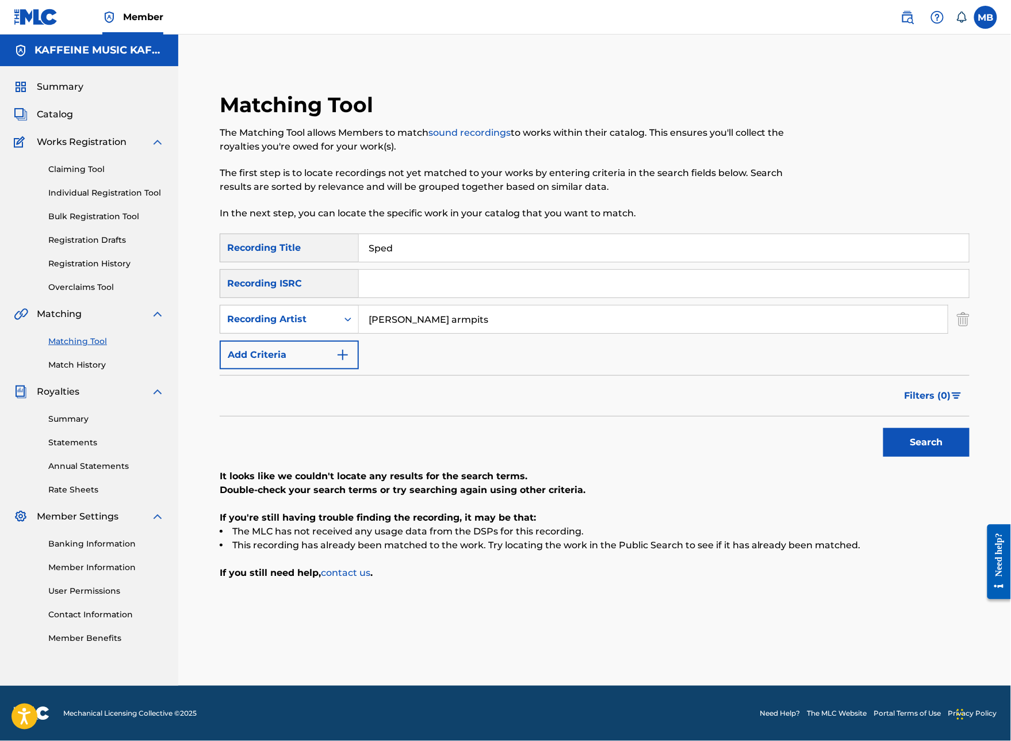
click at [536, 309] on input "[PERSON_NAME] armpits" at bounding box center [653, 319] width 589 height 28
click at [452, 234] on input "Sped" at bounding box center [664, 248] width 610 height 28
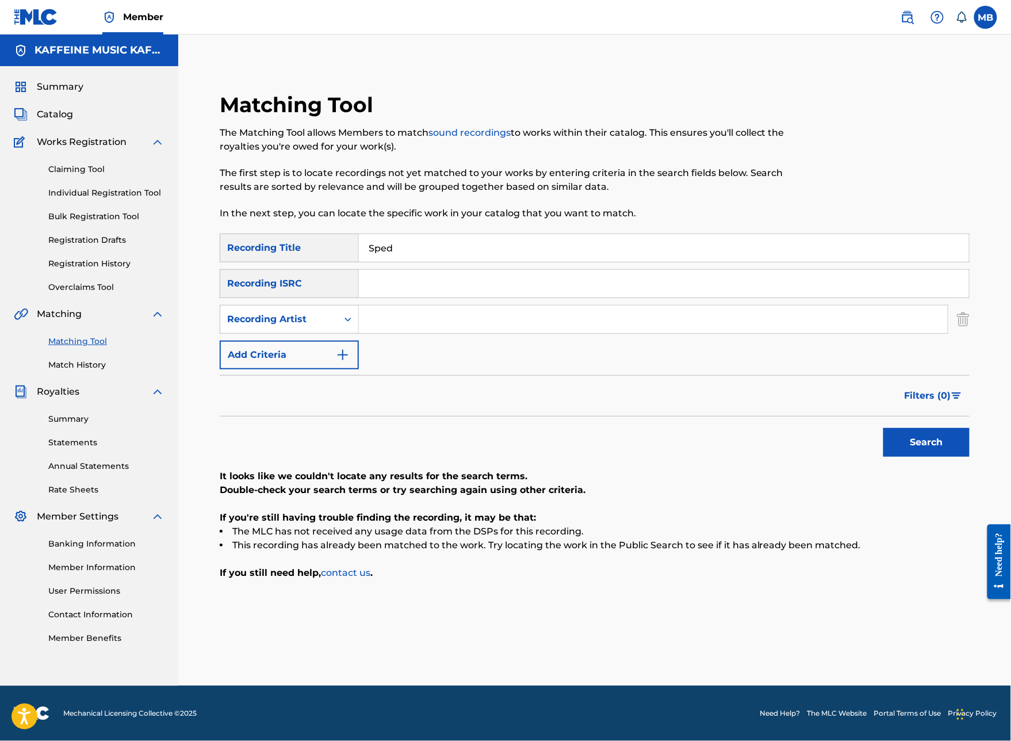
click at [452, 234] on input "Sped" at bounding box center [664, 248] width 610 height 28
type input "blue fc"
click at [474, 305] on input "Search Form" at bounding box center [653, 319] width 589 height 28
paste input "[PERSON_NAME] Motorcycle"
type input "[PERSON_NAME] Motorcycle"
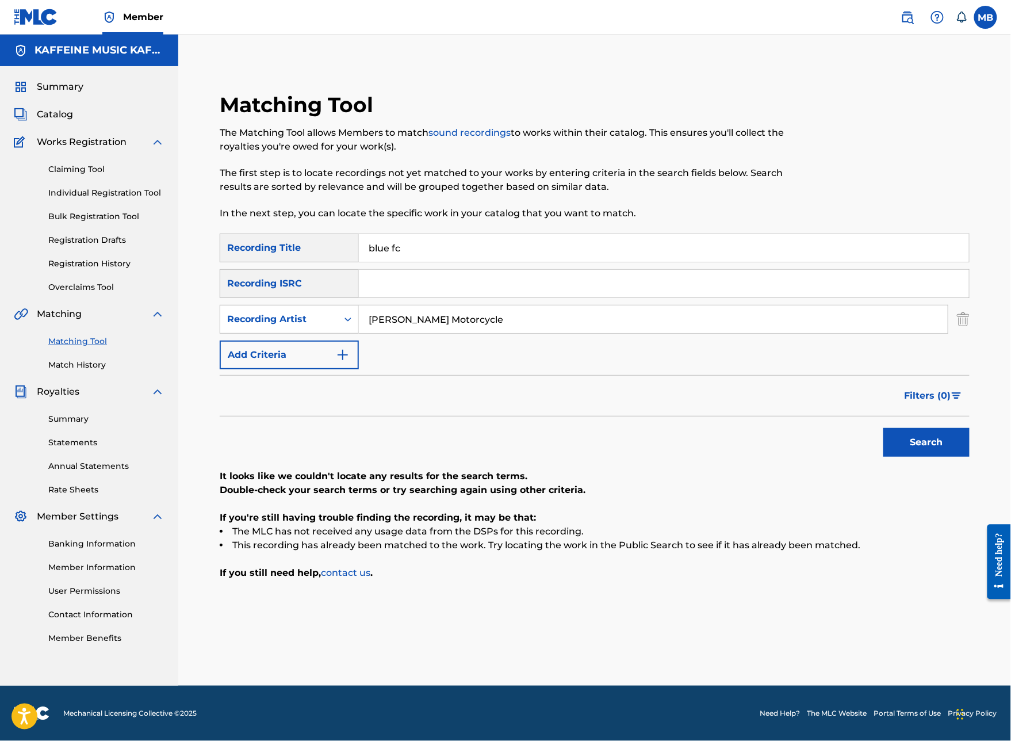
click at [926, 447] on button "Search" at bounding box center [926, 442] width 86 height 29
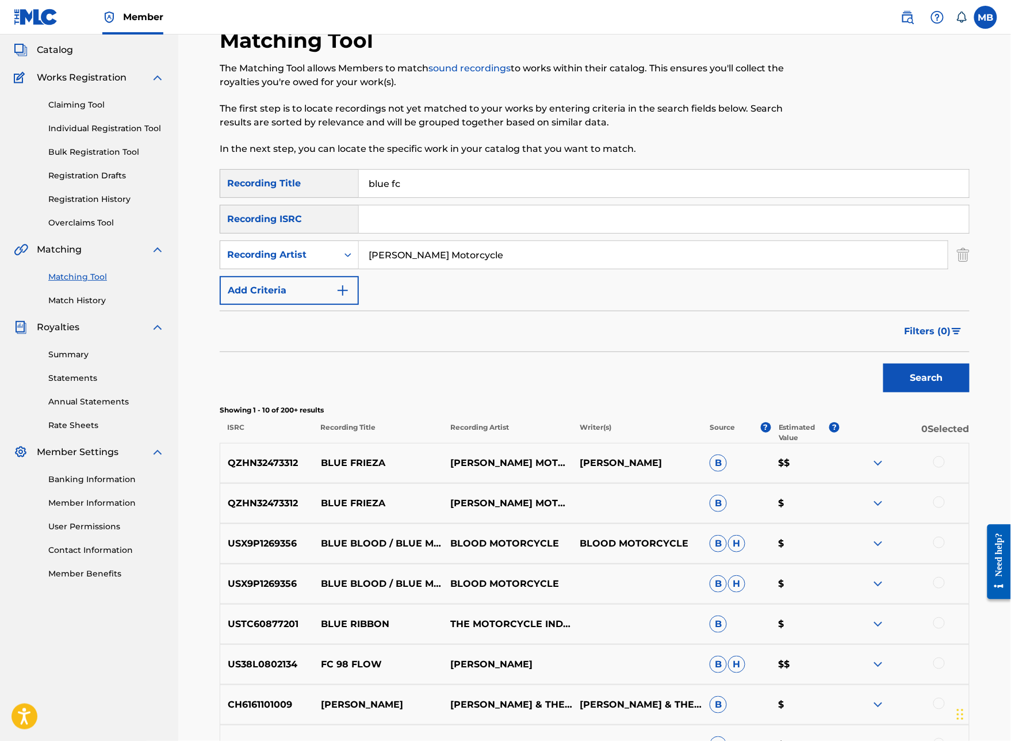
scroll to position [0, 0]
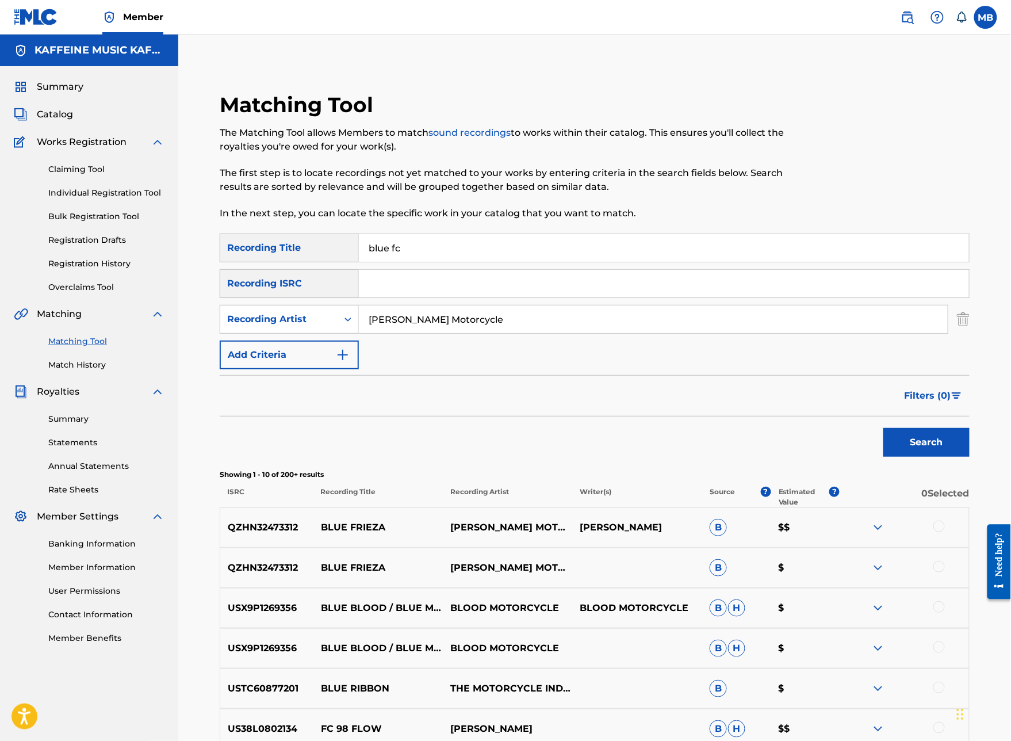
click at [466, 262] on input "blue fc" at bounding box center [664, 248] width 610 height 28
type input "mom i was in choir"
click at [926, 457] on button "Search" at bounding box center [926, 442] width 86 height 29
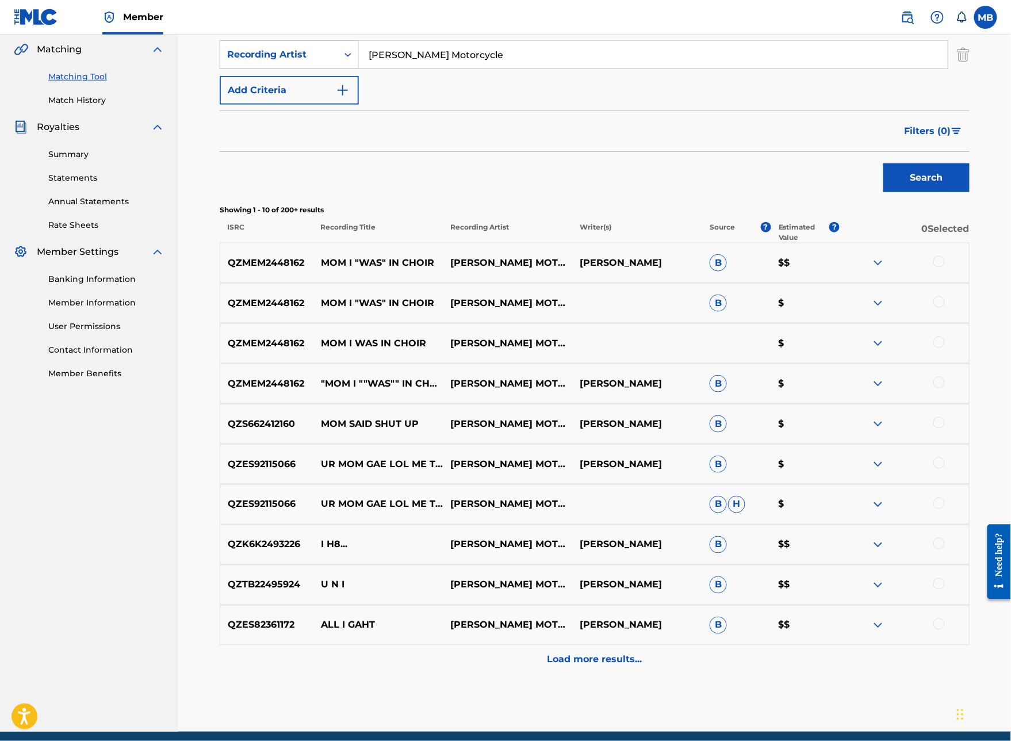
scroll to position [263, 0]
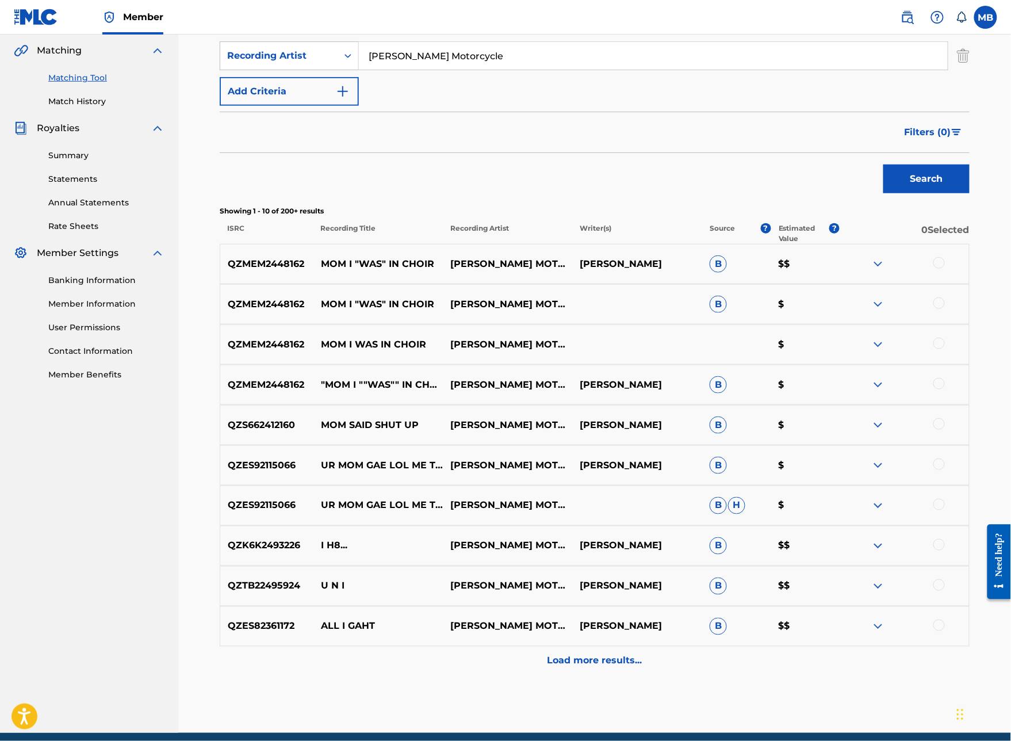
click at [942, 389] on div at bounding box center [938, 383] width 11 height 11
click at [945, 349] on div at bounding box center [938, 342] width 11 height 11
click at [946, 324] on div "QZMEM2448162 MOM I "WAS" IN CHOIR [PERSON_NAME] MOTORCYCLE B $" at bounding box center [595, 304] width 750 height 40
click at [945, 269] on div at bounding box center [938, 262] width 11 height 11
click at [872, 613] on button "Match 3 Groups" at bounding box center [808, 646] width 127 height 29
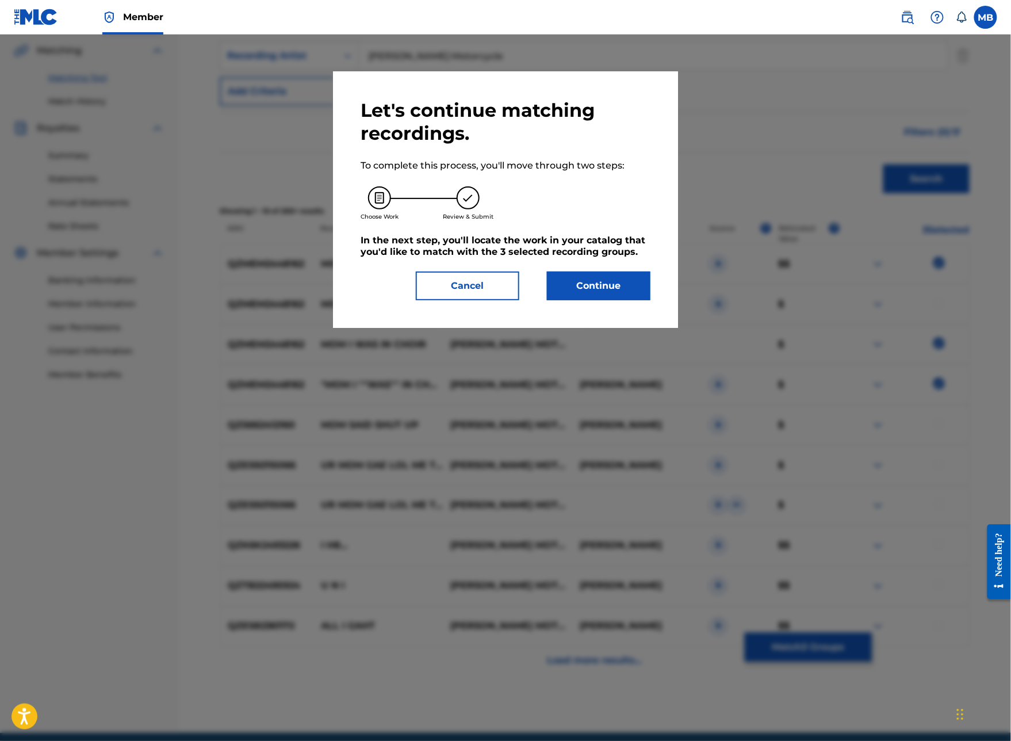
click at [619, 300] on button "Continue" at bounding box center [598, 285] width 103 height 29
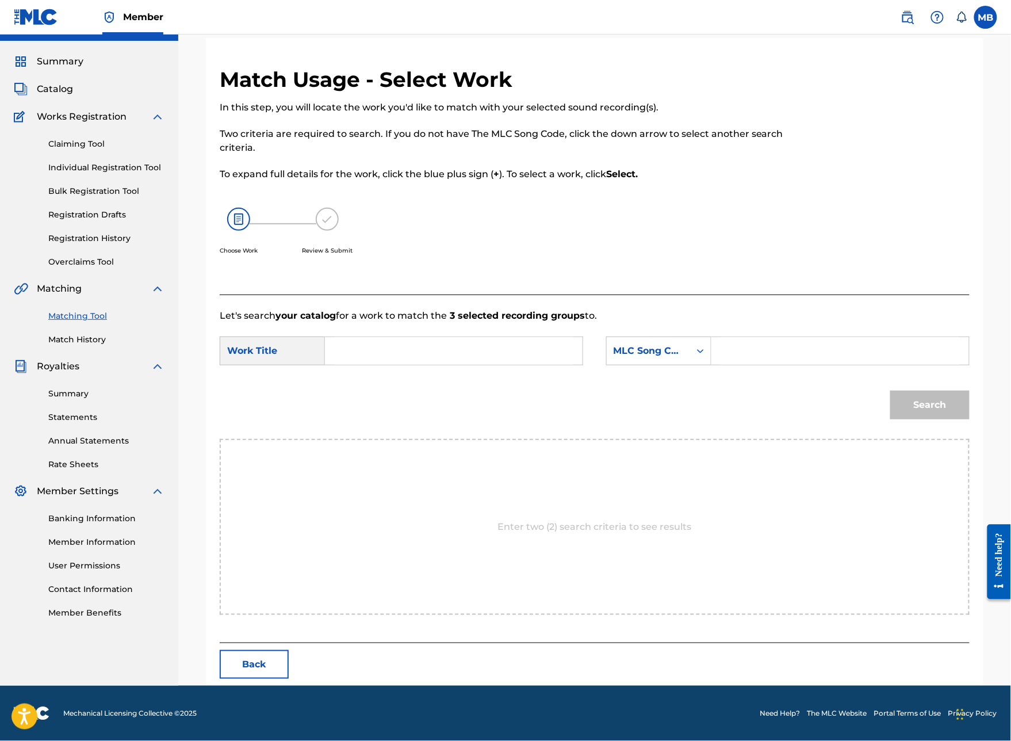
click at [466, 365] on input "Search Form" at bounding box center [454, 351] width 238 height 28
type input "mom i "was" in choir"
click at [677, 365] on div "MLC Song Code" at bounding box center [658, 350] width 105 height 29
click at [817, 365] on input "Search Form" at bounding box center [840, 351] width 238 height 28
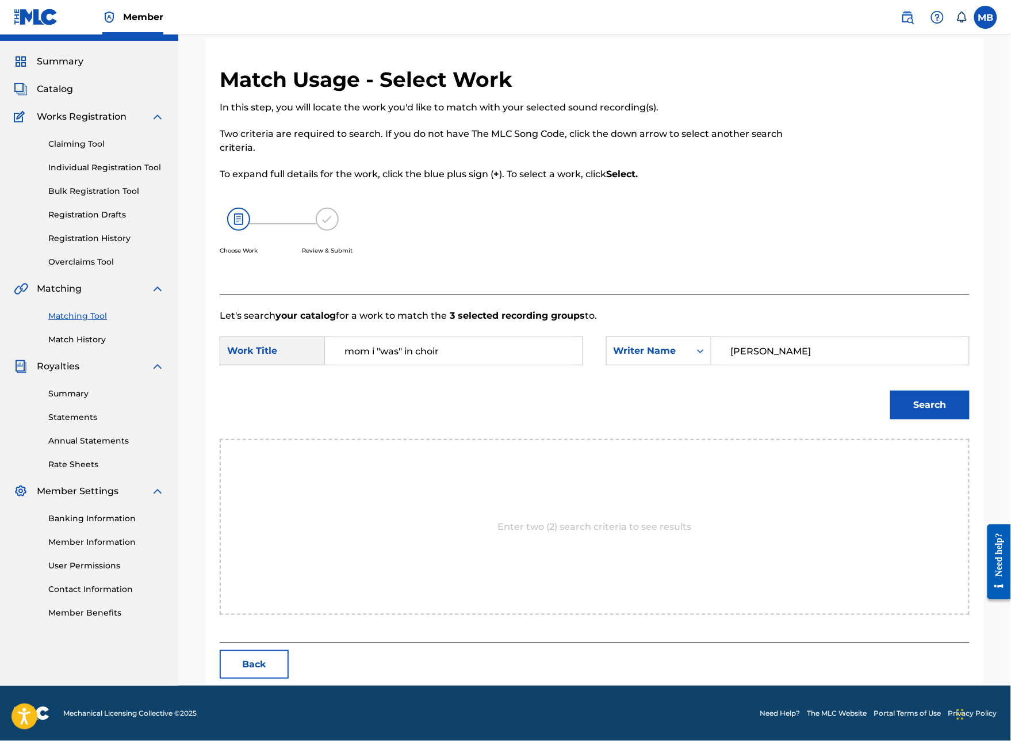
click at [930, 419] on button "Search" at bounding box center [929, 404] width 79 height 29
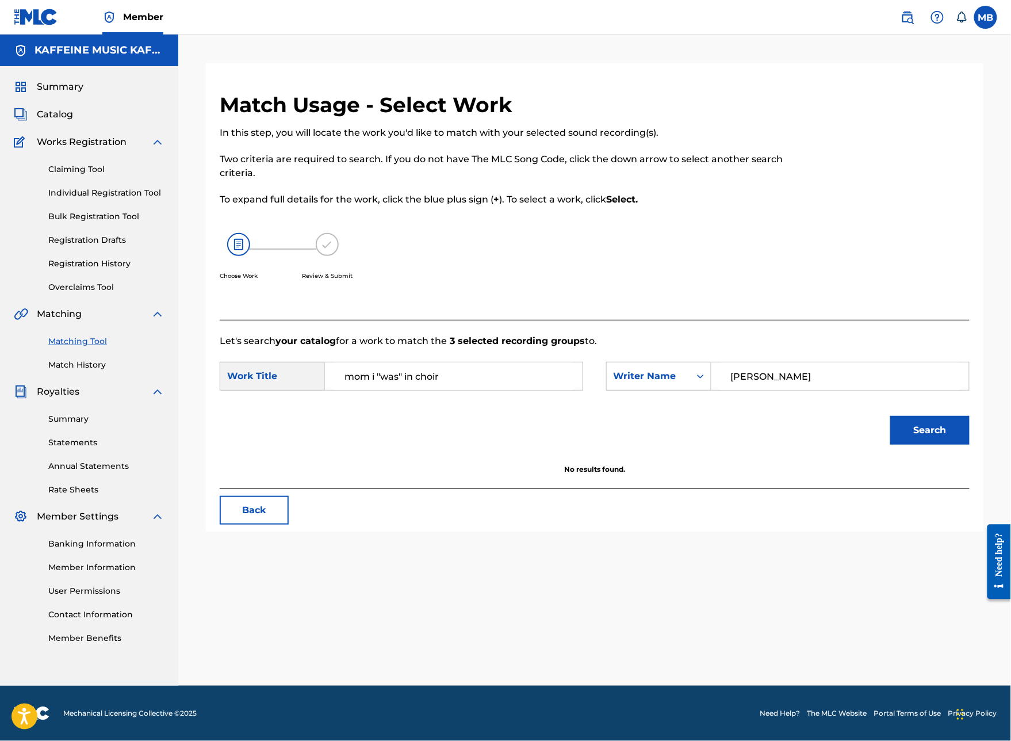
type input "[PERSON_NAME]"
click at [930, 431] on button "Search" at bounding box center [929, 430] width 79 height 29
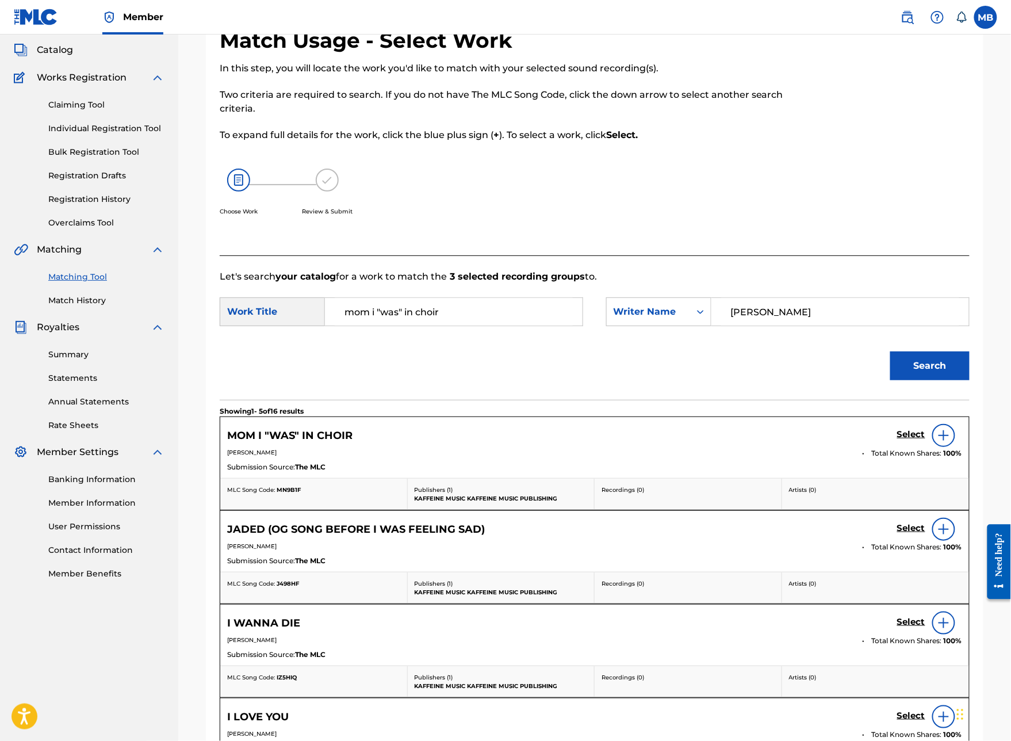
click at [911, 440] on h5 "Select" at bounding box center [911, 434] width 28 height 11
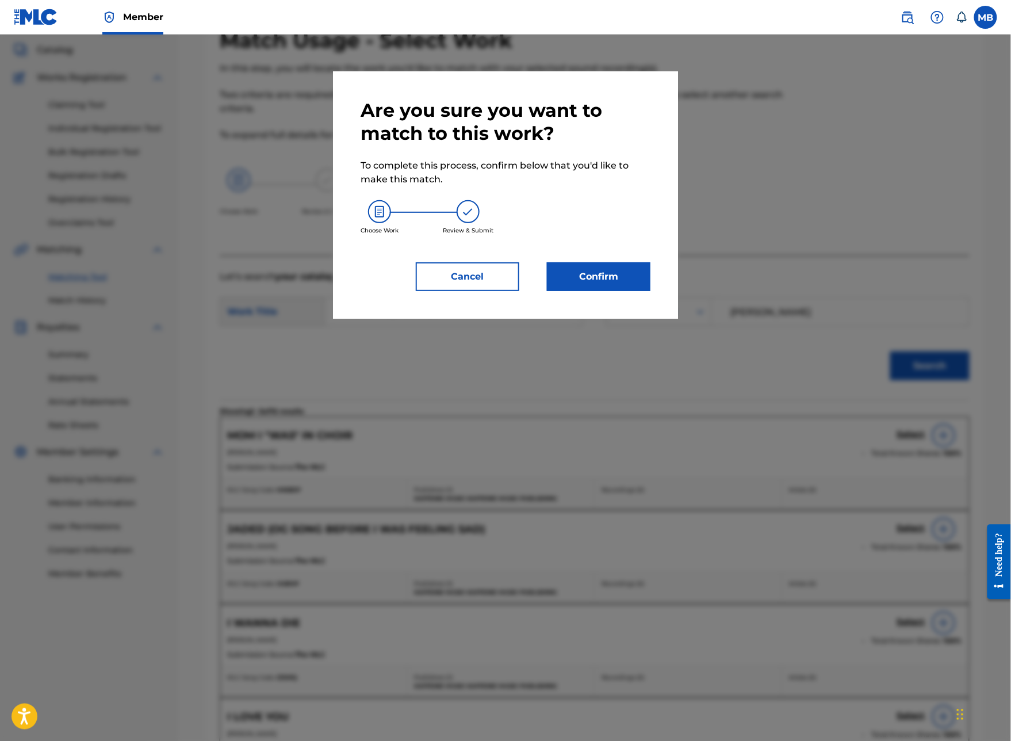
click at [610, 291] on button "Confirm" at bounding box center [598, 276] width 103 height 29
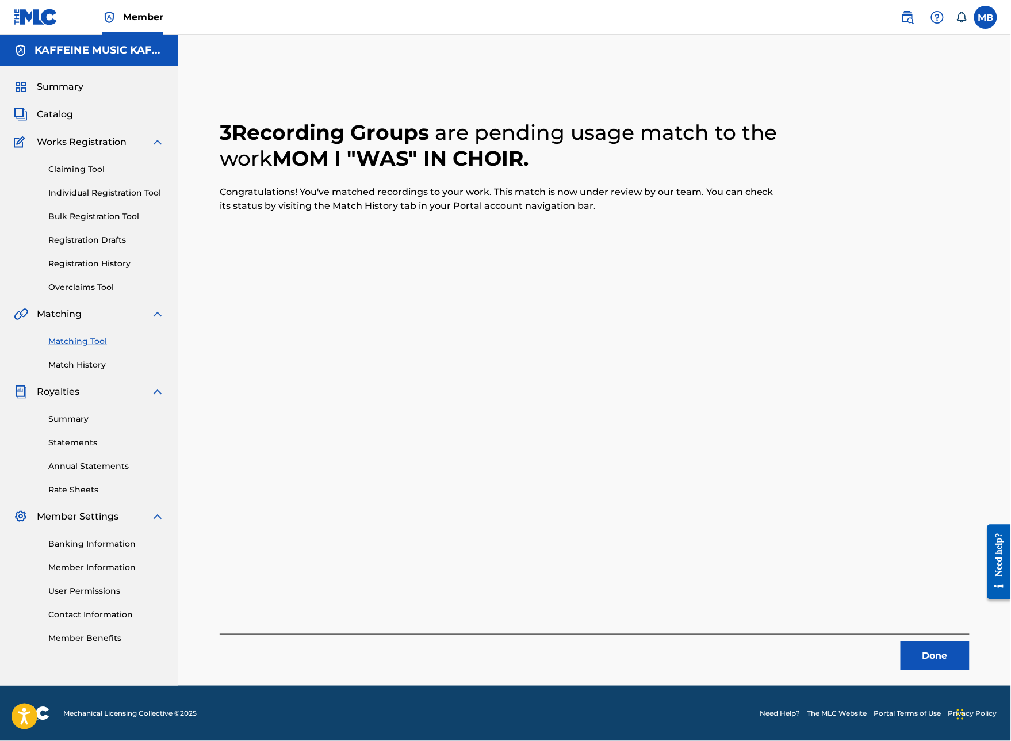
click at [916, 613] on button "Done" at bounding box center [934, 655] width 69 height 29
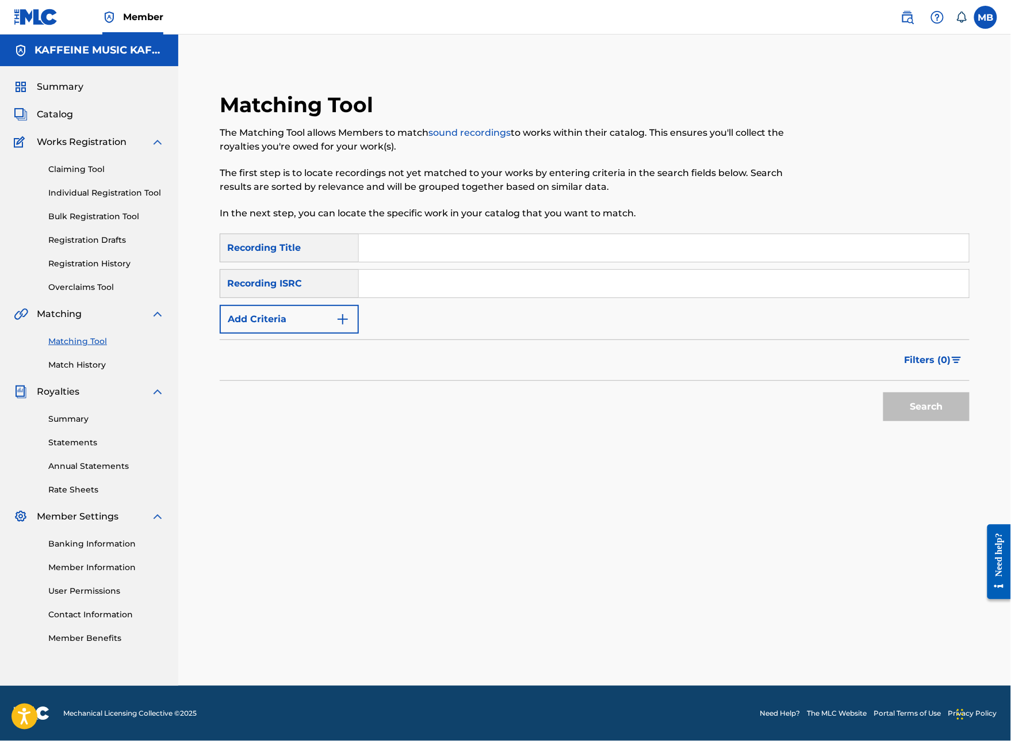
click at [455, 234] on input "Search Form" at bounding box center [664, 248] width 610 height 28
type input "Death"
click at [330, 305] on button "Add Criteria" at bounding box center [289, 319] width 139 height 29
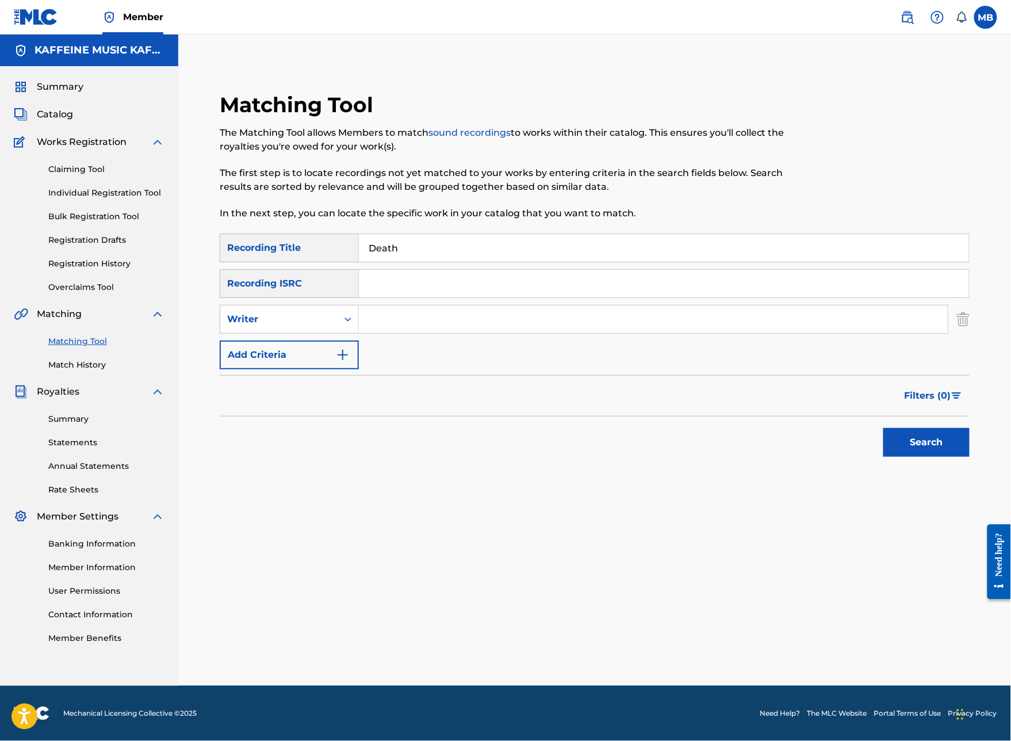
scroll to position [70, 0]
click at [491, 305] on input "Search Form" at bounding box center [653, 319] width 589 height 28
click at [926, 447] on button "Search" at bounding box center [926, 442] width 86 height 29
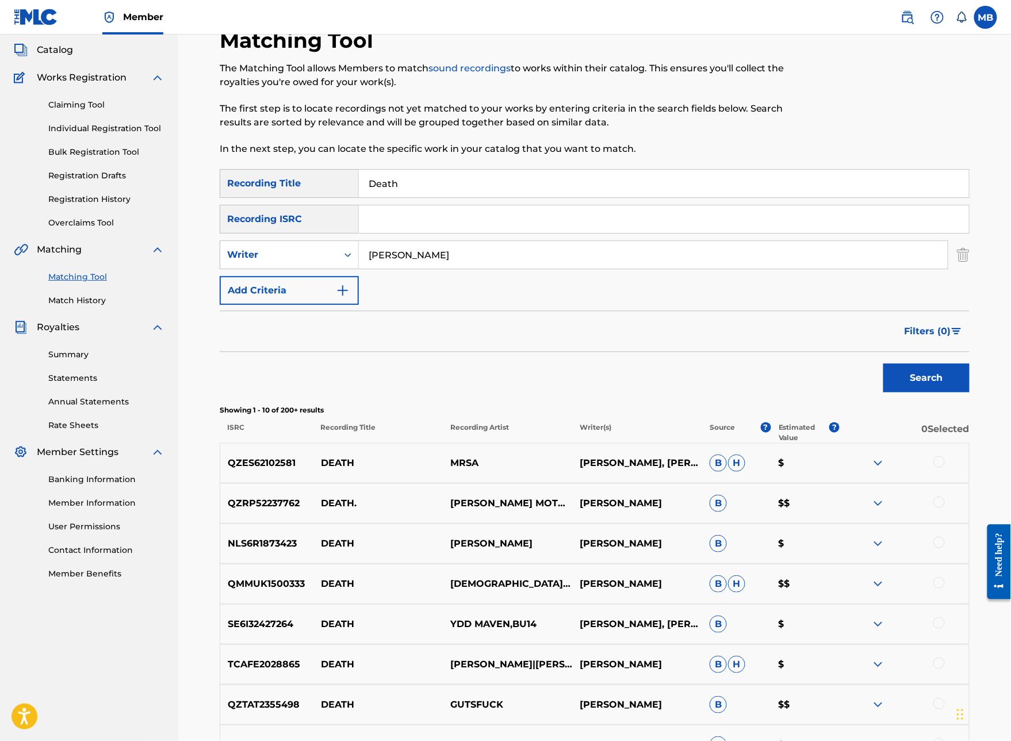
click at [522, 269] on input "[PERSON_NAME]" at bounding box center [653, 255] width 589 height 28
type input "[PERSON_NAME]"
click at [926, 392] on button "Search" at bounding box center [926, 377] width 86 height 29
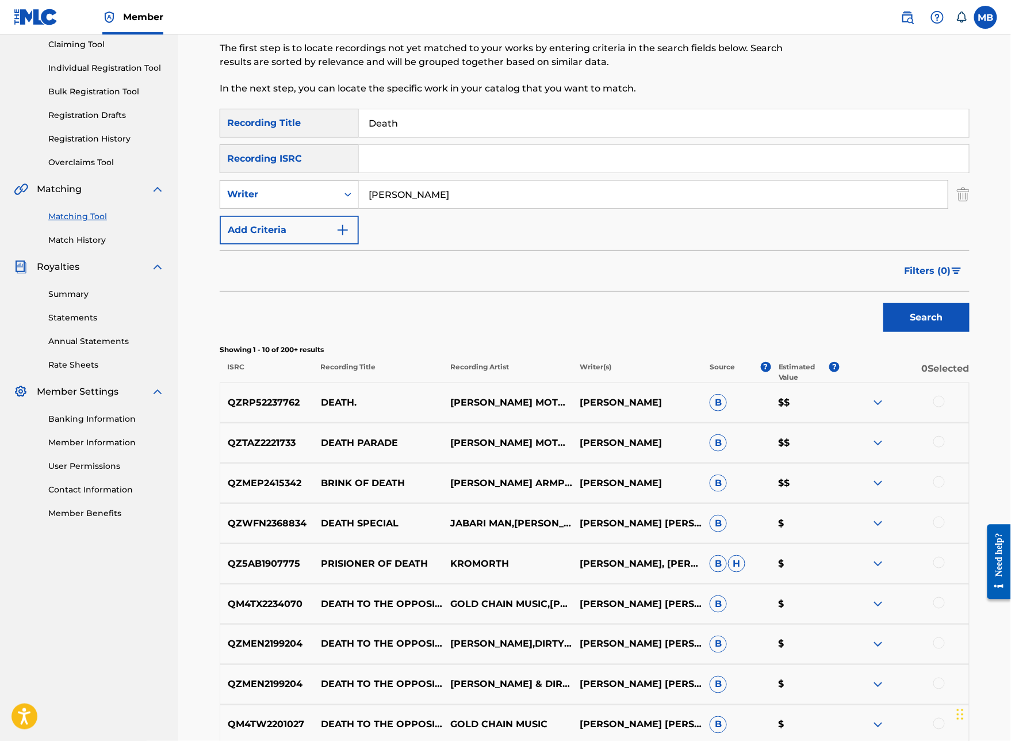
scroll to position [247, 0]
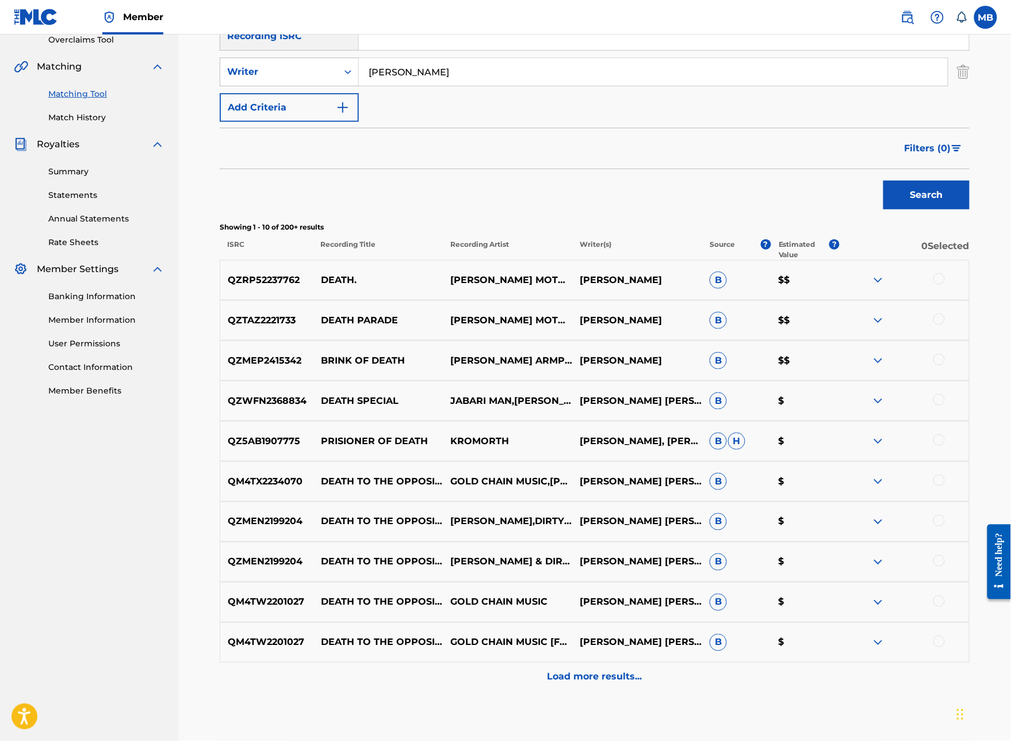
click at [945, 285] on div at bounding box center [938, 278] width 11 height 11
click at [872, 613] on button "Match 1 Group" at bounding box center [808, 646] width 127 height 29
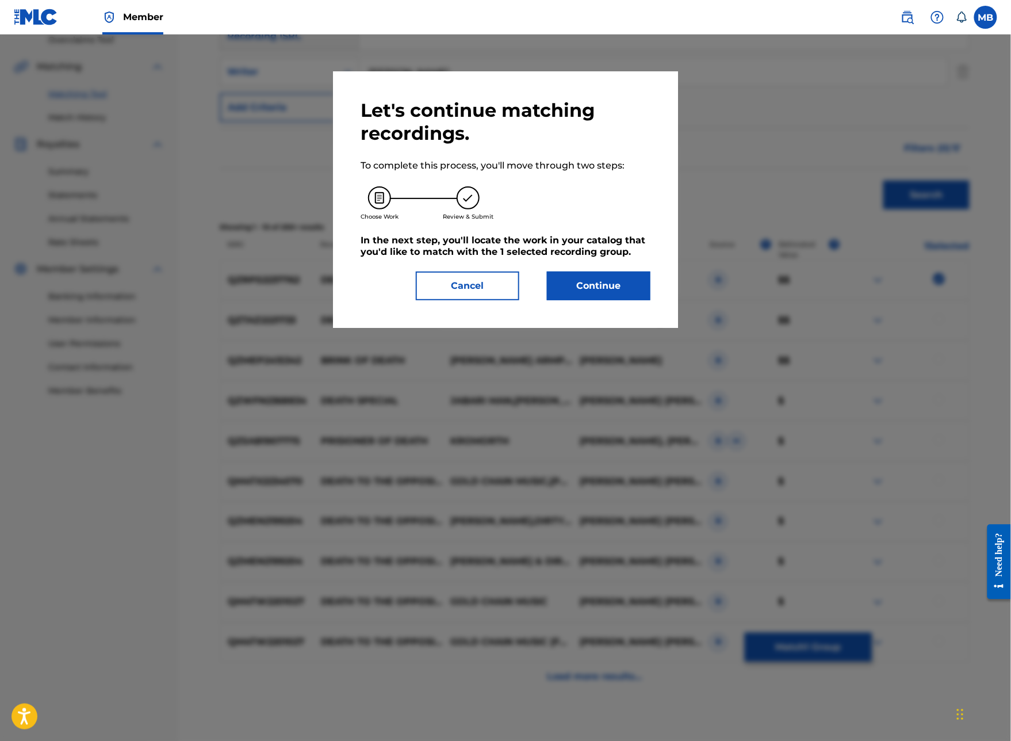
click at [627, 300] on button "Continue" at bounding box center [598, 285] width 103 height 29
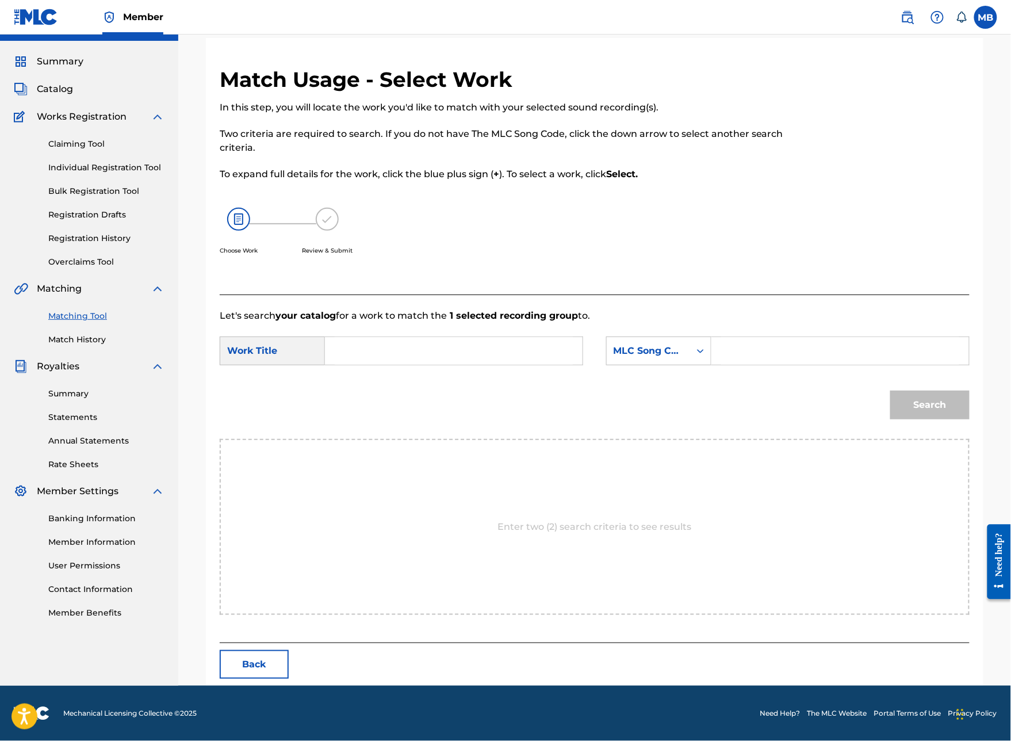
click at [541, 365] on input "Search Form" at bounding box center [454, 351] width 238 height 28
type input "death."
click at [690, 362] on div "MLC Song Code" at bounding box center [648, 351] width 83 height 22
click at [801, 365] on input "Search Form" at bounding box center [840, 351] width 238 height 28
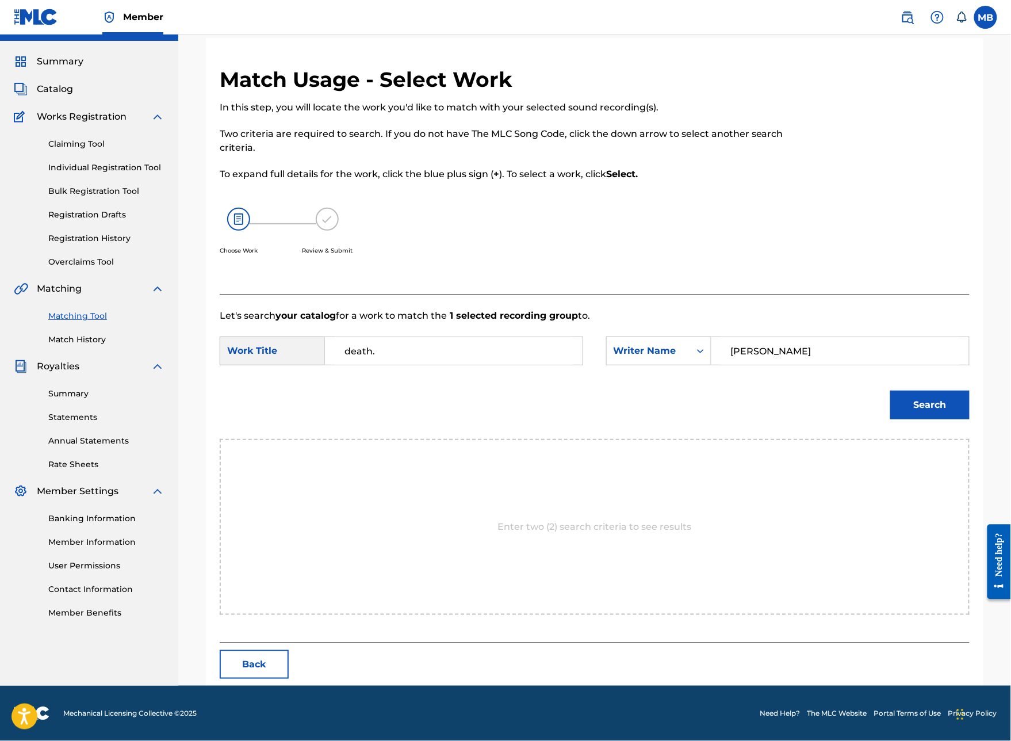
type input "[PERSON_NAME]"
click at [930, 419] on button "Search" at bounding box center [929, 404] width 79 height 29
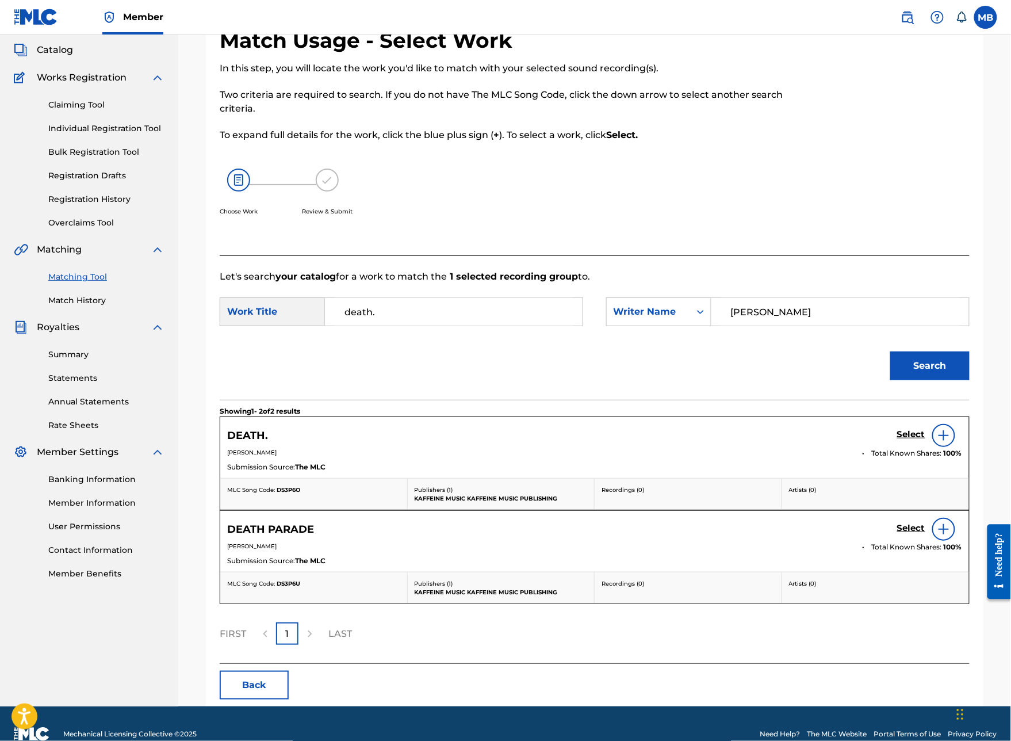
click at [902, 440] on h5 "Select" at bounding box center [911, 434] width 28 height 11
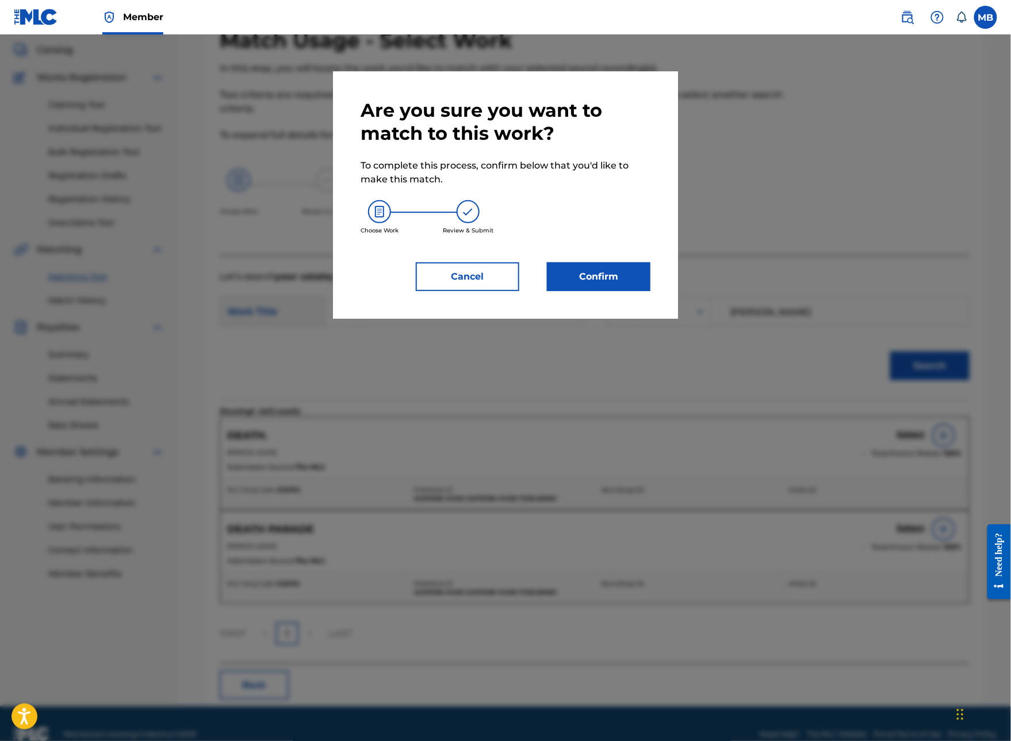
click at [586, 291] on button "Confirm" at bounding box center [598, 276] width 103 height 29
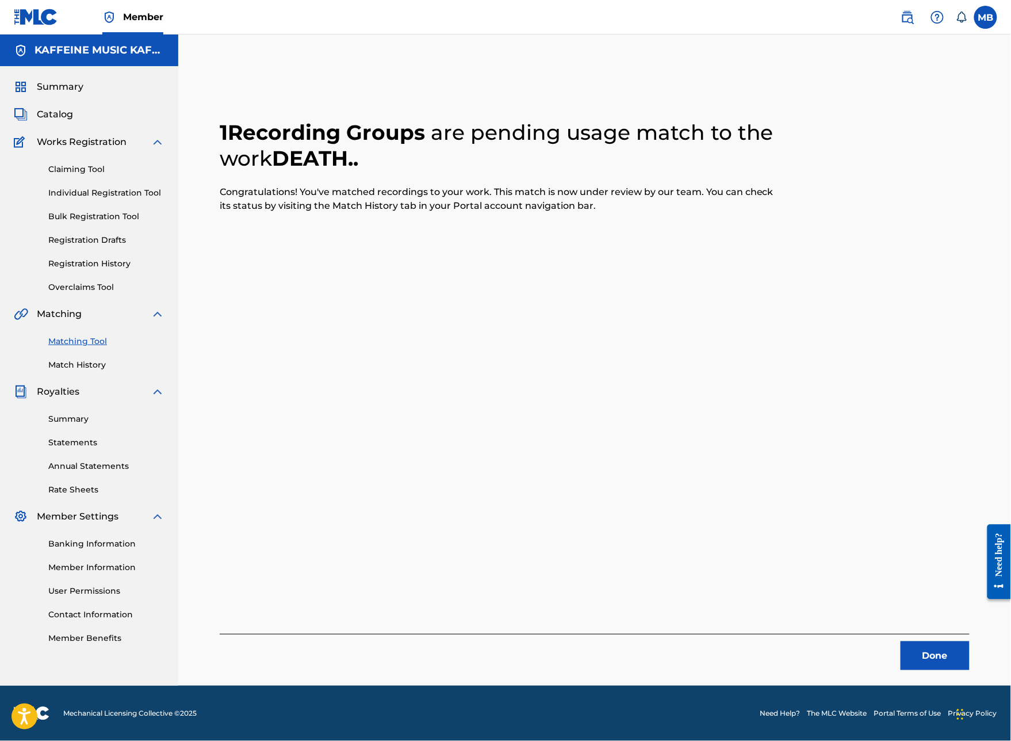
click at [956, 613] on button "Done" at bounding box center [934, 655] width 69 height 29
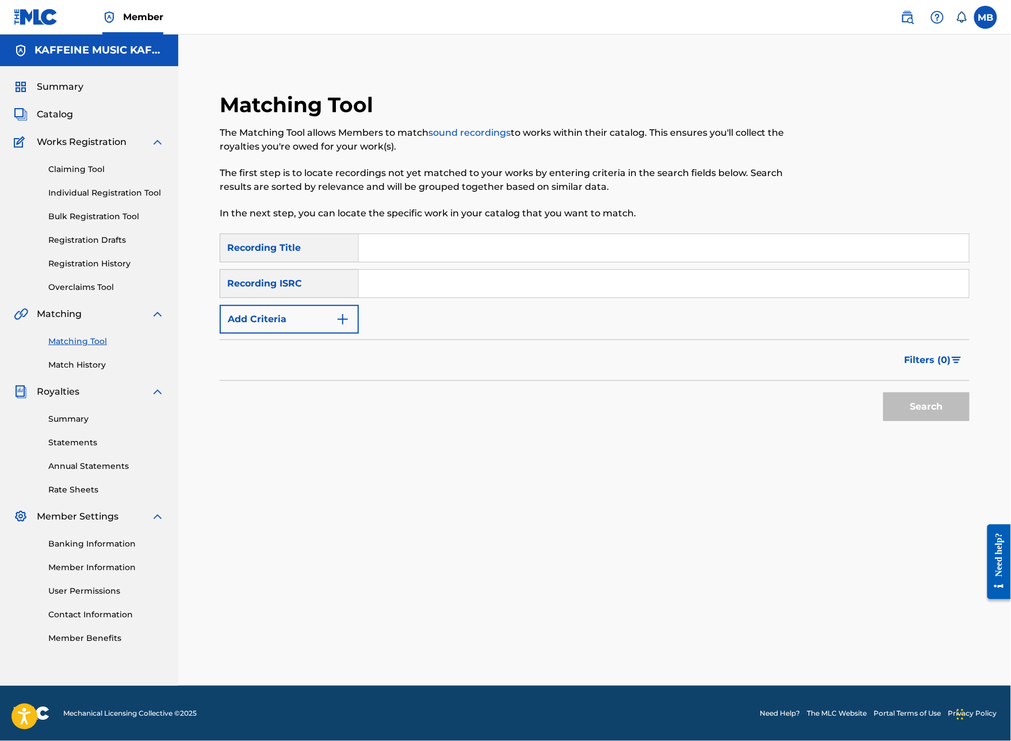
click at [471, 234] on input "Search Form" at bounding box center [664, 248] width 610 height 28
type input "Dont go"
click at [359, 305] on button "Add Criteria" at bounding box center [289, 319] width 139 height 29
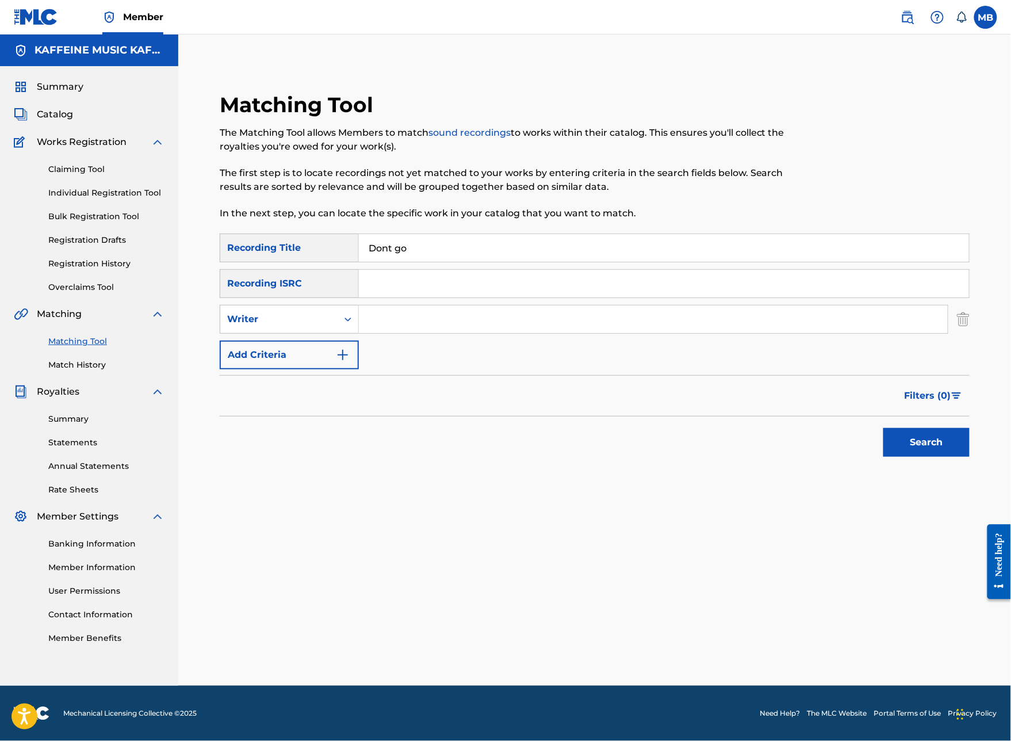
click at [460, 305] on input "Search Form" at bounding box center [653, 319] width 589 height 28
click at [926, 447] on button "Search" at bounding box center [926, 442] width 86 height 29
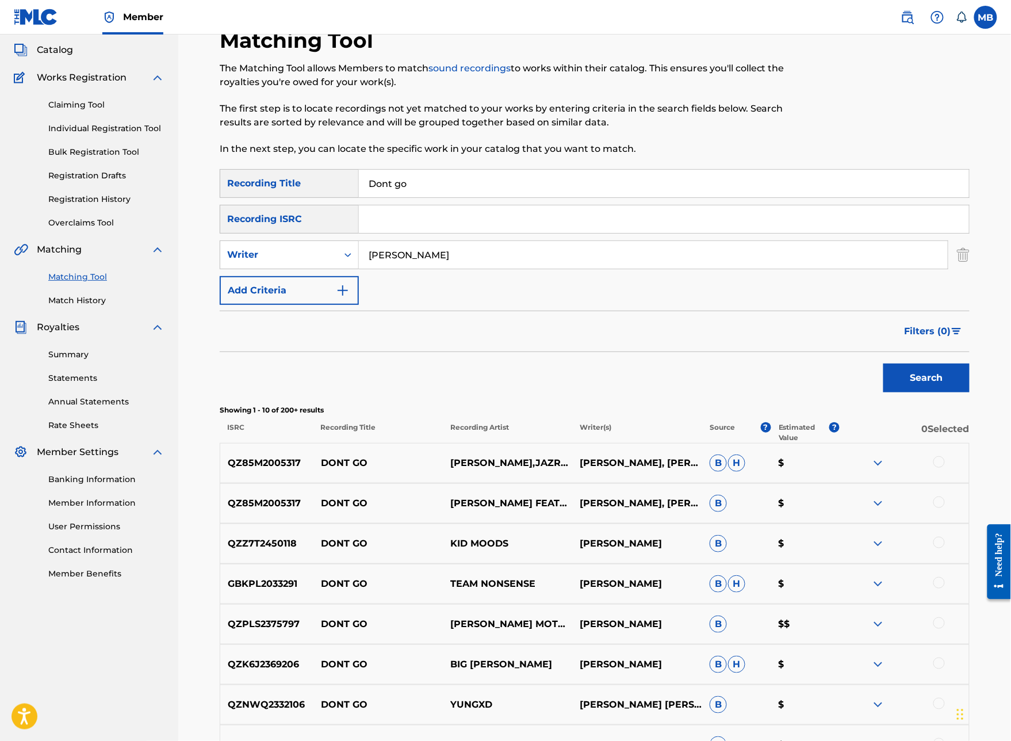
click at [926, 392] on button "Search" at bounding box center [926, 377] width 86 height 29
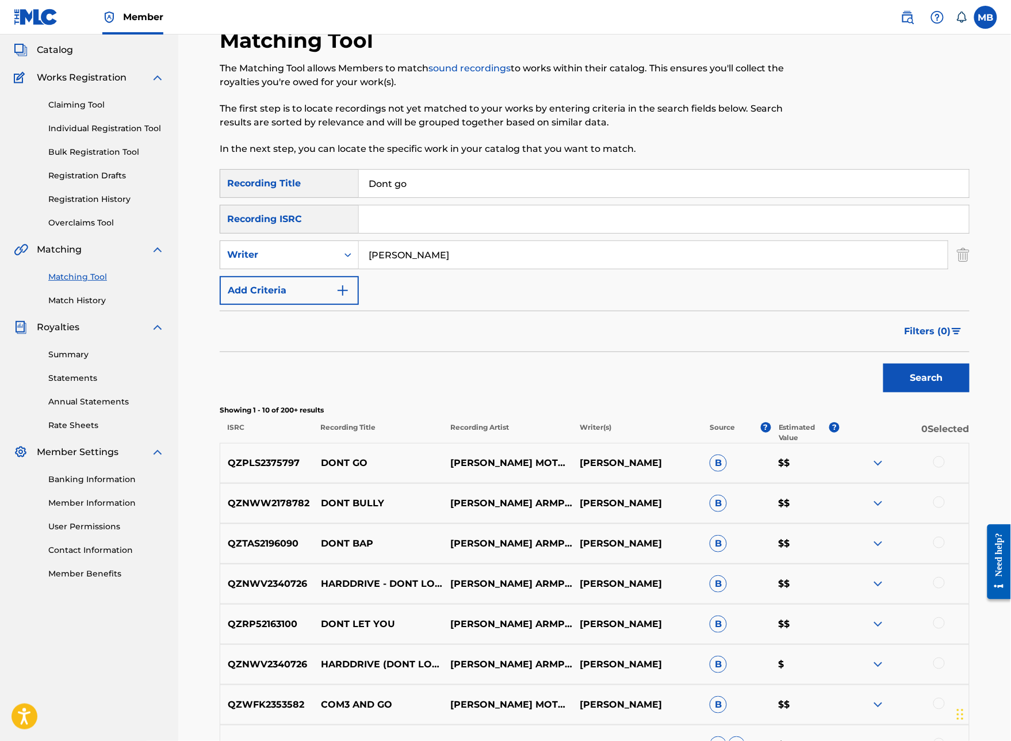
type input "[PERSON_NAME]"
click at [926, 392] on button "Search" at bounding box center [926, 377] width 86 height 29
click at [945, 467] on div at bounding box center [938, 461] width 11 height 11
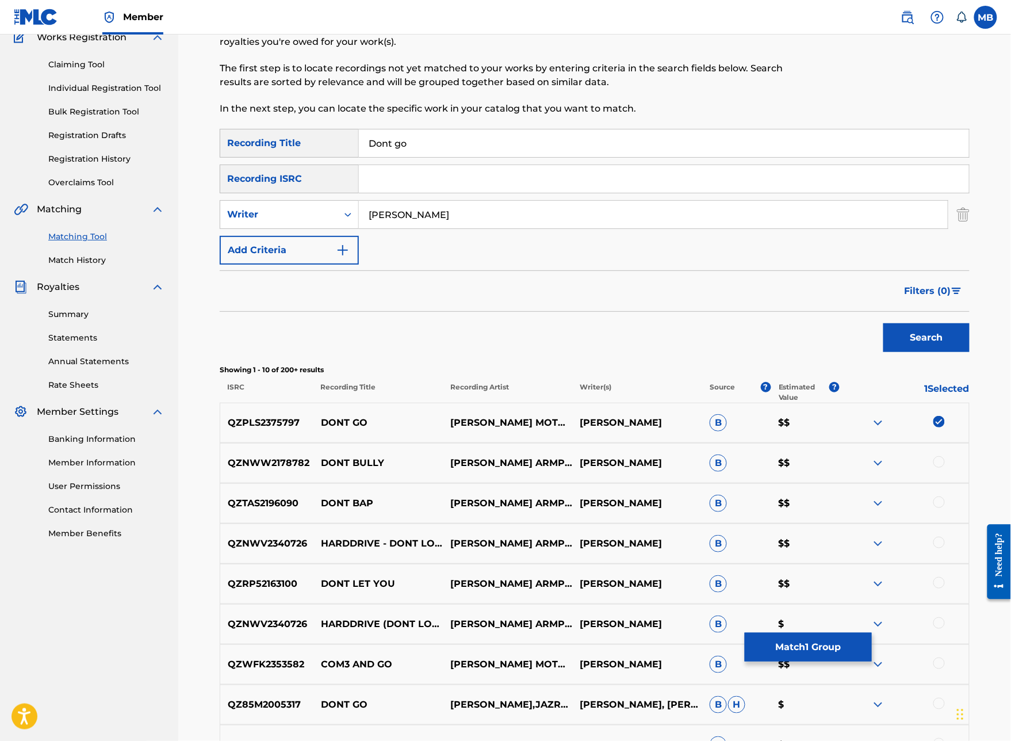
scroll to position [130, 0]
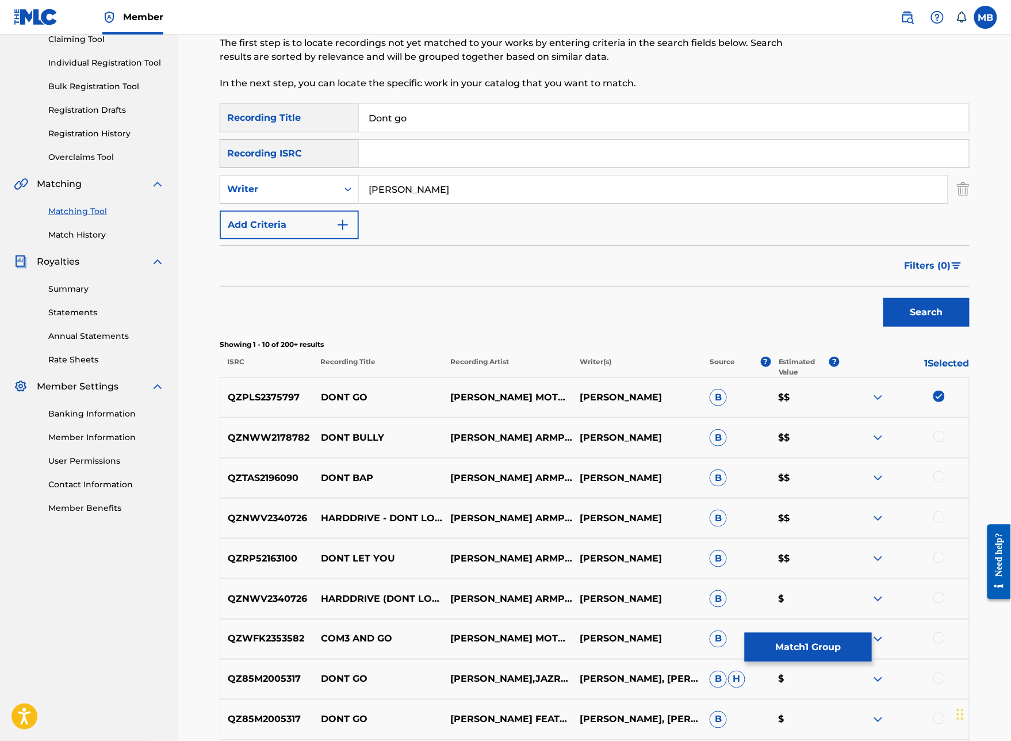
click at [872, 613] on button "Match 1 Group" at bounding box center [808, 646] width 127 height 29
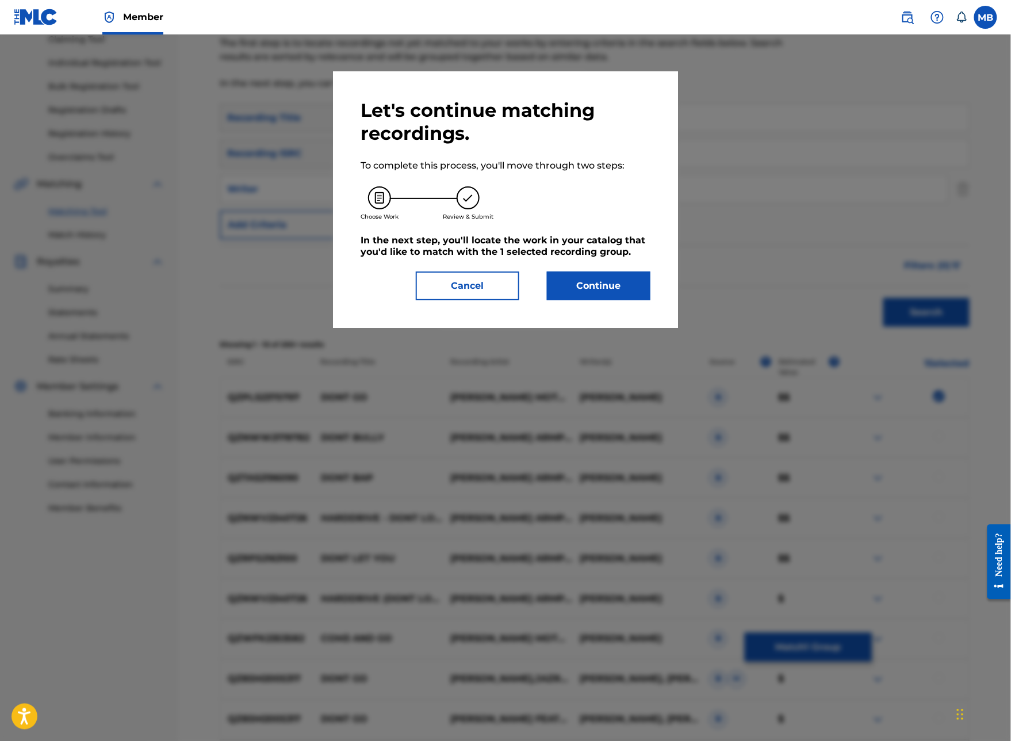
click at [655, 328] on div "Let's continue matching recordings. To complete this process, you'll move throu…" at bounding box center [505, 199] width 345 height 256
click at [638, 300] on div "Let's continue matching recordings. To complete this process, you'll move throu…" at bounding box center [505, 199] width 290 height 201
click at [641, 300] on button "Continue" at bounding box center [598, 285] width 103 height 29
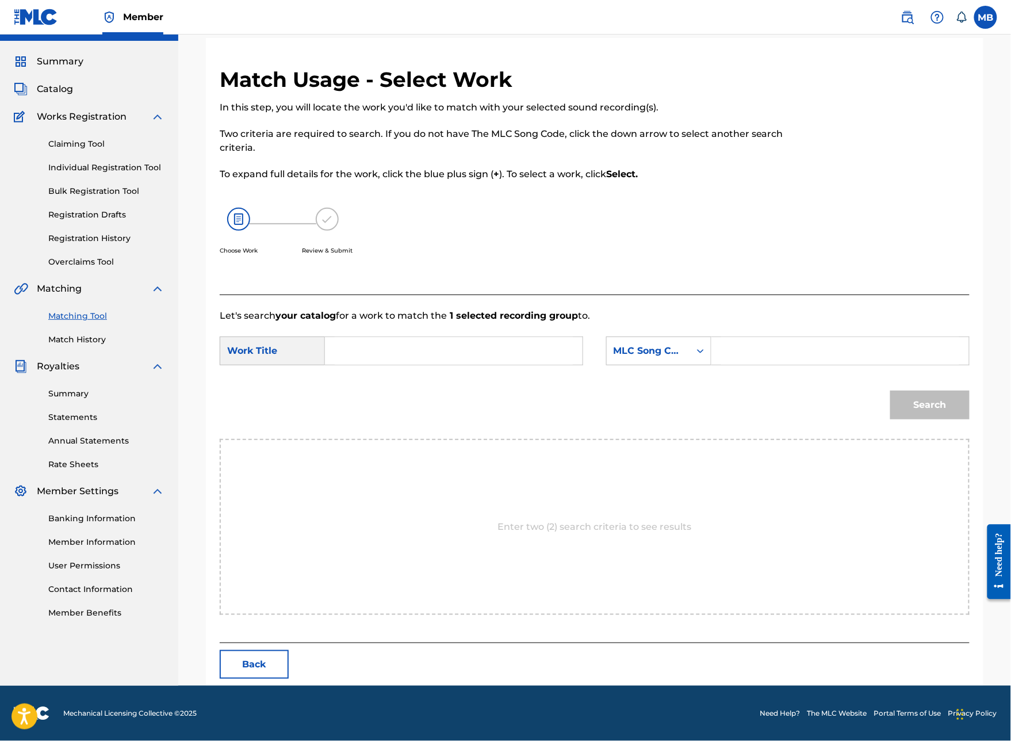
click at [543, 363] on input "Search Form" at bounding box center [454, 351] width 238 height 28
type input "dont go"
click at [711, 359] on div "Search Form" at bounding box center [700, 351] width 21 height 28
click at [793, 362] on input "Search Form" at bounding box center [840, 351] width 238 height 28
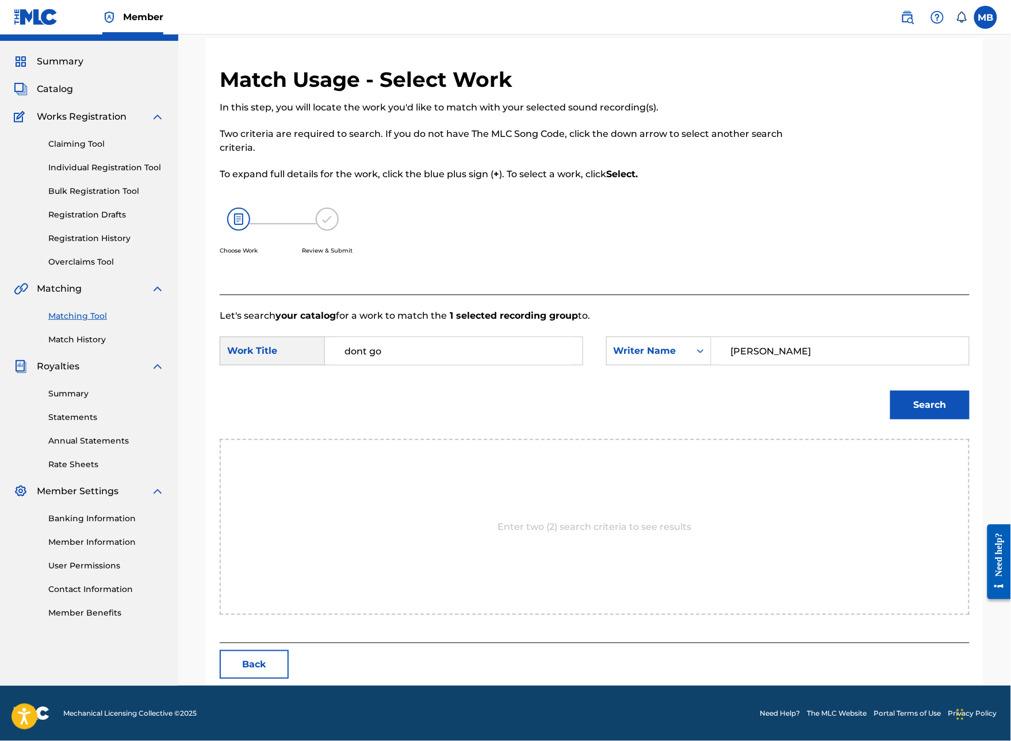
type input "[PERSON_NAME]"
click at [930, 419] on button "Search" at bounding box center [929, 404] width 79 height 29
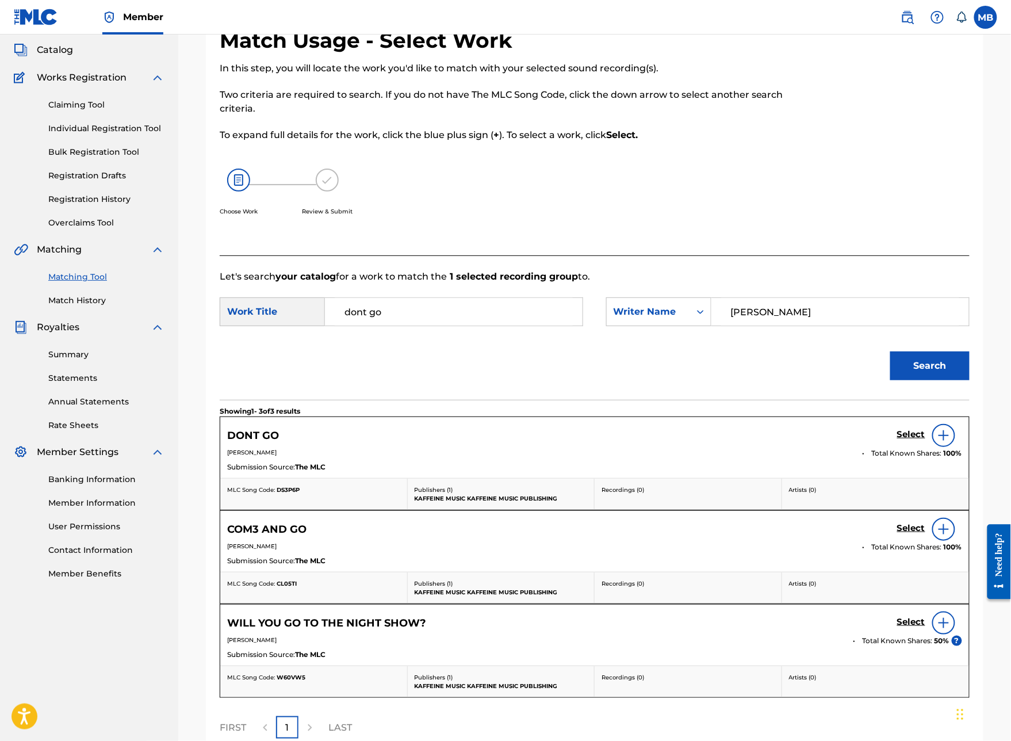
click at [915, 440] on h5 "Select" at bounding box center [911, 434] width 28 height 11
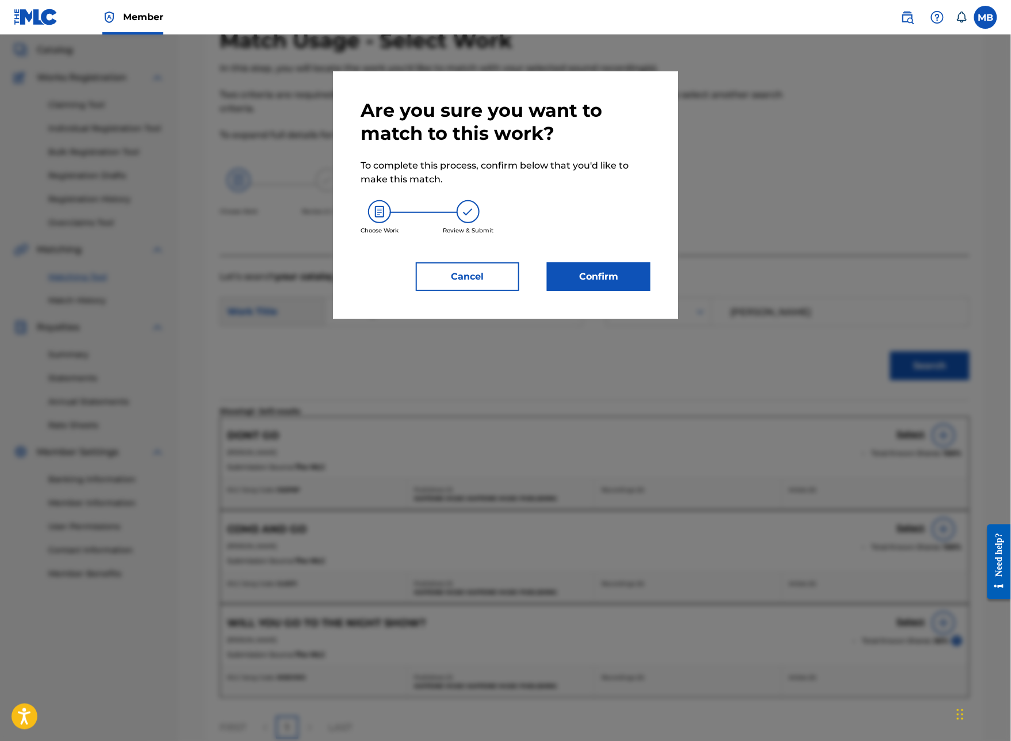
click at [650, 291] on button "Confirm" at bounding box center [598, 276] width 103 height 29
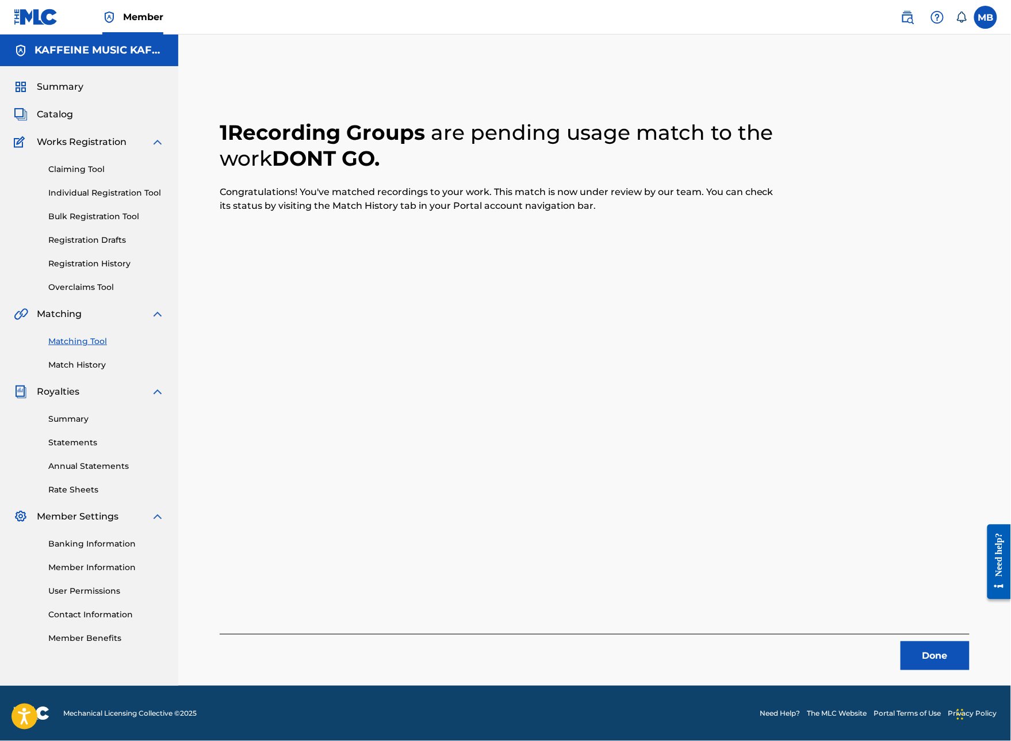
click at [915, 613] on button "Done" at bounding box center [934, 655] width 69 height 29
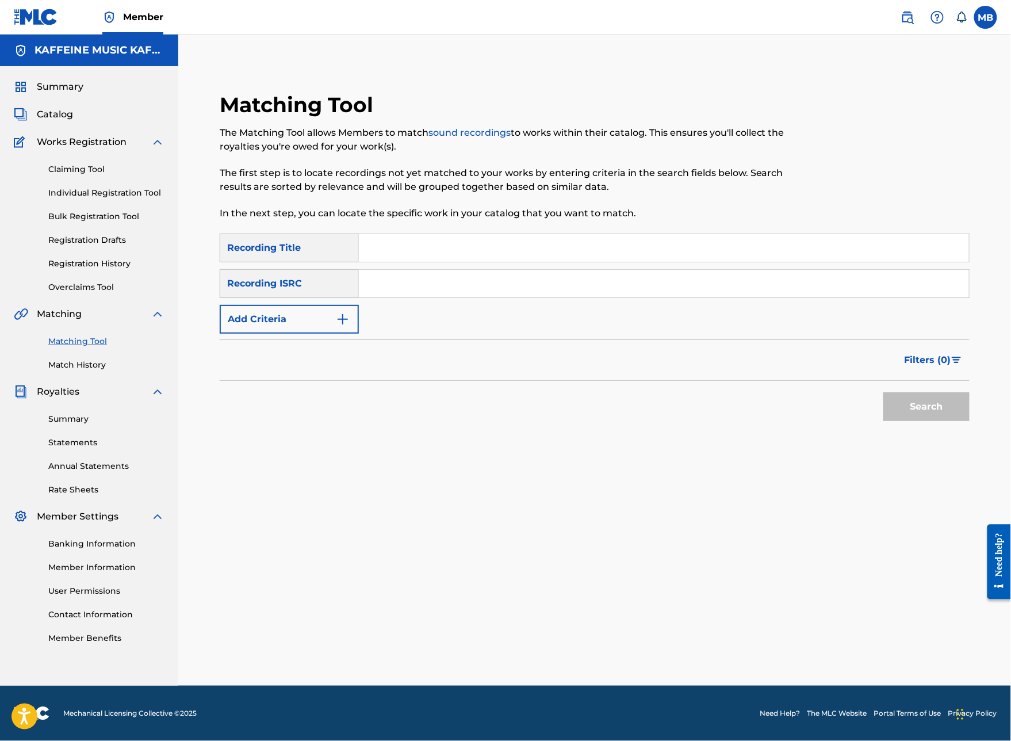
click at [504, 234] on input "Search Form" at bounding box center [664, 248] width 610 height 28
type input "Grey hoodie man"
click at [359, 305] on button "Add Criteria" at bounding box center [289, 319] width 139 height 29
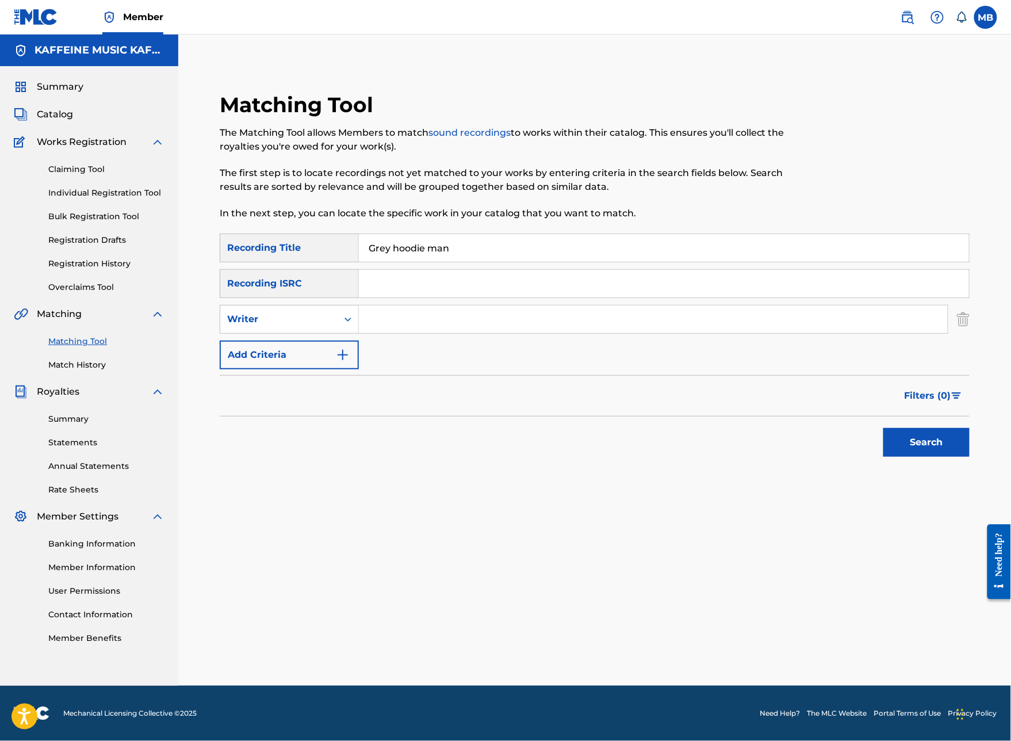
click at [331, 312] on div "Writer" at bounding box center [278, 319] width 103 height 14
click at [435, 305] on input "Search Form" at bounding box center [653, 319] width 589 height 28
click at [331, 312] on div "Writer" at bounding box center [278, 319] width 103 height 14
click at [358, 333] on div "Recording Artist" at bounding box center [289, 347] width 138 height 29
click at [426, 313] on input "Search Form" at bounding box center [653, 319] width 589 height 28
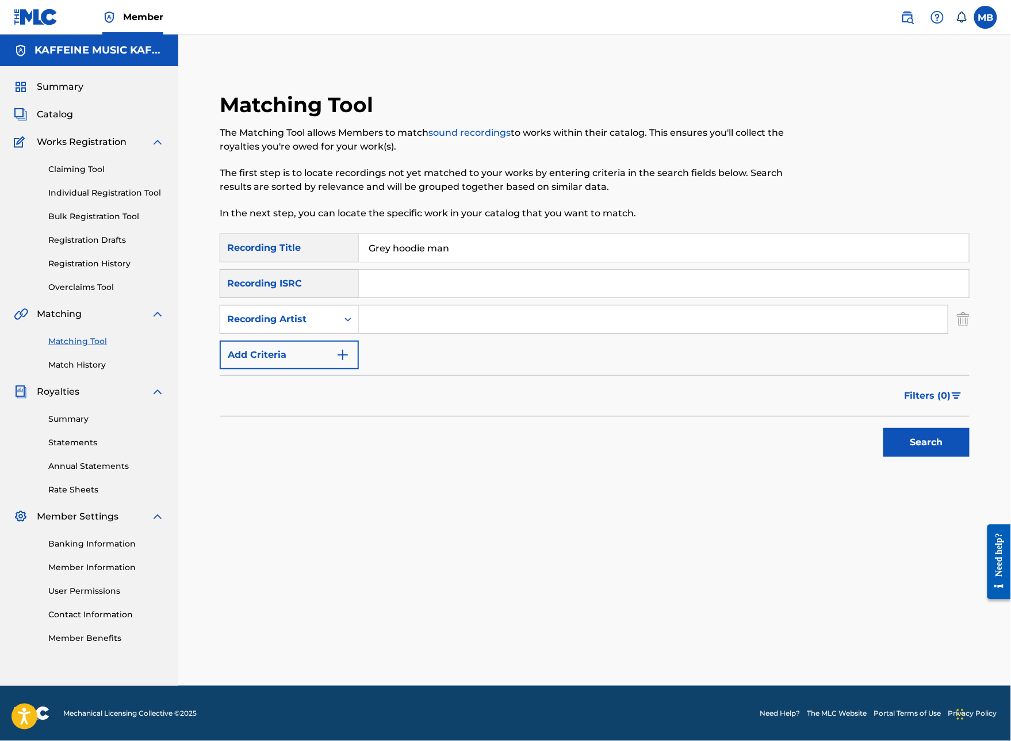
paste input "[PERSON_NAME] Motorcycle"
type input "[PERSON_NAME] Motorcycle"
click at [926, 447] on button "Search" at bounding box center [926, 442] width 86 height 29
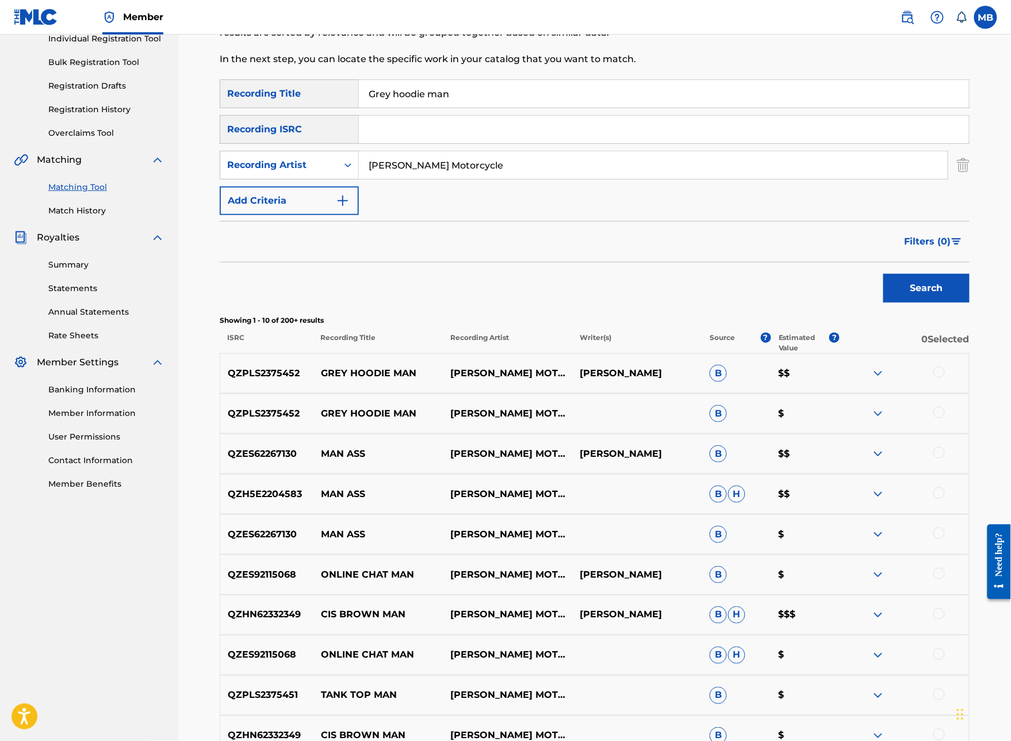
scroll to position [158, 0]
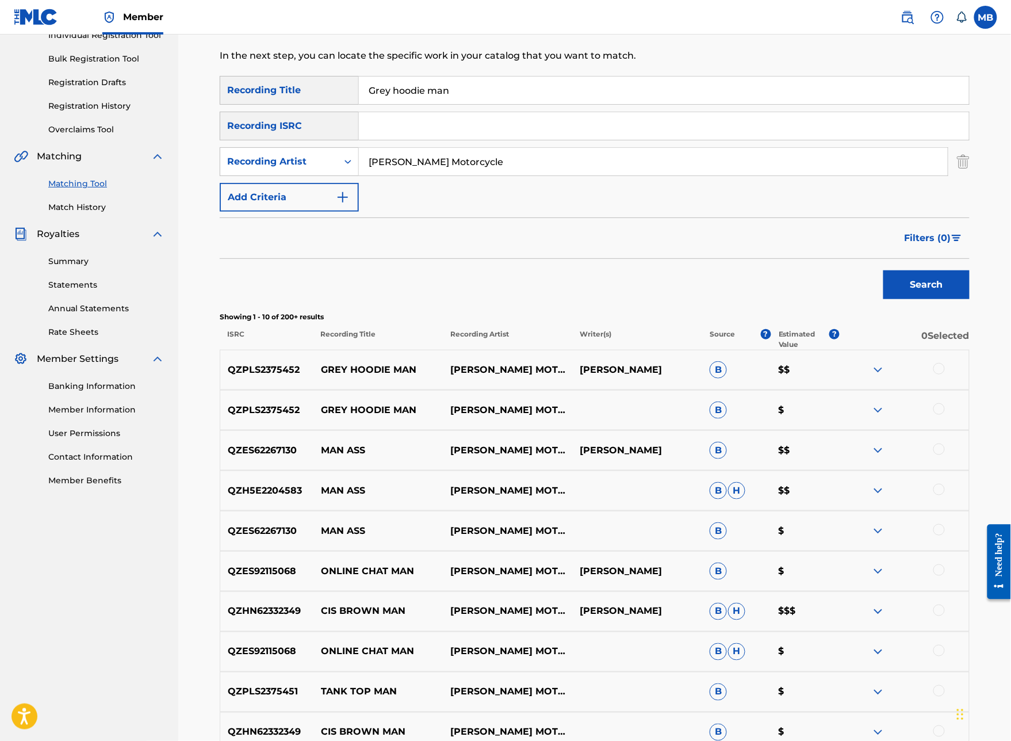
click at [934, 417] on div at bounding box center [903, 410] width 129 height 14
click at [945, 415] on div at bounding box center [938, 408] width 11 height 11
click at [945, 374] on div at bounding box center [938, 368] width 11 height 11
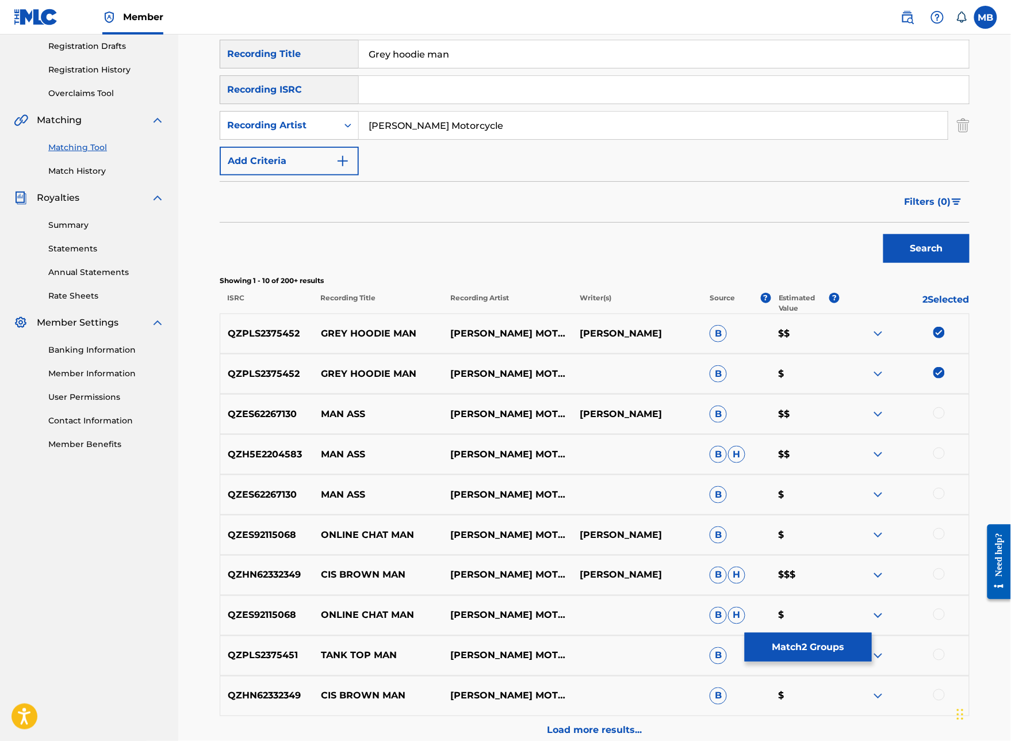
scroll to position [193, 0]
click at [872, 613] on button "Match 2 Groups" at bounding box center [808, 646] width 127 height 29
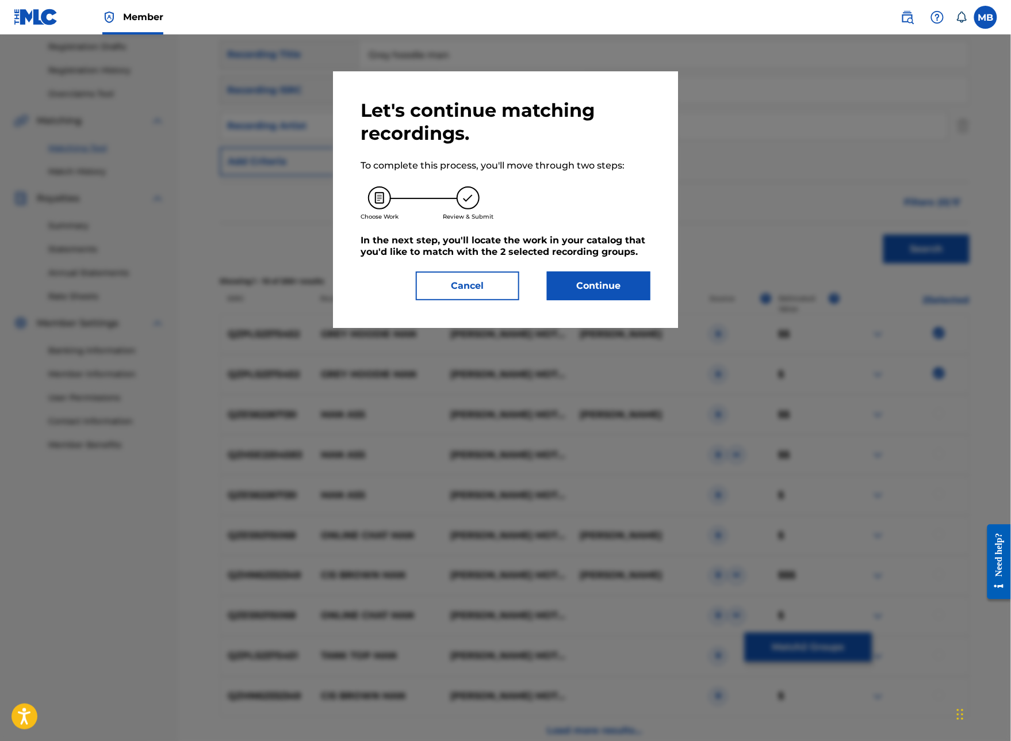
click at [635, 300] on button "Continue" at bounding box center [598, 285] width 103 height 29
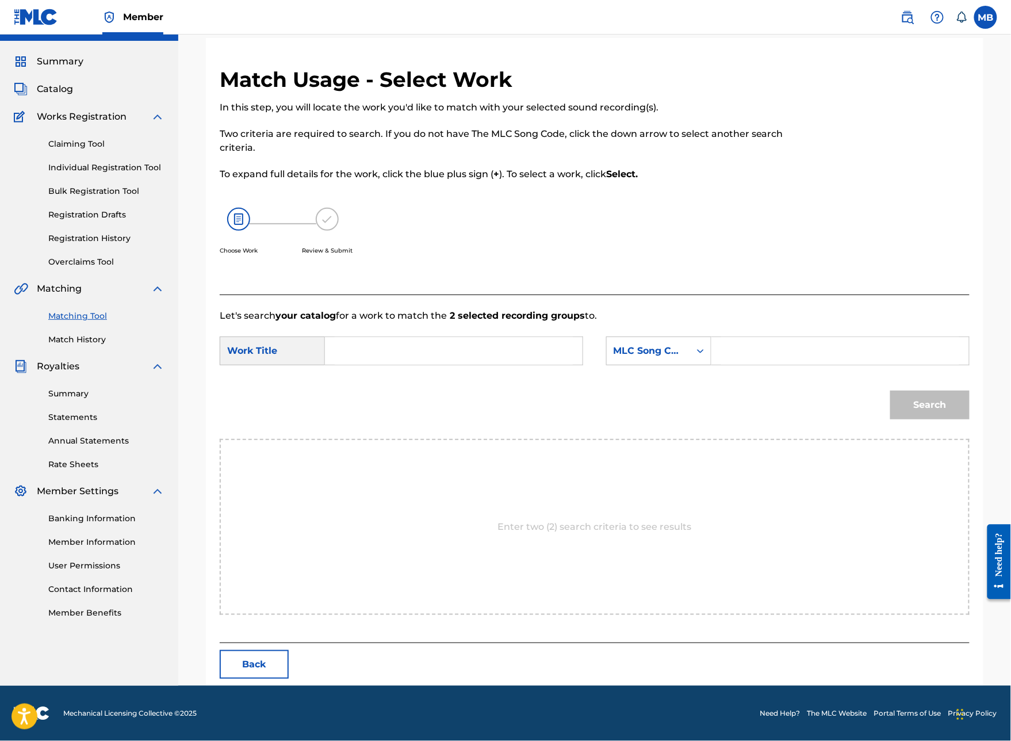
click at [462, 365] on input "Search Form" at bounding box center [454, 351] width 238 height 28
type input "grey hoodie man"
click at [683, 358] on div "MLC Song Code" at bounding box center [648, 351] width 70 height 14
click at [815, 365] on input "Search Form" at bounding box center [840, 351] width 238 height 28
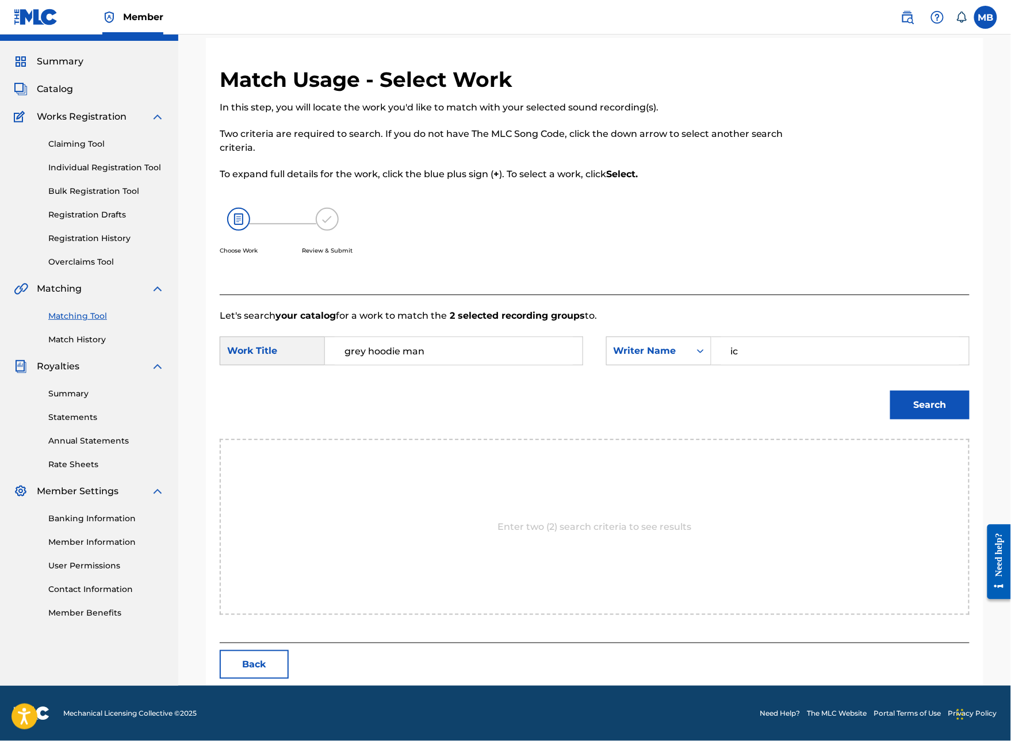
type input "i"
type input "[PERSON_NAME]"
click at [930, 419] on button "Search" at bounding box center [929, 404] width 79 height 29
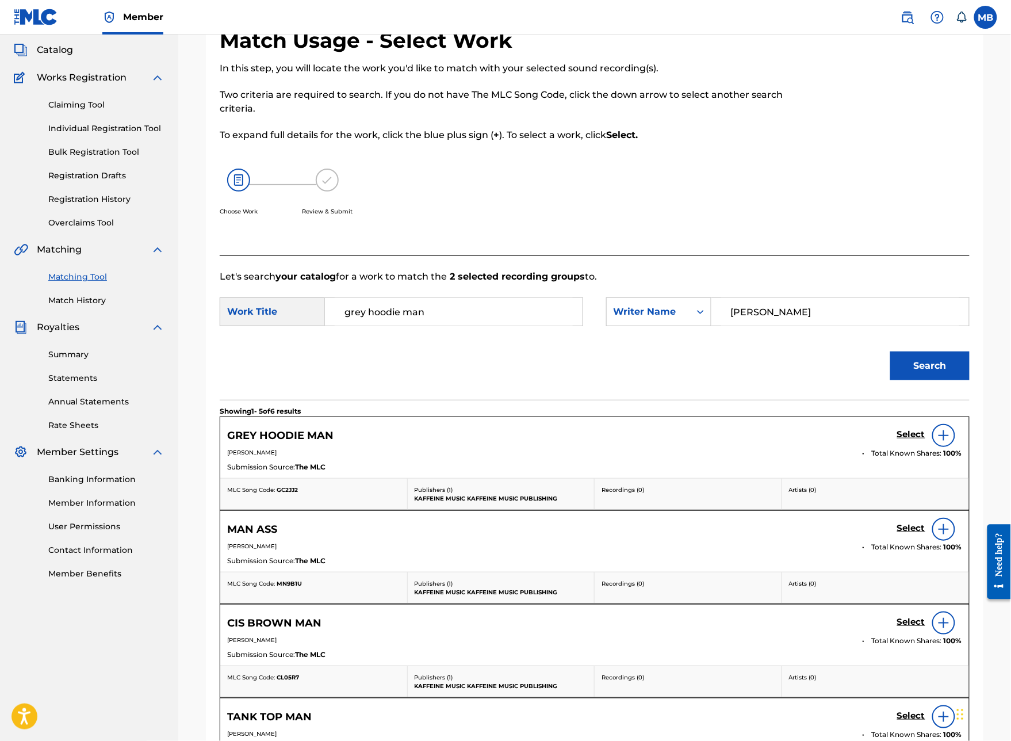
click at [903, 440] on h5 "Select" at bounding box center [911, 434] width 28 height 11
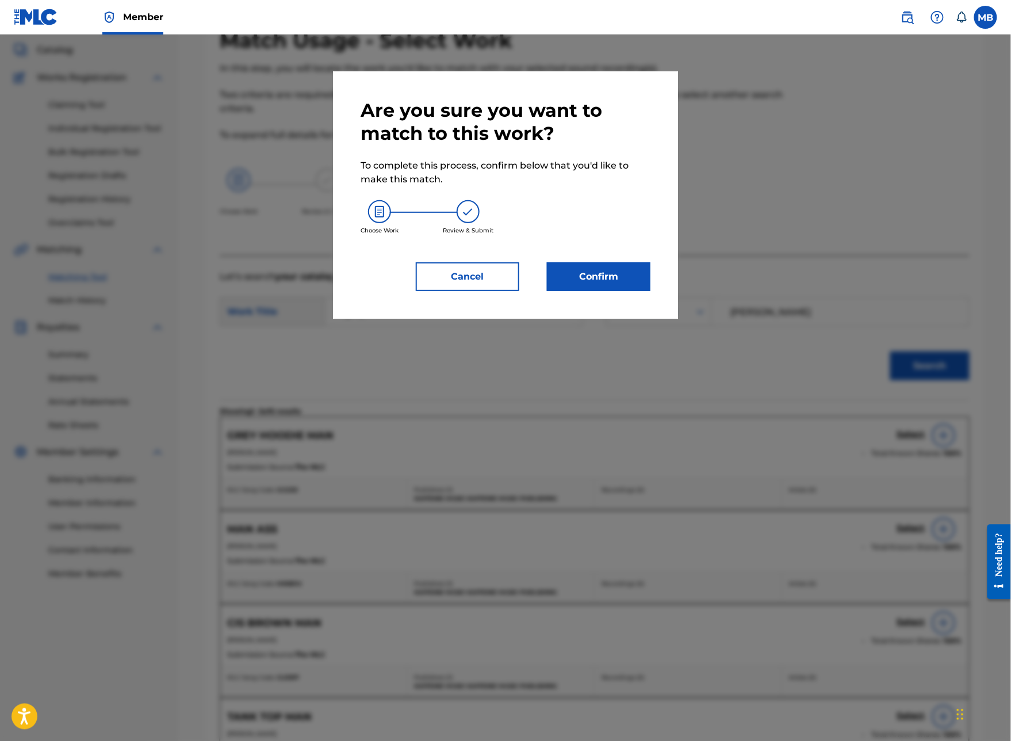
click at [650, 291] on button "Confirm" at bounding box center [598, 276] width 103 height 29
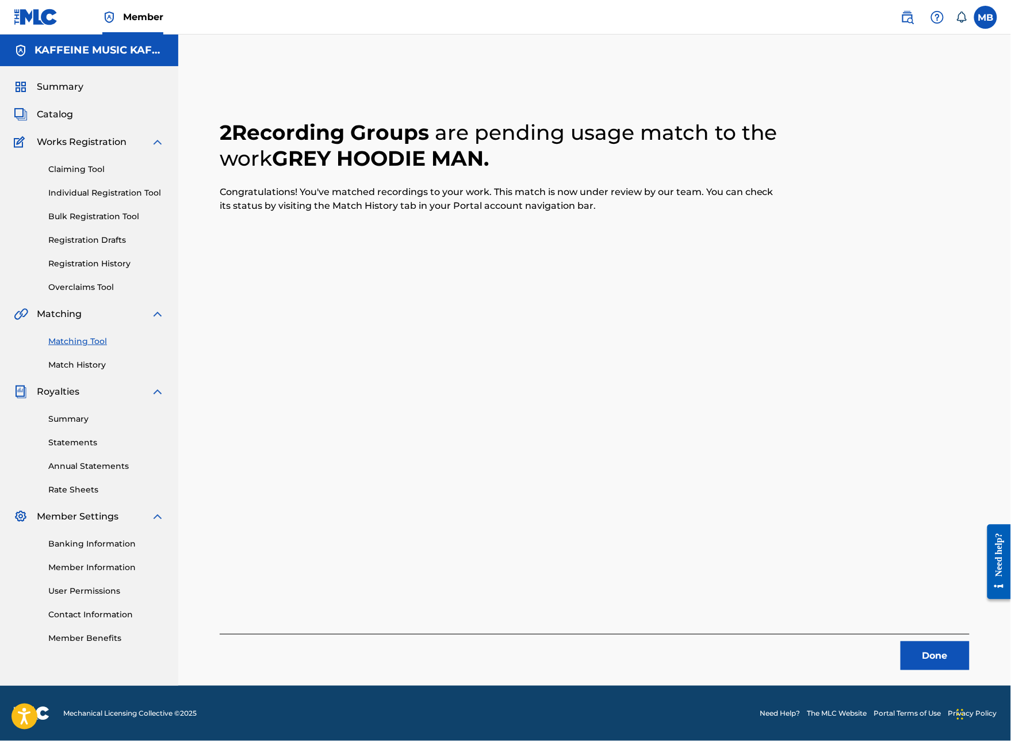
click at [935, 613] on button "Done" at bounding box center [934, 655] width 69 height 29
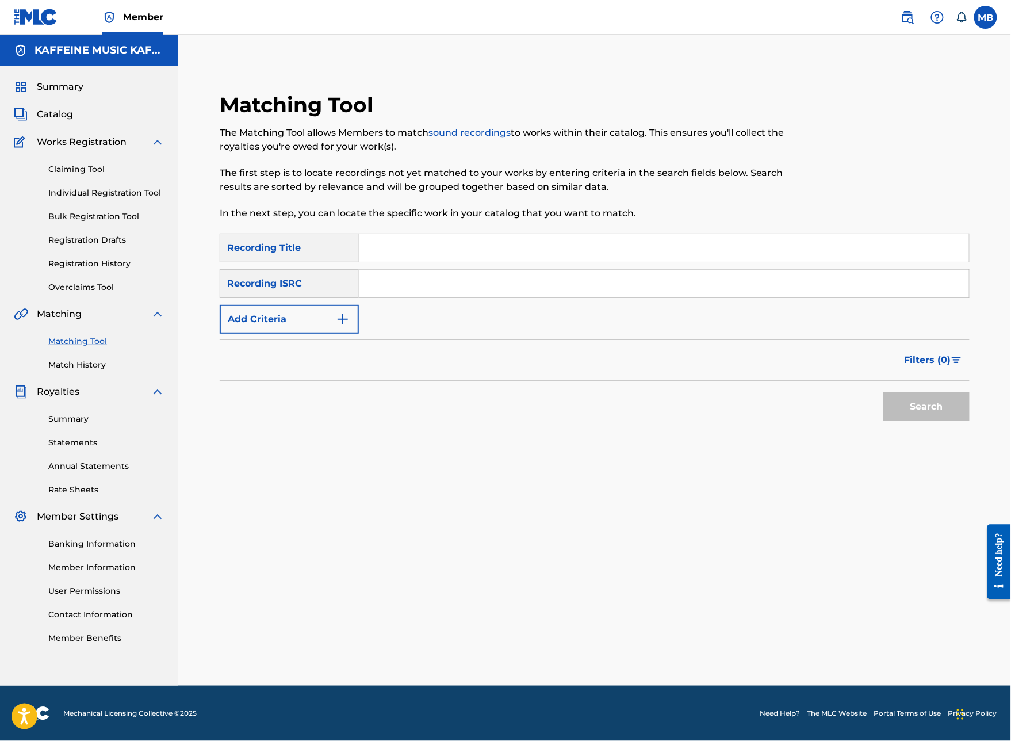
click at [488, 234] on input "Search Form" at bounding box center [664, 248] width 610 height 28
type input "Stench"
click at [341, 281] on div "SearchWithCriteria29468663-b8be-4d2b-afb7-dece17dd3df3 Recording Title Stench S…" at bounding box center [595, 283] width 750 height 100
click at [346, 305] on button "Add Criteria" at bounding box center [289, 319] width 139 height 29
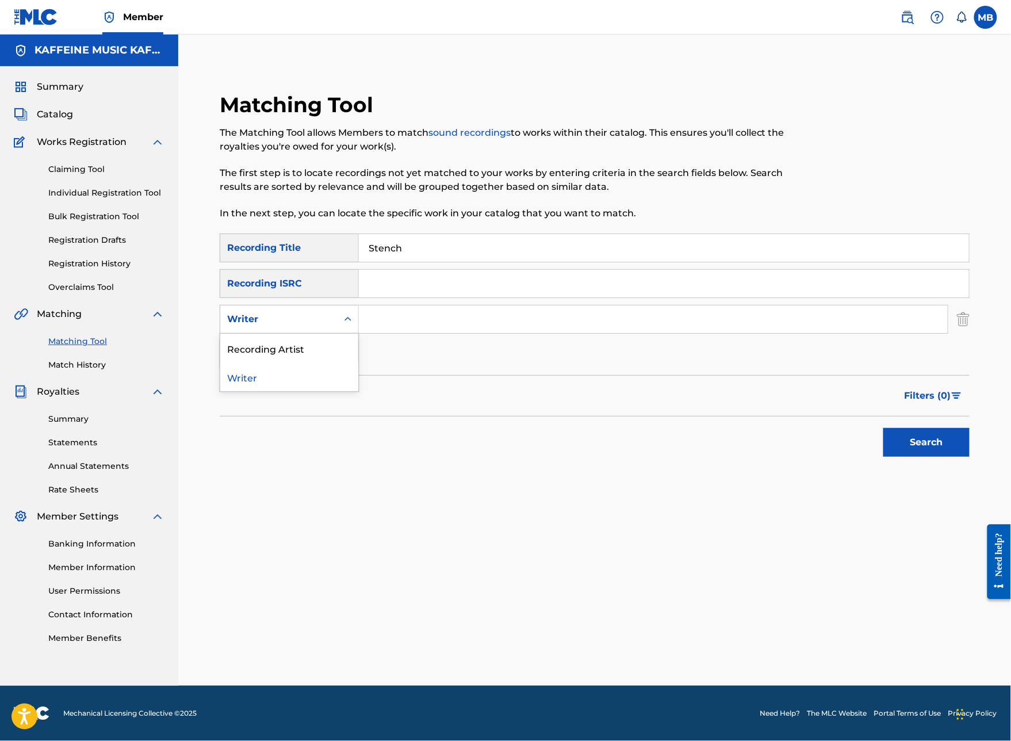
click at [331, 312] on div "Writer" at bounding box center [278, 319] width 103 height 14
click at [359, 313] on div "Writer" at bounding box center [289, 319] width 139 height 29
click at [359, 314] on div "Writer" at bounding box center [289, 319] width 139 height 29
click at [358, 333] on div "Recording Artist" at bounding box center [289, 347] width 138 height 29
click at [442, 313] on input "Search Form" at bounding box center [653, 319] width 589 height 28
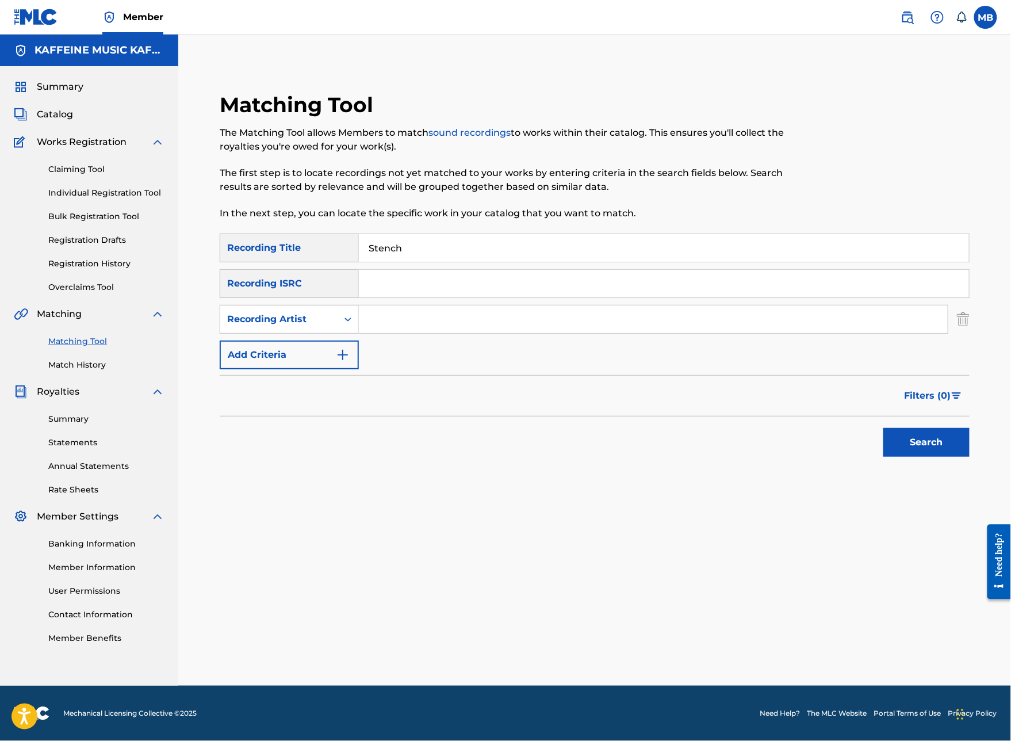
paste input "[PERSON_NAME] Motorcycle"
type input "[PERSON_NAME] Motorcycle"
click at [926, 447] on button "Search" at bounding box center [926, 442] width 86 height 29
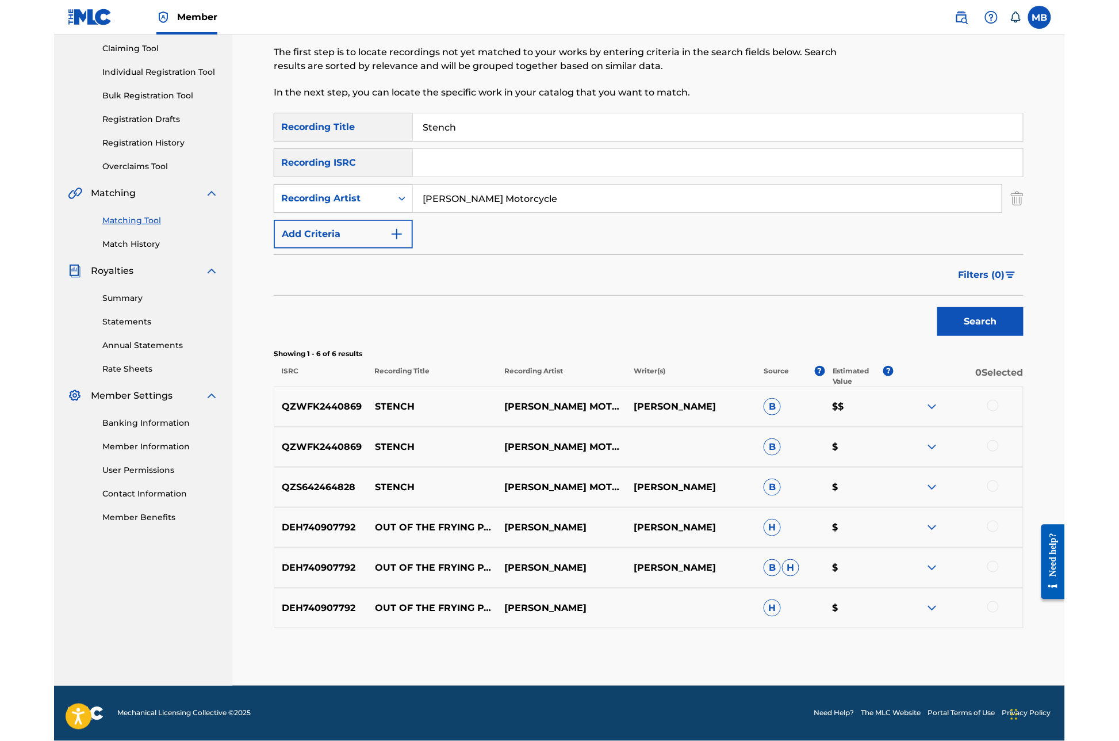
scroll to position [156, 0]
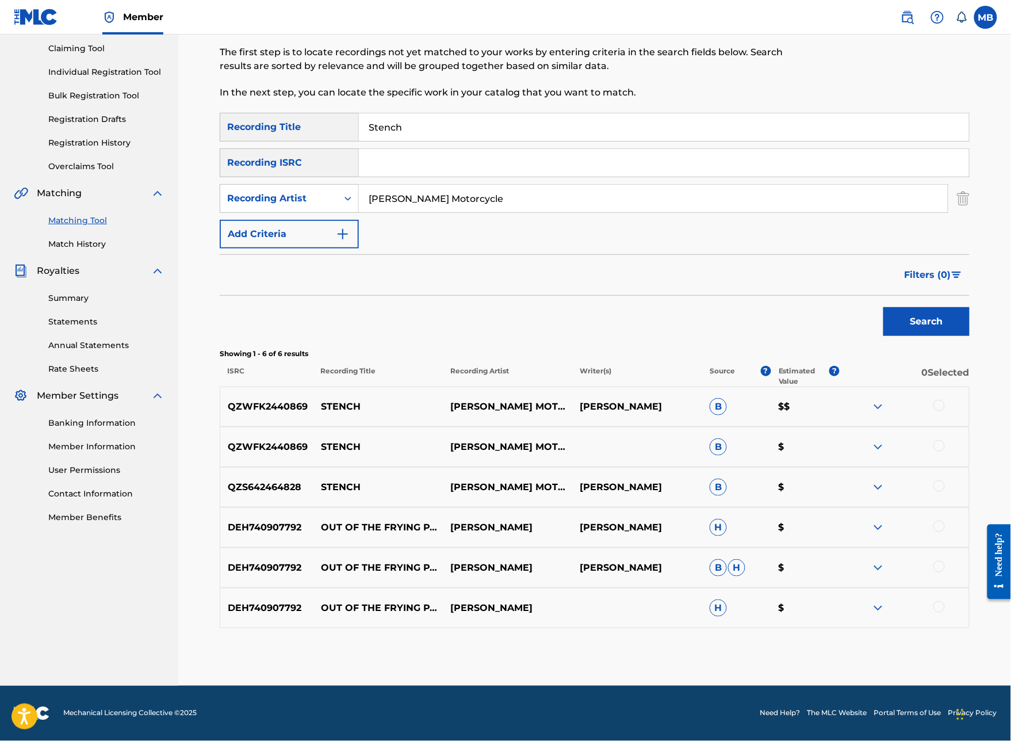
click at [945, 492] on div at bounding box center [938, 485] width 11 height 11
click at [948, 467] on div "QZWFK2440869 STENCH [PERSON_NAME] MOTORCYCLE B $" at bounding box center [595, 447] width 750 height 40
click at [945, 451] on div at bounding box center [938, 445] width 11 height 11
click at [945, 411] on div at bounding box center [938, 405] width 11 height 11
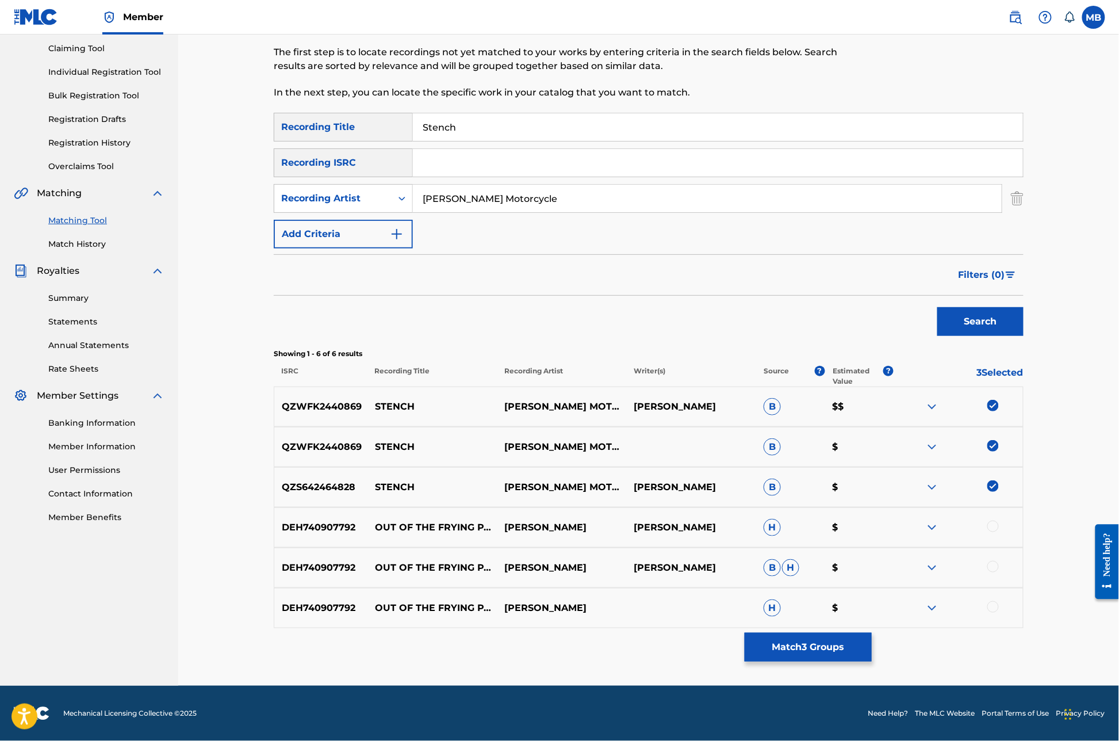
click at [872, 613] on button "Match 3 Groups" at bounding box center [808, 646] width 127 height 29
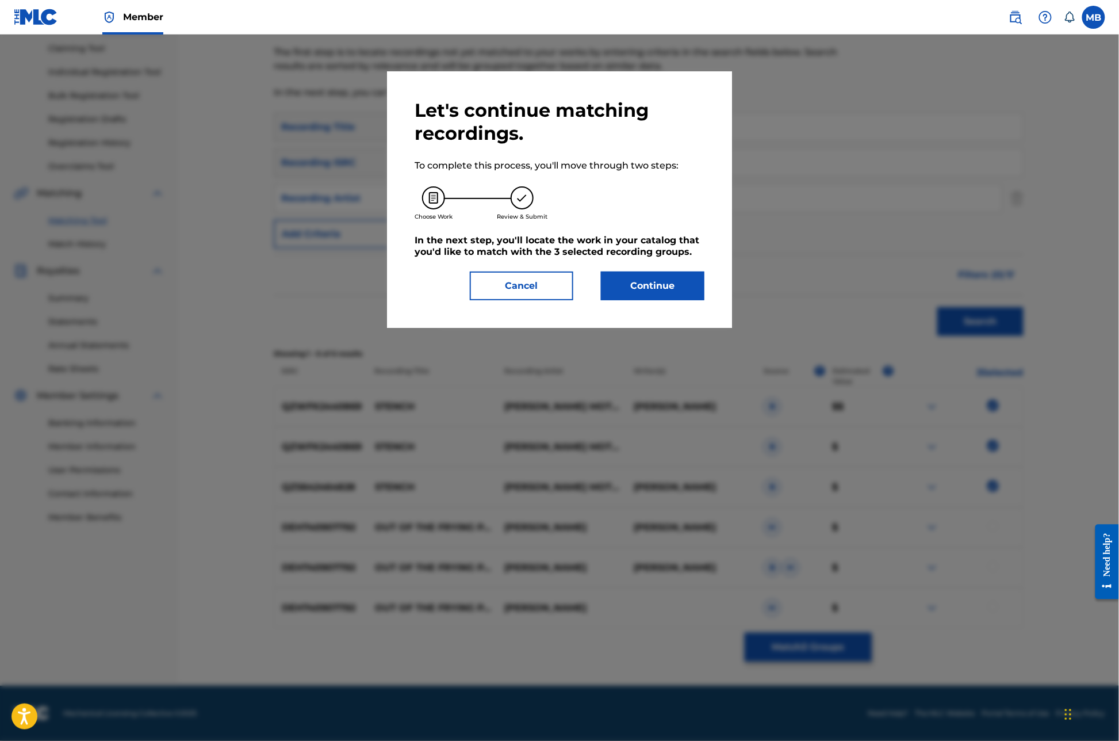
click at [684, 300] on button "Continue" at bounding box center [652, 285] width 103 height 29
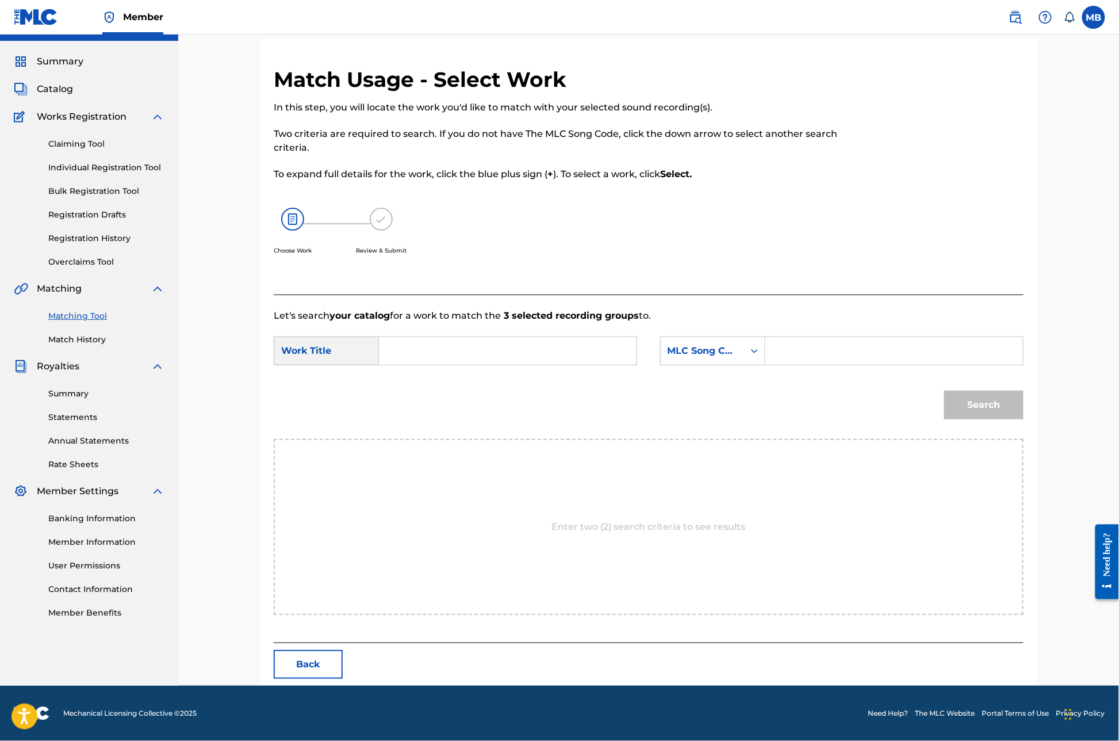
scroll to position [64, 0]
click at [438, 362] on input "Search Form" at bounding box center [508, 351] width 238 height 28
type input "stench"
click at [737, 351] on div "MLC Song Code" at bounding box center [703, 351] width 70 height 14
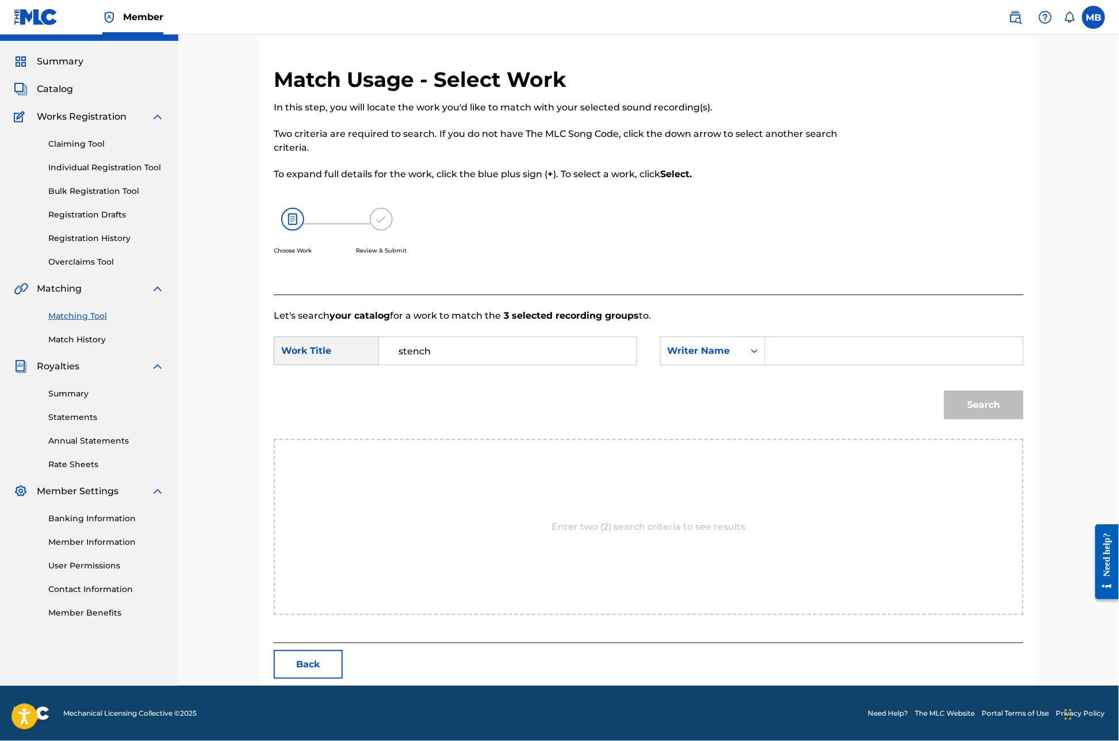
click at [854, 355] on input "Search Form" at bounding box center [894, 351] width 238 height 28
click at [1010, 417] on button "Search" at bounding box center [983, 404] width 79 height 29
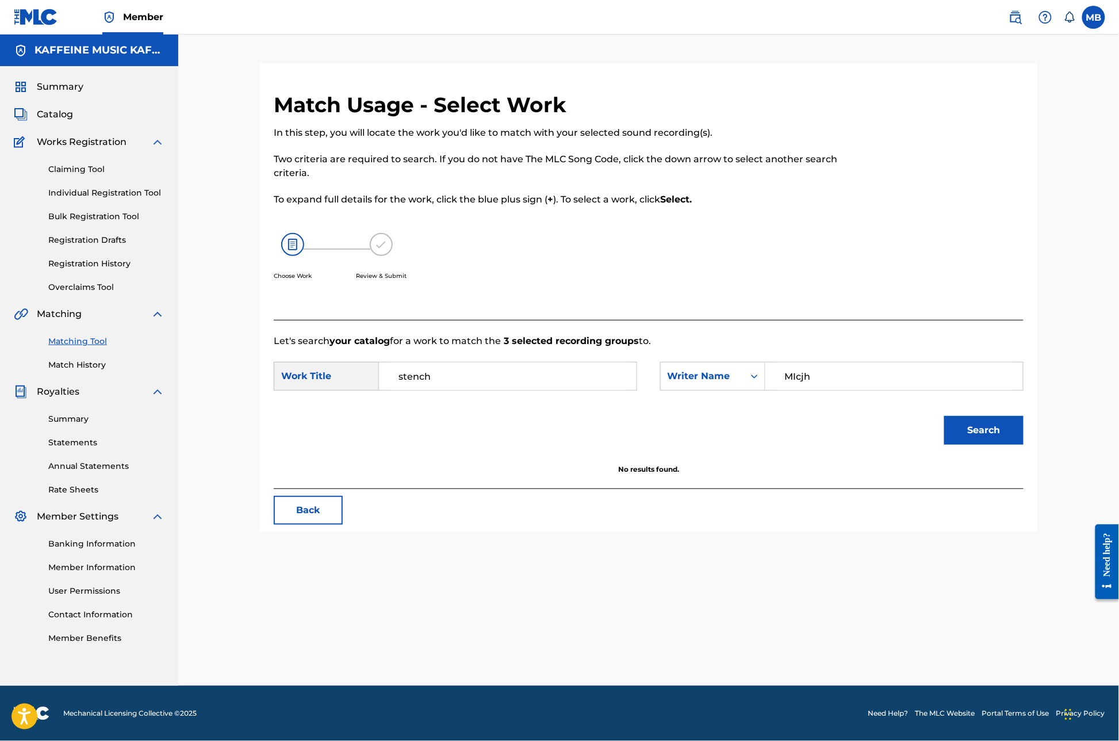
click at [1010, 417] on button "Search" at bounding box center [983, 430] width 79 height 29
type input "MIch"
click at [1010, 417] on button "Search" at bounding box center [983, 430] width 79 height 29
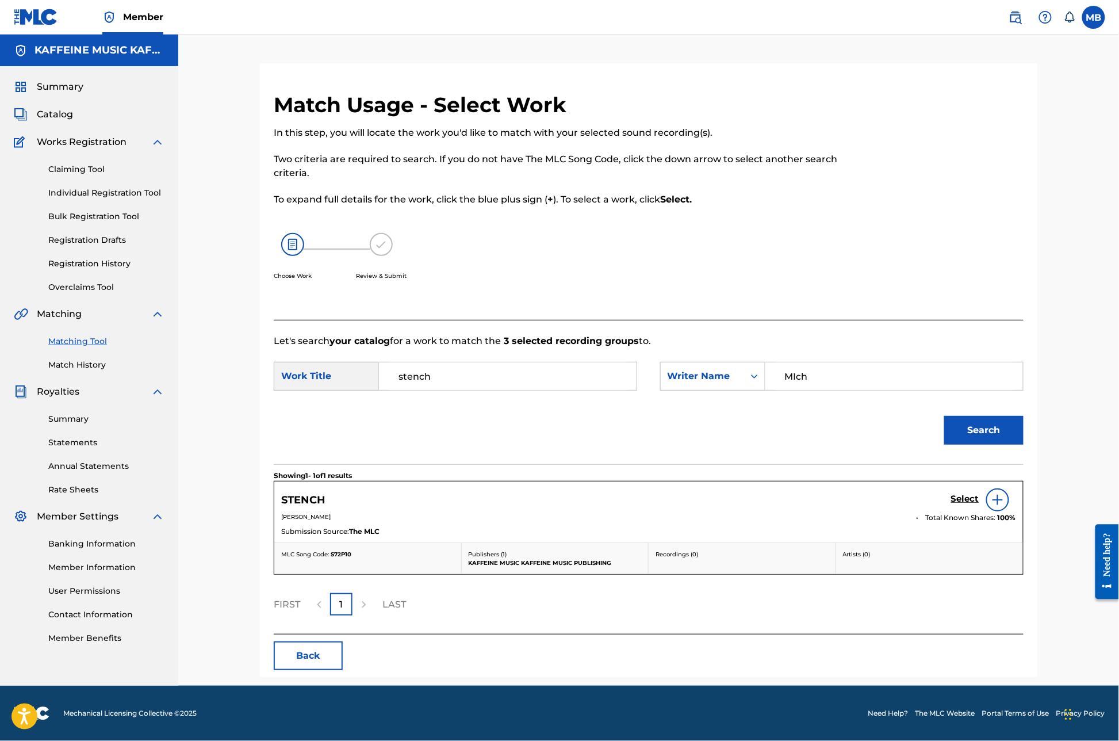
click at [979, 500] on h5 "Select" at bounding box center [965, 498] width 28 height 11
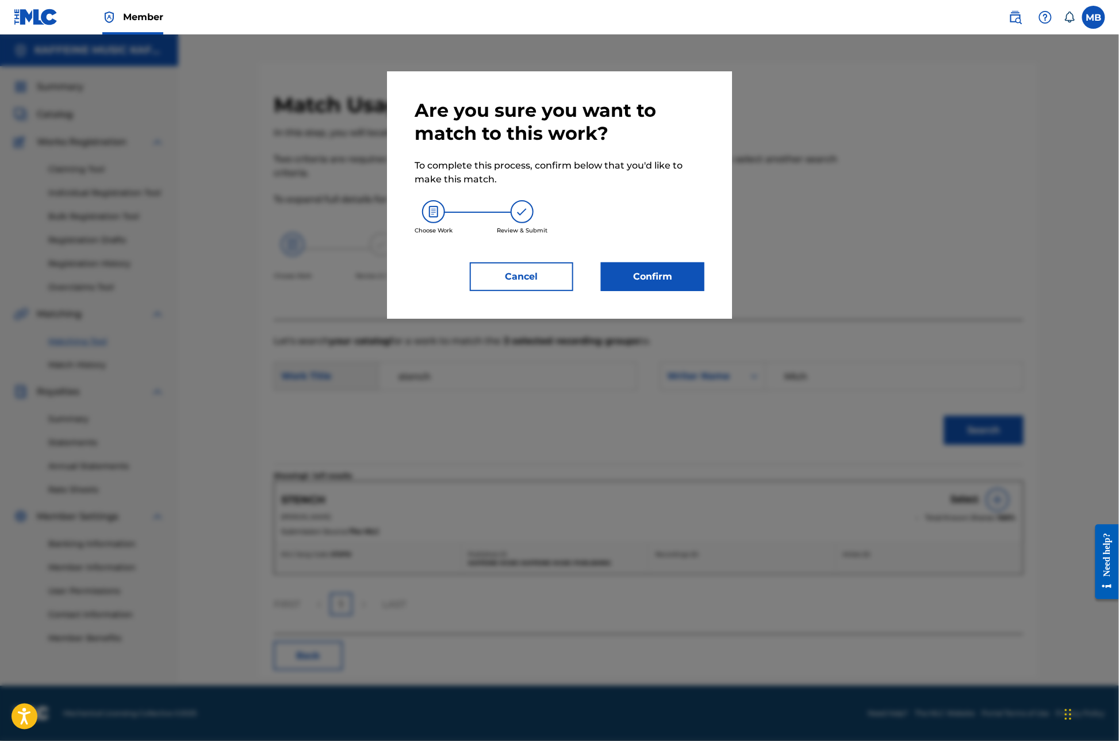
click at [701, 291] on button "Confirm" at bounding box center [652, 276] width 103 height 29
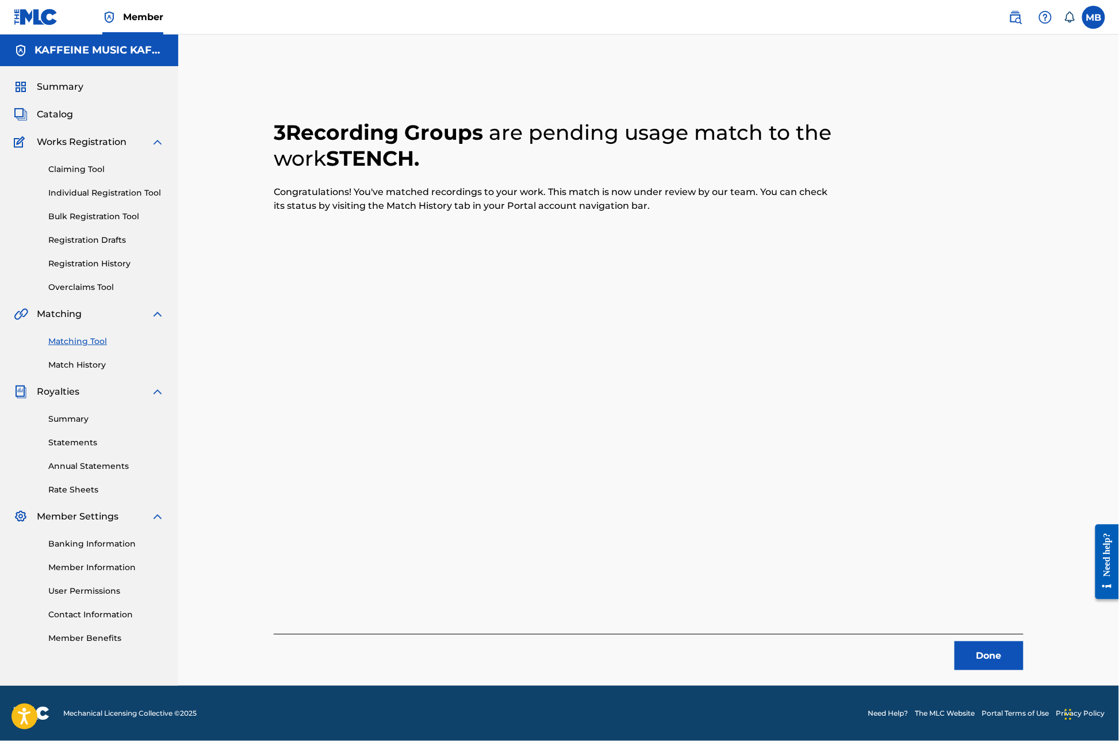
click at [1010, 613] on button "Done" at bounding box center [988, 655] width 69 height 29
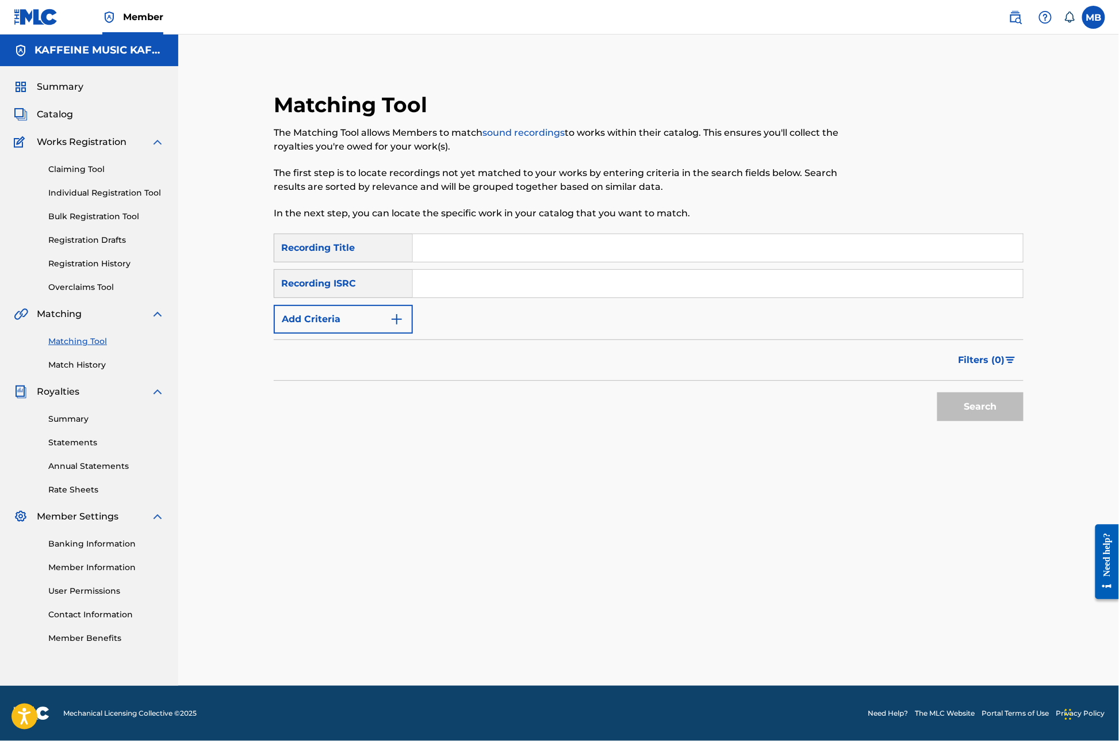
click at [454, 234] on input "Search Form" at bounding box center [718, 248] width 610 height 28
type input "Oh god."
click at [373, 305] on button "Add Criteria" at bounding box center [343, 319] width 139 height 29
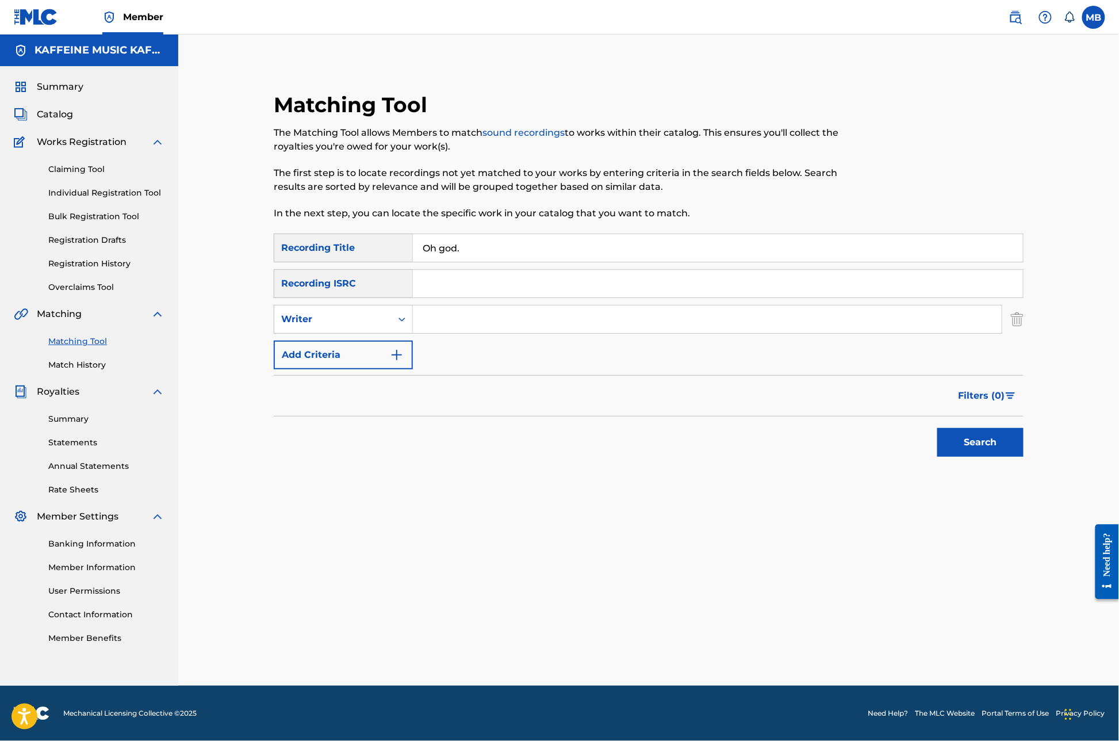
scroll to position [64, 0]
click at [373, 312] on div "Writer" at bounding box center [332, 319] width 103 height 14
click at [370, 333] on div "Recording Artist" at bounding box center [343, 347] width 138 height 29
click at [448, 305] on input "Search Form" at bounding box center [707, 319] width 589 height 28
click at [1010, 447] on button "Search" at bounding box center [980, 442] width 86 height 29
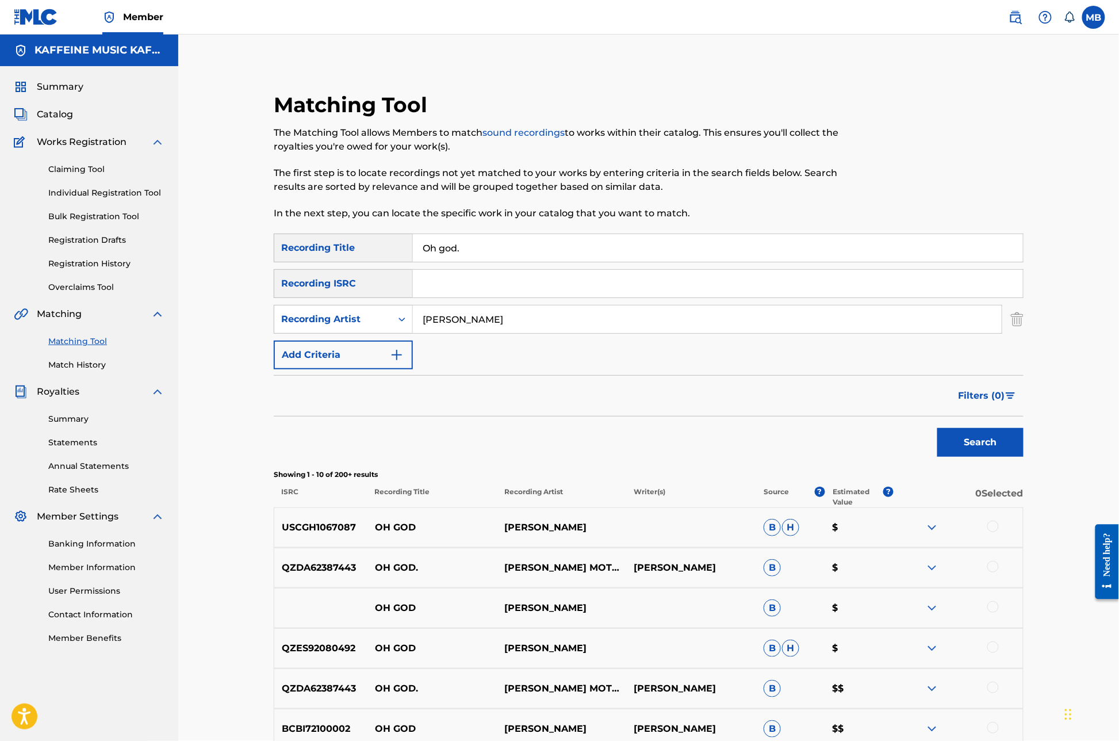
scroll to position [0, 0]
type input "[PERSON_NAME] Motorcycle"
click at [1010, 457] on button "Search" at bounding box center [980, 442] width 86 height 29
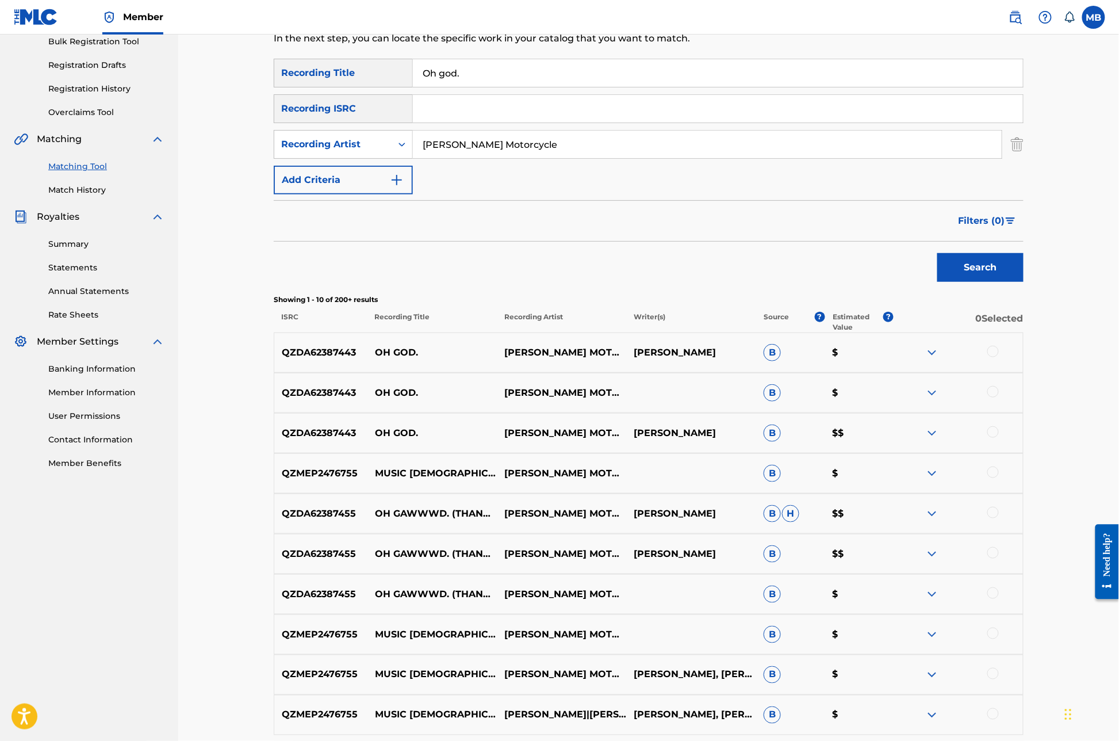
scroll to position [180, 0]
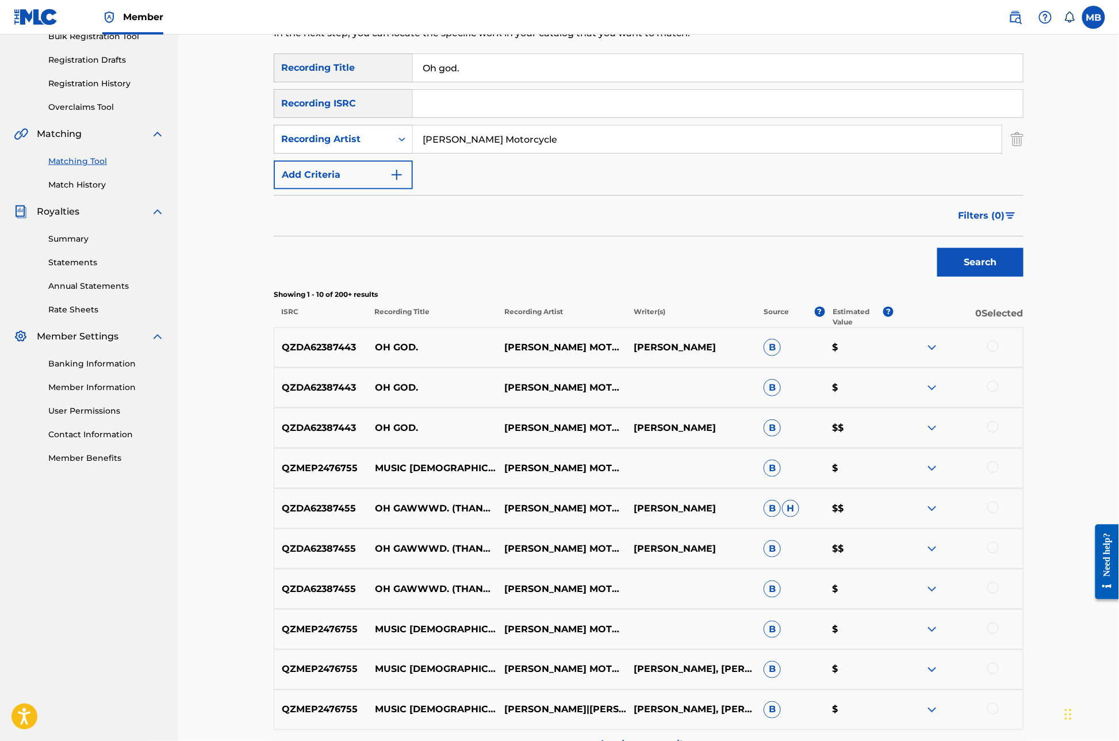
click at [999, 432] on div at bounding box center [992, 426] width 11 height 11
click at [1010, 394] on div at bounding box center [957, 388] width 129 height 14
click at [999, 392] on div at bounding box center [992, 386] width 11 height 11
click at [1010, 354] on div at bounding box center [957, 347] width 129 height 14
click at [999, 352] on div at bounding box center [992, 345] width 11 height 11
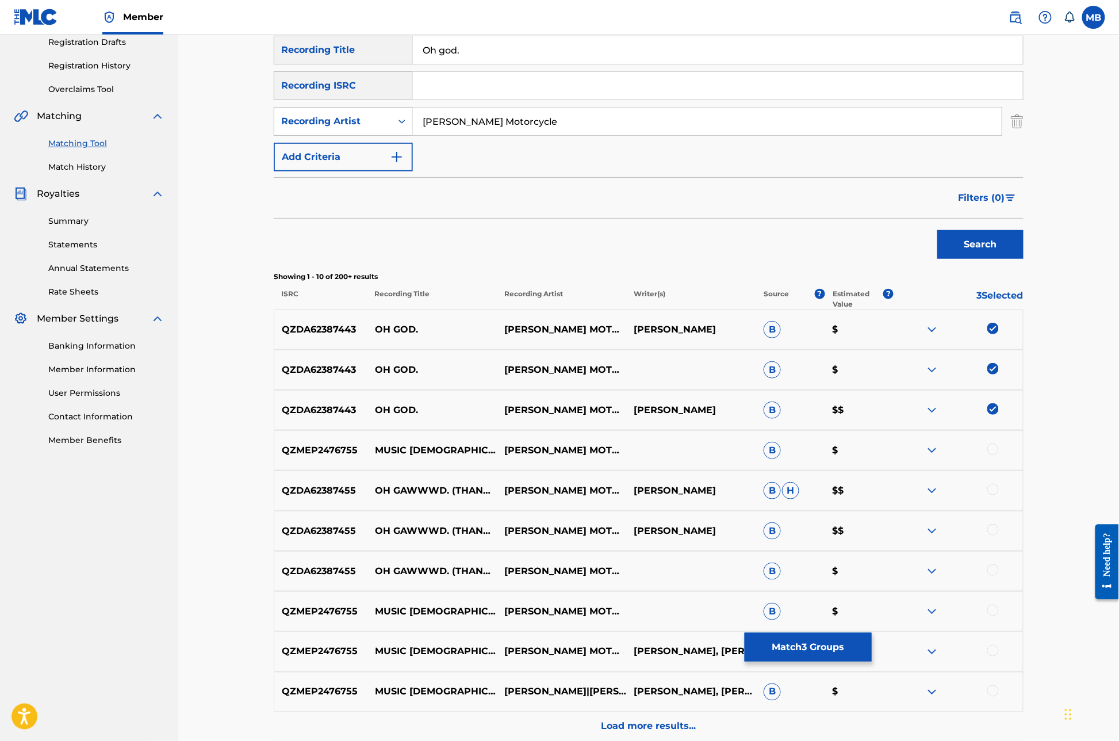
scroll to position [219, 0]
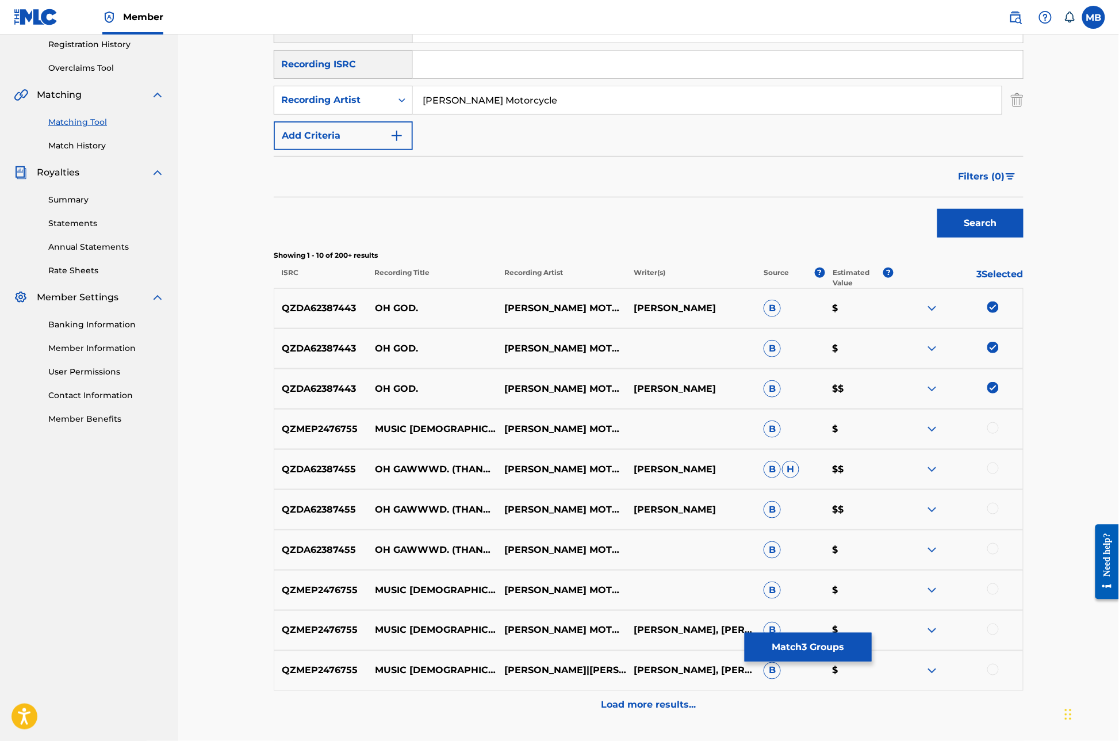
click at [872, 613] on button "Match 3 Groups" at bounding box center [808, 646] width 127 height 29
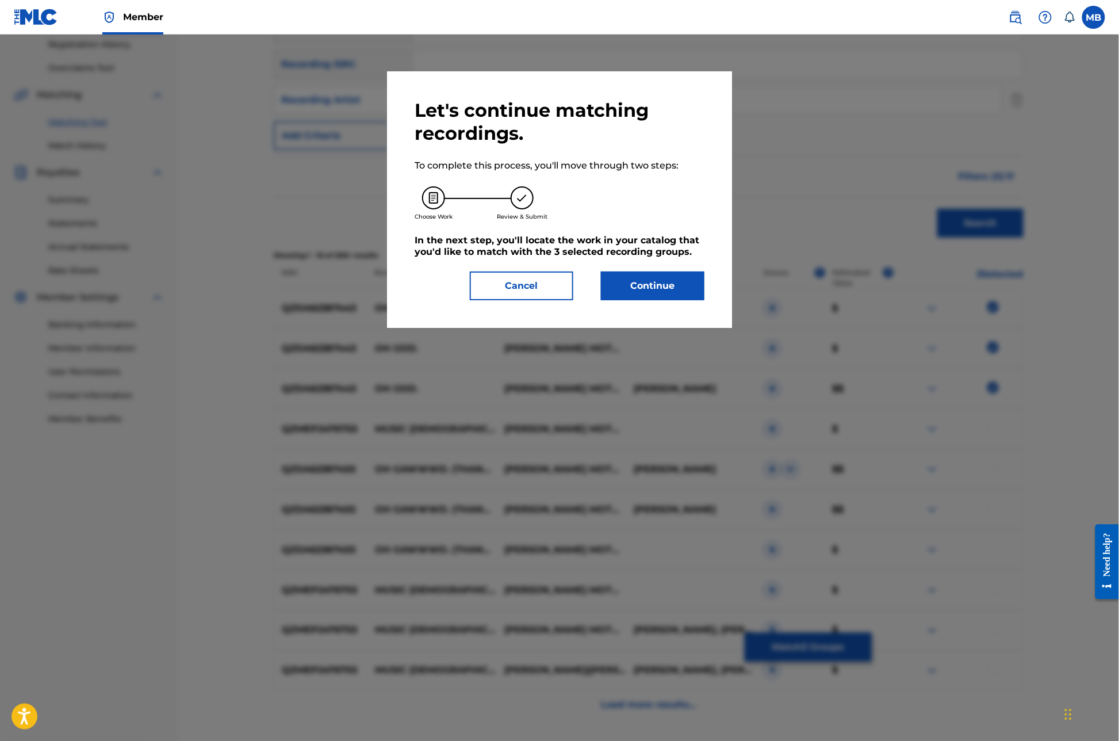
click at [665, 300] on button "Continue" at bounding box center [652, 285] width 103 height 29
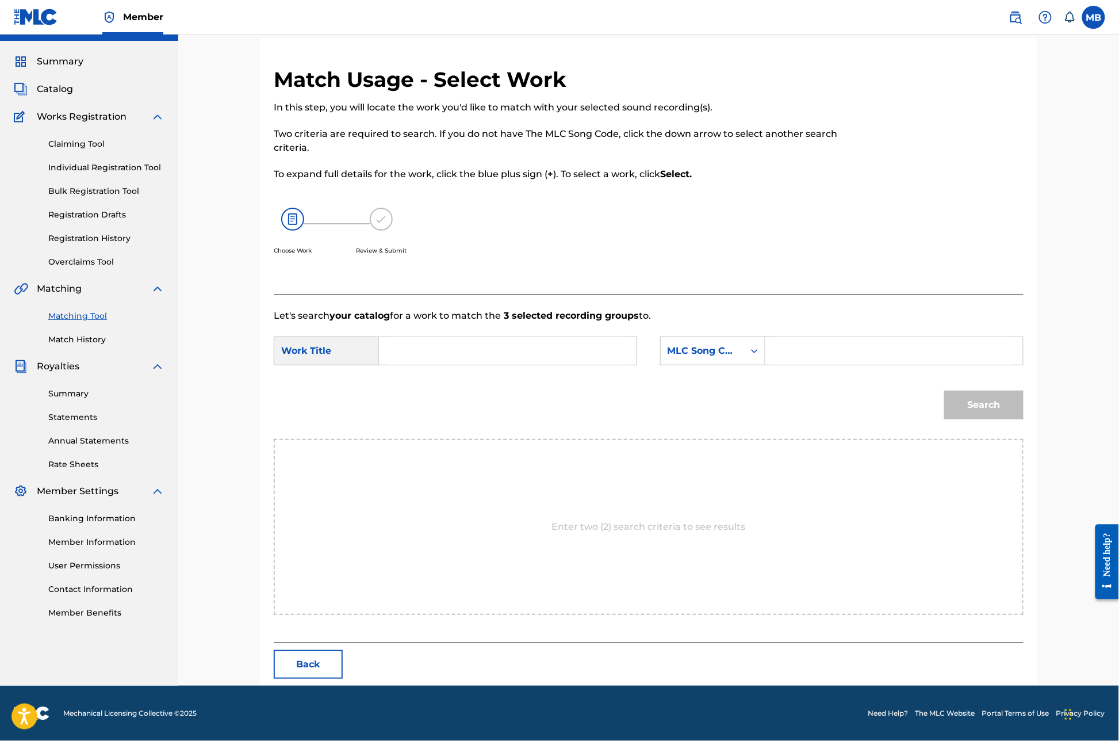
click at [431, 350] on input "Search Form" at bounding box center [508, 351] width 238 height 28
click at [453, 384] on div "oh god ." at bounding box center [507, 376] width 237 height 21
type input "oh god."
click at [453, 384] on form "SearchWithCriteria9714ecc6-20af-4584-a77b-314a546a646e Work Title oh god. oh go…" at bounding box center [649, 381] width 750 height 116
click at [826, 351] on input "Search Form" at bounding box center [894, 351] width 238 height 28
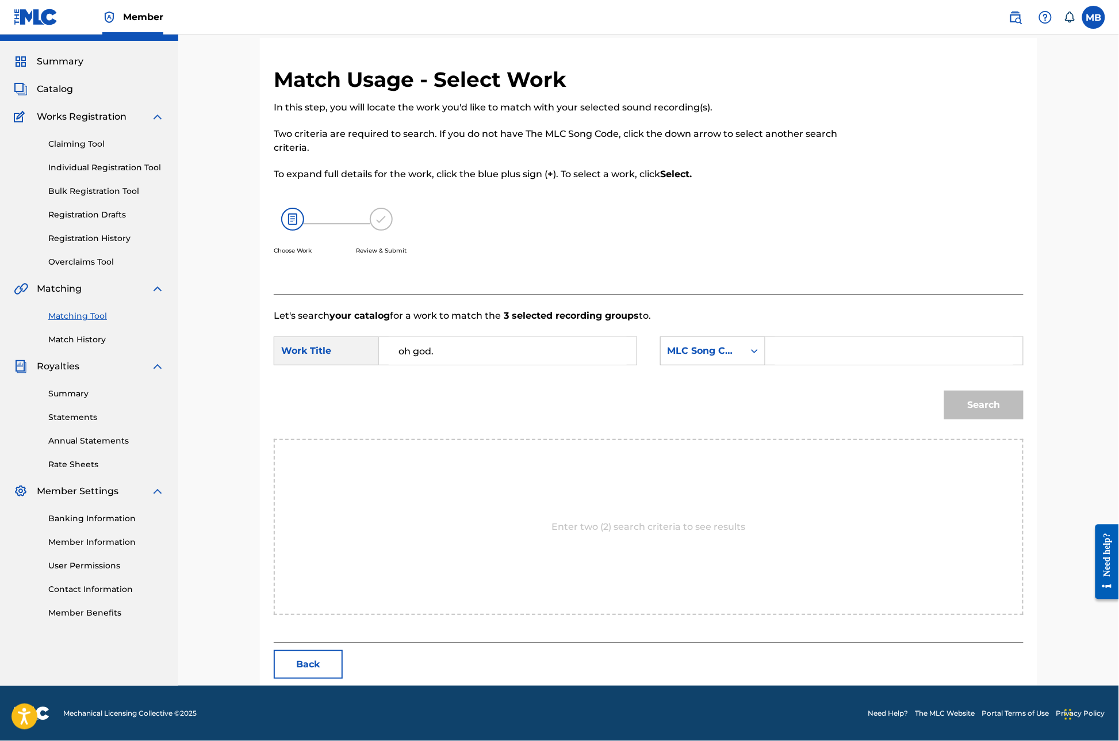
click at [737, 355] on div "MLC Song Code" at bounding box center [703, 351] width 70 height 14
click at [860, 339] on input "Search Form" at bounding box center [894, 351] width 238 height 28
type input "[PERSON_NAME]"
click at [1010, 417] on button "Search" at bounding box center [983, 404] width 79 height 29
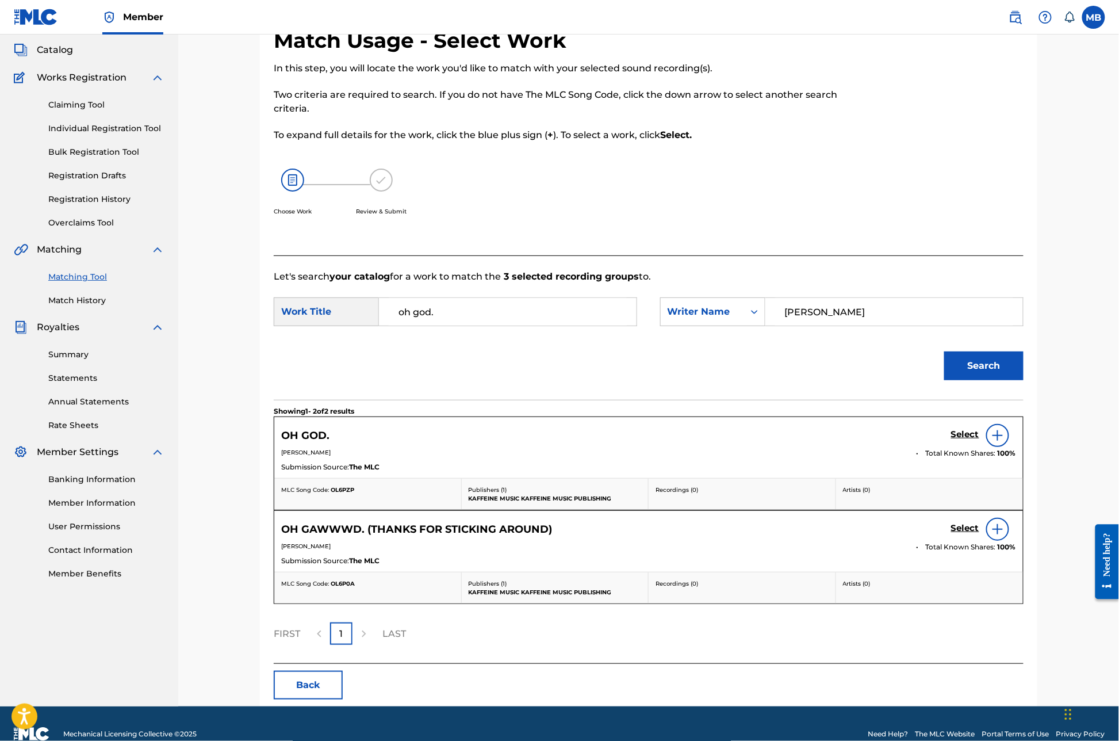
scroll to position [74, 0]
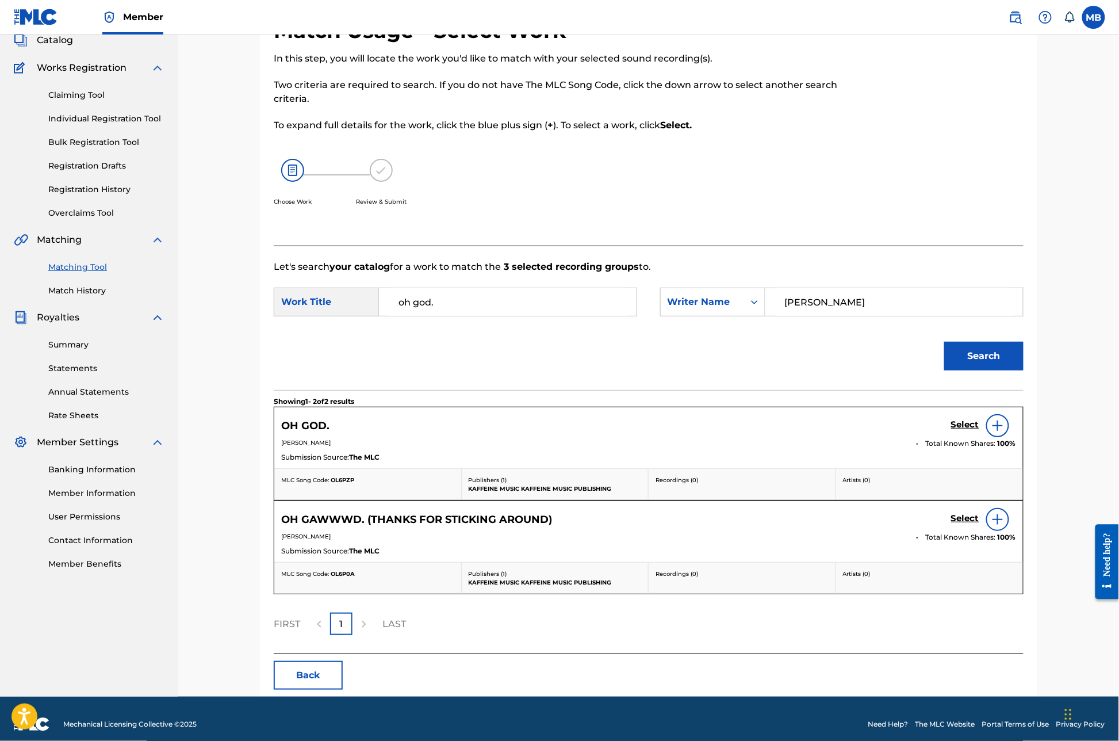
click at [979, 430] on h5 "Select" at bounding box center [965, 424] width 28 height 11
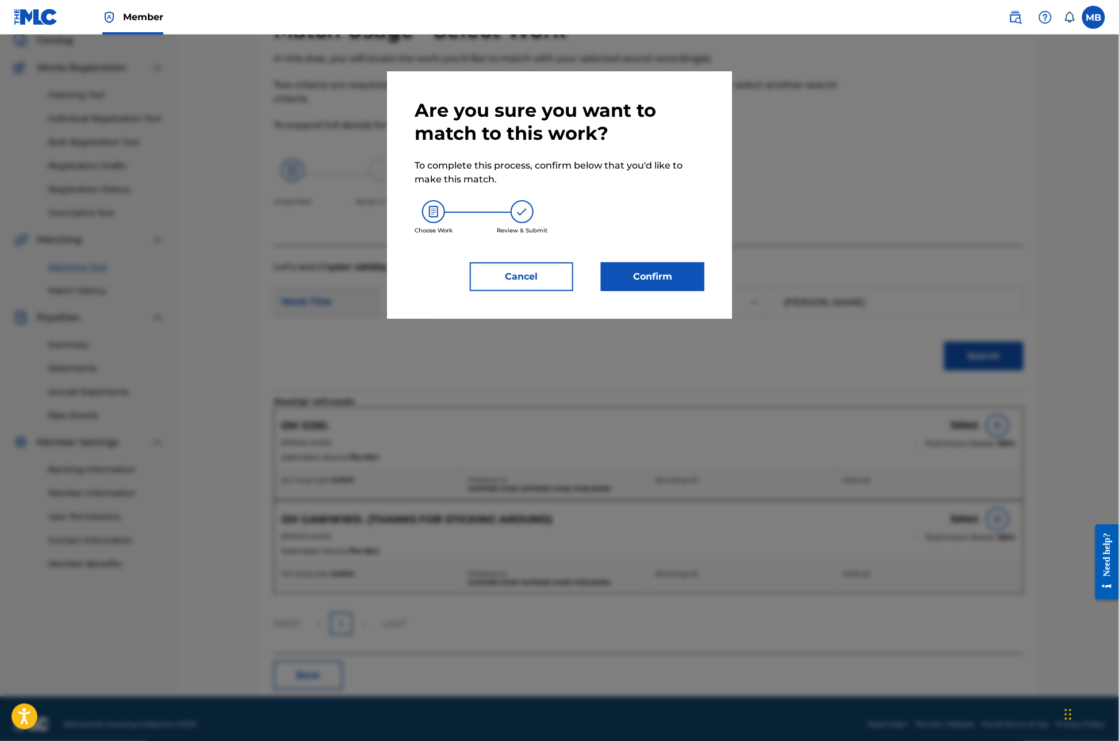
click at [637, 291] on button "Confirm" at bounding box center [652, 276] width 103 height 29
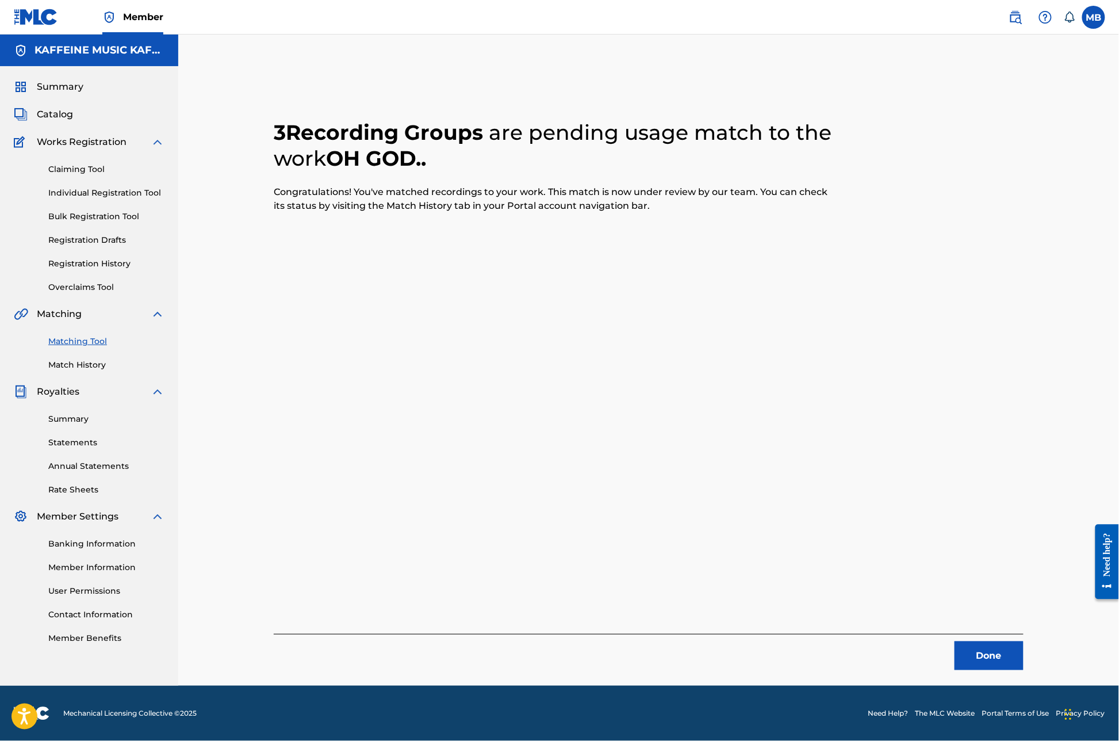
click at [1010, 613] on button "Done" at bounding box center [988, 655] width 69 height 29
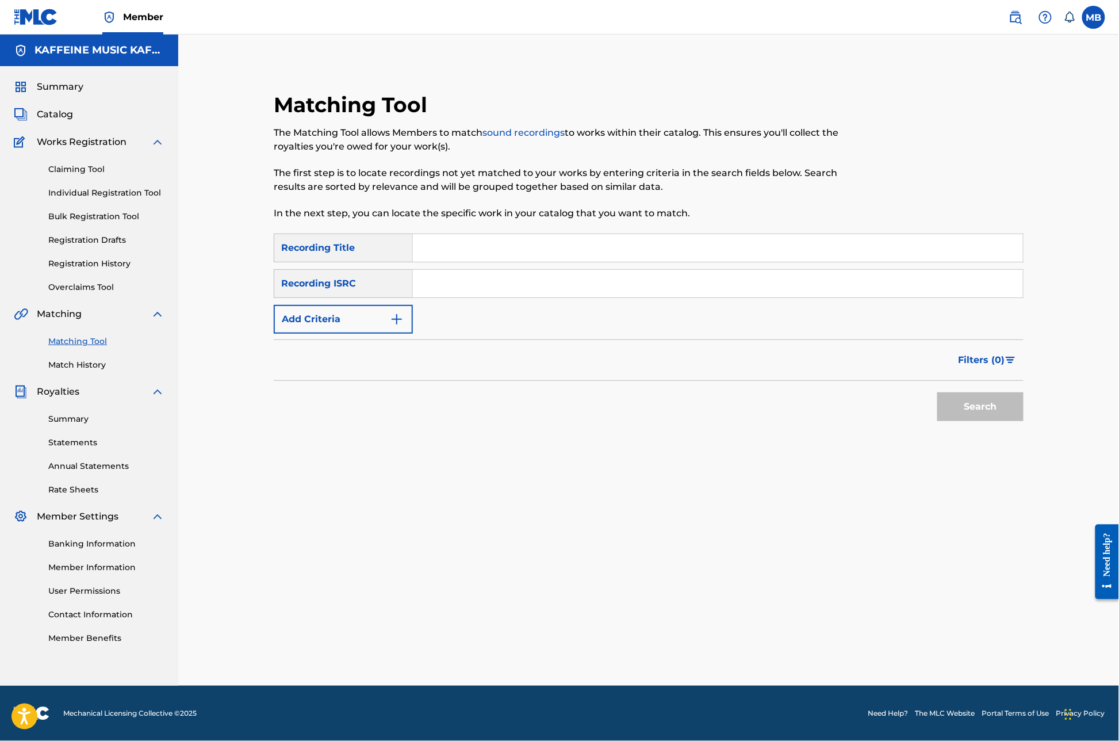
click at [505, 580] on div "Matching Tool The Matching Tool allows Members to match sound recordings to wor…" at bounding box center [648, 374] width 805 height 622
